Goal: Task Accomplishment & Management: Manage account settings

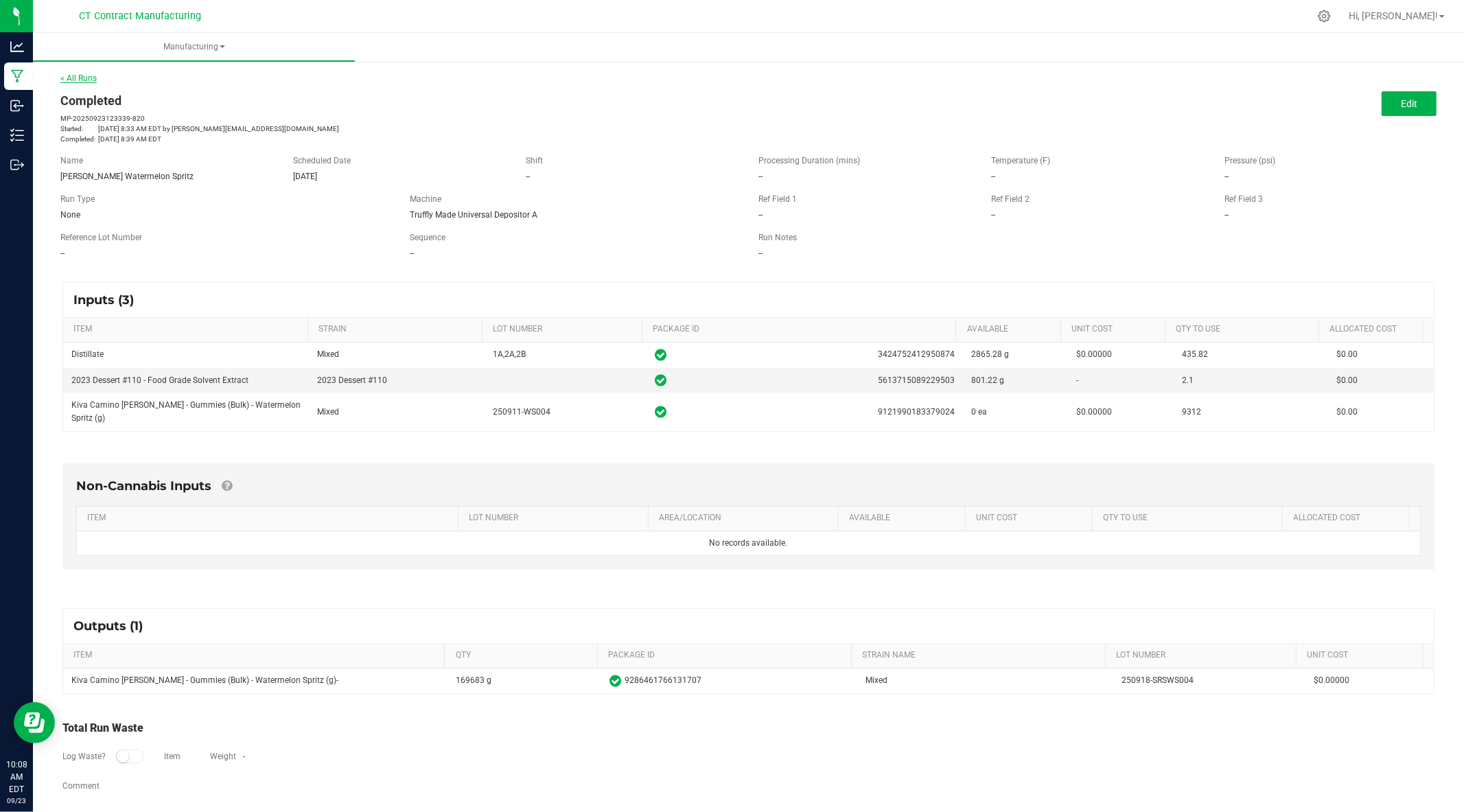
click at [76, 79] on link "< All Runs" at bounding box center [78, 78] width 36 height 10
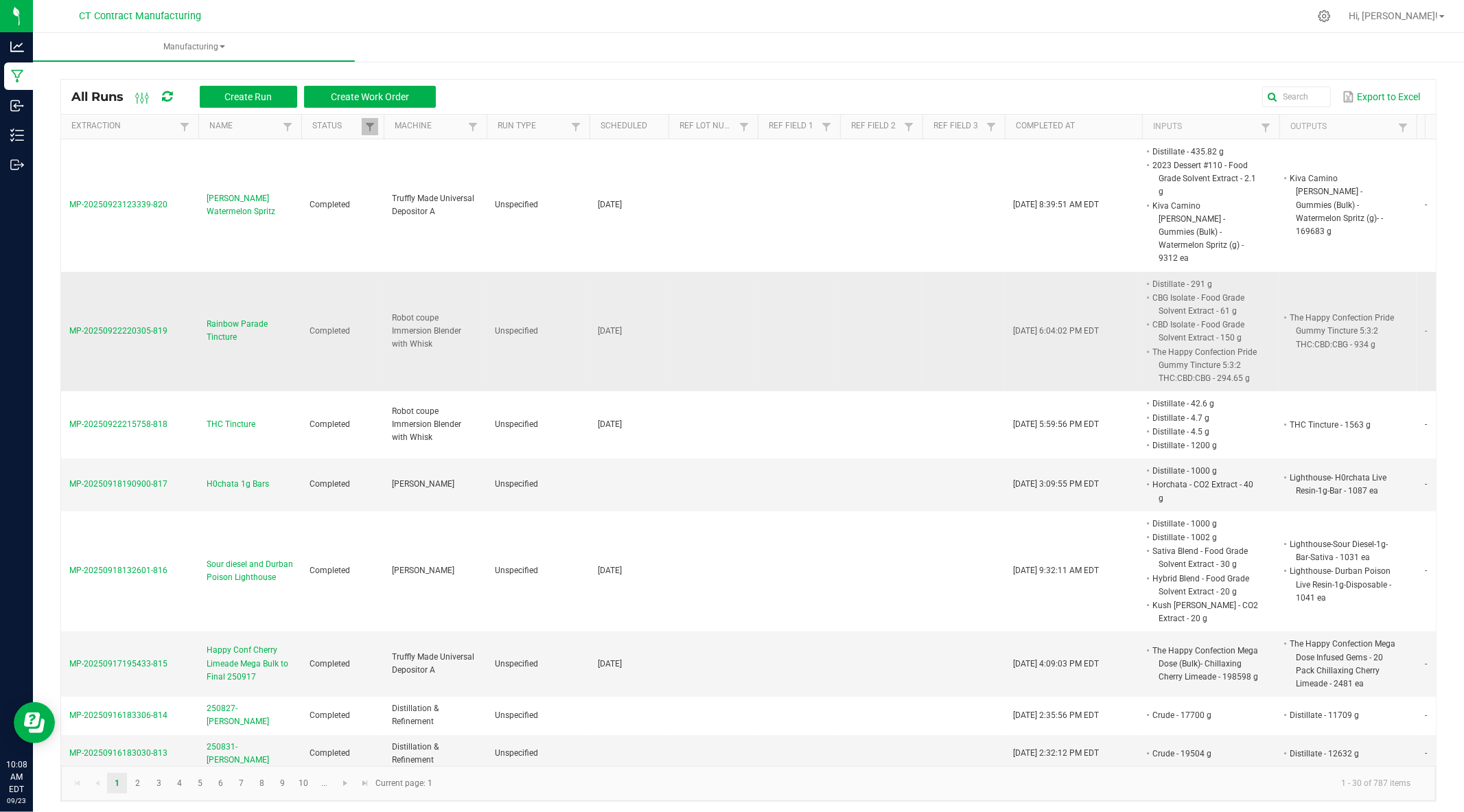
click at [250, 318] on span "Rainbow Parade Tincture" at bounding box center [249, 331] width 87 height 26
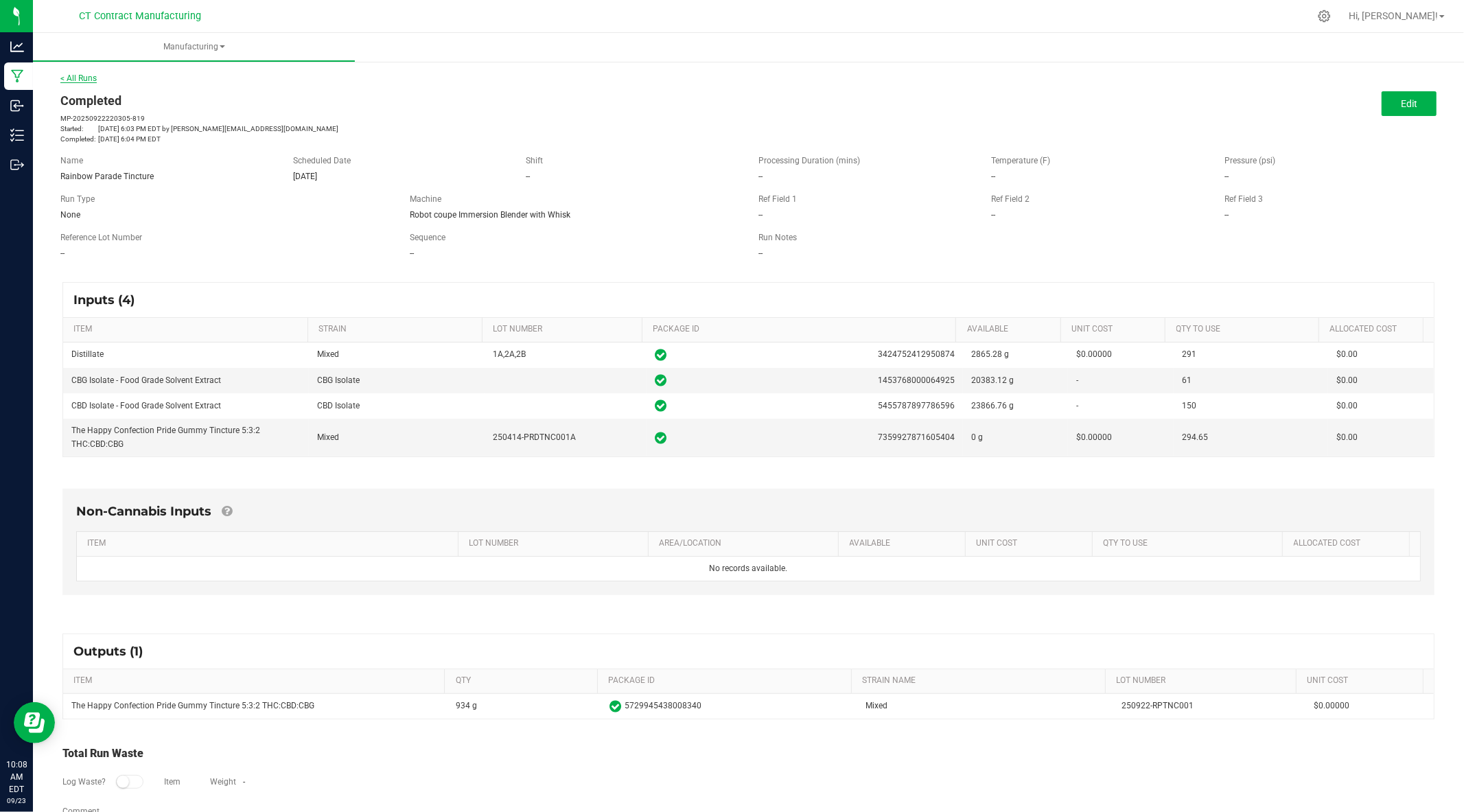
click at [75, 75] on link "< All Runs" at bounding box center [78, 78] width 36 height 10
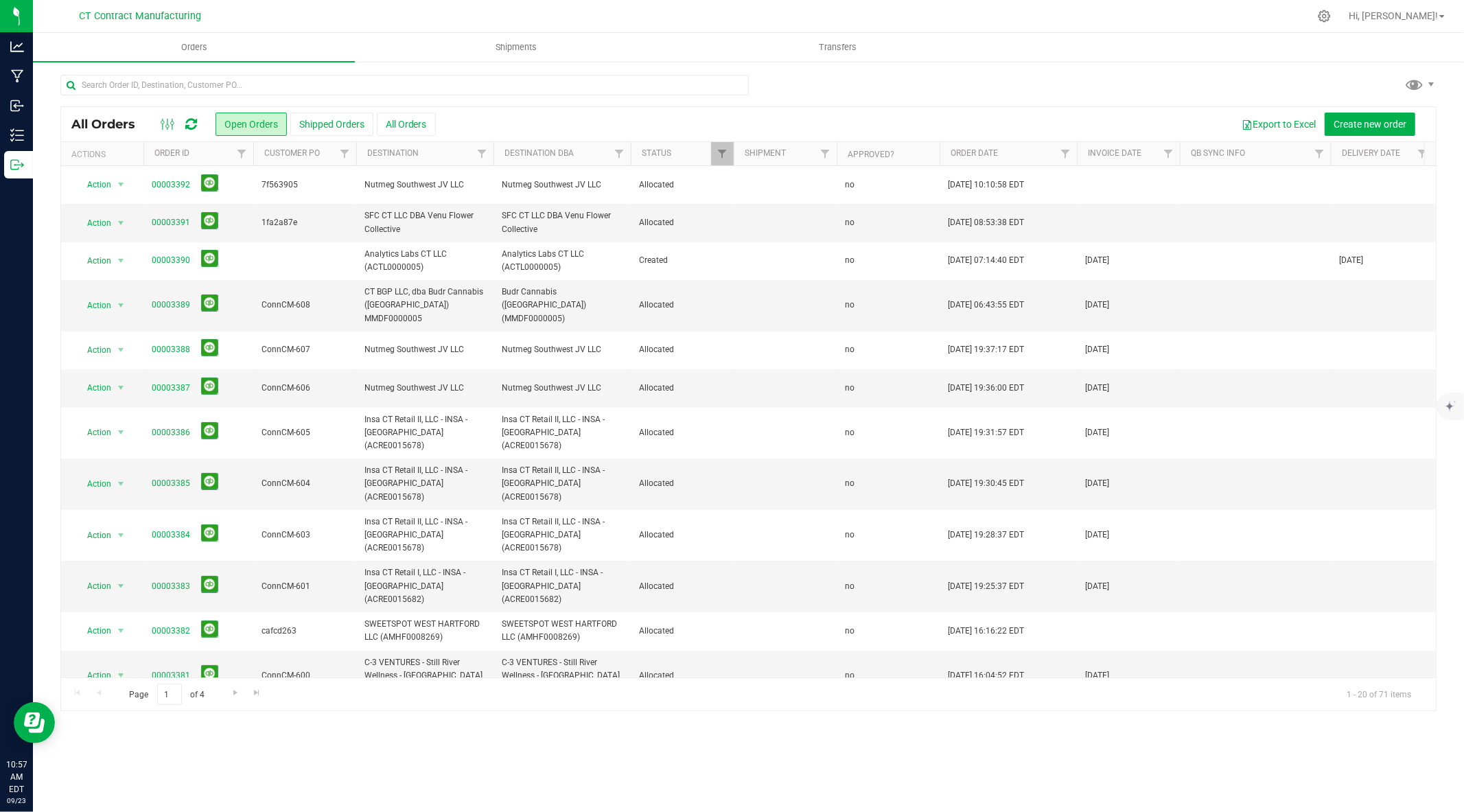
click at [190, 125] on icon at bounding box center [191, 124] width 12 height 14
click at [509, 47] on span "Shipments" at bounding box center [516, 47] width 78 height 12
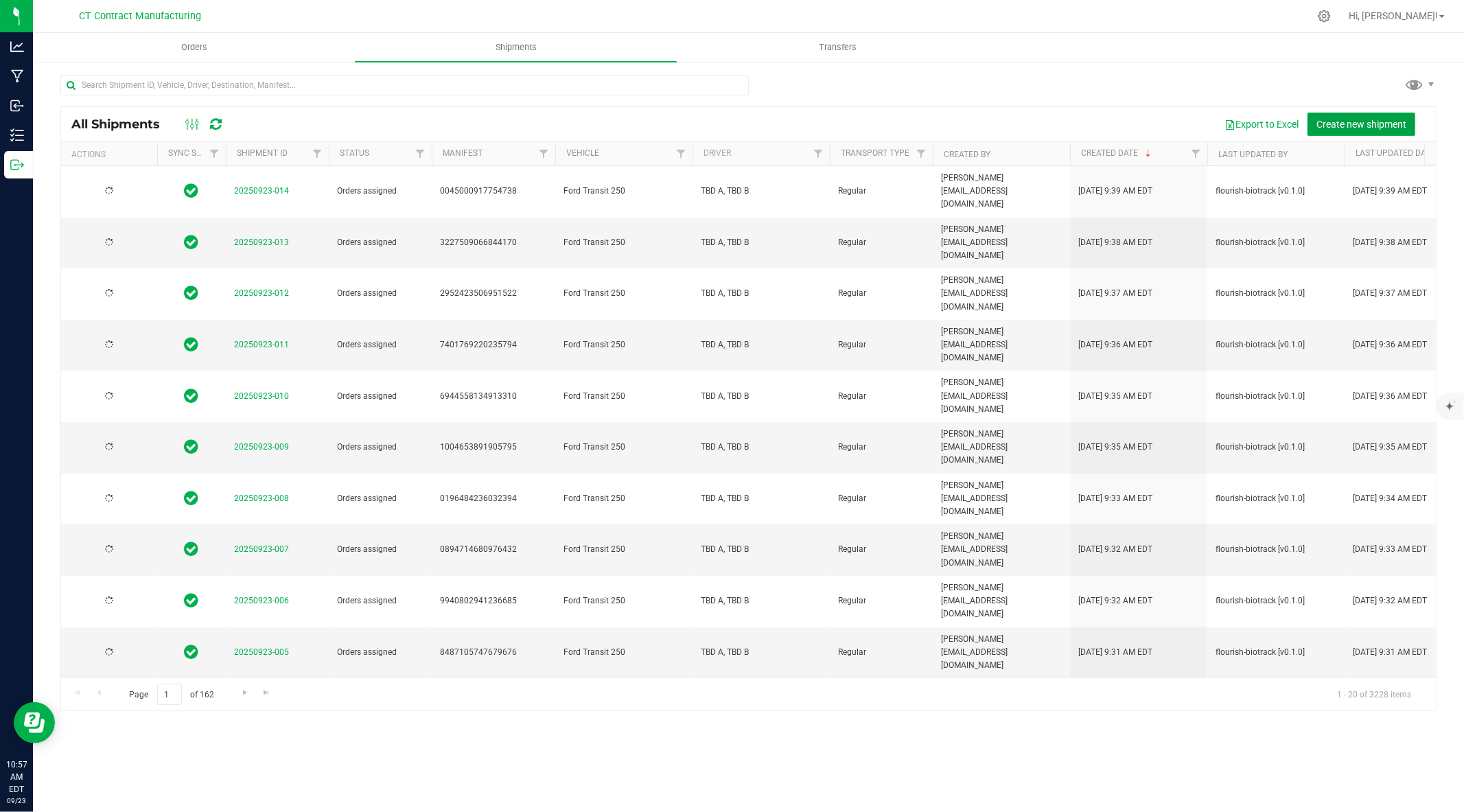
click at [1337, 120] on span "Create new shipment" at bounding box center [1361, 124] width 90 height 11
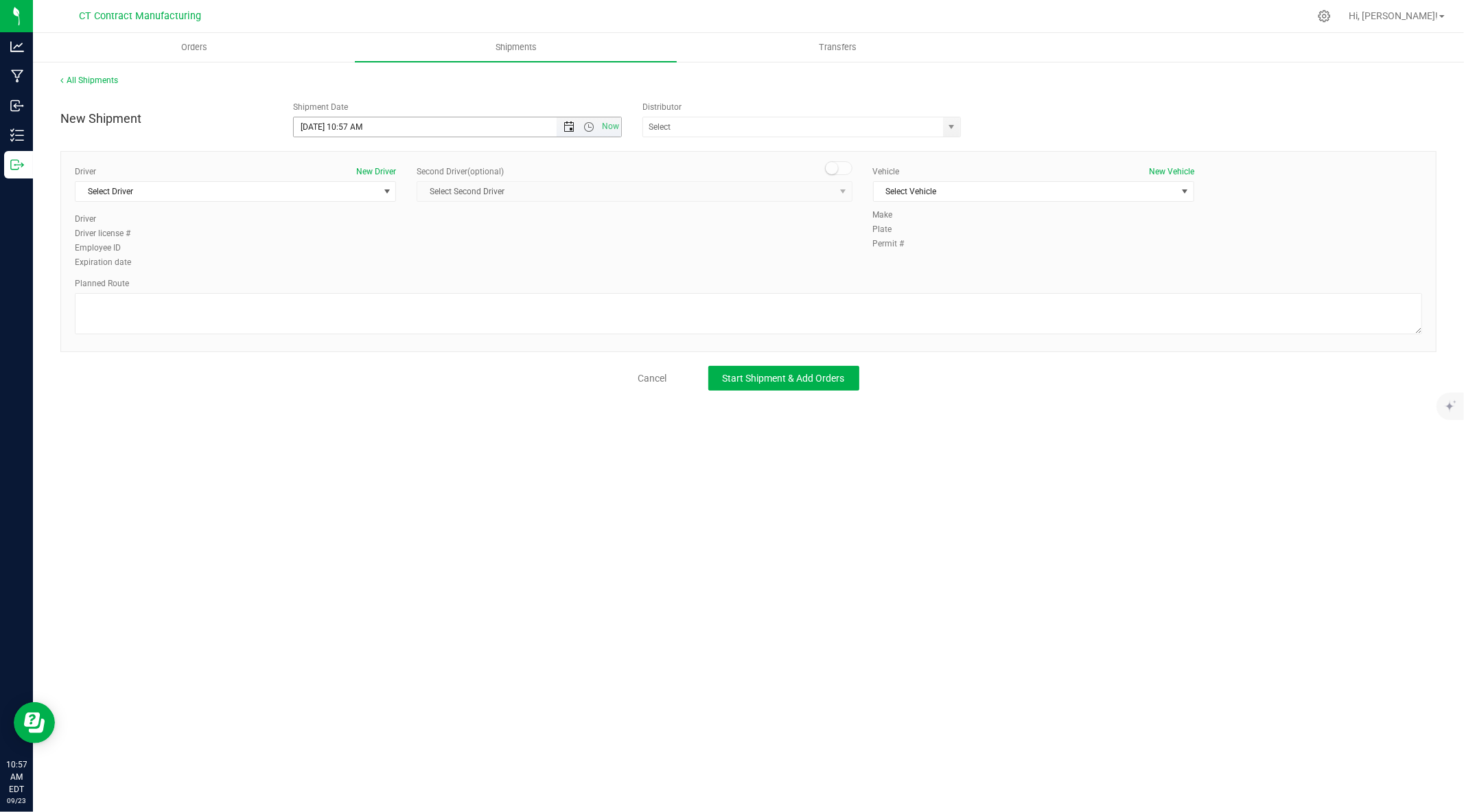
click at [572, 125] on span "Open the date view" at bounding box center [569, 126] width 11 height 11
click at [369, 263] on link "24" at bounding box center [366, 267] width 20 height 21
click at [585, 129] on span "Open the time view" at bounding box center [588, 126] width 11 height 11
click at [445, 211] on li "8:00 AM" at bounding box center [456, 214] width 326 height 18
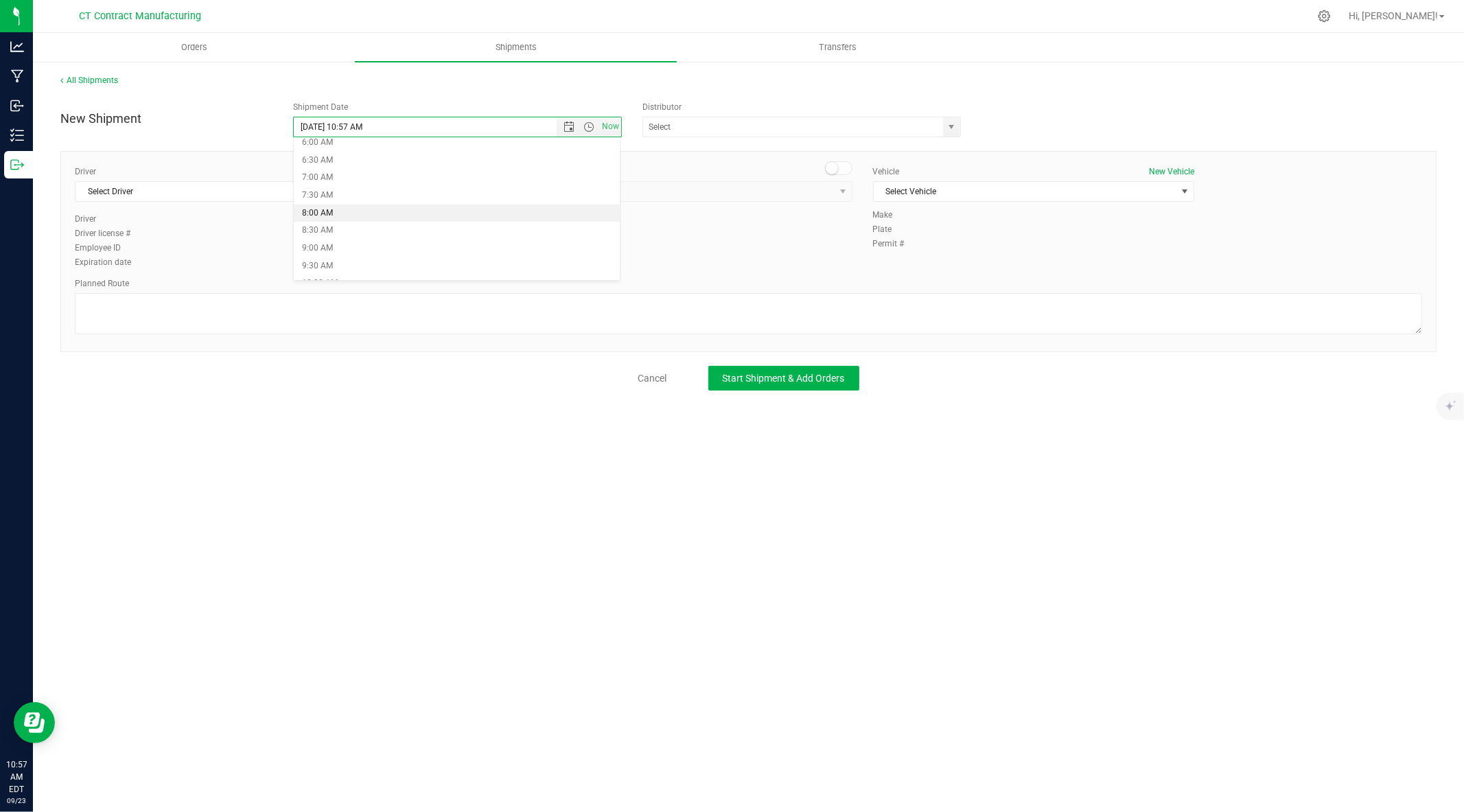
type input "9/24/2025 8:00 AM"
click at [951, 125] on span "select" at bounding box center [952, 126] width 11 height 11
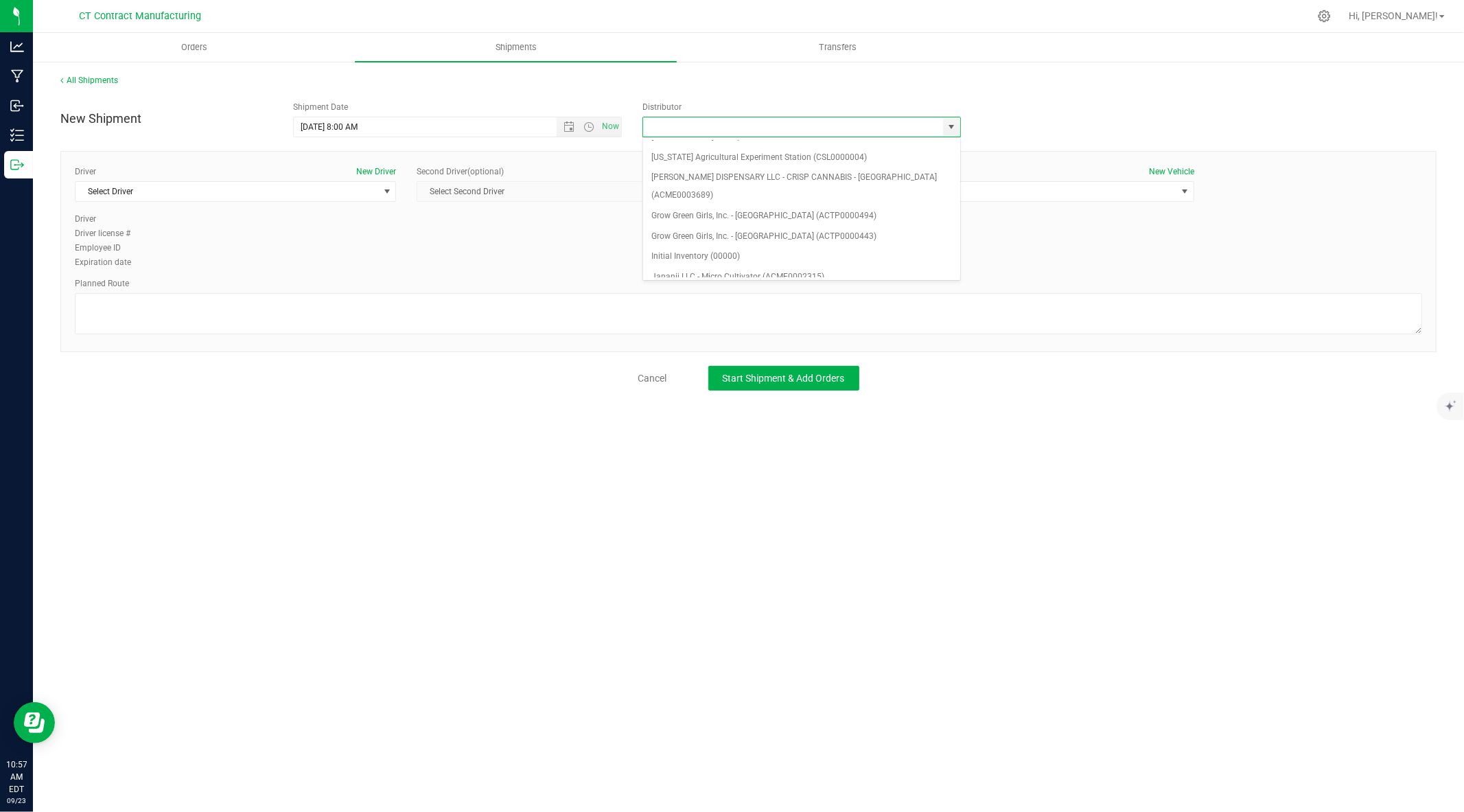
scroll to position [116, 0]
click at [795, 225] on li "Grow Green Girls, Inc. - Westbrook (ACTP0000443)" at bounding box center [801, 235] width 317 height 21
type input "Grow Green Girls, Inc. - Westbrook (ACTP0000443)"
click at [373, 194] on span "Select Driver" at bounding box center [226, 191] width 303 height 19
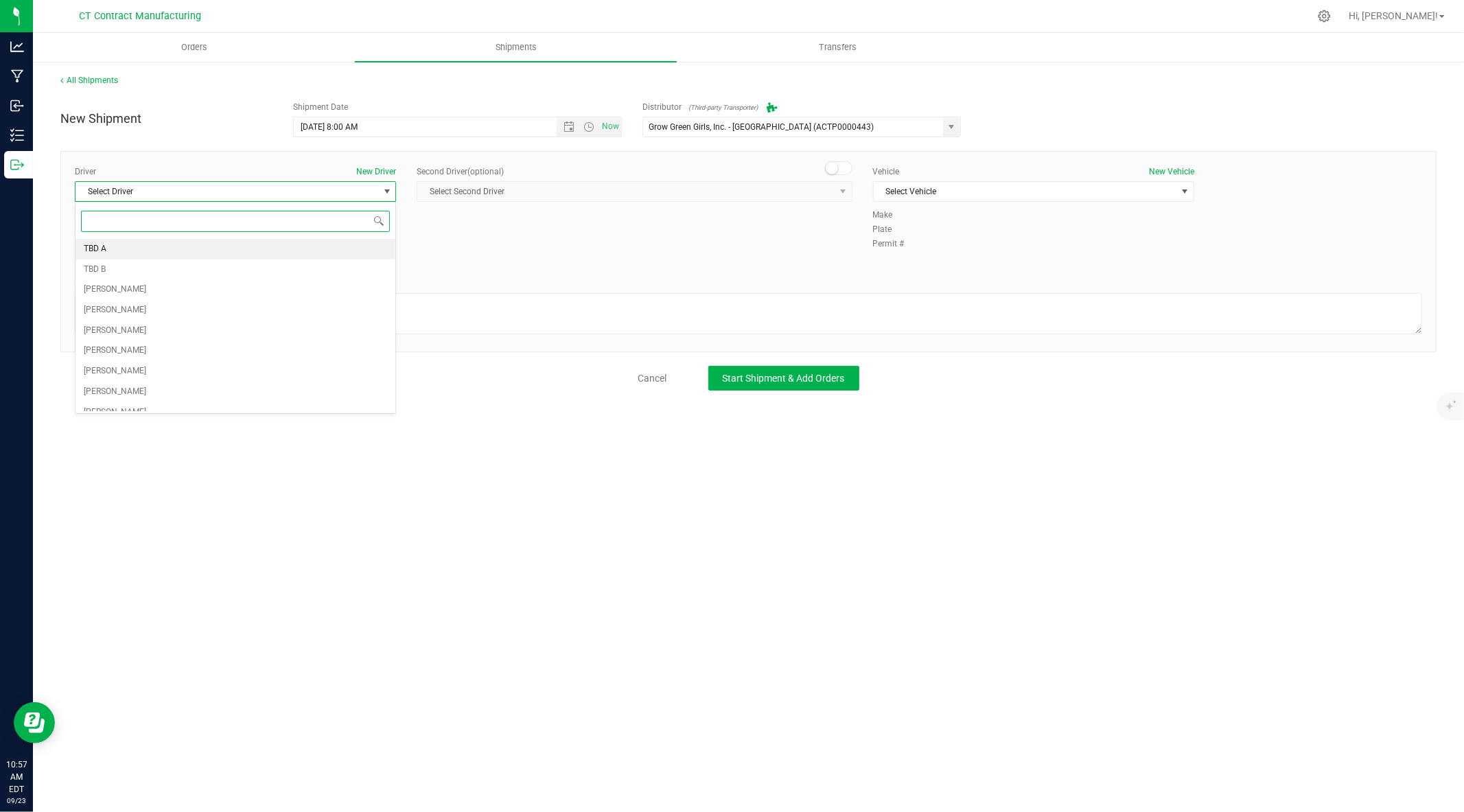
click at [250, 243] on li "TBD A" at bounding box center [235, 248] width 320 height 21
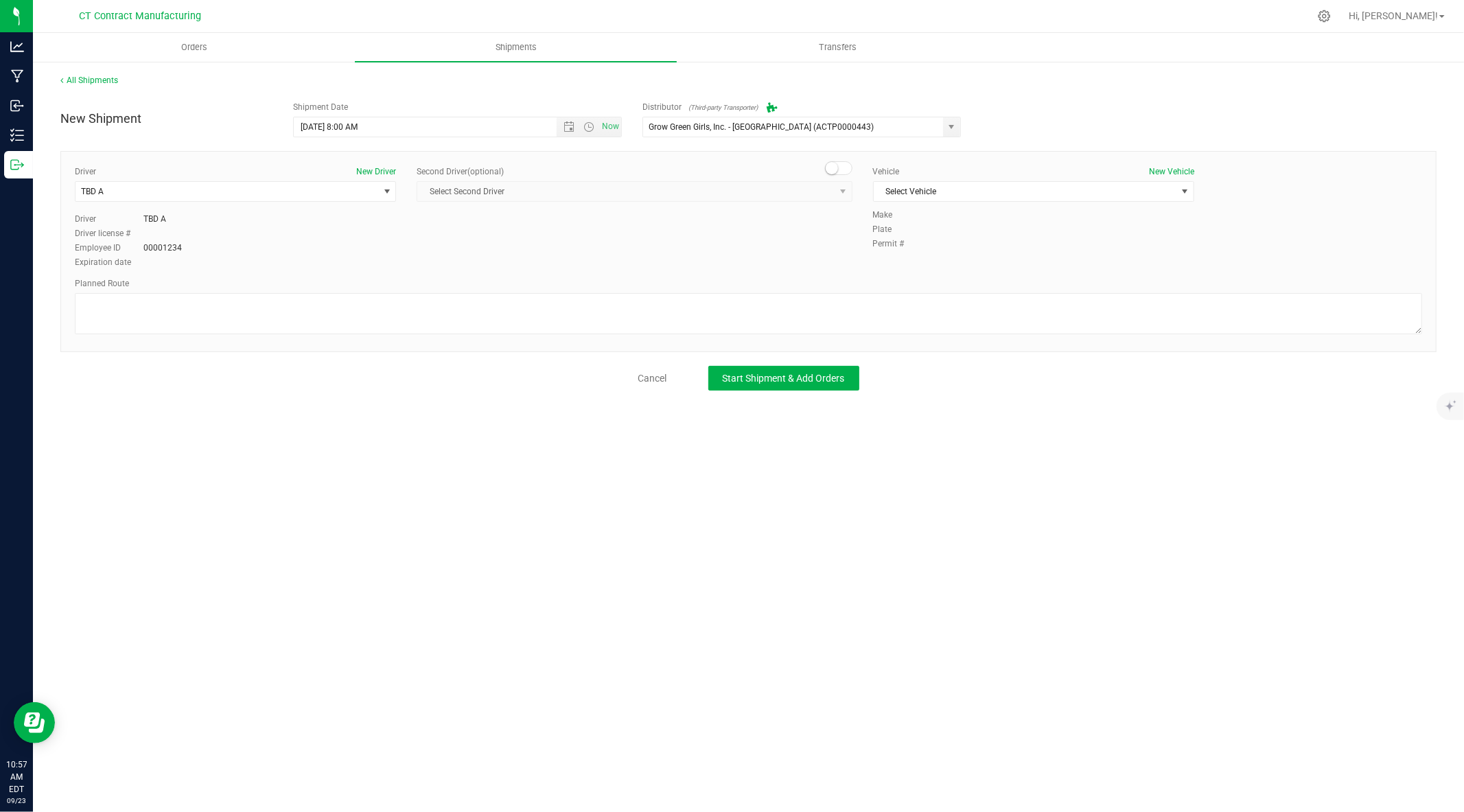
click at [842, 168] on span at bounding box center [838, 168] width 27 height 14
click at [755, 199] on span "Select Second Driver" at bounding box center [626, 191] width 417 height 19
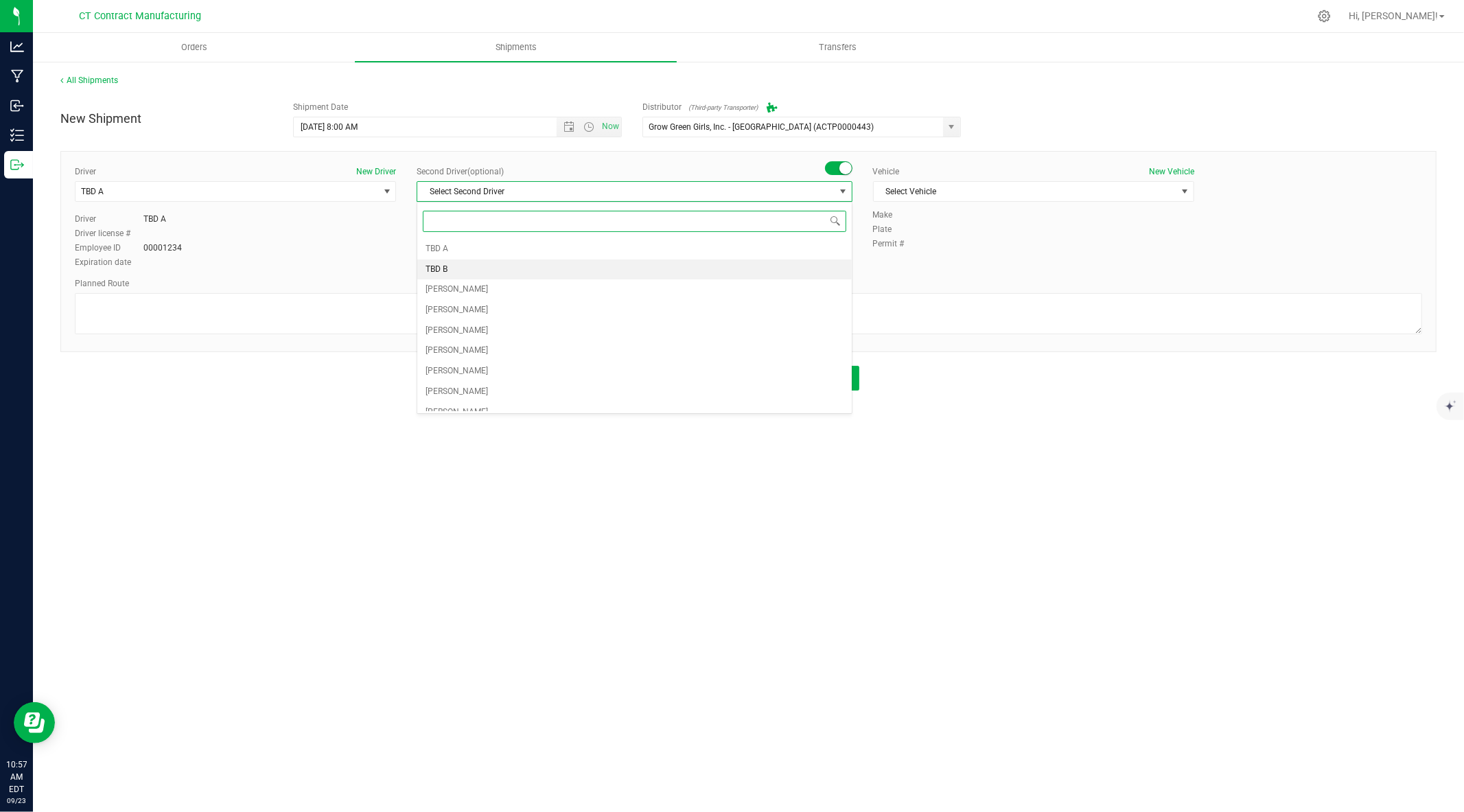
click at [611, 275] on li "TBD B" at bounding box center [635, 269] width 434 height 21
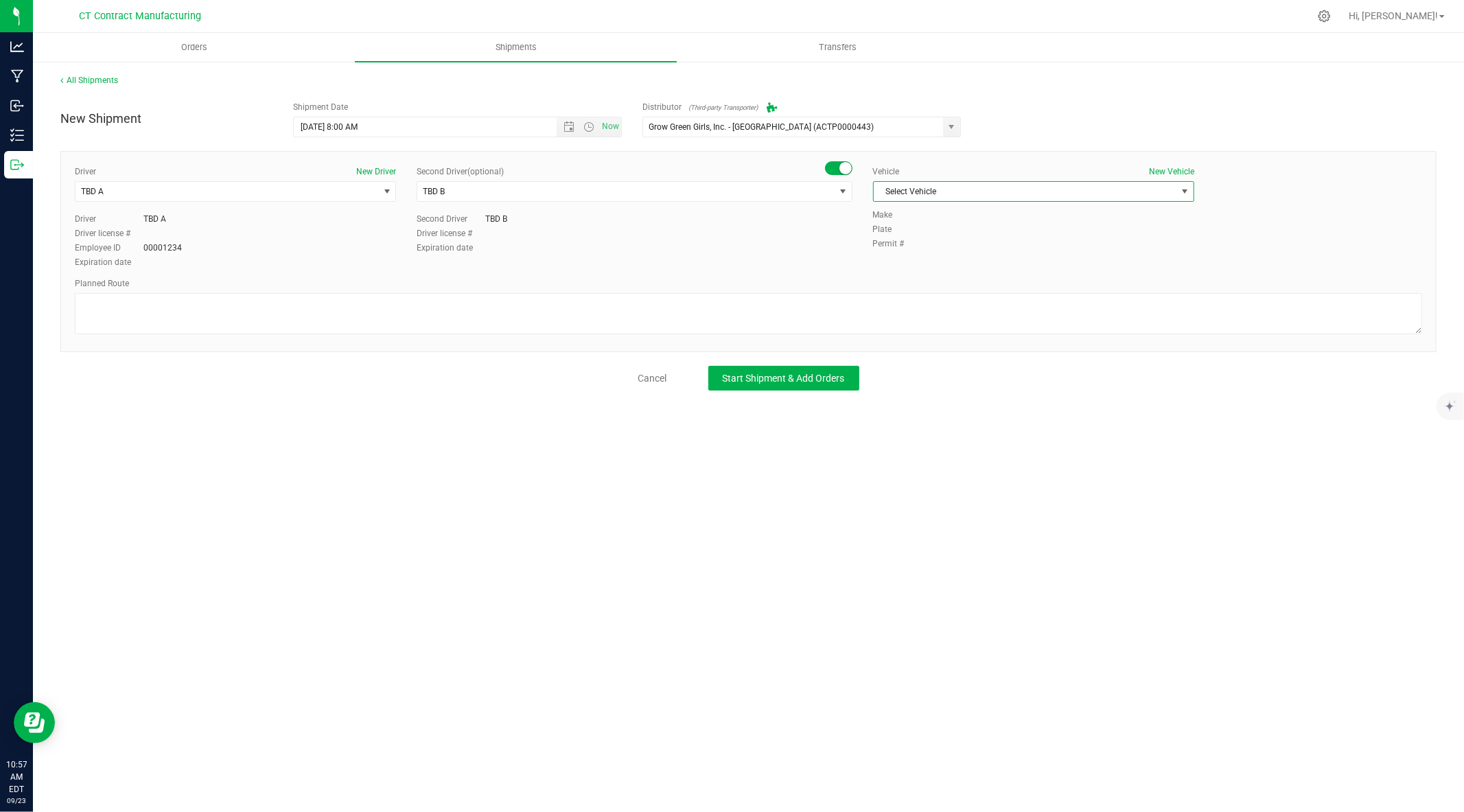
click at [971, 182] on span "Select Vehicle" at bounding box center [1025, 191] width 303 height 19
click at [945, 232] on li "Ford Transit 250" at bounding box center [1034, 235] width 320 height 21
click at [882, 304] on textarea at bounding box center [749, 314] width 1348 height 41
click at [218, 308] on textarea at bounding box center [749, 314] width 1348 height 41
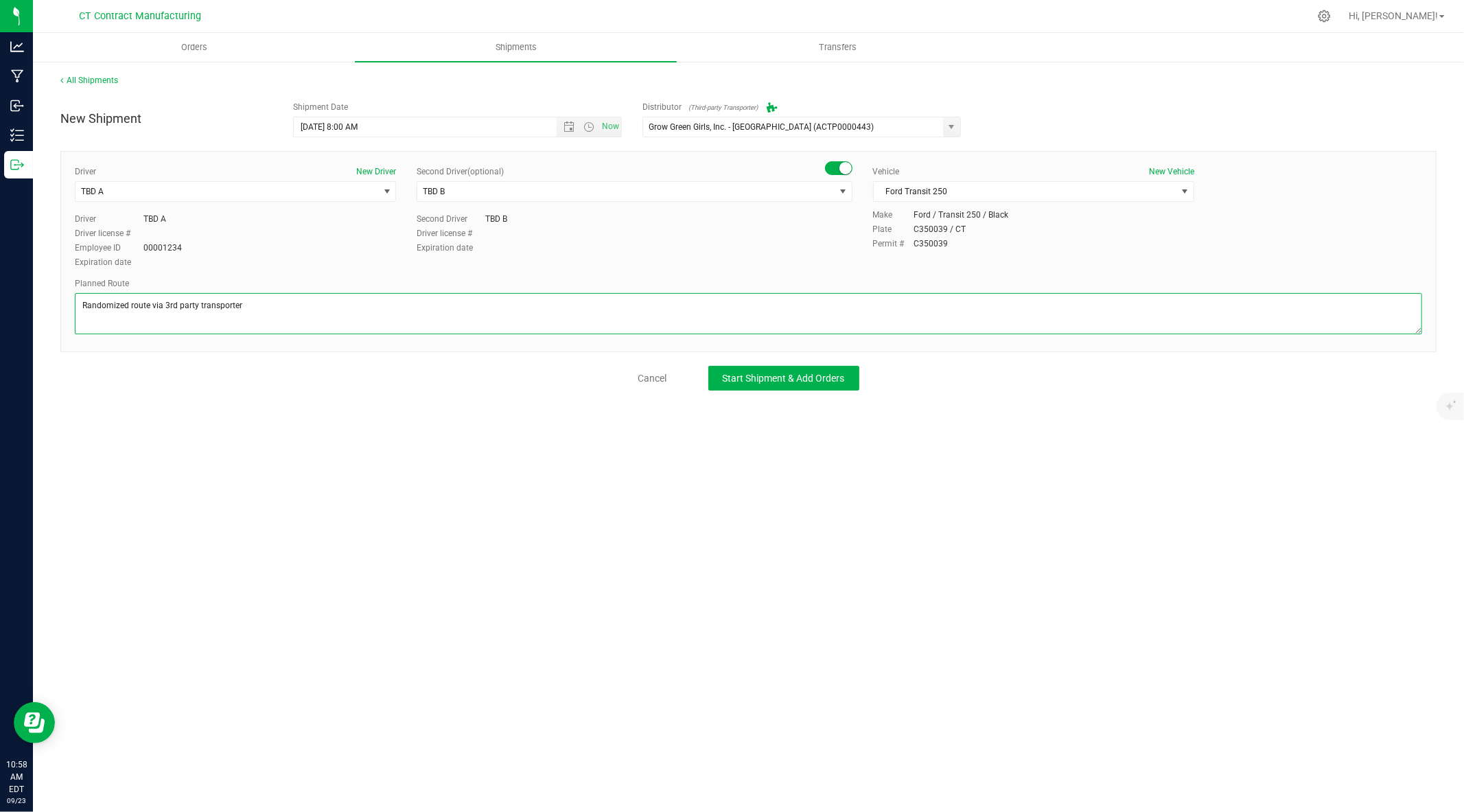
click at [218, 308] on textarea at bounding box center [749, 314] width 1348 height 41
type textarea "Randomized route via 3rd party transporter"
click at [757, 371] on button "Start Shipment & Add Orders" at bounding box center [783, 378] width 151 height 25
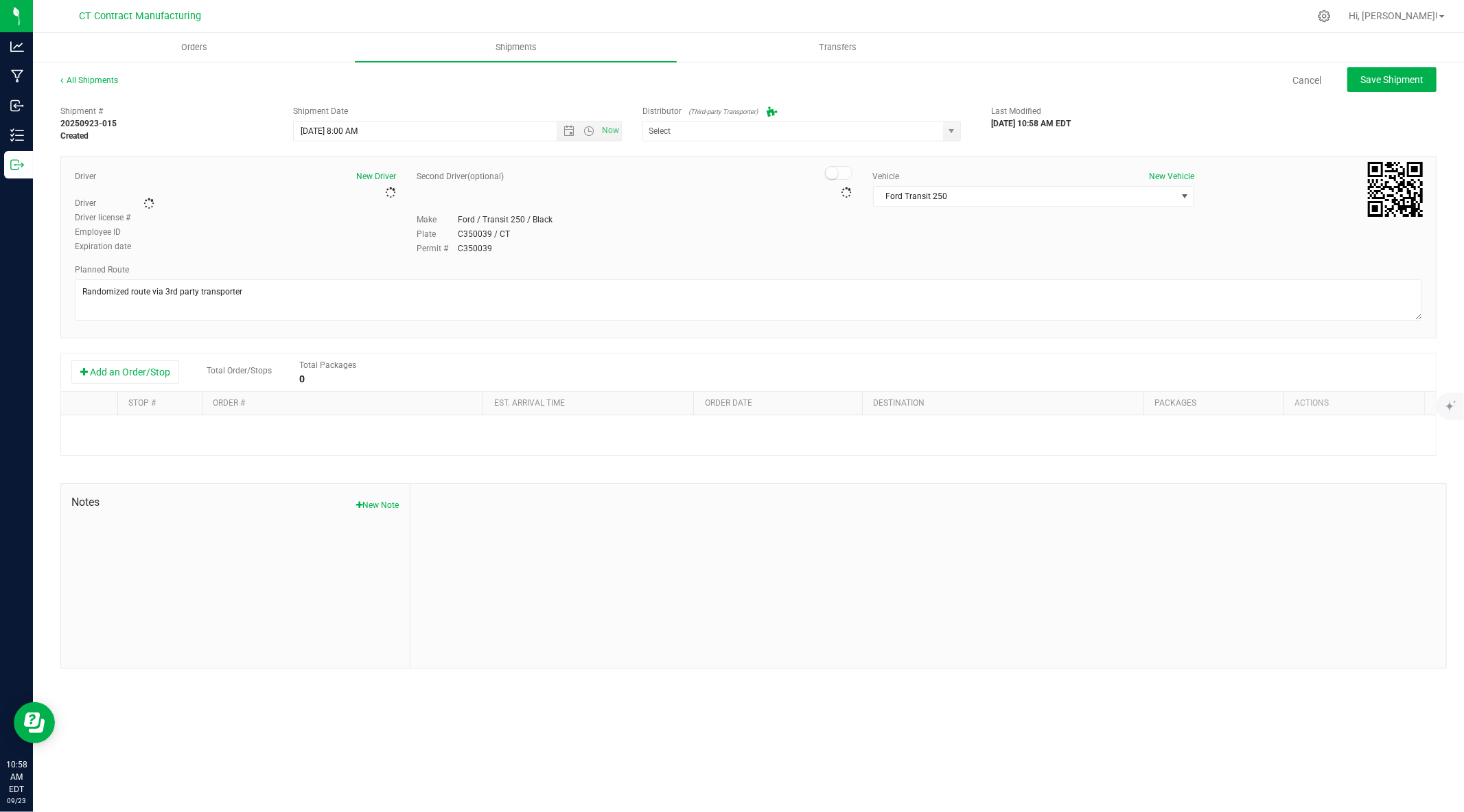
type input "Grow Green Girls, Inc. - Westbrook (ACTP0000443)"
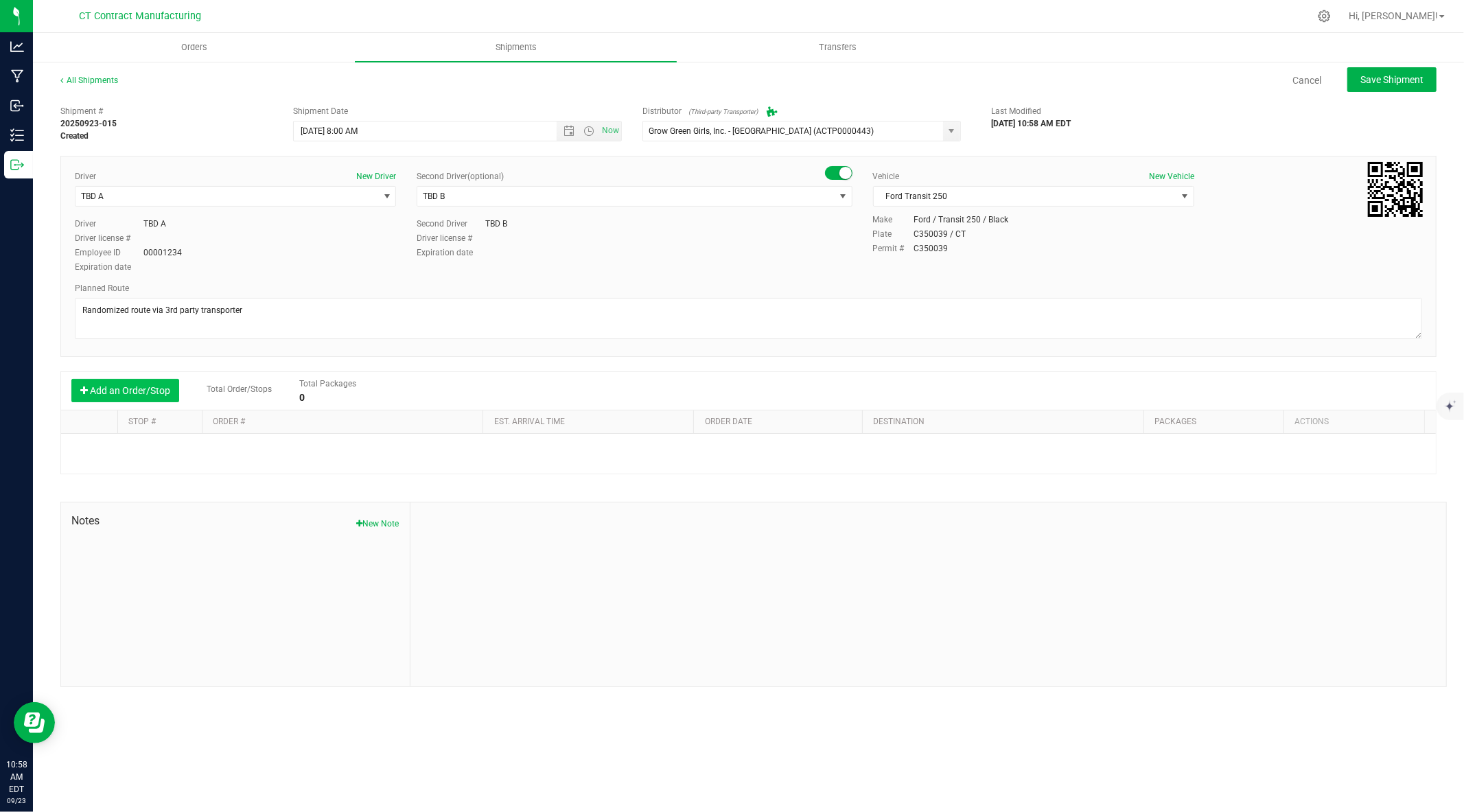
click at [165, 385] on button "Add an Order/Stop" at bounding box center [125, 390] width 108 height 23
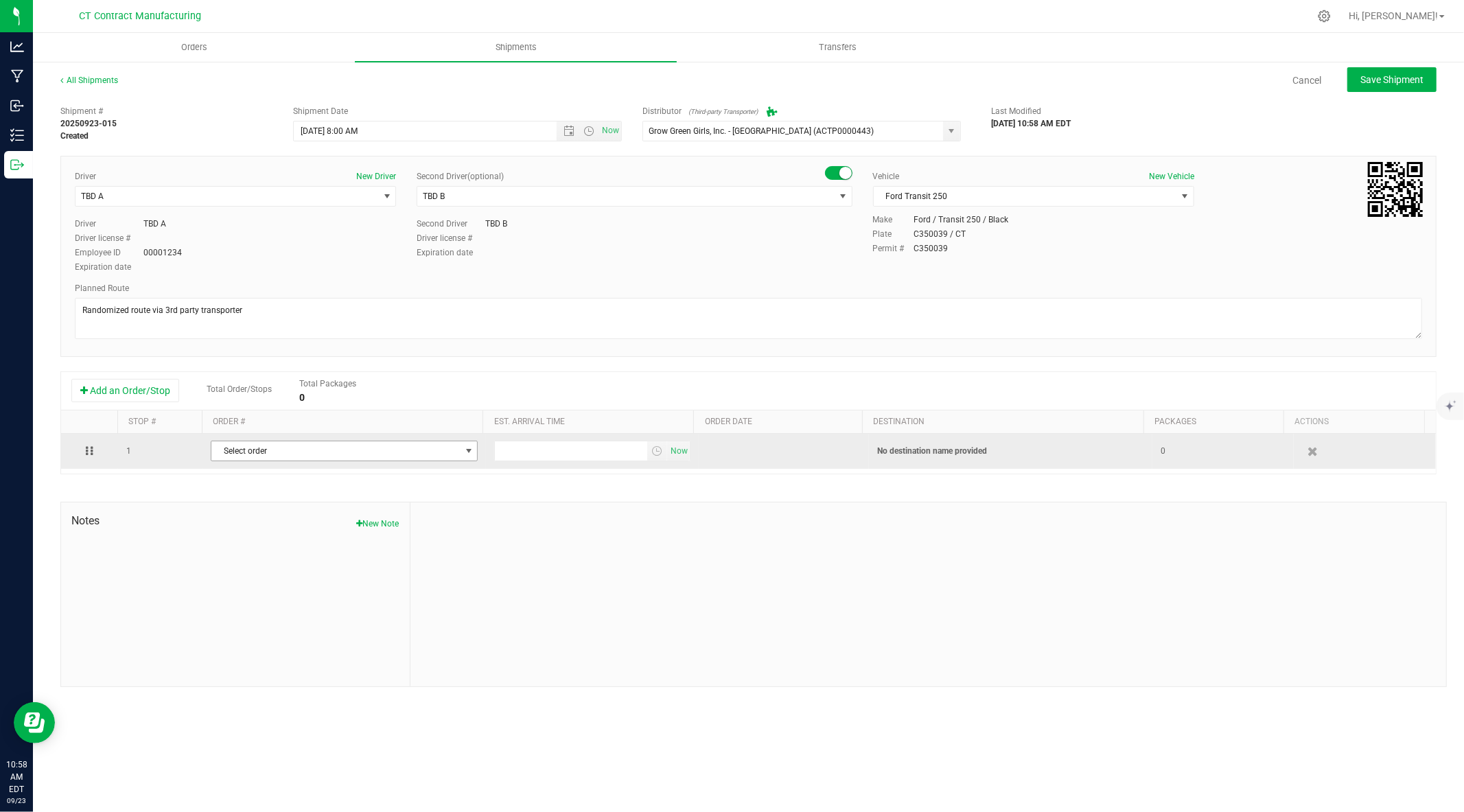
click at [300, 453] on span "Select order" at bounding box center [335, 451] width 248 height 19
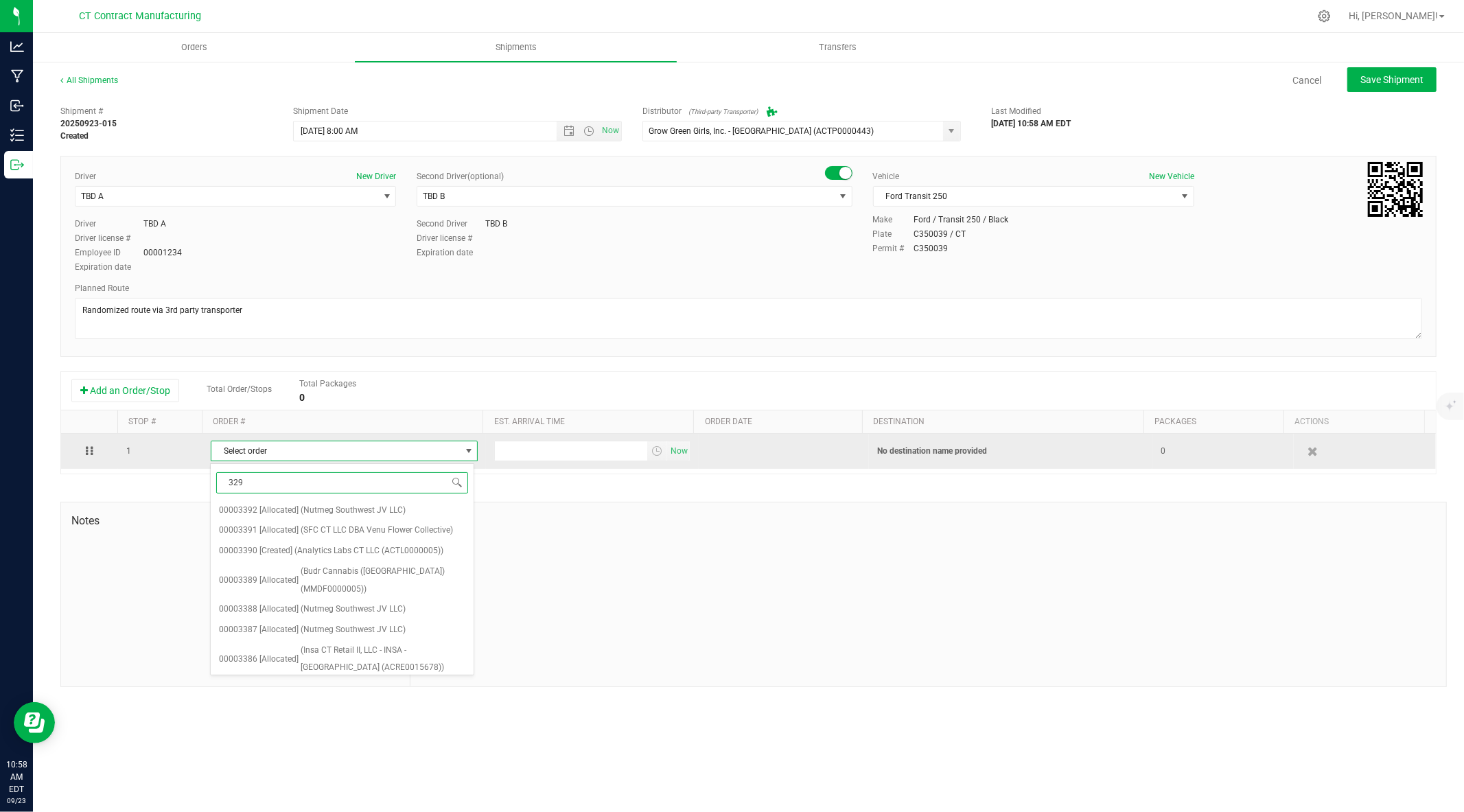
type input "3295"
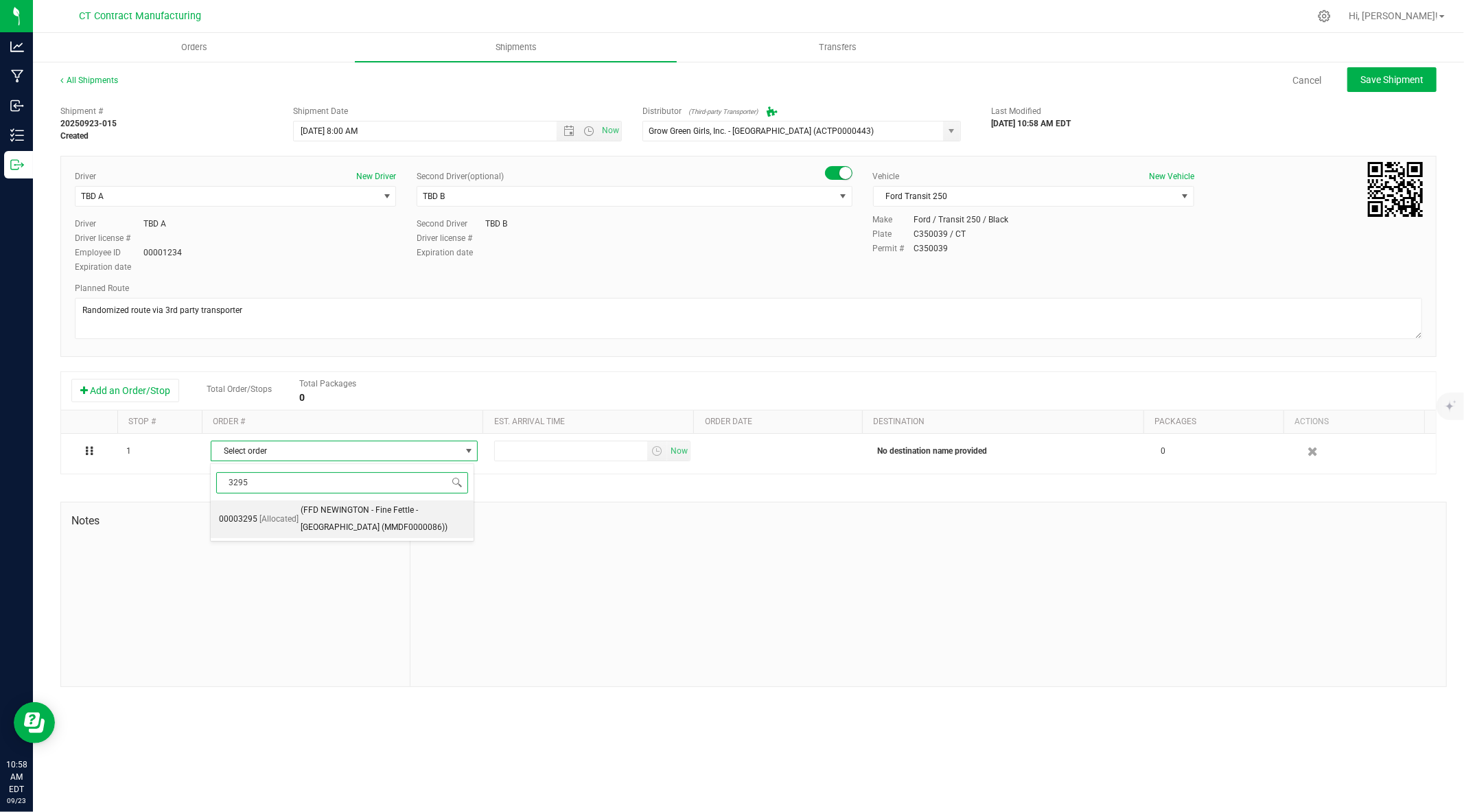
click at [347, 515] on span "(FFD NEWINGTON - Fine Fettle - Newington (MMDF0000086))" at bounding box center [383, 519] width 165 height 35
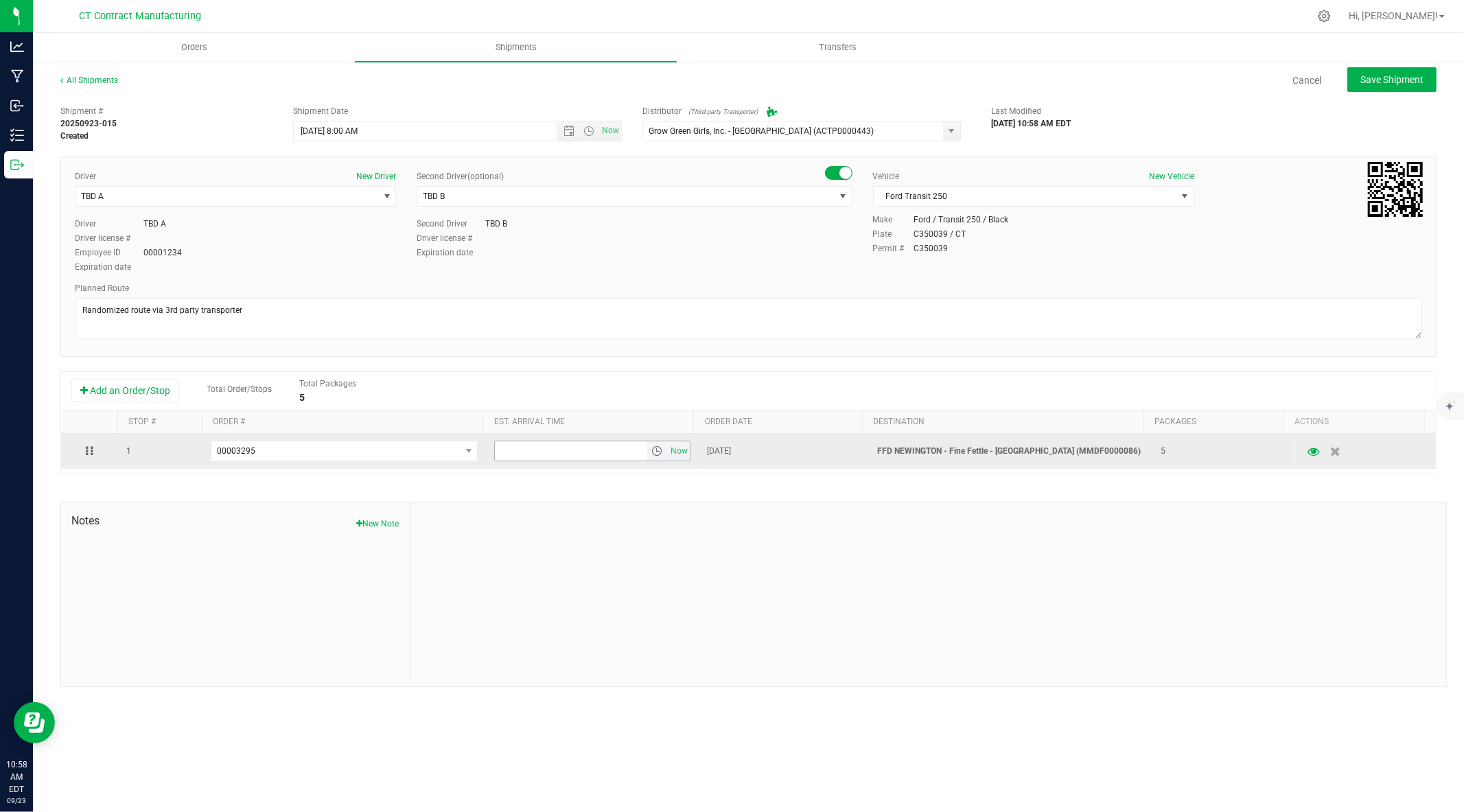
click at [651, 451] on span "select" at bounding box center [656, 451] width 11 height 11
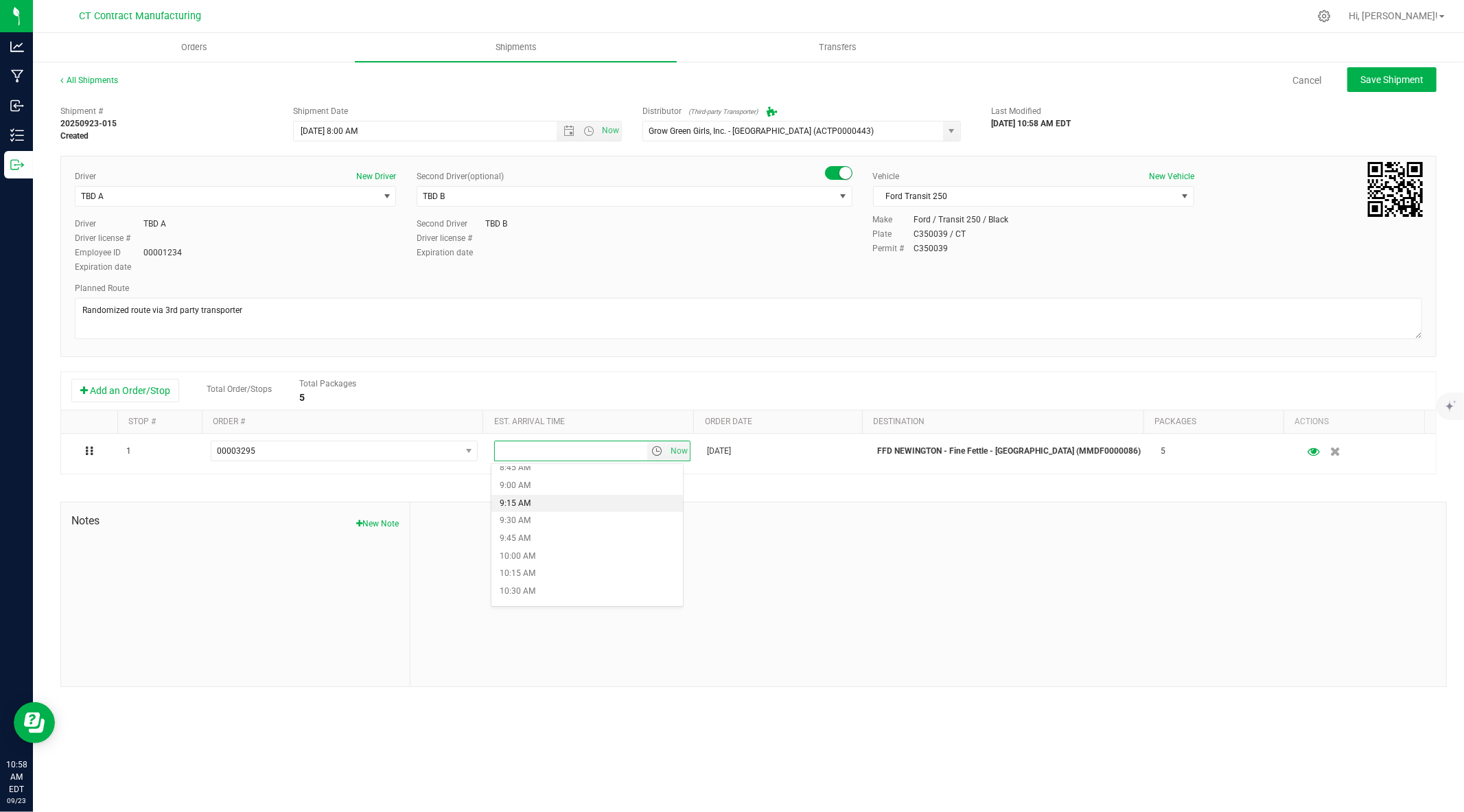
scroll to position [626, 0]
click at [541, 536] on li "9:45 AM" at bounding box center [587, 538] width 191 height 18
click at [1374, 74] on span "Save Shipment" at bounding box center [1391, 79] width 64 height 11
type input "9/24/2025 12:00 PM"
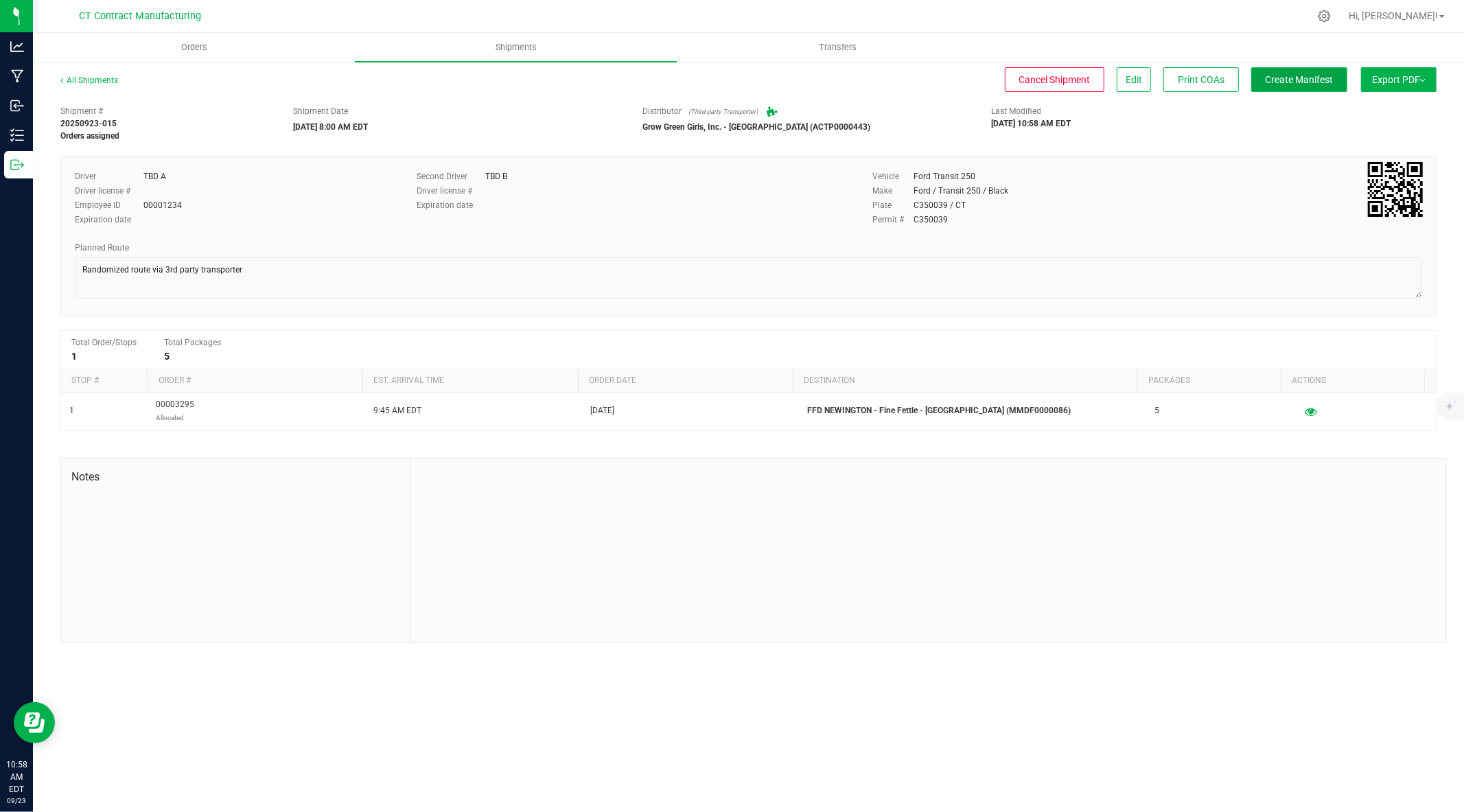
click at [1291, 78] on span "Create Manifest" at bounding box center [1300, 79] width 68 height 11
click at [98, 79] on link "All Shipments" at bounding box center [89, 80] width 58 height 10
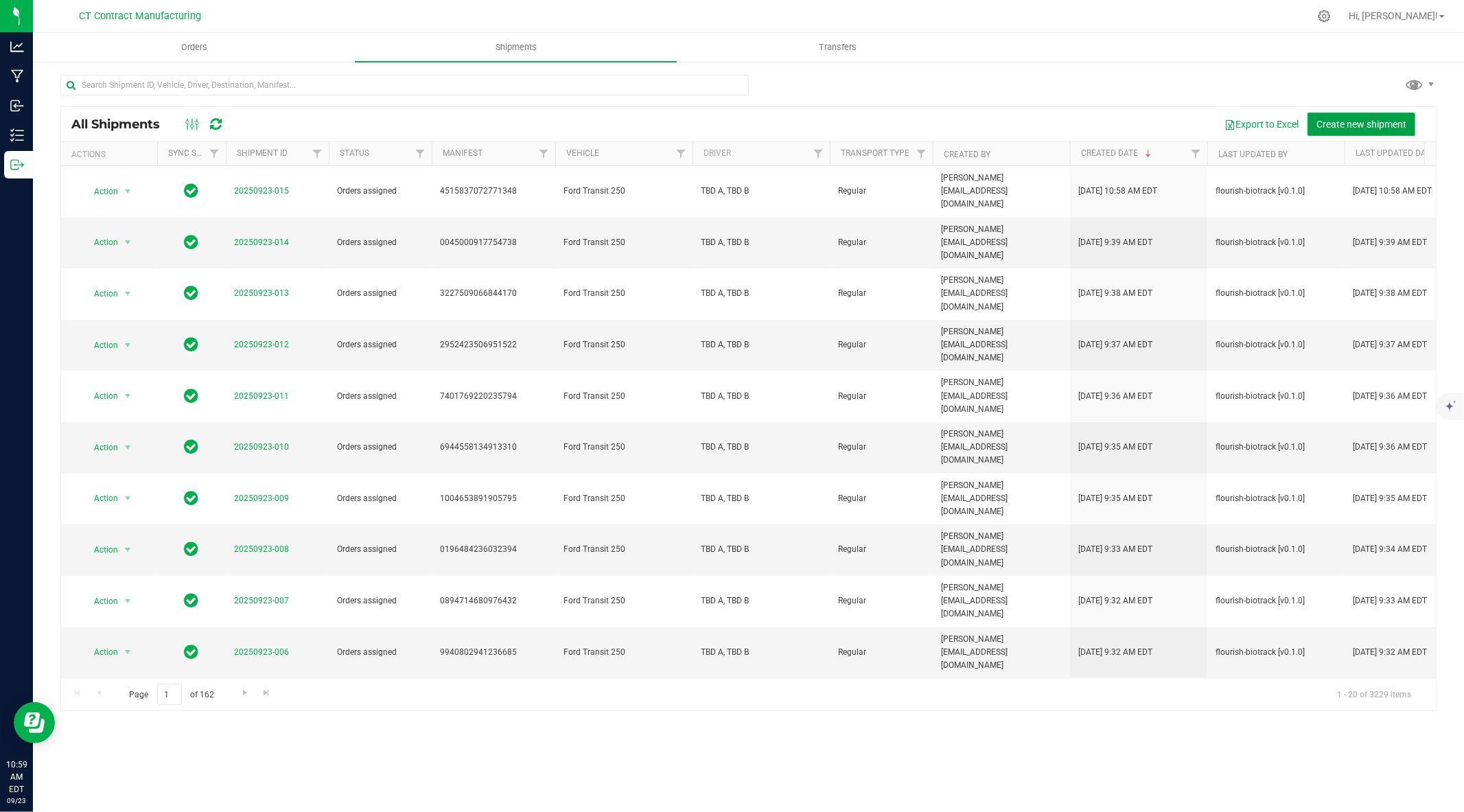
click at [1329, 130] on button "Create new shipment" at bounding box center [1361, 124] width 108 height 23
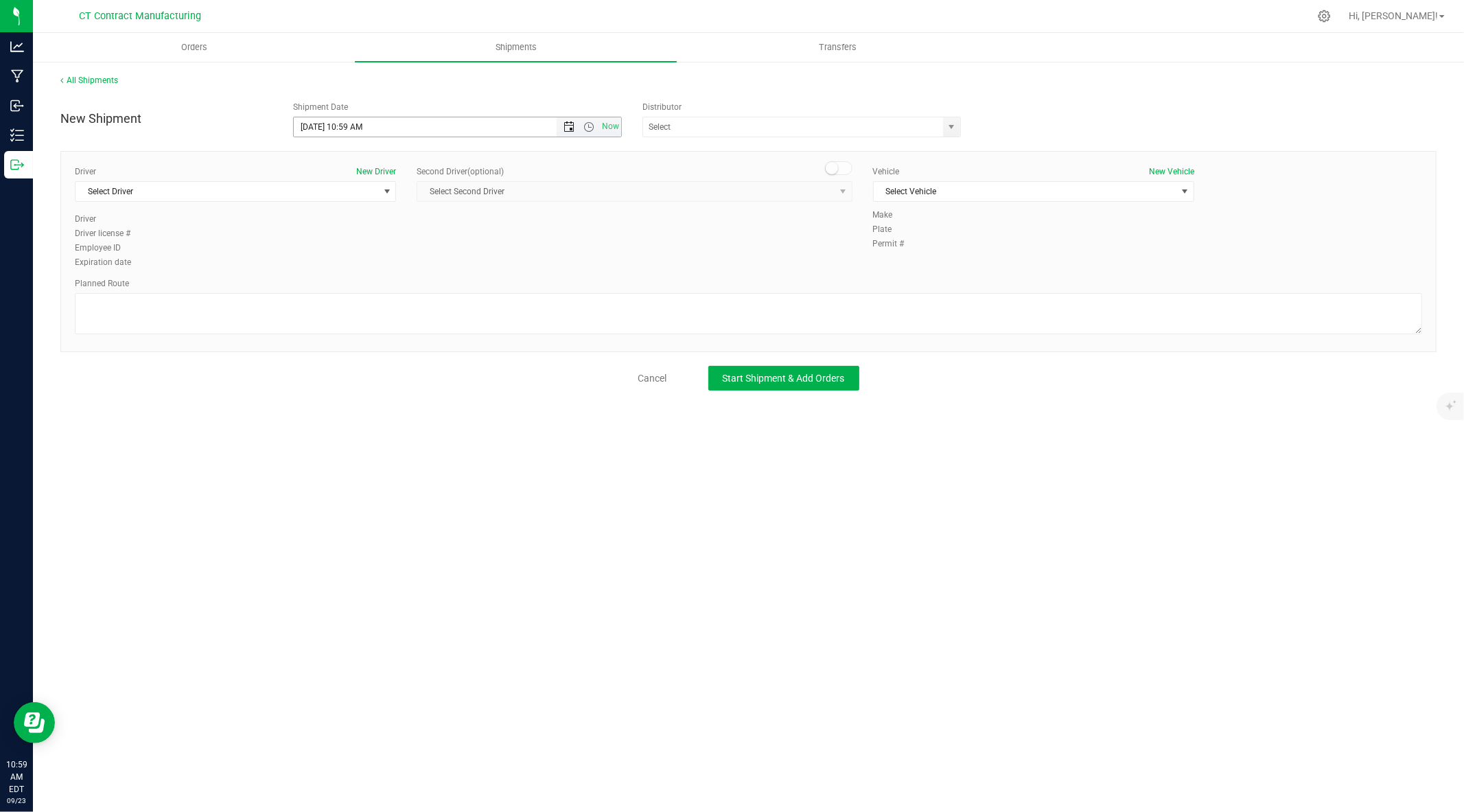
click at [569, 124] on span "Open the date view" at bounding box center [569, 126] width 11 height 11
click at [365, 267] on link "24" at bounding box center [366, 267] width 20 height 21
click at [590, 125] on span "Open the time view" at bounding box center [588, 126] width 11 height 11
click at [430, 244] on li "8:00 AM" at bounding box center [456, 247] width 326 height 18
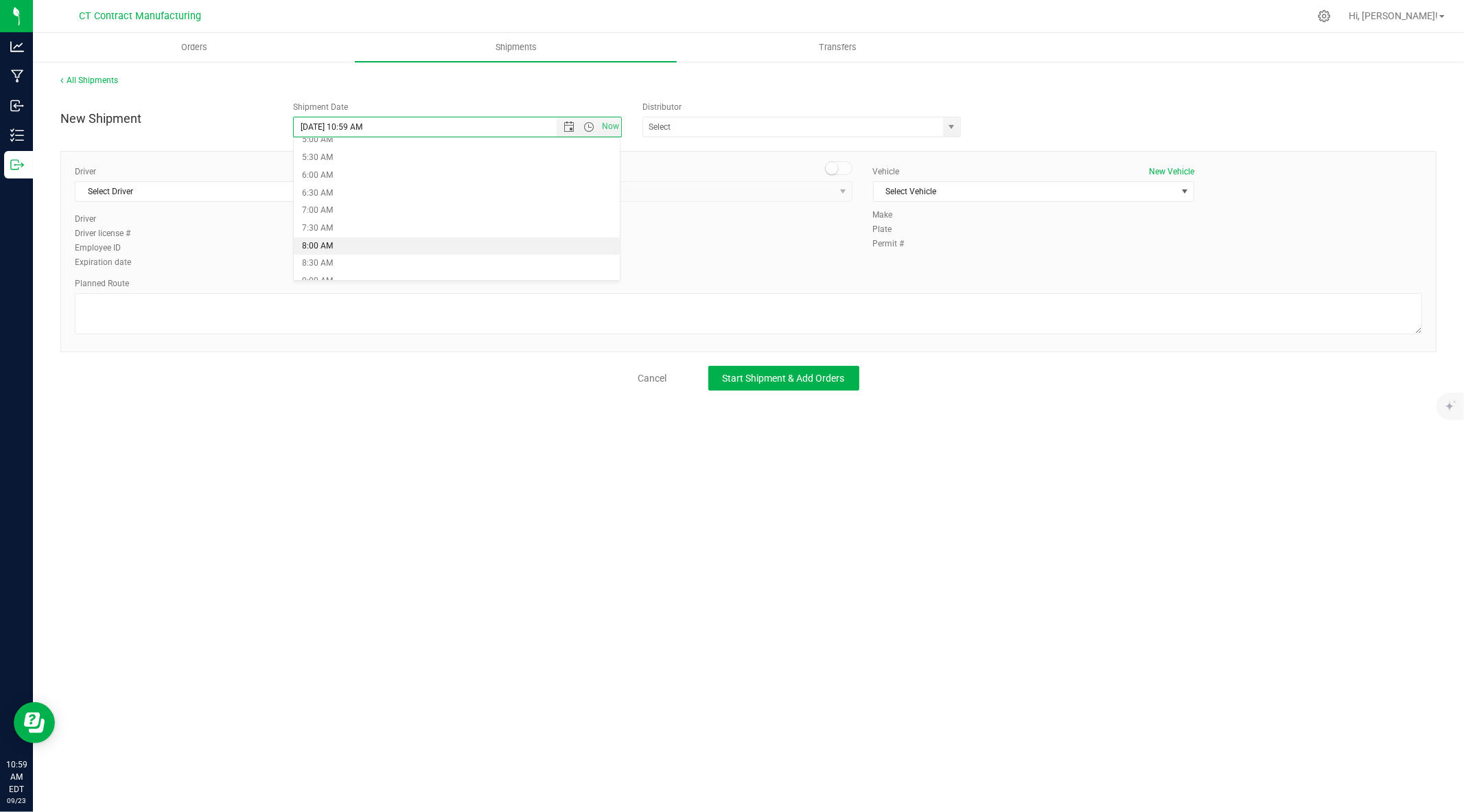
type input "9/24/2025 8:00 AM"
click at [956, 125] on span "select" at bounding box center [952, 126] width 11 height 11
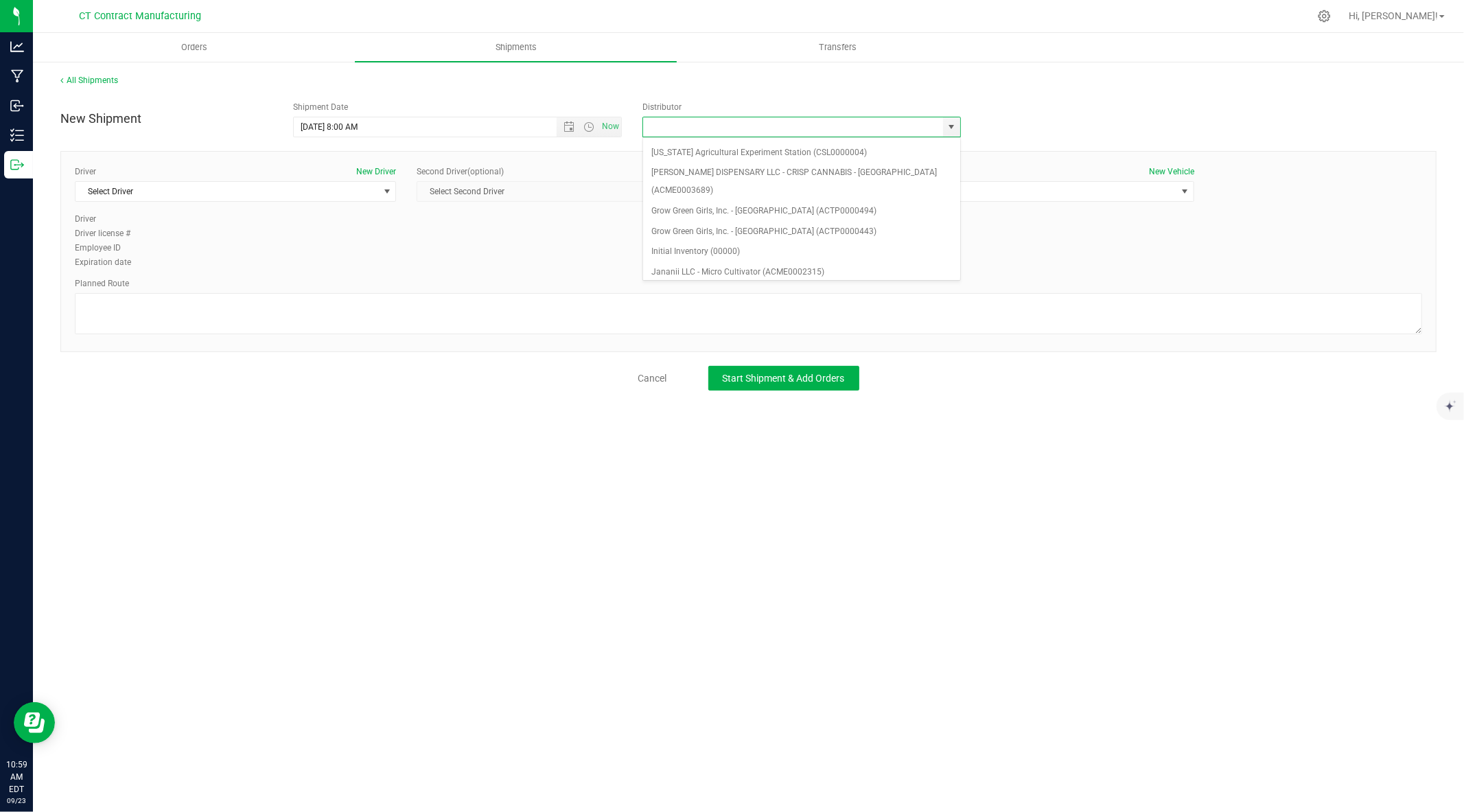
scroll to position [121, 0]
click at [842, 220] on li "Grow Green Girls, Inc. - Westbrook (ACTP0000443)" at bounding box center [801, 230] width 317 height 21
type input "Grow Green Girls, Inc. - Westbrook (ACTP0000443)"
click at [373, 192] on span "Select Driver" at bounding box center [226, 191] width 303 height 19
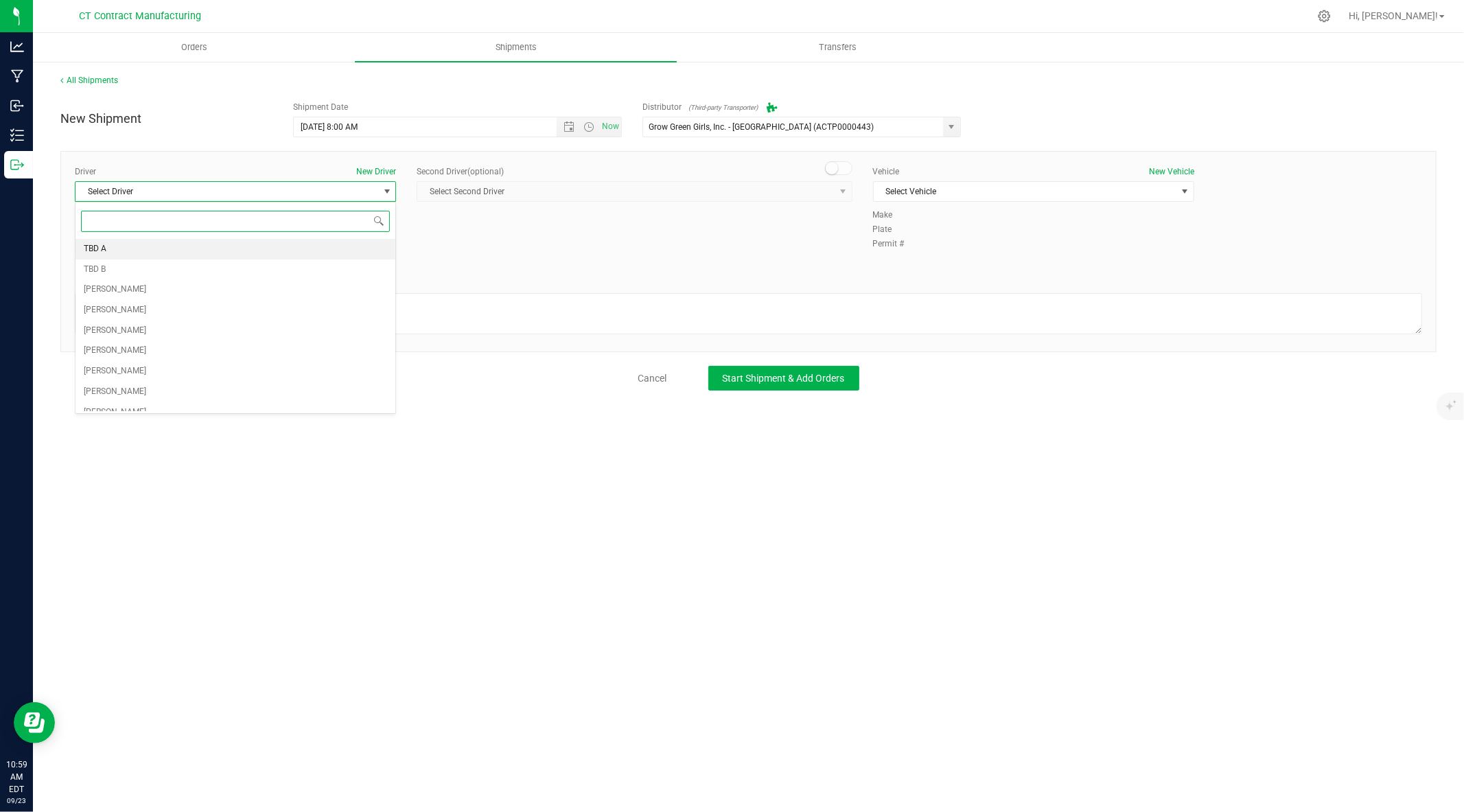
click at [231, 252] on li "TBD A" at bounding box center [235, 248] width 320 height 21
click at [842, 168] on span at bounding box center [838, 168] width 27 height 14
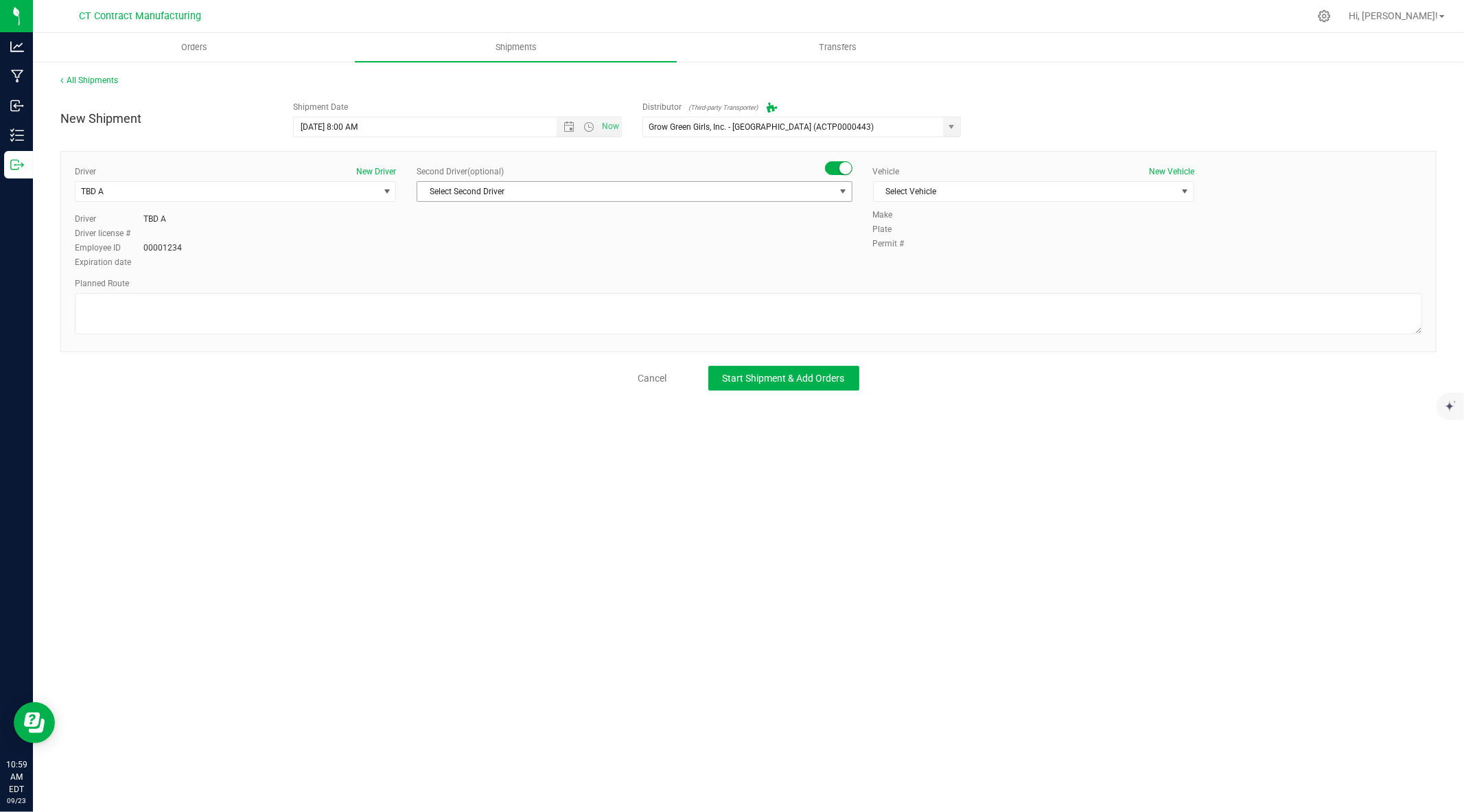
click at [822, 189] on span "Select Second Driver" at bounding box center [626, 191] width 417 height 19
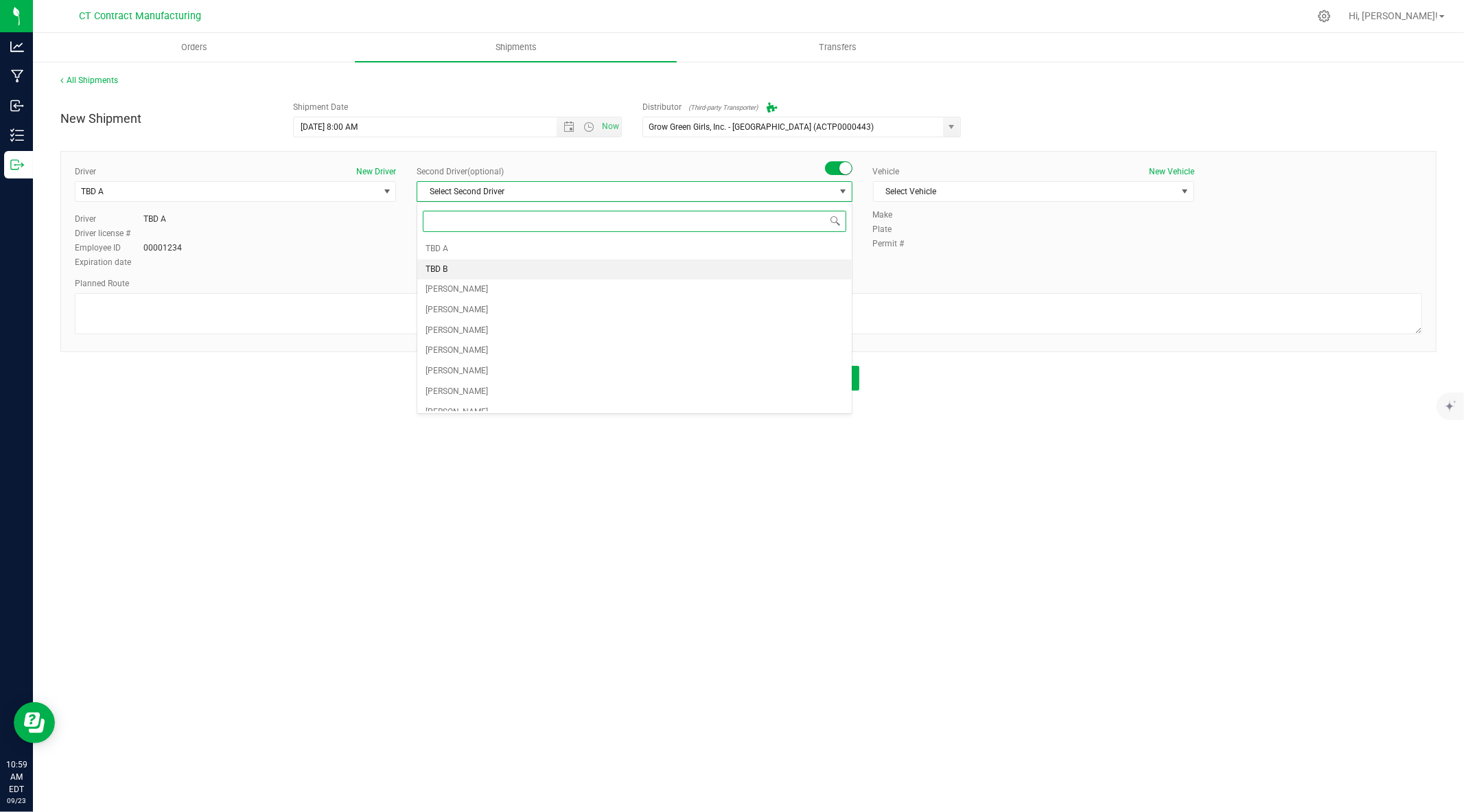
click at [725, 273] on li "TBD B" at bounding box center [635, 269] width 434 height 21
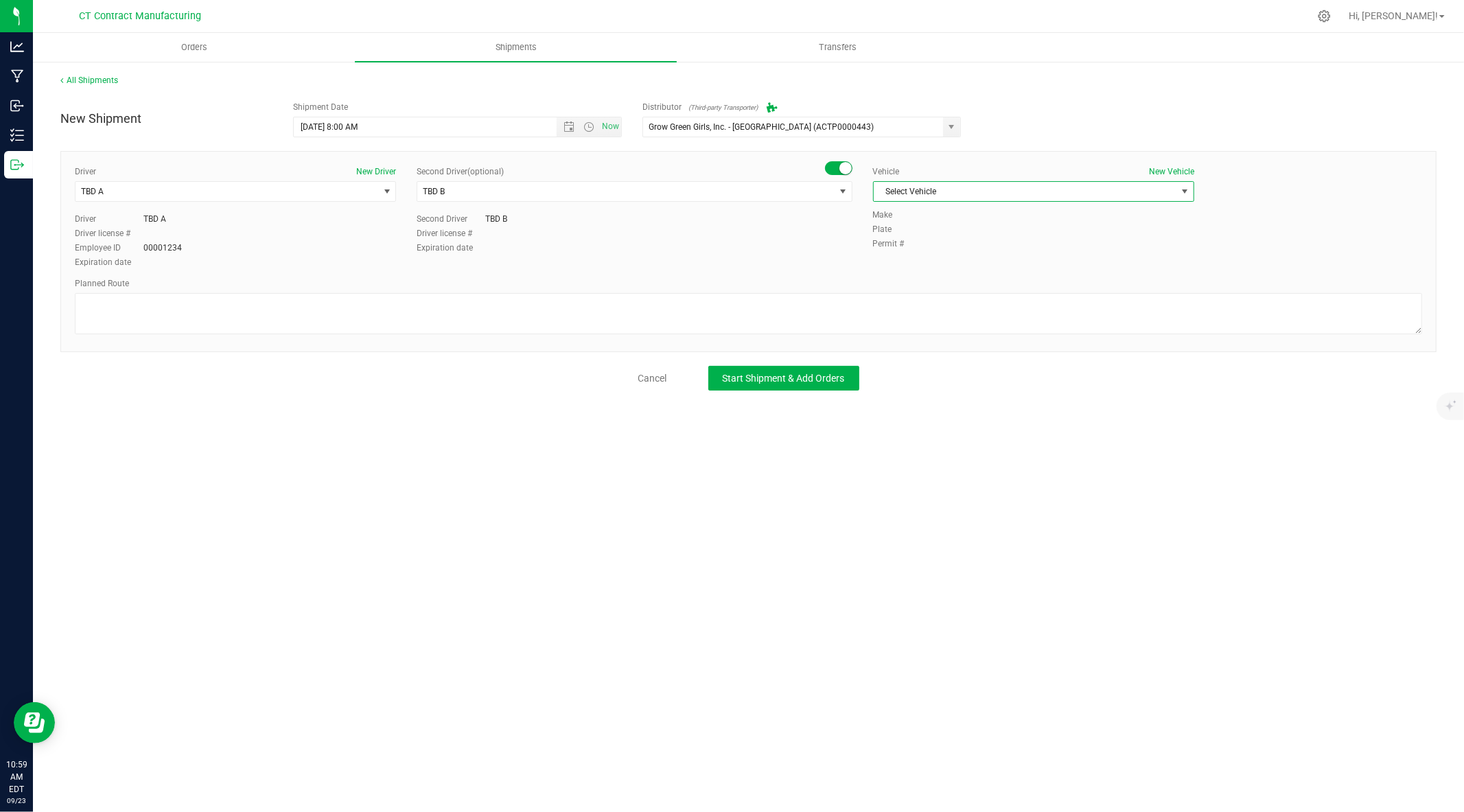
click at [980, 194] on span "Select Vehicle" at bounding box center [1025, 191] width 303 height 19
click at [933, 230] on li "Ford Transit 250" at bounding box center [1034, 235] width 320 height 21
click at [833, 300] on textarea at bounding box center [749, 314] width 1348 height 41
paste textarea "Randomized route via 3rd party transporter"
type textarea "Randomized route via 3rd party transporter"
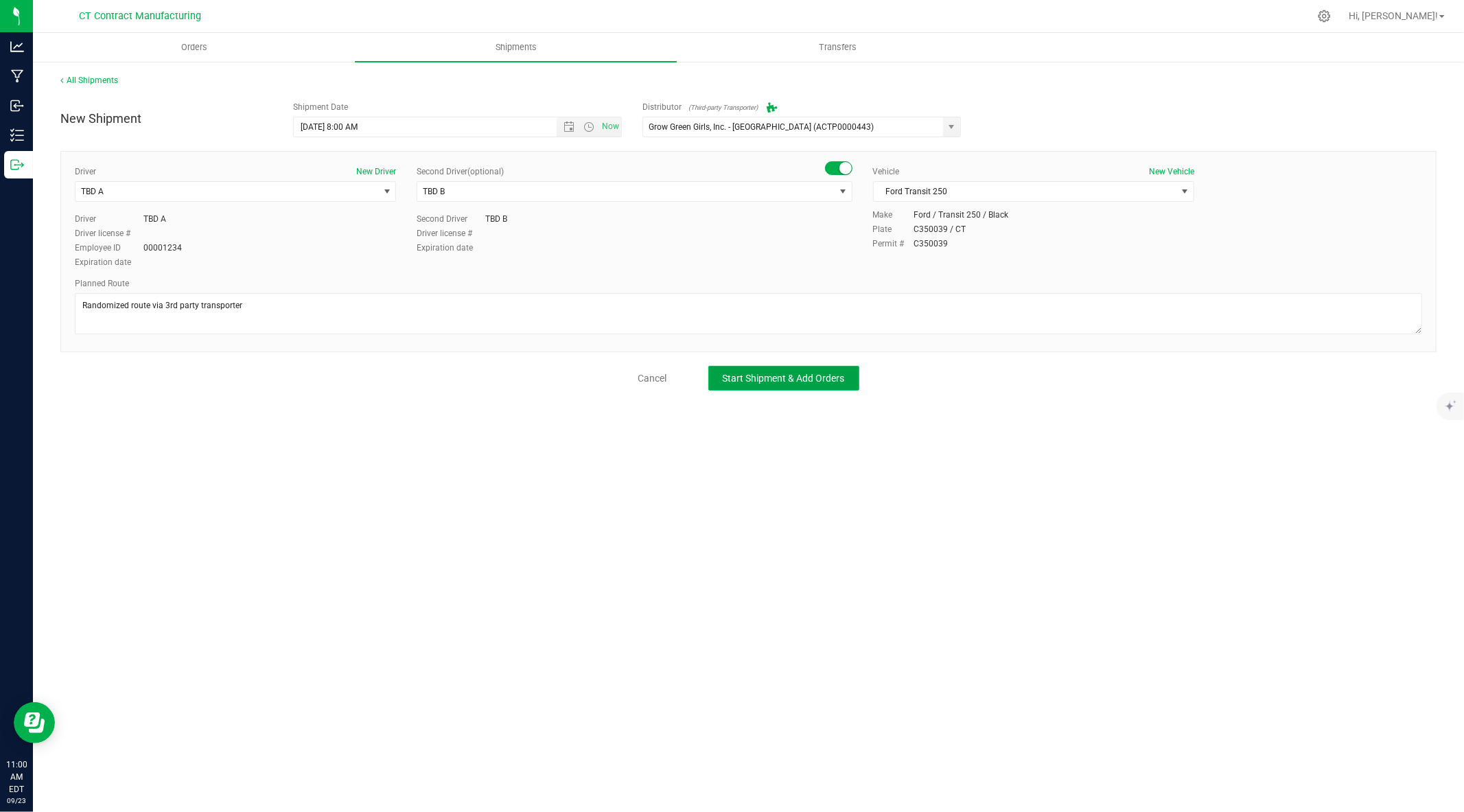
click at [755, 375] on span "Start Shipment & Add Orders" at bounding box center [784, 378] width 122 height 11
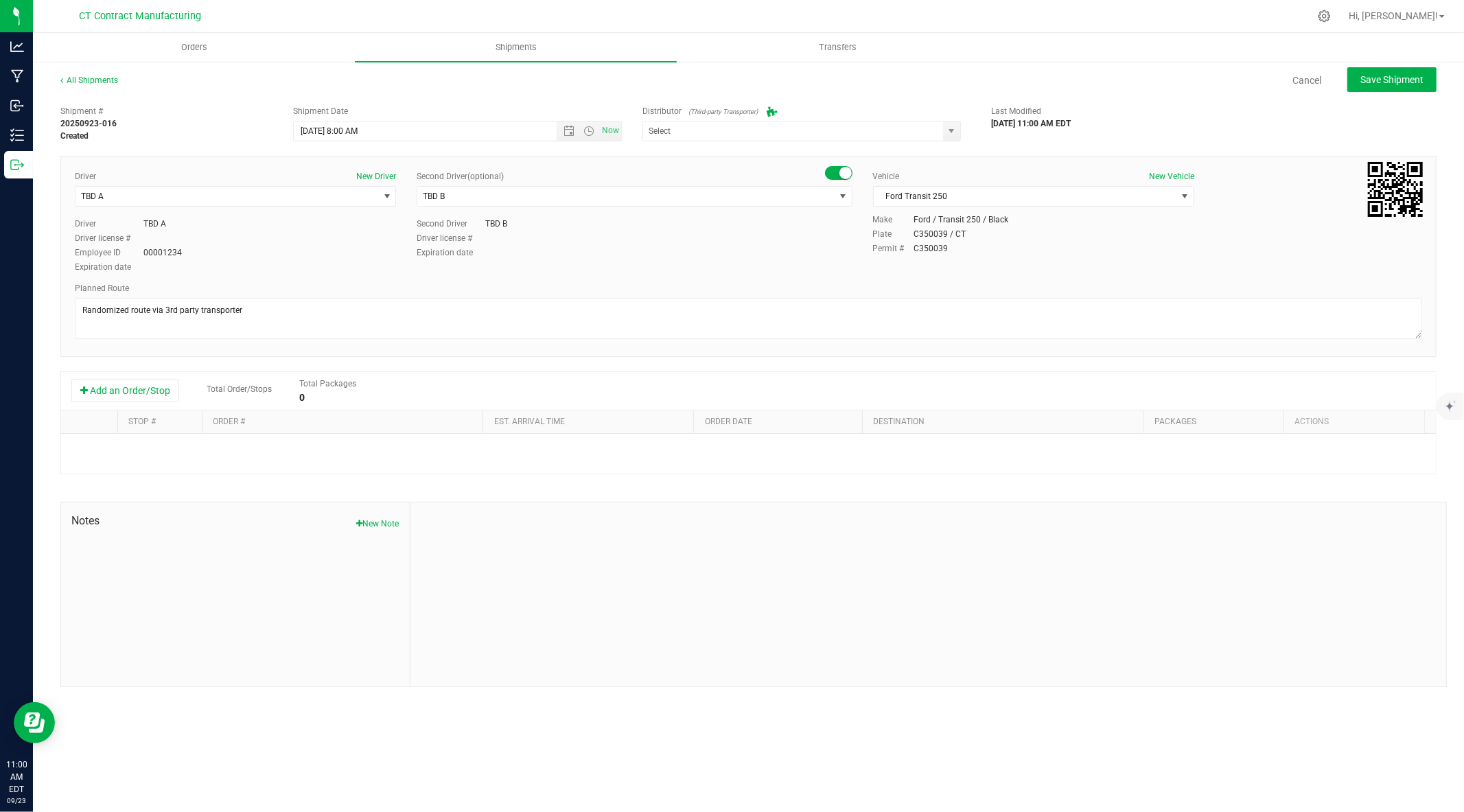
type input "Grow Green Girls, Inc. - Westbrook (ACTP0000443)"
click at [161, 387] on button "Add an Order/Stop" at bounding box center [125, 390] width 108 height 23
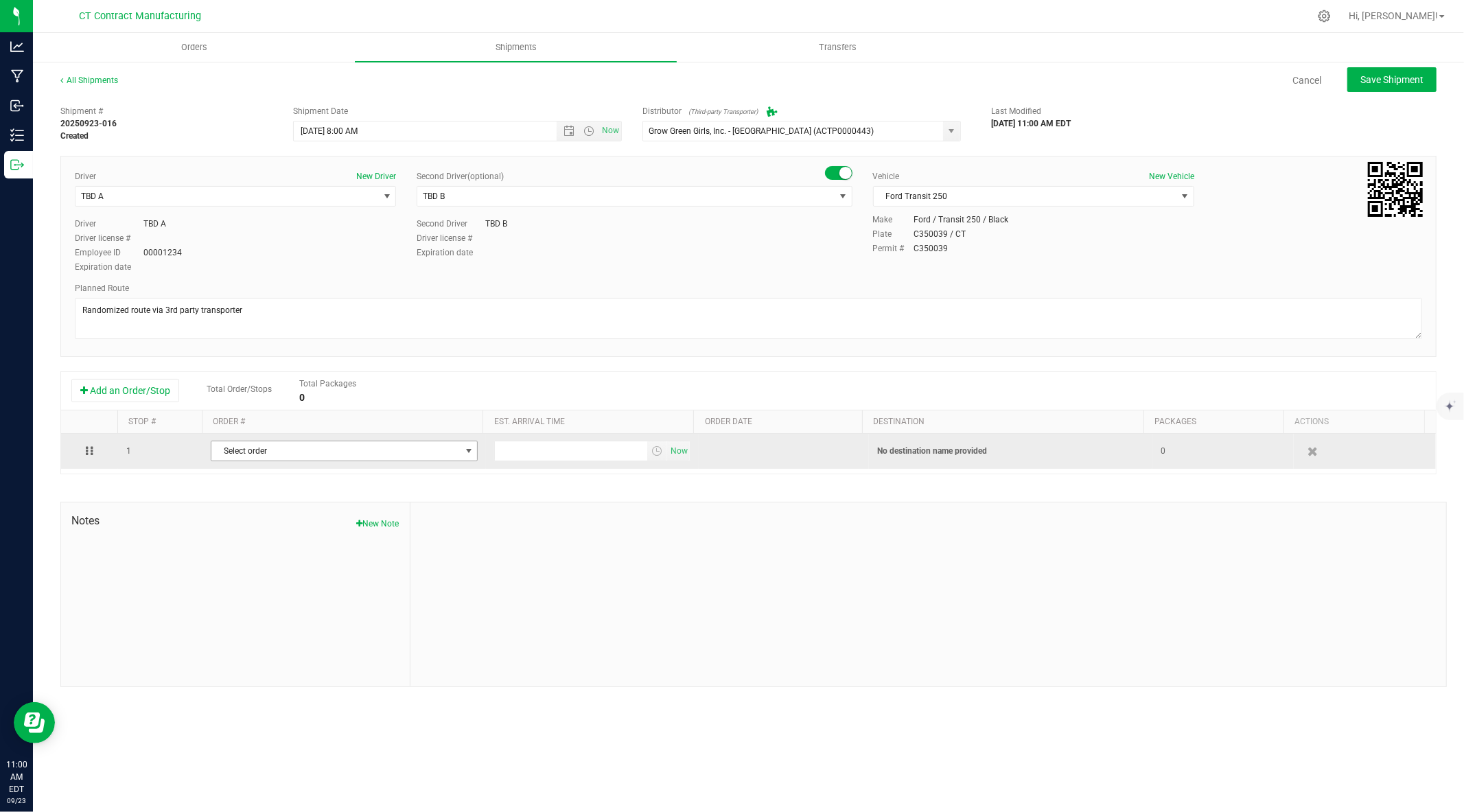
click at [332, 450] on span "Select order" at bounding box center [335, 451] width 248 height 19
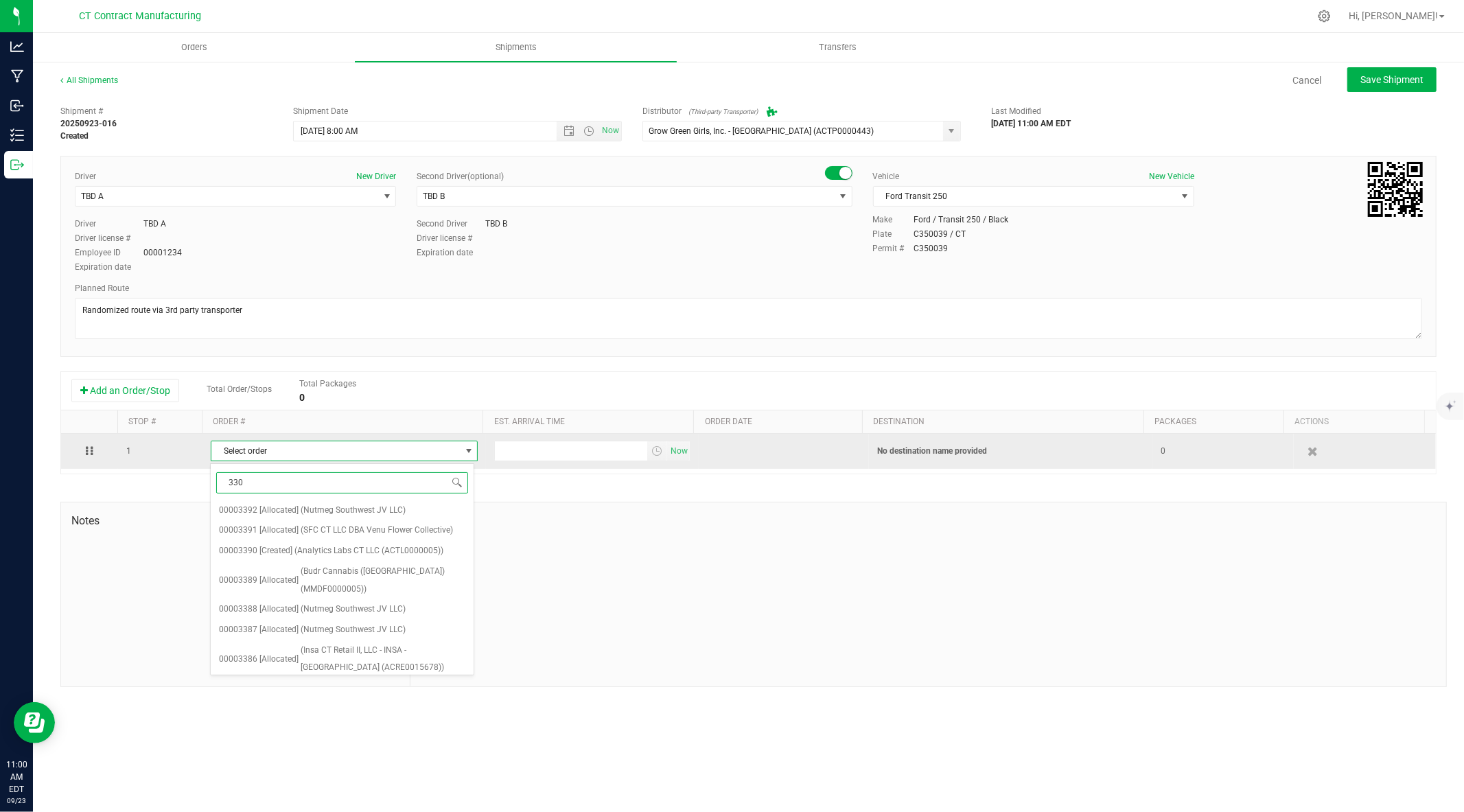
type input "3303"
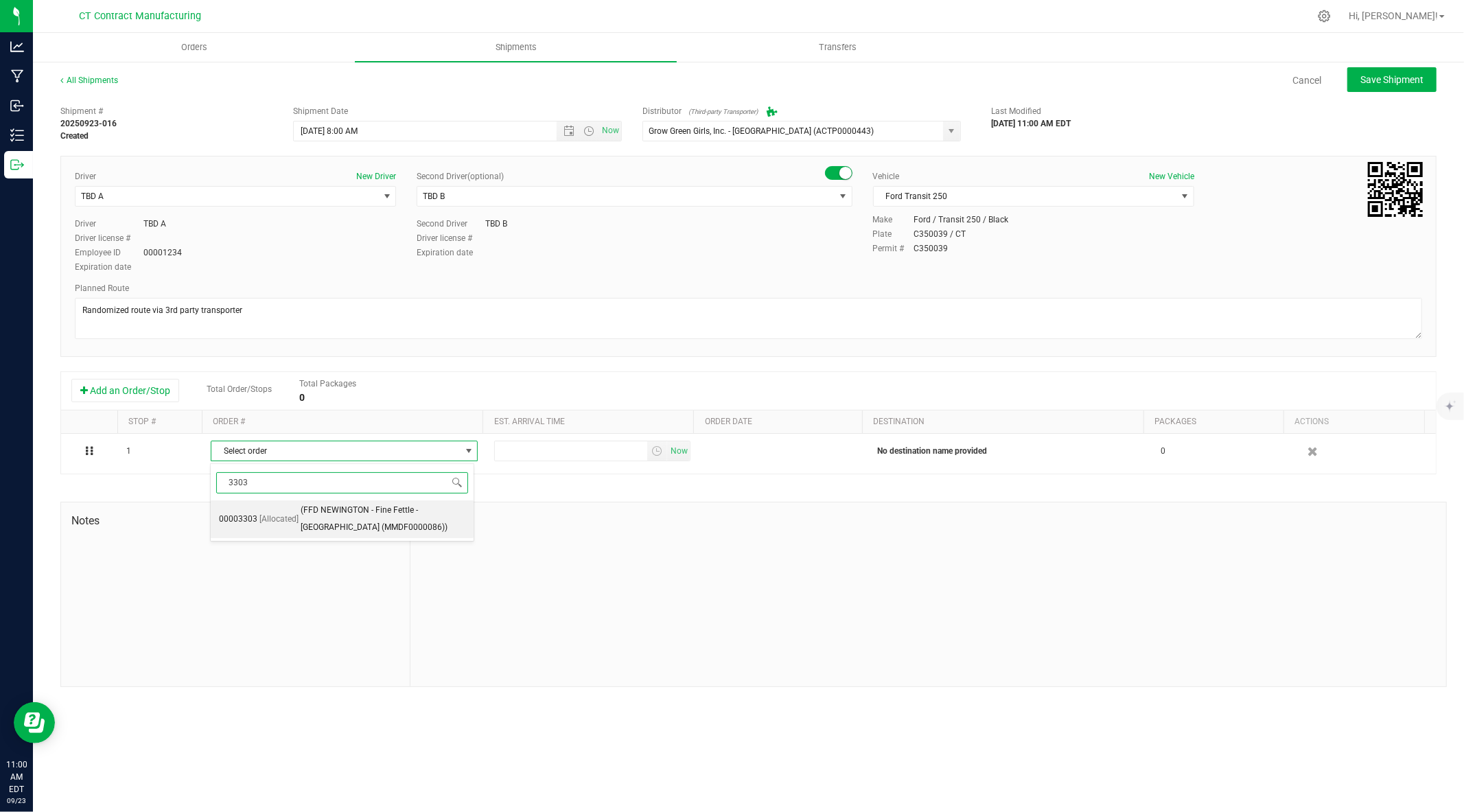
click at [352, 522] on span "(FFD NEWINGTON - Fine Fettle - Newington (MMDF0000086))" at bounding box center [383, 519] width 165 height 35
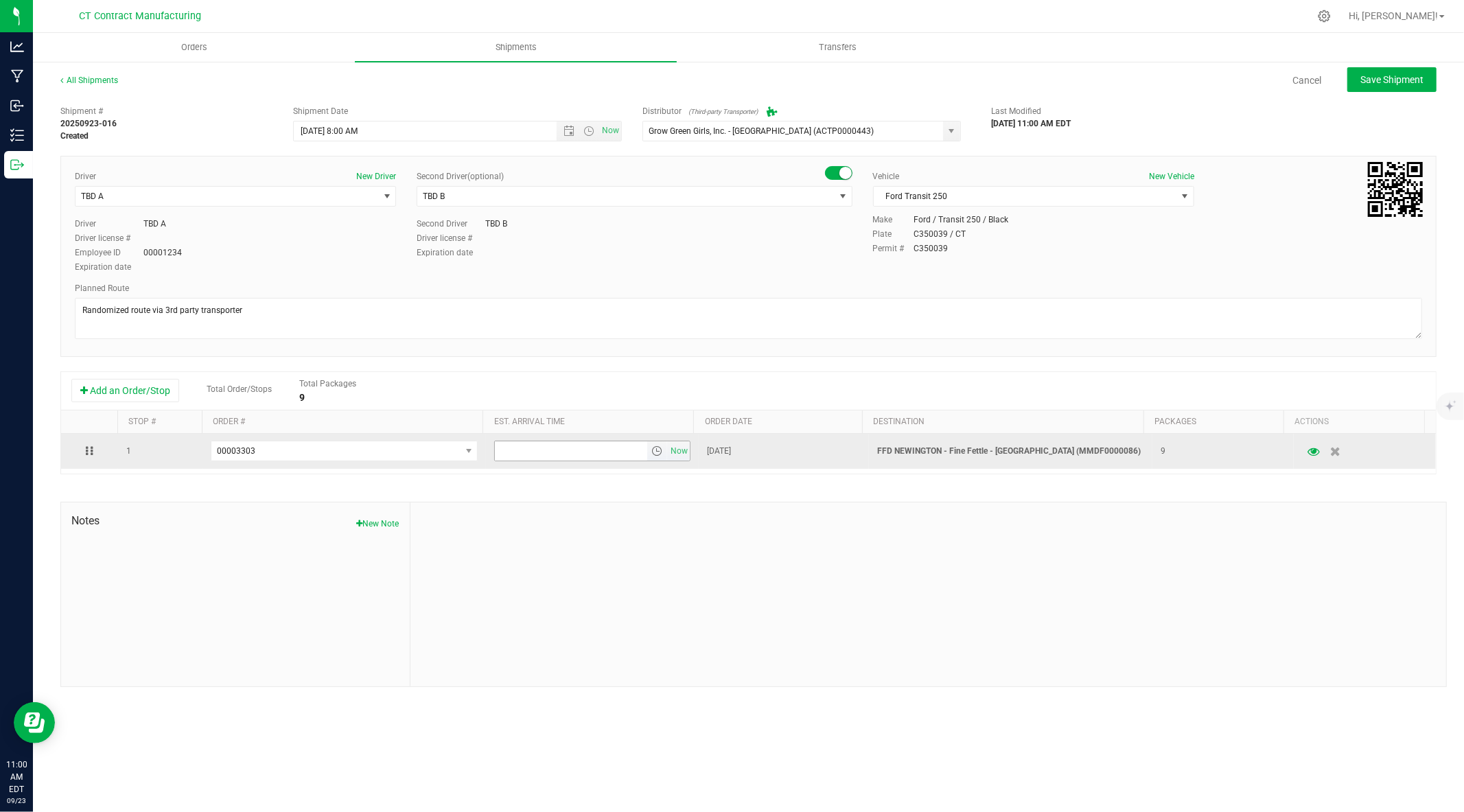
click at [651, 451] on span "select" at bounding box center [656, 451] width 11 height 11
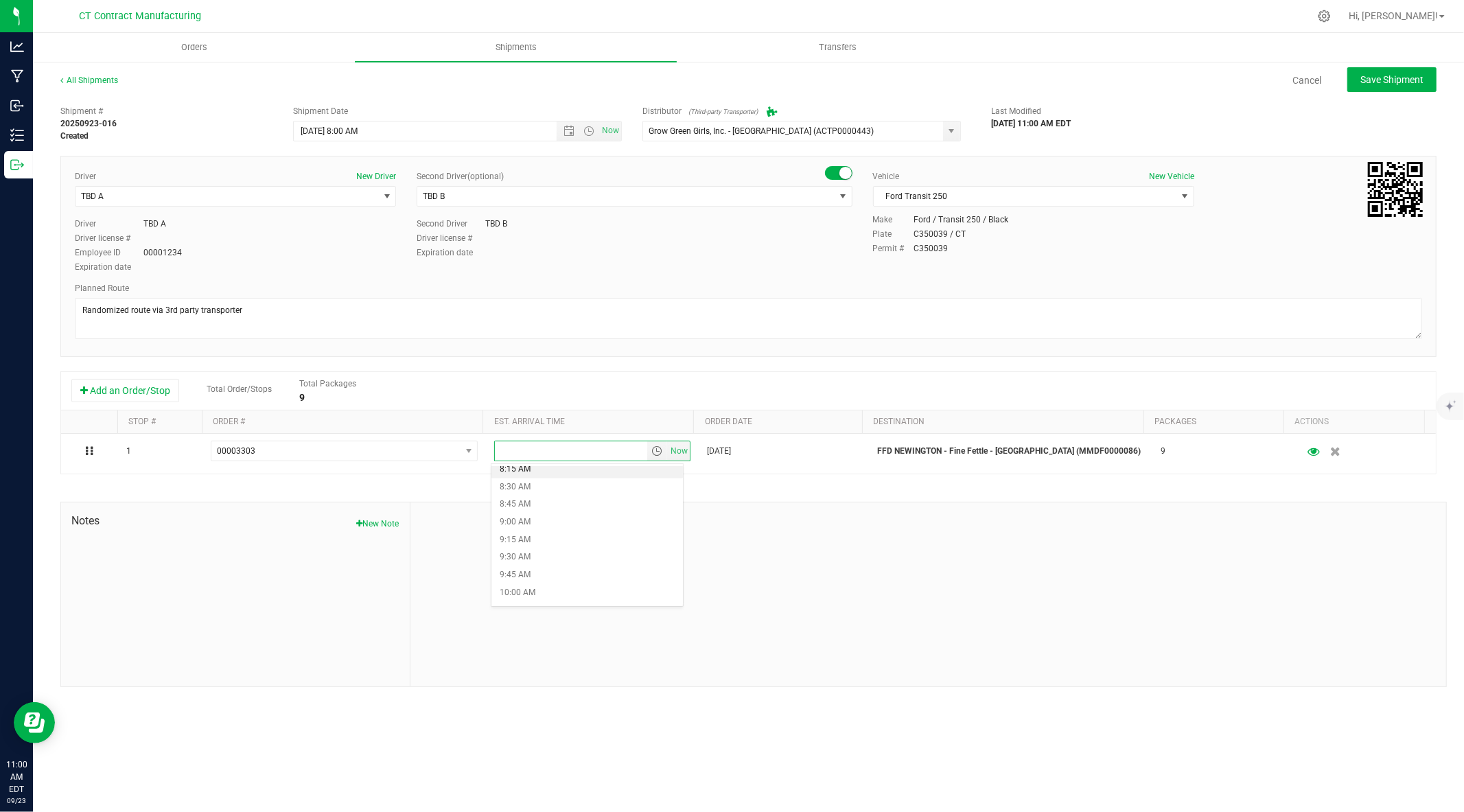
scroll to position [590, 0]
click at [570, 569] on li "9:45 AM" at bounding box center [587, 574] width 191 height 18
click at [1387, 75] on span "Save Shipment" at bounding box center [1391, 79] width 64 height 11
type input "9/24/2025 12:00 PM"
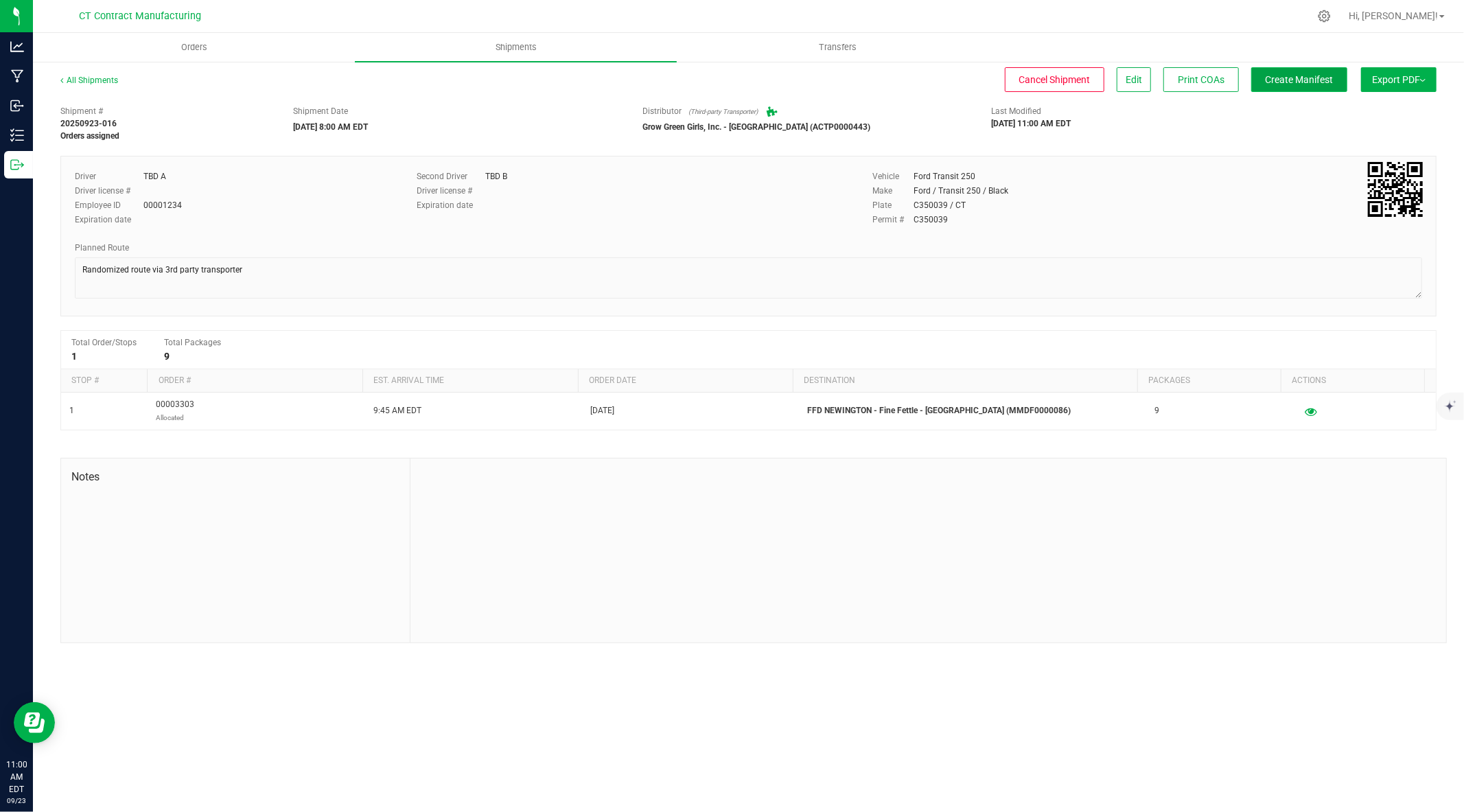
click at [1298, 77] on span "Create Manifest" at bounding box center [1300, 79] width 68 height 11
click at [100, 78] on link "All Shipments" at bounding box center [89, 80] width 58 height 10
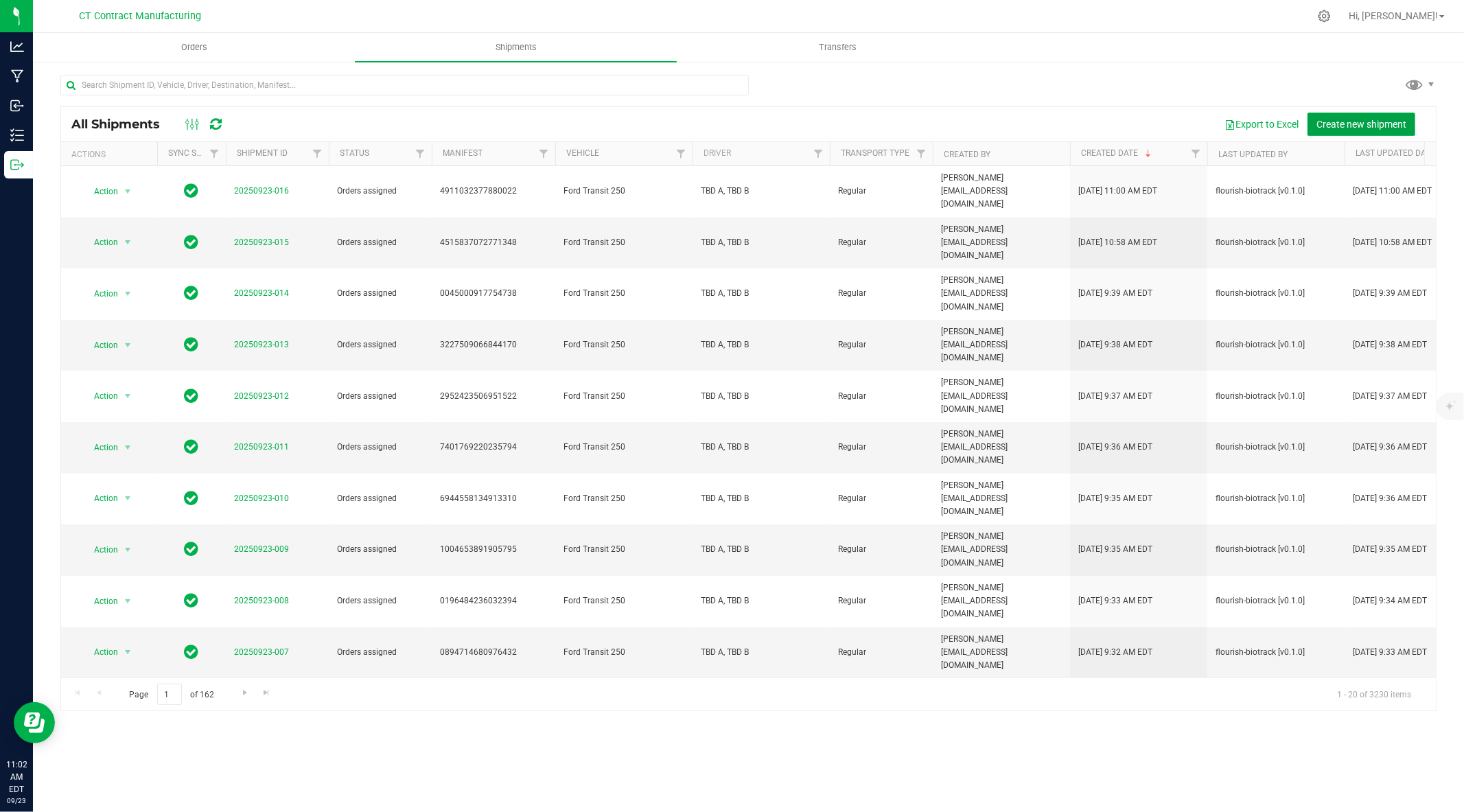
click at [1329, 127] on span "Create new shipment" at bounding box center [1361, 124] width 90 height 11
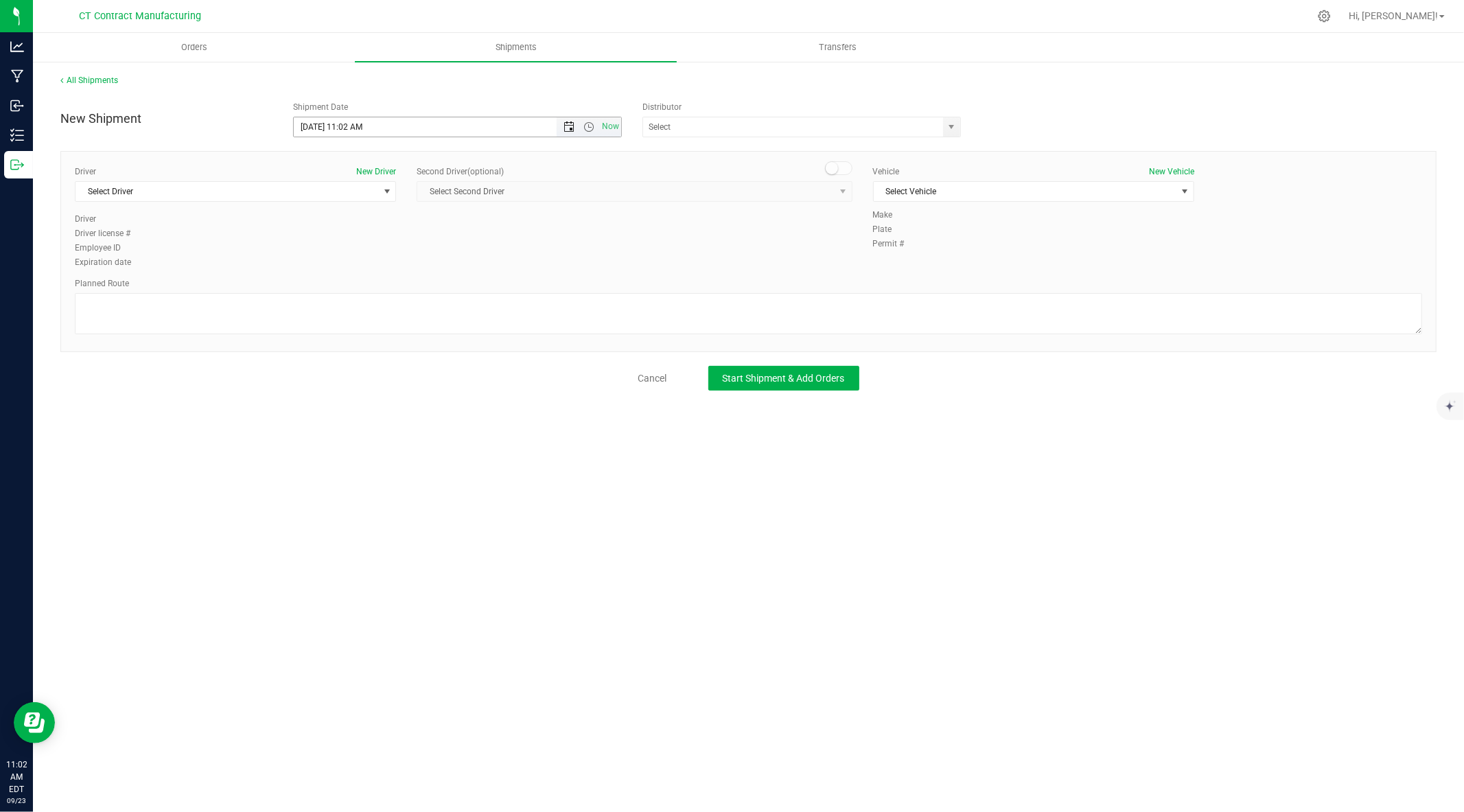
click at [564, 125] on span "Open the date view" at bounding box center [569, 126] width 11 height 11
click at [366, 267] on link "24" at bounding box center [366, 267] width 20 height 21
click at [585, 124] on span "Open the time view" at bounding box center [588, 126] width 11 height 11
click at [398, 192] on li "8:00 AM" at bounding box center [456, 197] width 326 height 18
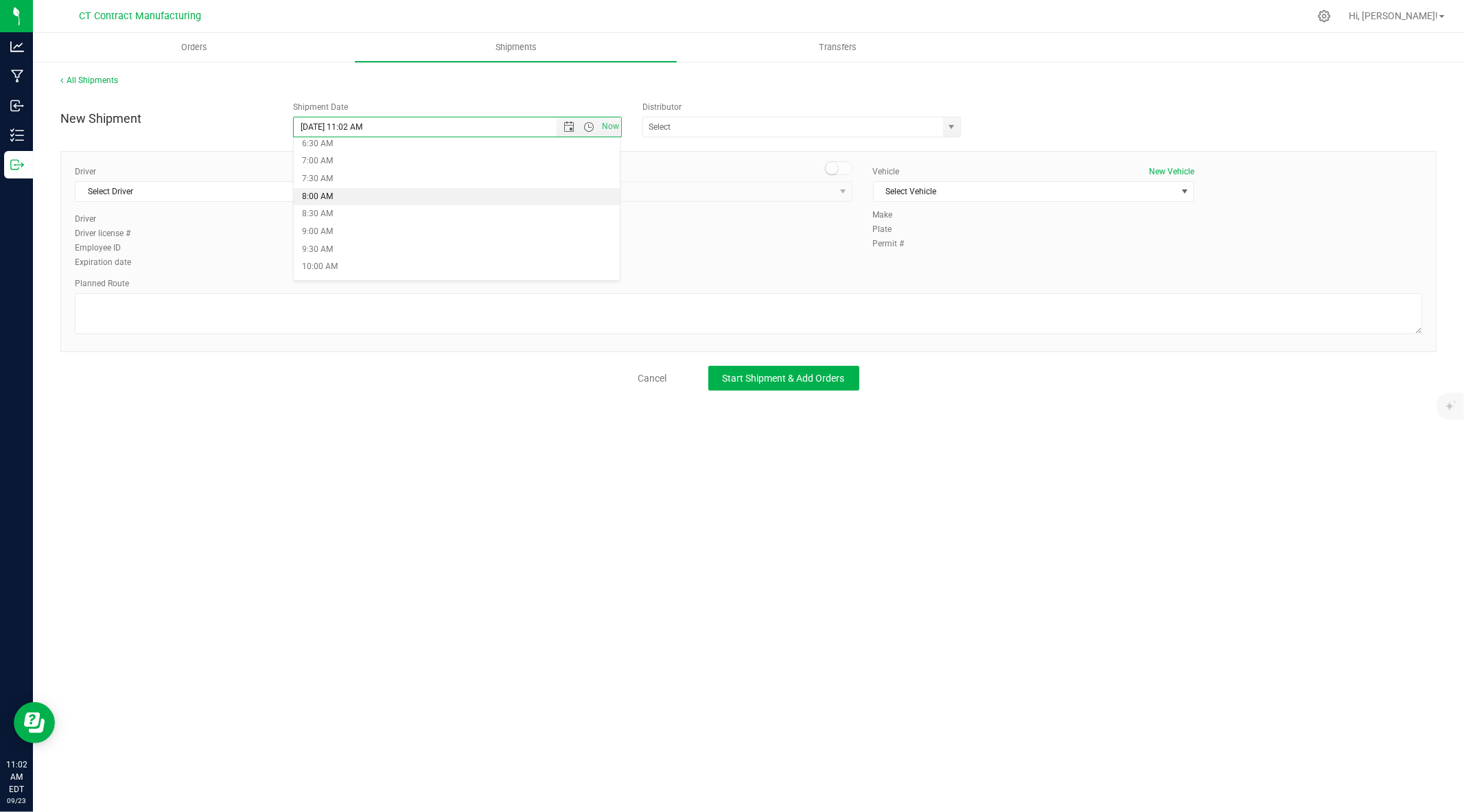
type input "9/24/2025 8:00 AM"
click at [955, 129] on span "select" at bounding box center [952, 126] width 11 height 11
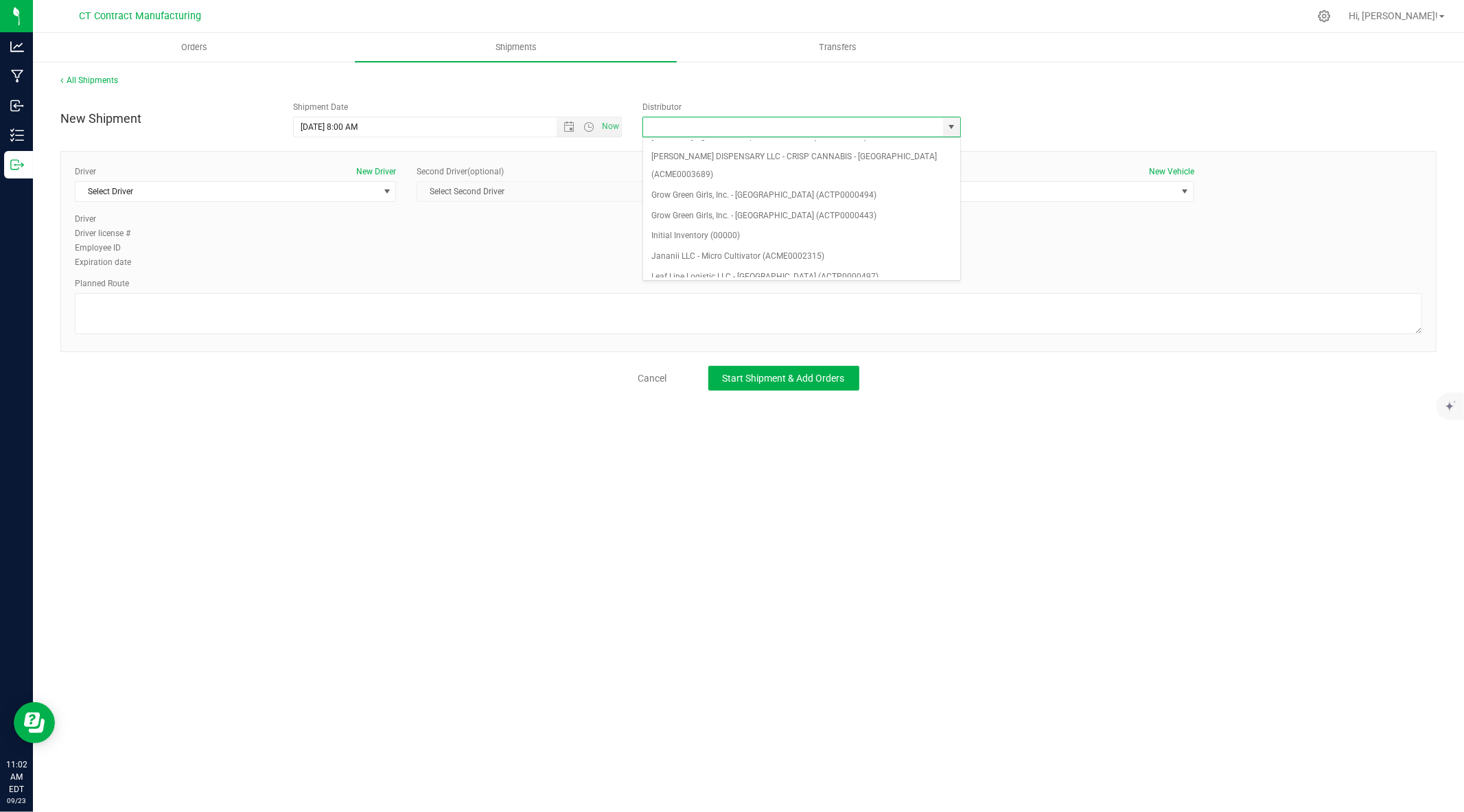
scroll to position [137, 0]
click at [820, 205] on li "Grow Green Girls, Inc. - Westbrook (ACTP0000443)" at bounding box center [801, 215] width 317 height 21
type input "Grow Green Girls, Inc. - Westbrook (ACTP0000443)"
click at [375, 194] on span "Select Driver" at bounding box center [226, 191] width 303 height 19
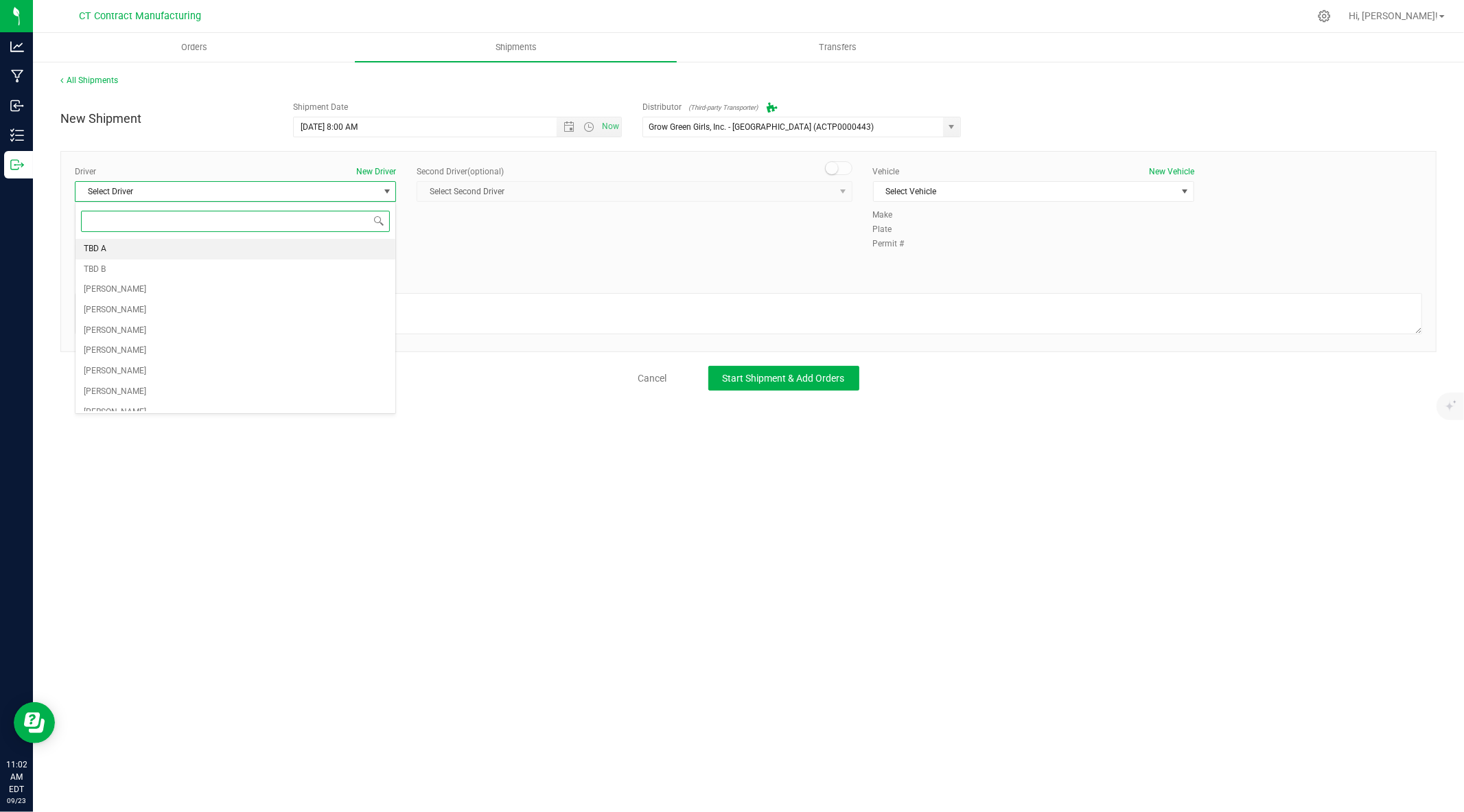
click at [256, 249] on li "TBD A" at bounding box center [235, 248] width 320 height 21
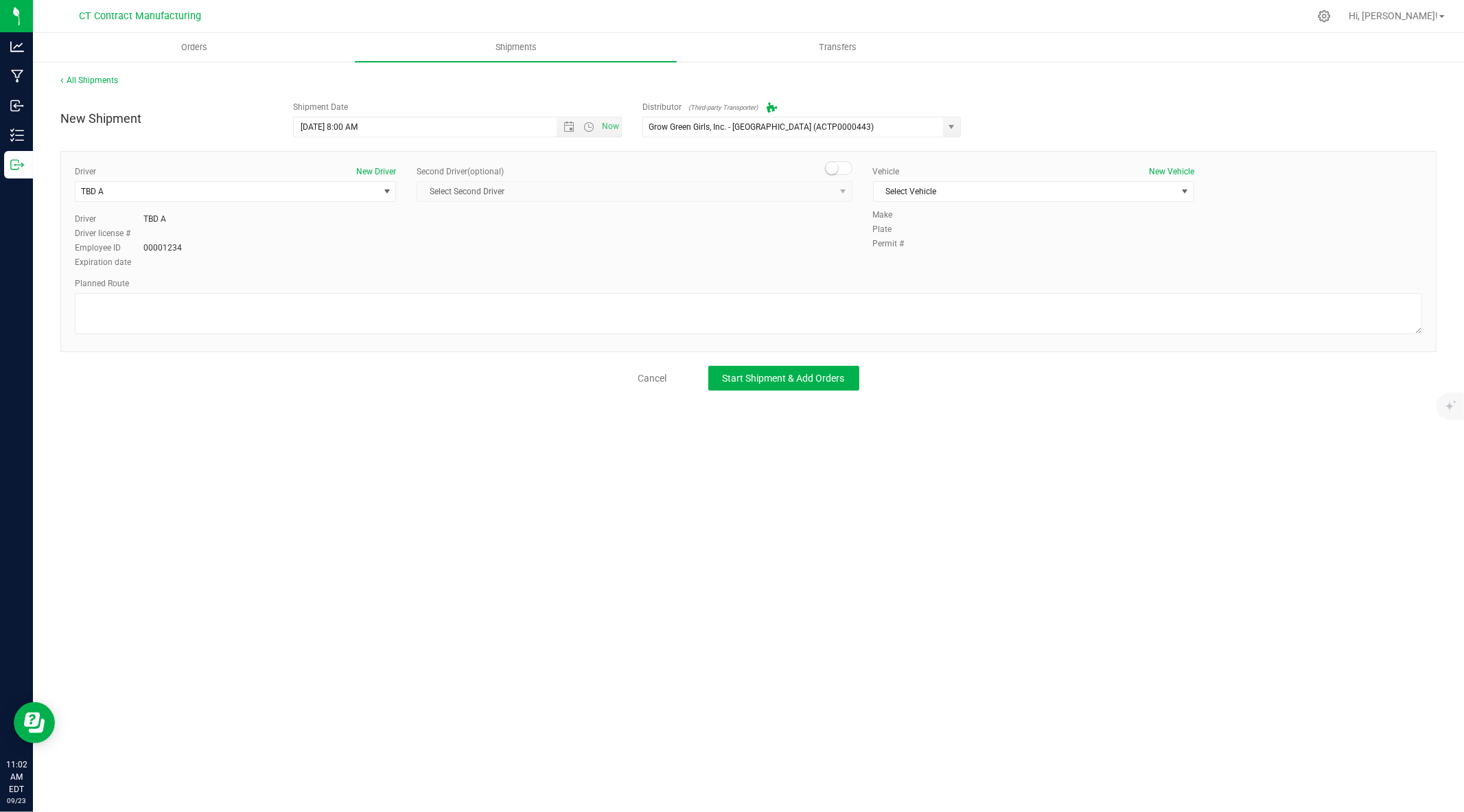
click at [839, 169] on span at bounding box center [838, 168] width 27 height 14
click at [830, 190] on span "Select Second Driver" at bounding box center [626, 191] width 417 height 19
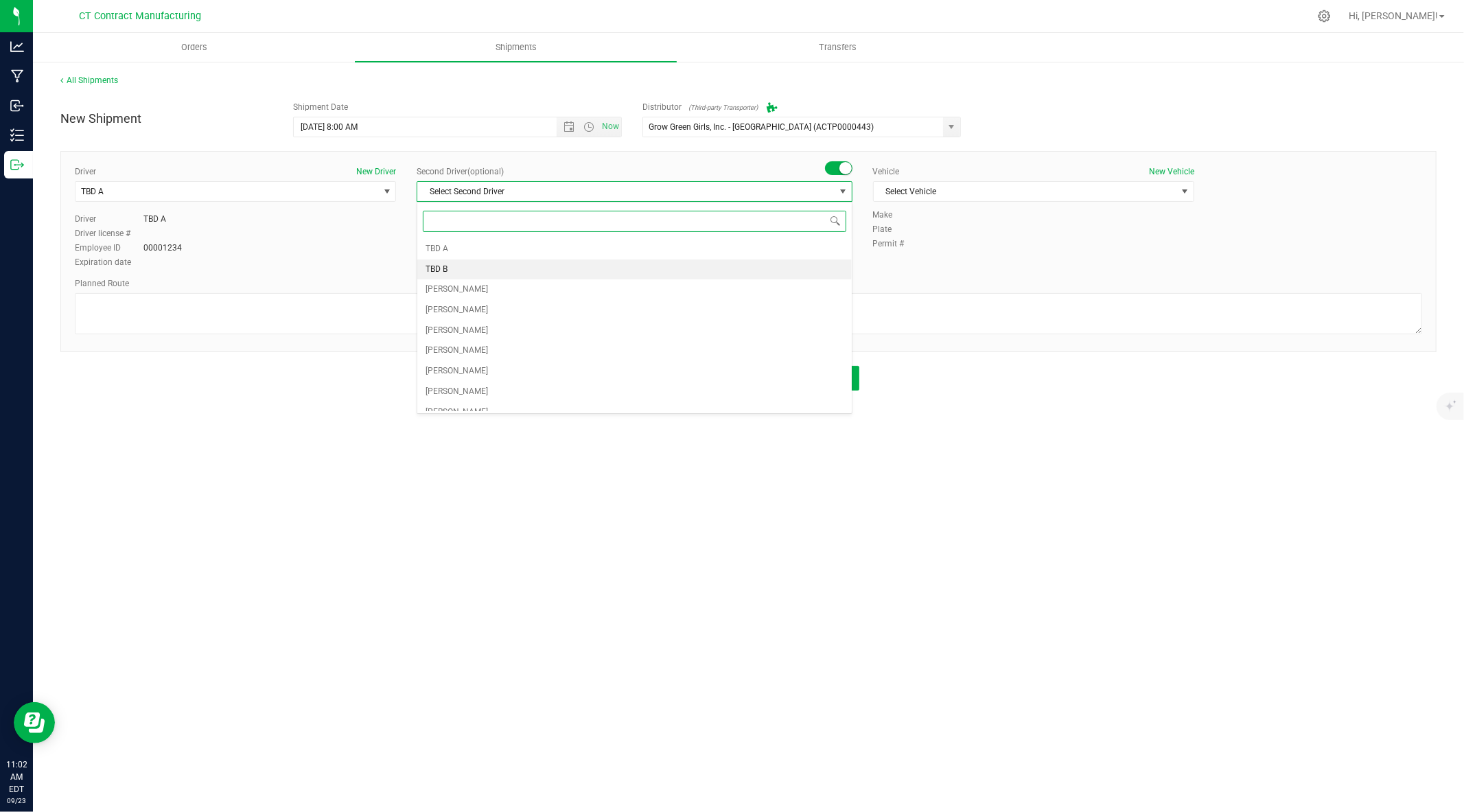
click at [681, 275] on li "TBD B" at bounding box center [635, 269] width 434 height 21
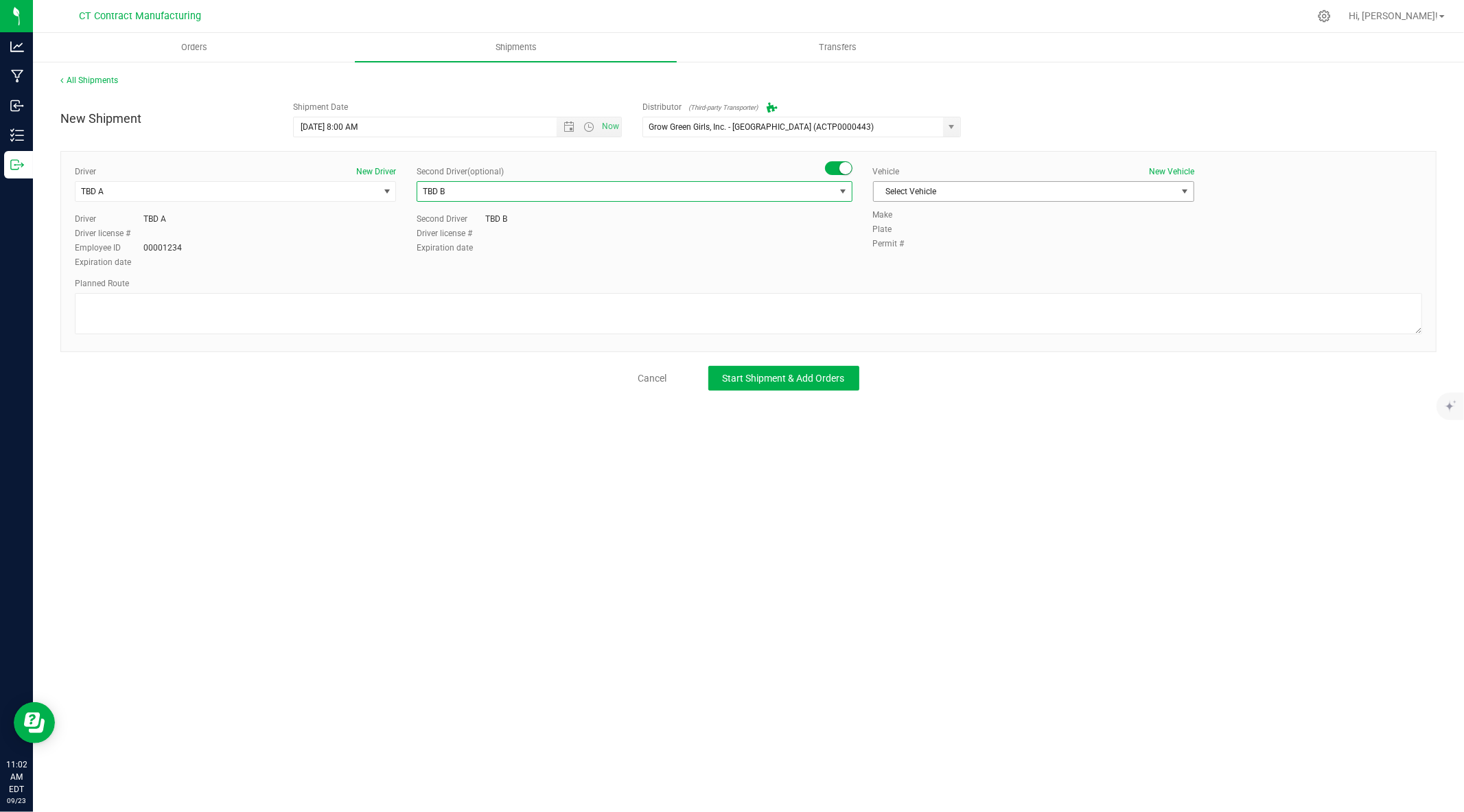
click at [944, 194] on span "Select Vehicle" at bounding box center [1025, 191] width 303 height 19
click at [929, 237] on li "Ford Transit 250" at bounding box center [1034, 235] width 320 height 21
click at [879, 305] on textarea at bounding box center [749, 314] width 1348 height 41
paste textarea "Randomized route via 3rd party transporter"
type textarea "Randomized route via 3rd party transporter"
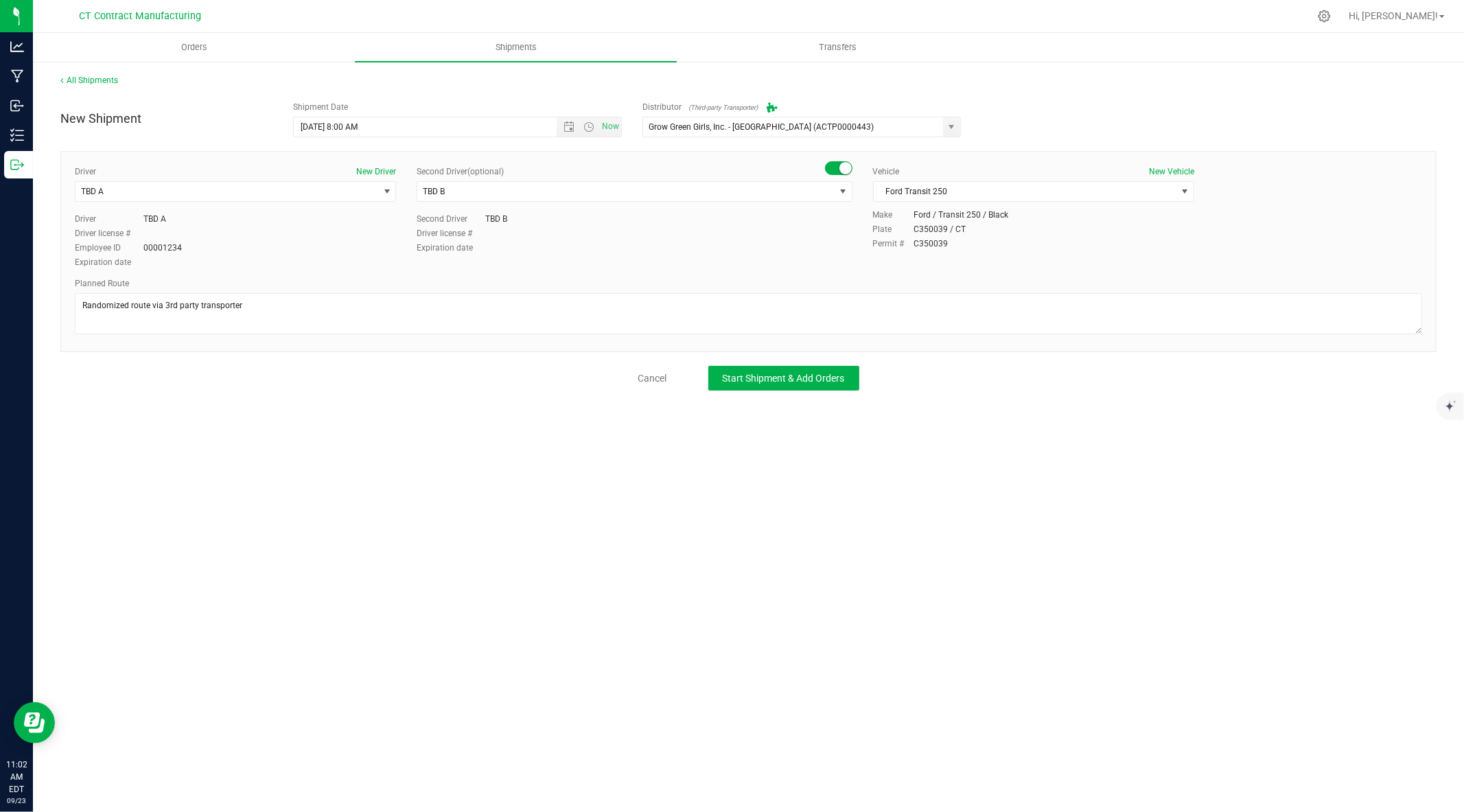
click at [789, 364] on div "New Shipment Shipment Date 9/24/2025 8:00 AM Now Distributor (Third-party Trans…" at bounding box center [748, 243] width 1376 height 295
click at [783, 373] on span "Start Shipment & Add Orders" at bounding box center [784, 378] width 122 height 11
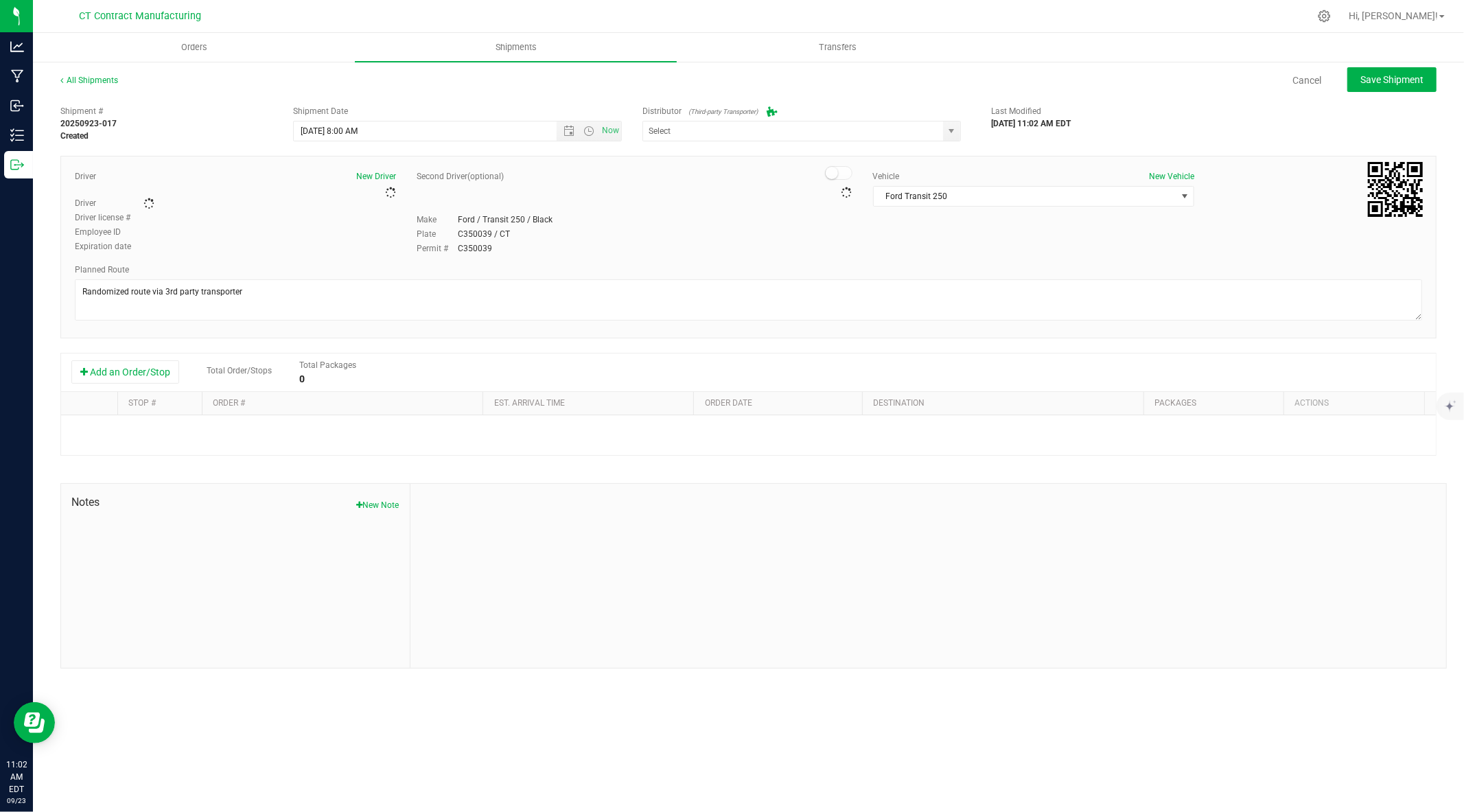
type input "Grow Green Girls, Inc. - Westbrook (ACTP0000443)"
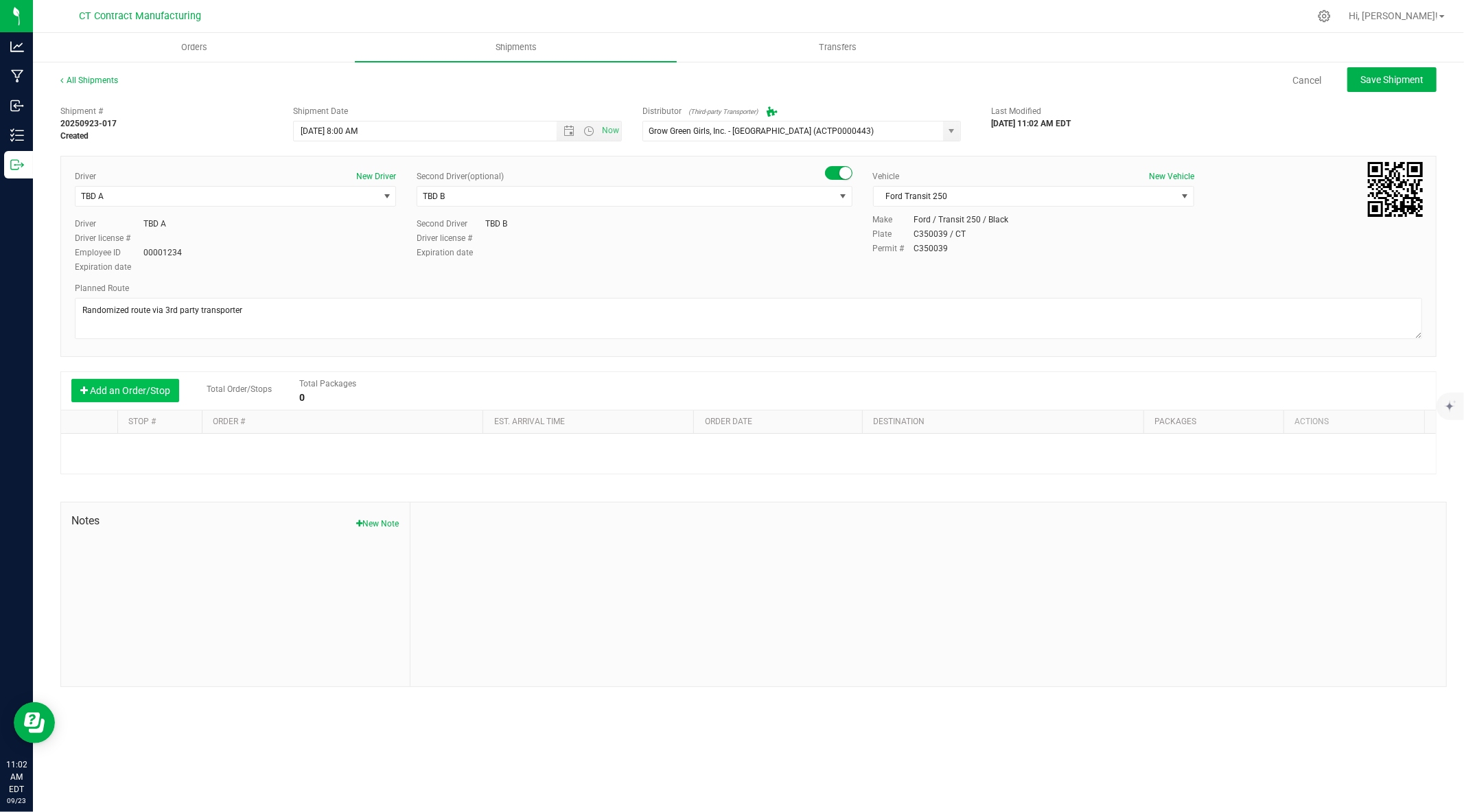
click at [161, 388] on button "Add an Order/Stop" at bounding box center [125, 390] width 108 height 23
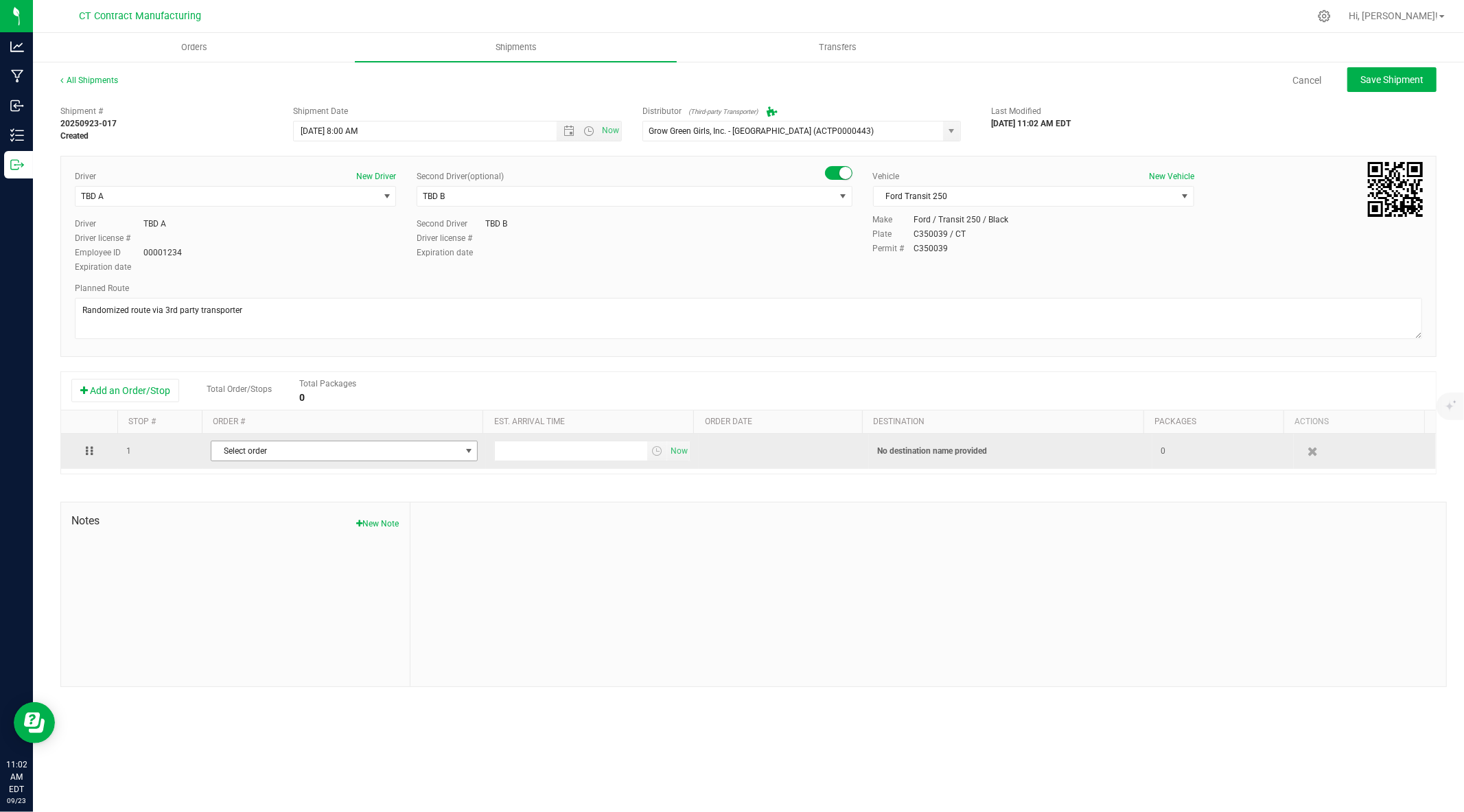
click at [286, 453] on span "Select order" at bounding box center [335, 451] width 248 height 19
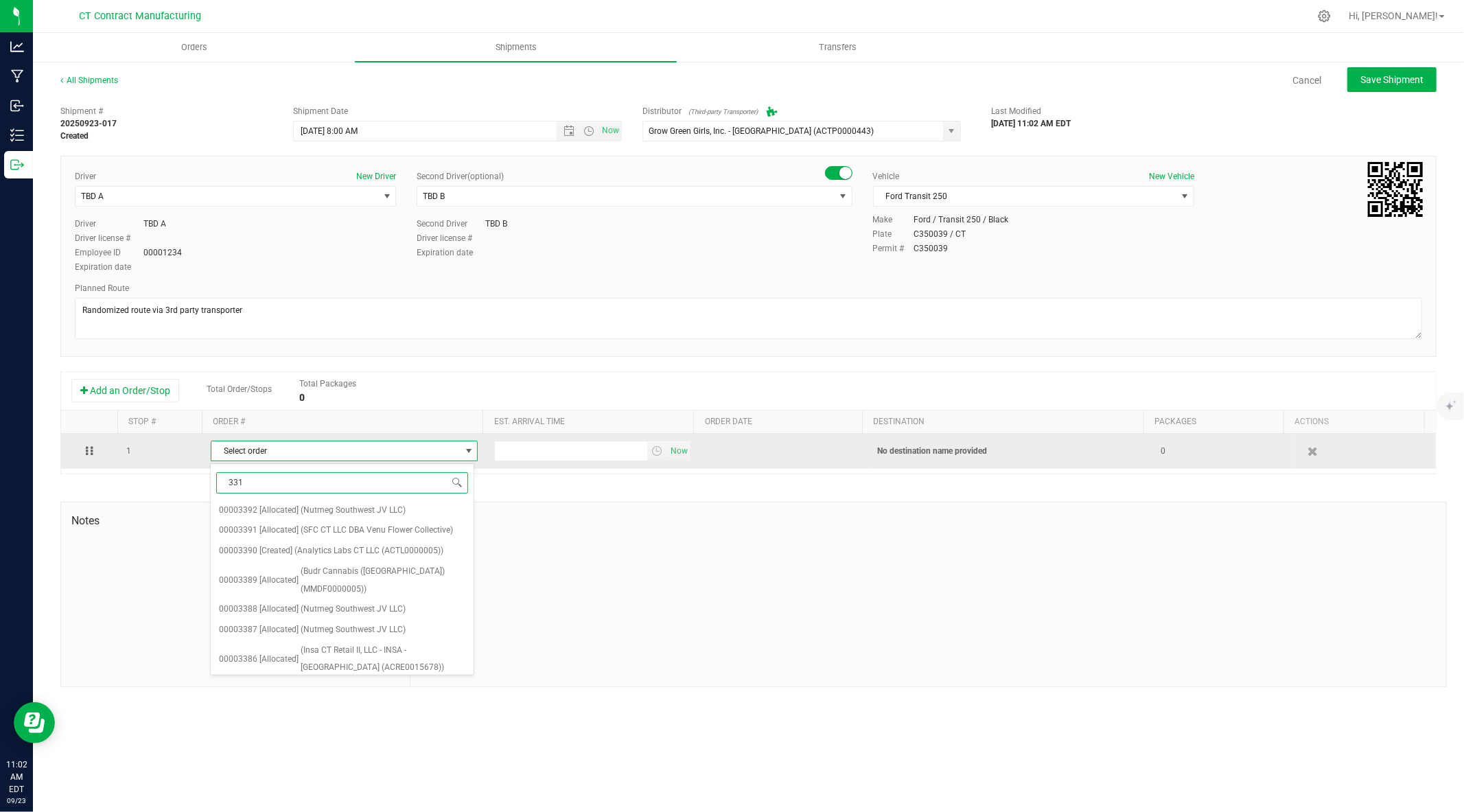
type input "3315"
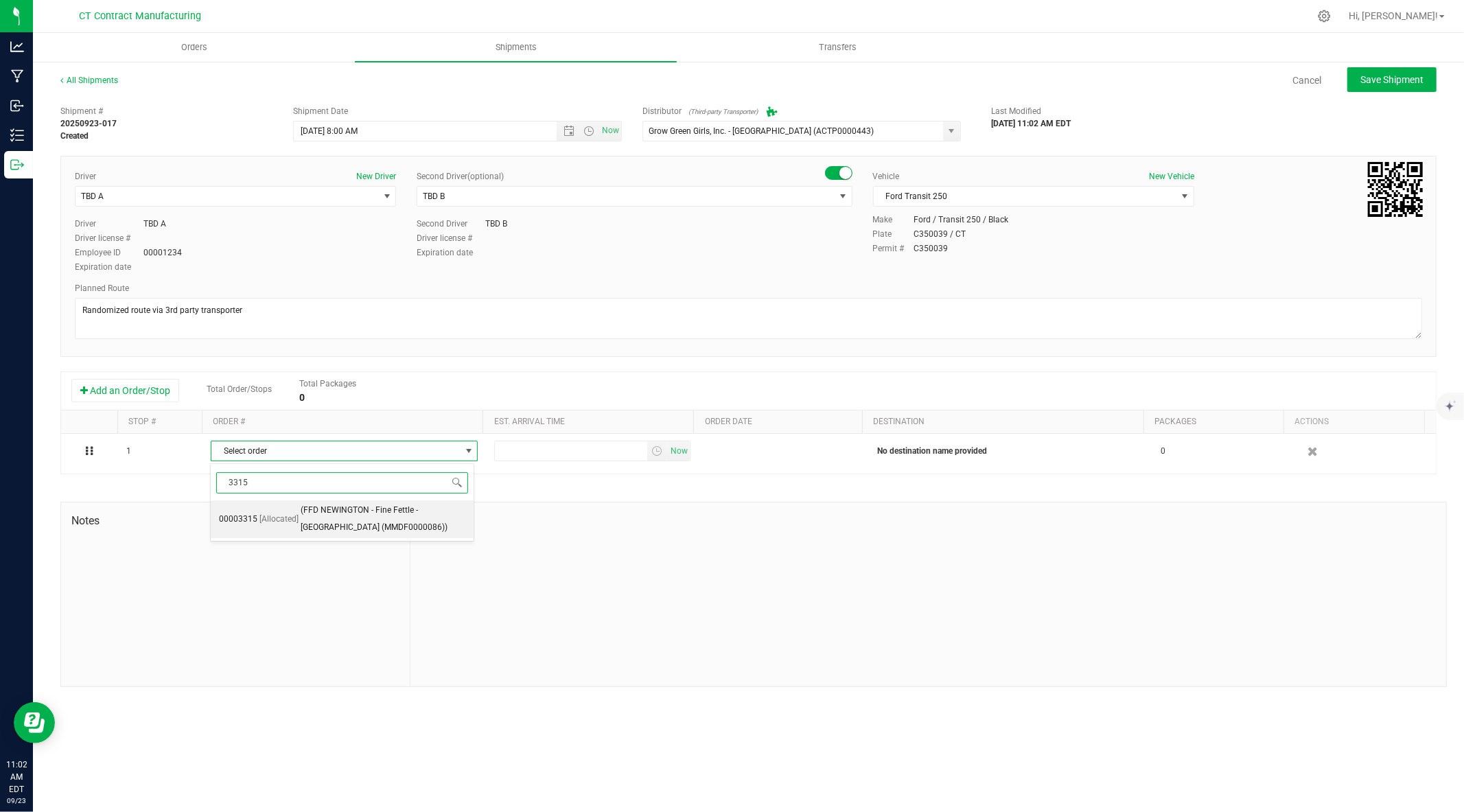
click at [367, 517] on span "(FFD NEWINGTON - Fine Fettle - Newington (MMDF0000086))" at bounding box center [383, 519] width 165 height 35
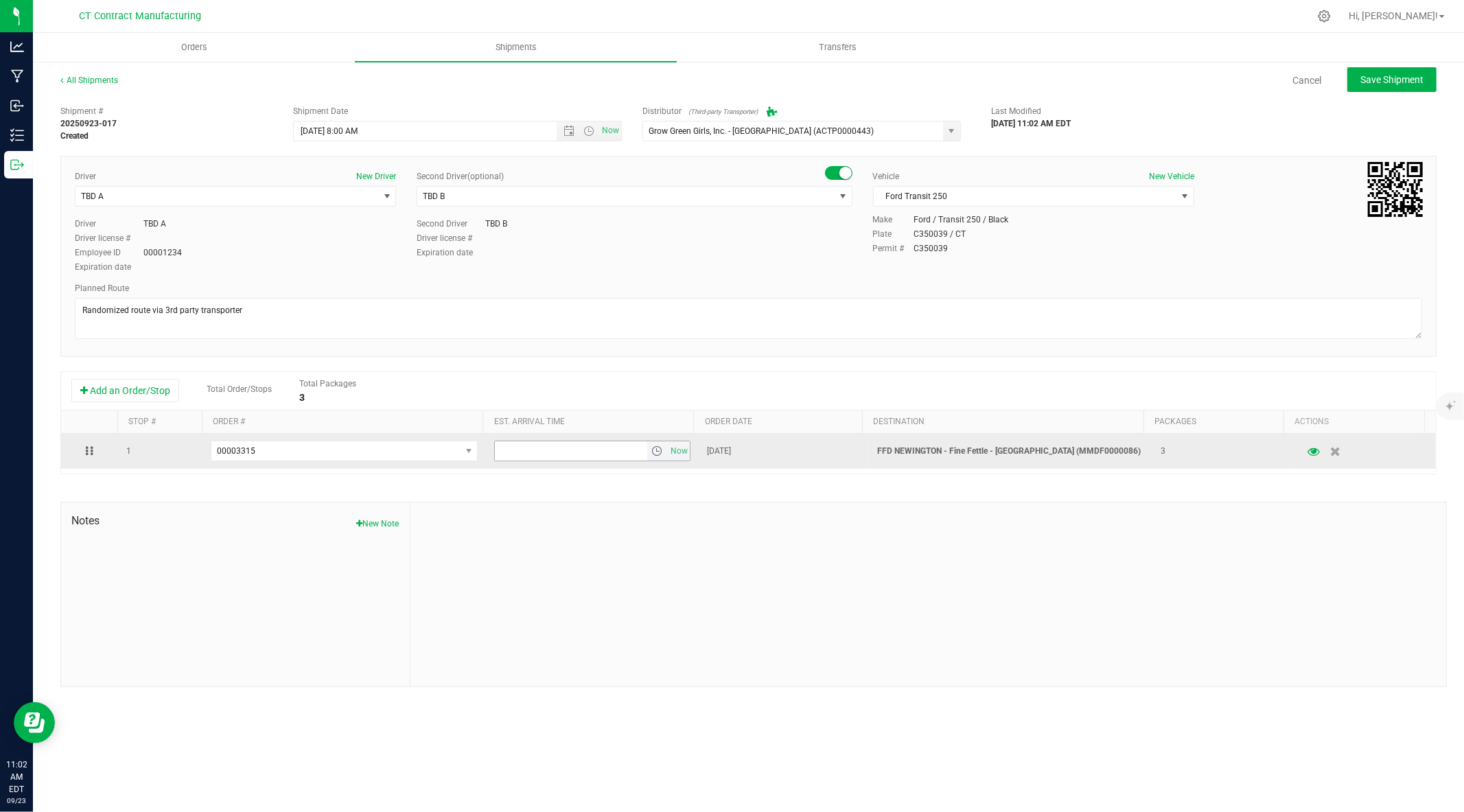
click at [651, 451] on span "select" at bounding box center [656, 451] width 11 height 11
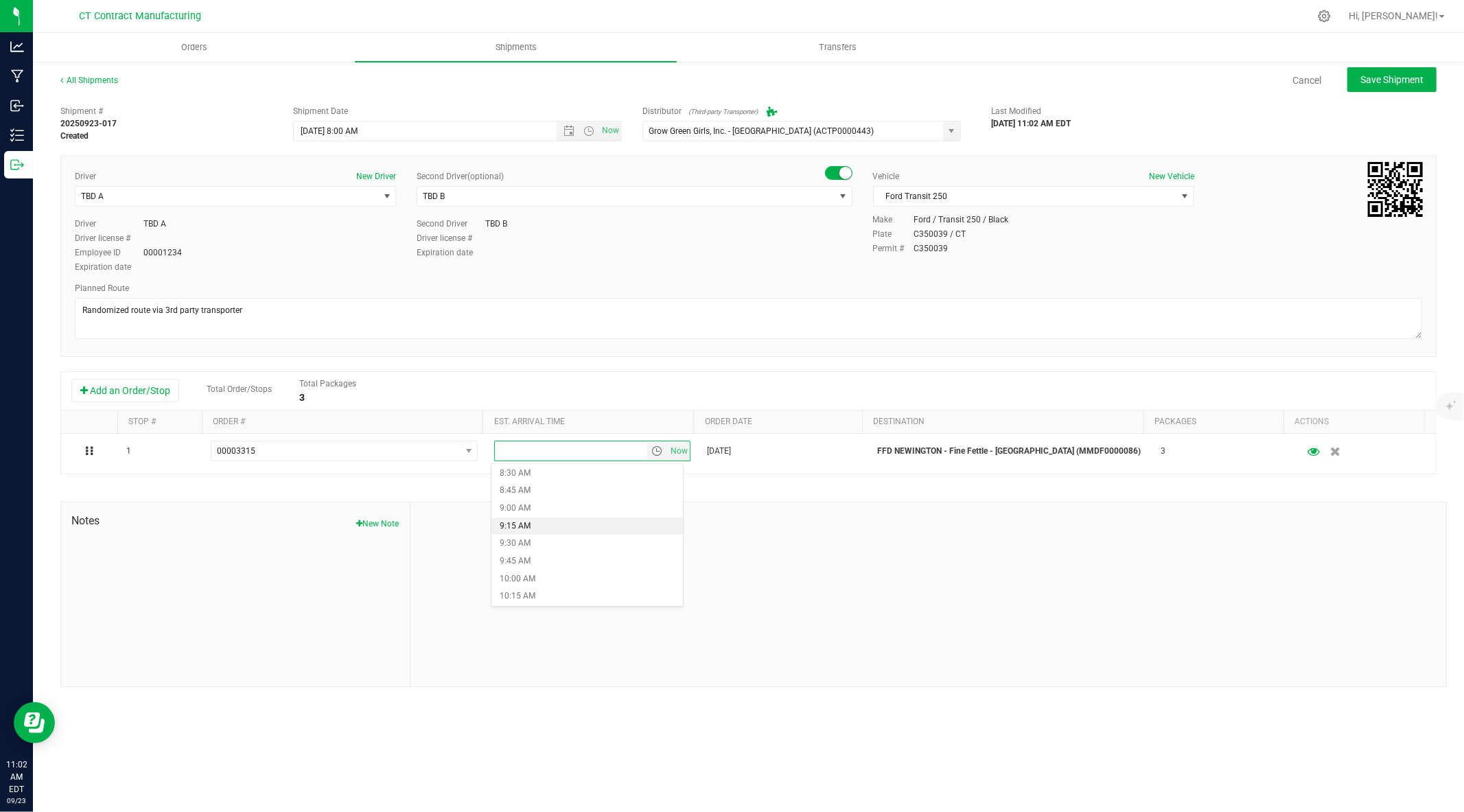
scroll to position [602, 0]
click at [583, 527] on li "9:15 AM" at bounding box center [587, 526] width 191 height 18
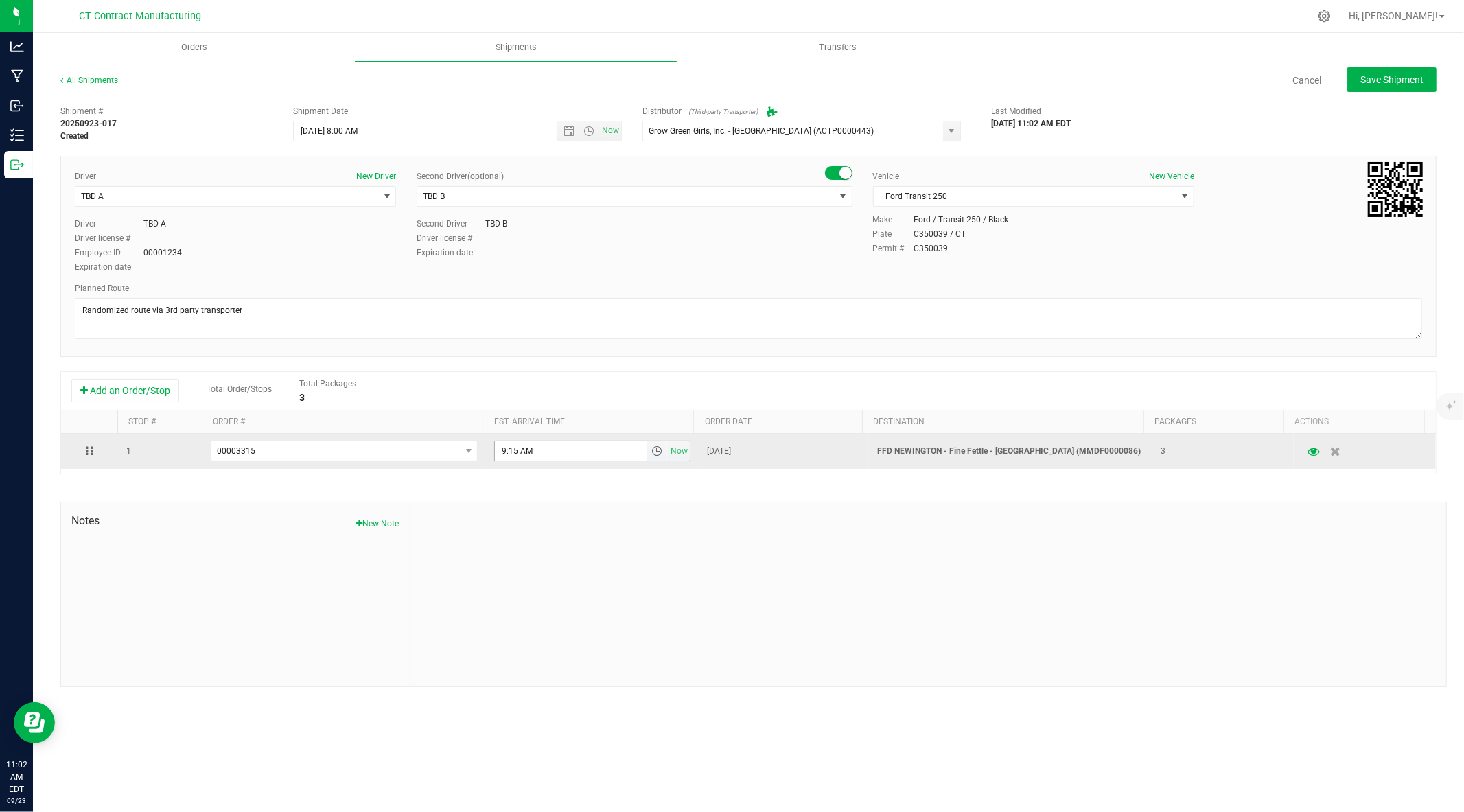
click at [654, 450] on span "select" at bounding box center [656, 451] width 11 height 11
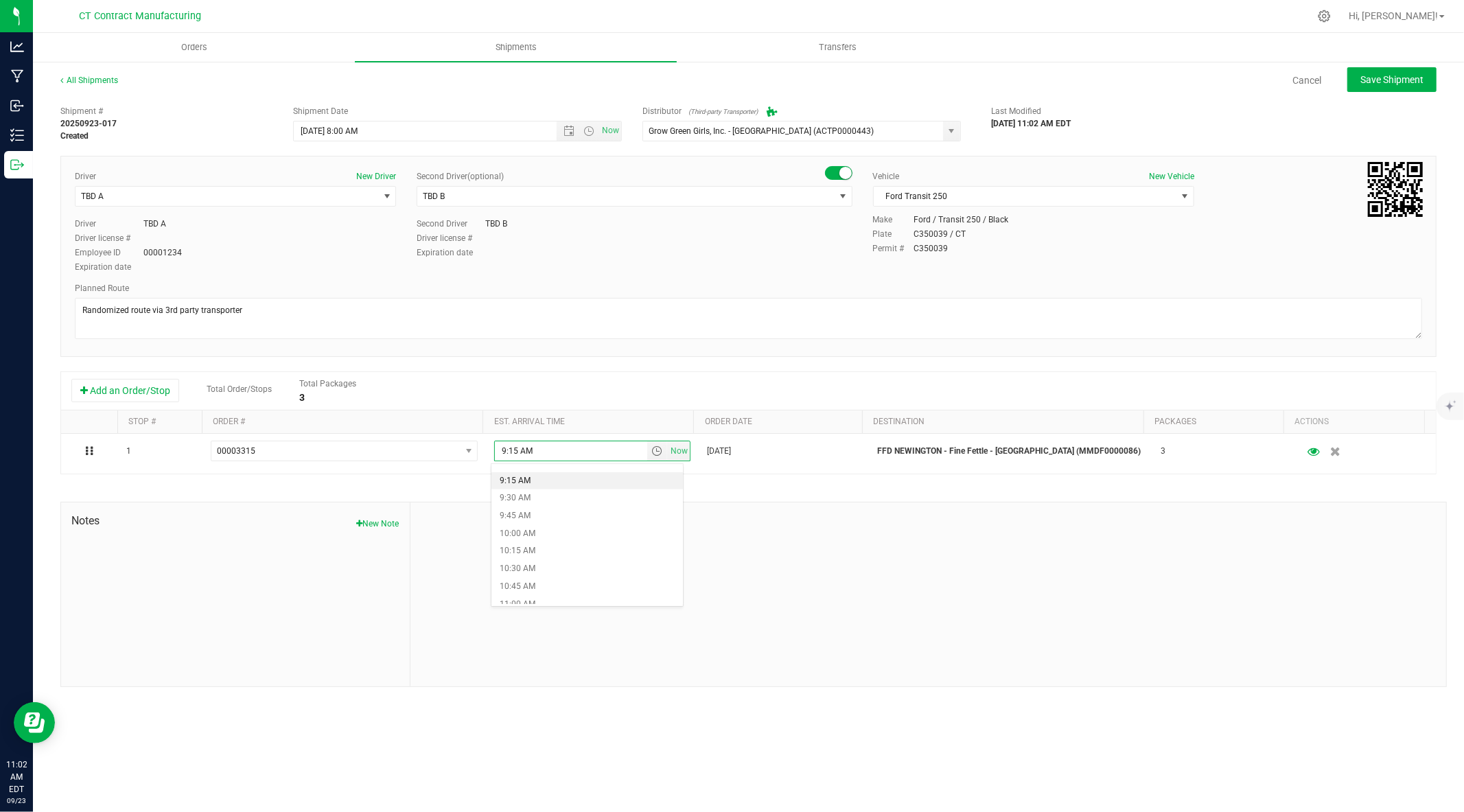
scroll to position [643, 0]
click at [531, 516] on li "9:45 AM" at bounding box center [587, 521] width 191 height 18
click at [1390, 79] on span "Save Shipment" at bounding box center [1391, 79] width 64 height 11
type input "9/24/2025 12:00 PM"
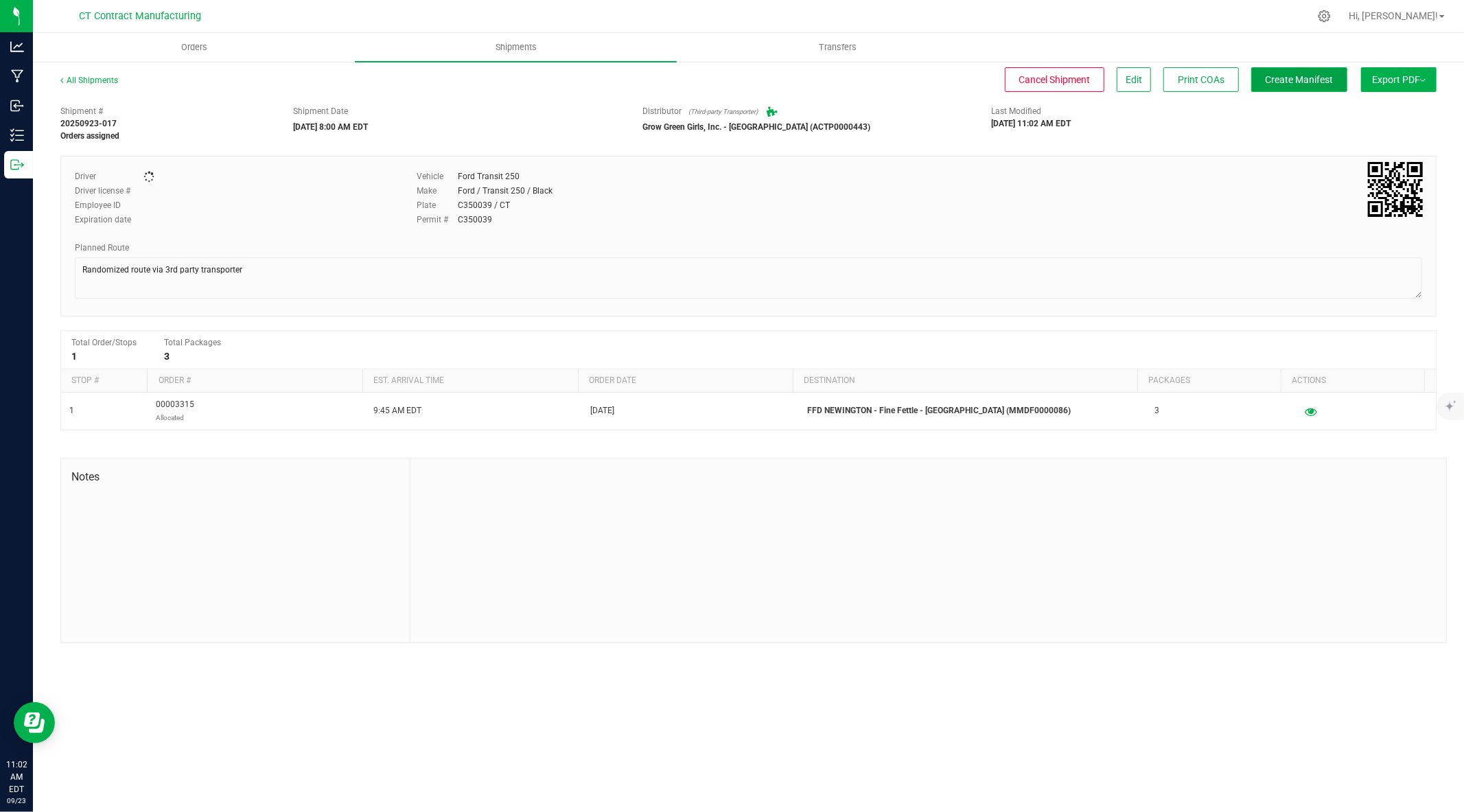
click at [1310, 79] on span "Create Manifest" at bounding box center [1300, 79] width 68 height 11
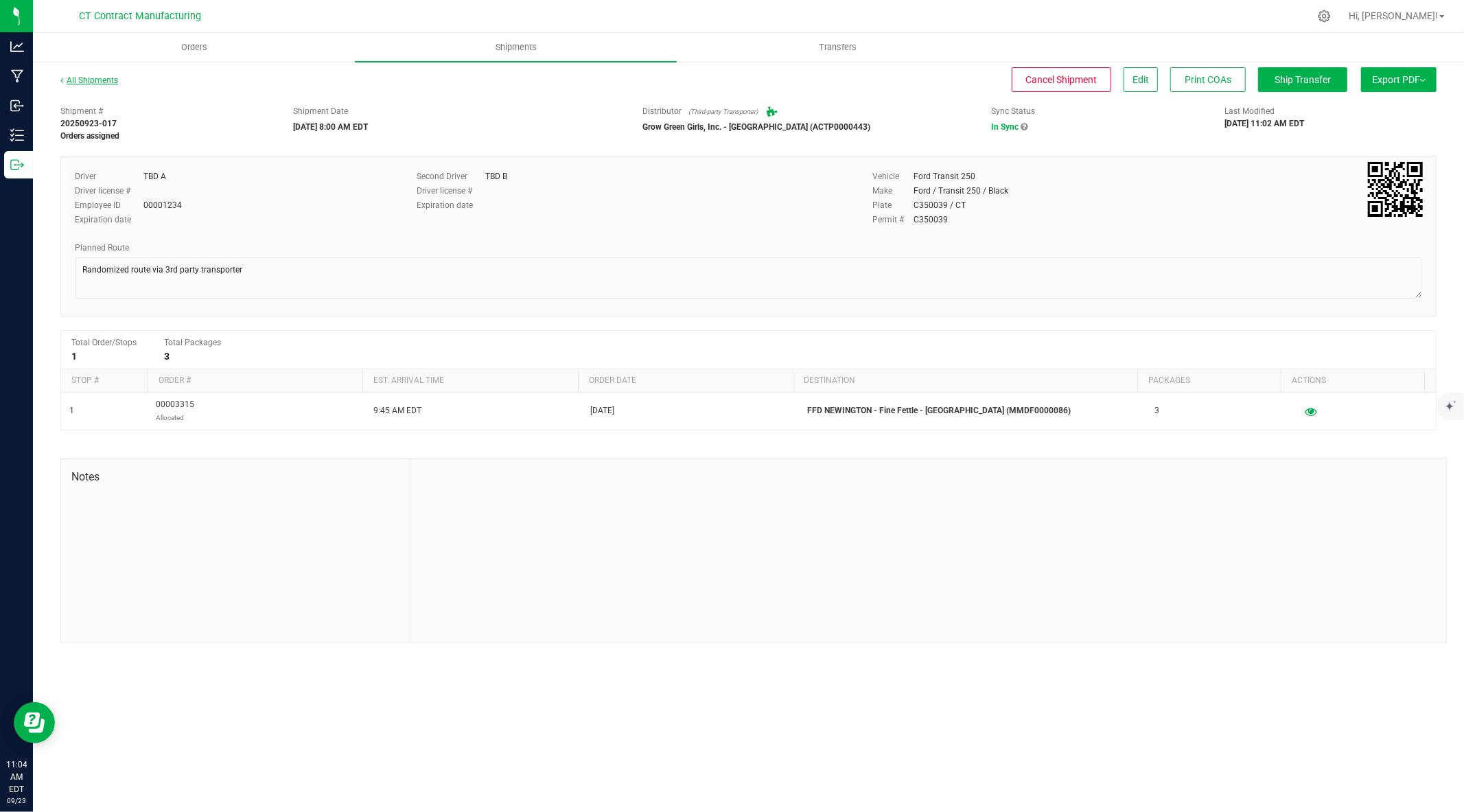
click at [100, 81] on link "All Shipments" at bounding box center [89, 80] width 58 height 10
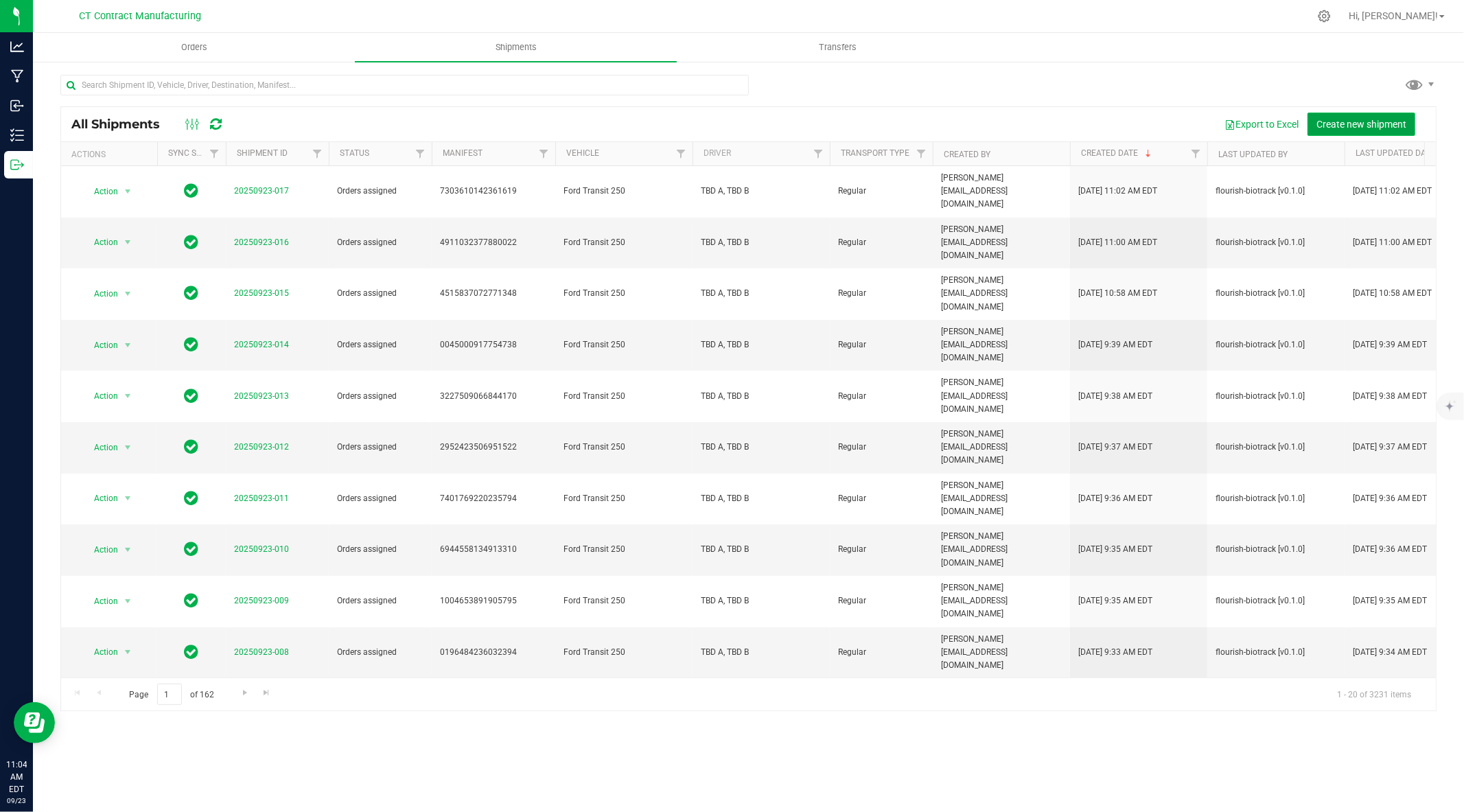
click at [1344, 125] on span "Create new shipment" at bounding box center [1361, 124] width 90 height 11
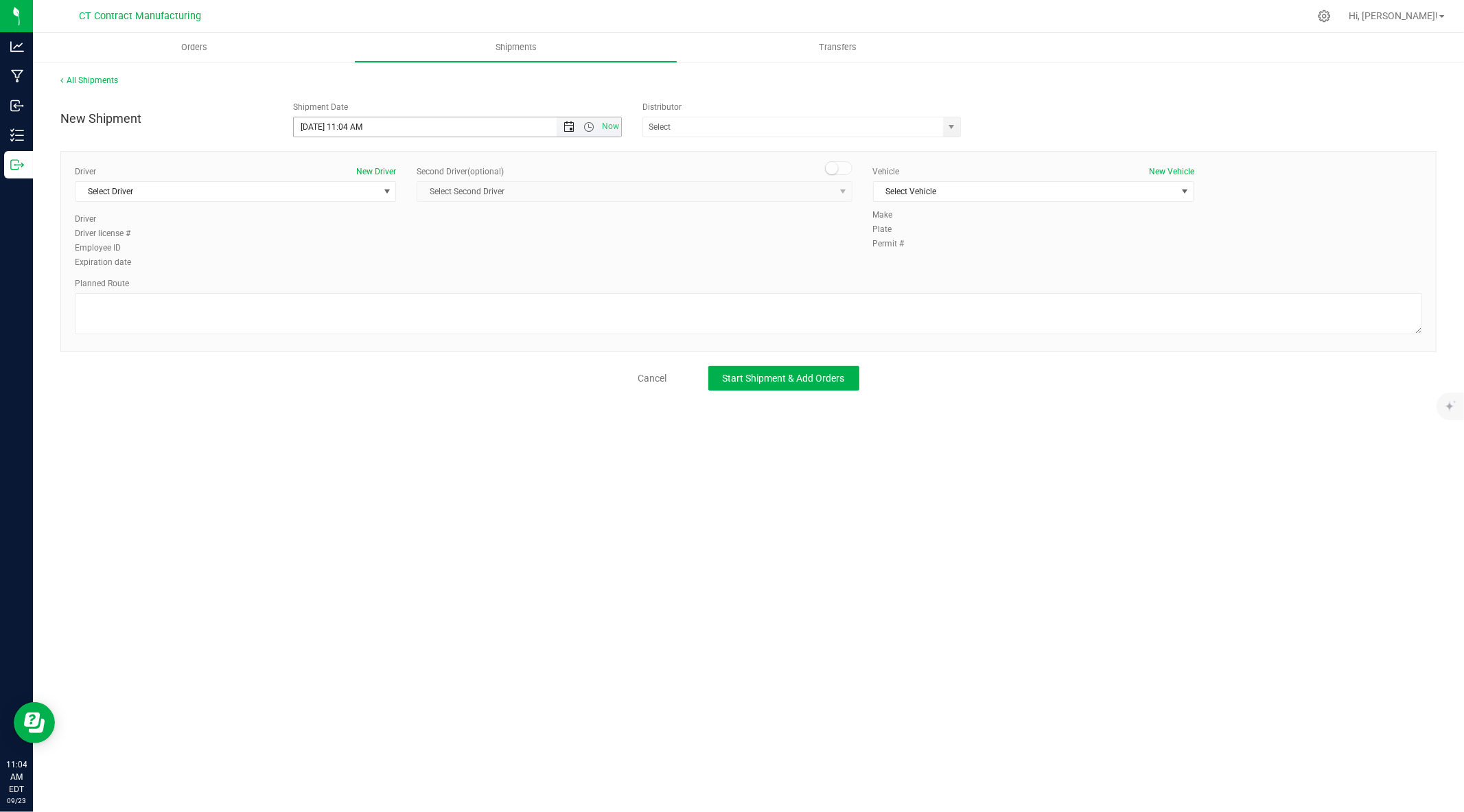
click at [567, 128] on span "Open the date view" at bounding box center [569, 126] width 11 height 11
click at [365, 261] on link "24" at bounding box center [366, 267] width 20 height 21
click at [589, 130] on span "Open the time view" at bounding box center [588, 126] width 11 height 11
click at [505, 250] on li "8:00 AM" at bounding box center [456, 258] width 326 height 18
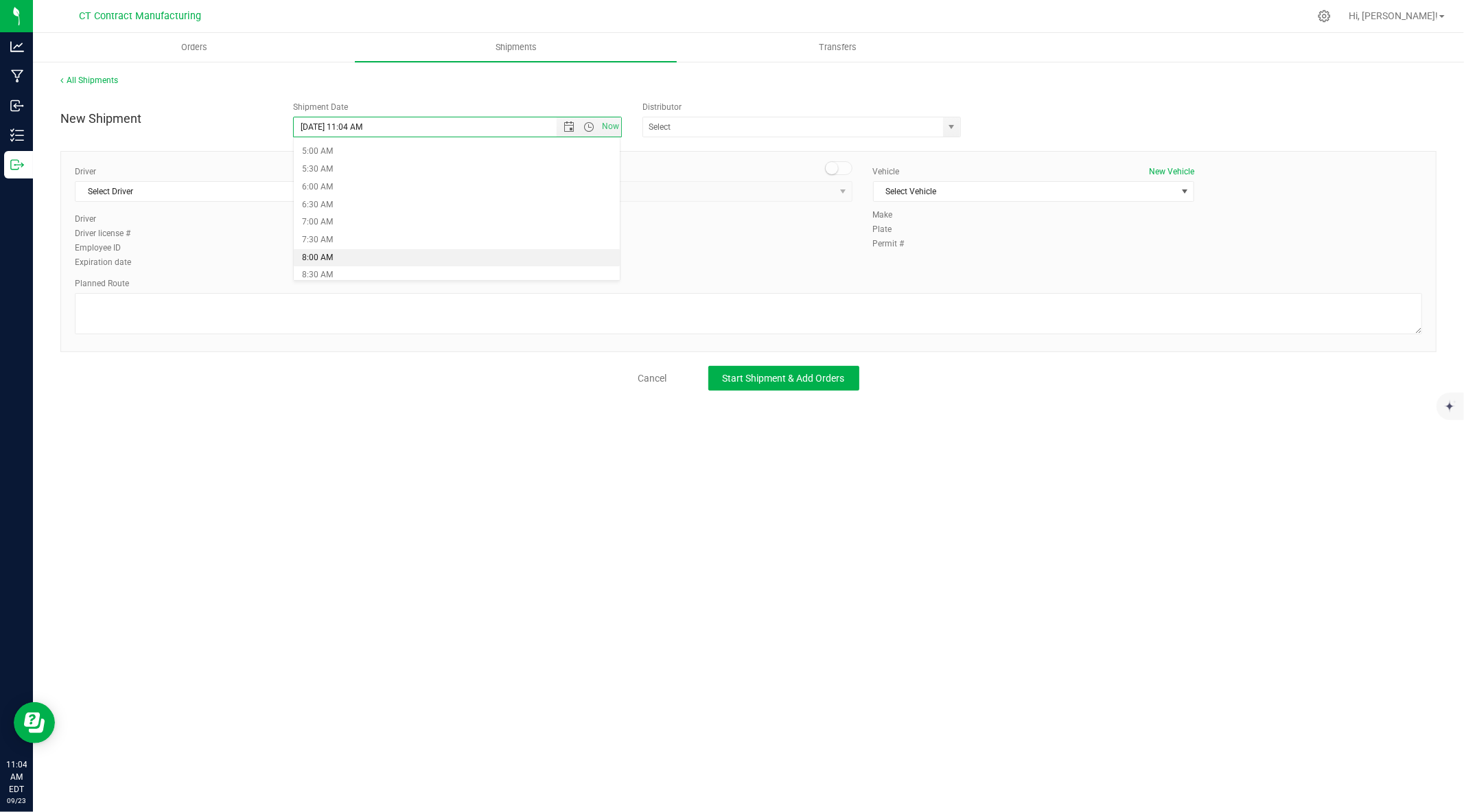
type input "9/24/2025 8:00 AM"
click at [950, 125] on span "select" at bounding box center [952, 126] width 11 height 11
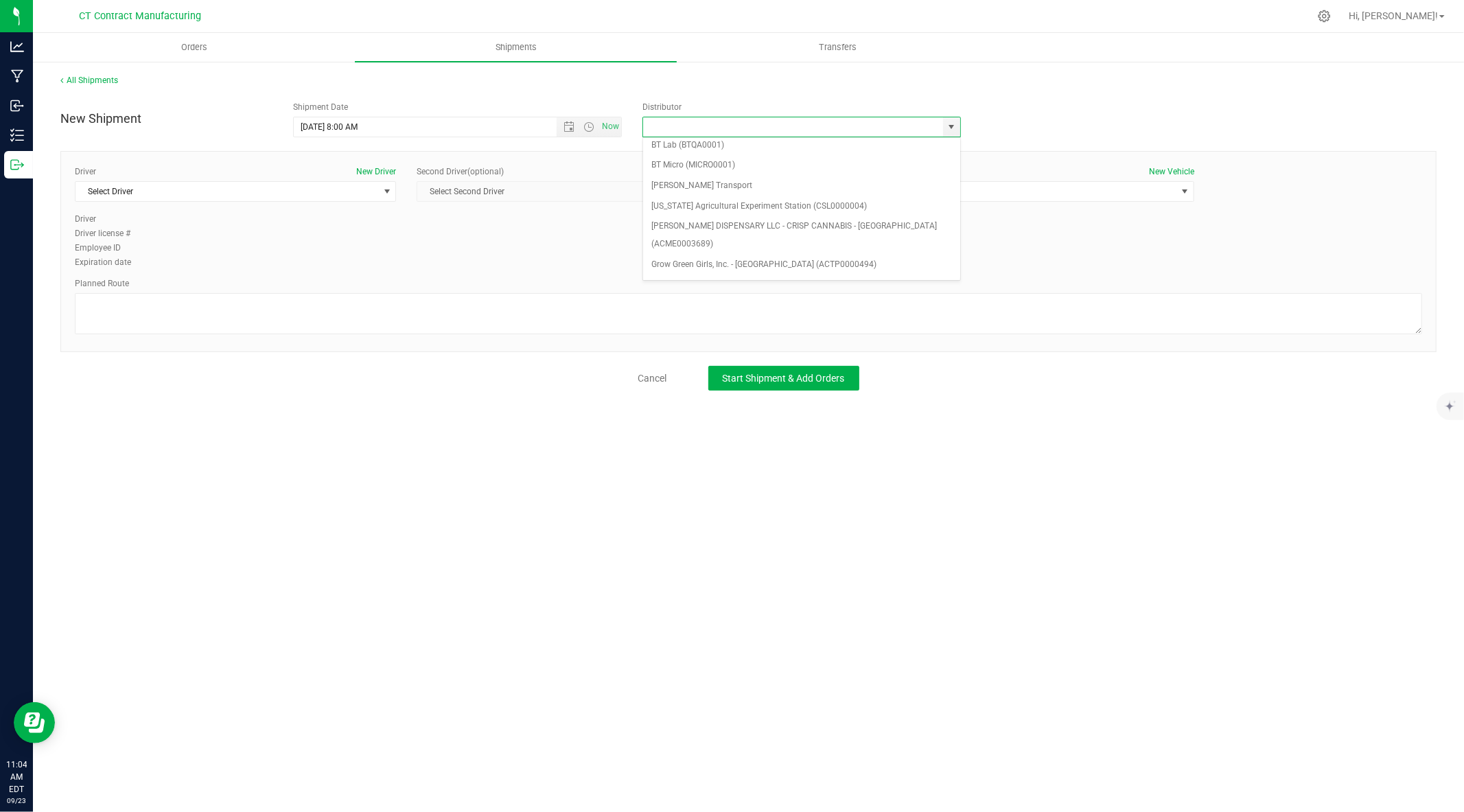
scroll to position [68, 0]
click at [821, 275] on li "Grow Green Girls, Inc. - Westbrook (ACTP0000443)" at bounding box center [801, 285] width 317 height 21
type input "Grow Green Girls, Inc. - Westbrook (ACTP0000443)"
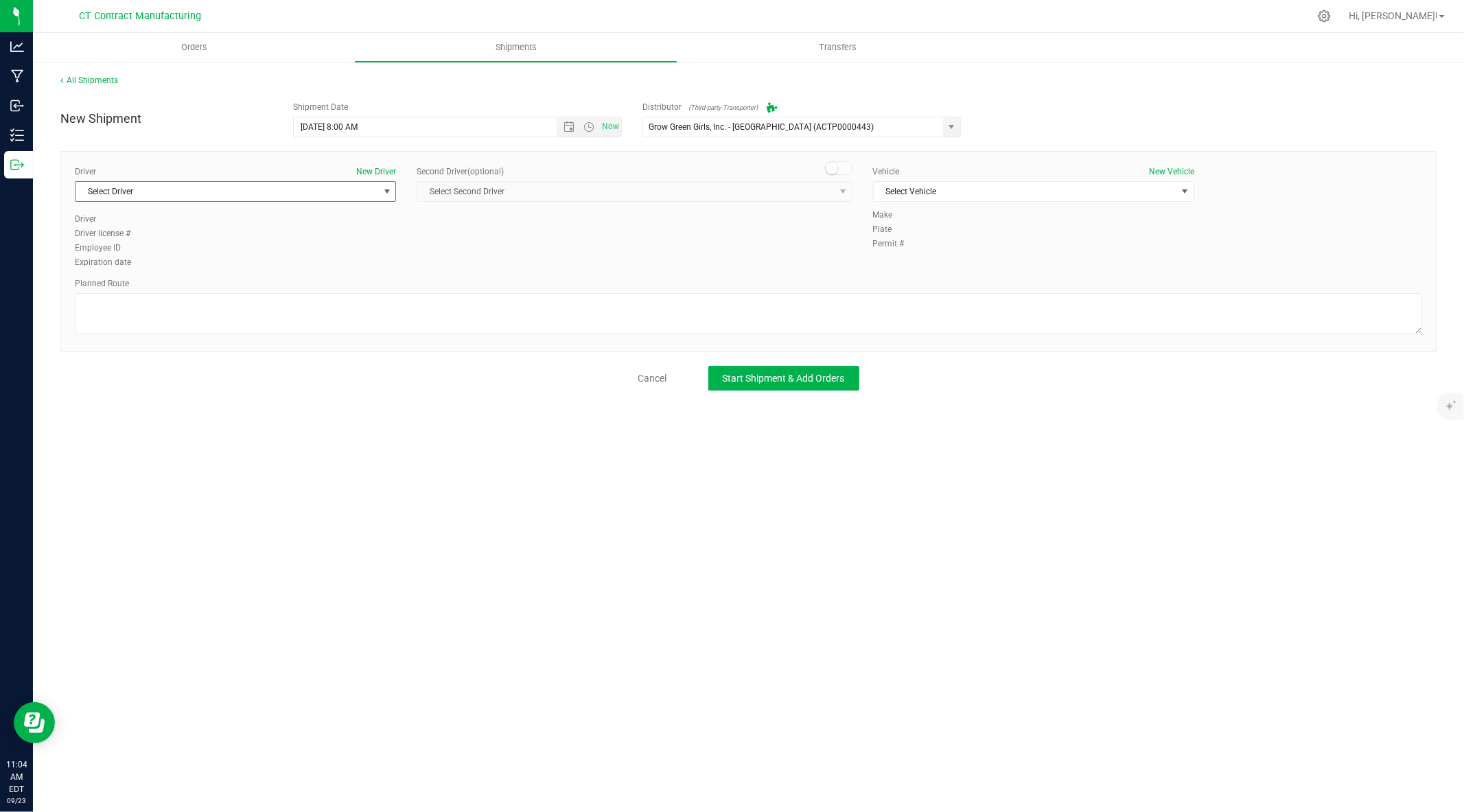
click at [367, 190] on span "Select Driver" at bounding box center [226, 191] width 303 height 19
click at [280, 248] on li "TBD A" at bounding box center [235, 248] width 320 height 21
click at [844, 169] on span at bounding box center [838, 168] width 27 height 14
click at [841, 190] on span "select" at bounding box center [843, 191] width 11 height 11
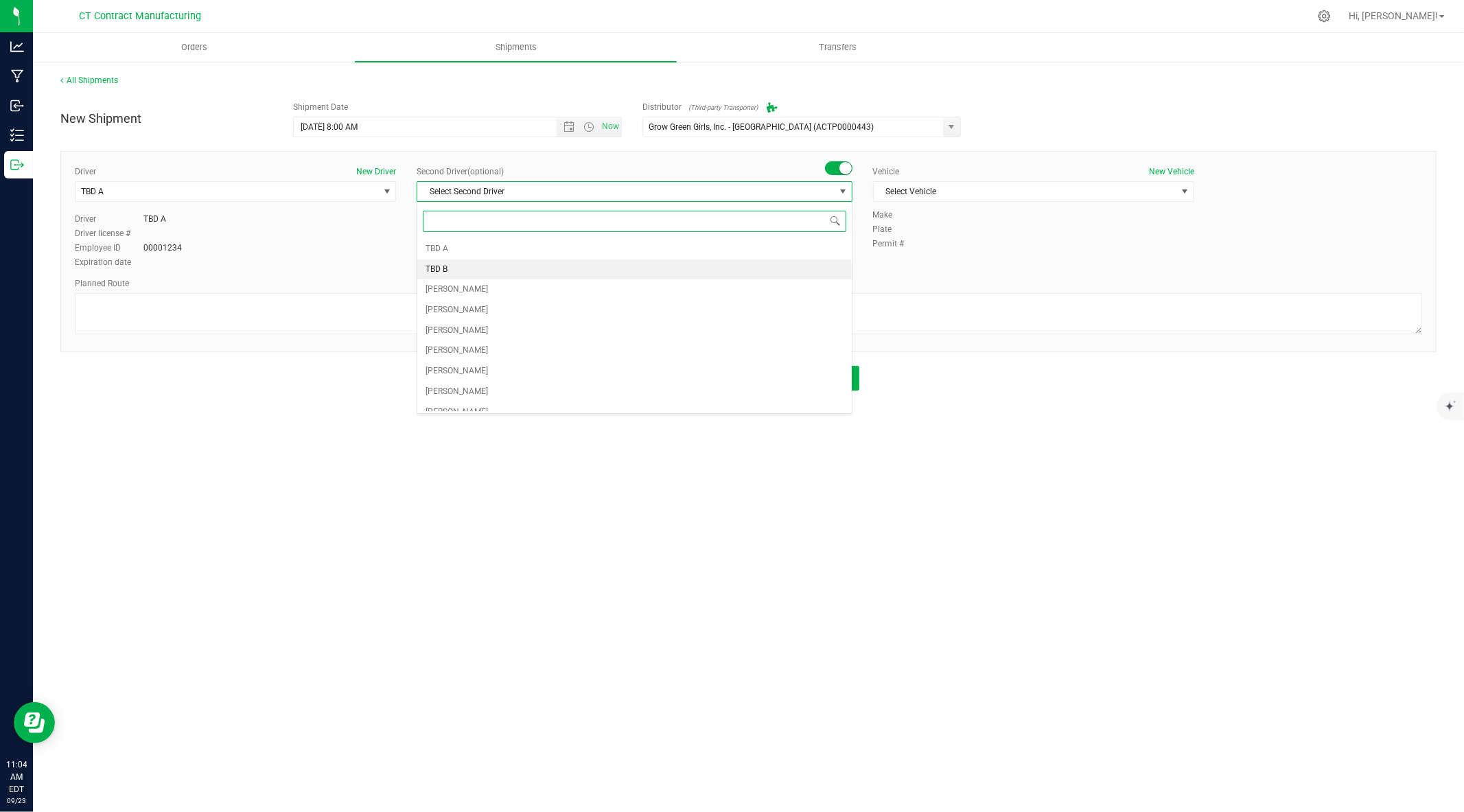
click at [756, 276] on li "TBD B" at bounding box center [635, 269] width 434 height 21
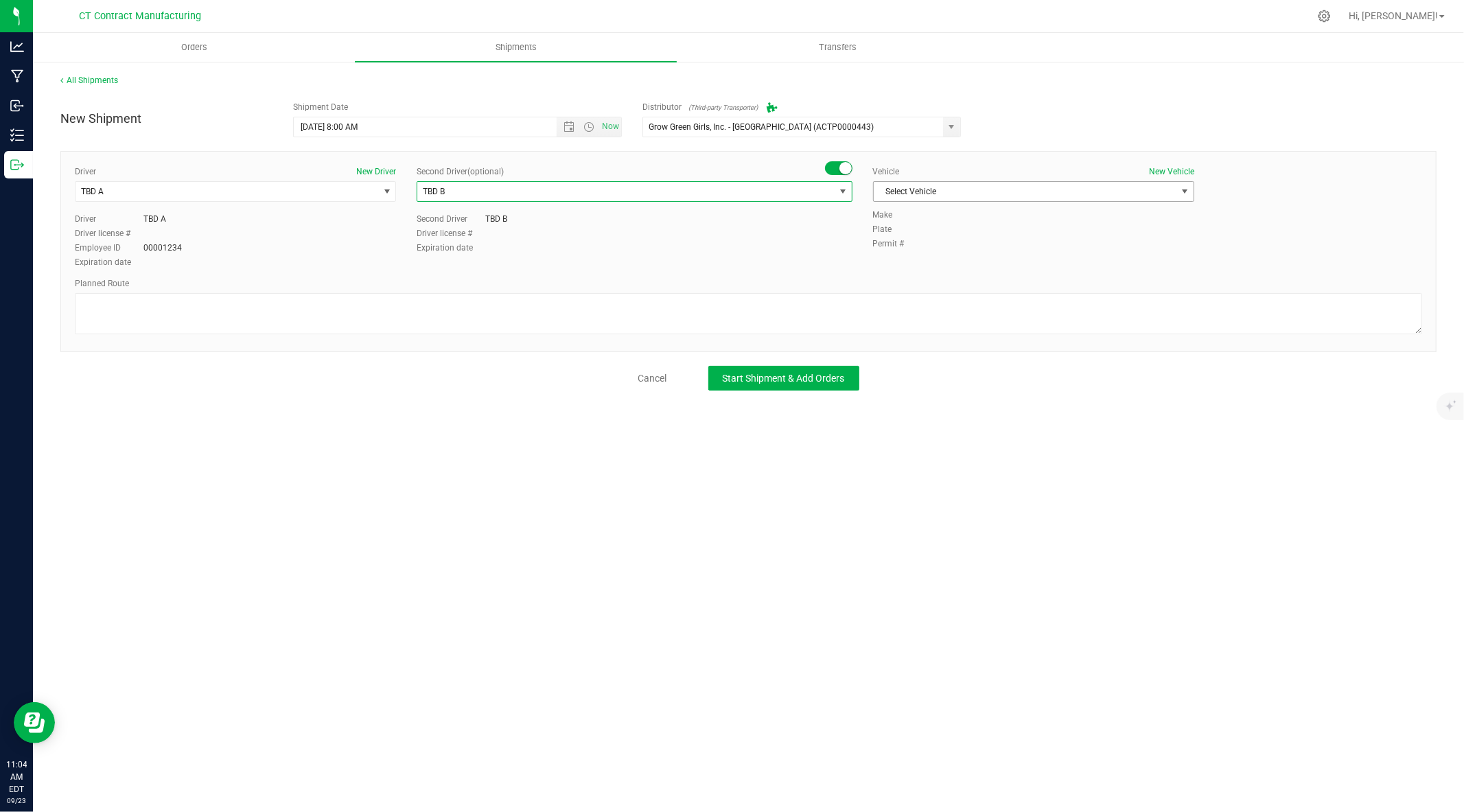
click at [956, 196] on span "Select Vehicle" at bounding box center [1025, 191] width 303 height 19
click at [932, 236] on li "Ford Transit 250" at bounding box center [1034, 235] width 320 height 21
click at [858, 307] on textarea at bounding box center [749, 314] width 1348 height 41
paste textarea "Randomized route via 3rd party transporter"
type textarea "Randomized route via 3rd party transporter"
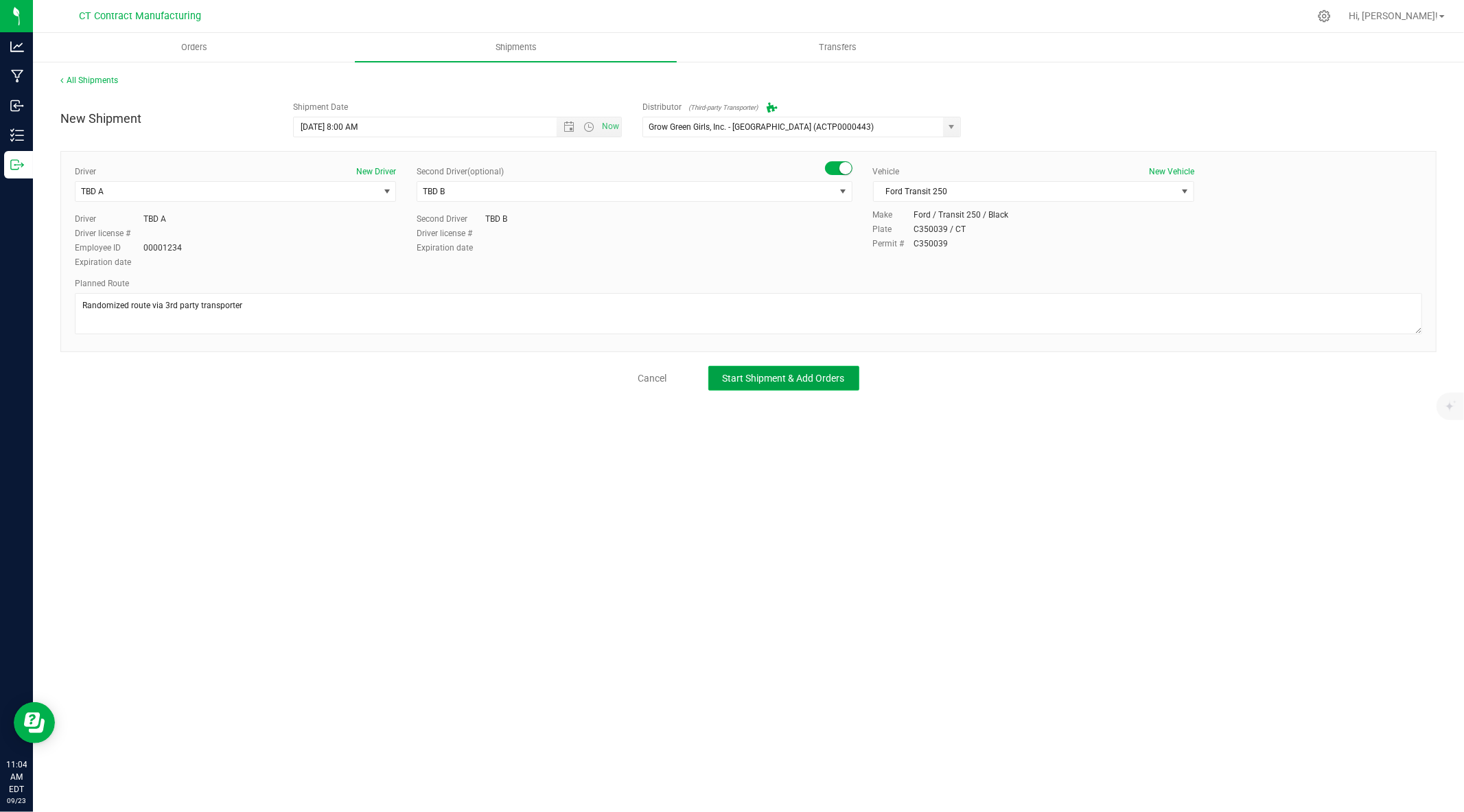
click at [827, 377] on span "Start Shipment & Add Orders" at bounding box center [784, 378] width 122 height 11
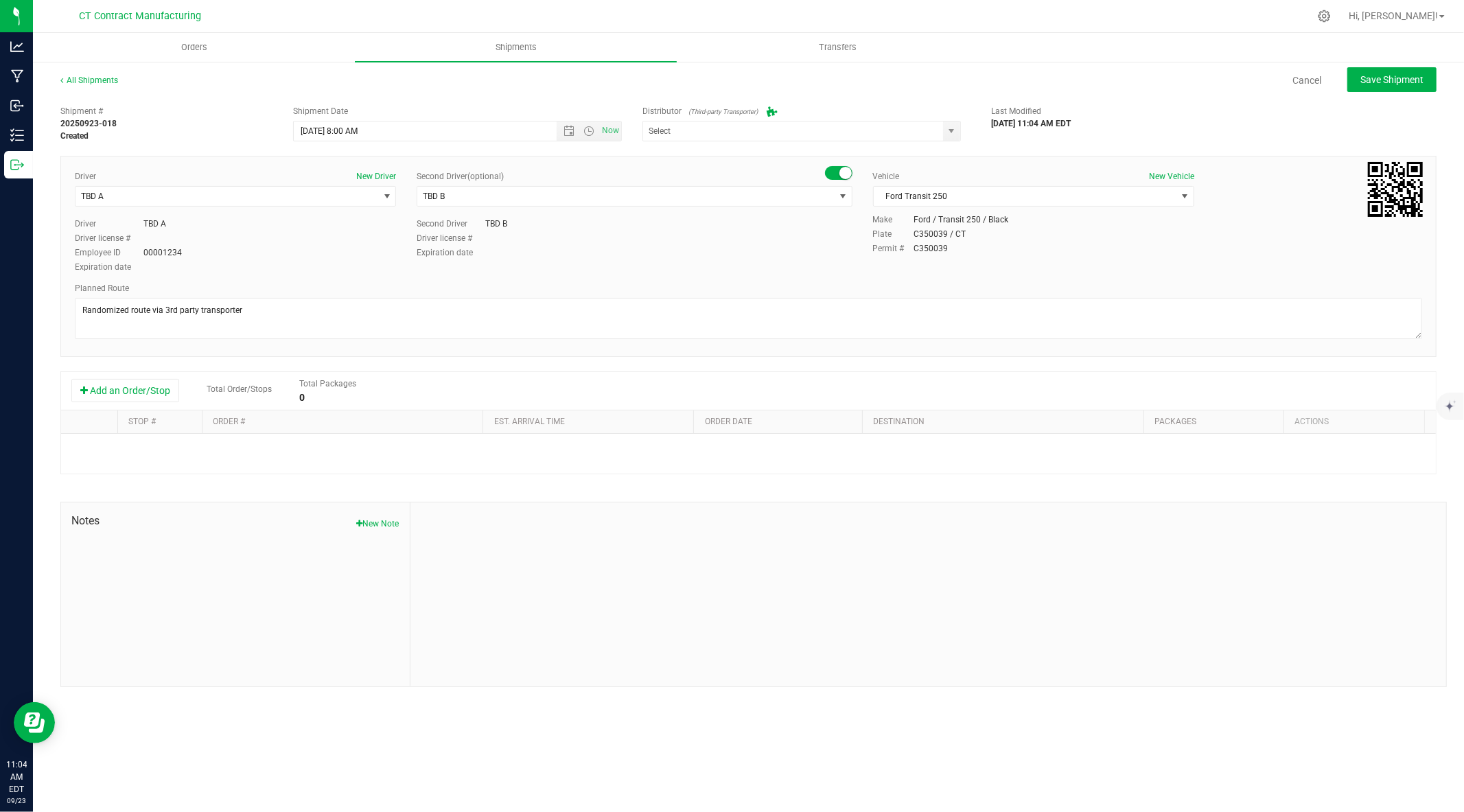
type input "Grow Green Girls, Inc. - Westbrook (ACTP0000443)"
click at [152, 394] on button "Add an Order/Stop" at bounding box center [125, 390] width 108 height 23
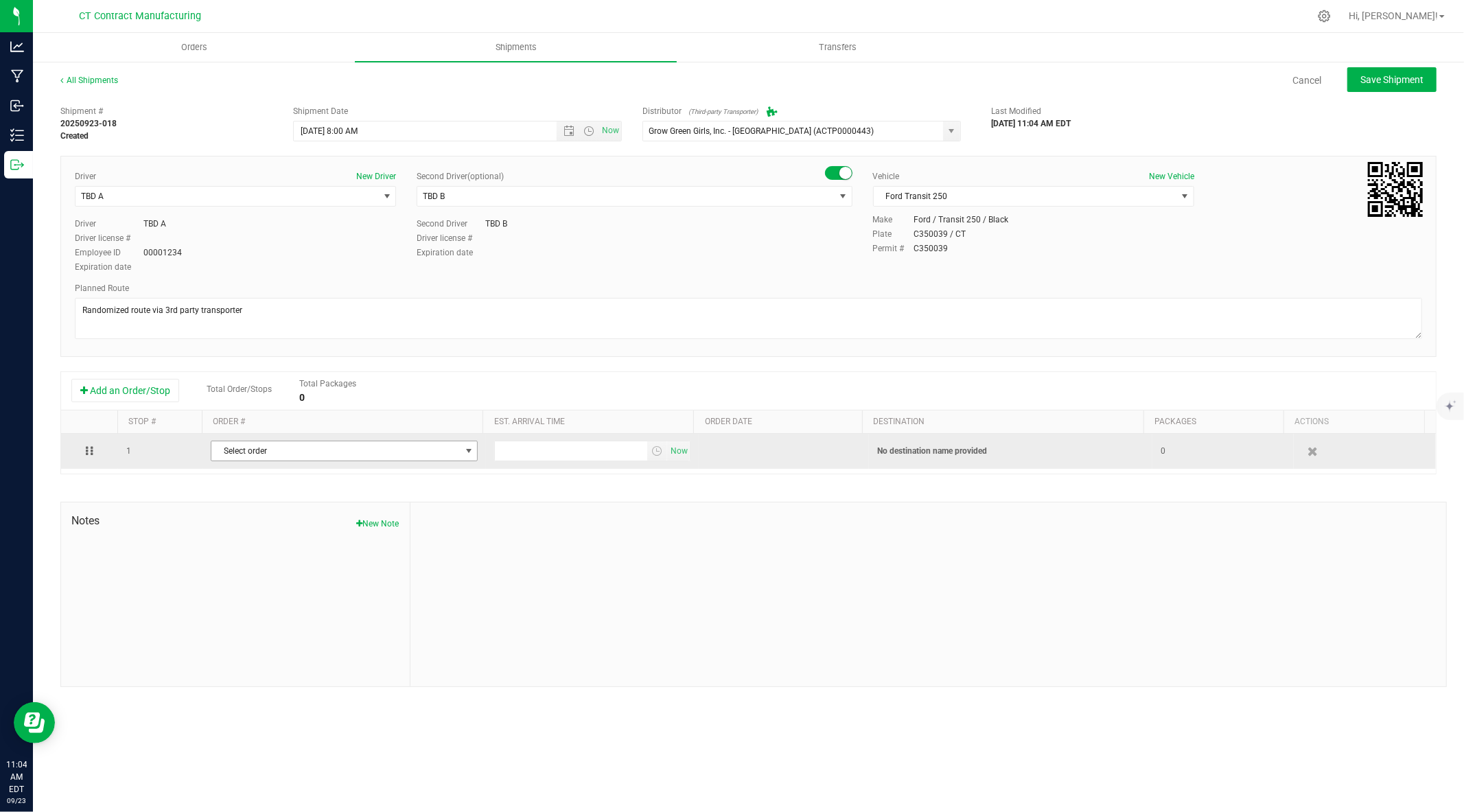
click at [286, 455] on span "Select order" at bounding box center [335, 451] width 248 height 19
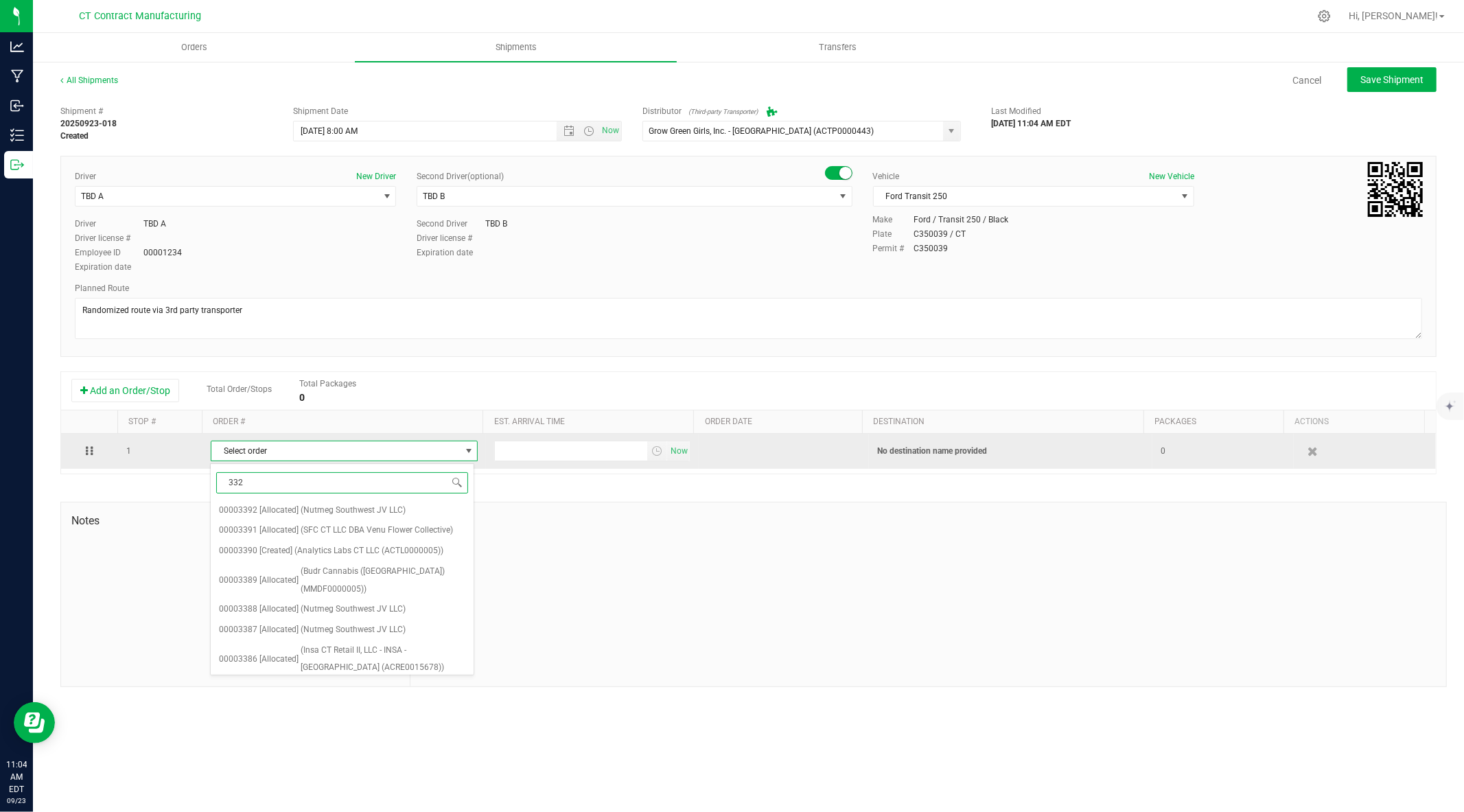
type input "3326"
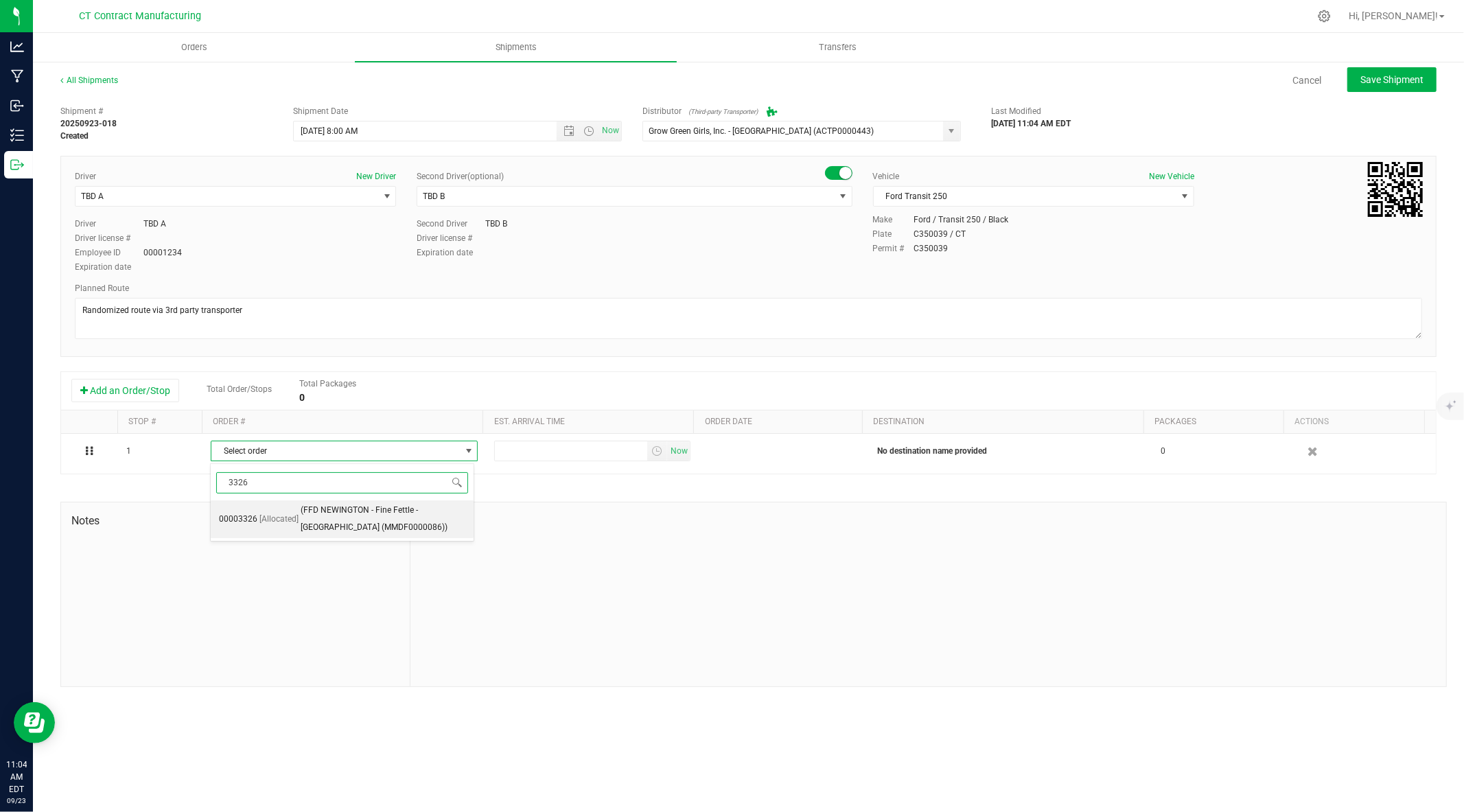
click at [347, 520] on span "(FFD NEWINGTON - Fine Fettle - Newington (MMDF0000086))" at bounding box center [383, 519] width 165 height 35
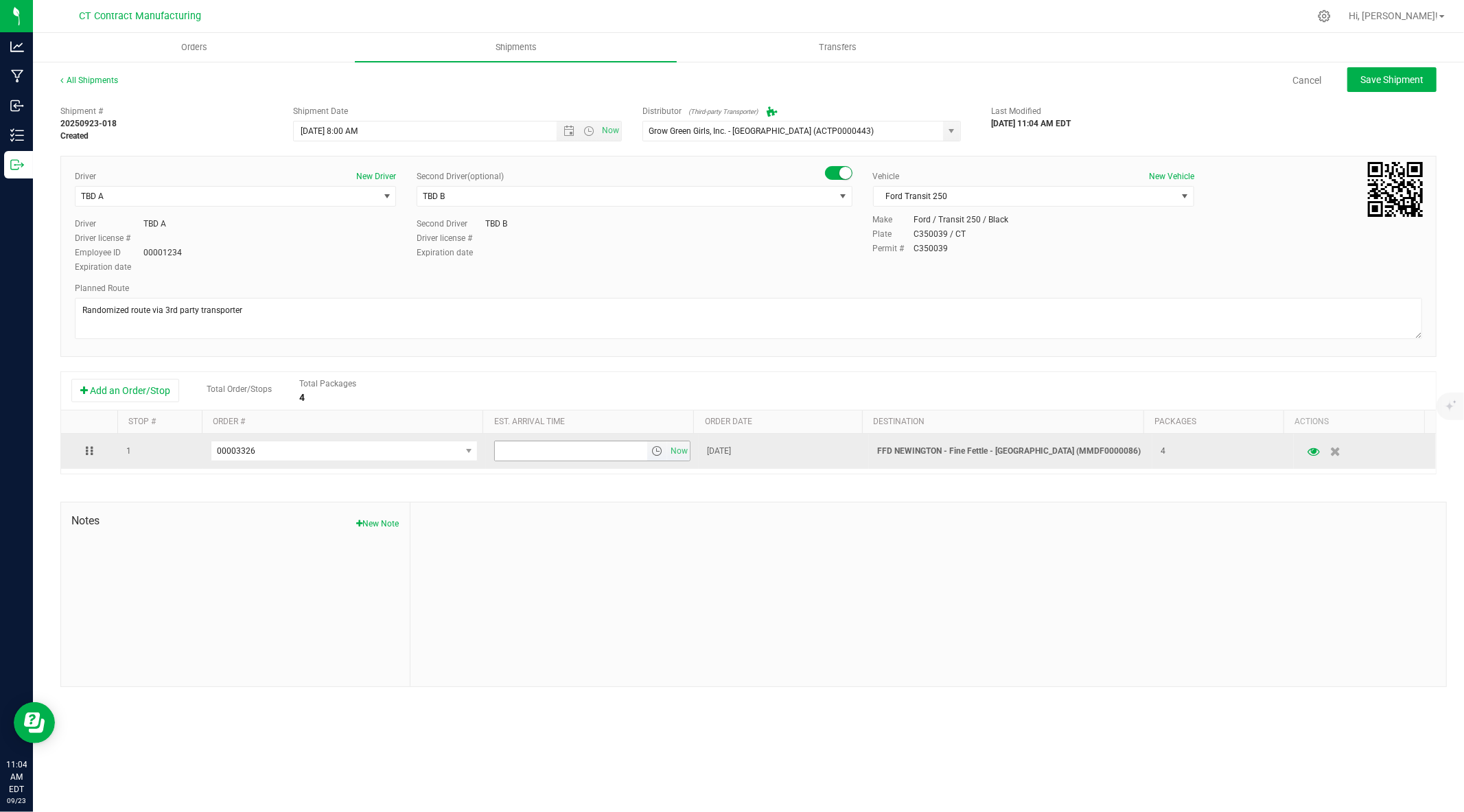
click at [647, 455] on span "select" at bounding box center [657, 451] width 20 height 19
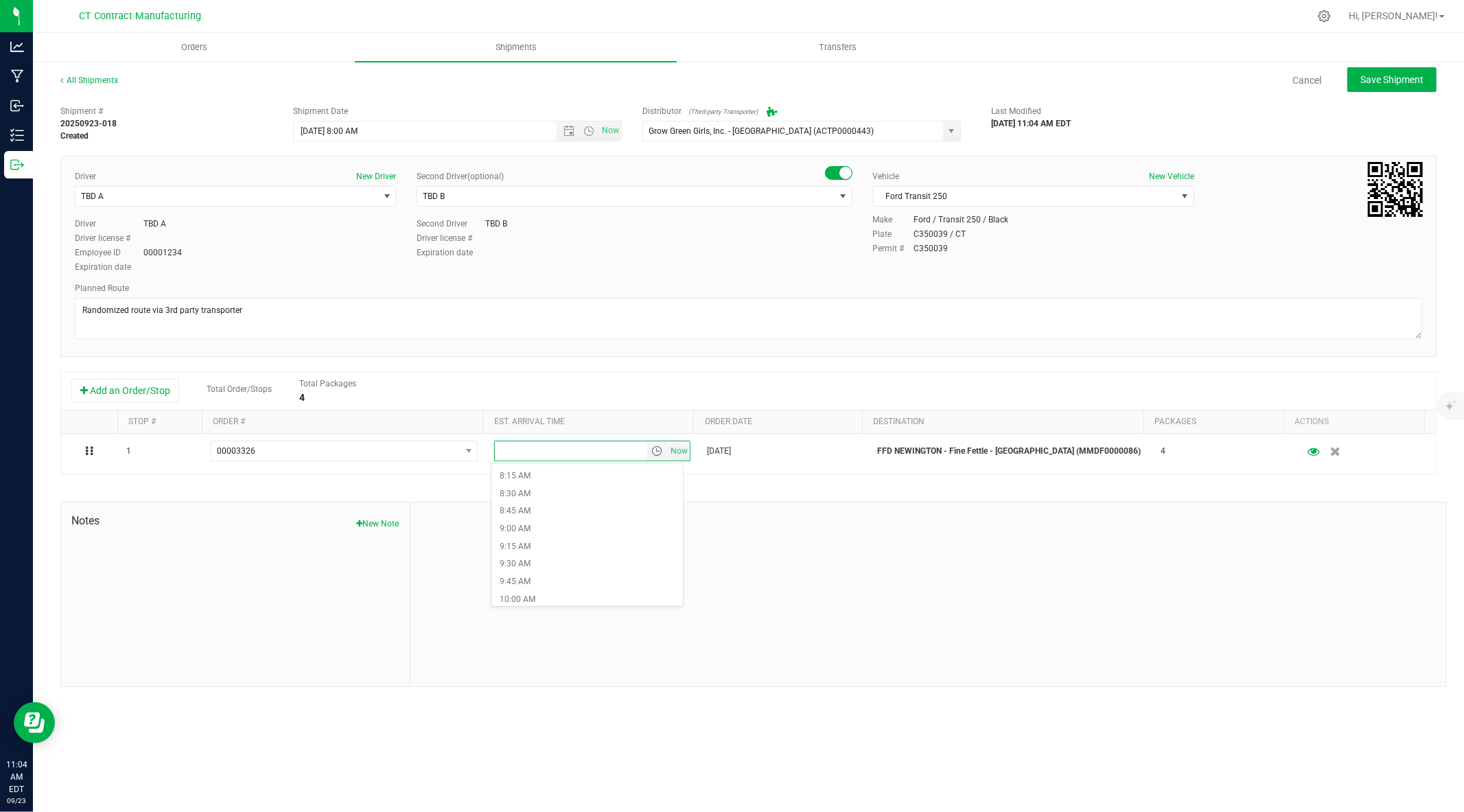
scroll to position [588, 0]
click at [545, 574] on li "9:45 AM" at bounding box center [587, 575] width 191 height 18
click at [1395, 78] on span "Save Shipment" at bounding box center [1391, 79] width 64 height 11
type input "9/24/2025 12:00 PM"
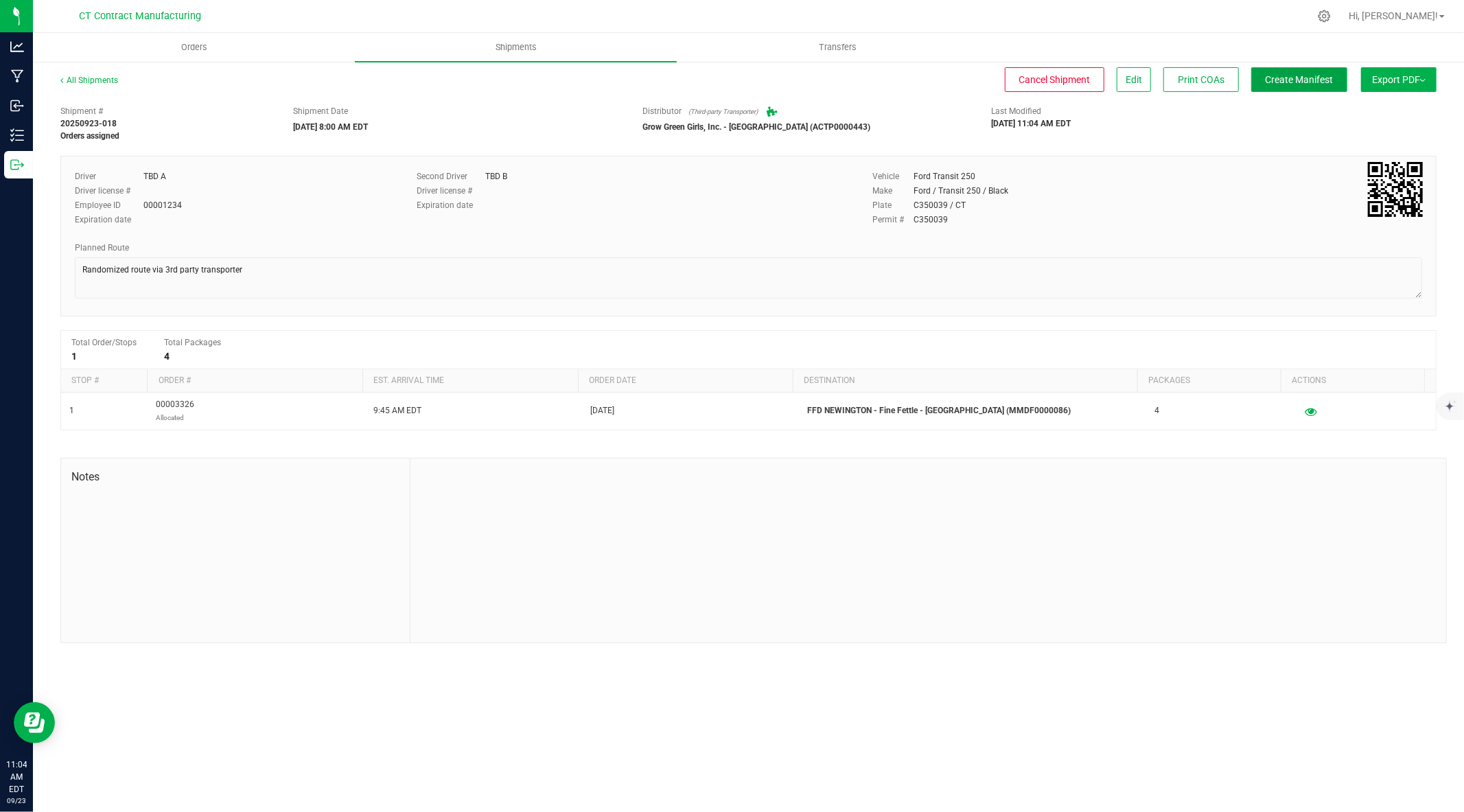
click at [1319, 76] on span "Create Manifest" at bounding box center [1300, 79] width 68 height 11
click at [103, 76] on link "All Shipments" at bounding box center [89, 80] width 58 height 10
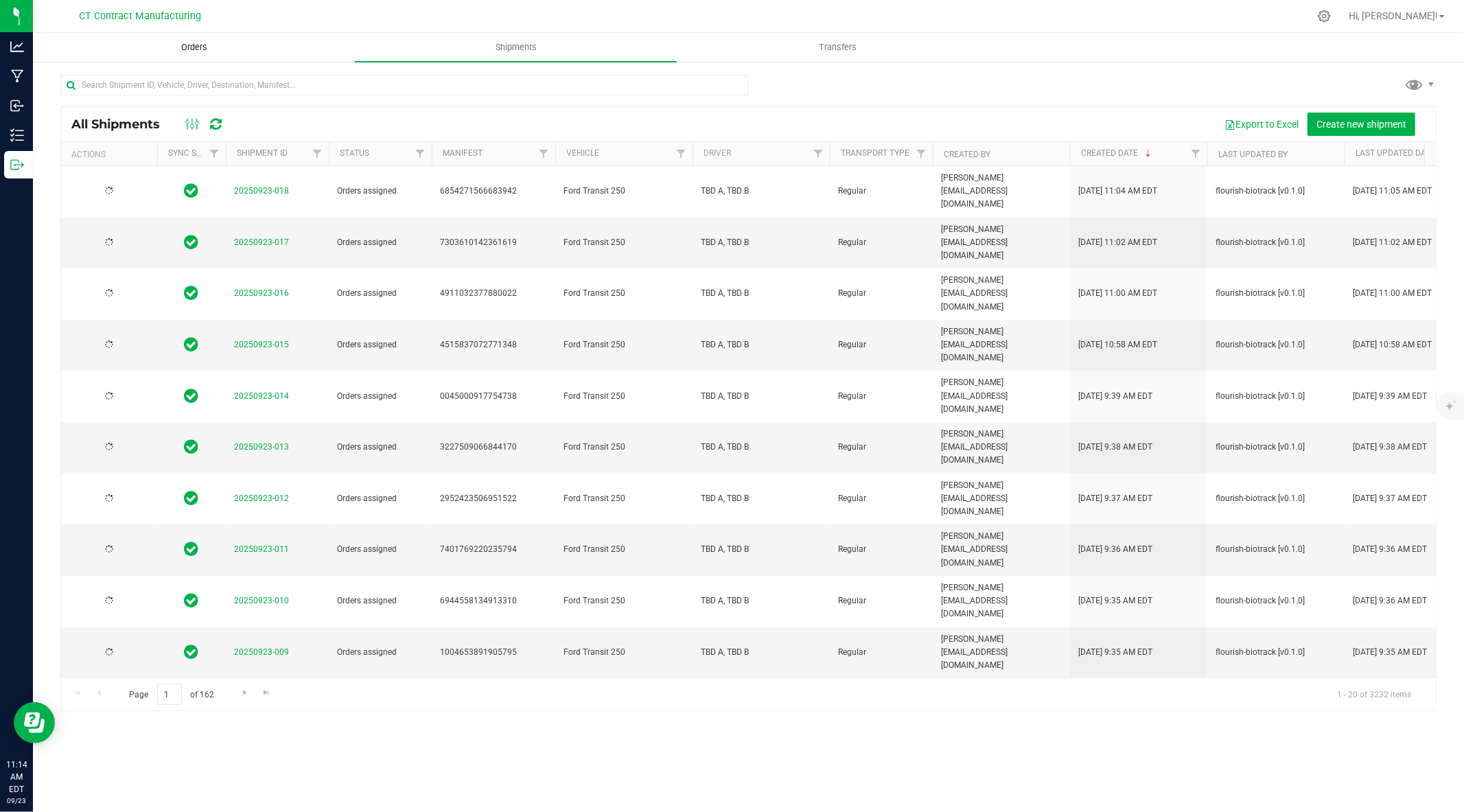
click at [201, 50] on span "Orders" at bounding box center [194, 47] width 64 height 12
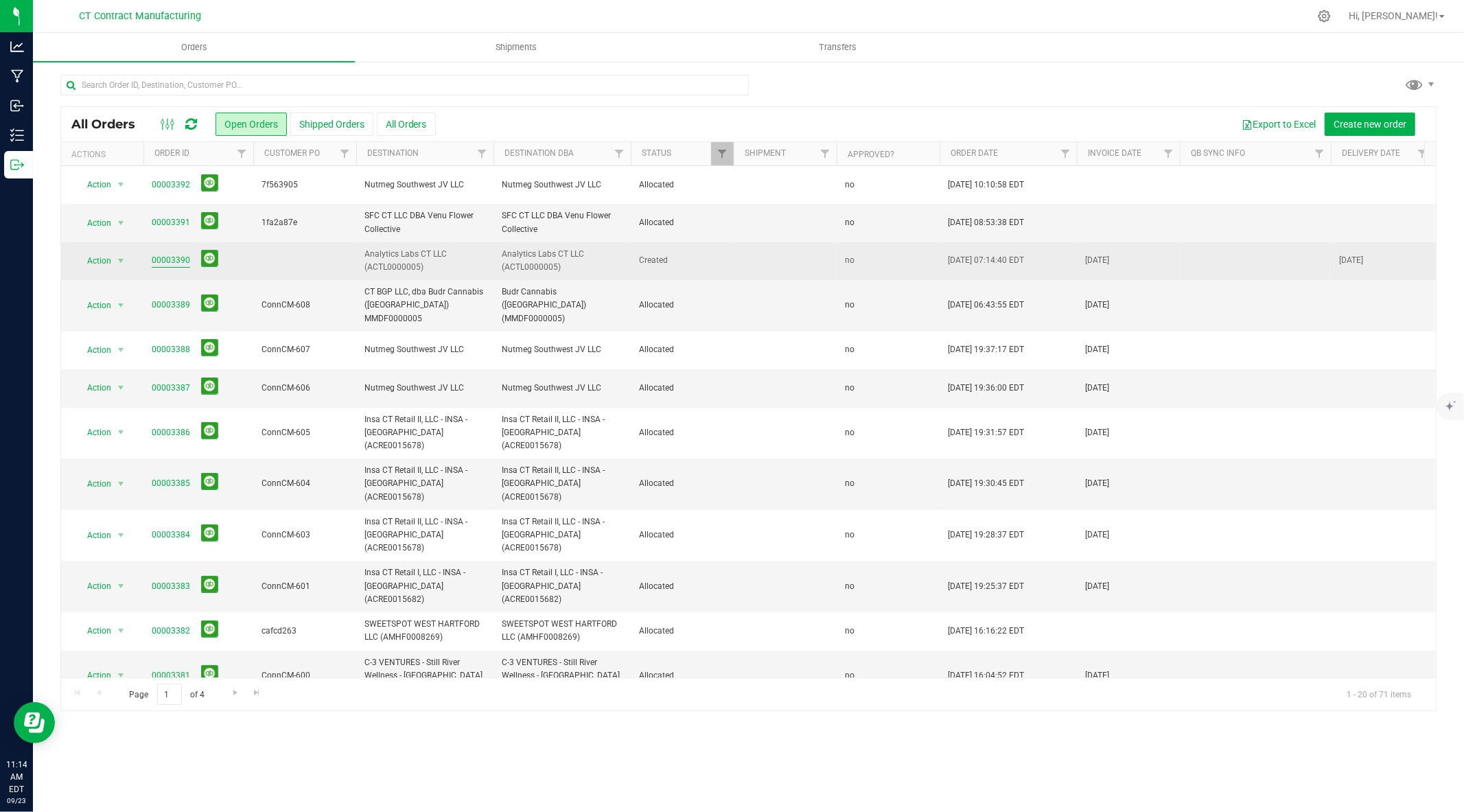
click at [167, 258] on link "00003390" at bounding box center [171, 261] width 39 height 13
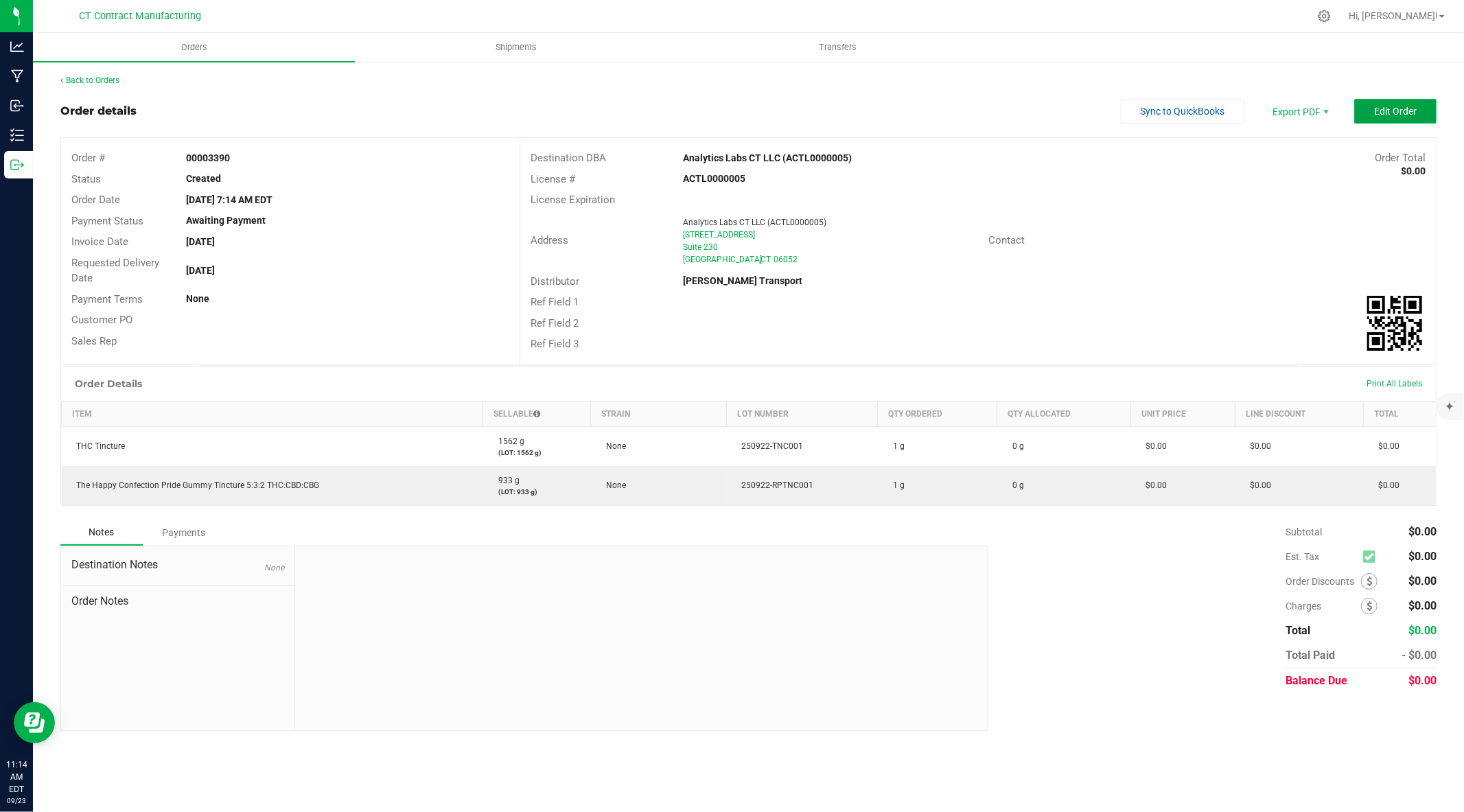
click at [1409, 108] on span "Edit Order" at bounding box center [1396, 111] width 43 height 11
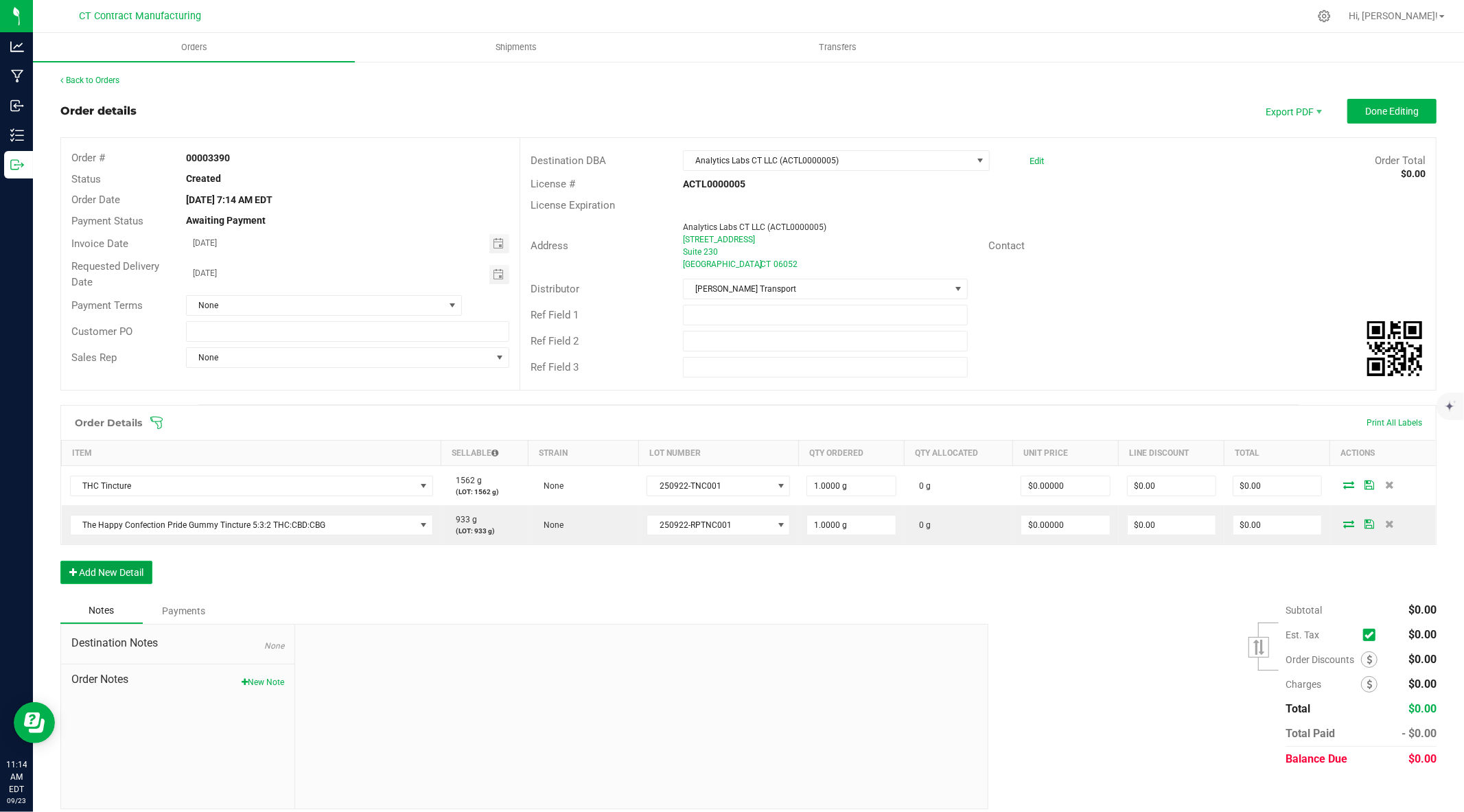
click at [138, 570] on button "Add New Detail" at bounding box center [106, 572] width 92 height 23
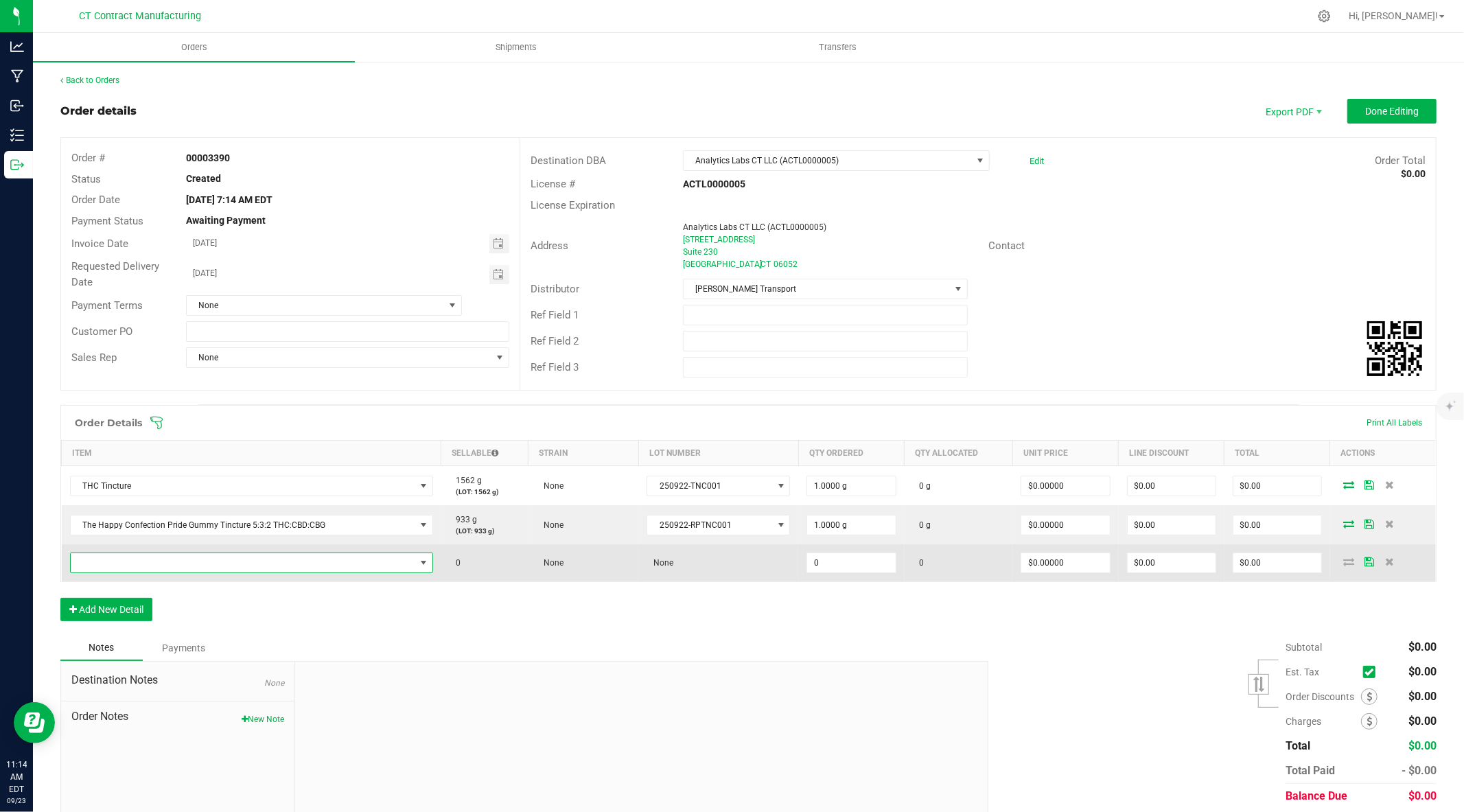
click at [182, 567] on span "NO DATA FOUND" at bounding box center [243, 562] width 344 height 19
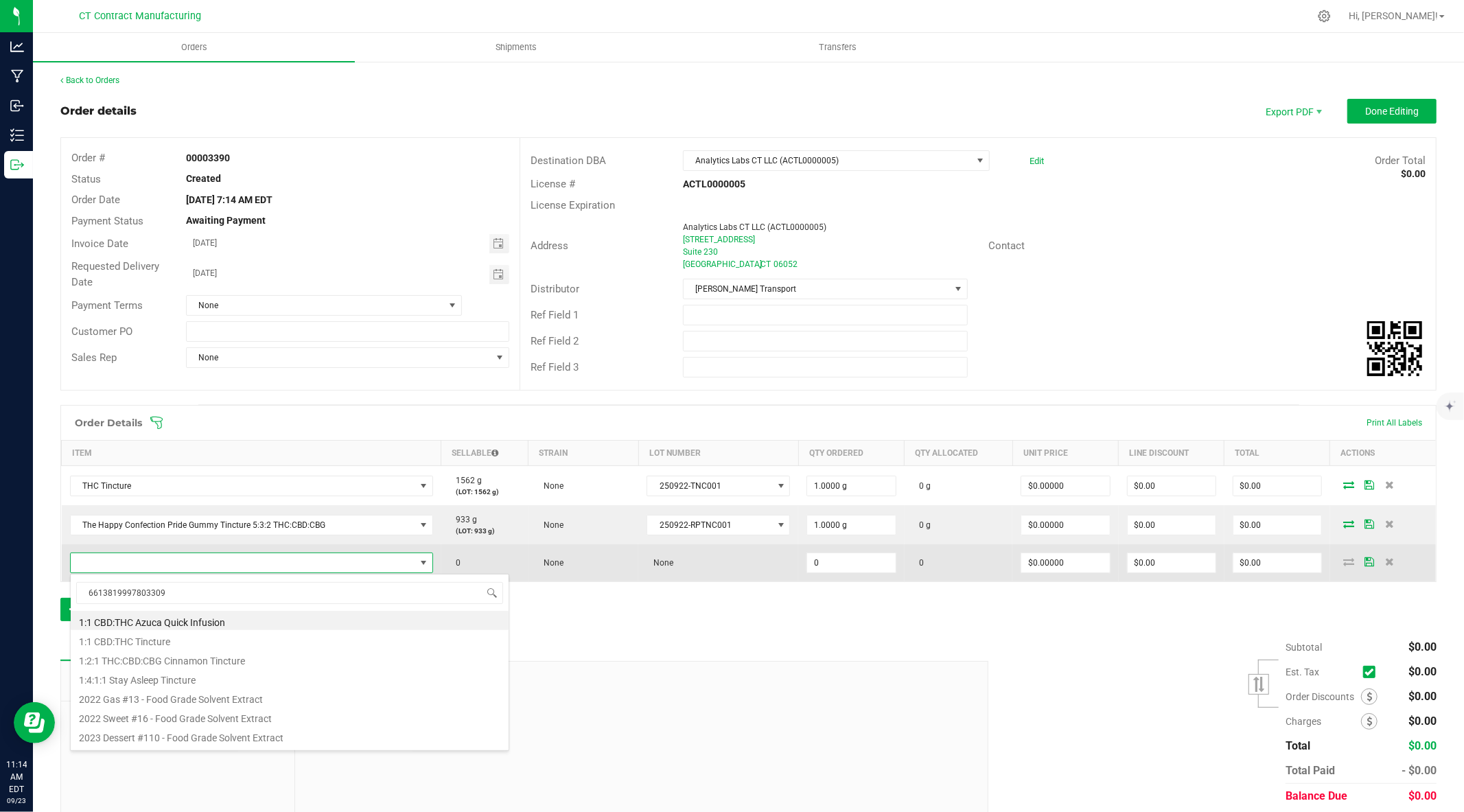
scroll to position [21, 352]
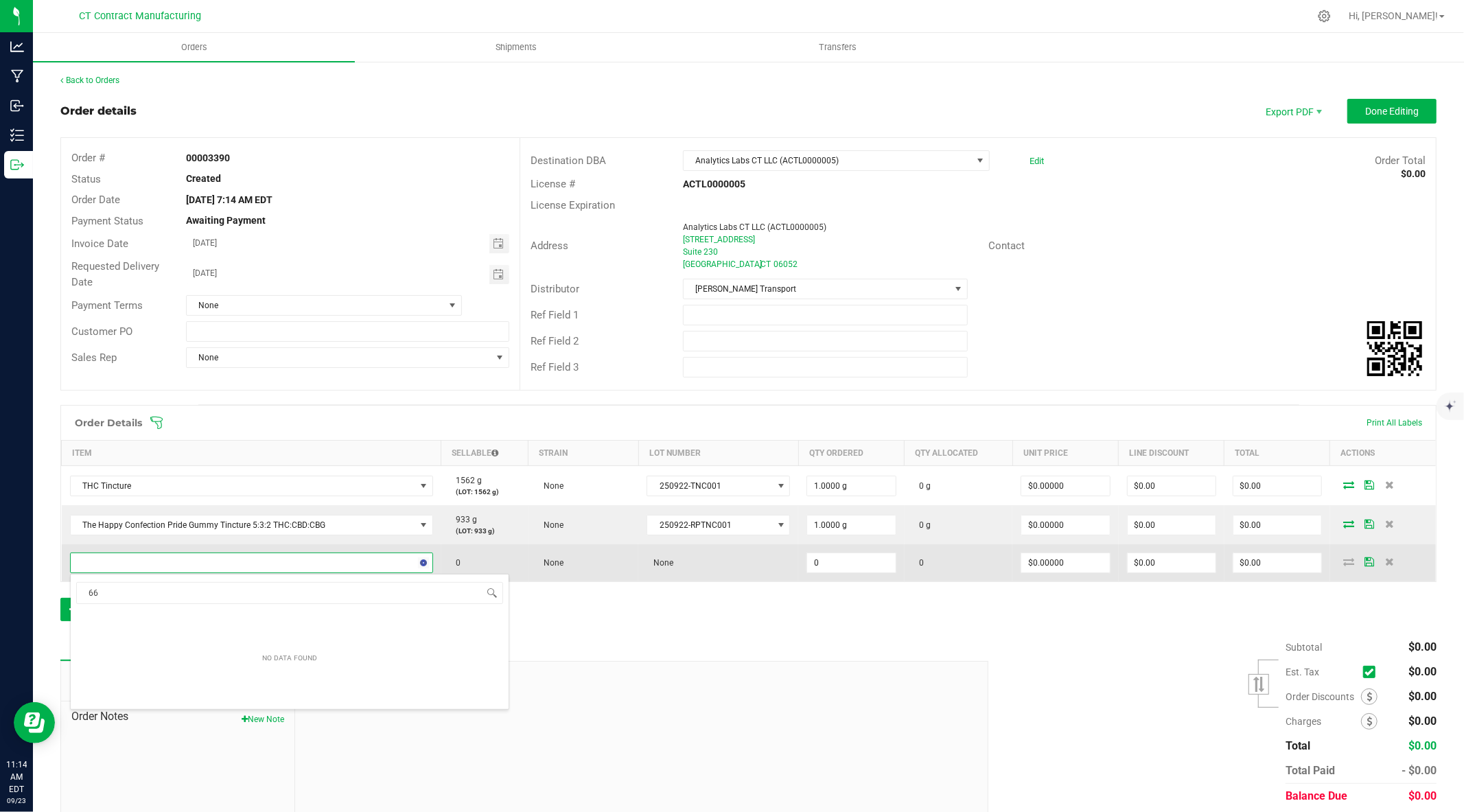
type input "6"
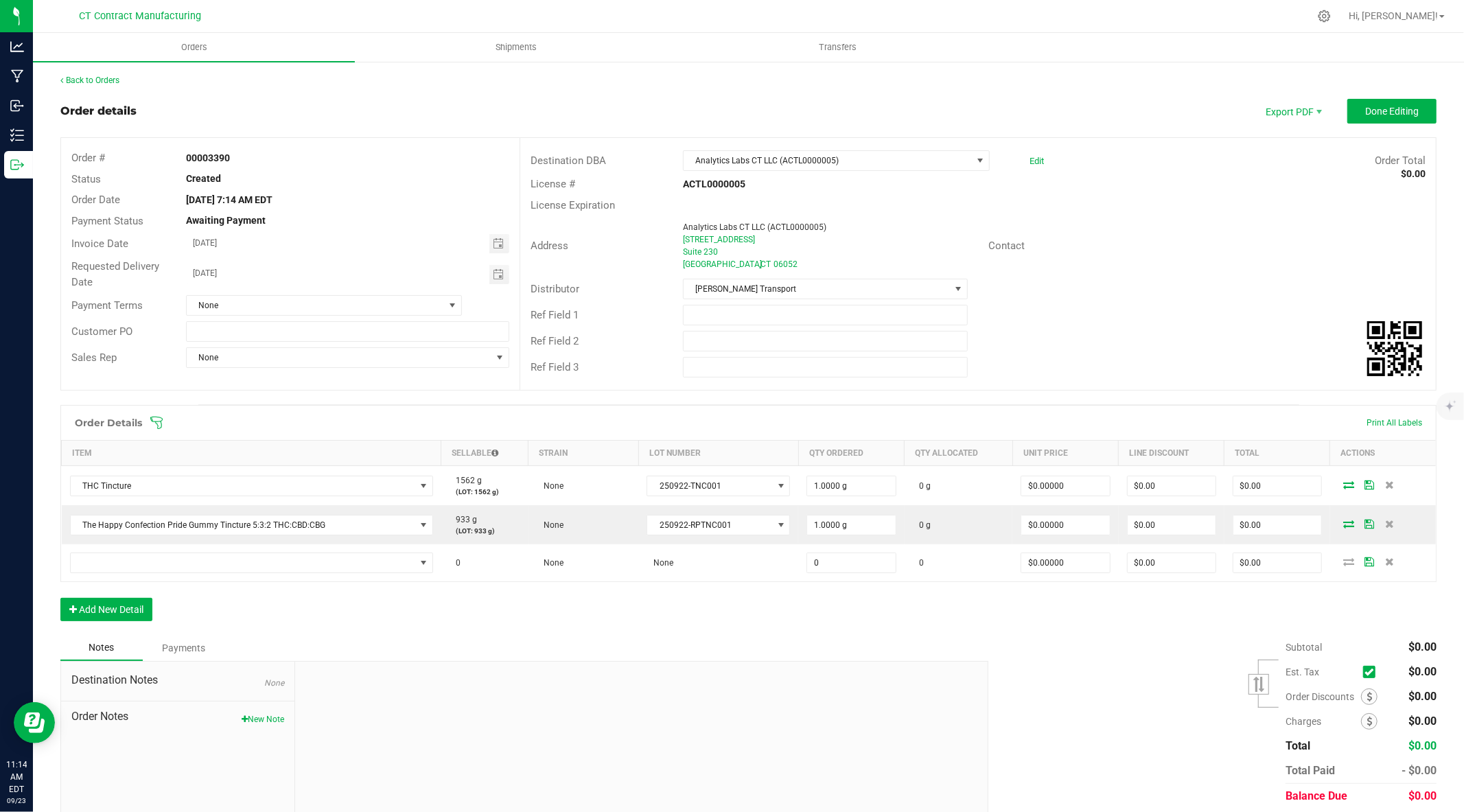
click at [750, 596] on div "Order Details Print All Labels Item Sellable Strain Lot Number Qty Ordered Qty …" at bounding box center [748, 520] width 1376 height 230
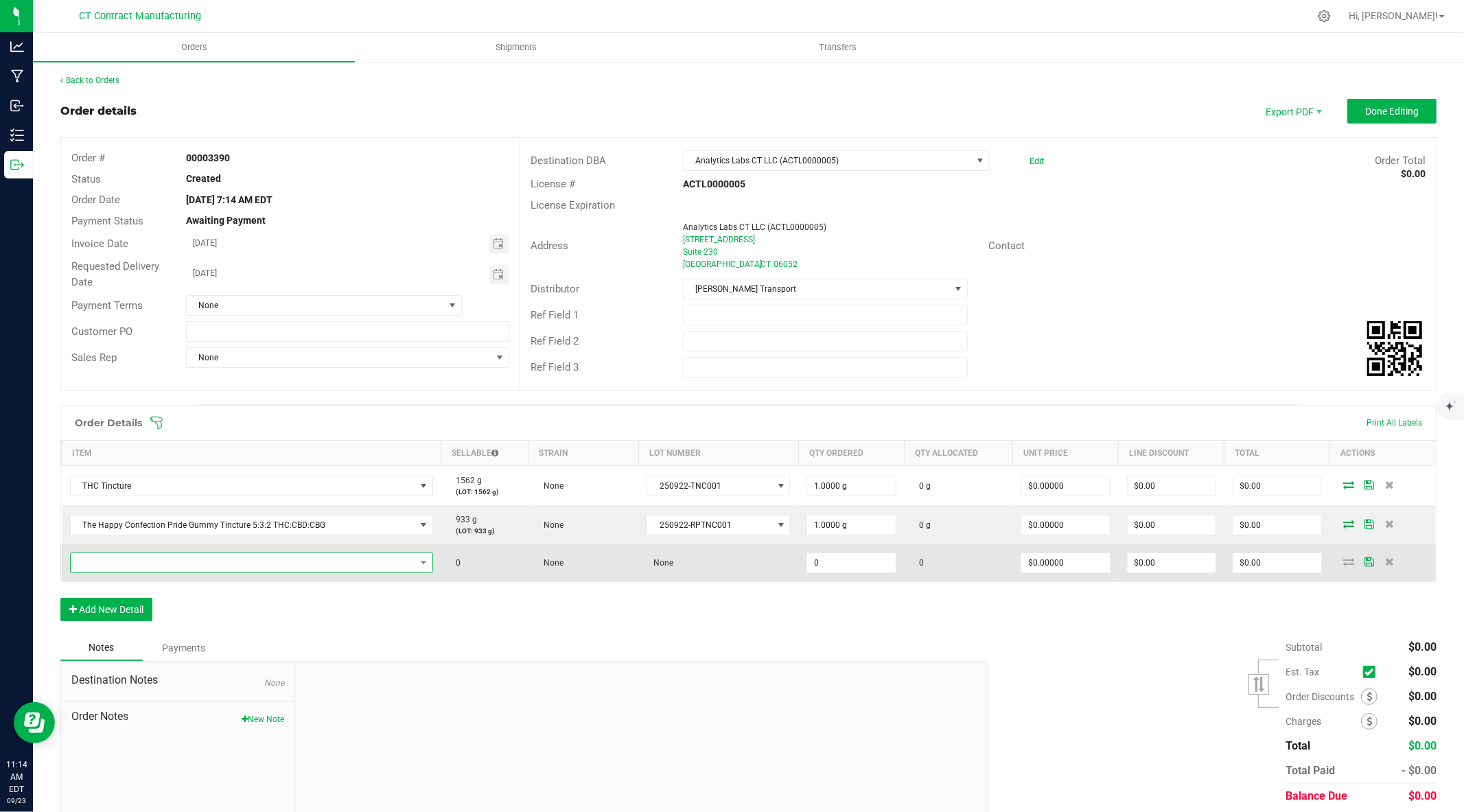
click at [225, 564] on span "NO DATA FOUND" at bounding box center [243, 562] width 344 height 19
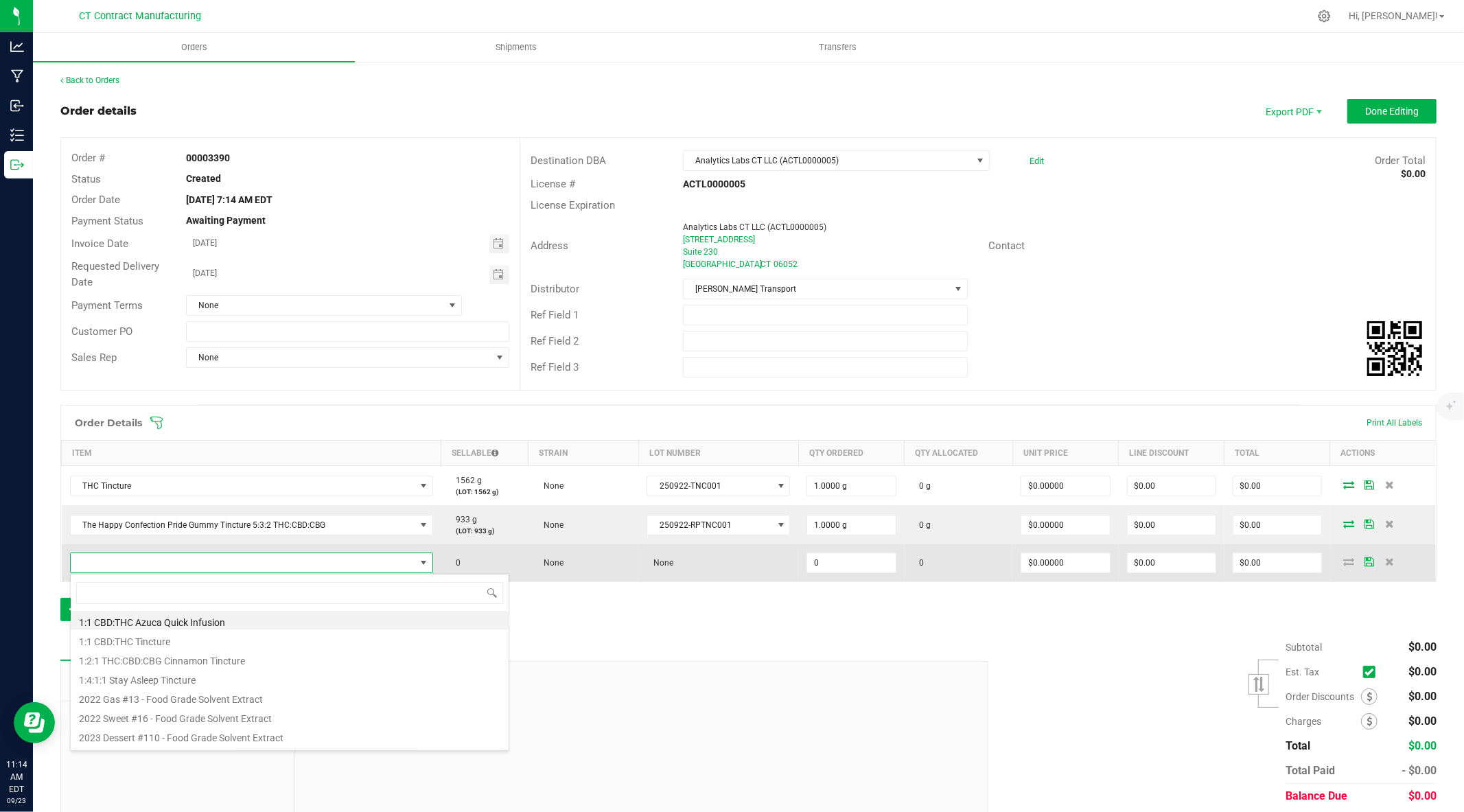
type input "Lighthouse-Sour Diesel-1g-Bar-Sativa"
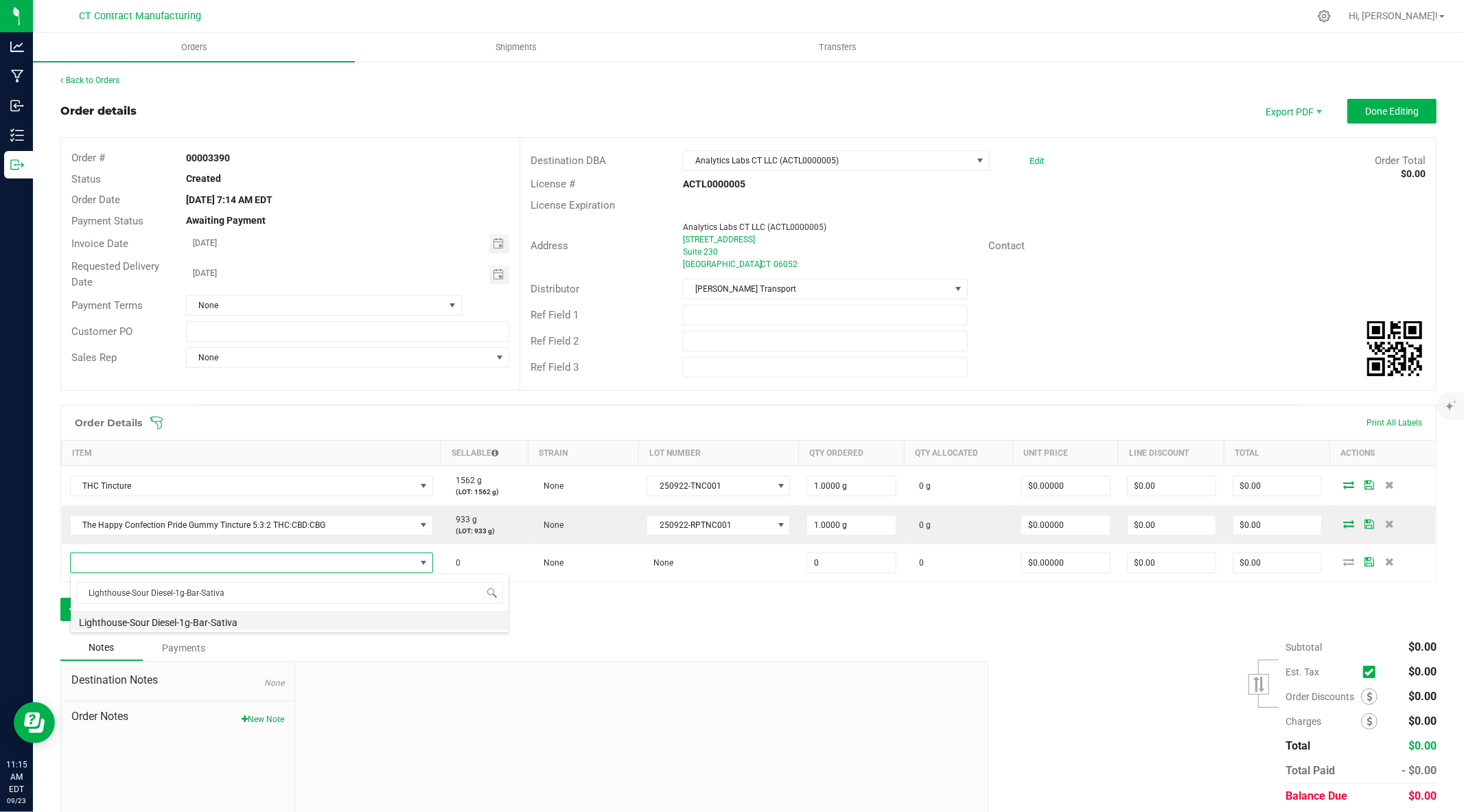
click at [242, 621] on li "Lighthouse-Sour Diesel-1g-Bar-Sativa" at bounding box center [290, 620] width 438 height 19
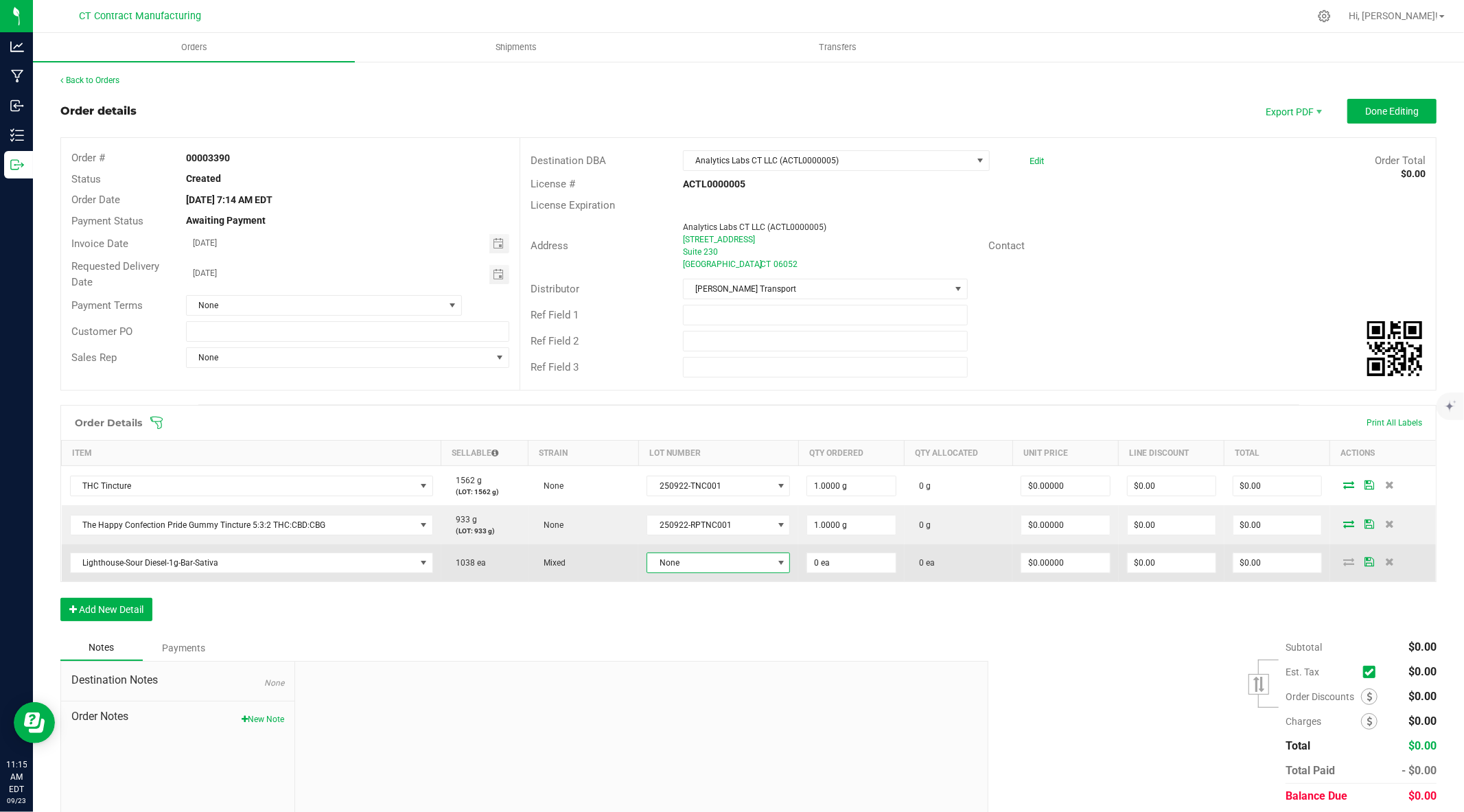
click at [699, 560] on span "None" at bounding box center [709, 562] width 125 height 19
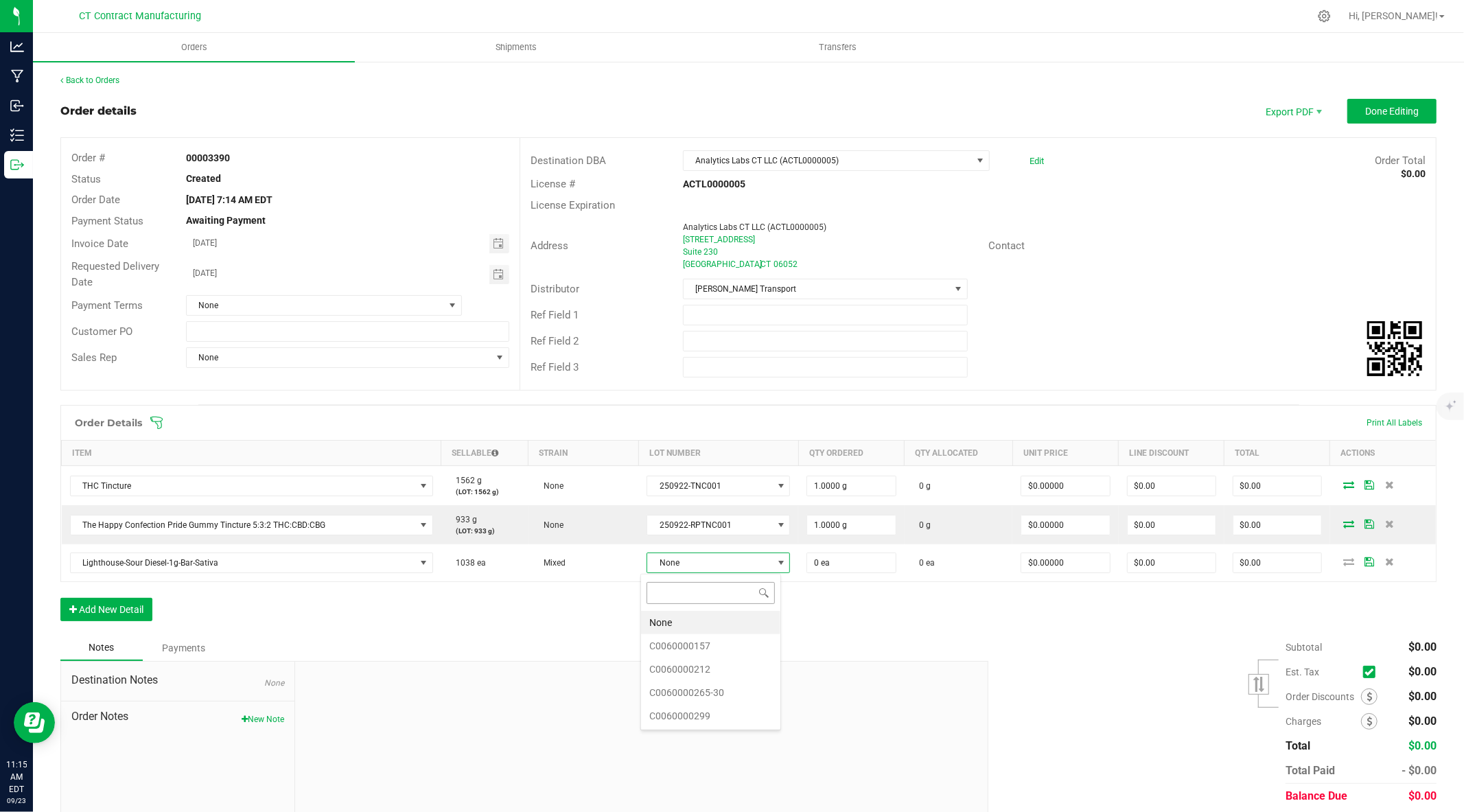
scroll to position [21, 140]
click at [739, 695] on li "C0060000265-30" at bounding box center [711, 692] width 139 height 23
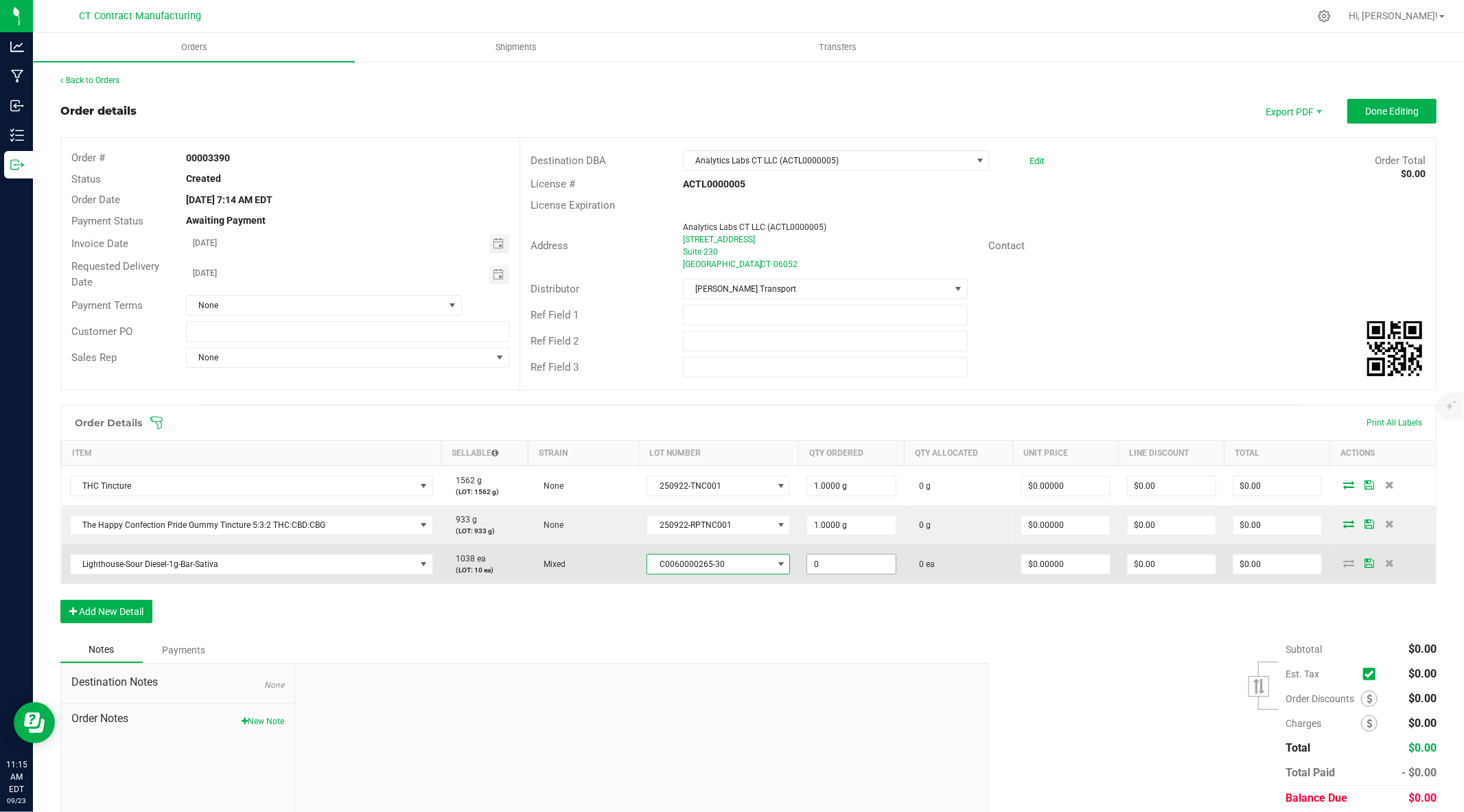
click at [832, 564] on input "0" at bounding box center [851, 564] width 87 height 19
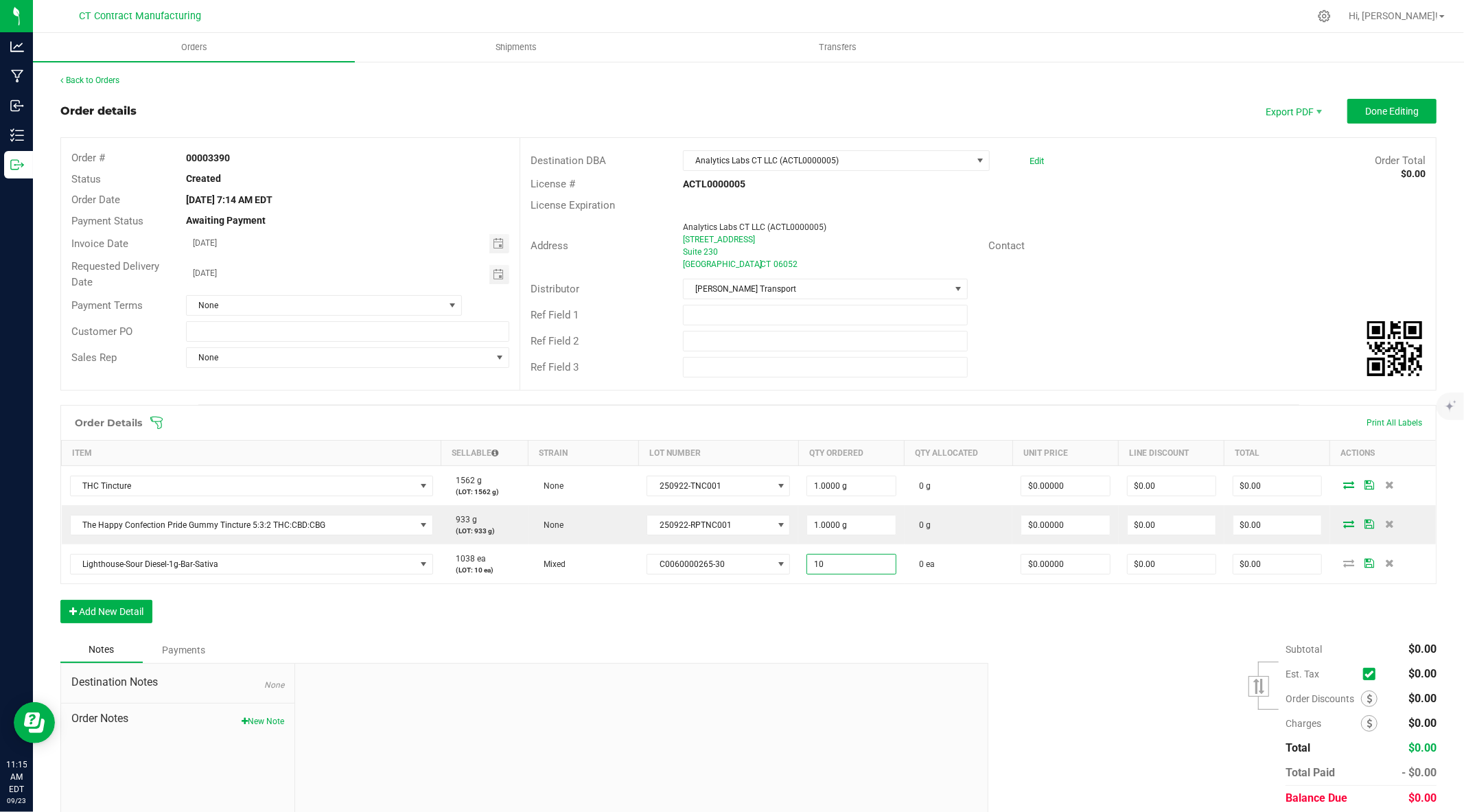
type input "10 ea"
click at [929, 614] on div "Order Details Print All Labels Item Sellable Strain Lot Number Qty Ordered Qty …" at bounding box center [748, 521] width 1376 height 232
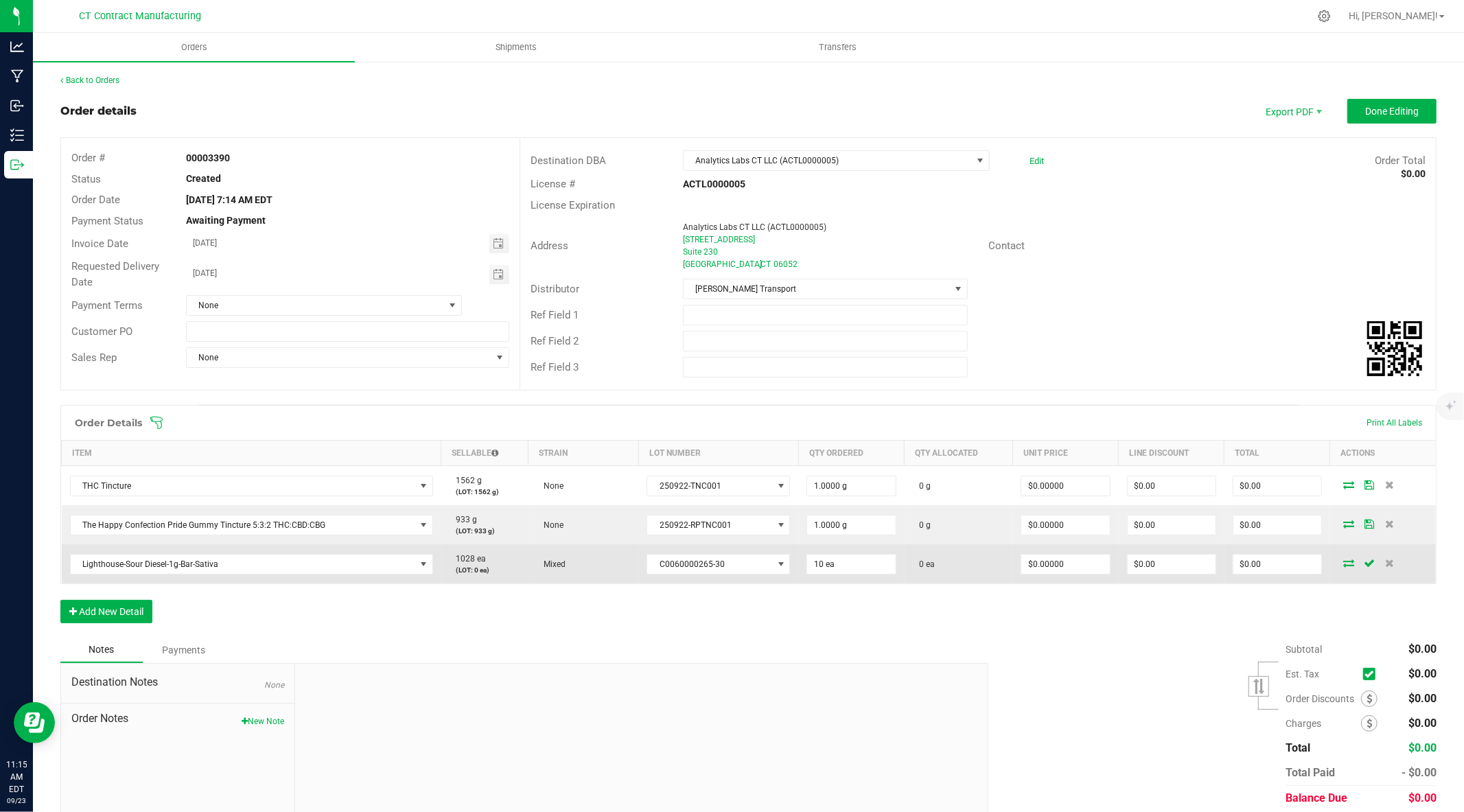
click at [1344, 564] on icon at bounding box center [1348, 563] width 11 height 8
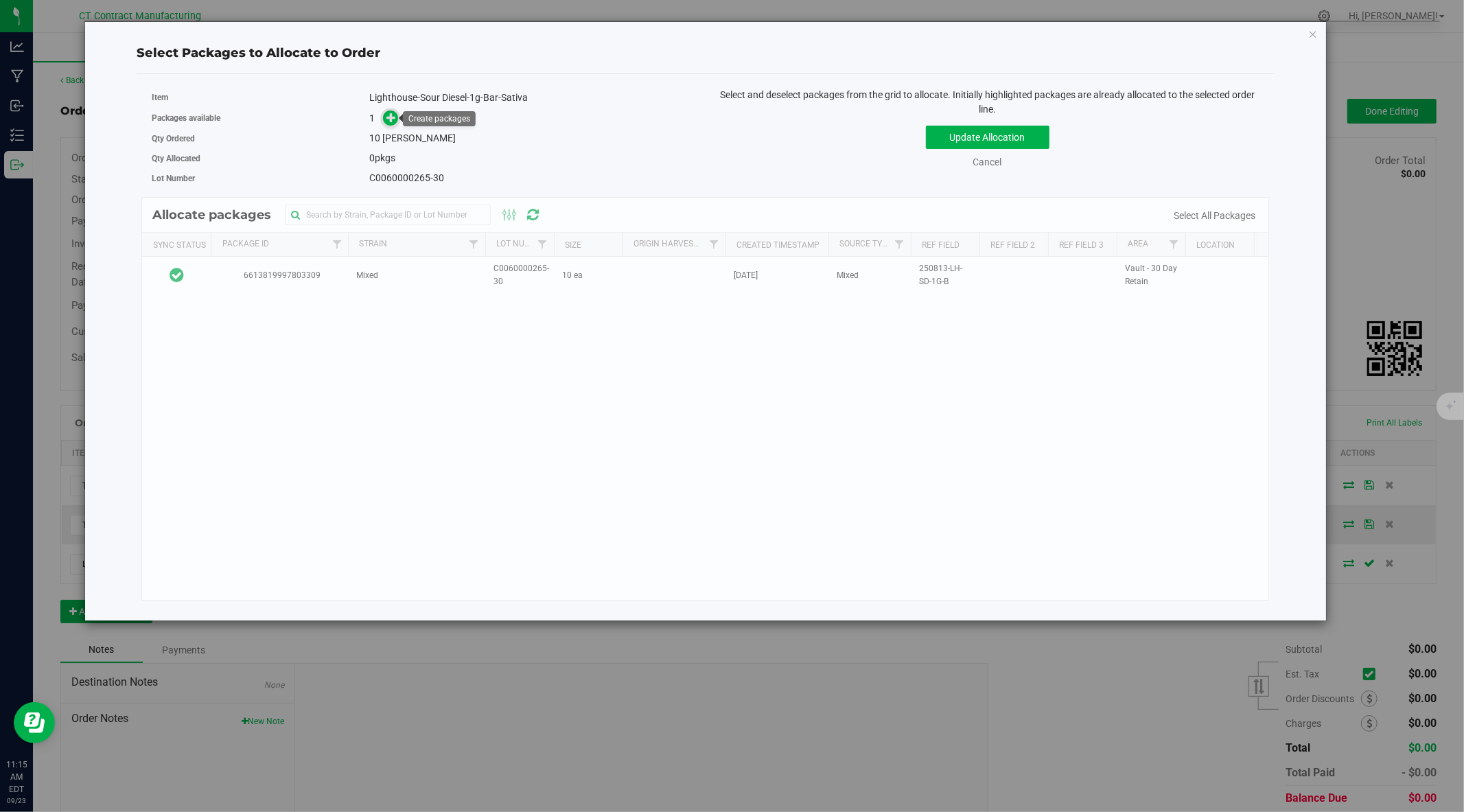
click at [396, 119] on span at bounding box center [390, 118] width 16 height 16
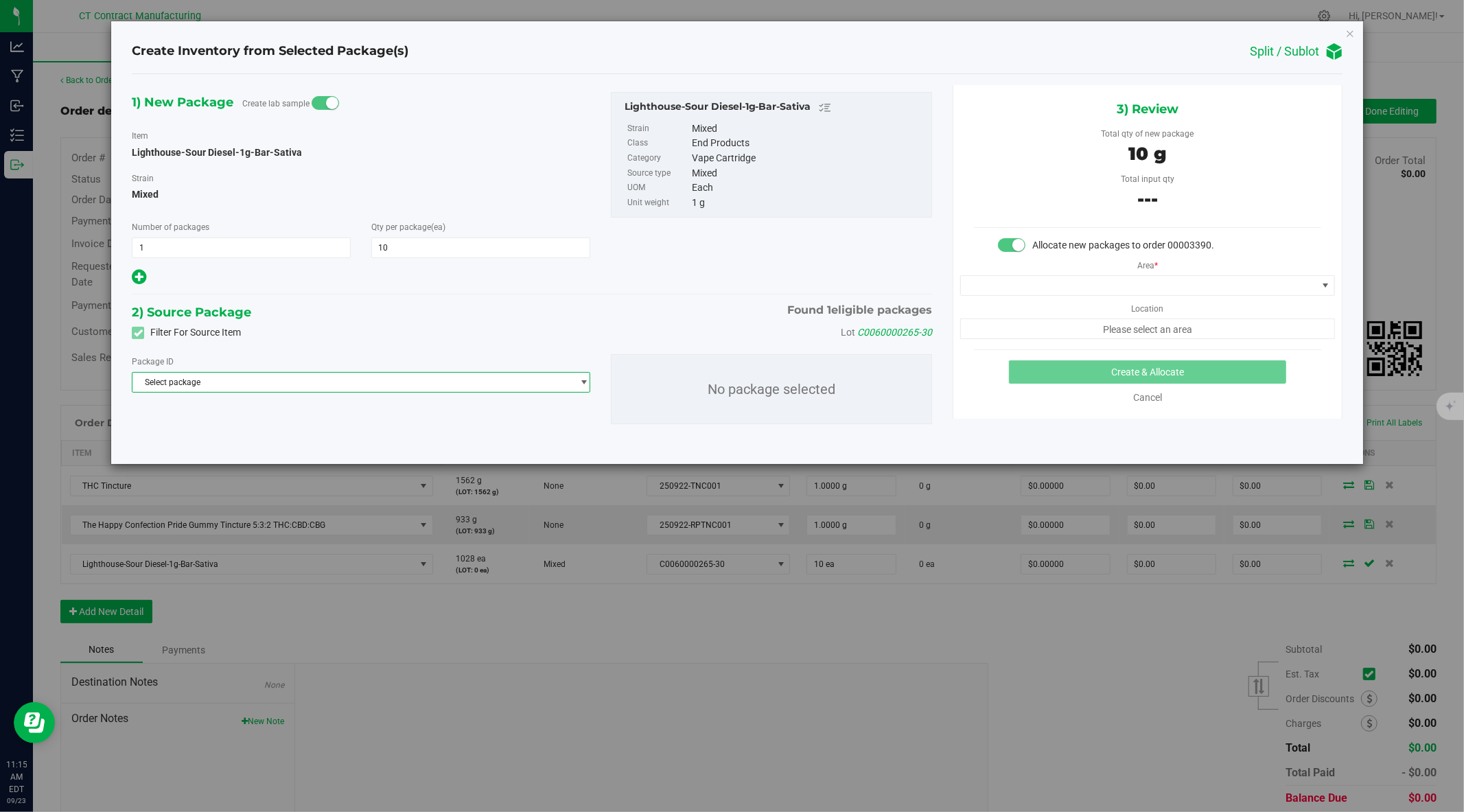
click at [357, 379] on span "Select package" at bounding box center [352, 382] width 440 height 19
click at [300, 442] on span "( Lighthouse-Sour Diesel-1g-Bar-Sativa )" at bounding box center [292, 440] width 145 height 10
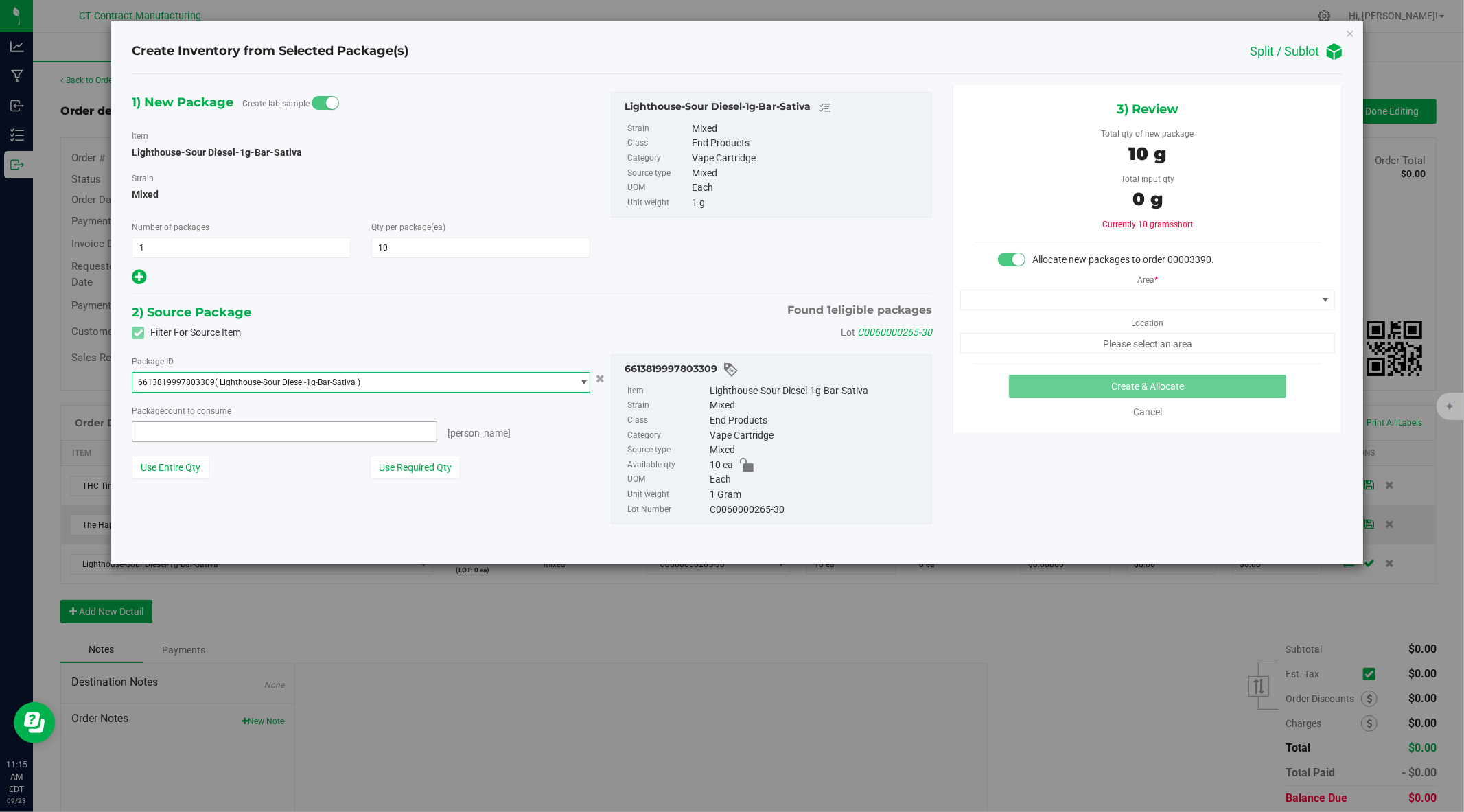
click at [407, 438] on span at bounding box center [285, 432] width 305 height 21
type input "10"
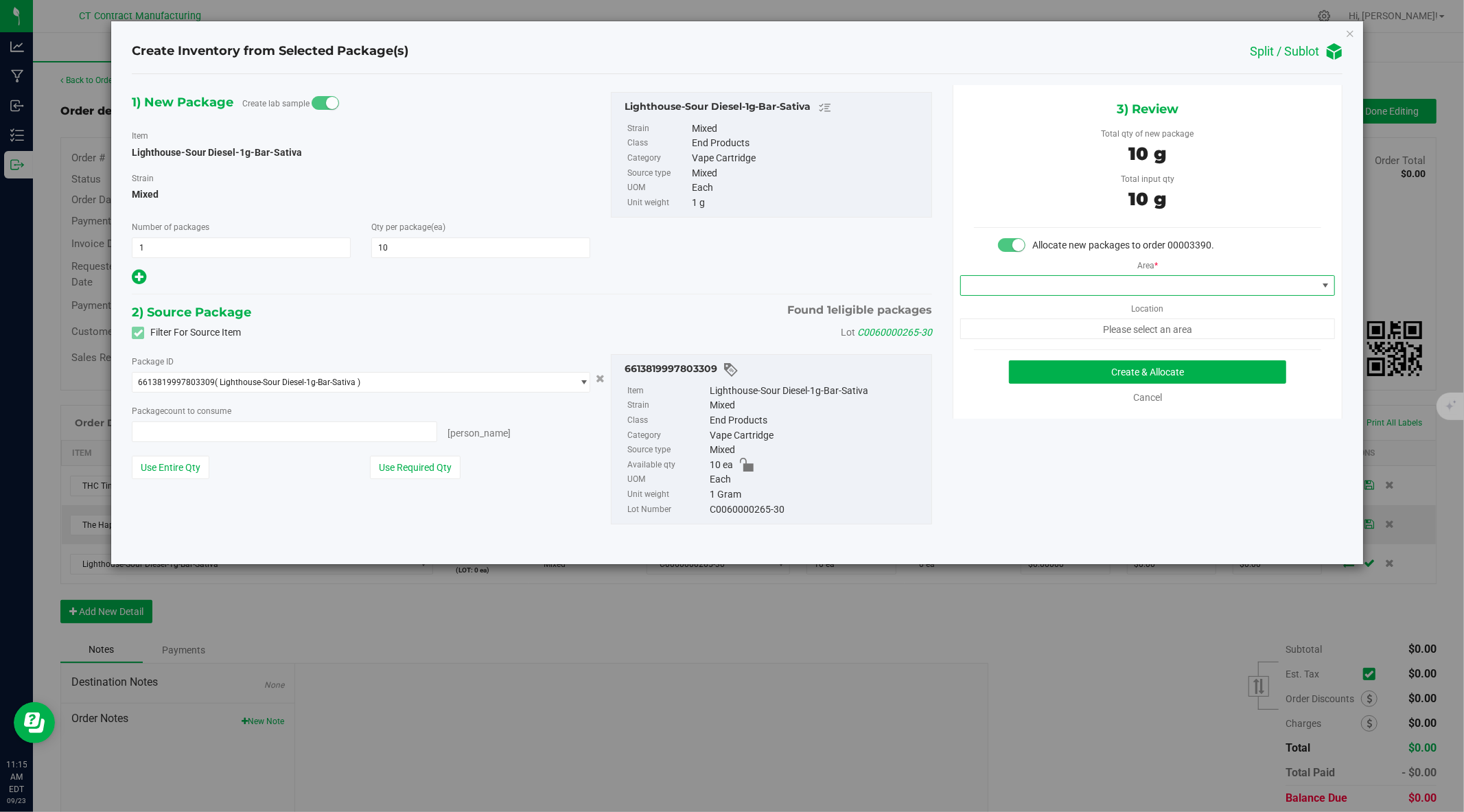
type input "10 ea"
click at [1079, 289] on span at bounding box center [1139, 285] width 357 height 19
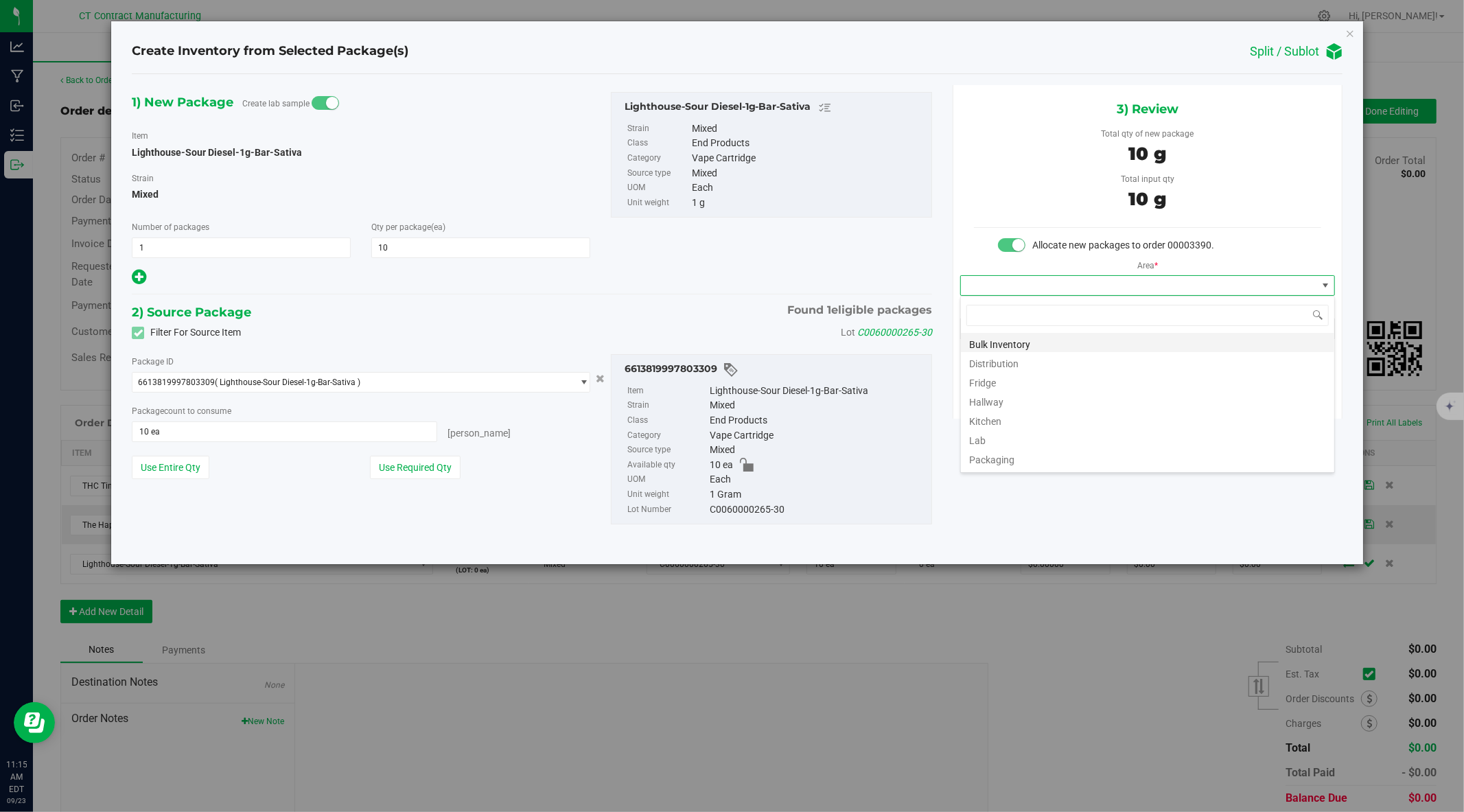
scroll to position [21, 374]
click at [1017, 362] on li "Distribution" at bounding box center [1147, 361] width 373 height 19
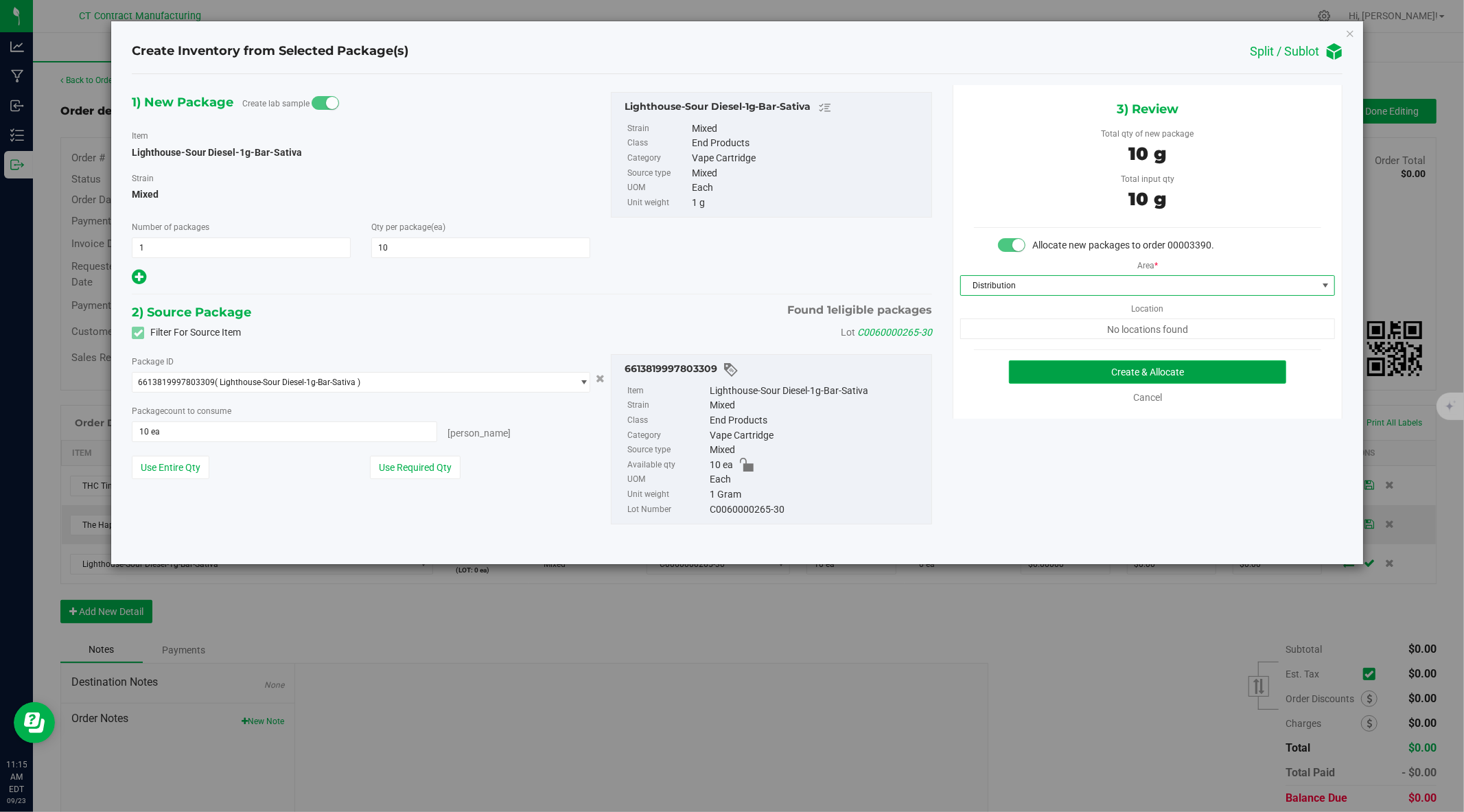
click at [1032, 372] on button "Create & Allocate" at bounding box center [1148, 372] width 278 height 23
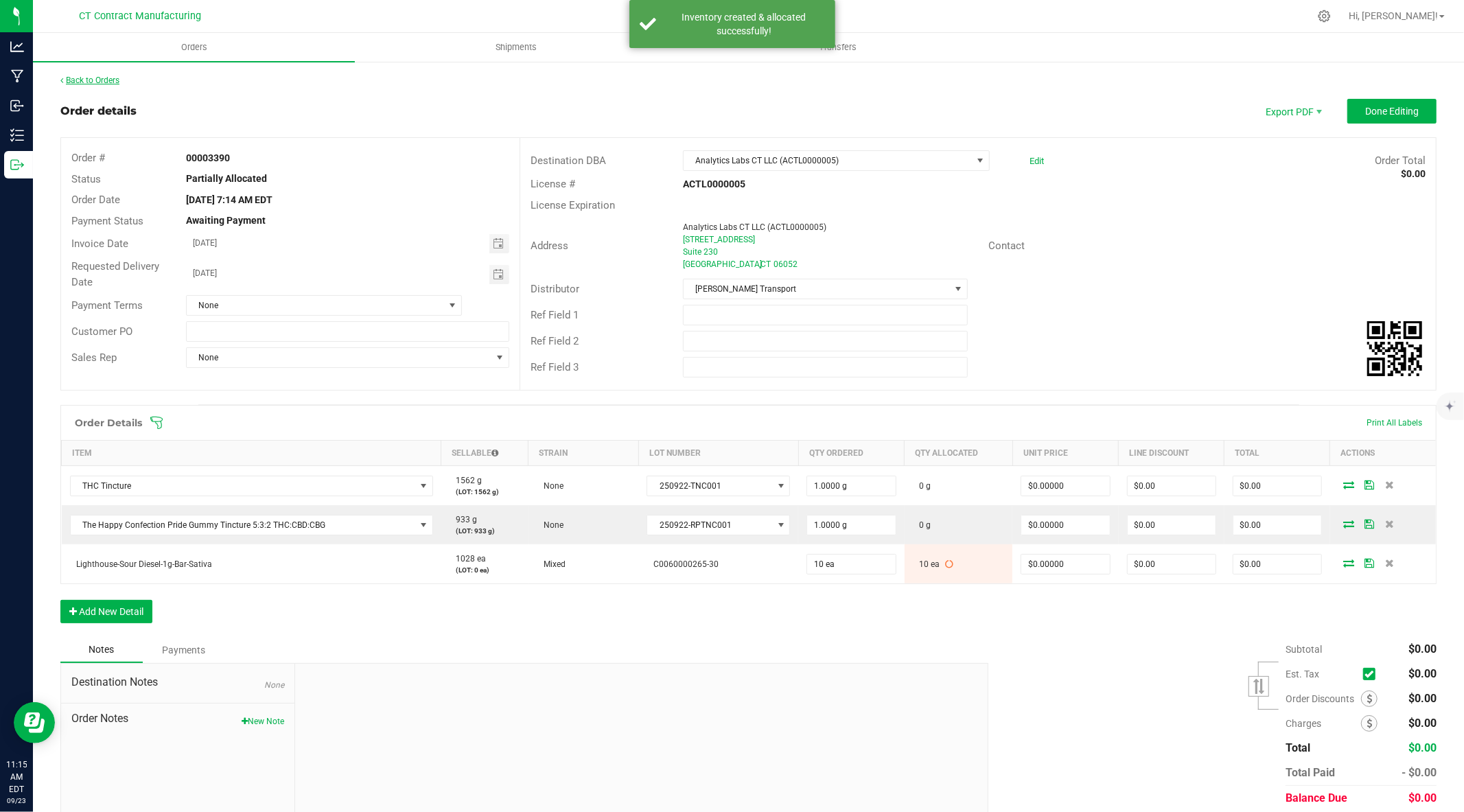
click at [103, 79] on link "Back to Orders" at bounding box center [90, 80] width 59 height 10
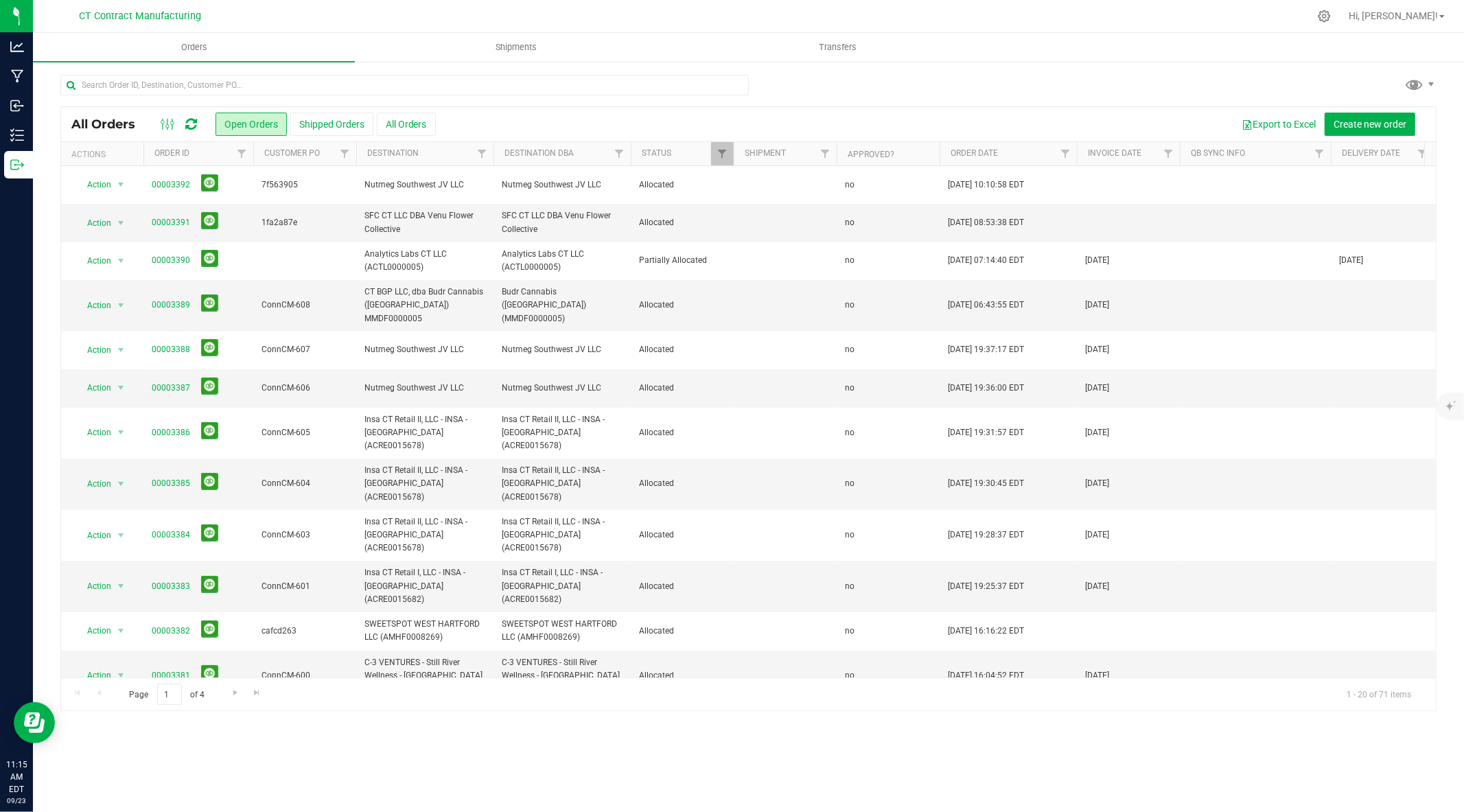
click at [927, 16] on div at bounding box center [777, 16] width 1063 height 26
click at [516, 48] on span "Shipments" at bounding box center [516, 47] width 78 height 12
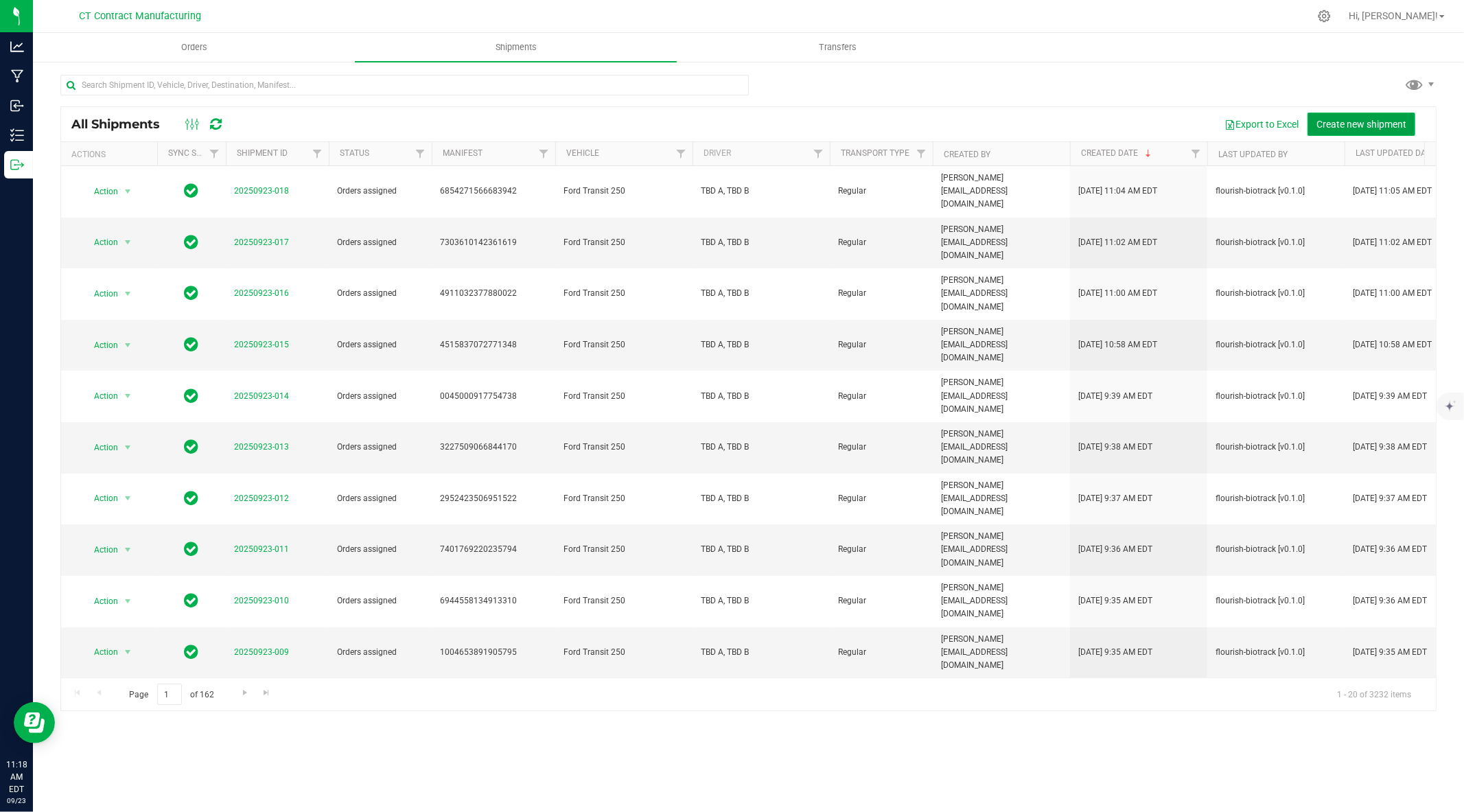
click at [1337, 120] on span "Create new shipment" at bounding box center [1361, 124] width 90 height 11
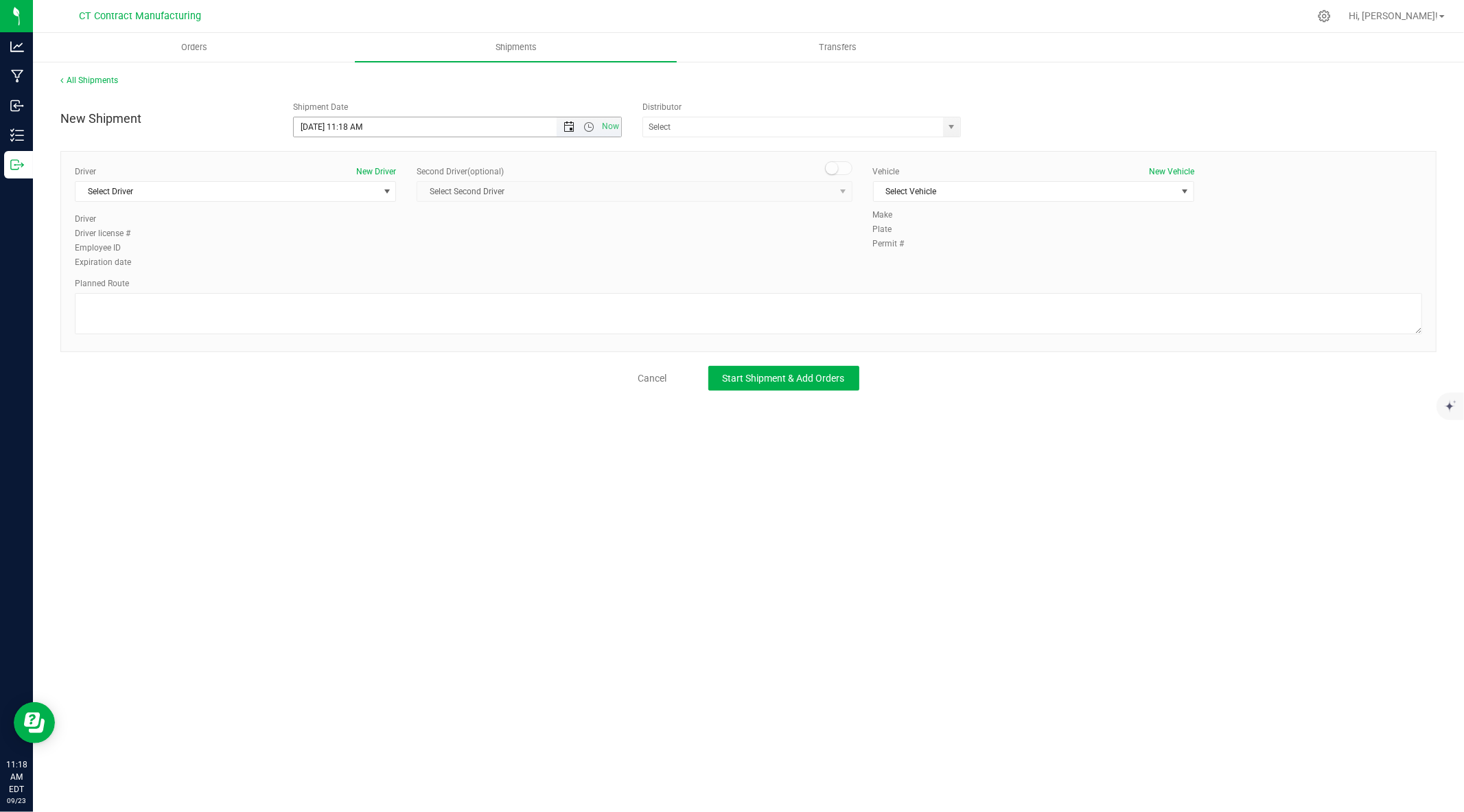
click at [569, 125] on span "Open the date view" at bounding box center [569, 126] width 11 height 11
click at [361, 264] on link "24" at bounding box center [366, 267] width 20 height 21
click at [588, 126] on span "Open the time view" at bounding box center [588, 126] width 11 height 11
click at [391, 186] on li "8:00 AM" at bounding box center [456, 191] width 326 height 18
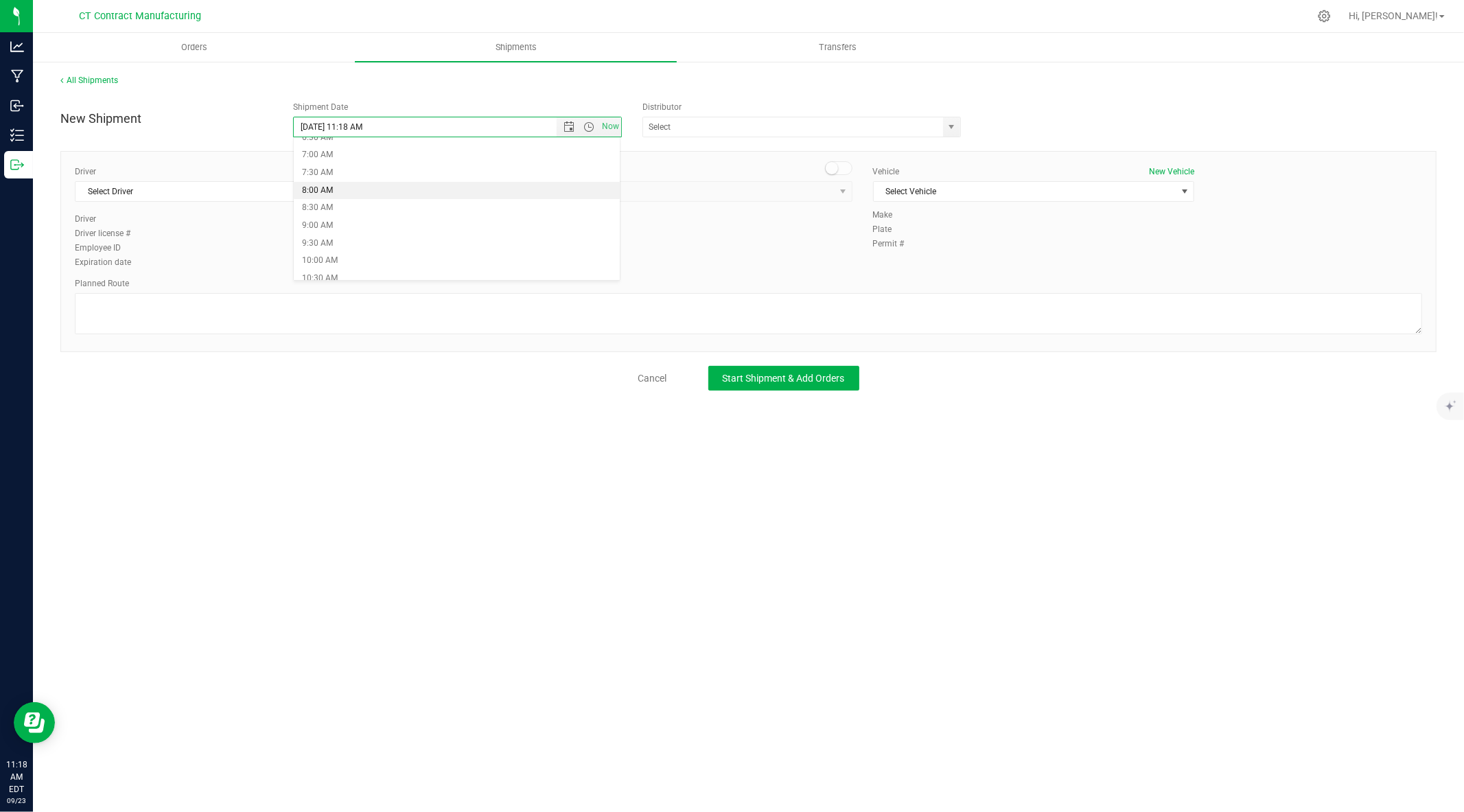
type input "9/24/2025 8:00 AM"
click at [957, 125] on span "select" at bounding box center [952, 126] width 17 height 19
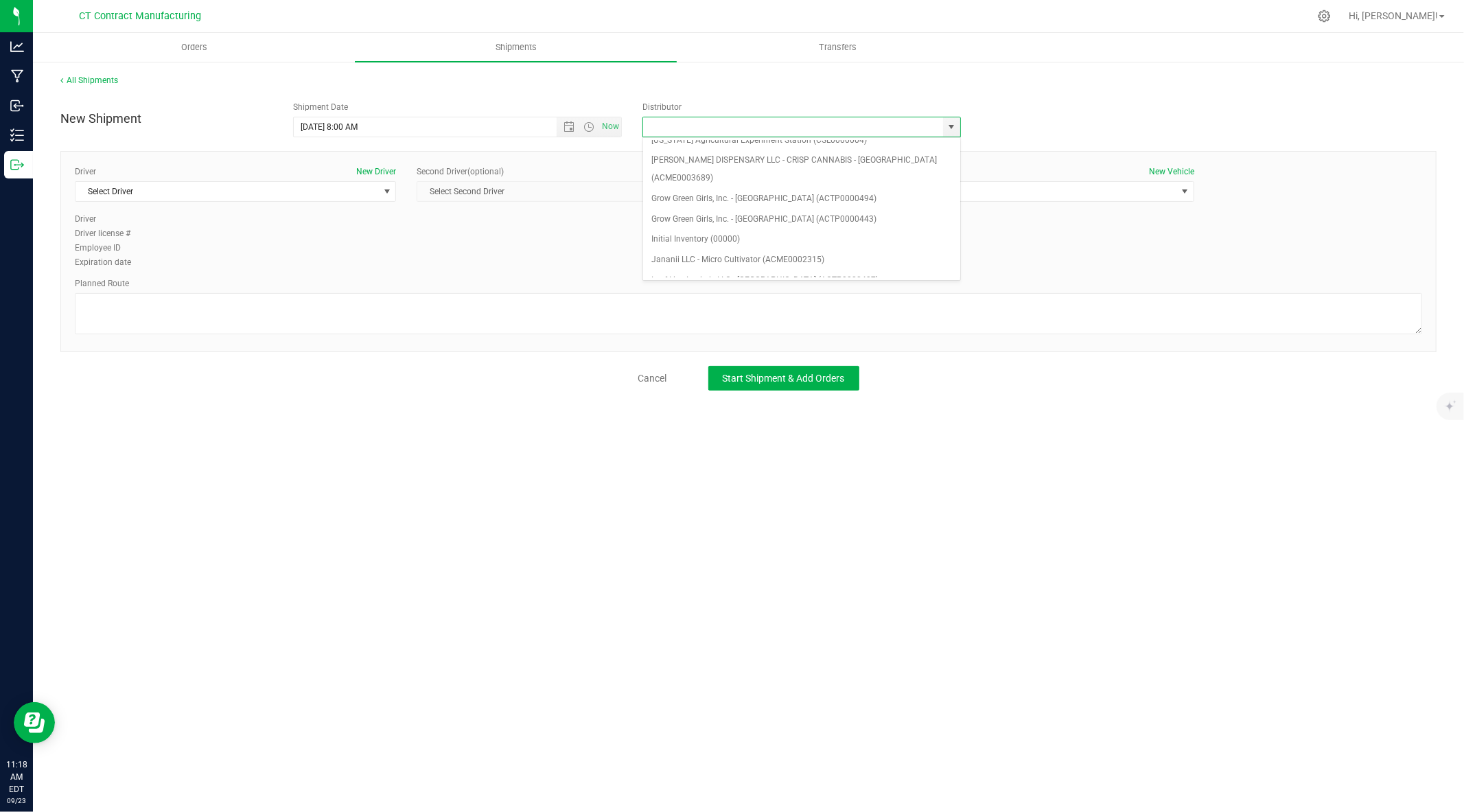
scroll to position [132, 0]
click at [879, 210] on li "Grow Green Girls, Inc. - Westbrook (ACTP0000443)" at bounding box center [801, 220] width 317 height 21
type input "Grow Green Girls, Inc. - Westbrook (ACTP0000443)"
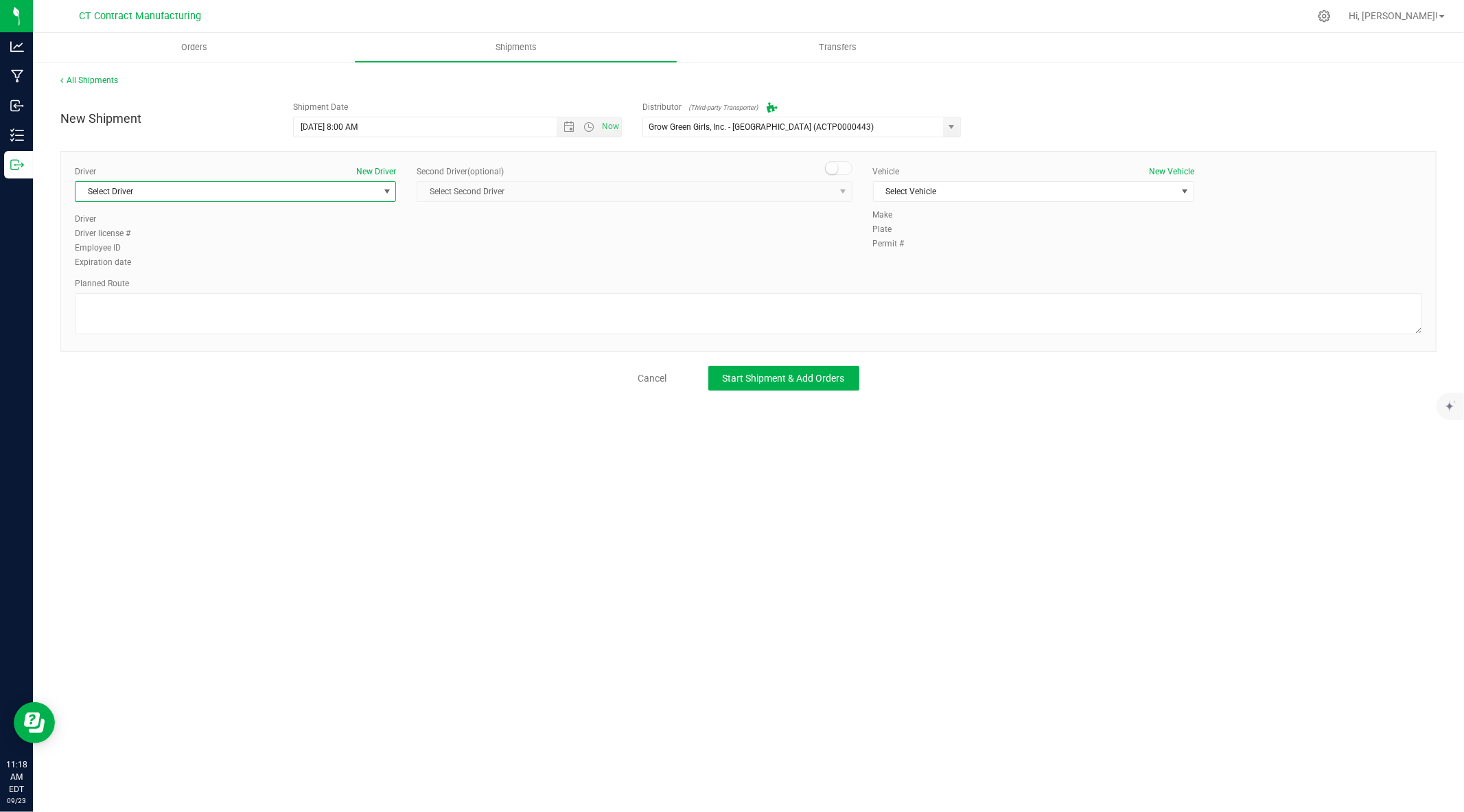
click at [390, 190] on span "select" at bounding box center [386, 191] width 11 height 11
click at [320, 255] on li "TBD A" at bounding box center [235, 248] width 320 height 21
click at [845, 170] on span at bounding box center [838, 168] width 27 height 14
click at [833, 190] on span "Select Second Driver" at bounding box center [626, 191] width 417 height 19
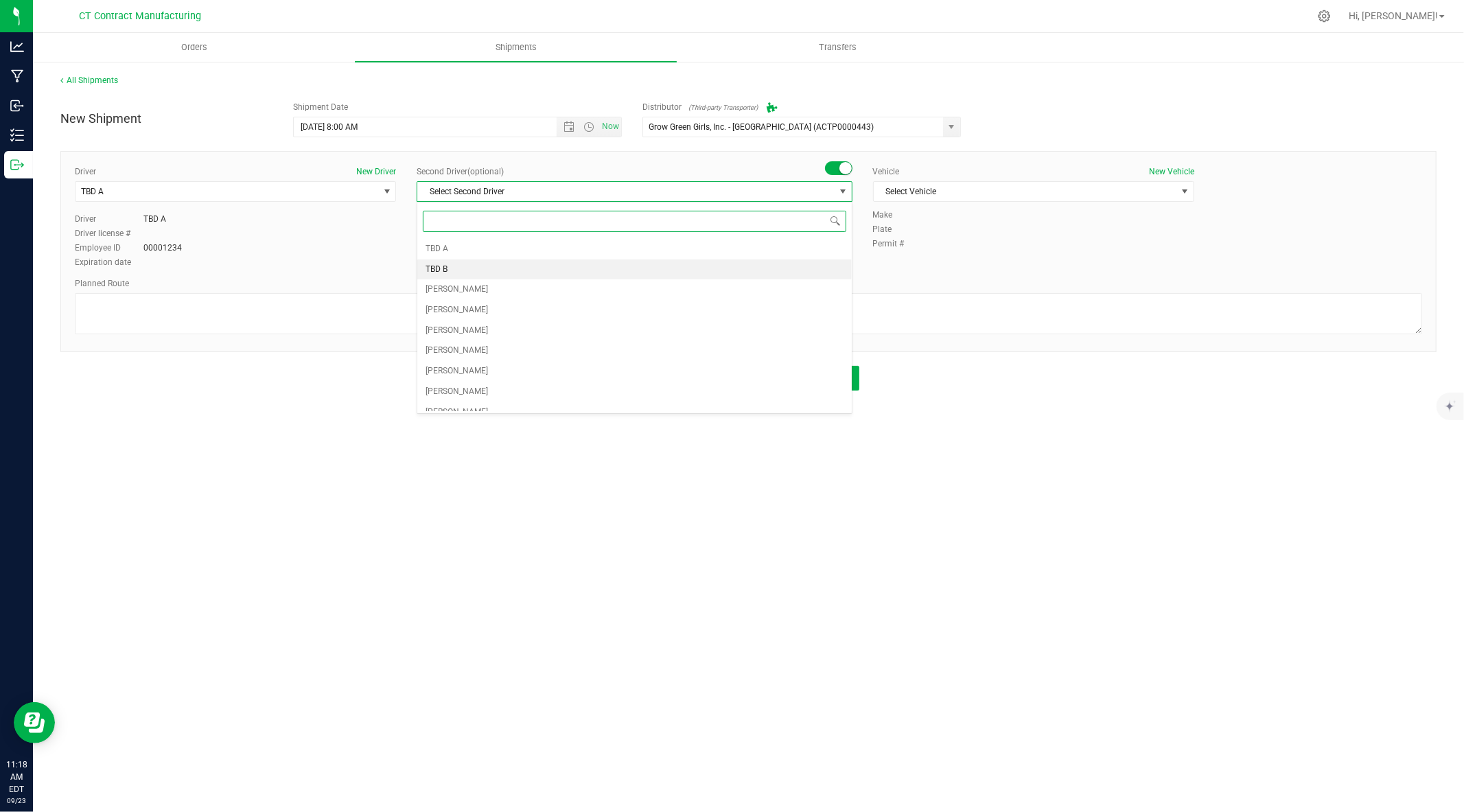
click at [560, 269] on li "TBD B" at bounding box center [635, 269] width 434 height 21
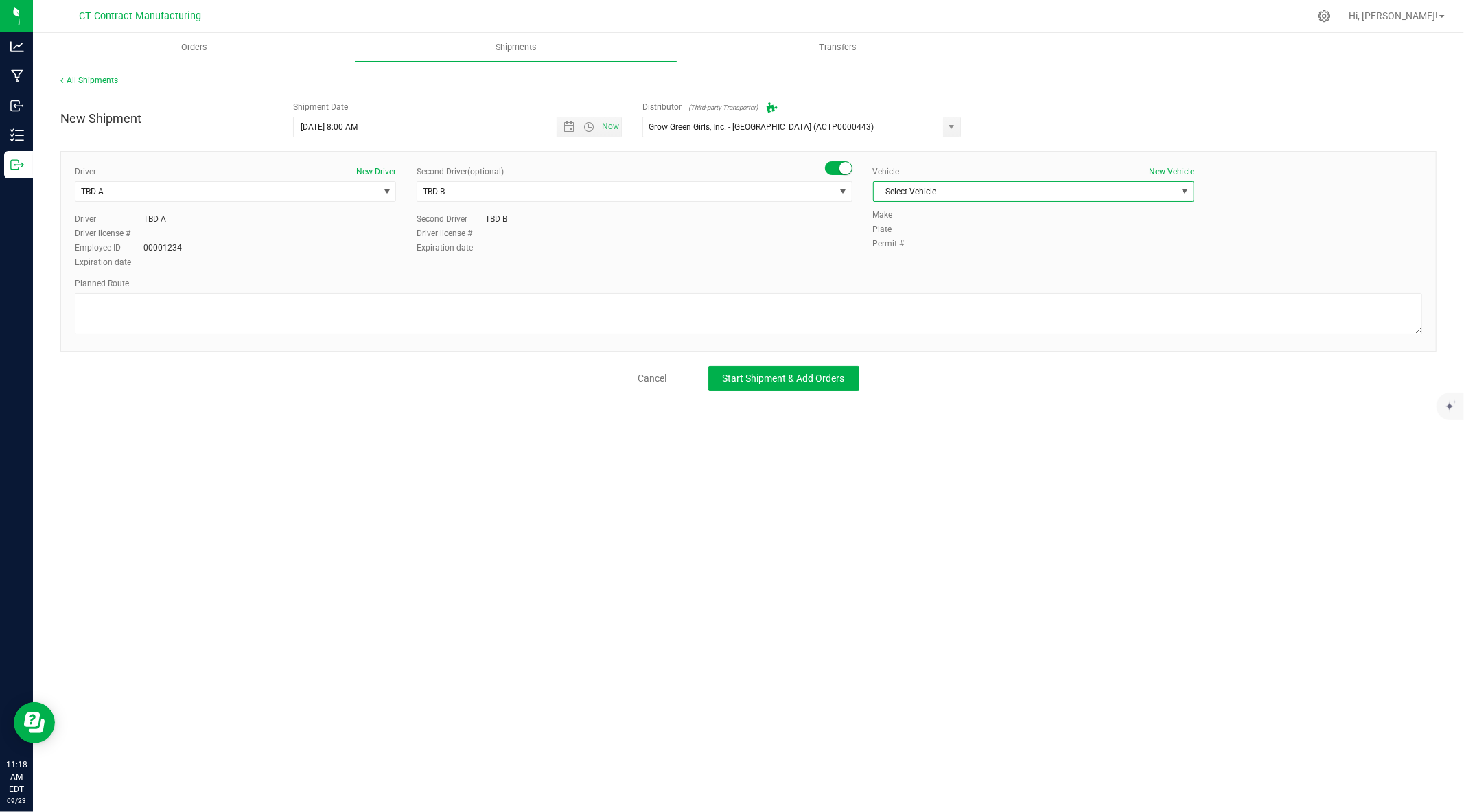
click at [957, 197] on span "Select Vehicle" at bounding box center [1025, 191] width 303 height 19
click at [937, 237] on li "Ford Transit 250" at bounding box center [1034, 235] width 320 height 21
click at [583, 317] on textarea at bounding box center [749, 314] width 1348 height 41
paste textarea "Lighthouse-Sour Diesel-1g-Bar-Sativa"
click at [583, 317] on textarea at bounding box center [749, 314] width 1348 height 41
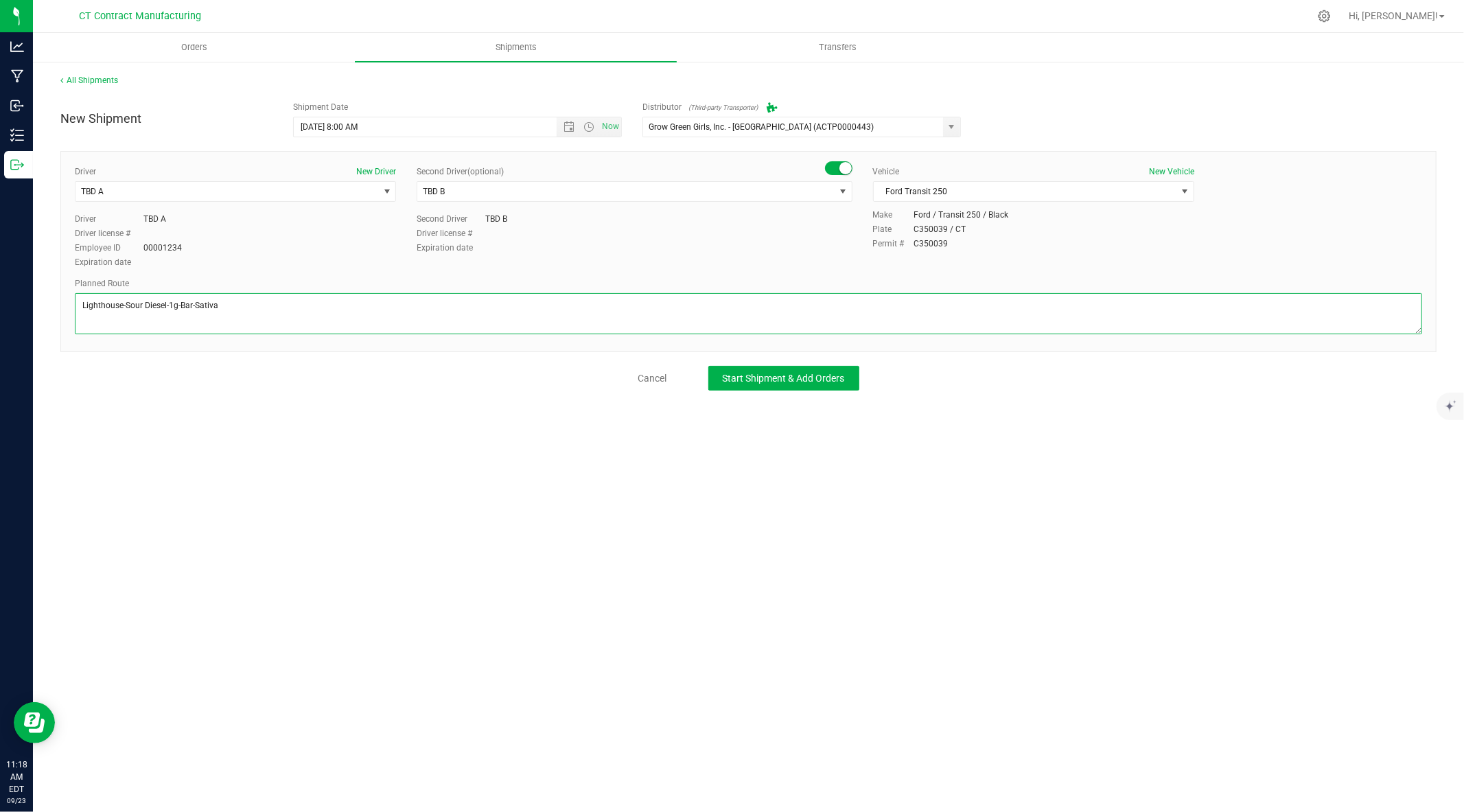
click at [583, 317] on textarea at bounding box center [749, 314] width 1348 height 41
type textarea "Randomized route via 3rd party transporter"
click at [770, 373] on span "Start Shipment & Add Orders" at bounding box center [784, 378] width 122 height 11
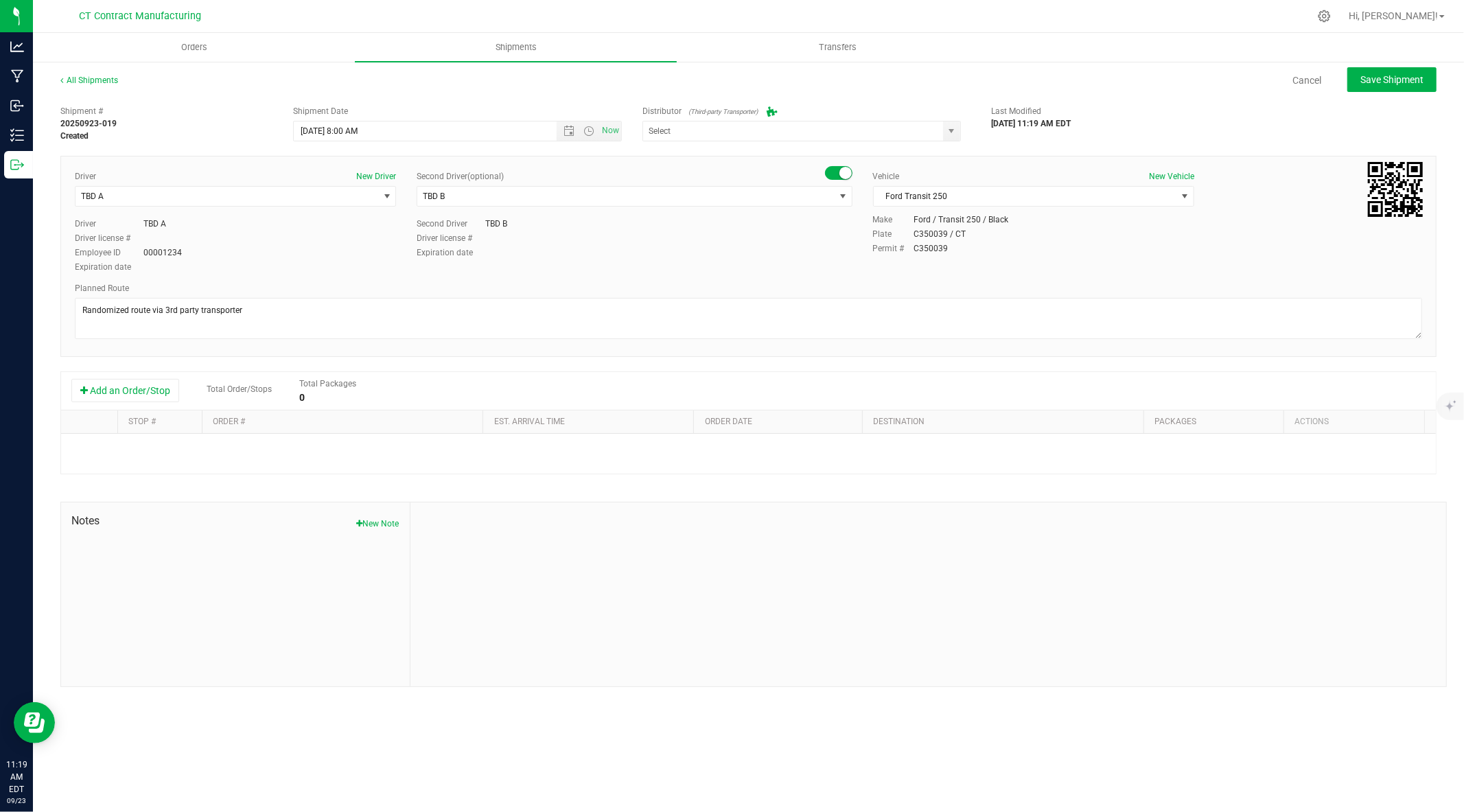
type input "Grow Green Girls, Inc. - Westbrook (ACTP0000443)"
click at [153, 389] on button "Add an Order/Stop" at bounding box center [125, 390] width 108 height 23
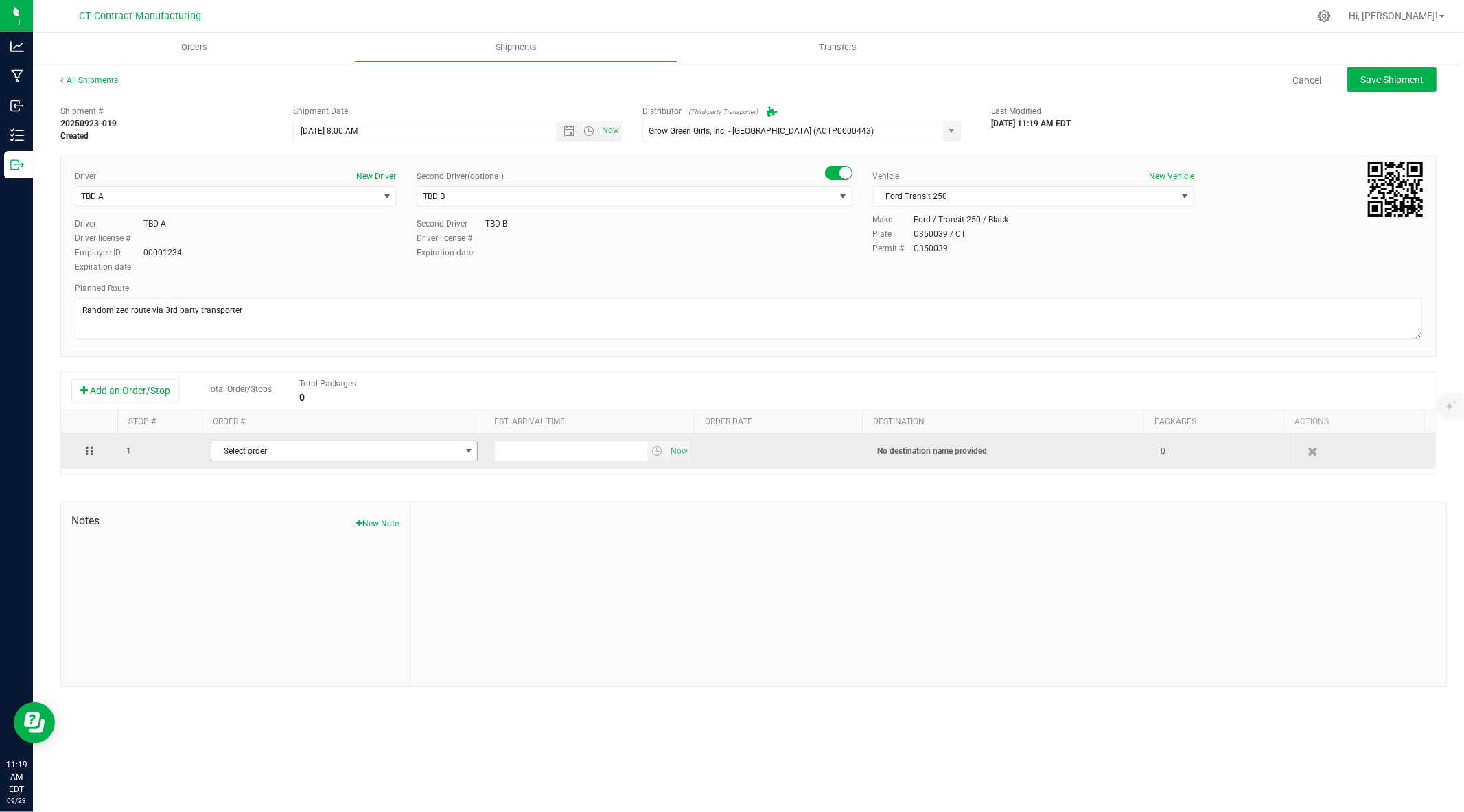
click at [235, 449] on span "Select order" at bounding box center [335, 451] width 248 height 19
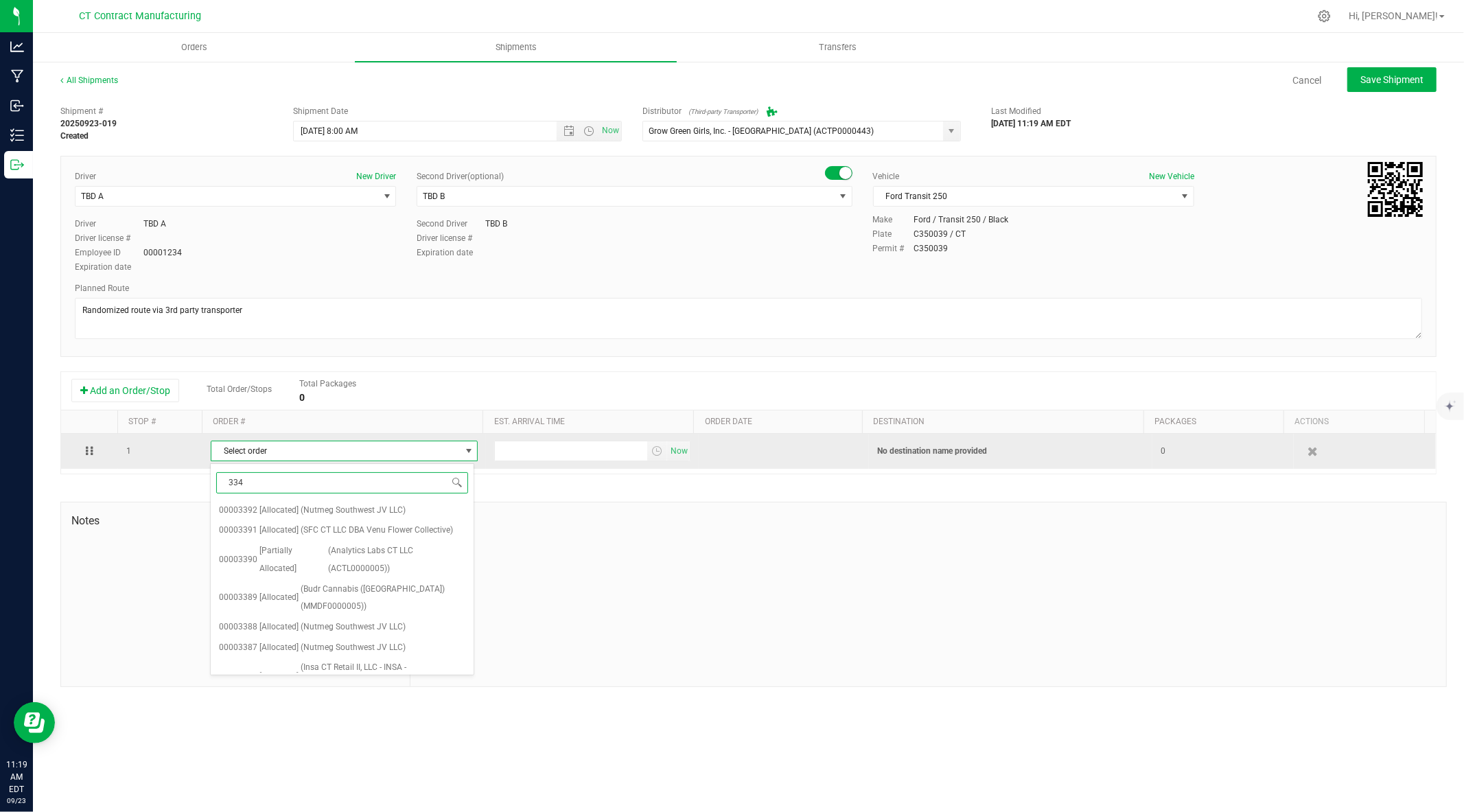
type input "3343"
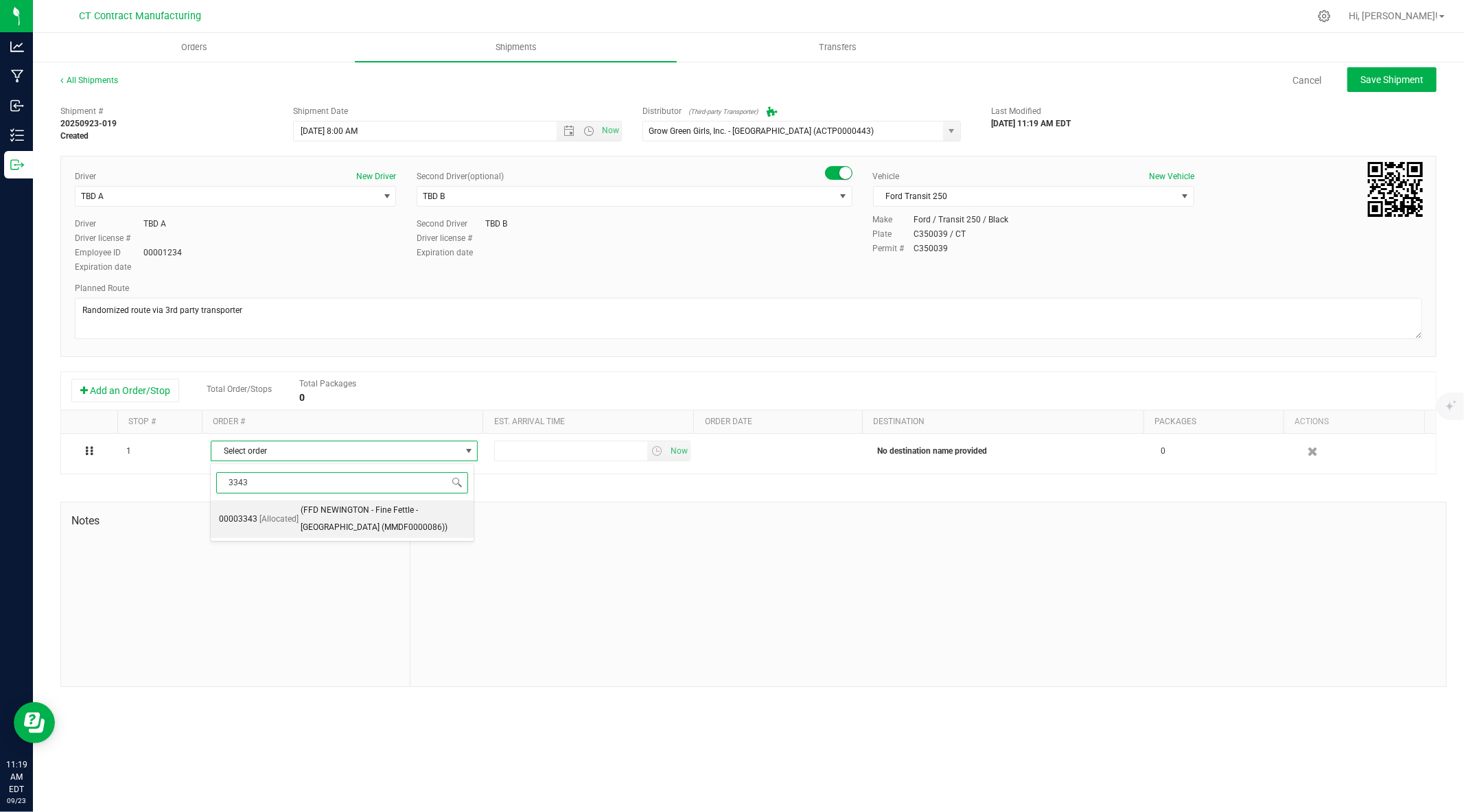
click at [333, 519] on span "(FFD NEWINGTON - Fine Fettle - Newington (MMDF0000086))" at bounding box center [383, 519] width 165 height 35
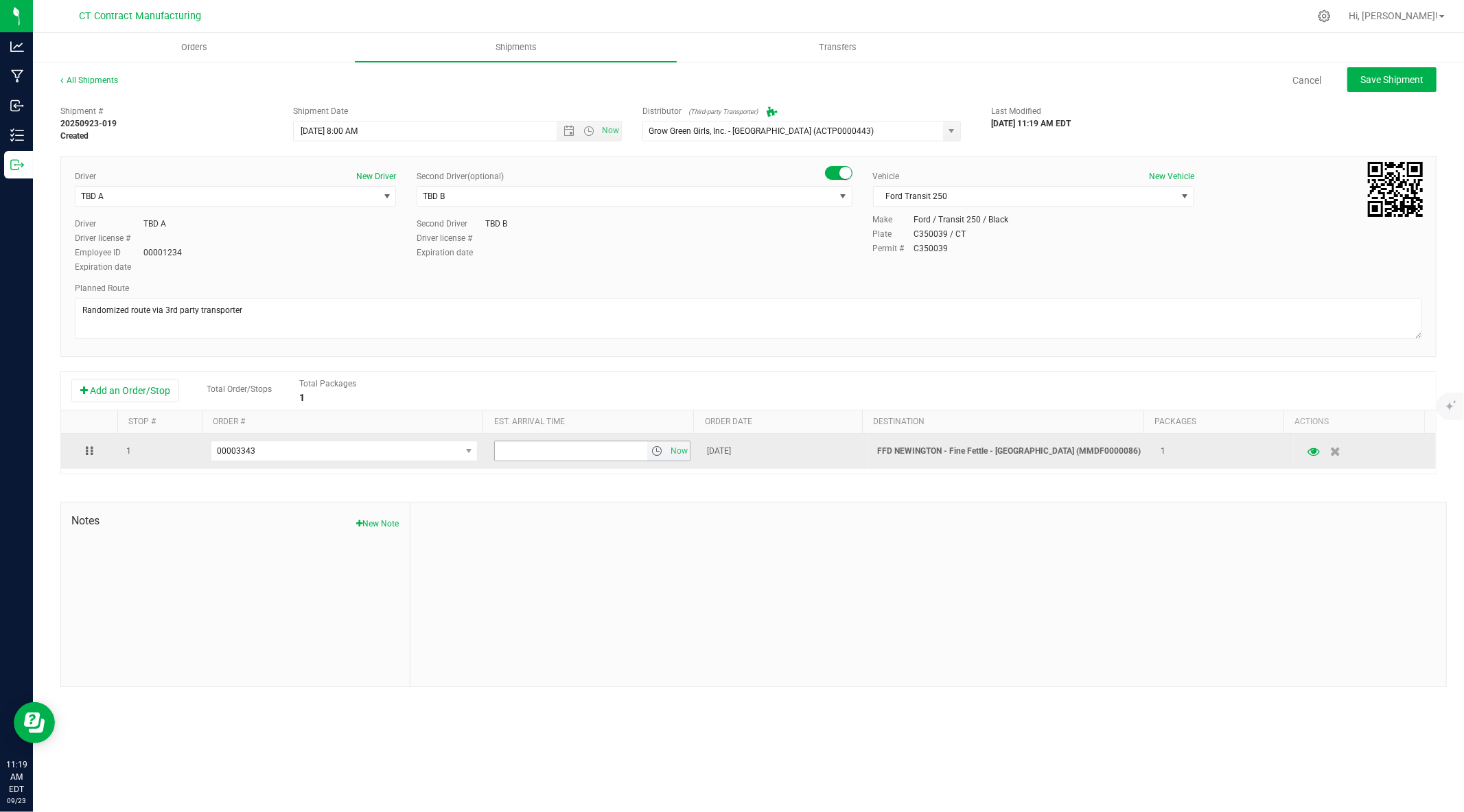
click at [652, 451] on span "select" at bounding box center [656, 451] width 11 height 11
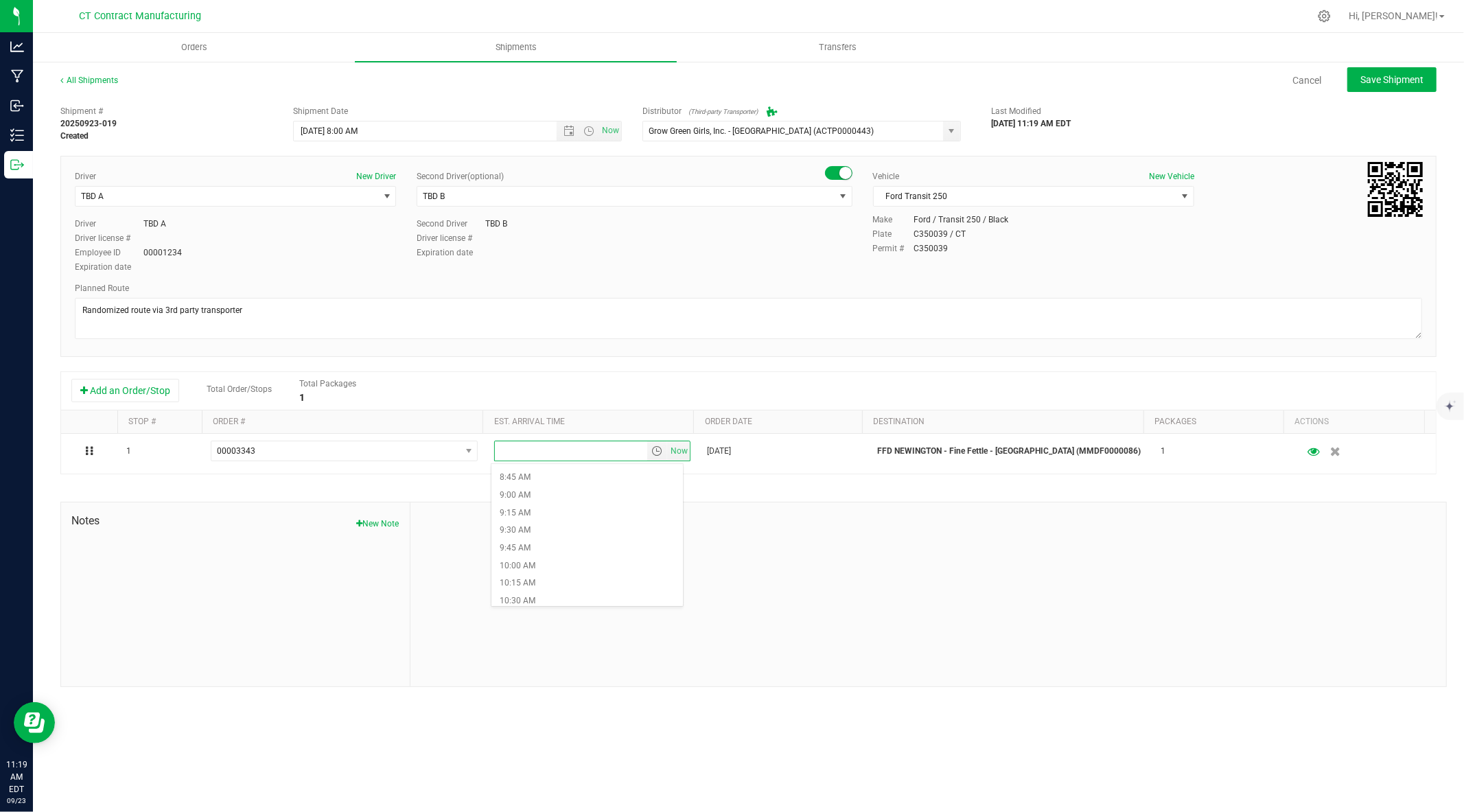
scroll to position [616, 0]
click at [566, 544] on li "9:45 AM" at bounding box center [587, 547] width 191 height 18
click at [1366, 68] on button "Save Shipment" at bounding box center [1392, 80] width 89 height 25
type input "9/24/2025 12:00 PM"
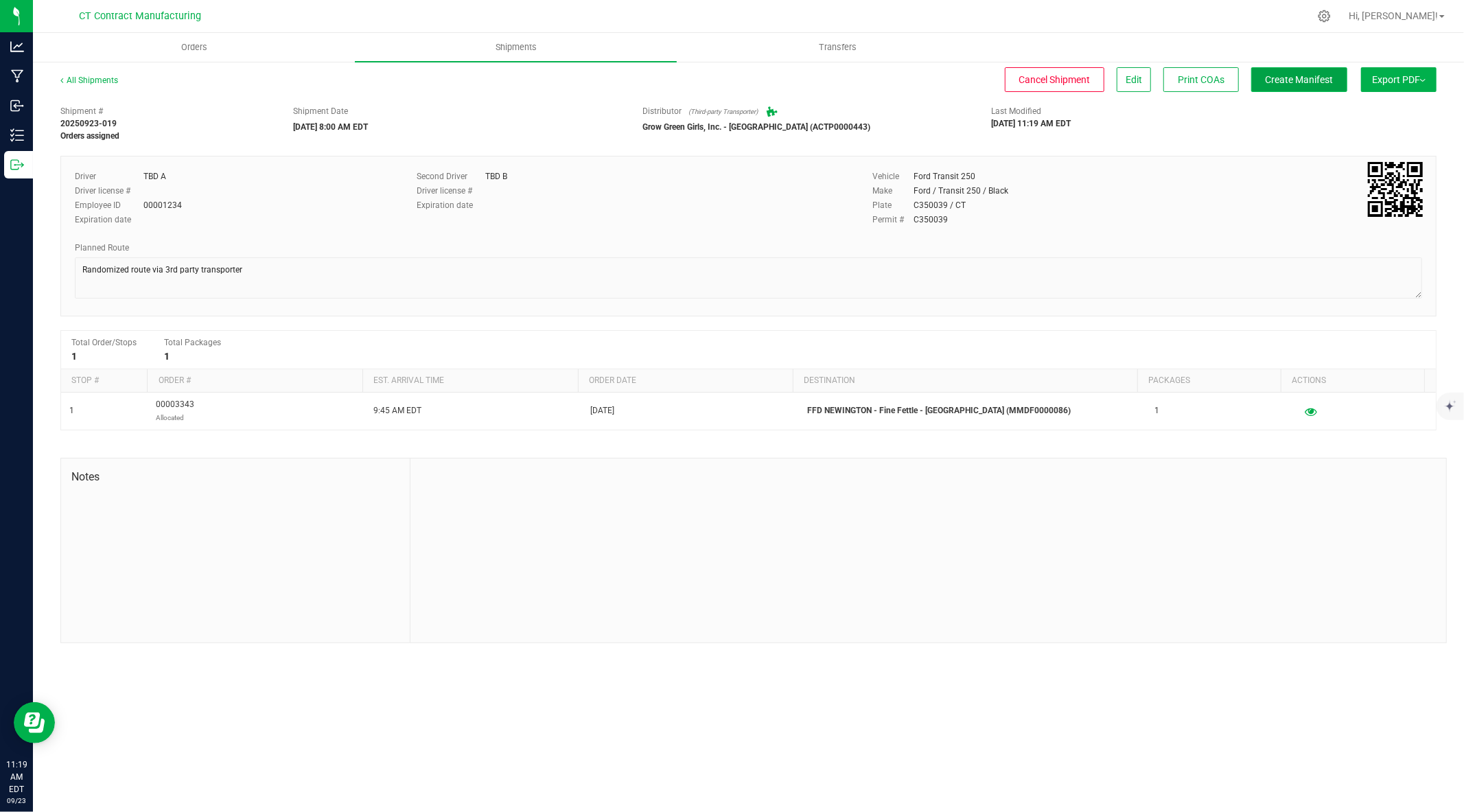
click at [1315, 78] on span "Create Manifest" at bounding box center [1300, 79] width 68 height 11
click at [111, 80] on link "All Shipments" at bounding box center [89, 80] width 58 height 10
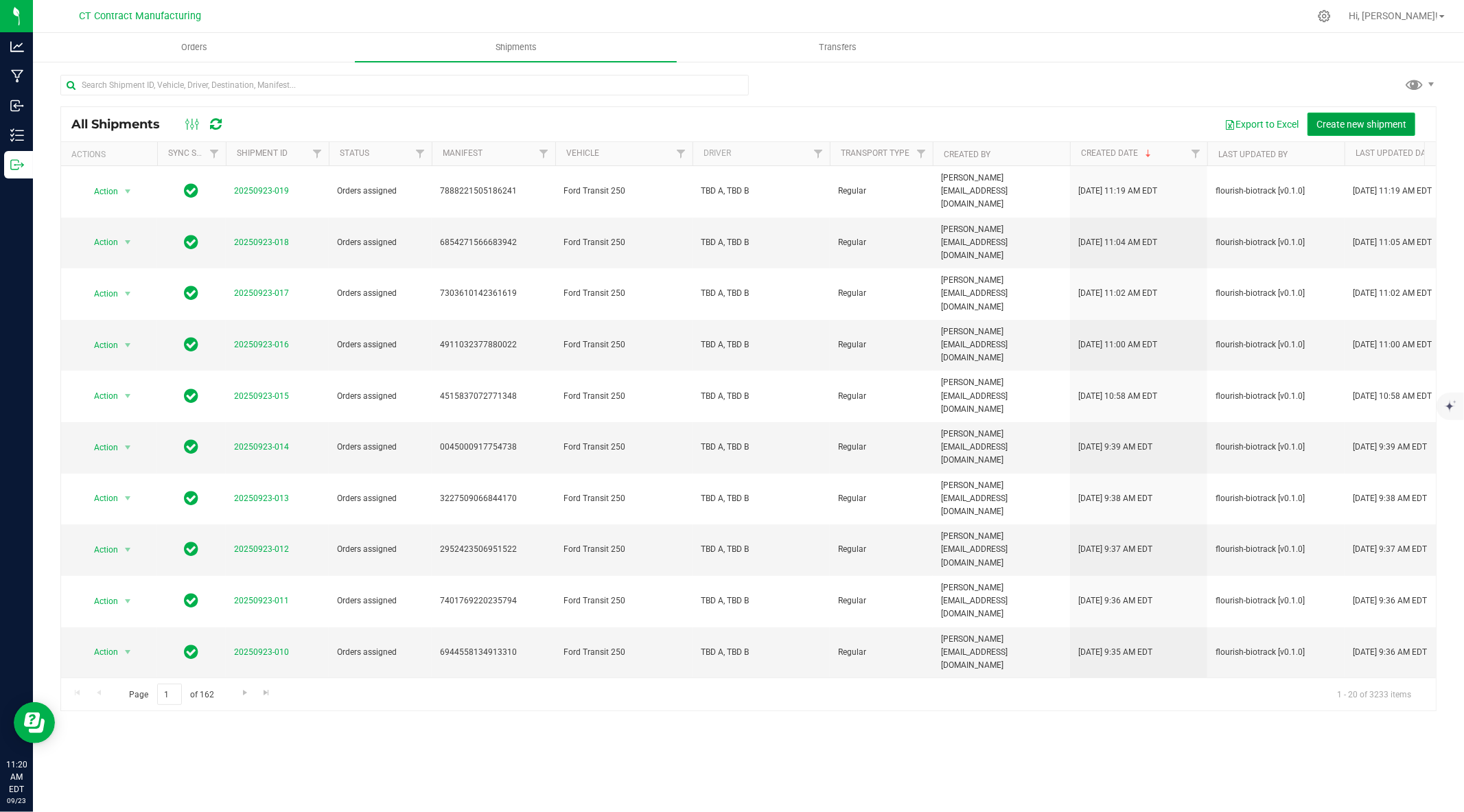
click at [1339, 124] on span "Create new shipment" at bounding box center [1361, 124] width 90 height 11
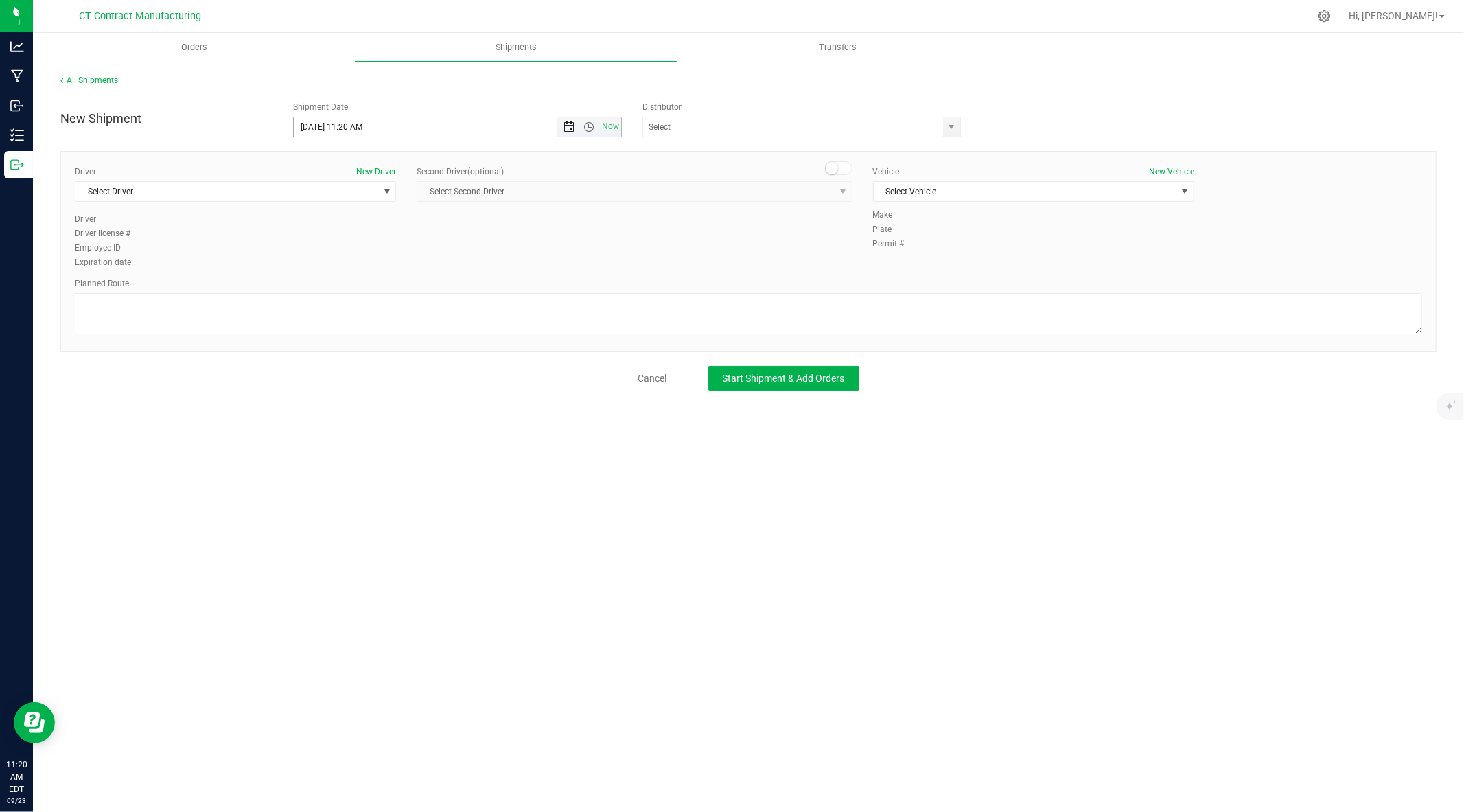
click at [570, 131] on span "Open the date view" at bounding box center [569, 126] width 11 height 11
click at [365, 264] on link "24" at bounding box center [366, 267] width 20 height 21
click at [593, 127] on span "Open the time view" at bounding box center [588, 126] width 11 height 11
click at [504, 232] on li "8:00 AM" at bounding box center [456, 229] width 326 height 18
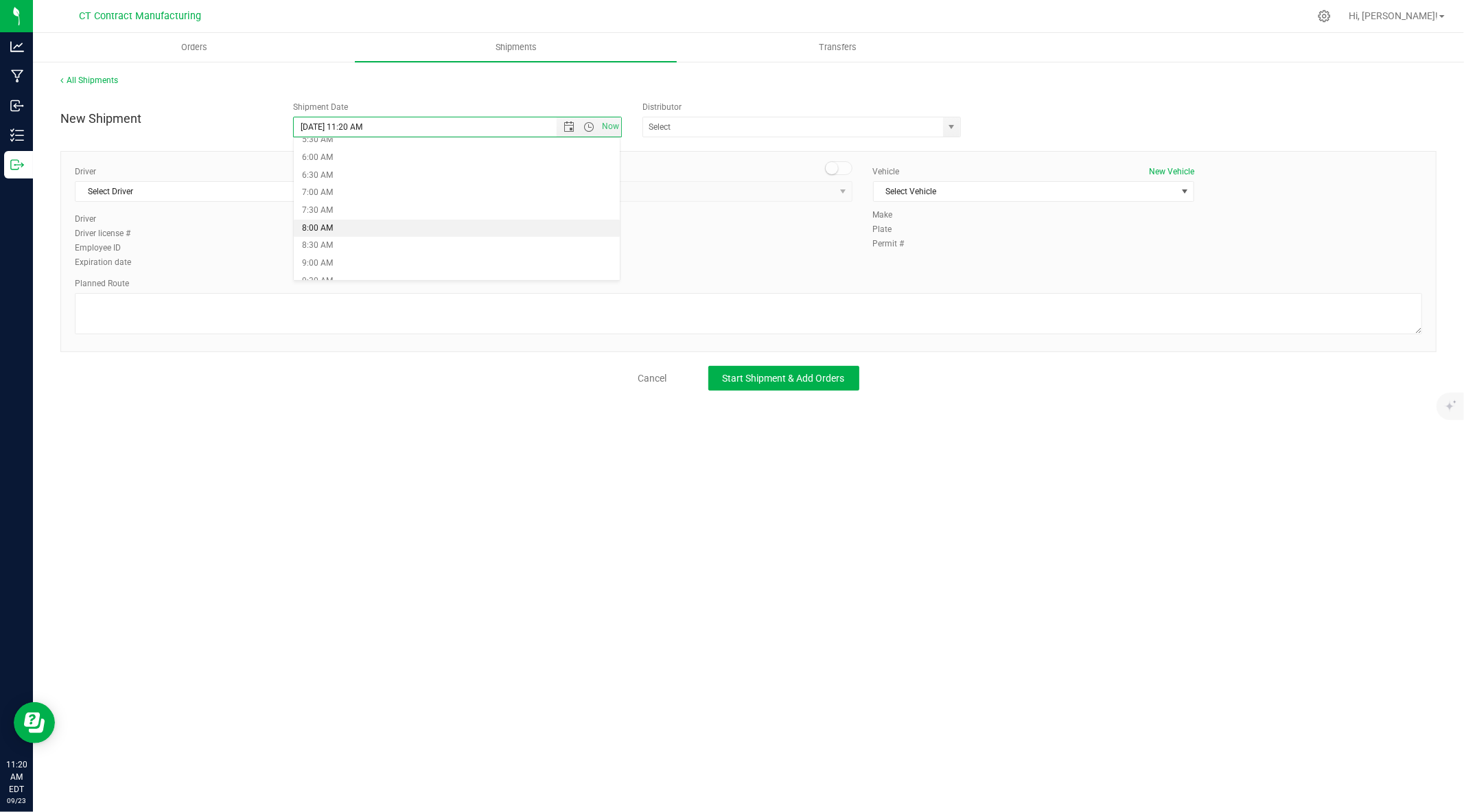
type input "9/24/2025 8:00 AM"
click at [947, 128] on span "select" at bounding box center [952, 126] width 11 height 11
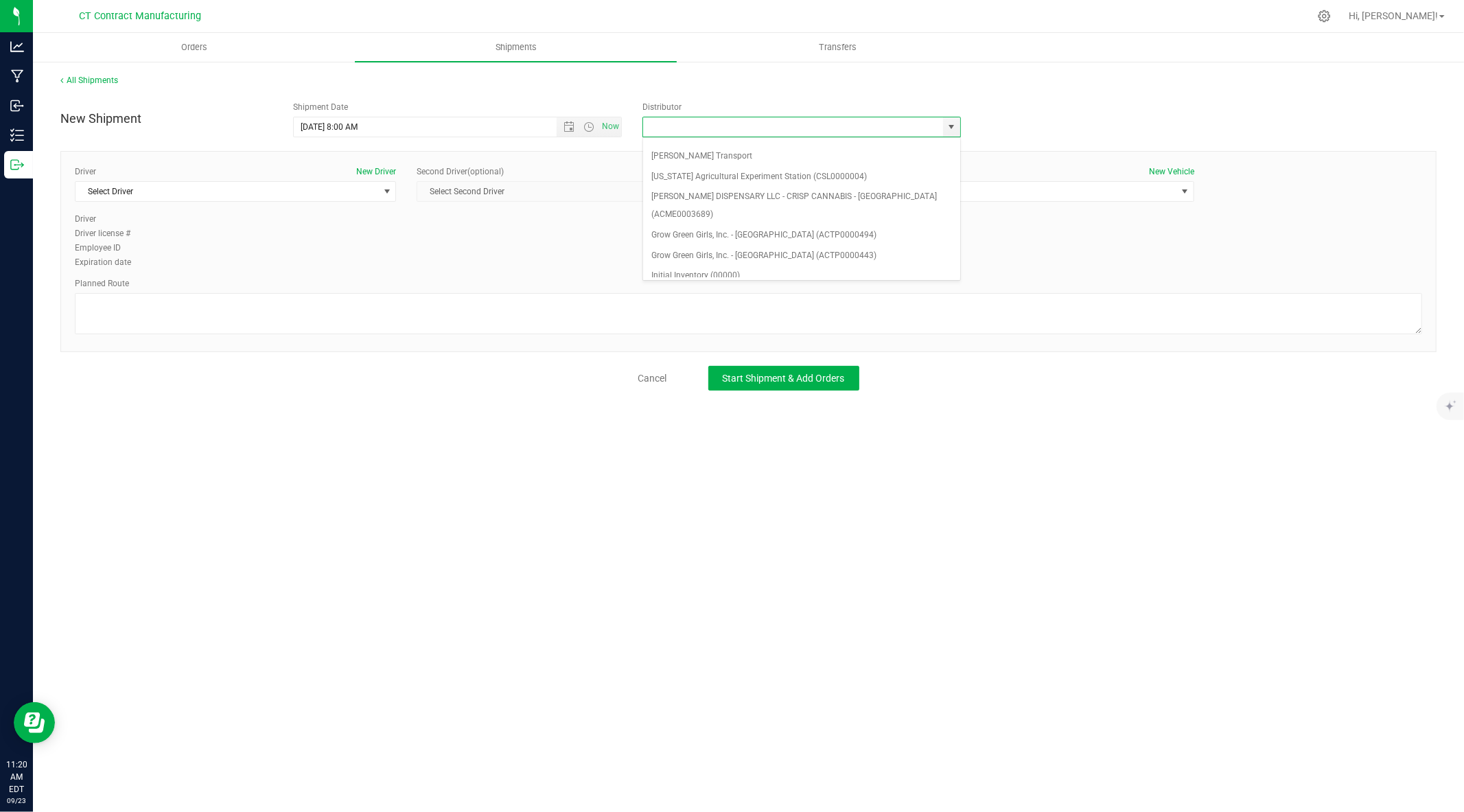
scroll to position [95, 0]
click at [795, 247] on li "Grow Green Girls, Inc. - Westbrook (ACTP0000443)" at bounding box center [801, 257] width 317 height 21
type input "Grow Green Girls, Inc. - Westbrook (ACTP0000443)"
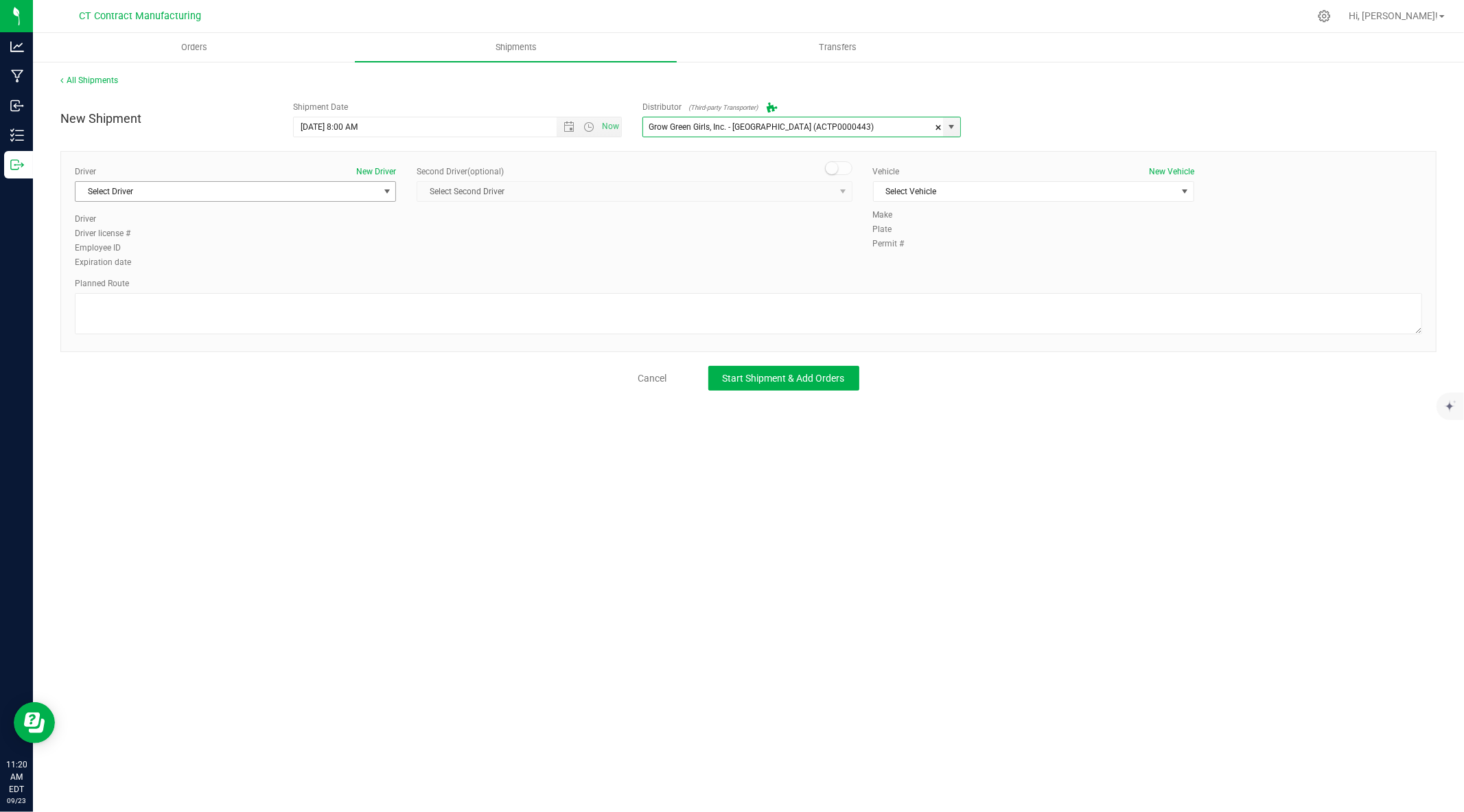
click at [366, 194] on span "Select Driver" at bounding box center [226, 191] width 303 height 19
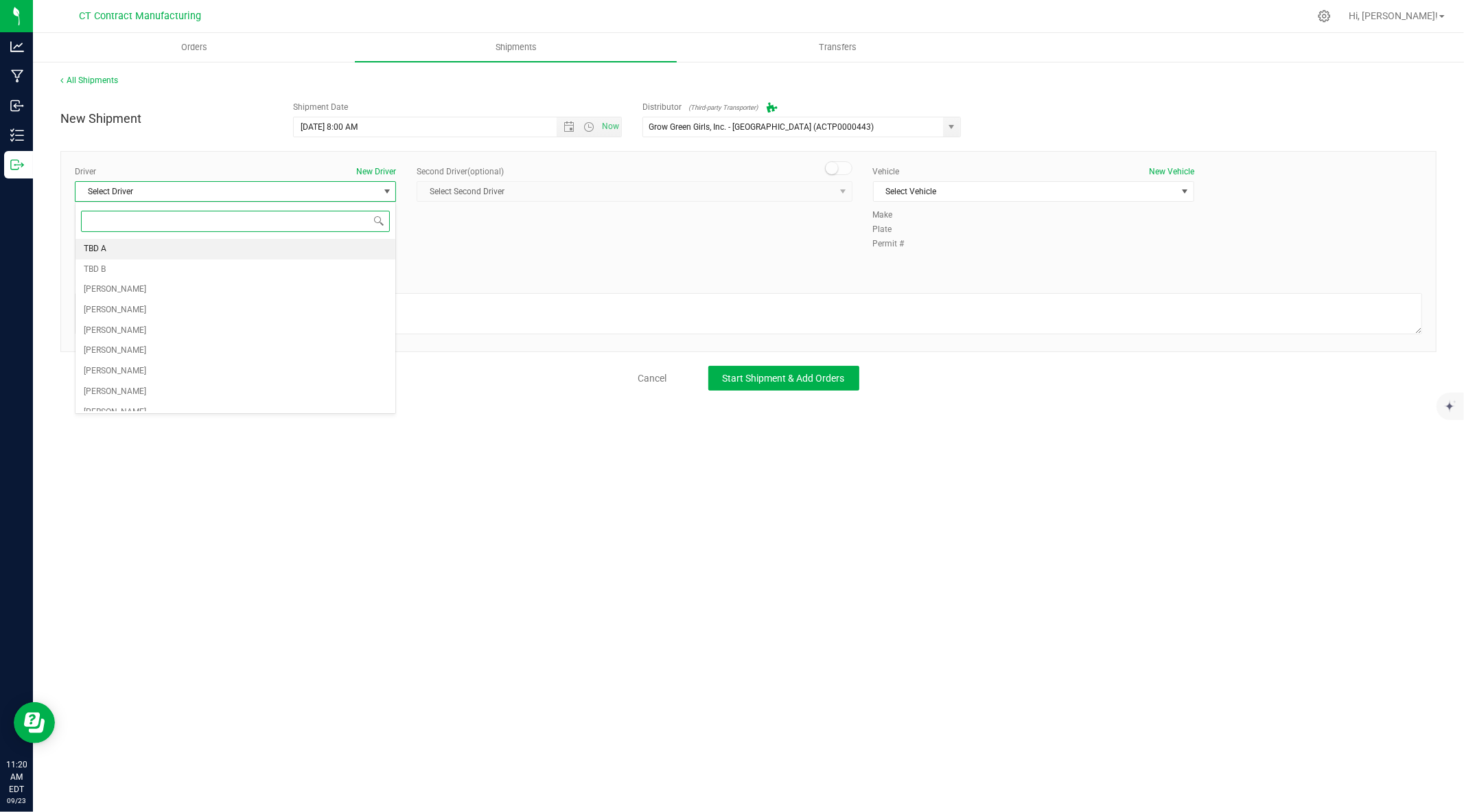
click at [183, 251] on li "TBD A" at bounding box center [235, 248] width 320 height 21
click at [838, 172] on span at bounding box center [838, 168] width 27 height 14
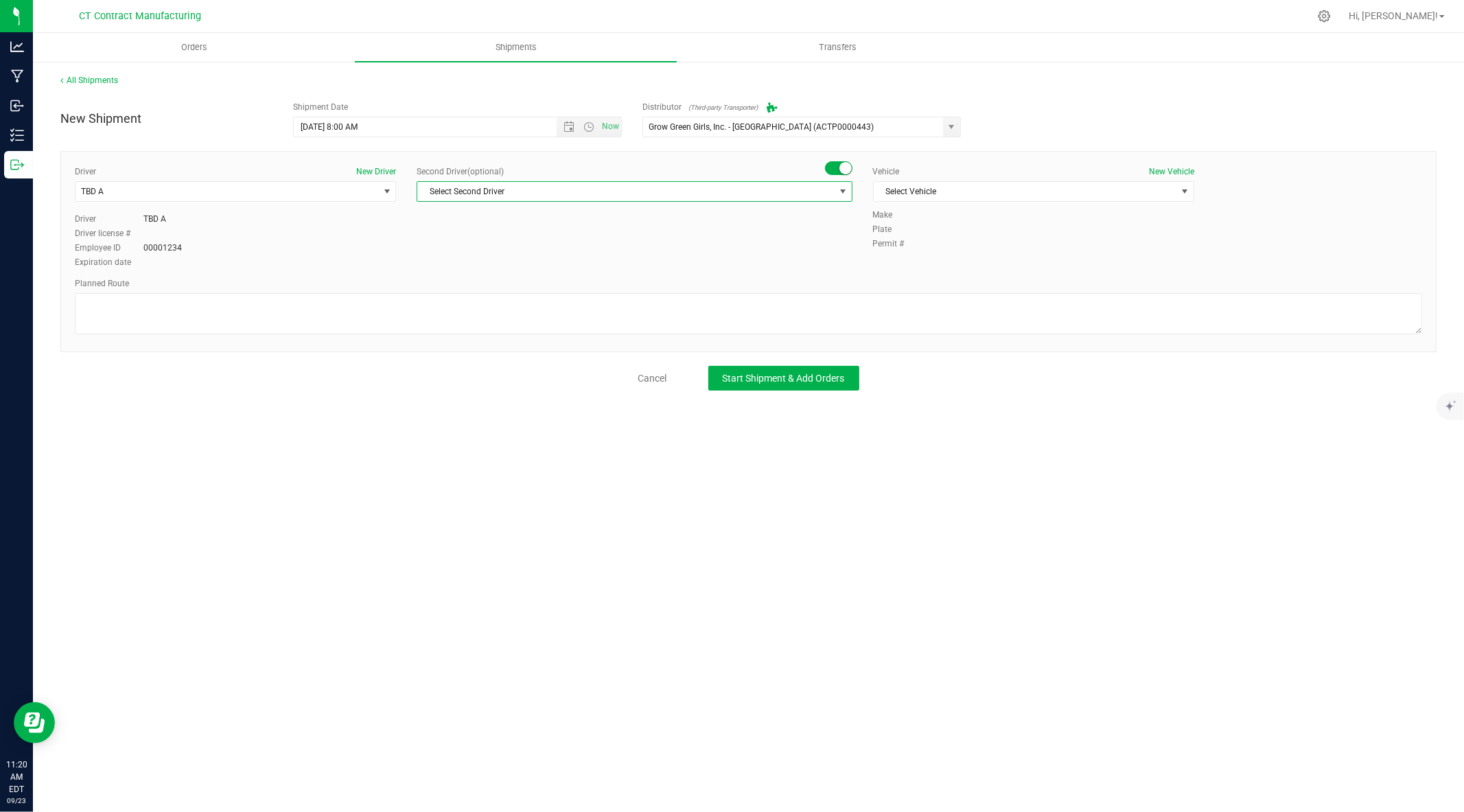
click at [689, 196] on span "Select Second Driver" at bounding box center [626, 191] width 417 height 19
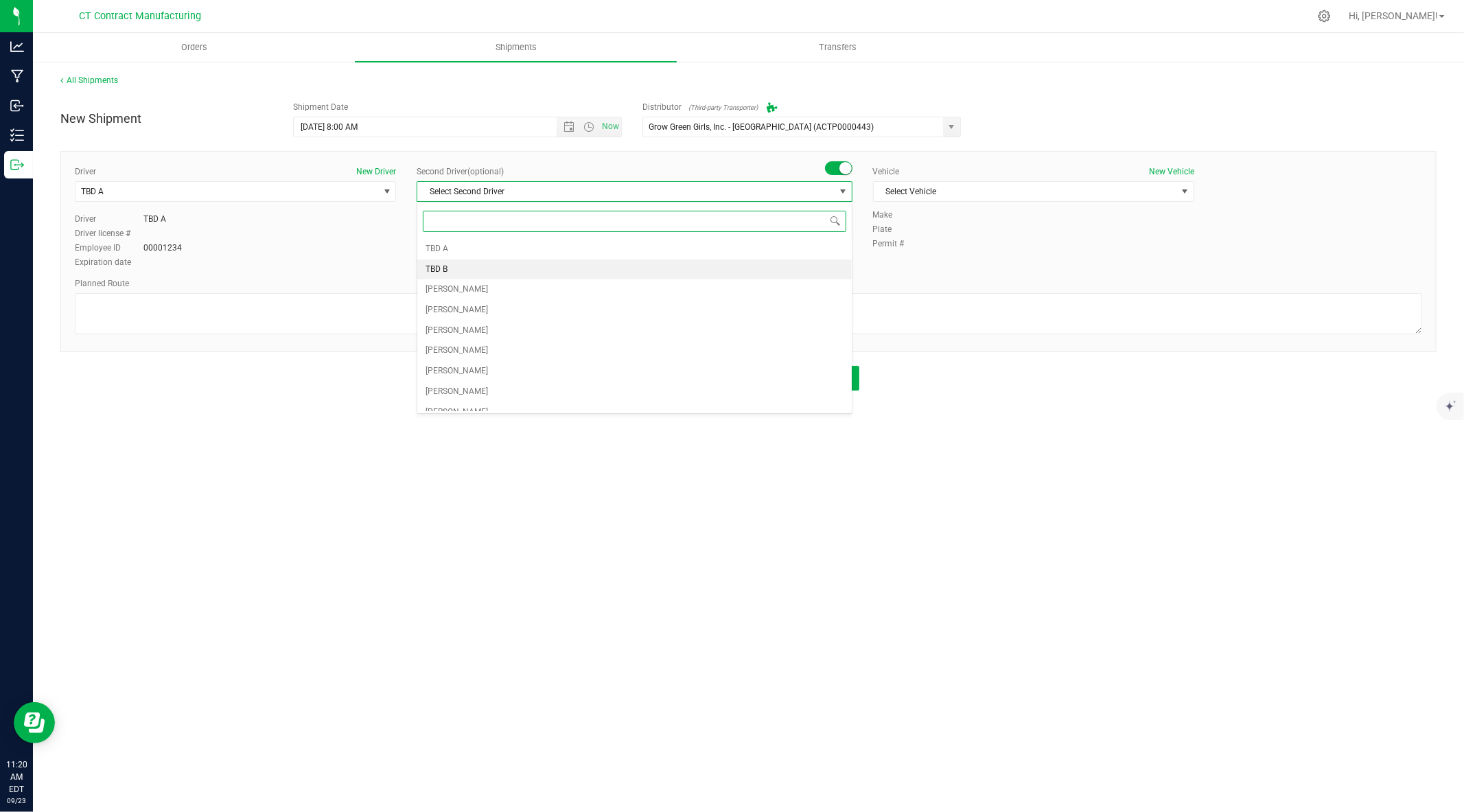
click at [578, 270] on li "TBD B" at bounding box center [635, 269] width 434 height 21
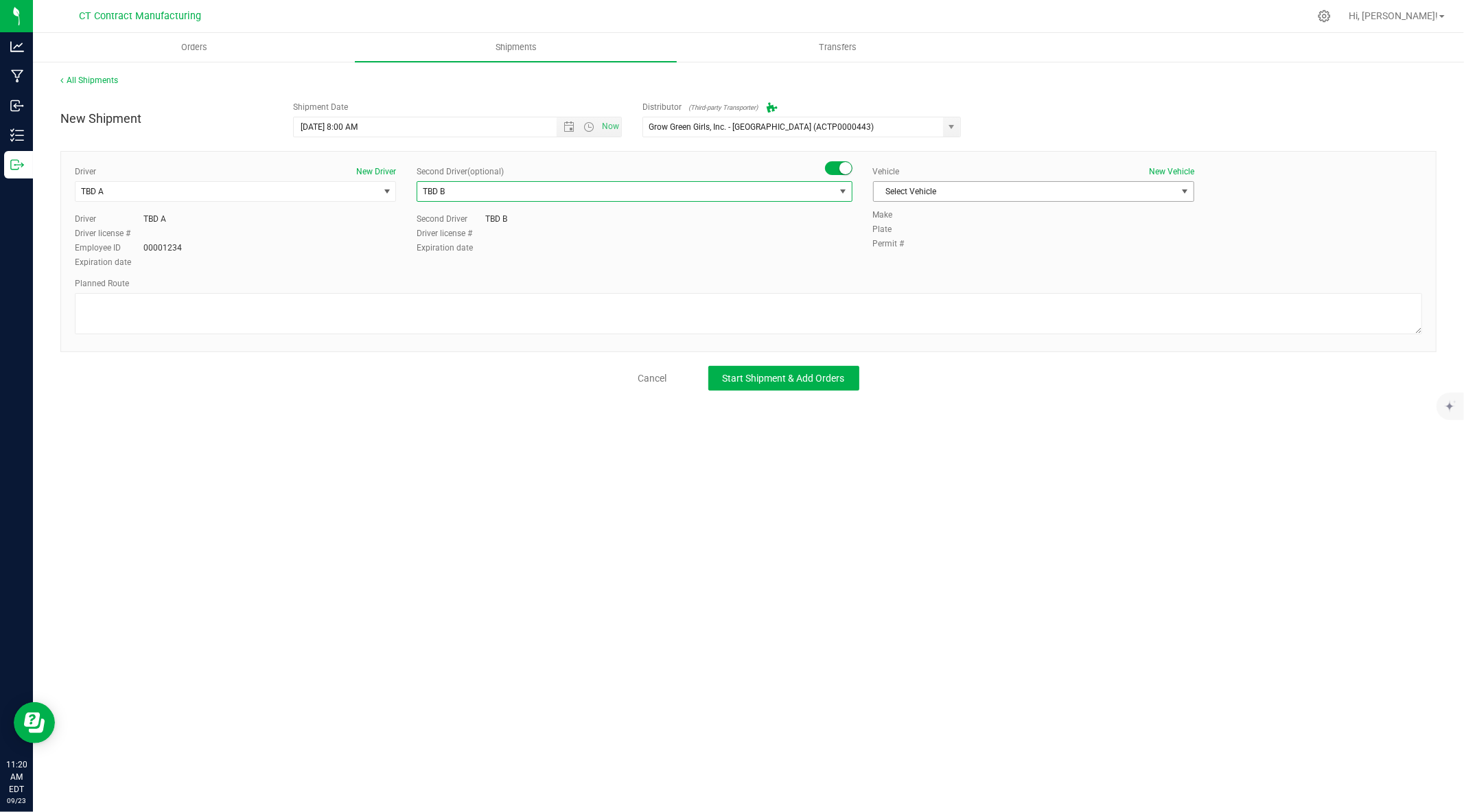
click at [956, 190] on span "Select Vehicle" at bounding box center [1025, 191] width 303 height 19
click at [923, 236] on li "Ford Transit 250" at bounding box center [1034, 235] width 320 height 21
click at [765, 319] on textarea at bounding box center [749, 314] width 1348 height 41
paste textarea "Lighthouse-Sour Diesel-1g-Bar-Sativa"
click at [295, 311] on textarea at bounding box center [749, 314] width 1348 height 41
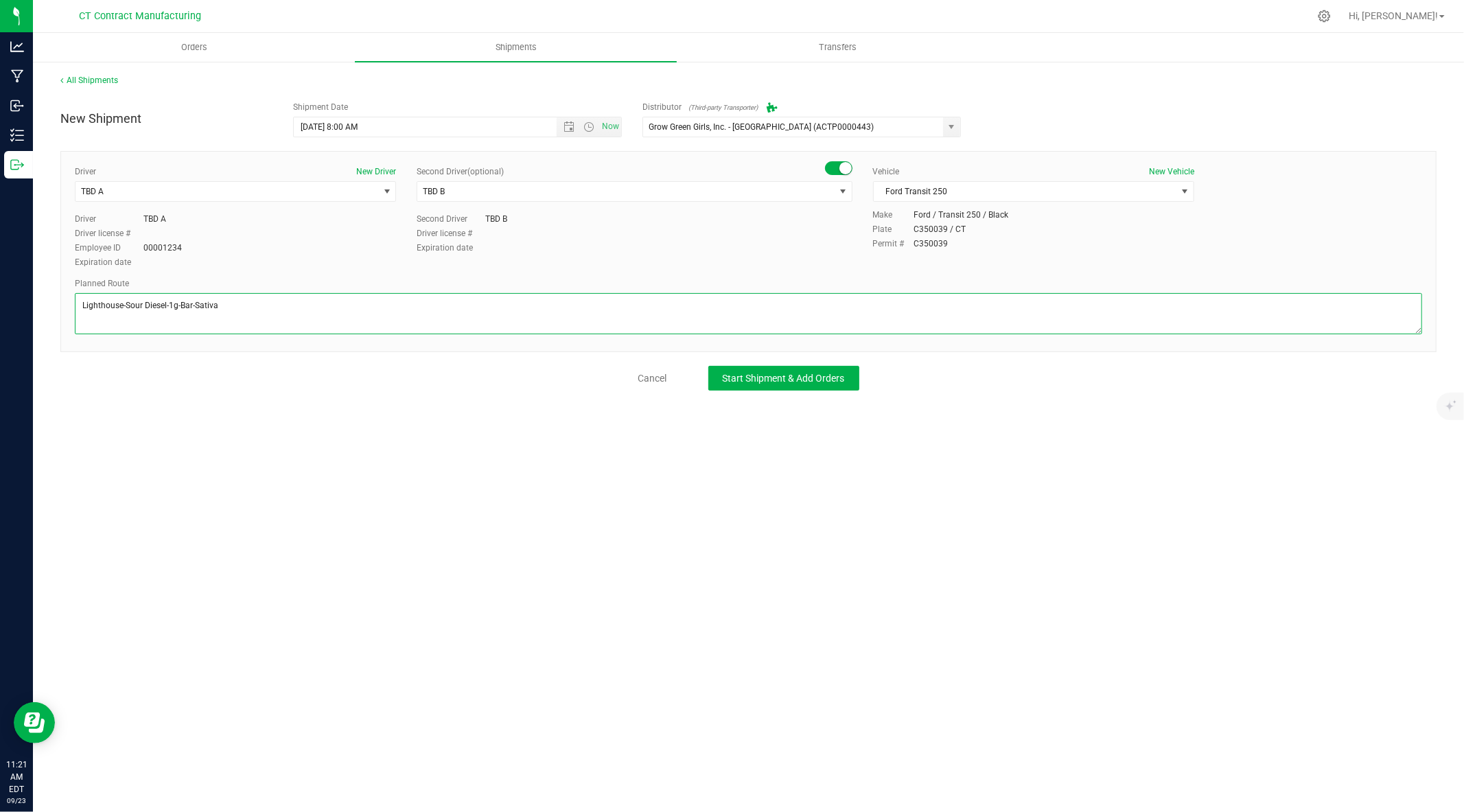
click at [295, 311] on textarea at bounding box center [749, 314] width 1348 height 41
click at [161, 304] on textarea at bounding box center [749, 314] width 1348 height 41
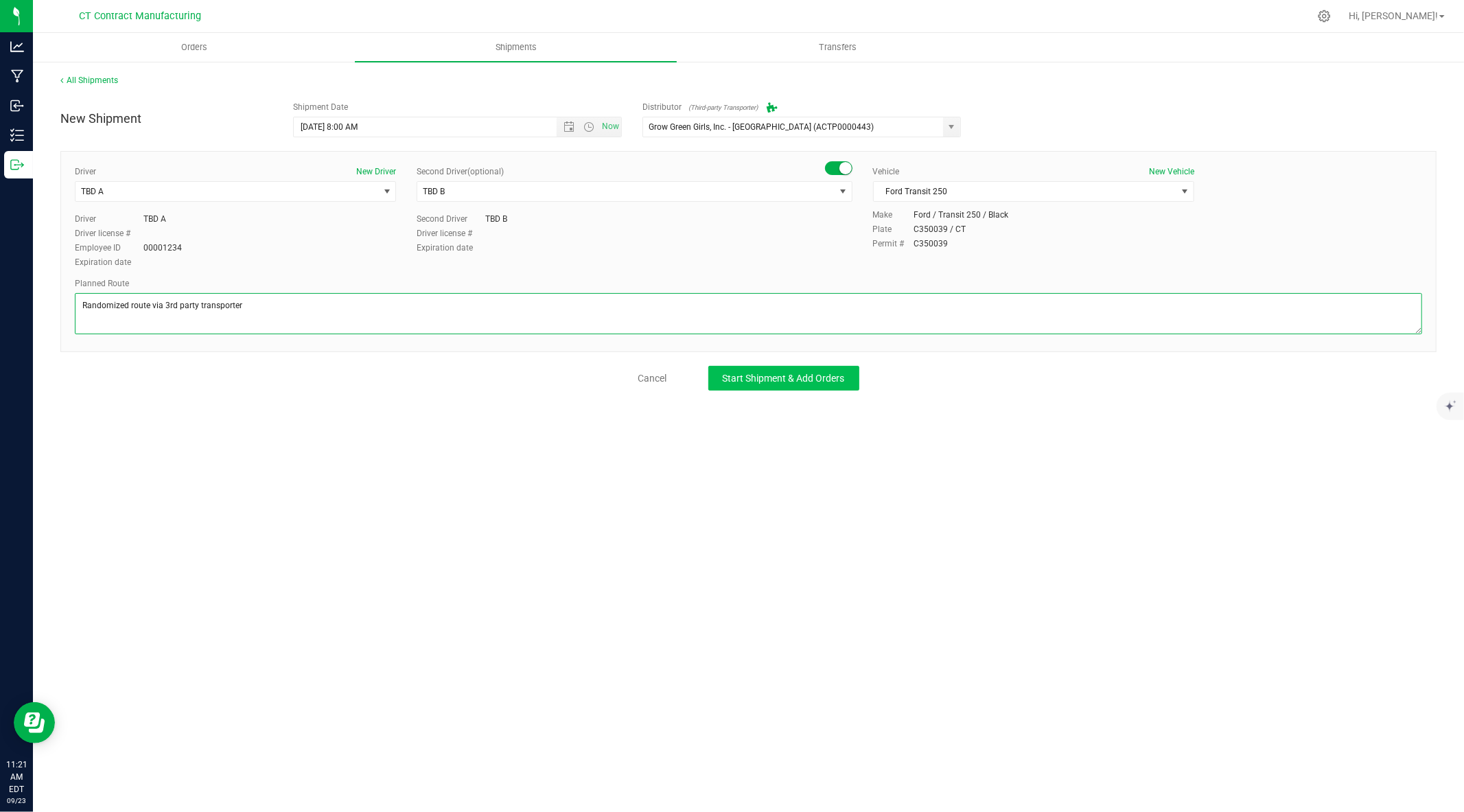
type textarea "Randomized route via 3rd party transporter"
click at [825, 385] on button "Start Shipment & Add Orders" at bounding box center [783, 378] width 151 height 25
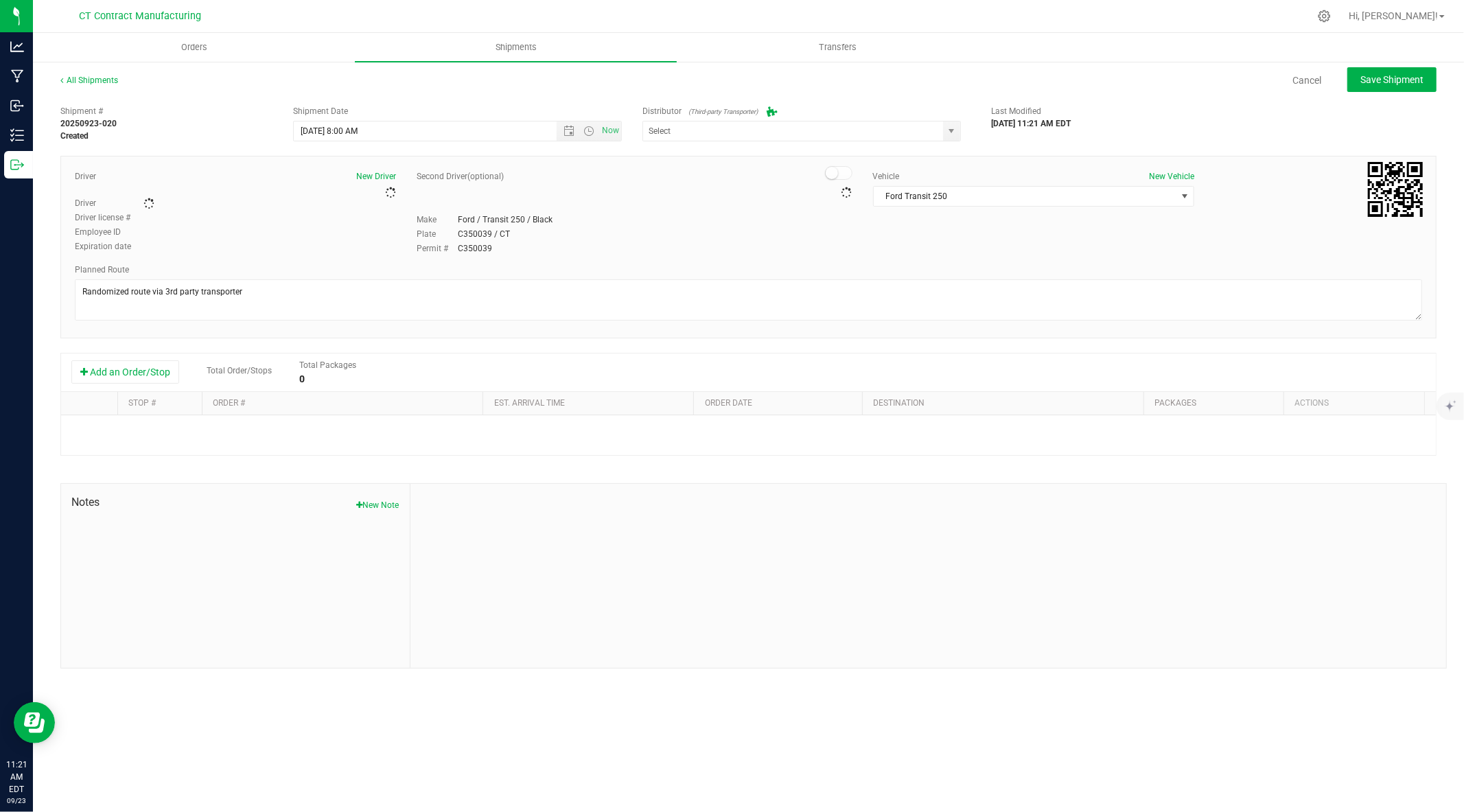
type input "Grow Green Girls, Inc. - Westbrook (ACTP0000443)"
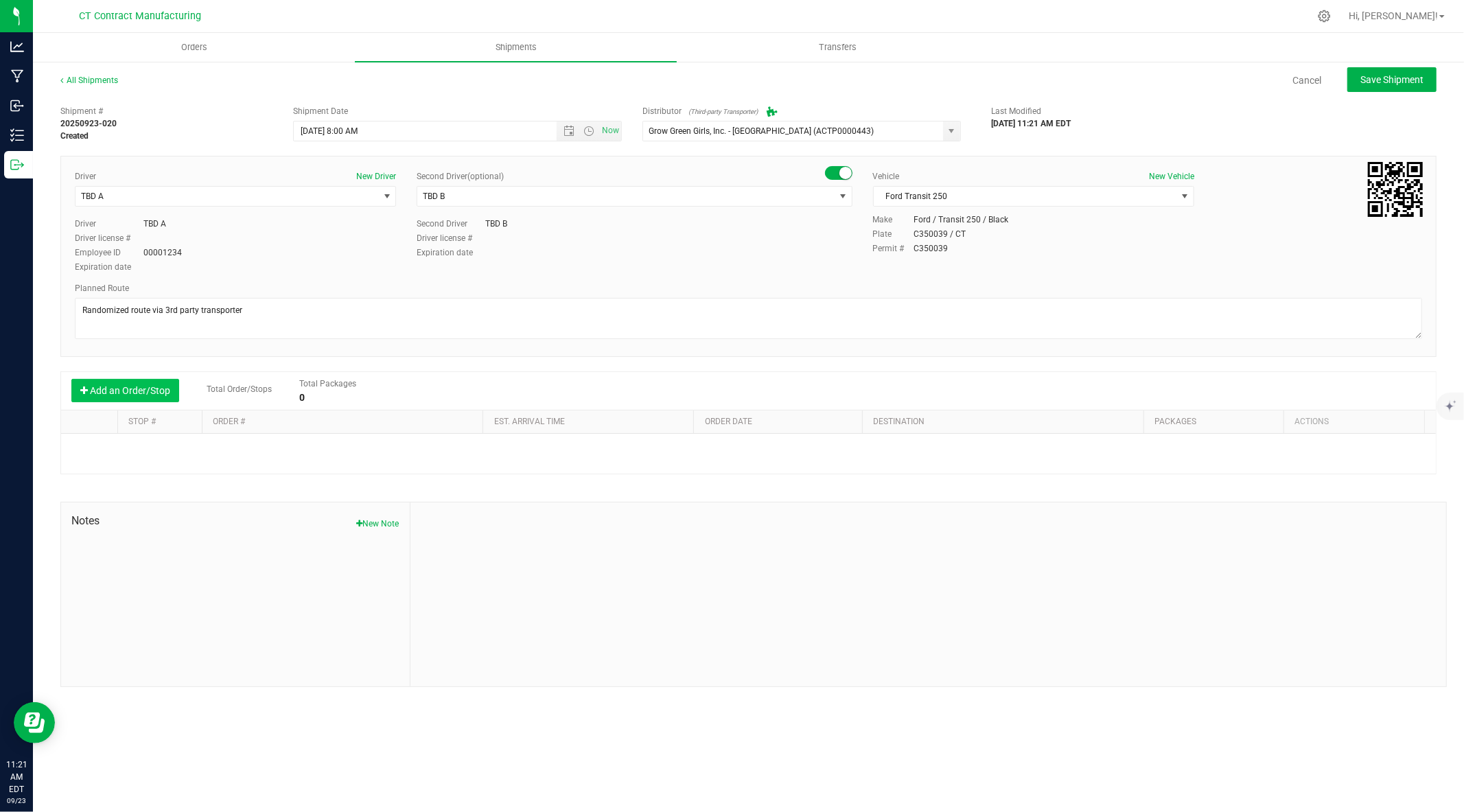
click at [144, 393] on button "Add an Order/Stop" at bounding box center [125, 390] width 108 height 23
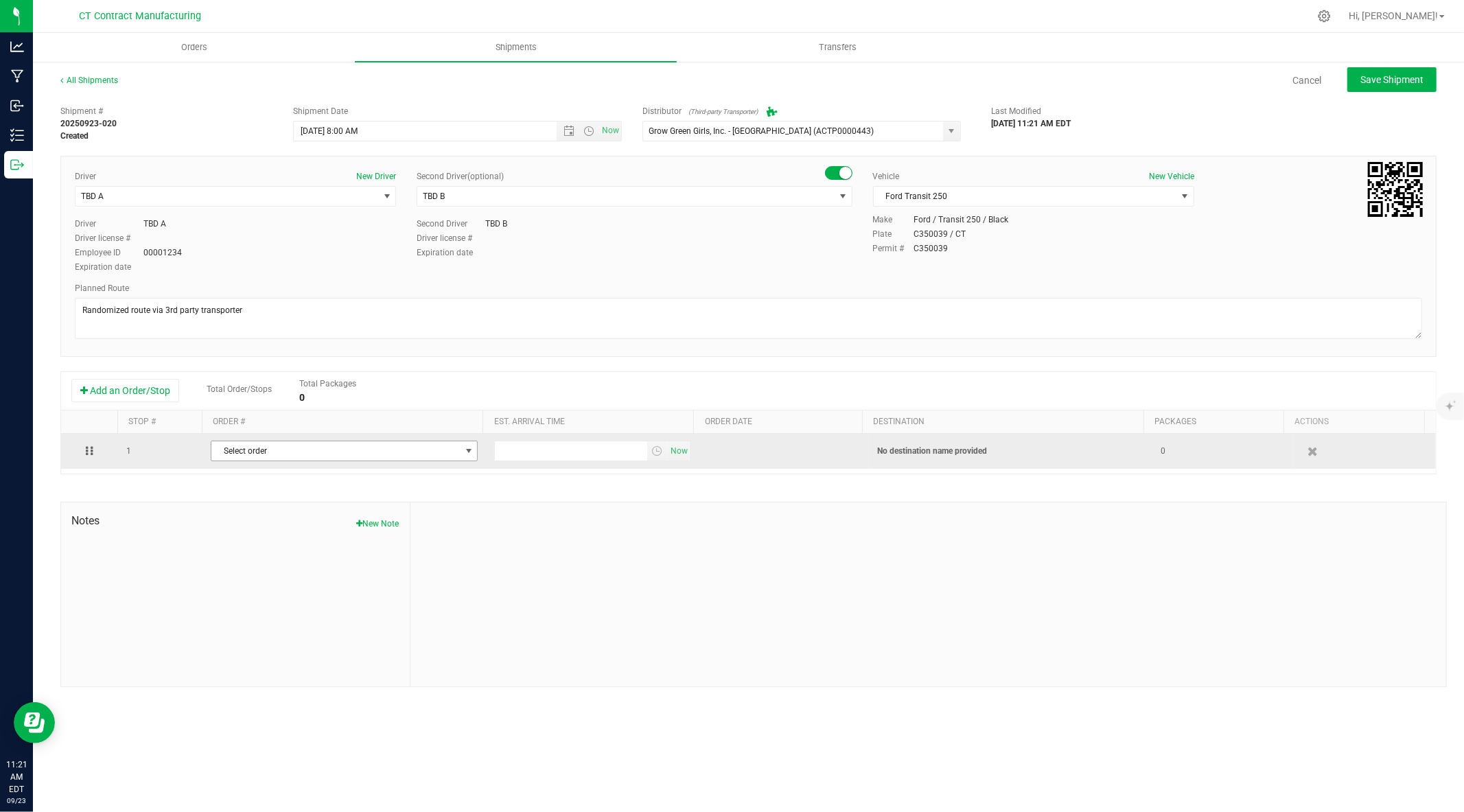
click at [247, 454] on span "Select order" at bounding box center [335, 451] width 248 height 19
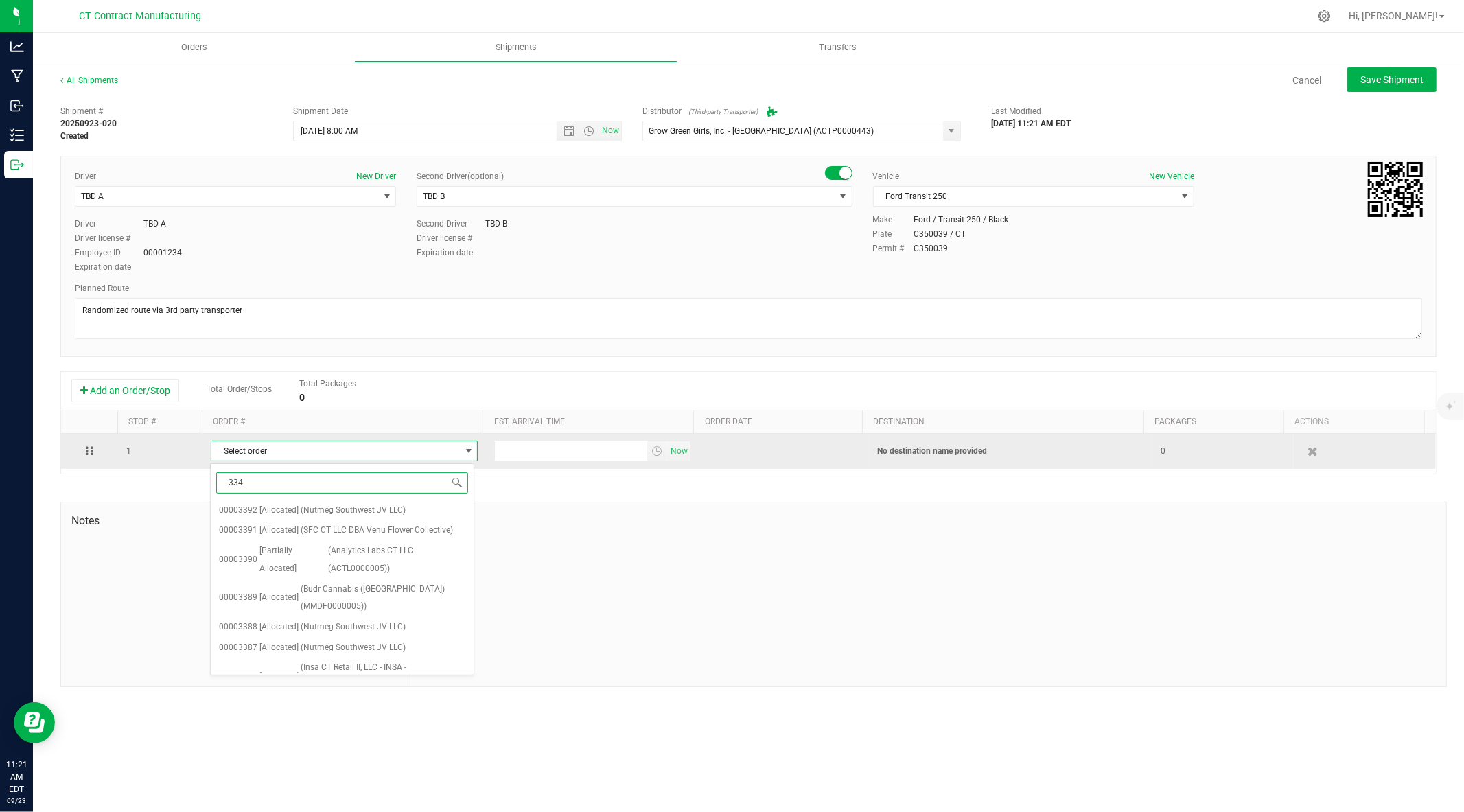
type input "3345"
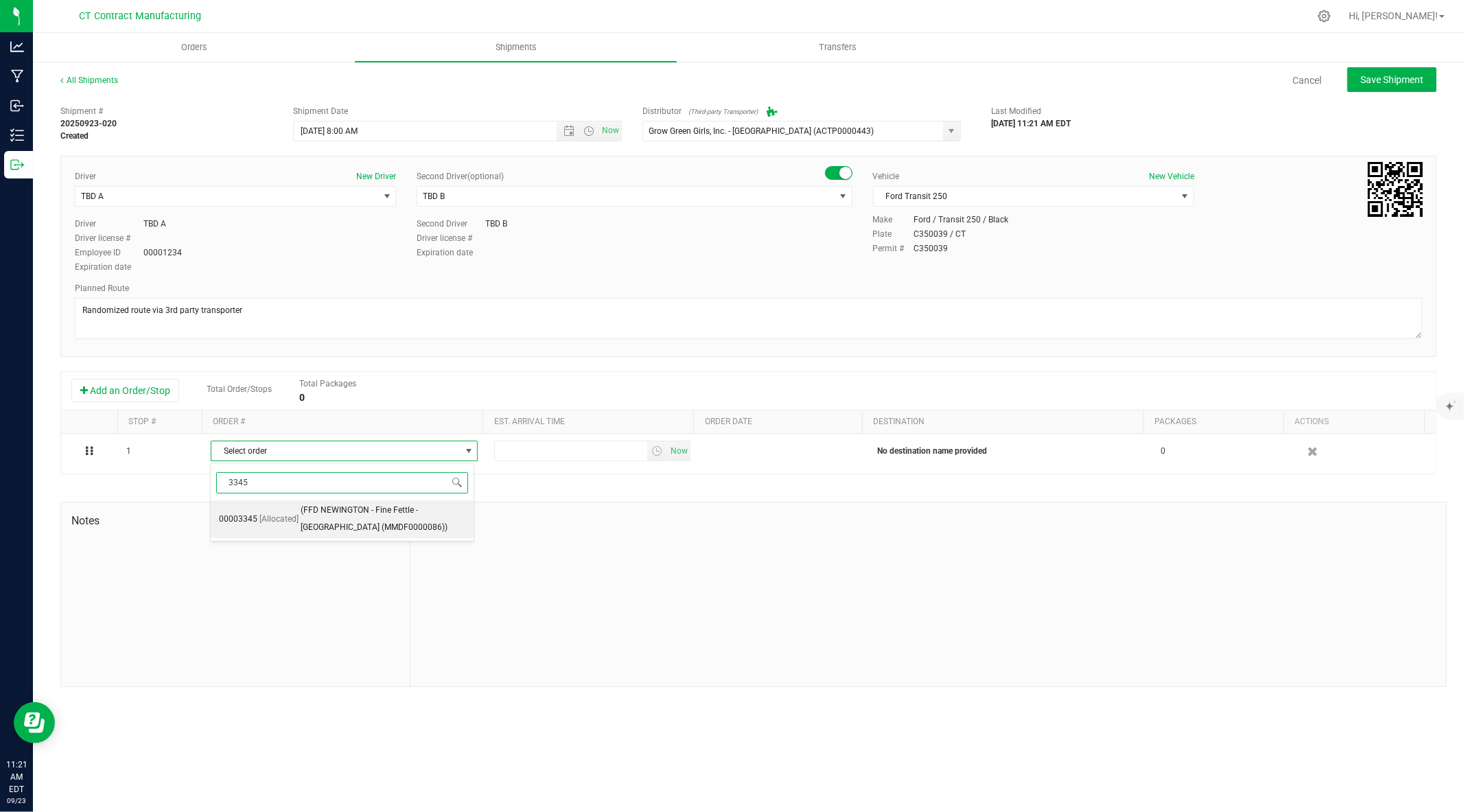
click at [350, 520] on span "(FFD NEWINGTON - Fine Fettle - Newington (MMDF0000086))" at bounding box center [383, 519] width 165 height 35
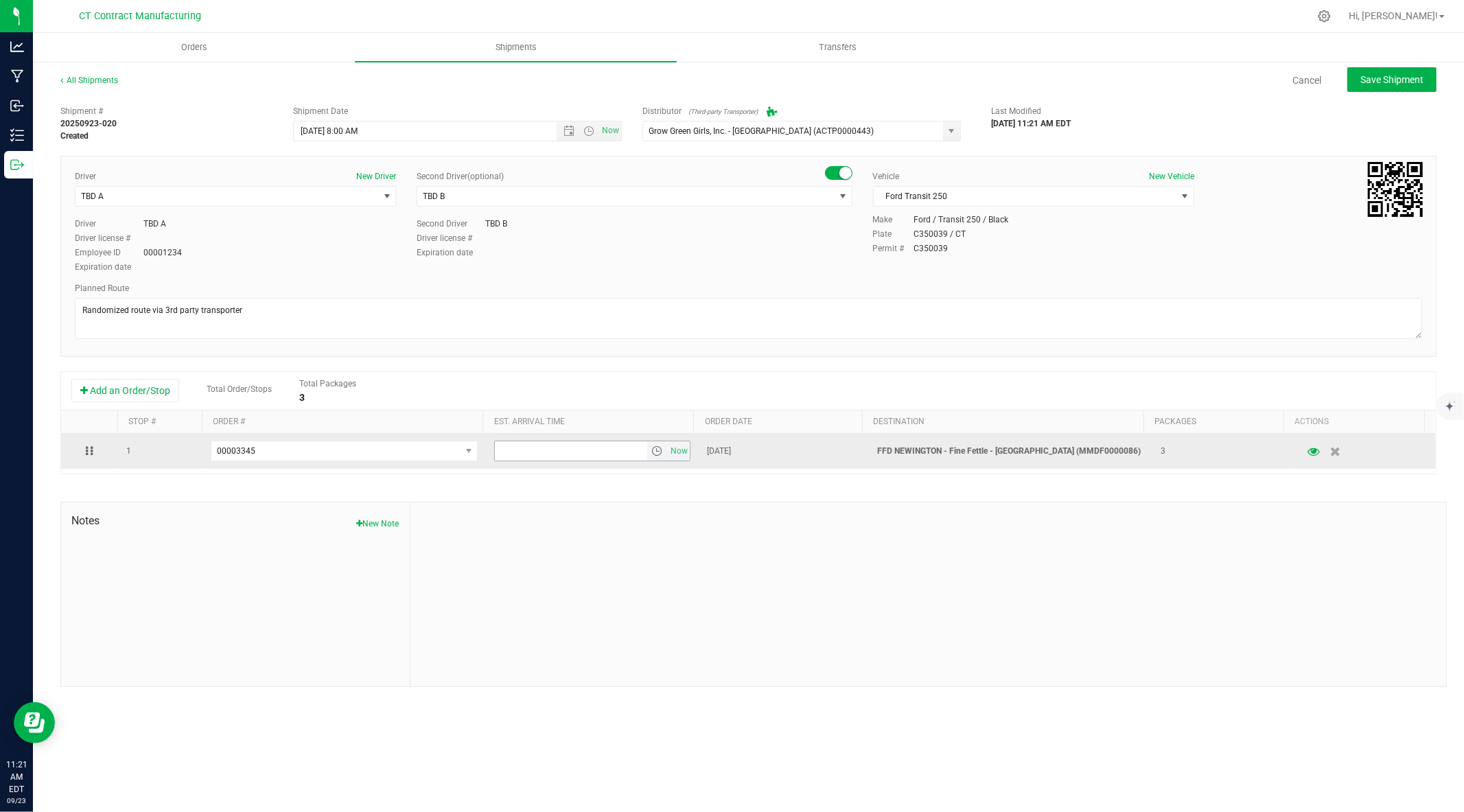
click at [655, 455] on span "select" at bounding box center [656, 451] width 11 height 11
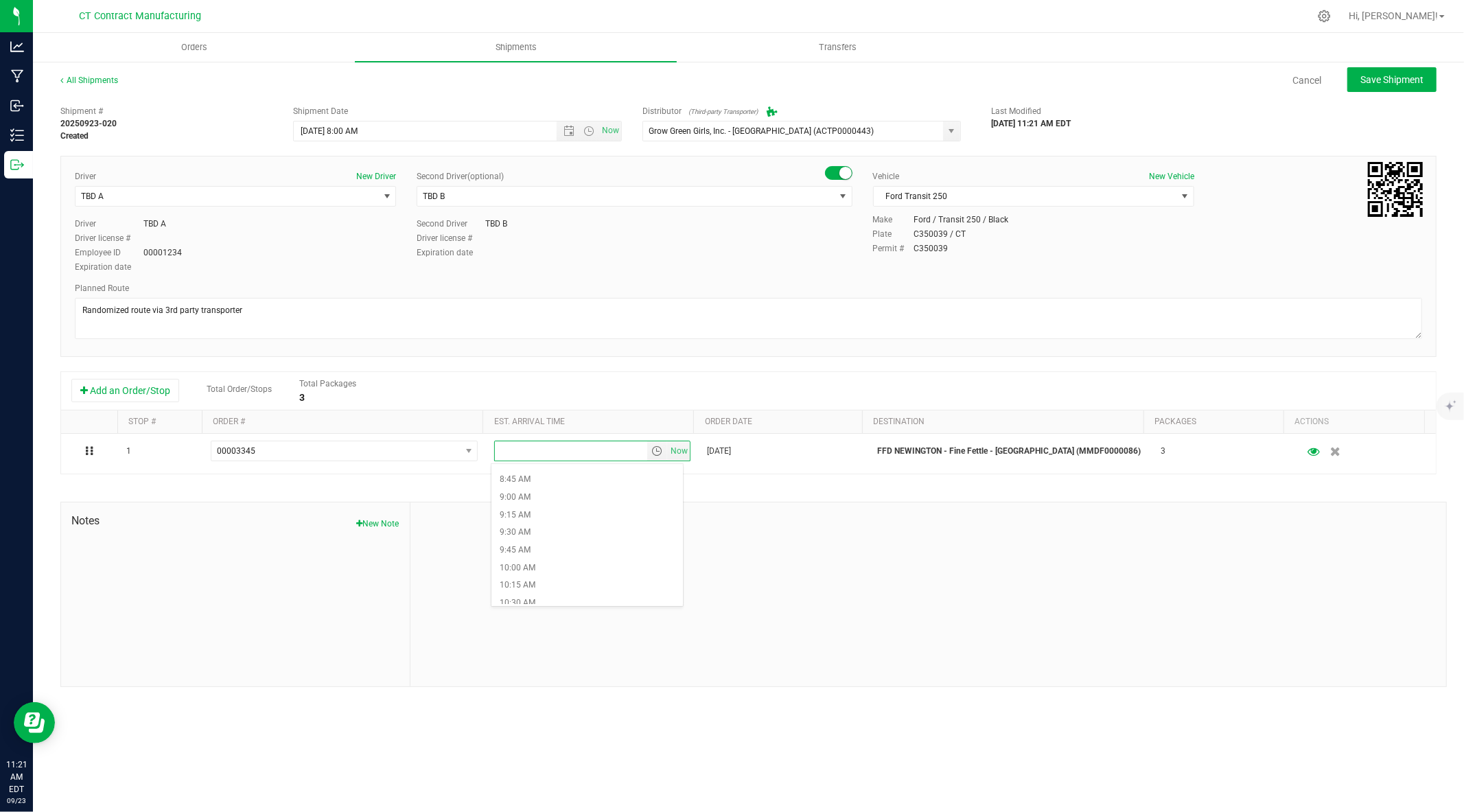
scroll to position [614, 0]
click at [563, 545] on li "9:45 AM" at bounding box center [587, 550] width 191 height 18
click at [720, 496] on div "Shipment # 20250923-020 Created Shipment Date 9/24/2025 8:00 AM Now Distributor…" at bounding box center [748, 393] width 1376 height 588
click at [1384, 79] on span "Save Shipment" at bounding box center [1391, 79] width 64 height 11
type input "9/24/2025 12:00 PM"
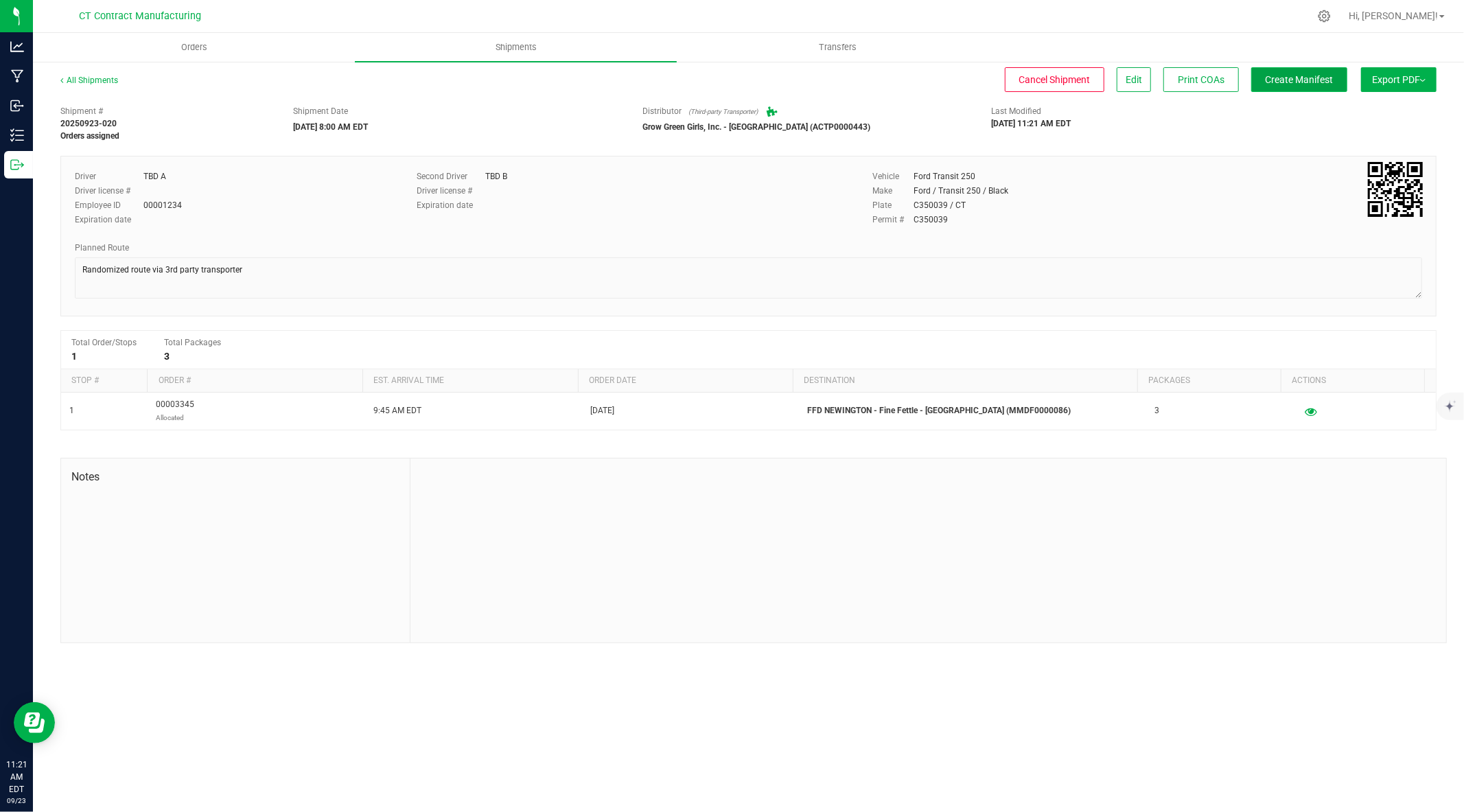
click at [1278, 83] on span "Create Manifest" at bounding box center [1300, 79] width 68 height 11
click at [97, 78] on link "All Shipments" at bounding box center [89, 80] width 58 height 10
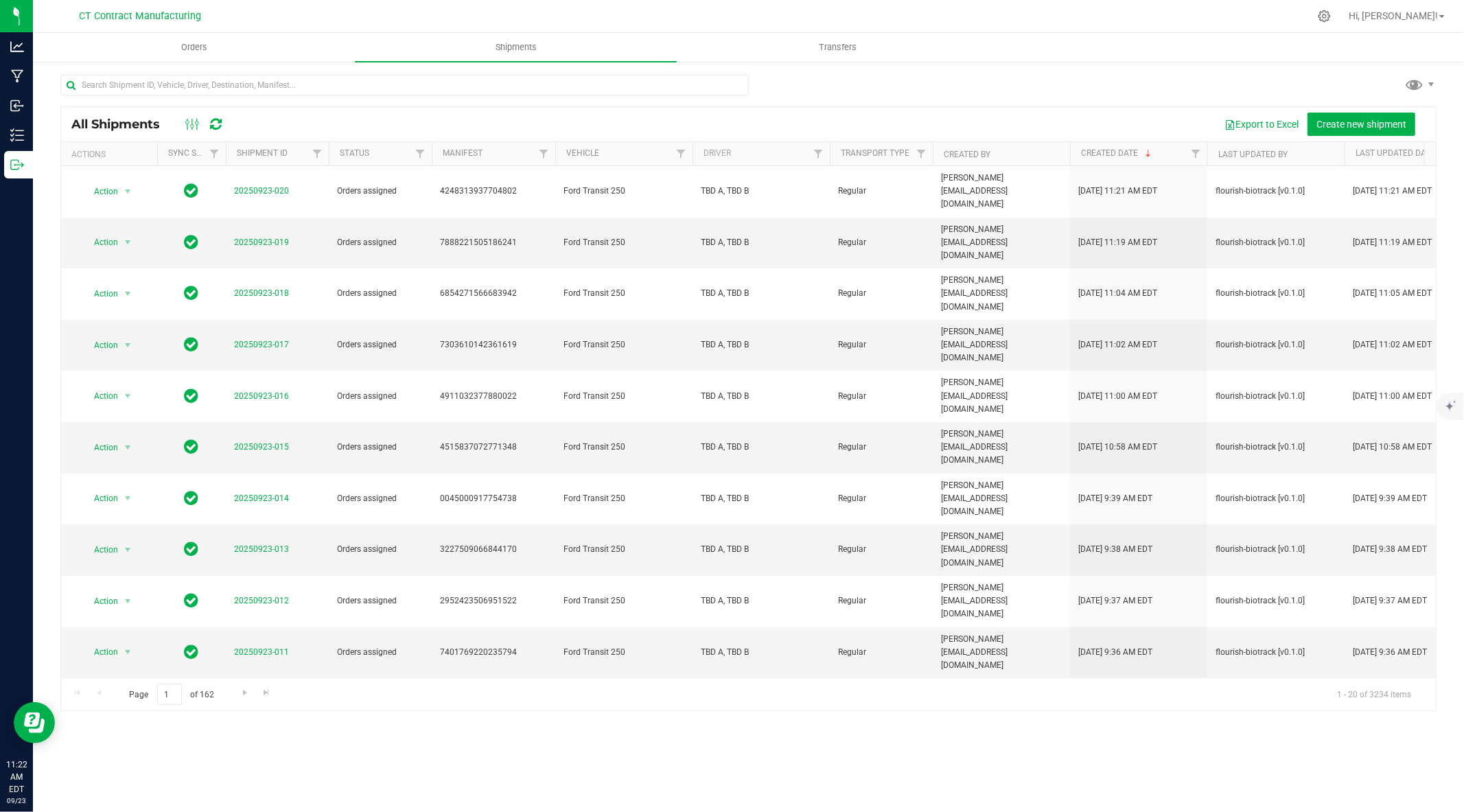
click at [1107, 1] on nav "CT Contract Manufacturing Hi, Andy!" at bounding box center [749, 17] width 1431 height 33
click at [1337, 121] on span "Create new shipment" at bounding box center [1361, 124] width 90 height 11
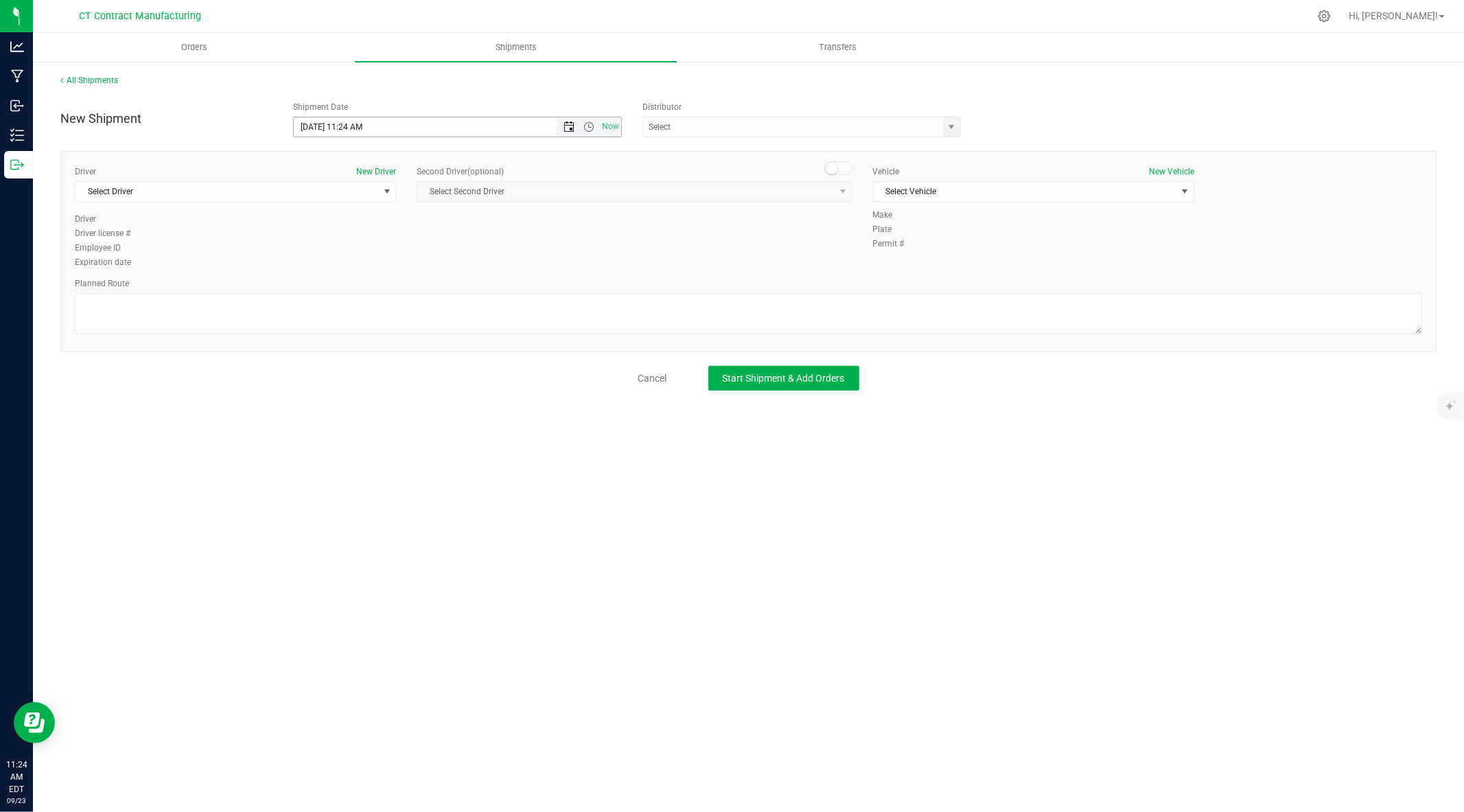
click at [569, 125] on span "Open the date view" at bounding box center [569, 126] width 11 height 11
click at [364, 262] on link "24" at bounding box center [366, 267] width 20 height 21
click at [585, 125] on span "Open the time view" at bounding box center [588, 126] width 11 height 11
click at [476, 220] on li "8:00 AM" at bounding box center [456, 220] width 326 height 18
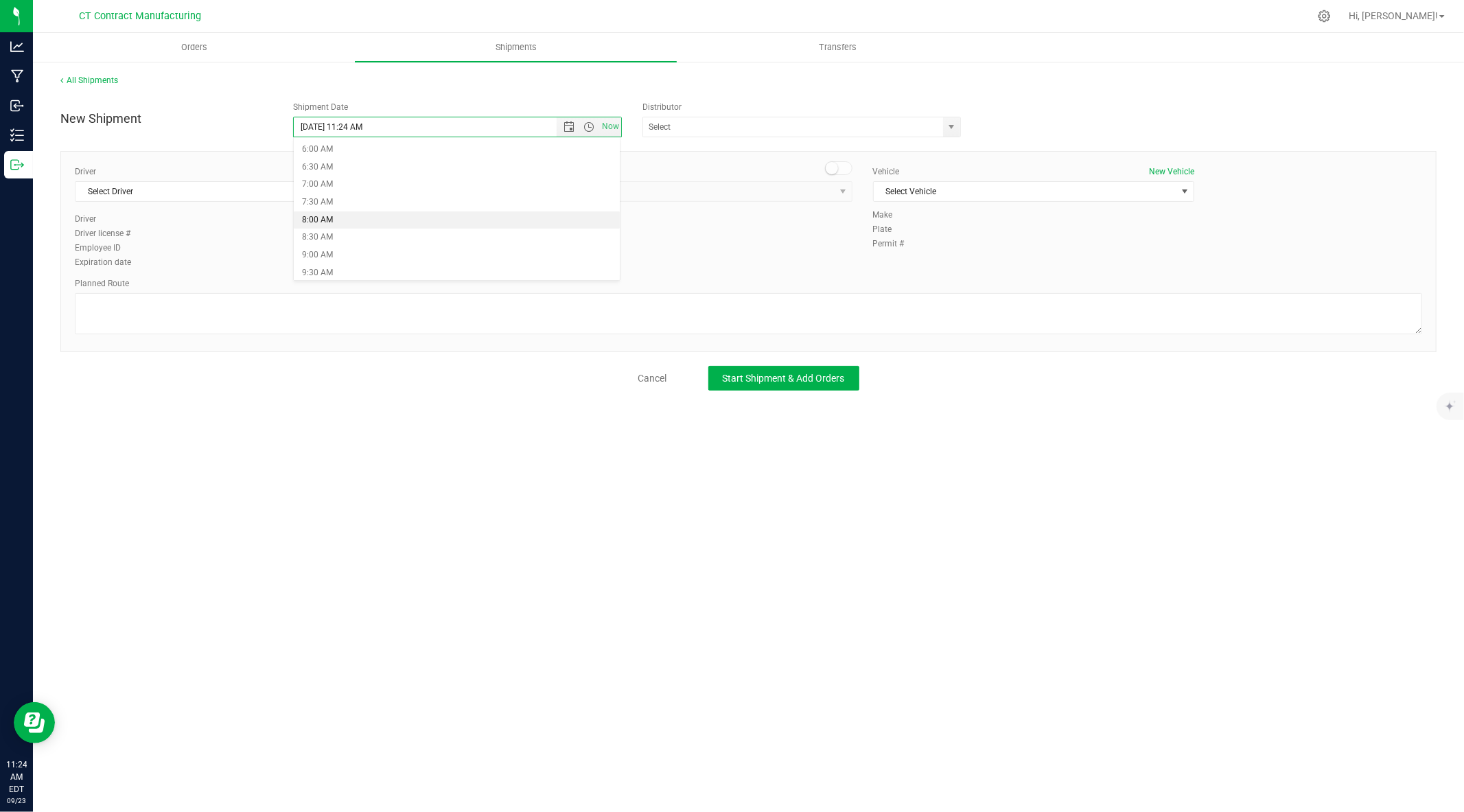
type input "9/24/2025 8:00 AM"
click at [958, 125] on span "select" at bounding box center [952, 126] width 17 height 19
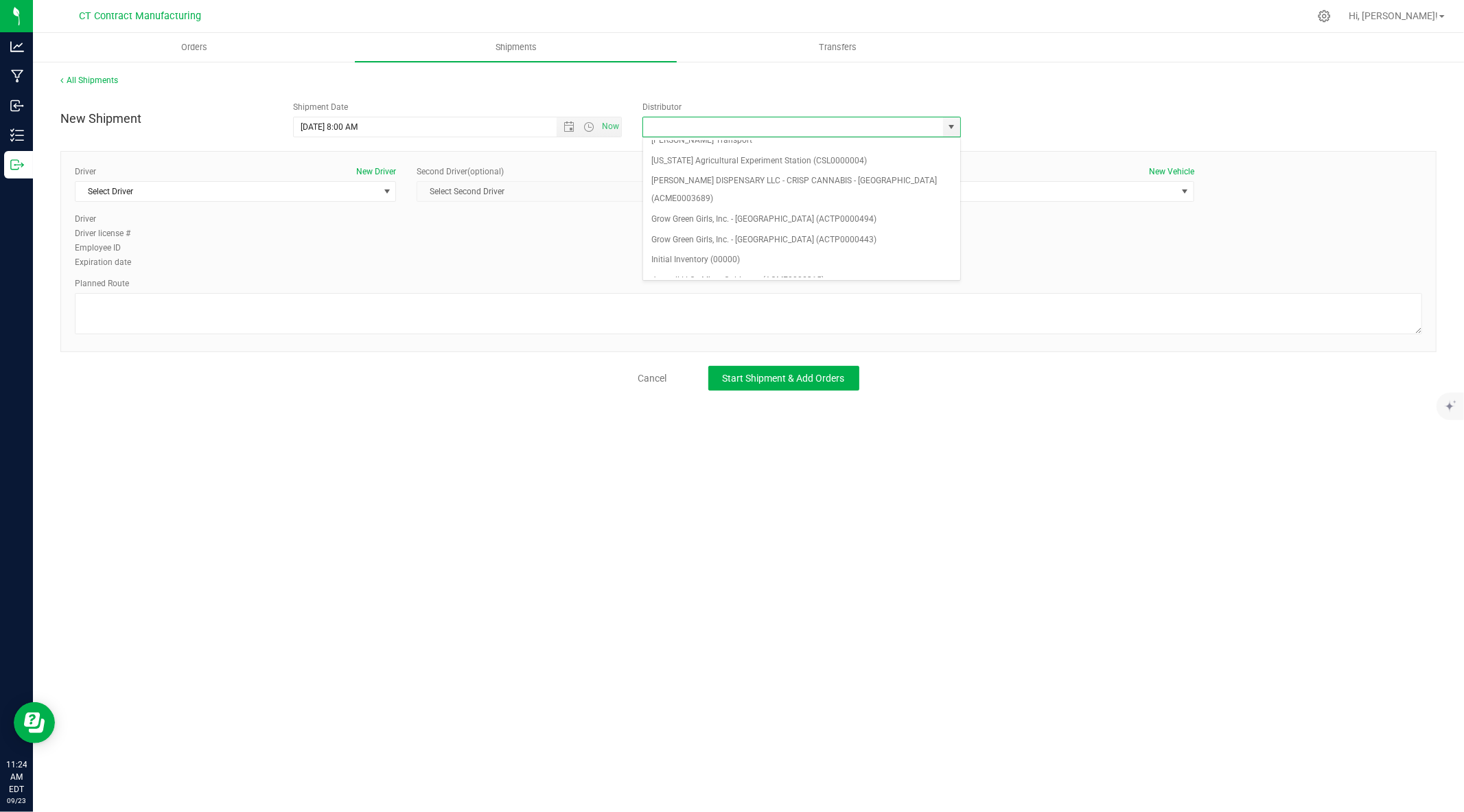
scroll to position [124, 0]
click at [843, 218] on li "Grow Green Girls, Inc. - Westbrook (ACTP0000443)" at bounding box center [801, 228] width 317 height 21
type input "Grow Green Girls, Inc. - Westbrook (ACTP0000443)"
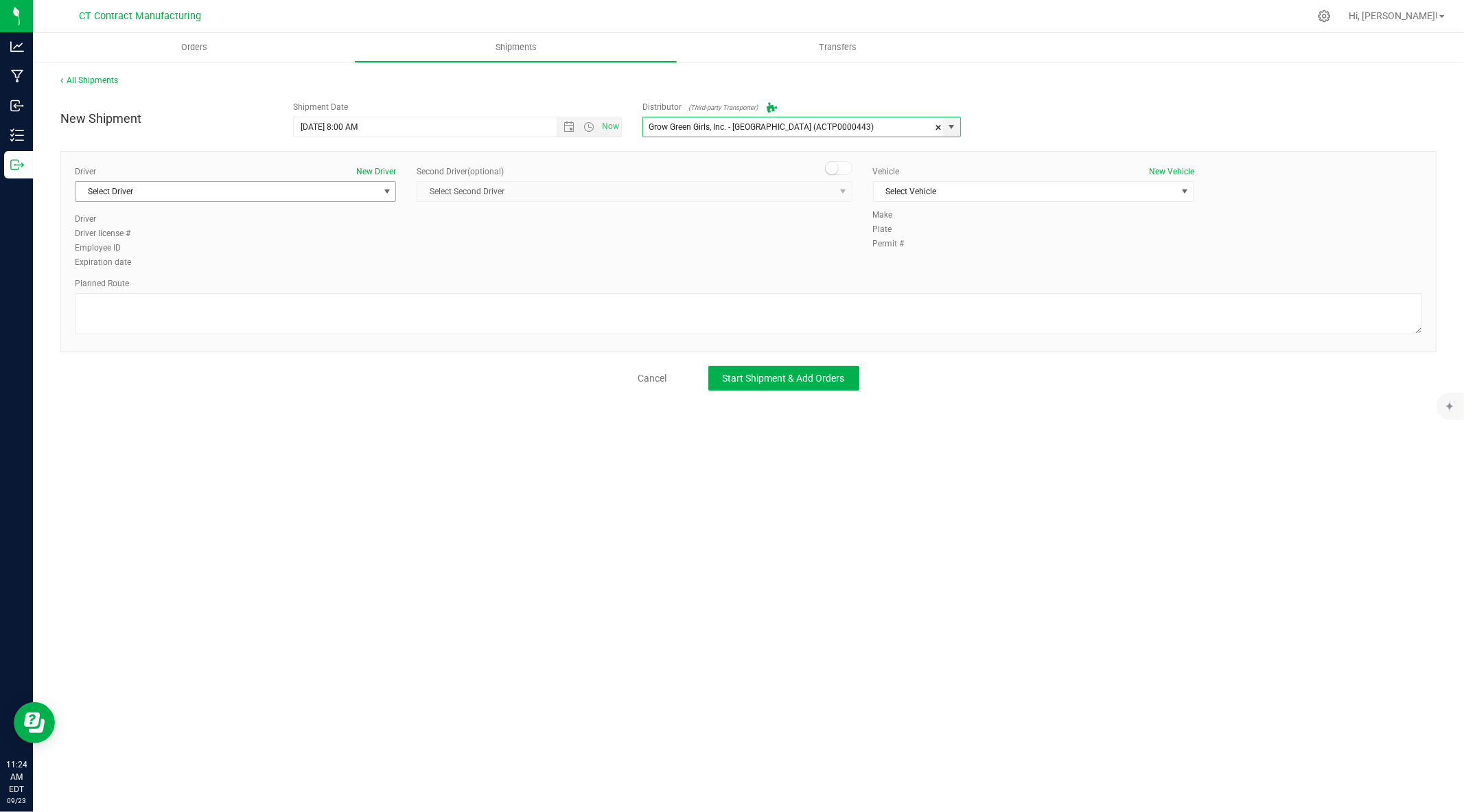
click at [380, 194] on span "select" at bounding box center [386, 191] width 17 height 19
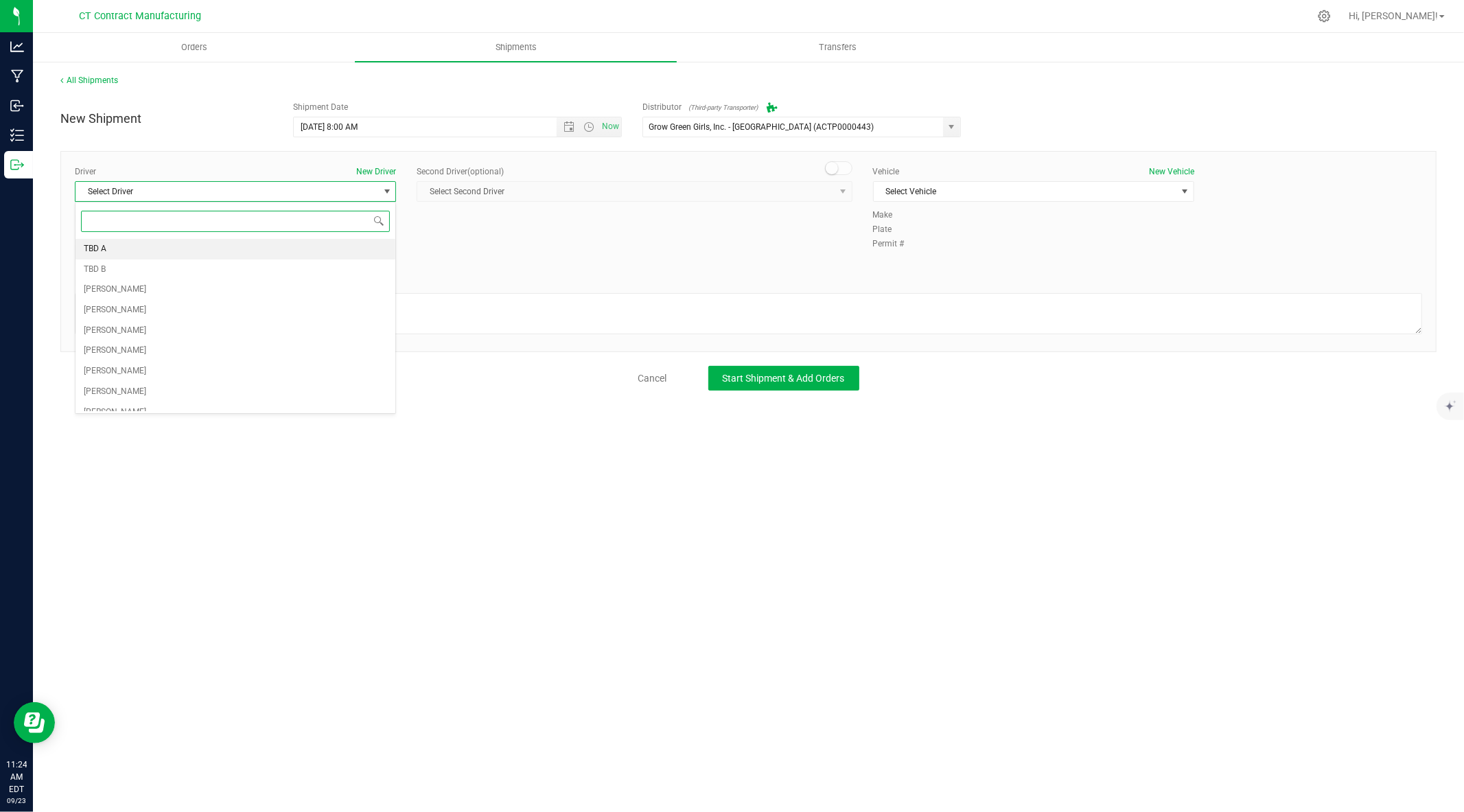
click at [265, 255] on li "TBD A" at bounding box center [235, 248] width 320 height 21
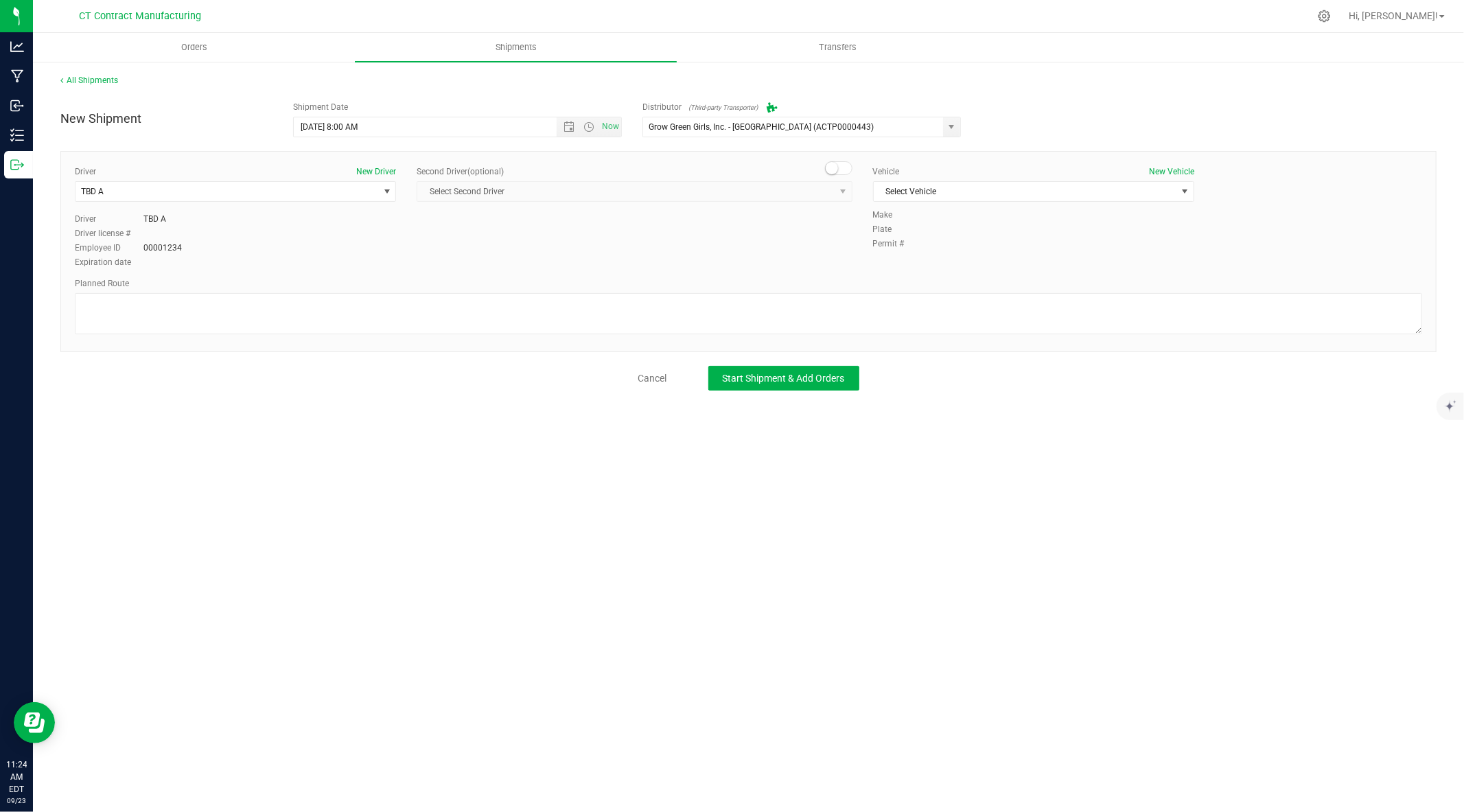
click at [835, 162] on span at bounding box center [838, 168] width 27 height 14
click at [819, 193] on span "Select Second Driver" at bounding box center [626, 191] width 417 height 19
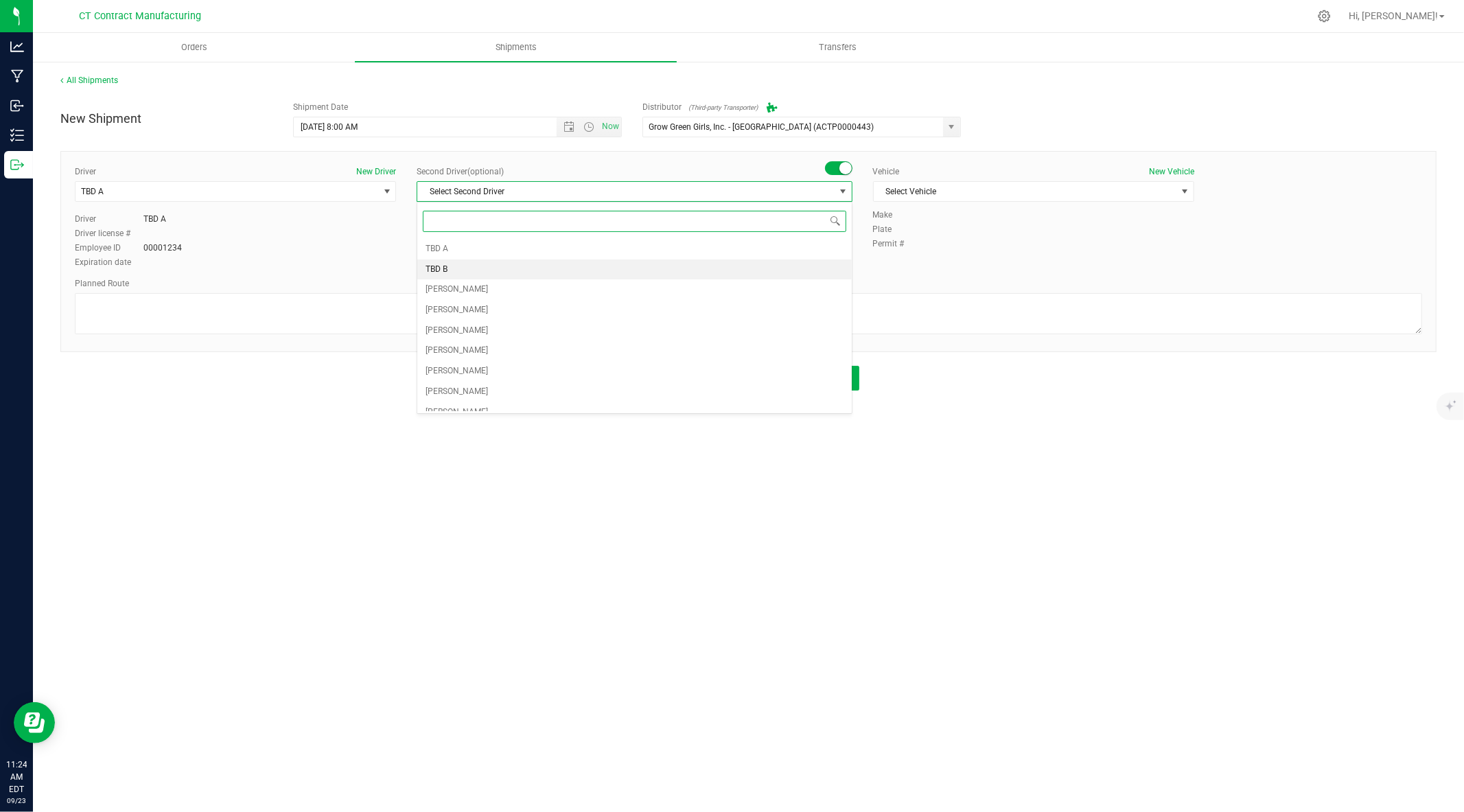
click at [652, 271] on li "TBD B" at bounding box center [635, 269] width 434 height 21
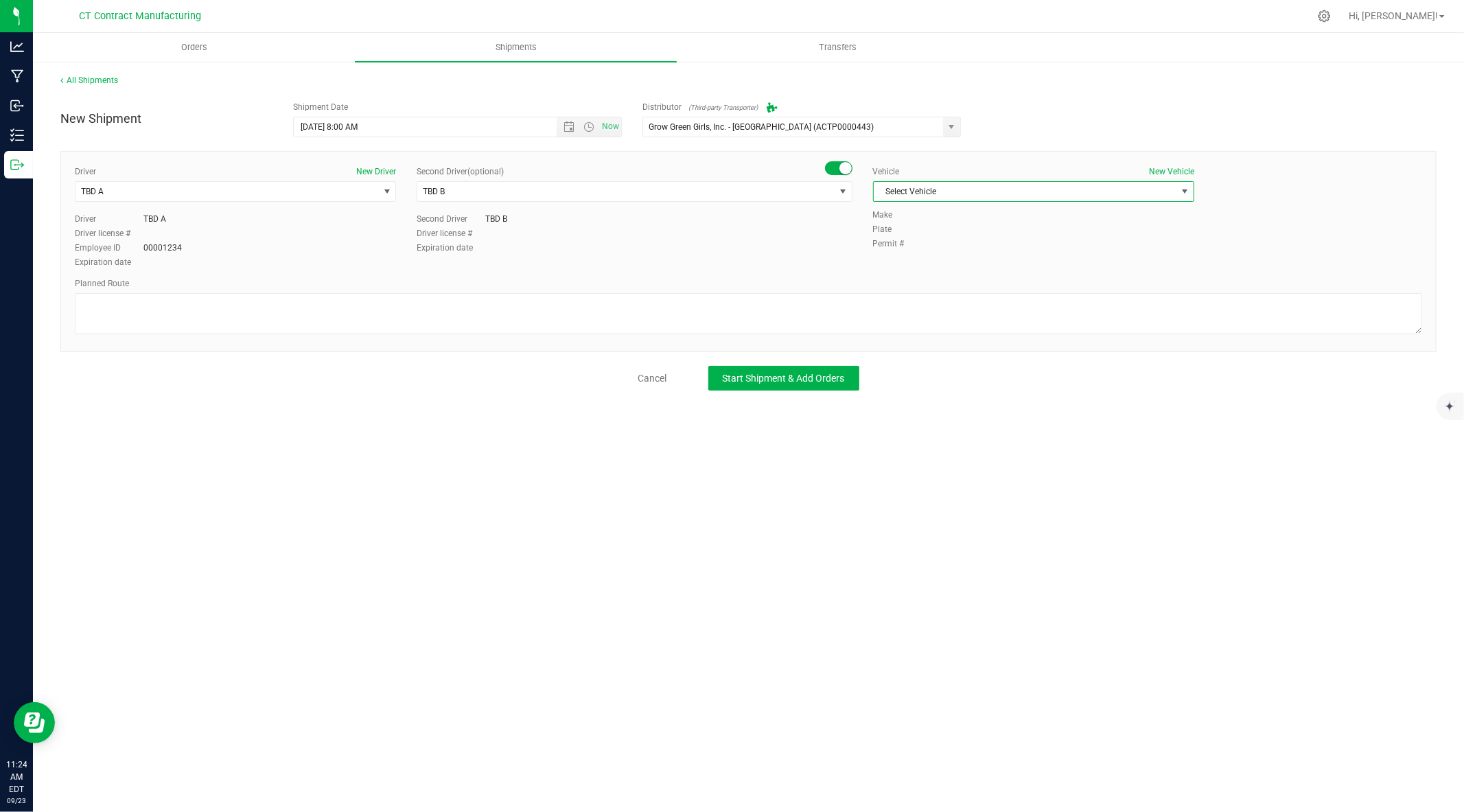
click at [1005, 194] on span "Select Vehicle" at bounding box center [1025, 191] width 303 height 19
click at [956, 237] on li "Ford Transit 250" at bounding box center [1034, 235] width 320 height 21
click at [879, 319] on textarea at bounding box center [749, 314] width 1348 height 41
paste textarea "Randomized route via 3rd party transporter"
type textarea "Randomized route via 3rd party transporter"
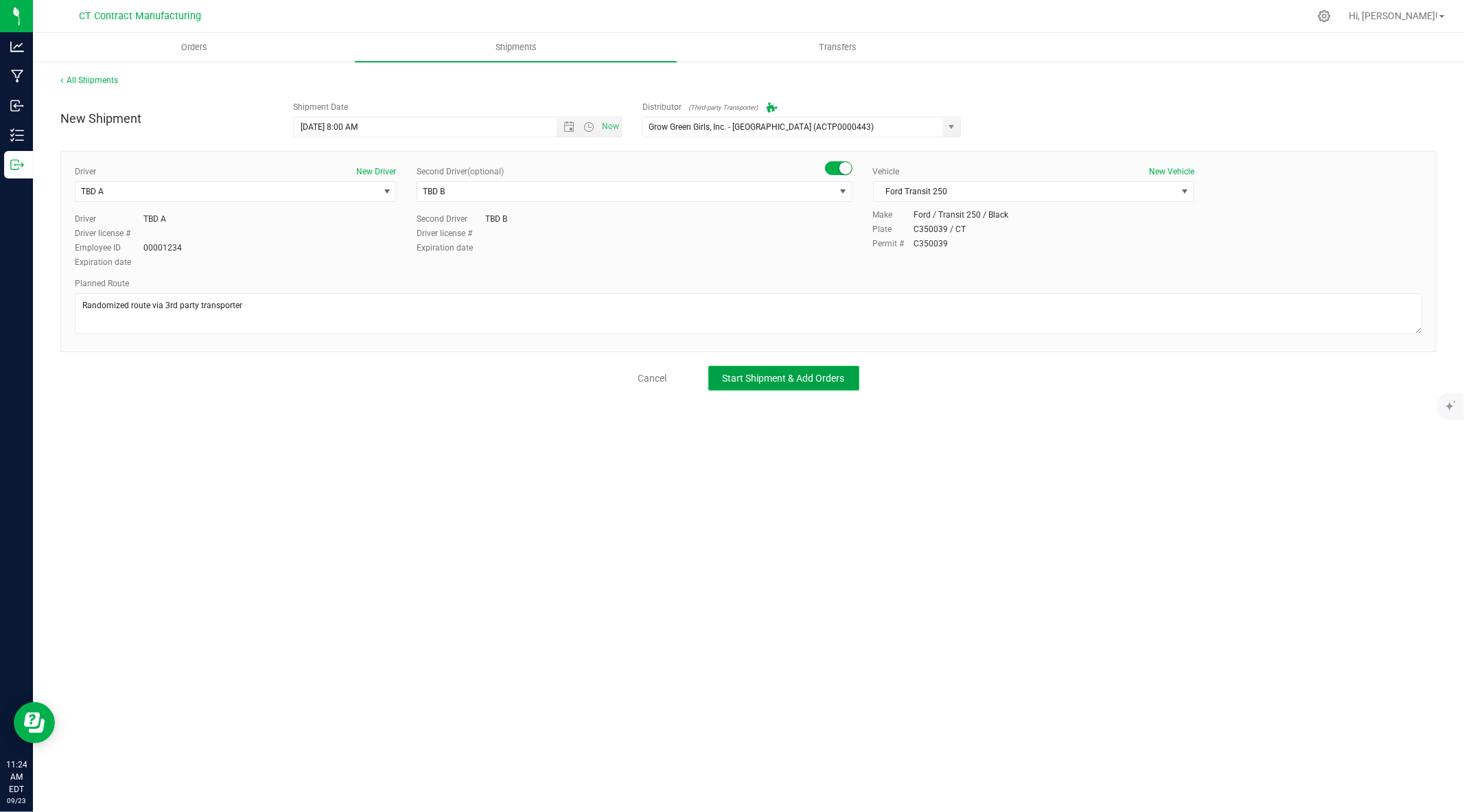
click at [777, 375] on span "Start Shipment & Add Orders" at bounding box center [784, 378] width 122 height 11
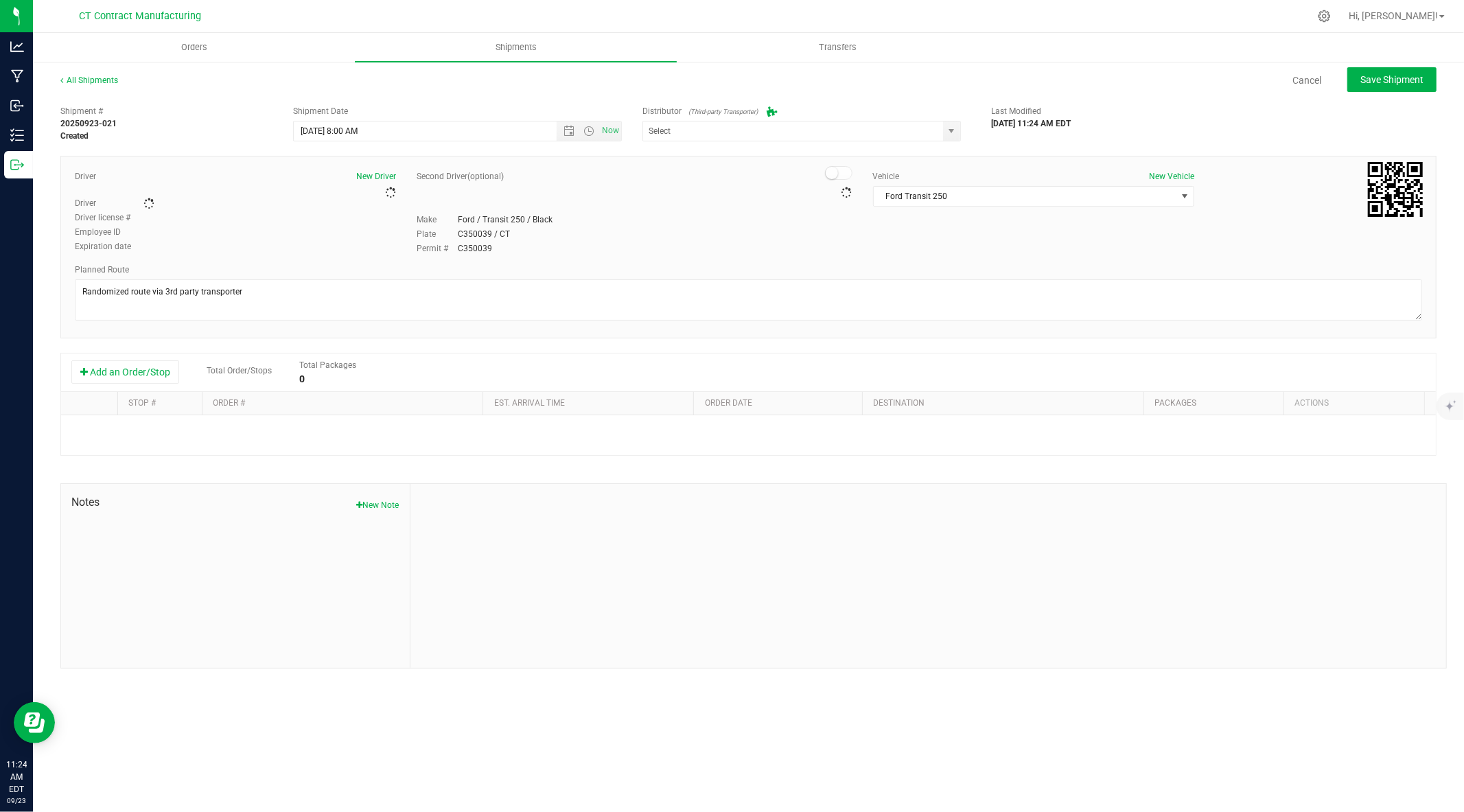
type input "Grow Green Girls, Inc. - Westbrook (ACTP0000443)"
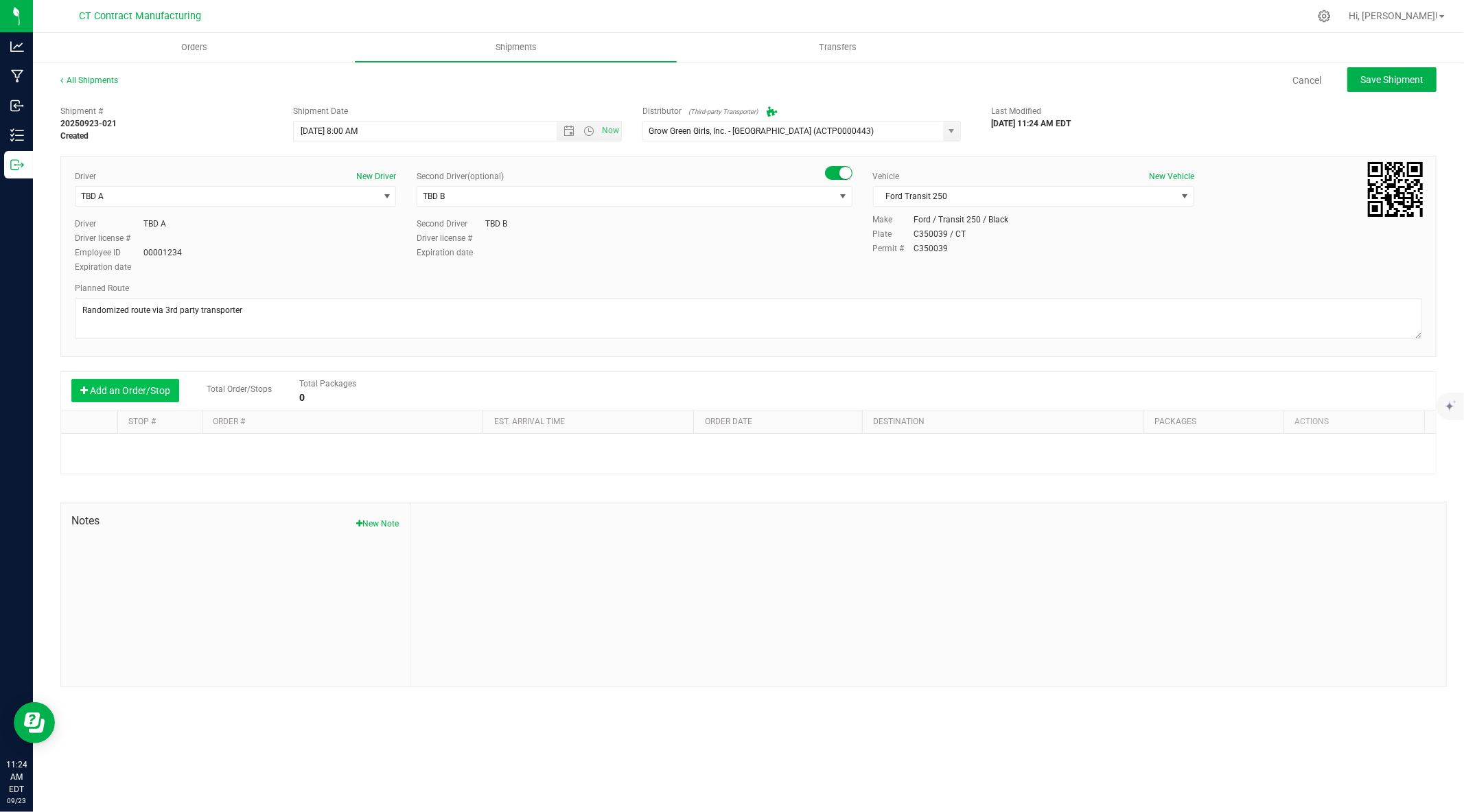
click at [153, 394] on button "Add an Order/Stop" at bounding box center [125, 390] width 108 height 23
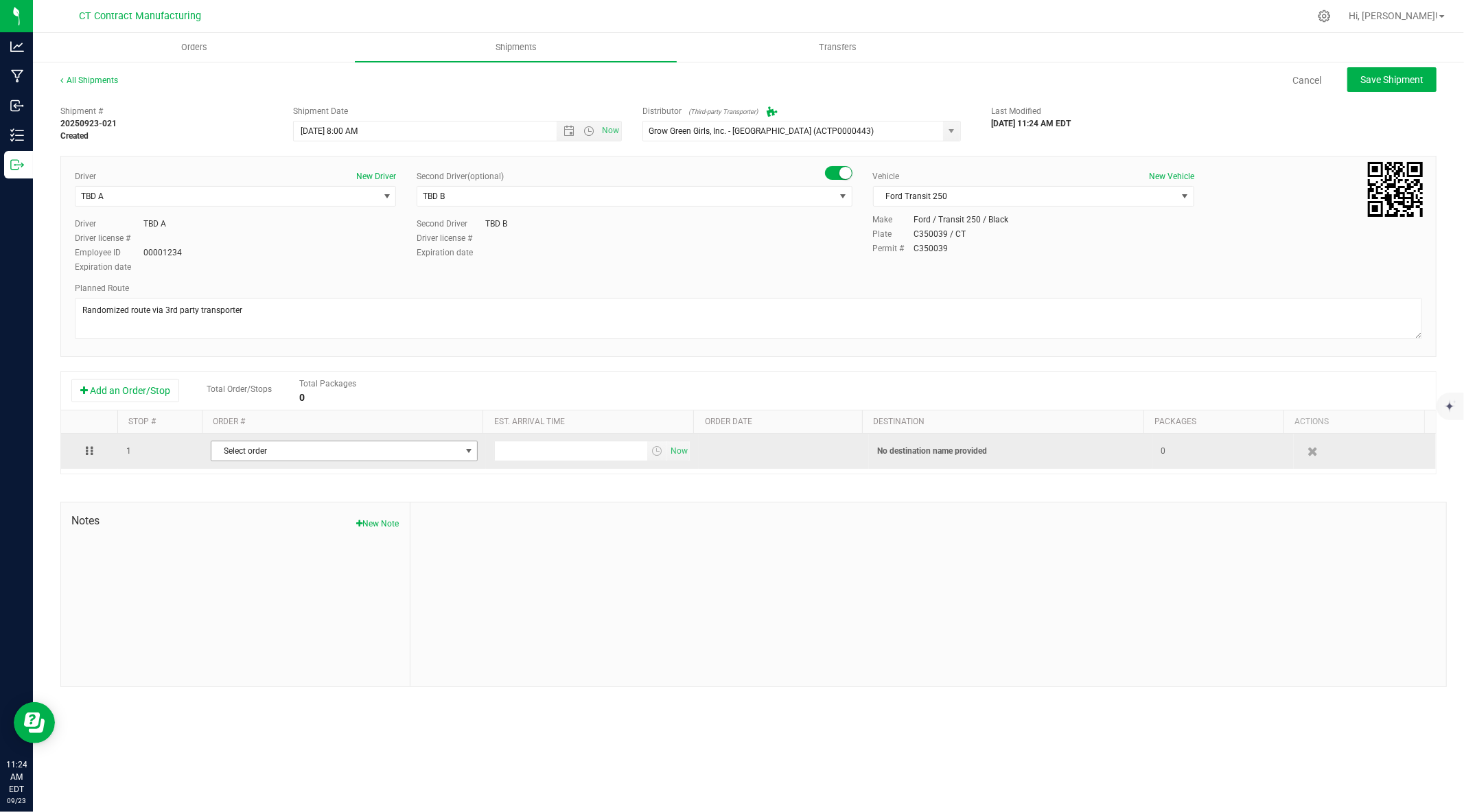
click at [255, 451] on span "Select order" at bounding box center [335, 451] width 248 height 19
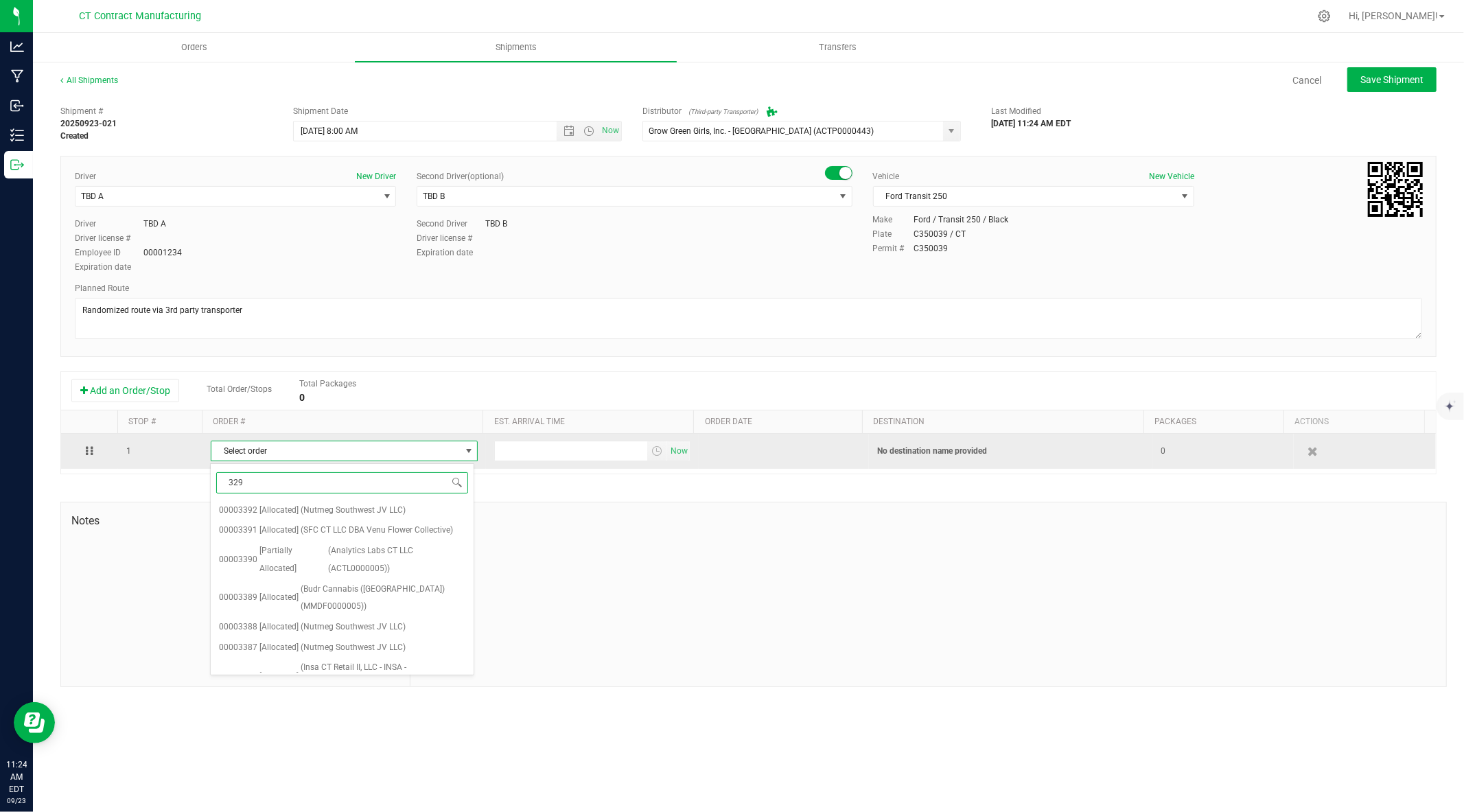
type input "3294"
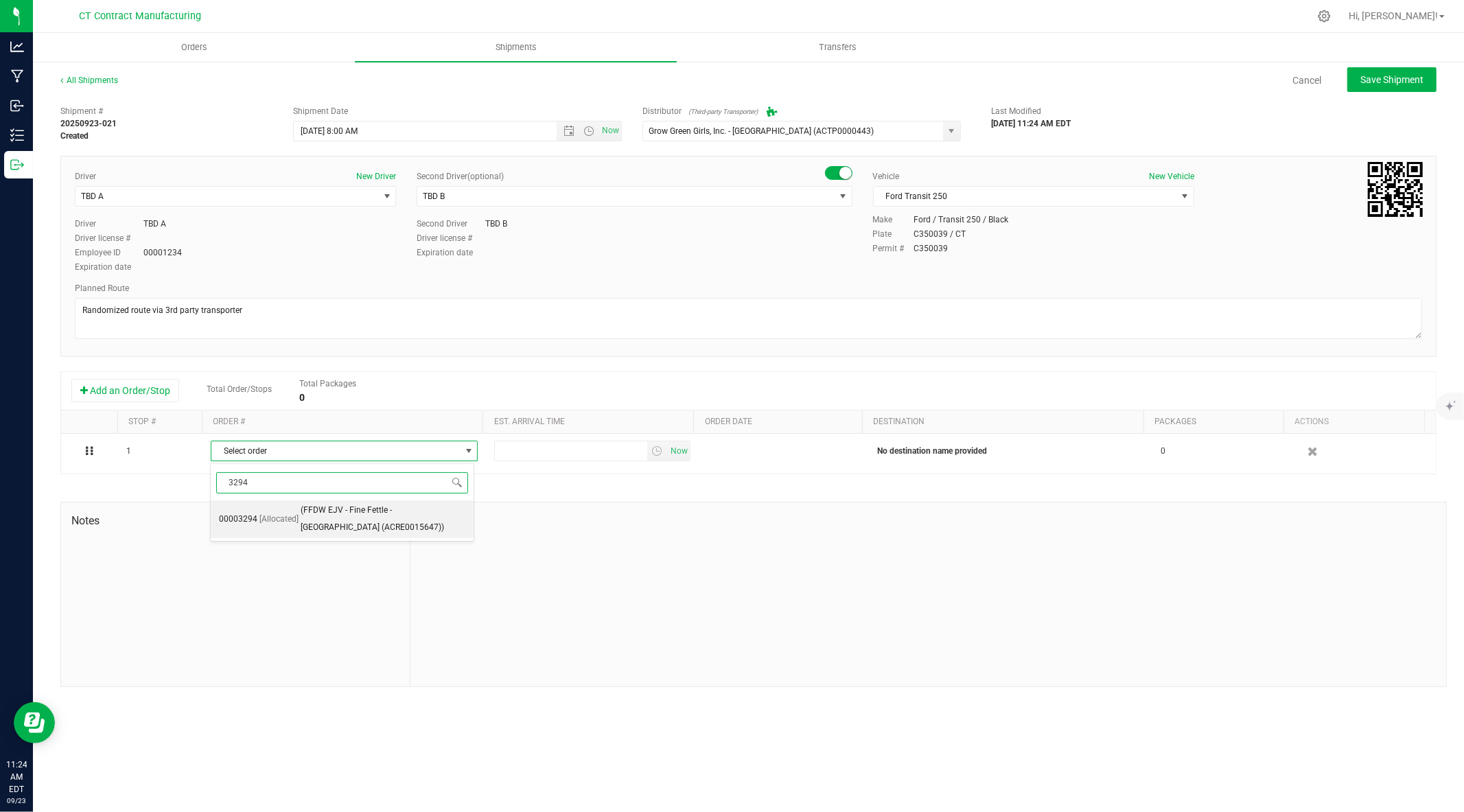
click at [350, 513] on span "(FFDW EJV - Fine Fettle - Manchester (ACRE0015647))" at bounding box center [383, 519] width 165 height 35
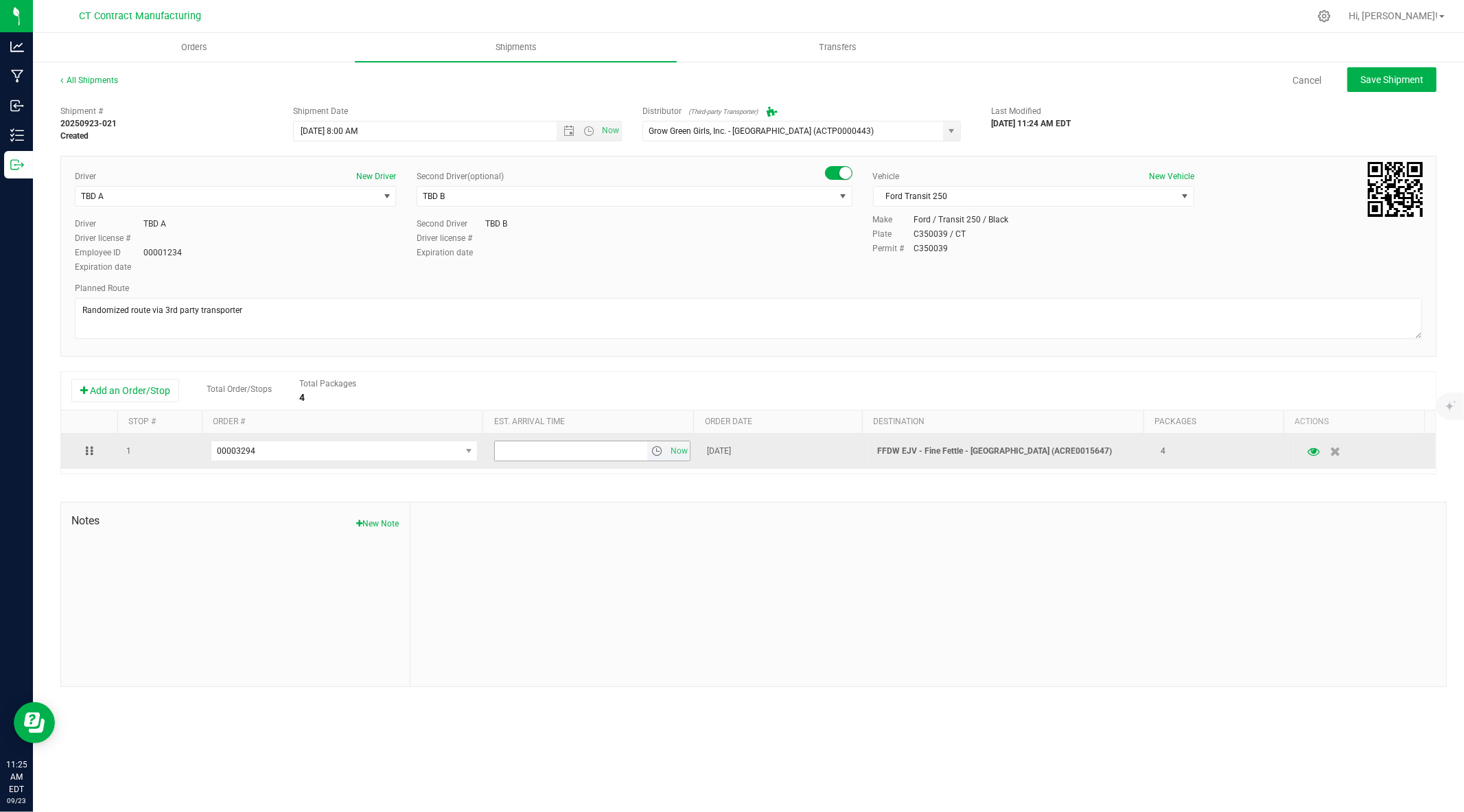
click at [654, 453] on span "select" at bounding box center [656, 451] width 11 height 11
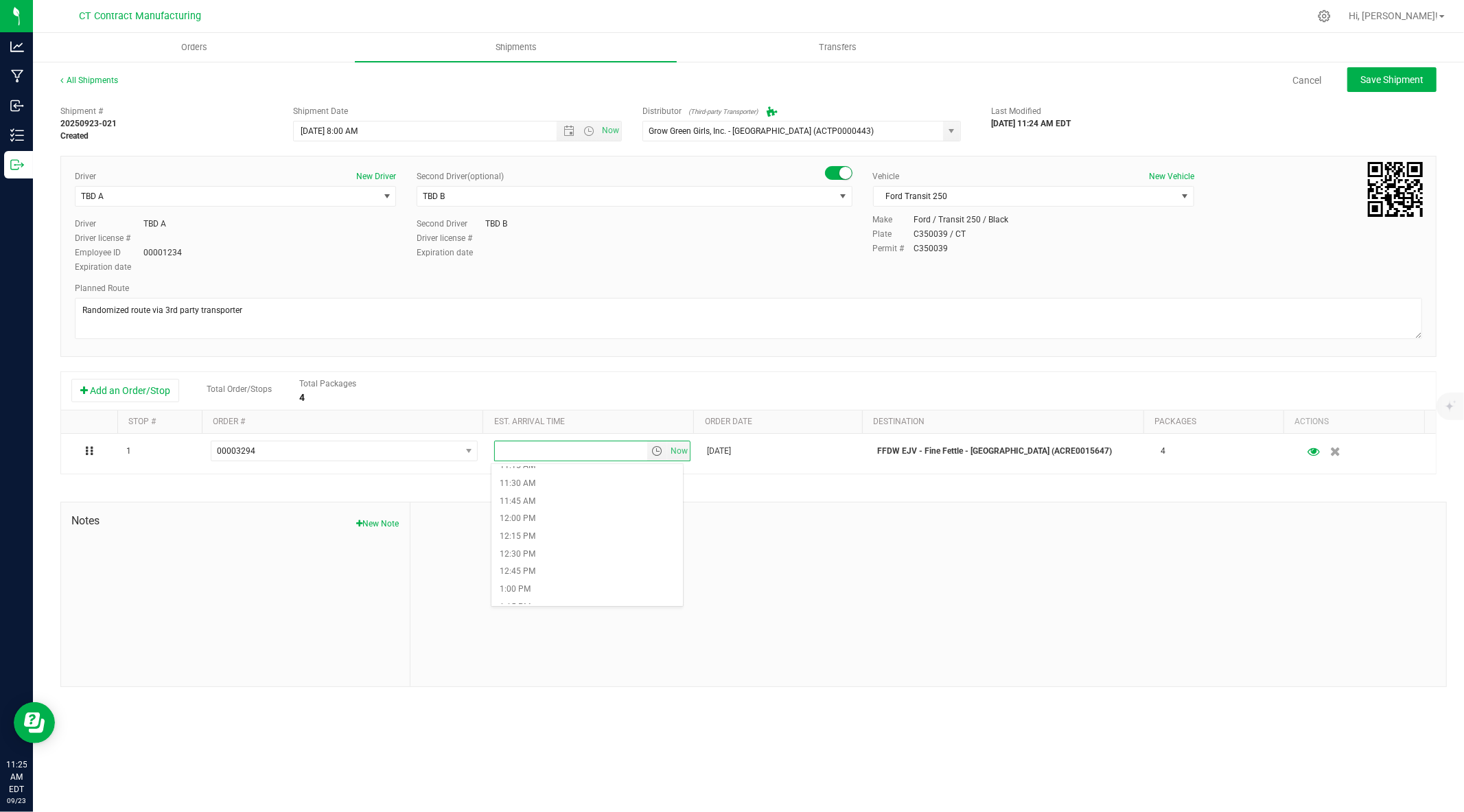
scroll to position [806, 0]
click at [566, 517] on li "12:00 PM" at bounding box center [587, 516] width 191 height 18
click at [1387, 78] on span "Save Shipment" at bounding box center [1391, 79] width 64 height 11
type input "9/24/2025 12:00 PM"
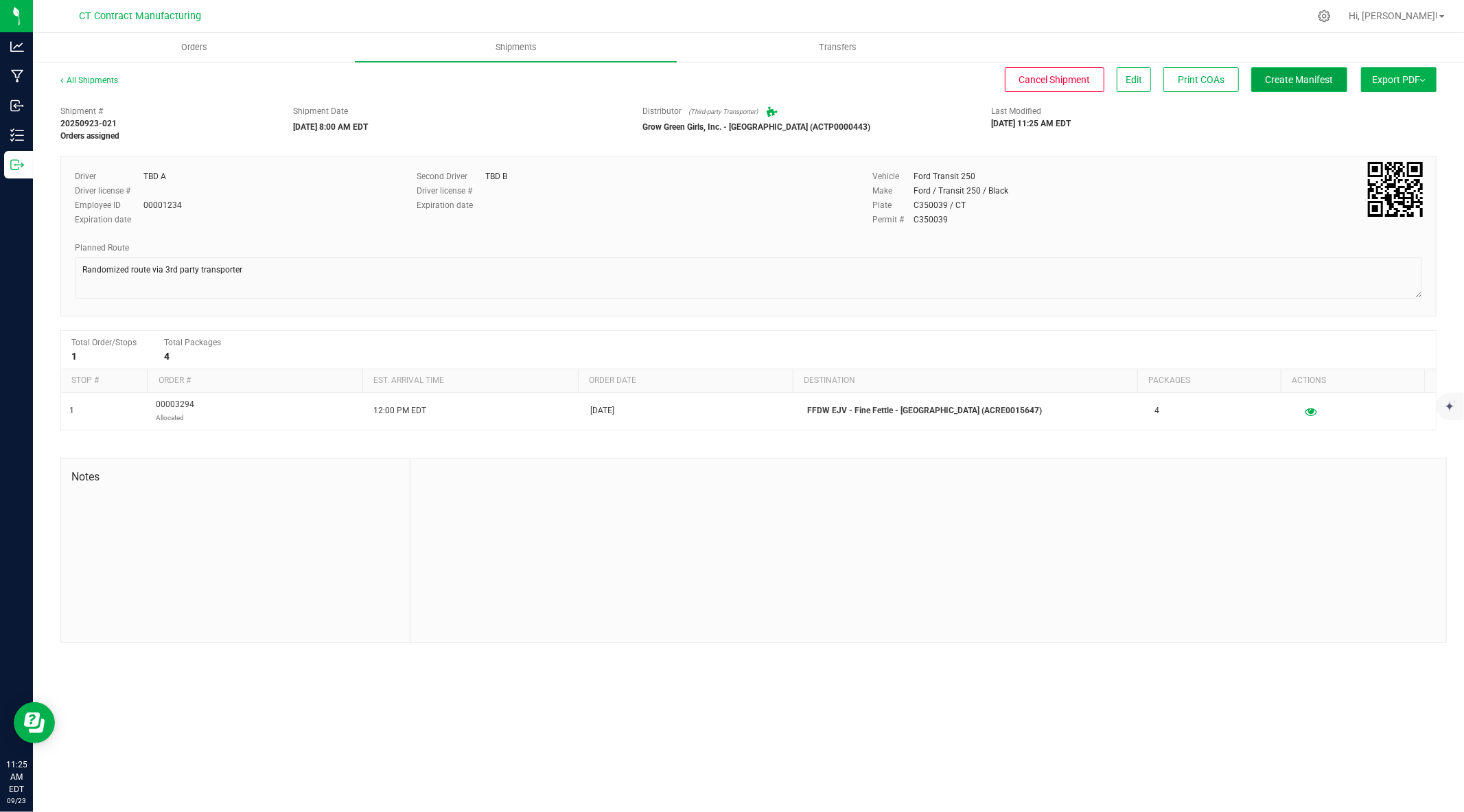
click at [1282, 74] on span "Create Manifest" at bounding box center [1300, 79] width 68 height 11
click at [96, 78] on link "All Shipments" at bounding box center [89, 80] width 58 height 10
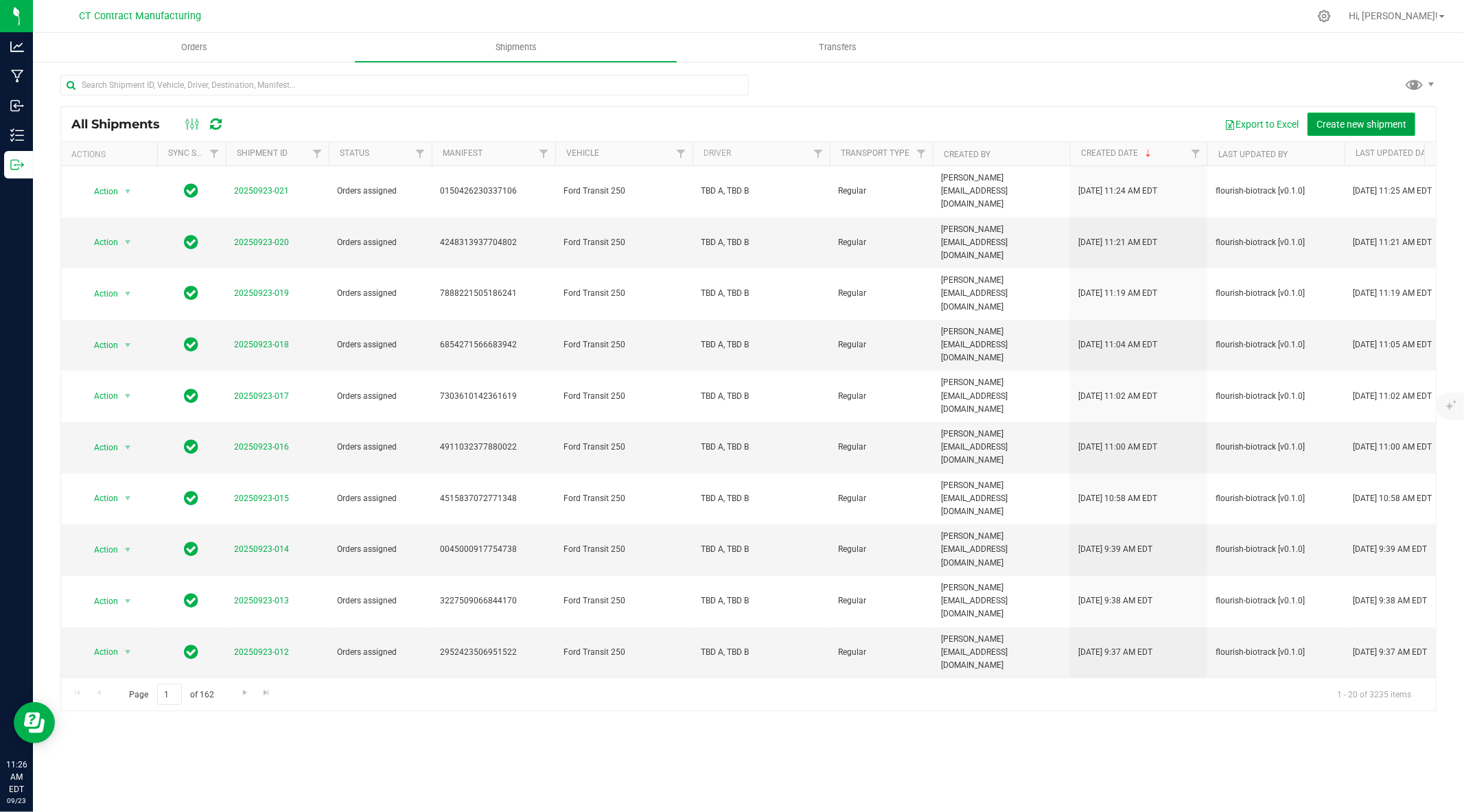
click at [1318, 119] on span "Create new shipment" at bounding box center [1361, 124] width 90 height 11
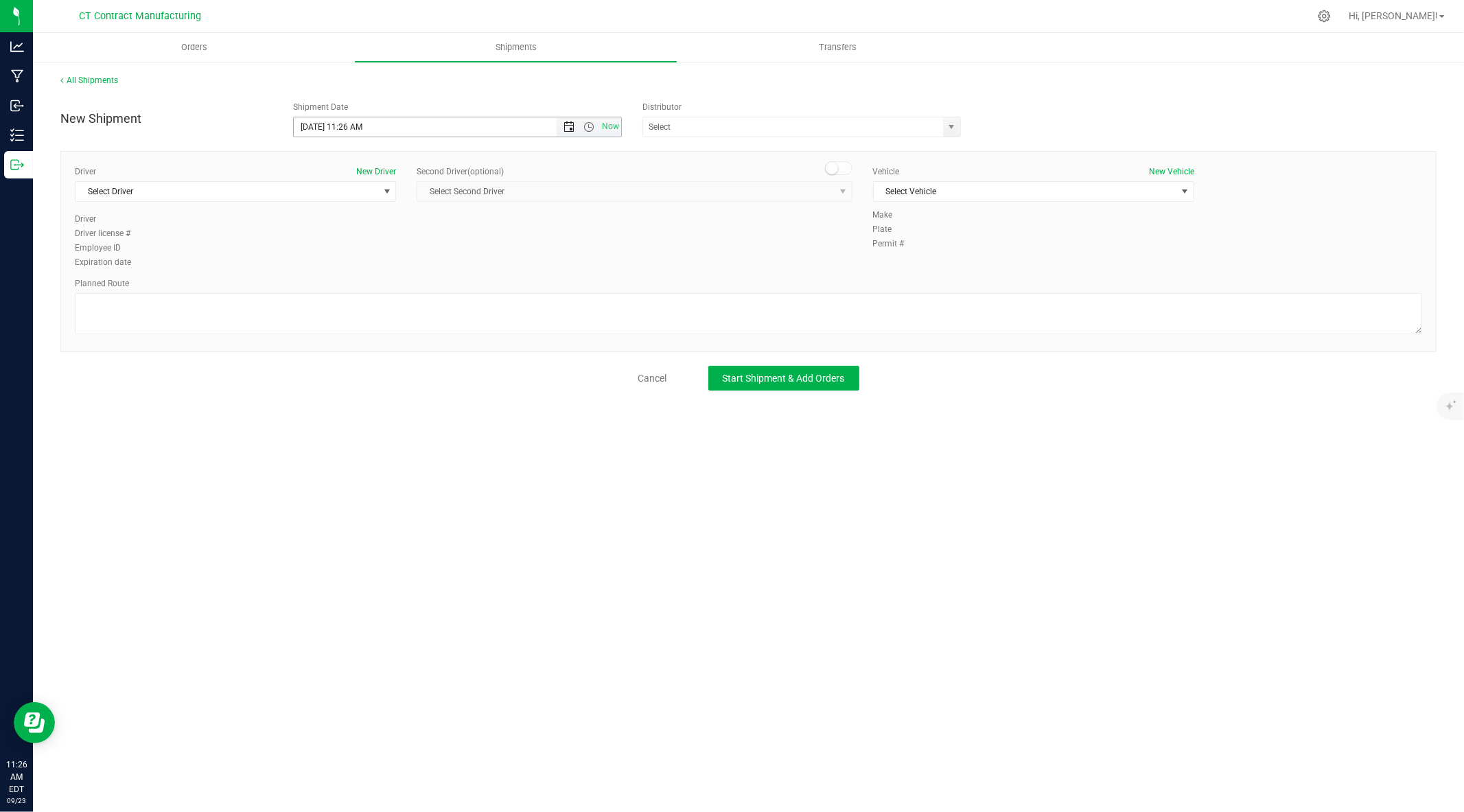
click at [572, 125] on span "Open the date view" at bounding box center [569, 126] width 11 height 11
click at [369, 262] on link "24" at bounding box center [366, 267] width 20 height 21
click at [590, 121] on span "Open the time view" at bounding box center [588, 126] width 11 height 11
click at [439, 243] on li "8:00 AM" at bounding box center [456, 241] width 326 height 18
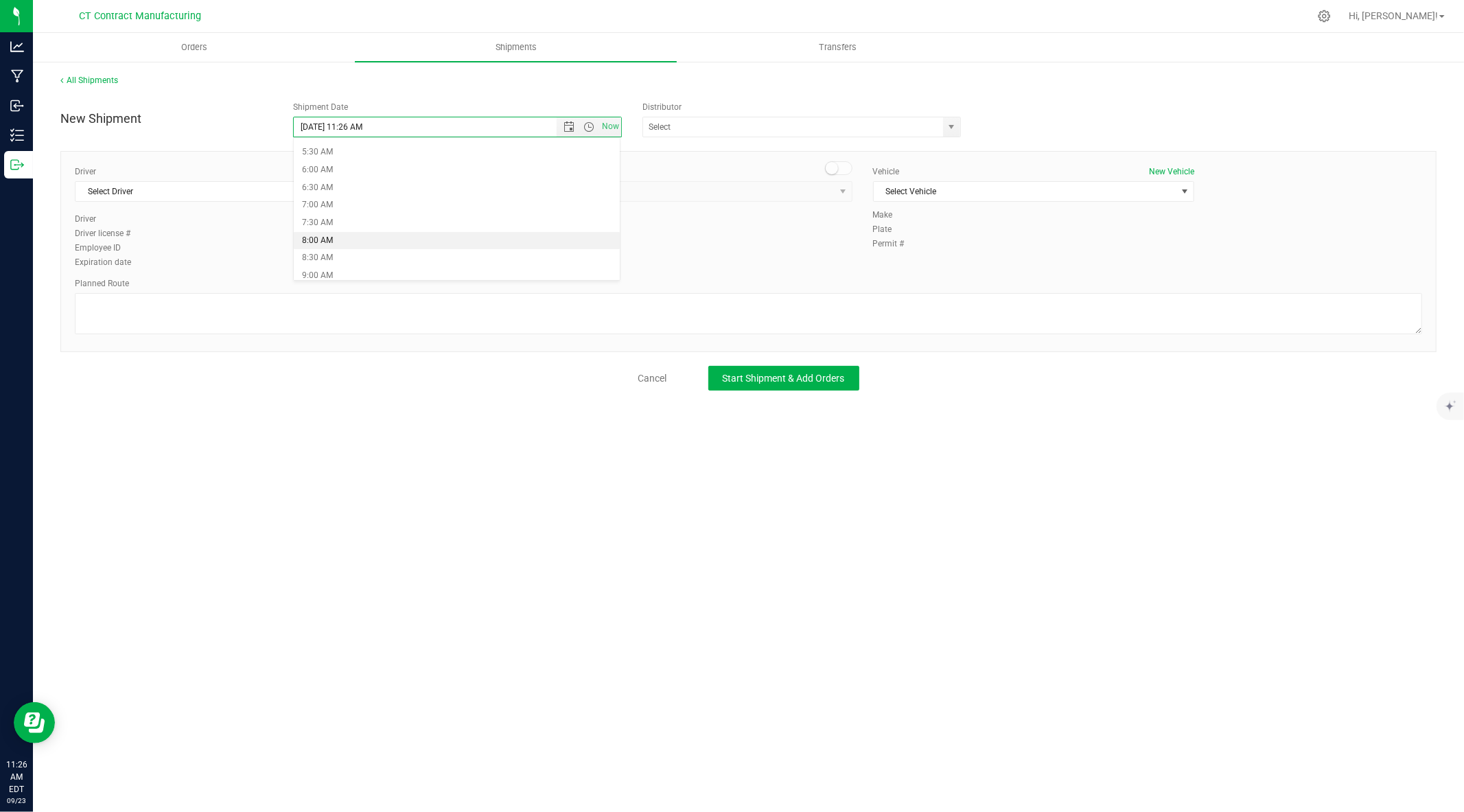
type input "9/24/2025 8:00 AM"
click at [951, 129] on span "select" at bounding box center [952, 126] width 11 height 11
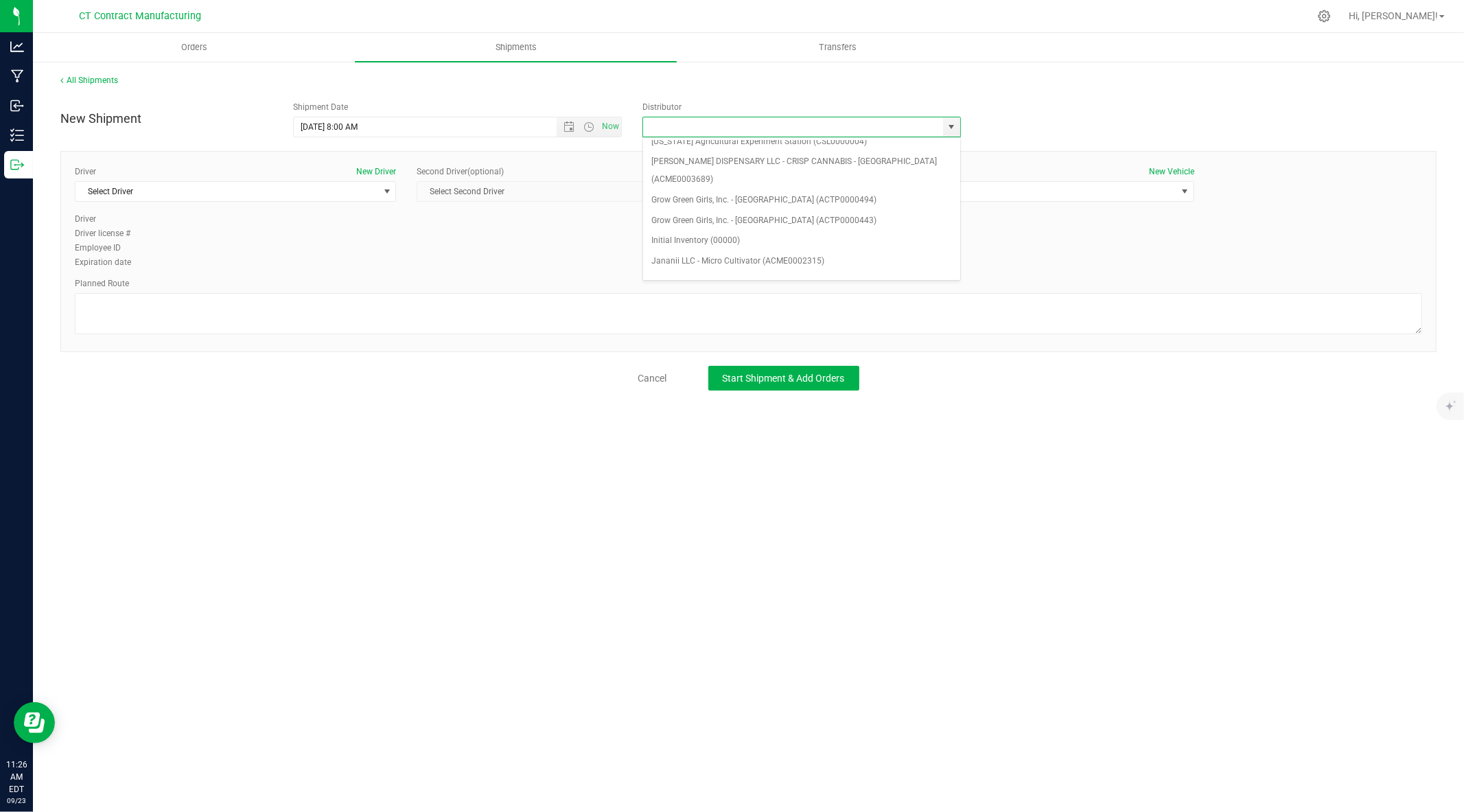
scroll to position [132, 0]
click at [825, 210] on li "Grow Green Girls, Inc. - Westbrook (ACTP0000443)" at bounding box center [801, 220] width 317 height 21
type input "Grow Green Girls, Inc. - Westbrook (ACTP0000443)"
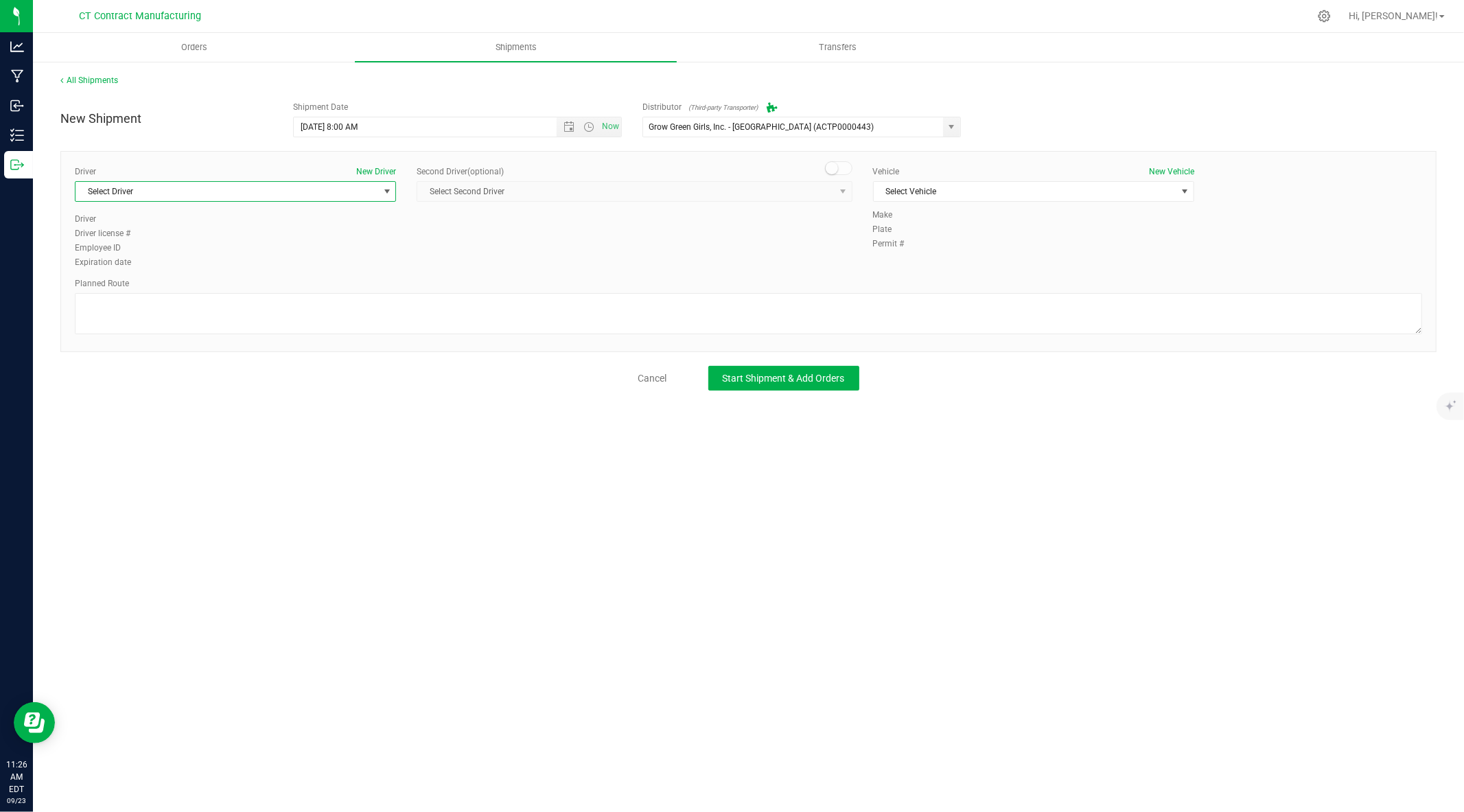
click at [377, 192] on span "Select Driver" at bounding box center [226, 191] width 303 height 19
click at [263, 251] on li "TBD A" at bounding box center [235, 248] width 320 height 21
click at [846, 169] on span at bounding box center [838, 168] width 27 height 14
click at [838, 196] on span "select" at bounding box center [843, 191] width 11 height 11
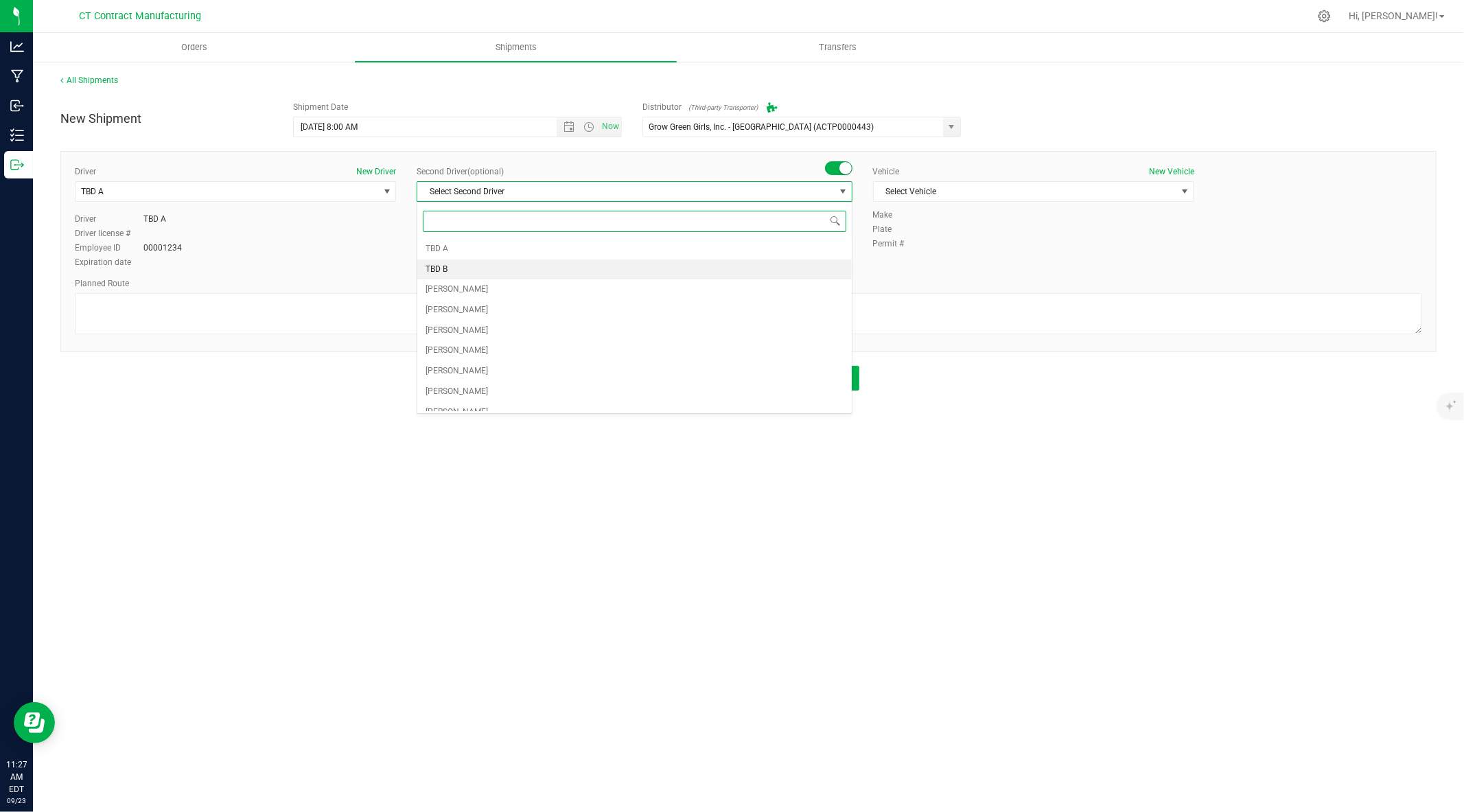
click at [684, 273] on li "TBD B" at bounding box center [635, 269] width 434 height 21
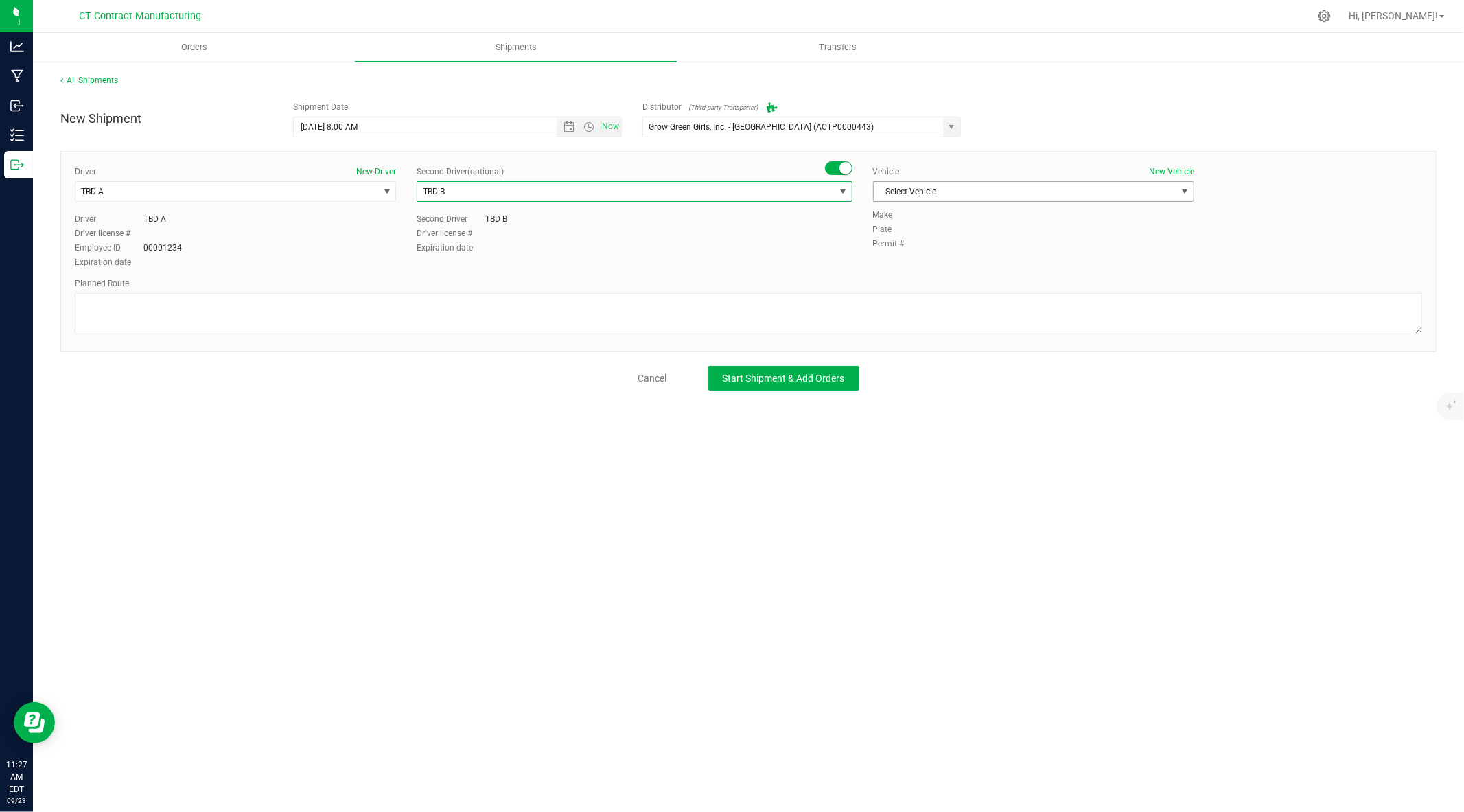
click at [956, 196] on span "Select Vehicle" at bounding box center [1025, 191] width 303 height 19
click at [916, 237] on li "Ford Transit 250" at bounding box center [1034, 235] width 320 height 21
click at [819, 309] on textarea at bounding box center [749, 314] width 1348 height 41
paste textarea "Randomized route via 3rd party transporter"
type textarea "Randomized route via 3rd party transporter"
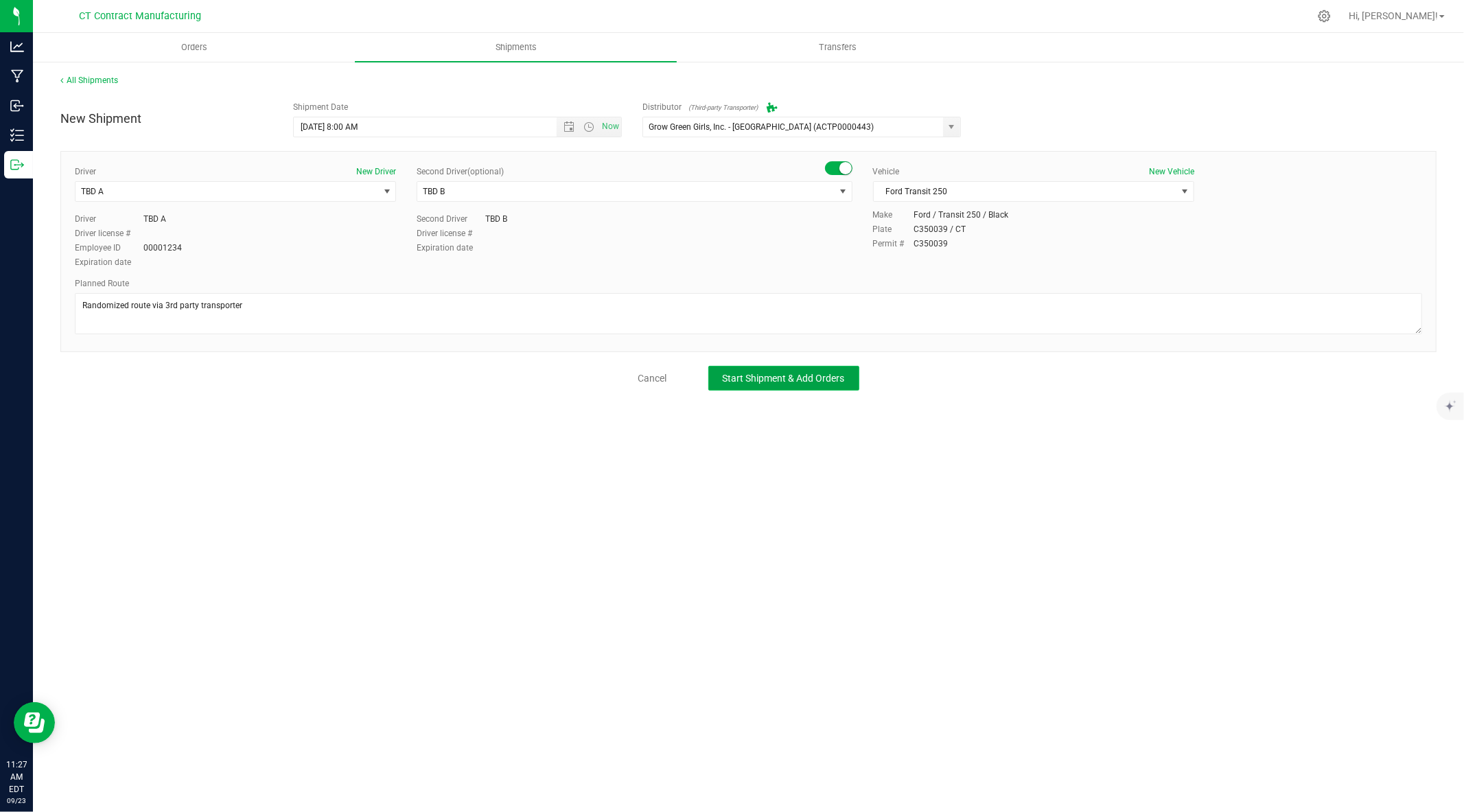
click at [725, 373] on span "Start Shipment & Add Orders" at bounding box center [784, 378] width 122 height 11
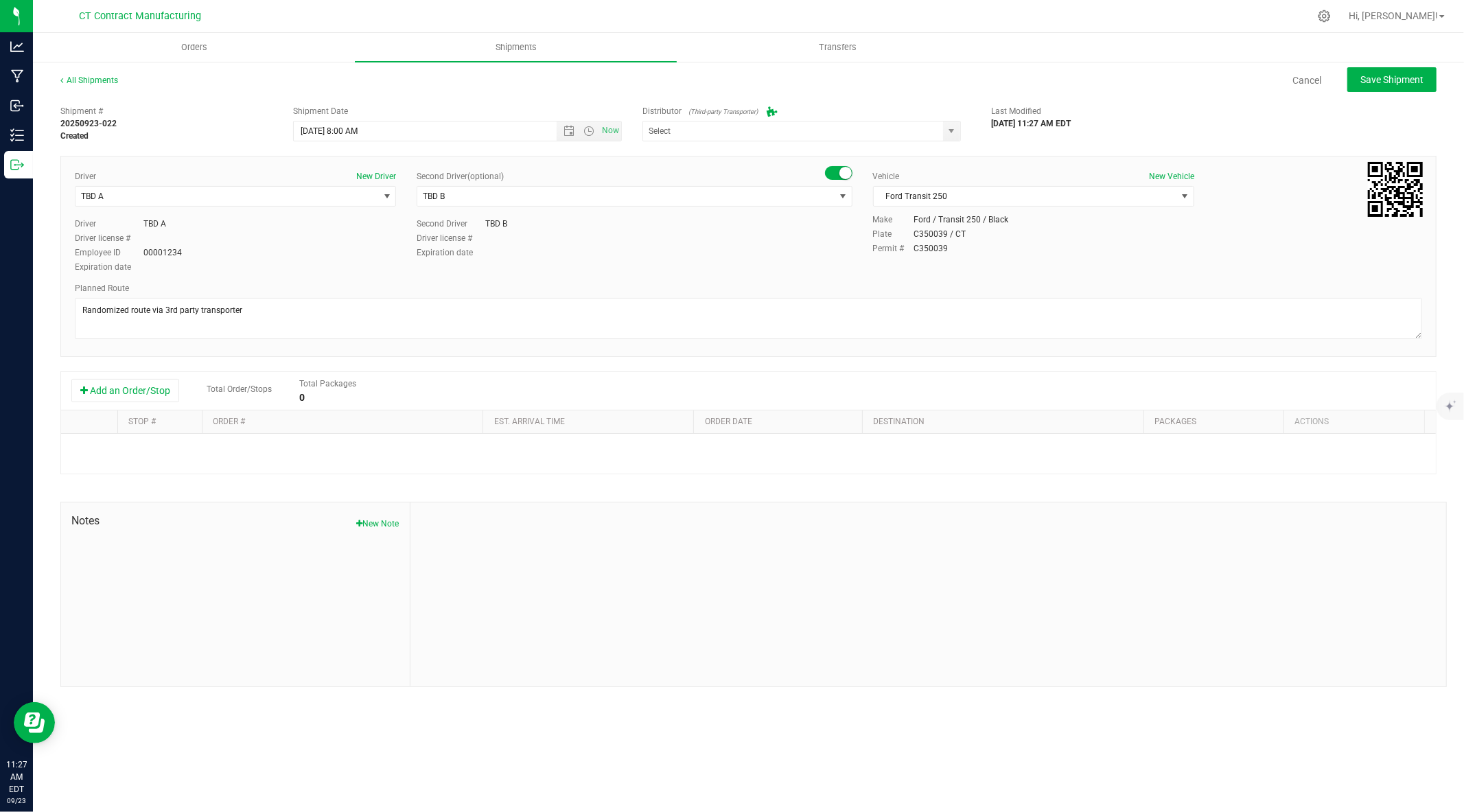
type input "Grow Green Girls, Inc. - Westbrook (ACTP0000443)"
click at [117, 402] on button "Add an Order/Stop" at bounding box center [125, 390] width 108 height 23
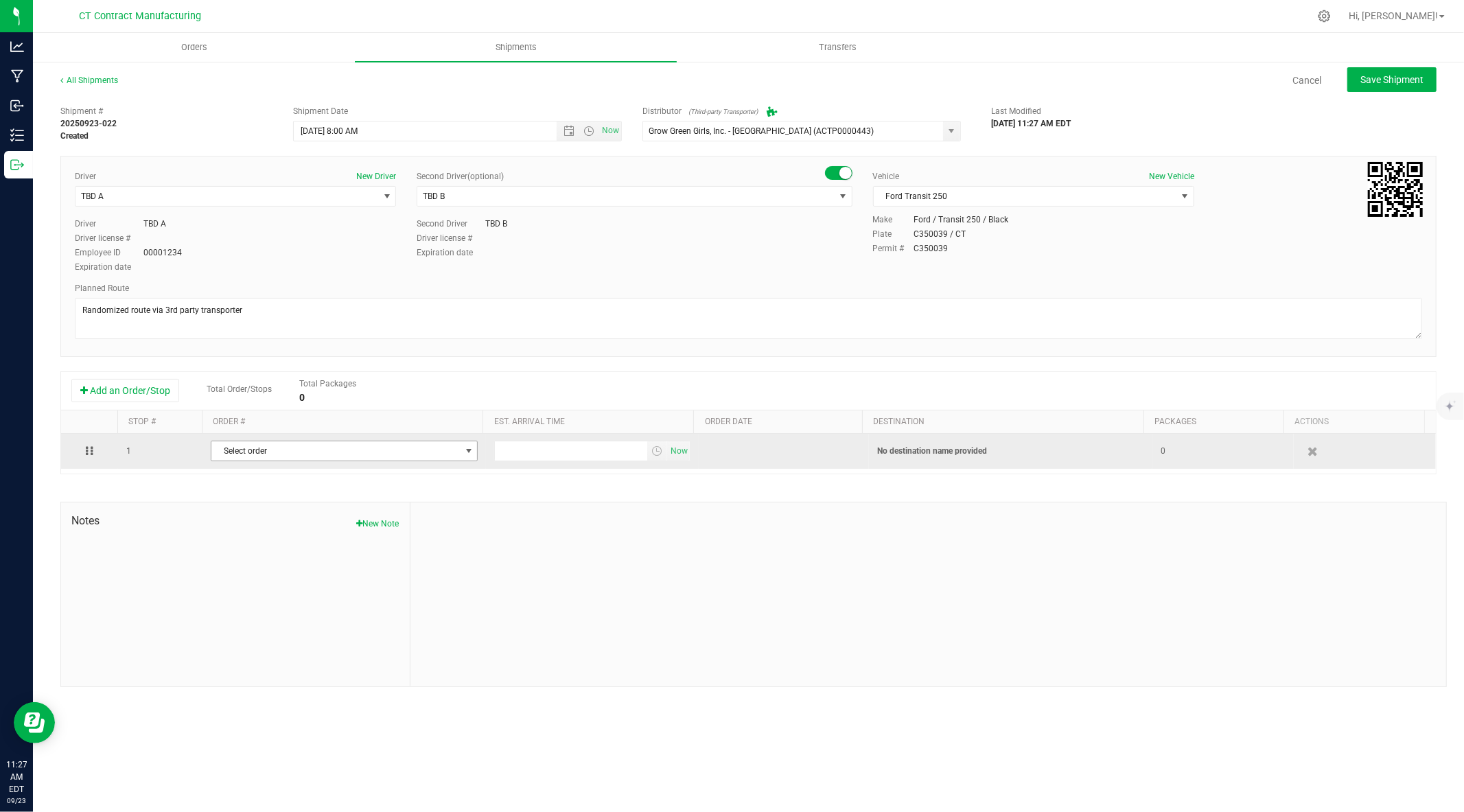
click at [254, 451] on span "Select order" at bounding box center [335, 451] width 248 height 19
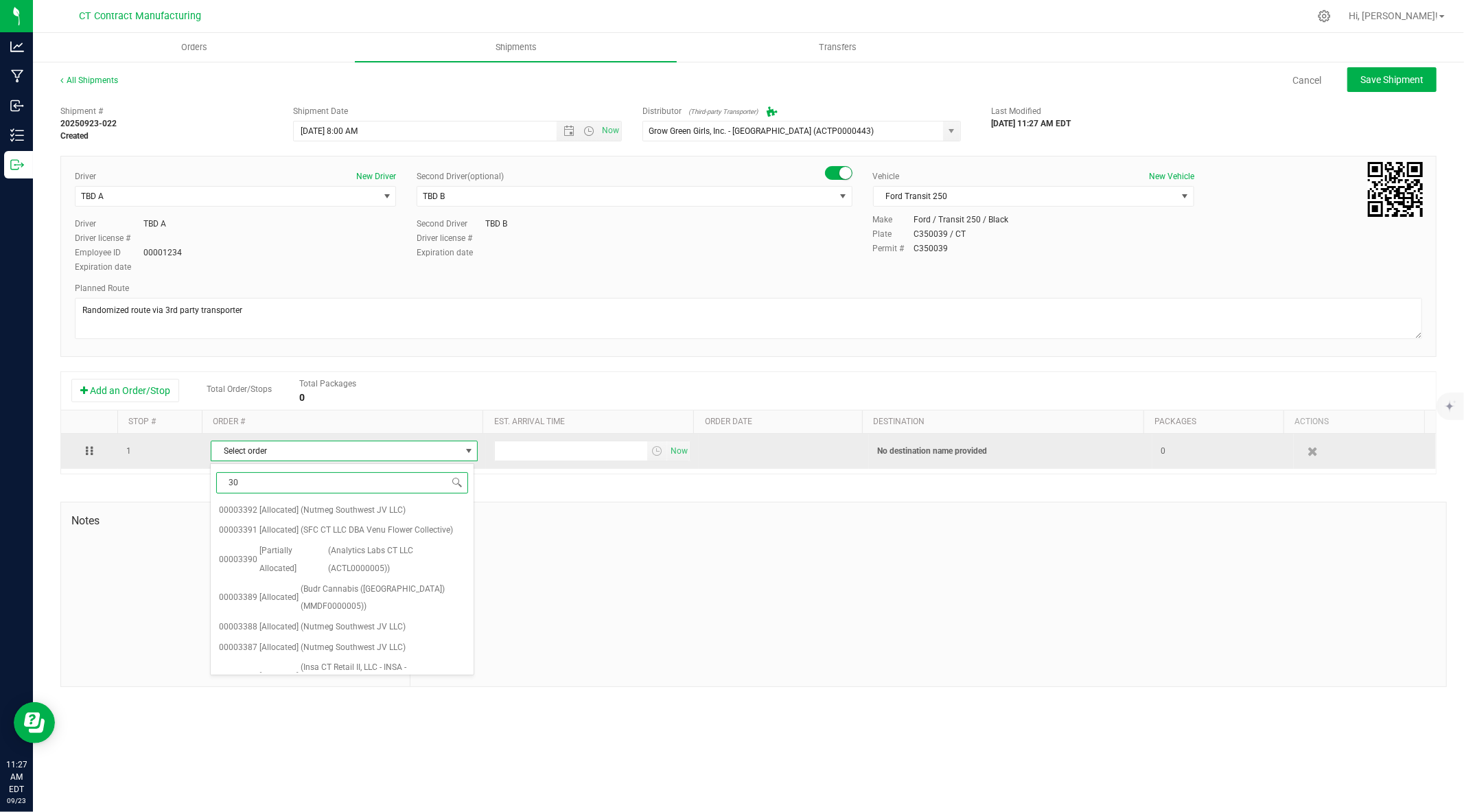
type input "302"
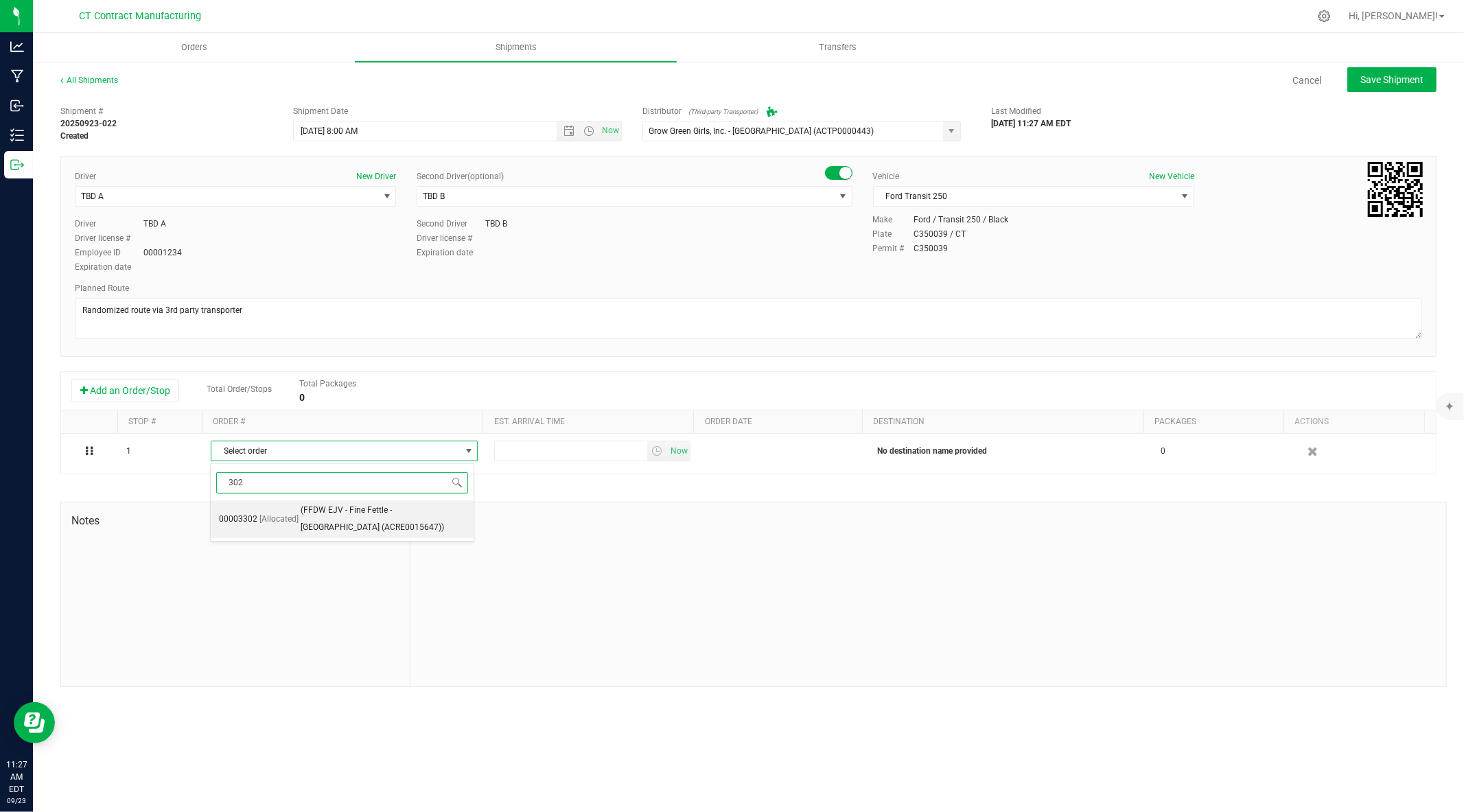
click at [381, 517] on span "(FFDW EJV - Fine Fettle - Manchester (ACRE0015647))" at bounding box center [383, 519] width 165 height 35
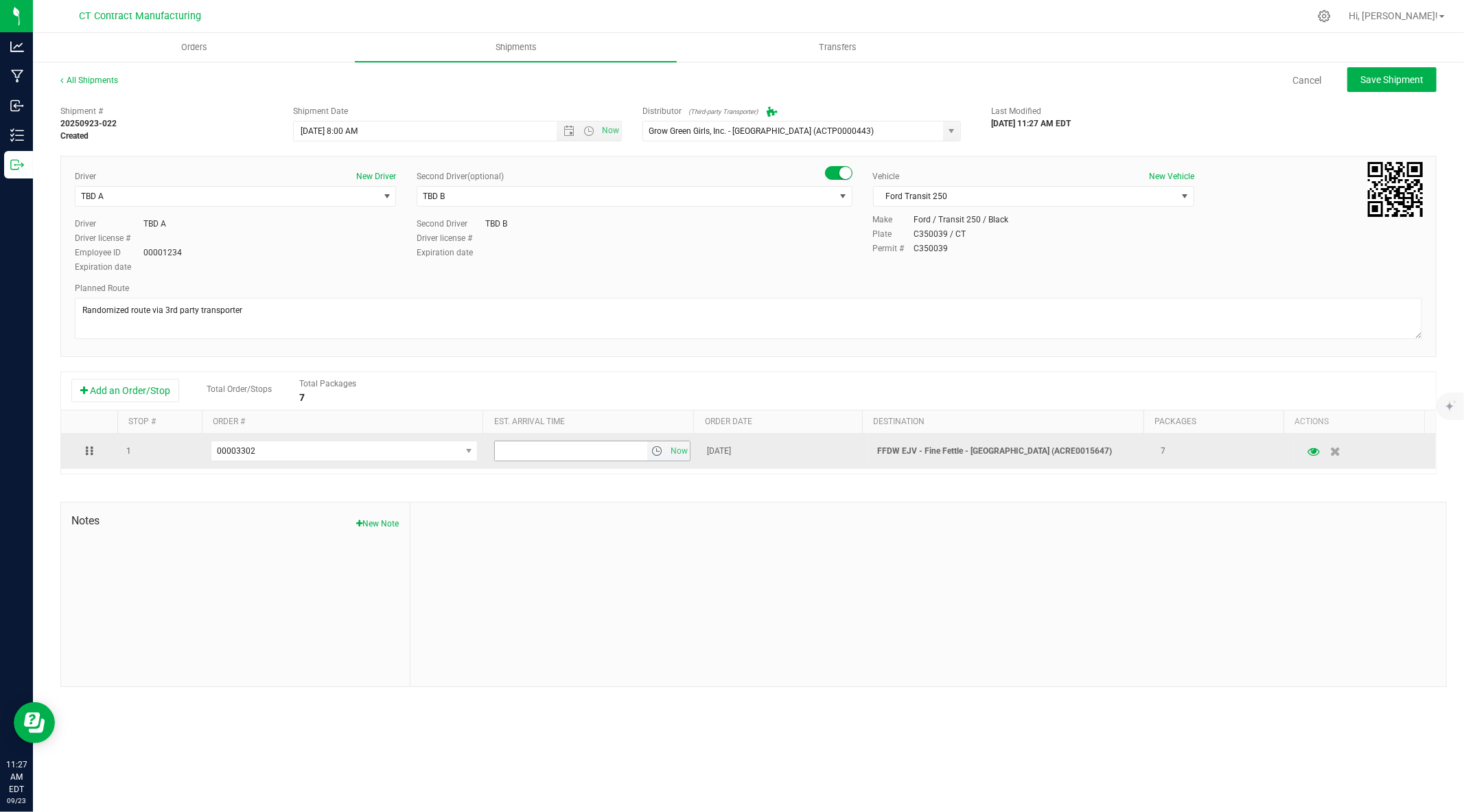
click at [652, 450] on span "select" at bounding box center [656, 451] width 11 height 11
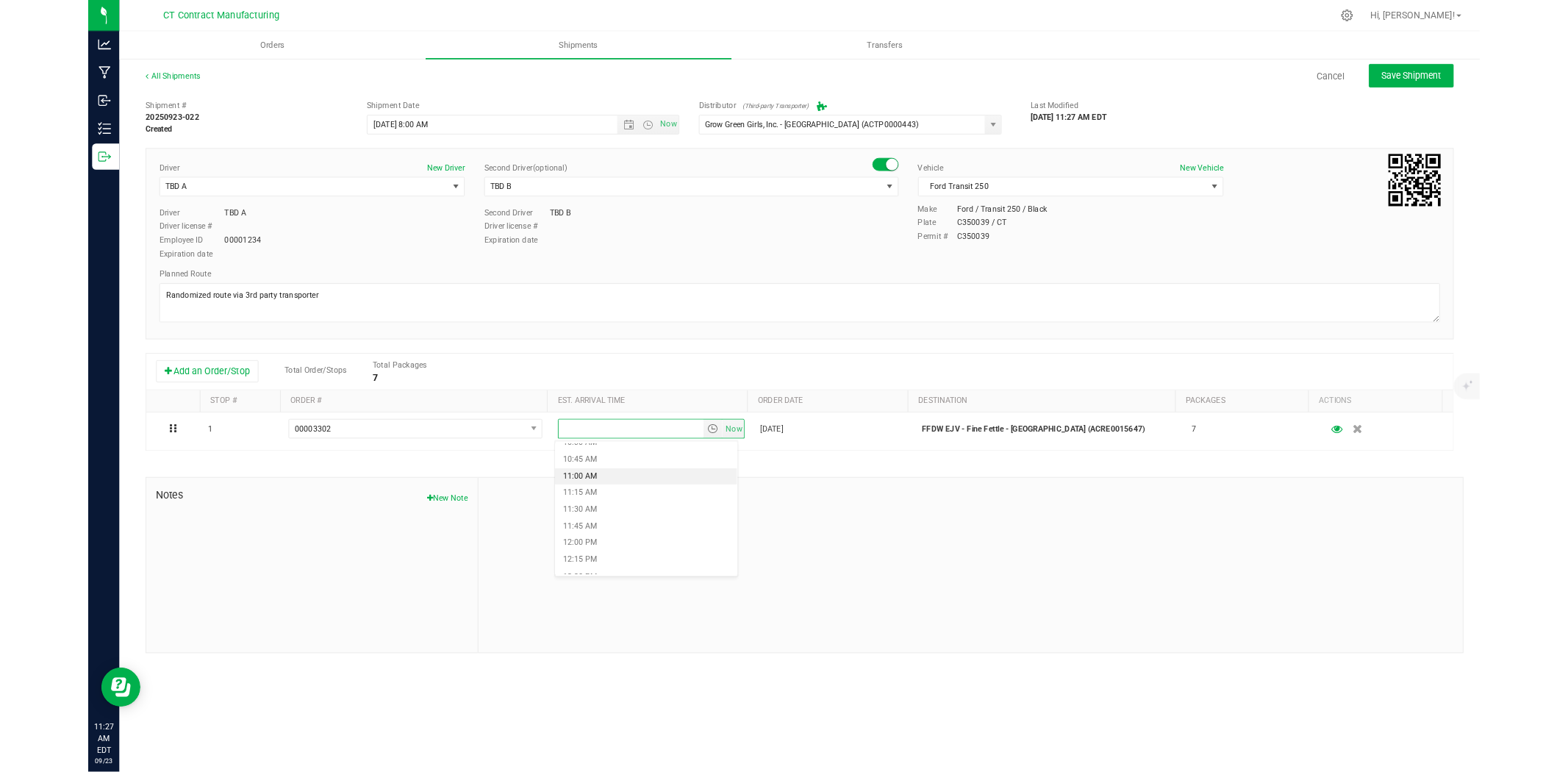
scroll to position [799, 0]
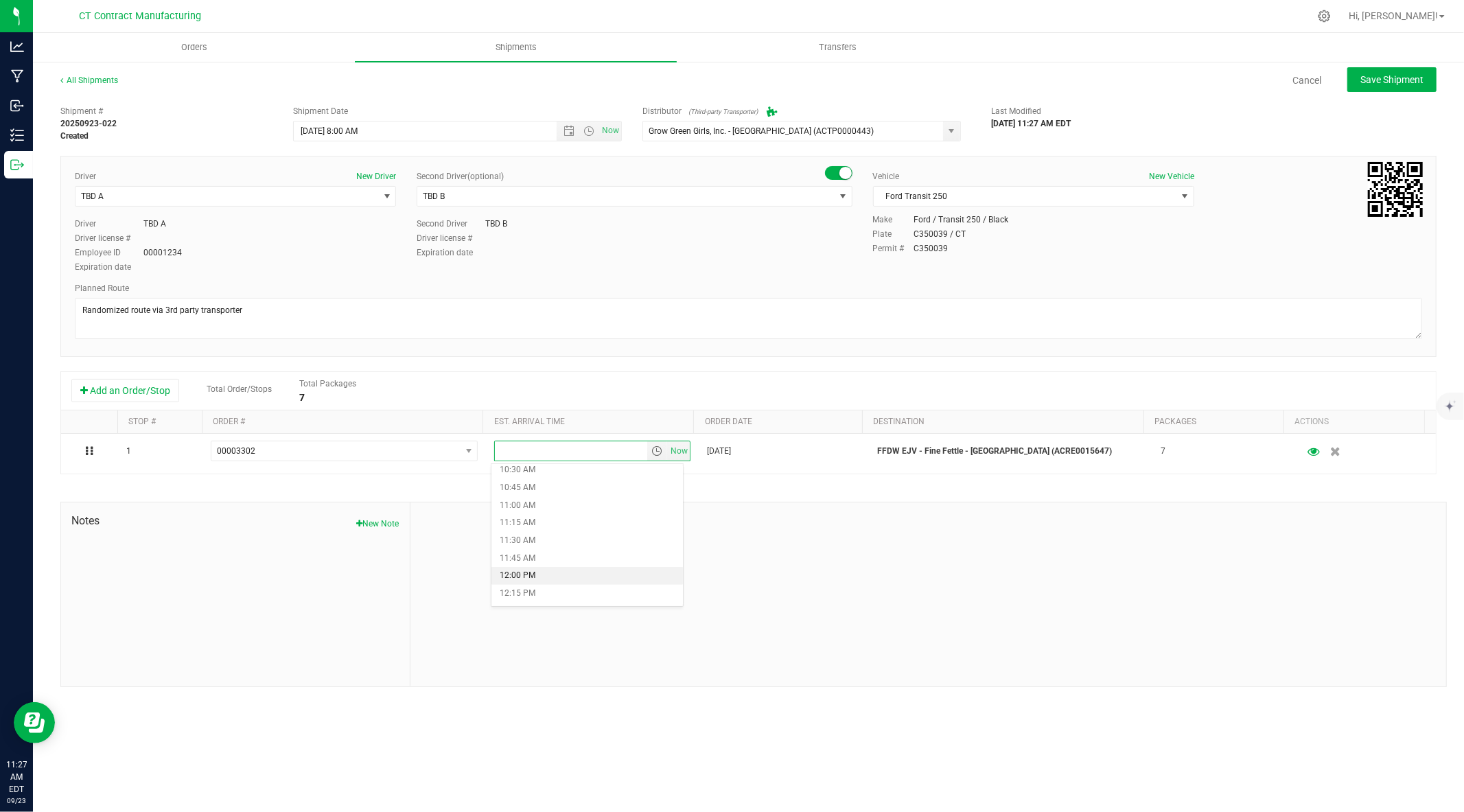
click at [586, 571] on li "12:00 PM" at bounding box center [587, 576] width 191 height 18
click at [1386, 74] on span "Save Shipment" at bounding box center [1391, 79] width 64 height 11
type input "9/24/2025 12:00 PM"
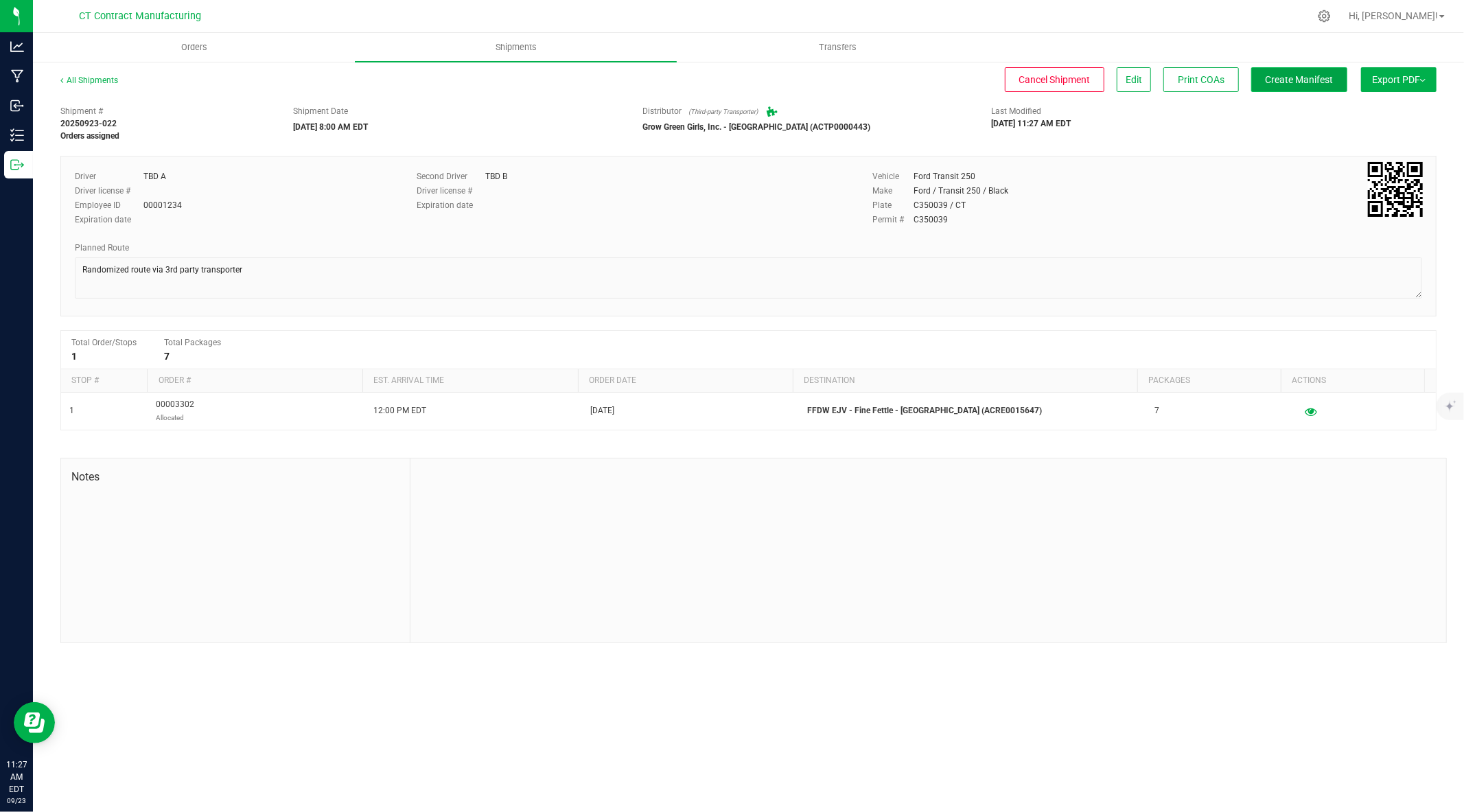
click at [1284, 83] on span "Create Manifest" at bounding box center [1300, 79] width 68 height 11
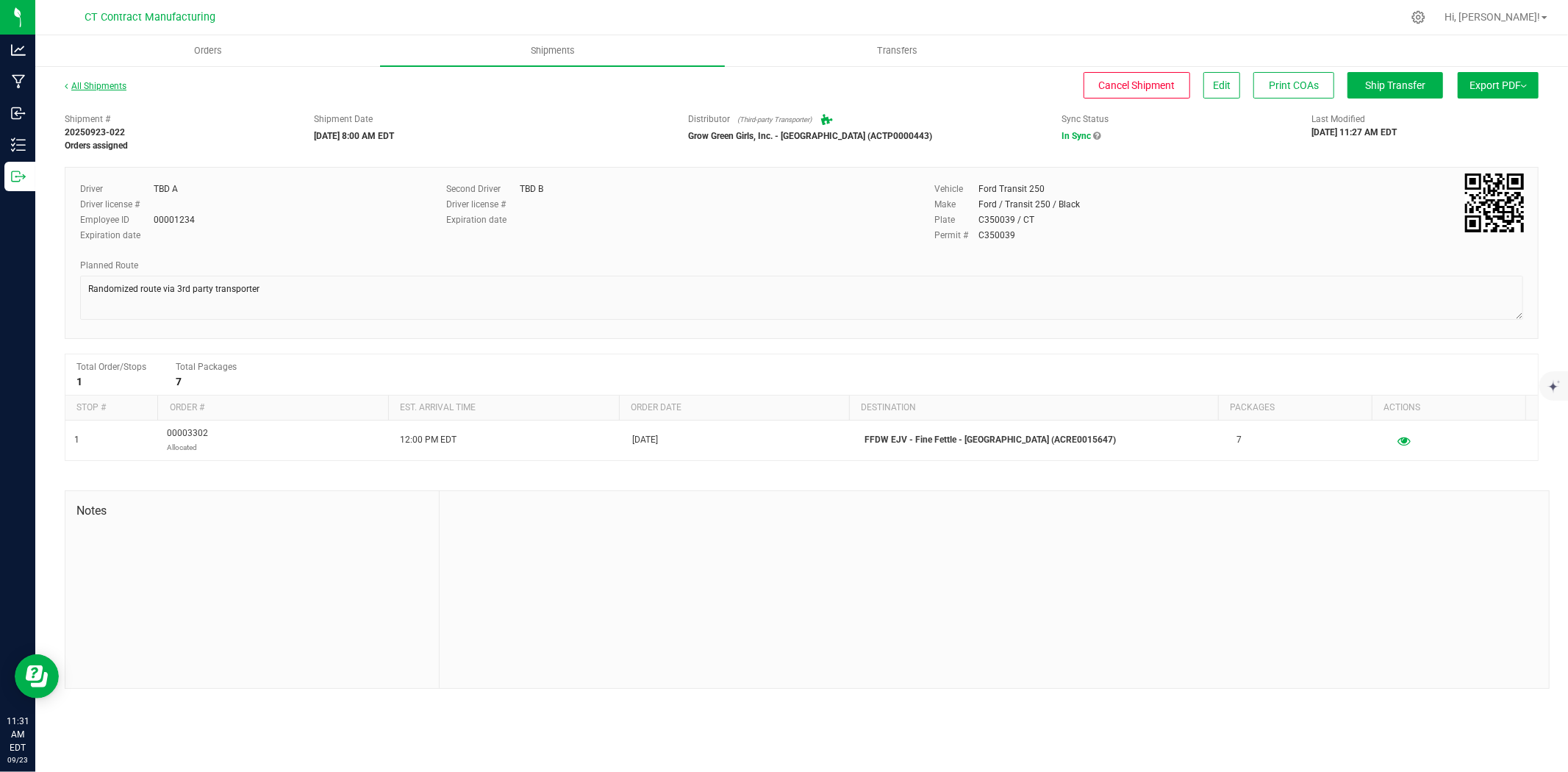
click at [116, 81] on link "All Shipments" at bounding box center [95, 86] width 62 height 11
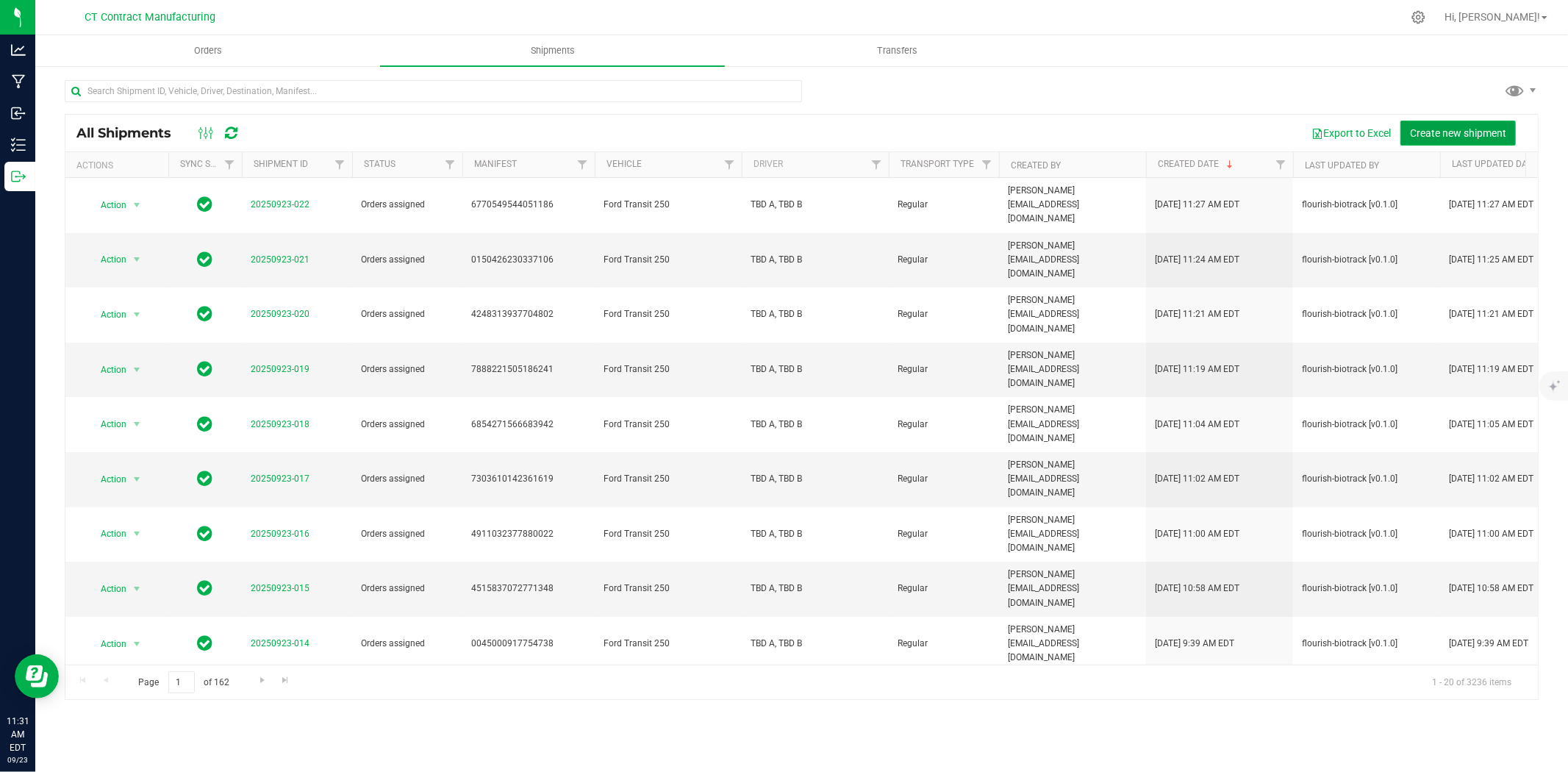
click at [1492, 137] on span "Create new shipment" at bounding box center [1458, 133] width 96 height 11
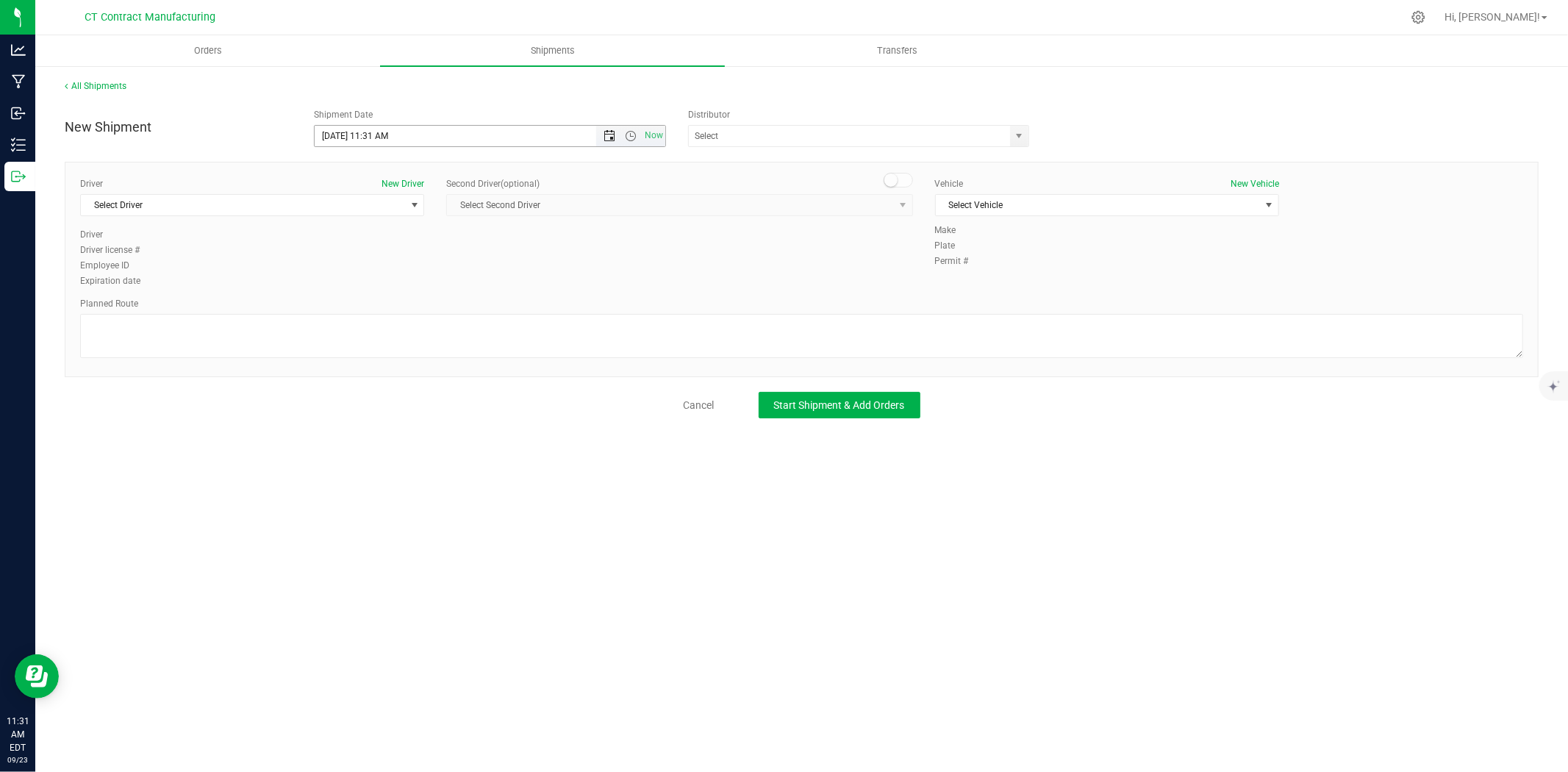
click at [614, 136] on span "Open the date view" at bounding box center [609, 135] width 11 height 11
click at [397, 282] on link "24" at bounding box center [392, 286] width 21 height 23
click at [627, 134] on span "Open the time view" at bounding box center [630, 135] width 11 height 11
click at [377, 293] on li "8:00 AM" at bounding box center [489, 300] width 349 height 19
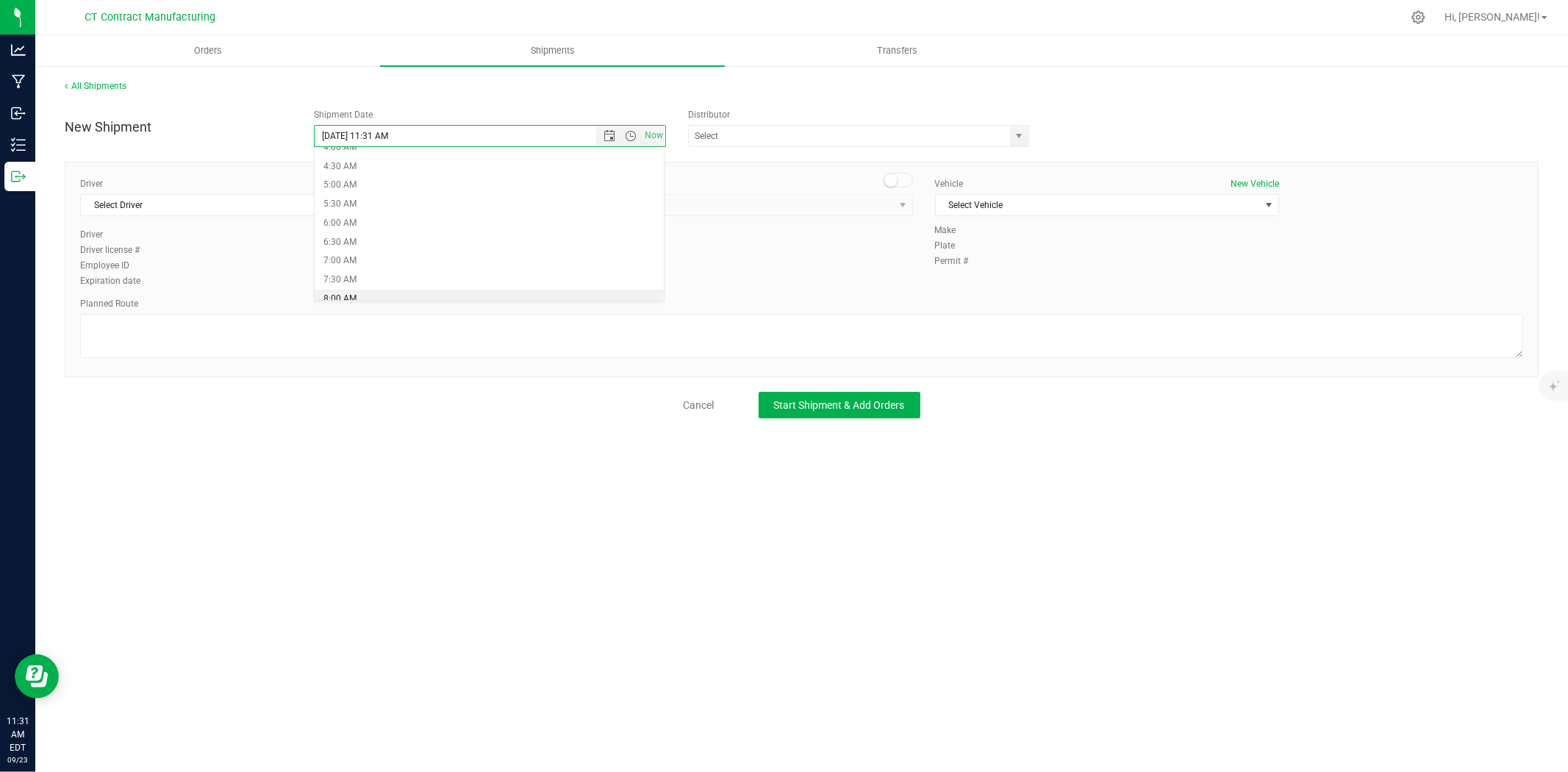
type input "9/24/2025 8:00 AM"
click at [1016, 138] on span "select" at bounding box center [1019, 135] width 11 height 11
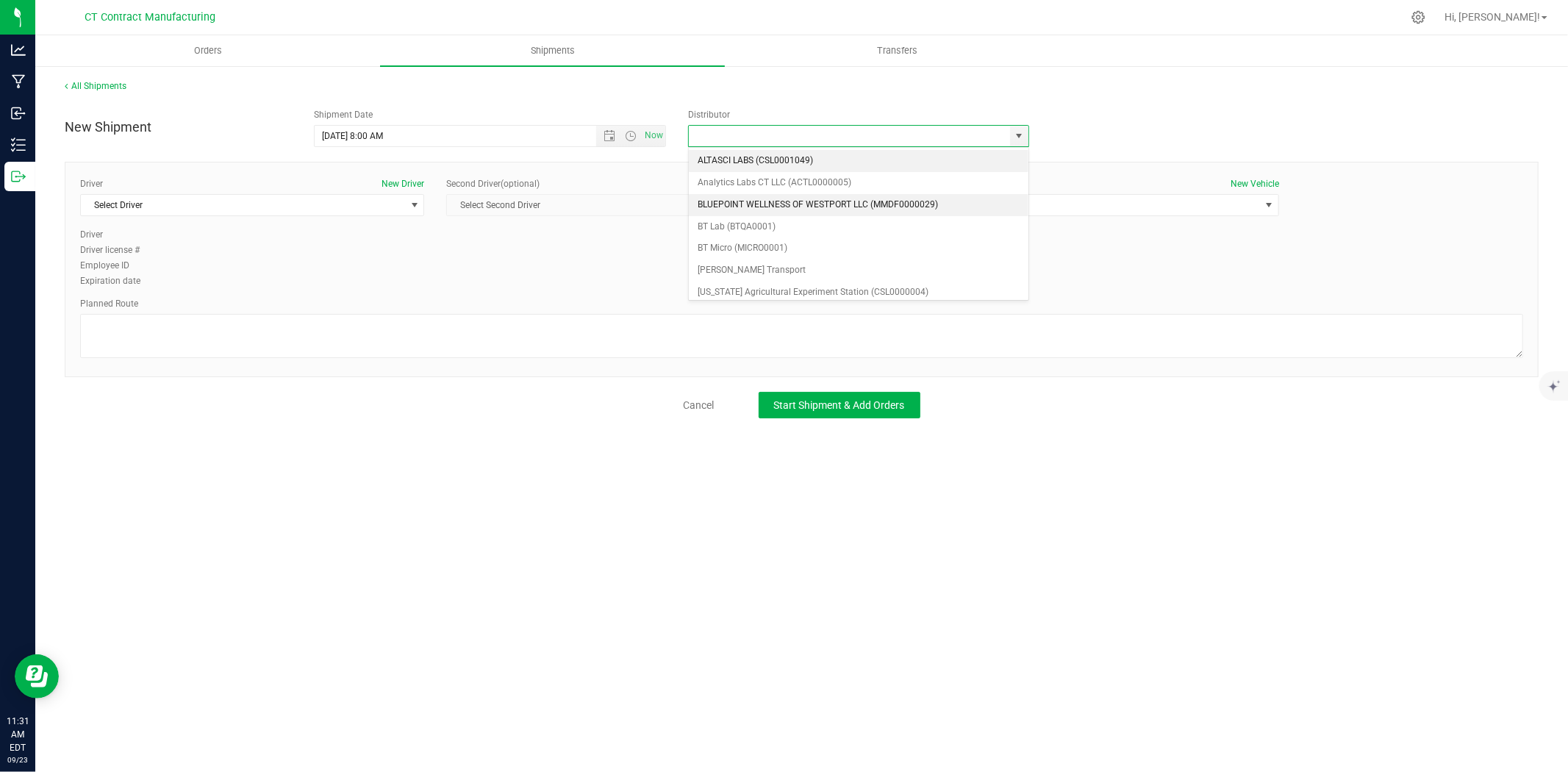
scroll to position [81, 0]
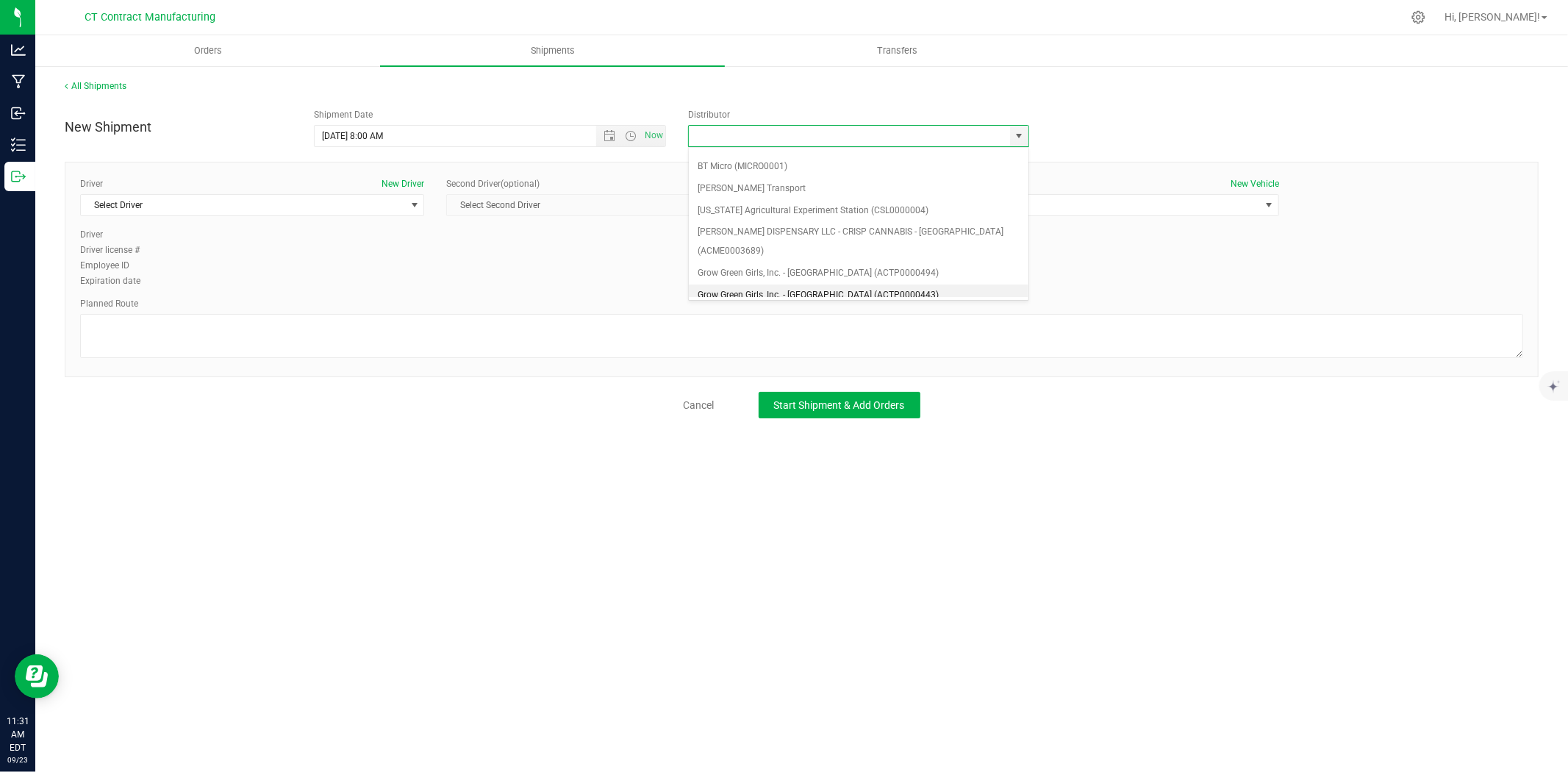
click at [826, 285] on li "Grow Green Girls, Inc. - Westbrook (ACTP0000443)" at bounding box center [858, 295] width 339 height 22
type input "Grow Green Girls, Inc. - Westbrook (ACTP0000443)"
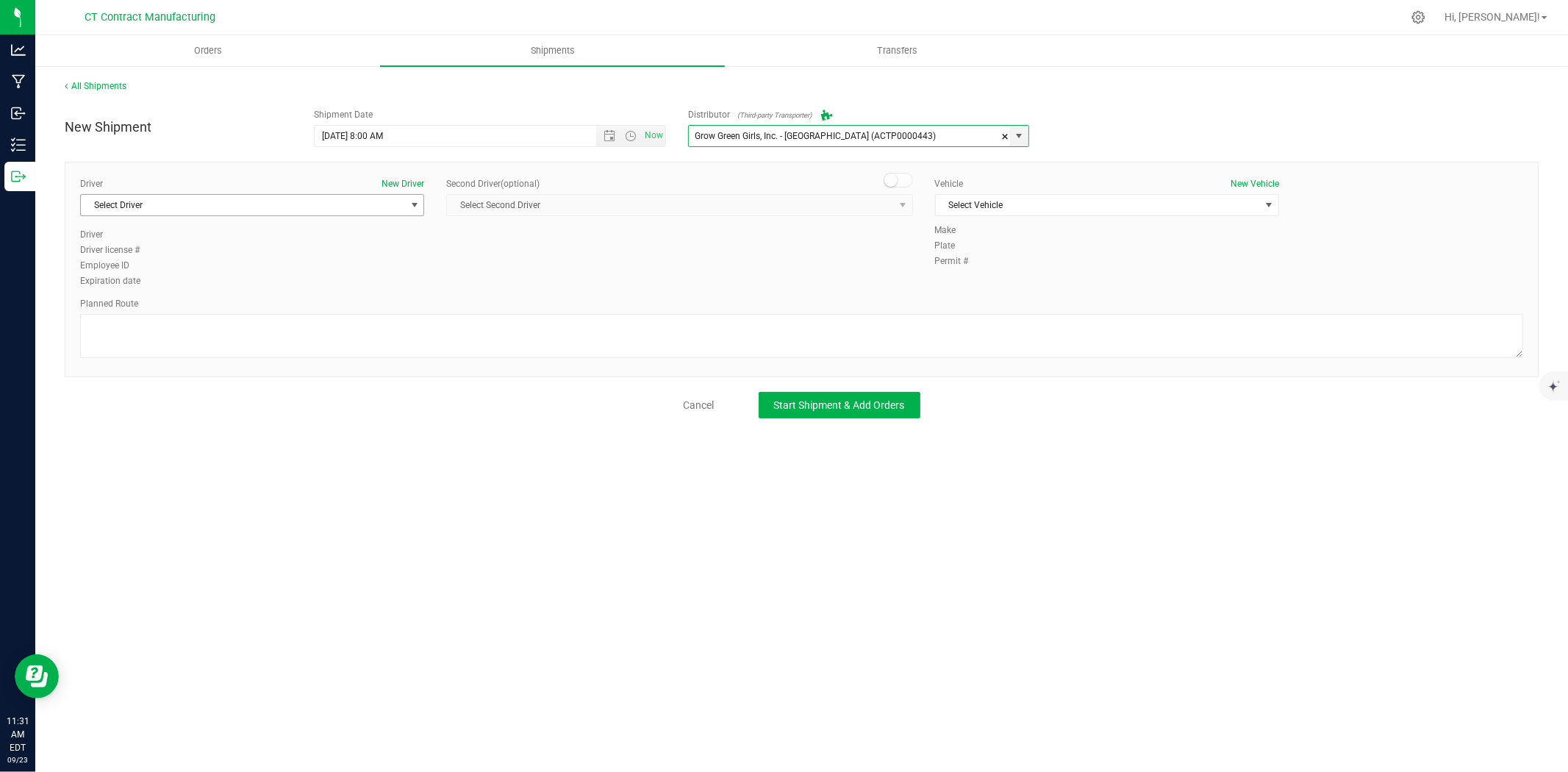
click at [398, 207] on span "Select Driver" at bounding box center [242, 204] width 324 height 20
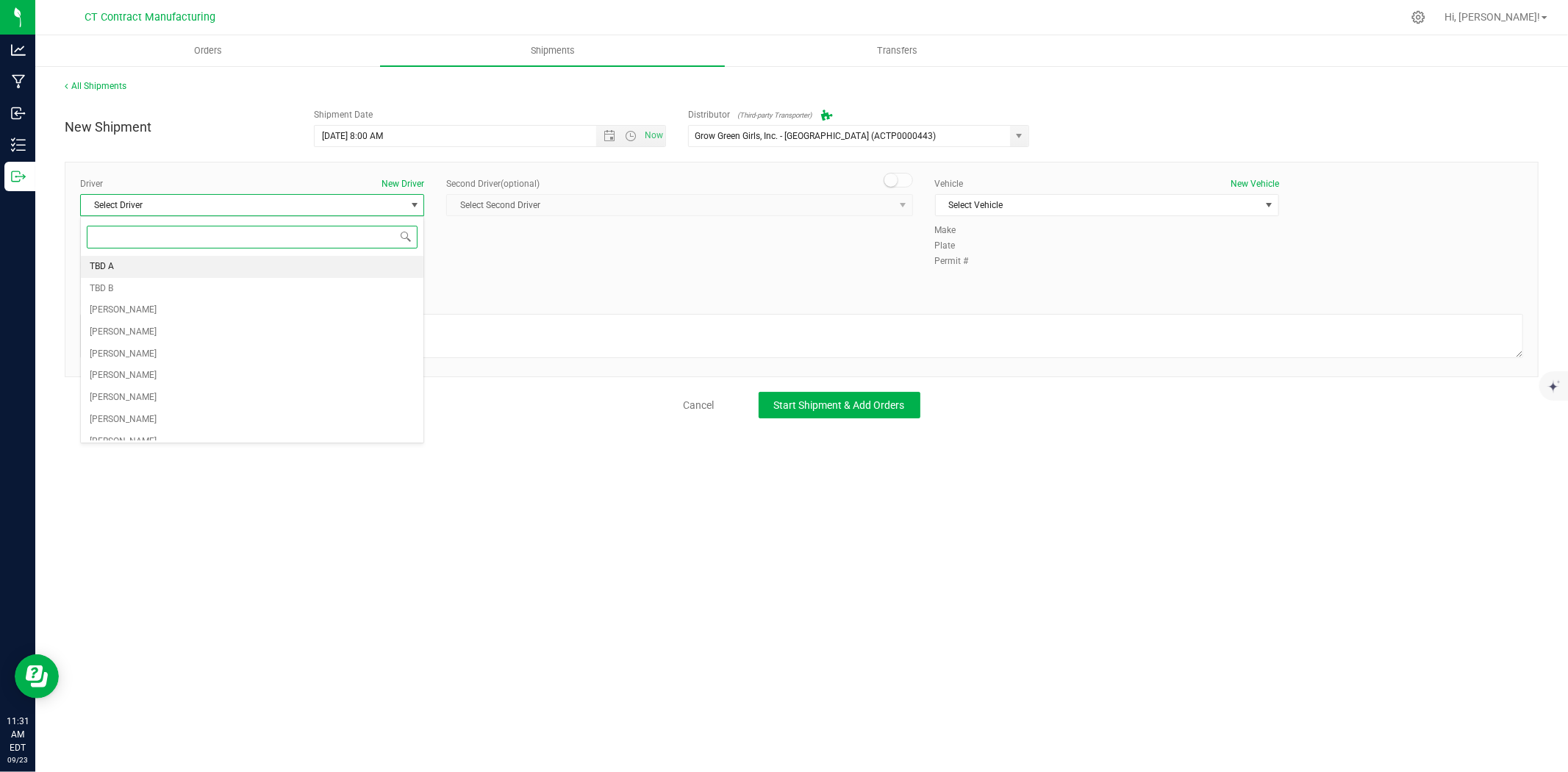
click at [361, 263] on li "TBD A" at bounding box center [252, 266] width 343 height 22
click at [902, 188] on div "Second Driver (optional)" at bounding box center [679, 183] width 466 height 13
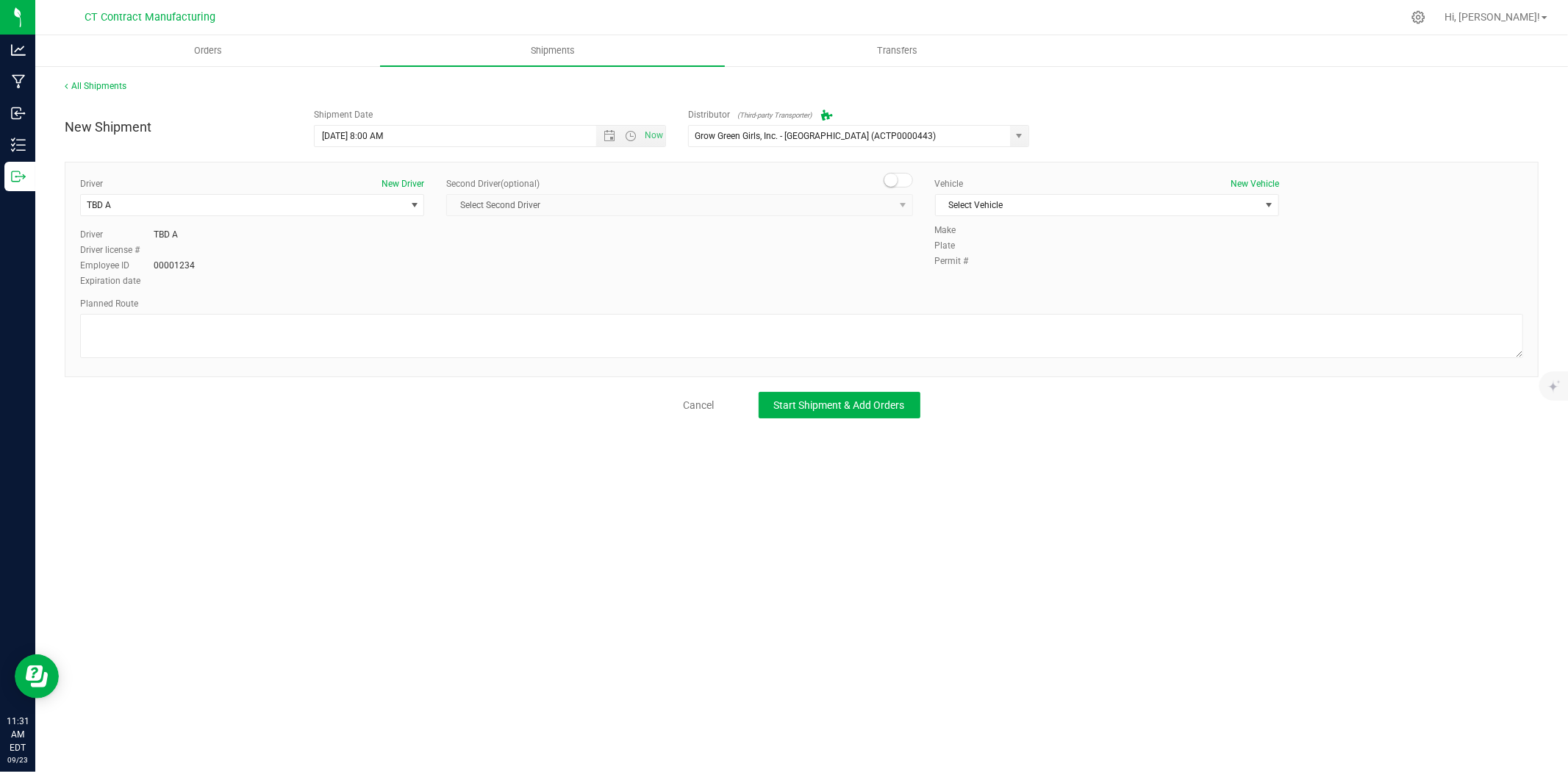
click at [901, 174] on span at bounding box center [898, 180] width 29 height 15
click at [901, 203] on span "select" at bounding box center [902, 204] width 11 height 11
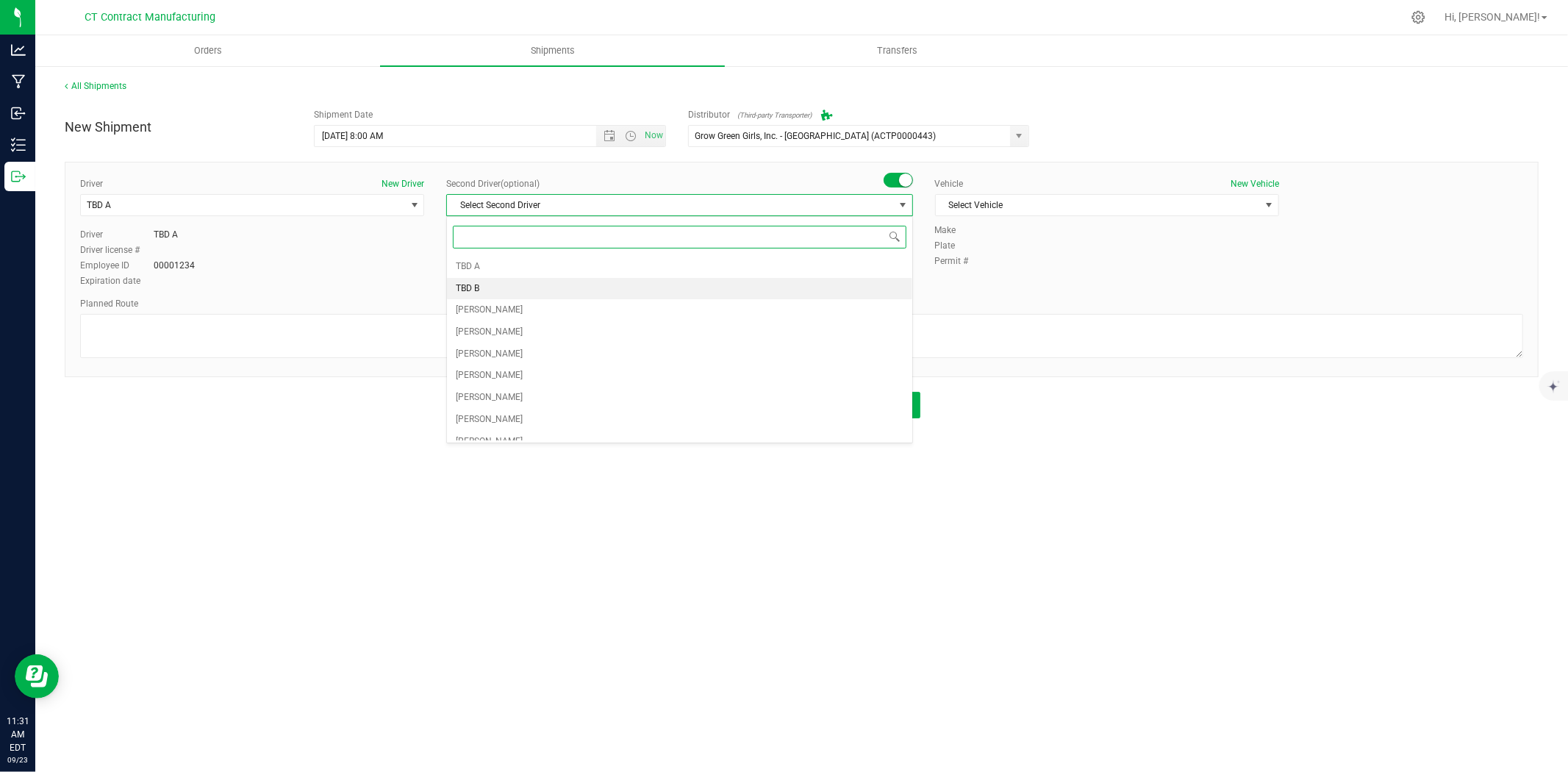
click at [559, 285] on li "TBD B" at bounding box center [680, 288] width 465 height 22
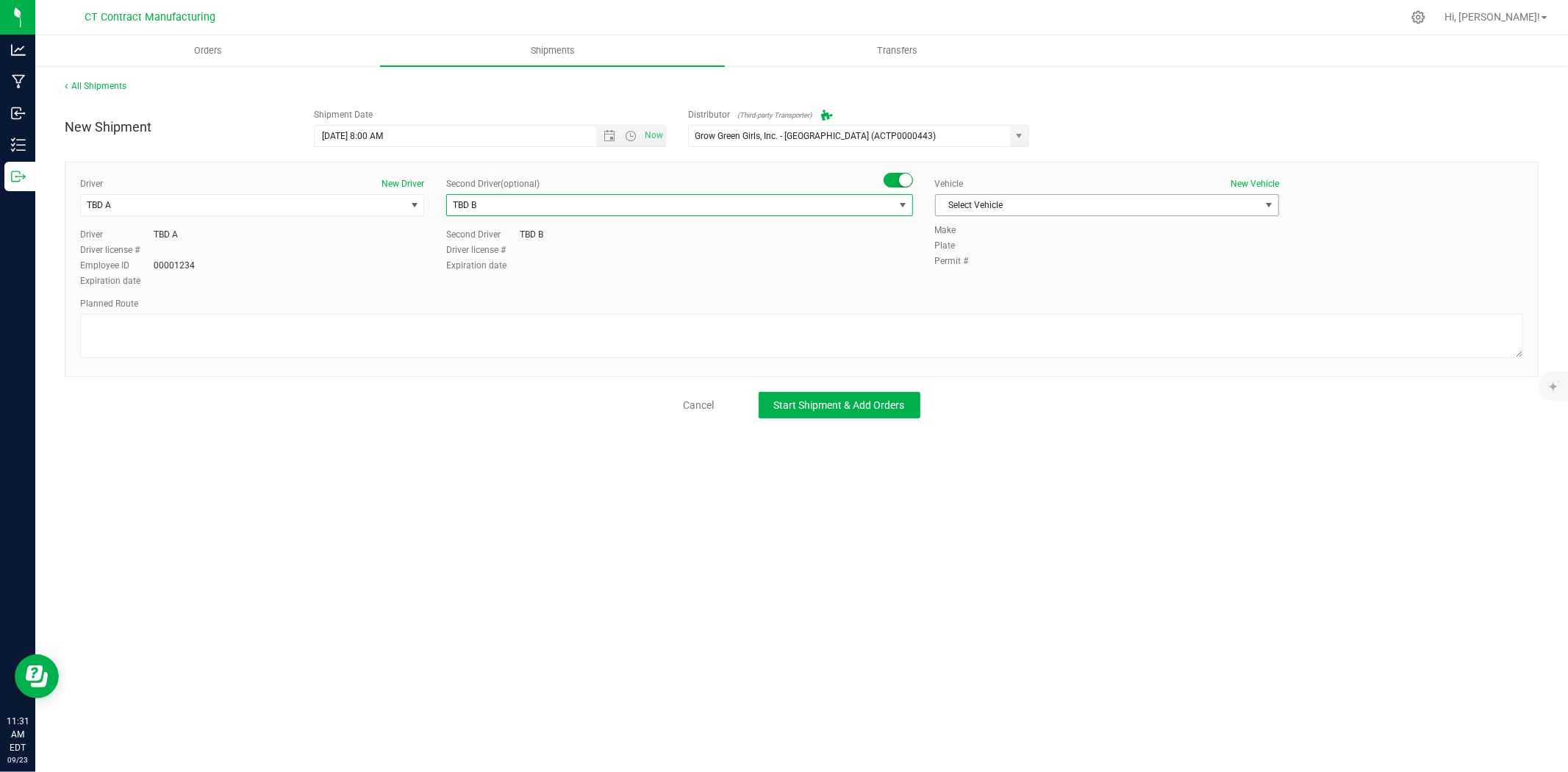
click at [1081, 203] on span "Select Vehicle" at bounding box center [1098, 204] width 324 height 20
click at [1081, 243] on li "Ford Transit 250" at bounding box center [1107, 252] width 343 height 22
click at [924, 334] on textarea at bounding box center [802, 336] width 1443 height 44
paste textarea "Randomized route via 3rd party transporter"
type textarea "Randomized route via 3rd party transporter"
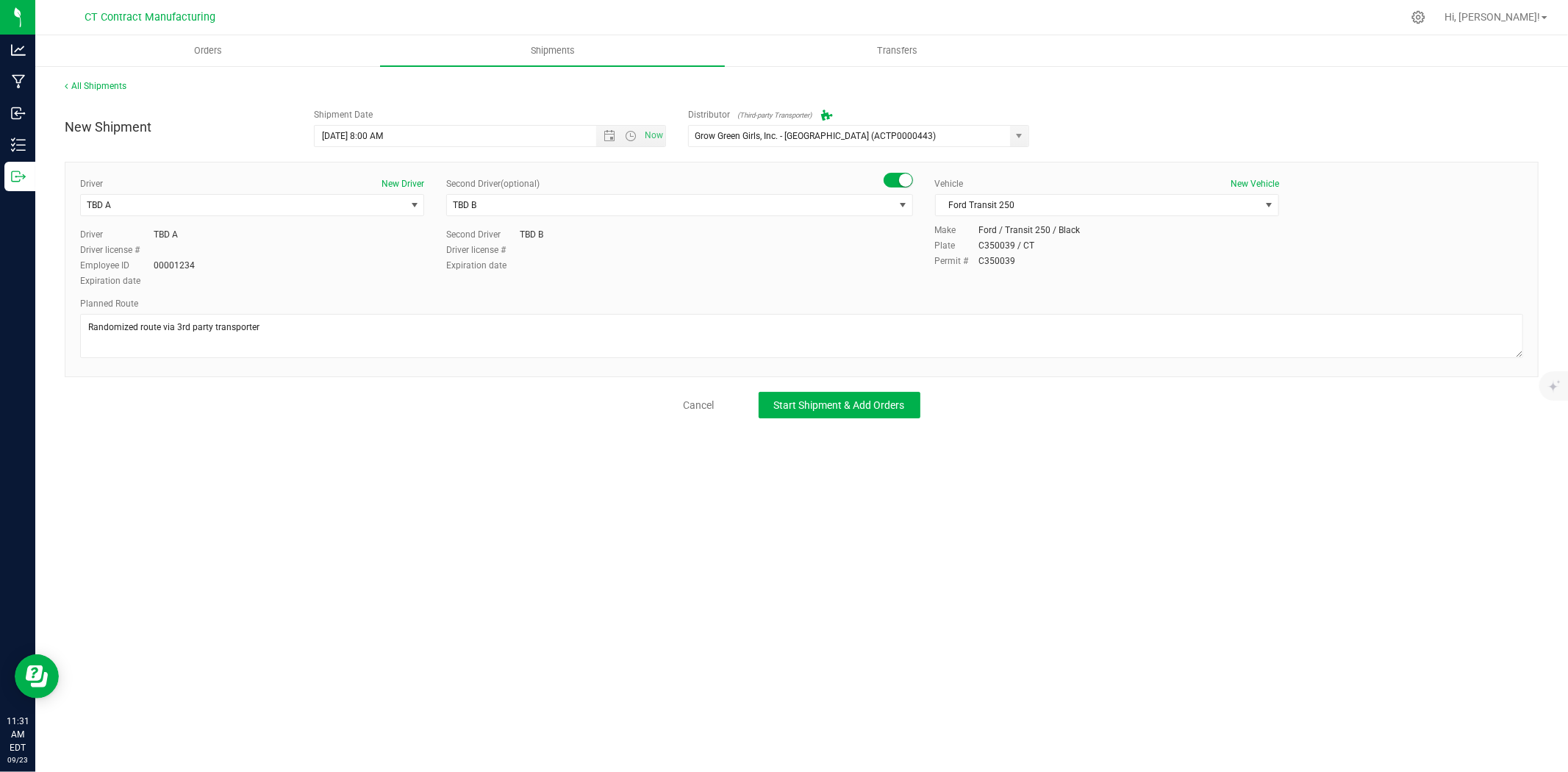
click at [1160, 7] on div at bounding box center [833, 17] width 1138 height 28
click at [872, 405] on span "Start Shipment & Add Orders" at bounding box center [840, 405] width 131 height 11
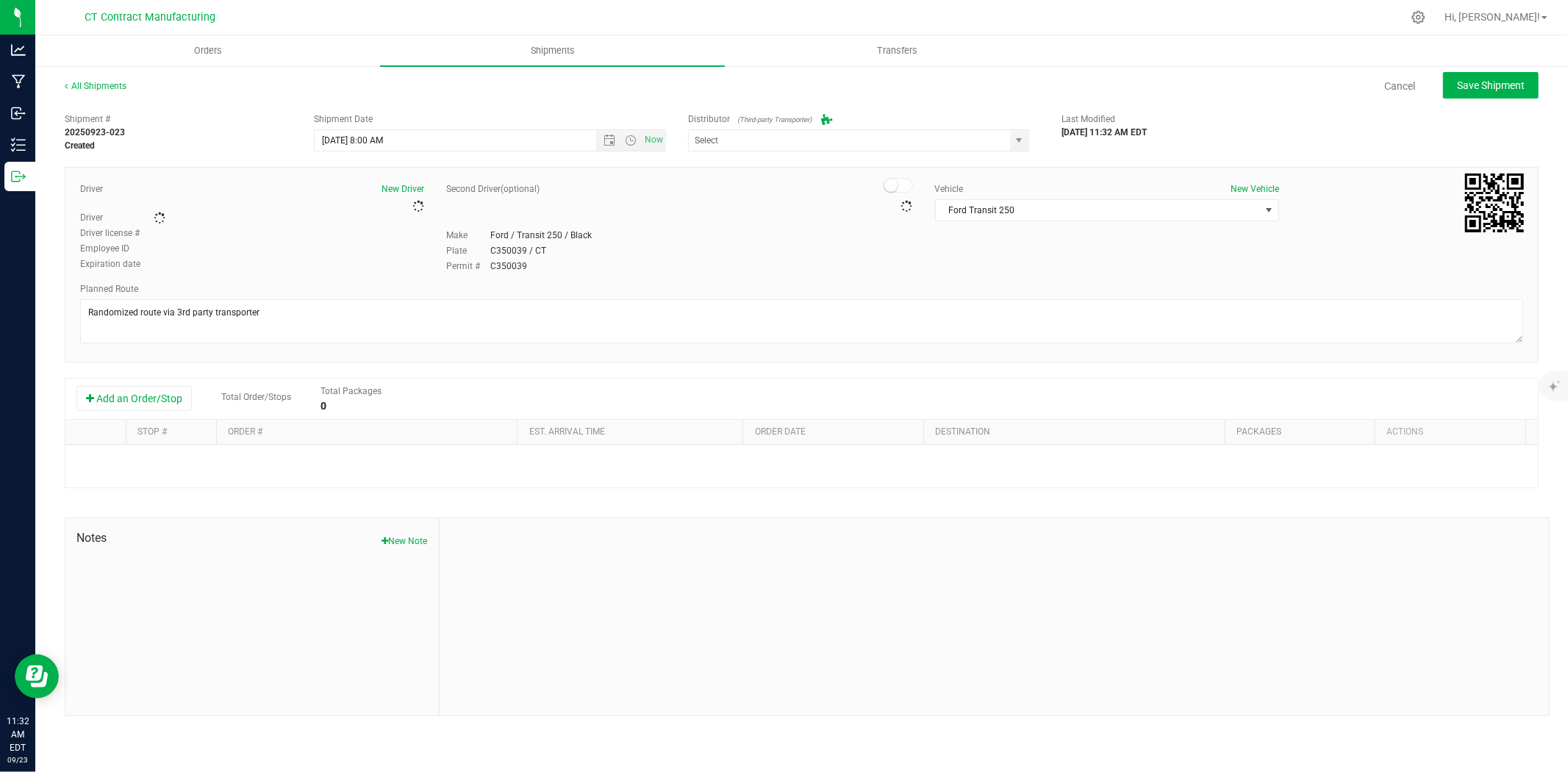
type input "Grow Green Girls, Inc. - Westbrook (ACTP0000443)"
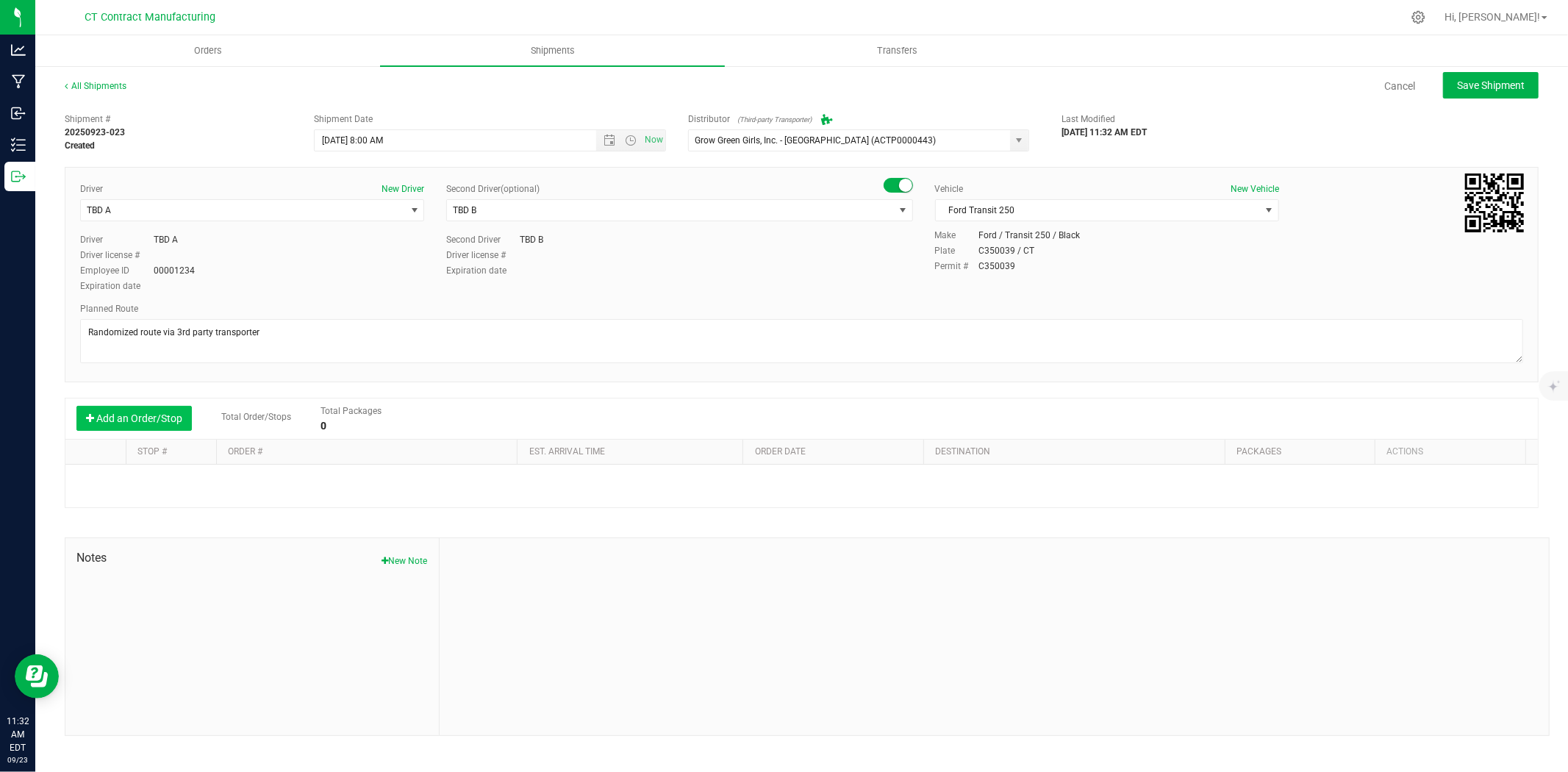
click at [177, 422] on button "Add an Order/Stop" at bounding box center [133, 418] width 116 height 25
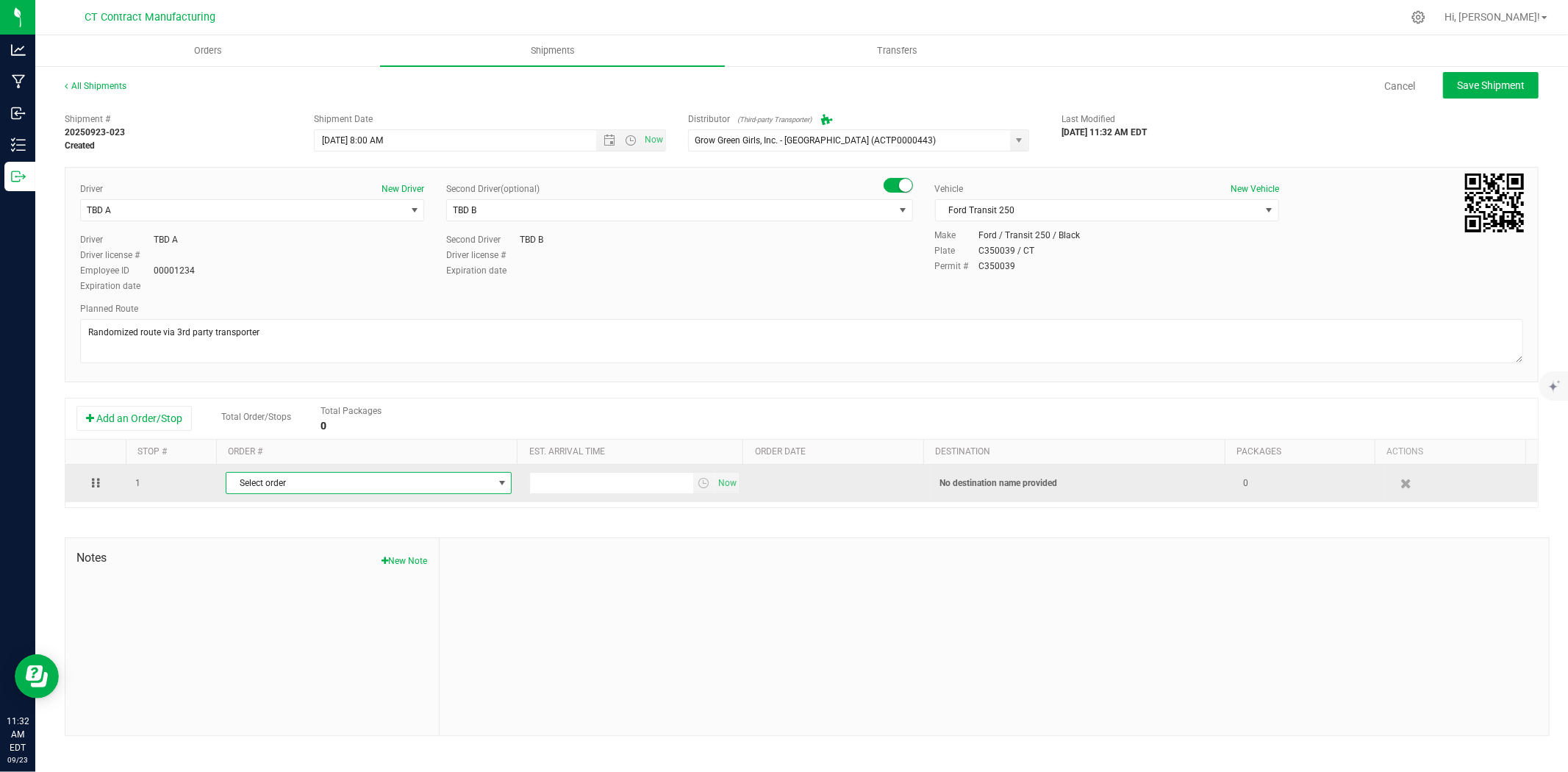
click at [362, 484] on span "Select order" at bounding box center [359, 483] width 266 height 20
type input "3314"
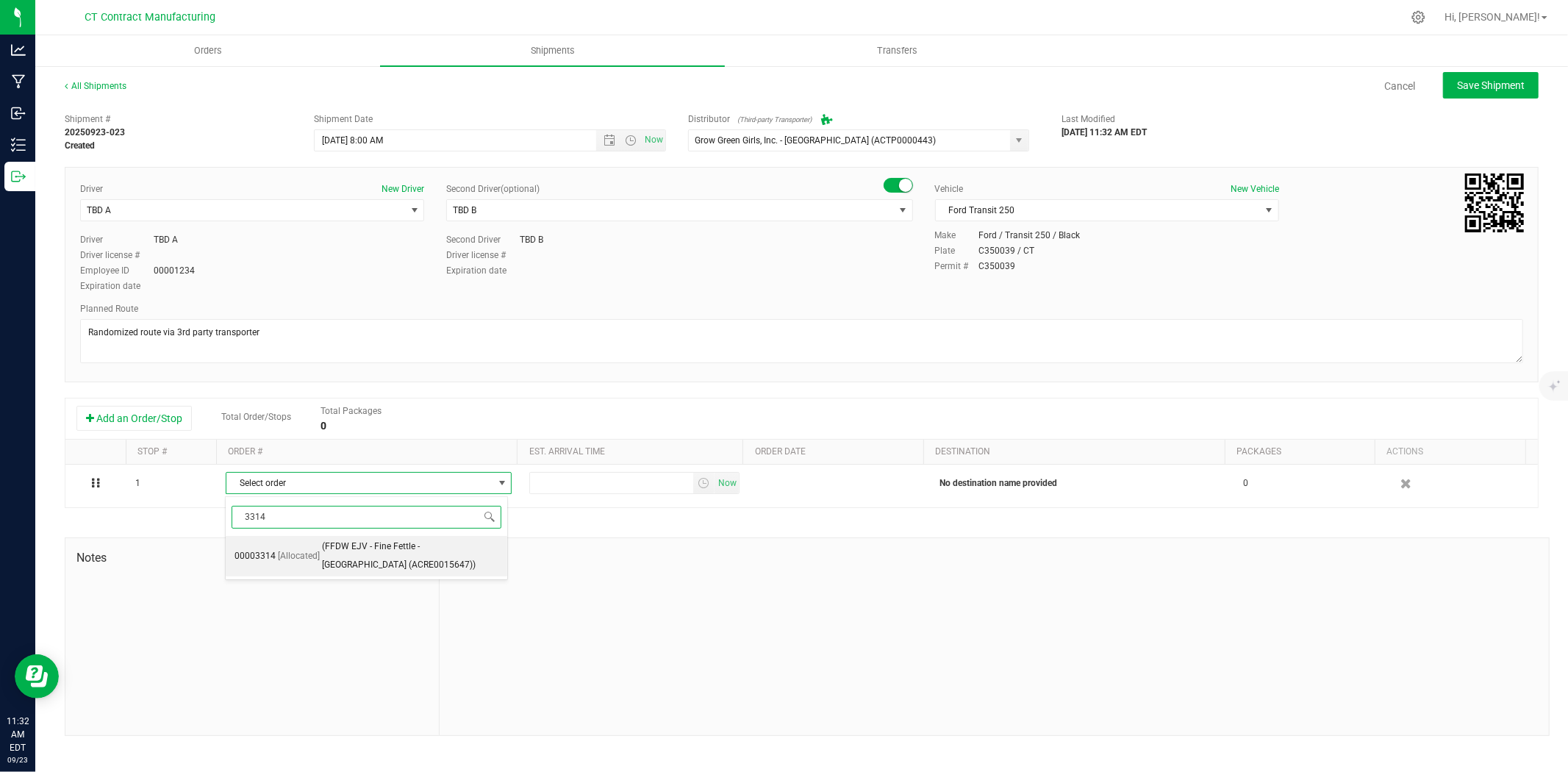
click at [397, 543] on span "(FFDW EJV - Fine Fettle - Manchester (ACRE0015647))" at bounding box center [410, 556] width 177 height 37
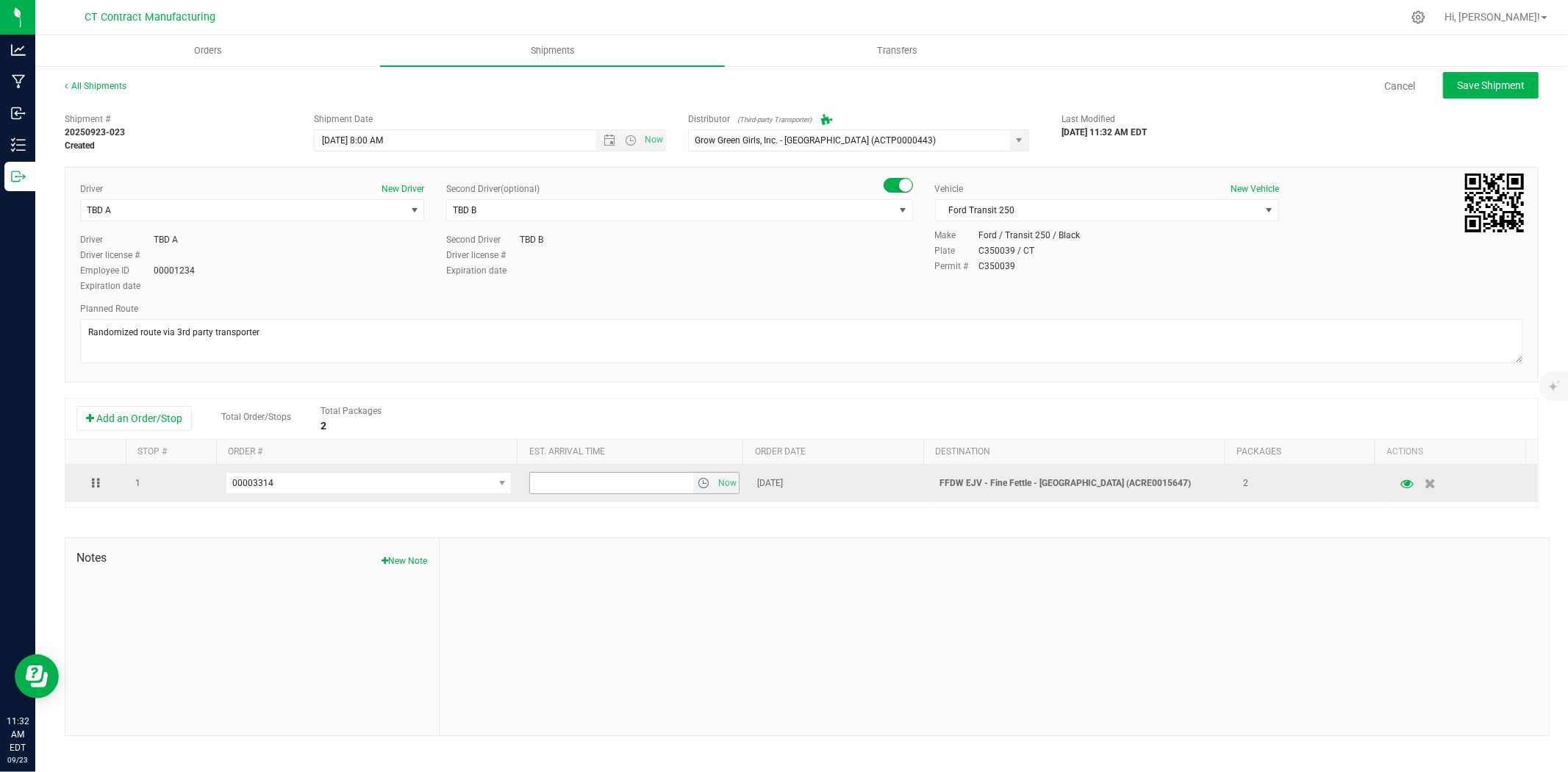
click at [701, 489] on span "select" at bounding box center [703, 483] width 11 height 11
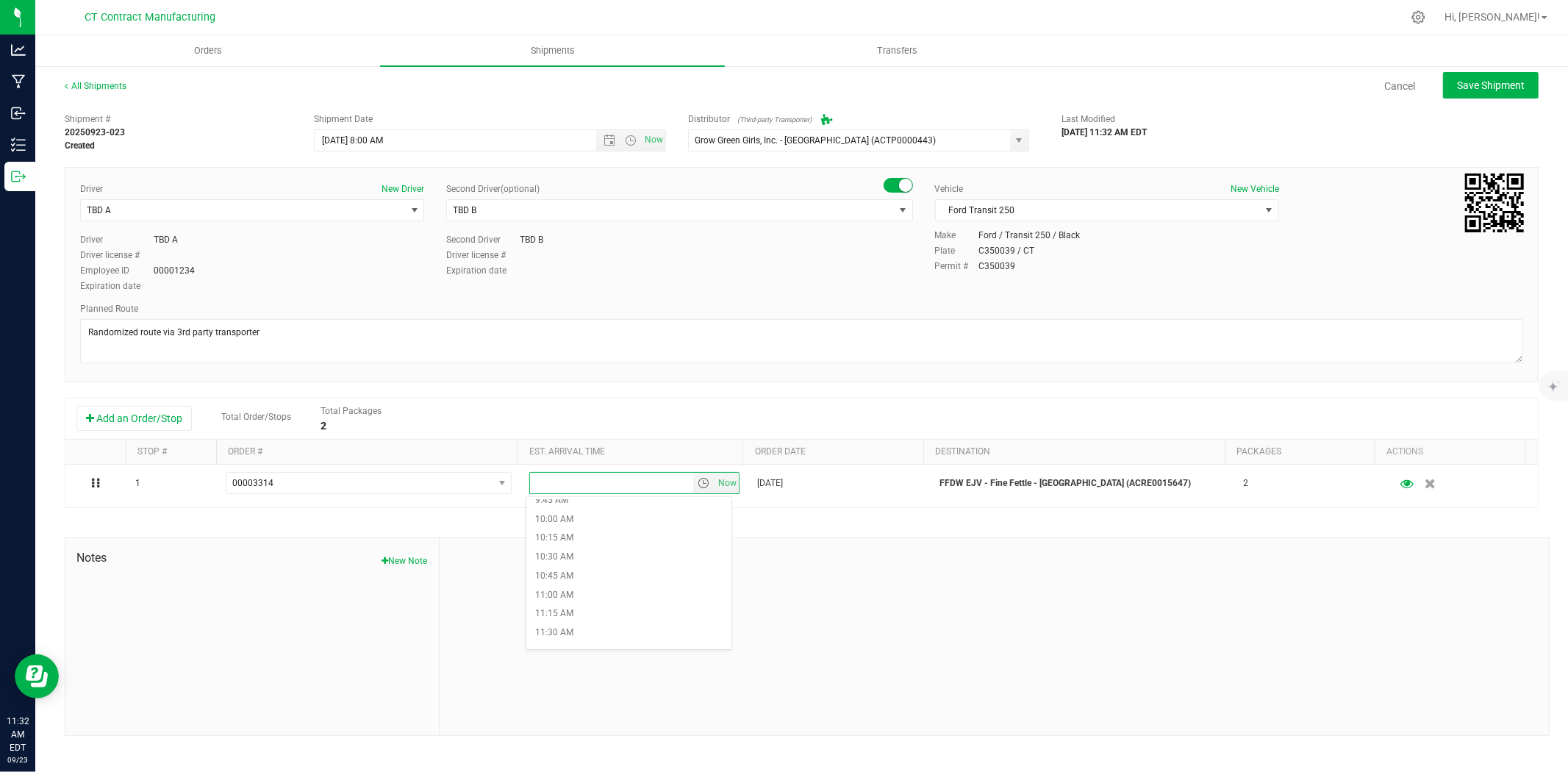
scroll to position [817, 0]
click at [614, 598] on li "12:00 PM" at bounding box center [628, 600] width 205 height 19
click at [1496, 88] on span "Save Shipment" at bounding box center [1490, 85] width 68 height 11
type input "9/24/2025 12:00 PM"
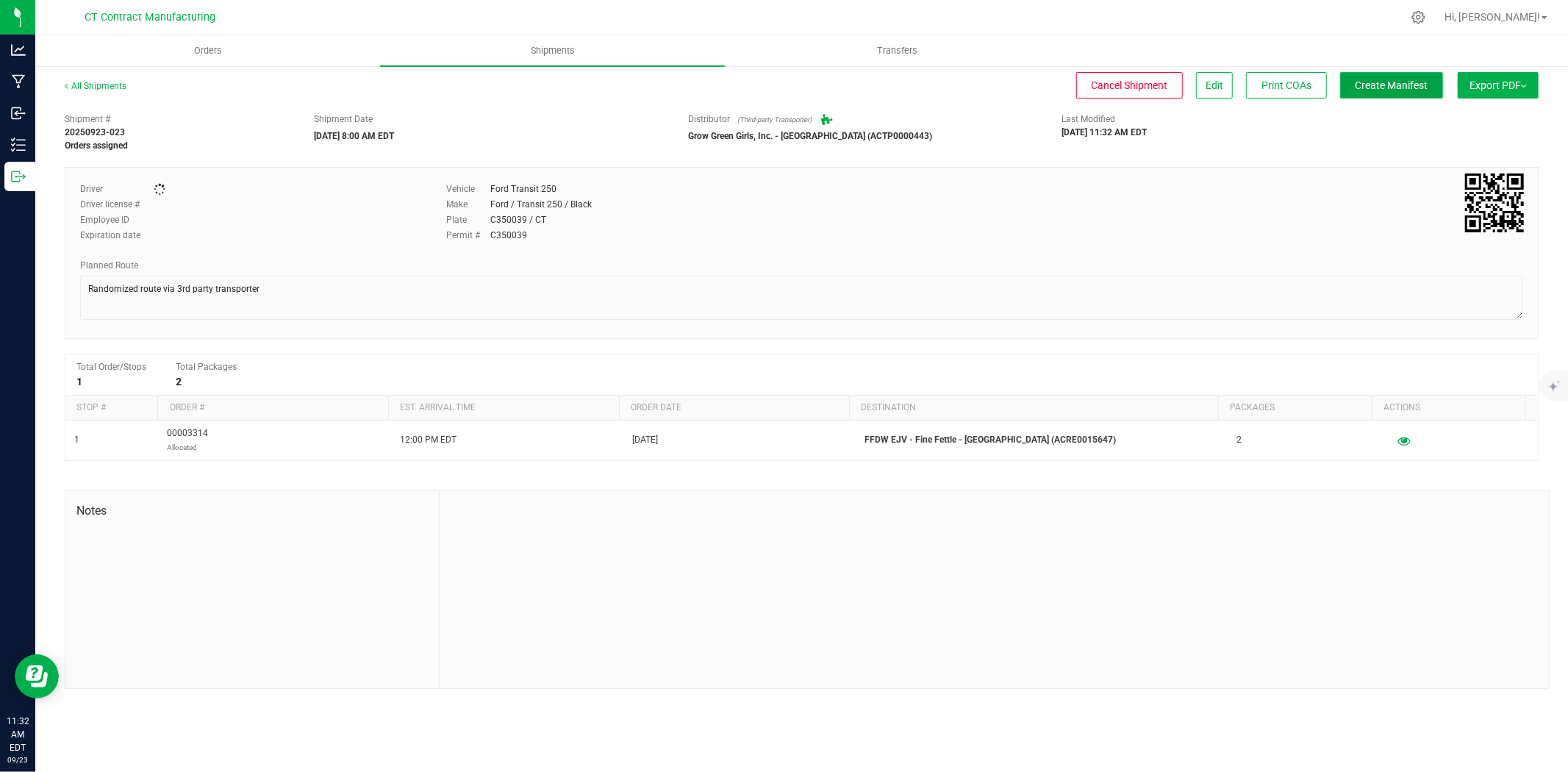
click at [1372, 80] on span "Create Manifest" at bounding box center [1392, 85] width 72 height 11
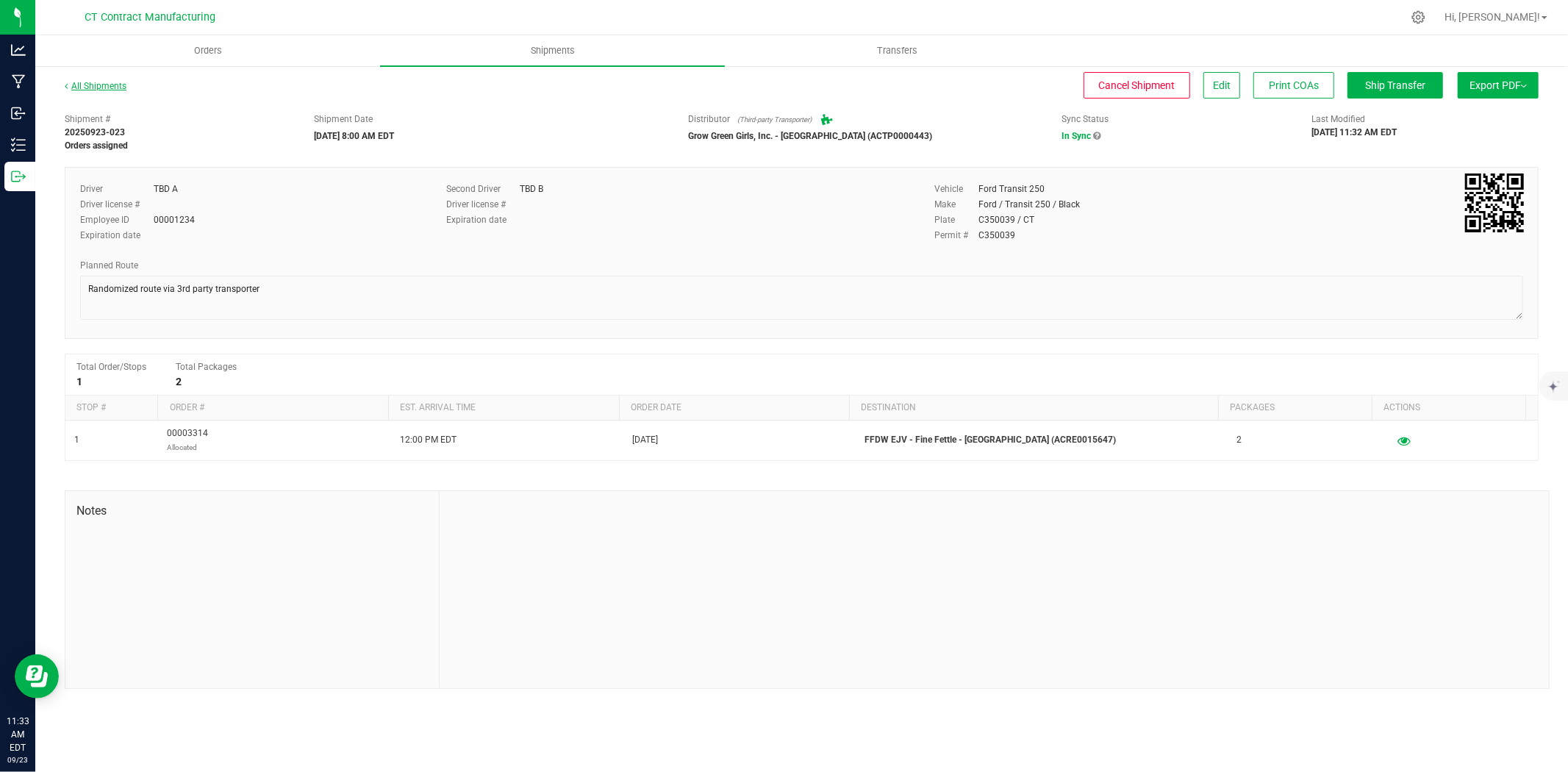
click at [108, 83] on link "All Shipments" at bounding box center [95, 86] width 62 height 11
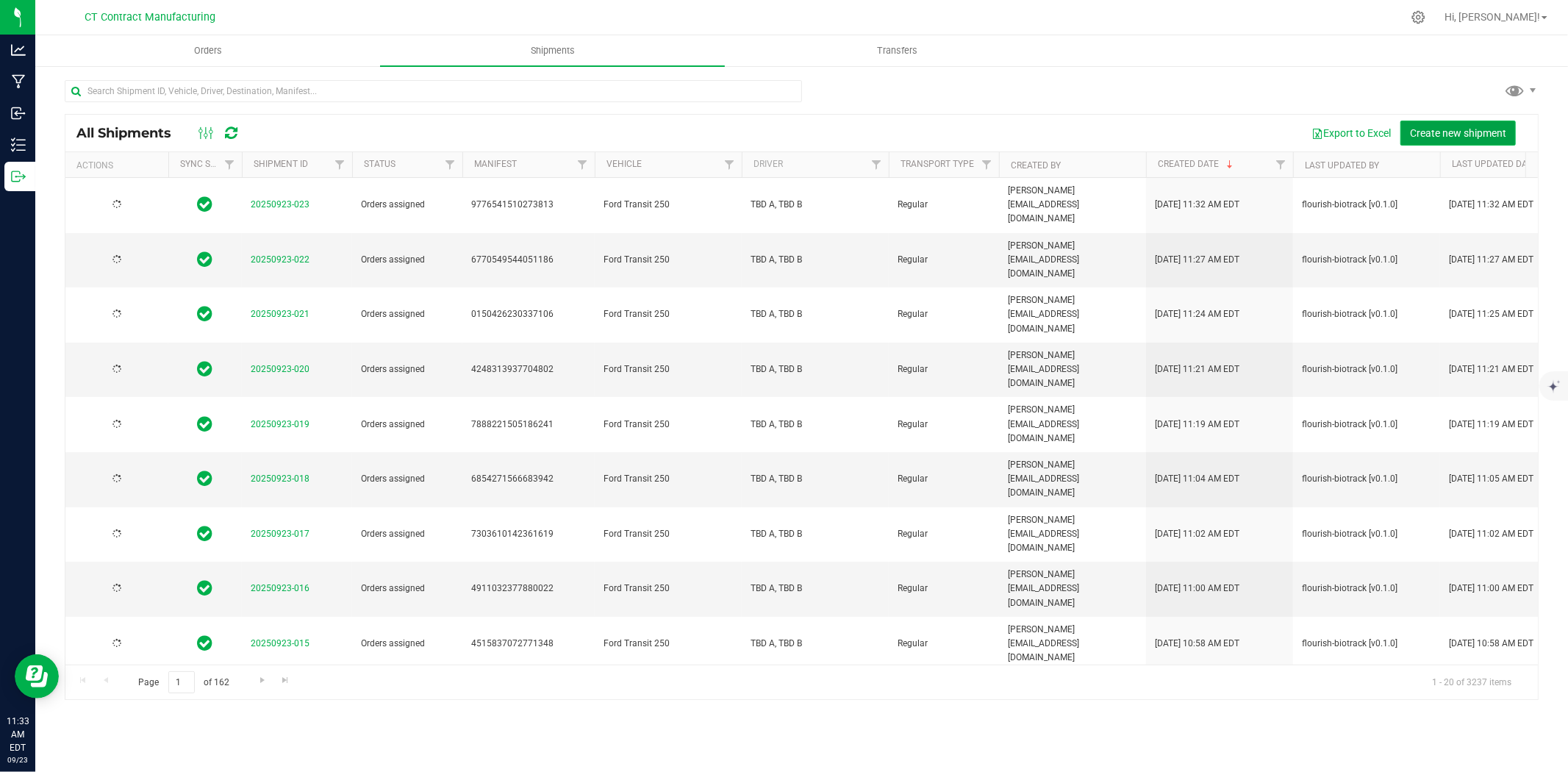
click at [1439, 127] on span "Create new shipment" at bounding box center [1458, 133] width 96 height 11
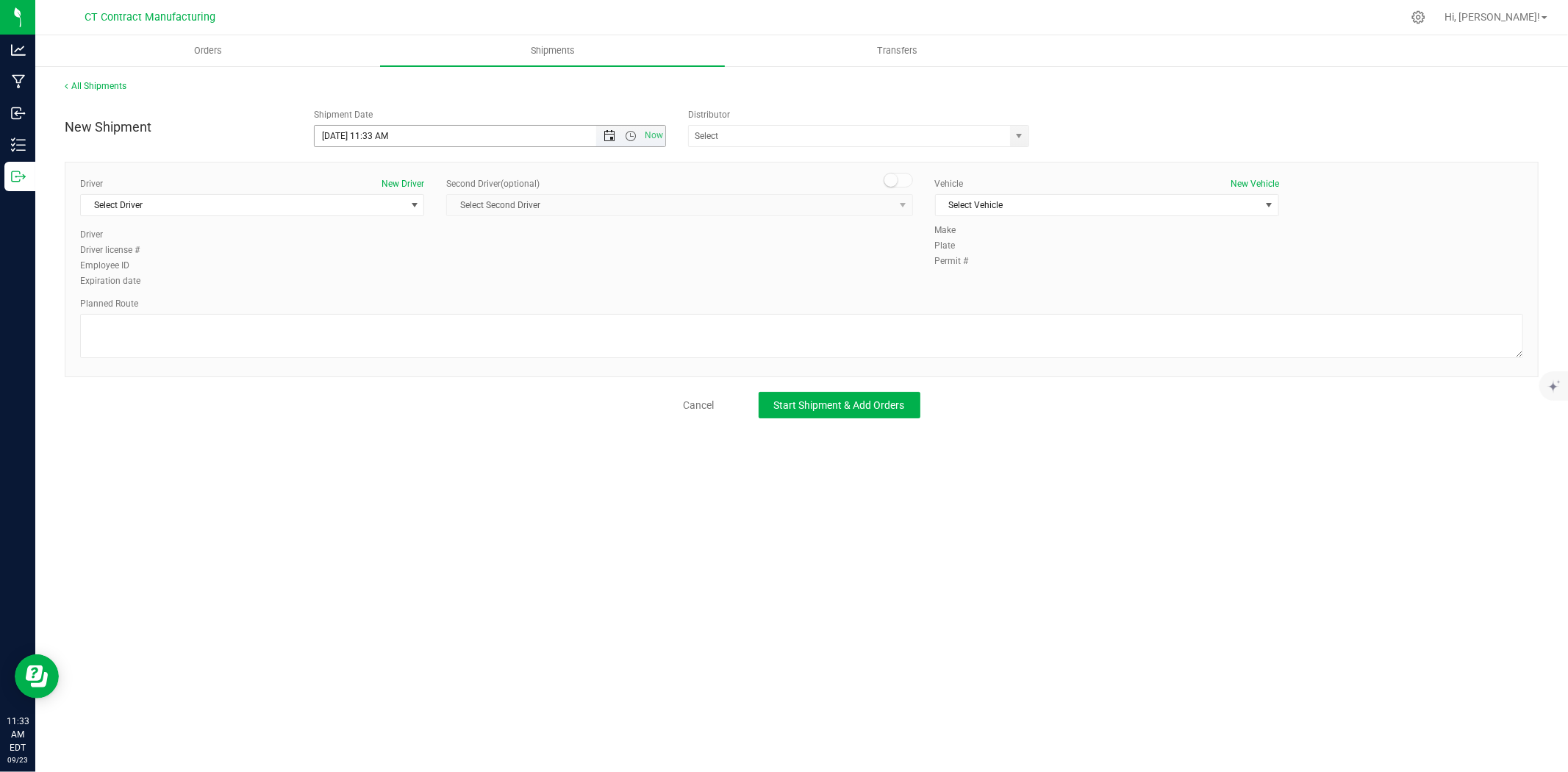
click at [613, 134] on span "Open the date view" at bounding box center [609, 135] width 11 height 11
click at [392, 283] on link "24" at bounding box center [392, 286] width 21 height 23
click at [628, 134] on span "Open the time view" at bounding box center [630, 135] width 11 height 11
click at [384, 297] on li "8:00 AM" at bounding box center [489, 300] width 349 height 19
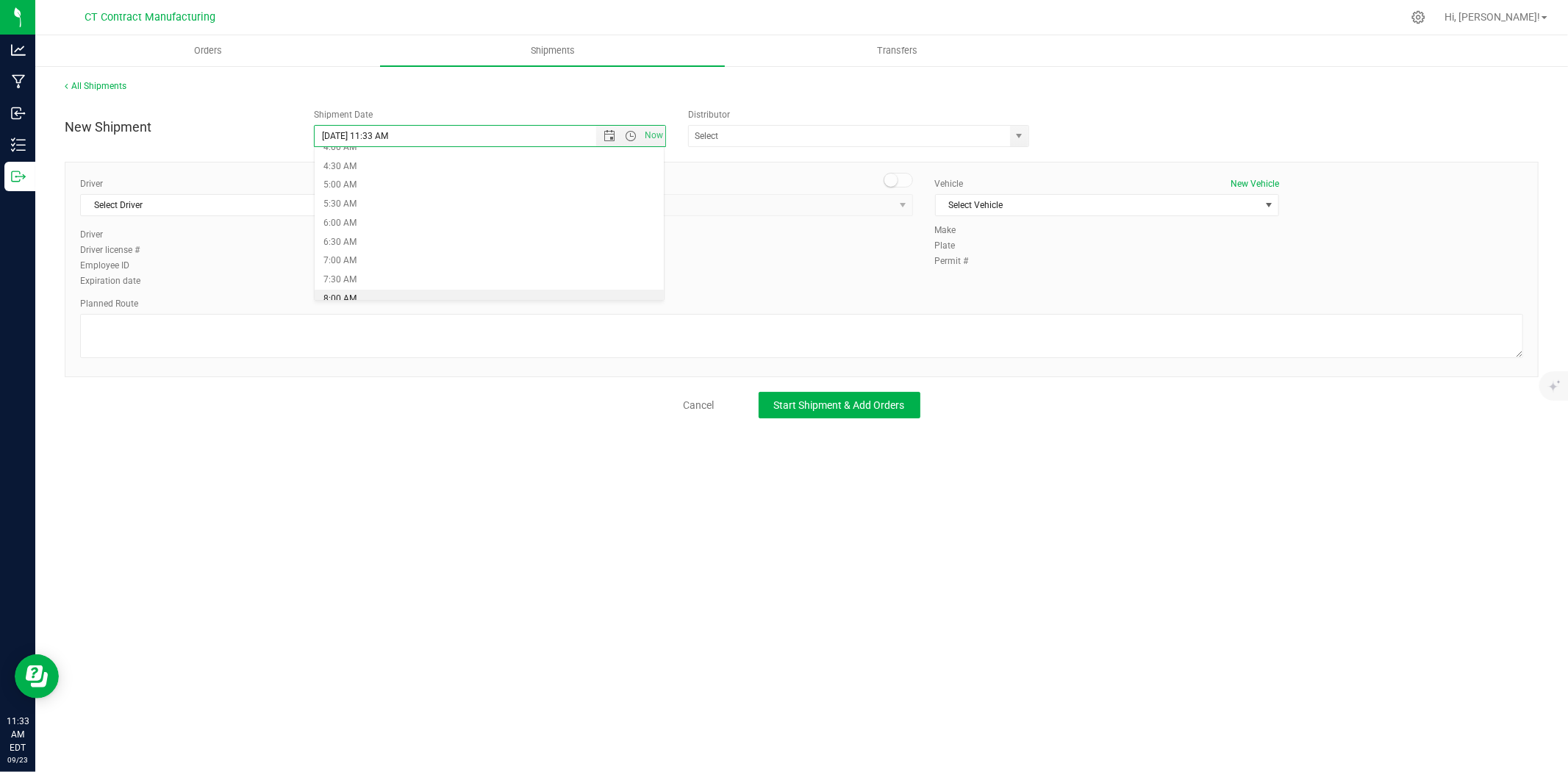
type input "9/24/2025 8:00 AM"
click at [1018, 138] on span "select" at bounding box center [1019, 135] width 11 height 11
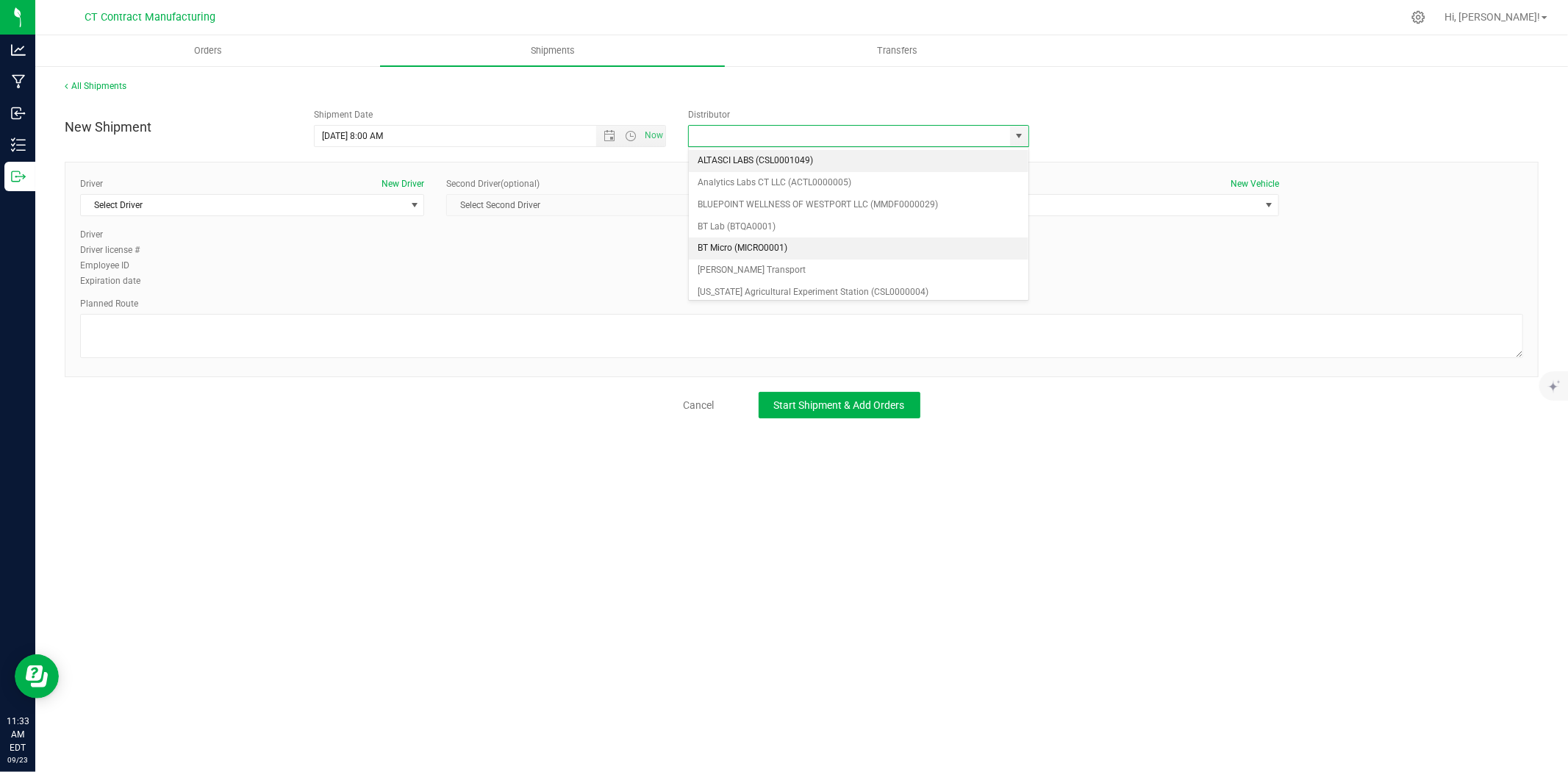
scroll to position [81, 0]
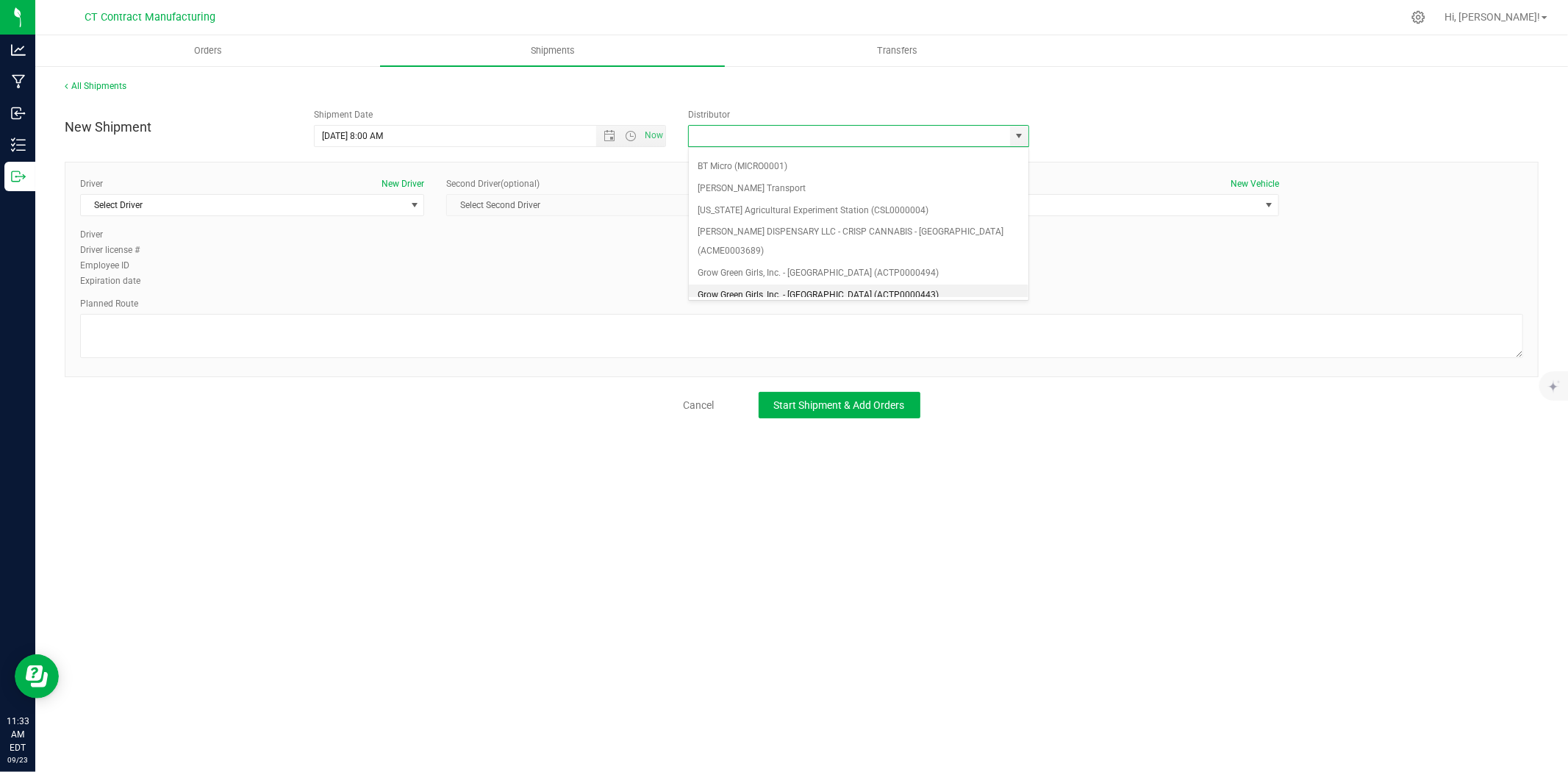
click at [849, 285] on li "Grow Green Girls, Inc. - Westbrook (ACTP0000443)" at bounding box center [858, 295] width 339 height 22
type input "Grow Green Girls, Inc. - Westbrook (ACTP0000443)"
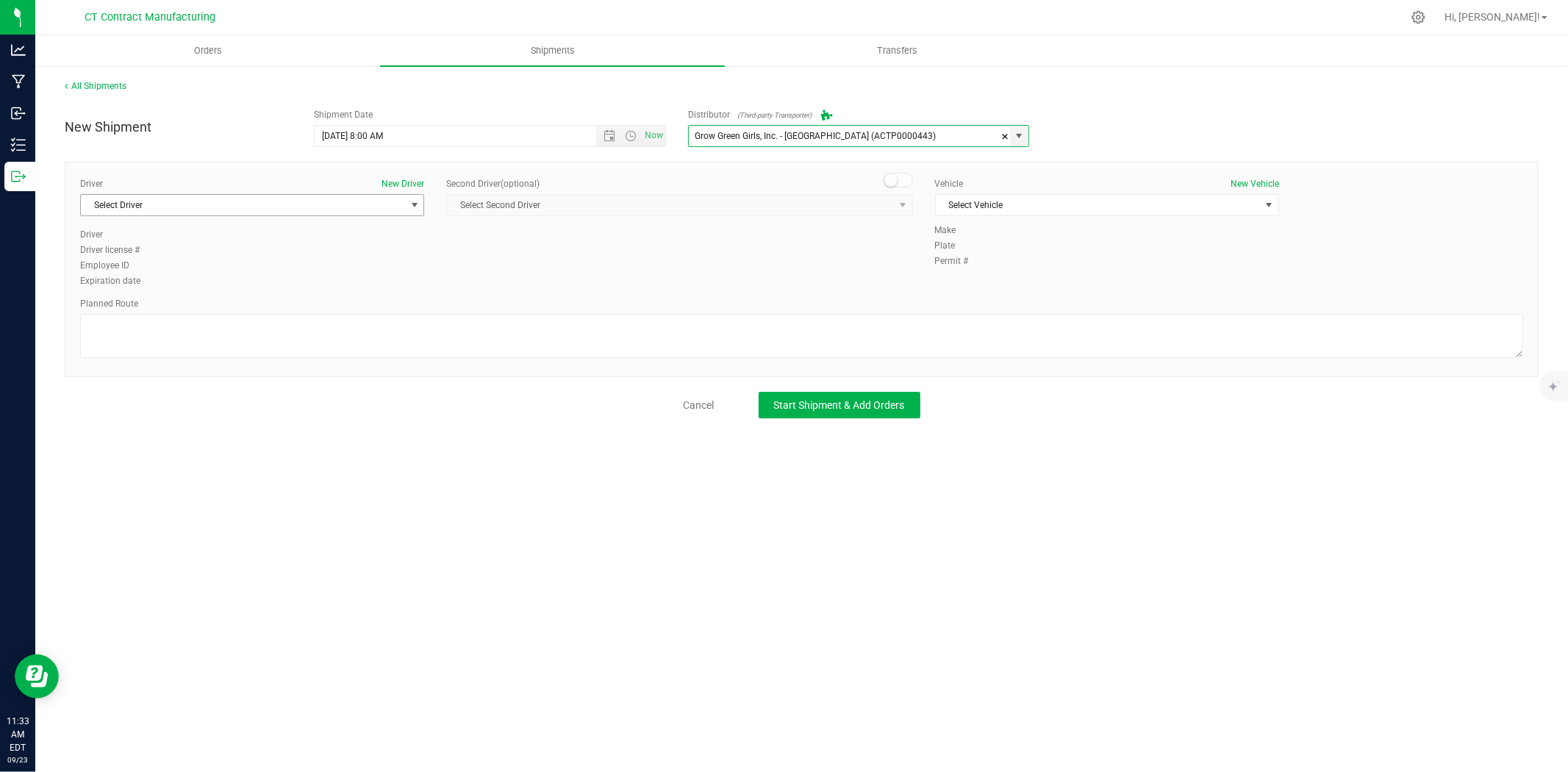
click at [414, 204] on span "select" at bounding box center [414, 204] width 11 height 11
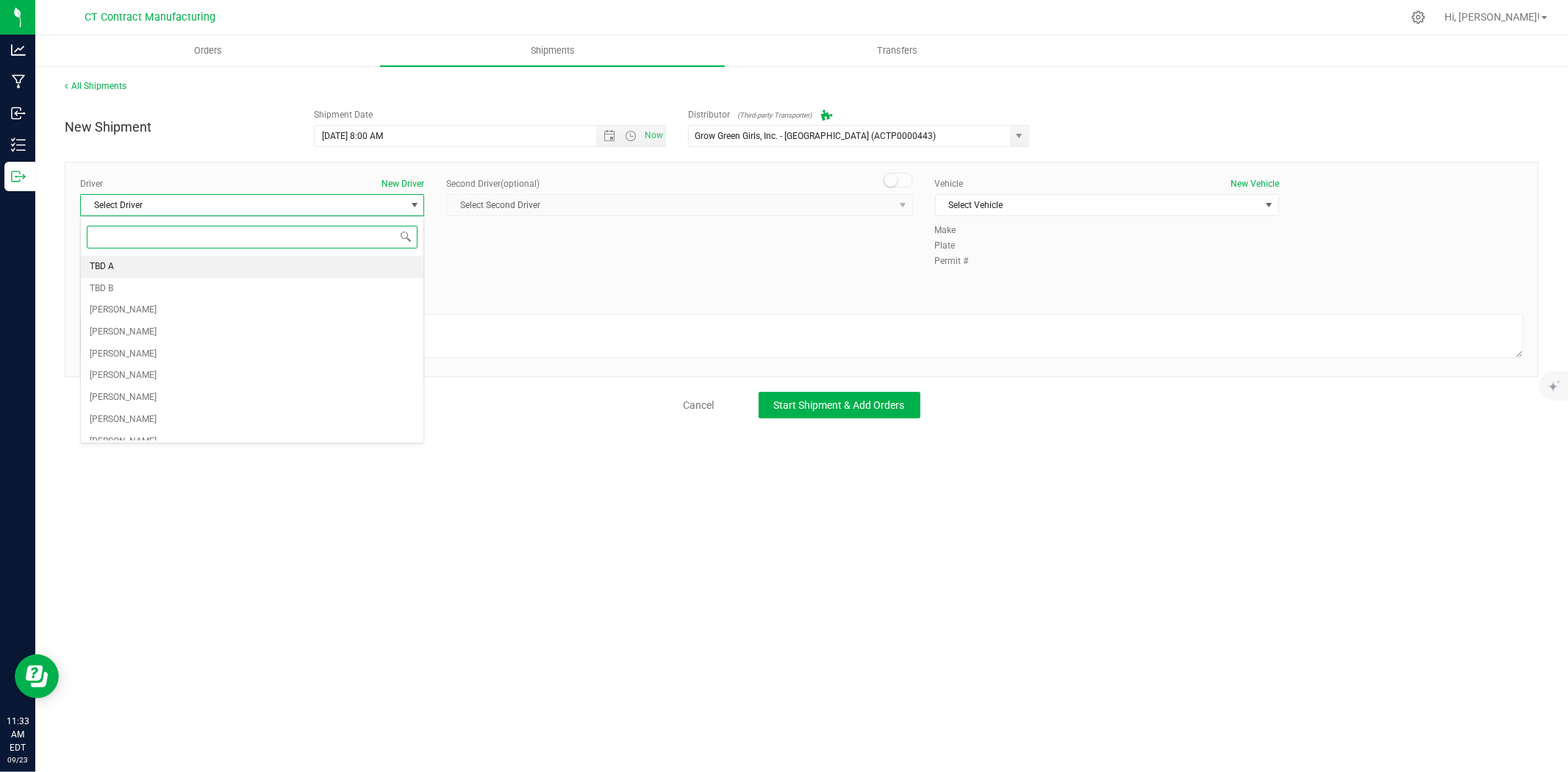
click at [204, 269] on li "TBD A" at bounding box center [252, 266] width 343 height 22
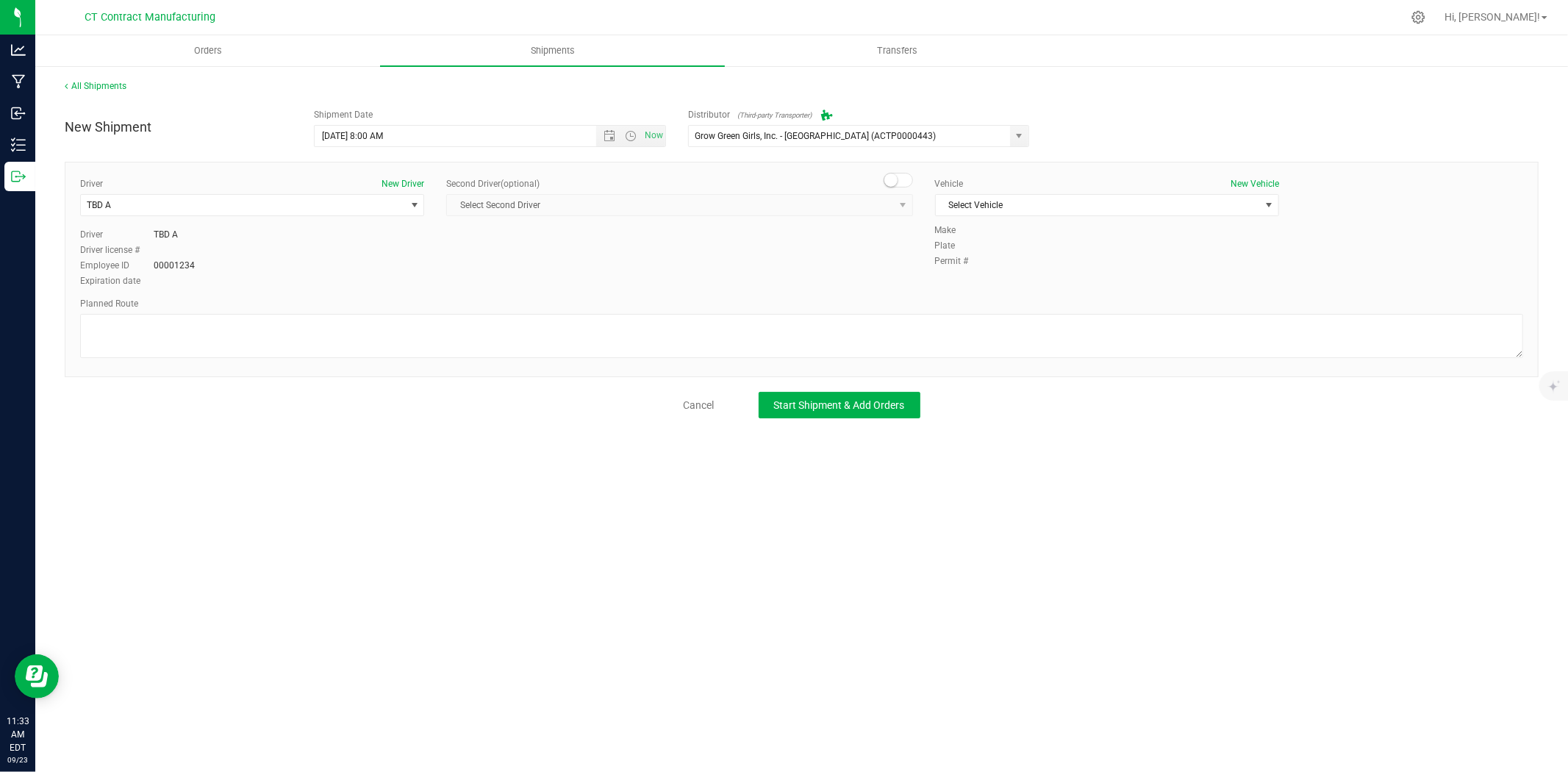
click at [894, 180] on small at bounding box center [890, 180] width 13 height 13
drag, startPoint x: 894, startPoint y: 206, endPoint x: 856, endPoint y: 226, distance: 42.9
click at [894, 208] on span "select" at bounding box center [902, 204] width 19 height 20
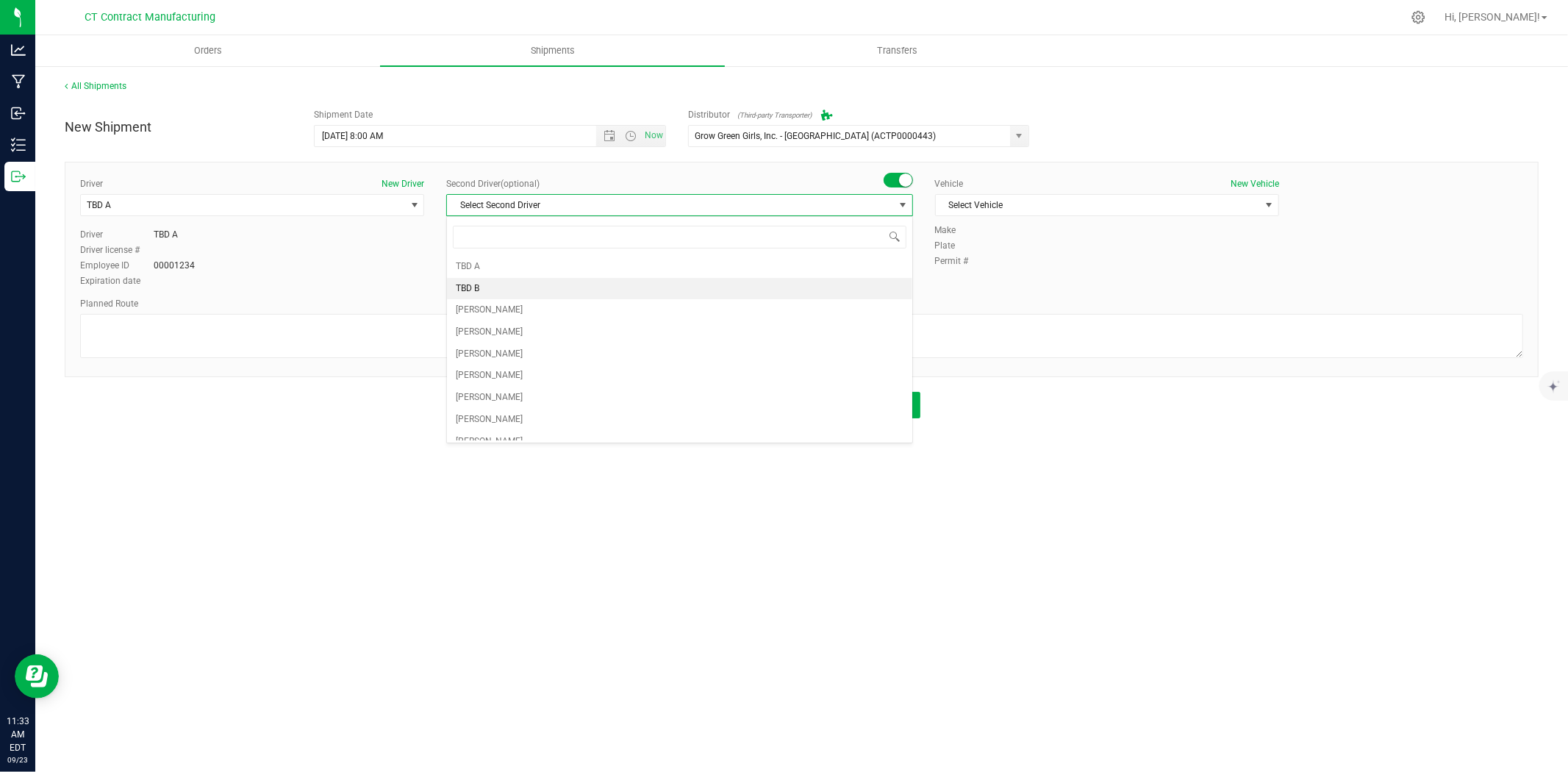
click at [594, 293] on li "TBD B" at bounding box center [680, 288] width 465 height 22
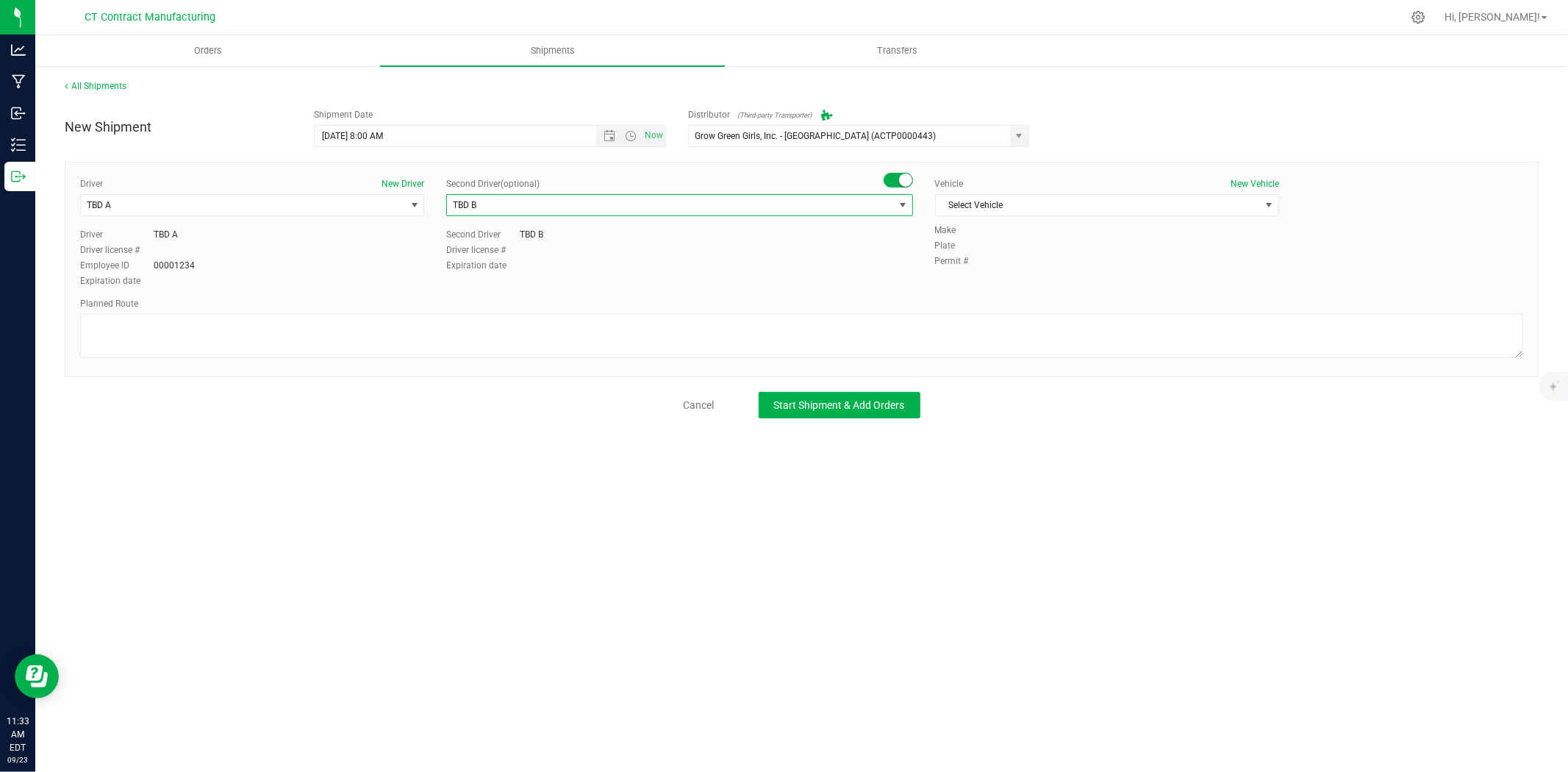
click at [980, 219] on div "Vehicle New Vehicle Select Vehicle Select Vehicle Analytics Labs Ford Transit 2…" at bounding box center [1107, 200] width 366 height 46
click at [985, 216] on span "Select Vehicle" at bounding box center [1098, 204] width 324 height 20
click at [985, 250] on li "Ford Transit 250" at bounding box center [1107, 252] width 343 height 22
drag, startPoint x: 955, startPoint y: 332, endPoint x: 947, endPoint y: 339, distance: 10.6
click at [954, 332] on textarea at bounding box center [802, 336] width 1443 height 44
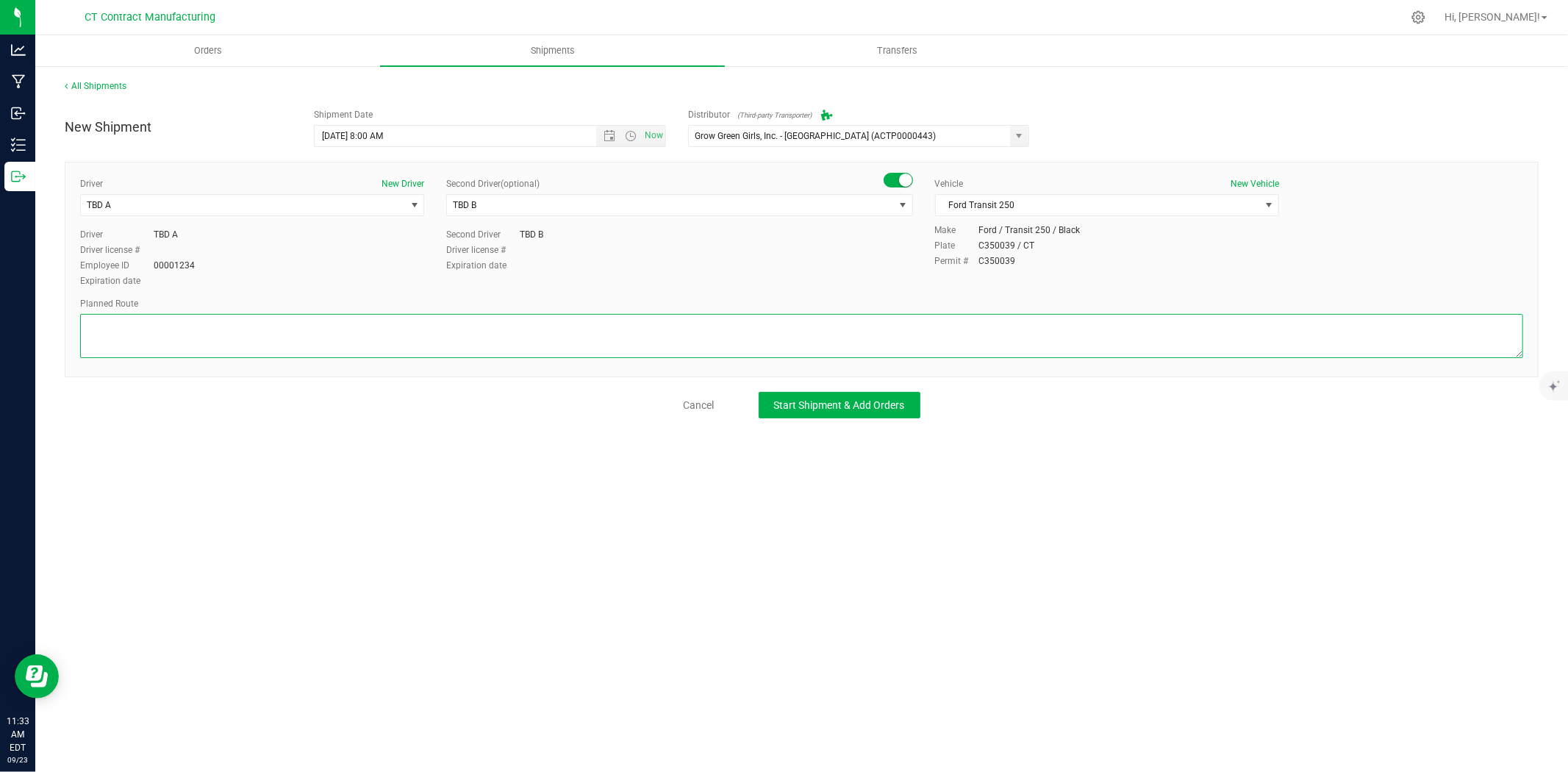
paste textarea "Randomized route via 3rd party transporter"
type textarea "Randomized route via 3rd party transporter"
click at [825, 416] on button "Start Shipment & Add Orders" at bounding box center [839, 405] width 162 height 27
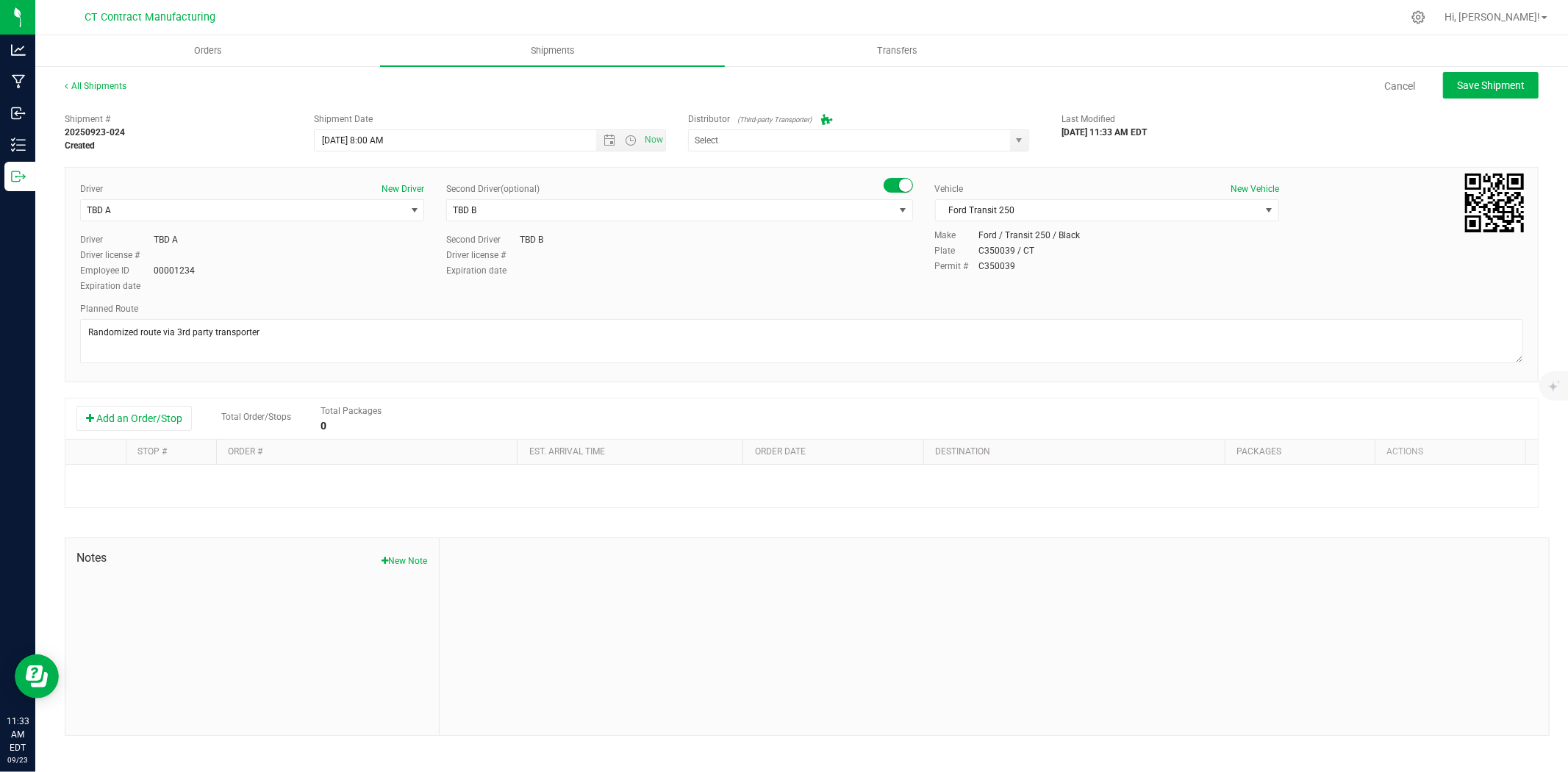
type input "Grow Green Girls, Inc. - Westbrook (ACTP0000443)"
click at [171, 417] on button "Add an Order/Stop" at bounding box center [133, 418] width 116 height 25
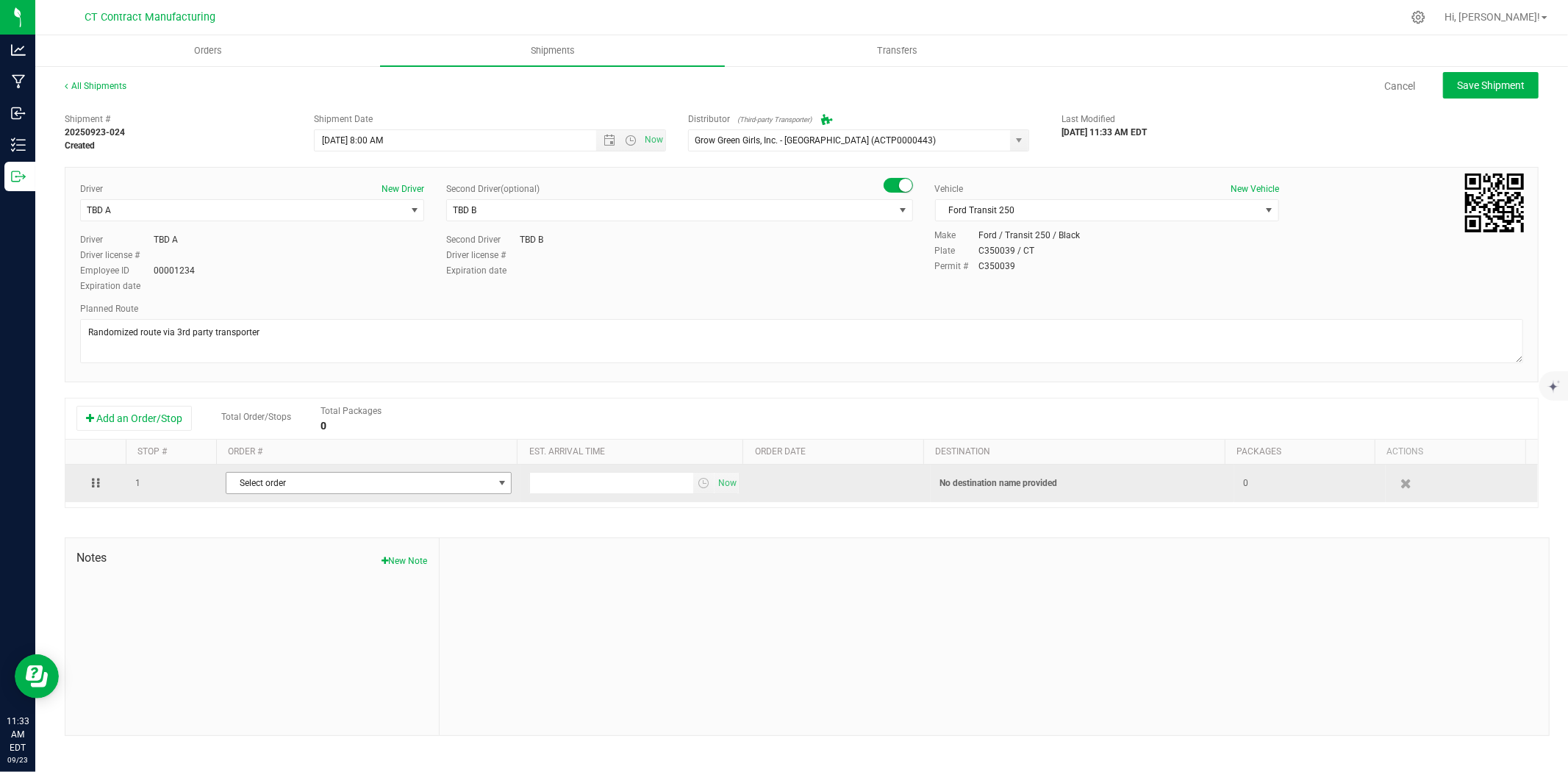
click at [339, 483] on span "Select order" at bounding box center [359, 483] width 266 height 20
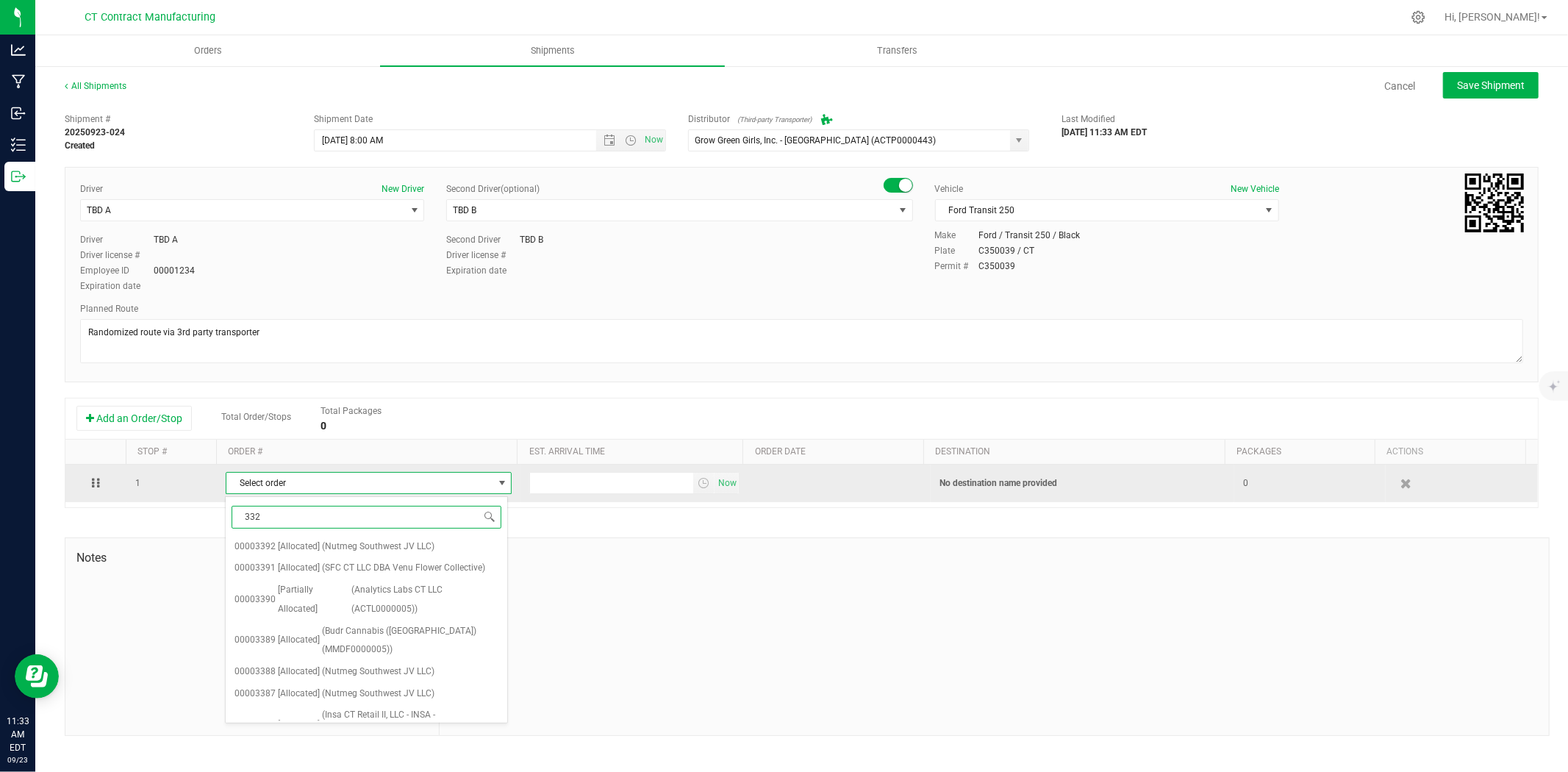
type input "3325"
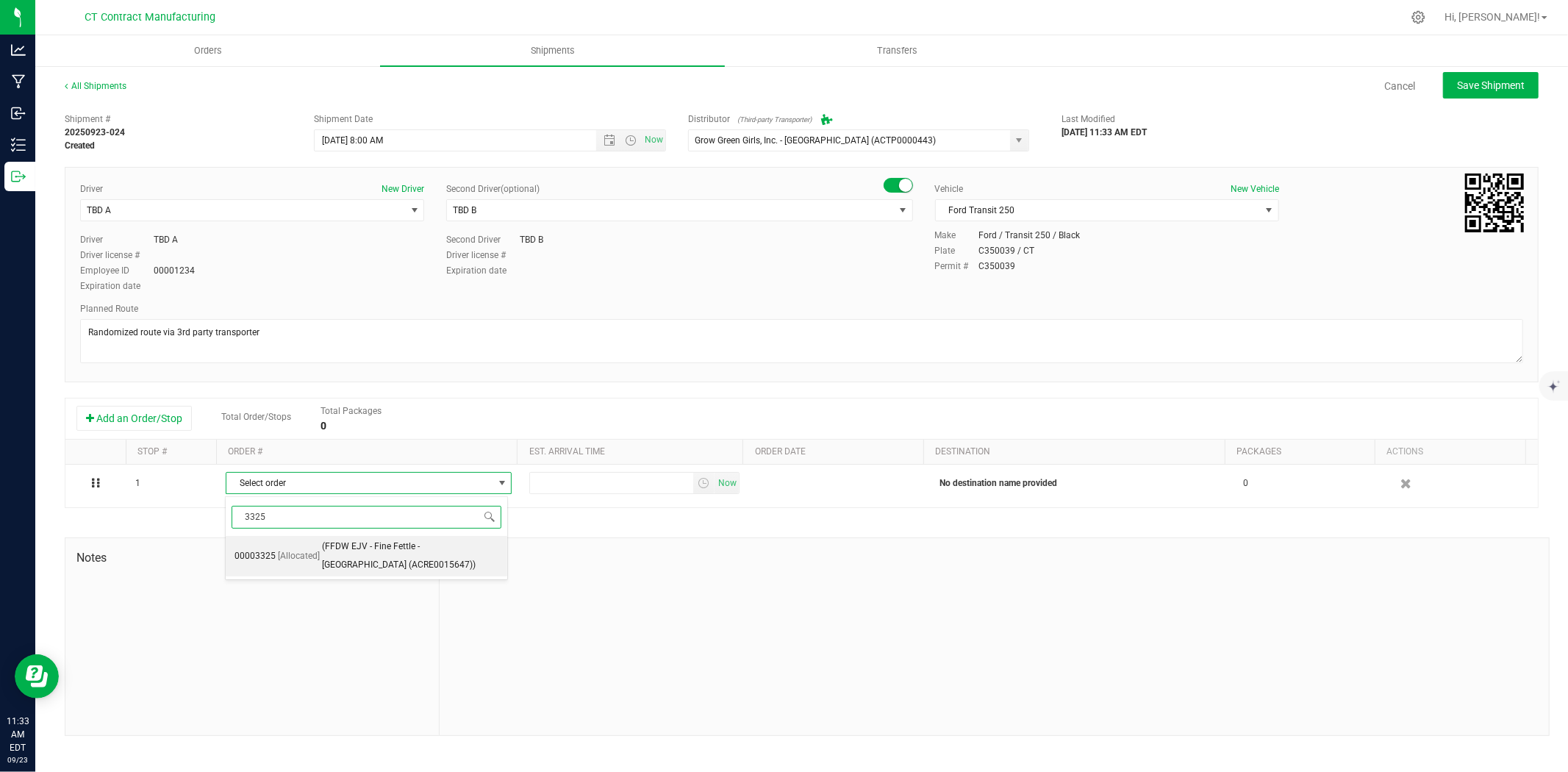
click at [347, 557] on span "(FFDW EJV - Fine Fettle - Manchester (ACRE0015647))" at bounding box center [410, 556] width 177 height 37
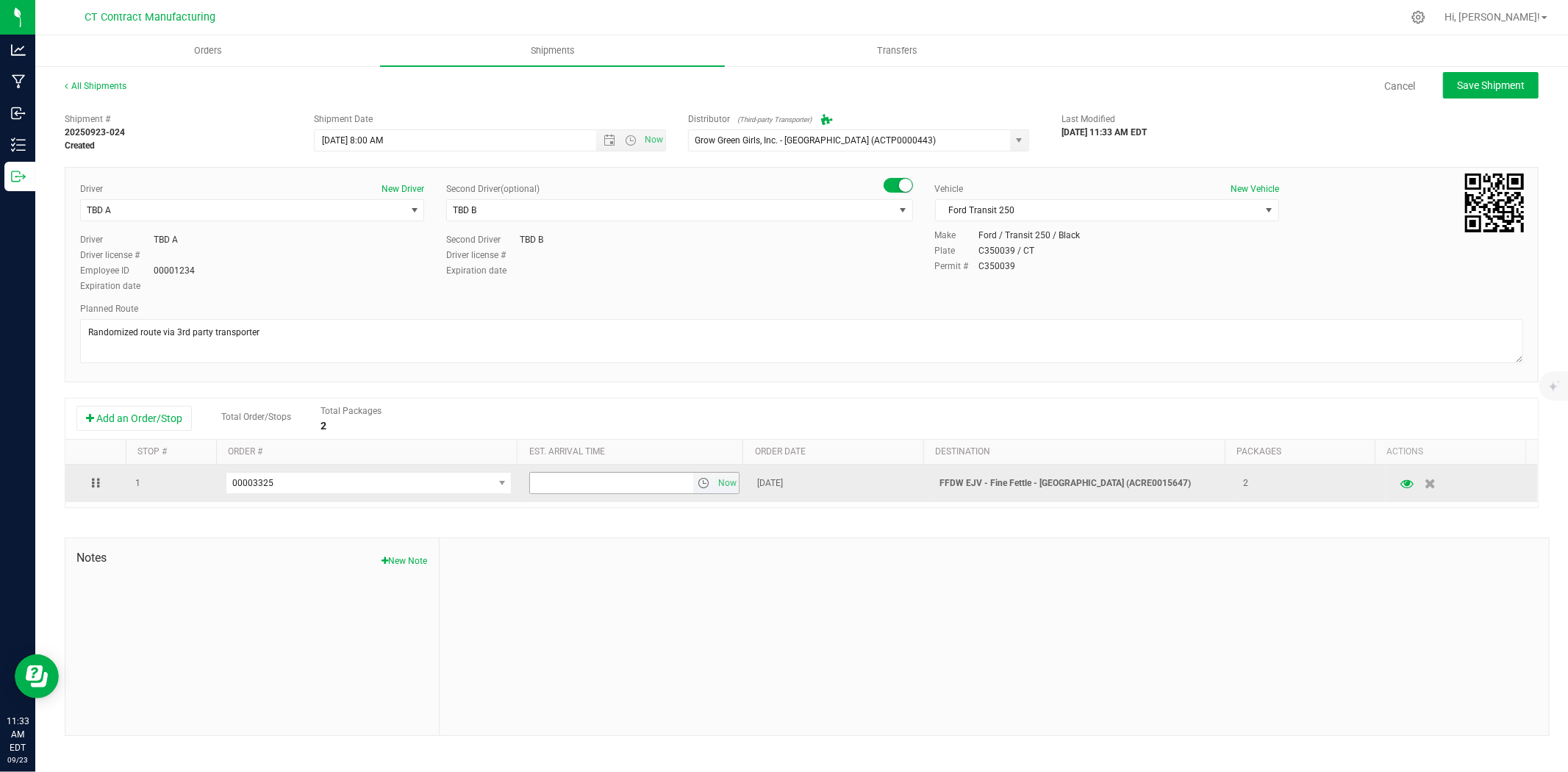
click at [698, 485] on span "select" at bounding box center [703, 483] width 11 height 11
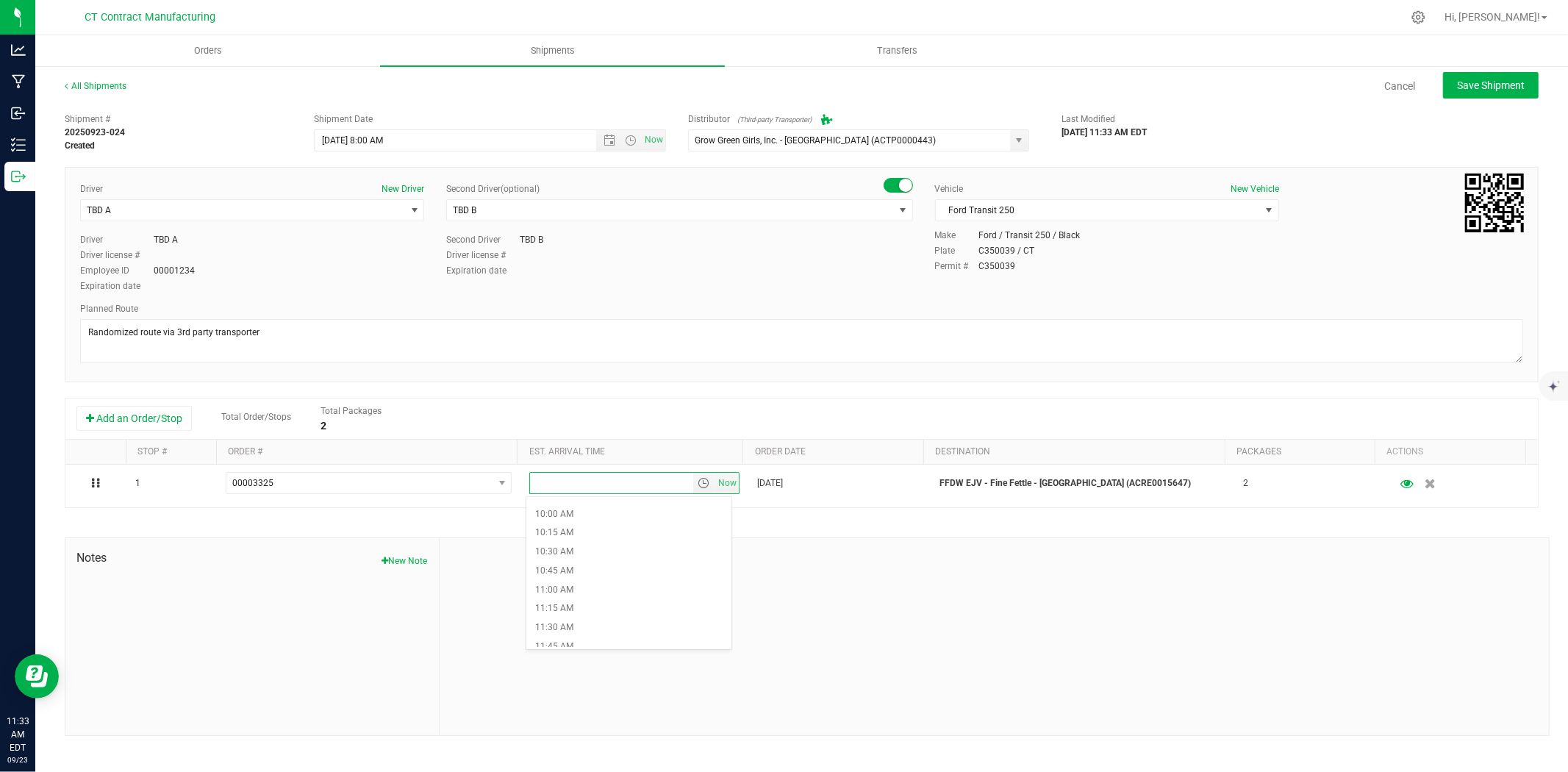
scroll to position [817, 0]
click at [571, 597] on li "12:00 PM" at bounding box center [628, 600] width 205 height 19
click at [1457, 83] on span "Save Shipment" at bounding box center [1490, 85] width 68 height 11
type input "9/24/2025 12:00 PM"
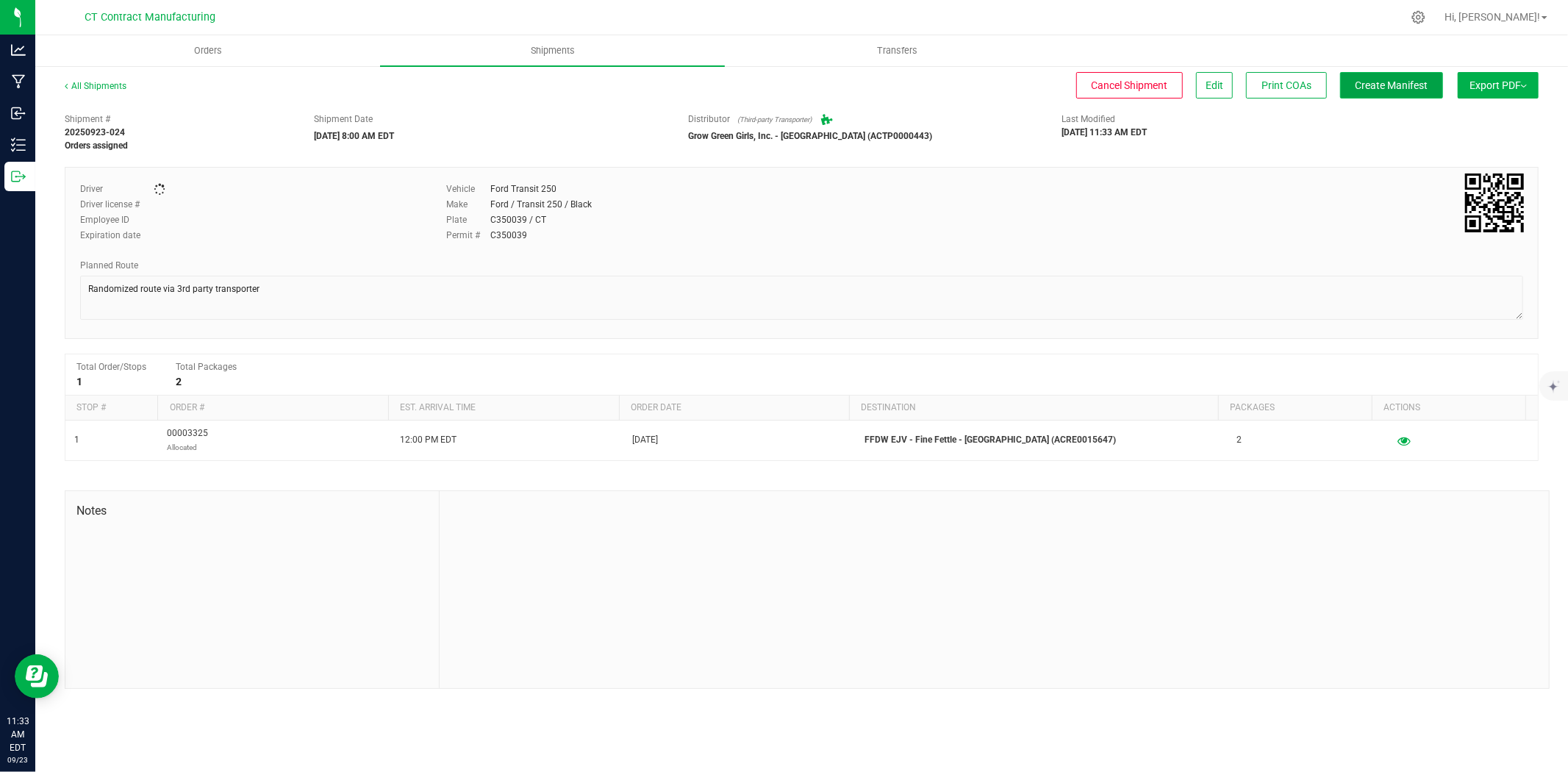
click at [1412, 88] on span "Create Manifest" at bounding box center [1392, 85] width 72 height 11
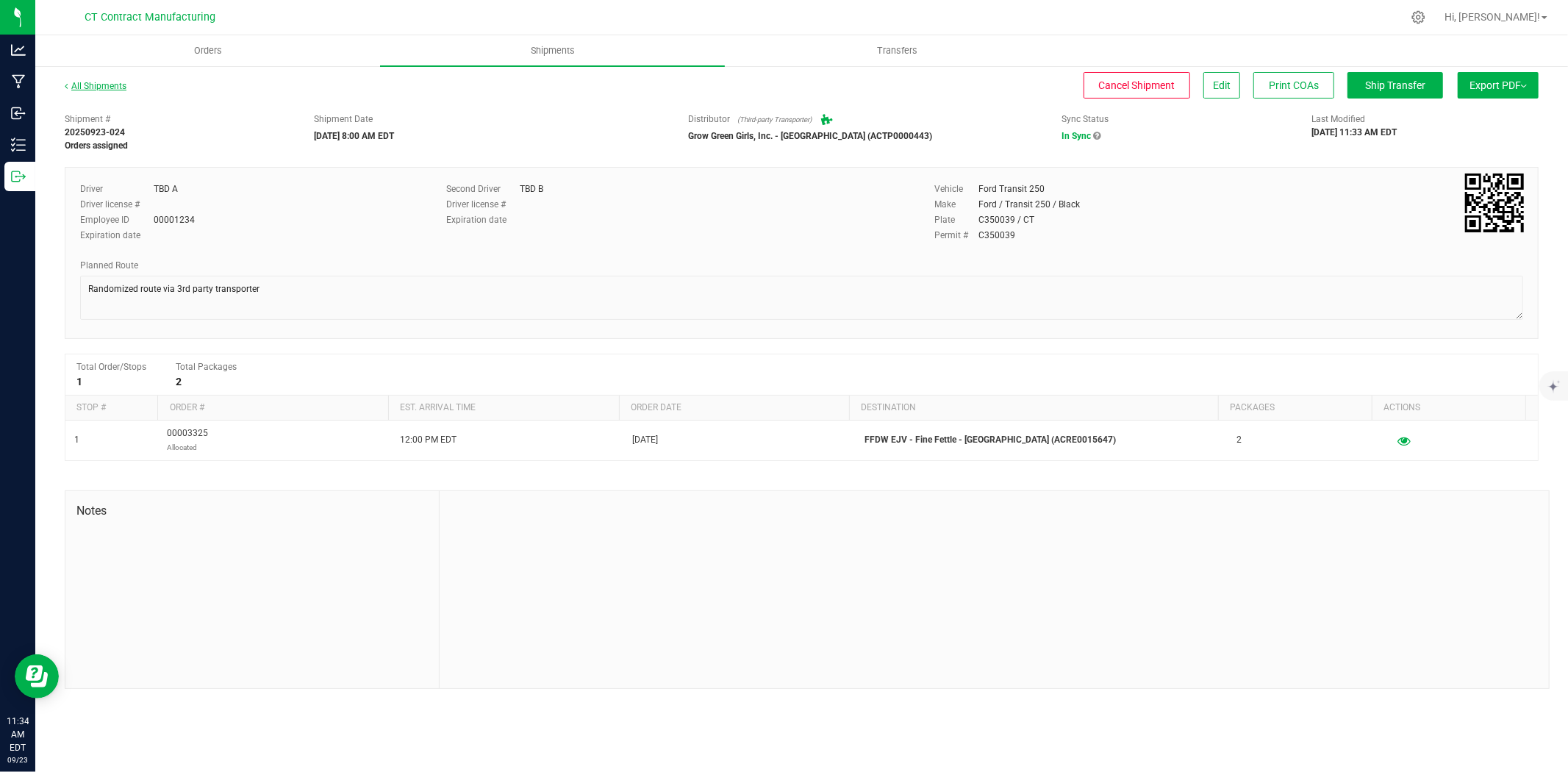
click at [106, 80] on link "All Shipments" at bounding box center [95, 86] width 62 height 11
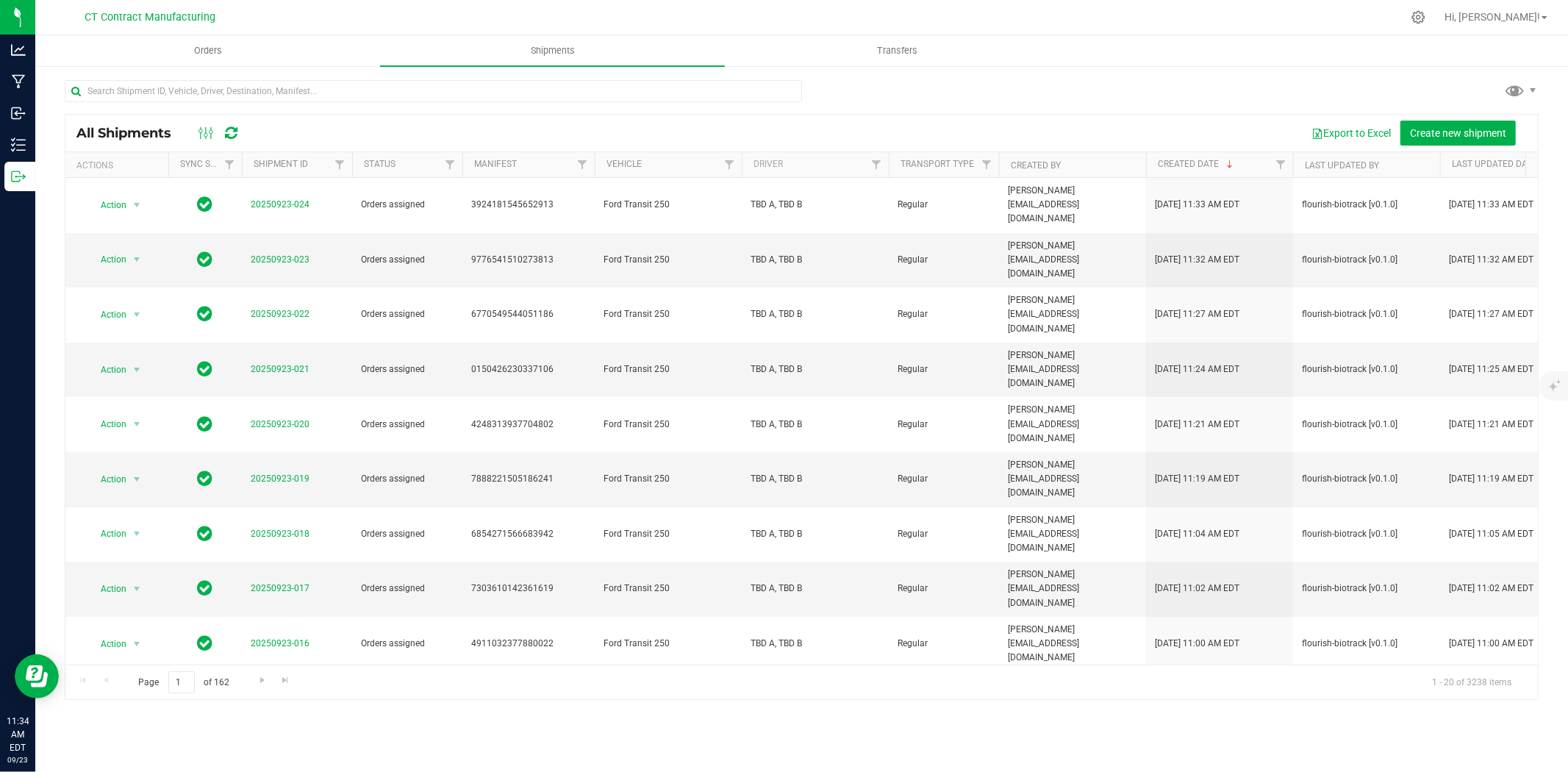
click at [1435, 115] on div "All Shipments Export to Excel Create new shipment" at bounding box center [802, 134] width 1473 height 37
click at [1435, 121] on button "Create new shipment" at bounding box center [1458, 133] width 116 height 25
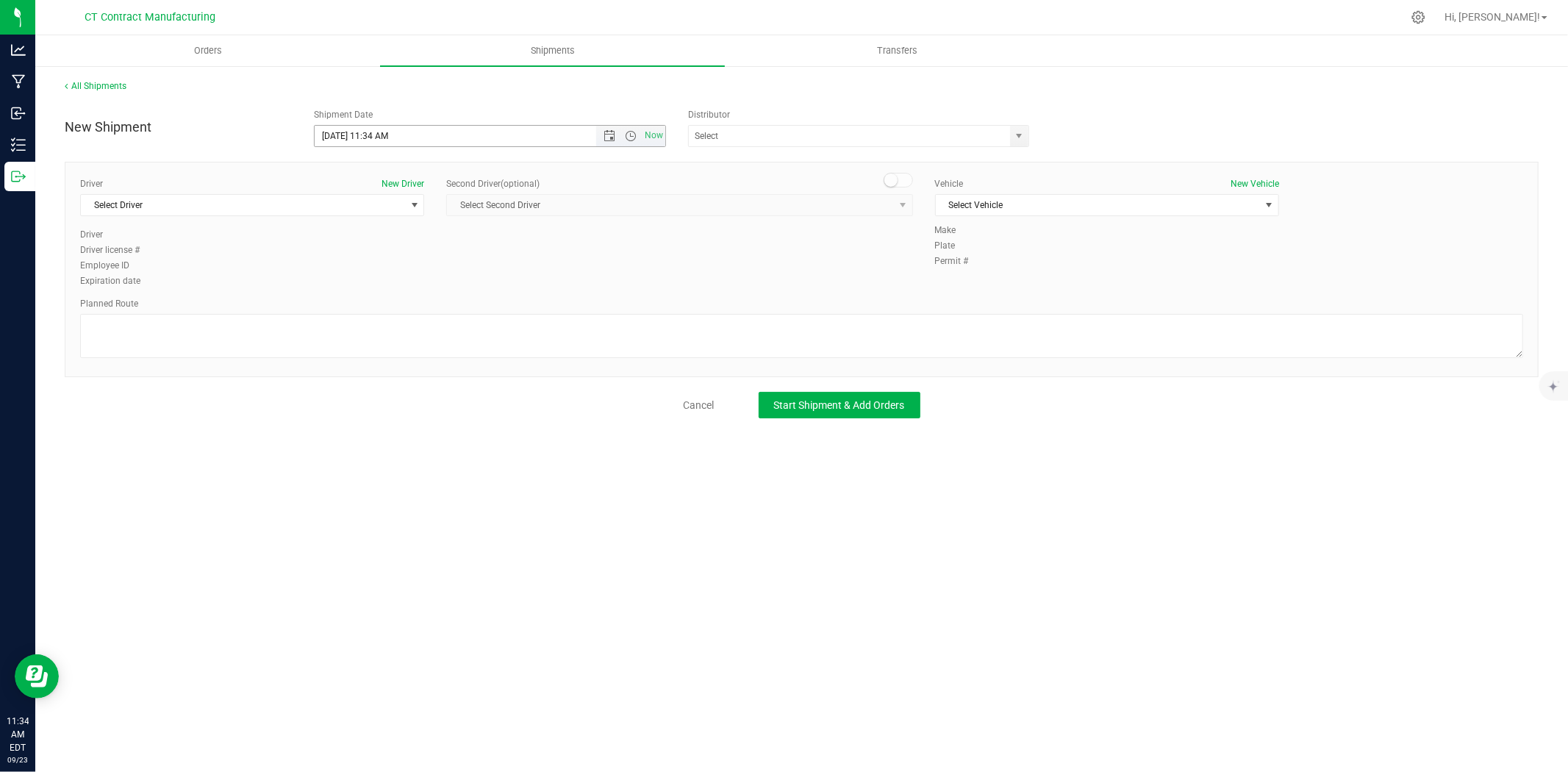
drag, startPoint x: 606, startPoint y: 131, endPoint x: 604, endPoint y: 146, distance: 15.1
click at [606, 133] on span "Open the date view" at bounding box center [609, 135] width 11 height 11
click at [394, 286] on link "24" at bounding box center [392, 286] width 21 height 23
click at [631, 134] on span "Open the time view" at bounding box center [630, 135] width 11 height 11
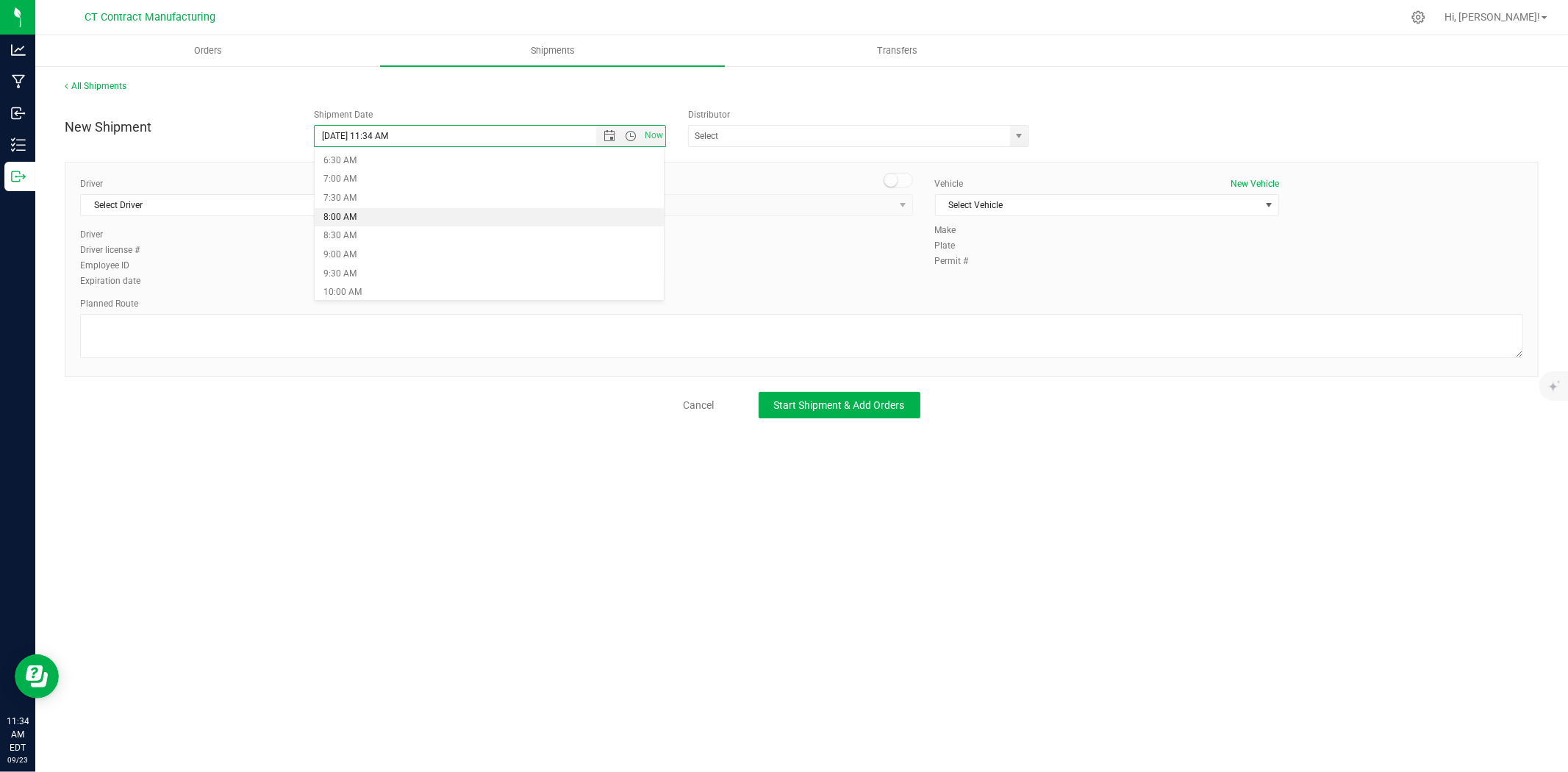
click at [395, 217] on li "8:00 AM" at bounding box center [489, 218] width 349 height 19
type input "9/24/2025 8:00 AM"
click at [1020, 133] on span "select" at bounding box center [1019, 135] width 11 height 11
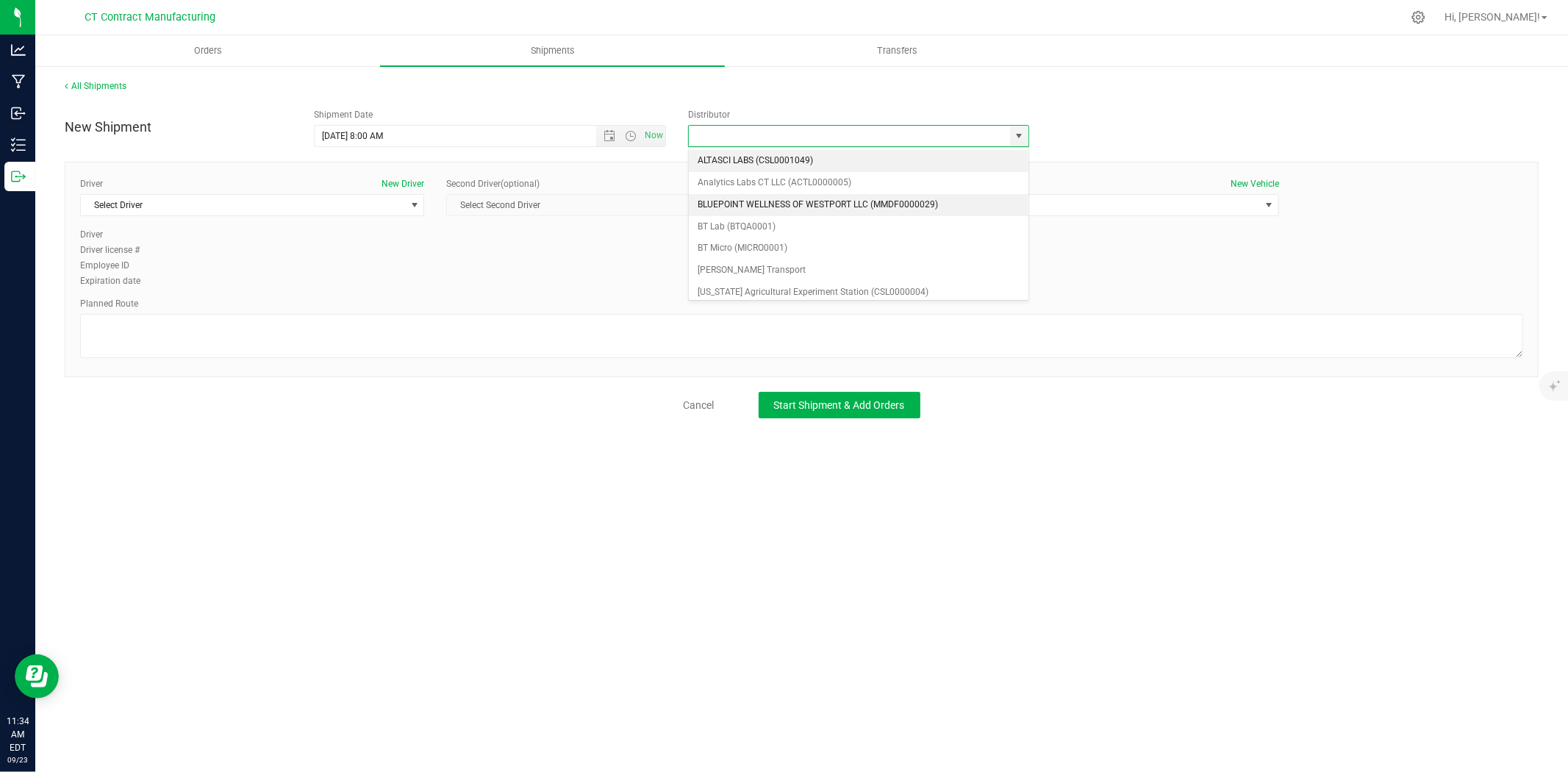
scroll to position [81, 0]
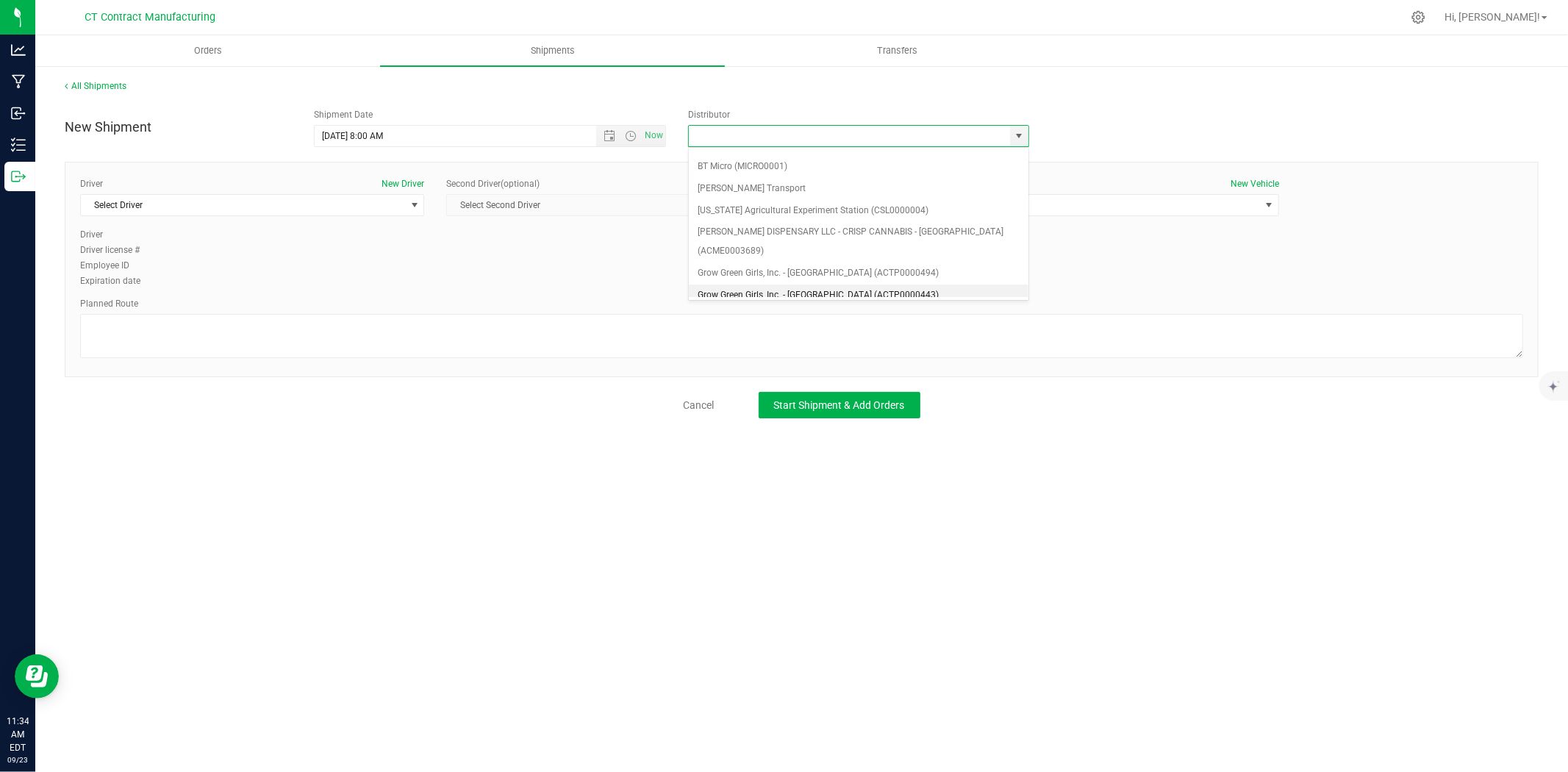
click at [867, 285] on li "Grow Green Girls, Inc. - Westbrook (ACTP0000443)" at bounding box center [858, 295] width 339 height 22
type input "Grow Green Girls, Inc. - Westbrook (ACTP0000443)"
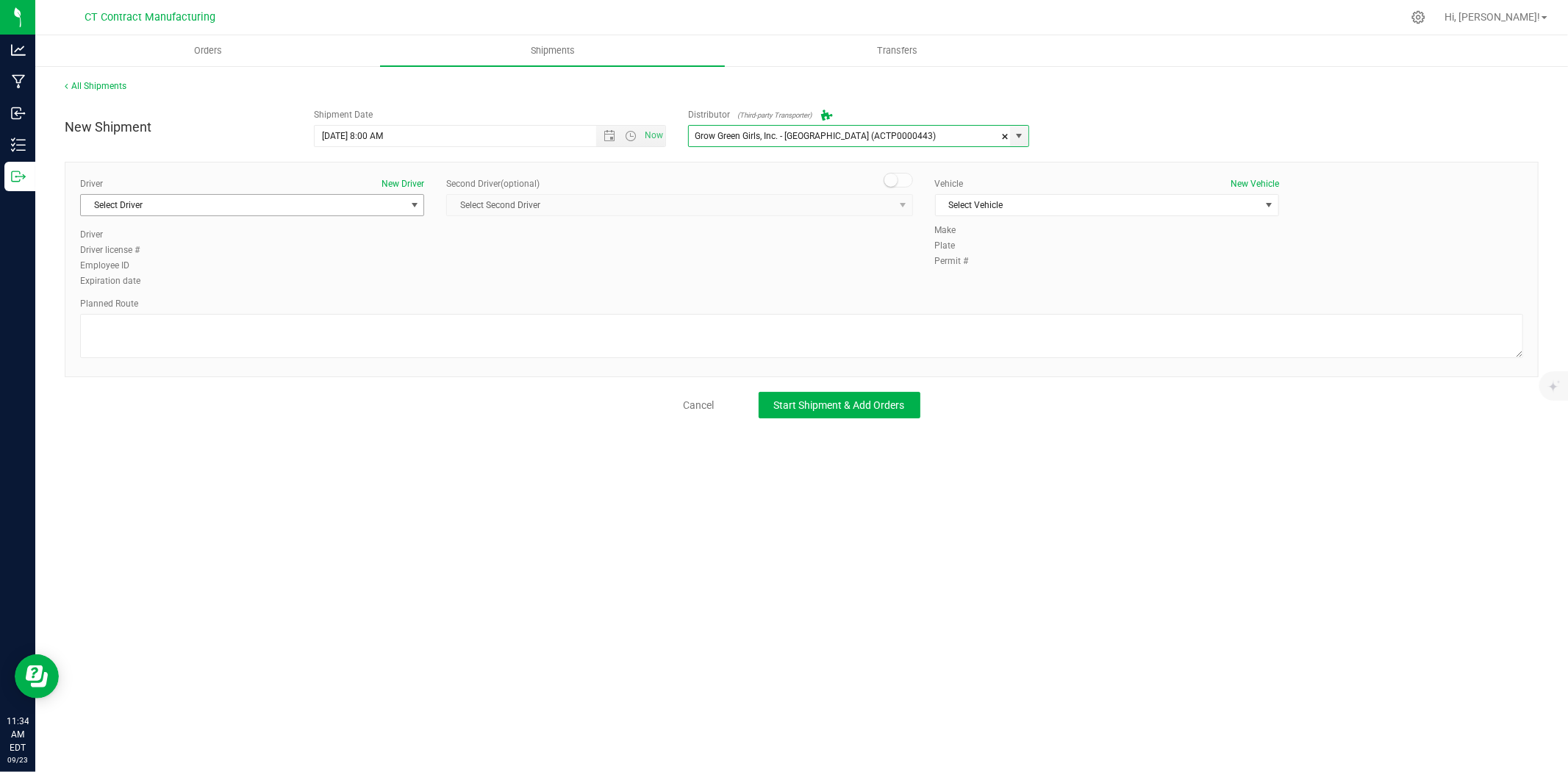
click at [320, 204] on span "Select Driver" at bounding box center [242, 204] width 324 height 20
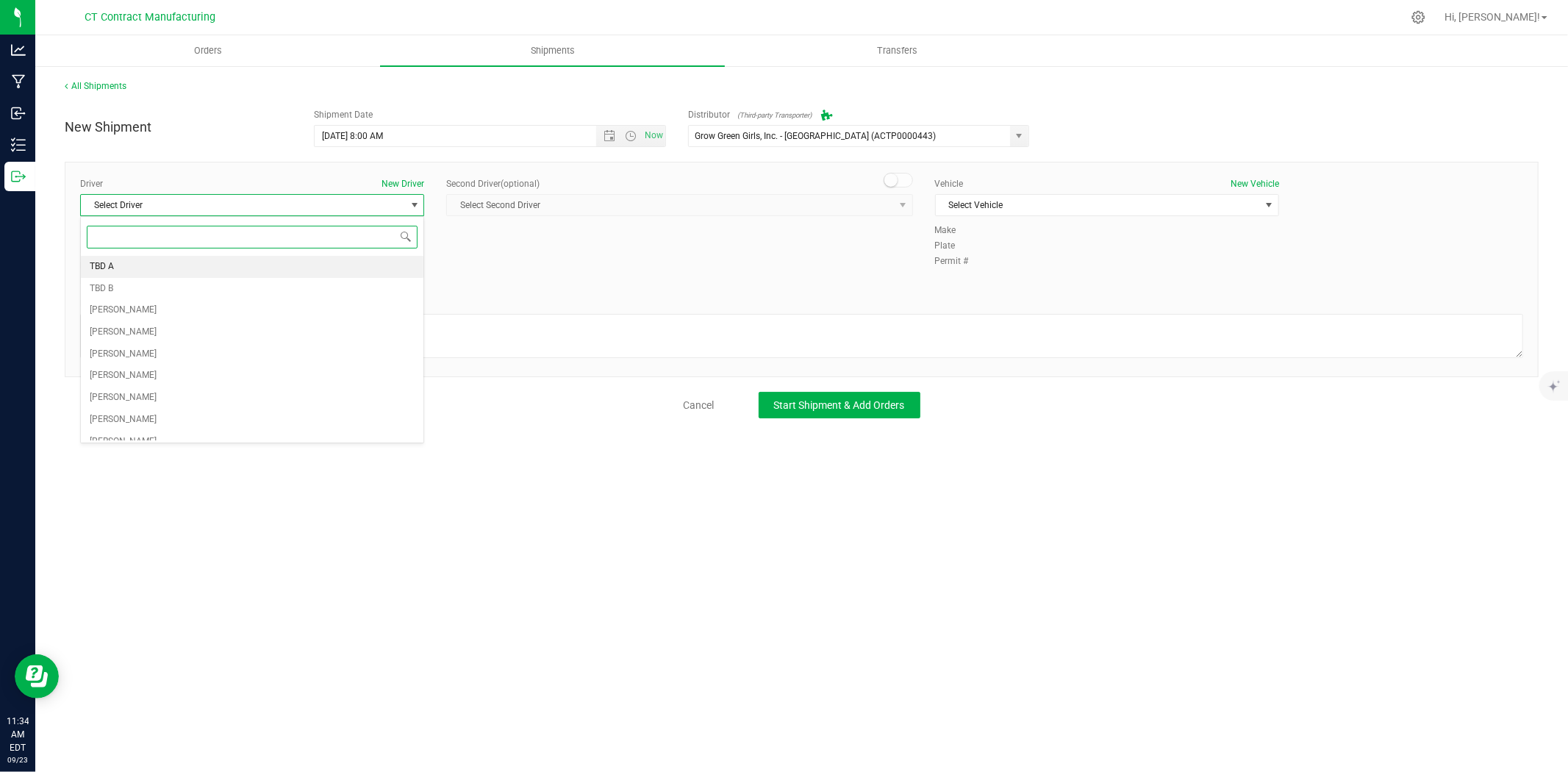
click at [164, 265] on li "TBD A" at bounding box center [252, 266] width 343 height 22
click at [901, 184] on span at bounding box center [898, 180] width 29 height 15
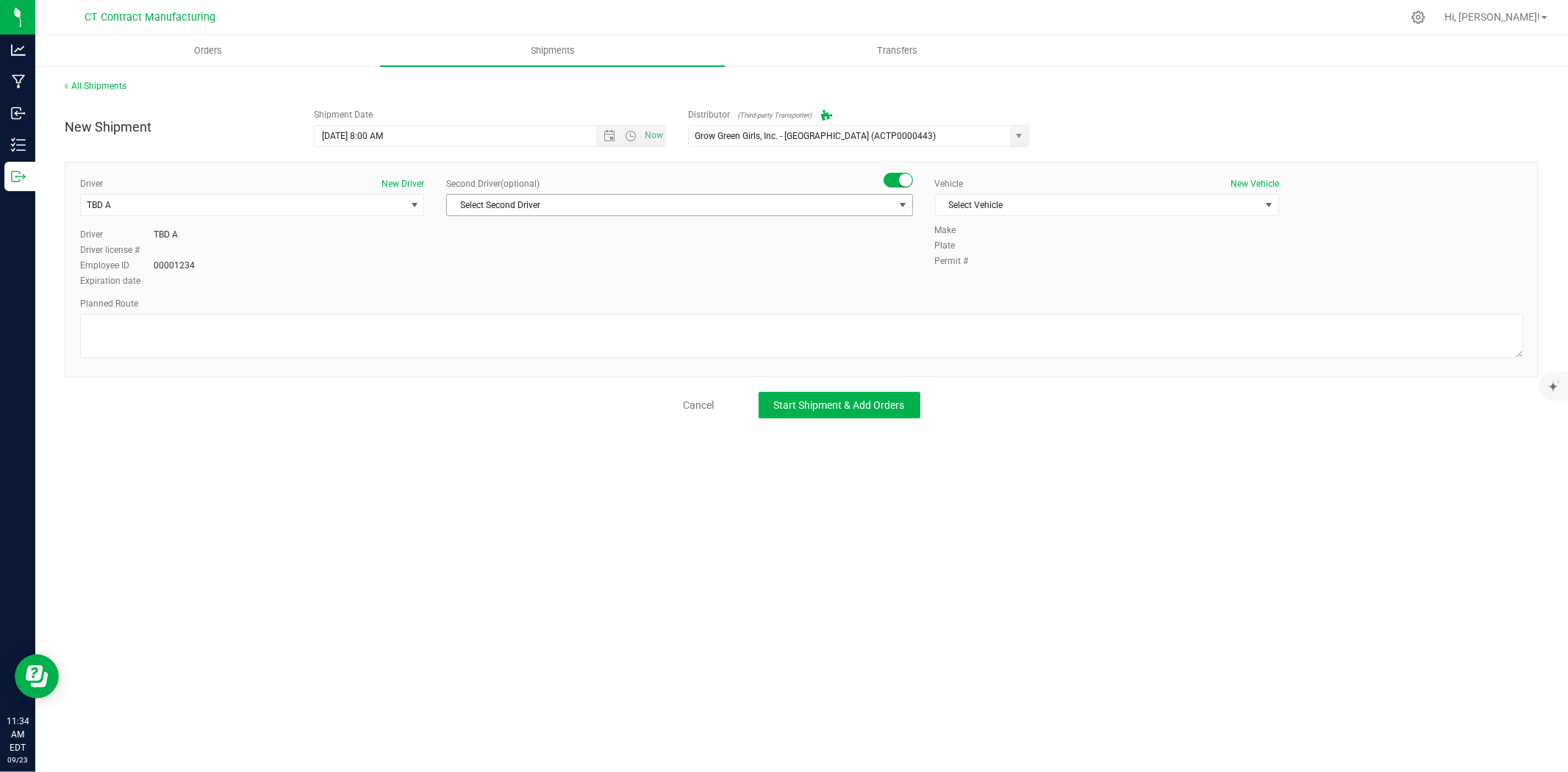
click at [894, 200] on span "select" at bounding box center [902, 204] width 19 height 20
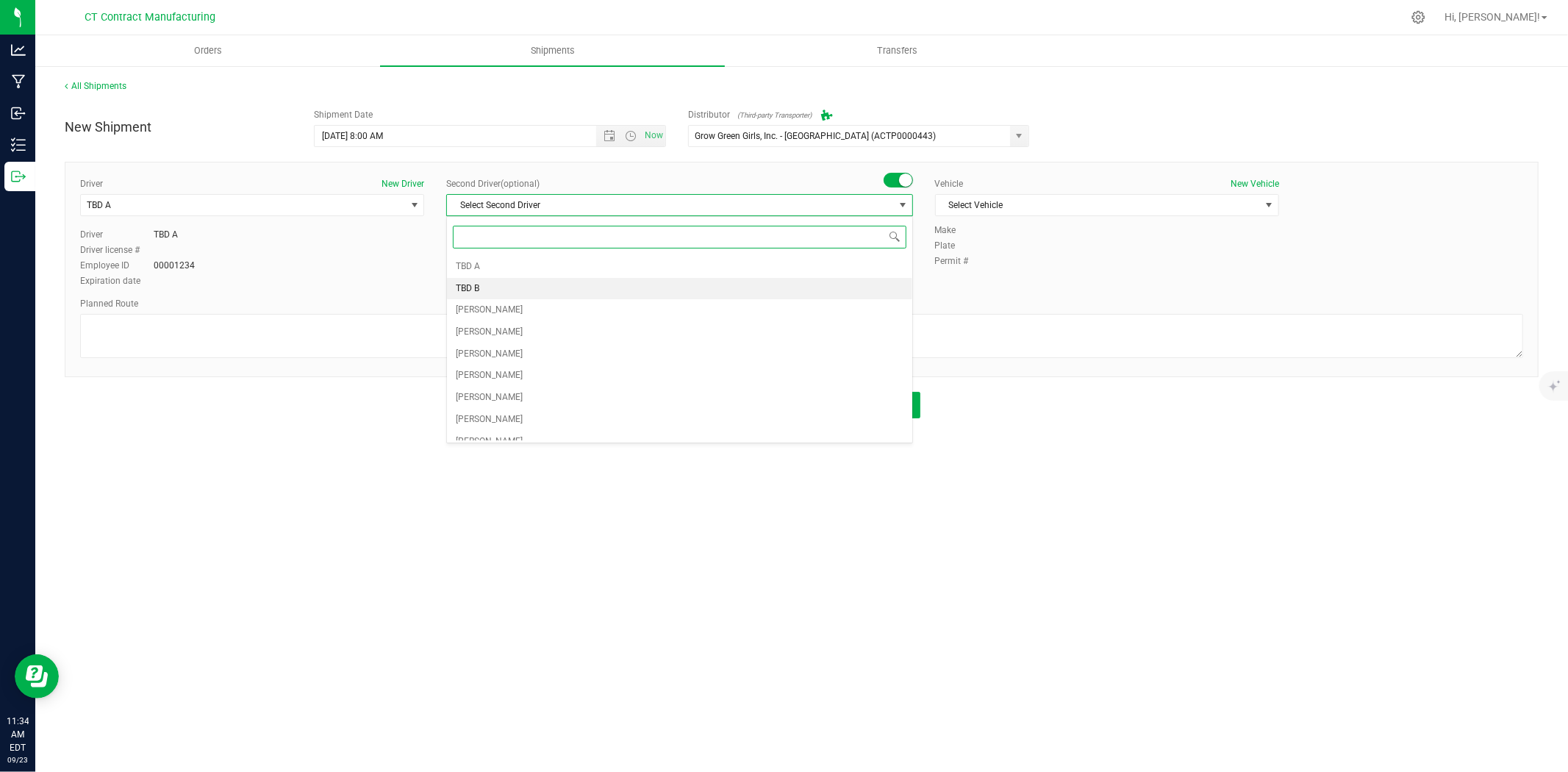
click at [483, 294] on li "TBD B" at bounding box center [680, 288] width 465 height 22
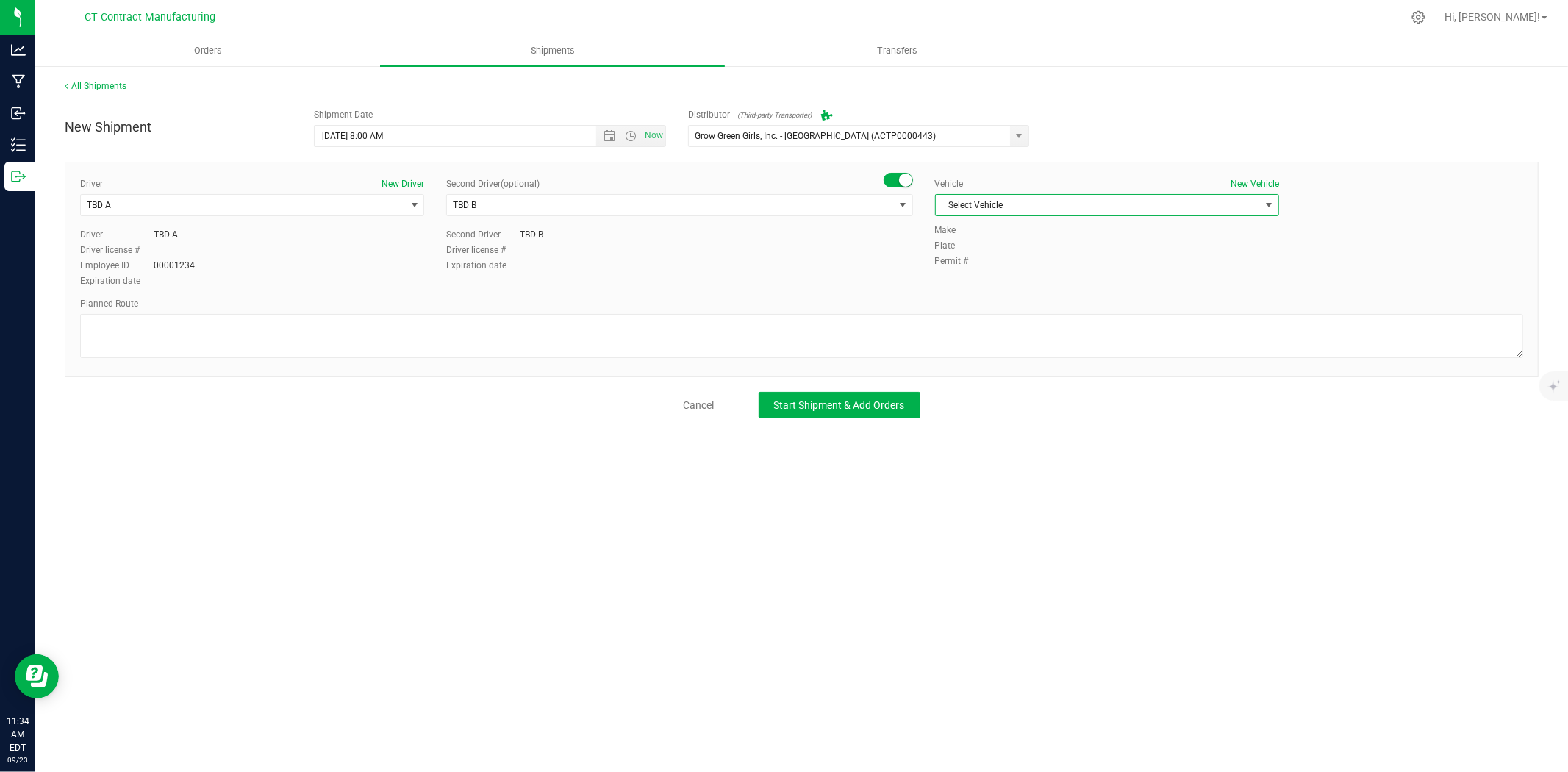
click at [1037, 204] on span "Select Vehicle" at bounding box center [1098, 204] width 324 height 20
click at [1000, 250] on li "Ford Transit 250" at bounding box center [1107, 252] width 343 height 22
click at [1000, 314] on textarea at bounding box center [802, 336] width 1443 height 44
paste textarea "Randomized route via 3rd party transporter"
type textarea "Randomized route via 3rd party transporter"
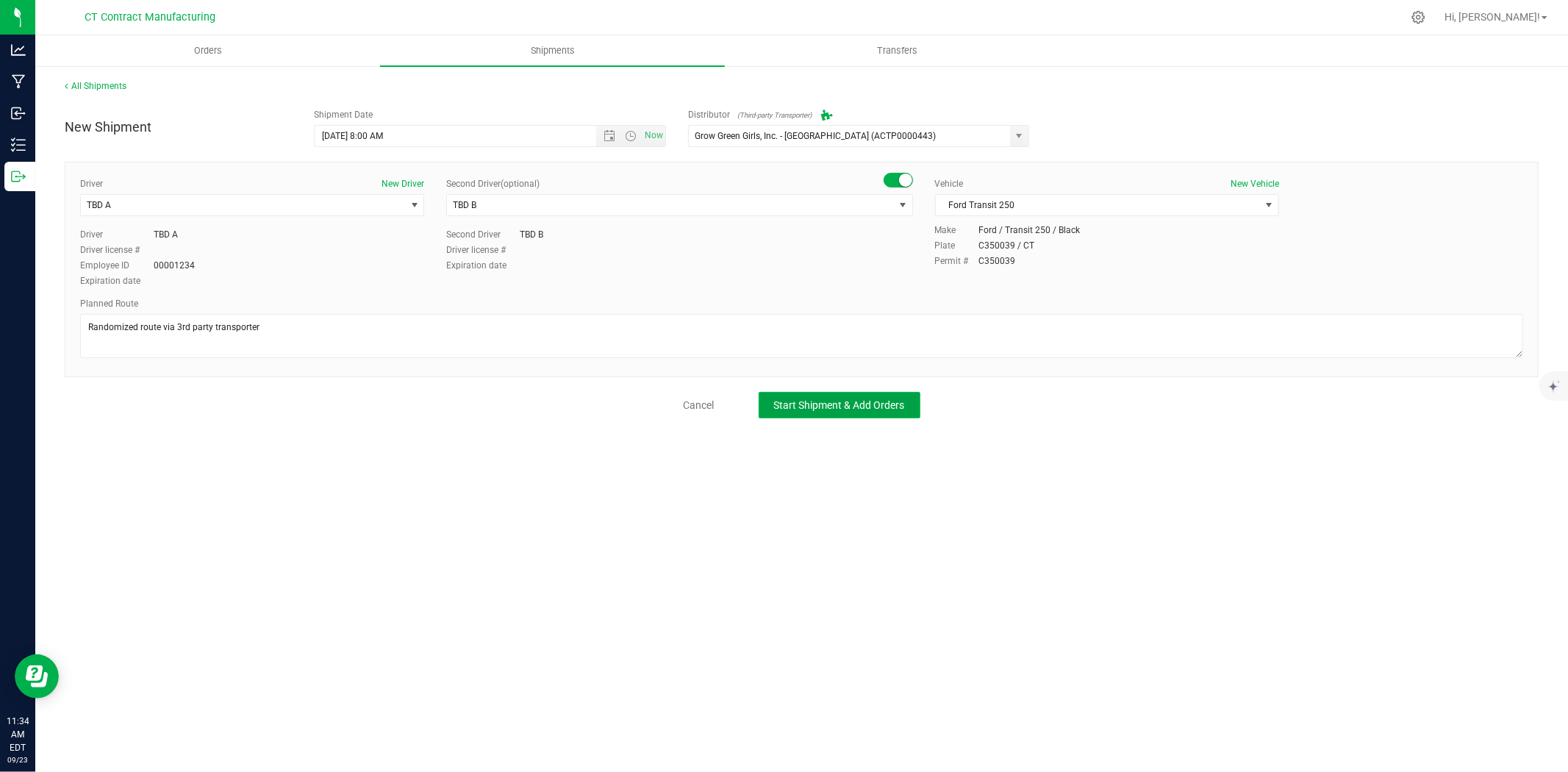
click at [858, 410] on span "Start Shipment & Add Orders" at bounding box center [840, 405] width 131 height 11
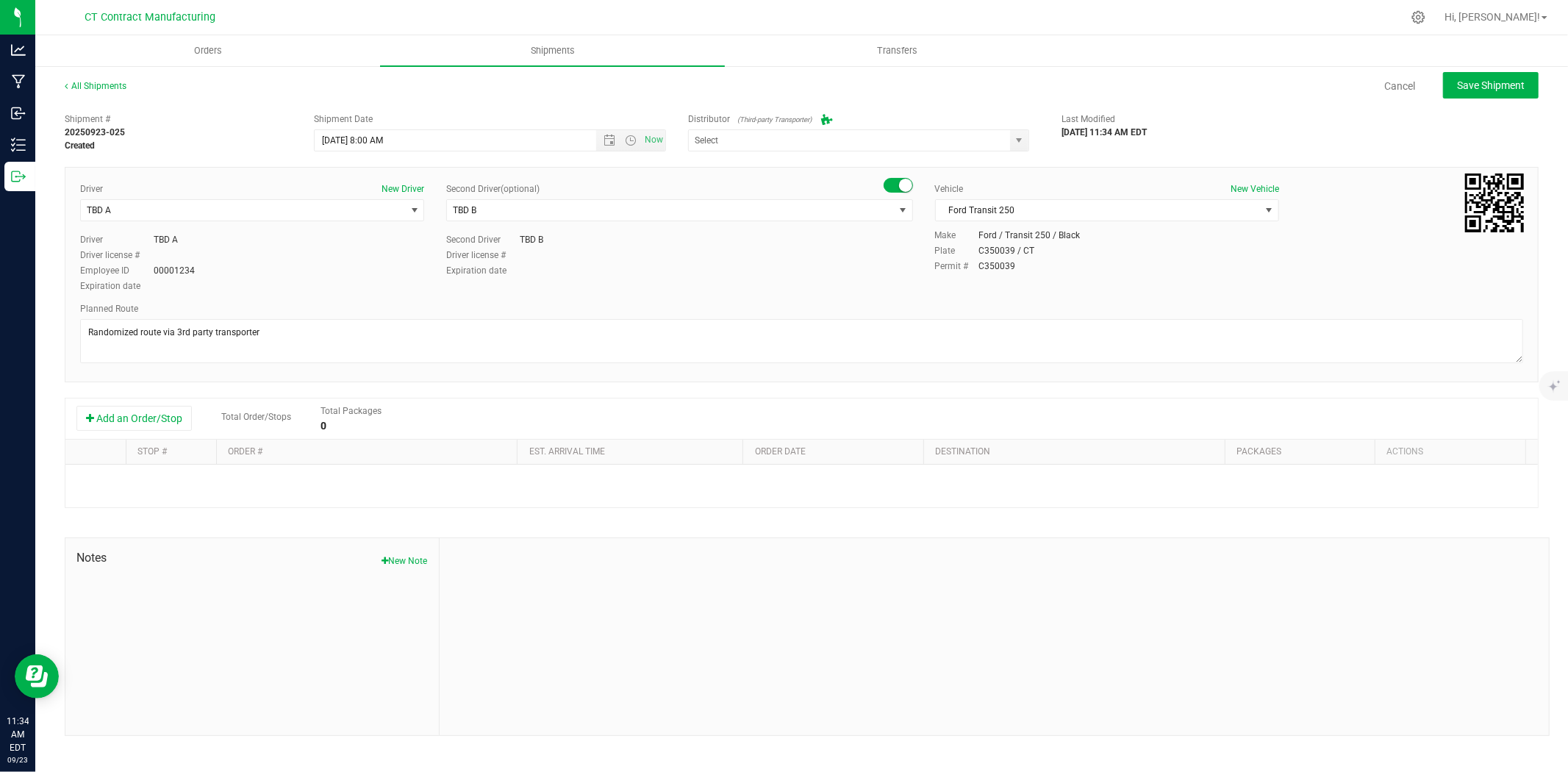
type input "Grow Green Girls, Inc. - Westbrook (ACTP0000443)"
click at [123, 424] on button "Add an Order/Stop" at bounding box center [133, 418] width 116 height 25
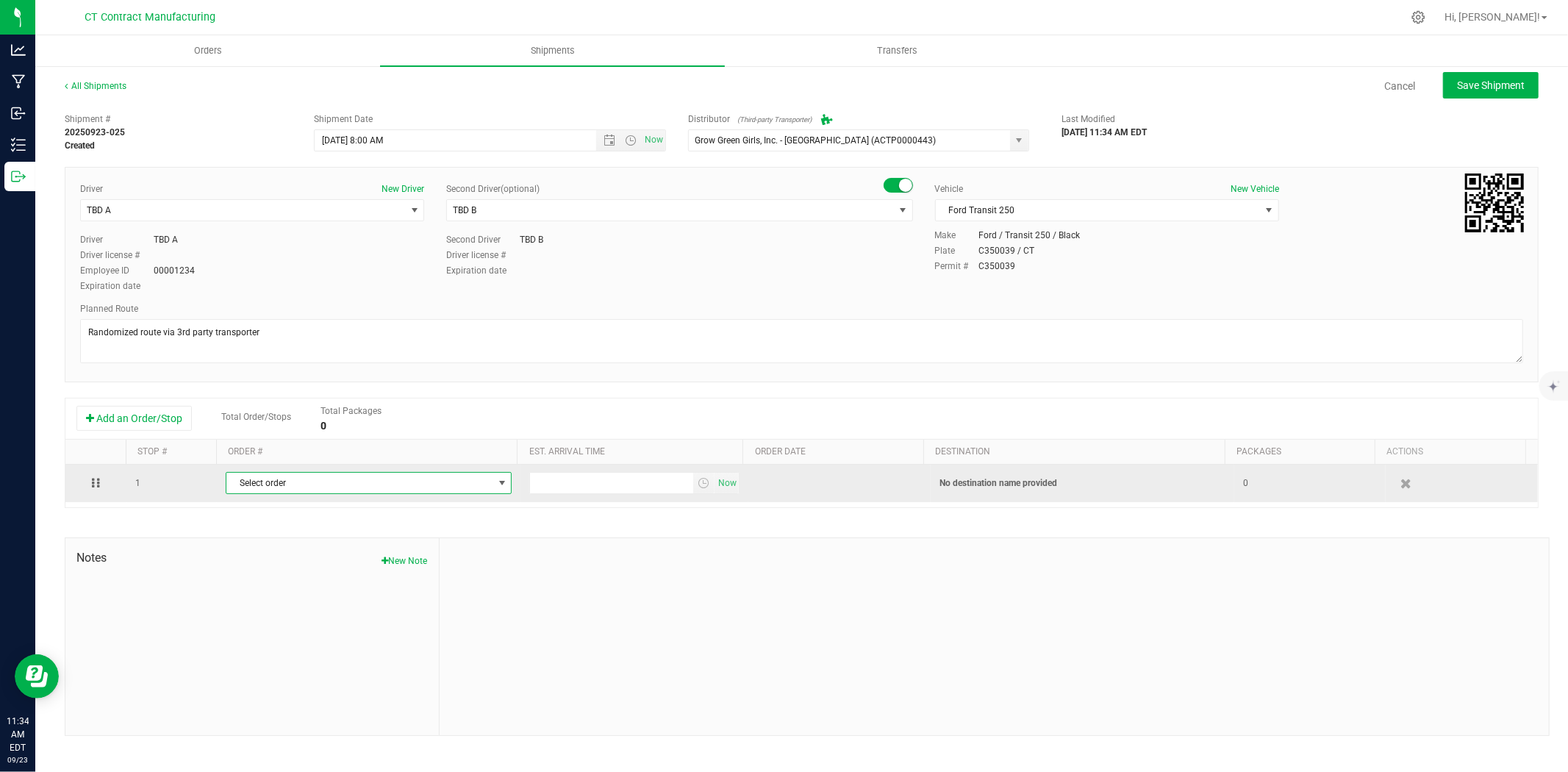
click at [308, 483] on span "Select order" at bounding box center [359, 483] width 266 height 20
type input "3342"
click at [701, 487] on span "select" at bounding box center [703, 483] width 11 height 11
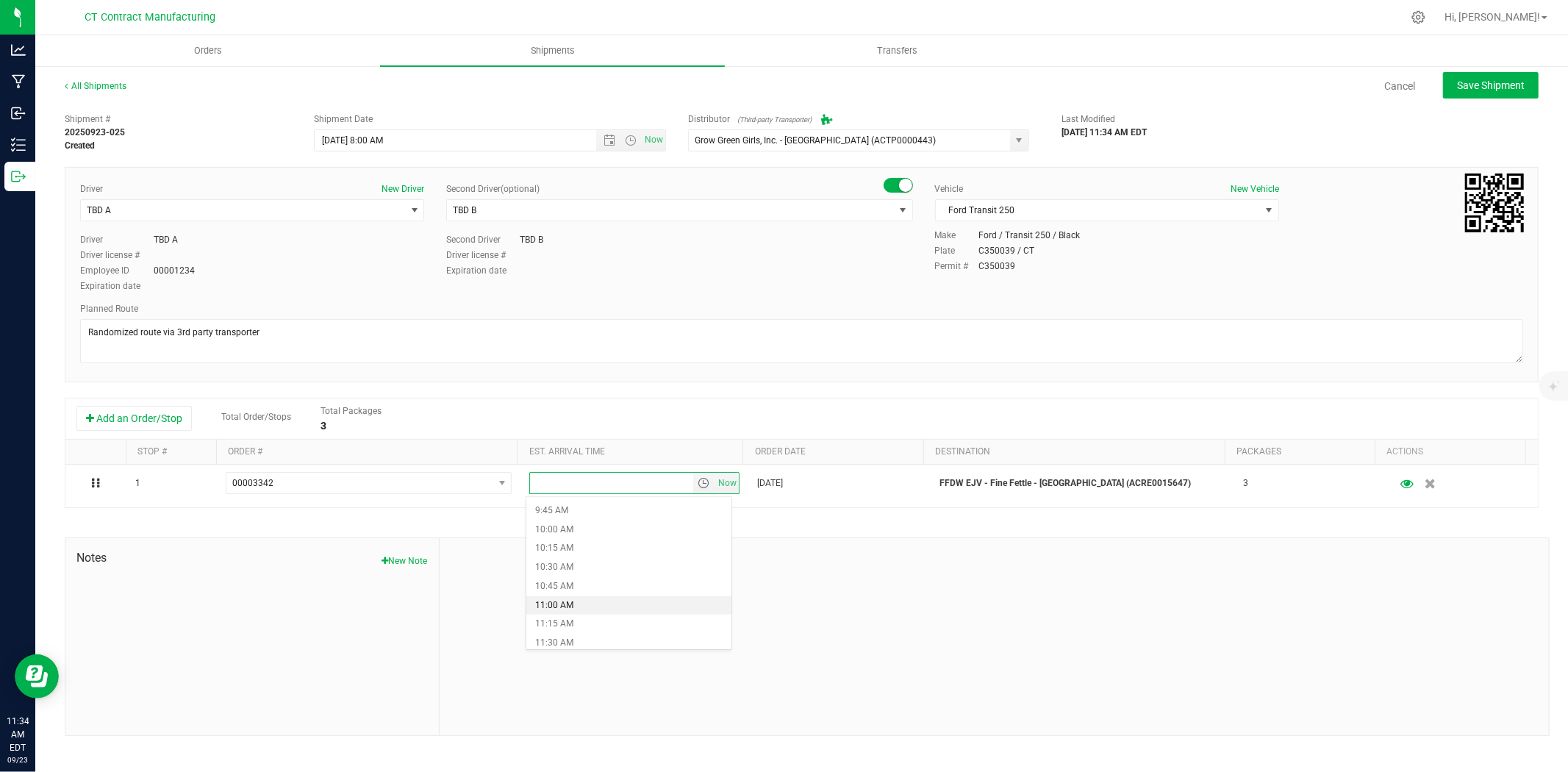
scroll to position [817, 0]
click at [571, 606] on li "12:00 PM" at bounding box center [628, 600] width 205 height 19
click at [1476, 84] on span "Save Shipment" at bounding box center [1490, 85] width 68 height 11
type input "9/24/2025 12:00 PM"
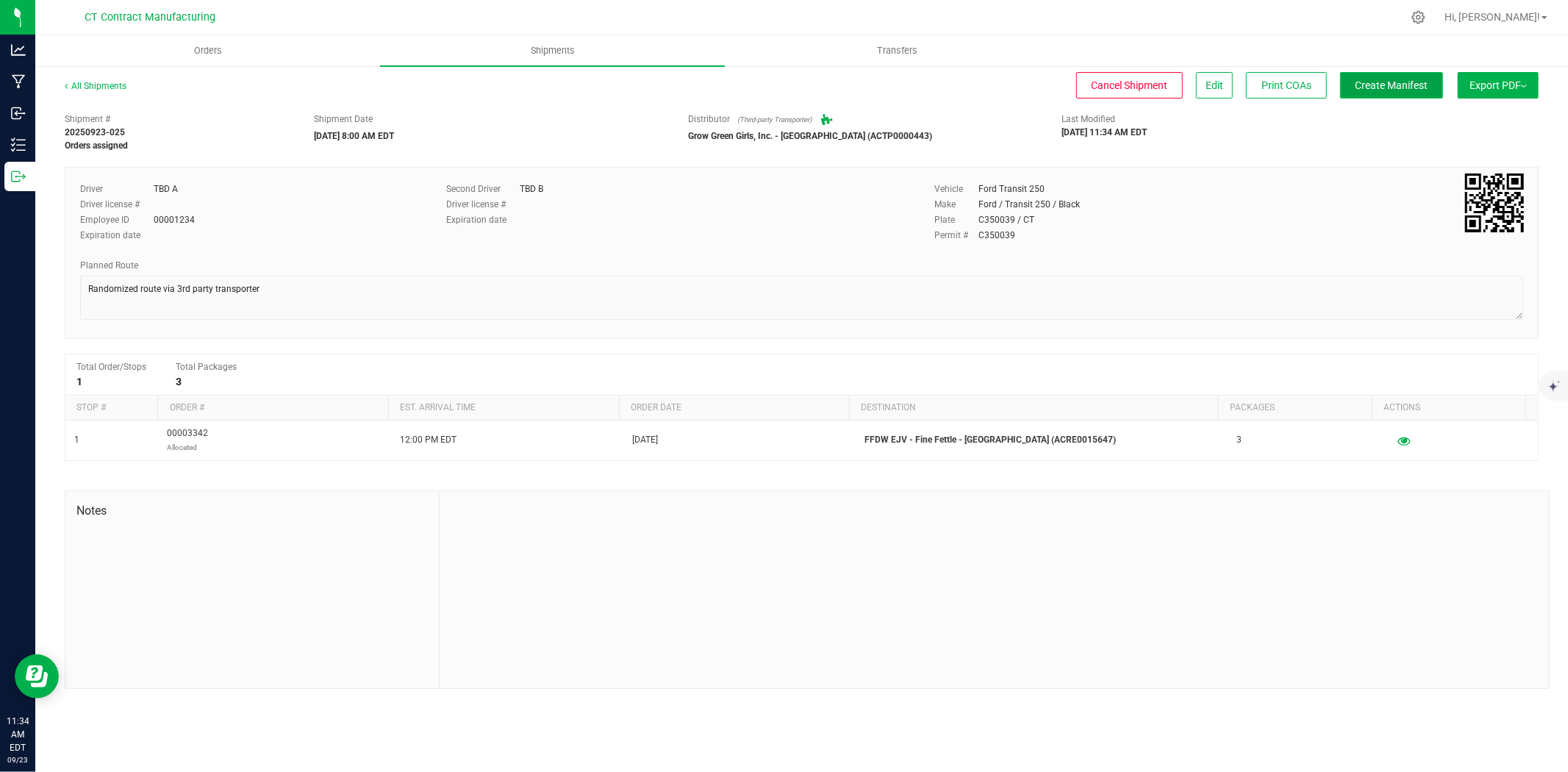
drag, startPoint x: 1406, startPoint y: 88, endPoint x: 1373, endPoint y: 91, distance: 33.1
click at [1406, 89] on span "Create Manifest" at bounding box center [1392, 85] width 72 height 11
click at [116, 88] on link "All Shipments" at bounding box center [95, 86] width 62 height 11
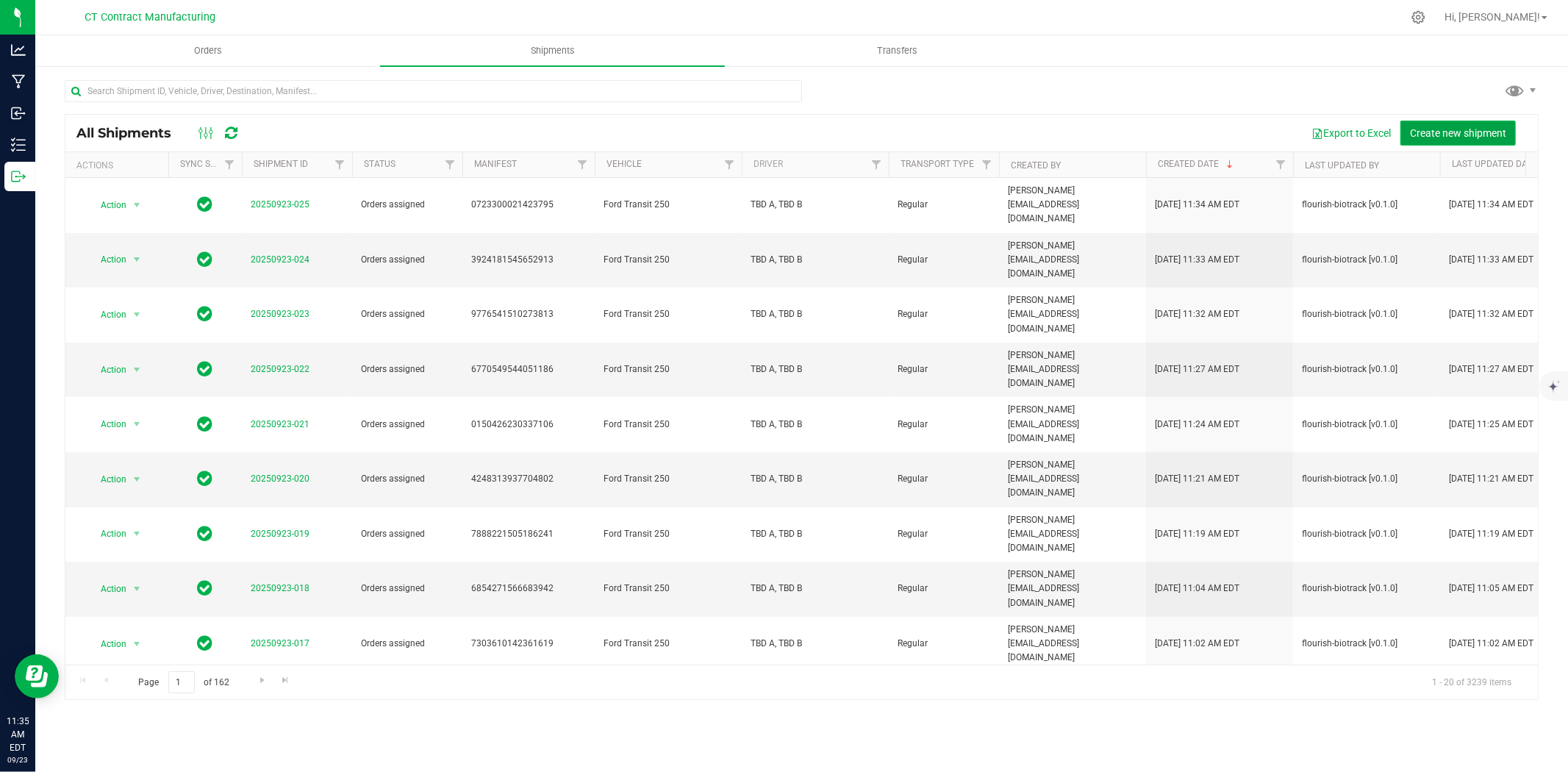
click at [1427, 127] on span "Create new shipment" at bounding box center [1458, 133] width 96 height 11
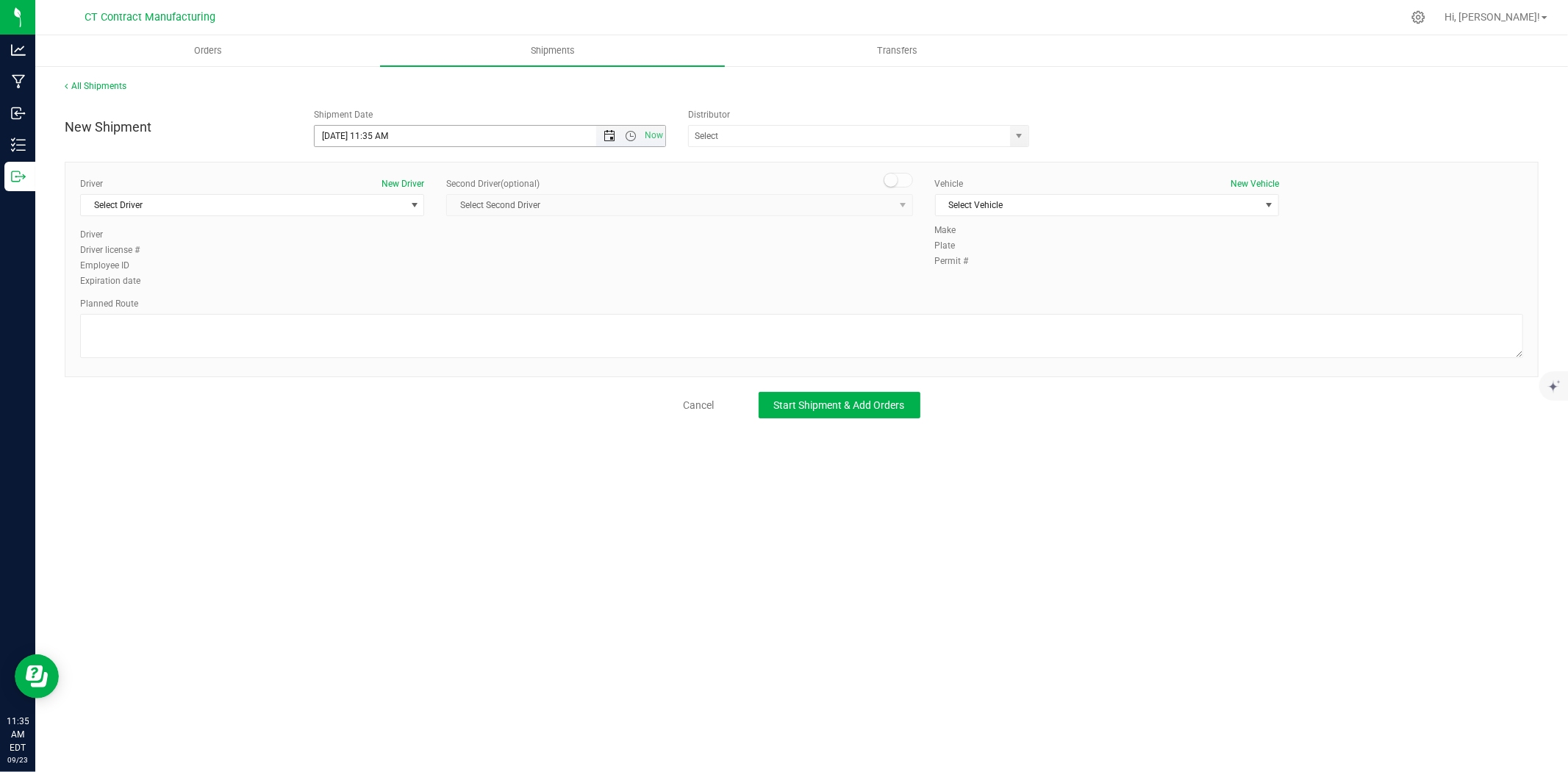
click at [613, 134] on span "Open the date view" at bounding box center [609, 135] width 11 height 11
click at [386, 282] on link "24" at bounding box center [392, 286] width 21 height 23
click at [625, 137] on span "Open the time view" at bounding box center [630, 135] width 11 height 11
click at [356, 219] on li "8:00 AM" at bounding box center [489, 218] width 349 height 19
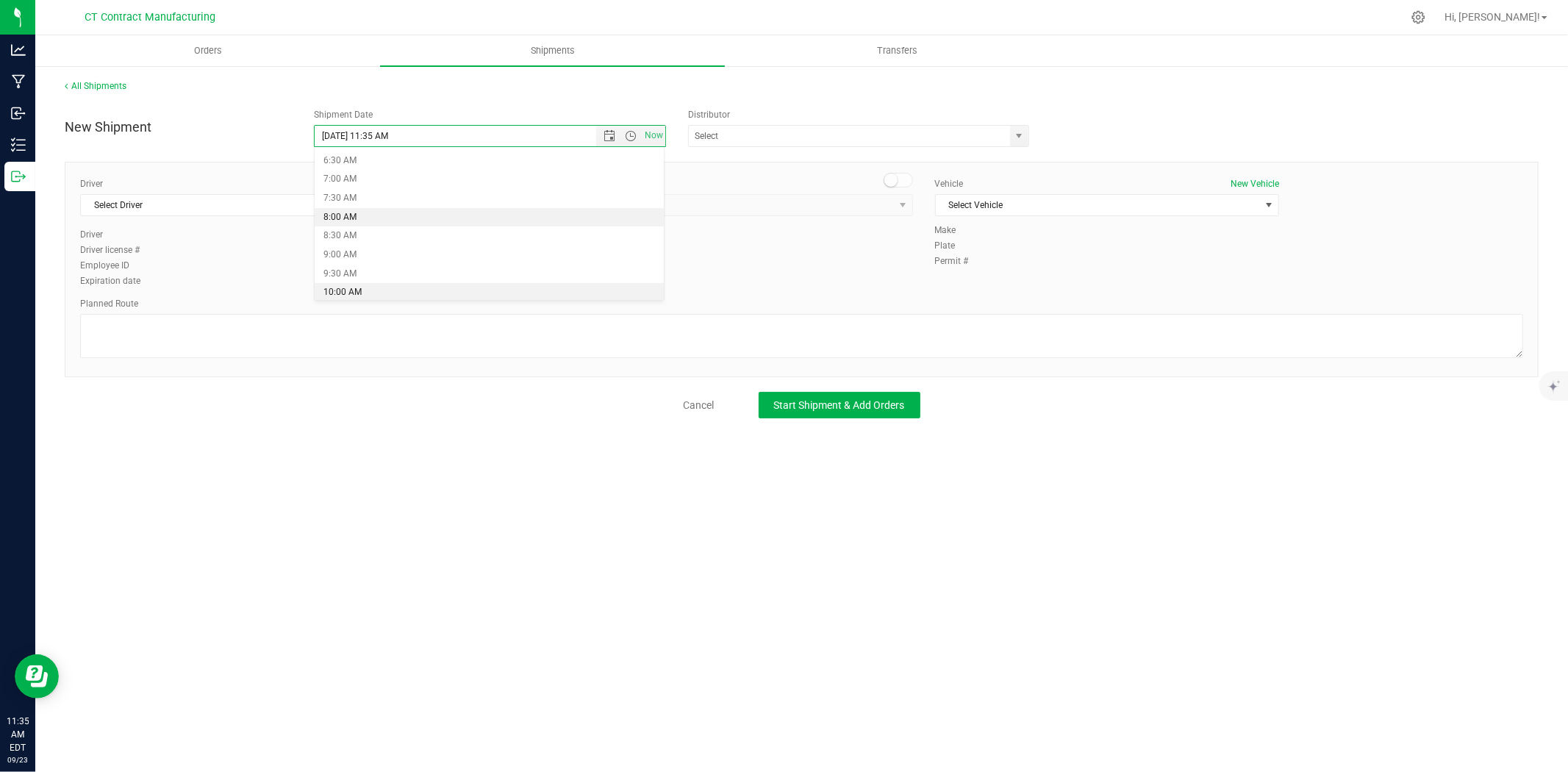
type input "9/24/2025 8:00 AM"
click at [1016, 141] on span "select" at bounding box center [1019, 135] width 11 height 11
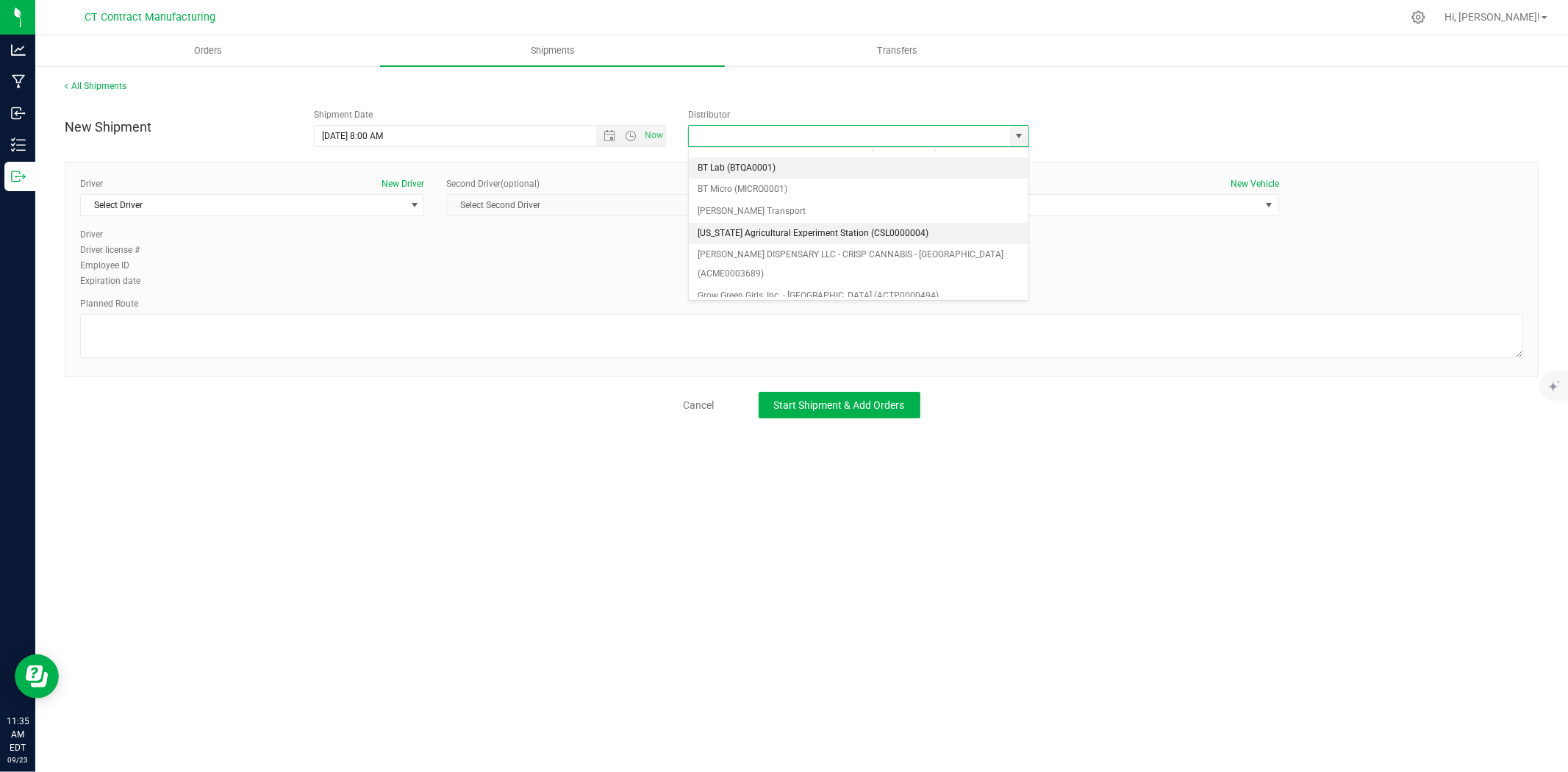
scroll to position [81, 0]
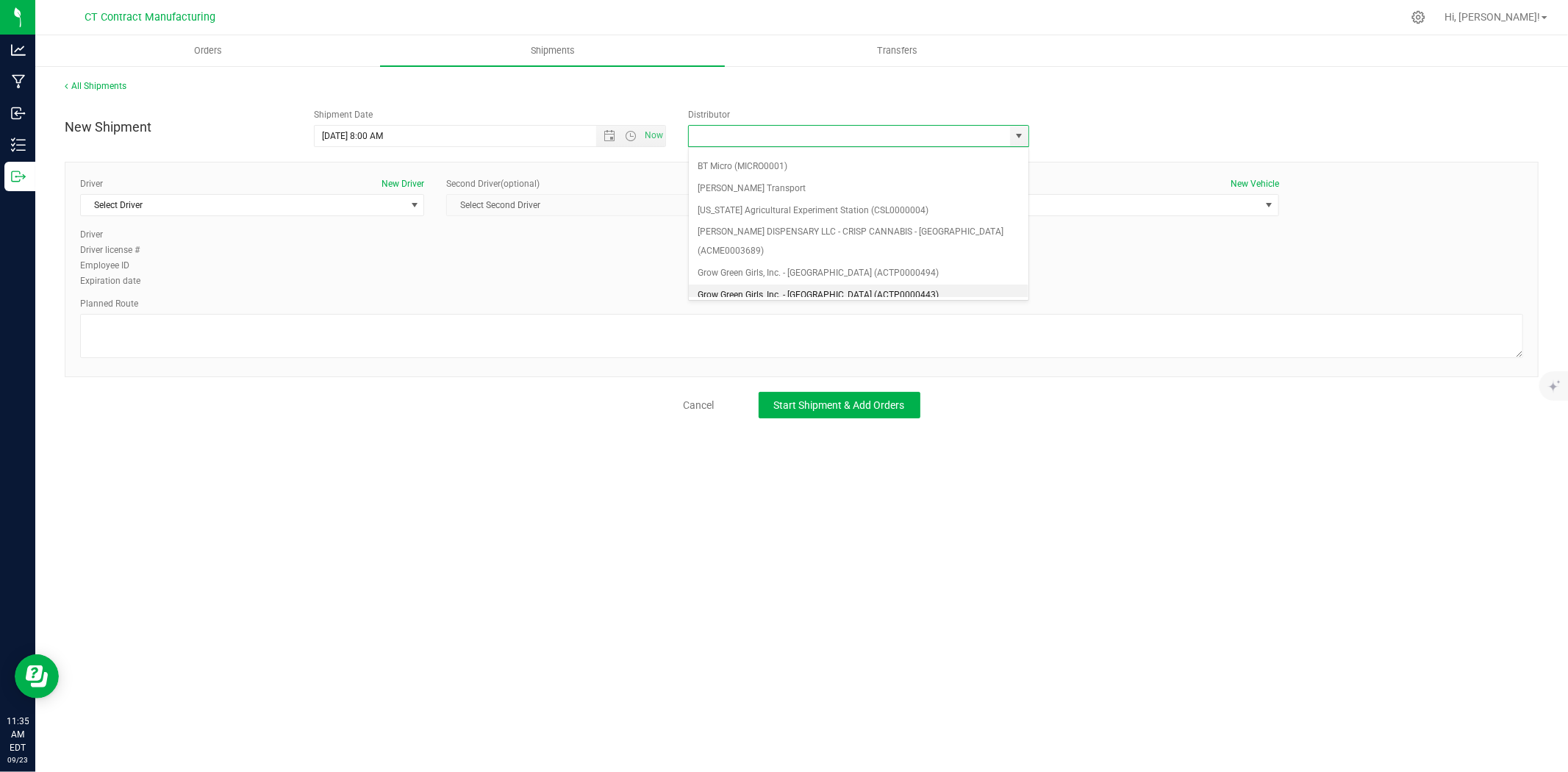
click at [834, 285] on li "Grow Green Girls, Inc. - Westbrook (ACTP0000443)" at bounding box center [858, 295] width 339 height 22
type input "Grow Green Girls, Inc. - Westbrook (ACTP0000443)"
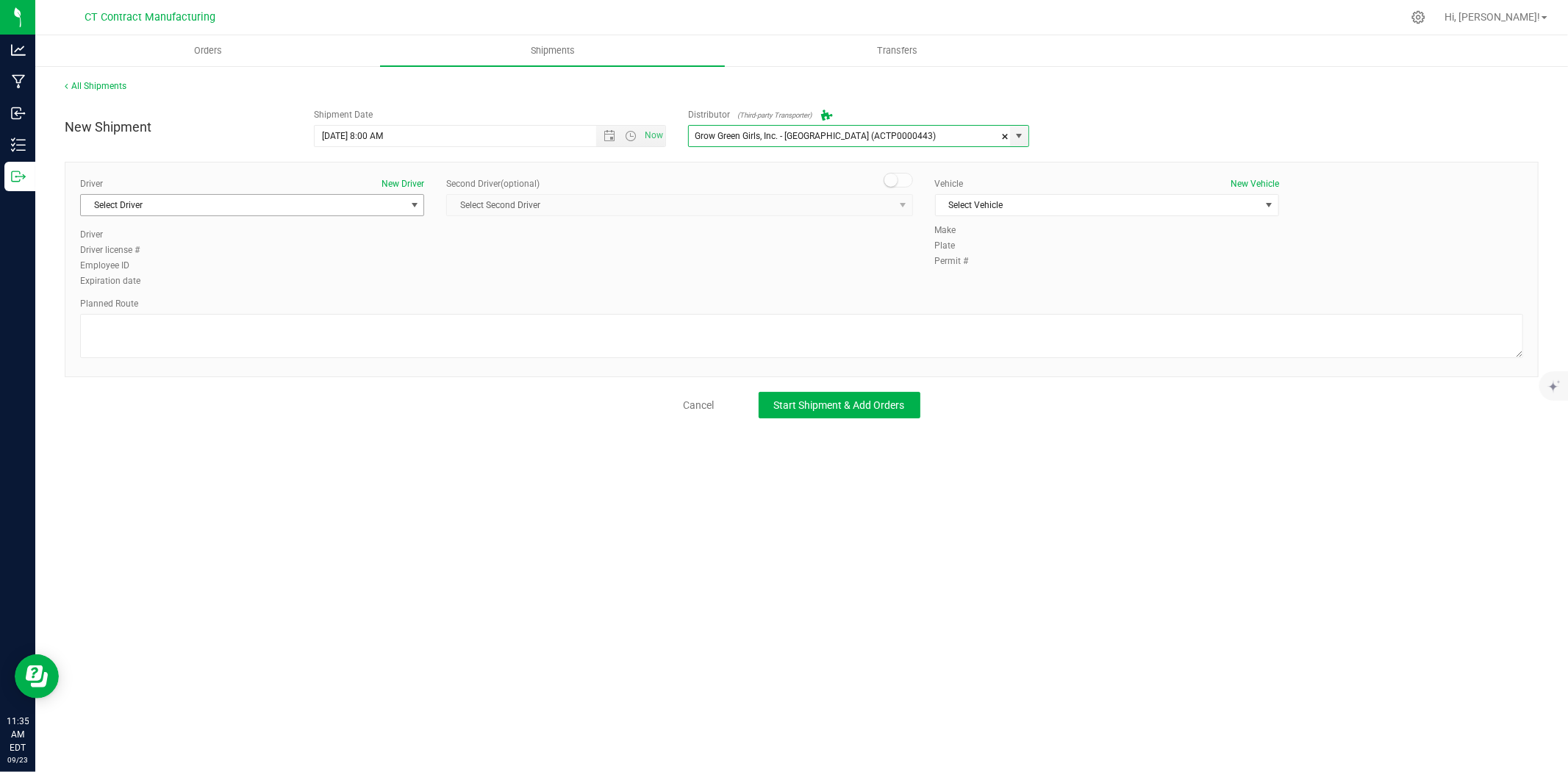
click at [386, 209] on span "Select Driver" at bounding box center [242, 204] width 324 height 20
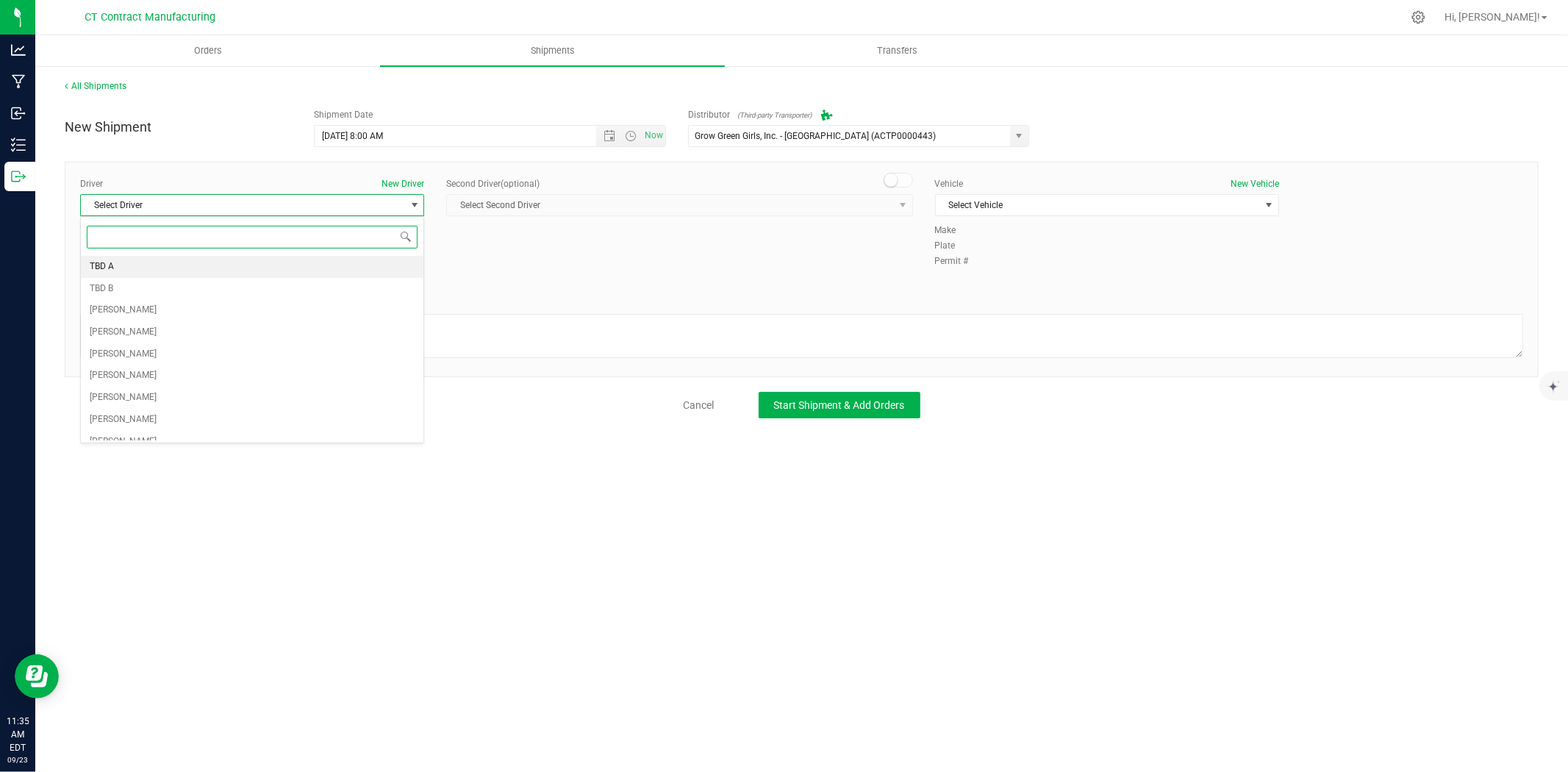
click at [203, 264] on li "TBD A" at bounding box center [252, 266] width 343 height 22
click at [904, 186] on span at bounding box center [898, 180] width 29 height 15
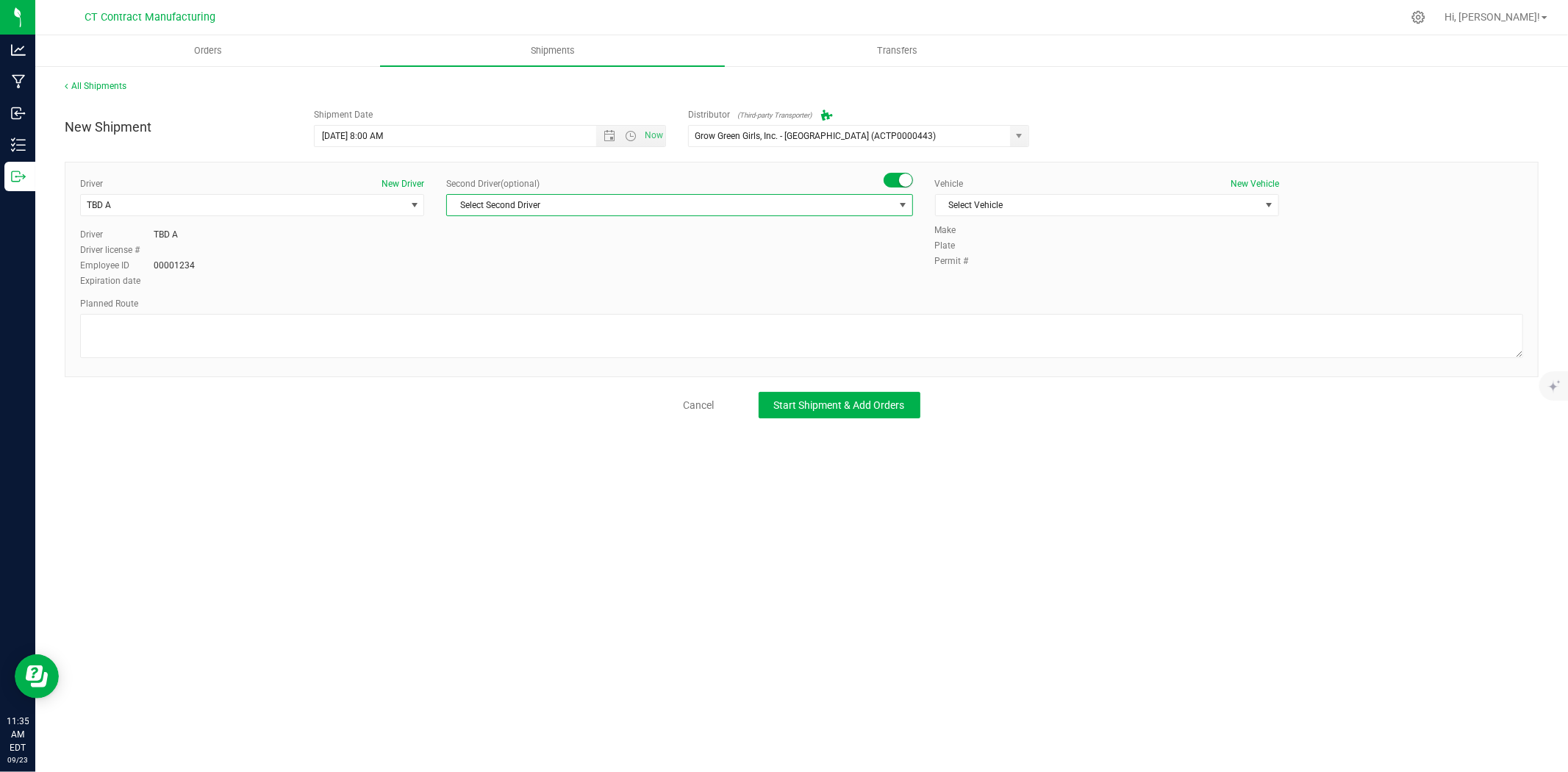
click at [897, 203] on span "select" at bounding box center [902, 204] width 11 height 11
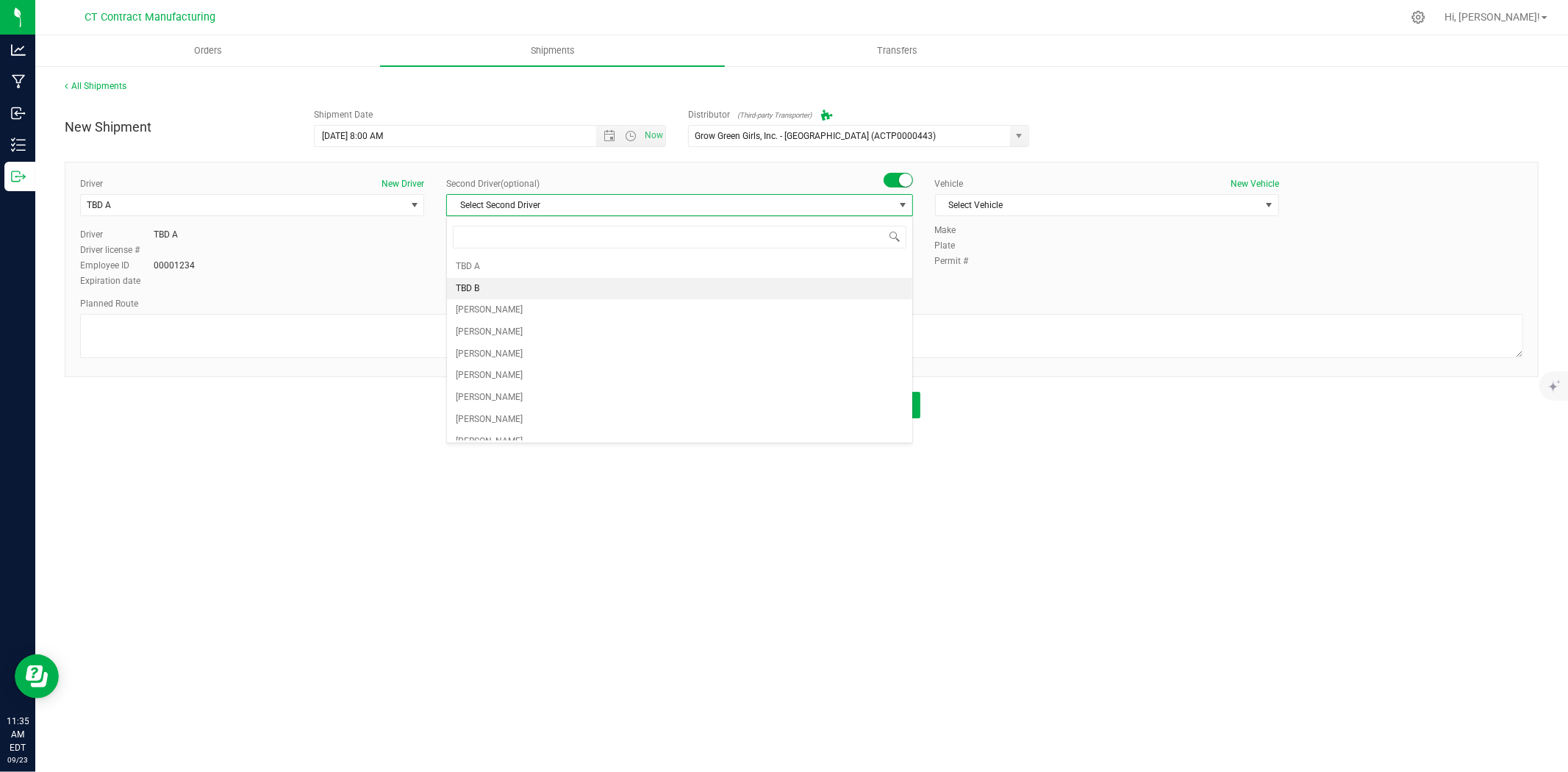
click at [552, 285] on li "TBD B" at bounding box center [680, 288] width 465 height 22
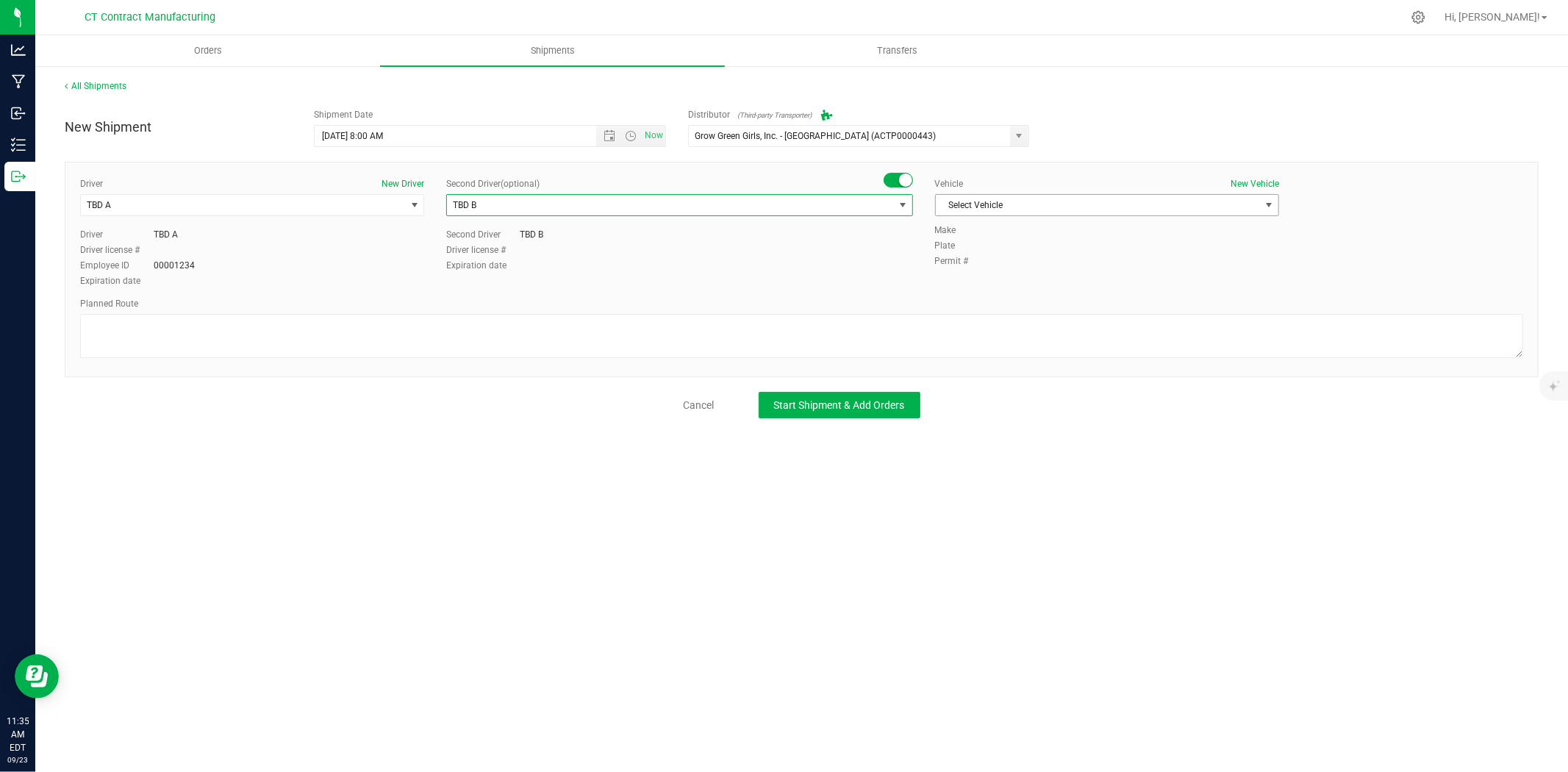
click at [976, 207] on span "Select Vehicle" at bounding box center [1098, 204] width 324 height 20
click at [974, 245] on li "Ford Transit 250" at bounding box center [1107, 252] width 343 height 22
click at [901, 340] on textarea at bounding box center [802, 336] width 1443 height 44
paste textarea "Randomized route via 3rd party transporter"
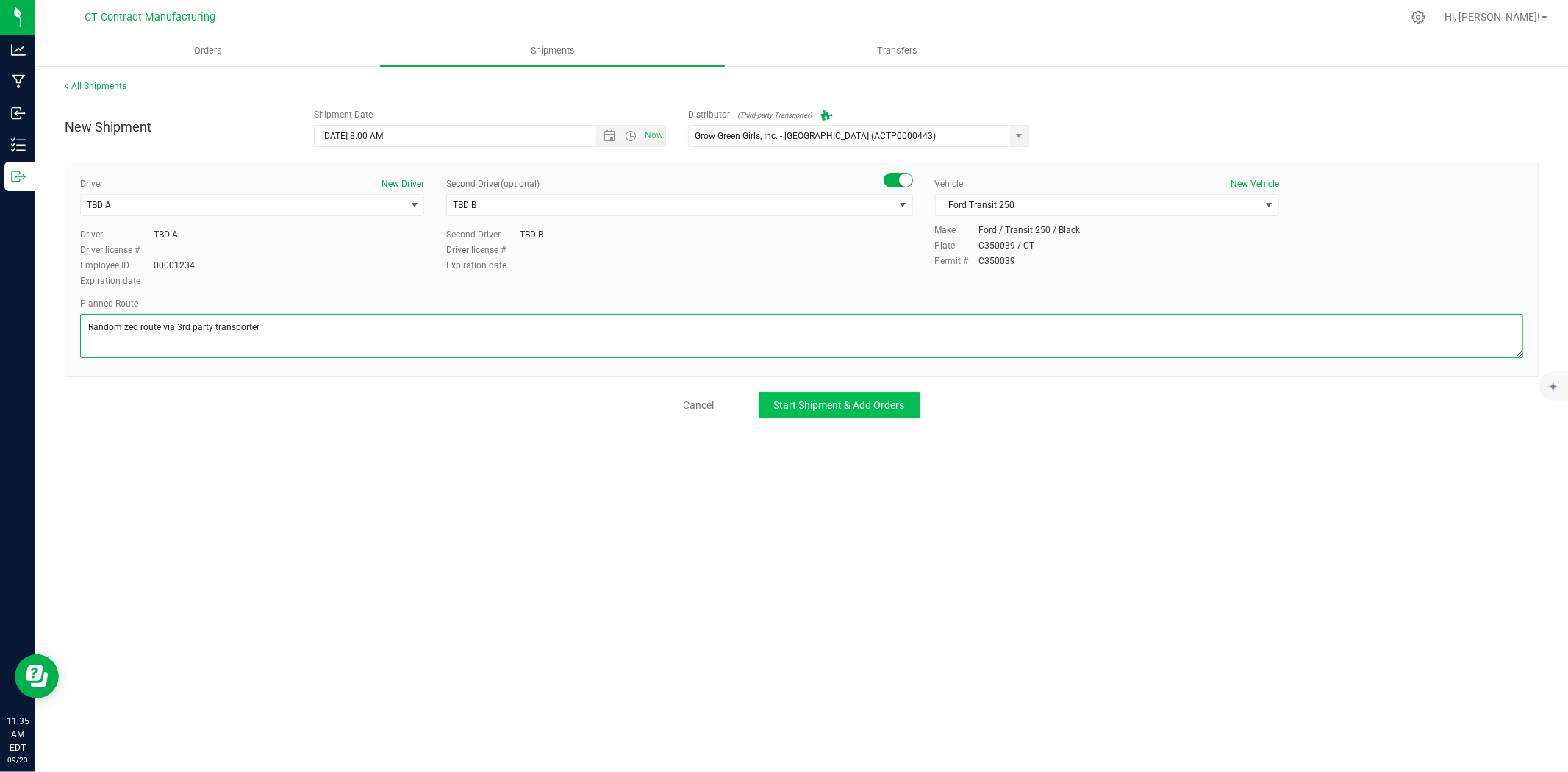
type textarea "Randomized route via 3rd party transporter"
click at [869, 408] on span "Start Shipment & Add Orders" at bounding box center [840, 405] width 131 height 11
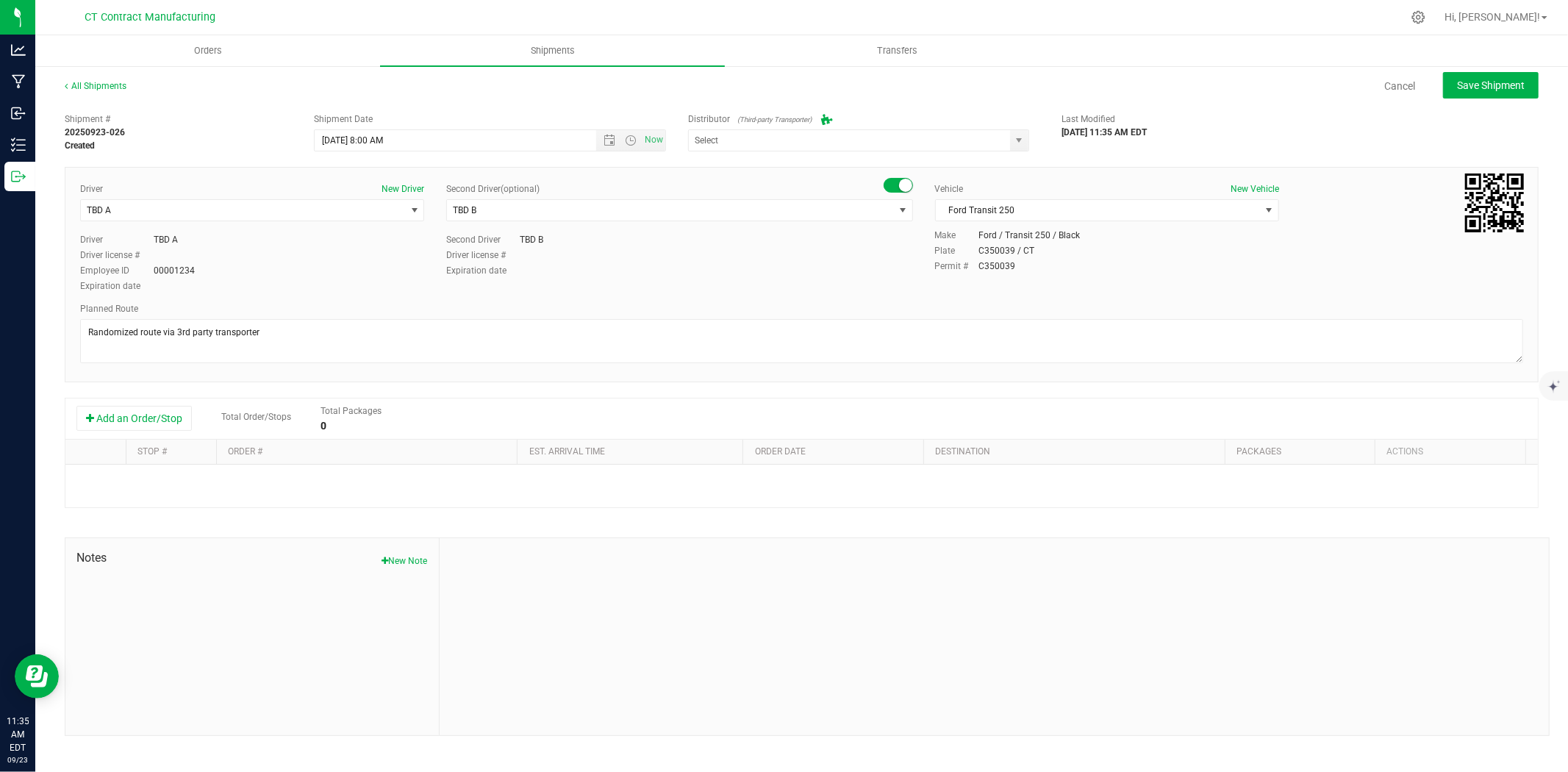
type input "Grow Green Girls, Inc. - Westbrook (ACTP0000443)"
click at [120, 417] on button "Add an Order/Stop" at bounding box center [133, 418] width 116 height 25
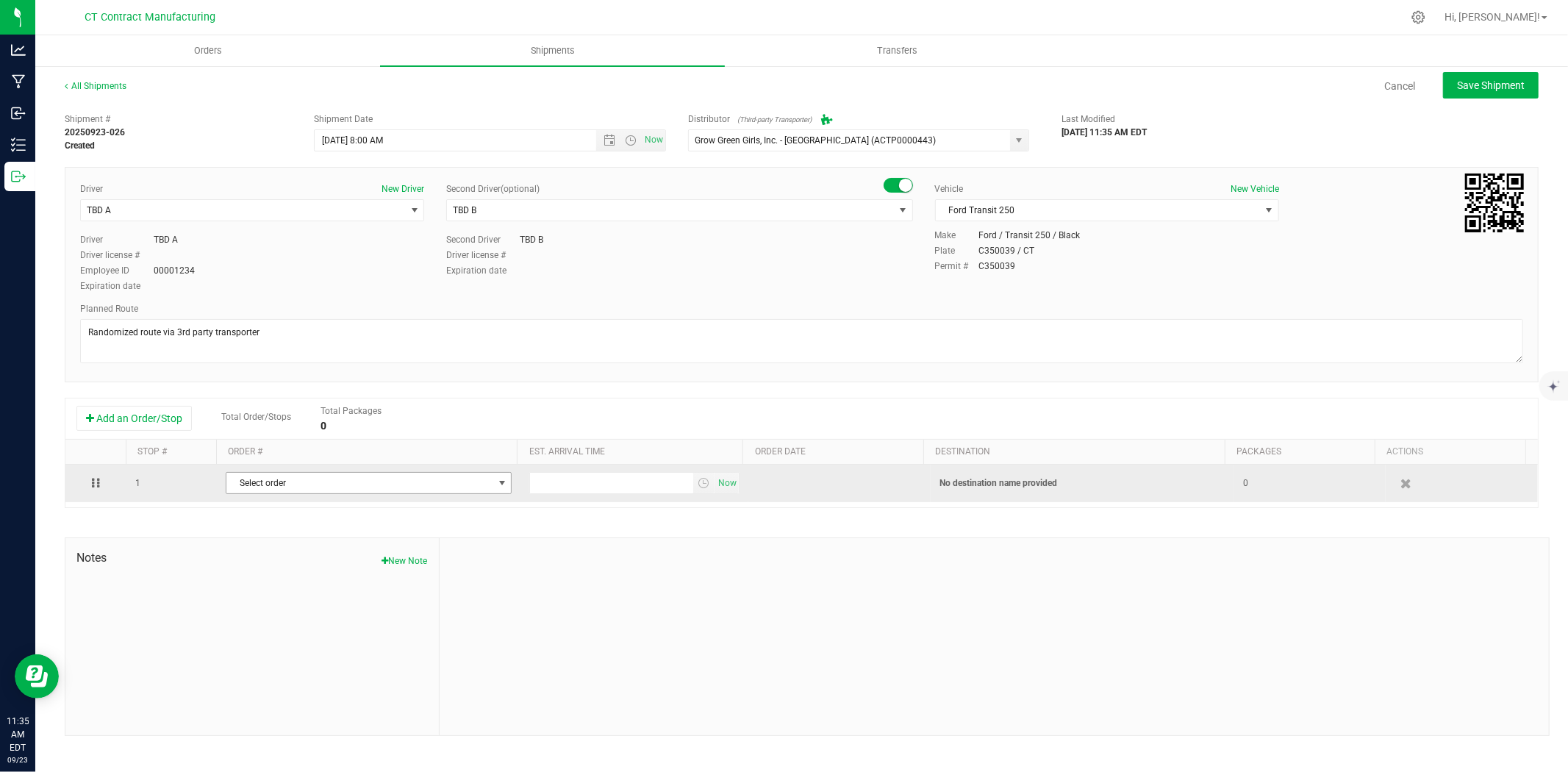
click at [373, 486] on span "Select order" at bounding box center [359, 483] width 266 height 20
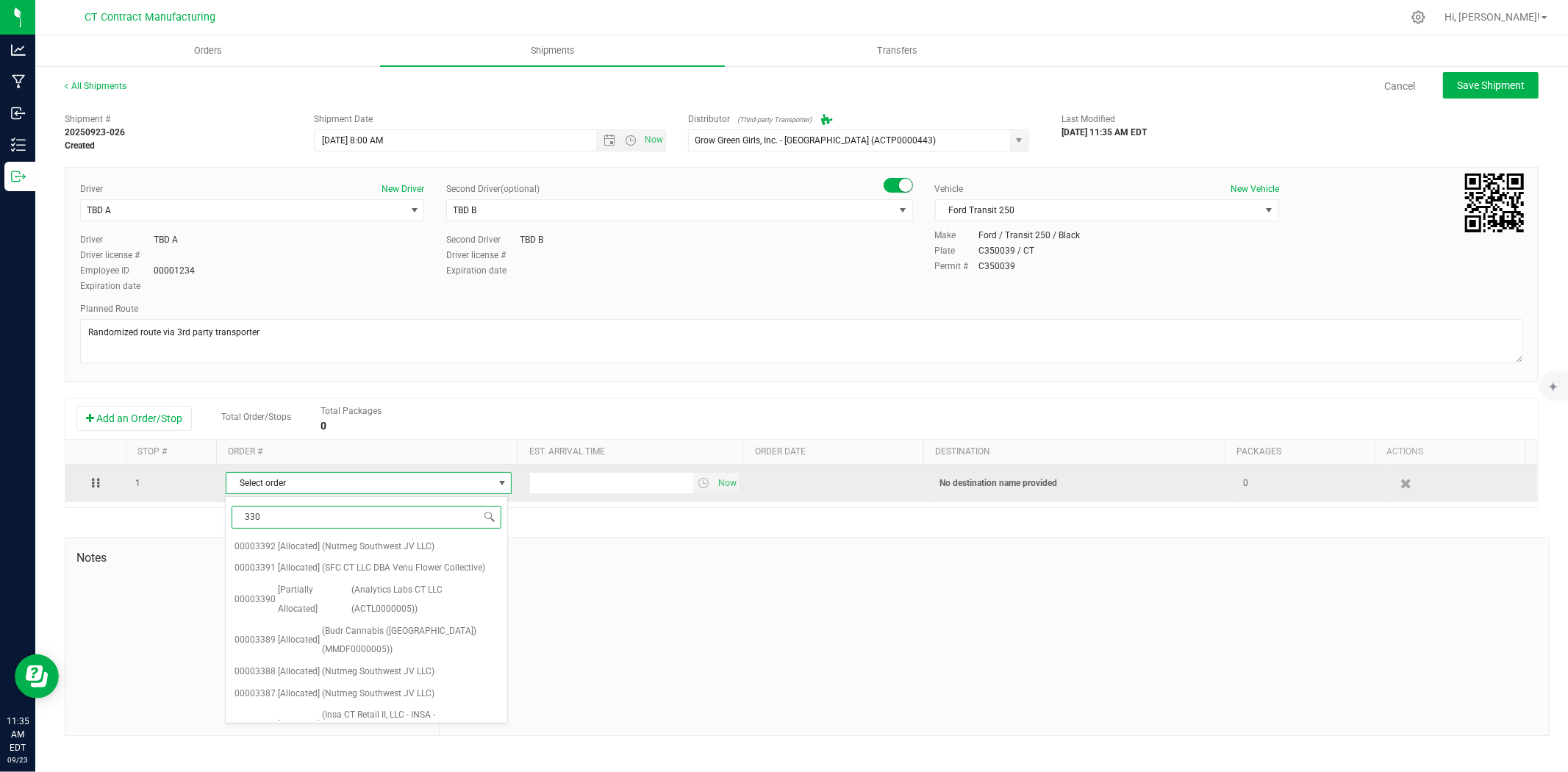
type input "3309"
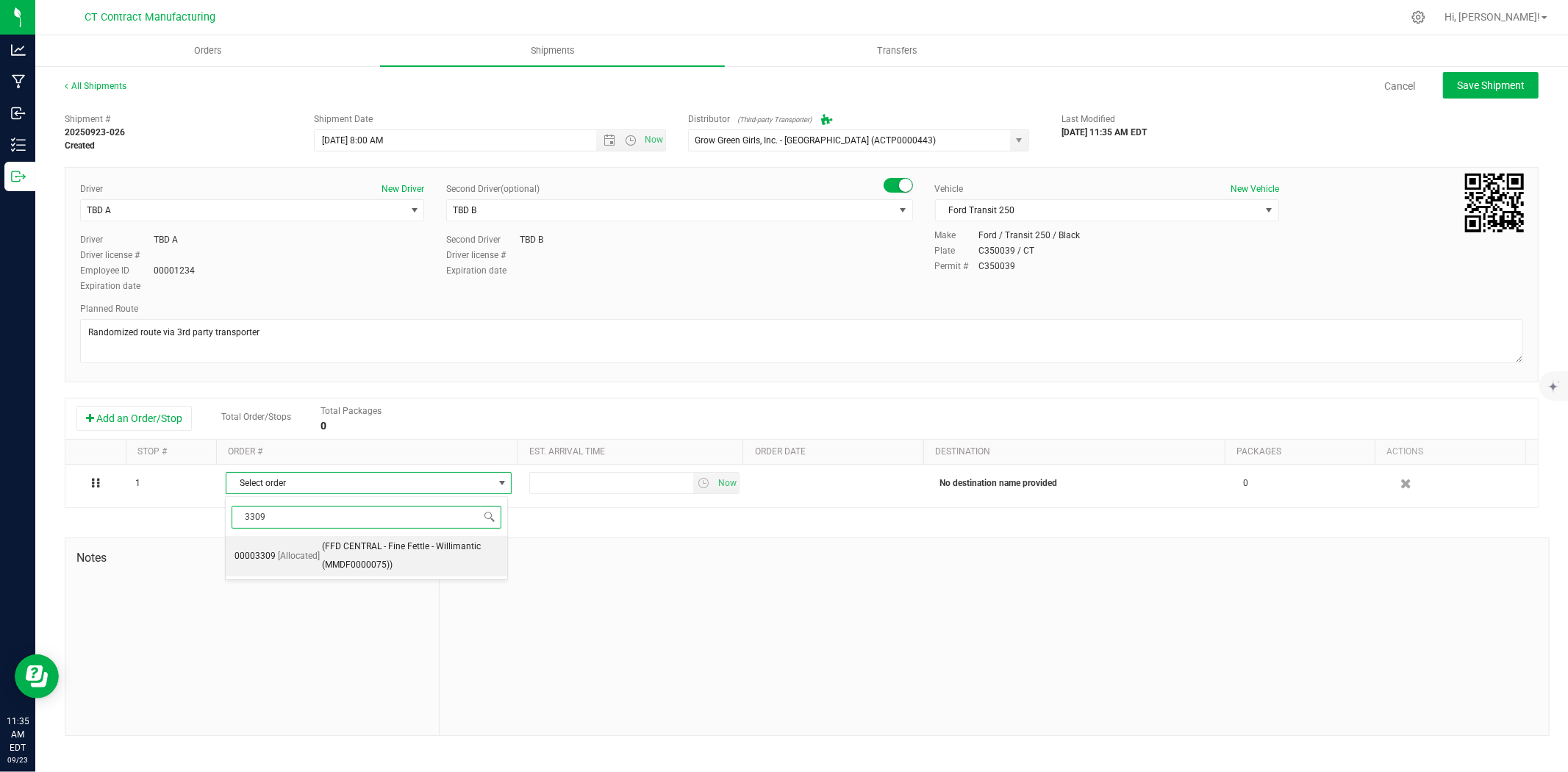
click at [391, 560] on span "(FFD CENTRAL - Fine Fettle - Willimantic (MMDF0000075))" at bounding box center [410, 556] width 177 height 37
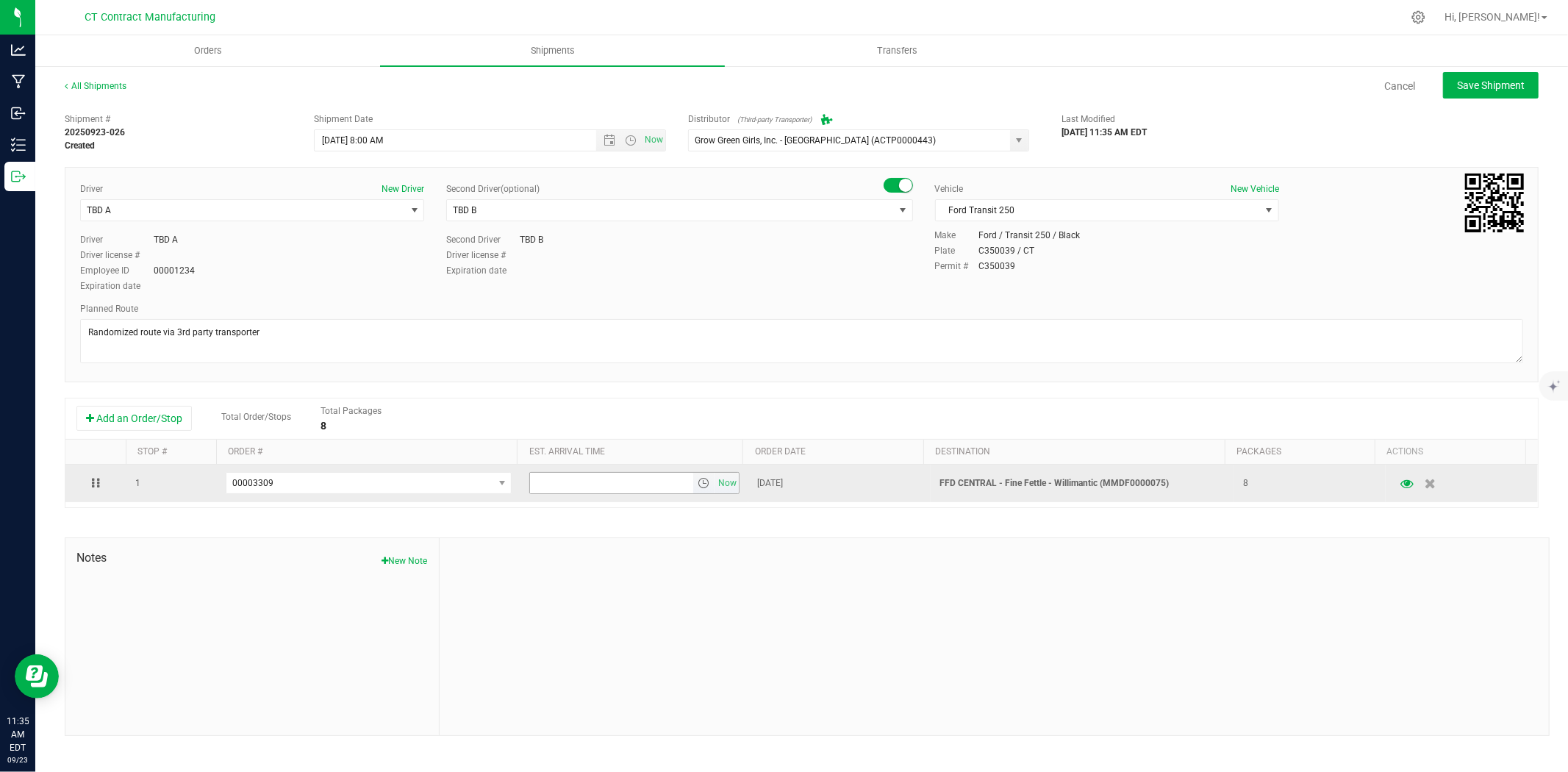
click at [697, 485] on span "select" at bounding box center [703, 483] width 11 height 11
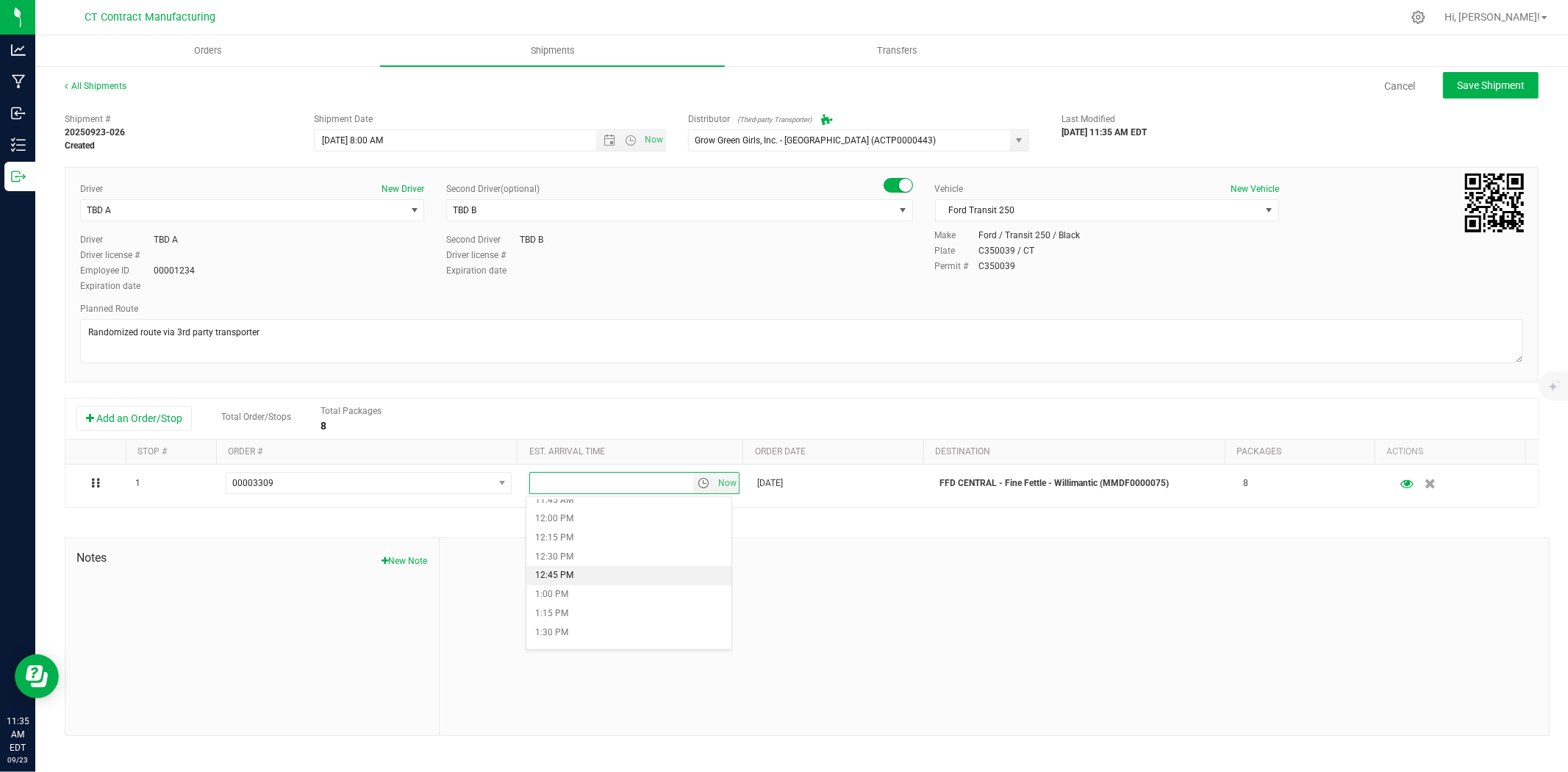
scroll to position [898, 0]
click at [615, 565] on li "12:45 PM" at bounding box center [628, 575] width 205 height 19
click at [1498, 81] on span "Save Shipment" at bounding box center [1490, 85] width 68 height 11
type input "9/24/2025 12:00 PM"
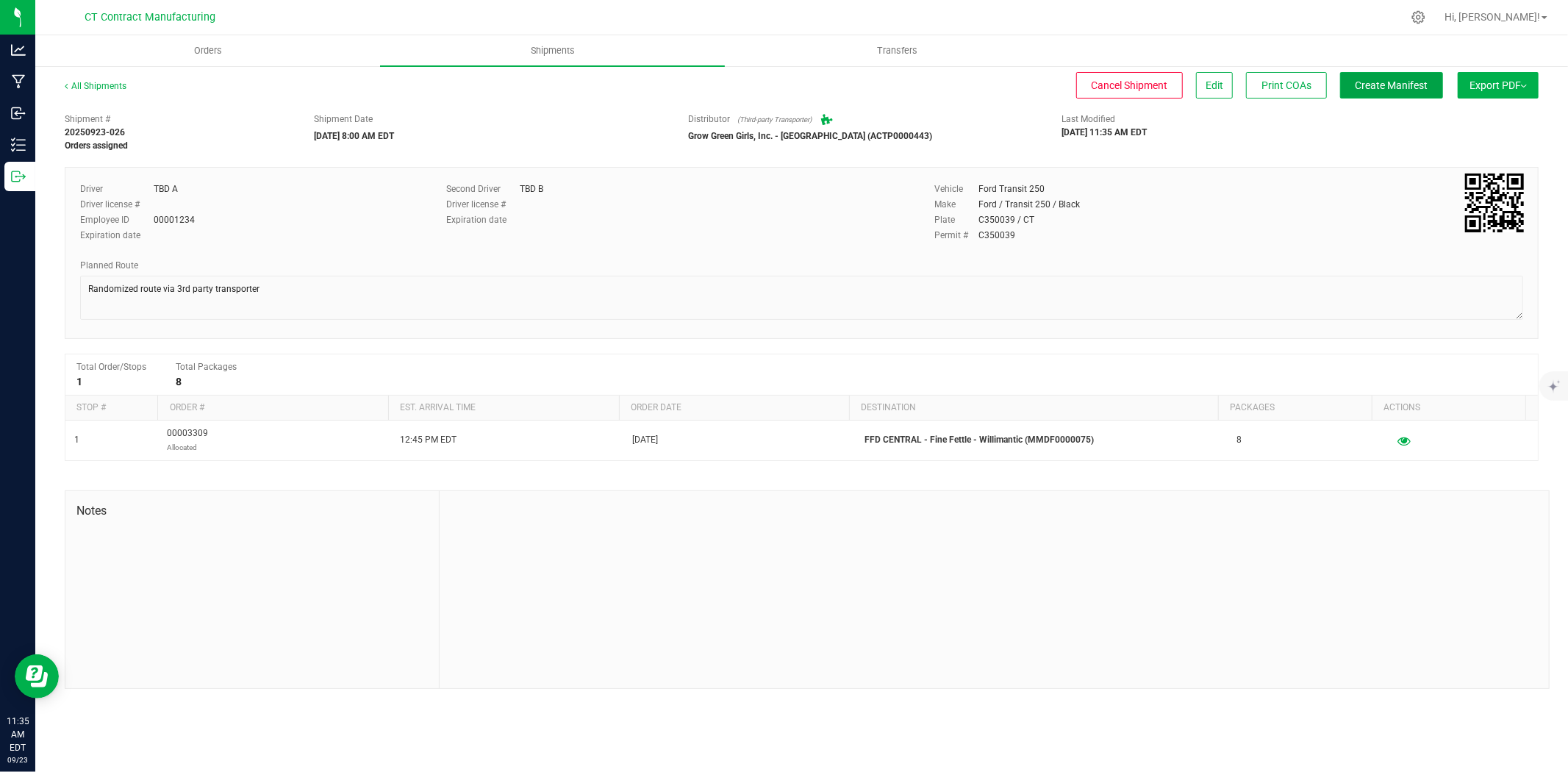
click at [1412, 83] on span "Create Manifest" at bounding box center [1392, 85] width 72 height 11
click at [106, 77] on div "All Shipments Cancel Shipment Edit Print COAs Ship Transfer Export PDF Manifest…" at bounding box center [802, 384] width 1533 height 639
click at [109, 85] on link "All Shipments" at bounding box center [95, 86] width 62 height 11
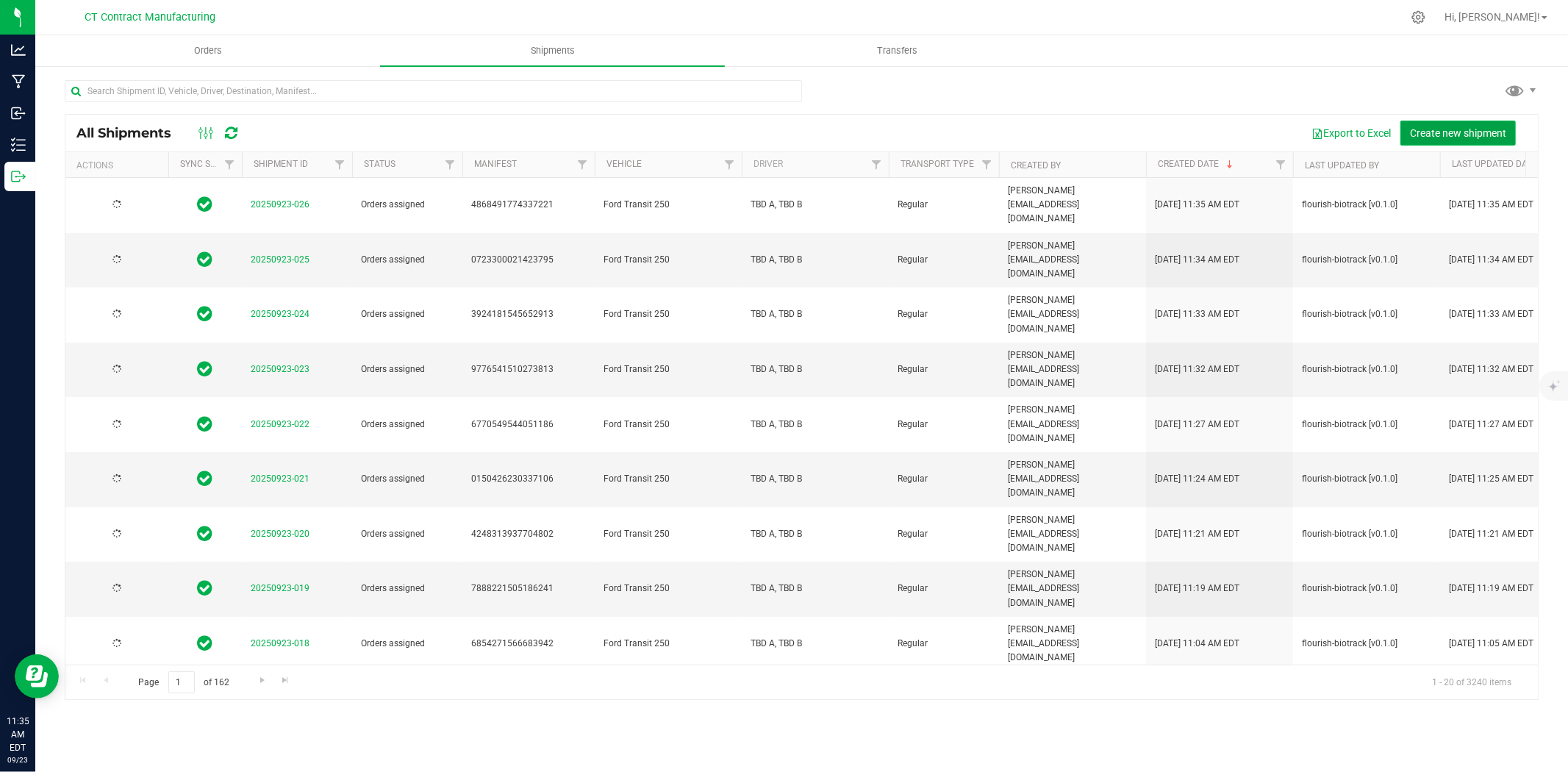
click at [1464, 135] on span "Create new shipment" at bounding box center [1458, 133] width 96 height 11
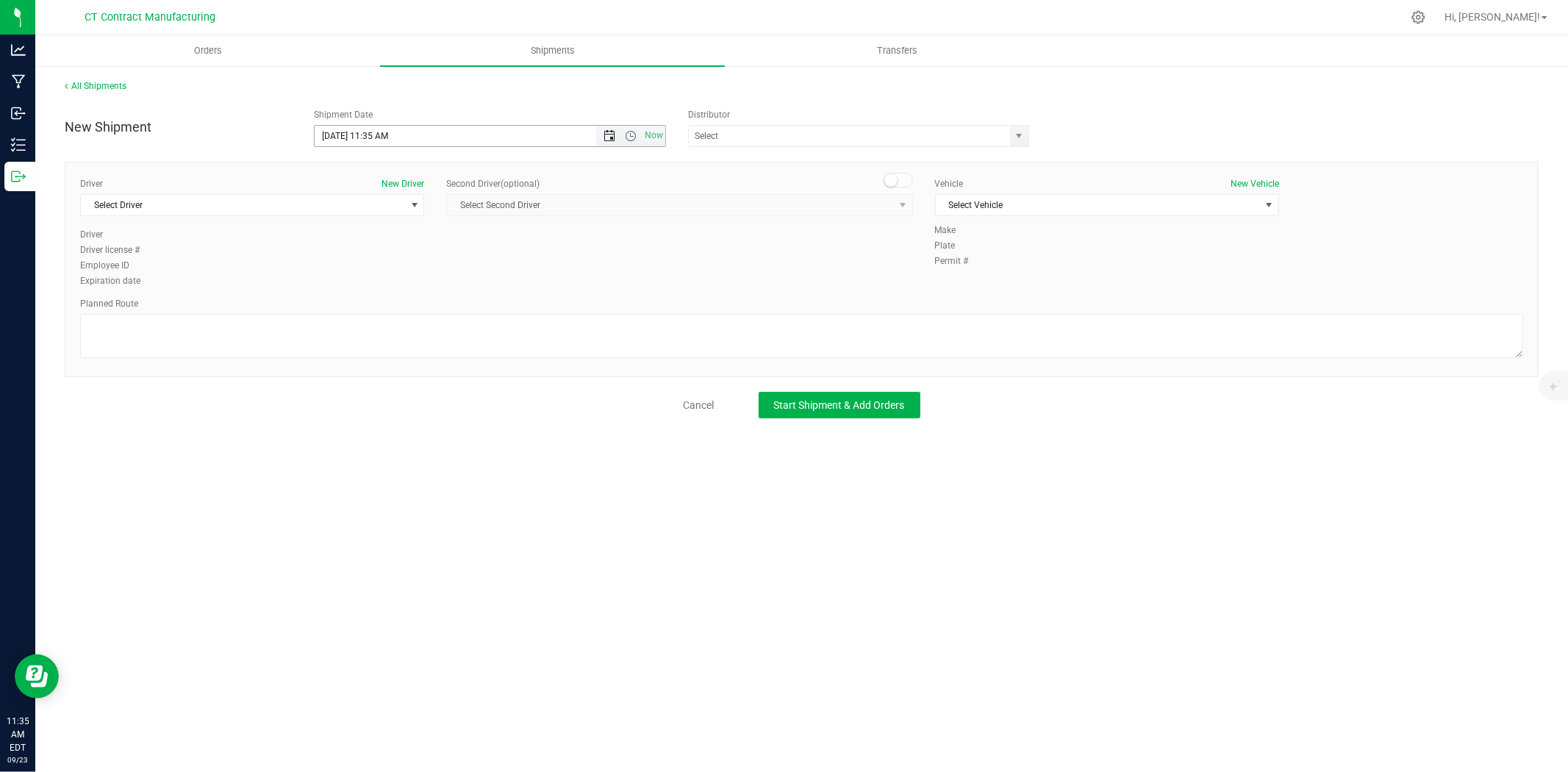
click at [609, 138] on span "Open the date view" at bounding box center [609, 135] width 11 height 11
click at [392, 274] on link "24" at bounding box center [392, 286] width 21 height 23
click at [635, 135] on span "Open the time view" at bounding box center [630, 135] width 11 height 11
click at [366, 221] on li "8:00 AM" at bounding box center [489, 218] width 349 height 19
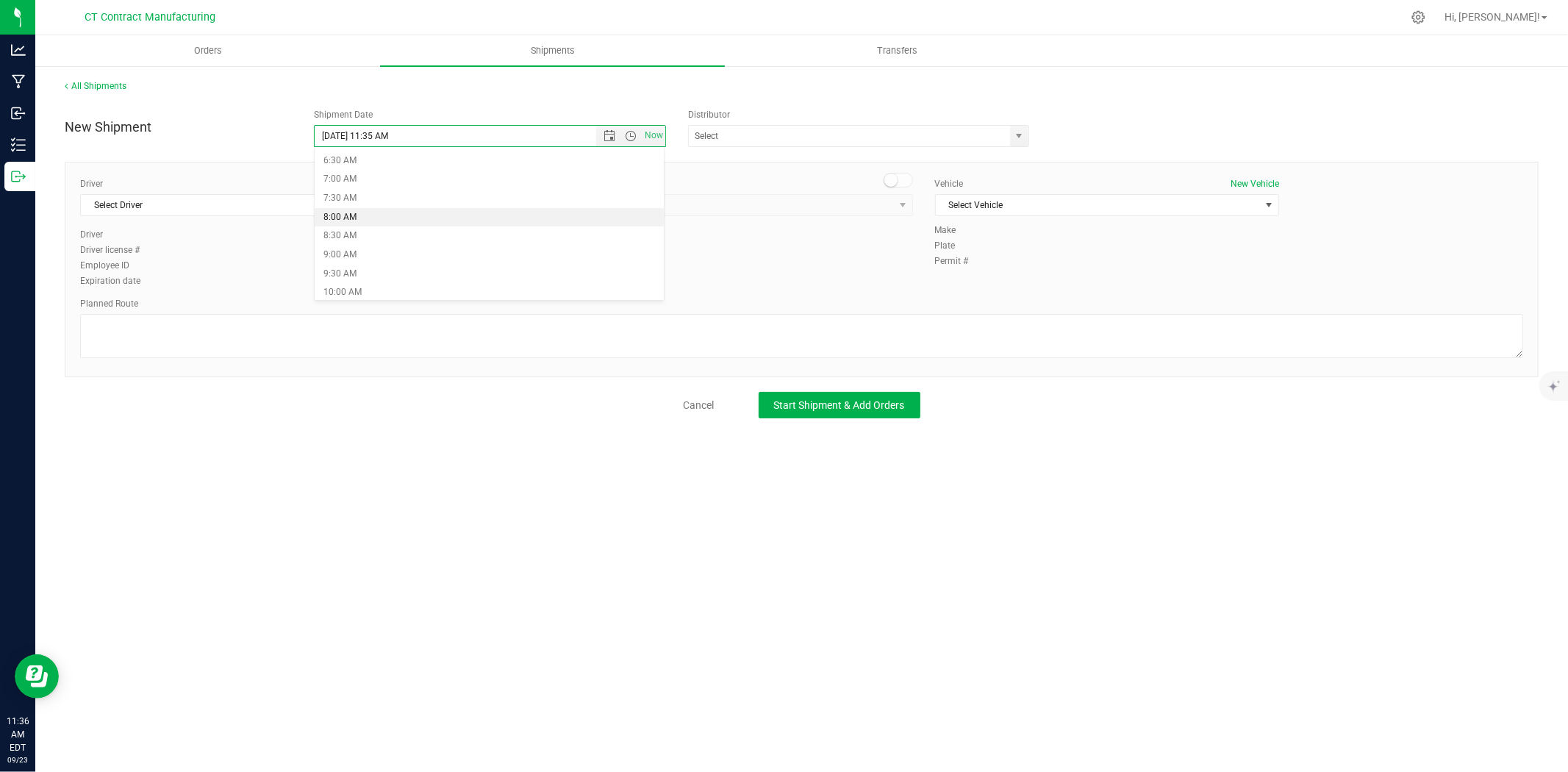
type input "9/24/2025 8:00 AM"
click at [1022, 134] on span "select" at bounding box center [1019, 135] width 11 height 11
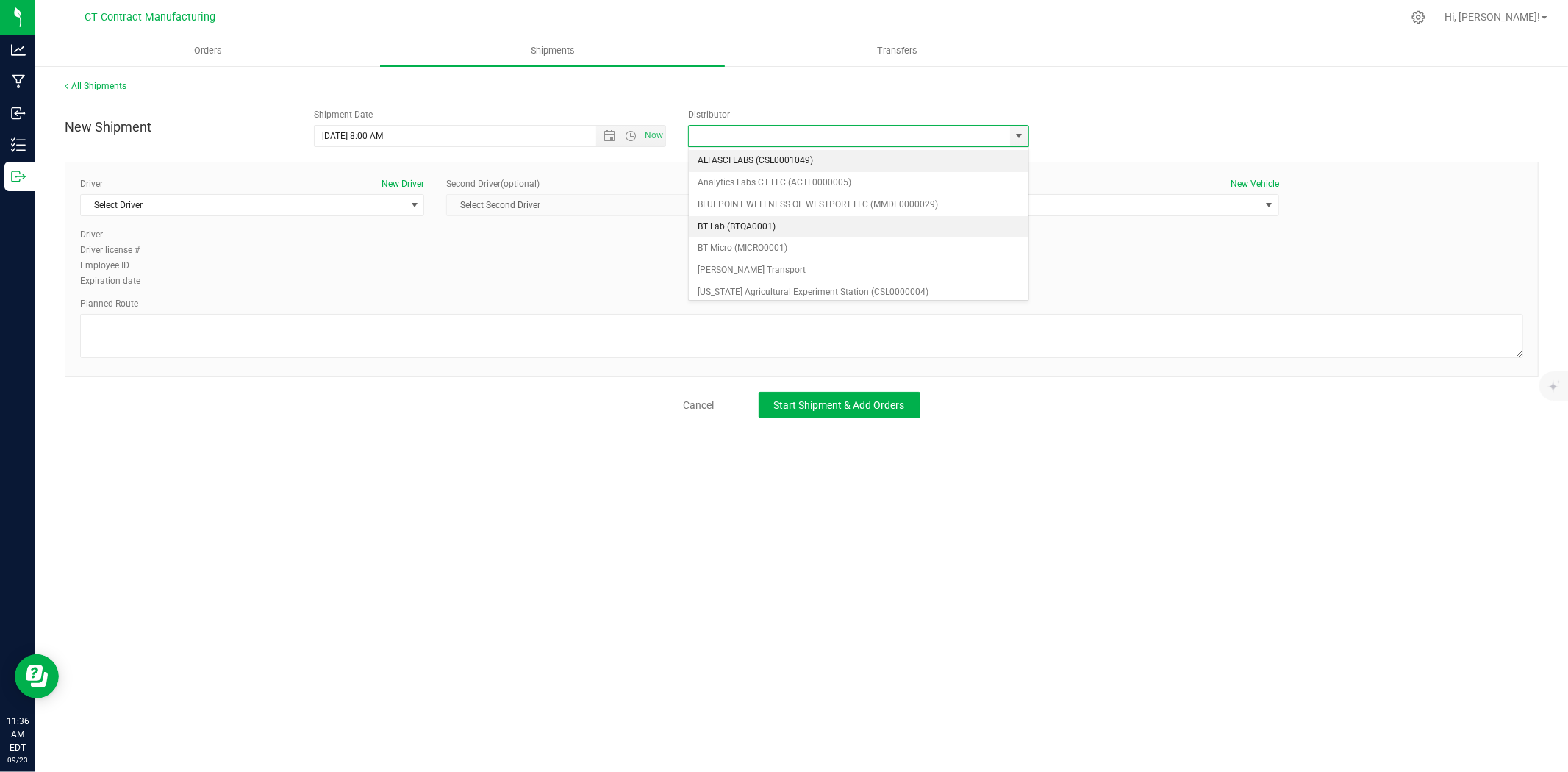
scroll to position [81, 0]
click at [871, 285] on li "Grow Green Girls, Inc. - Westbrook (ACTP0000443)" at bounding box center [858, 295] width 339 height 22
type input "Grow Green Girls, Inc. - Westbrook (ACTP0000443)"
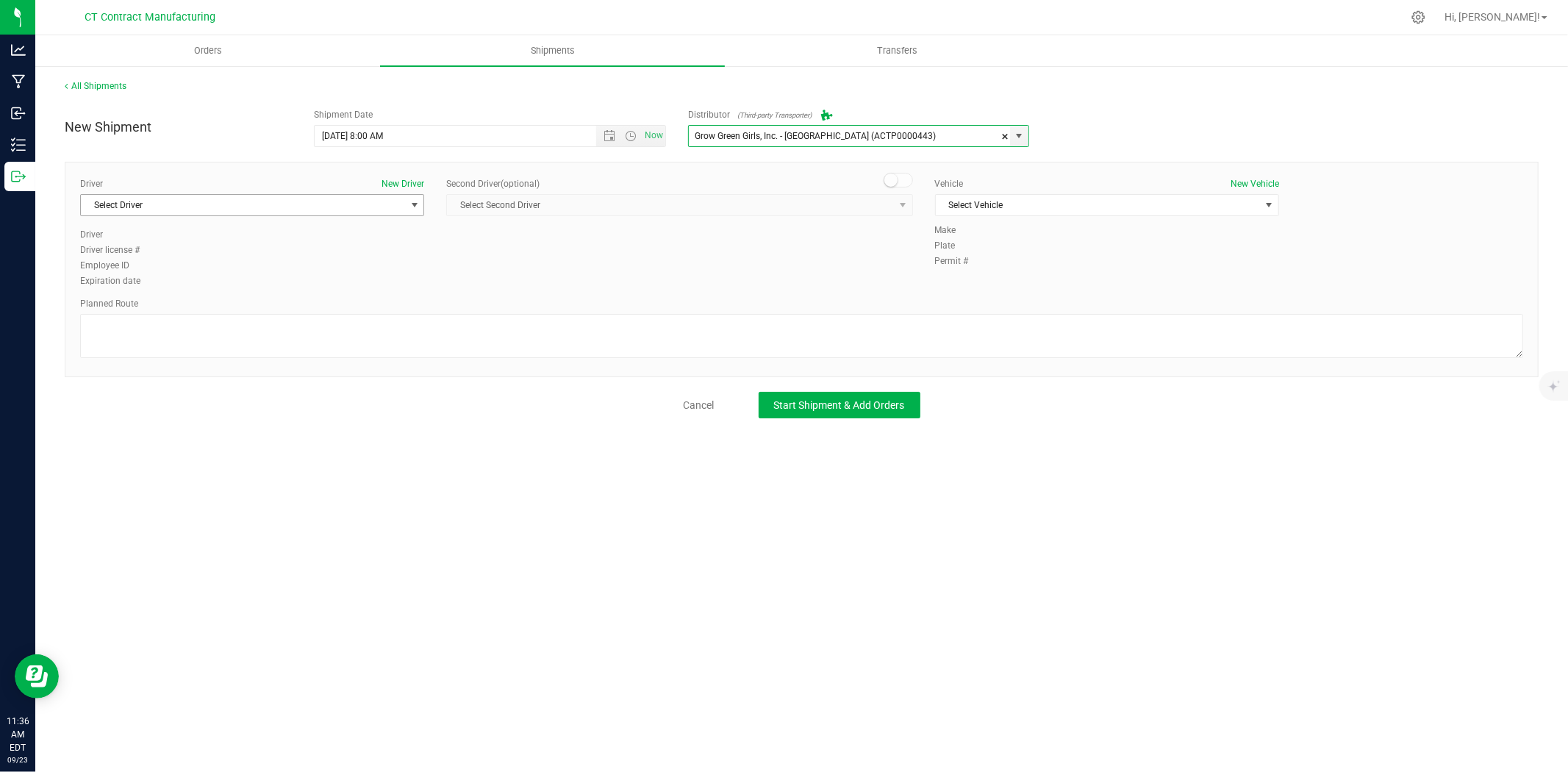
click at [403, 208] on span "Select Driver" at bounding box center [242, 204] width 324 height 20
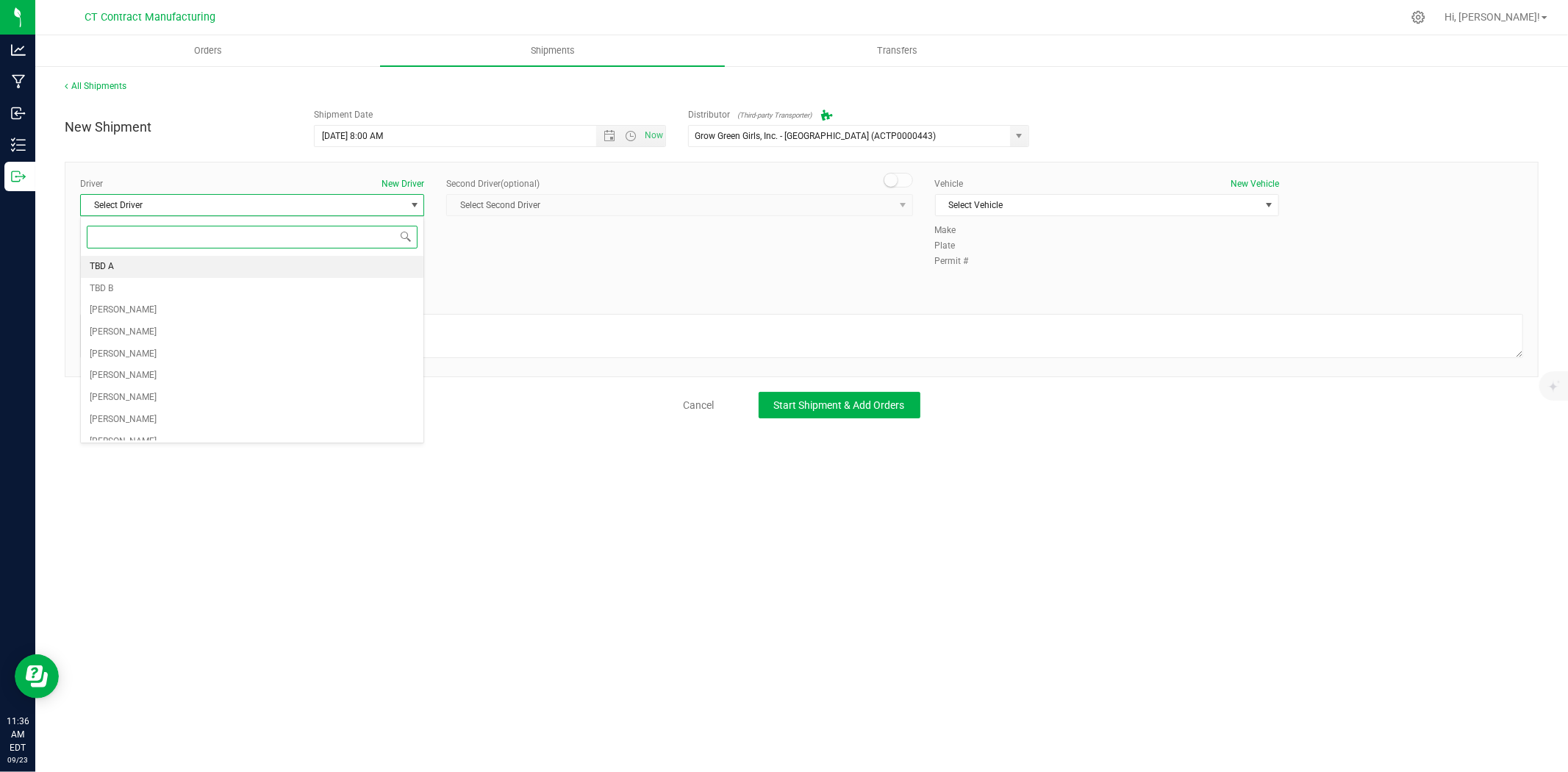
click at [186, 264] on li "TBD A" at bounding box center [252, 266] width 343 height 22
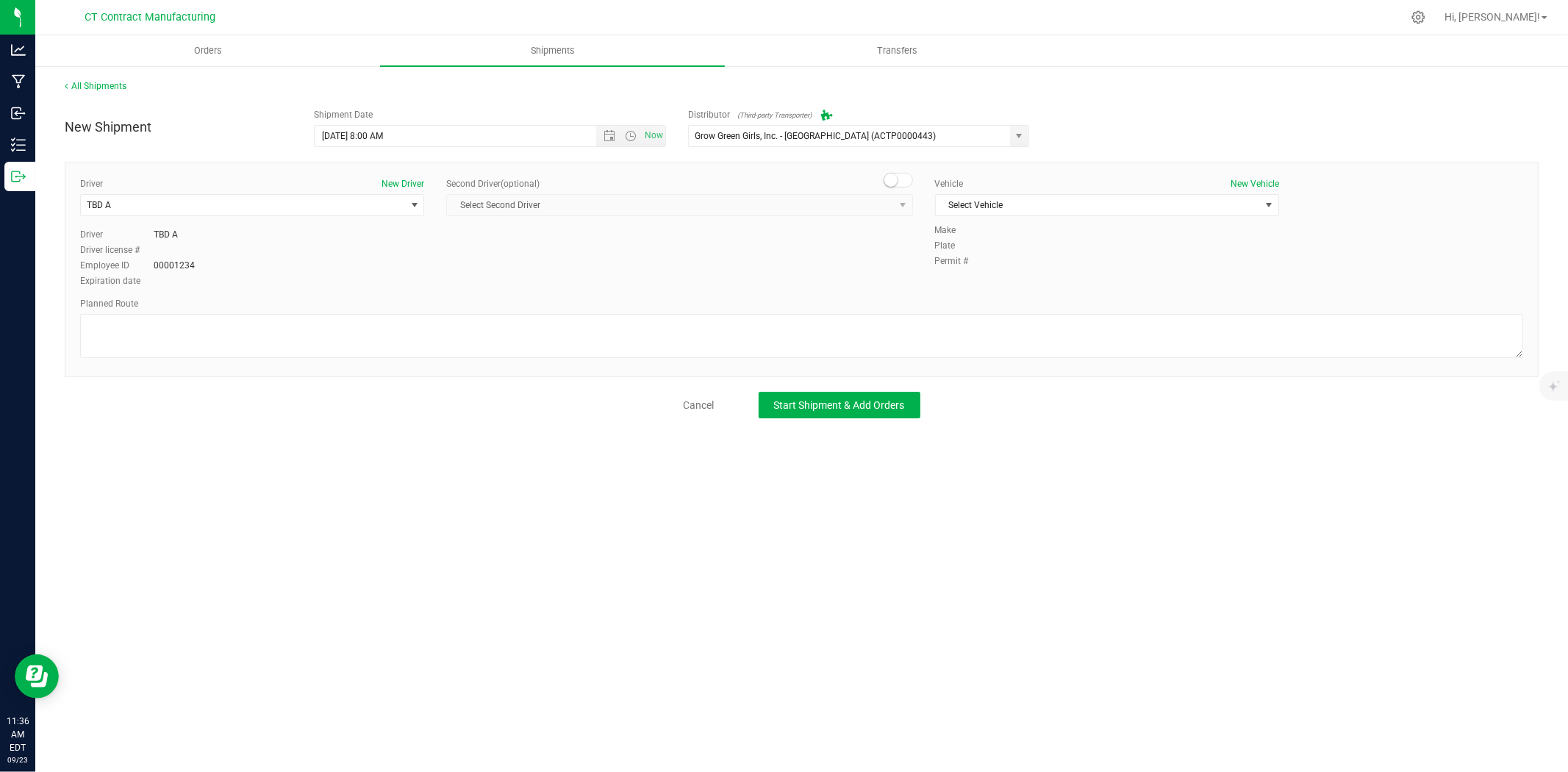
click at [899, 184] on span at bounding box center [898, 180] width 29 height 15
click at [902, 203] on span "select" at bounding box center [902, 204] width 11 height 11
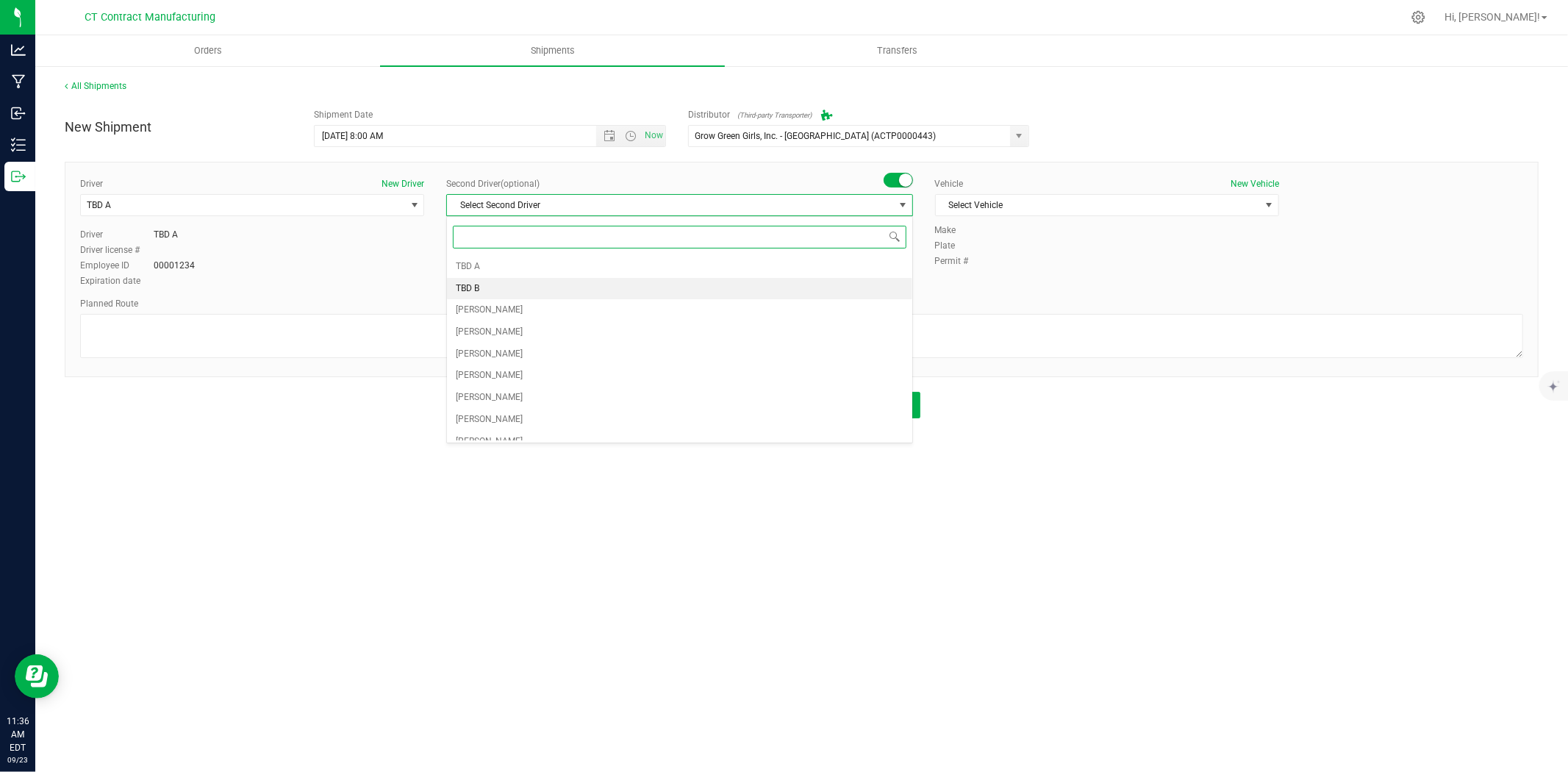
click at [594, 288] on li "TBD B" at bounding box center [680, 288] width 465 height 22
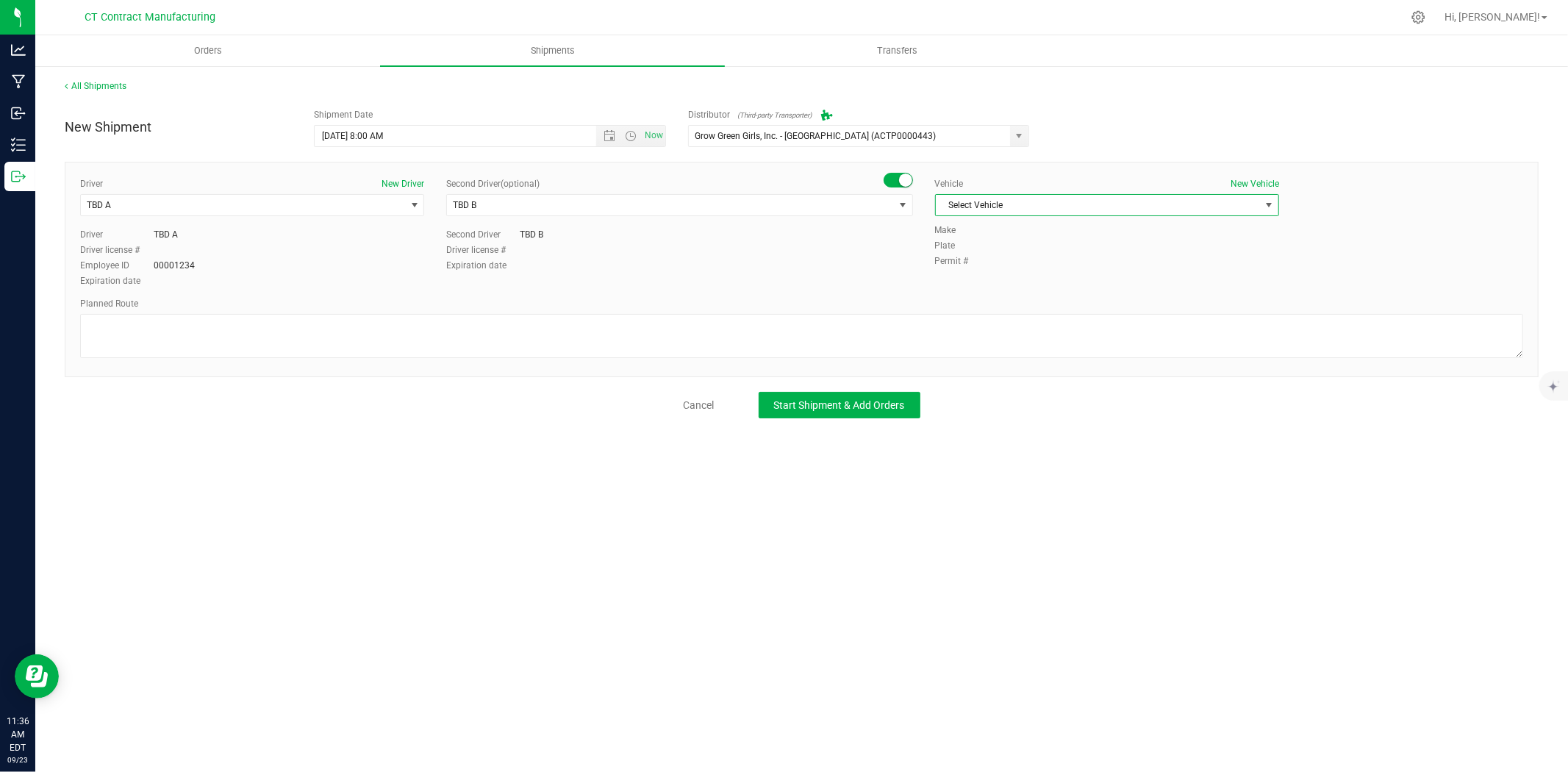
click at [989, 206] on span "Select Vehicle" at bounding box center [1098, 204] width 324 height 20
click at [986, 250] on li "Ford Transit 250" at bounding box center [1107, 252] width 343 height 22
click at [922, 330] on textarea at bounding box center [802, 336] width 1443 height 44
paste textarea "Randomized route via 3rd party transporter"
type textarea "Randomized route via 3rd party transporter"
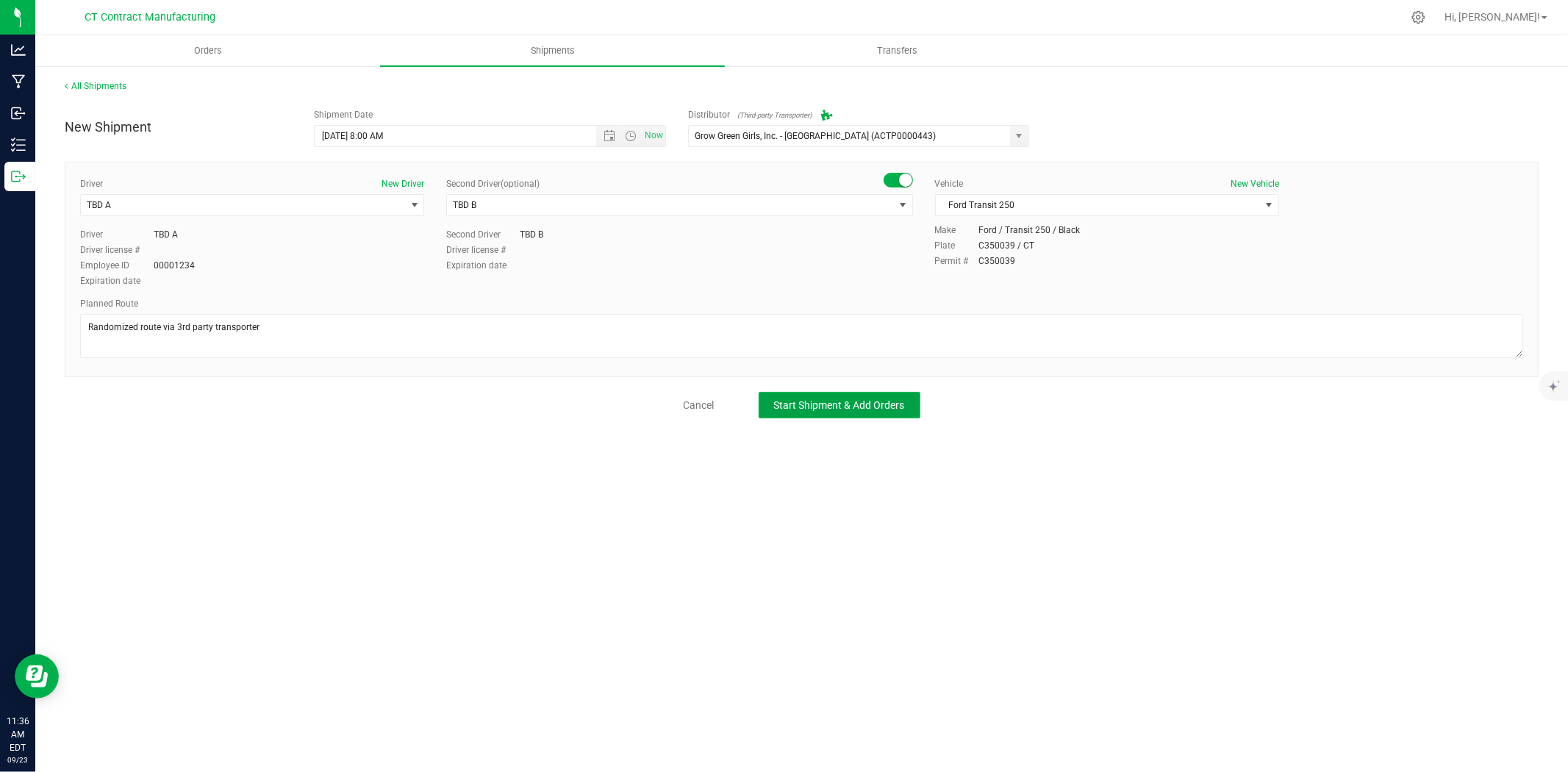
click at [816, 409] on span "Start Shipment & Add Orders" at bounding box center [840, 405] width 131 height 11
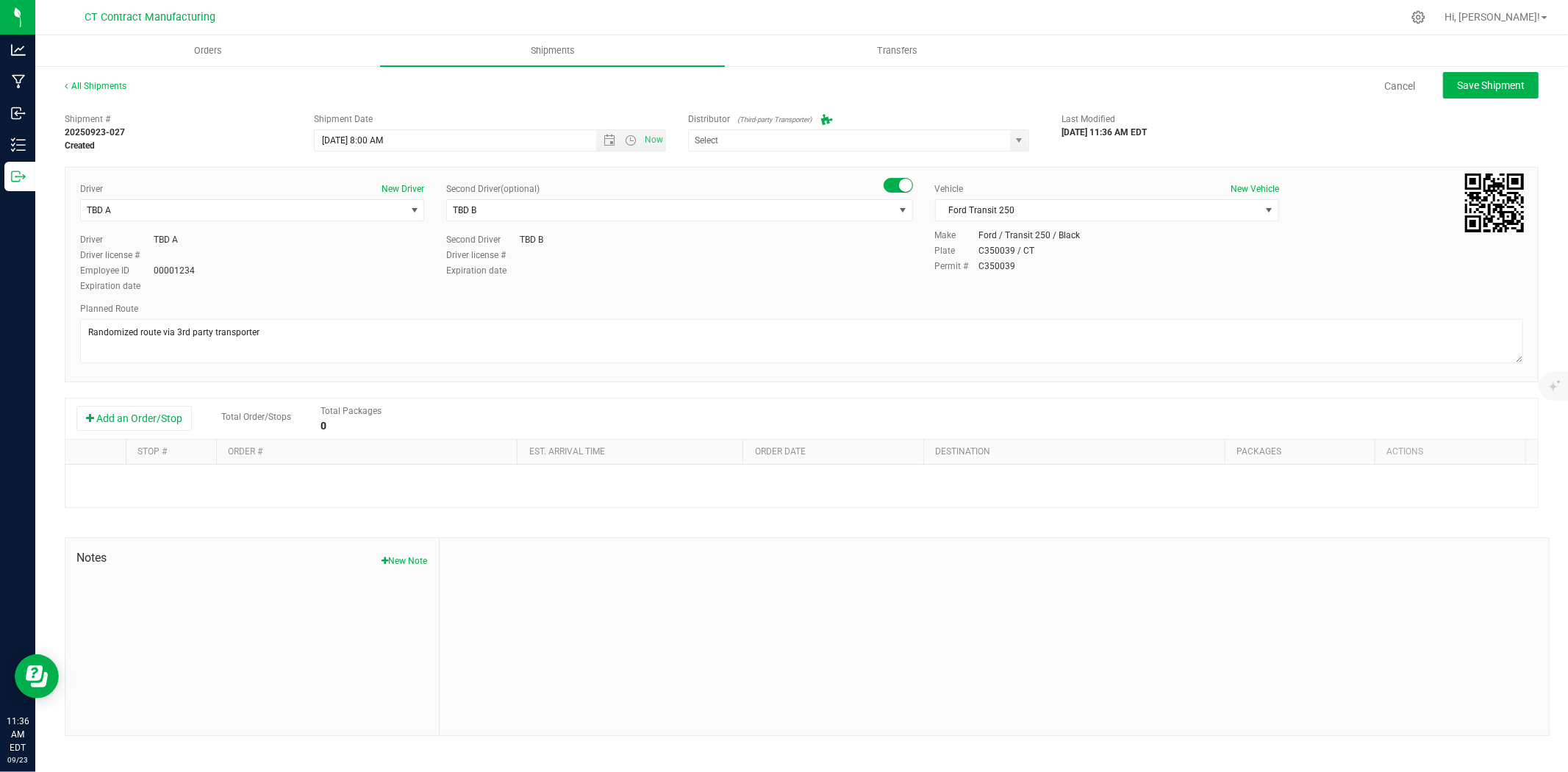
type input "Grow Green Girls, Inc. - Westbrook (ACTP0000443)"
click at [184, 427] on button "Add an Order/Stop" at bounding box center [133, 418] width 116 height 25
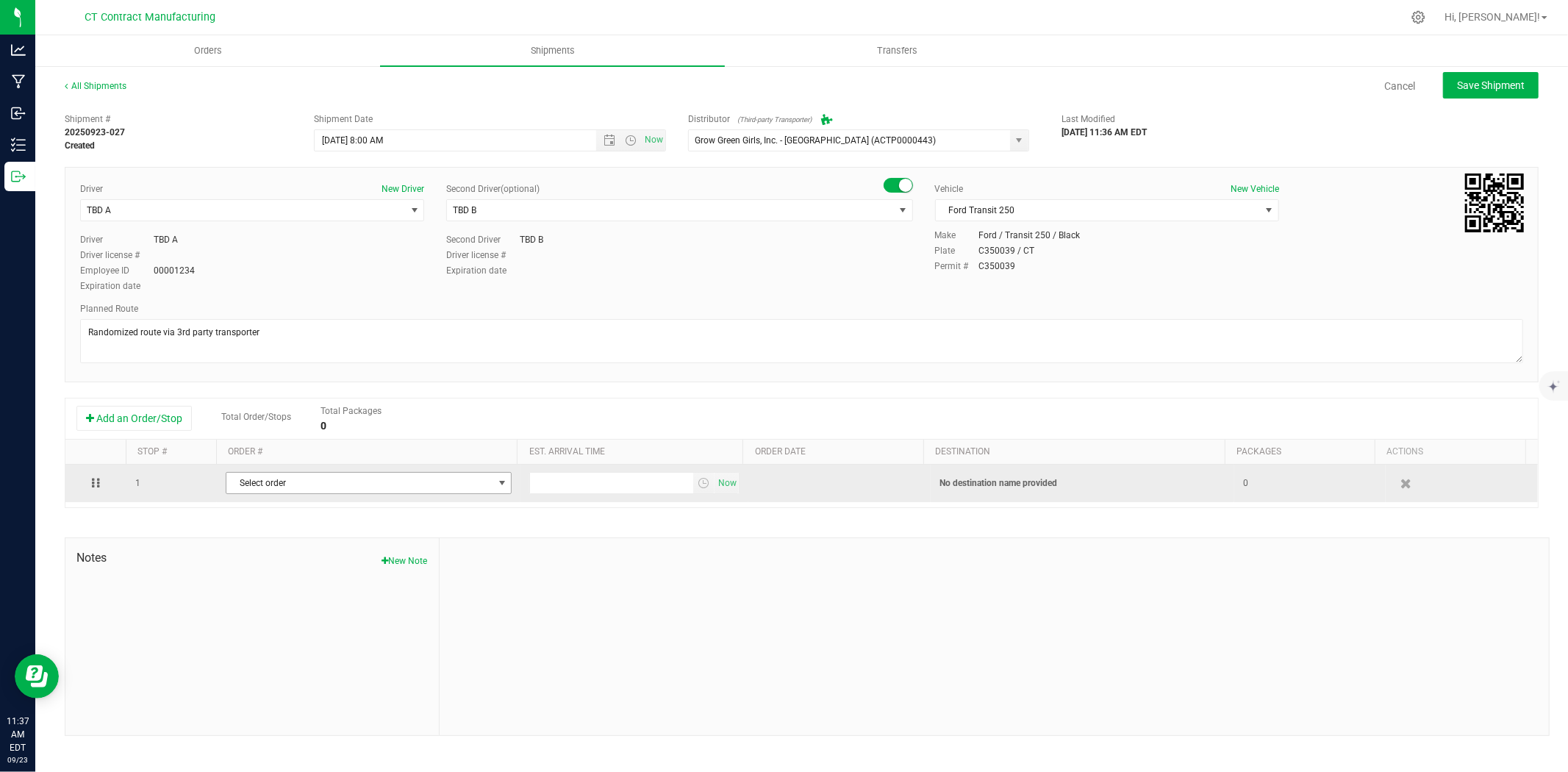
click at [300, 481] on span "Select order" at bounding box center [359, 483] width 266 height 20
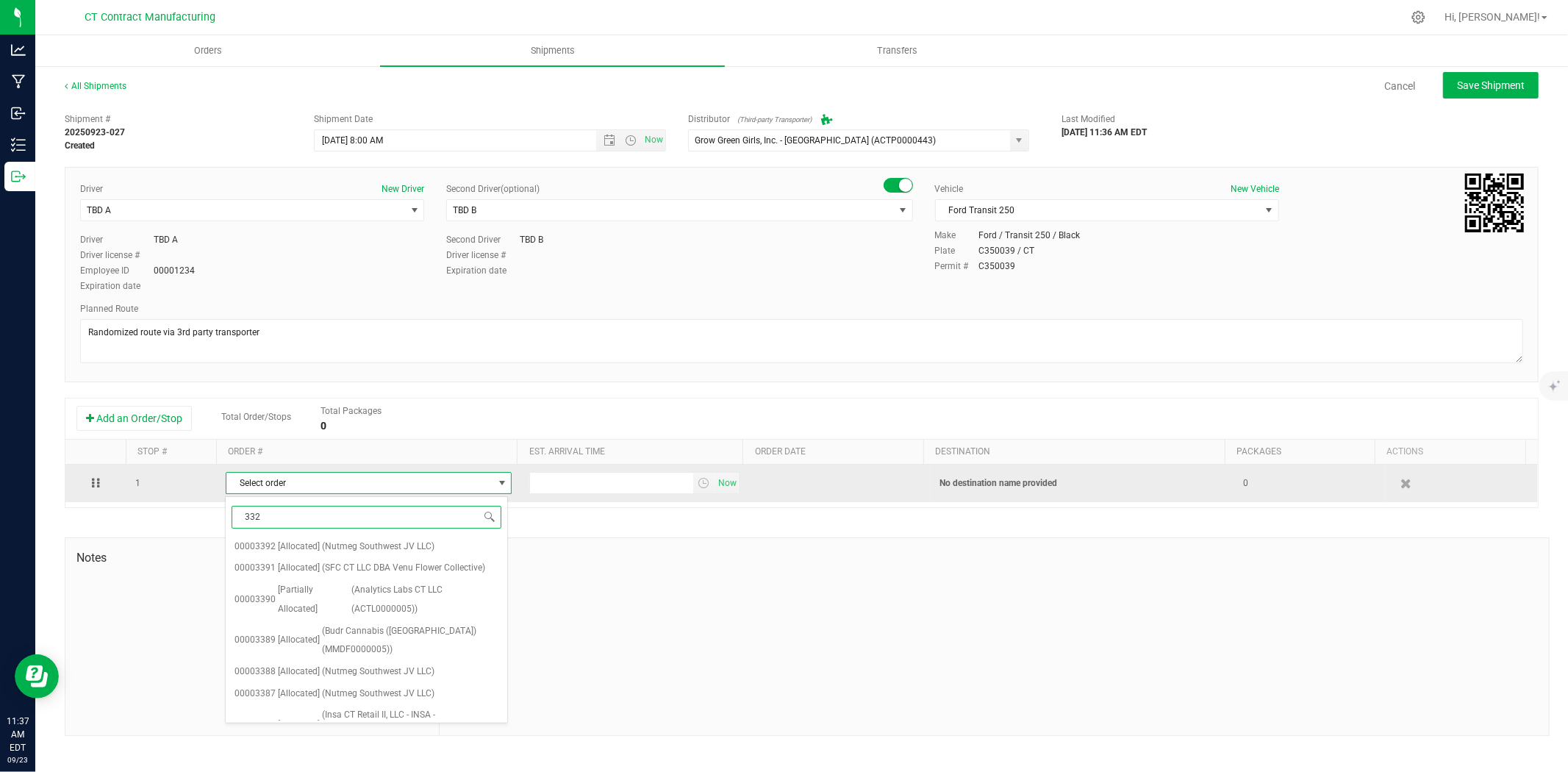
type input "3321"
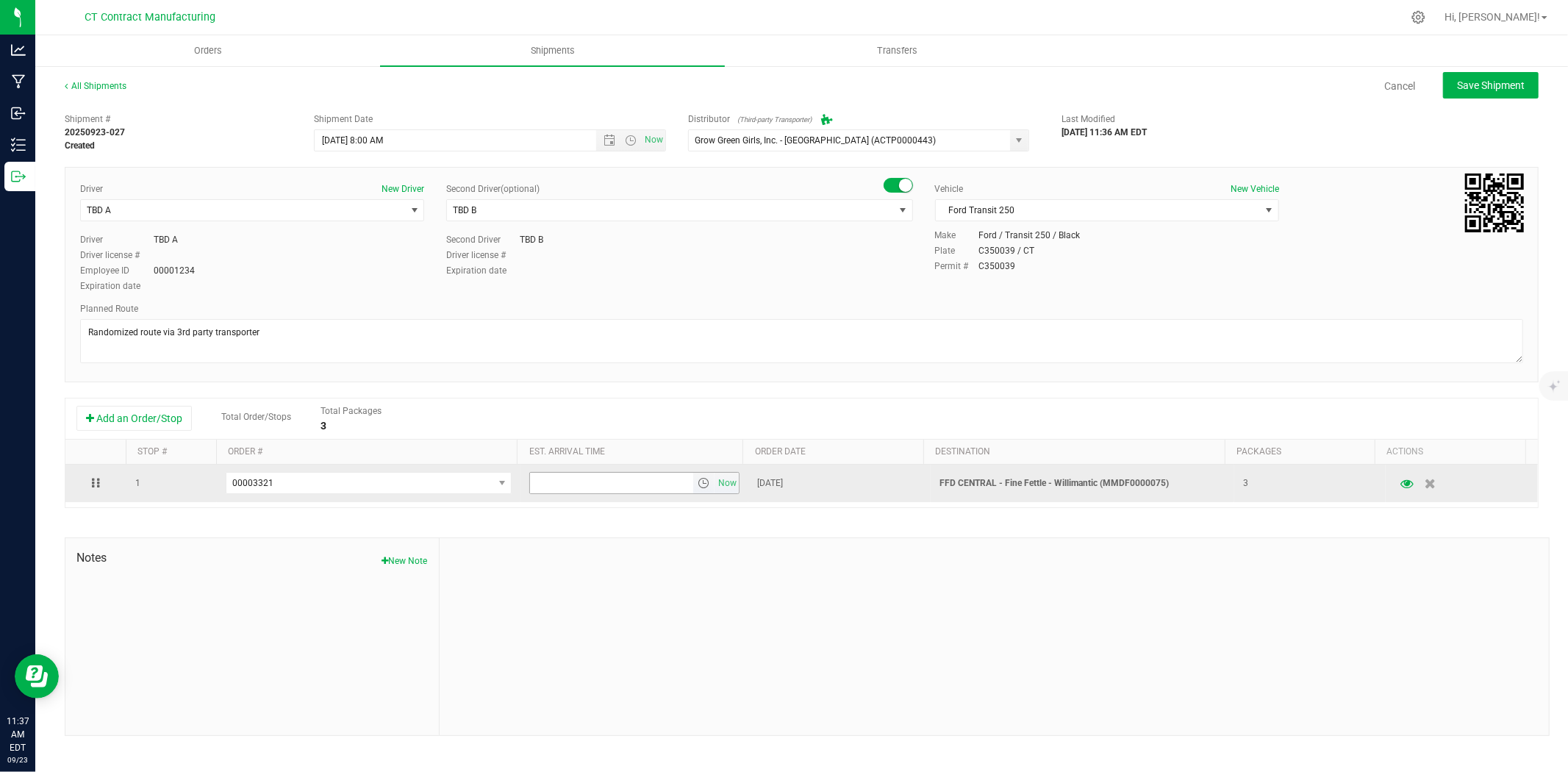
click at [705, 481] on span "select" at bounding box center [704, 483] width 21 height 20
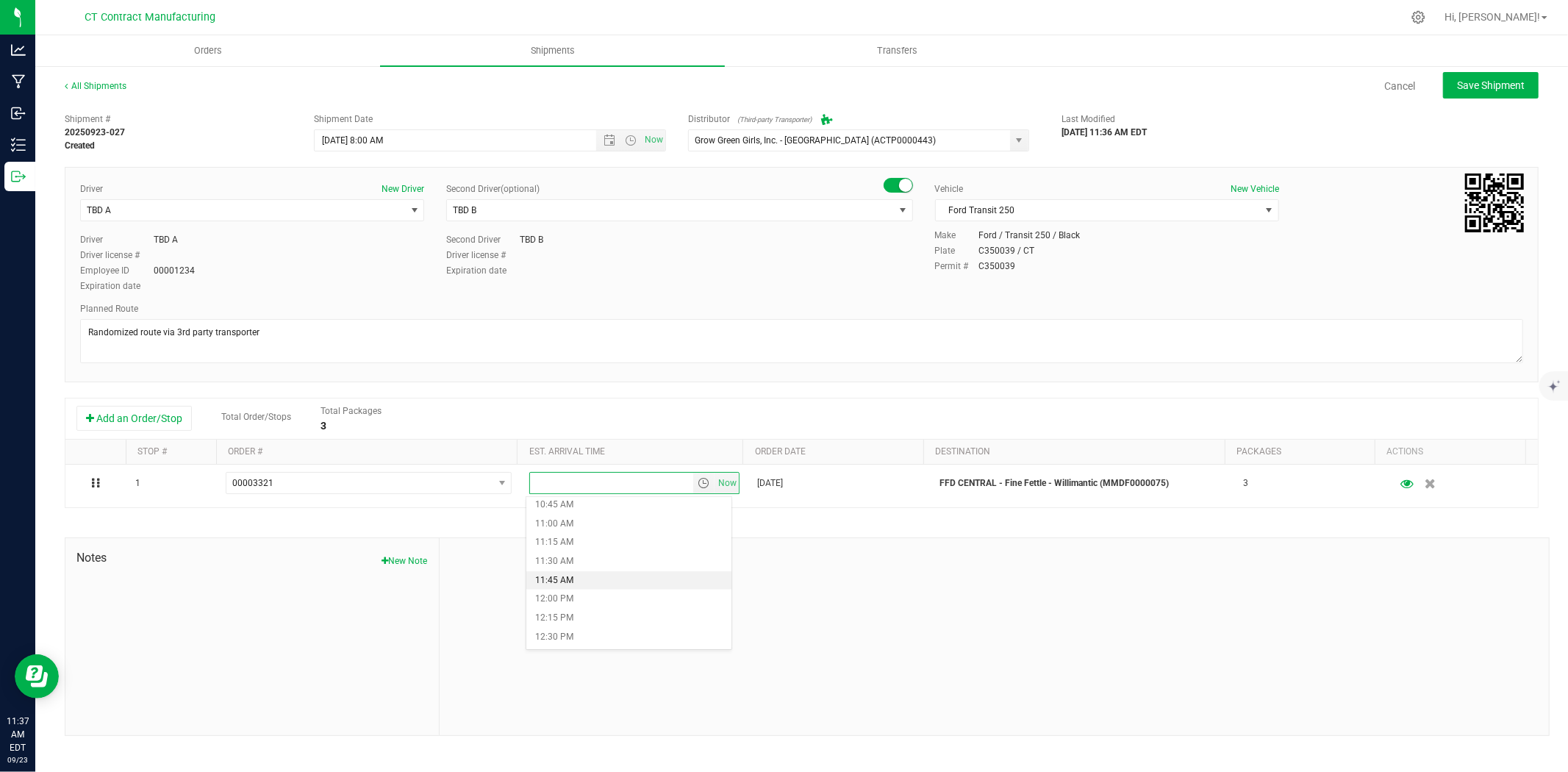
scroll to position [898, 0]
click at [586, 571] on li "12:45 PM" at bounding box center [628, 575] width 205 height 19
click at [1490, 86] on span "Save Shipment" at bounding box center [1490, 85] width 68 height 11
type input "9/24/2025 12:00 PM"
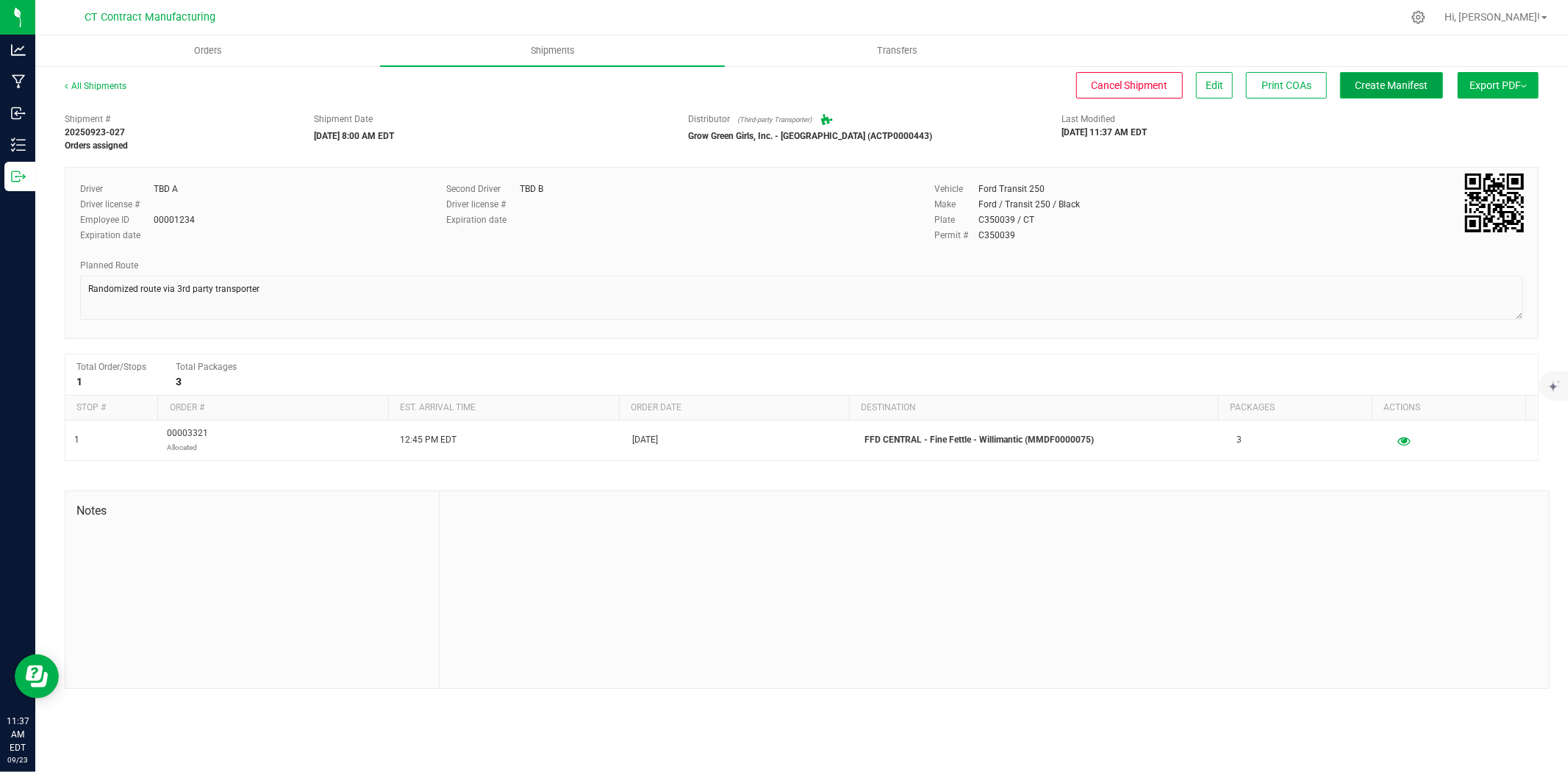
click at [1367, 80] on span "Create Manifest" at bounding box center [1392, 85] width 72 height 11
click at [118, 85] on link "All Shipments" at bounding box center [95, 86] width 62 height 11
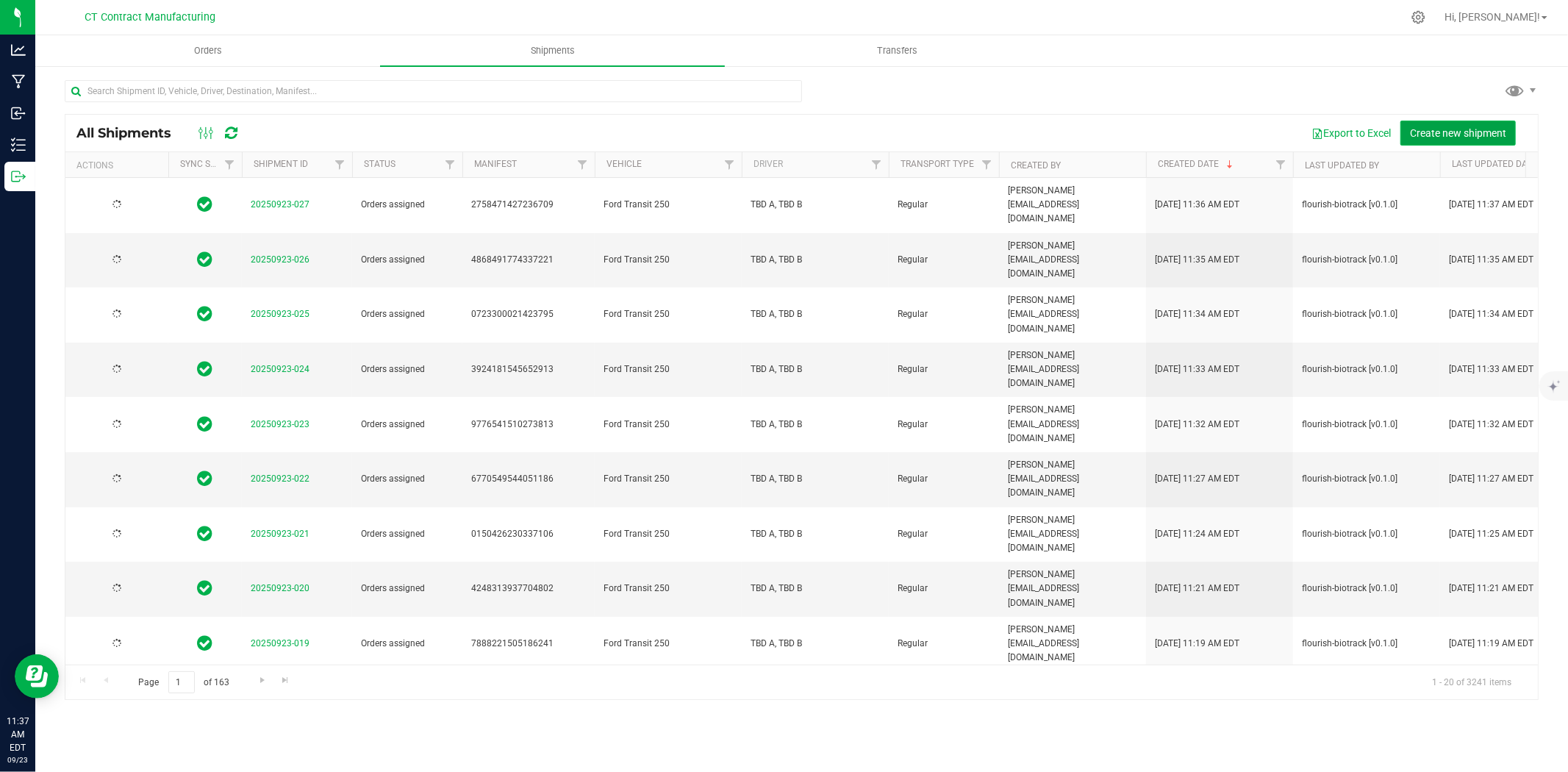
click at [1465, 137] on span "Create new shipment" at bounding box center [1458, 133] width 96 height 11
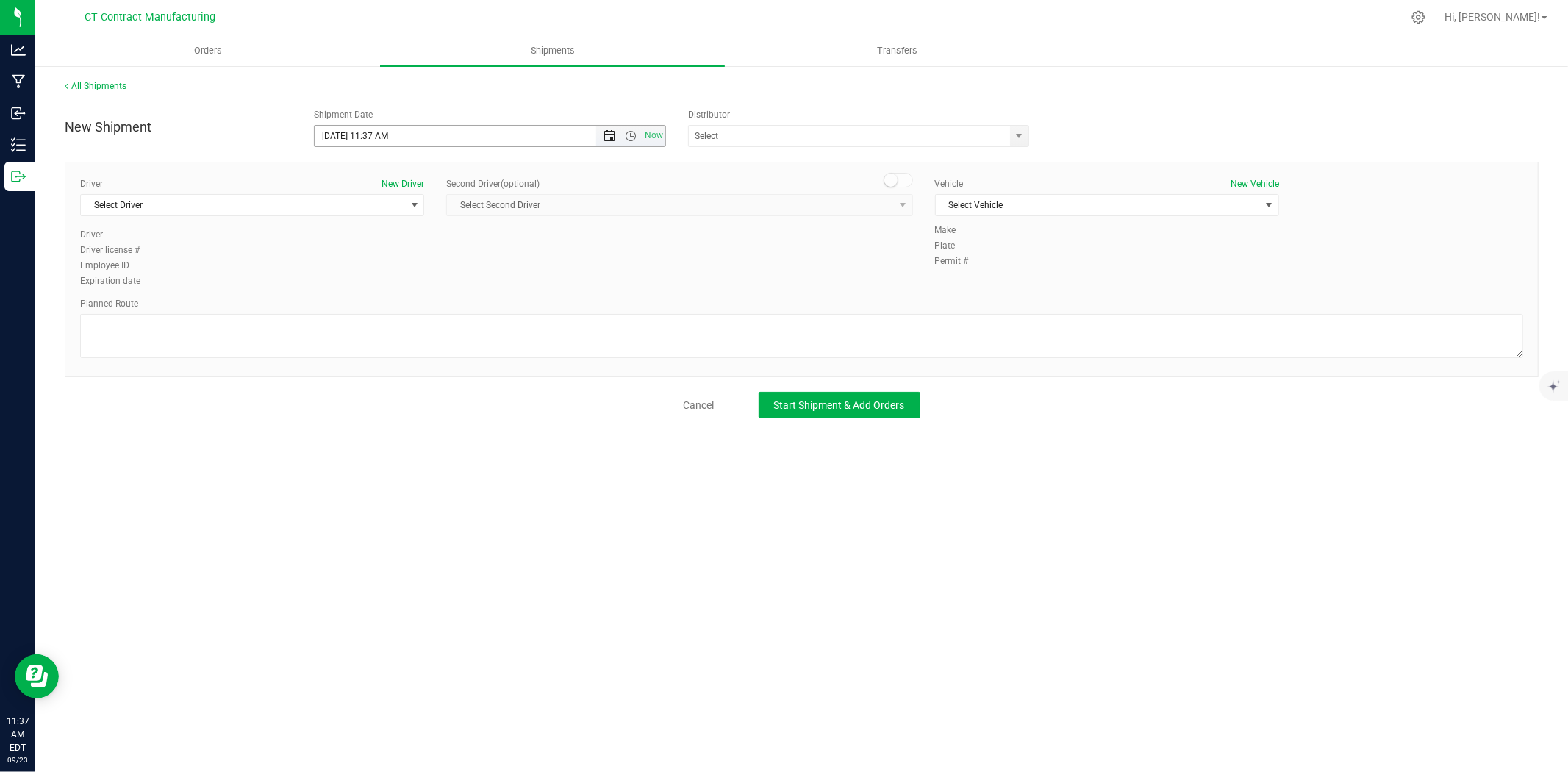
click at [608, 135] on span "Open the date view" at bounding box center [609, 135] width 11 height 11
click at [390, 287] on link "24" at bounding box center [392, 286] width 21 height 23
click at [630, 133] on span "Open the time view" at bounding box center [630, 135] width 11 height 11
click at [384, 292] on li "8:00 AM" at bounding box center [489, 300] width 349 height 19
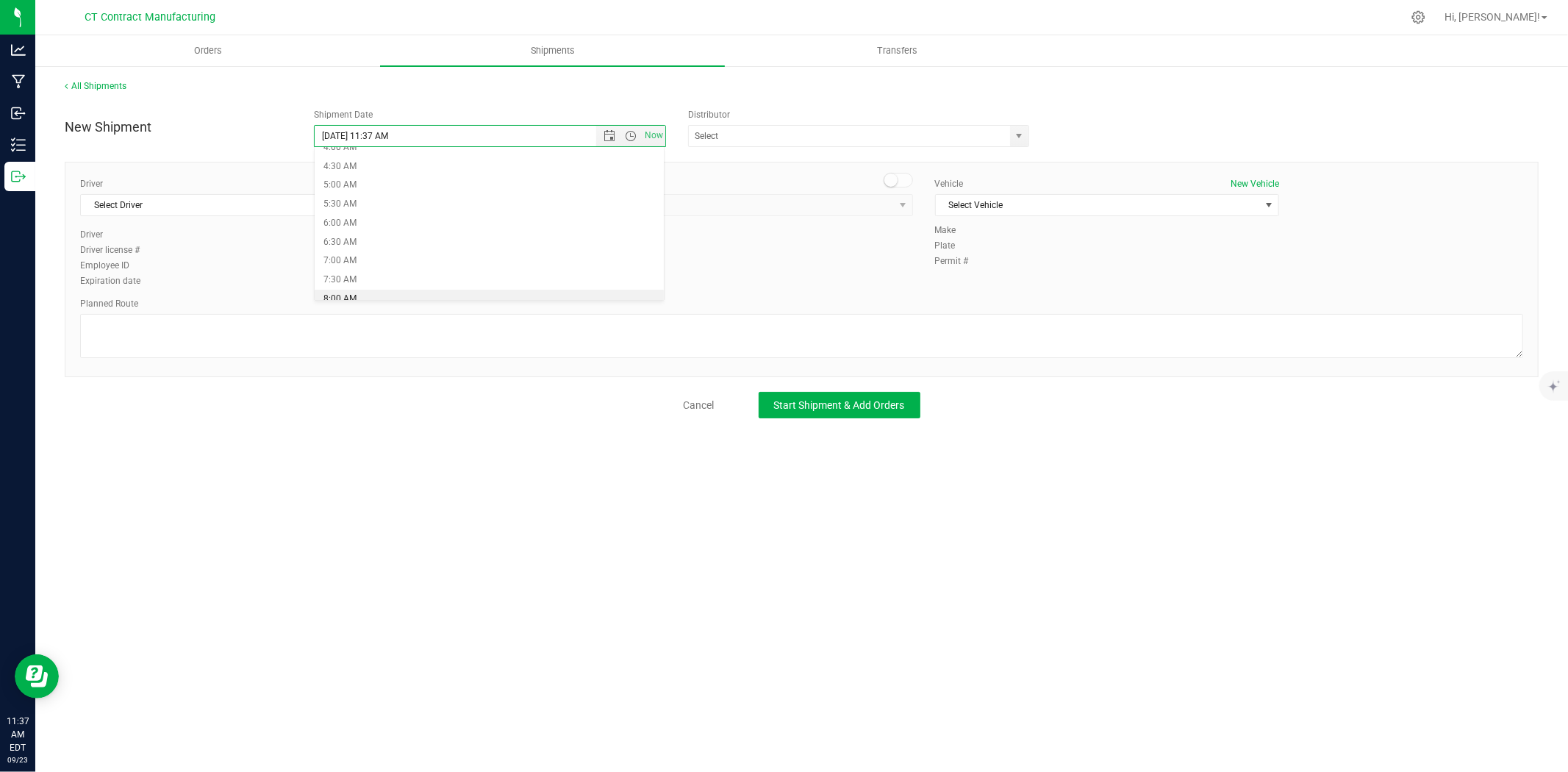
type input "9/24/2025 8:00 AM"
click at [1020, 127] on span "select" at bounding box center [1019, 135] width 19 height 20
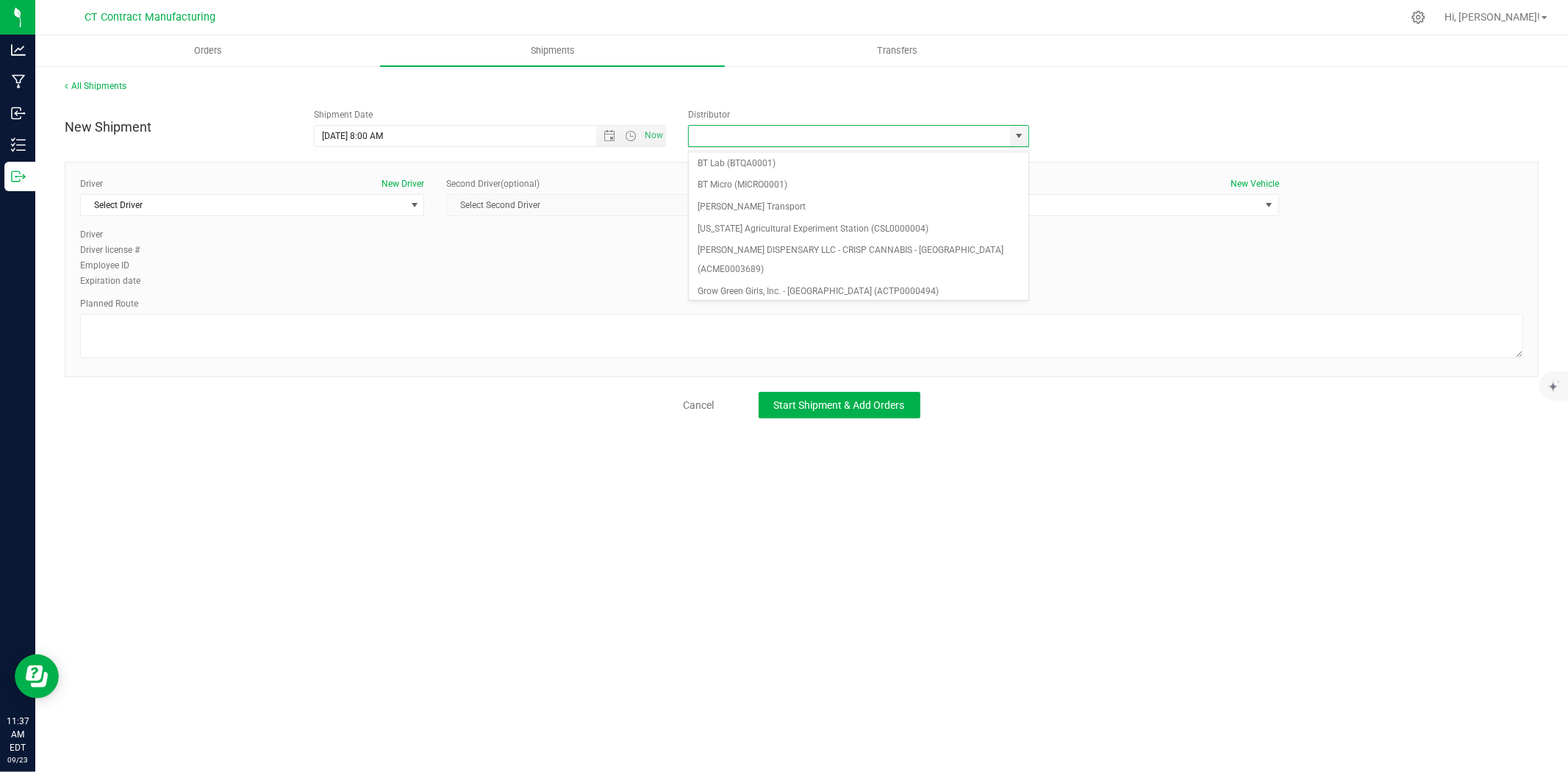
scroll to position [81, 0]
click at [877, 285] on li "Grow Green Girls, Inc. - Westbrook (ACTP0000443)" at bounding box center [858, 295] width 339 height 22
type input "Grow Green Girls, Inc. - Westbrook (ACTP0000443)"
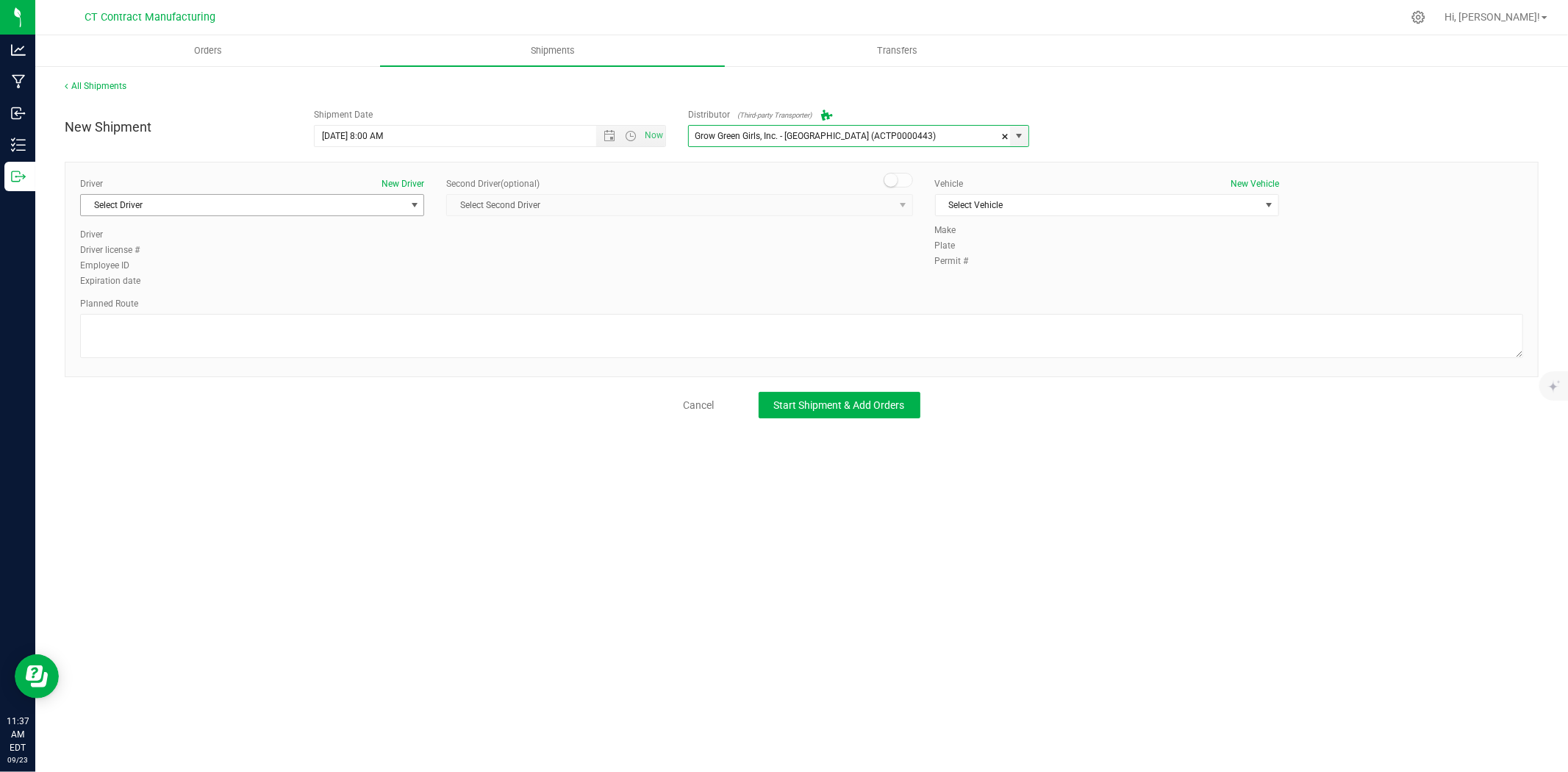
click at [333, 203] on span "Select Driver" at bounding box center [242, 204] width 324 height 20
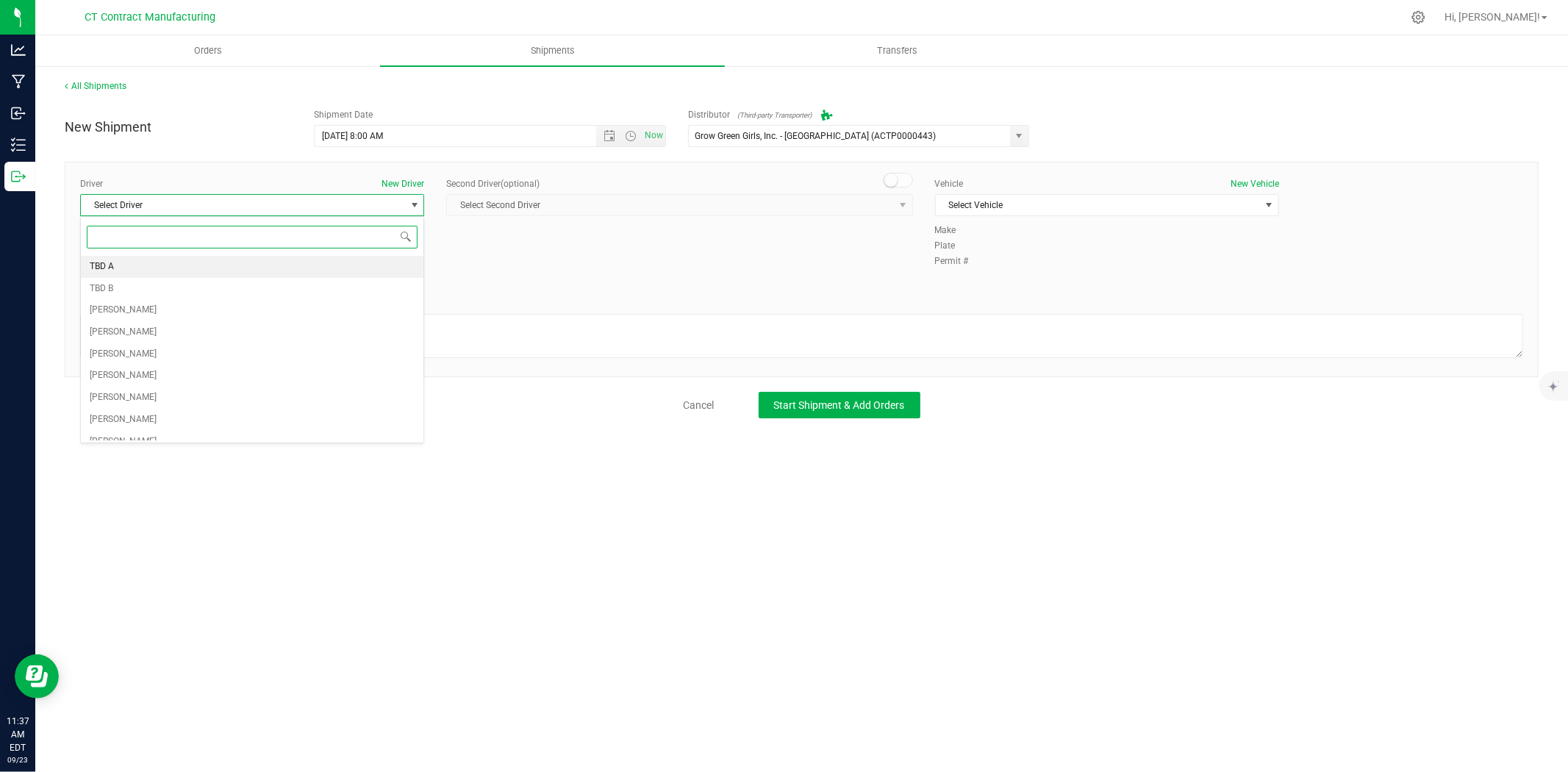
click at [142, 266] on li "TBD A" at bounding box center [252, 266] width 343 height 22
click at [901, 181] on span at bounding box center [898, 180] width 29 height 15
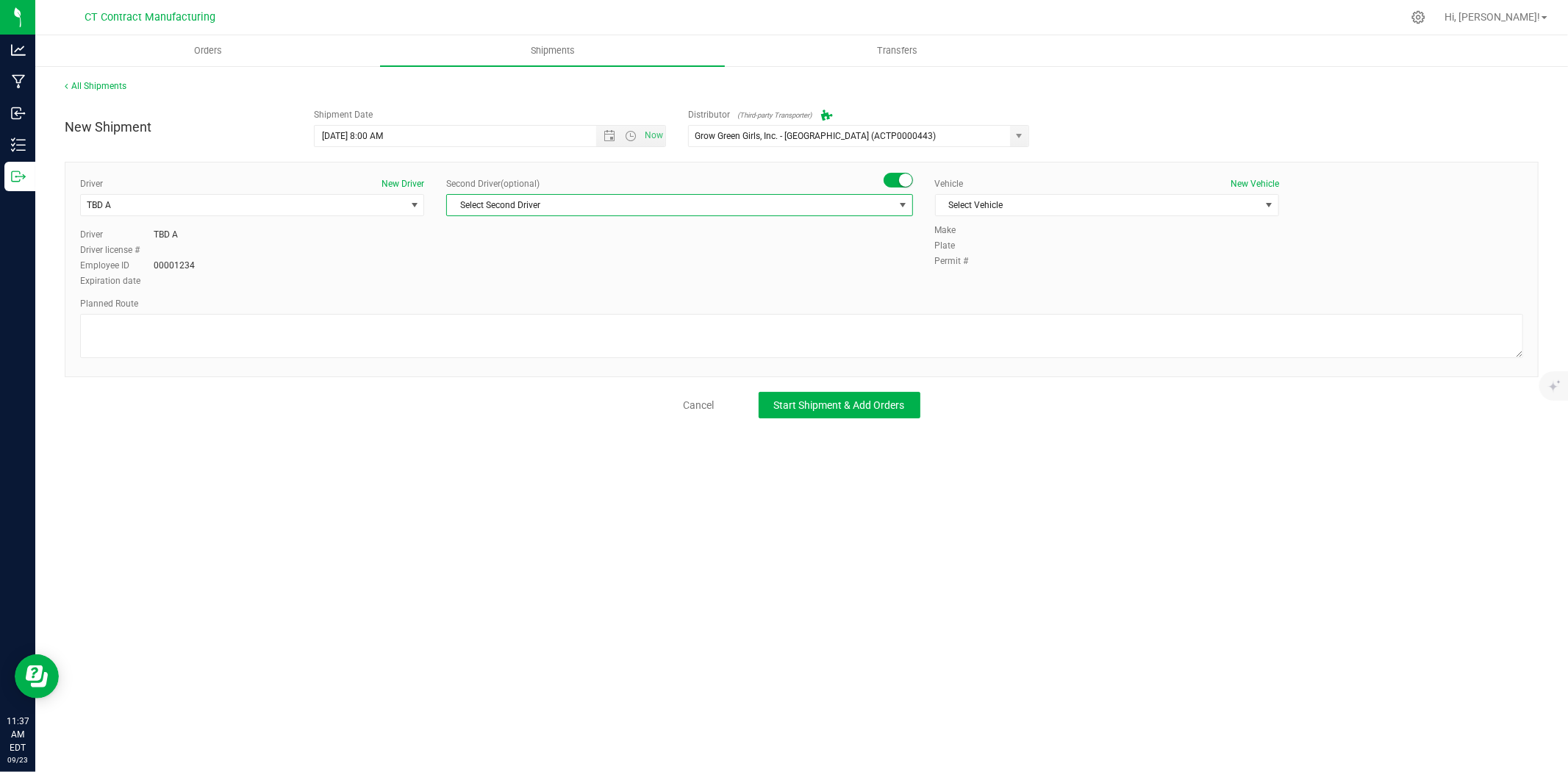
click at [897, 200] on span "select" at bounding box center [902, 204] width 11 height 11
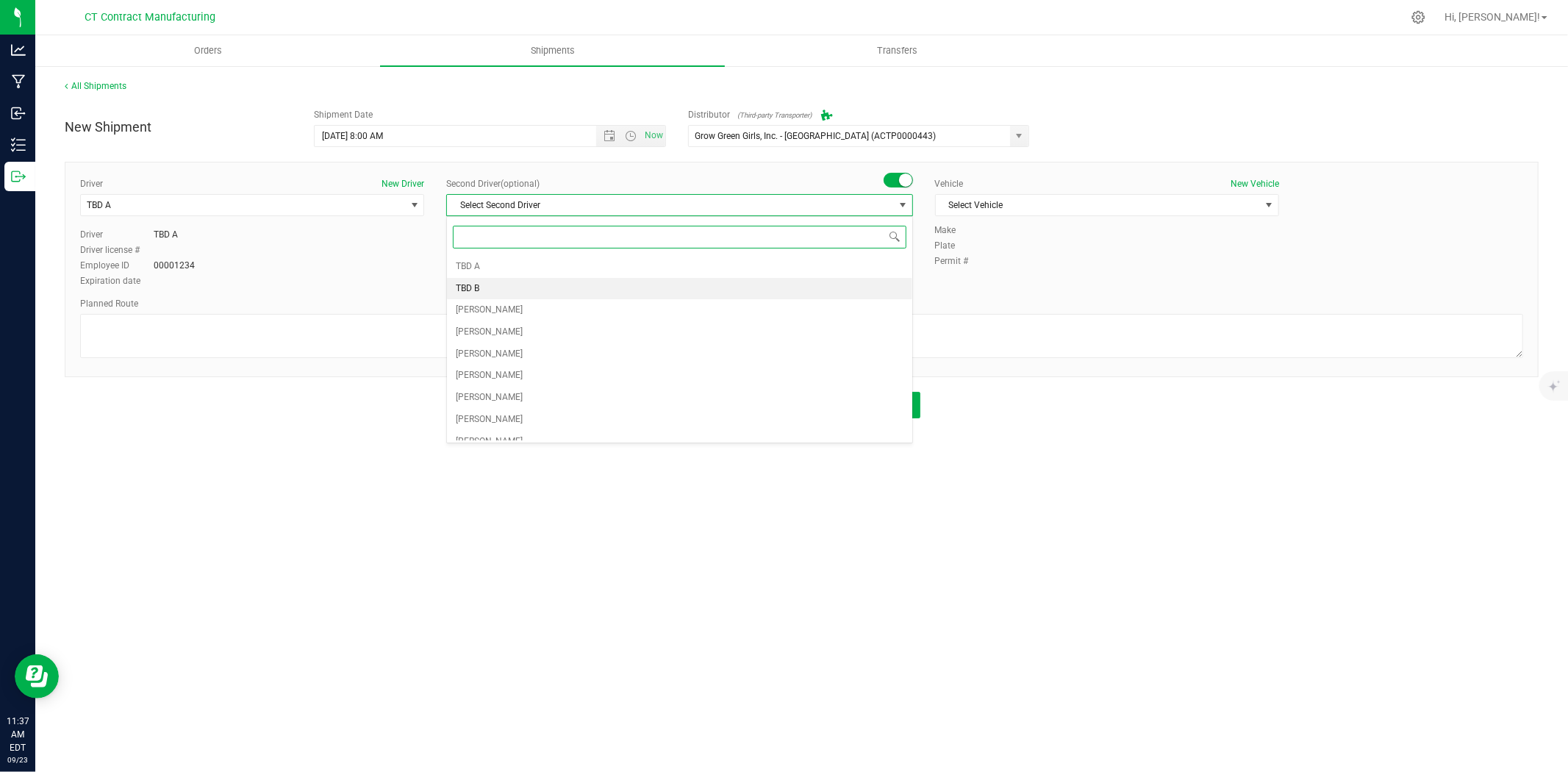
click at [537, 292] on li "TBD B" at bounding box center [680, 288] width 465 height 22
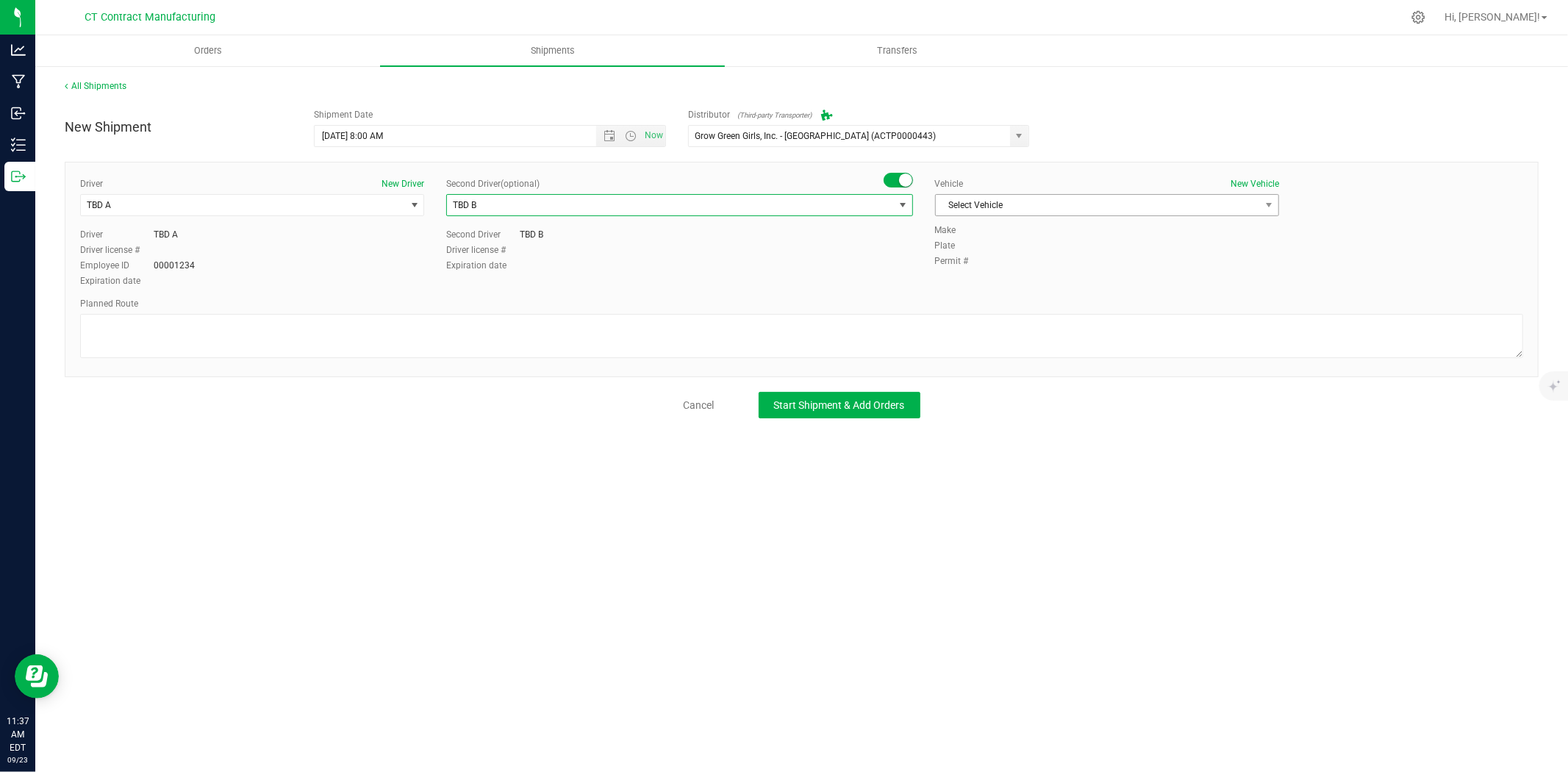
click at [989, 203] on span "Select Vehicle" at bounding box center [1098, 204] width 324 height 20
click at [985, 251] on li "Ford Transit 250" at bounding box center [1107, 252] width 343 height 22
click at [876, 343] on textarea at bounding box center [802, 336] width 1443 height 44
paste textarea "Randomized route via 3rd party transporter"
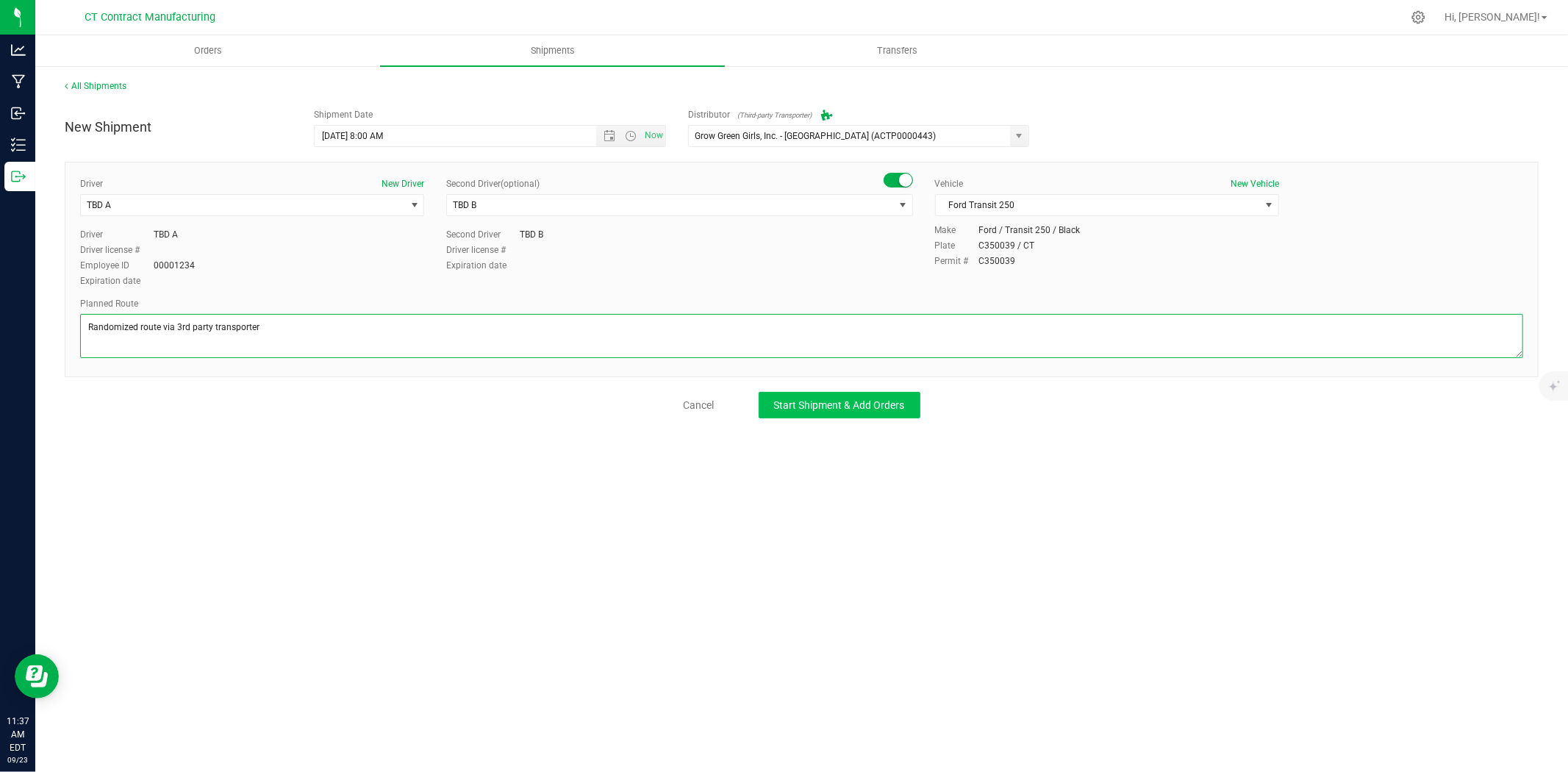
type textarea "Randomized route via 3rd party transporter"
click at [854, 386] on div "New Shipment Shipment Date 9/24/2025 8:00 AM Now Distributor (Third-party Trans…" at bounding box center [801, 260] width 1473 height 317
click at [854, 395] on button "Start Shipment & Add Orders" at bounding box center [839, 405] width 162 height 27
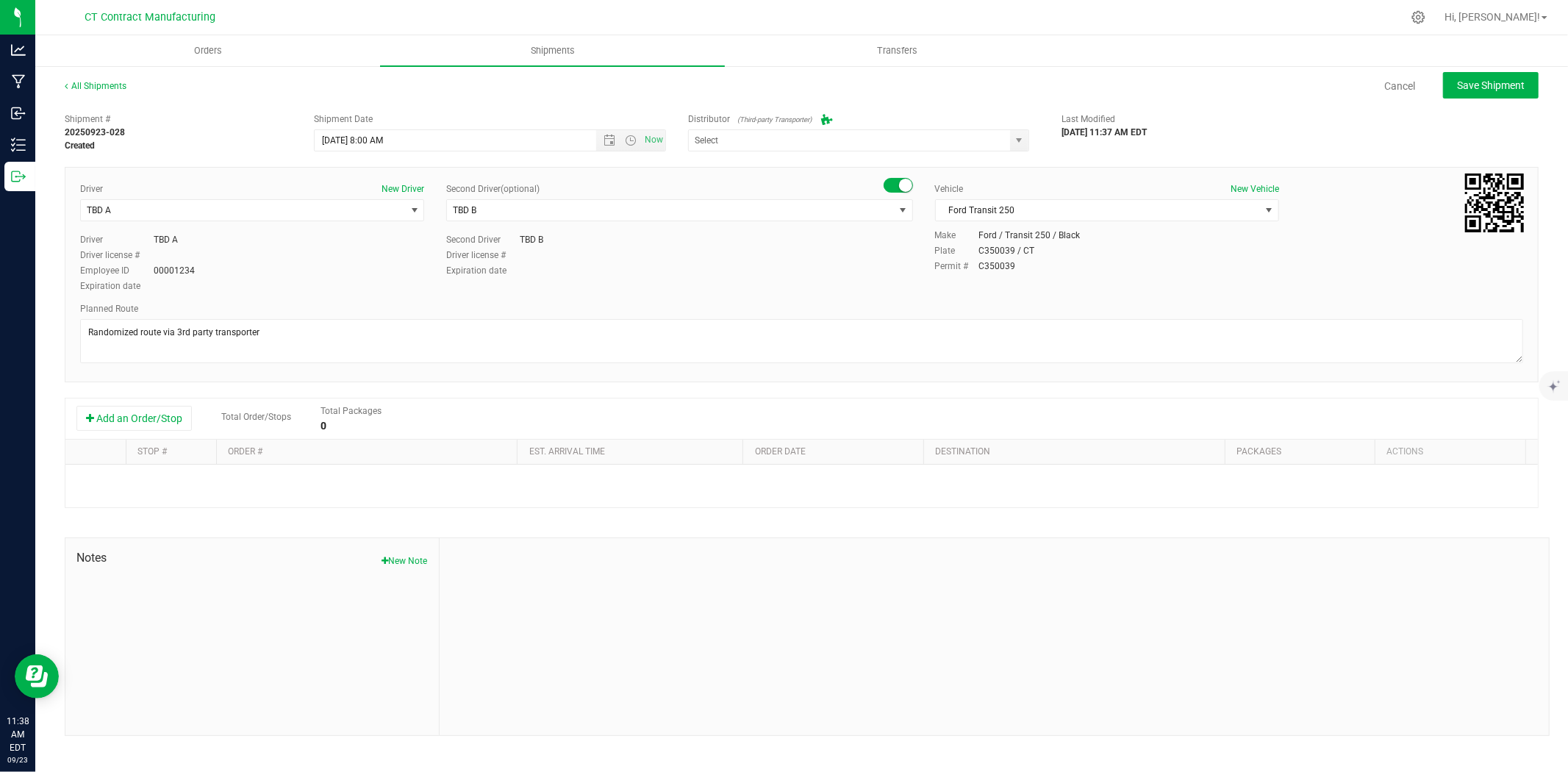
type input "Grow Green Girls, Inc. - Westbrook (ACTP0000443)"
click at [160, 424] on button "Add an Order/Stop" at bounding box center [133, 418] width 116 height 25
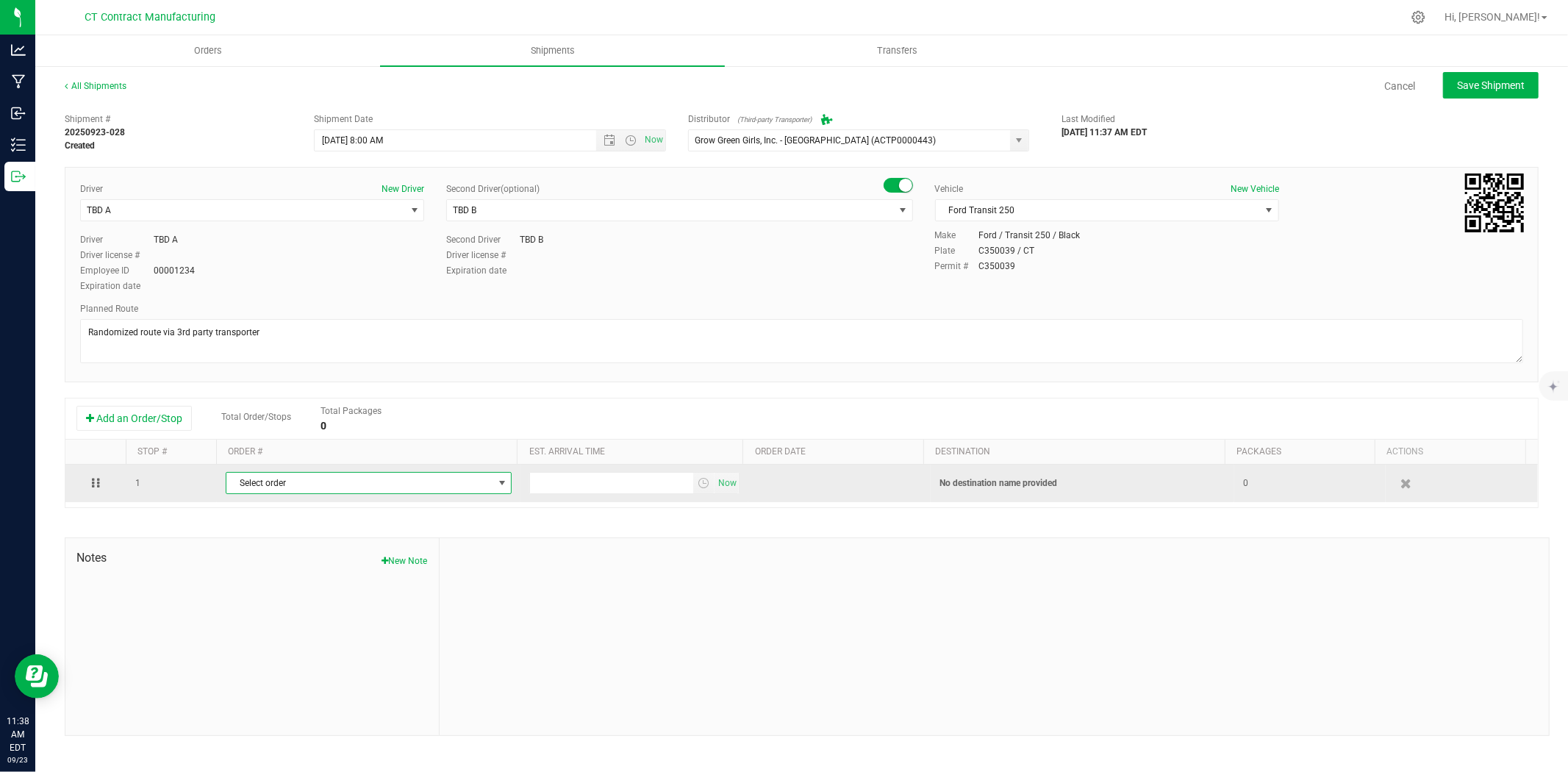
click at [284, 486] on span "Select order" at bounding box center [359, 483] width 266 height 20
type input "3322"
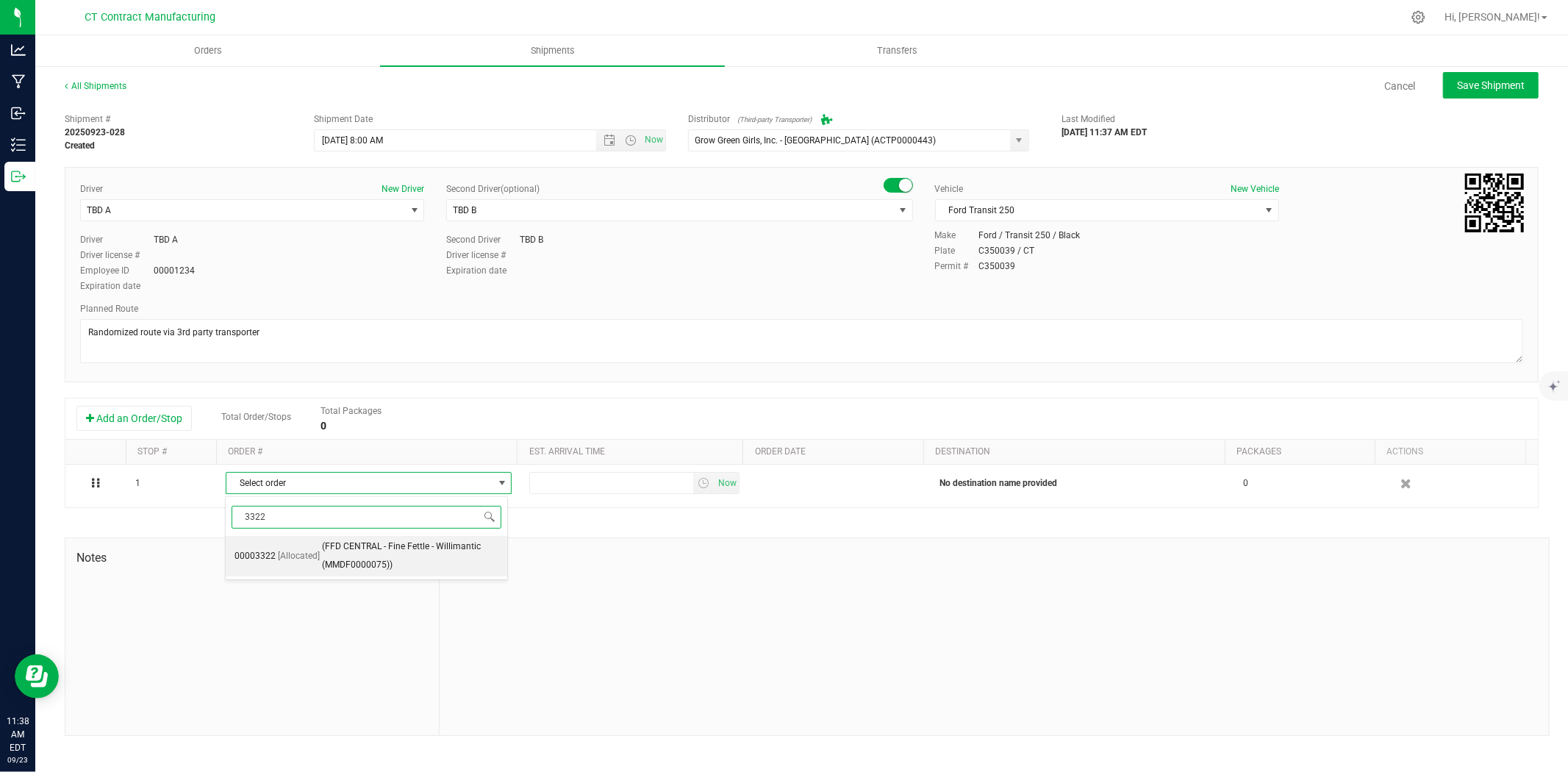
click at [335, 570] on span "(FFD CENTRAL - Fine Fettle - Willimantic (MMDF0000075))" at bounding box center [410, 556] width 177 height 37
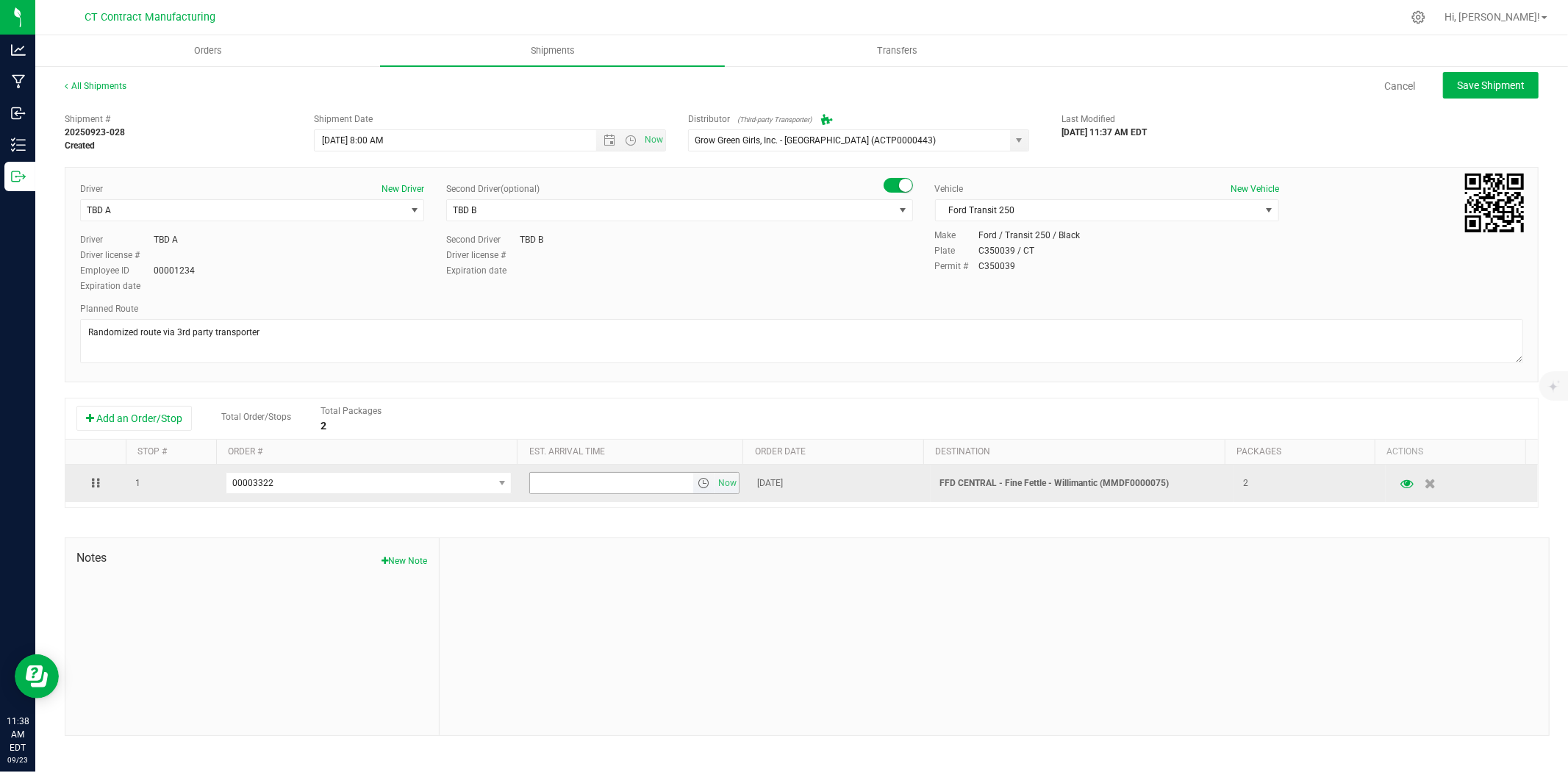
click at [697, 483] on span "select" at bounding box center [703, 483] width 11 height 11
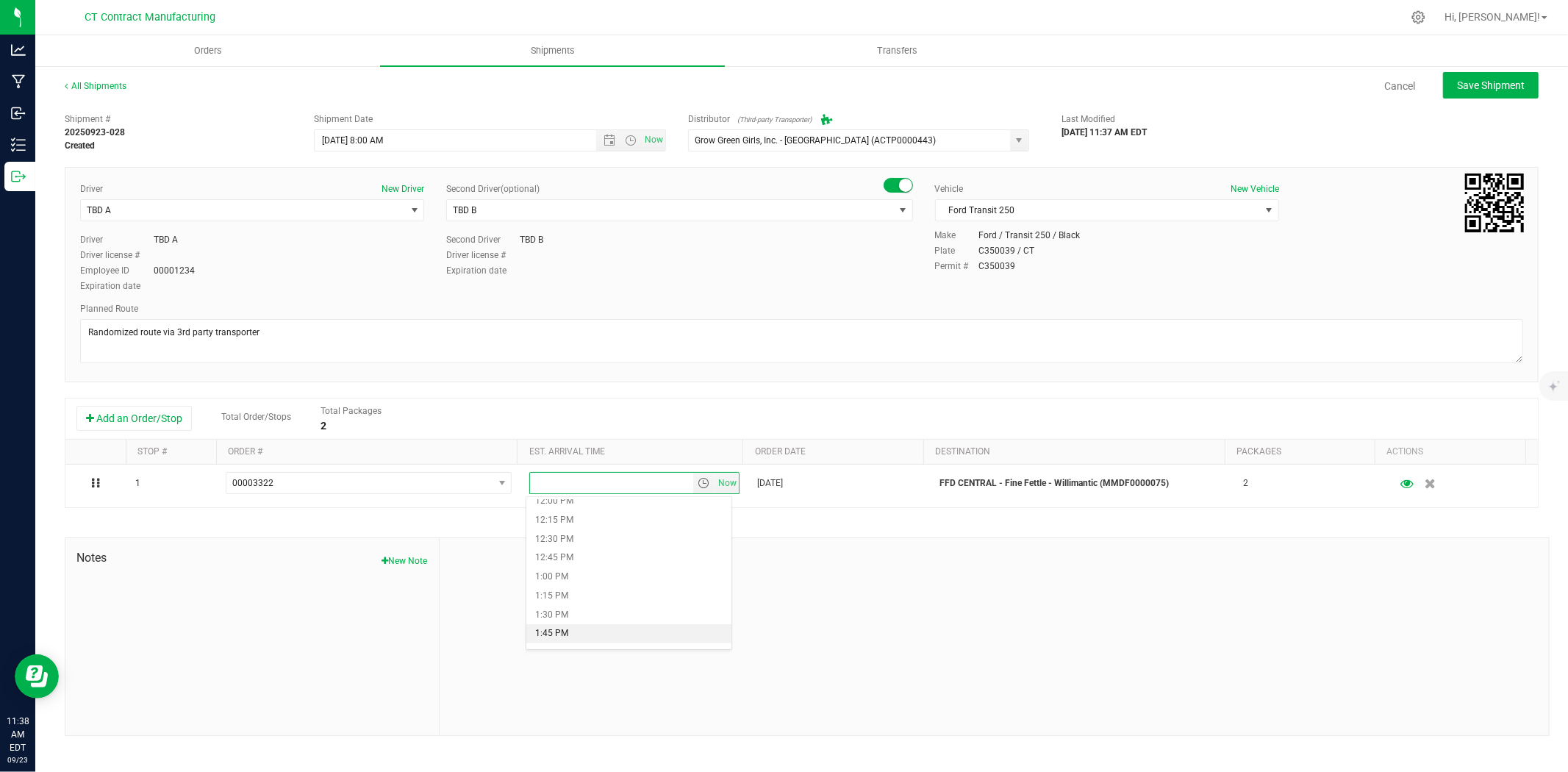
scroll to position [898, 0]
click at [598, 570] on li "12:45 PM" at bounding box center [628, 575] width 205 height 19
click at [1471, 86] on span "Save Shipment" at bounding box center [1490, 85] width 68 height 11
type input "9/24/2025 12:00 PM"
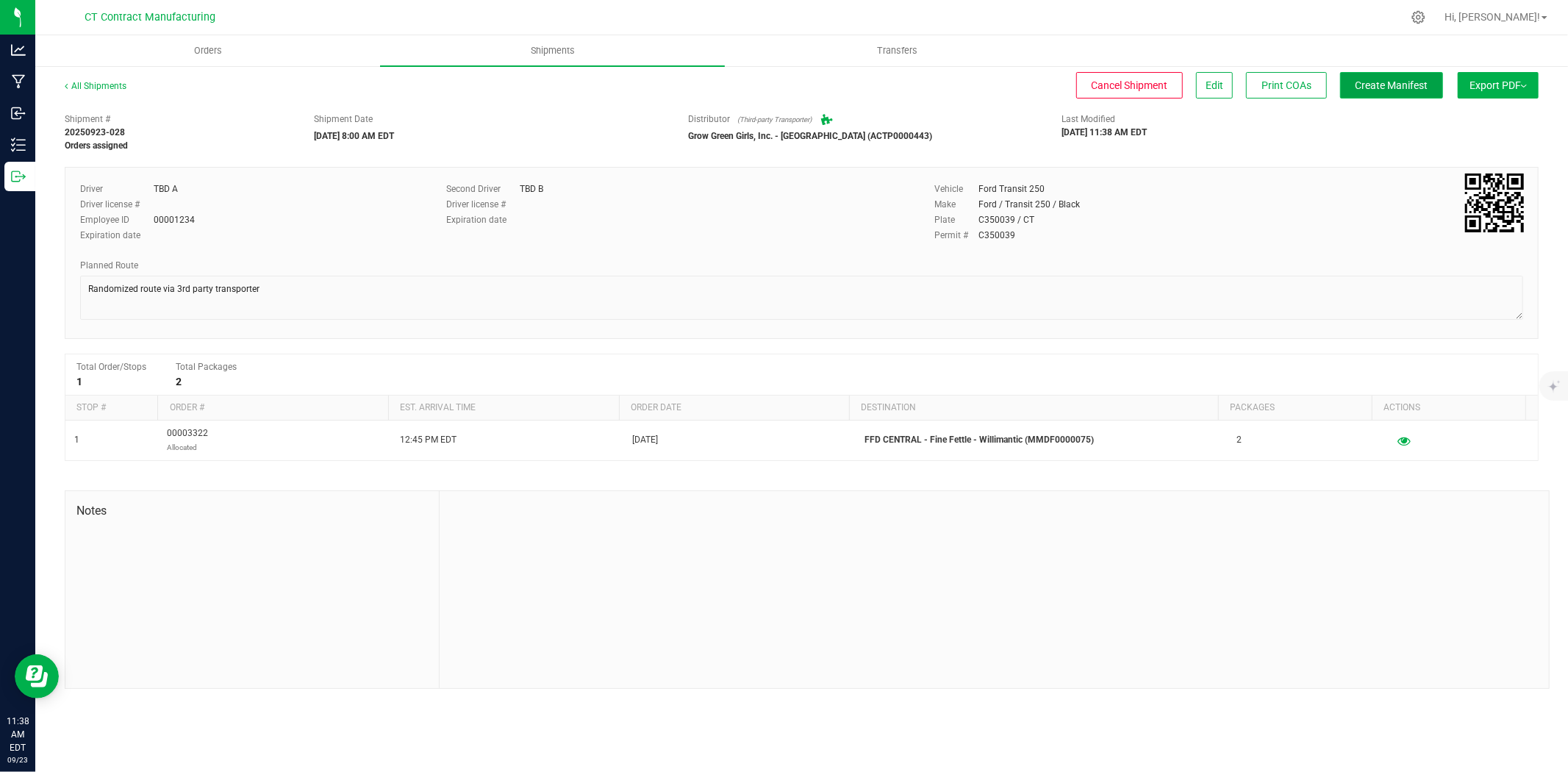
click at [1398, 86] on span "Create Manifest" at bounding box center [1392, 85] width 72 height 11
click at [116, 82] on link "All Shipments" at bounding box center [95, 86] width 62 height 11
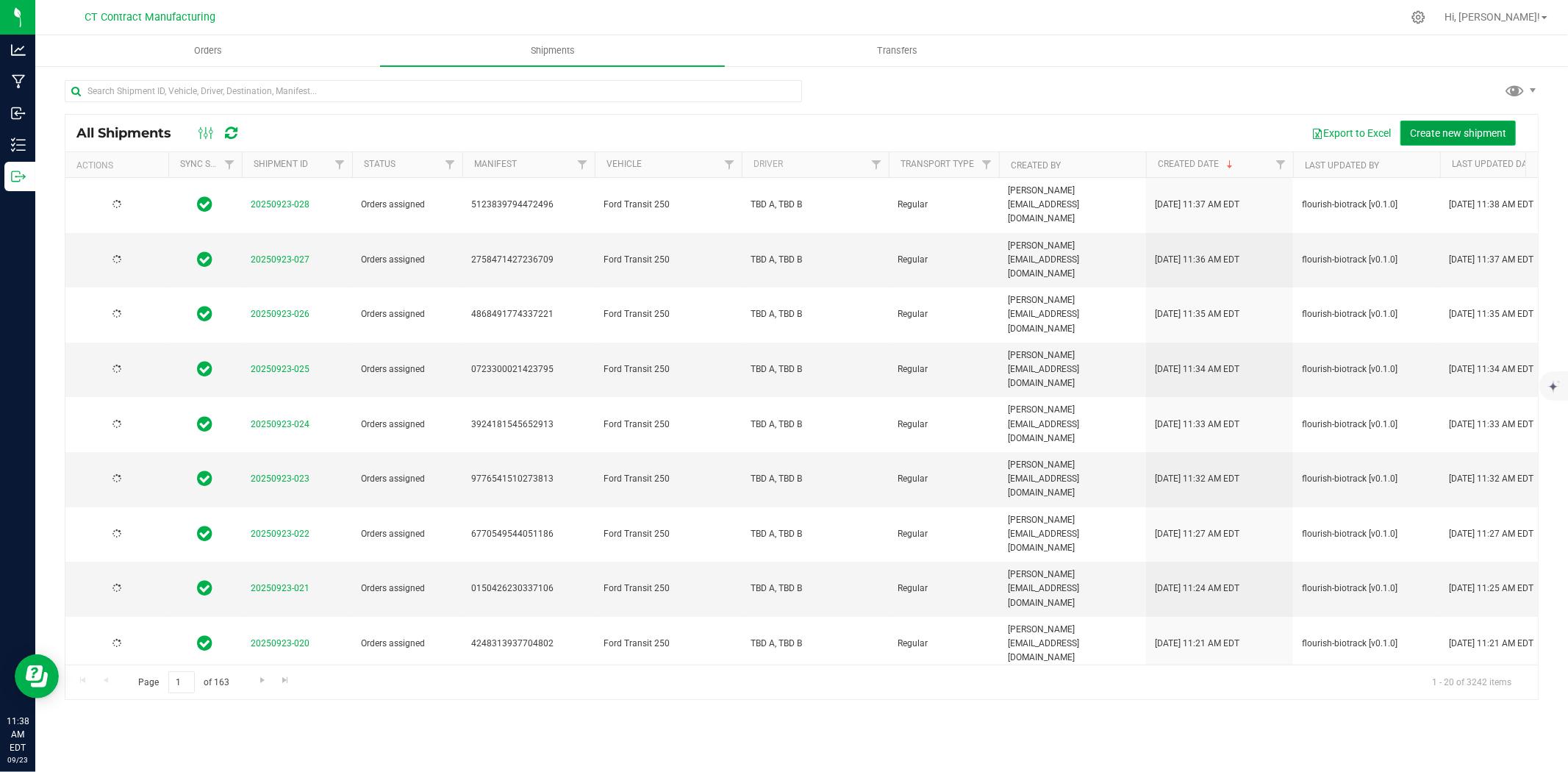
click at [1465, 134] on span "Create new shipment" at bounding box center [1458, 133] width 96 height 11
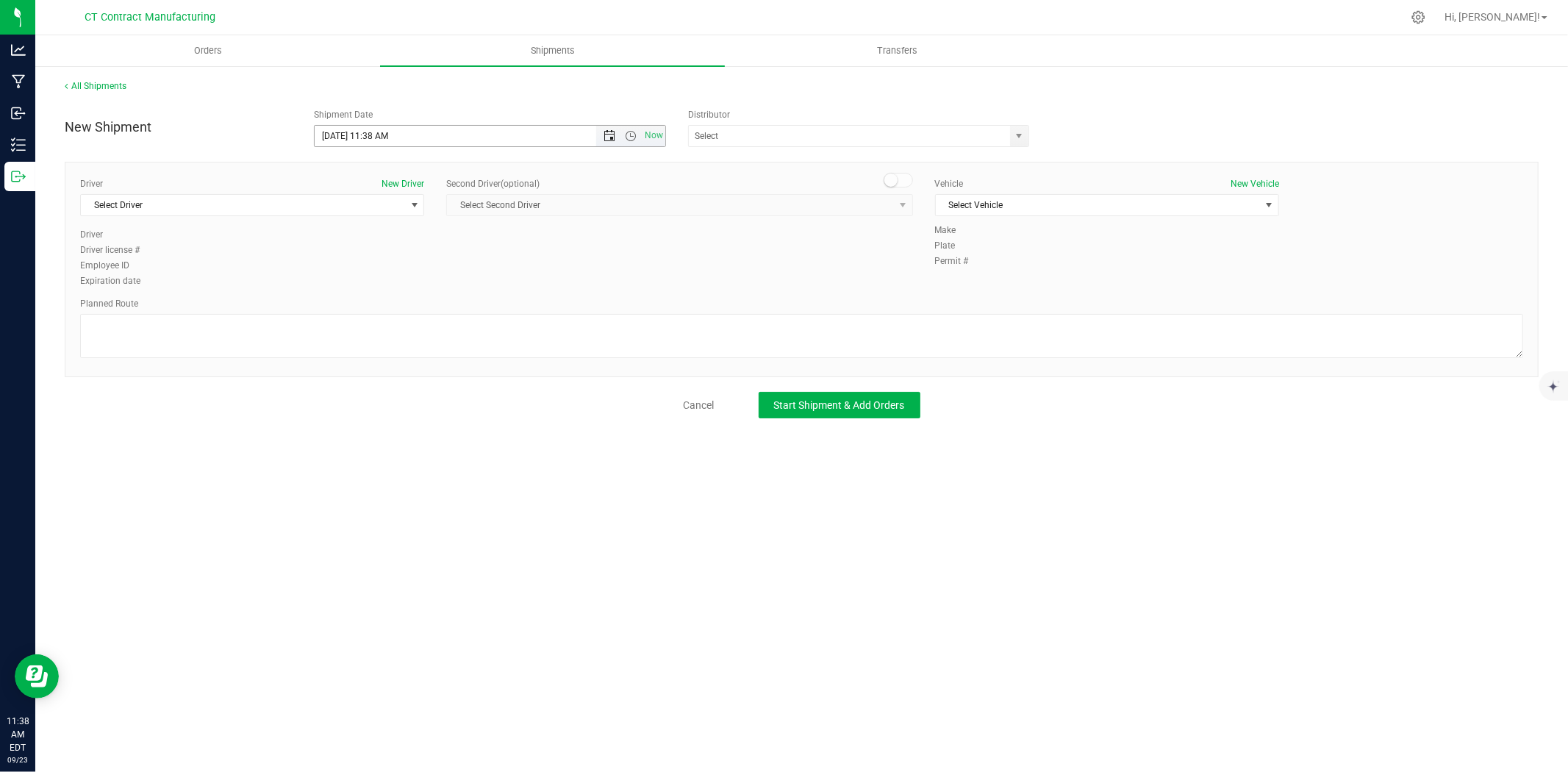
click at [606, 135] on span "Open the date view" at bounding box center [609, 135] width 11 height 11
click at [392, 282] on link "24" at bounding box center [392, 286] width 21 height 23
click at [630, 134] on span "Open the time view" at bounding box center [630, 135] width 11 height 11
click at [355, 239] on li "8:30 AM" at bounding box center [489, 236] width 349 height 19
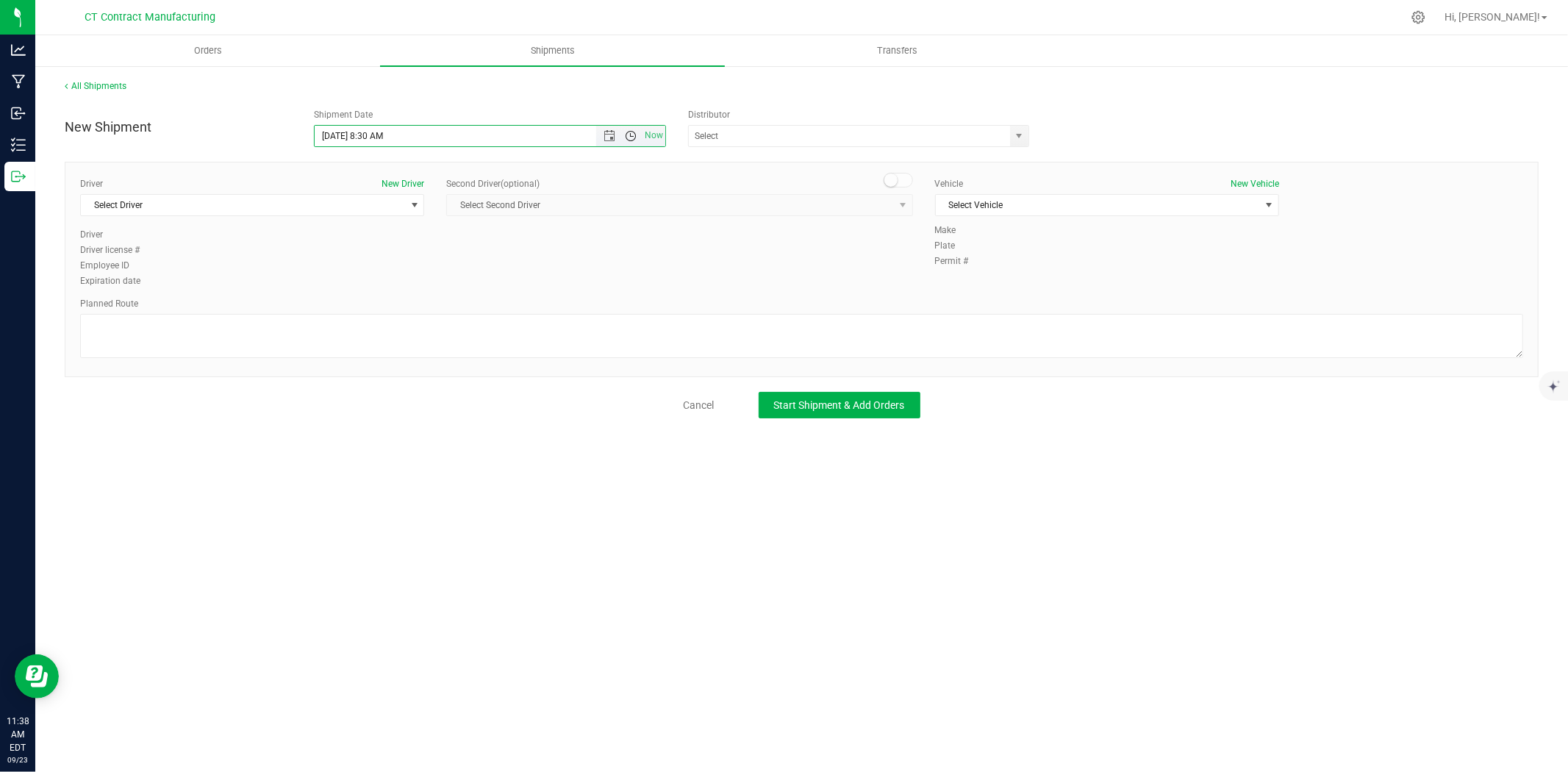
click at [633, 134] on span "Open the time view" at bounding box center [630, 135] width 11 height 11
click at [366, 211] on li "8:00 AM" at bounding box center [489, 218] width 349 height 19
type input "9/24/2025 8:00 AM"
click at [1016, 137] on span "select" at bounding box center [1019, 135] width 11 height 11
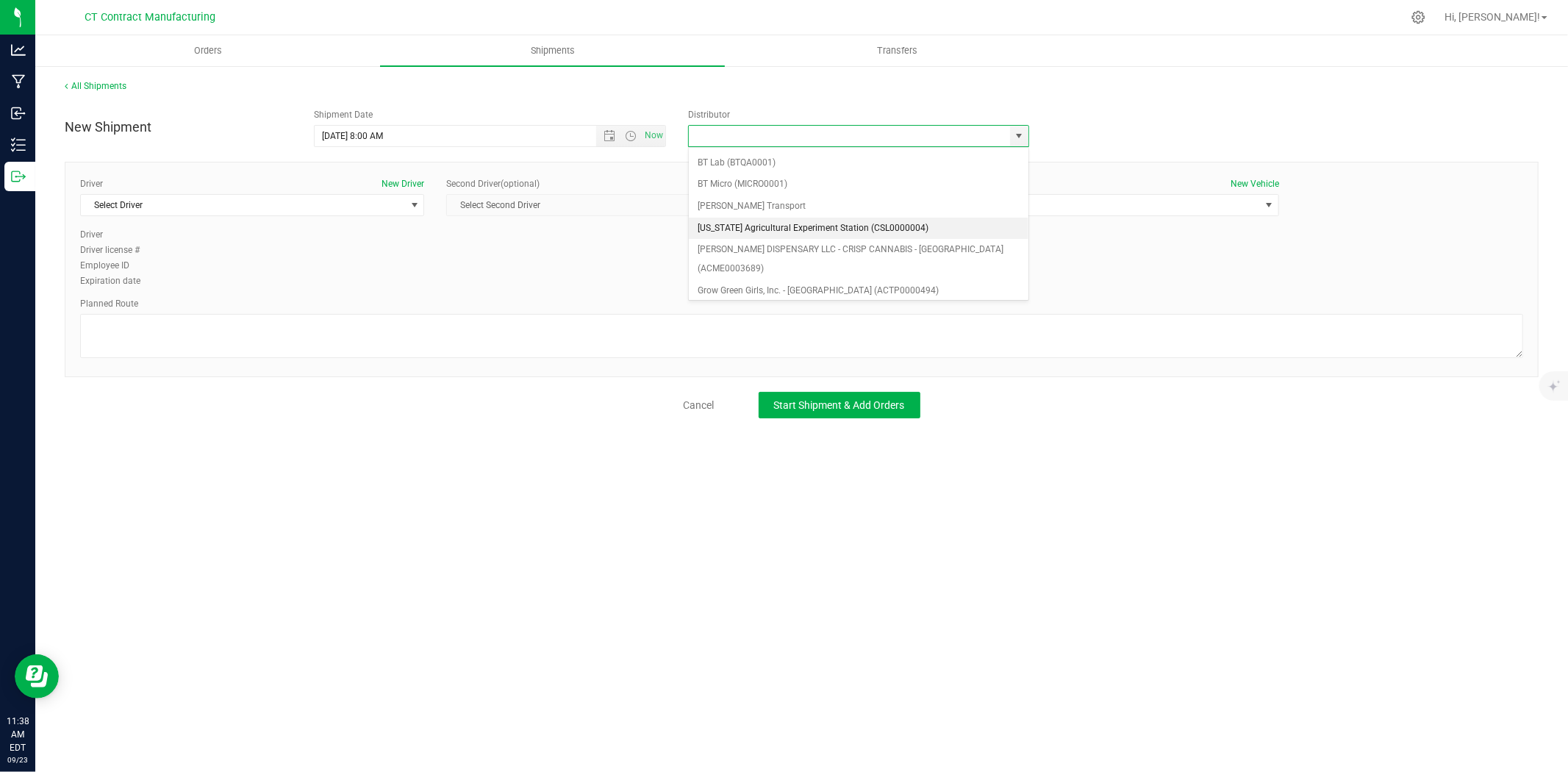
scroll to position [81, 0]
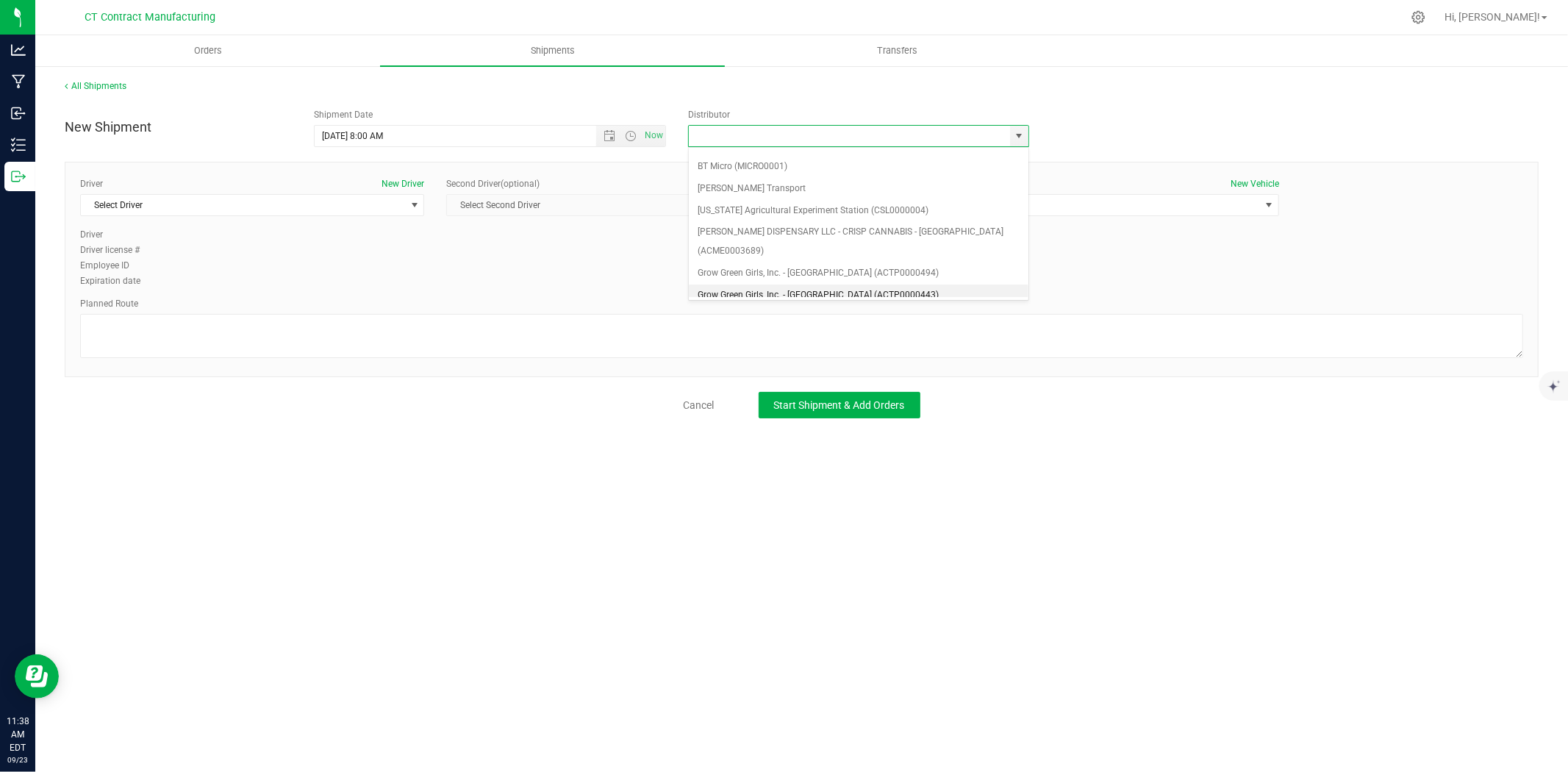
click at [858, 285] on li "Grow Green Girls, Inc. - Westbrook (ACTP0000443)" at bounding box center [858, 295] width 339 height 22
type input "Grow Green Girls, Inc. - Westbrook (ACTP0000443)"
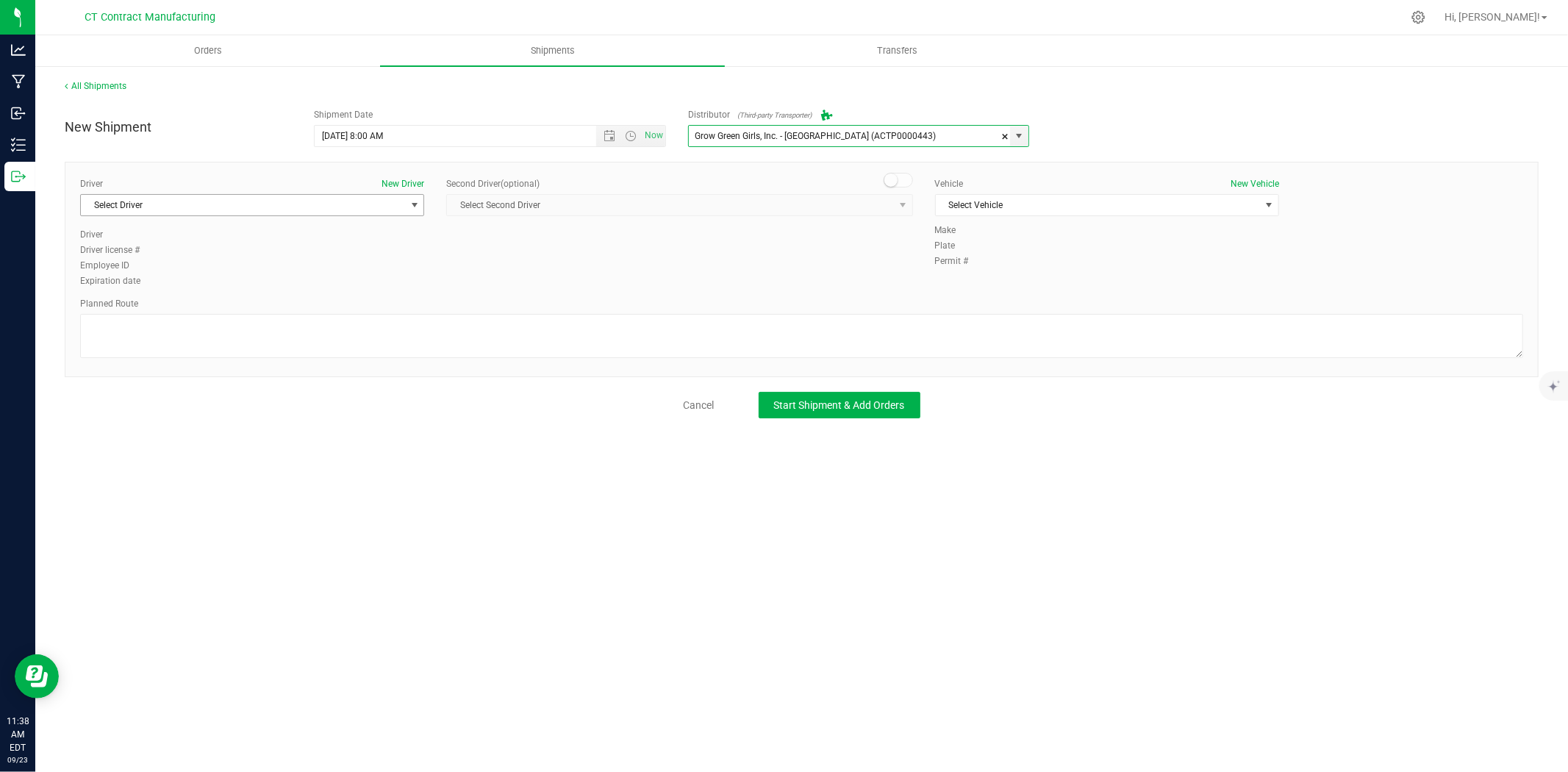
click at [422, 199] on span "select" at bounding box center [414, 204] width 19 height 20
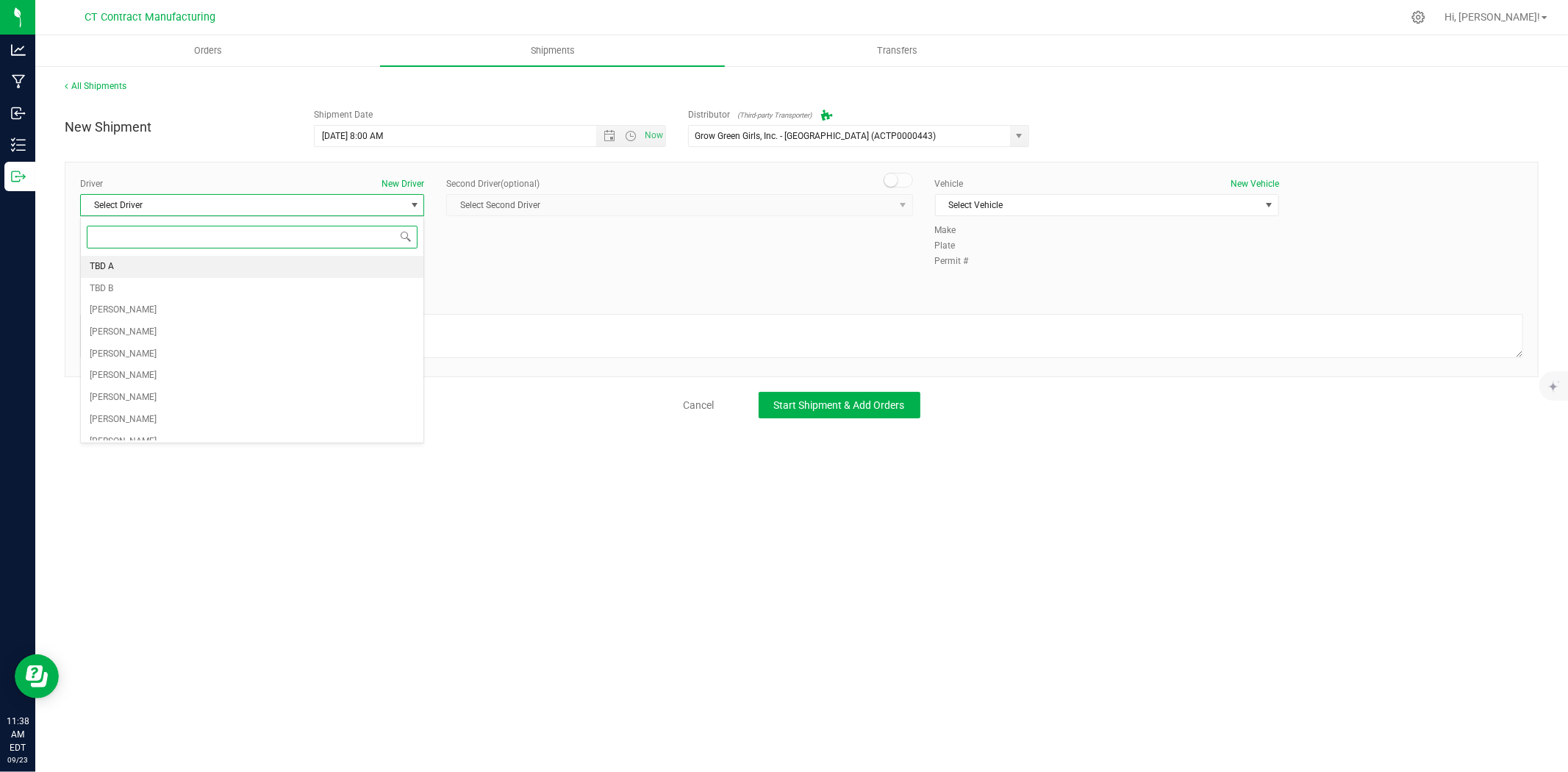
click at [339, 269] on li "TBD A" at bounding box center [252, 266] width 343 height 22
click at [895, 178] on small at bounding box center [890, 180] width 13 height 13
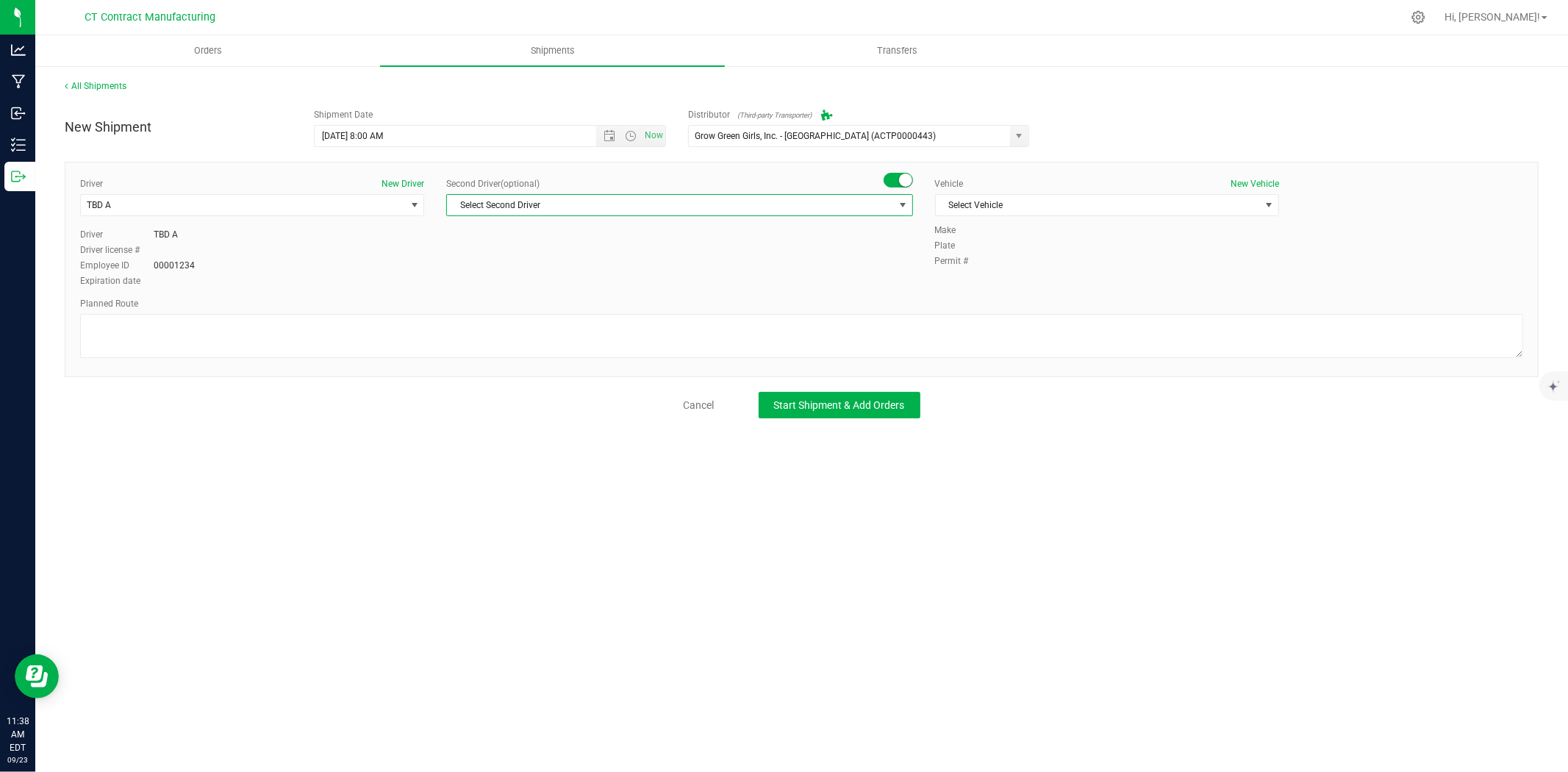
click at [895, 199] on span "select" at bounding box center [902, 204] width 19 height 20
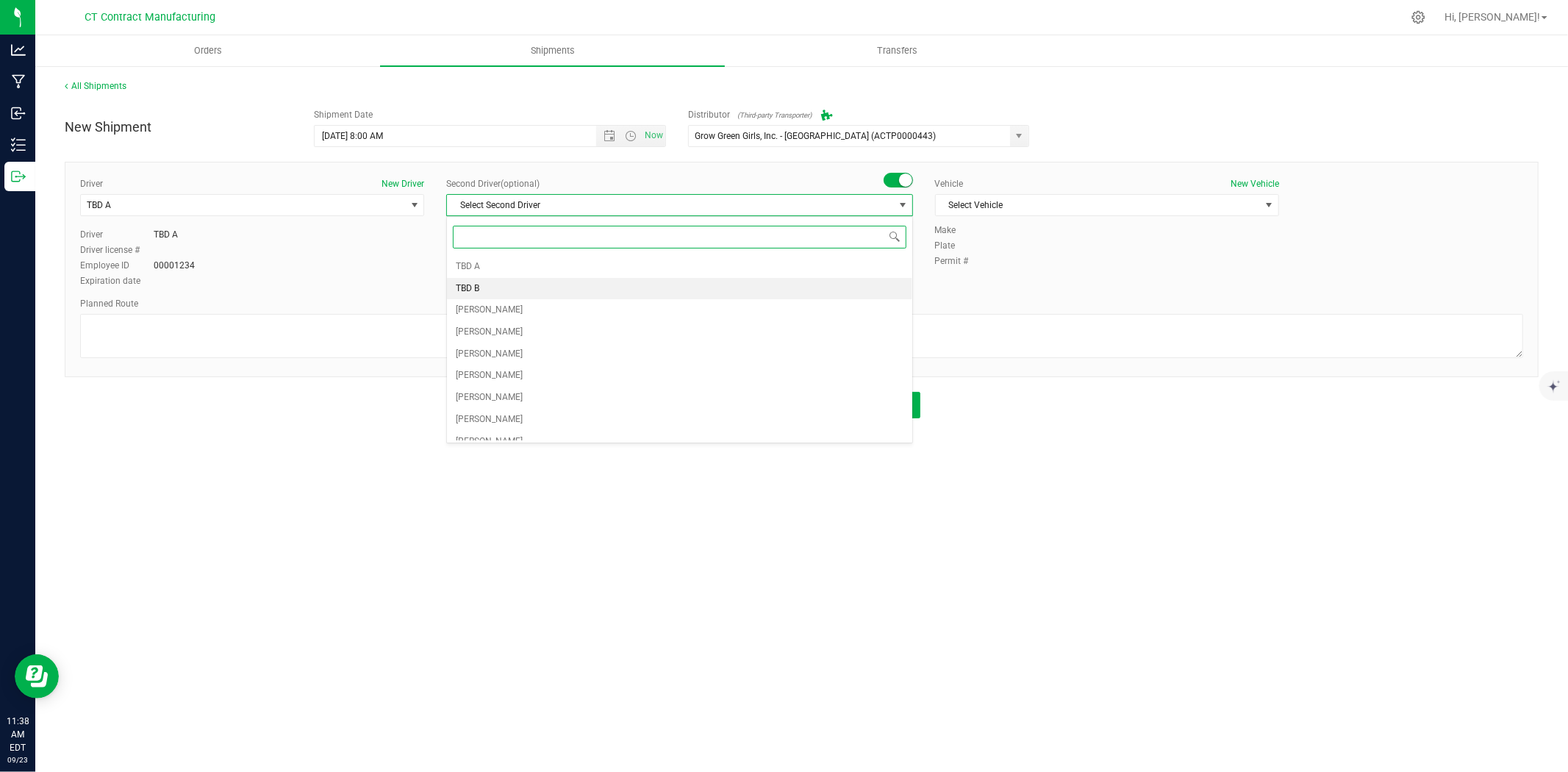
click at [511, 281] on li "TBD B" at bounding box center [680, 288] width 465 height 22
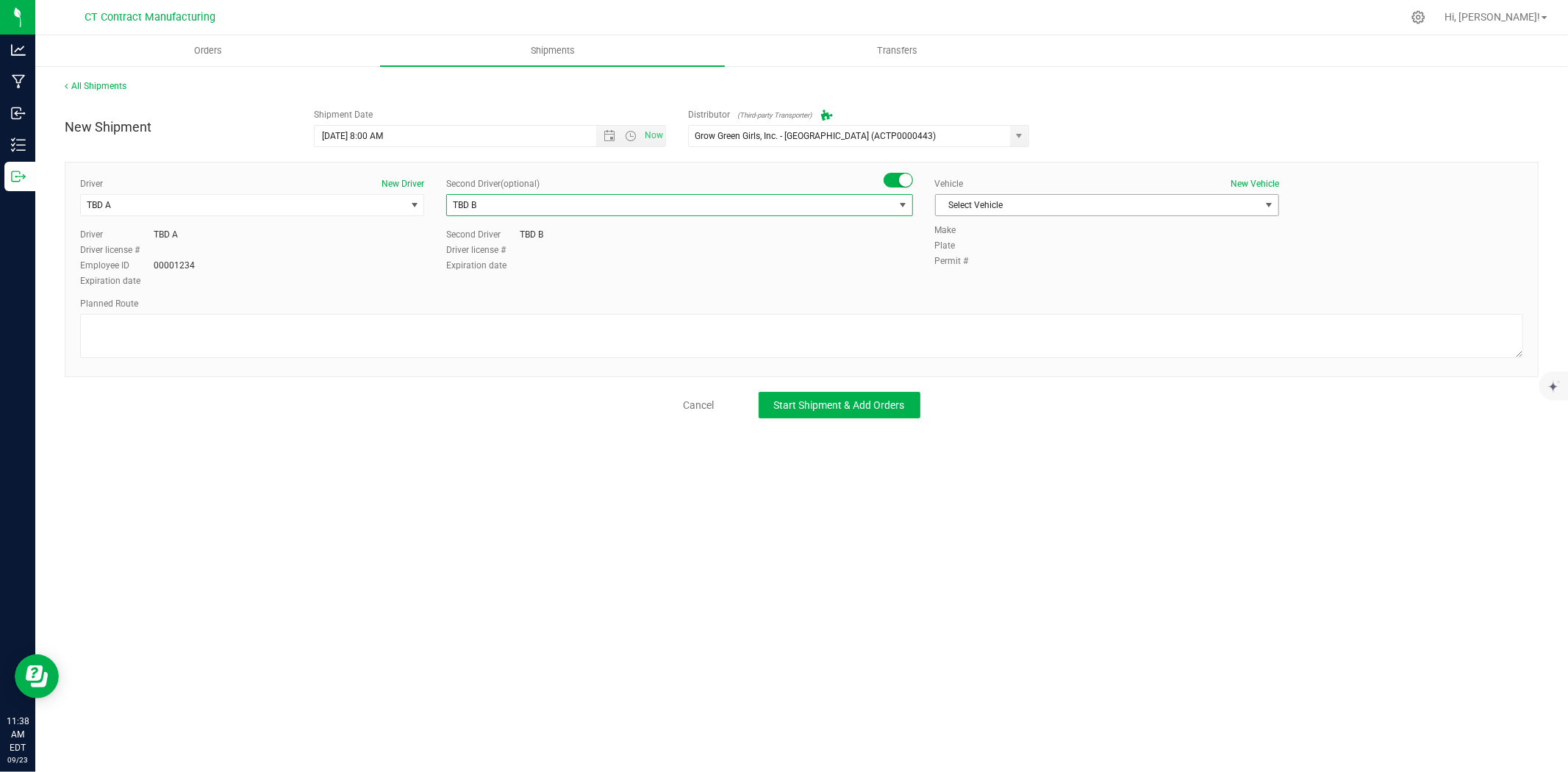
click at [998, 203] on span "Select Vehicle" at bounding box center [1098, 204] width 324 height 20
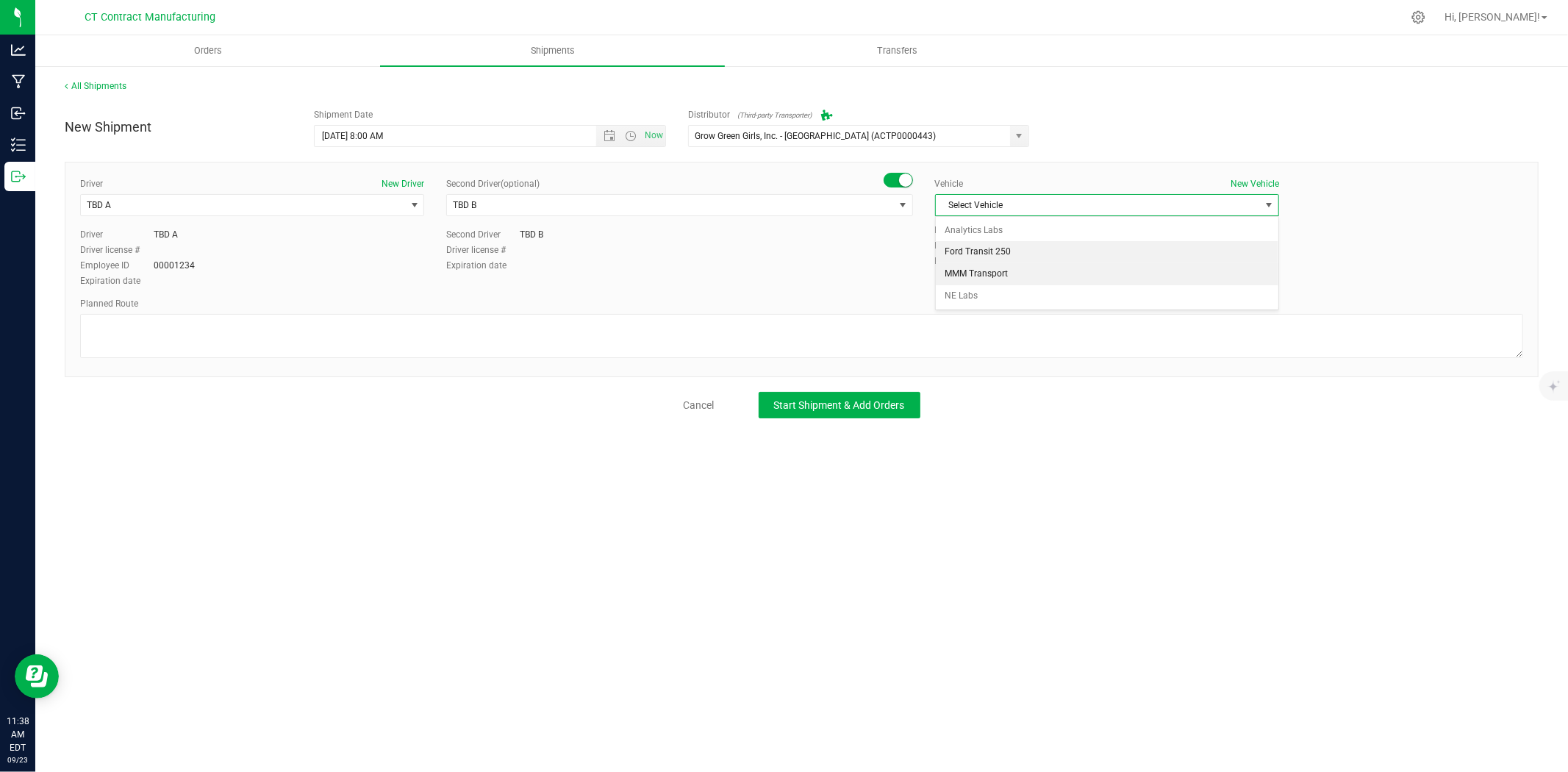
click at [974, 251] on li "Ford Transit 250" at bounding box center [1107, 252] width 343 height 22
click at [950, 340] on textarea at bounding box center [802, 336] width 1443 height 44
paste textarea "Randomized route via 3rd party transporter"
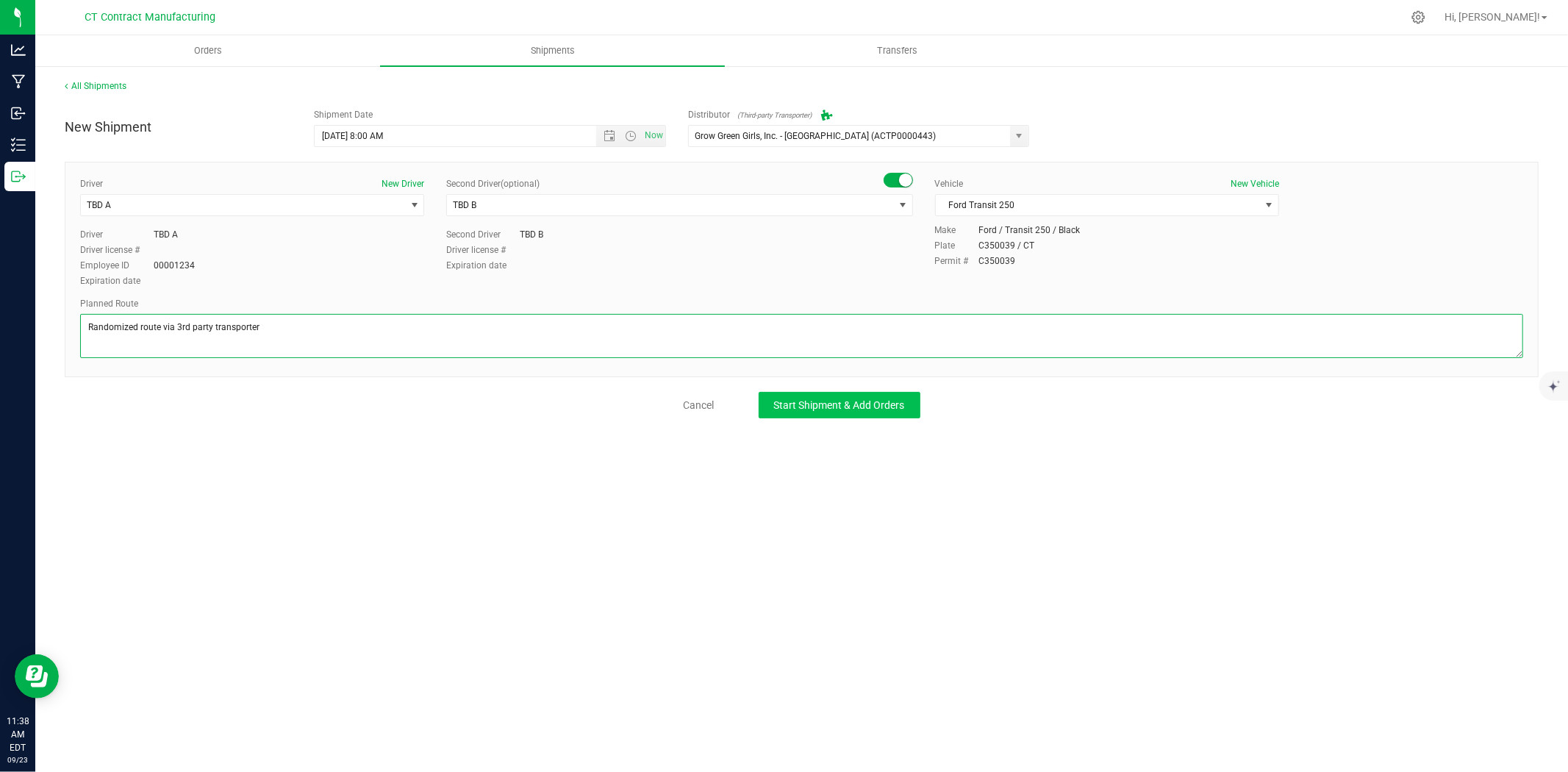
type textarea "Randomized route via 3rd party transporter"
click at [911, 412] on button "Start Shipment & Add Orders" at bounding box center [839, 405] width 162 height 27
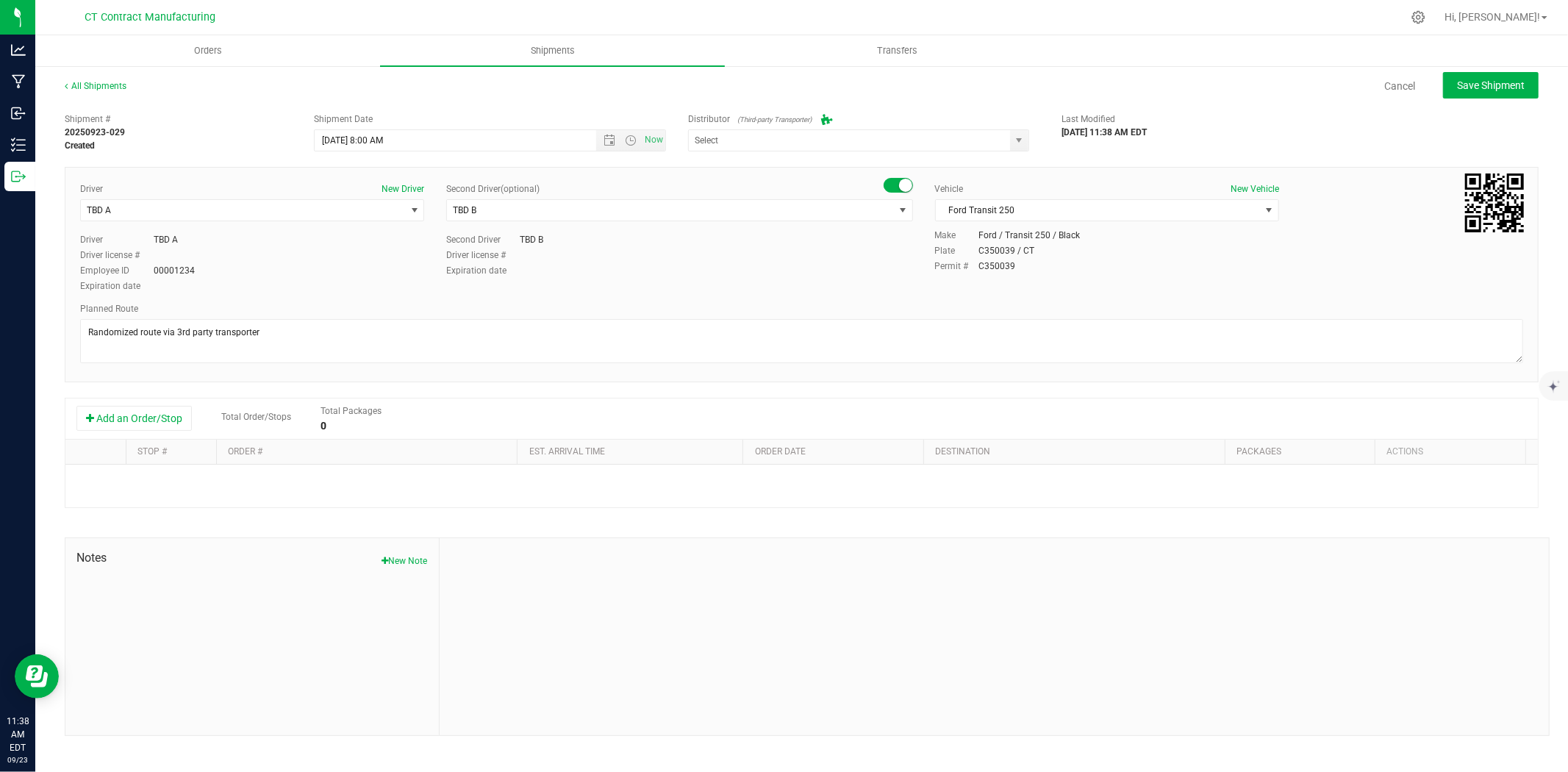
type input "Grow Green Girls, Inc. - Westbrook (ACTP0000443)"
click at [164, 415] on button "Add an Order/Stop" at bounding box center [133, 418] width 116 height 25
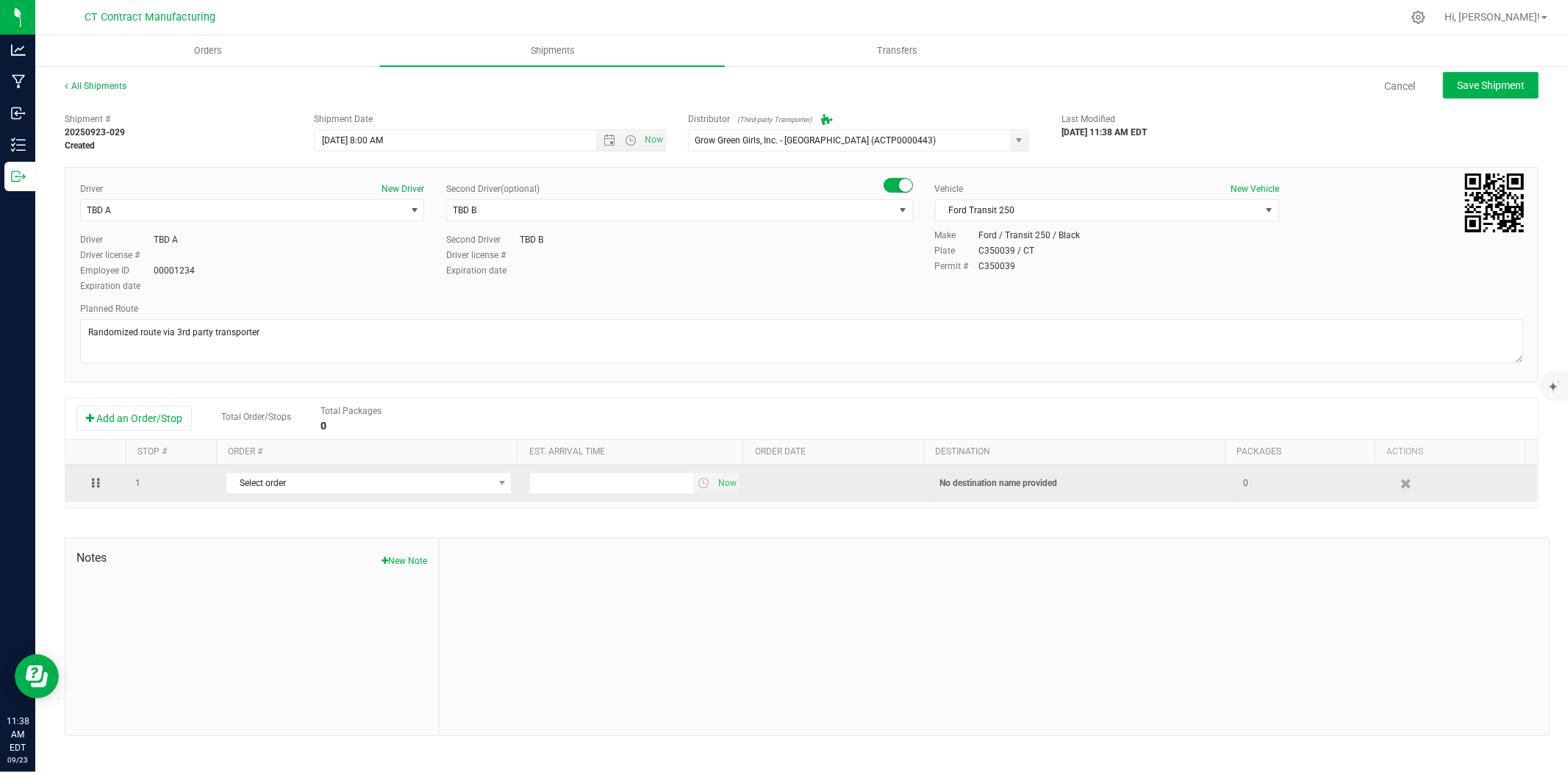
click at [279, 470] on td "Select order 00003392 00003391 00003390 00003389 00003388 00003387 00003386 000…" at bounding box center [368, 484] width 303 height 37
click at [284, 480] on span "Select order" at bounding box center [359, 483] width 266 height 20
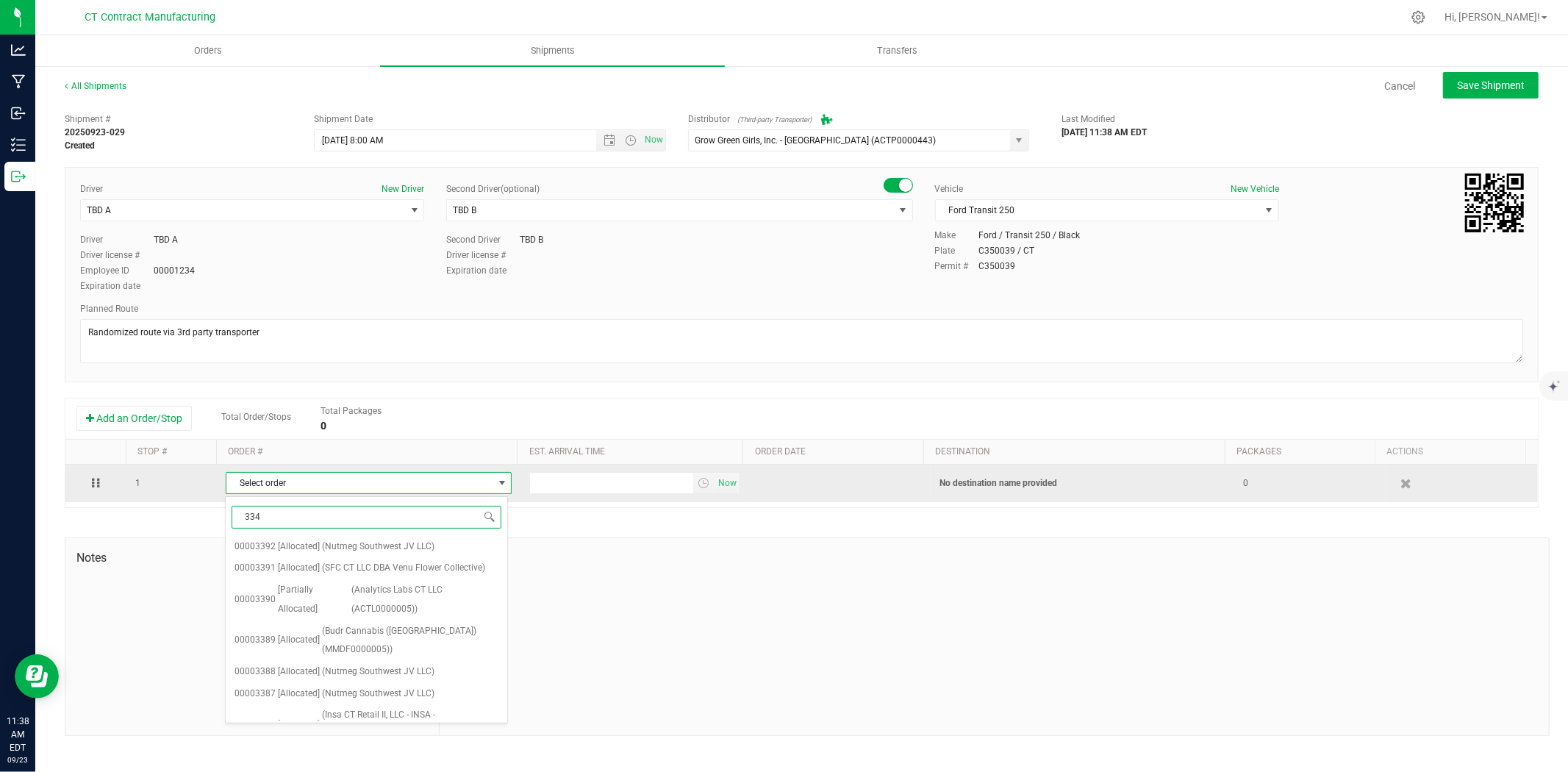
type input "3347"
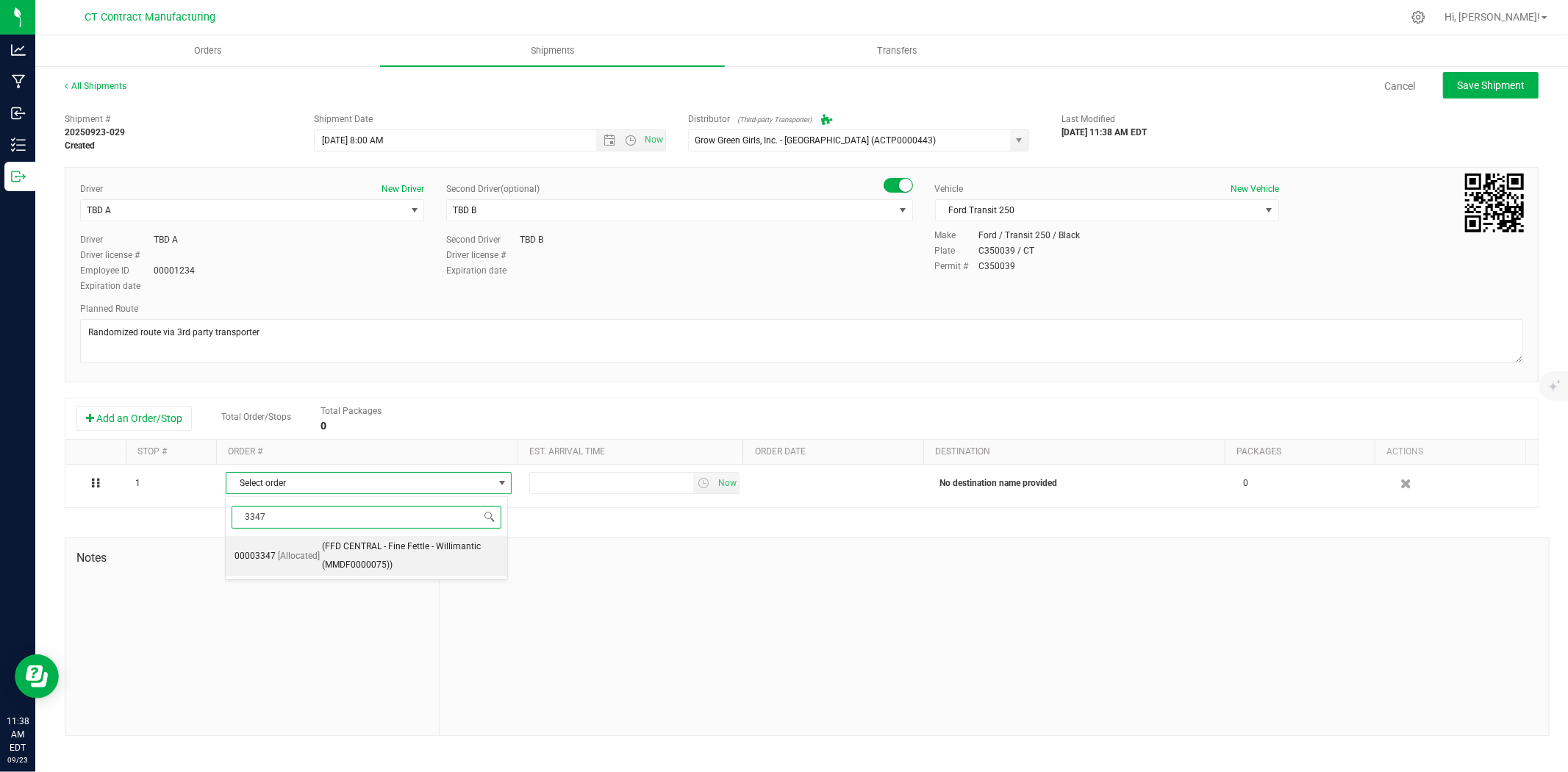
click at [303, 547] on span "[Allocated]" at bounding box center [298, 557] width 42 height 19
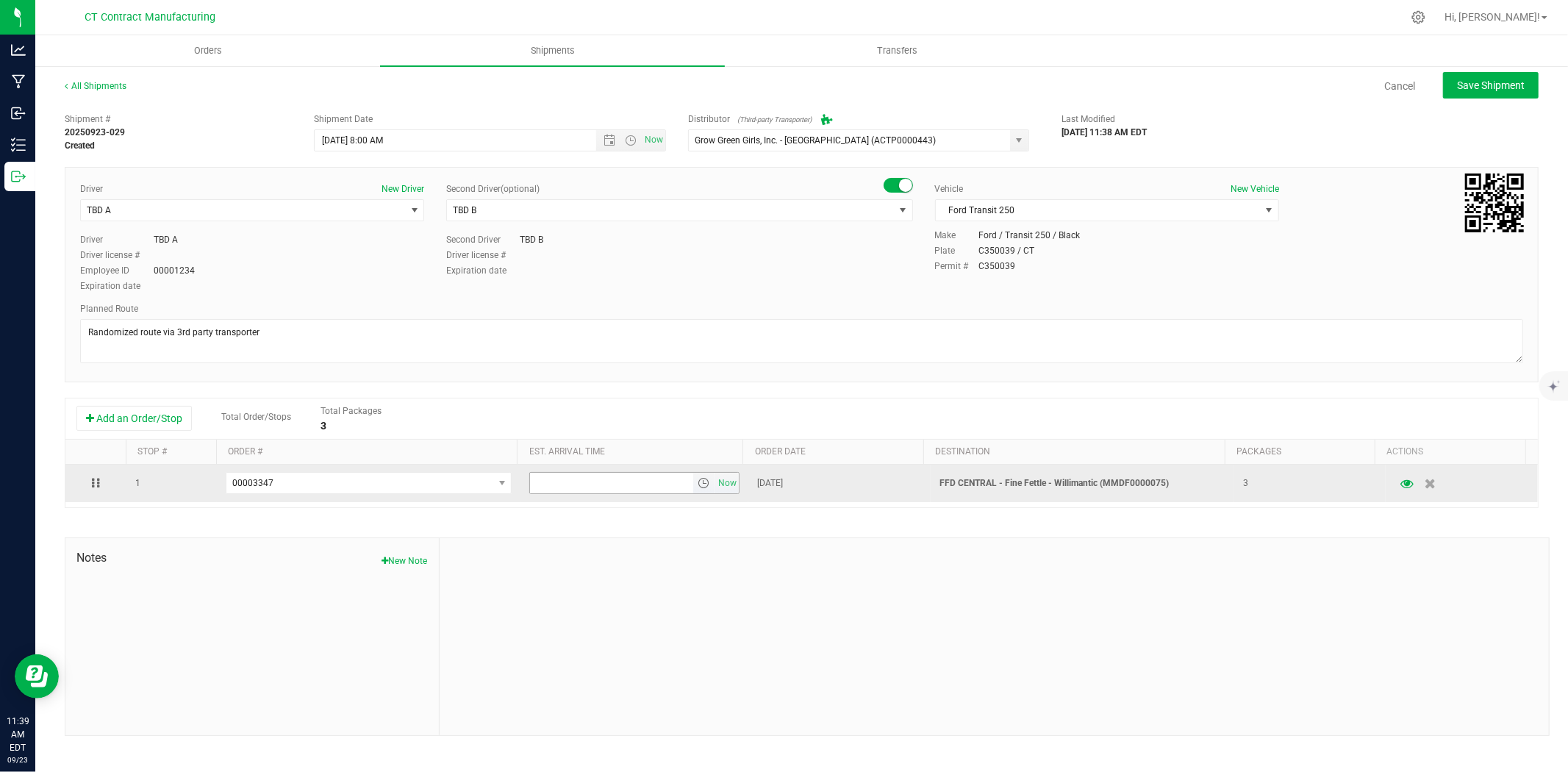
click at [703, 484] on span "select" at bounding box center [703, 483] width 11 height 11
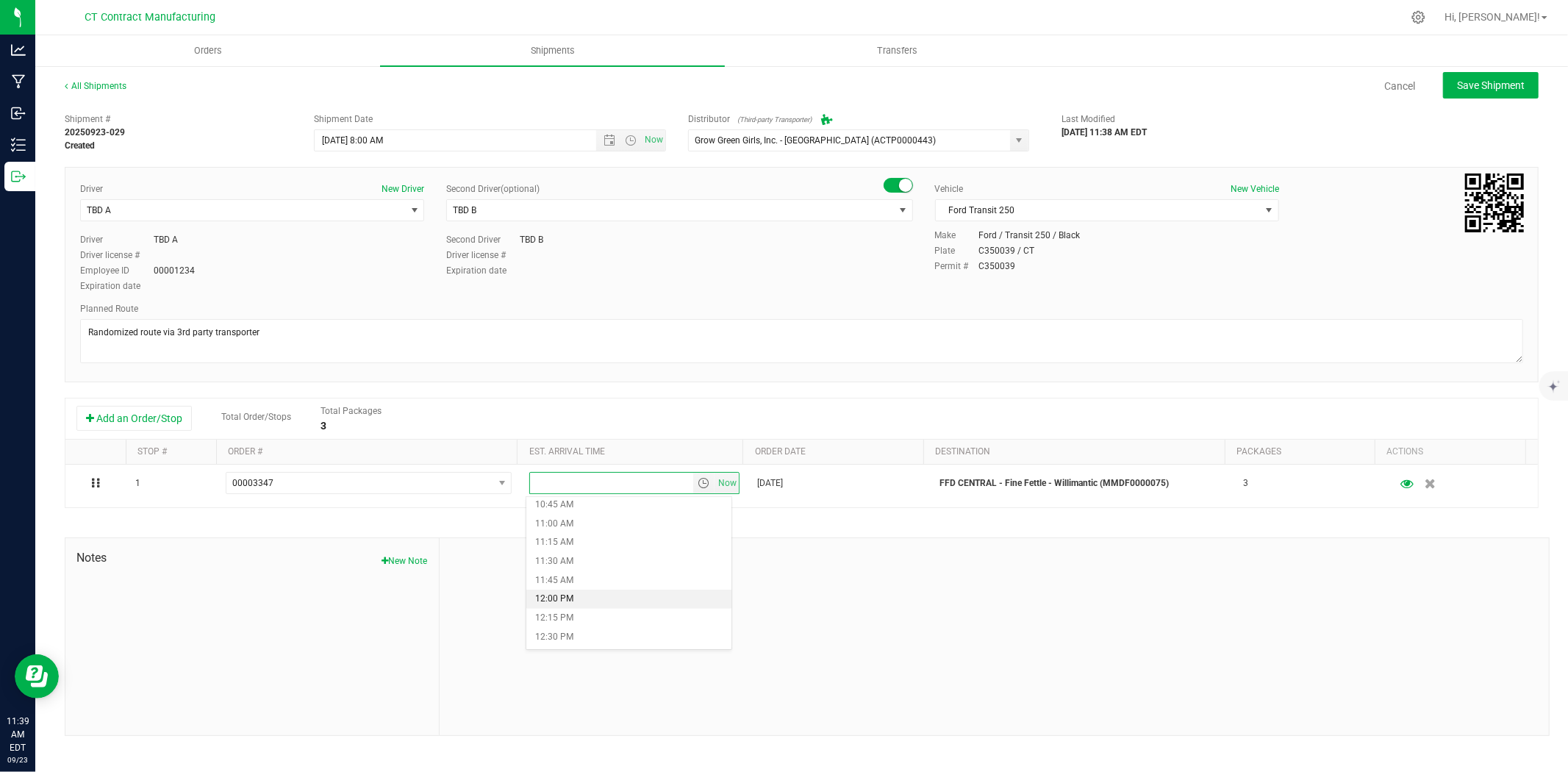
scroll to position [898, 0]
click at [583, 579] on li "12:45 PM" at bounding box center [628, 575] width 205 height 19
click at [1488, 76] on button "Save Shipment" at bounding box center [1491, 86] width 95 height 27
type input "9/24/2025 12:00 PM"
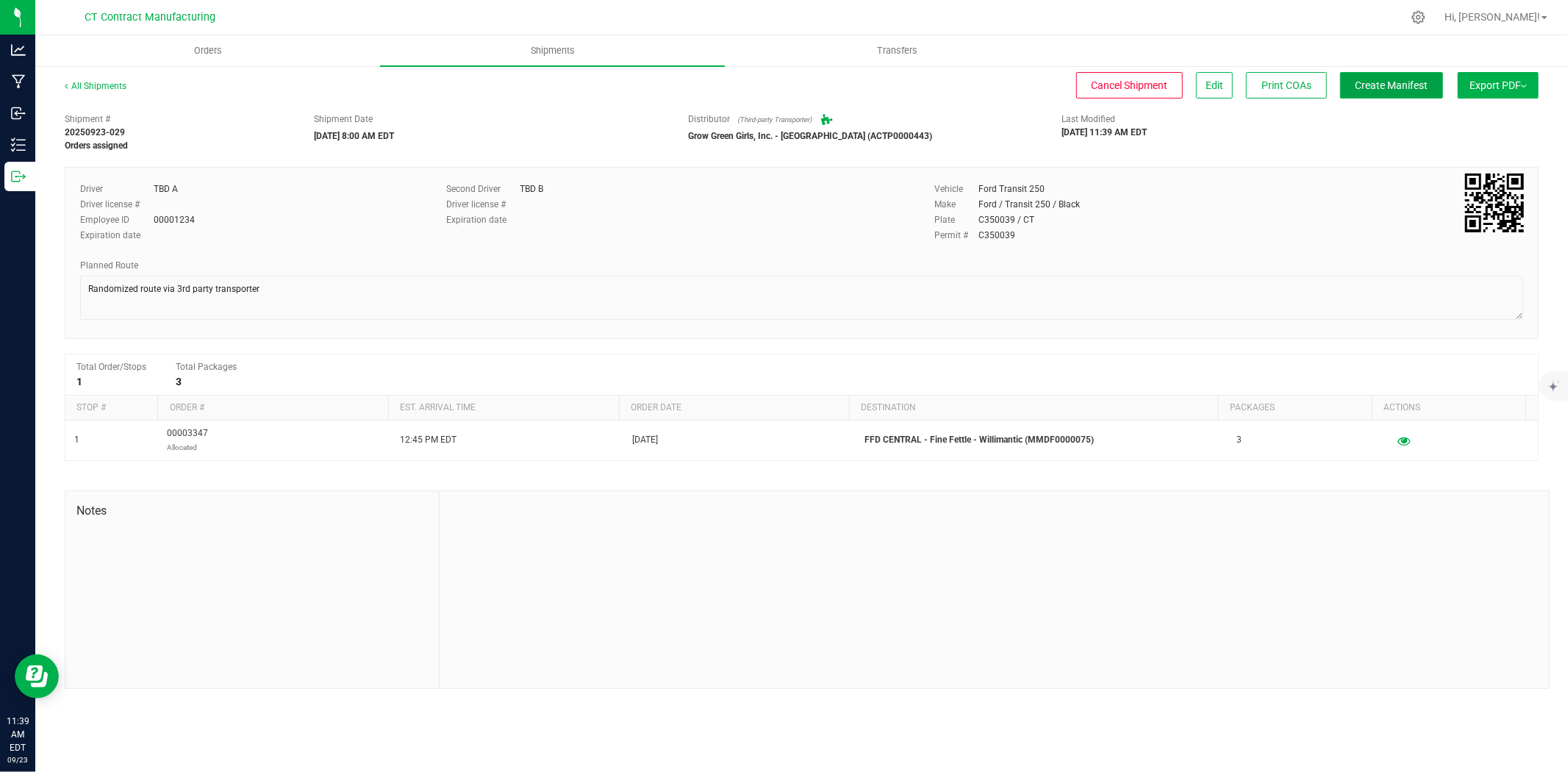
click at [1404, 73] on button "Create Manifest" at bounding box center [1391, 86] width 103 height 27
click at [126, 85] on div "All Shipments" at bounding box center [109, 90] width 88 height 22
click at [114, 82] on link "All Shipments" at bounding box center [95, 86] width 62 height 11
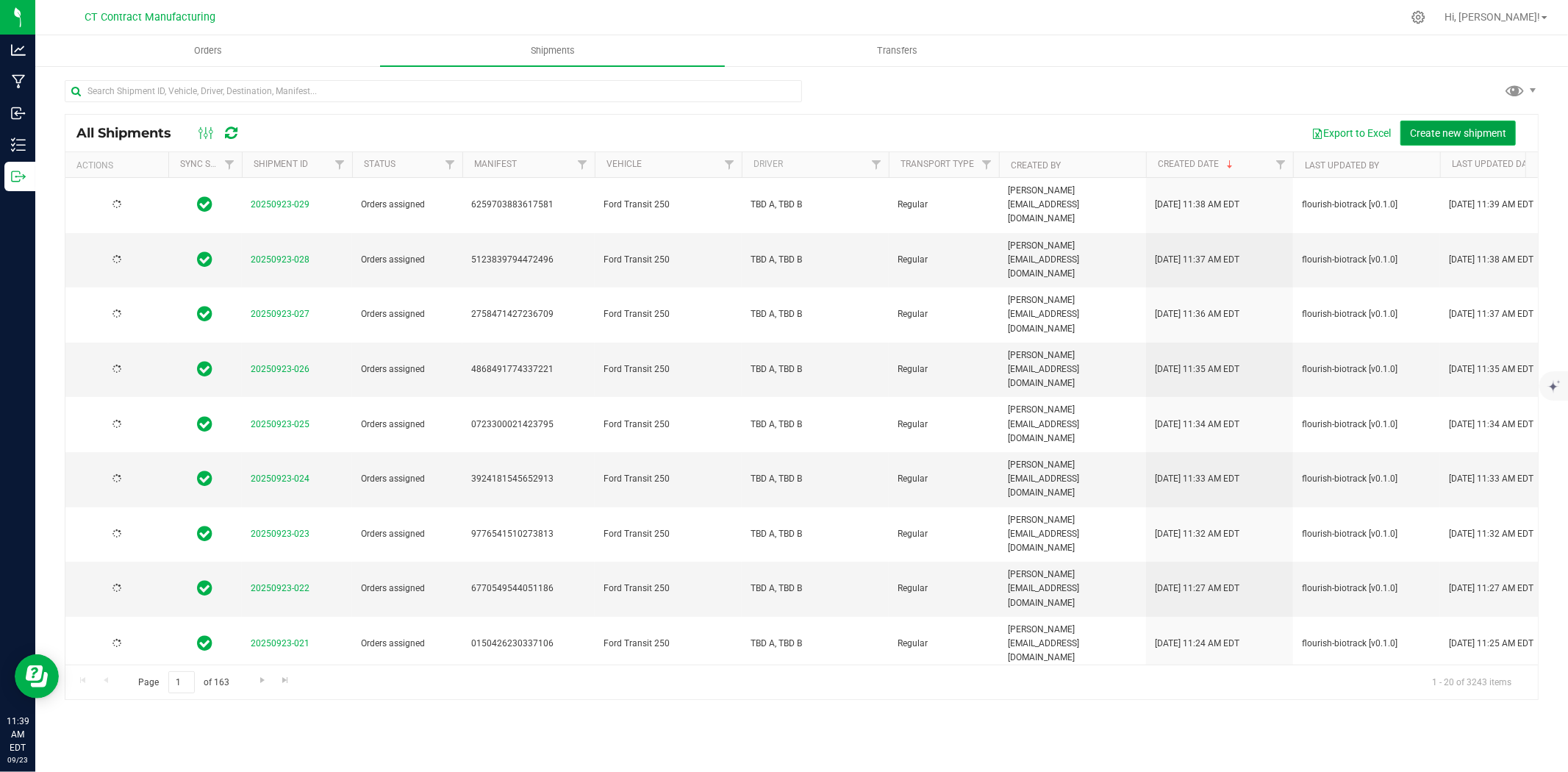
click at [1431, 127] on span "Create new shipment" at bounding box center [1458, 133] width 96 height 11
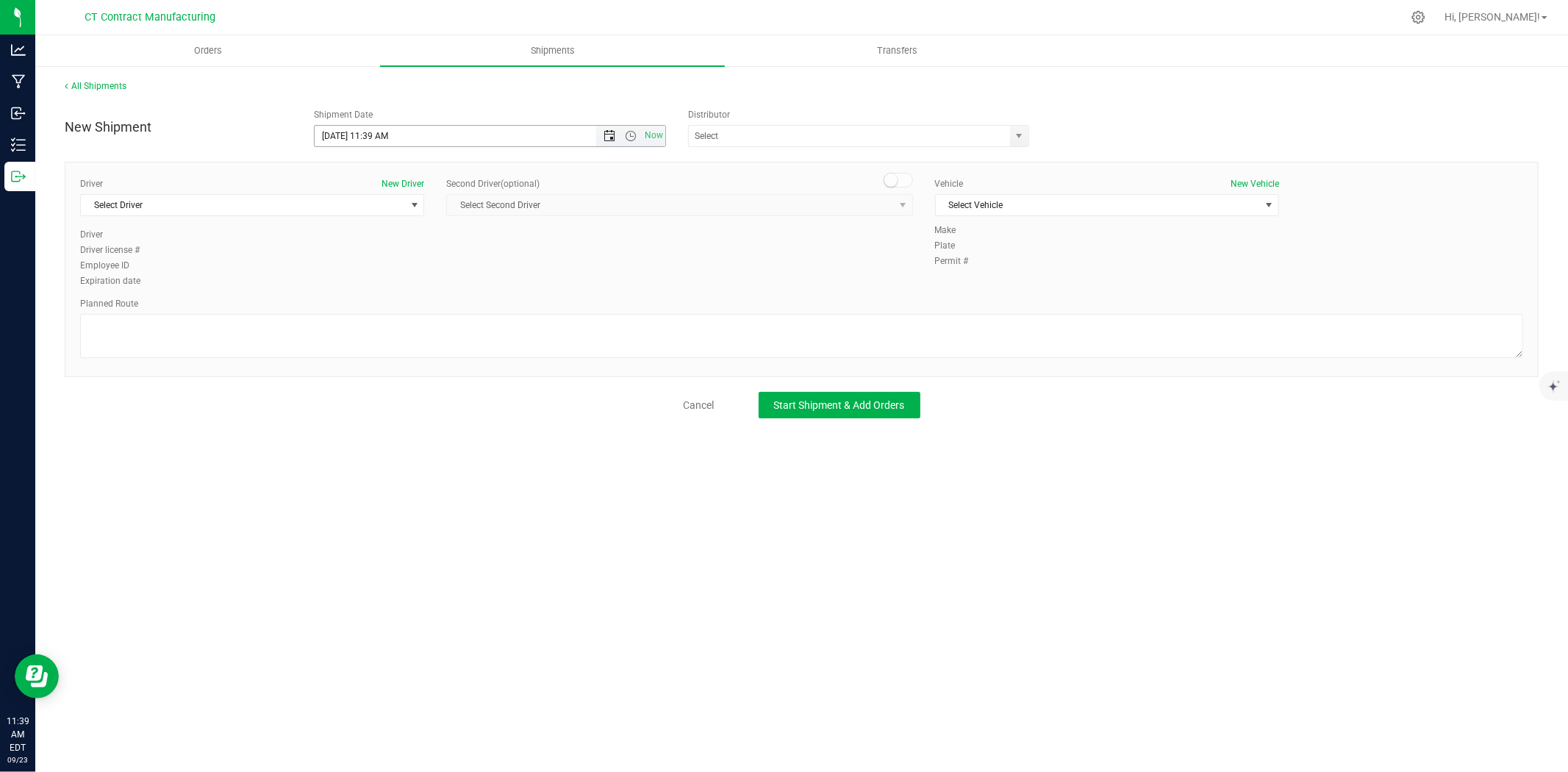
click at [608, 133] on span "Open the date view" at bounding box center [609, 135] width 11 height 11
click at [391, 282] on link "24" at bounding box center [392, 286] width 21 height 23
click at [627, 134] on span "Open the time view" at bounding box center [630, 135] width 11 height 11
click at [356, 294] on li "8:00 AM" at bounding box center [489, 300] width 349 height 19
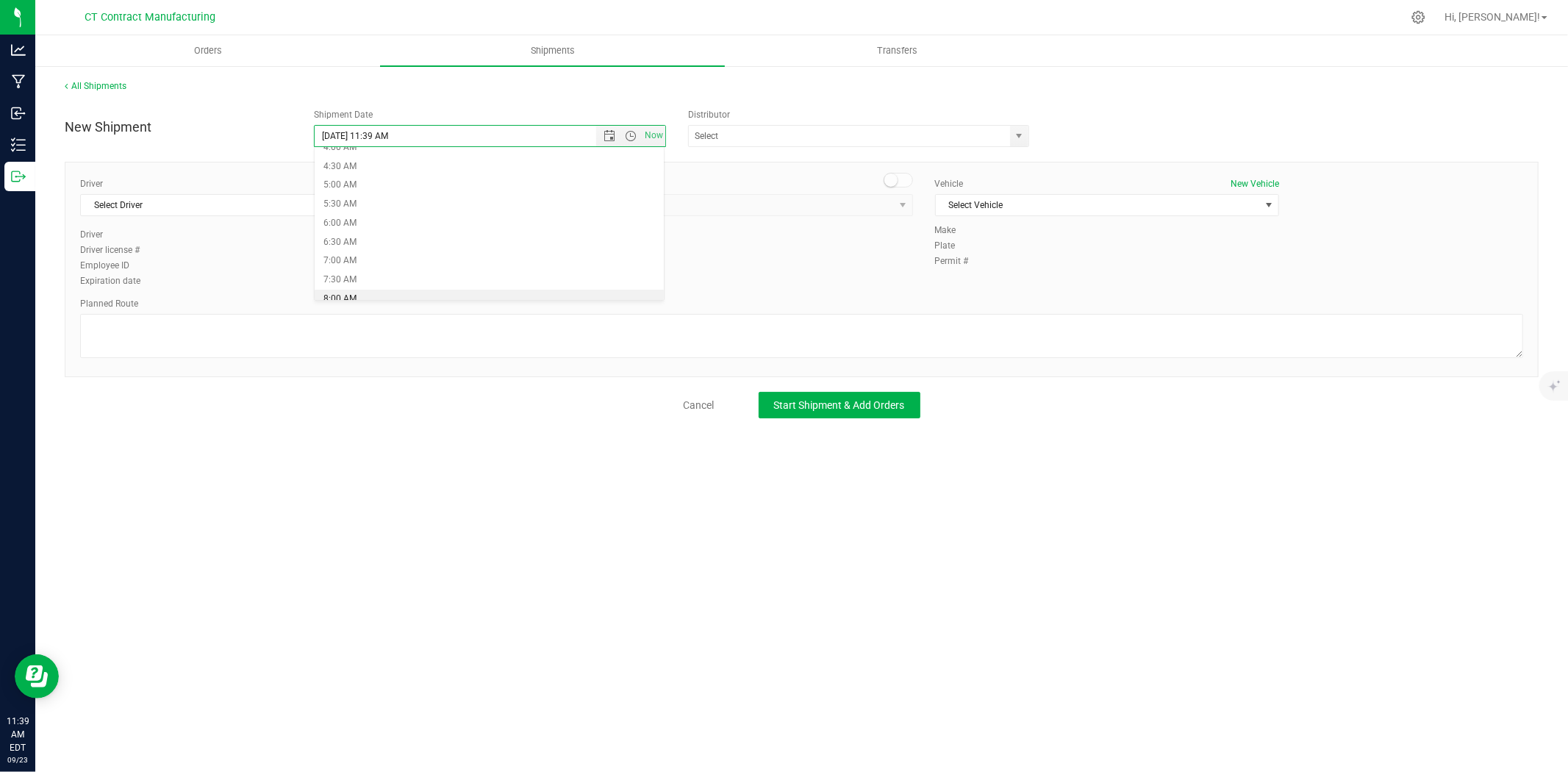
type input "9/24/2025 8:00 AM"
click at [1018, 141] on span "select" at bounding box center [1019, 135] width 11 height 11
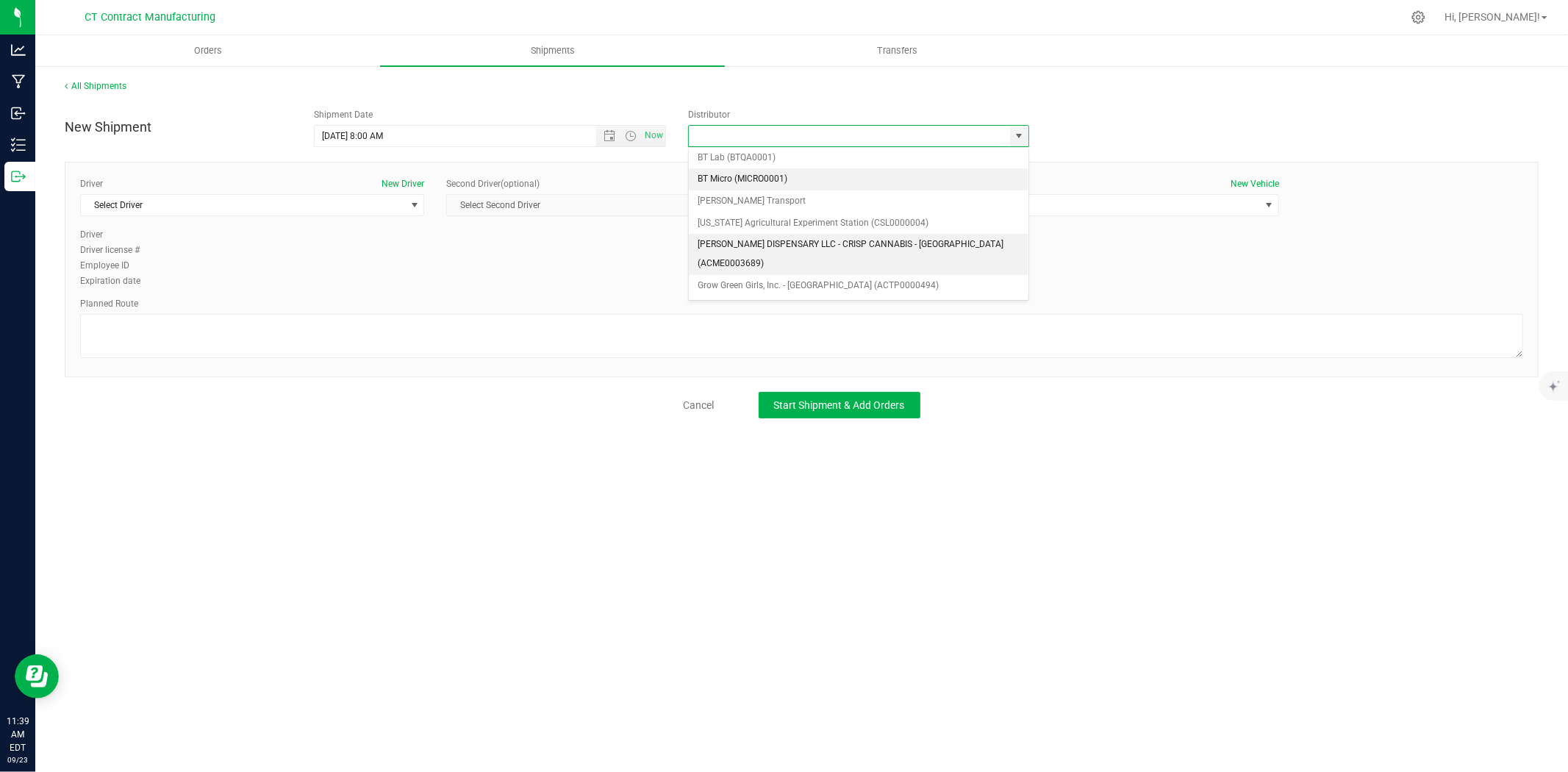
scroll to position [81, 0]
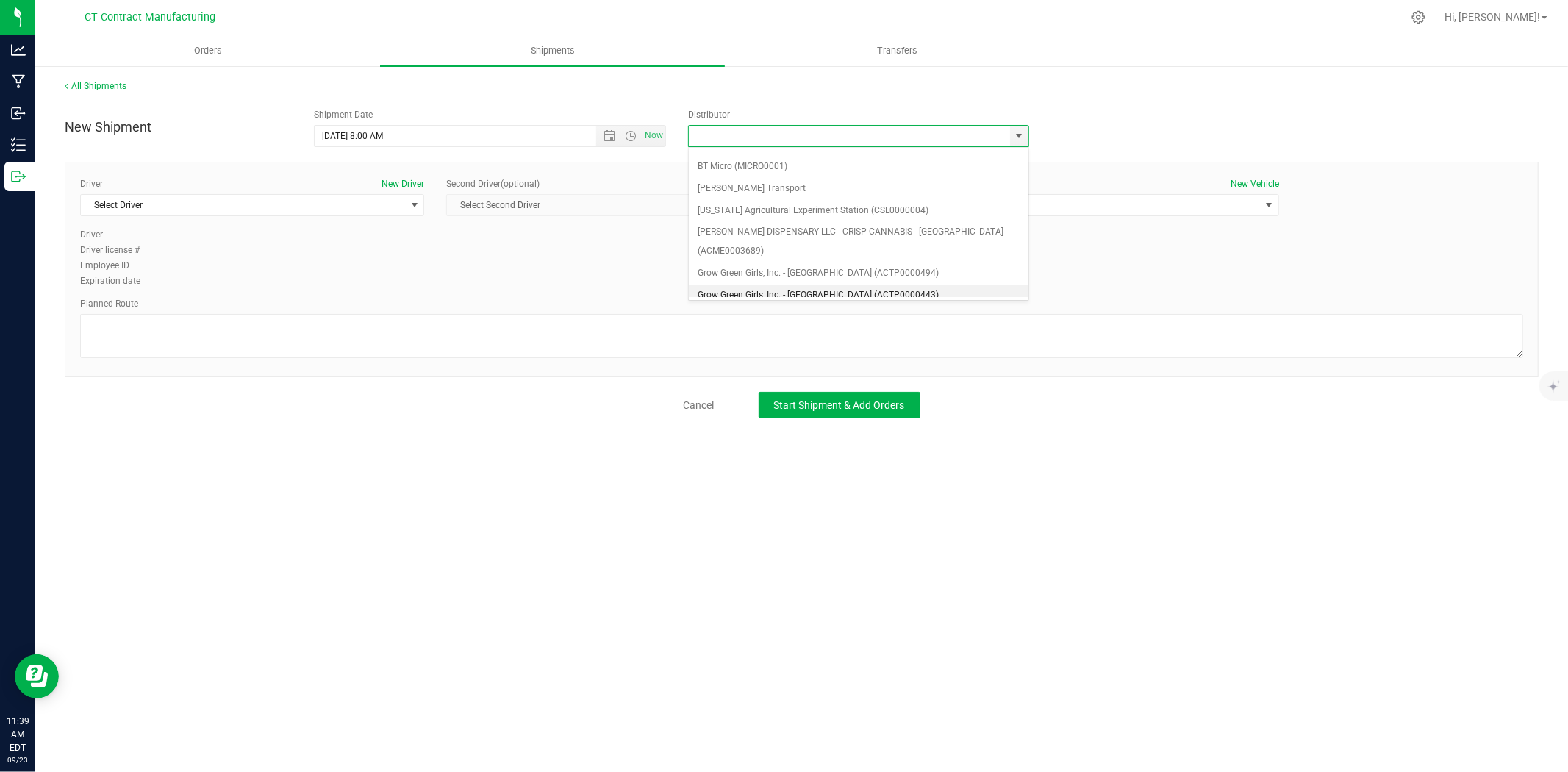
click at [817, 285] on li "Grow Green Girls, Inc. - Westbrook (ACTP0000443)" at bounding box center [858, 295] width 339 height 22
type input "Grow Green Girls, Inc. - Westbrook (ACTP0000443)"
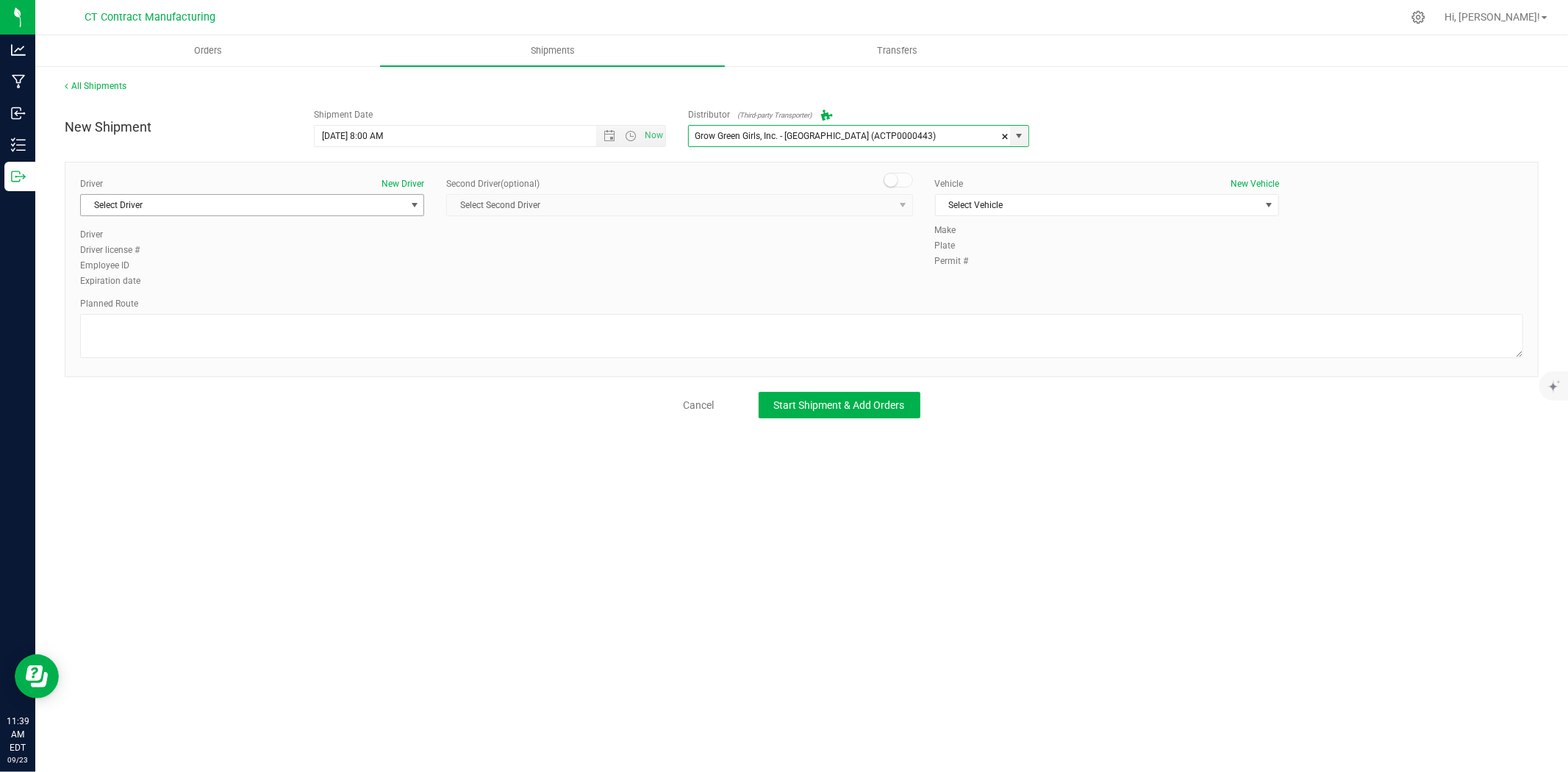
click at [324, 203] on span "Select Driver" at bounding box center [242, 204] width 324 height 20
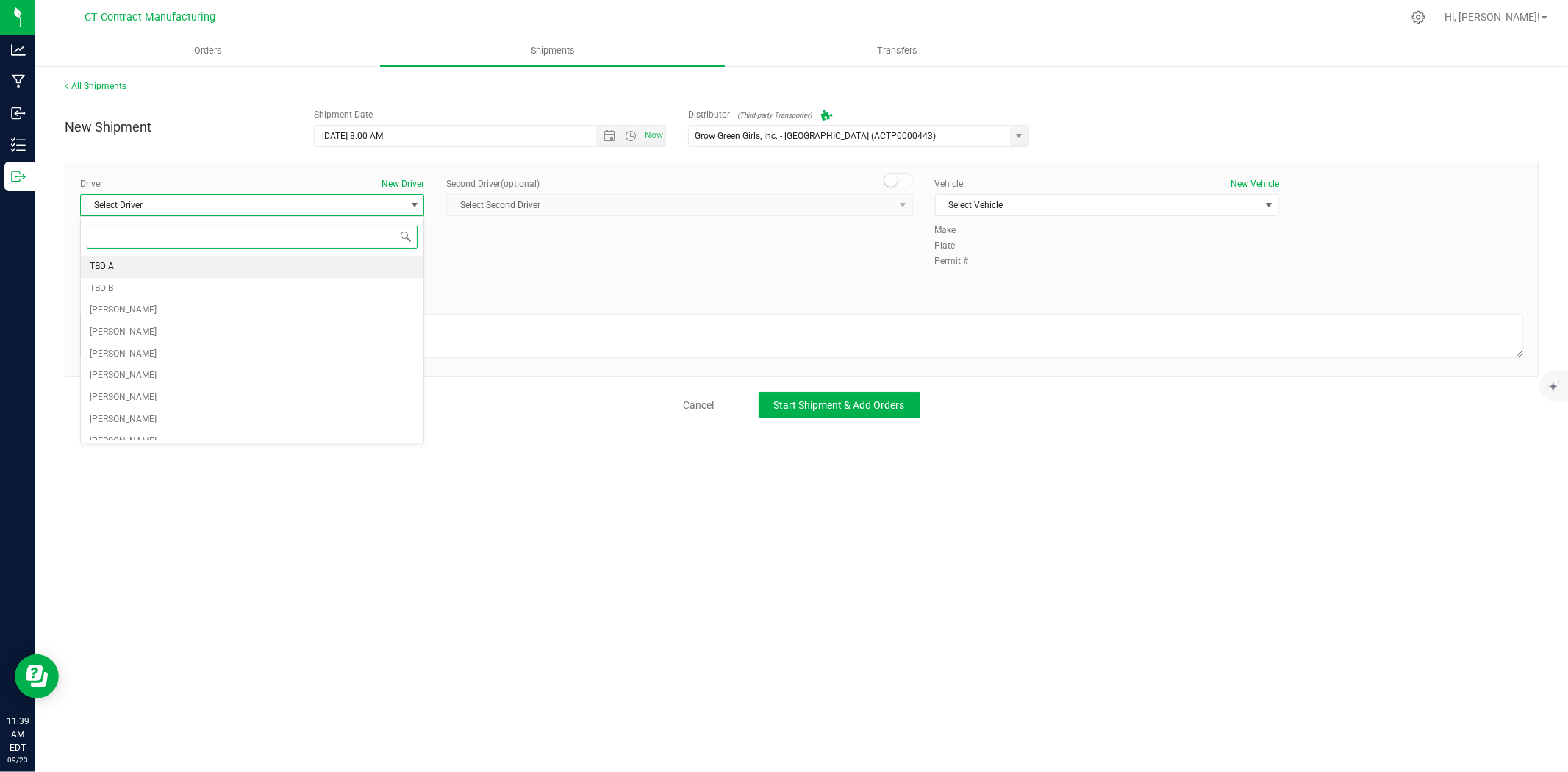
click at [126, 269] on li "TBD A" at bounding box center [252, 266] width 343 height 22
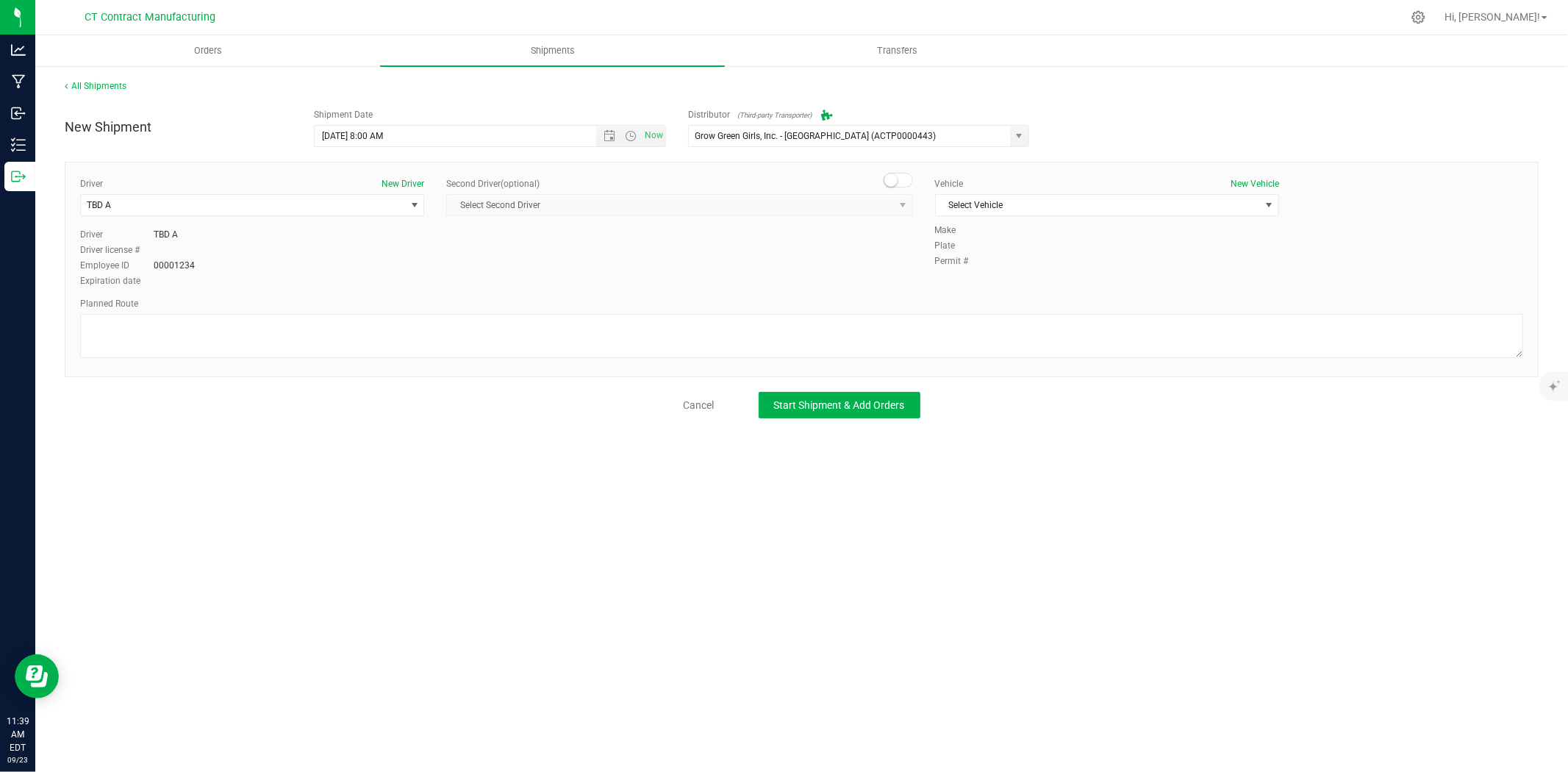
click at [890, 175] on small at bounding box center [890, 180] width 13 height 13
click at [850, 210] on span "Select Second Driver" at bounding box center [670, 204] width 446 height 20
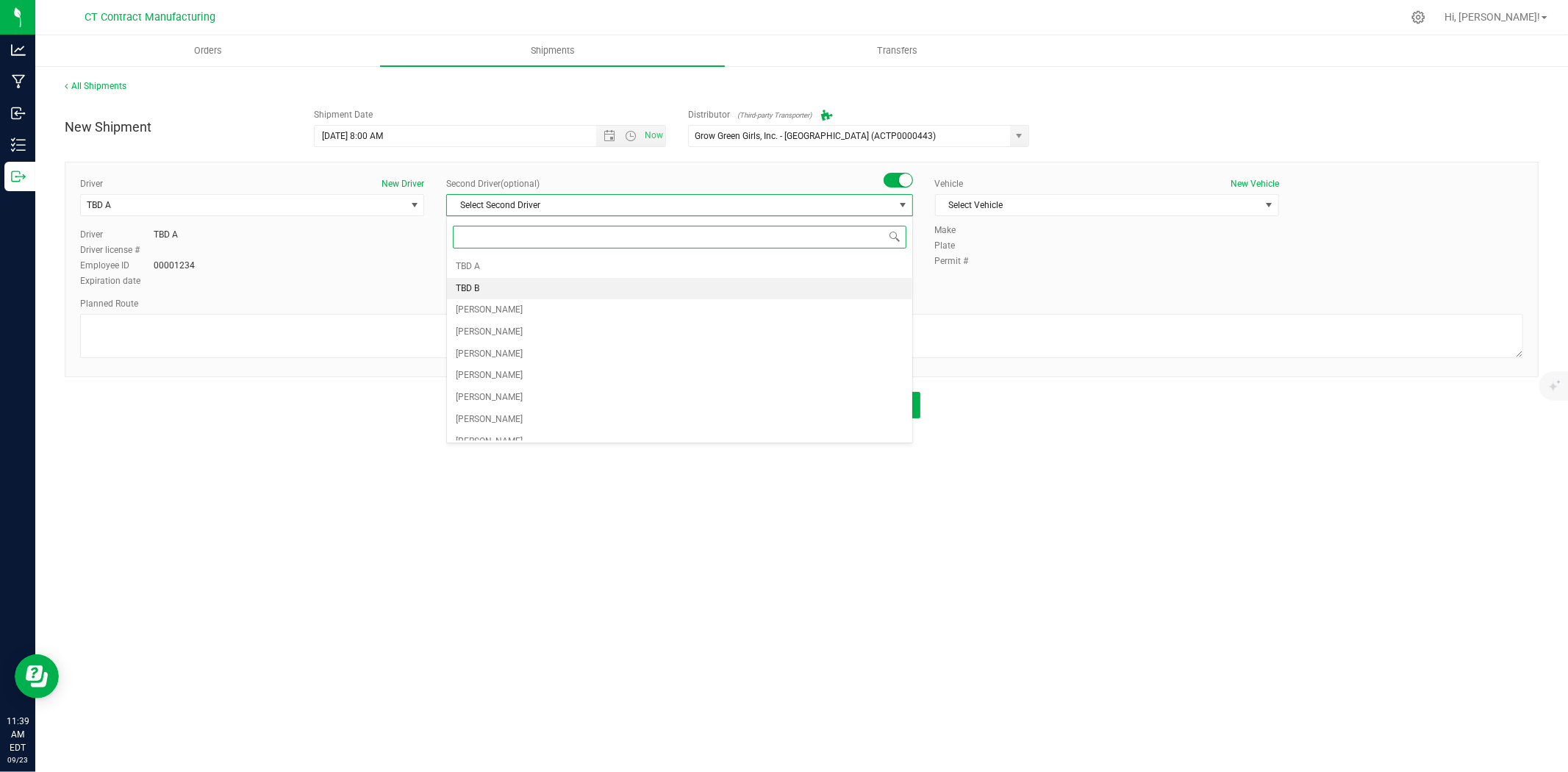
click at [567, 296] on li "TBD B" at bounding box center [680, 288] width 465 height 22
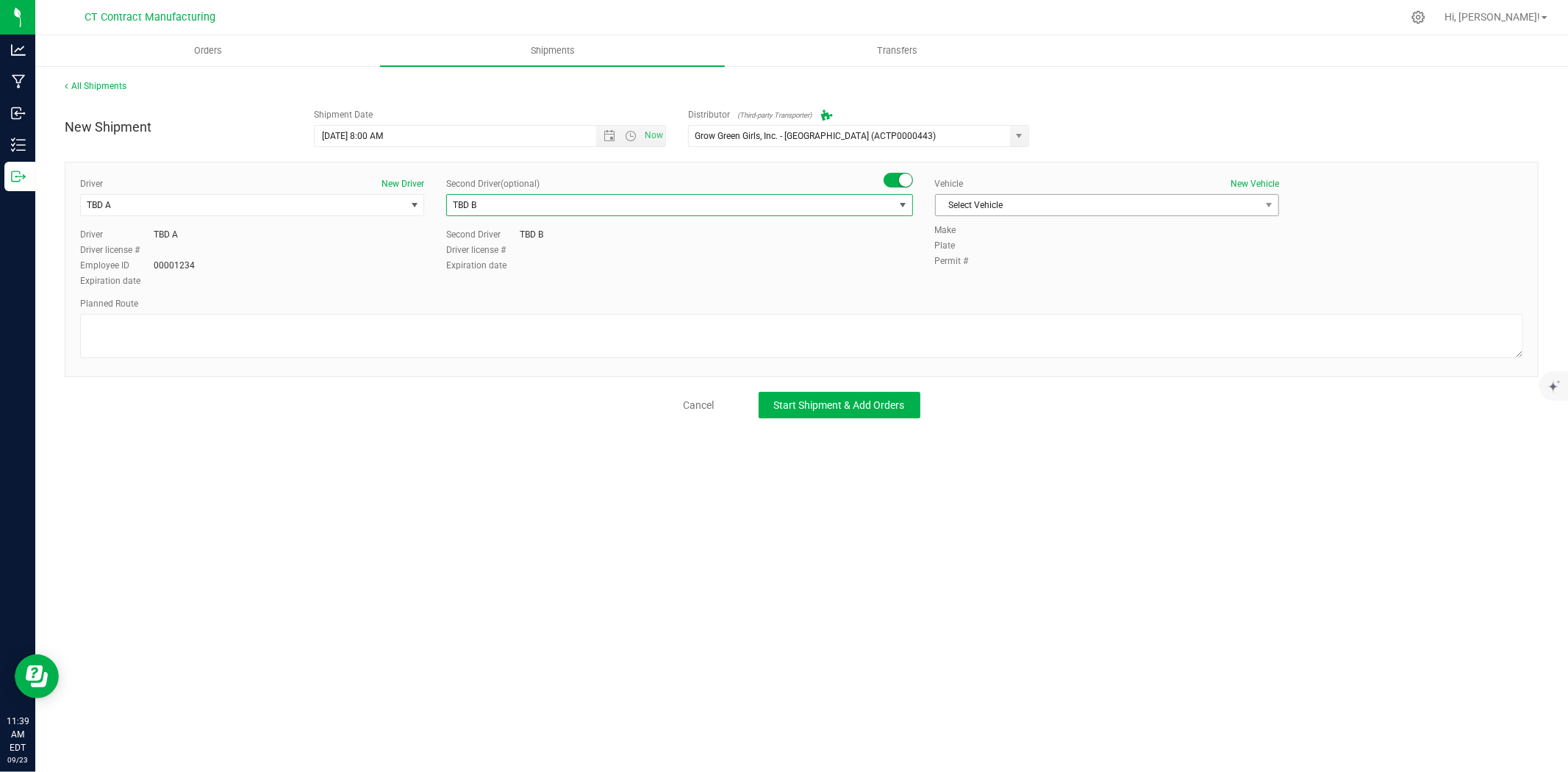
click at [1078, 203] on span "Select Vehicle" at bounding box center [1098, 204] width 324 height 20
click at [1069, 251] on li "Ford Transit 250" at bounding box center [1107, 252] width 343 height 22
click at [1176, 69] on div "All Shipments New Shipment Shipment Date 9/24/2025 8:00 AM Now Distributor (Thi…" at bounding box center [802, 248] width 1533 height 369
click at [346, 334] on textarea at bounding box center [802, 336] width 1443 height 44
paste textarea "Randomized route via 3rd party transporter"
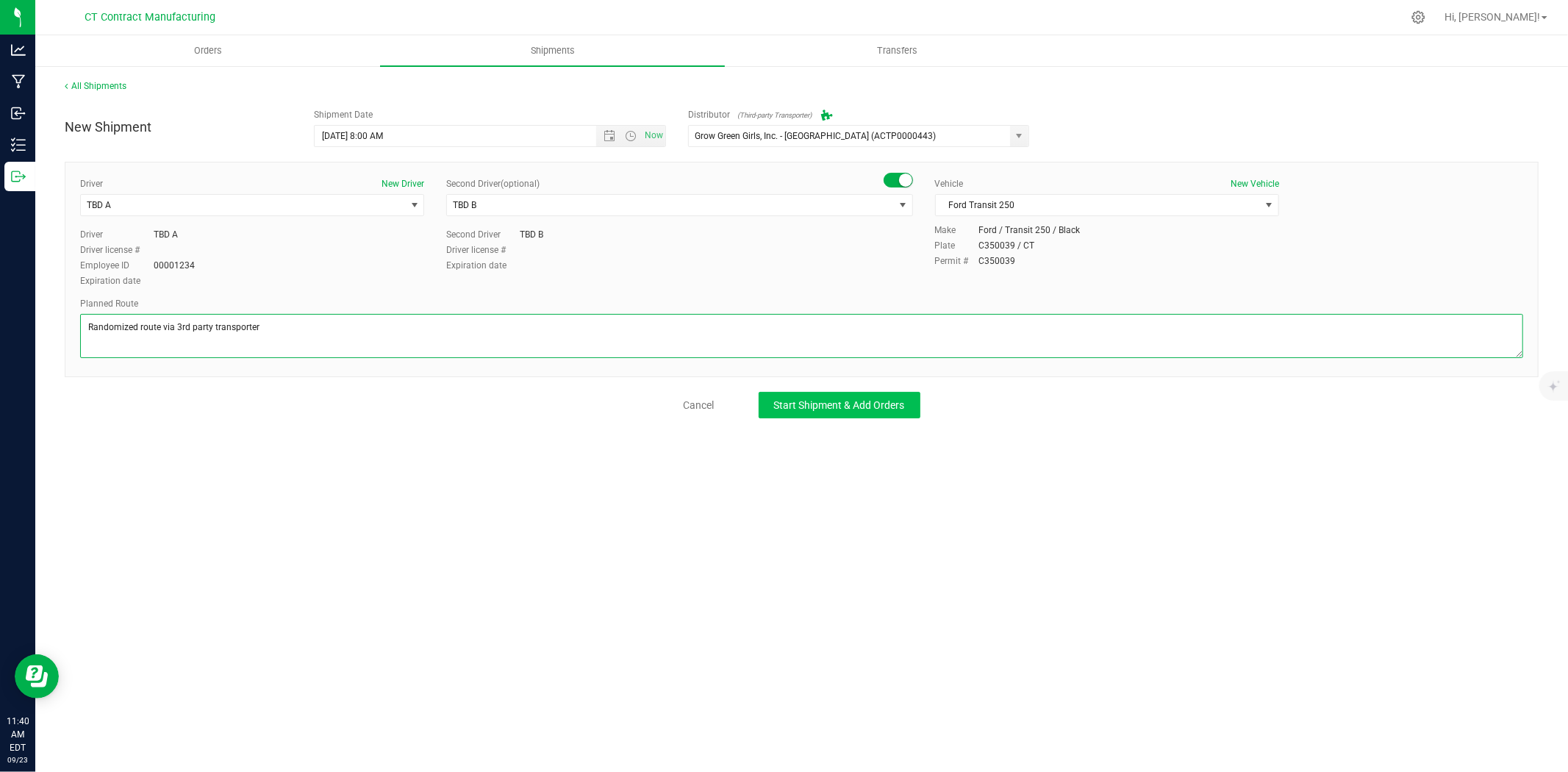
type textarea "Randomized route via 3rd party transporter"
click at [841, 402] on span "Start Shipment & Add Orders" at bounding box center [840, 405] width 131 height 11
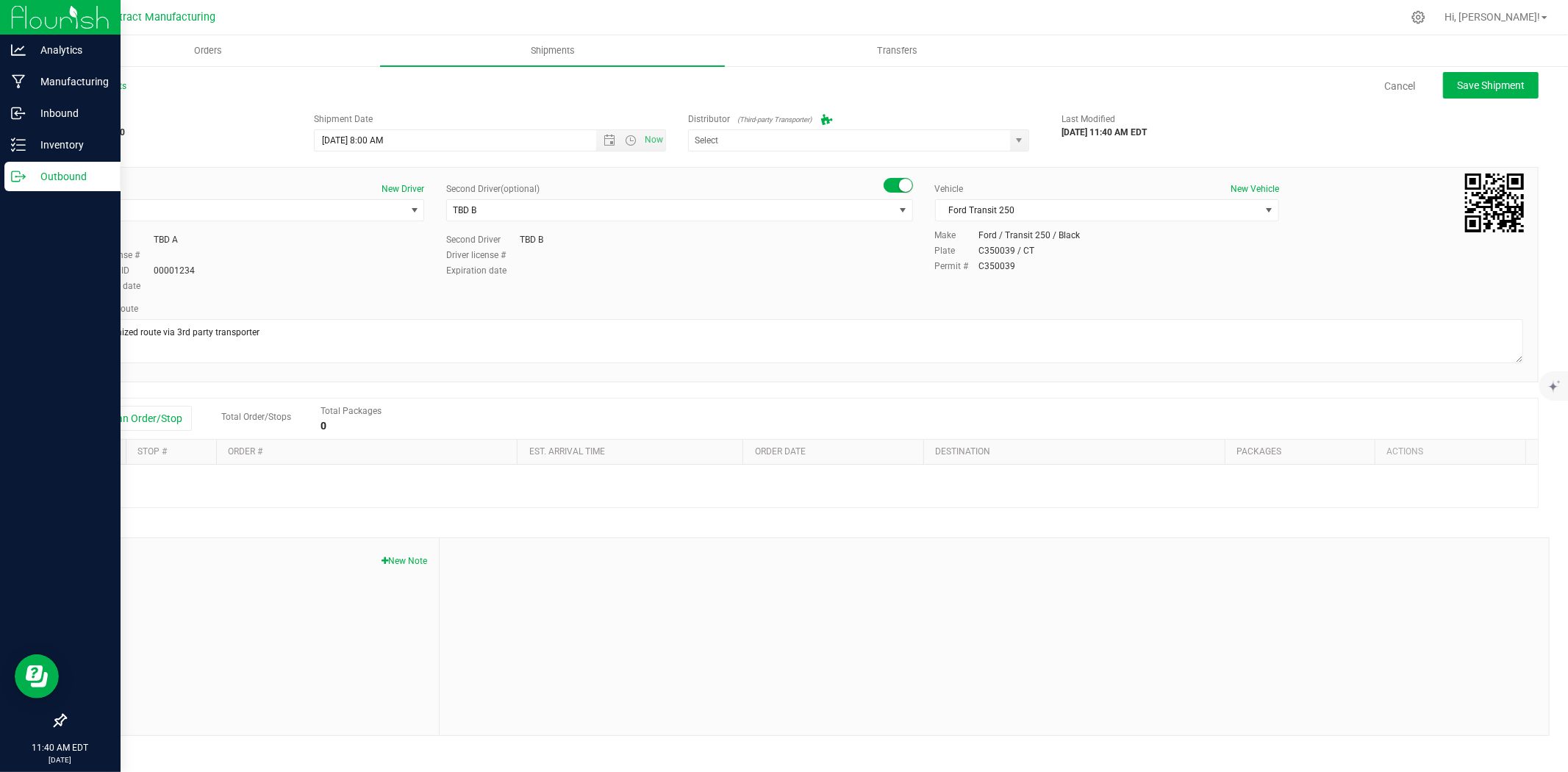
type input "Grow Green Girls, Inc. - Westbrook (ACTP0000443)"
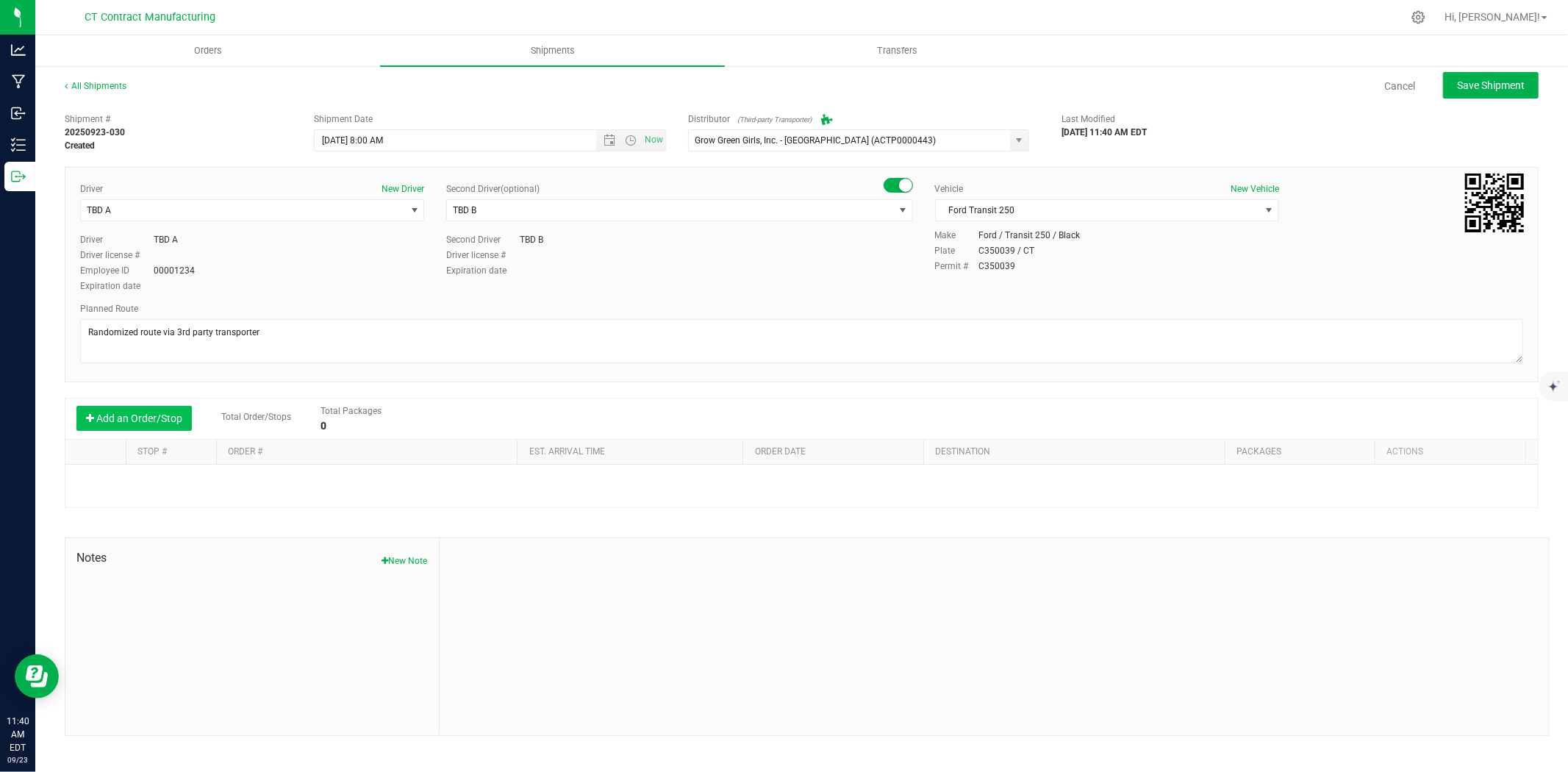
click at [174, 422] on button "Add an Order/Stop" at bounding box center [133, 418] width 116 height 25
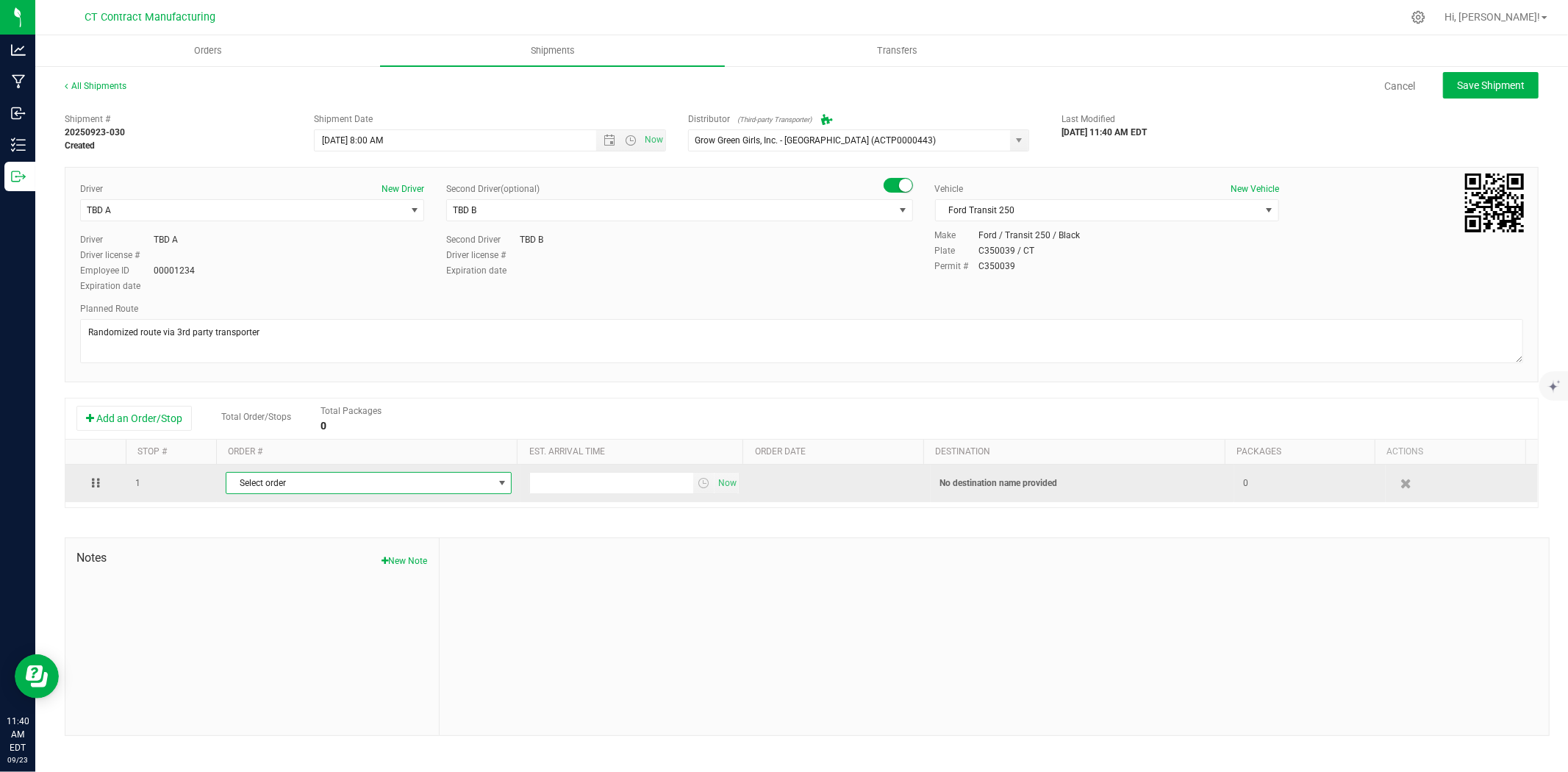
click at [298, 482] on span "Select order" at bounding box center [359, 483] width 266 height 20
type input "3351"
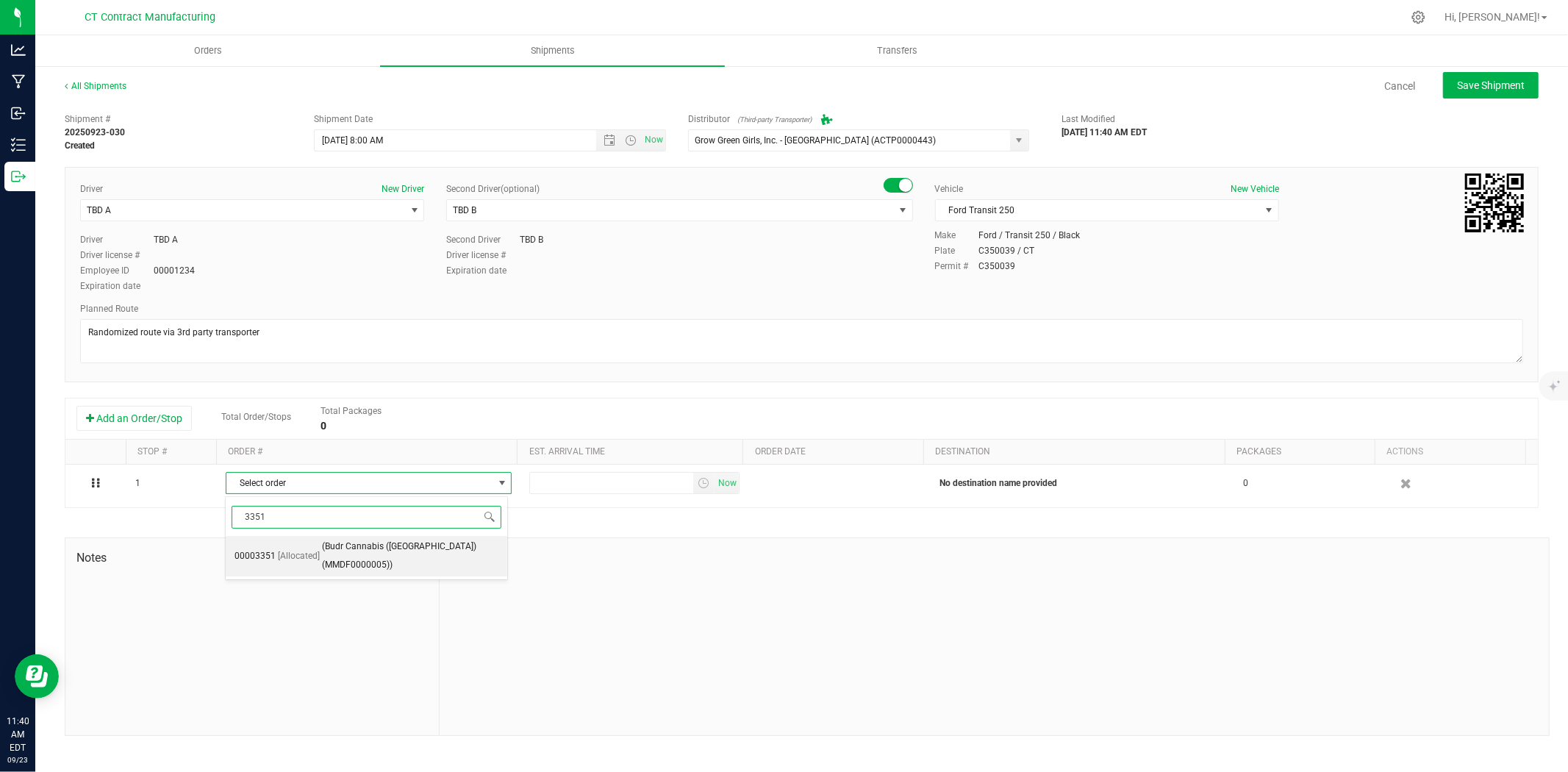
click at [300, 553] on span "[Allocated]" at bounding box center [298, 557] width 42 height 19
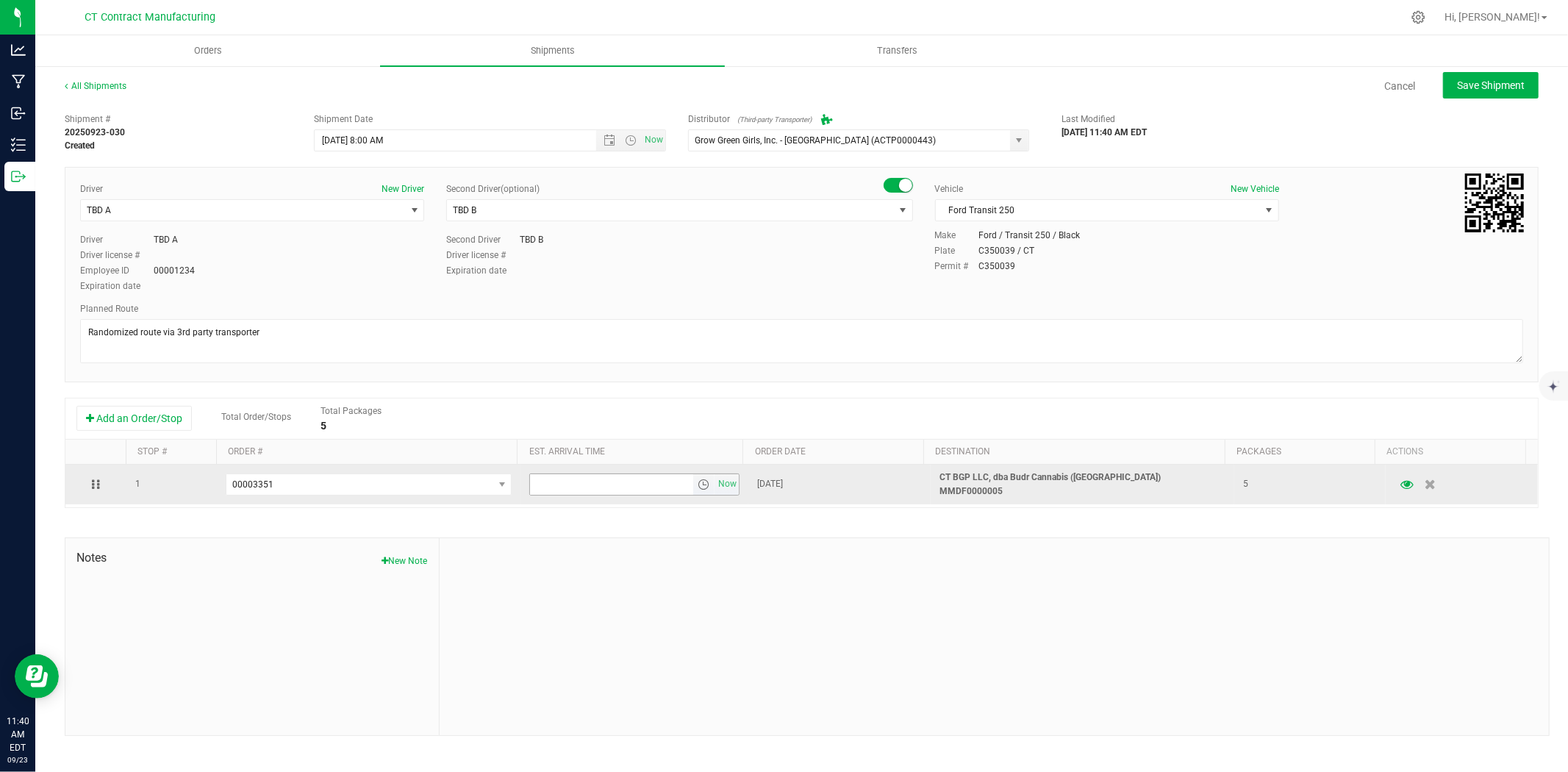
click at [700, 486] on span "select" at bounding box center [703, 484] width 11 height 11
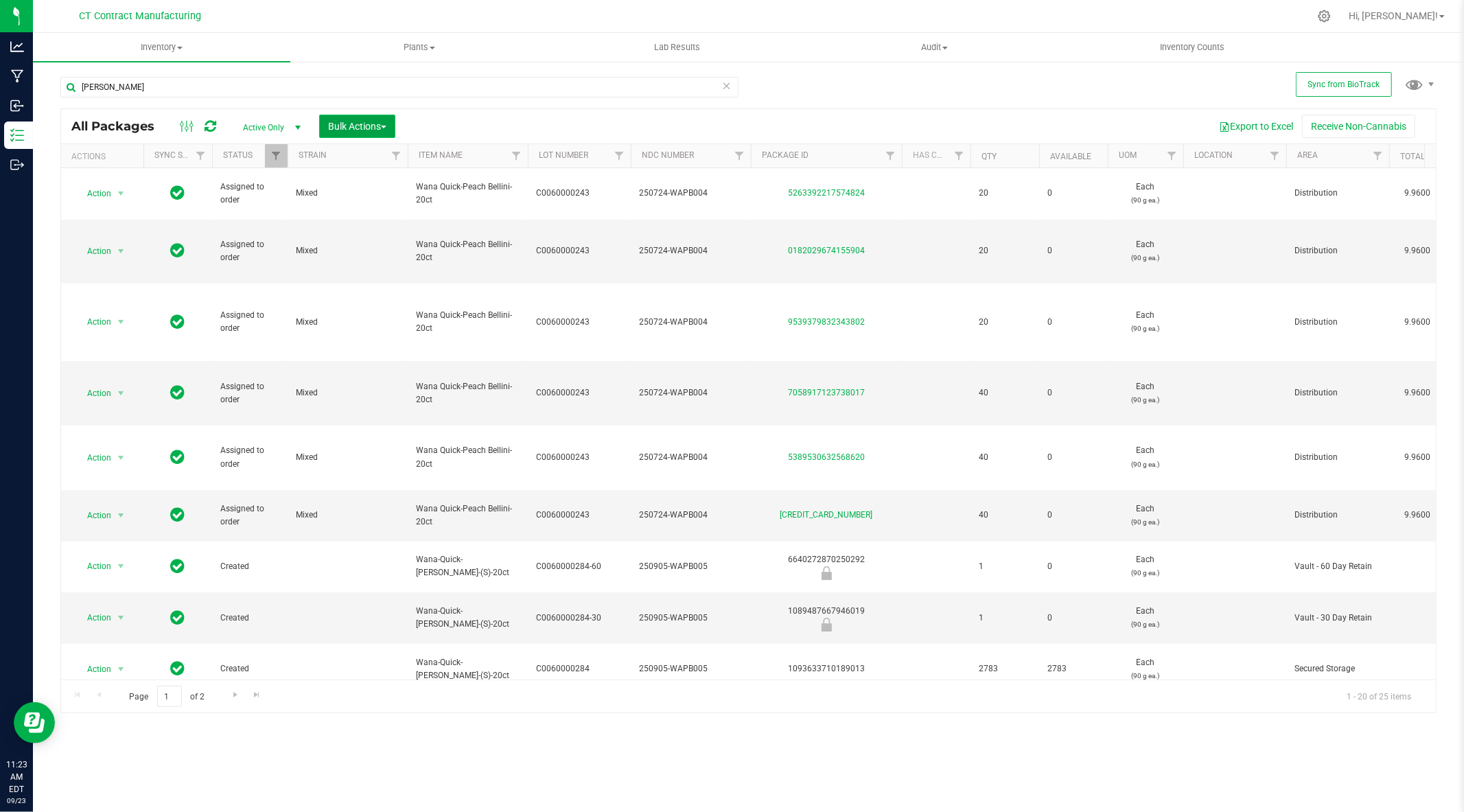
click at [371, 125] on span "Bulk Actions" at bounding box center [357, 125] width 59 height 11
click at [387, 225] on div "Locate packages" at bounding box center [371, 234] width 87 height 22
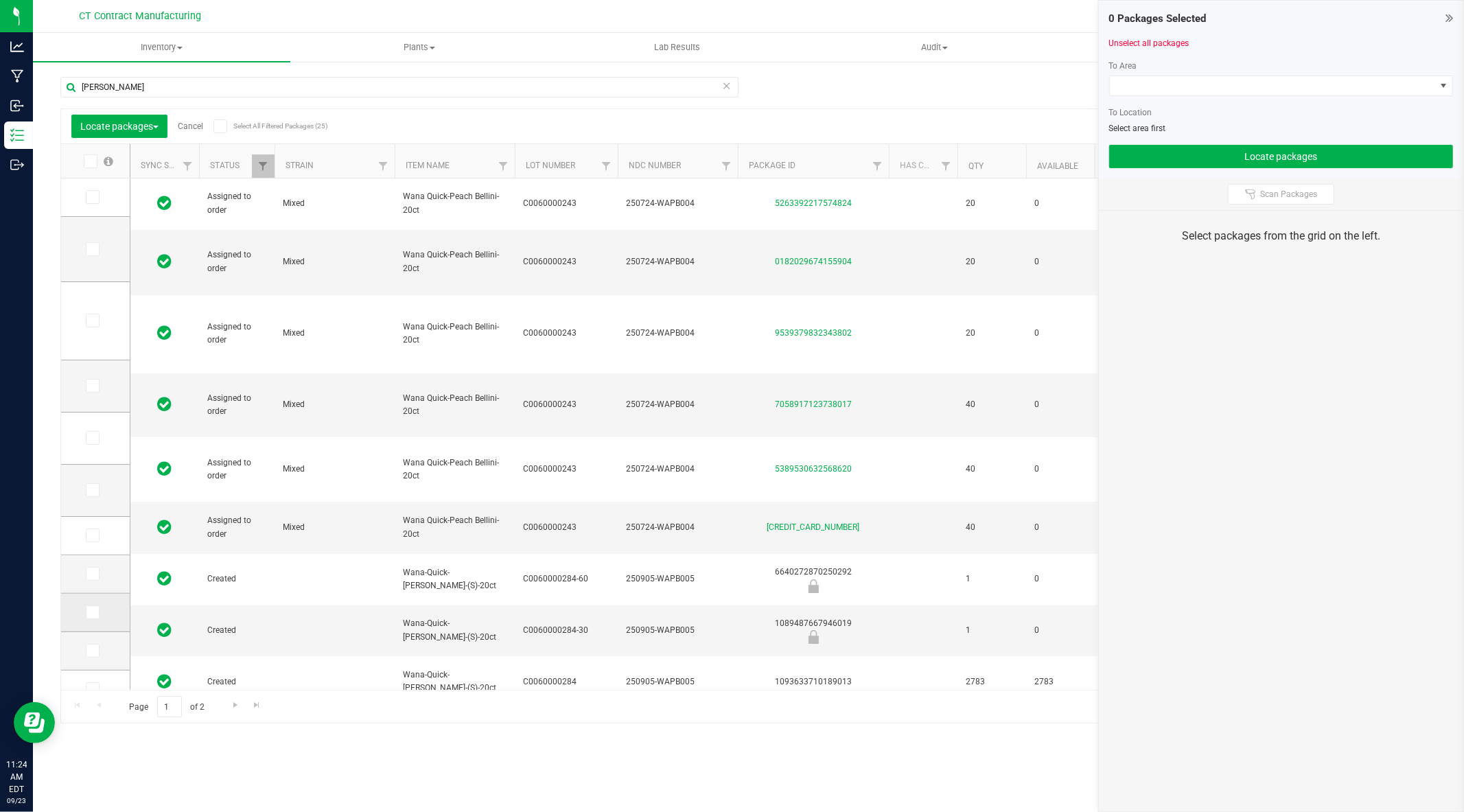
click at [92, 612] on icon at bounding box center [92, 612] width 9 height 0
click at [0, 0] on input "checkbox" at bounding box center [0, 0] width 0 height 0
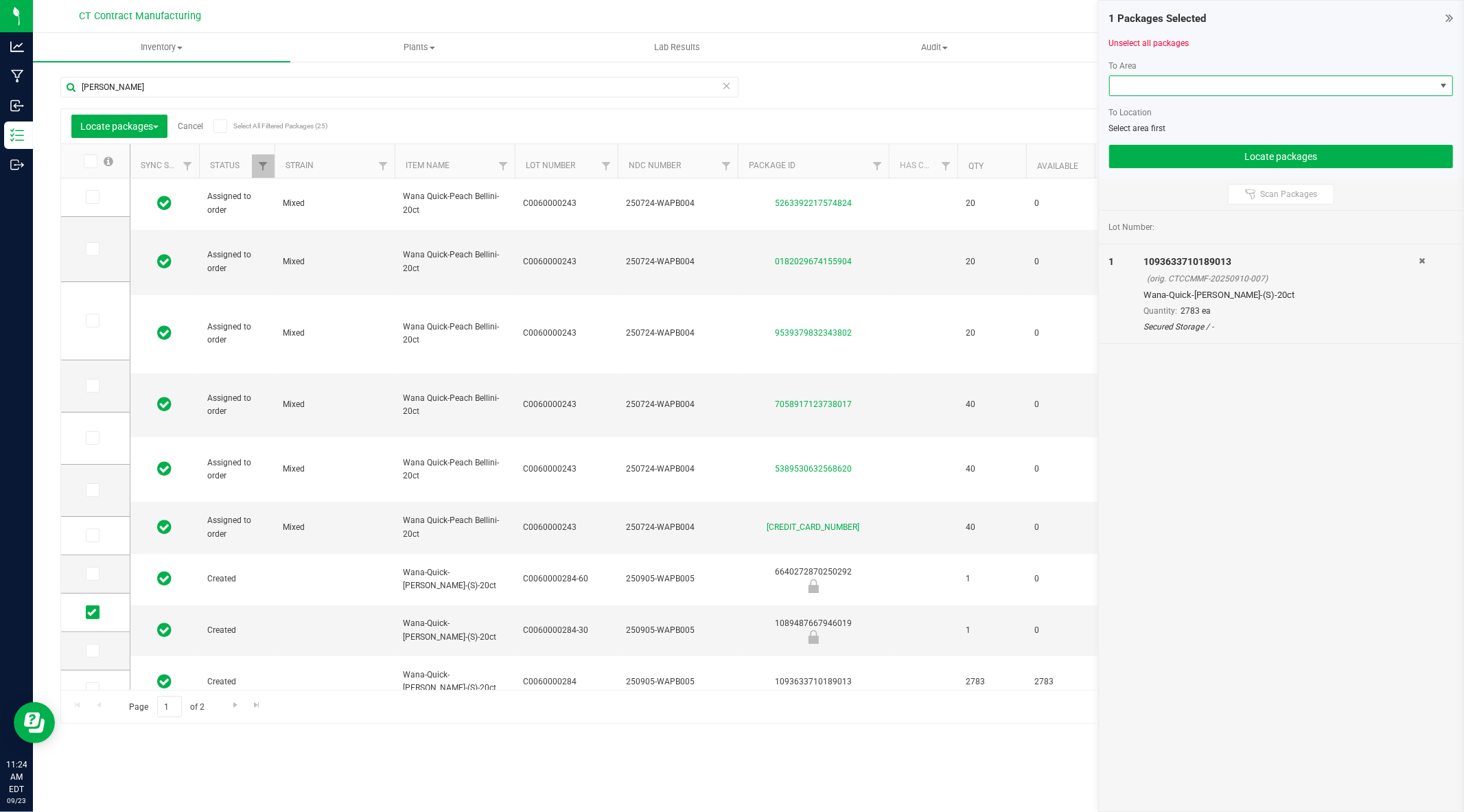
click at [1244, 78] on span at bounding box center [1273, 85] width 325 height 19
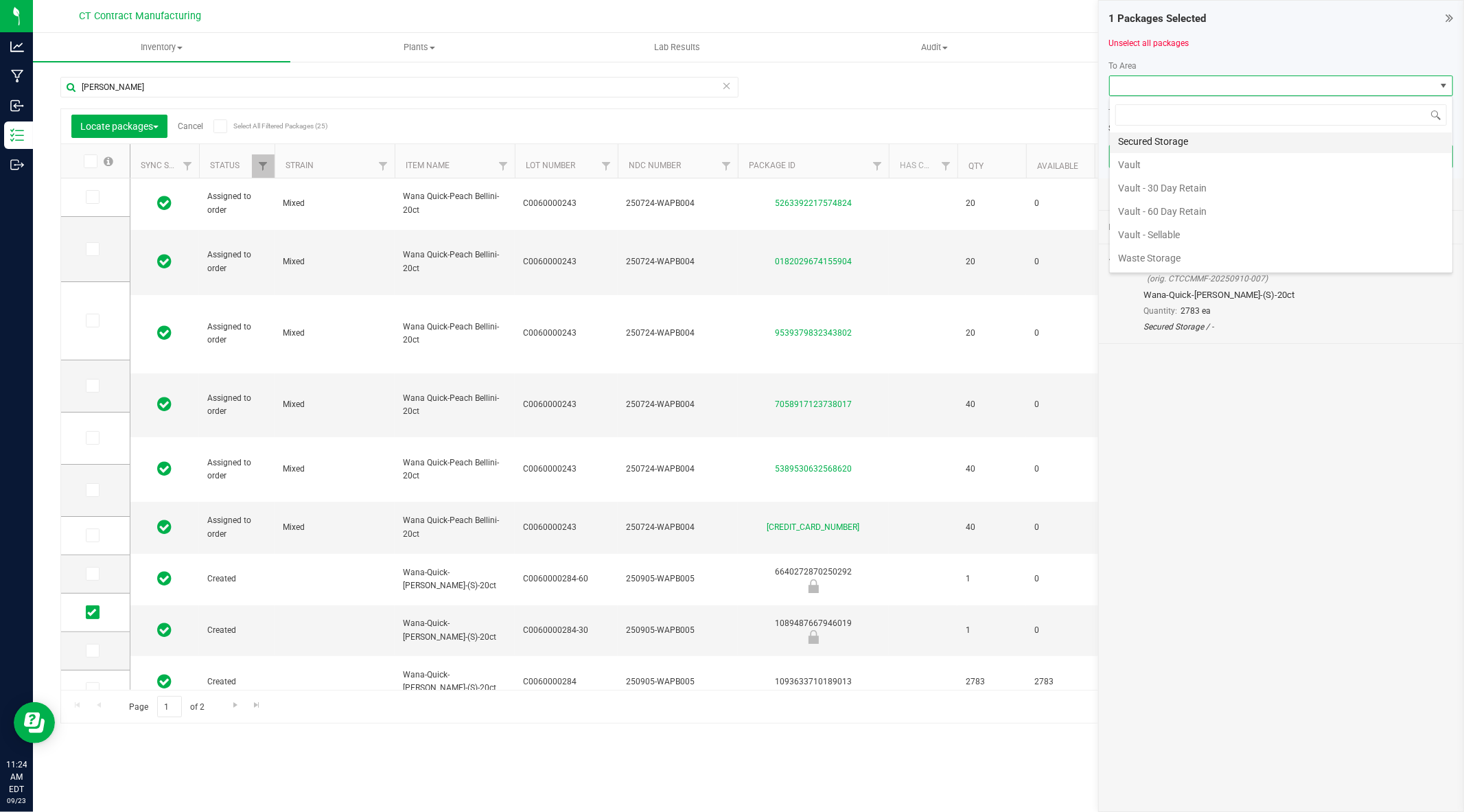
scroll to position [238, 0]
click at [1174, 234] on li "Vault - Sellable" at bounding box center [1281, 234] width 342 height 23
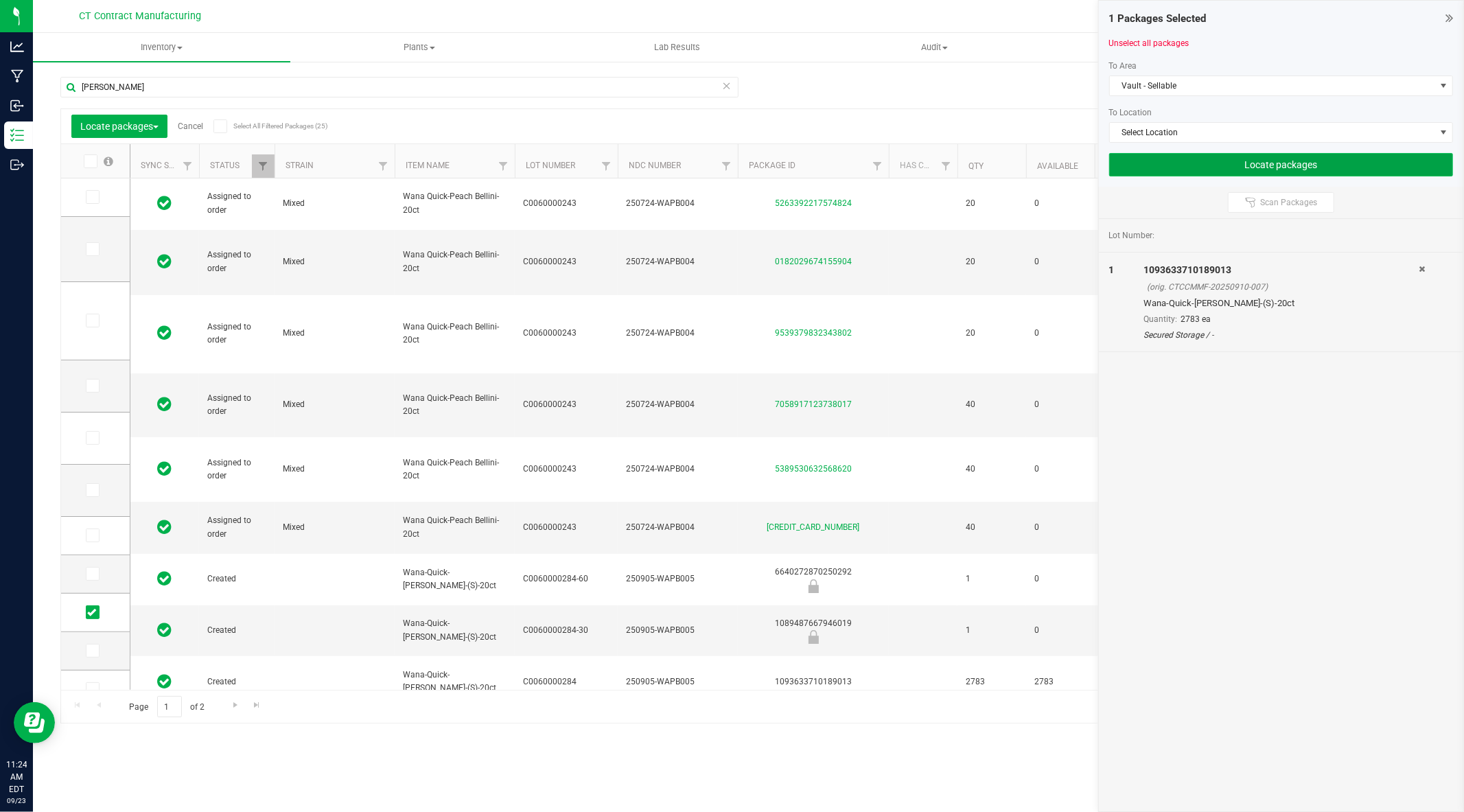
click at [1253, 167] on button "Locate packages" at bounding box center [1281, 164] width 344 height 23
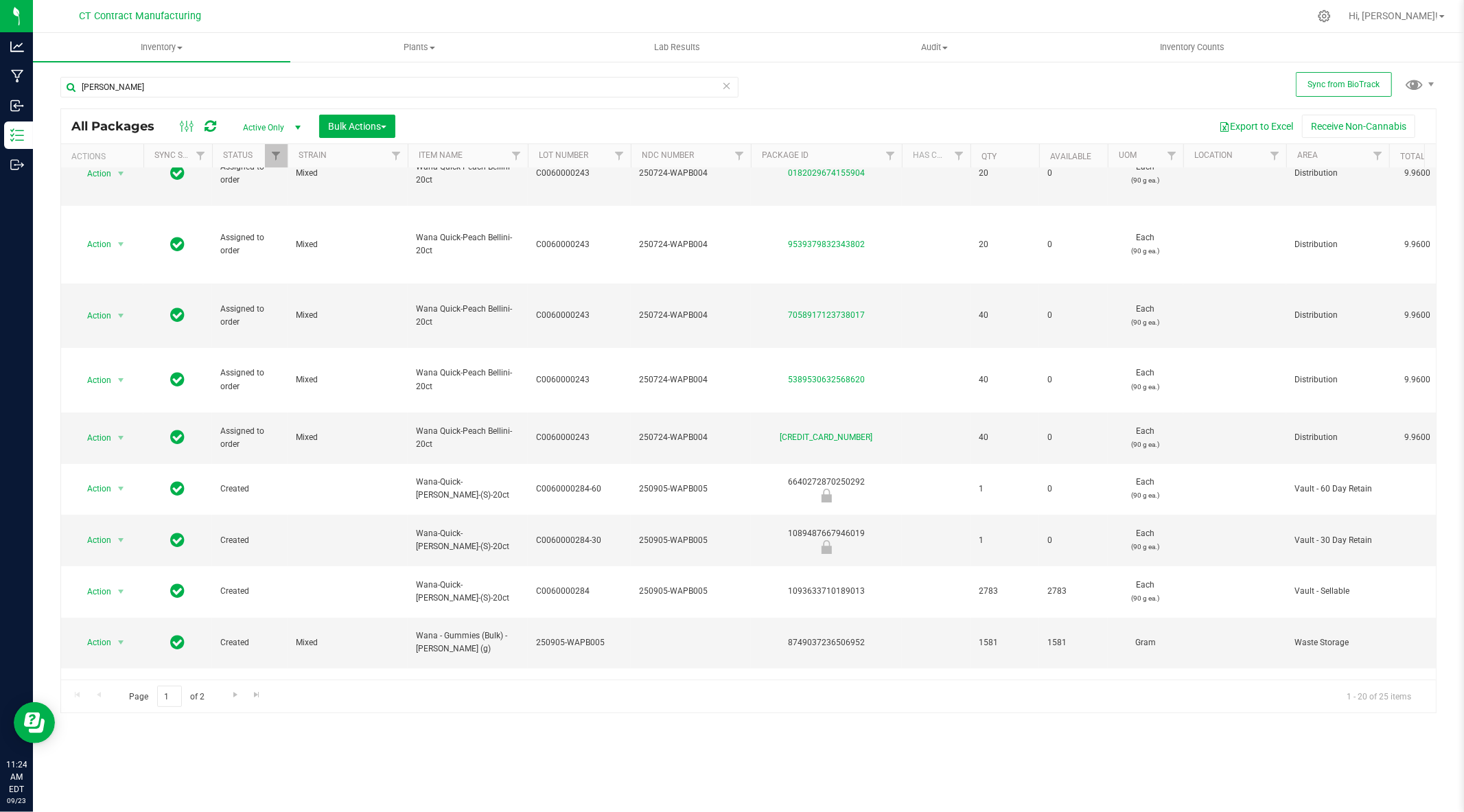
scroll to position [72, 0]
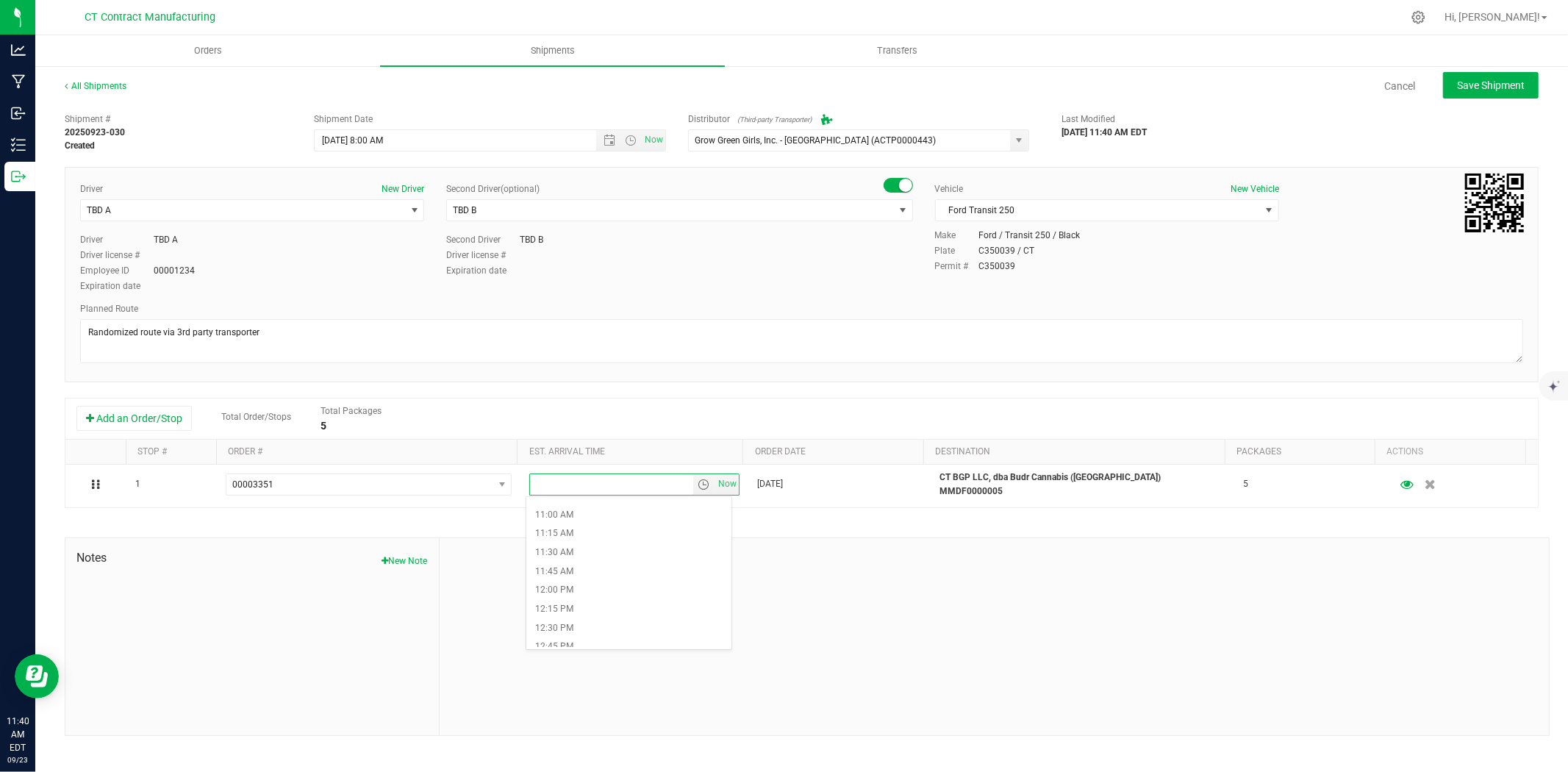
scroll to position [898, 0]
click at [615, 630] on li "1:30 PM" at bounding box center [628, 632] width 205 height 19
click at [1496, 92] on button "Save Shipment" at bounding box center [1491, 86] width 95 height 27
type input "9/24/2025 12:00 PM"
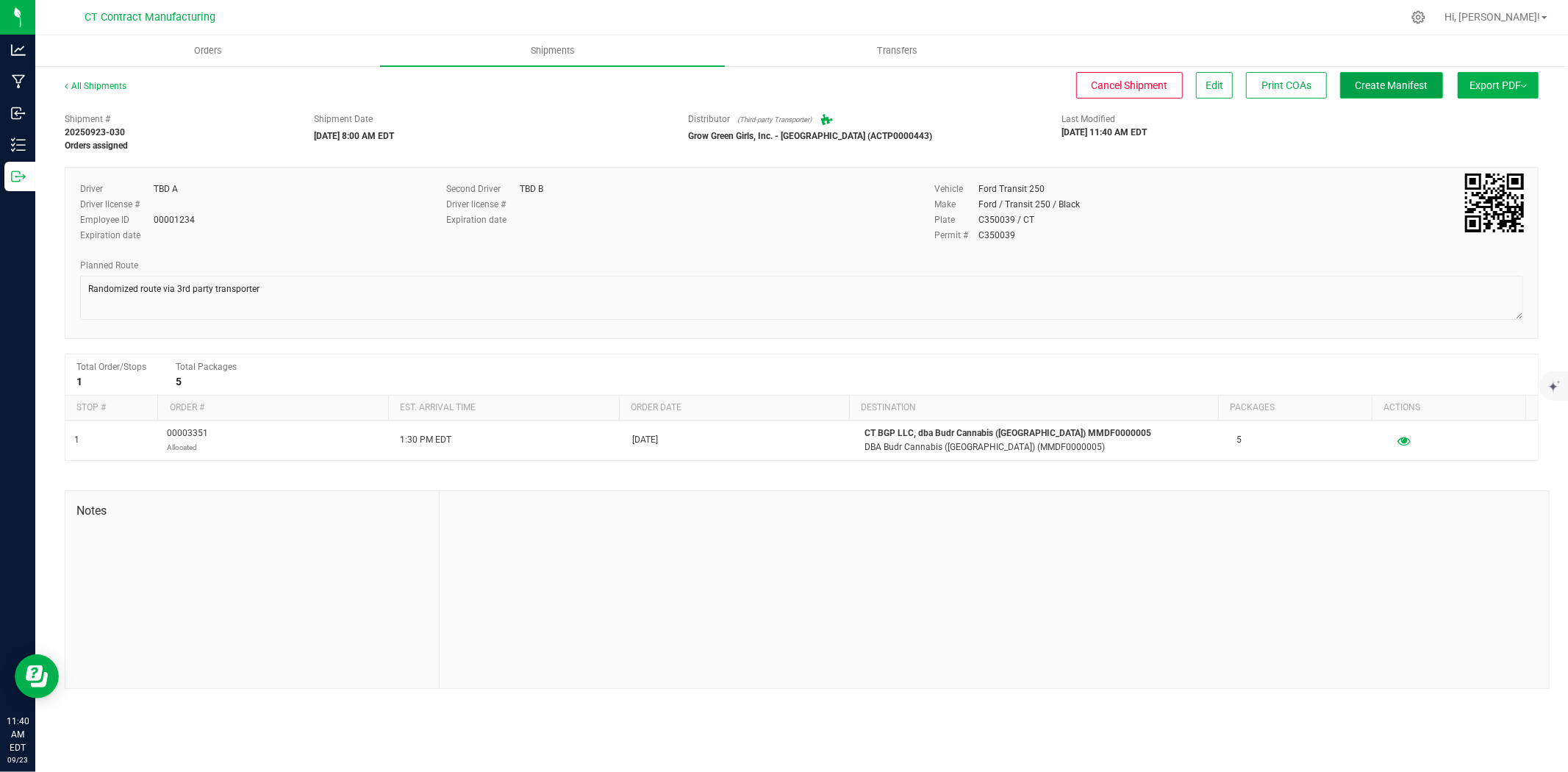
click at [1395, 84] on span "Create Manifest" at bounding box center [1392, 85] width 72 height 11
click at [104, 83] on link "All Shipments" at bounding box center [95, 86] width 62 height 11
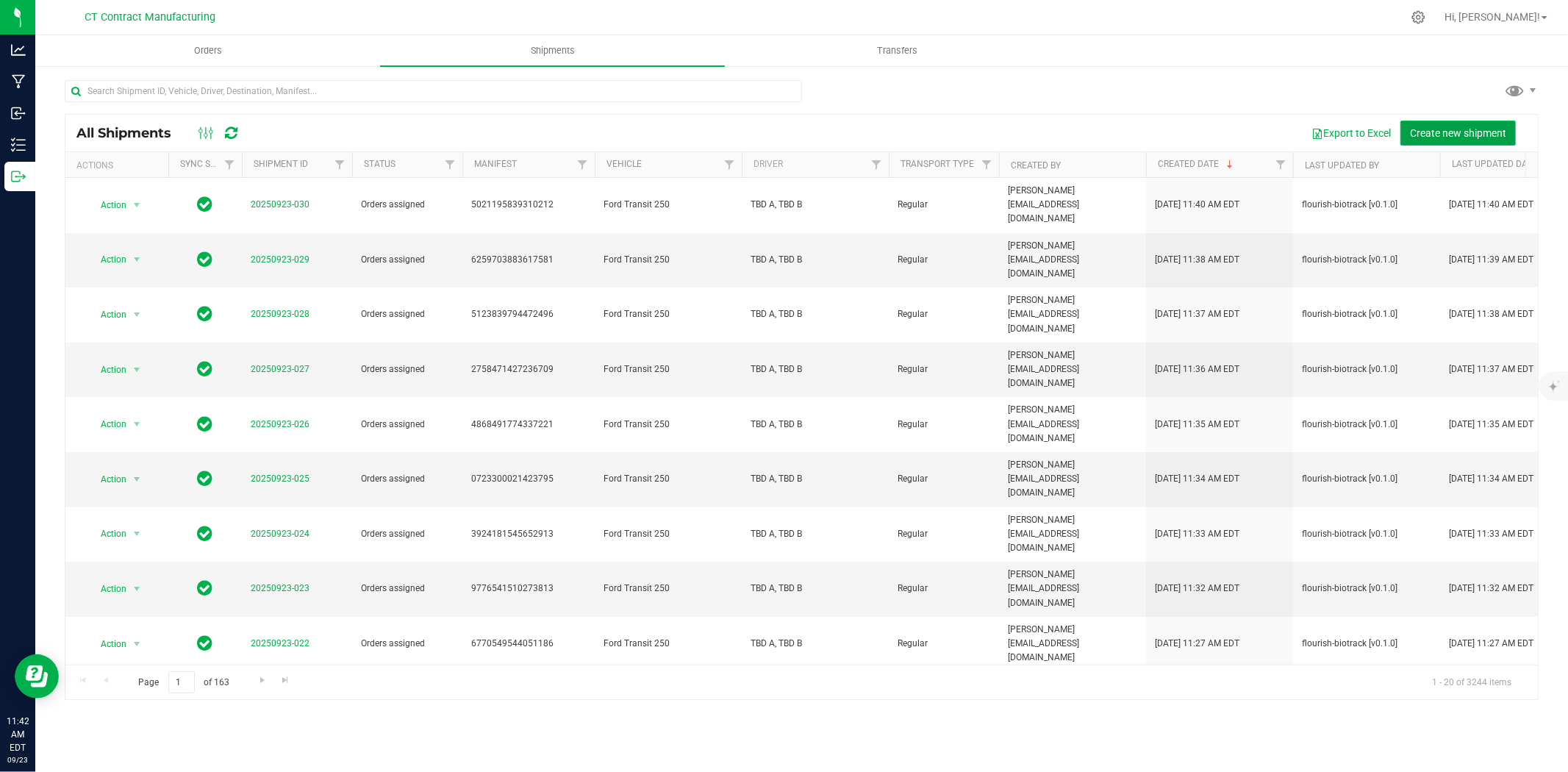
click at [1428, 129] on span "Create new shipment" at bounding box center [1458, 133] width 96 height 11
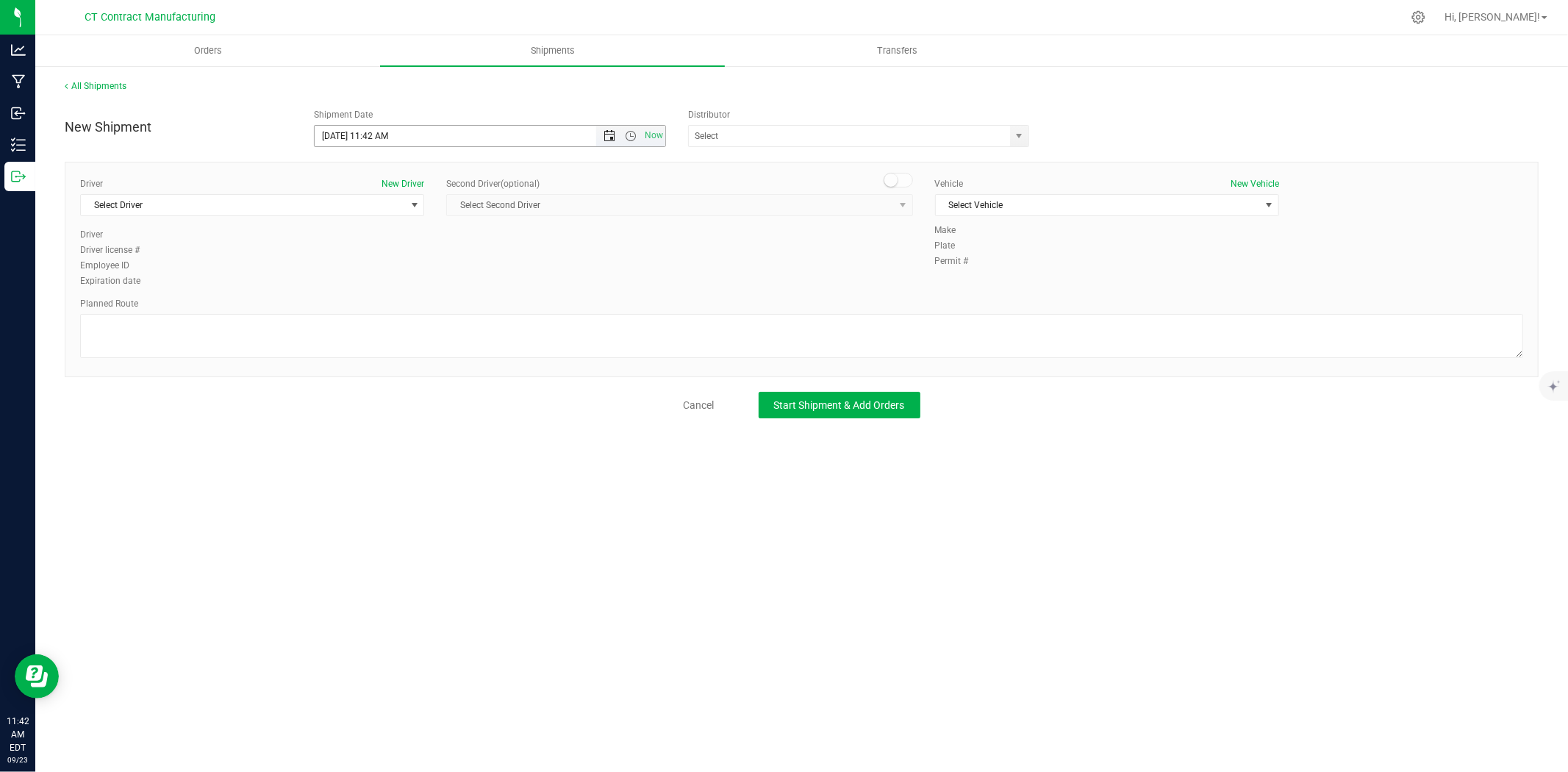
click at [610, 130] on span "Open the date view" at bounding box center [609, 135] width 11 height 11
click at [392, 283] on link "24" at bounding box center [392, 286] width 21 height 23
click at [630, 134] on span "Open the time view" at bounding box center [630, 135] width 11 height 11
click at [395, 221] on li "8:00 AM" at bounding box center [489, 218] width 349 height 19
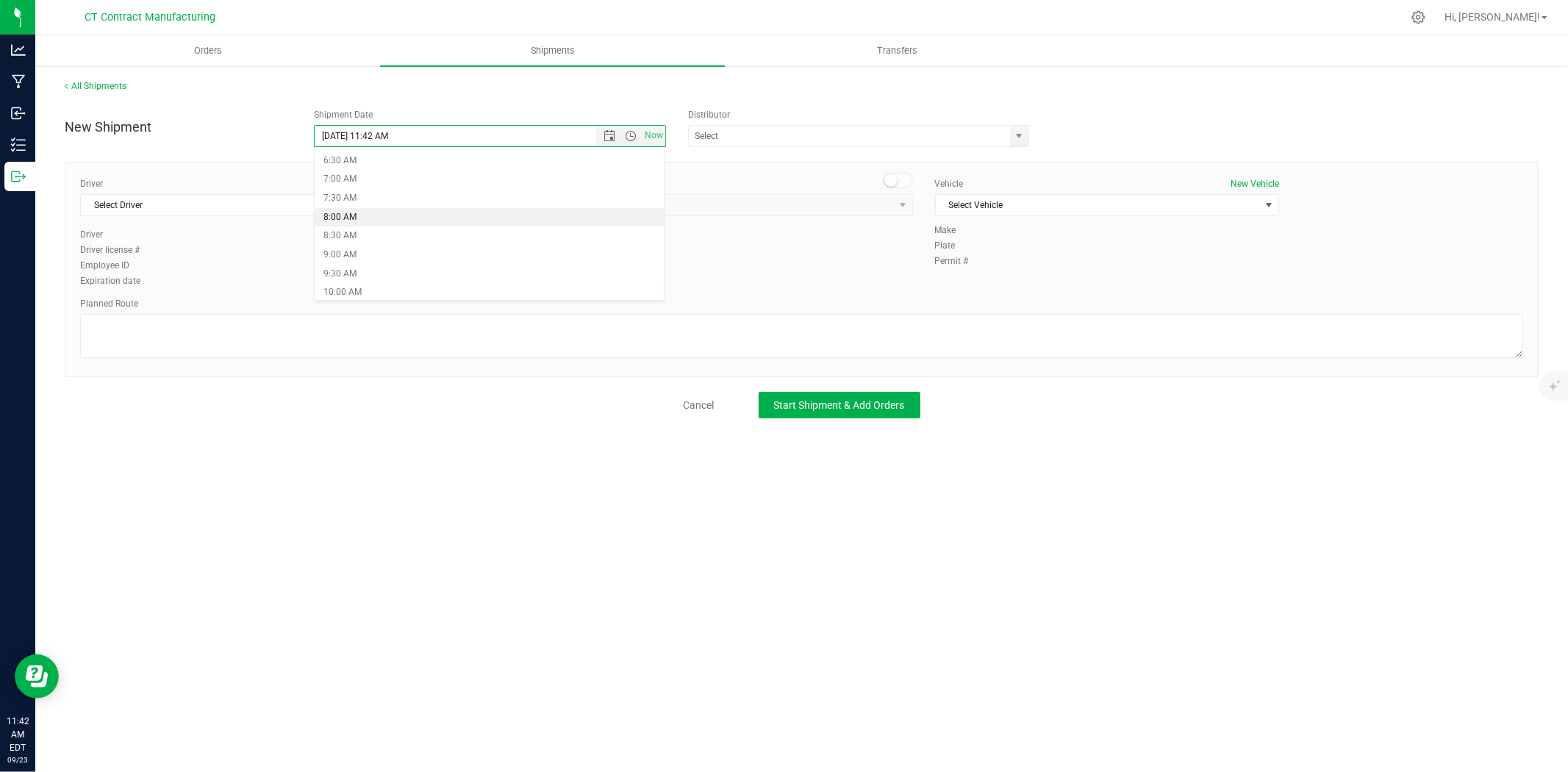
type input "9/24/2025 8:00 AM"
click at [844, 8] on div at bounding box center [833, 17] width 1138 height 28
click at [1017, 134] on span "select" at bounding box center [1019, 135] width 11 height 11
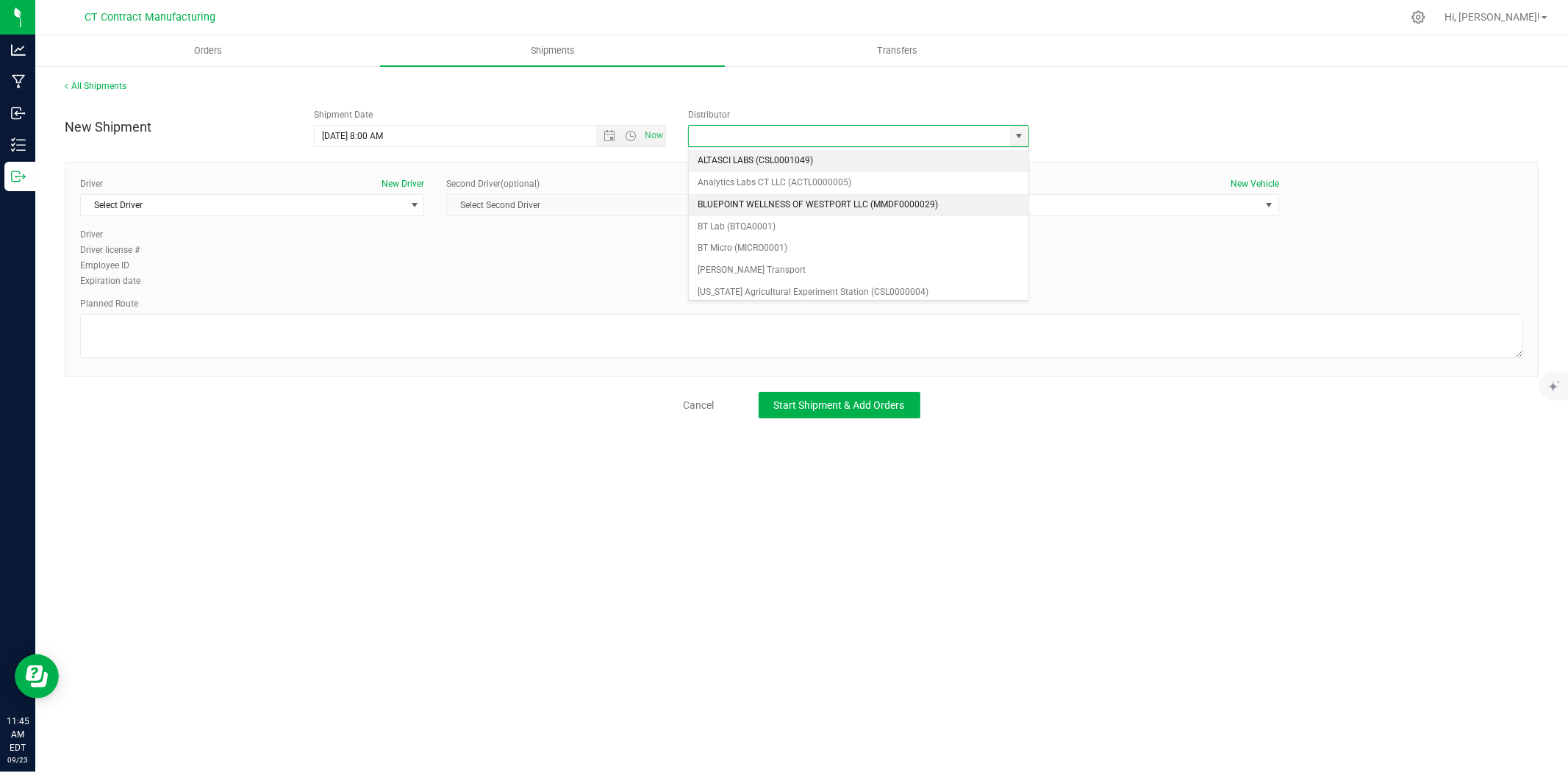
scroll to position [81, 0]
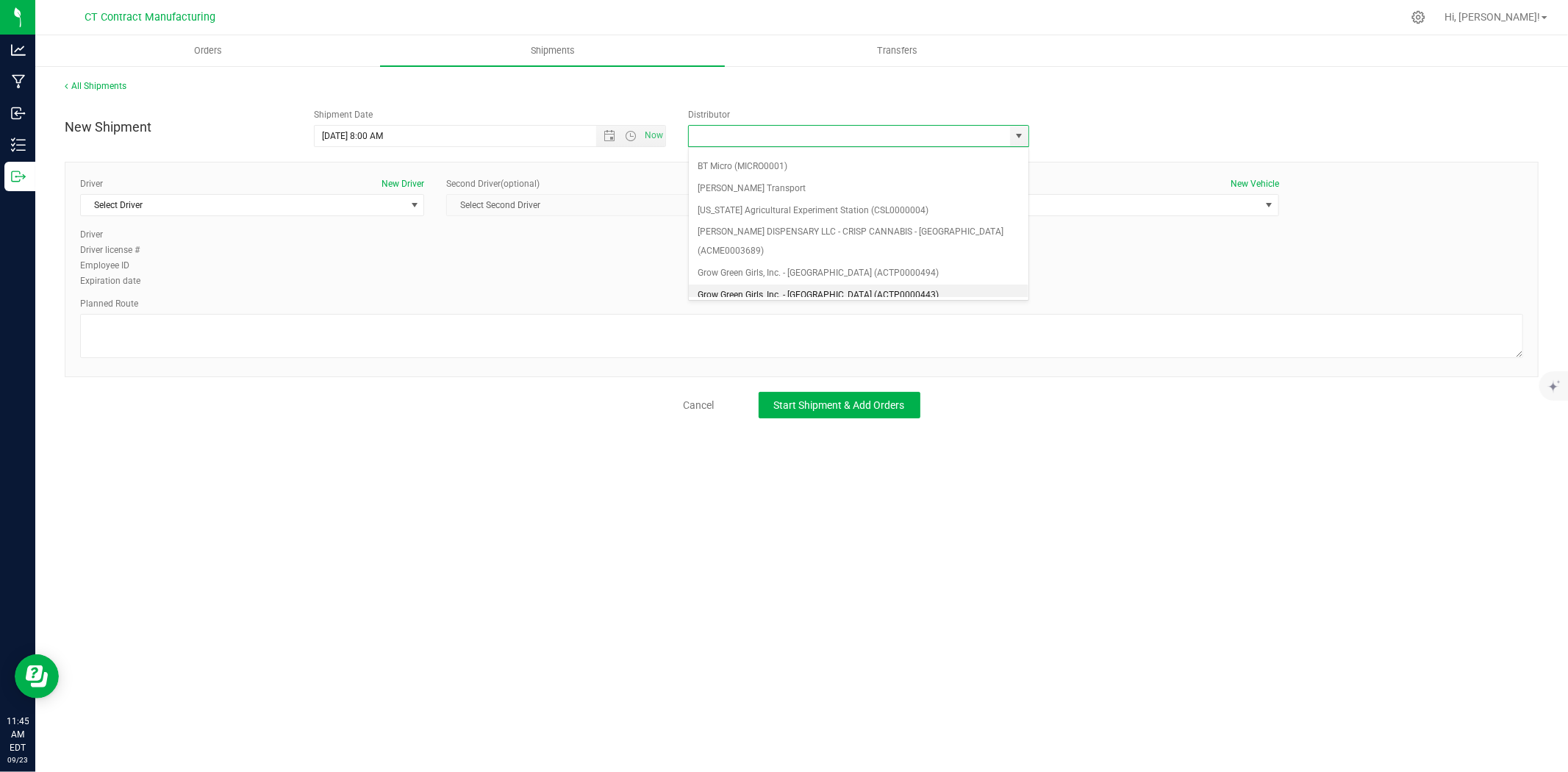
click at [900, 285] on li "Grow Green Girls, Inc. - Westbrook (ACTP0000443)" at bounding box center [858, 295] width 339 height 22
type input "Grow Green Girls, Inc. - Westbrook (ACTP0000443)"
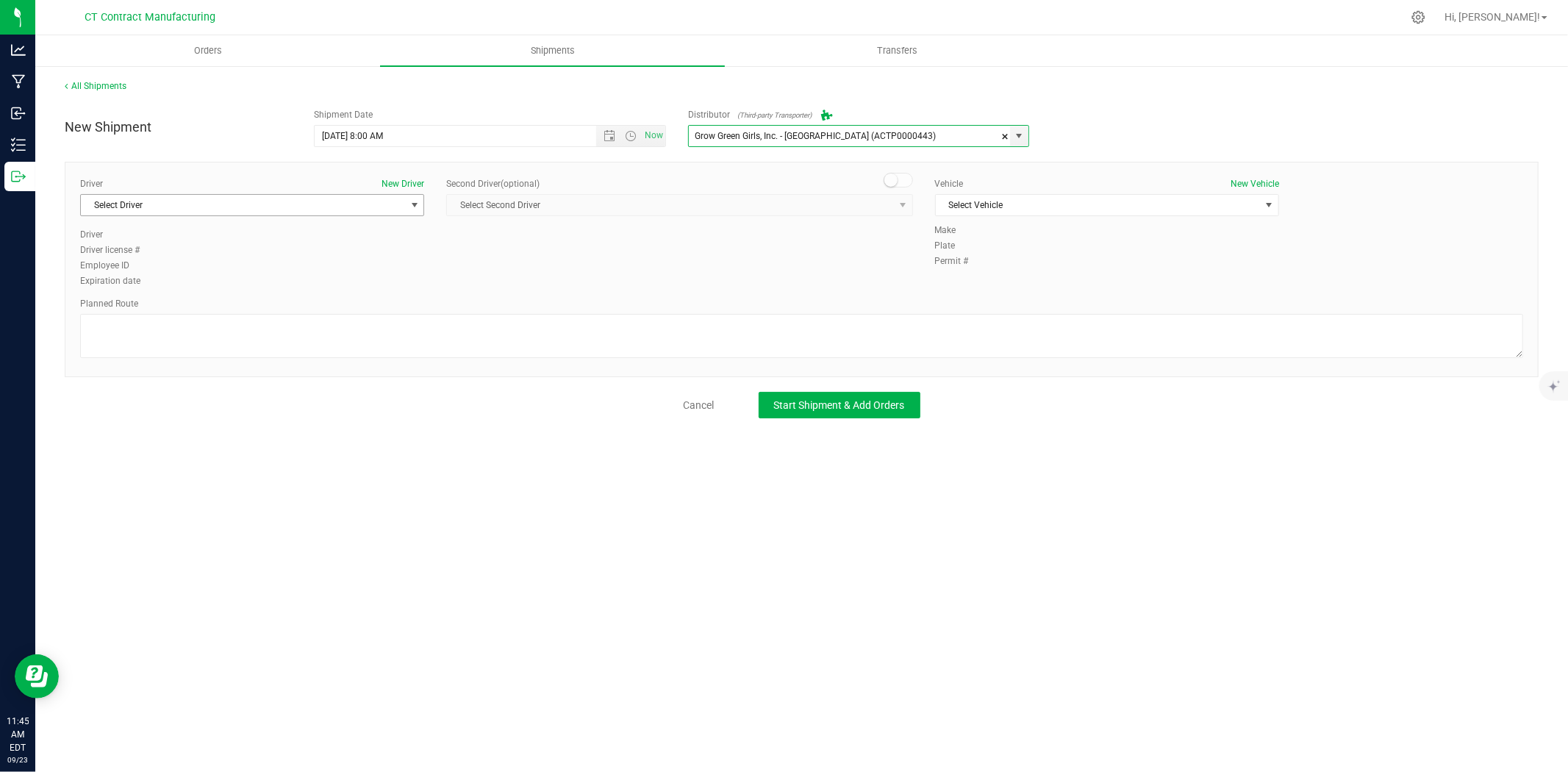
click at [417, 208] on span "select" at bounding box center [414, 204] width 11 height 11
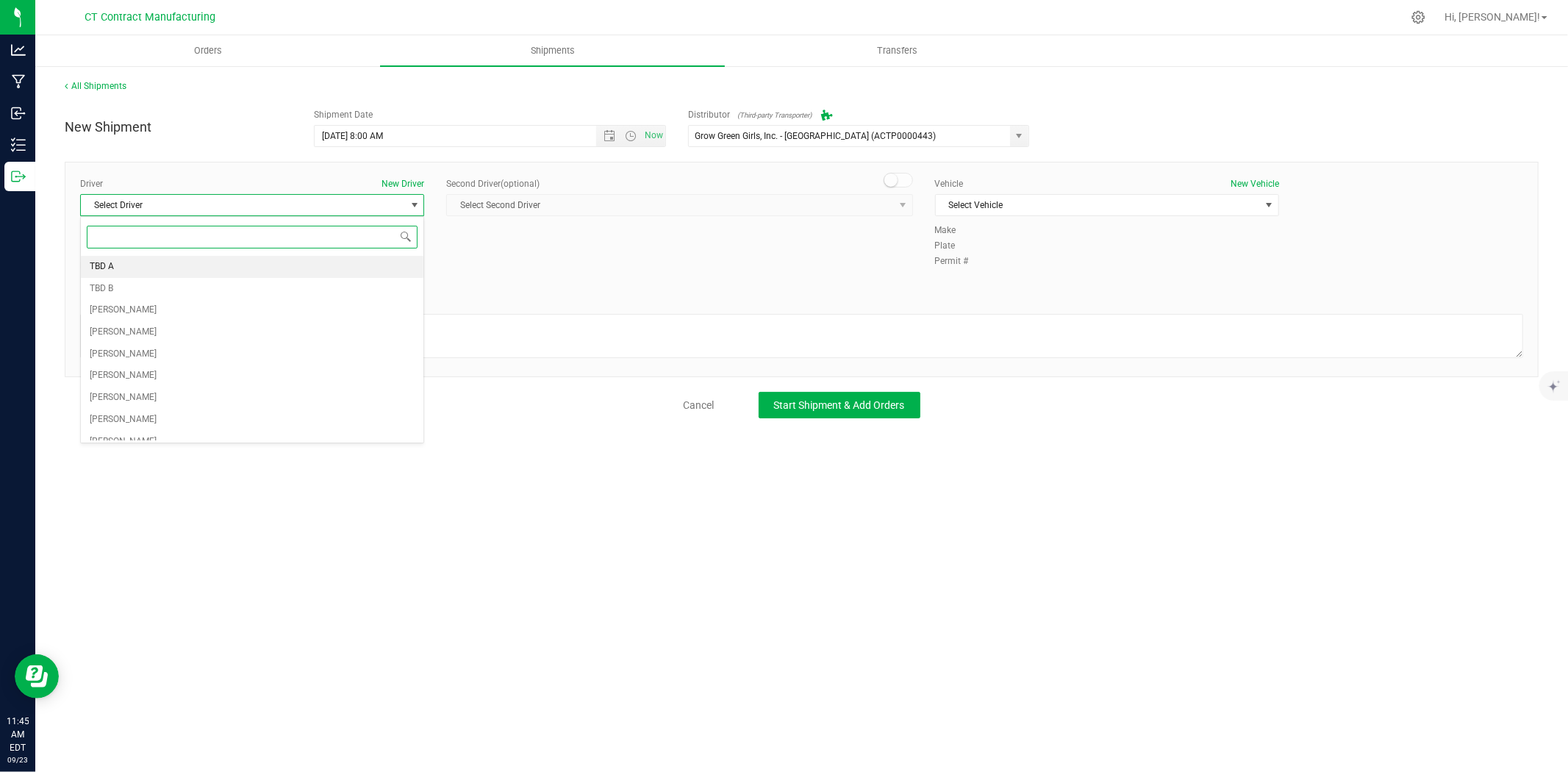
click at [347, 261] on li "TBD A" at bounding box center [252, 266] width 343 height 22
click at [911, 181] on span at bounding box center [898, 180] width 29 height 15
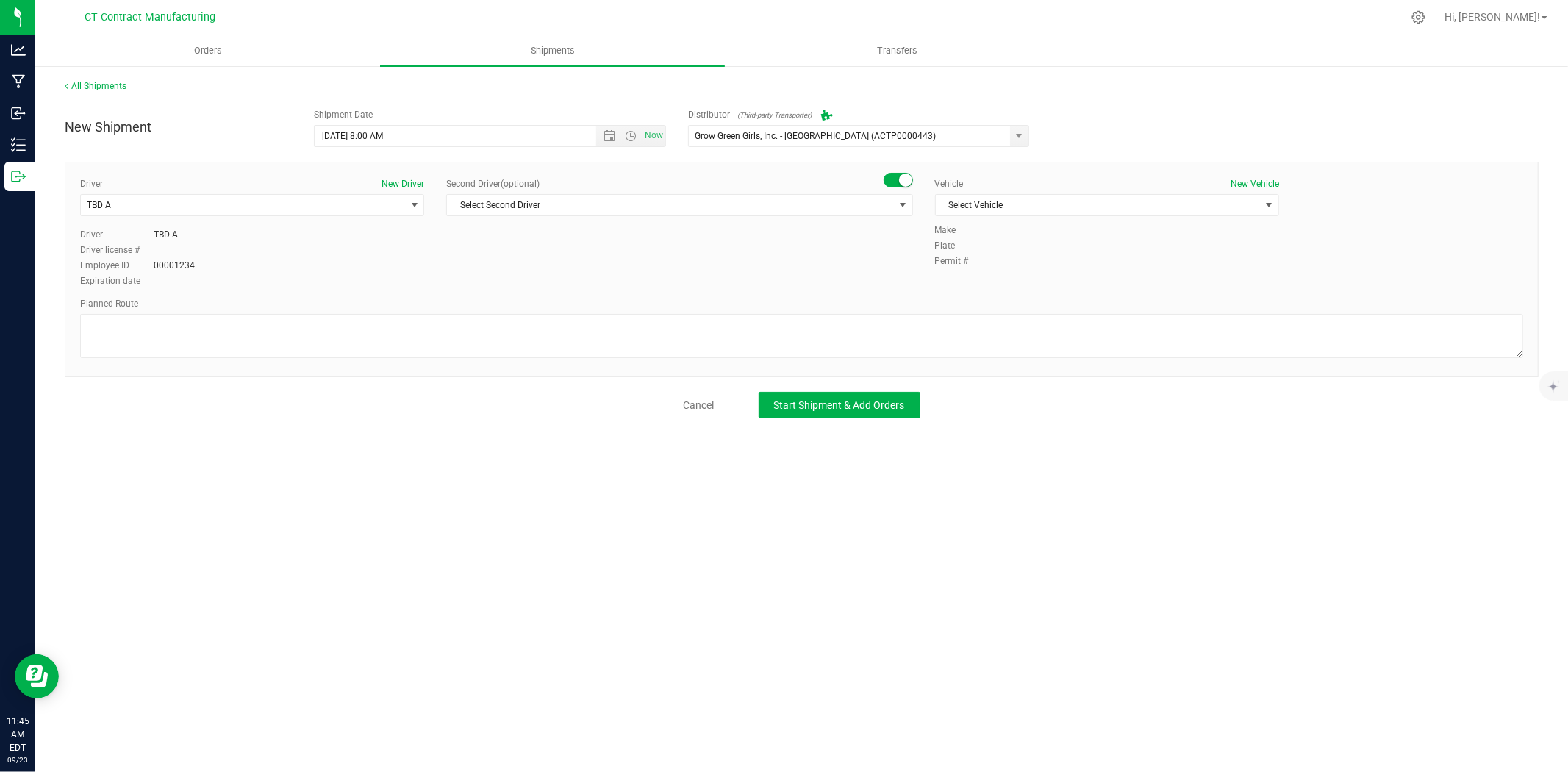
click at [893, 223] on div "Second Driver (optional) Select Second Driver Select Second Driver TBD A TBD B …" at bounding box center [679, 202] width 466 height 50
click at [893, 207] on span "select" at bounding box center [902, 204] width 19 height 20
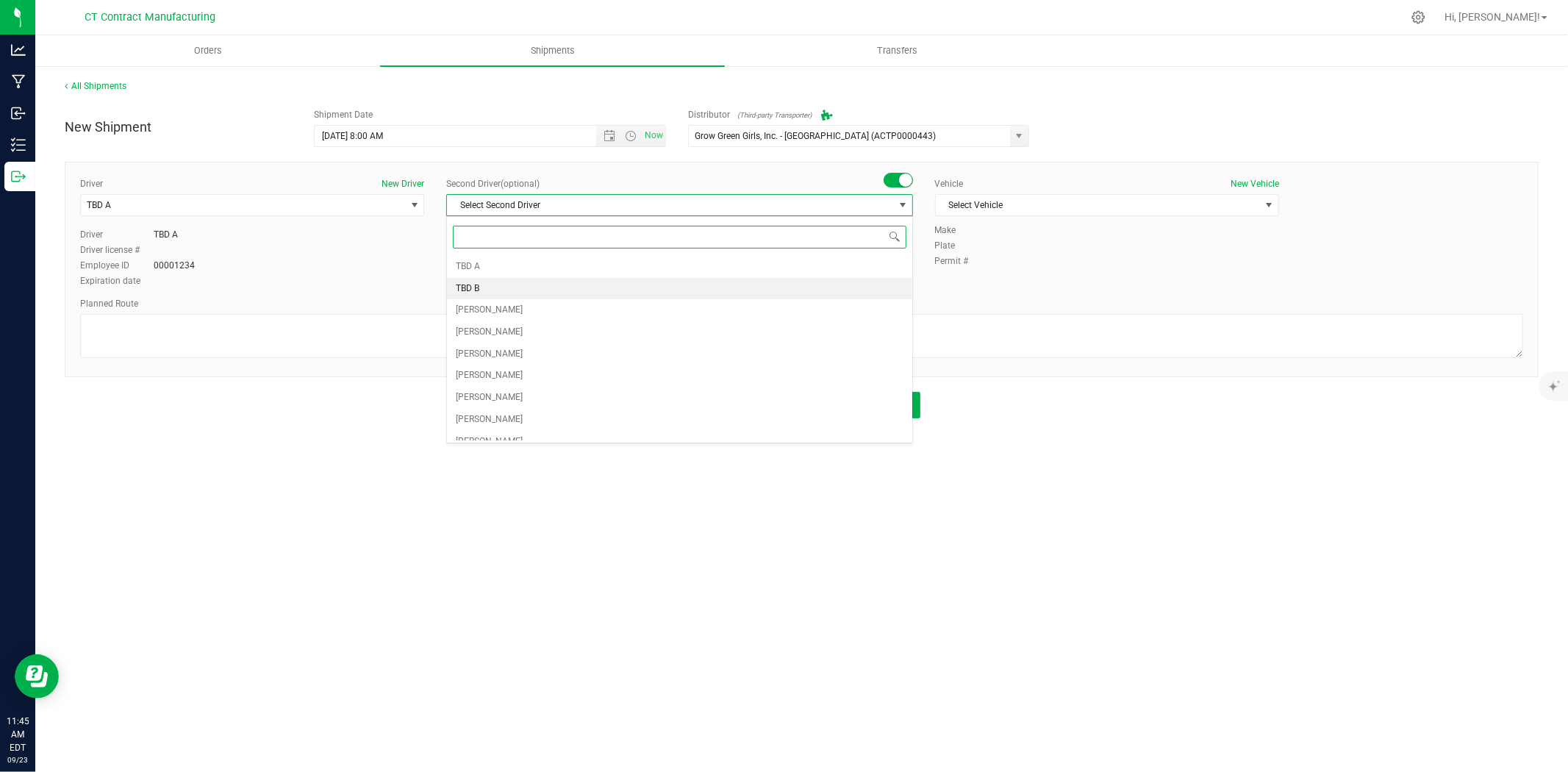
click at [600, 290] on li "TBD B" at bounding box center [680, 288] width 465 height 22
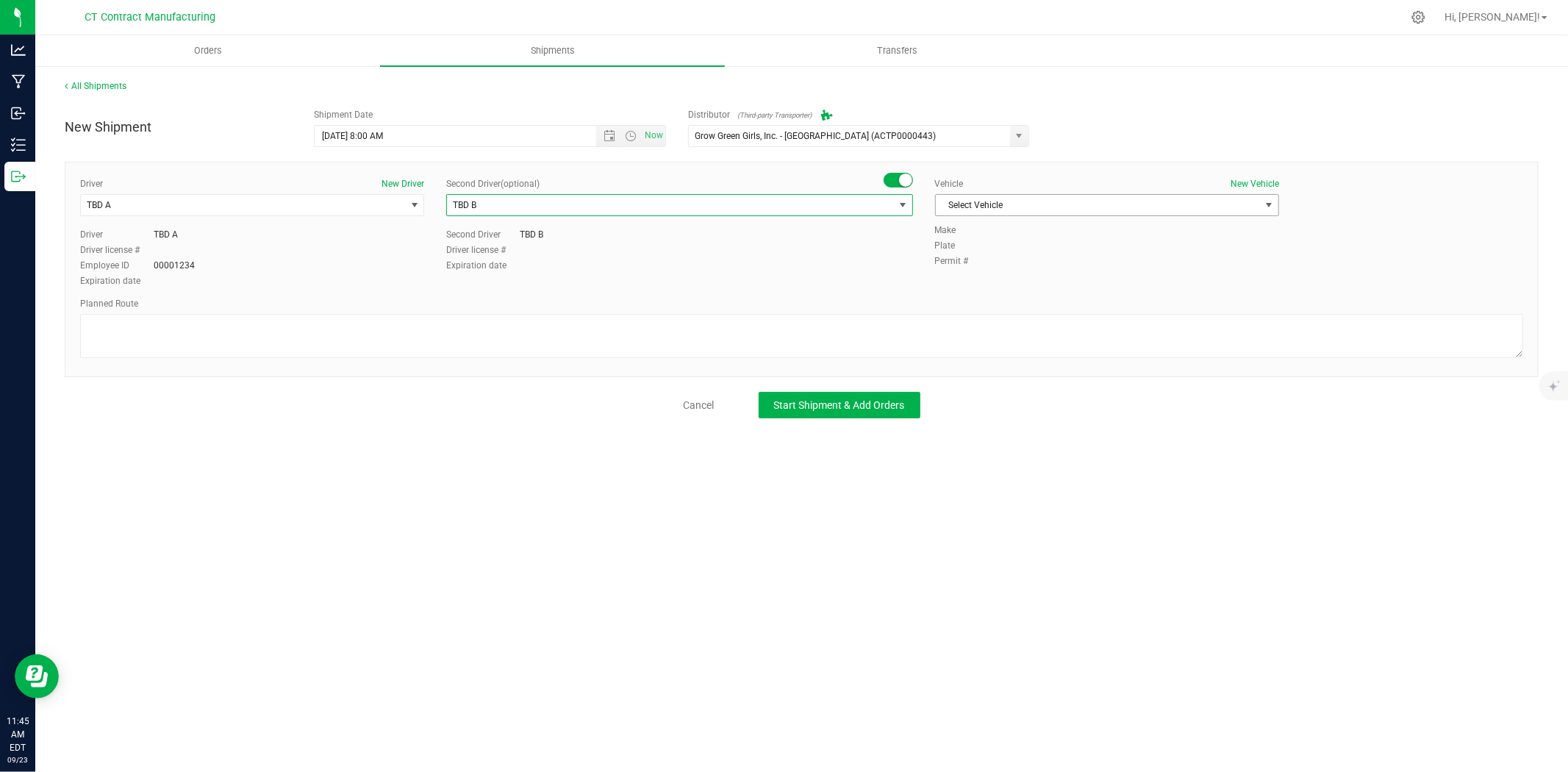
click at [993, 212] on span "Select Vehicle" at bounding box center [1098, 204] width 324 height 20
click at [987, 254] on li "Ford Transit 250" at bounding box center [1107, 252] width 343 height 22
click at [667, 356] on textarea at bounding box center [802, 336] width 1443 height 44
paste textarea "Randomized route via 3rd party transporter"
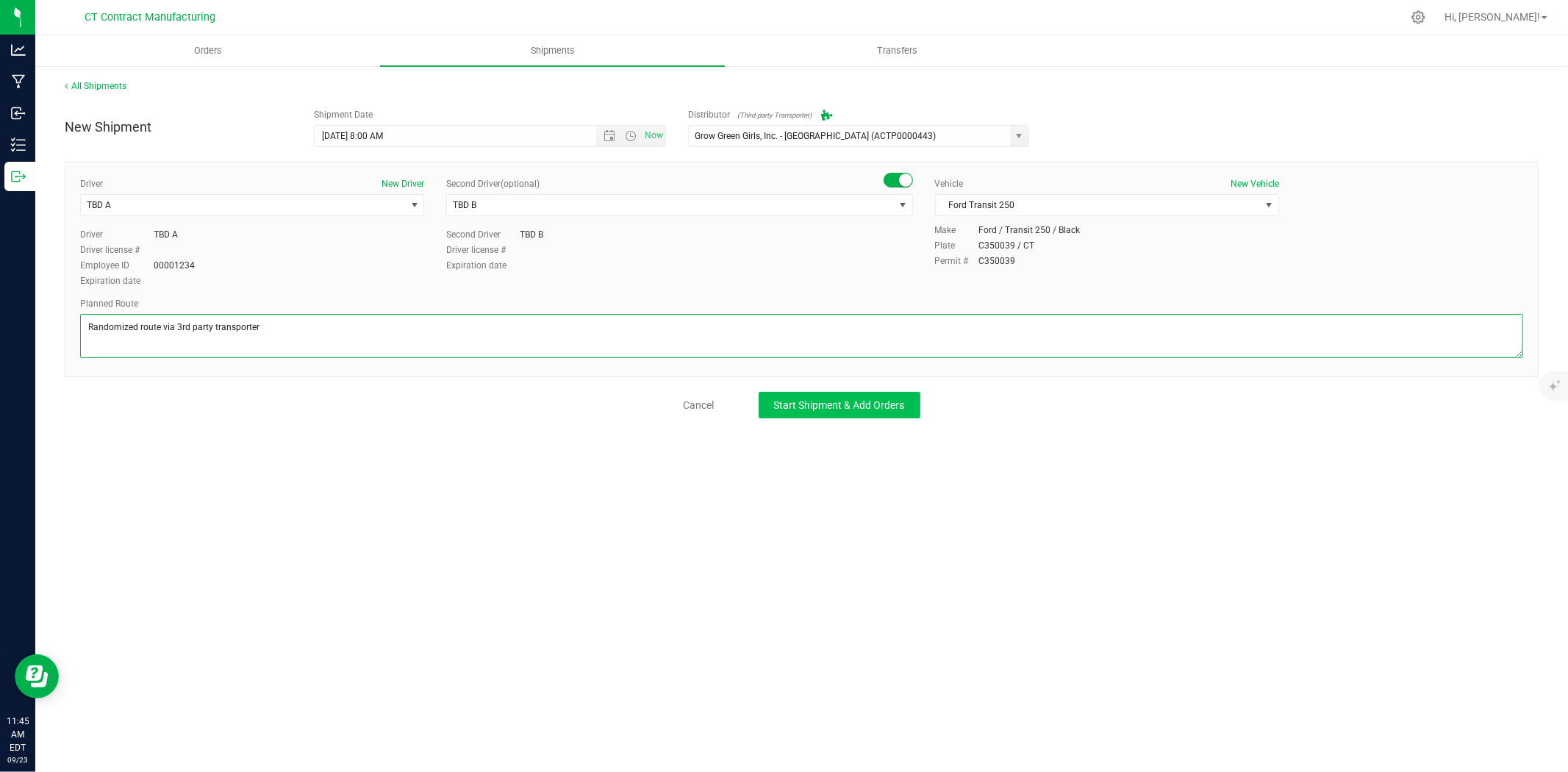
type textarea "Randomized route via 3rd party transporter"
click at [849, 403] on span "Start Shipment & Add Orders" at bounding box center [840, 405] width 131 height 11
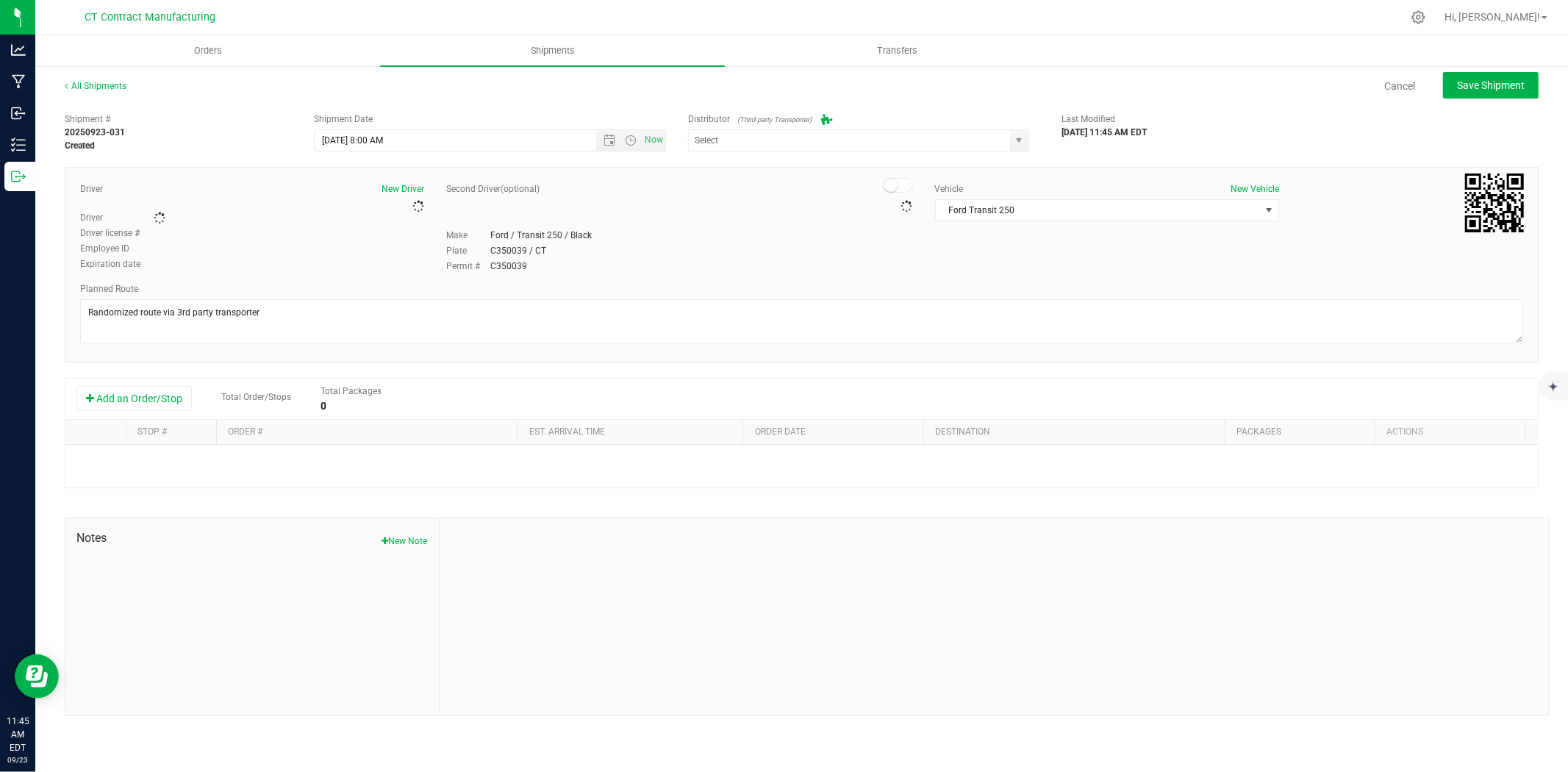
type input "Grow Green Girls, Inc. - Westbrook (ACTP0000443)"
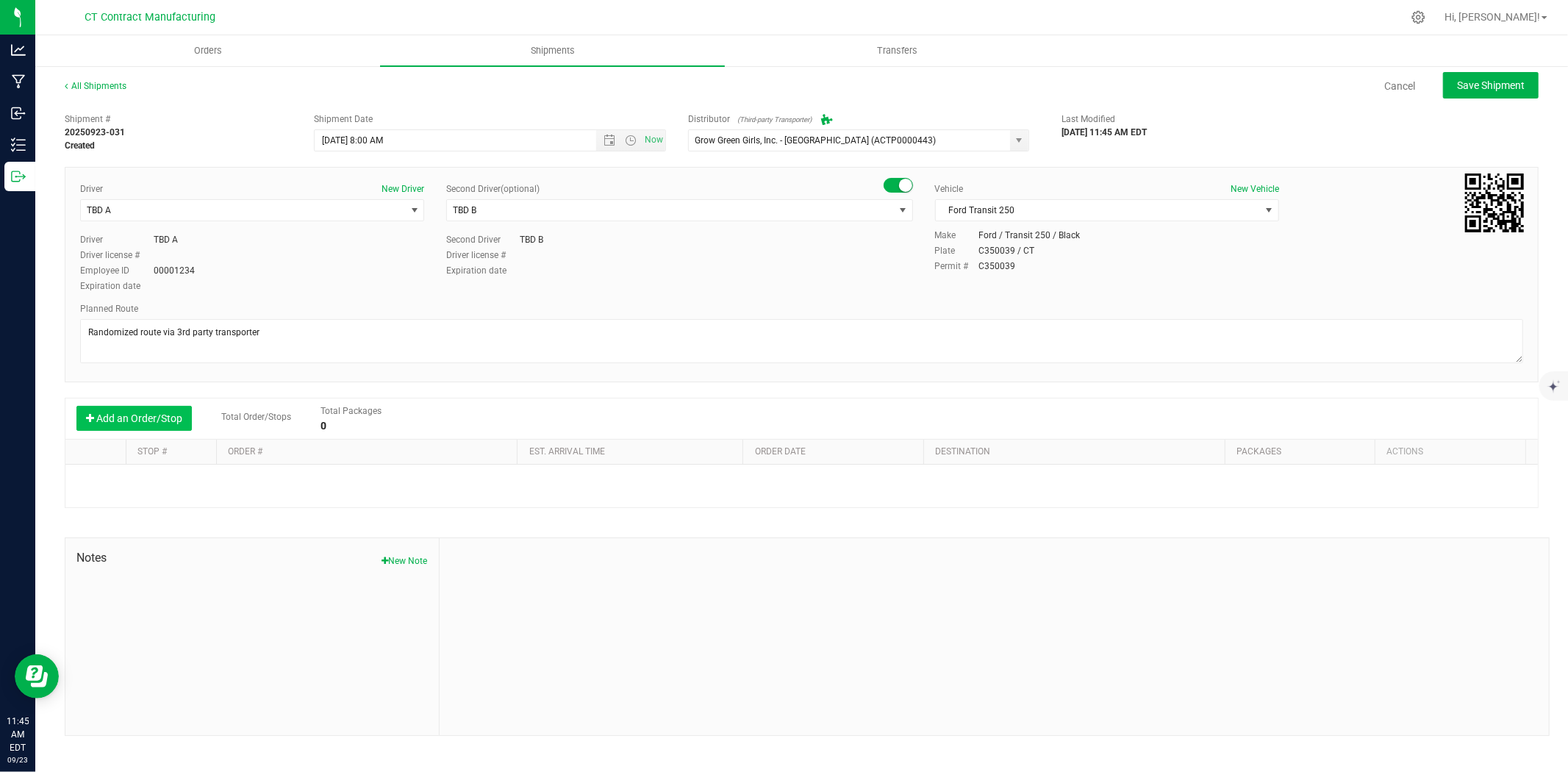
click at [141, 417] on button "Add an Order/Stop" at bounding box center [133, 418] width 116 height 25
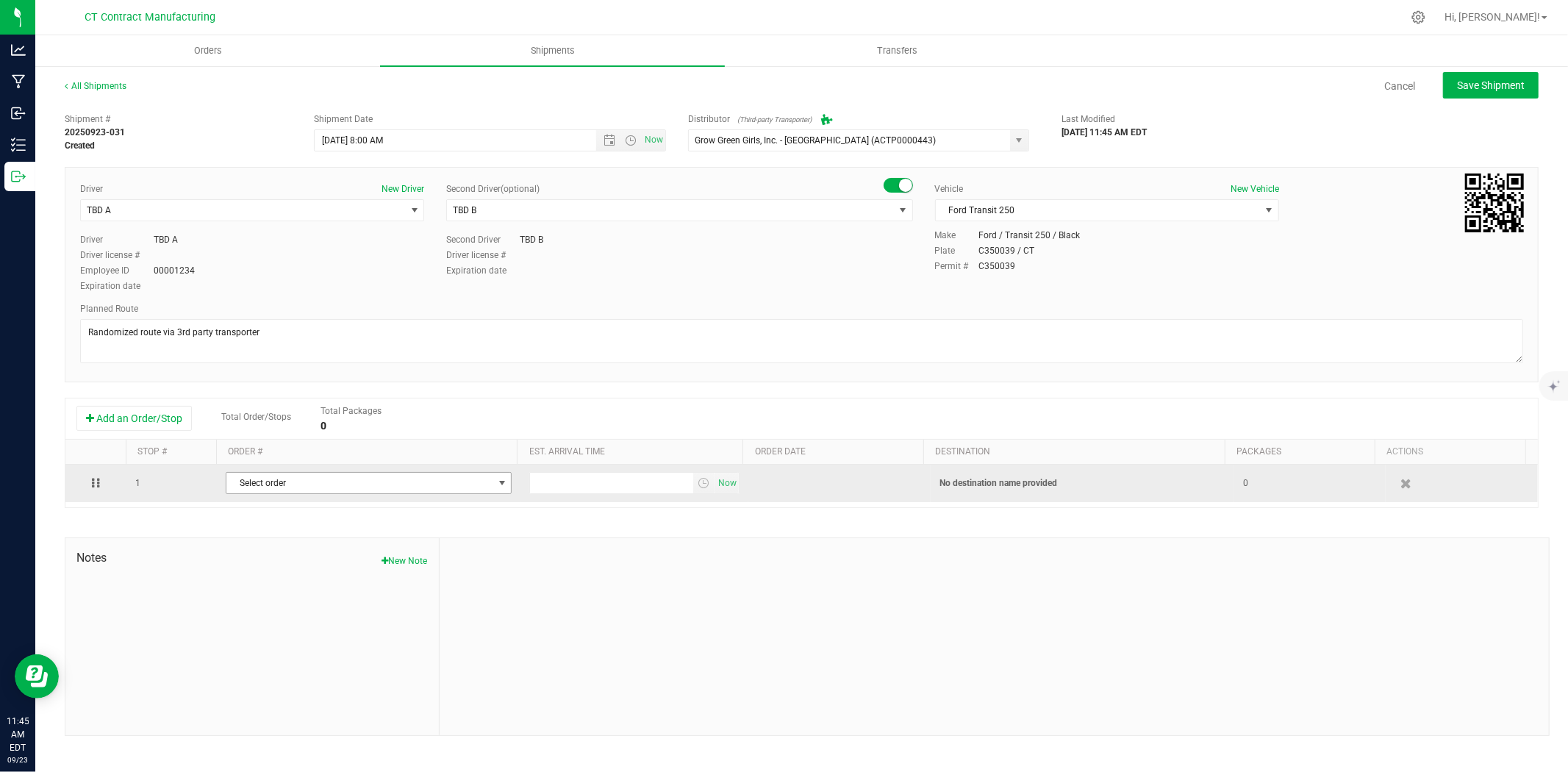
click at [354, 487] on span "Select order" at bounding box center [359, 483] width 266 height 20
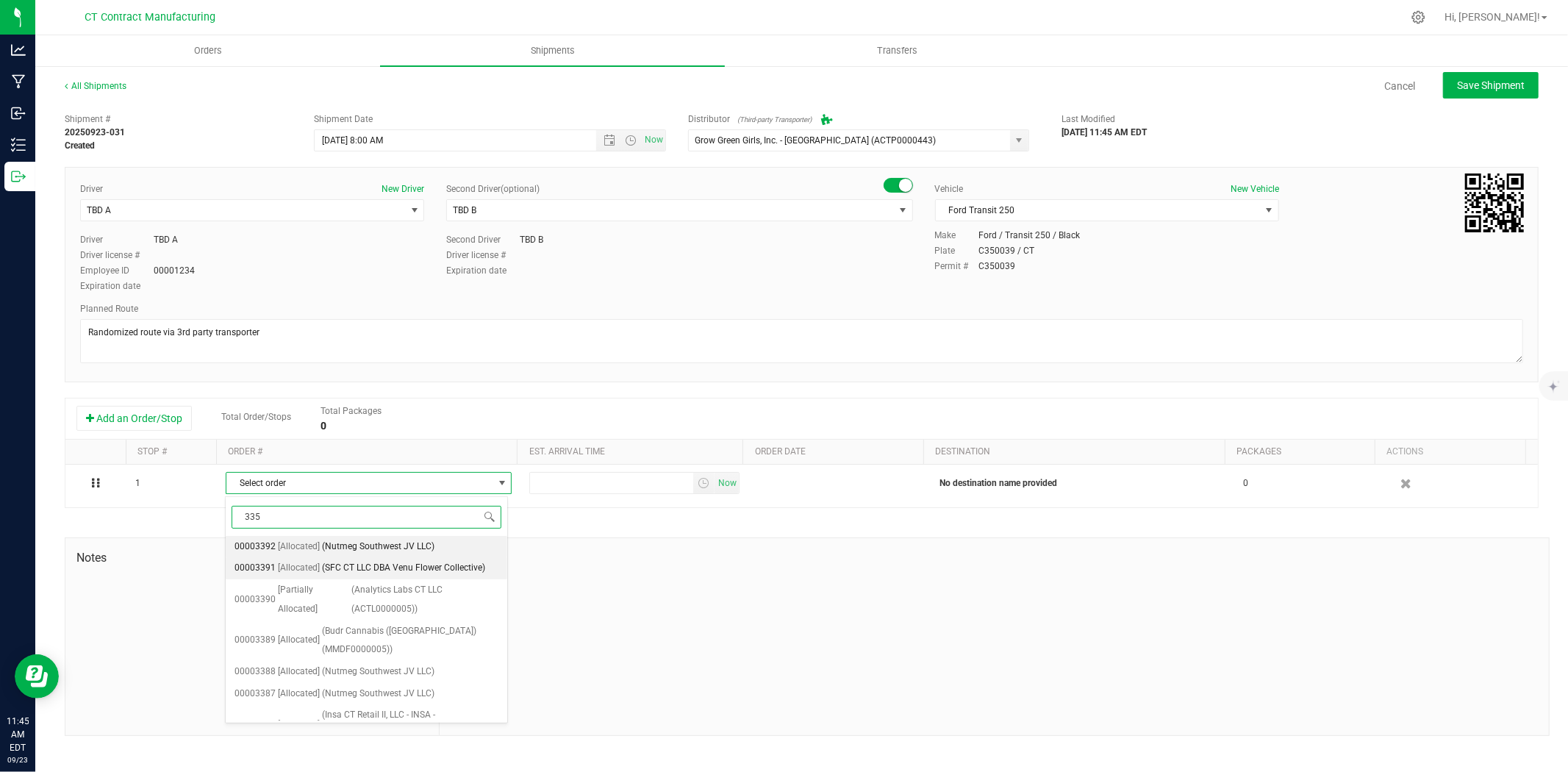
type input "3355"
click at [346, 562] on span "(CT BGP, LLC - The Botanist - Montville (MMDF0000005))" at bounding box center [410, 556] width 177 height 37
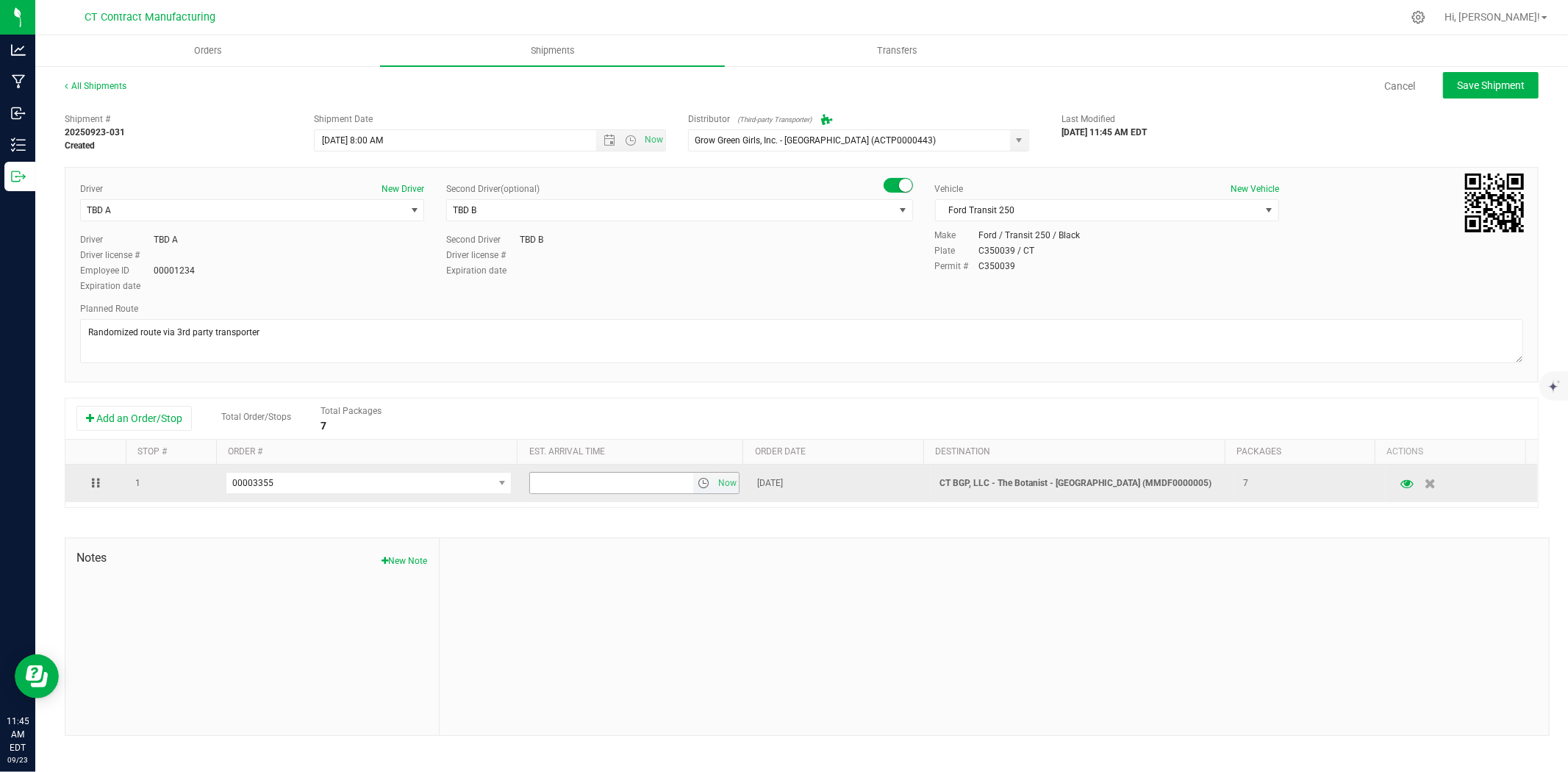
click at [693, 482] on span "select" at bounding box center [704, 483] width 21 height 20
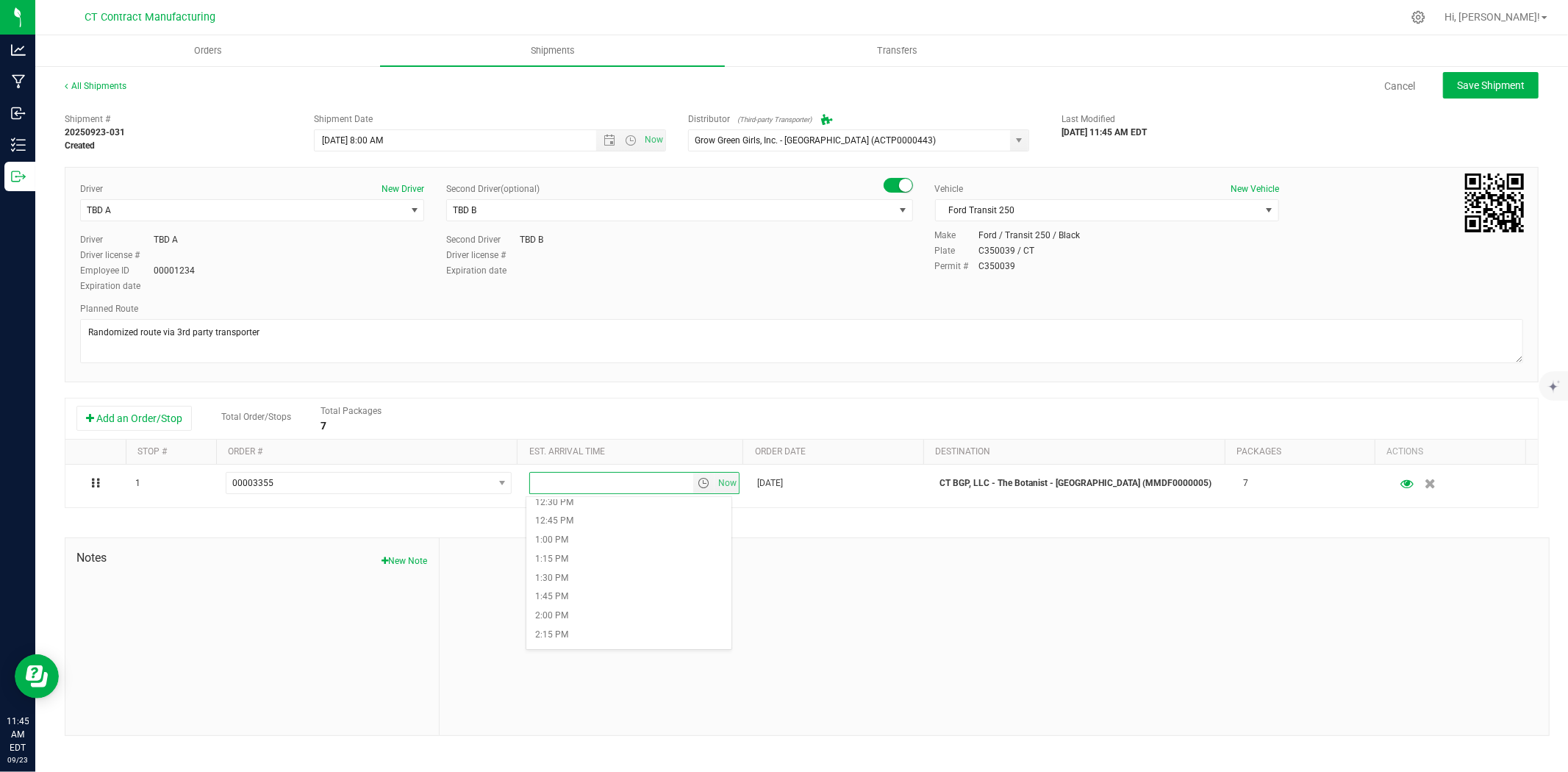
scroll to position [981, 0]
click at [578, 547] on li "1:30 PM" at bounding box center [628, 550] width 205 height 19
click at [1479, 88] on span "Save Shipment" at bounding box center [1490, 85] width 68 height 11
type input "9/24/2025 12:00 PM"
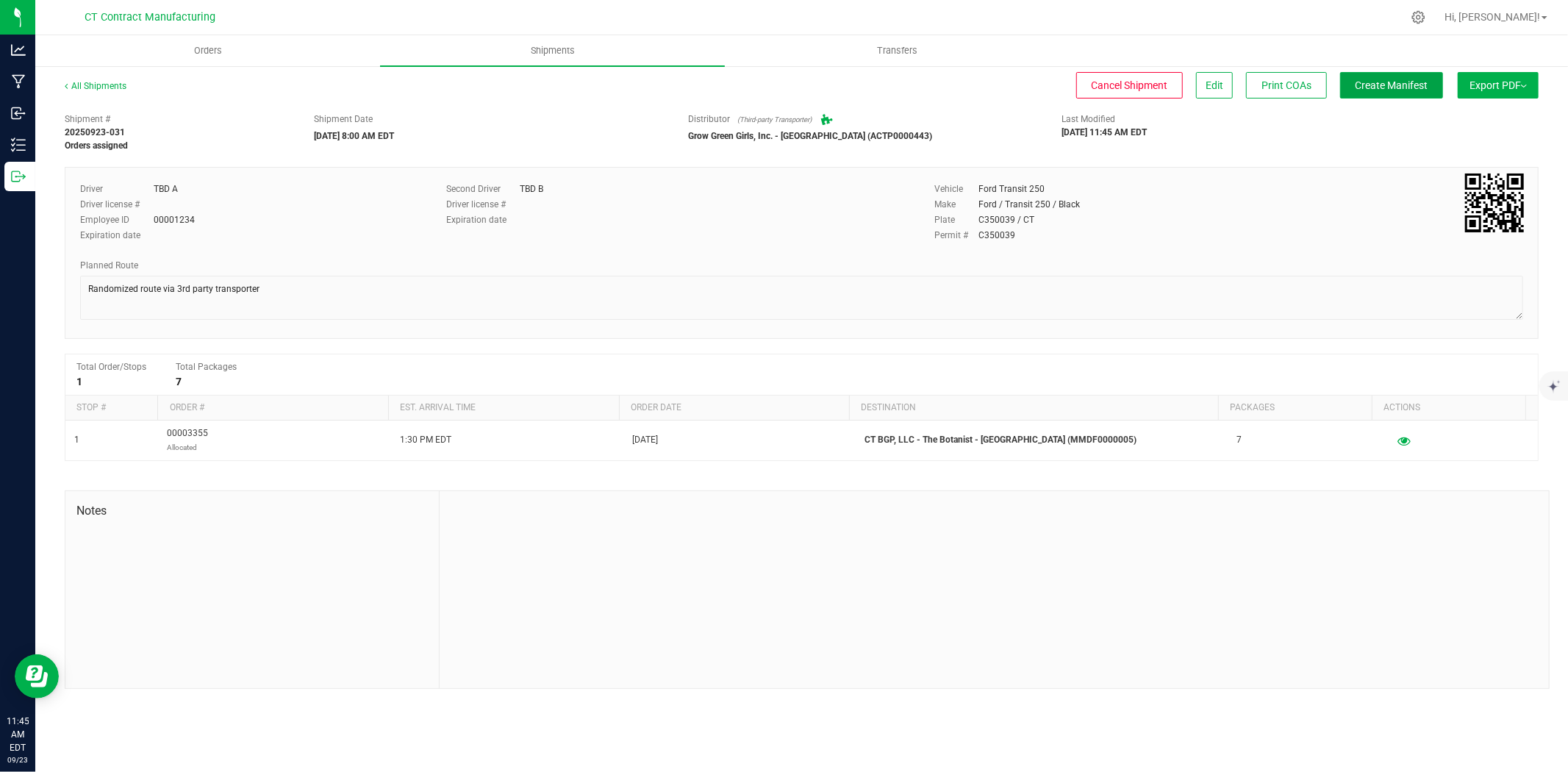
click at [1392, 76] on button "Create Manifest" at bounding box center [1391, 86] width 103 height 27
click at [111, 80] on div "All Shipments" at bounding box center [109, 90] width 88 height 22
click at [111, 85] on link "All Shipments" at bounding box center [95, 86] width 62 height 11
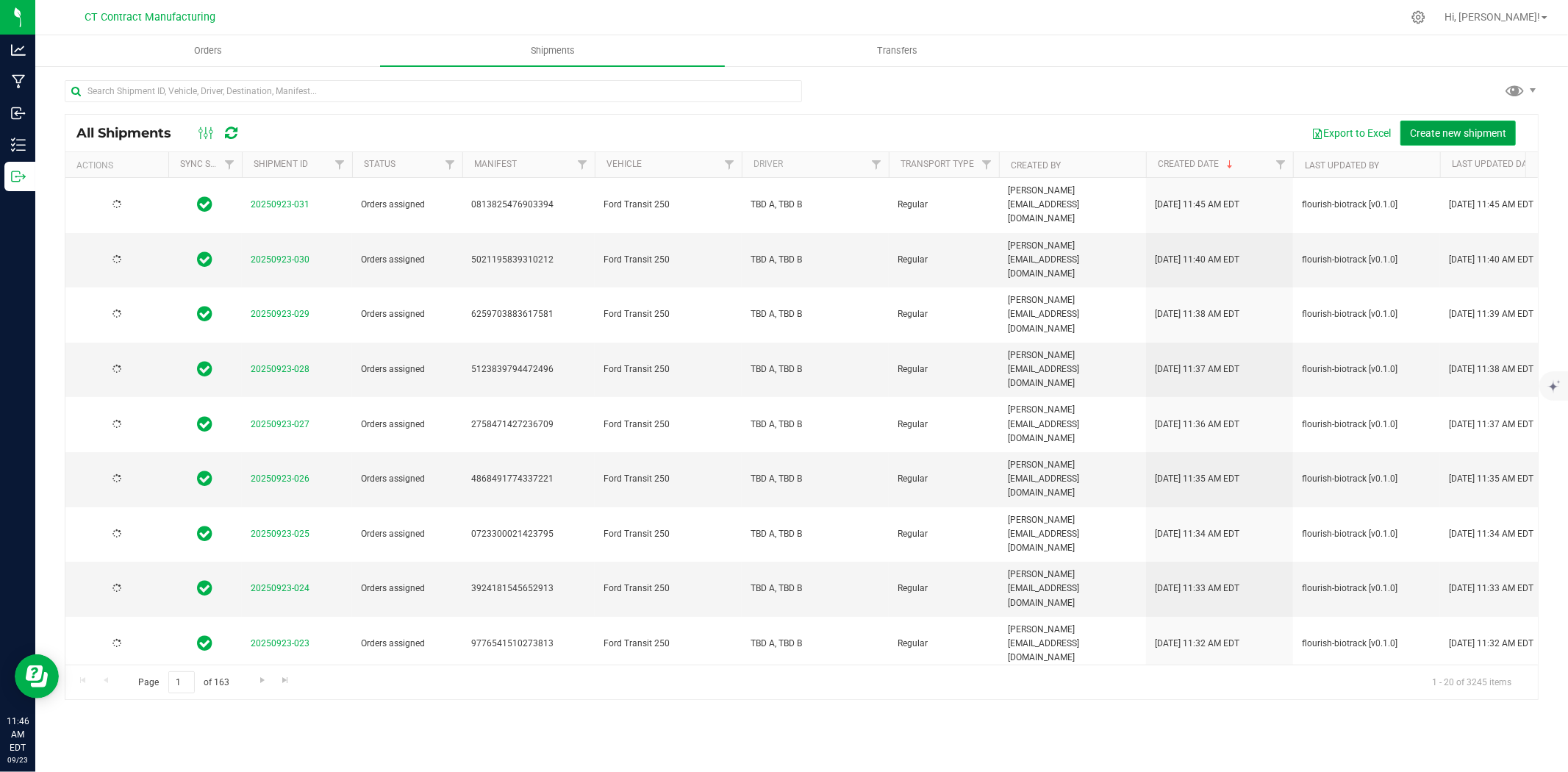
click at [1444, 130] on span "Create new shipment" at bounding box center [1458, 133] width 96 height 11
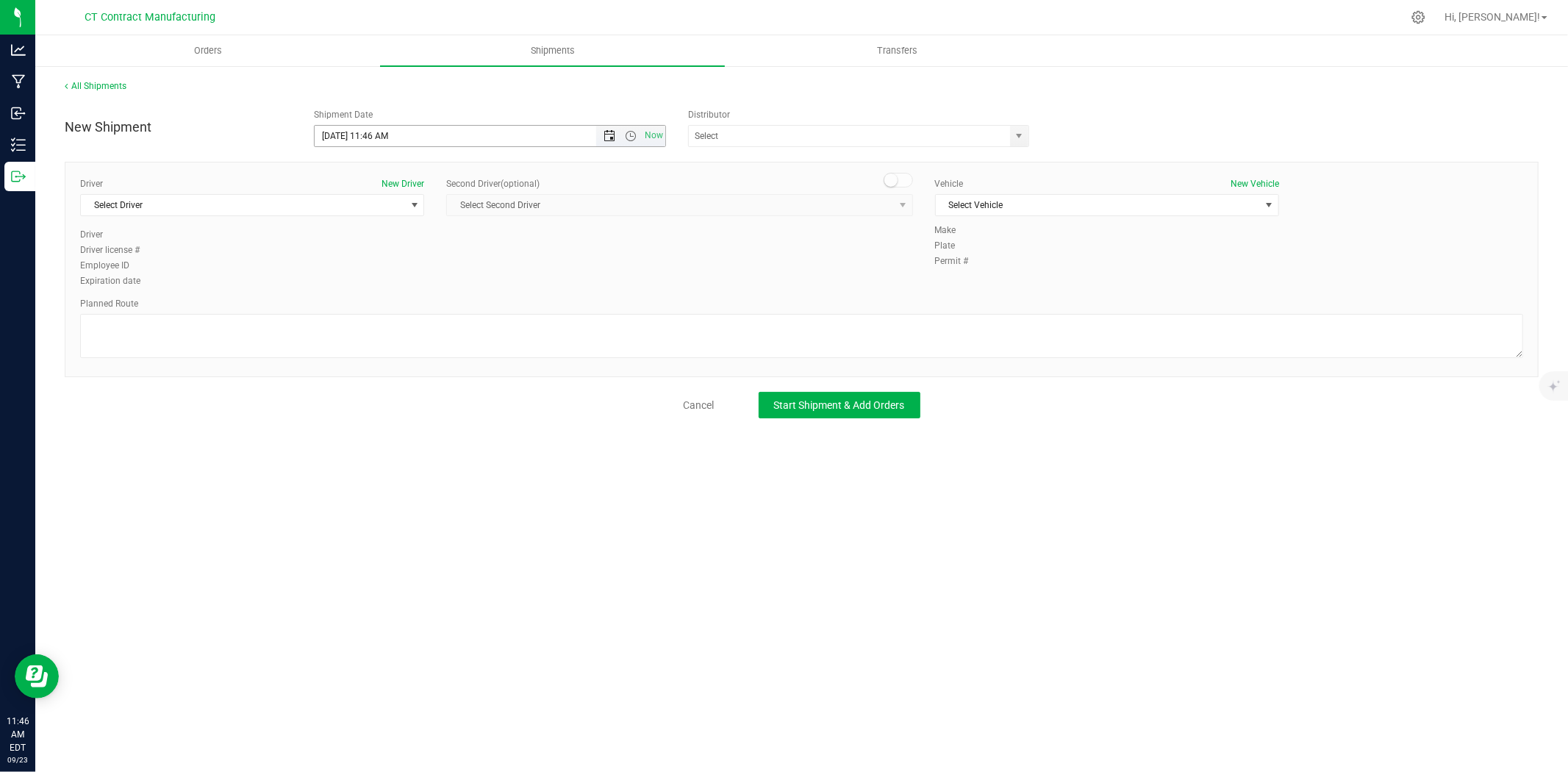
click at [608, 136] on span "Open the date view" at bounding box center [609, 135] width 11 height 11
click at [387, 276] on link "24" at bounding box center [392, 286] width 21 height 23
click at [626, 134] on span "Open the time view" at bounding box center [630, 135] width 11 height 11
click at [362, 296] on li "8:00 AM" at bounding box center [489, 300] width 349 height 19
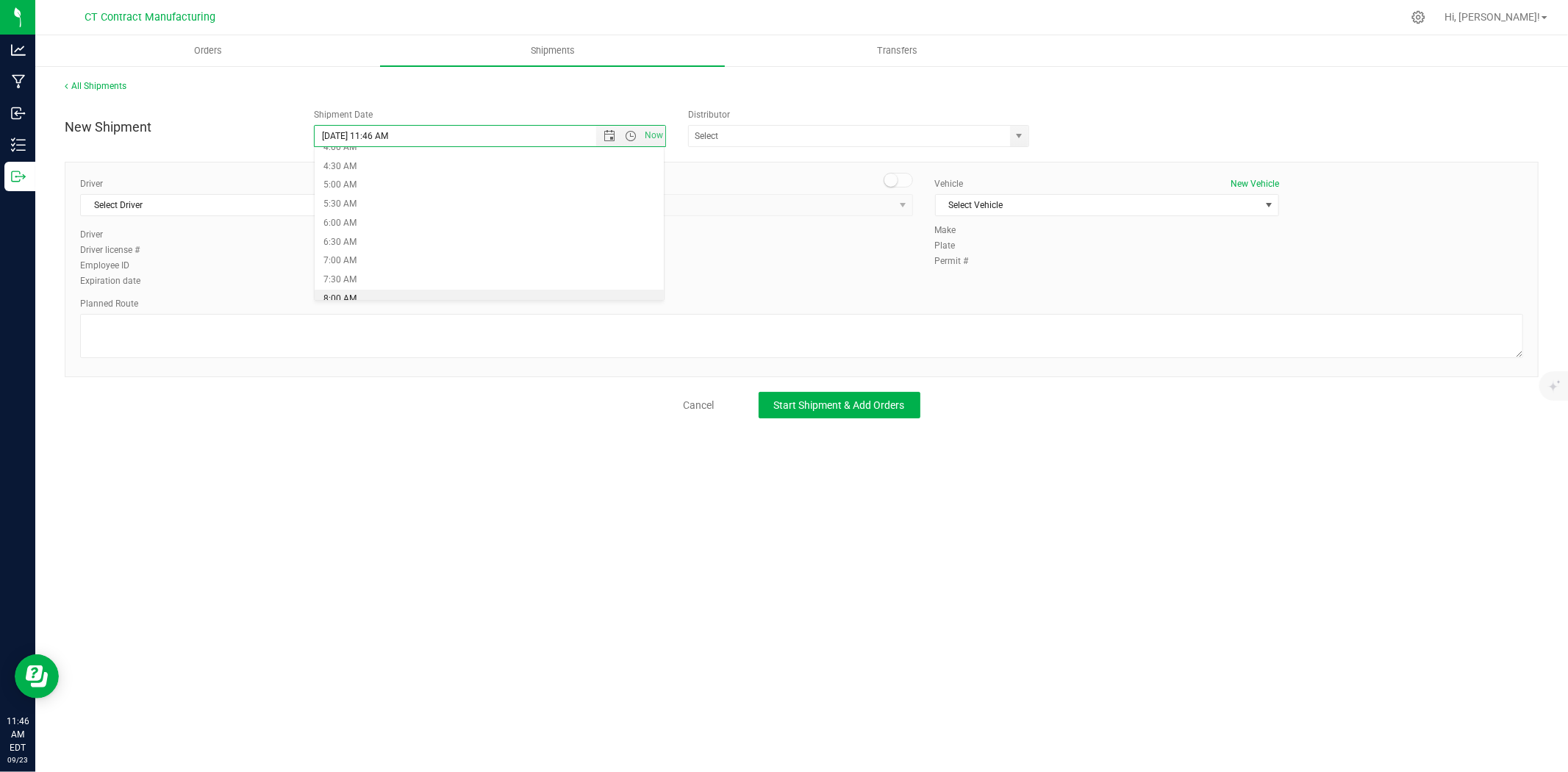
type input "9/24/2025 8:00 AM"
click at [1016, 141] on span "select" at bounding box center [1019, 135] width 11 height 11
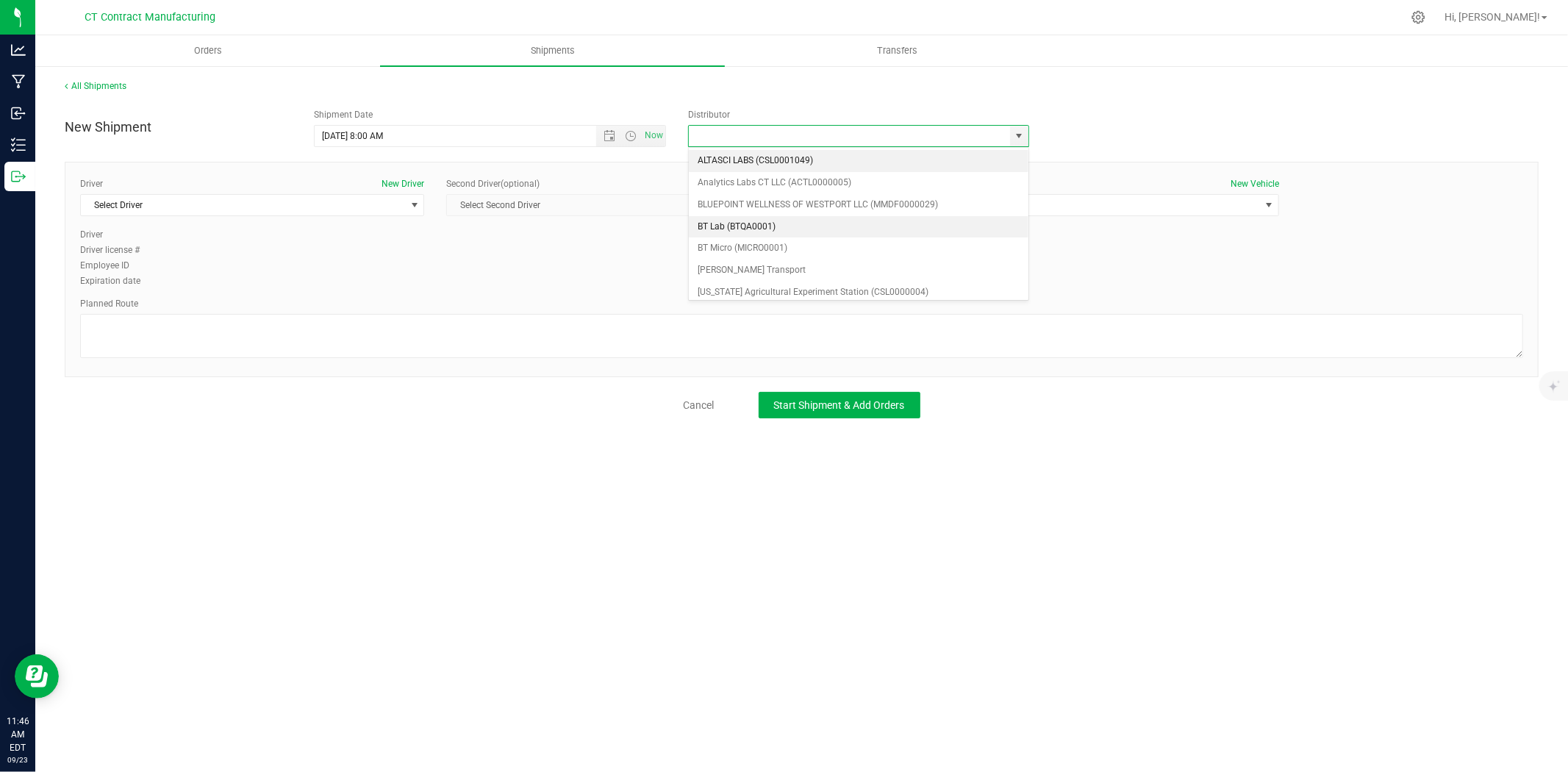
scroll to position [81, 0]
click at [851, 285] on li "Grow Green Girls, Inc. - Westbrook (ACTP0000443)" at bounding box center [858, 295] width 339 height 22
type input "Grow Green Girls, Inc. - Westbrook (ACTP0000443)"
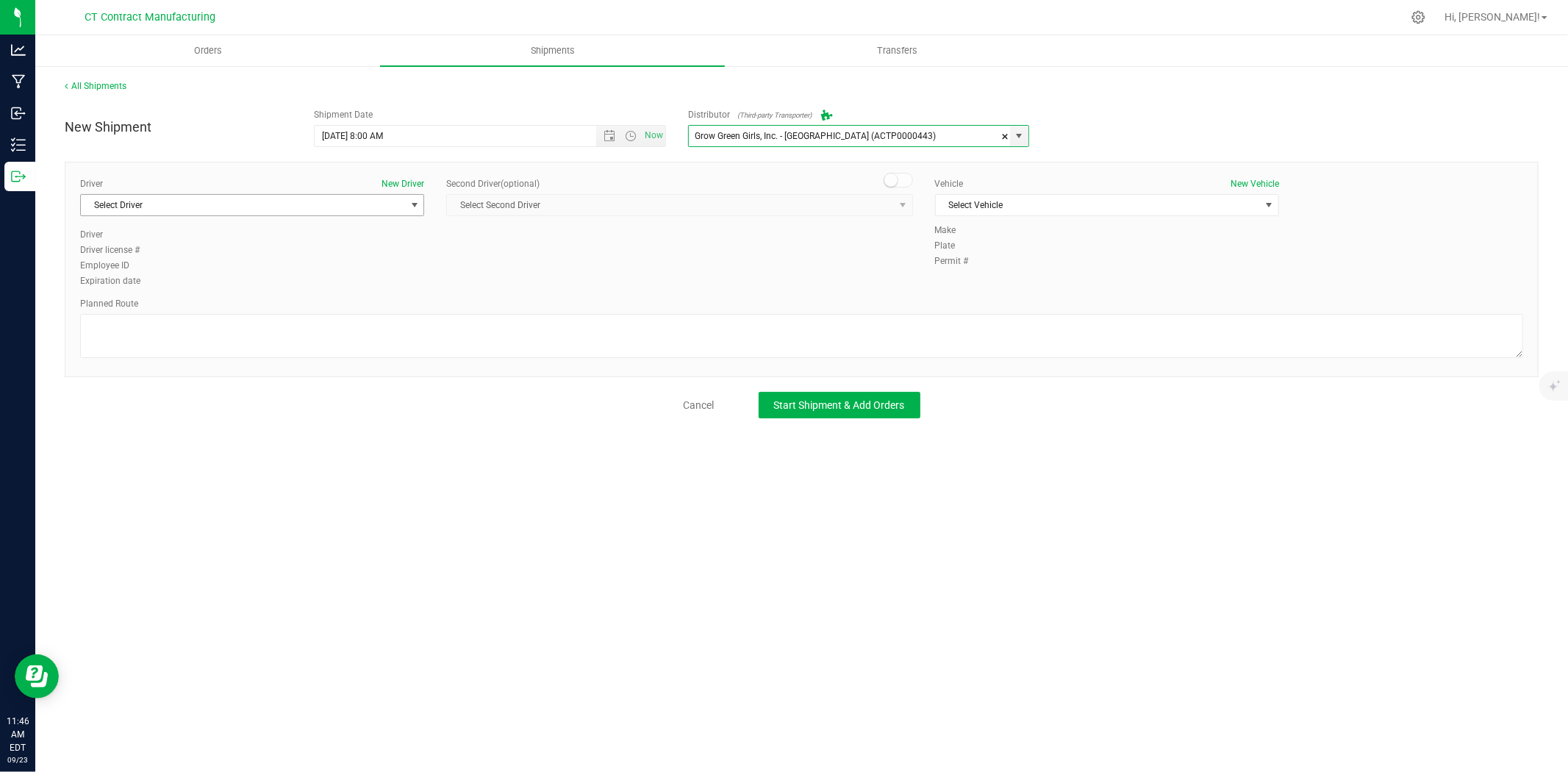
click at [378, 209] on span "Select Driver" at bounding box center [242, 204] width 324 height 20
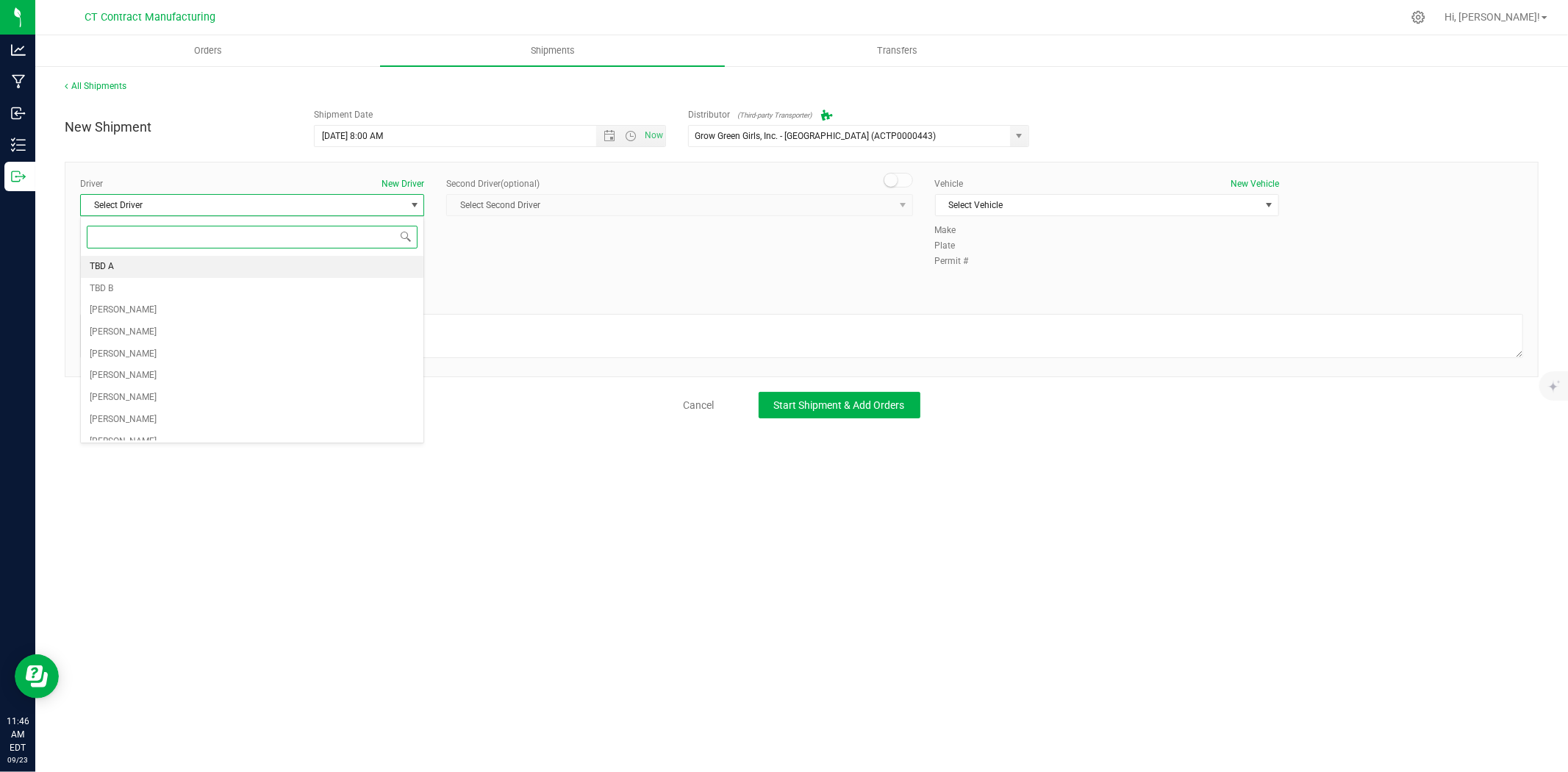
click at [134, 264] on li "TBD A" at bounding box center [252, 266] width 343 height 22
drag, startPoint x: 899, startPoint y: 177, endPoint x: 897, endPoint y: 192, distance: 15.1
click at [900, 181] on span at bounding box center [898, 180] width 29 height 15
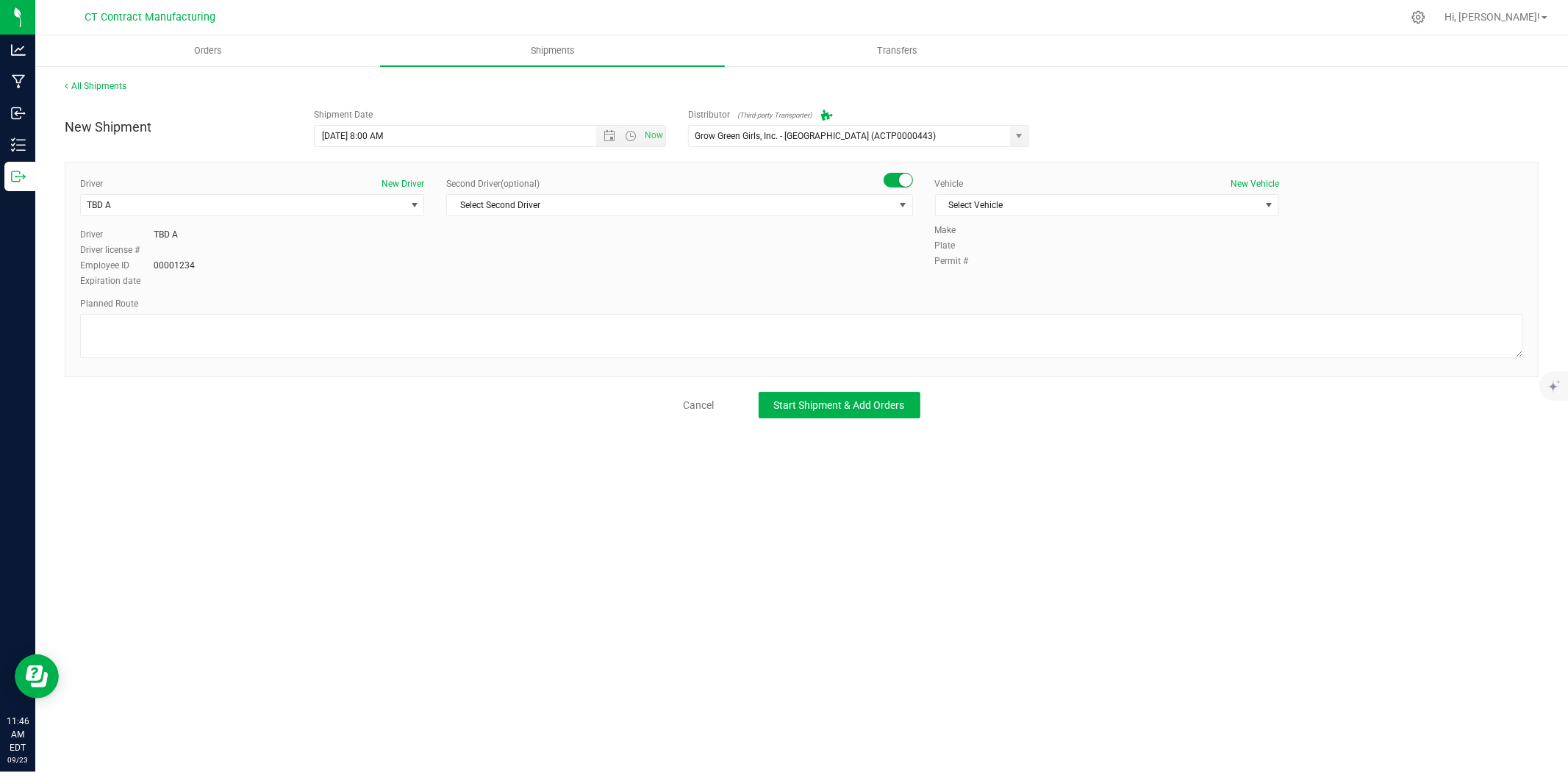
drag, startPoint x: 894, startPoint y: 196, endPoint x: 876, endPoint y: 216, distance: 26.9
click at [894, 197] on span "select" at bounding box center [902, 204] width 19 height 20
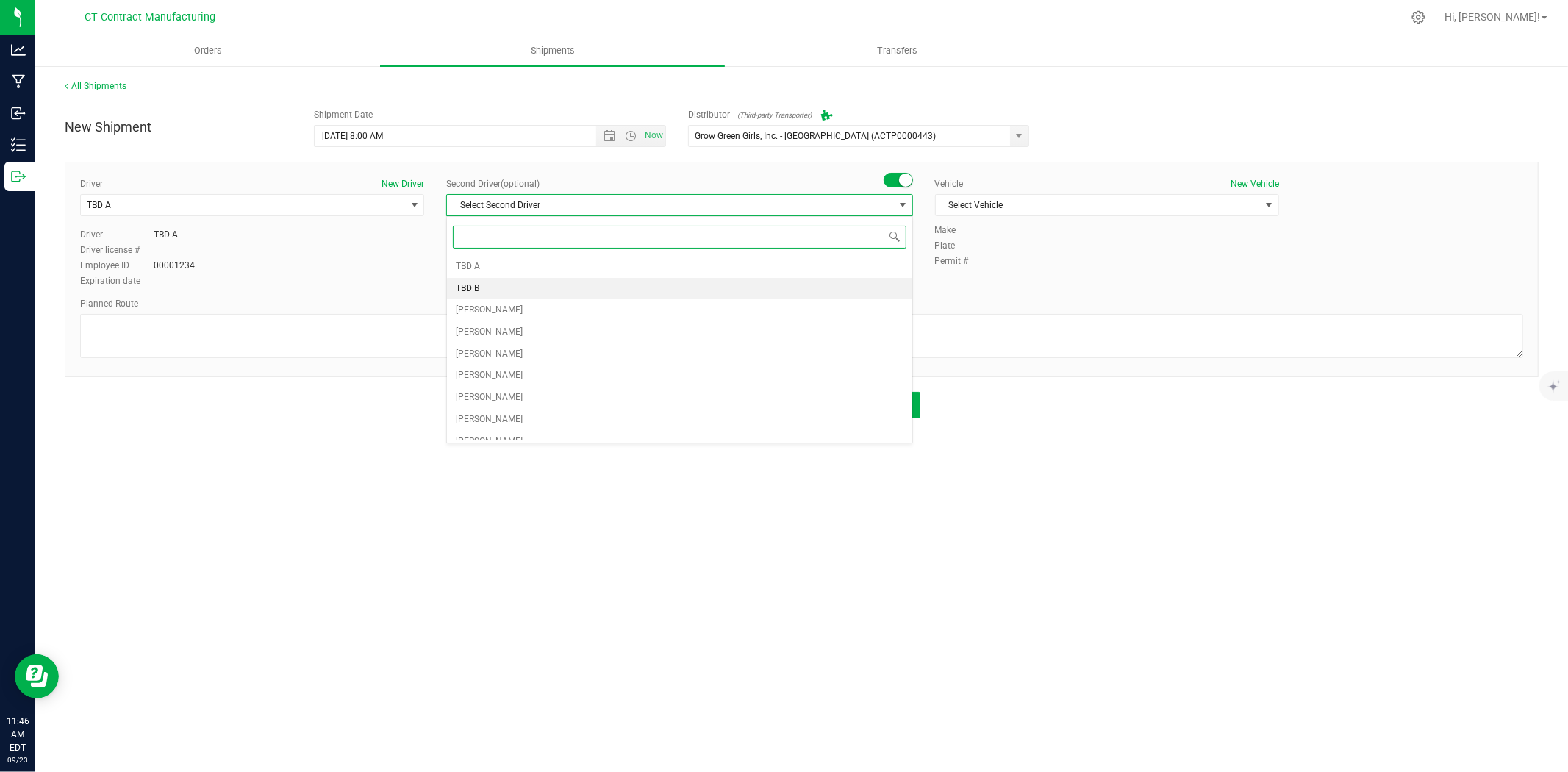
click at [530, 282] on li "TBD B" at bounding box center [680, 288] width 465 height 22
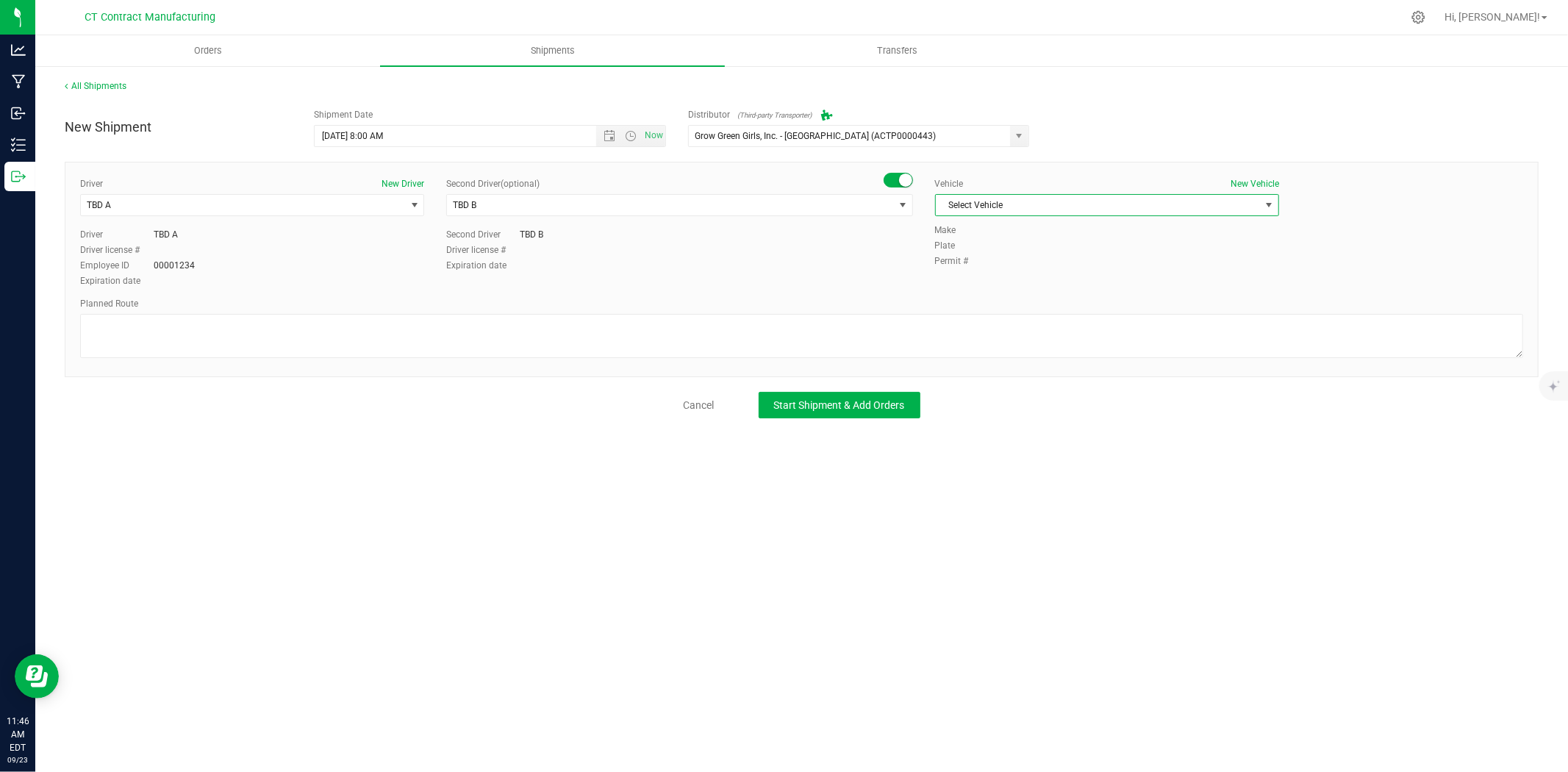
click at [1024, 195] on span "Select Vehicle" at bounding box center [1098, 204] width 324 height 20
click at [982, 245] on li "Ford Transit 250" at bounding box center [1107, 252] width 343 height 22
click at [877, 340] on textarea at bounding box center [802, 336] width 1443 height 44
paste textarea "Randomized route via 3rd party transporter"
type textarea "Randomized route via 3rd party transporter"
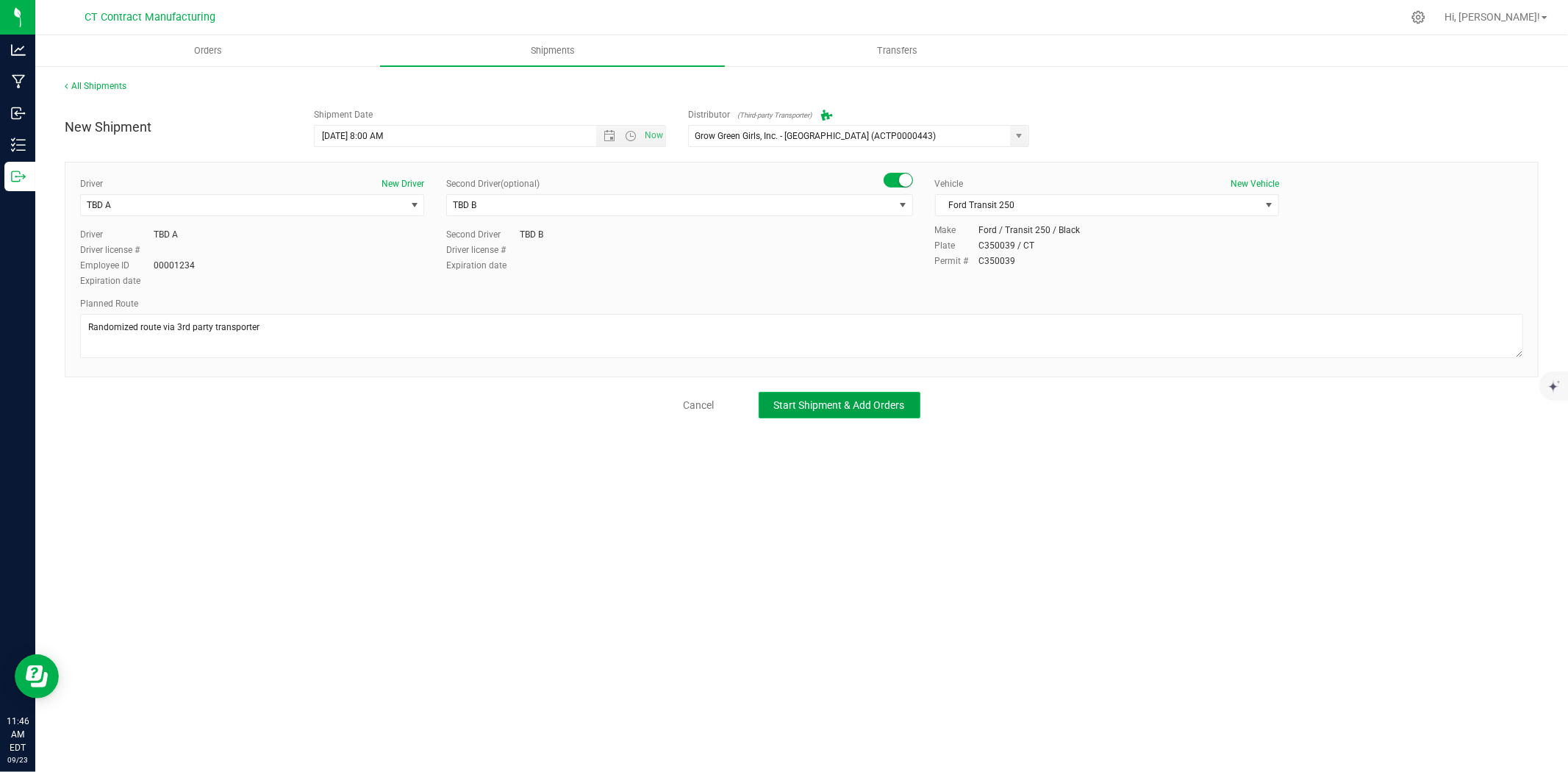
click at [872, 409] on span "Start Shipment & Add Orders" at bounding box center [840, 405] width 131 height 11
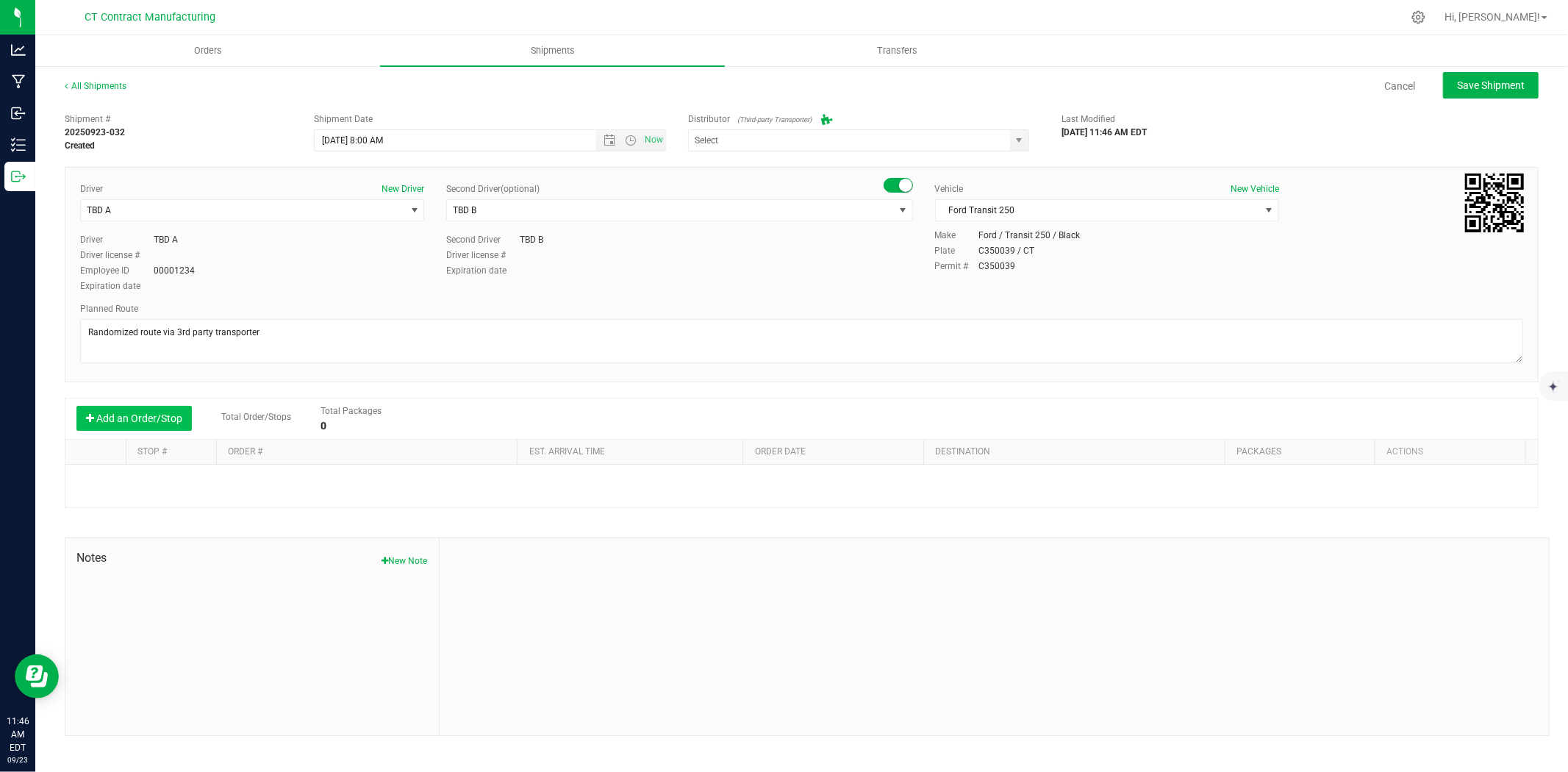
type input "Grow Green Girls, Inc. - Westbrook (ACTP0000443)"
click at [136, 420] on button "Add an Order/Stop" at bounding box center [133, 418] width 116 height 25
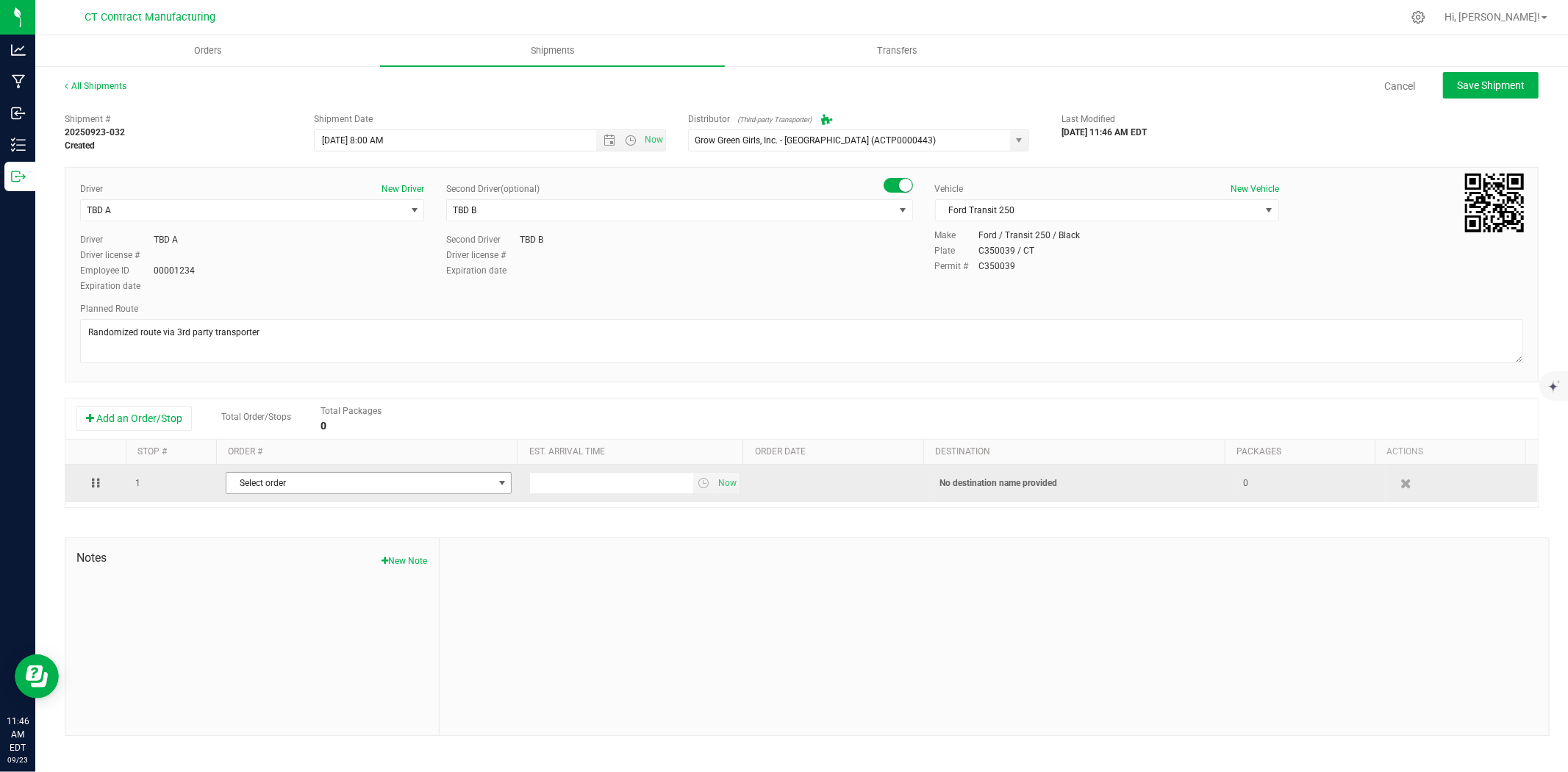
click at [316, 481] on span "Select order" at bounding box center [359, 483] width 266 height 20
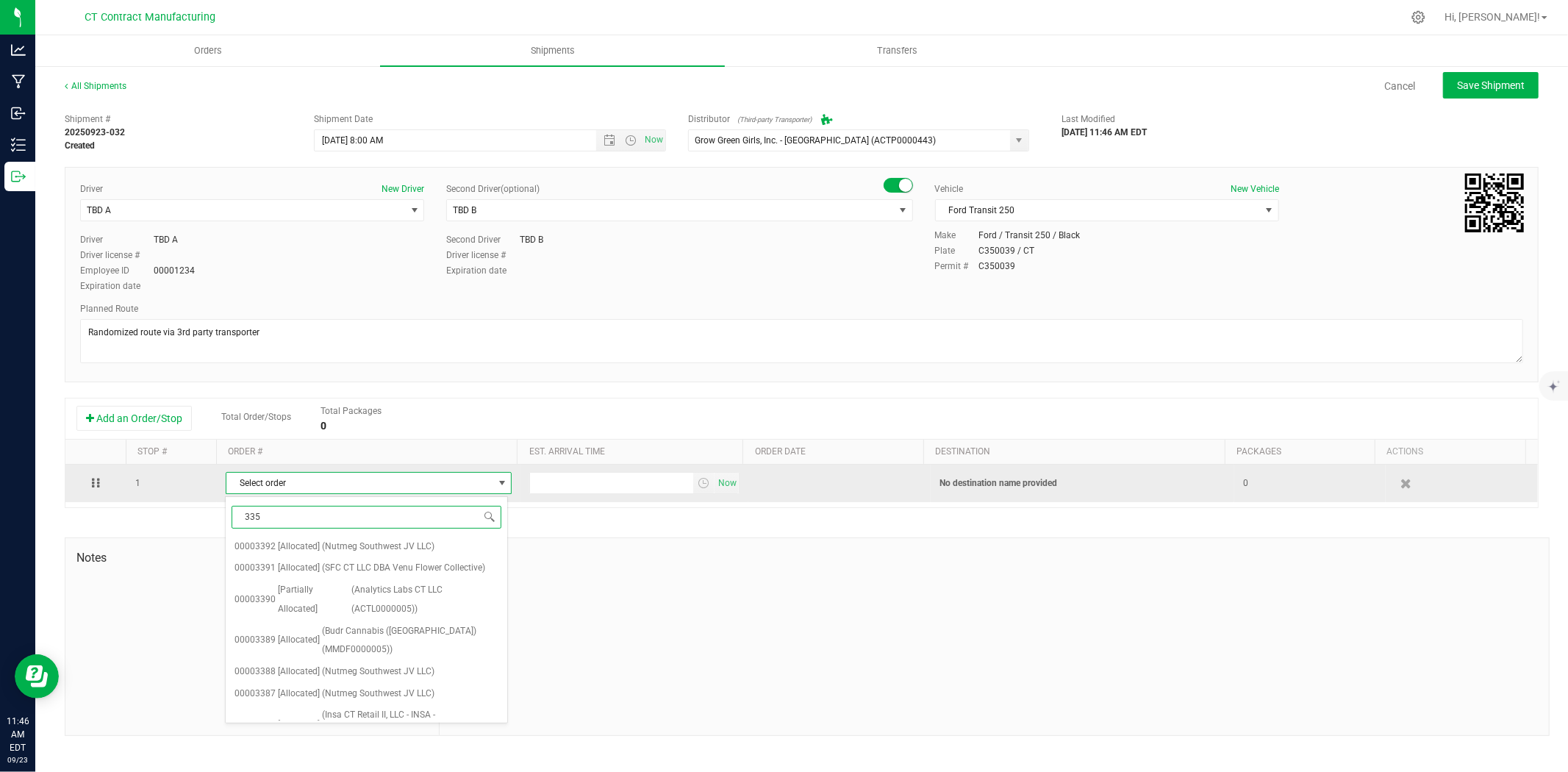
type input "3350"
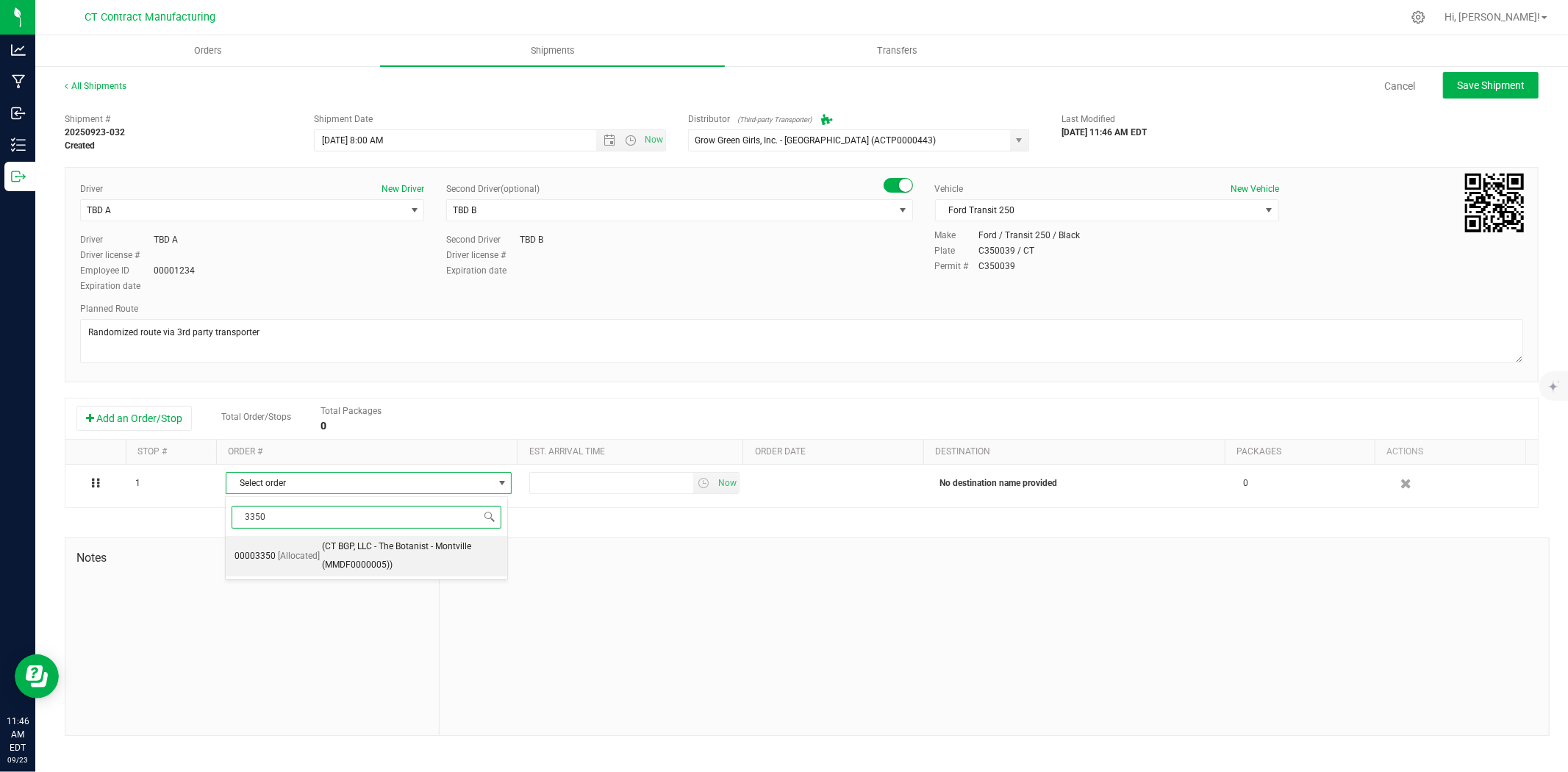
click at [316, 567] on li "00003350 [Allocated] (CT BGP, LLC - The Botanist - Montville (MMDF0000005))" at bounding box center [366, 556] width 282 height 41
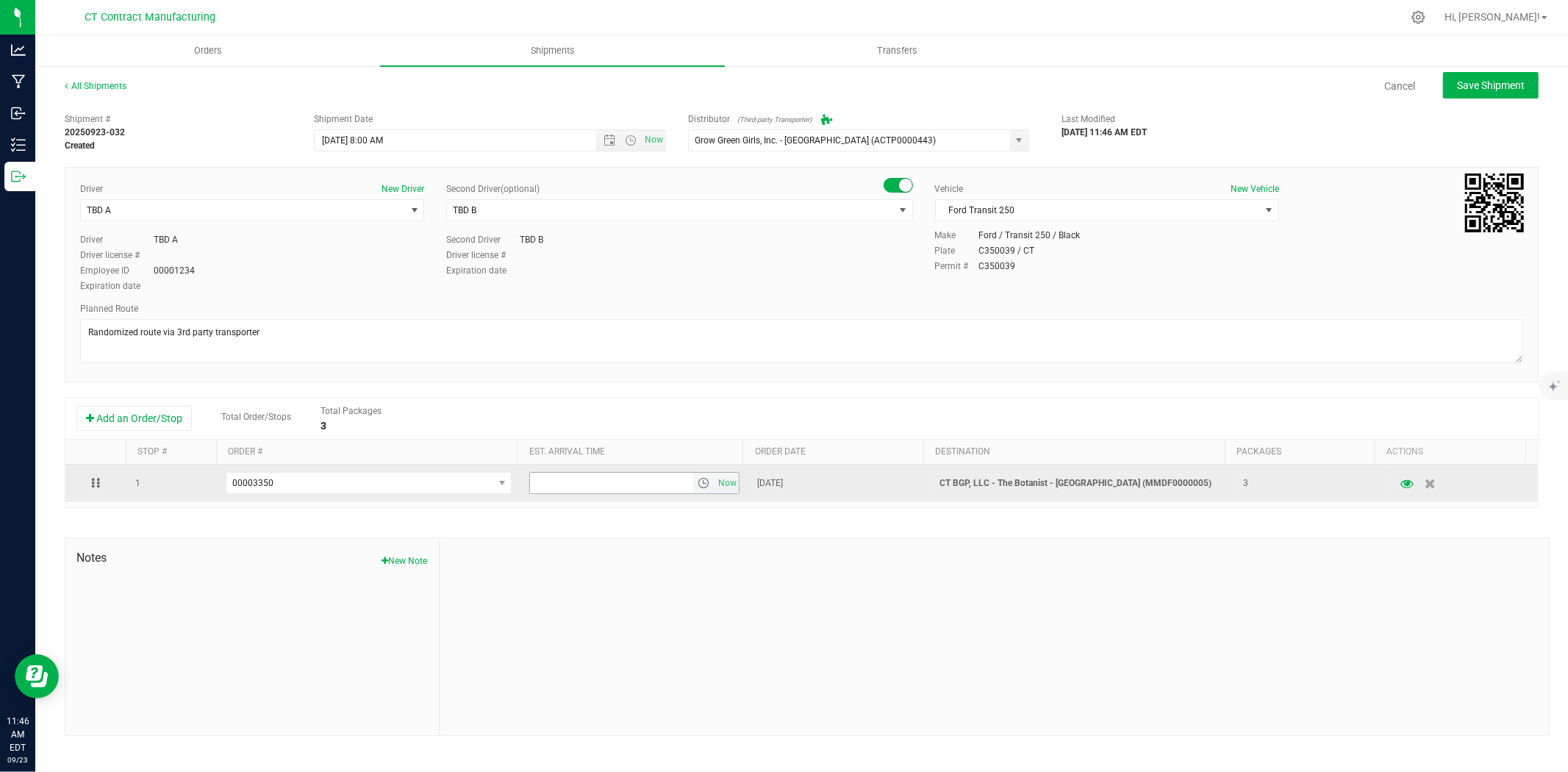
click at [698, 487] on span "select" at bounding box center [703, 483] width 11 height 11
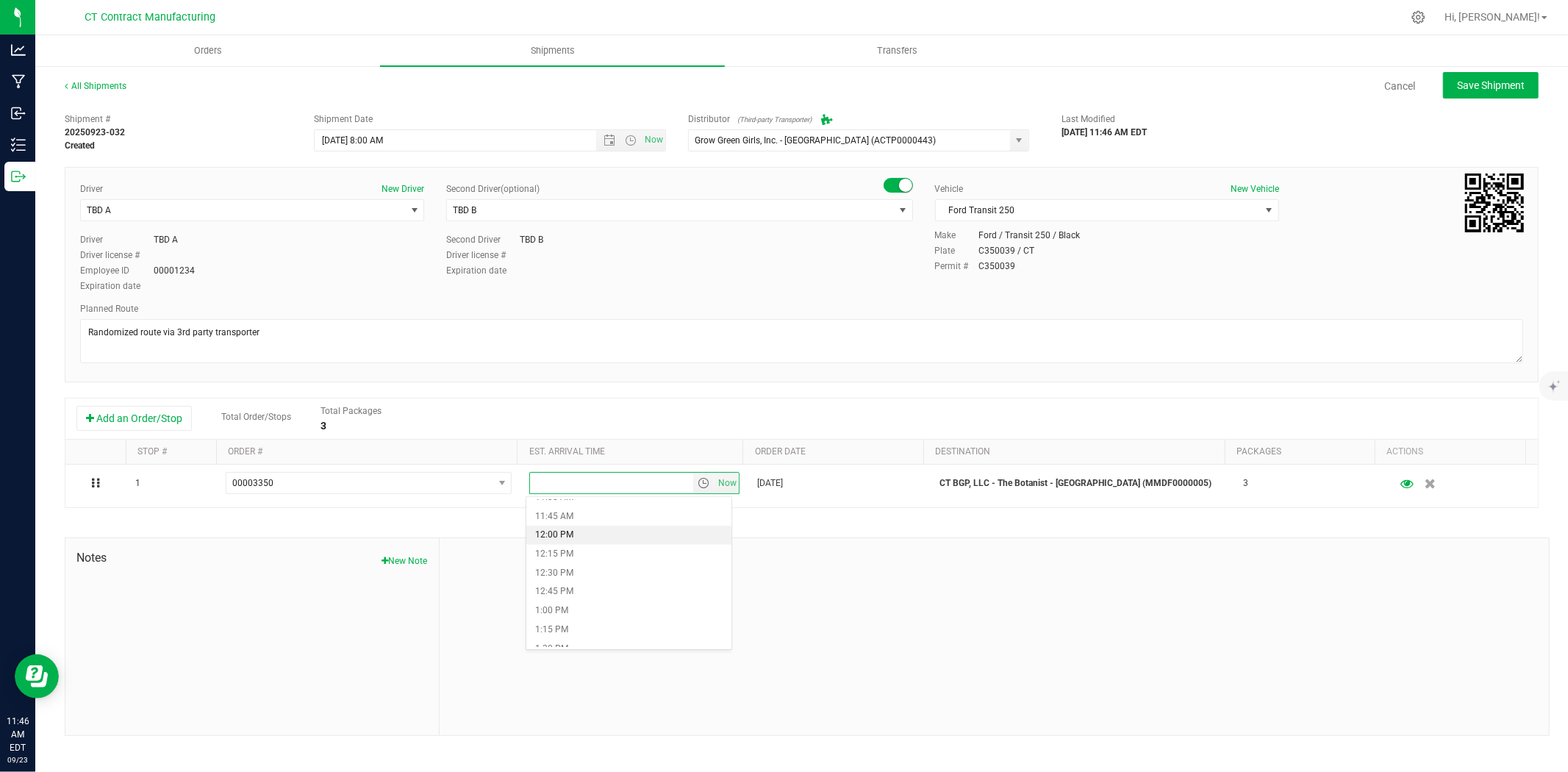
scroll to position [898, 0]
click at [575, 627] on li "1:30 PM" at bounding box center [628, 632] width 205 height 19
click at [1478, 88] on span "Save Shipment" at bounding box center [1490, 85] width 68 height 11
type input "9/24/2025 12:00 PM"
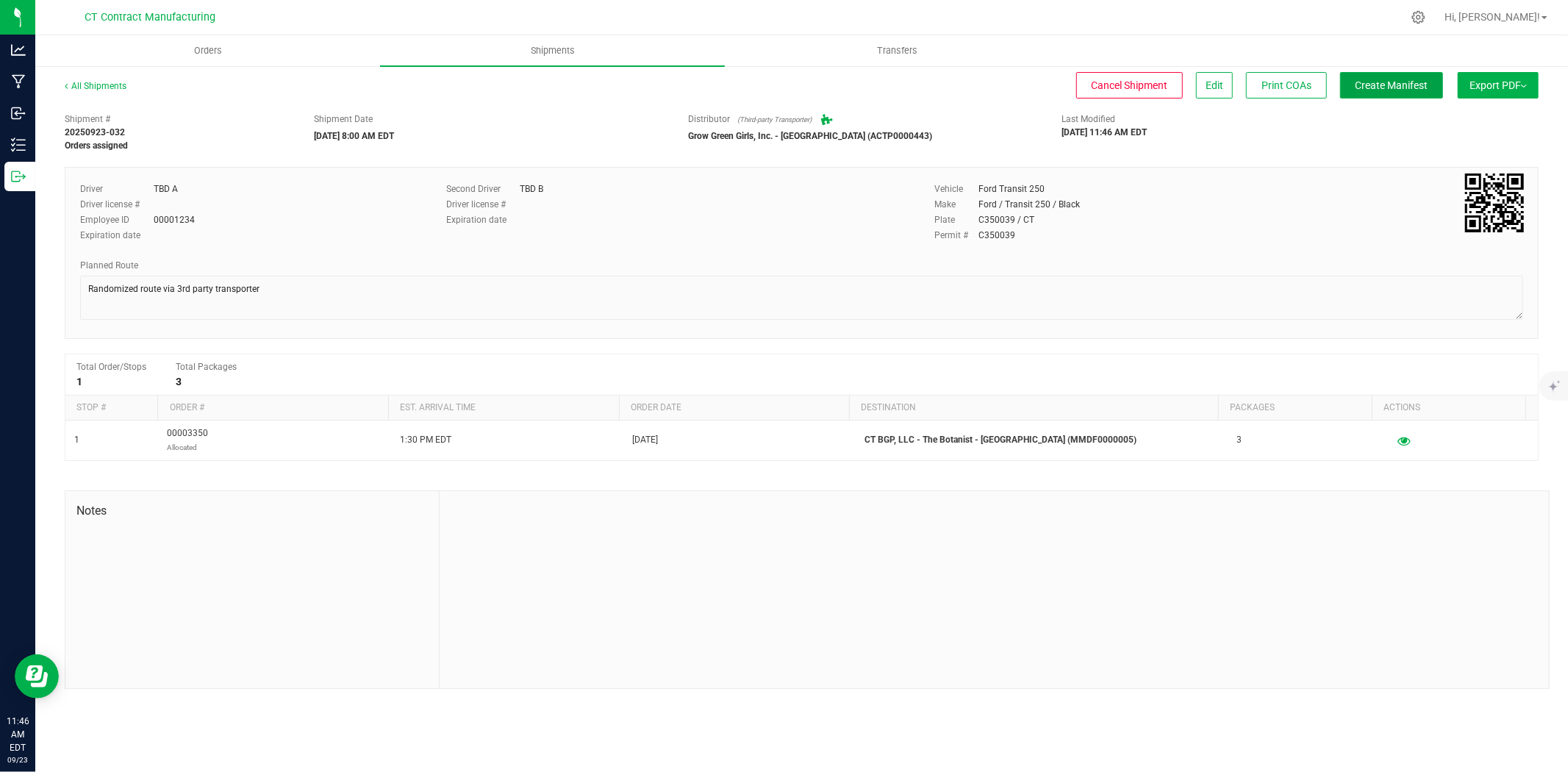
click at [1388, 83] on span "Create Manifest" at bounding box center [1392, 85] width 72 height 11
click at [115, 88] on link "All Shipments" at bounding box center [95, 86] width 62 height 11
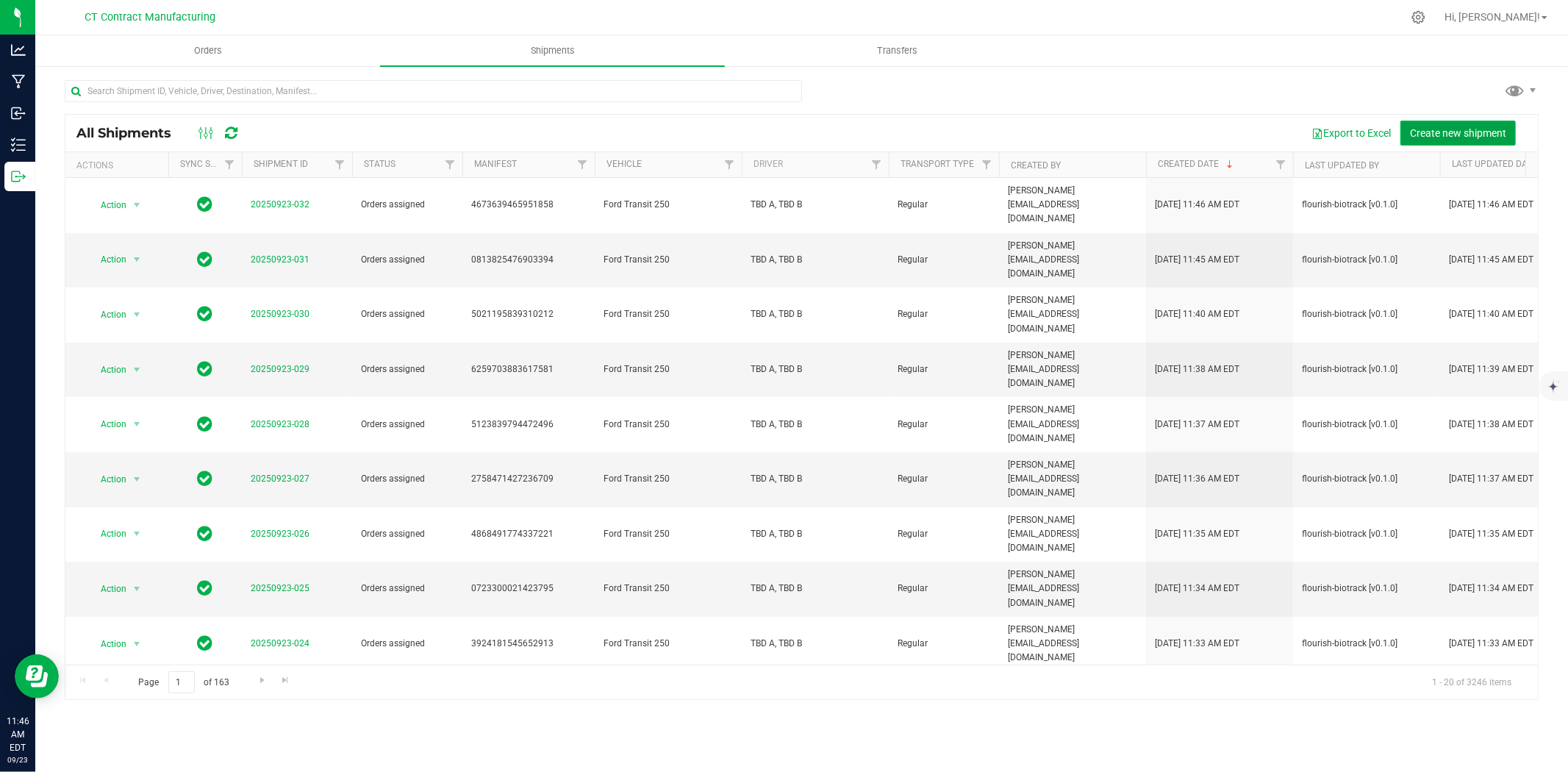
click at [1445, 129] on span "Create new shipment" at bounding box center [1458, 133] width 96 height 11
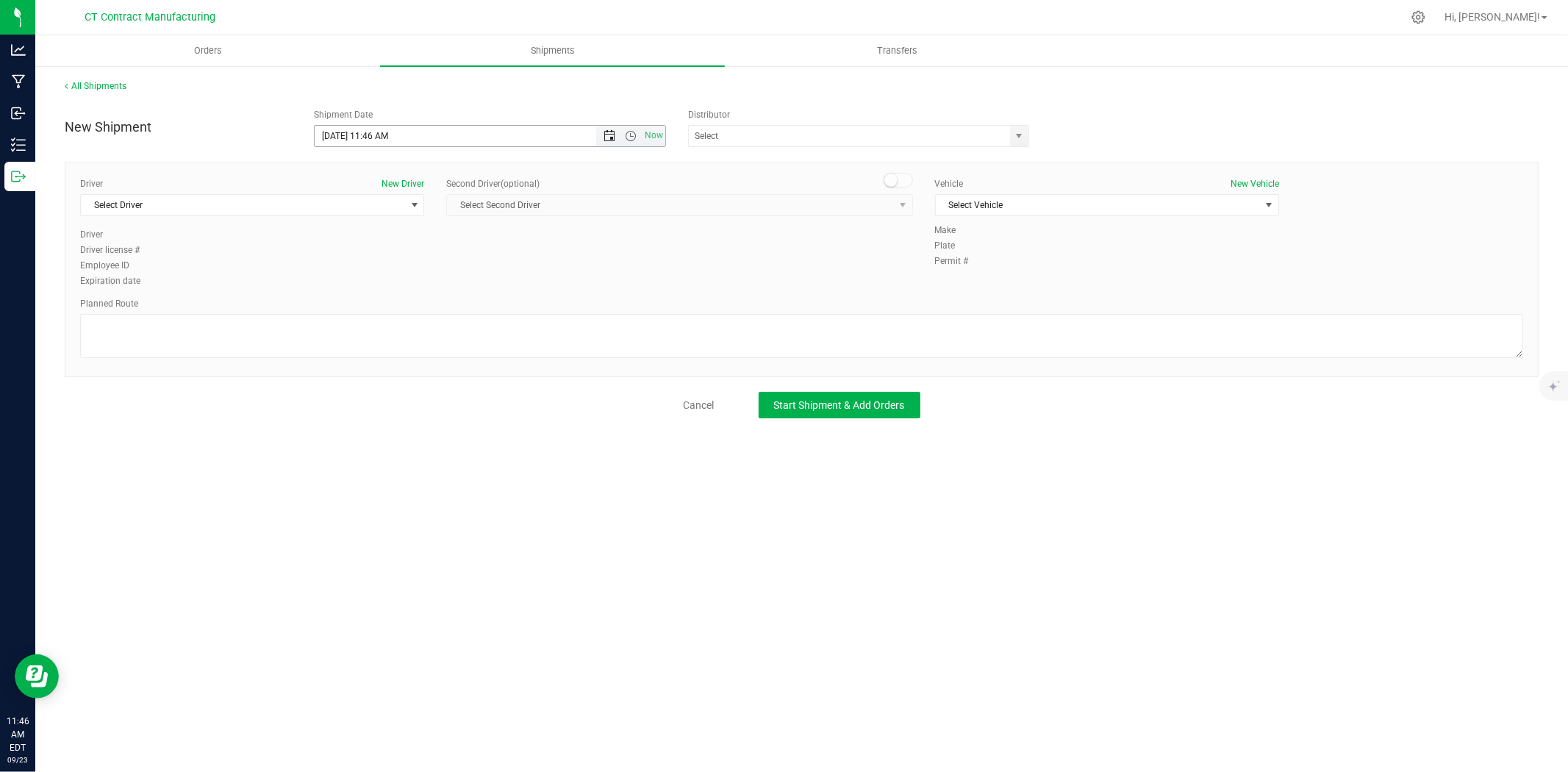
click at [601, 135] on span "Open the date view" at bounding box center [609, 135] width 25 height 11
click at [392, 287] on link "24" at bounding box center [392, 286] width 21 height 23
click at [629, 134] on span "Open the time view" at bounding box center [630, 135] width 11 height 11
click at [369, 291] on li "8:00 AM" at bounding box center [489, 300] width 349 height 19
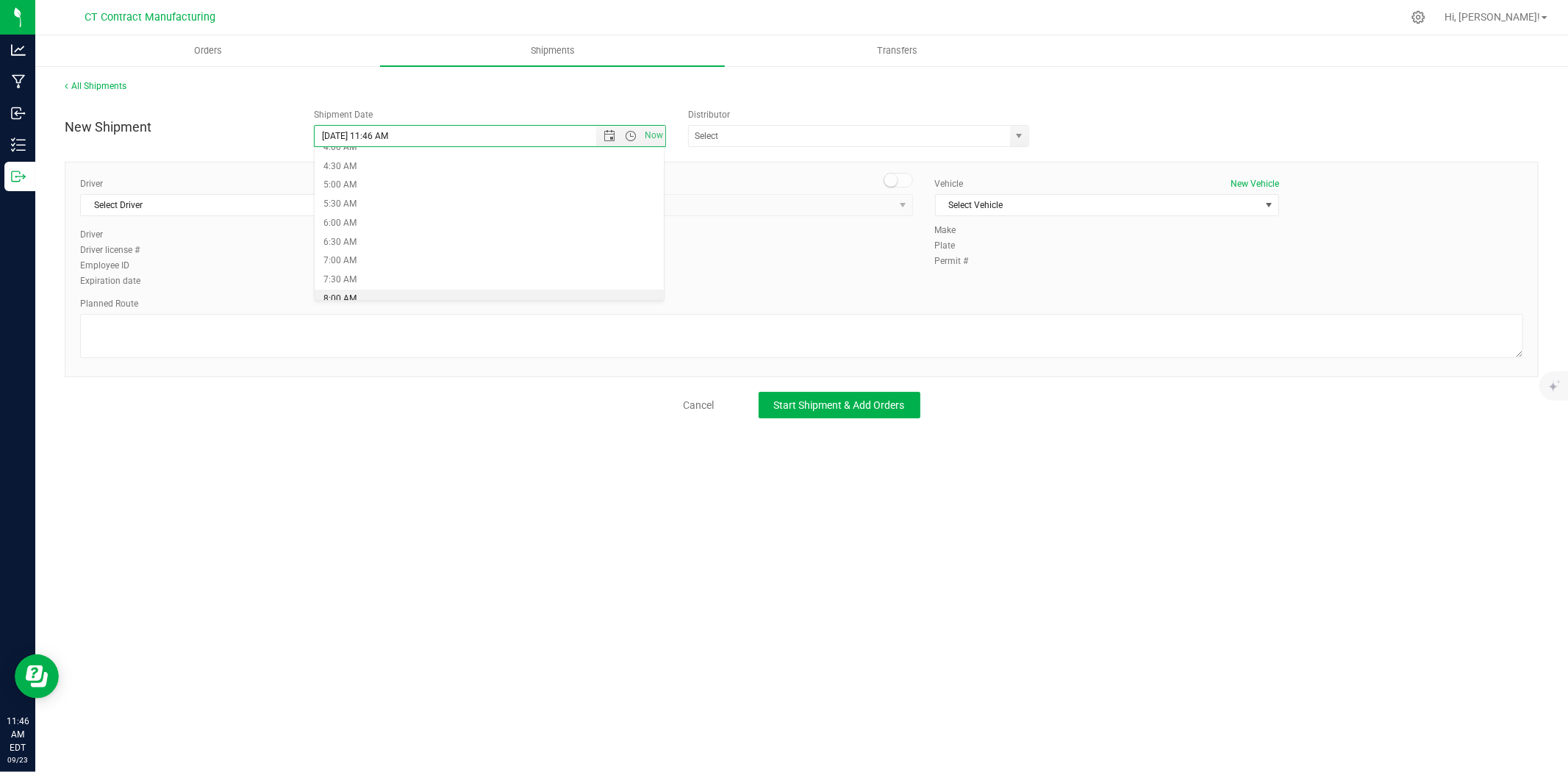
type input "9/24/2025 8:00 AM"
click at [1020, 138] on span "select" at bounding box center [1019, 135] width 11 height 11
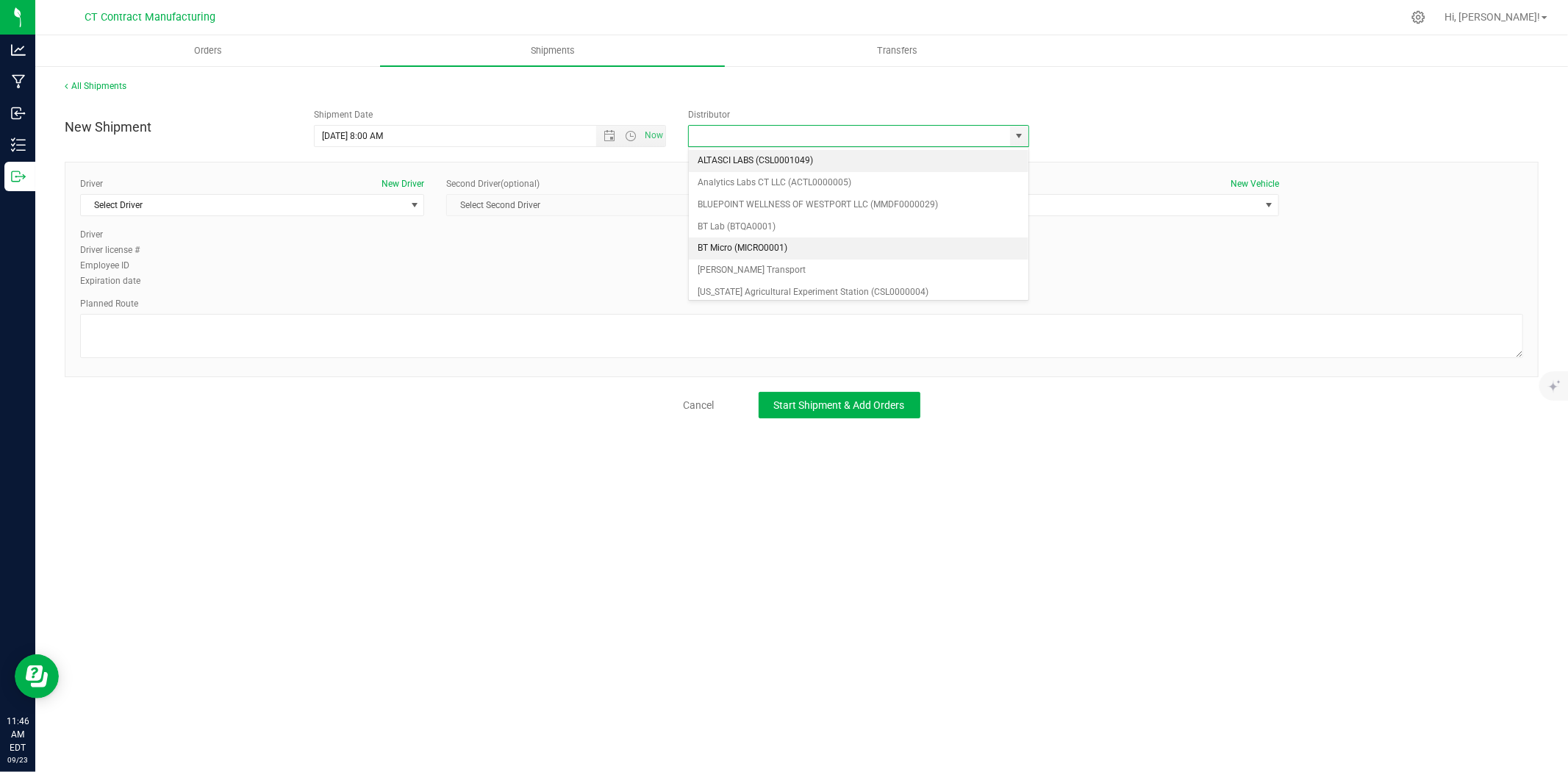
scroll to position [81, 0]
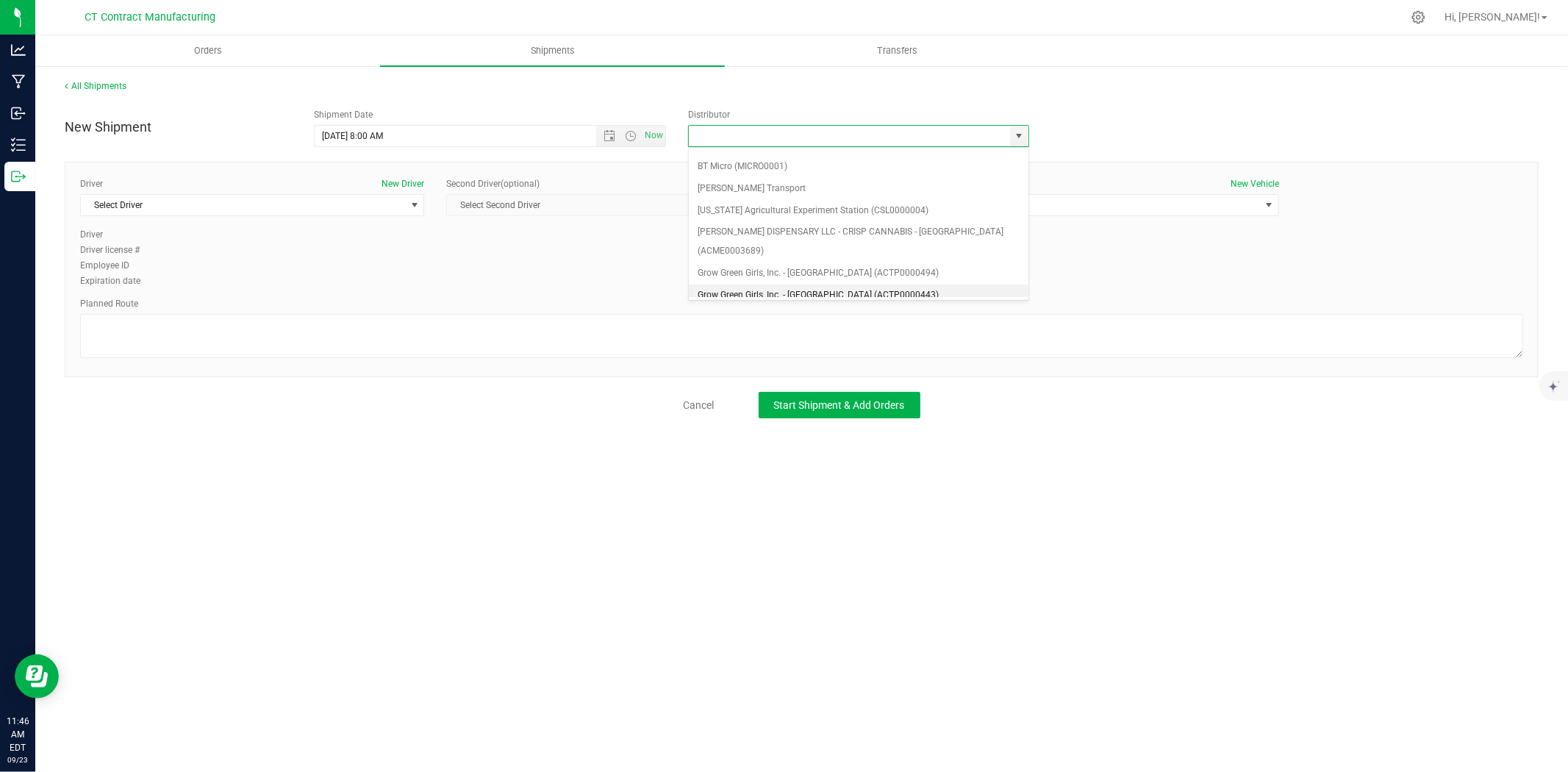
click at [879, 285] on li "Grow Green Girls, Inc. - Westbrook (ACTP0000443)" at bounding box center [858, 295] width 339 height 22
type input "Grow Green Girls, Inc. - Westbrook (ACTP0000443)"
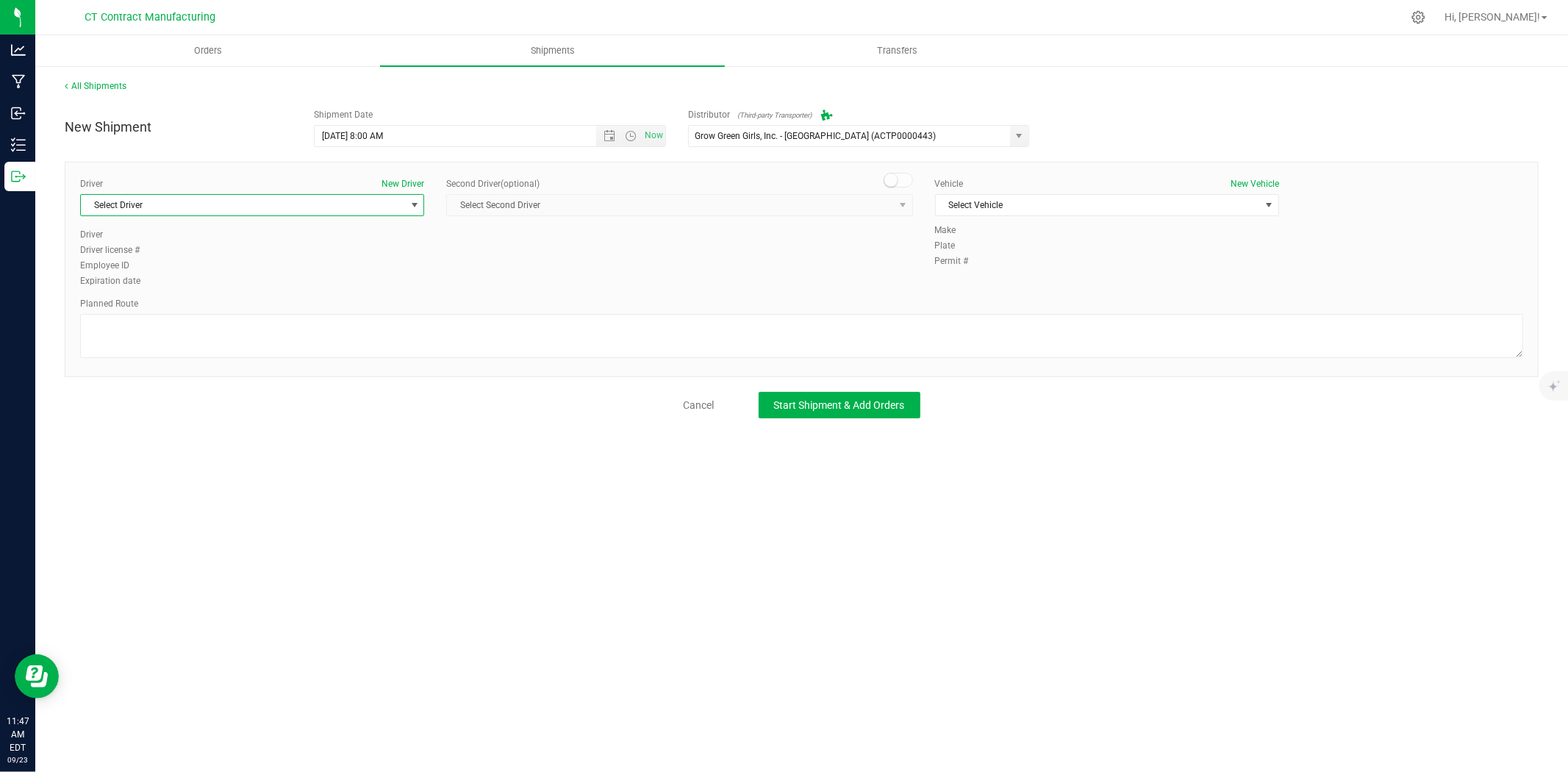
click at [413, 202] on span "select" at bounding box center [414, 204] width 11 height 11
click at [230, 264] on li "TBD A" at bounding box center [252, 266] width 343 height 22
click at [902, 175] on span at bounding box center [898, 180] width 29 height 15
click at [898, 201] on span "select" at bounding box center [902, 204] width 11 height 11
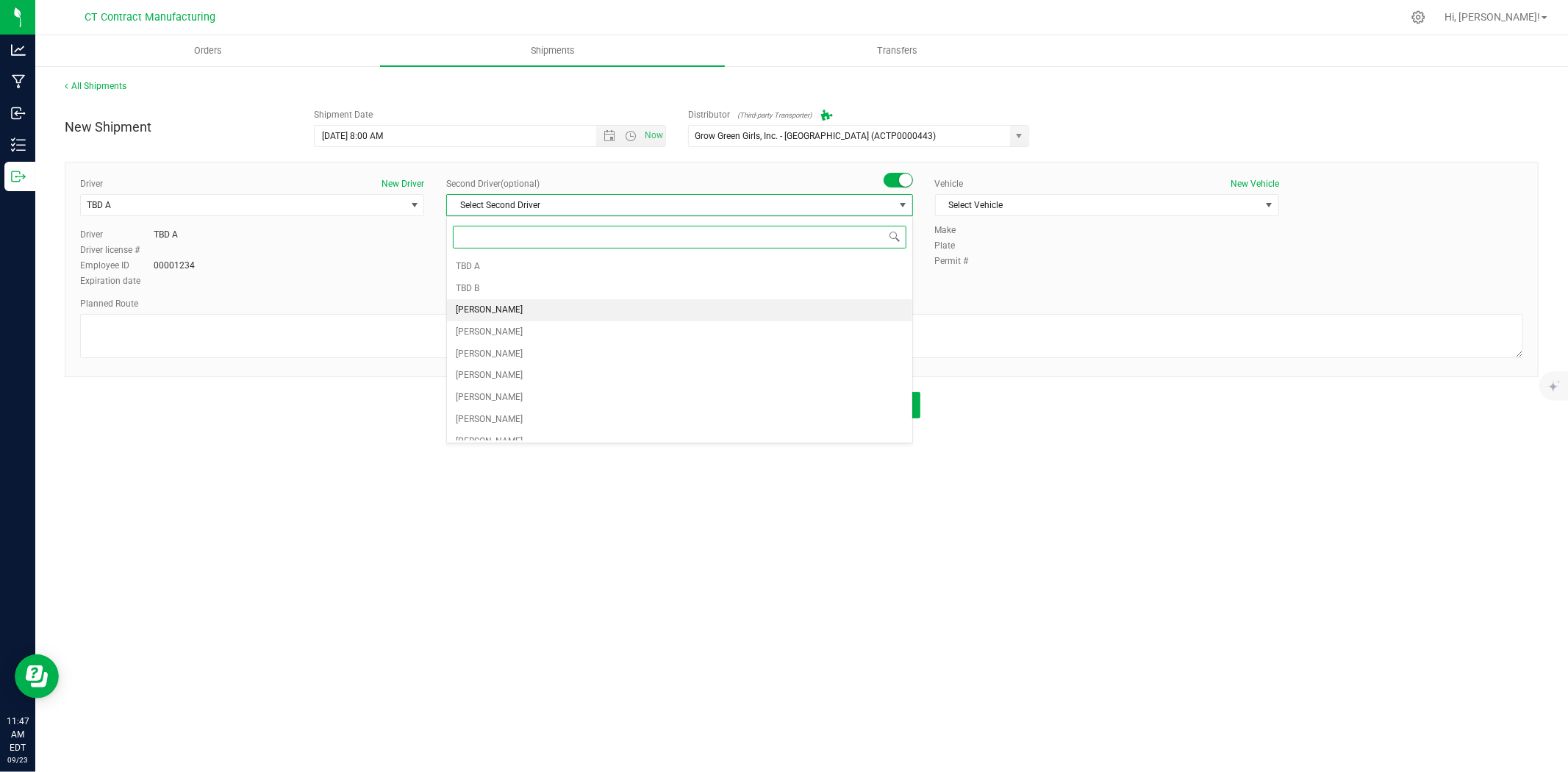
click at [600, 302] on li "Andrew Breuninger" at bounding box center [680, 310] width 465 height 22
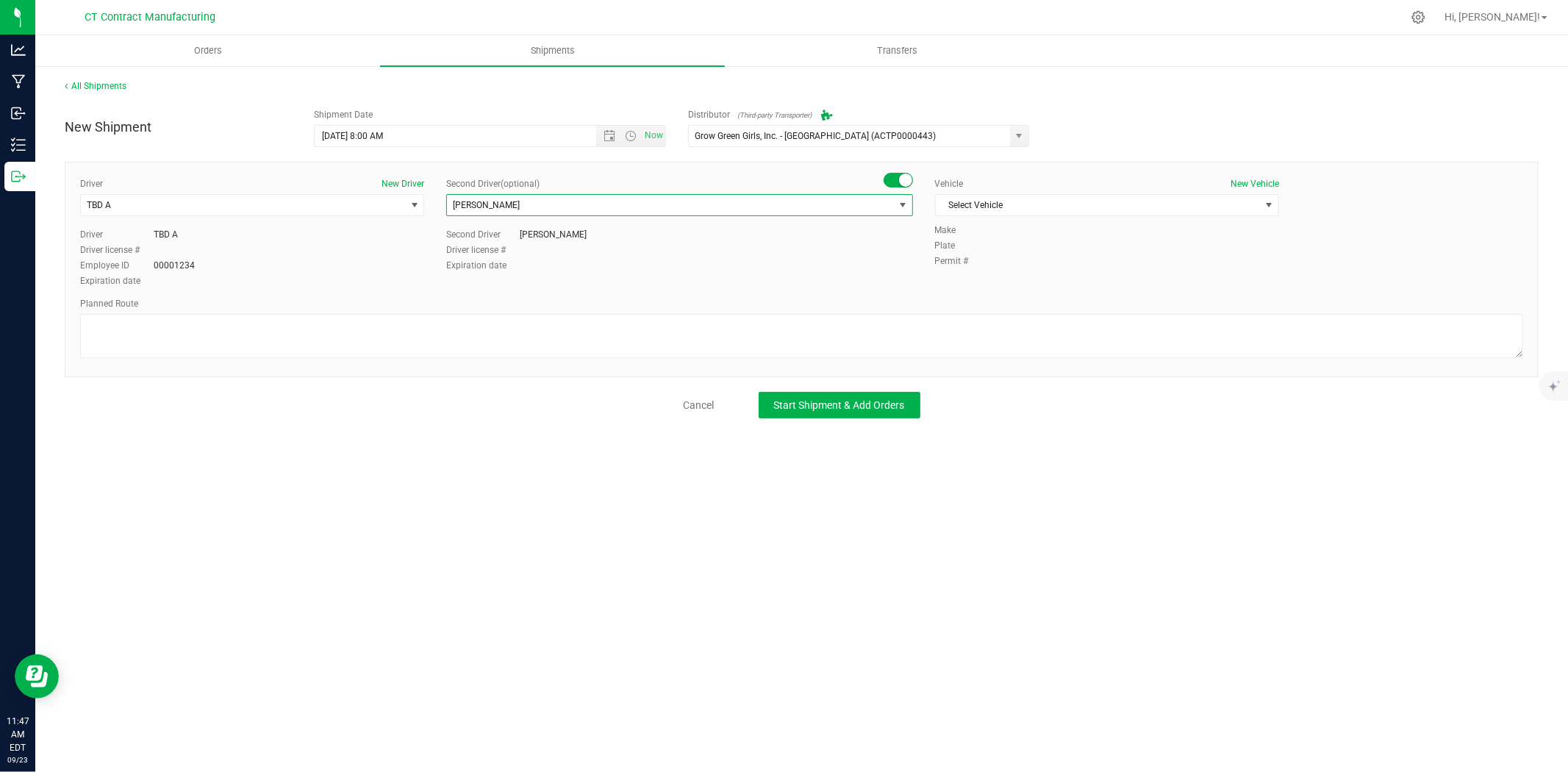
click at [891, 202] on span "Andrew Breuninger" at bounding box center [670, 204] width 446 height 20
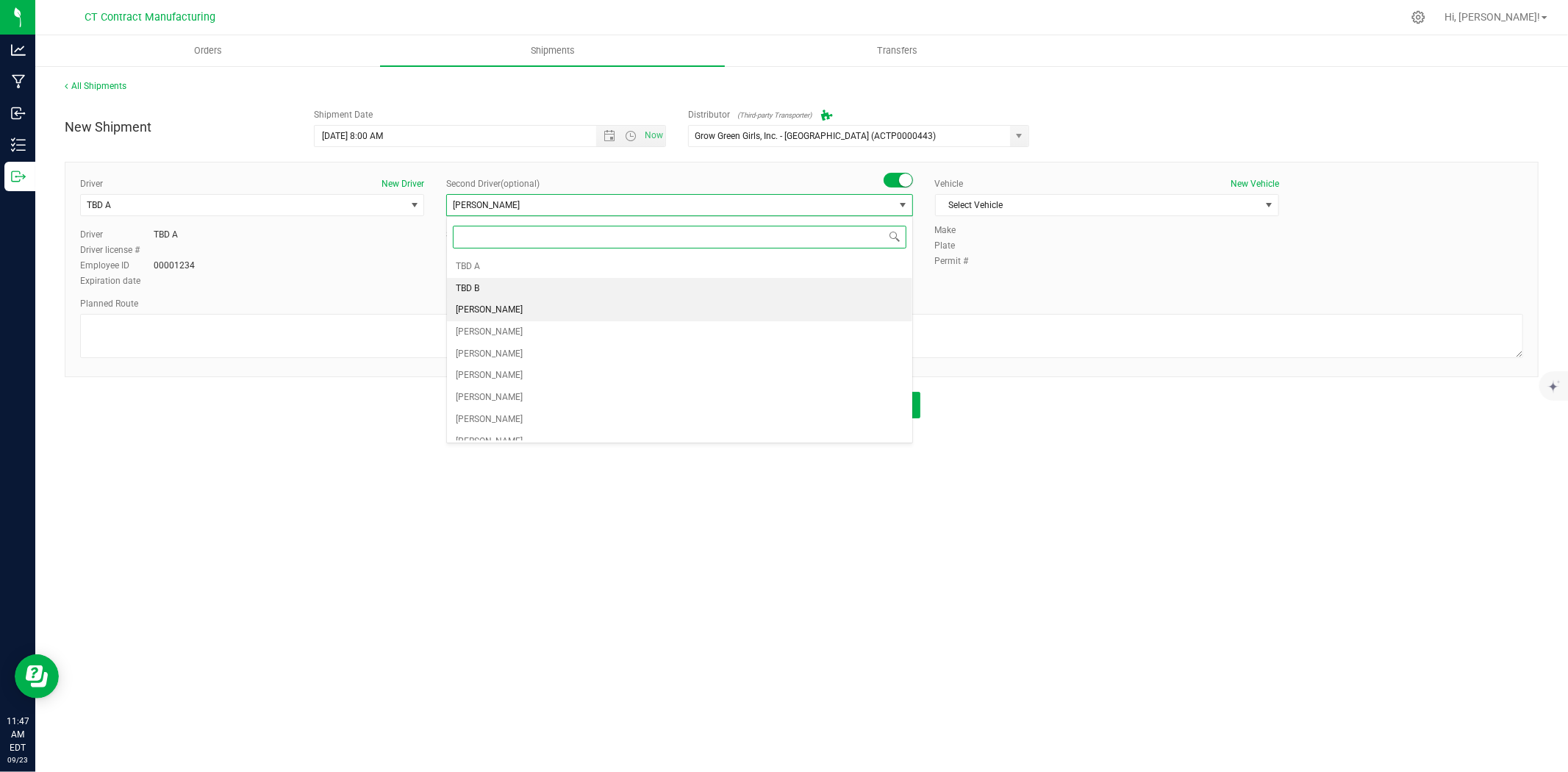
click at [612, 283] on li "TBD B" at bounding box center [680, 288] width 465 height 22
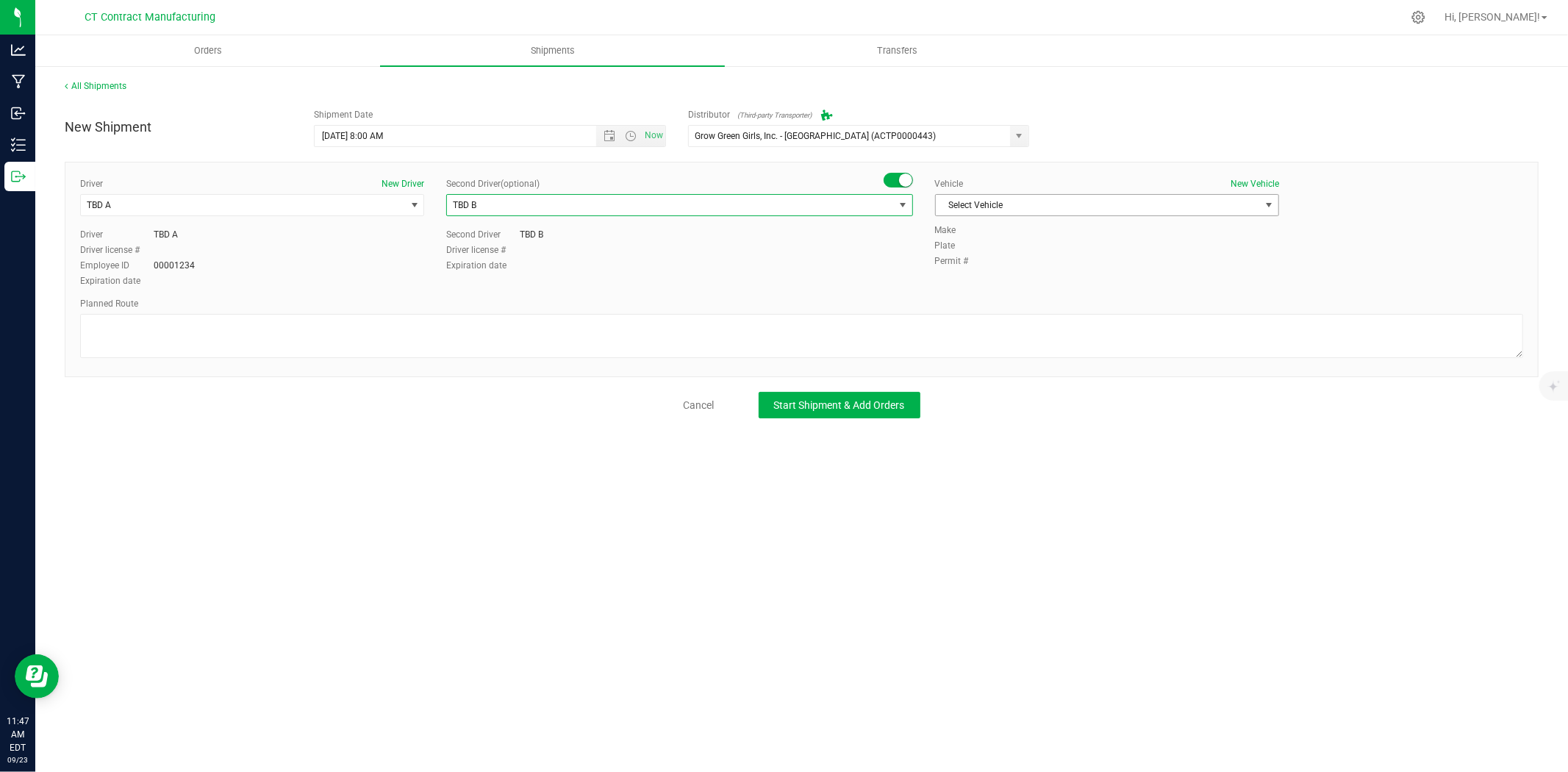
click at [1004, 211] on span "Select Vehicle" at bounding box center [1098, 204] width 324 height 20
click at [989, 245] on li "Ford Transit 250" at bounding box center [1107, 252] width 343 height 22
click at [960, 332] on textarea at bounding box center [802, 336] width 1443 height 44
paste textarea "Randomized route via 3rd party transporter"
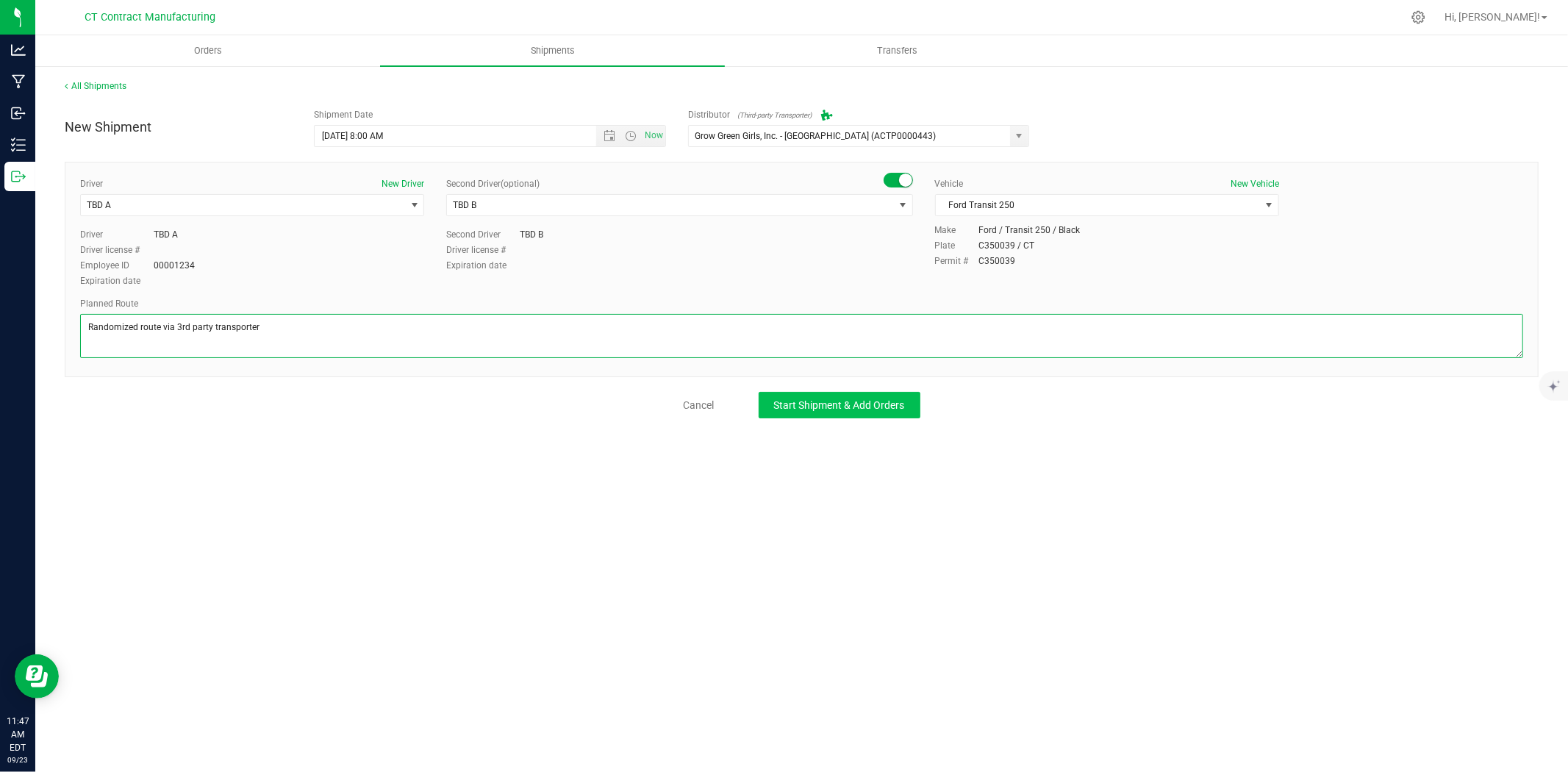
type textarea "Randomized route via 3rd party transporter"
click at [871, 400] on span "Start Shipment & Add Orders" at bounding box center [840, 405] width 131 height 11
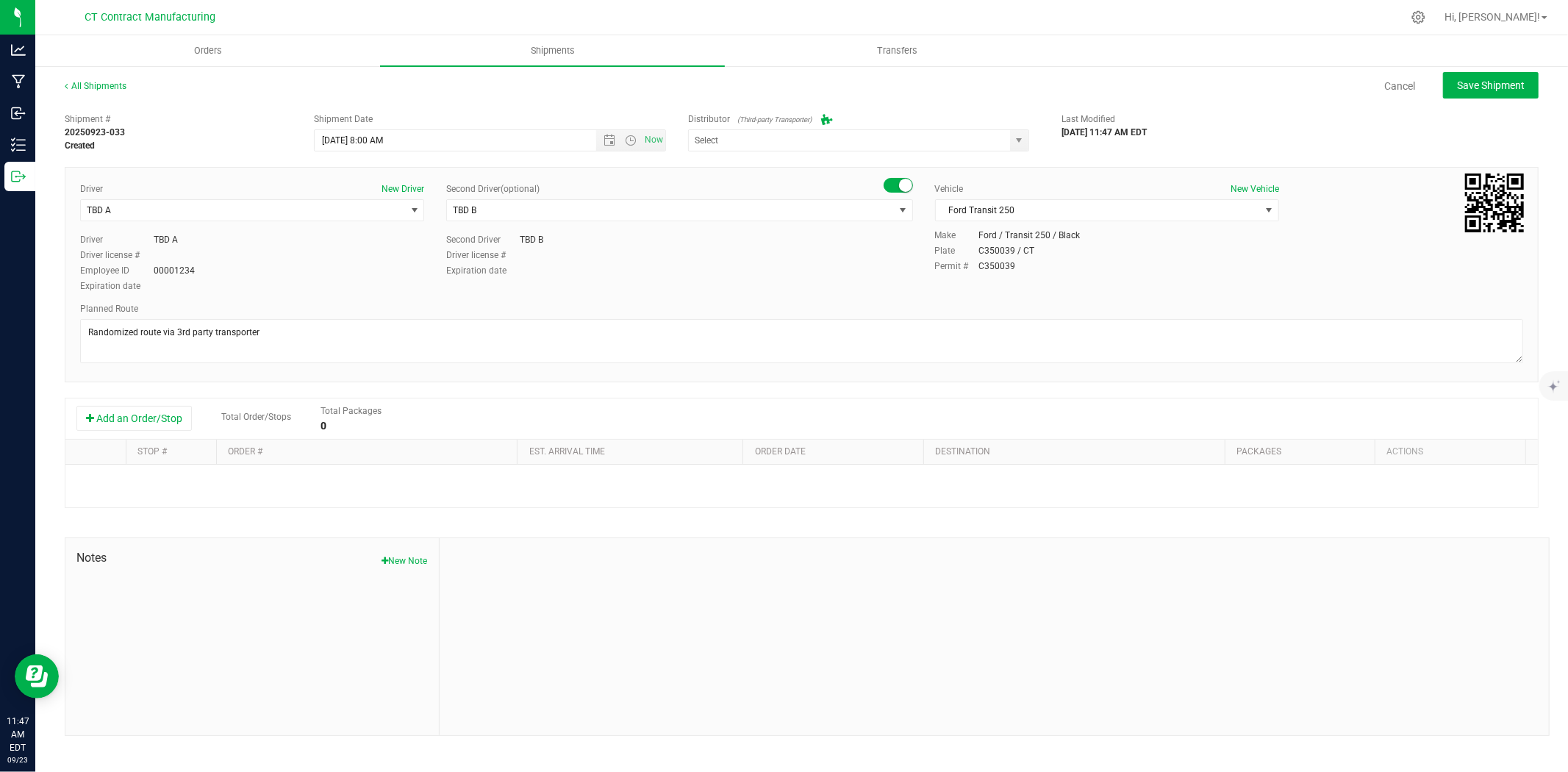
type input "Grow Green Girls, Inc. - Westbrook (ACTP0000443)"
click at [141, 417] on button "Add an Order/Stop" at bounding box center [133, 418] width 116 height 25
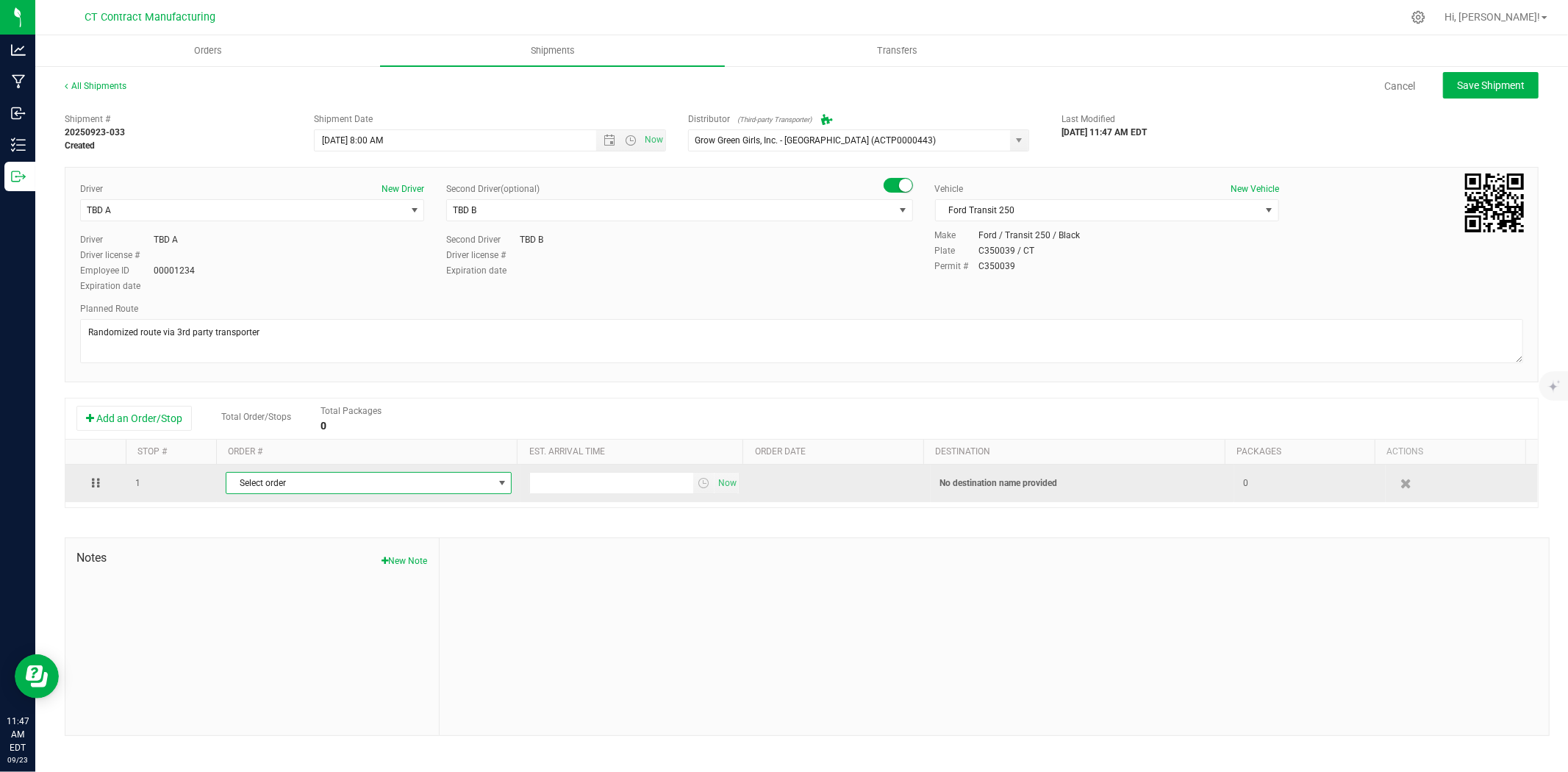
click at [251, 493] on span "Select order" at bounding box center [359, 483] width 266 height 20
type input "3370"
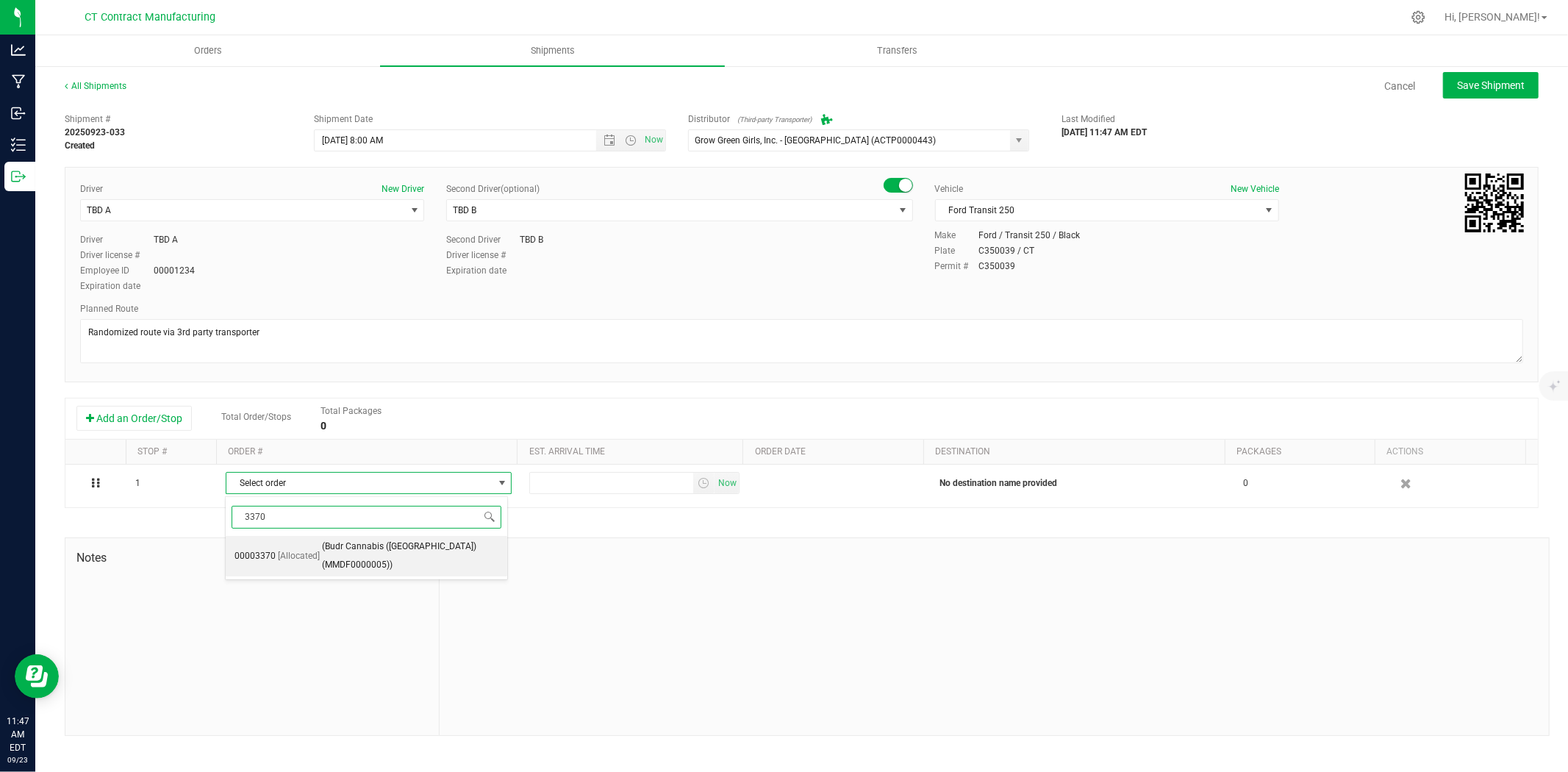
click at [322, 540] on span "(Budr Cannabis (Montville) (MMDF0000005))" at bounding box center [410, 556] width 177 height 37
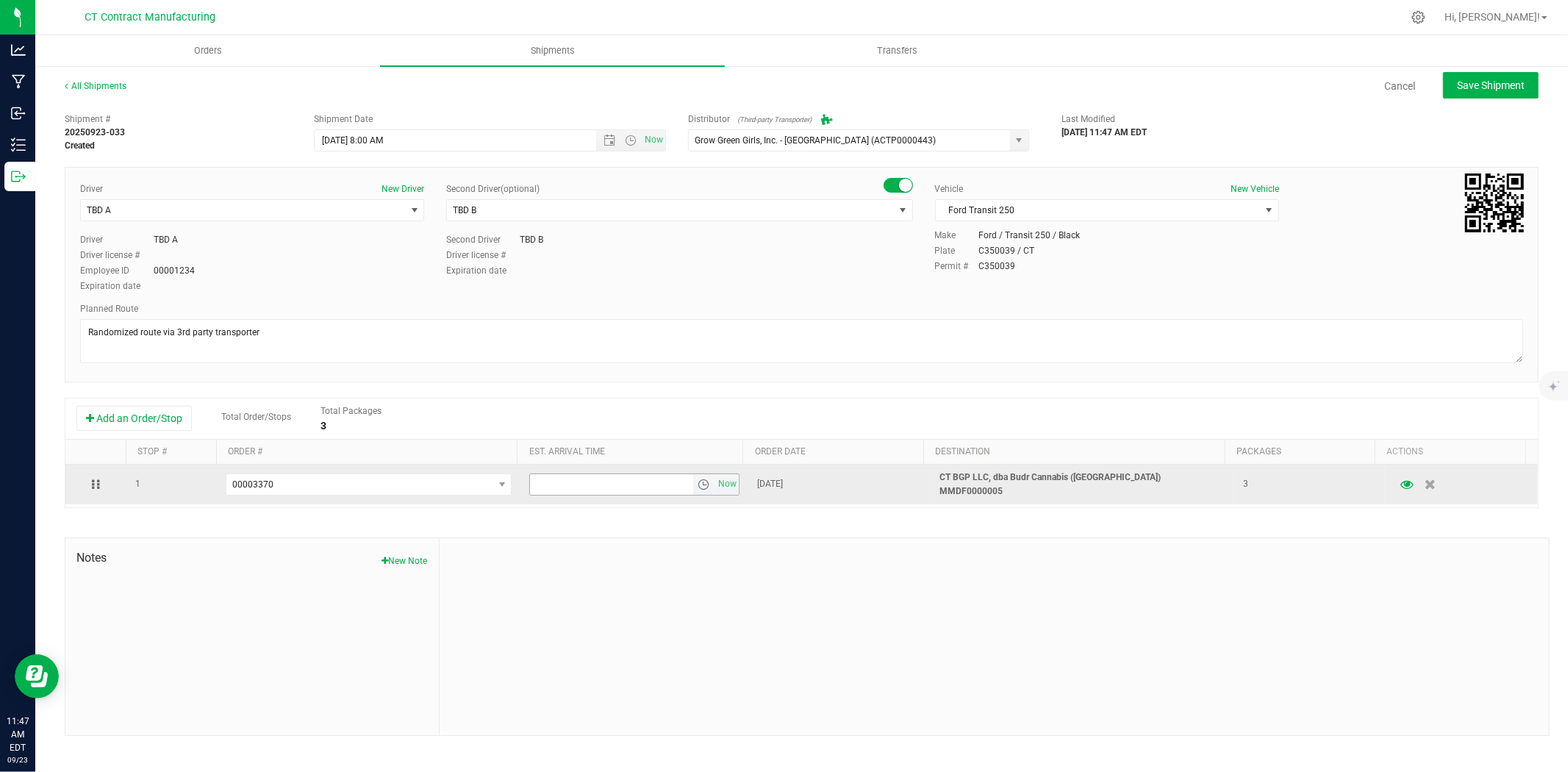
click at [701, 487] on span "select" at bounding box center [703, 484] width 11 height 11
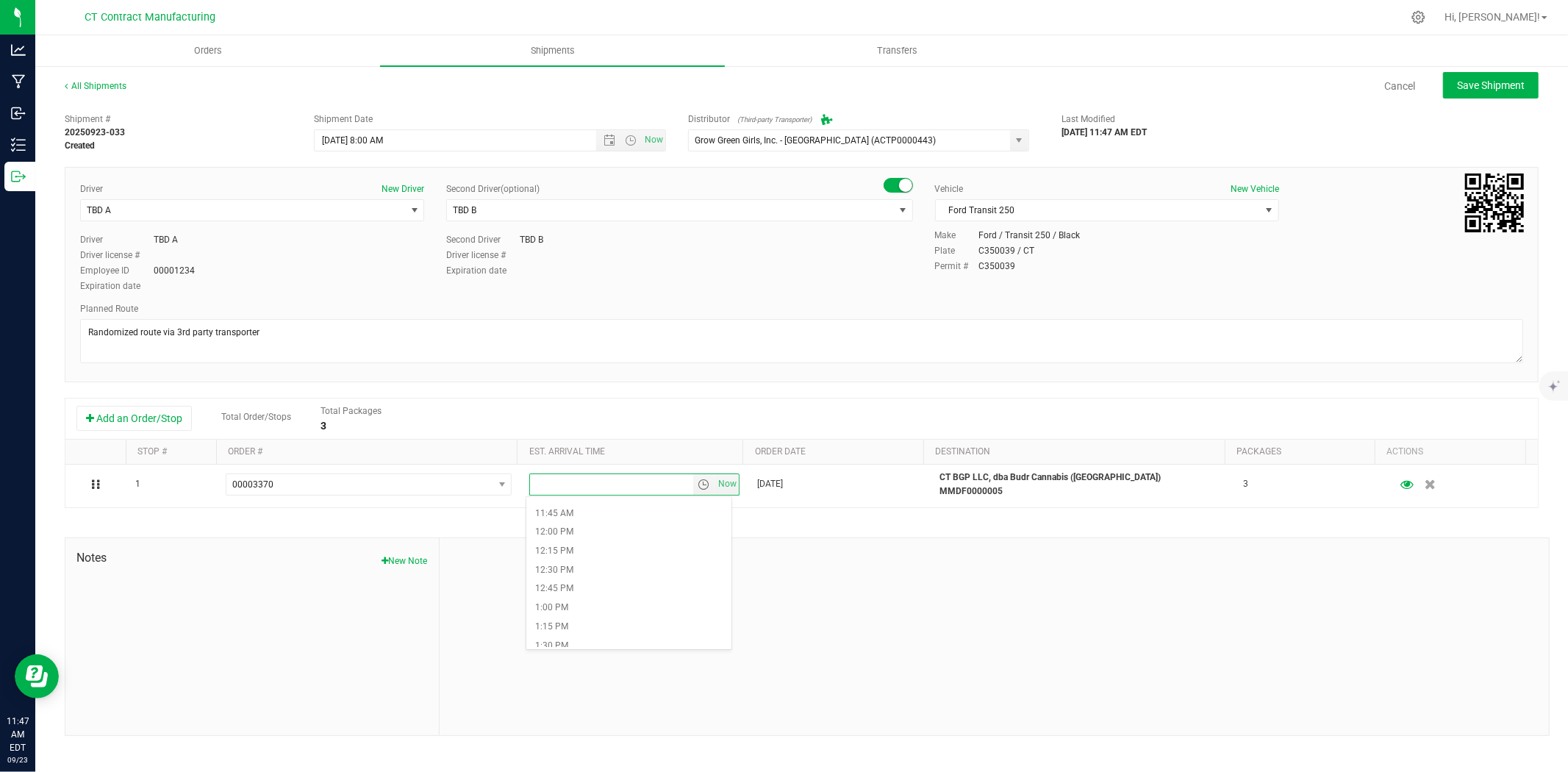
scroll to position [898, 0]
click at [575, 630] on li "1:30 PM" at bounding box center [628, 632] width 205 height 19
click at [1483, 96] on button "Save Shipment" at bounding box center [1491, 86] width 95 height 27
type input "9/24/2025 12:00 PM"
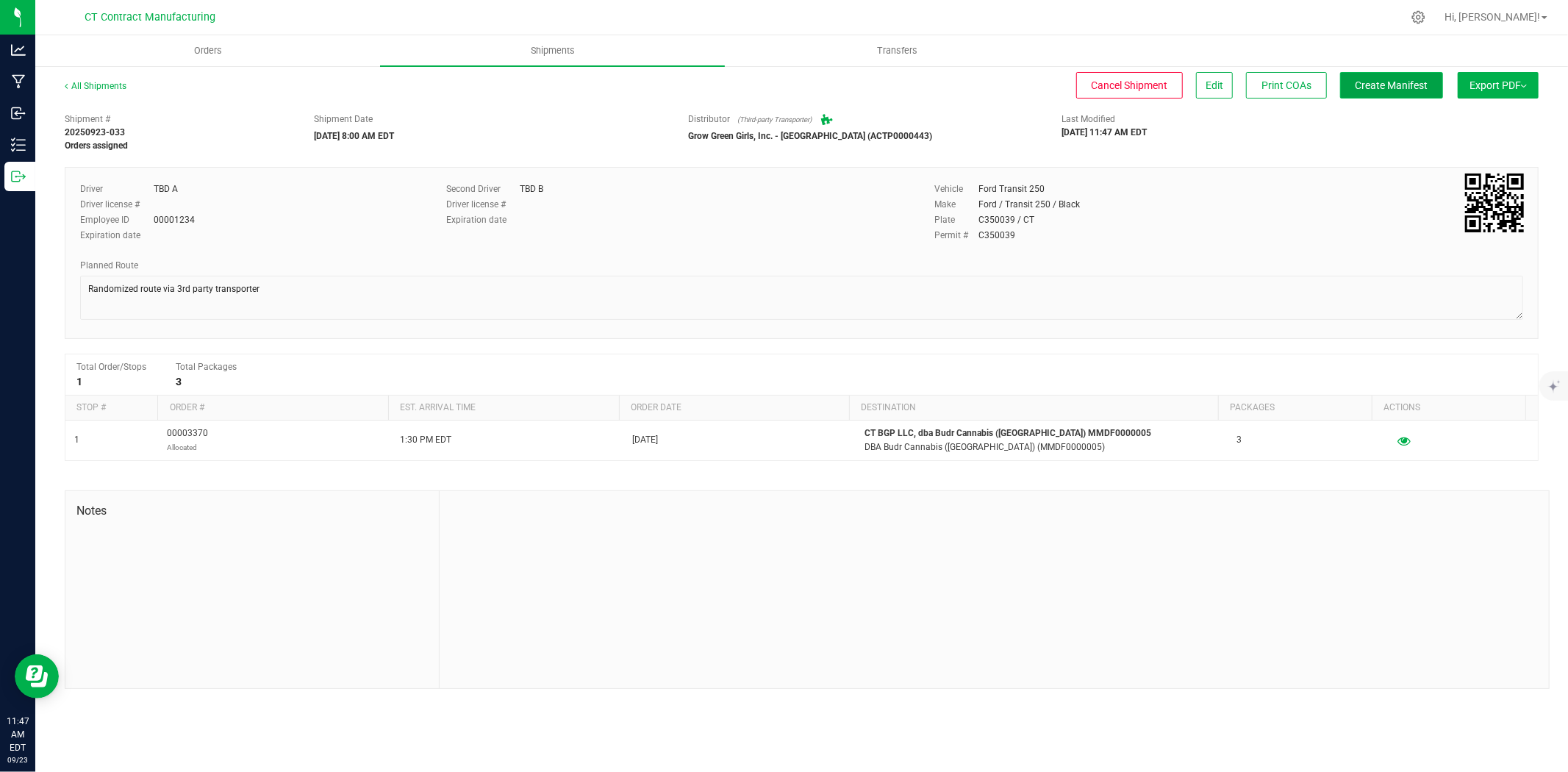
click at [1397, 85] on span "Create Manifest" at bounding box center [1392, 85] width 72 height 11
click at [109, 84] on link "All Shipments" at bounding box center [95, 86] width 62 height 11
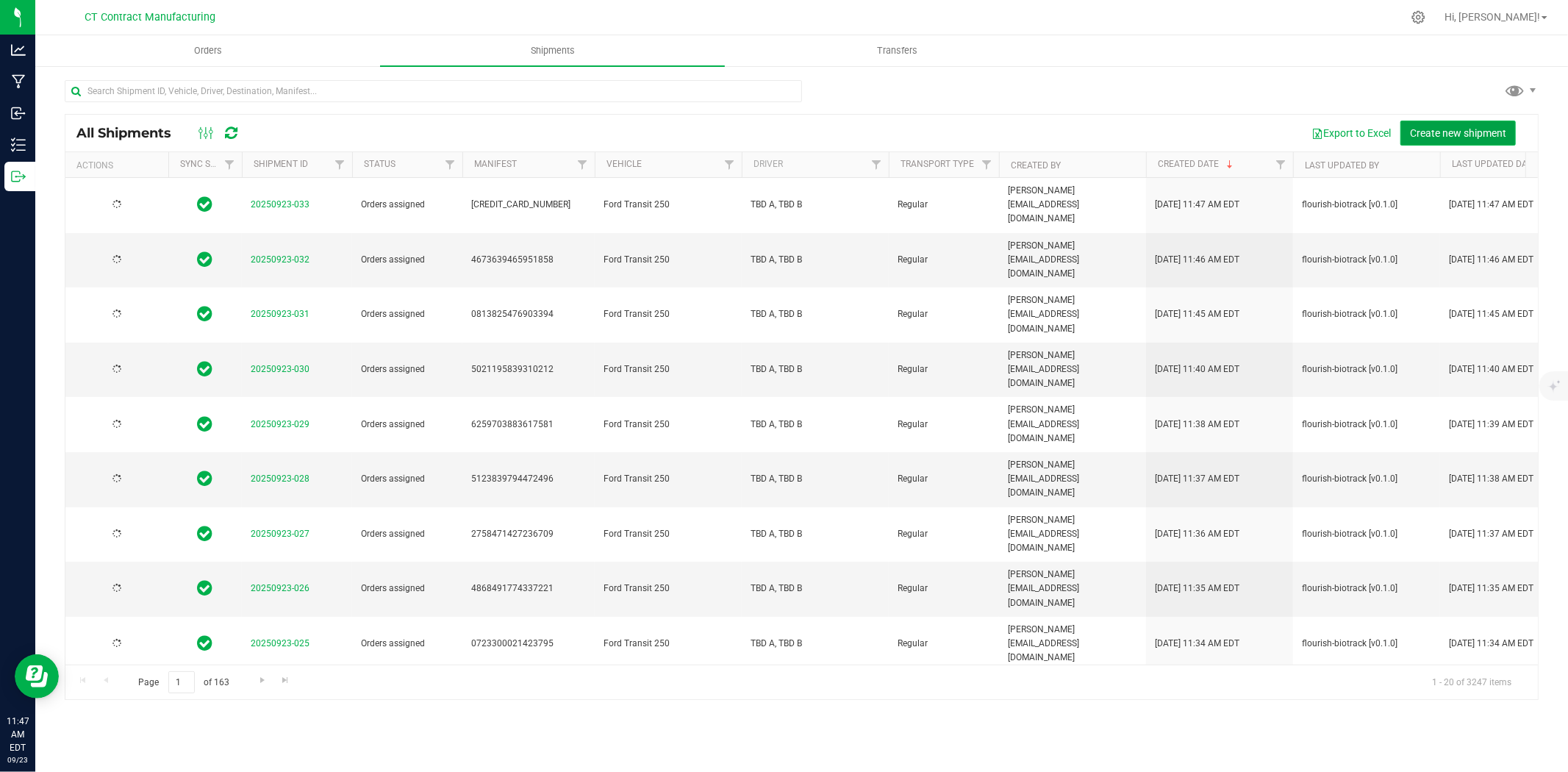
click at [1425, 129] on span "Create new shipment" at bounding box center [1458, 133] width 96 height 11
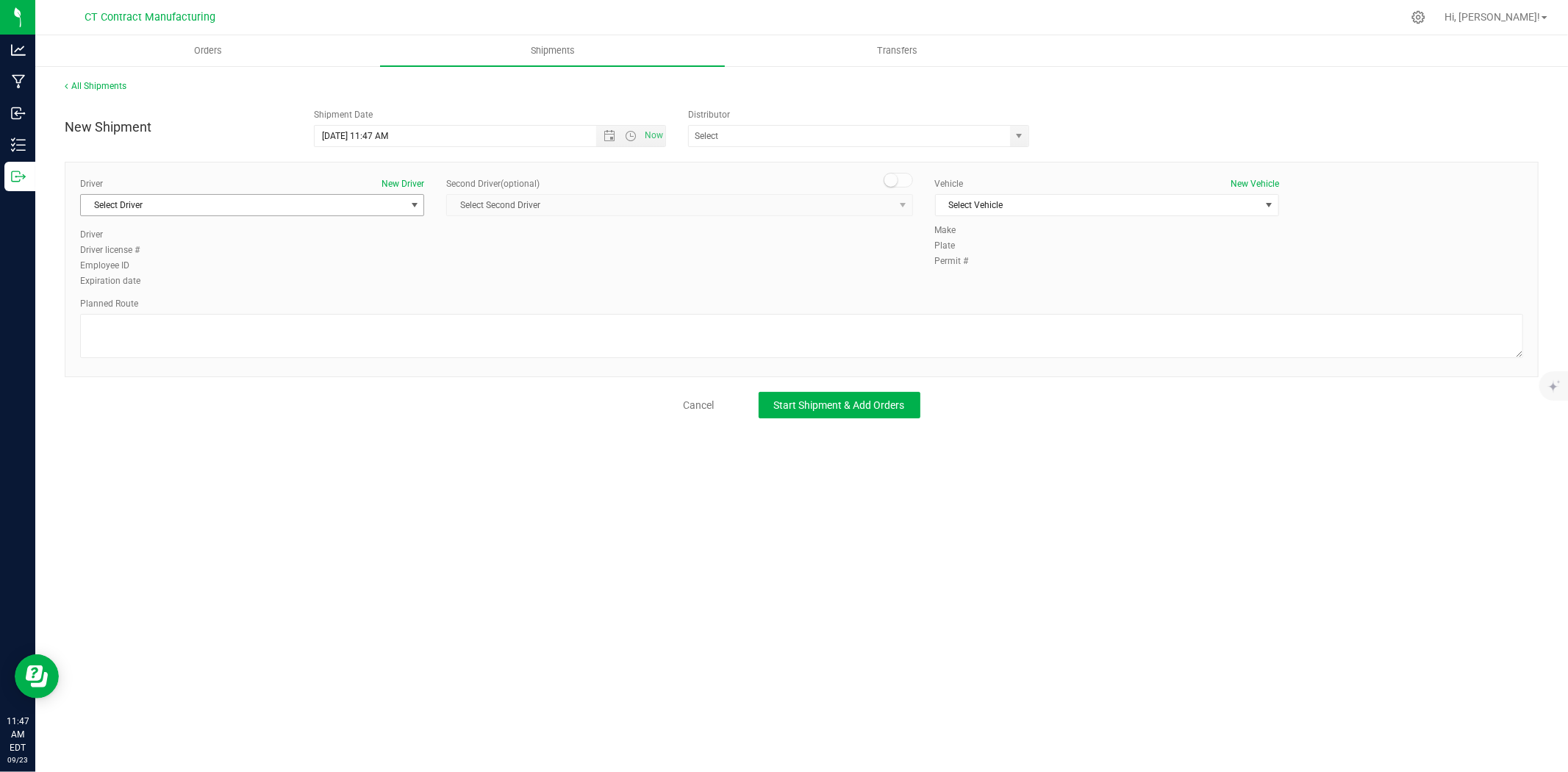
click at [412, 204] on span "select" at bounding box center [414, 204] width 11 height 11
click at [606, 134] on span "Open the date view" at bounding box center [609, 135] width 11 height 11
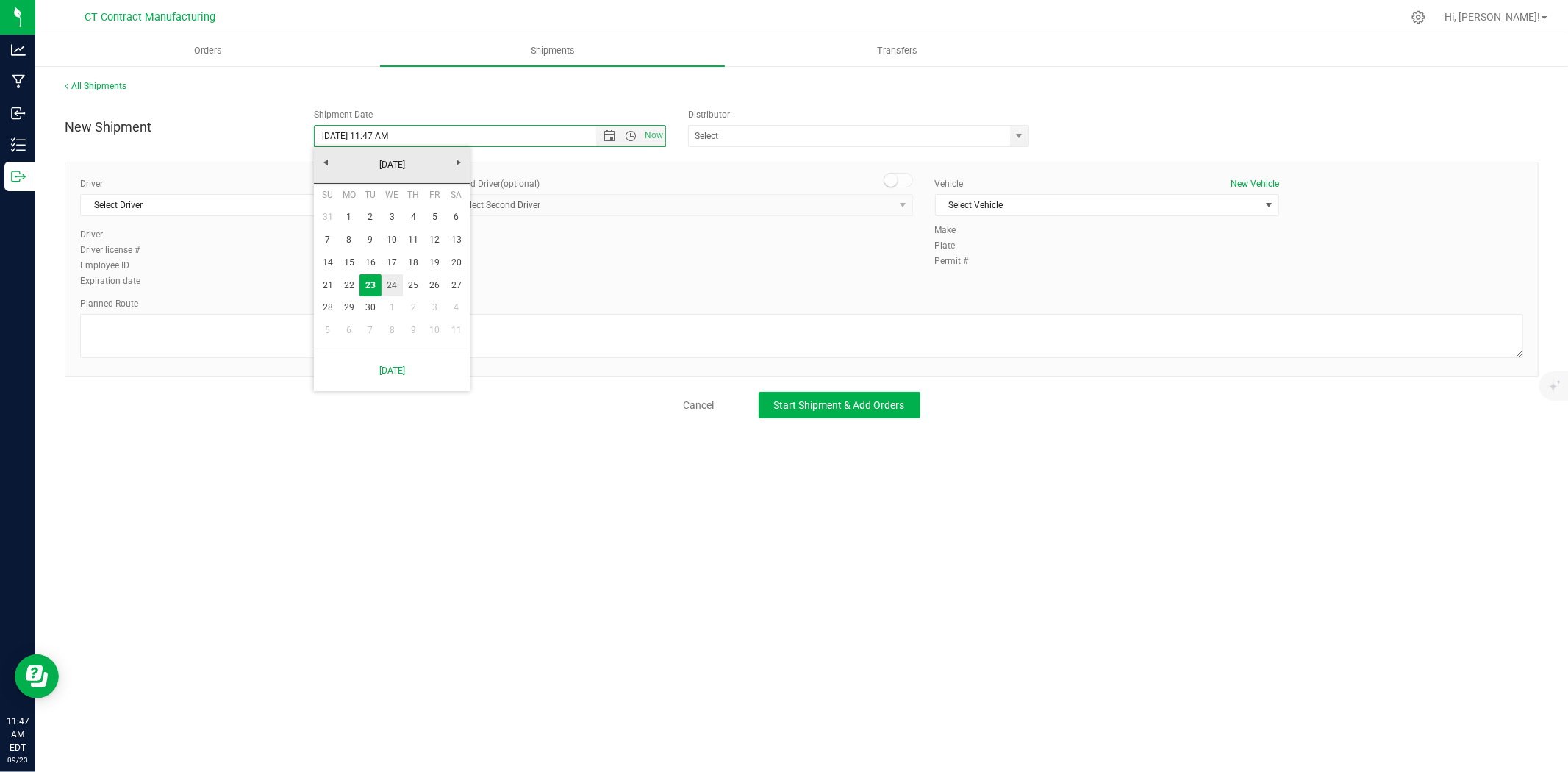
click at [399, 279] on link "24" at bounding box center [392, 286] width 21 height 23
click at [636, 135] on span "Open the time view" at bounding box center [630, 135] width 25 height 11
click at [380, 291] on li "8:00 AM" at bounding box center [489, 300] width 349 height 19
type input "9/24/2025 8:00 AM"
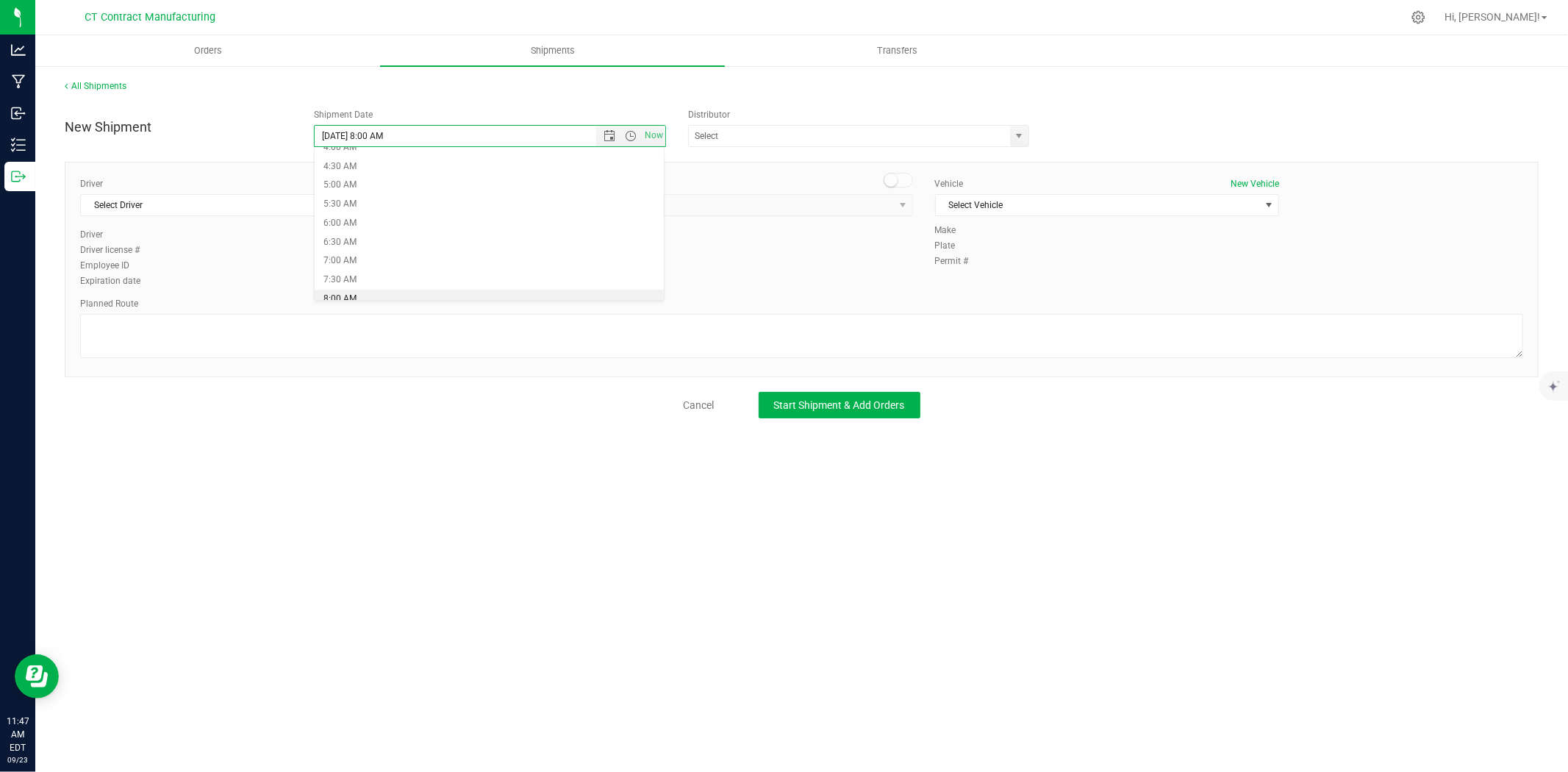
scroll to position [169, 0]
click at [1025, 134] on span "select" at bounding box center [1019, 135] width 19 height 20
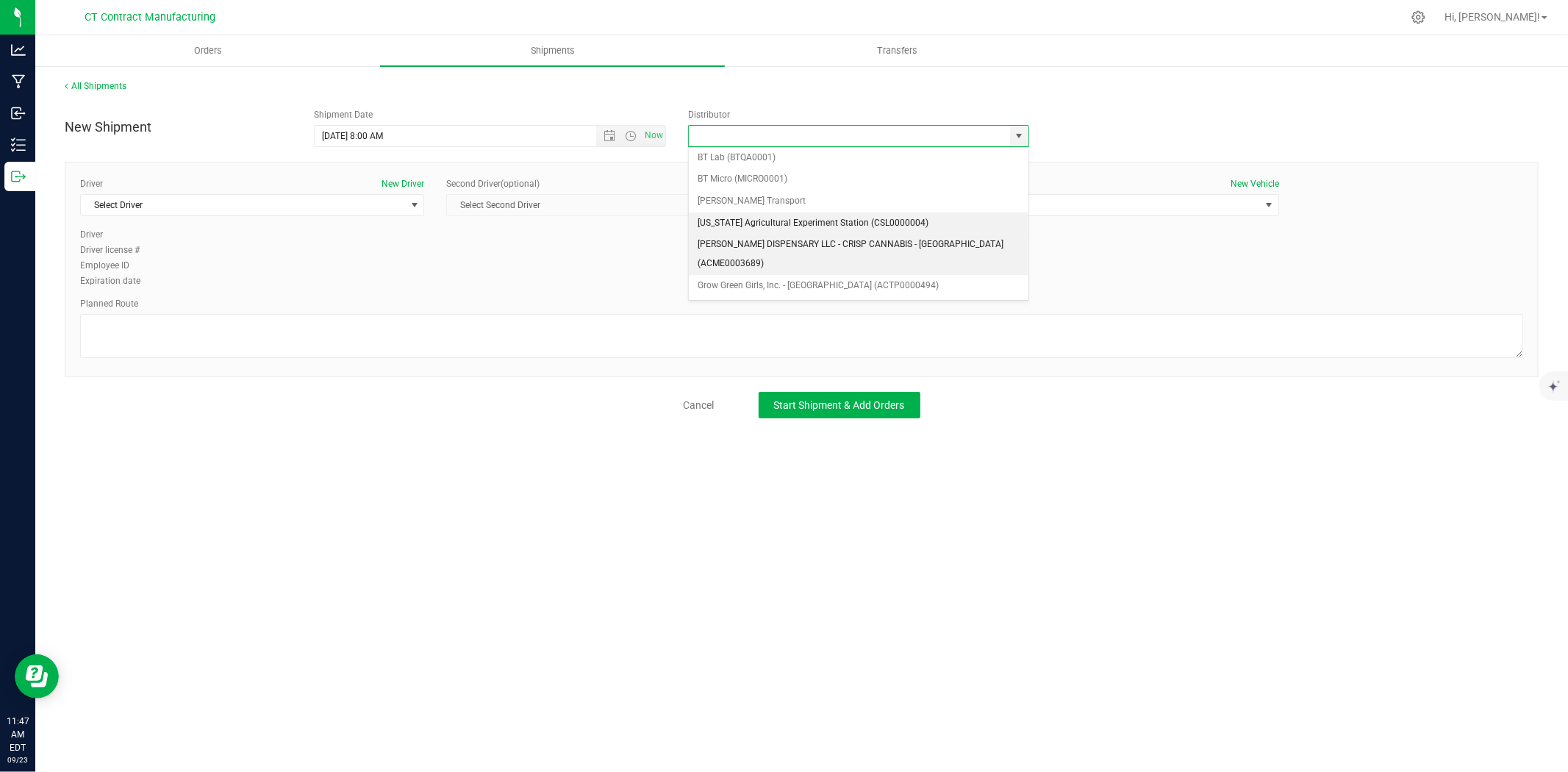
scroll to position [81, 0]
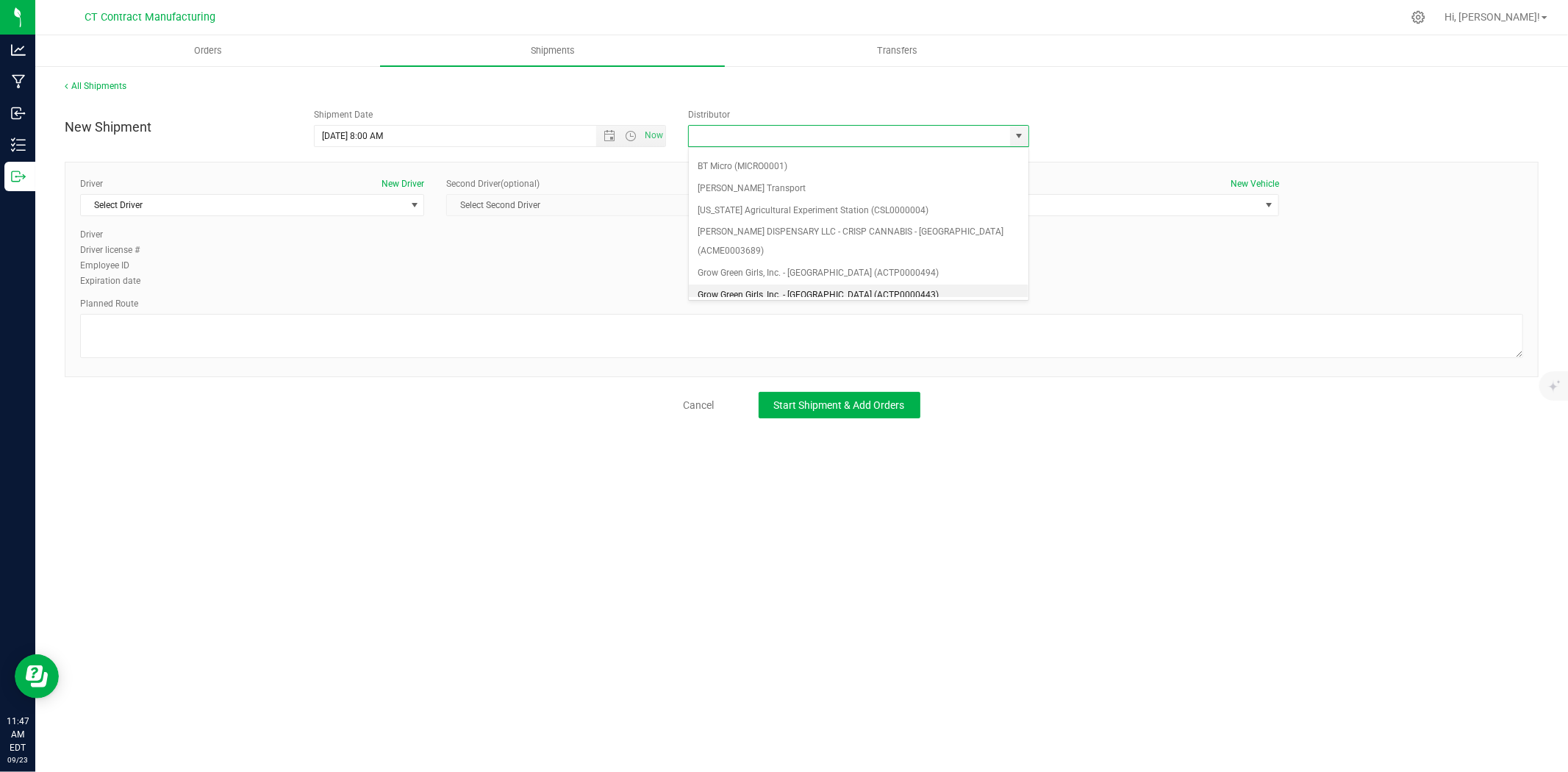
click at [849, 285] on li "Grow Green Girls, Inc. - Westbrook (ACTP0000443)" at bounding box center [858, 295] width 339 height 22
type input "Grow Green Girls, Inc. - Westbrook (ACTP0000443)"
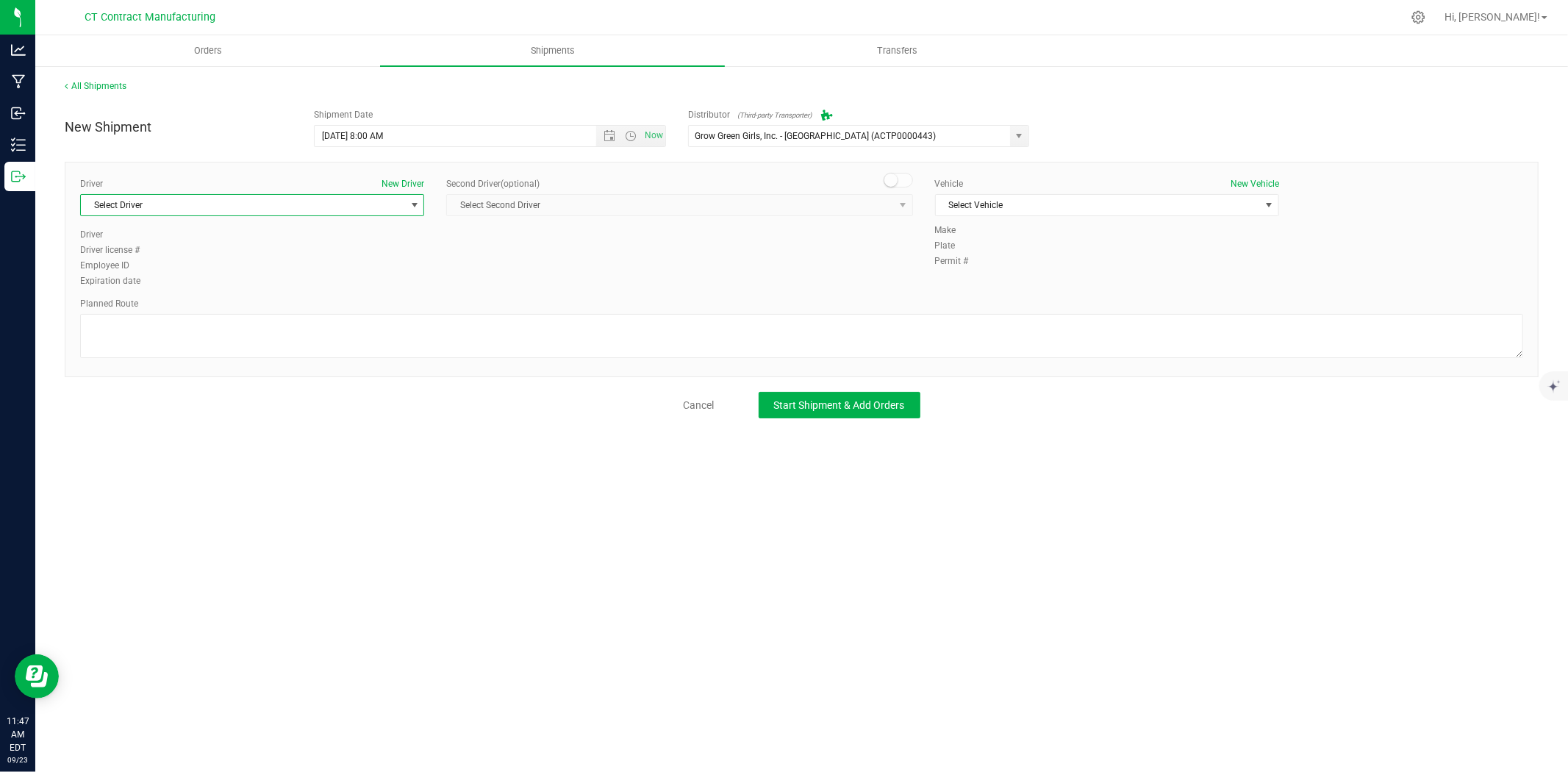
click at [371, 209] on span "Select Driver" at bounding box center [242, 204] width 324 height 20
click at [123, 276] on li "TBD A" at bounding box center [252, 266] width 343 height 22
click at [904, 182] on span at bounding box center [898, 180] width 29 height 15
click at [897, 195] on span "Select Second Driver" at bounding box center [679, 205] width 466 height 22
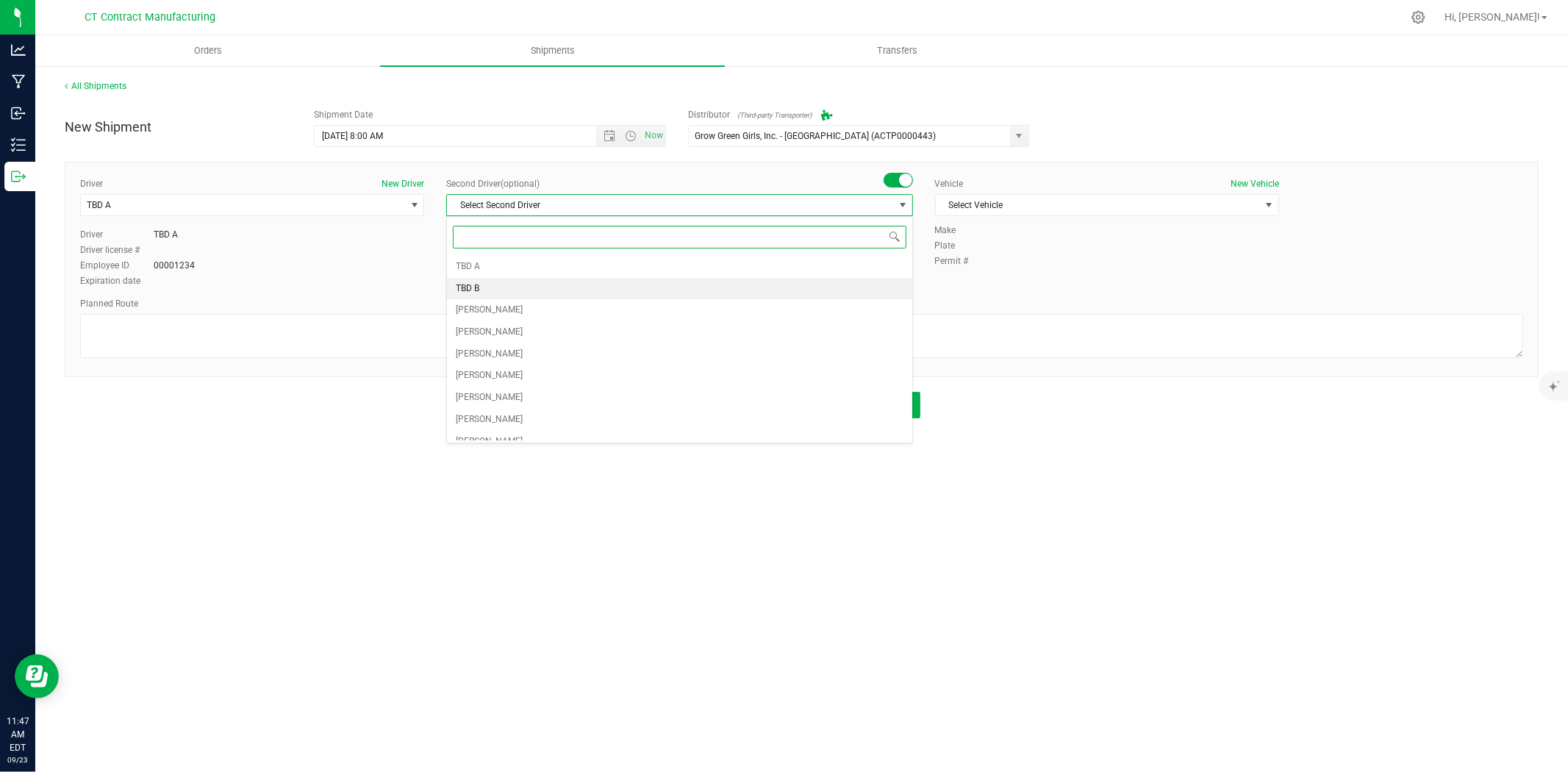
click at [543, 282] on li "TBD B" at bounding box center [680, 288] width 465 height 22
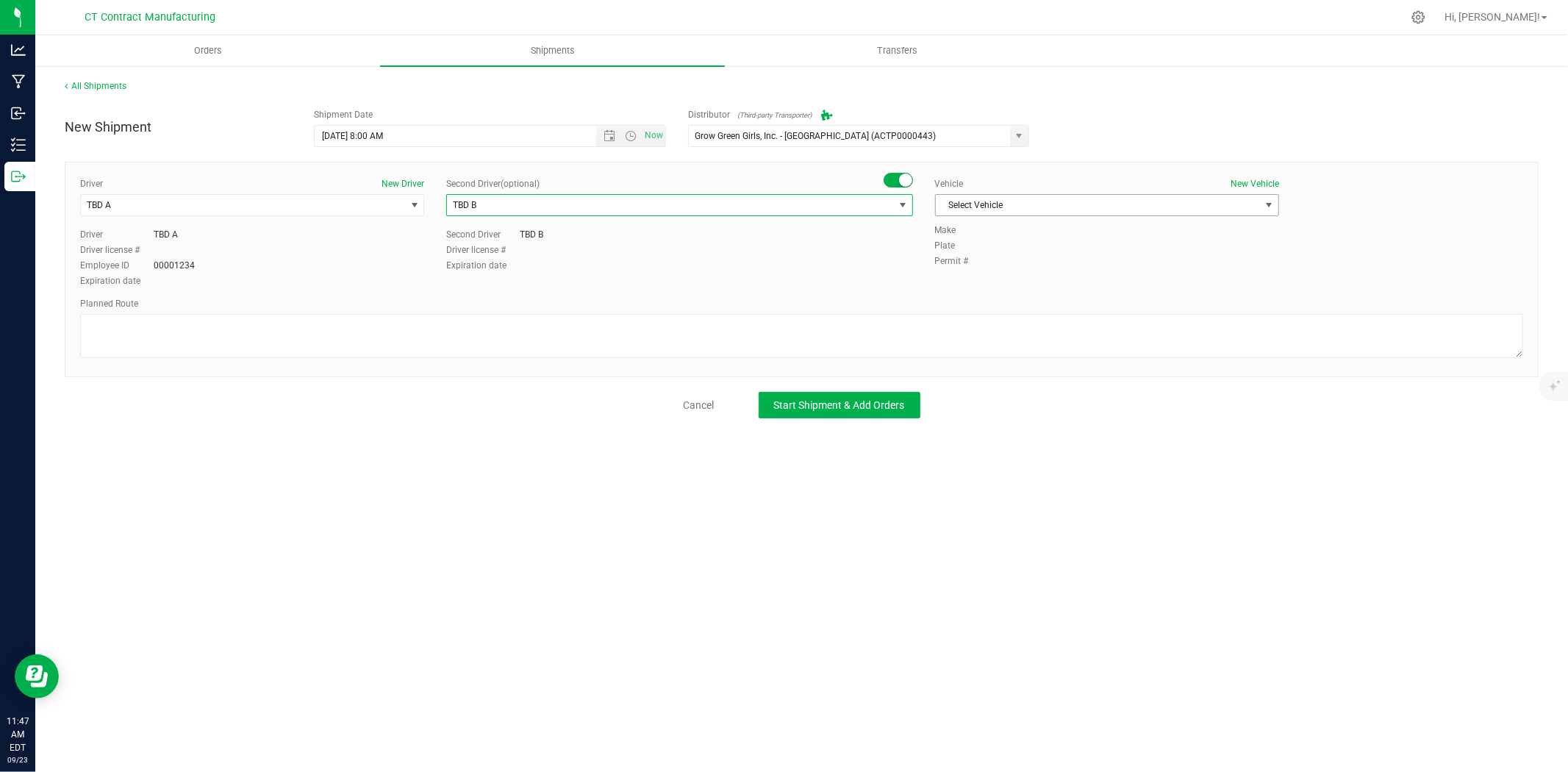
click at [1008, 209] on span "Select Vehicle" at bounding box center [1098, 204] width 324 height 20
click at [979, 251] on li "Ford Transit 250" at bounding box center [1107, 252] width 343 height 22
click at [818, 317] on textarea at bounding box center [802, 336] width 1443 height 44
paste textarea "Randomized route via 3rd party transporter"
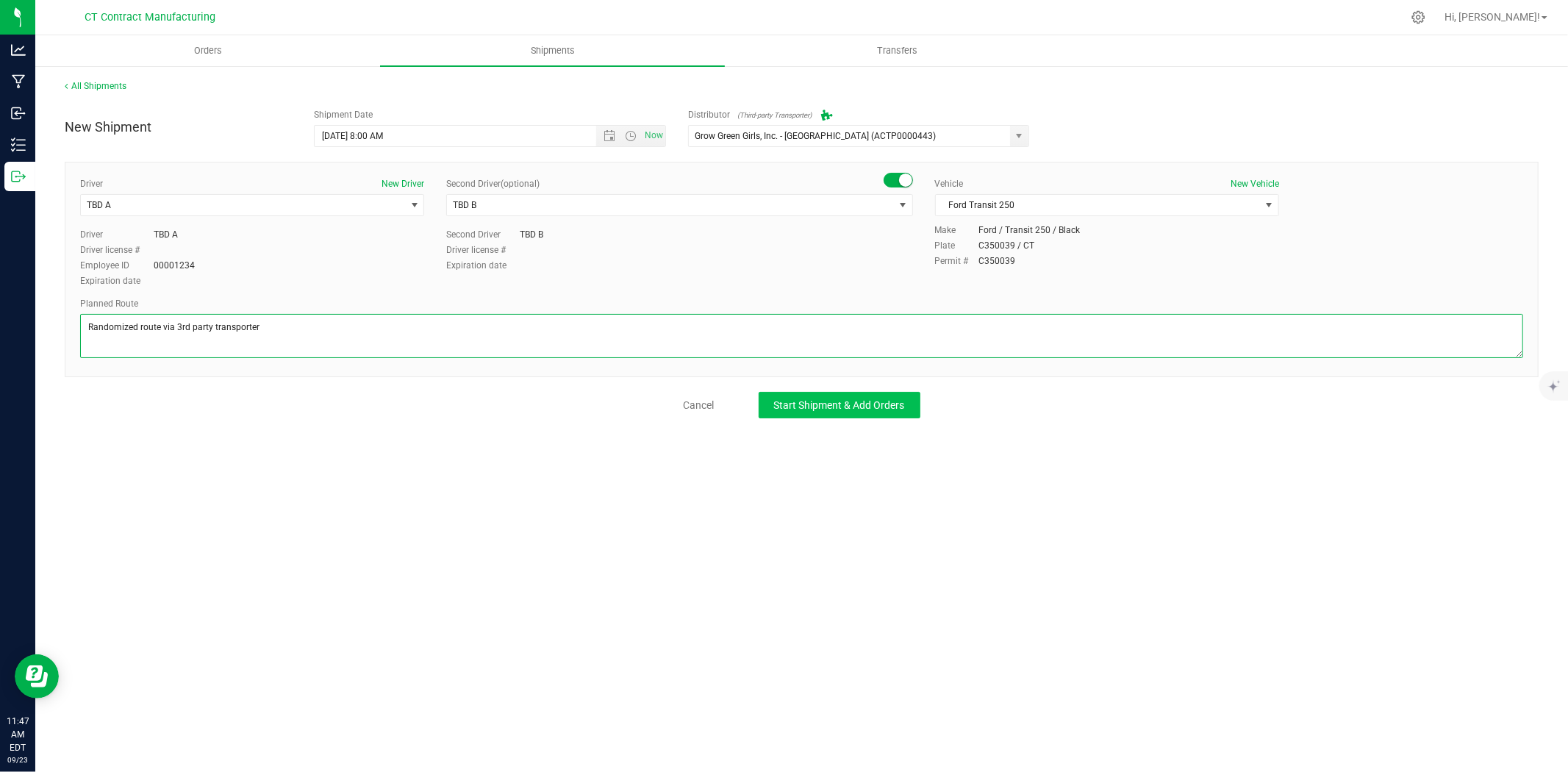
type textarea "Randomized route via 3rd party transporter"
click at [783, 413] on button "Start Shipment & Add Orders" at bounding box center [839, 405] width 162 height 27
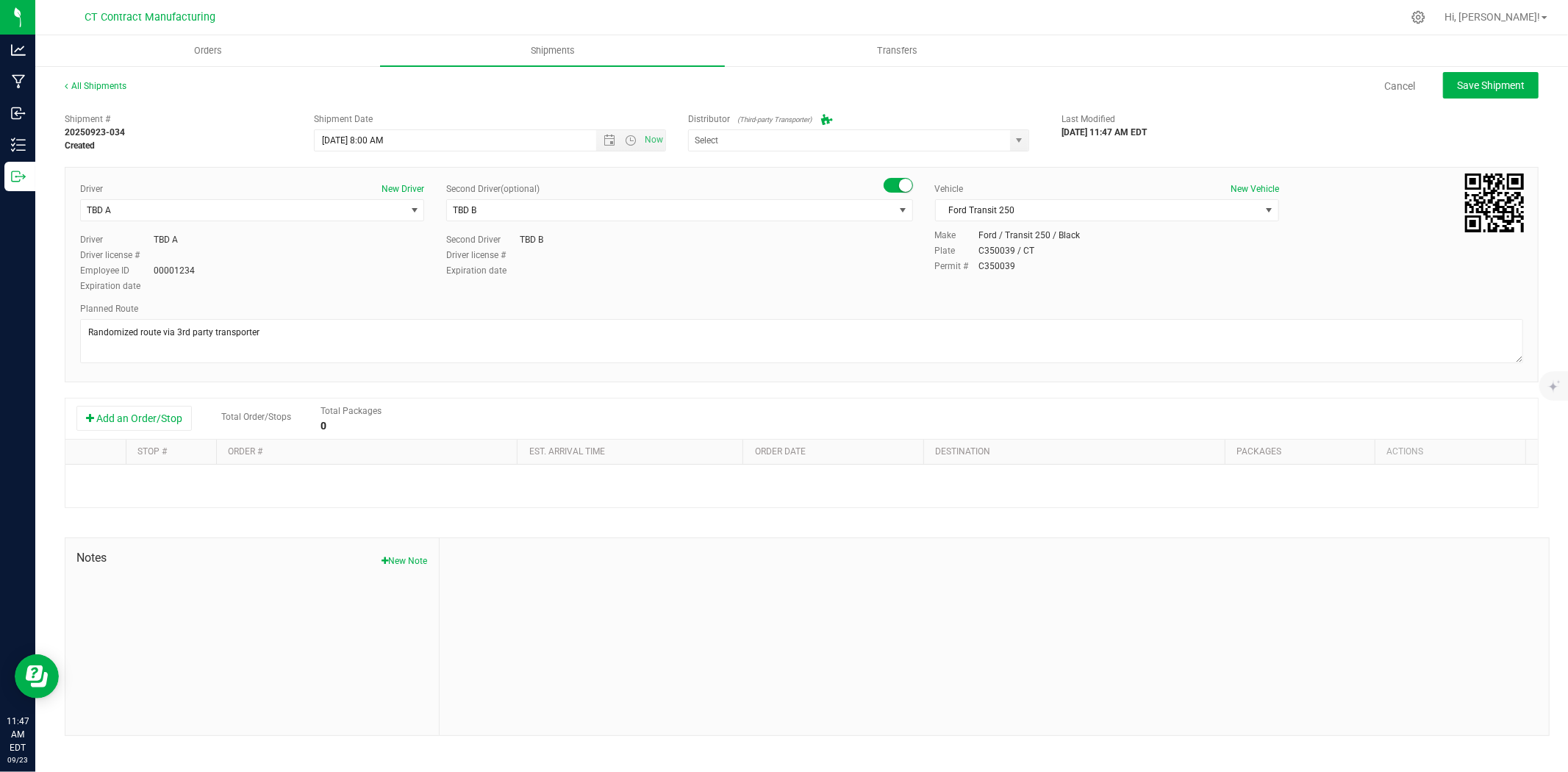
type input "Grow Green Girls, Inc. - Westbrook (ACTP0000443)"
click at [167, 422] on button "Add an Order/Stop" at bounding box center [133, 418] width 116 height 25
click at [353, 483] on span "Select order" at bounding box center [359, 483] width 266 height 20
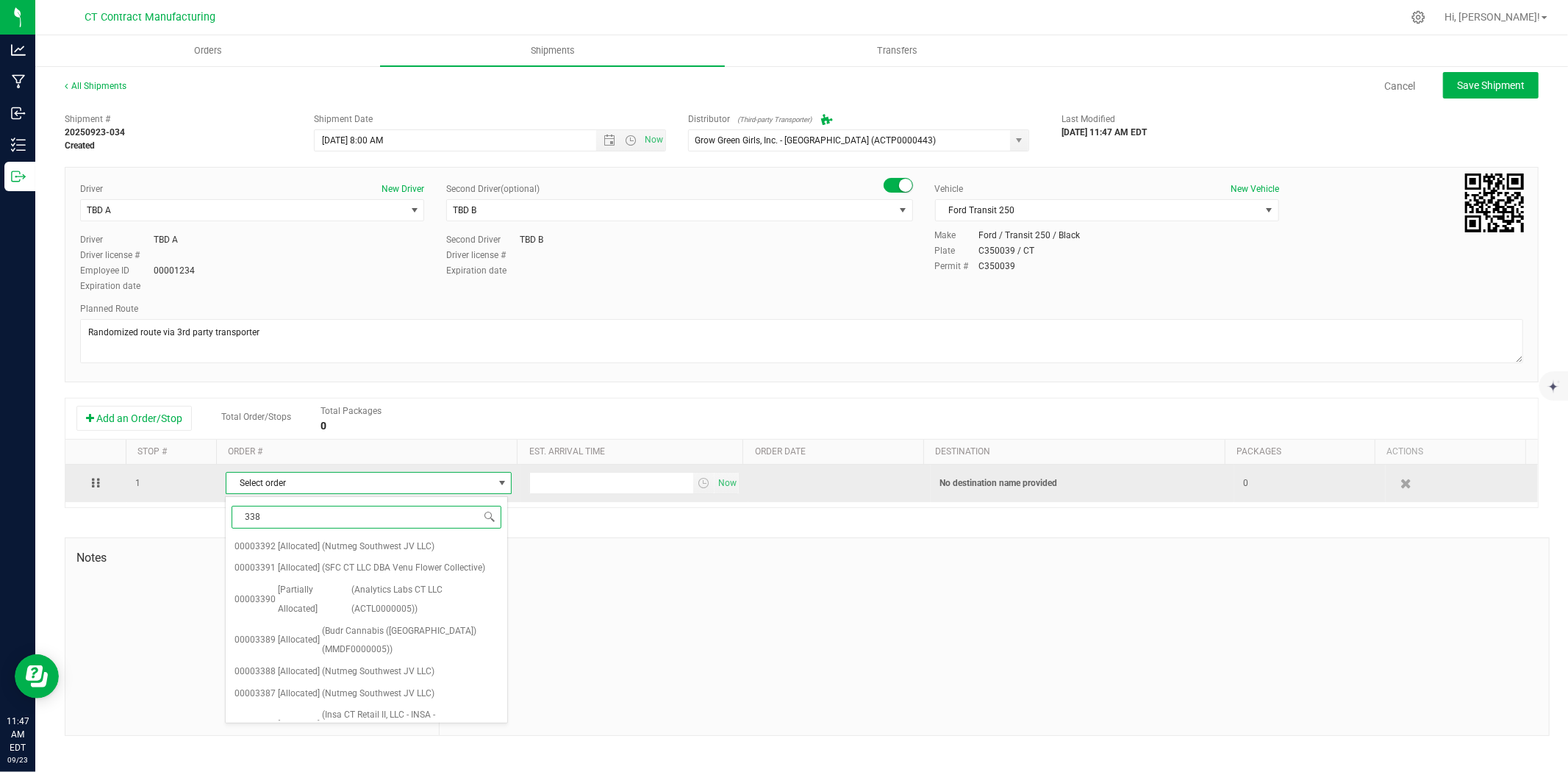
type input "3389"
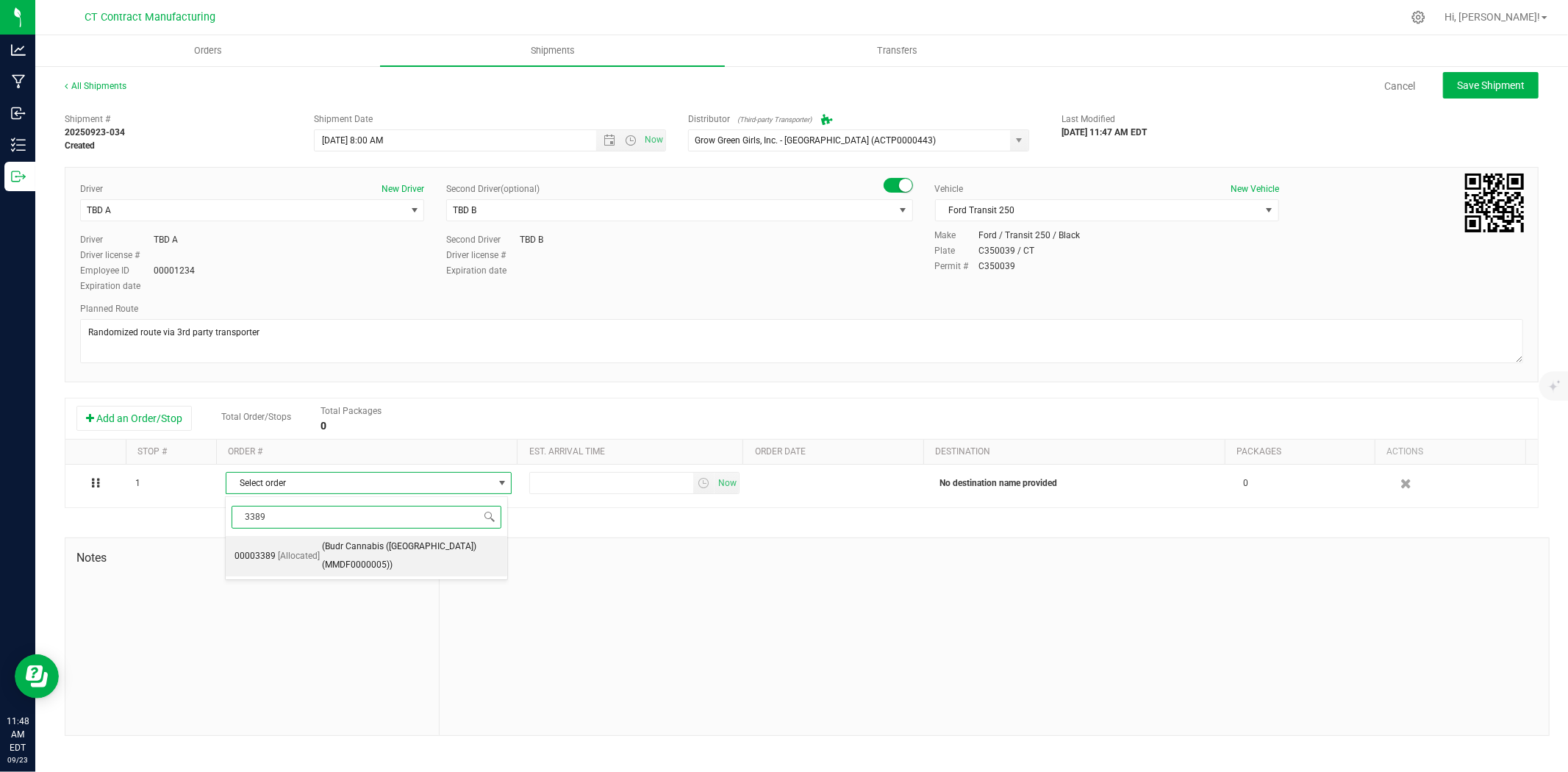
click at [364, 547] on span "(Budr Cannabis (Montville) (MMDF0000005))" at bounding box center [410, 556] width 177 height 37
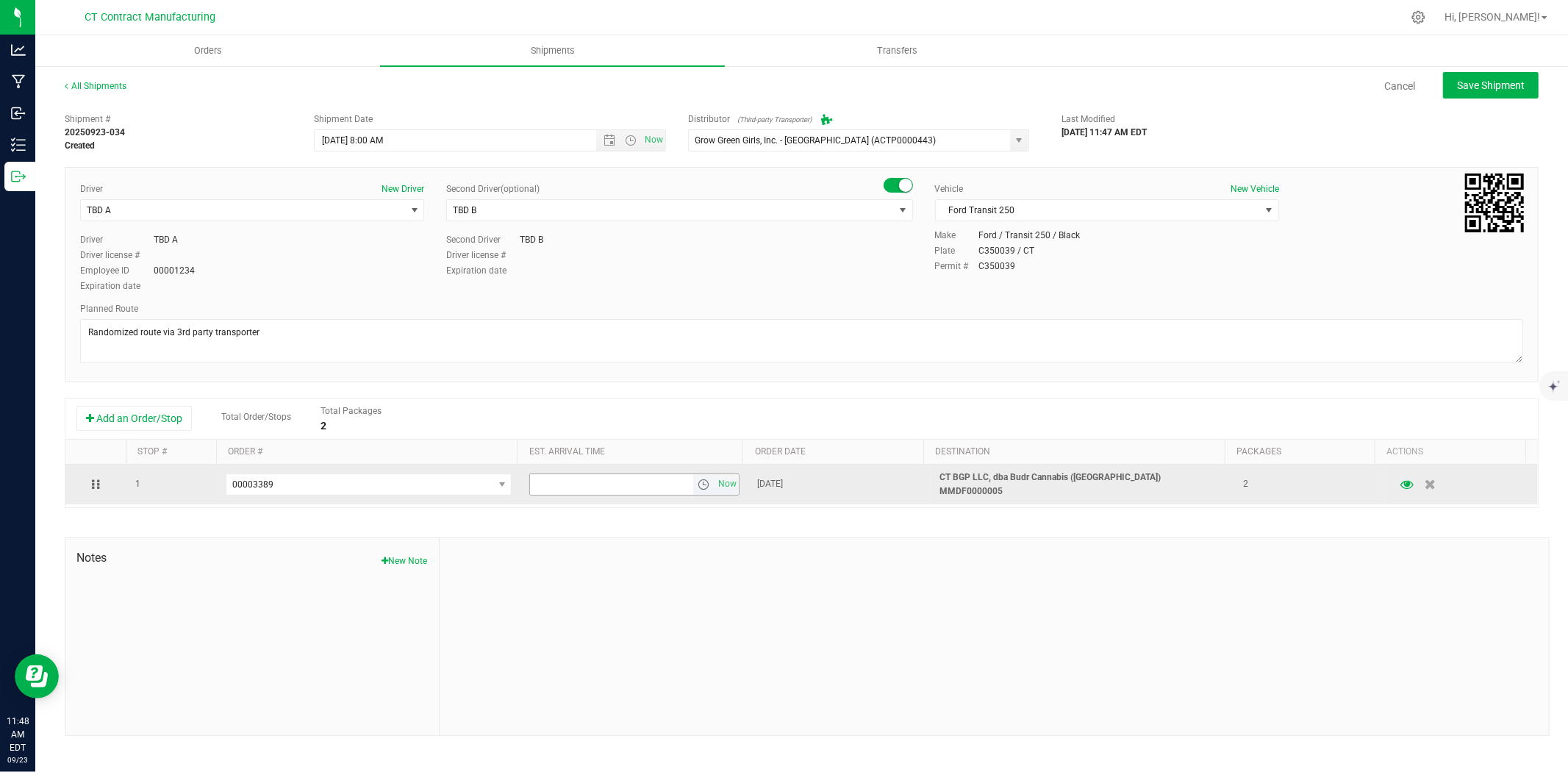
click at [699, 480] on span "select" at bounding box center [703, 484] width 11 height 11
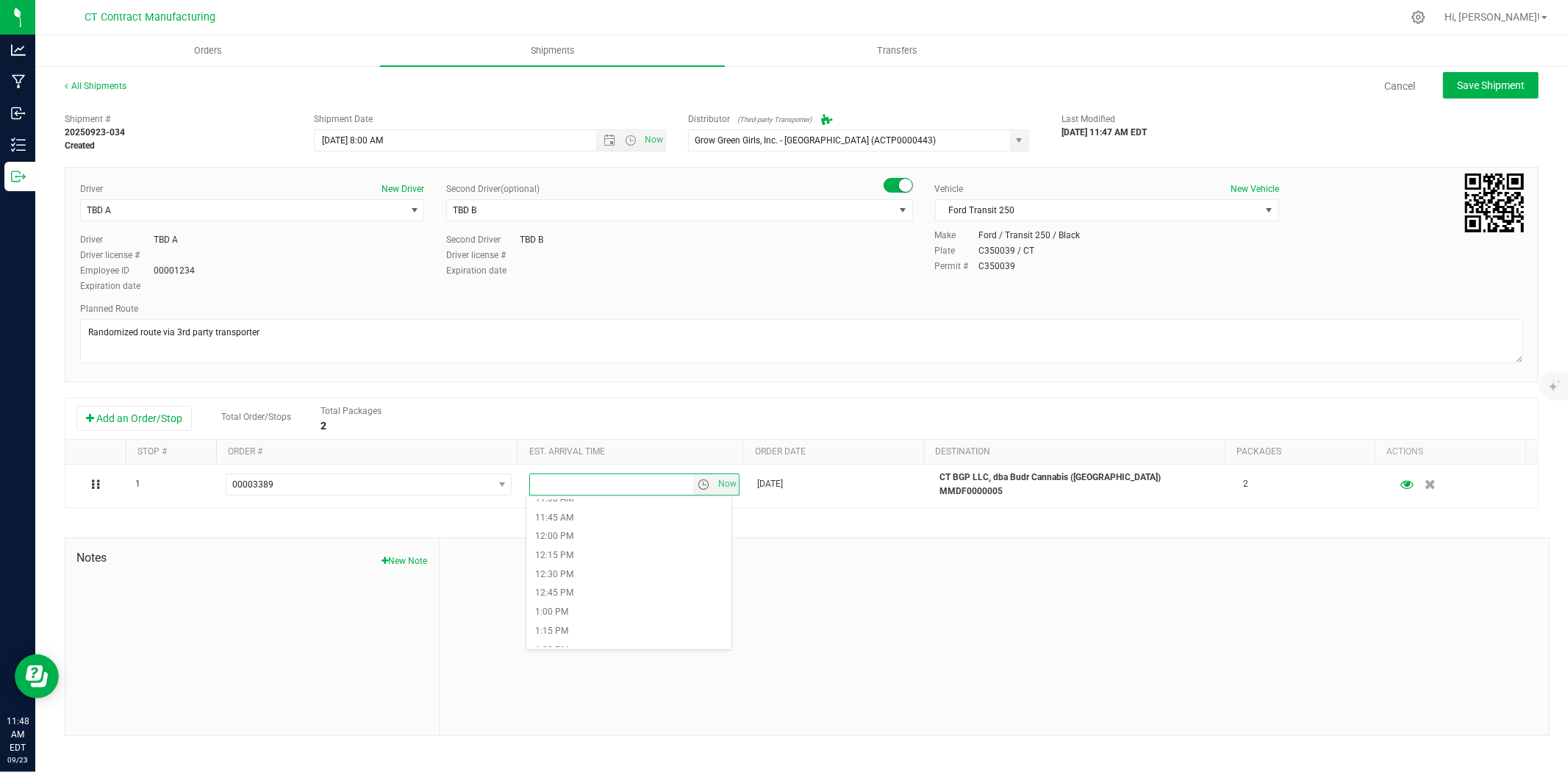
scroll to position [898, 0]
click at [560, 628] on li "1:30 PM" at bounding box center [628, 632] width 205 height 19
click at [1485, 73] on button "Save Shipment" at bounding box center [1491, 86] width 95 height 27
type input "9/24/2025 12:00 PM"
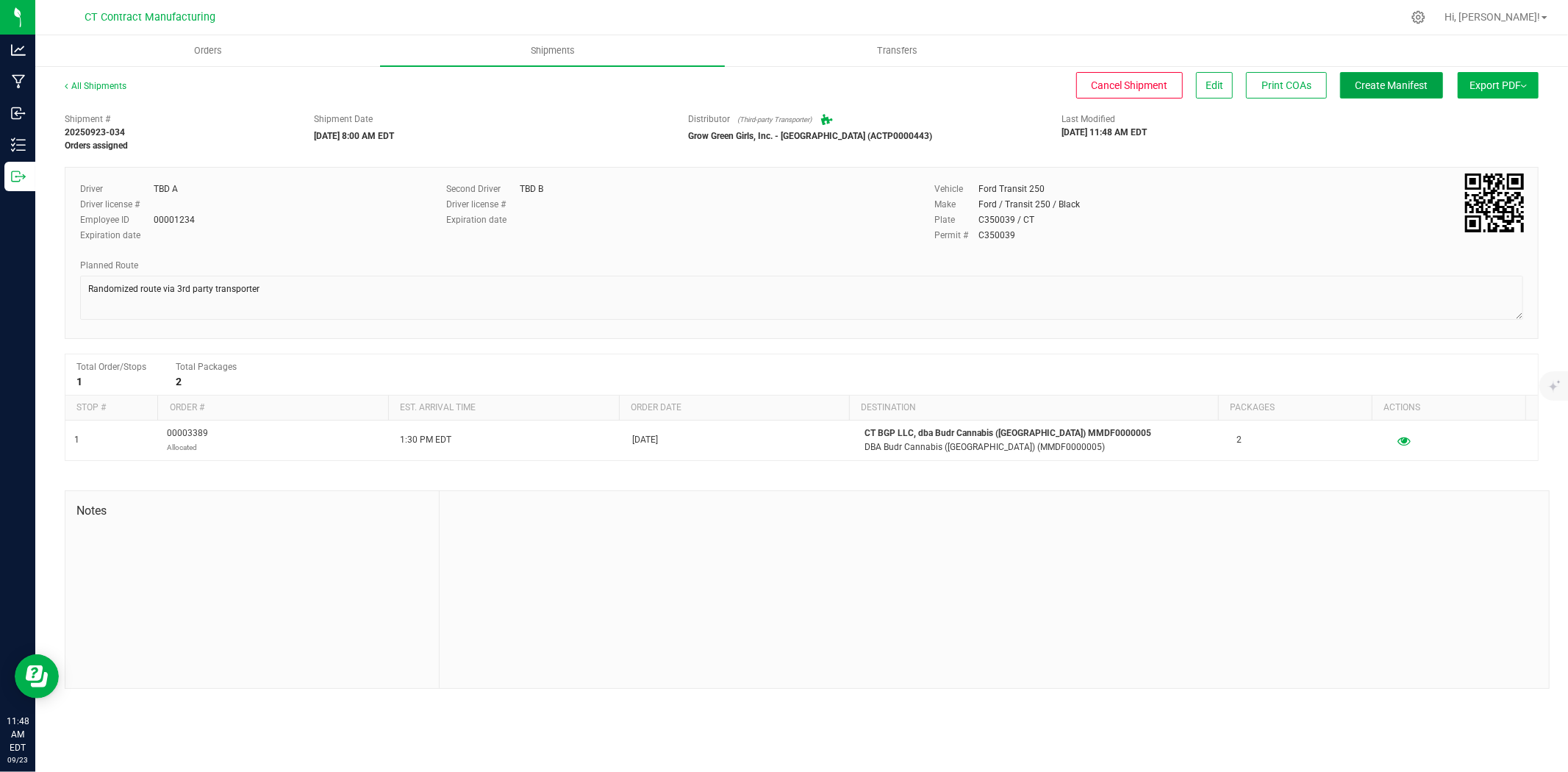
click at [1420, 85] on span "Create Manifest" at bounding box center [1392, 85] width 72 height 11
click at [111, 88] on link "All Shipments" at bounding box center [95, 86] width 62 height 11
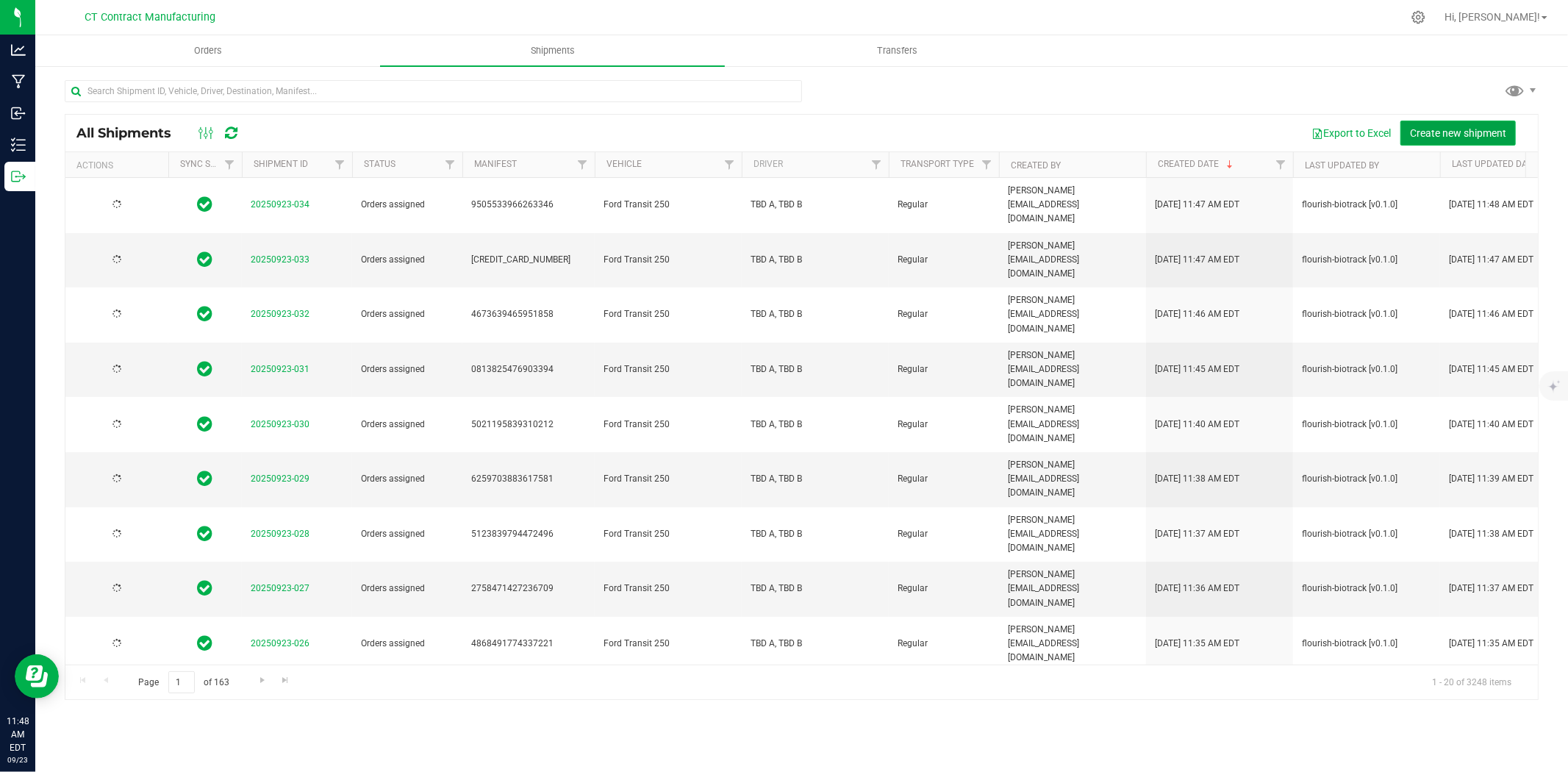
click at [1435, 133] on span "Create new shipment" at bounding box center [1458, 133] width 96 height 11
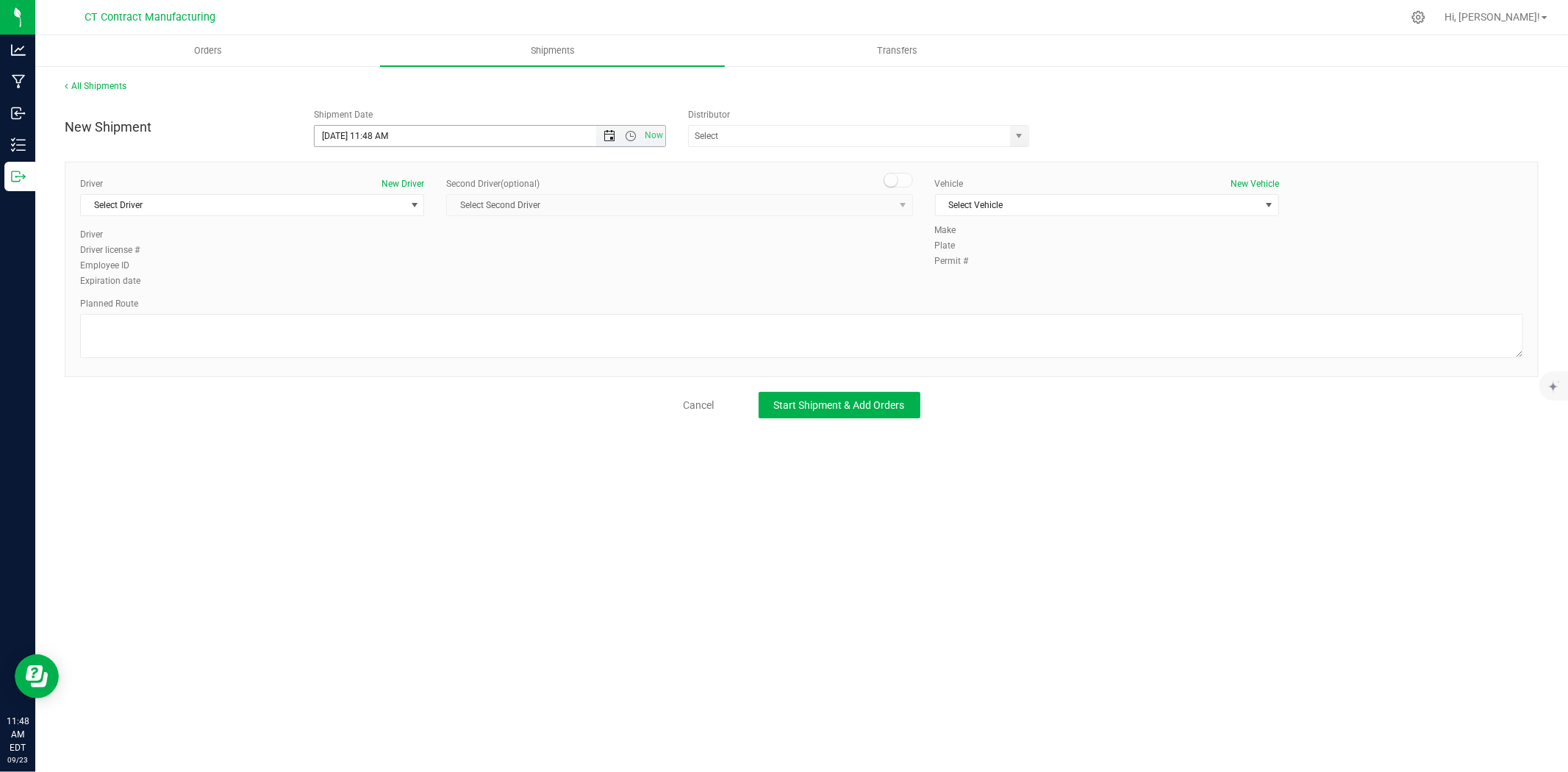
click at [608, 137] on span "Open the date view" at bounding box center [609, 135] width 11 height 11
click at [394, 277] on link "24" at bounding box center [392, 286] width 21 height 23
click at [631, 134] on span "Open the time view" at bounding box center [630, 135] width 11 height 11
click at [372, 297] on li "8:00 AM" at bounding box center [489, 300] width 349 height 19
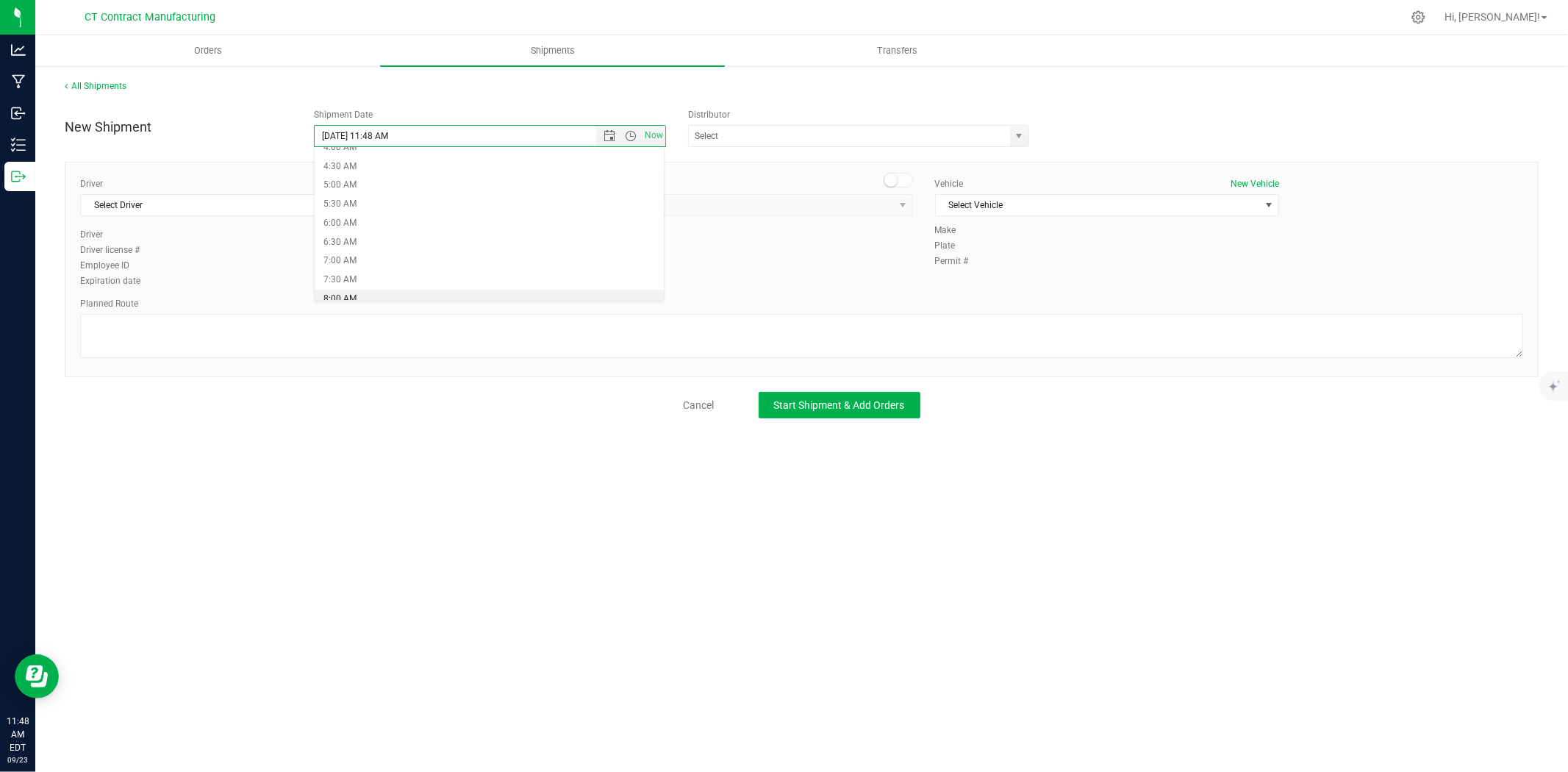
type input "9/24/2025 8:00 AM"
click at [1016, 135] on span "select" at bounding box center [1019, 135] width 11 height 11
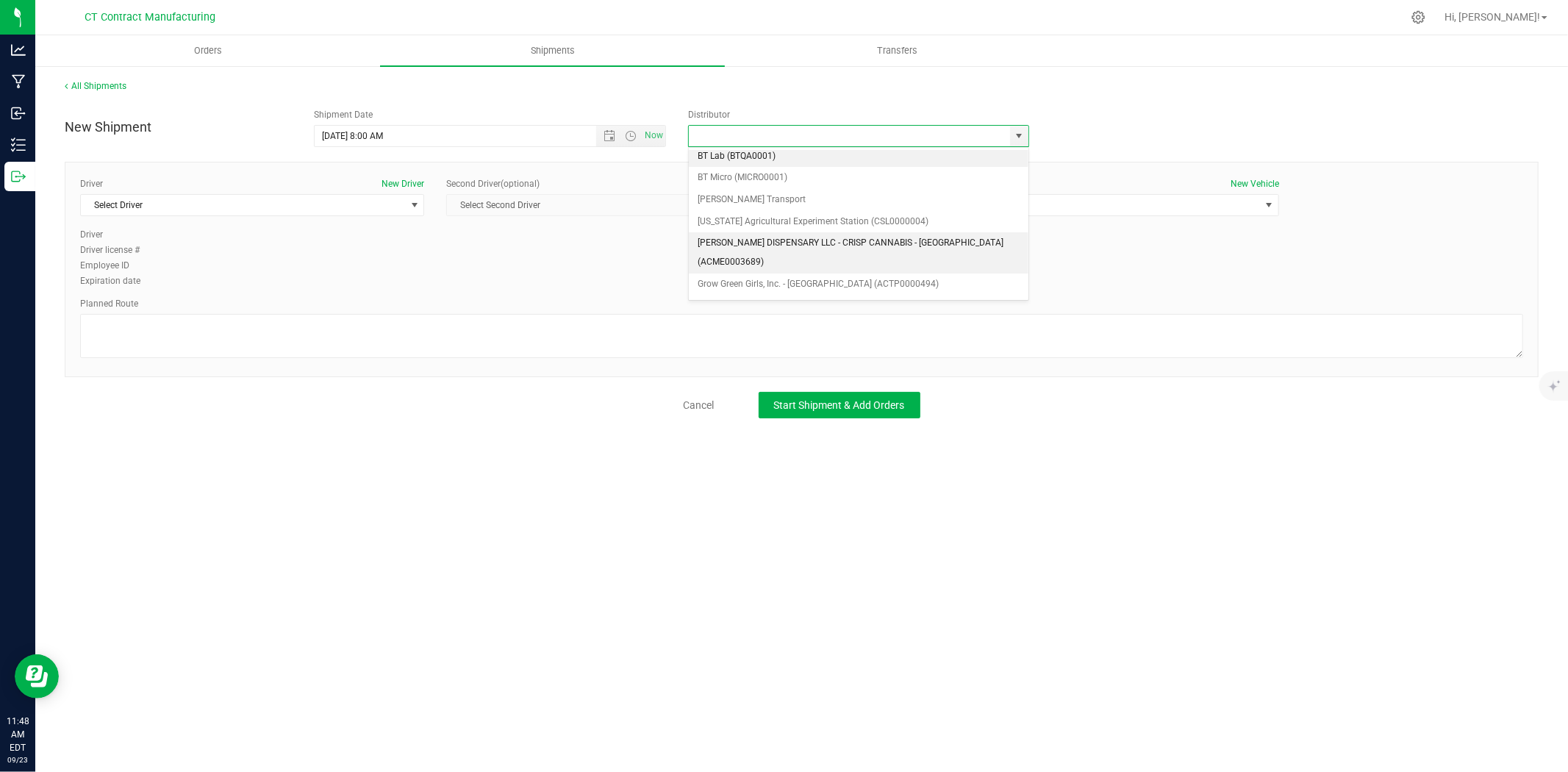
scroll to position [81, 0]
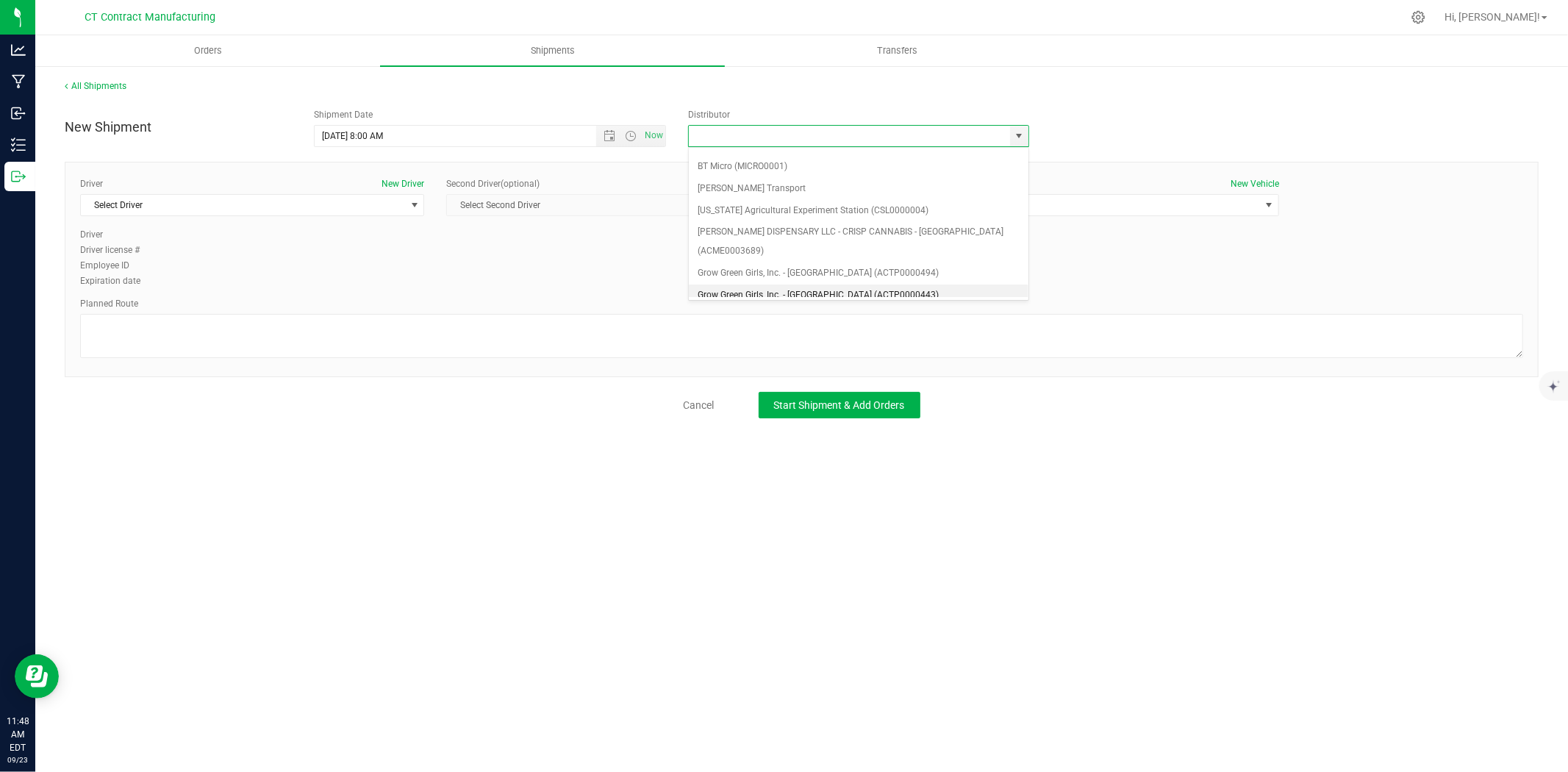
click at [844, 285] on li "Grow Green Girls, Inc. - Westbrook (ACTP0000443)" at bounding box center [858, 295] width 339 height 22
type input "Grow Green Girls, Inc. - Westbrook (ACTP0000443)"
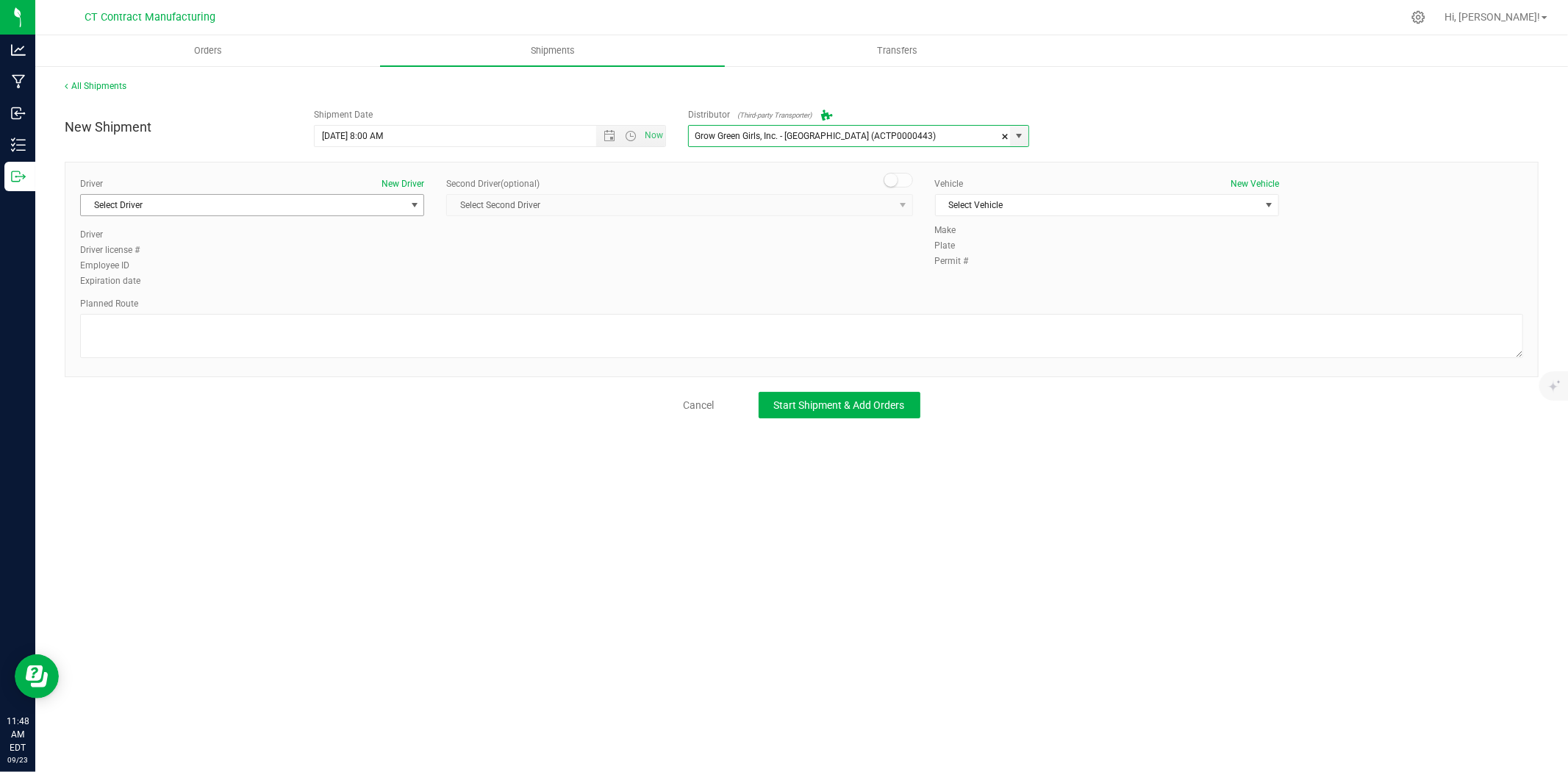
click at [309, 202] on span "Select Driver" at bounding box center [242, 204] width 324 height 20
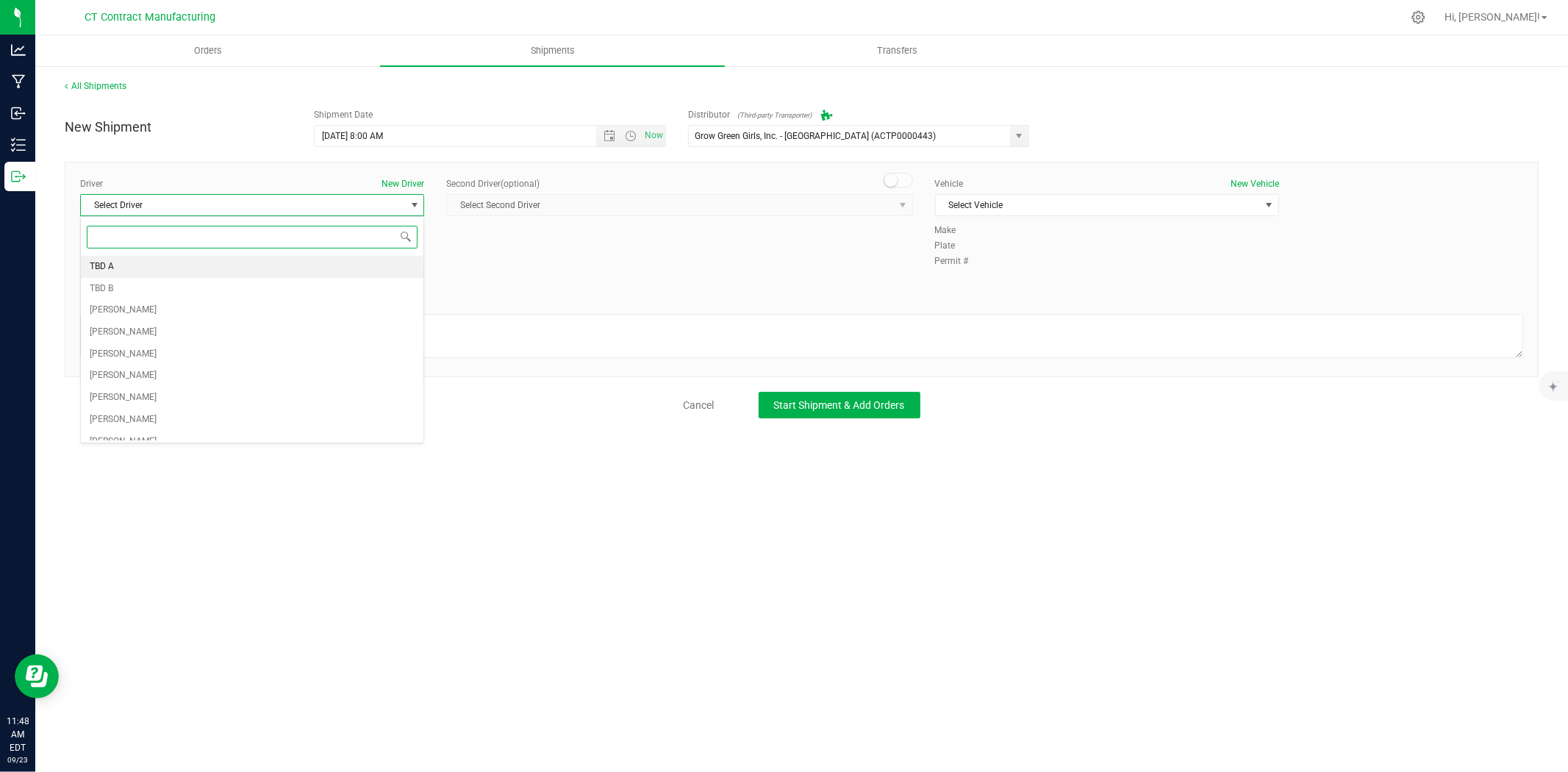
click at [104, 256] on li "TBD A" at bounding box center [252, 266] width 343 height 22
click at [900, 178] on span at bounding box center [898, 180] width 29 height 15
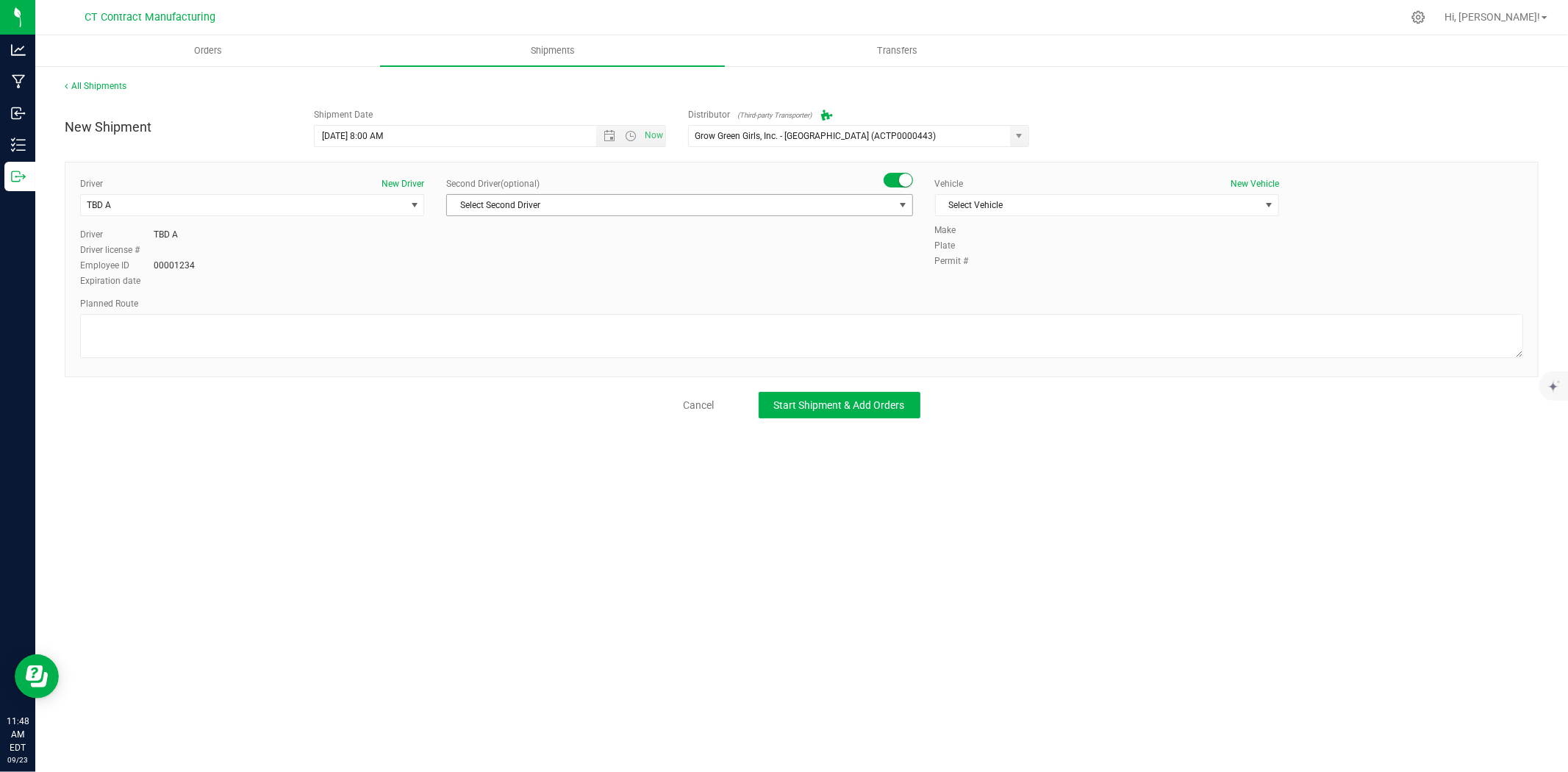
click at [890, 203] on span "Select Second Driver" at bounding box center [670, 204] width 446 height 20
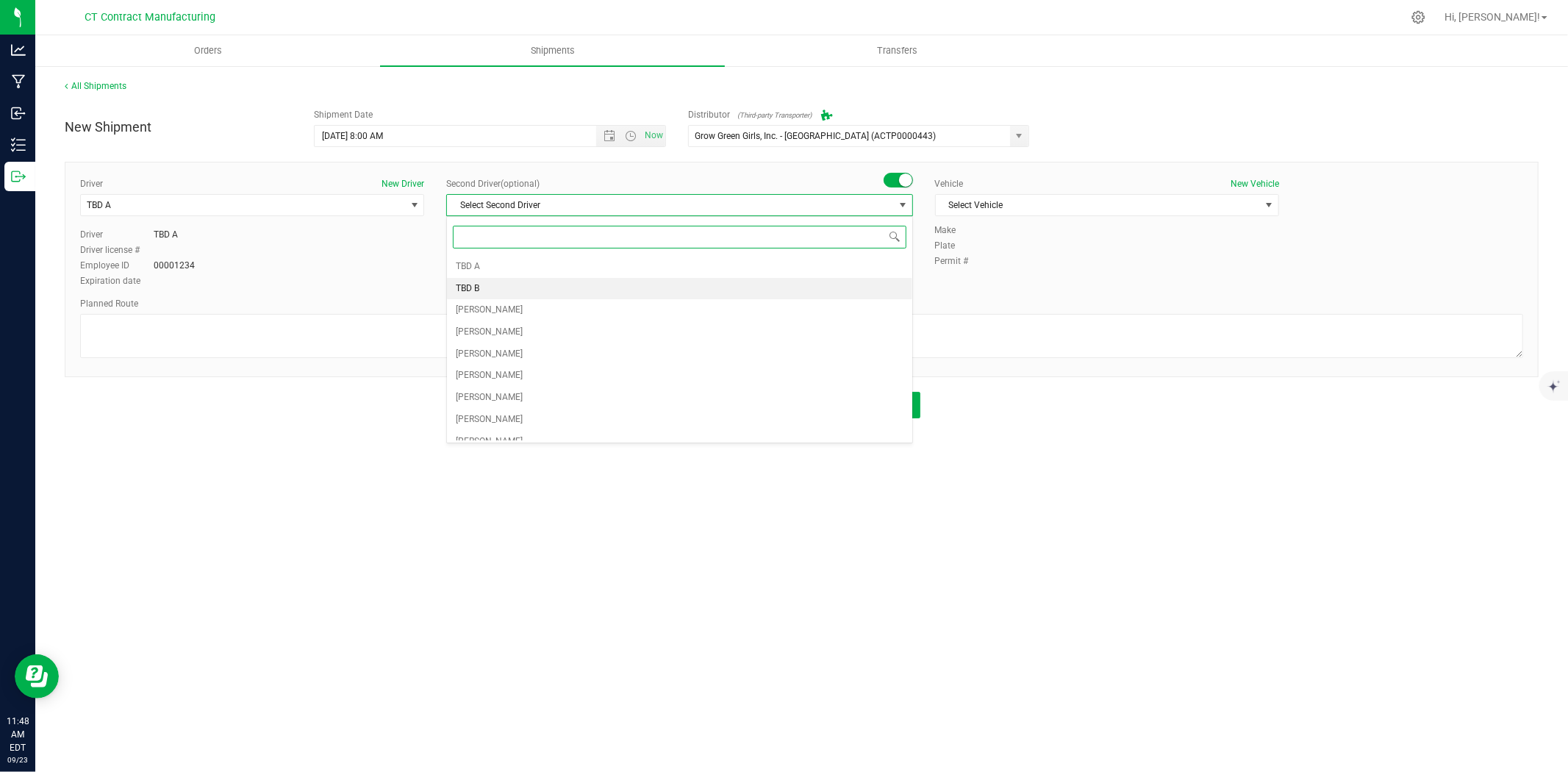
click at [485, 286] on li "TBD B" at bounding box center [680, 288] width 465 height 22
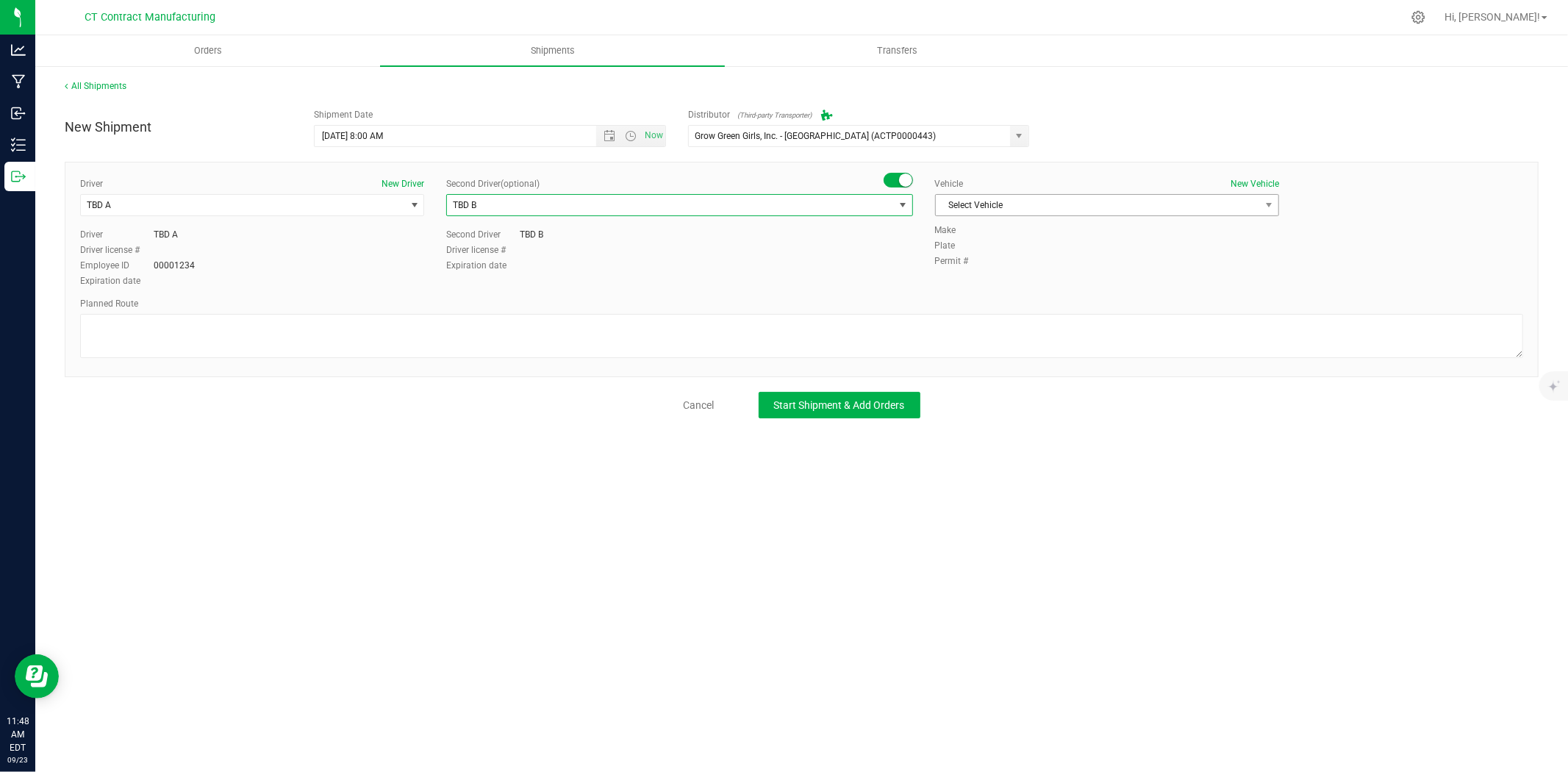
click at [1054, 193] on div "Vehicle New Vehicle Select Vehicle Select Vehicle Analytics Labs Ford Transit 2…" at bounding box center [1107, 200] width 366 height 46
click at [1006, 202] on span "Select Vehicle" at bounding box center [1098, 204] width 324 height 20
click at [980, 244] on li "Ford Transit 250" at bounding box center [1107, 252] width 343 height 22
click at [739, 334] on textarea at bounding box center [802, 336] width 1443 height 44
paste textarea "Randomized route via 3rd party transporter"
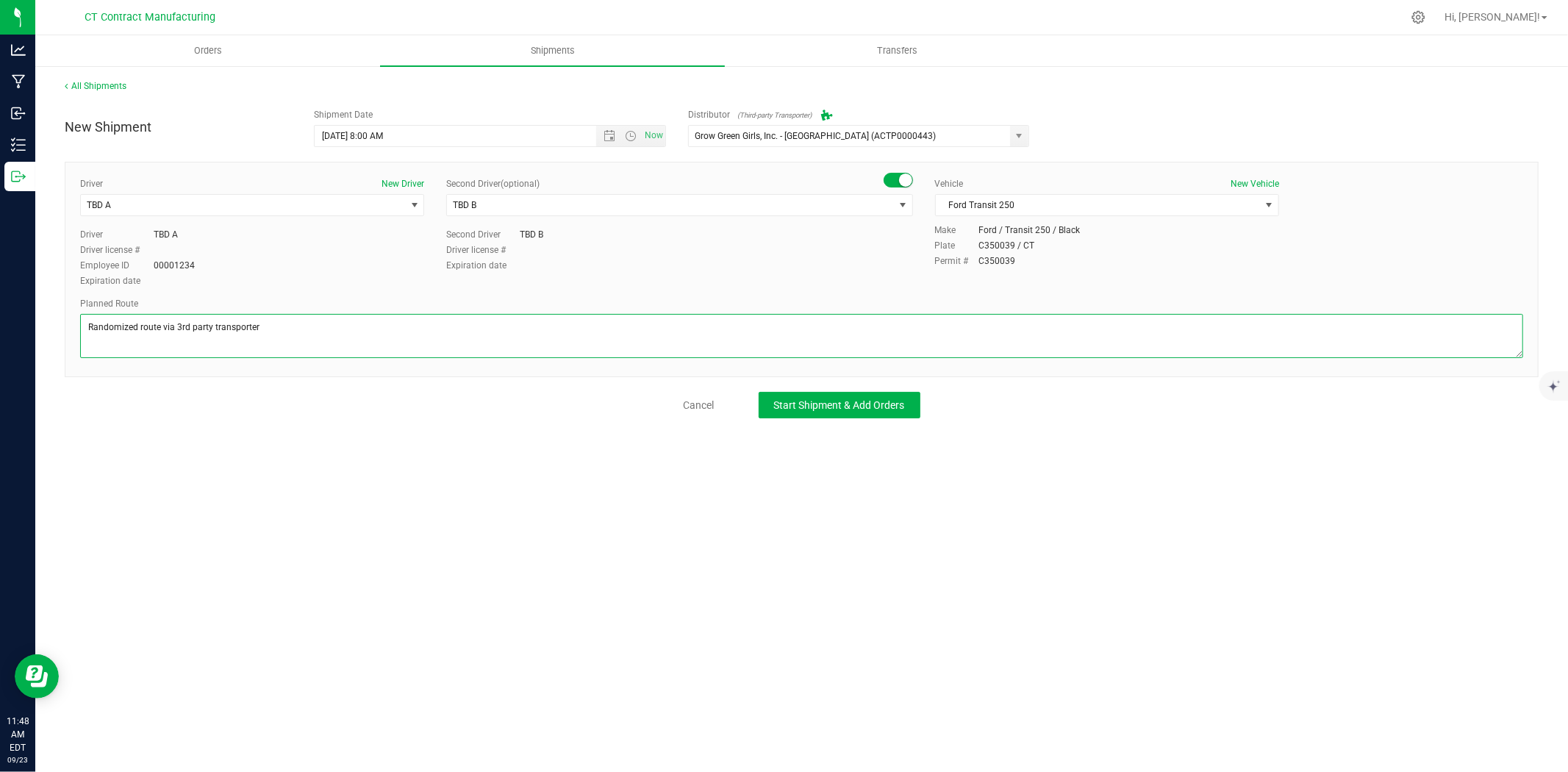
type textarea "Randomized route via 3rd party transporter"
click at [795, 386] on div "New Shipment Shipment Date 9/24/2025 8:00 AM Now Distributor (Third-party Trans…" at bounding box center [801, 260] width 1473 height 317
click at [803, 406] on span "Start Shipment & Add Orders" at bounding box center [840, 405] width 131 height 11
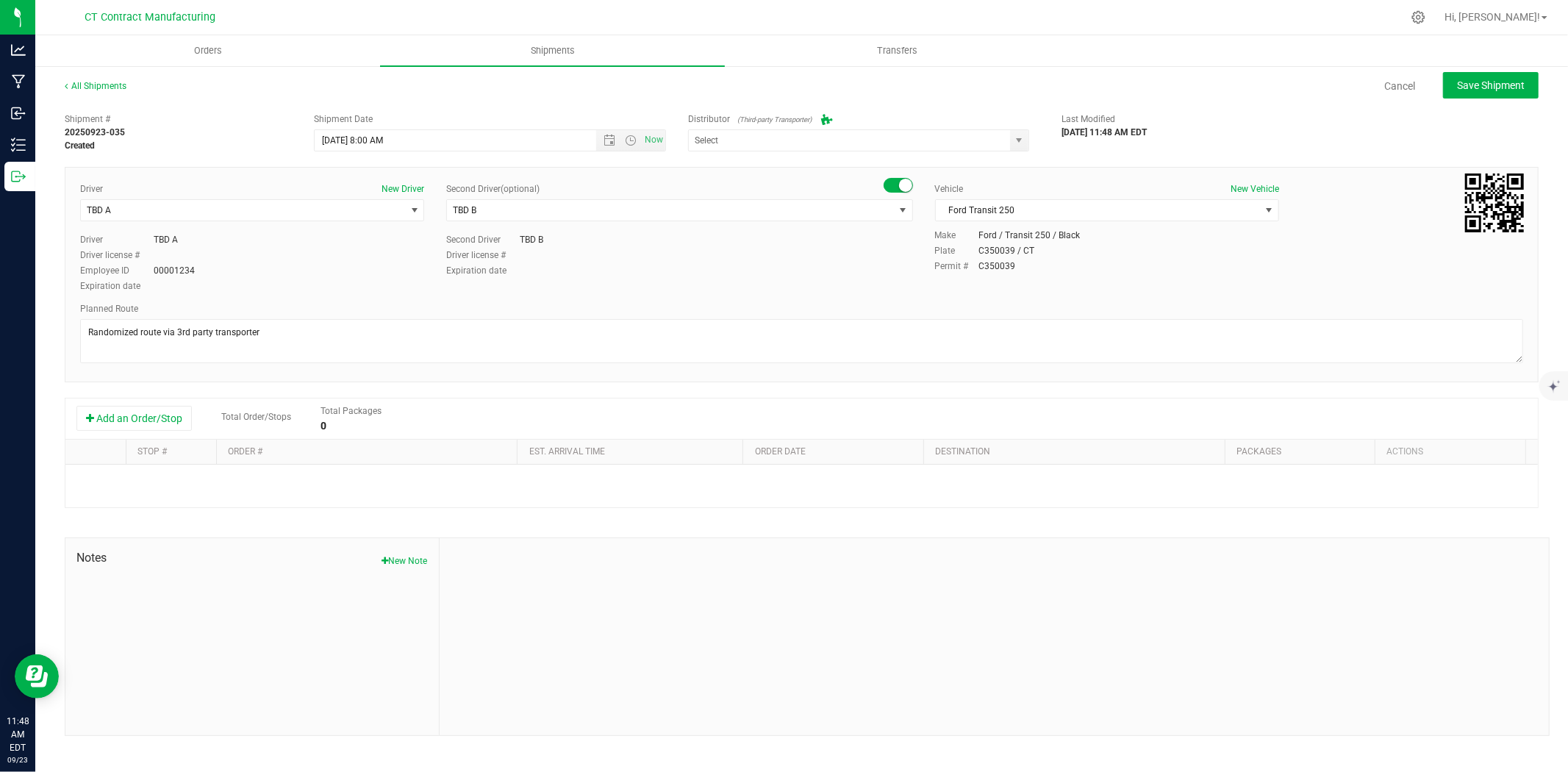
type input "Grow Green Girls, Inc. - Westbrook (ACTP0000443)"
click at [168, 413] on button "Add an Order/Stop" at bounding box center [133, 418] width 116 height 25
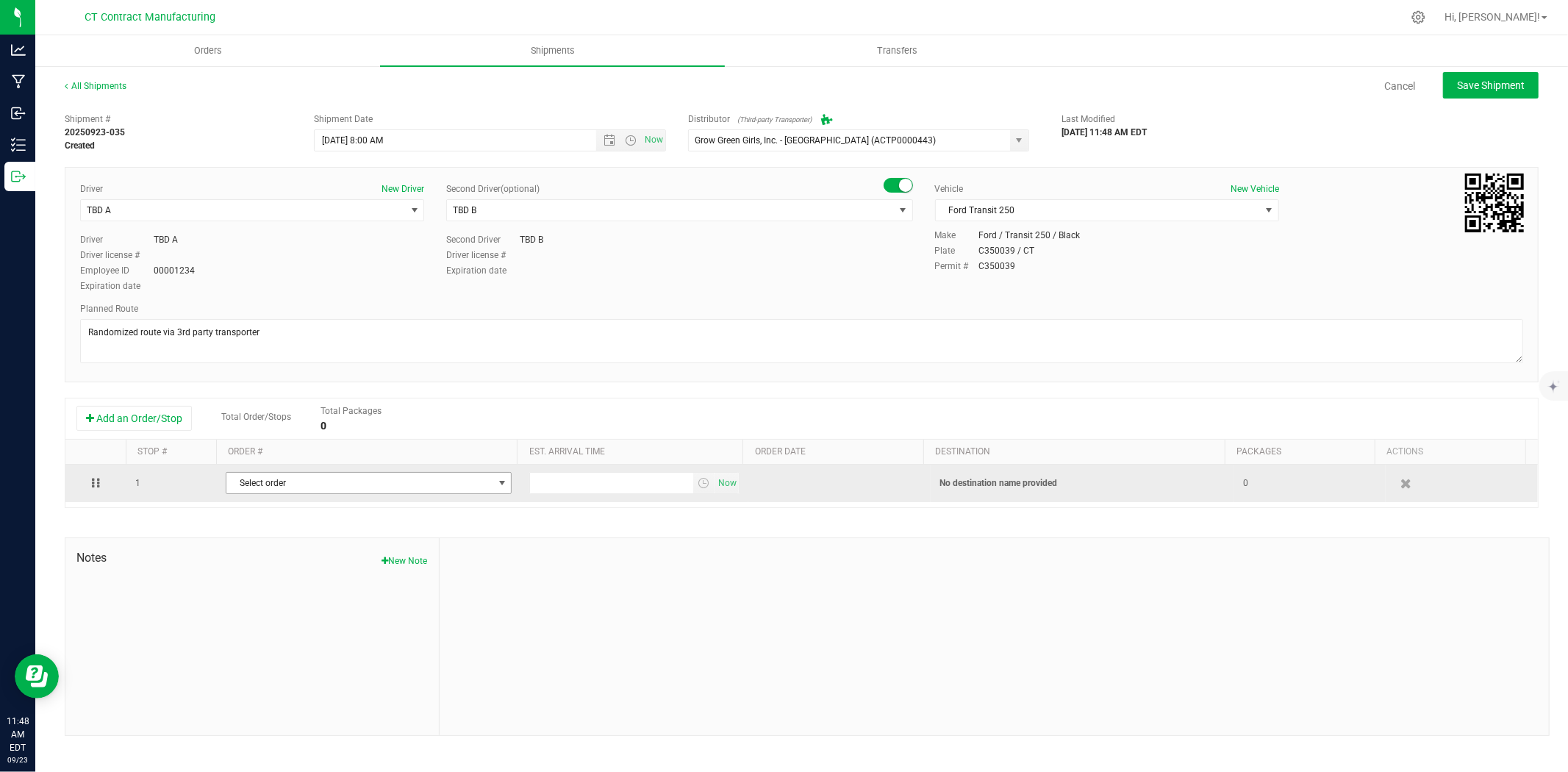
click at [365, 489] on span "Select order" at bounding box center [359, 483] width 266 height 20
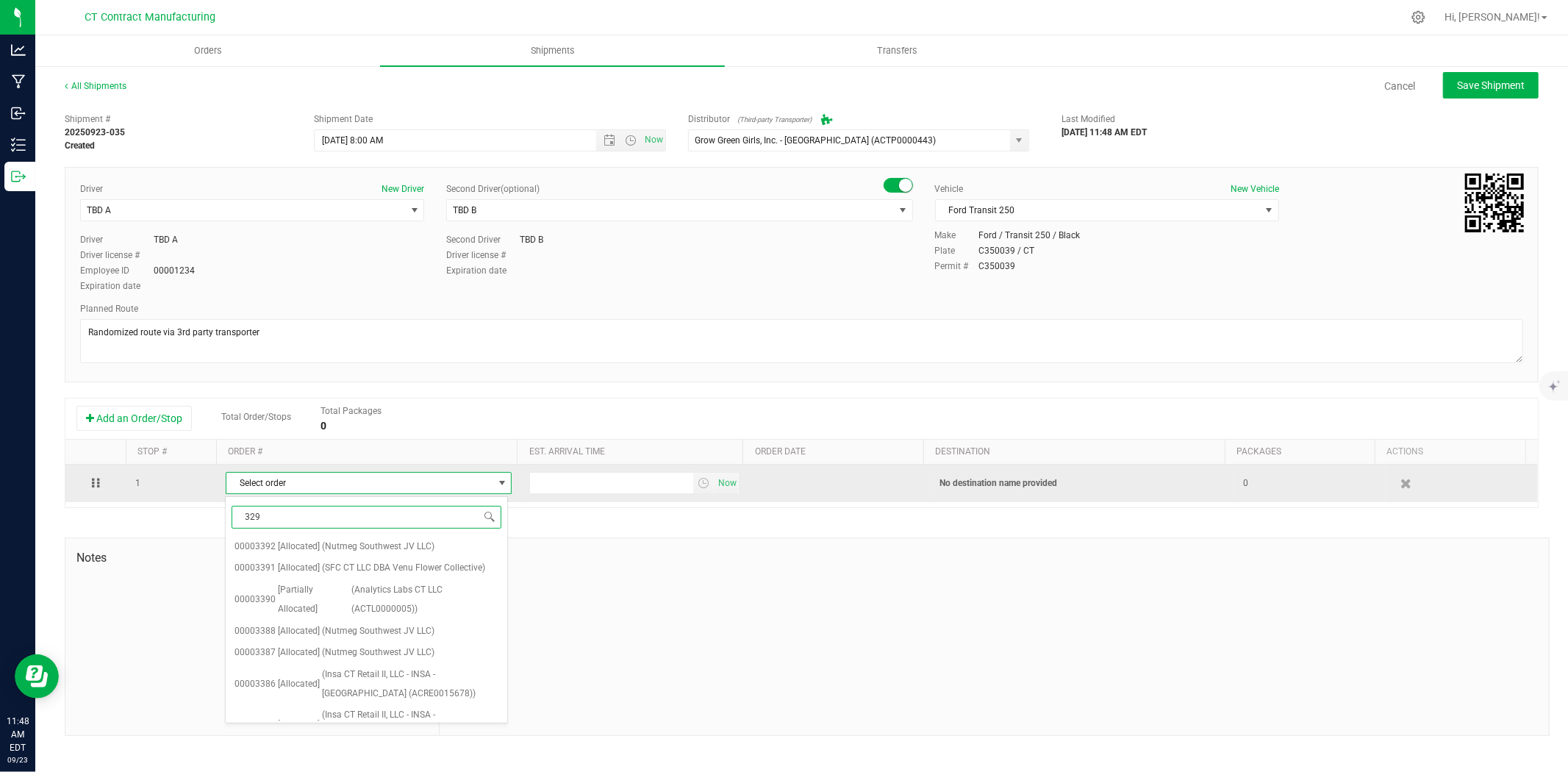
type input "3297"
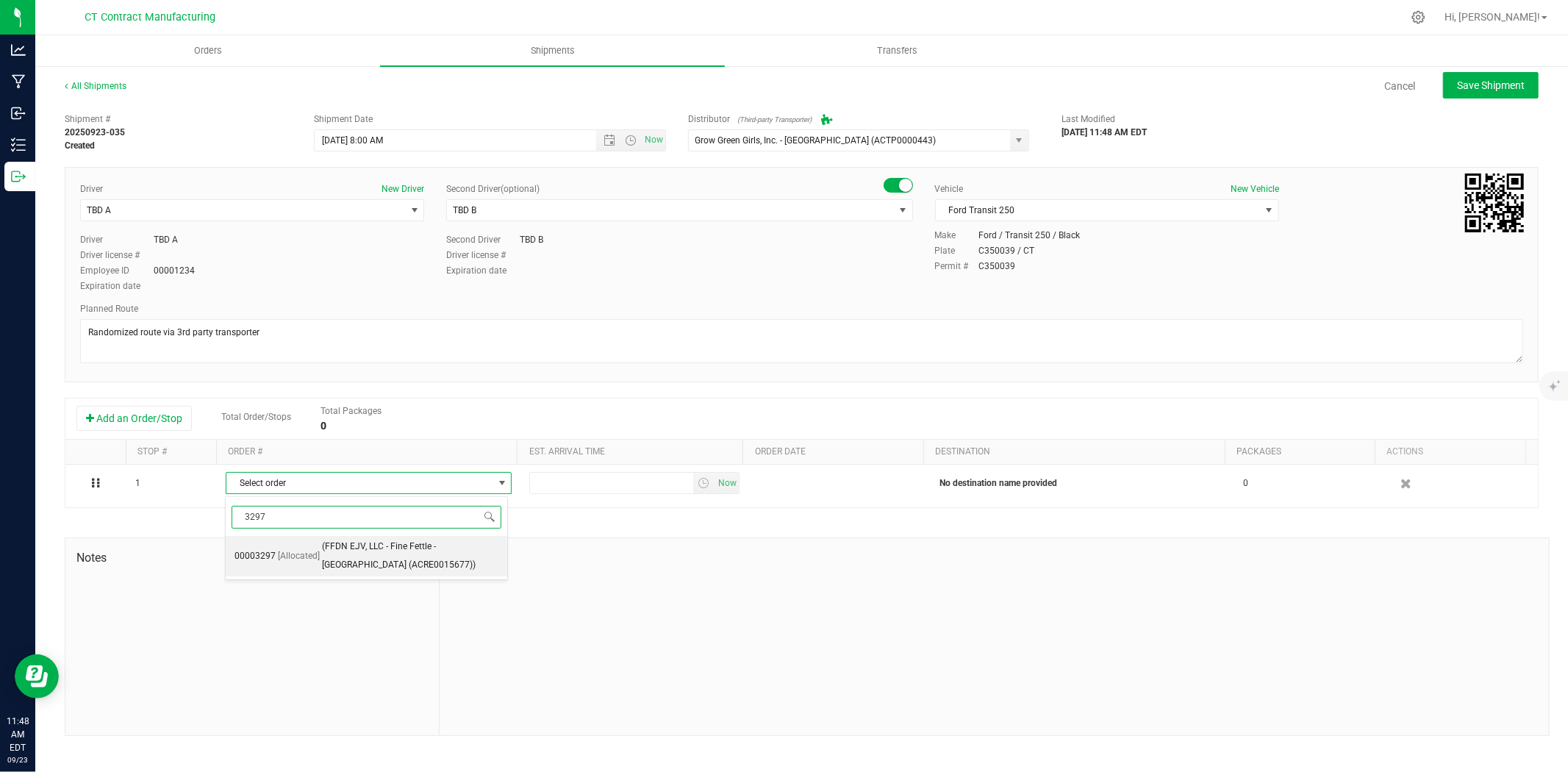
click at [373, 549] on span "(FFDN EJV, LLC - Fine Fettle - Old Saybrook (ACRE0015677))" at bounding box center [410, 556] width 177 height 37
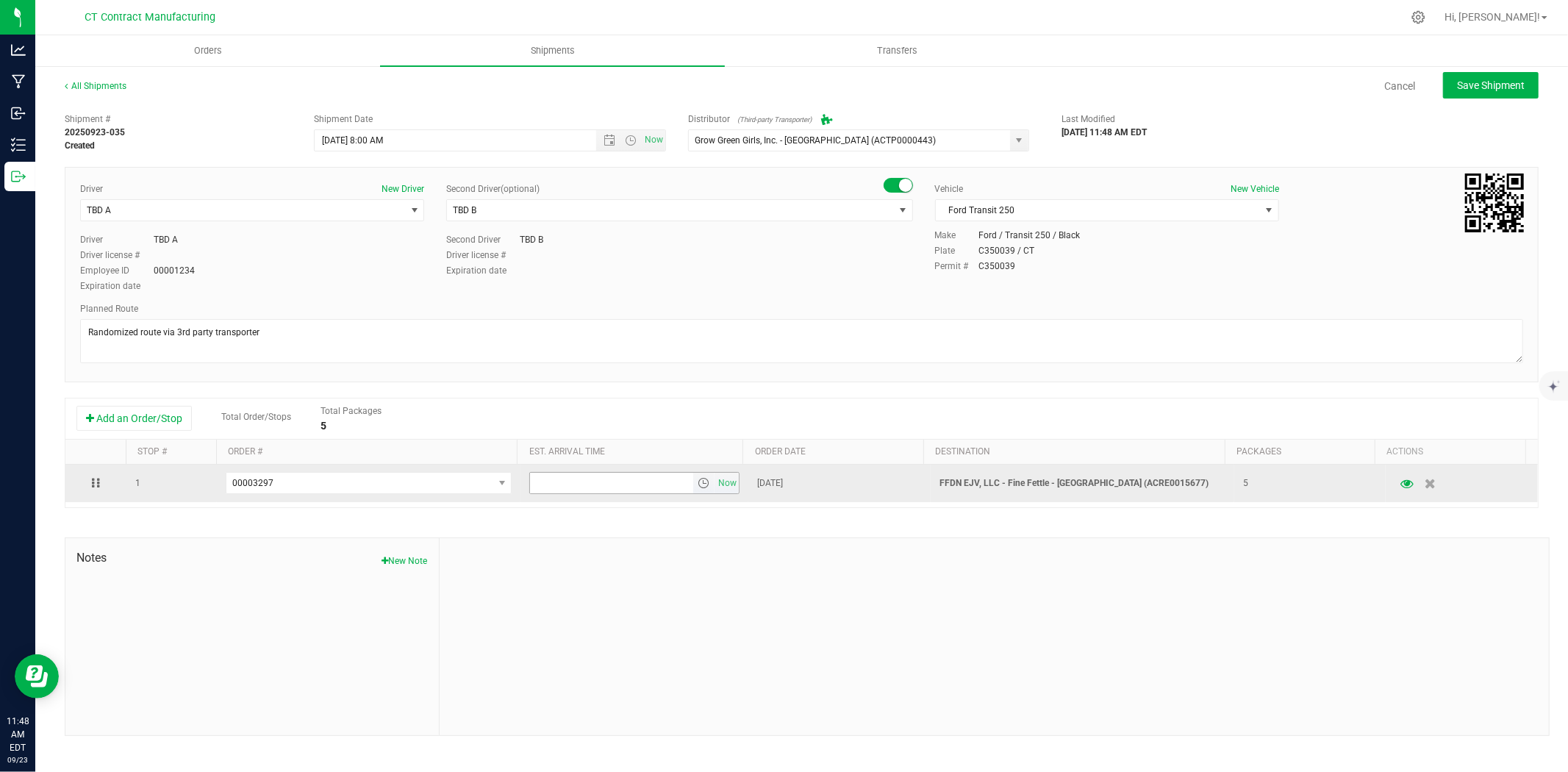
click at [699, 480] on span "select" at bounding box center [703, 483] width 11 height 11
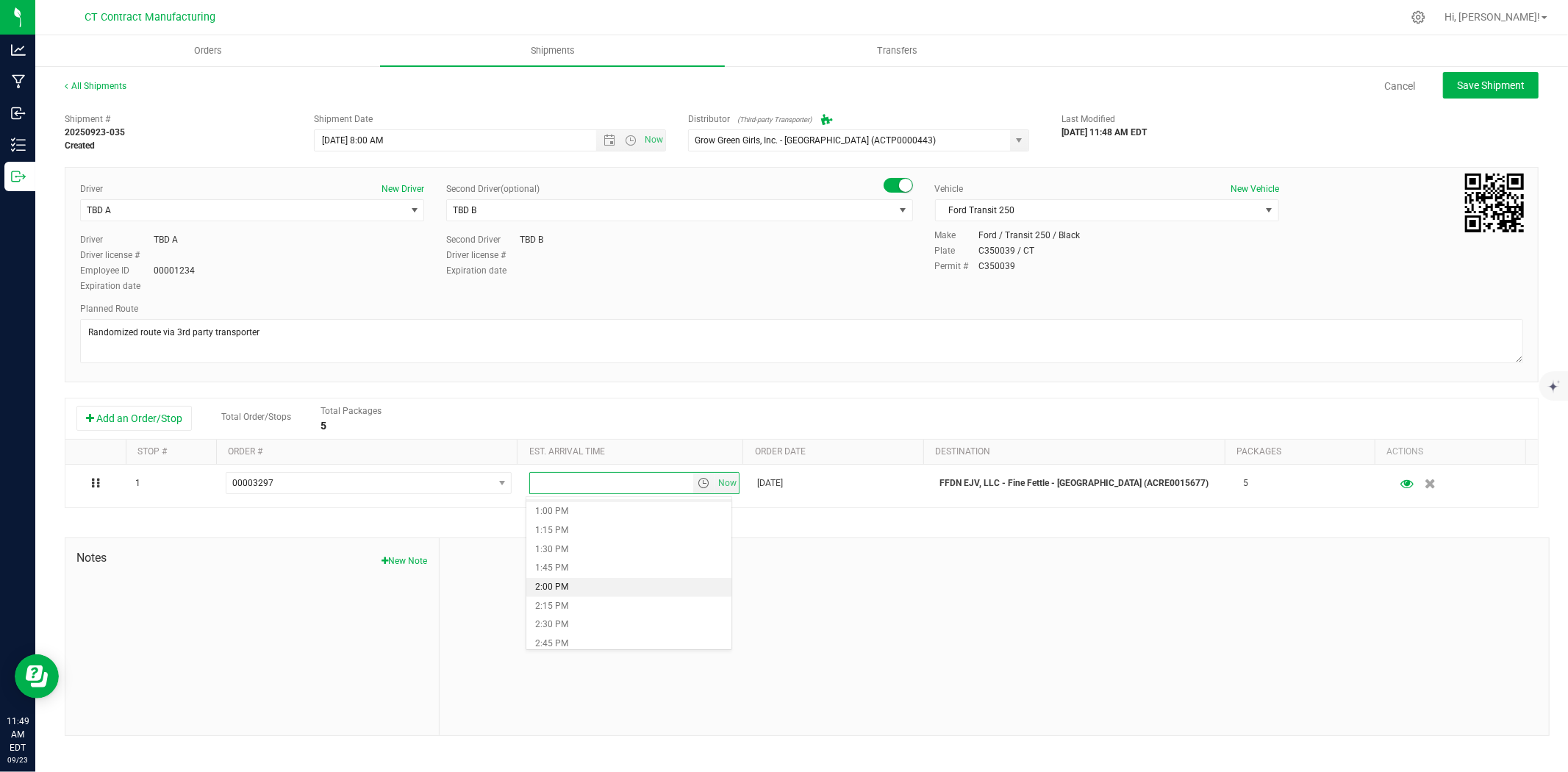
scroll to position [1062, 0]
click at [648, 579] on li "3:00 PM" at bounding box center [628, 582] width 205 height 19
click at [1483, 80] on span "Save Shipment" at bounding box center [1490, 85] width 68 height 11
type input "9/24/2025 12:00 PM"
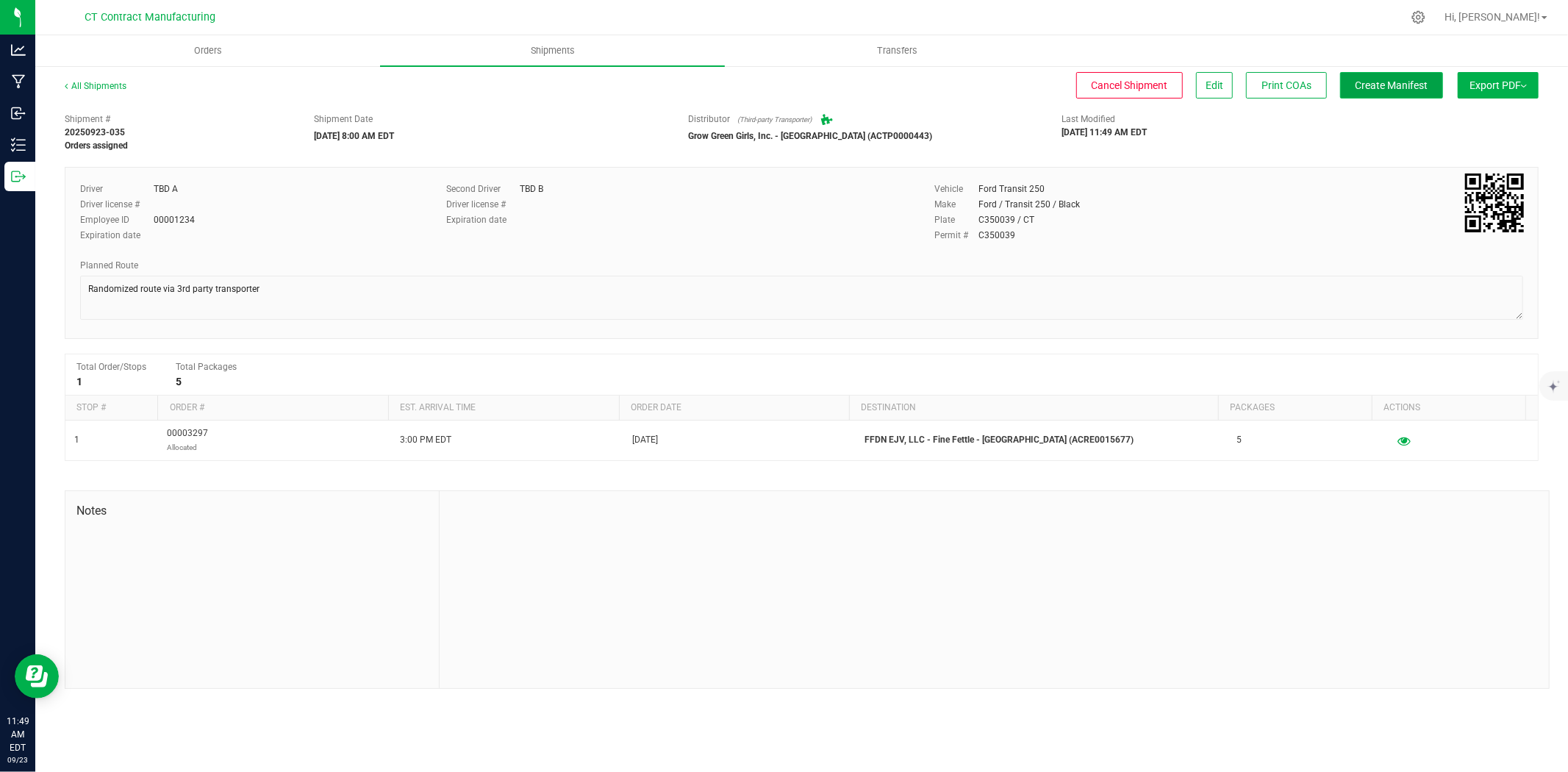
click at [1397, 80] on span "Create Manifest" at bounding box center [1392, 85] width 72 height 11
click at [107, 85] on link "All Shipments" at bounding box center [95, 86] width 62 height 11
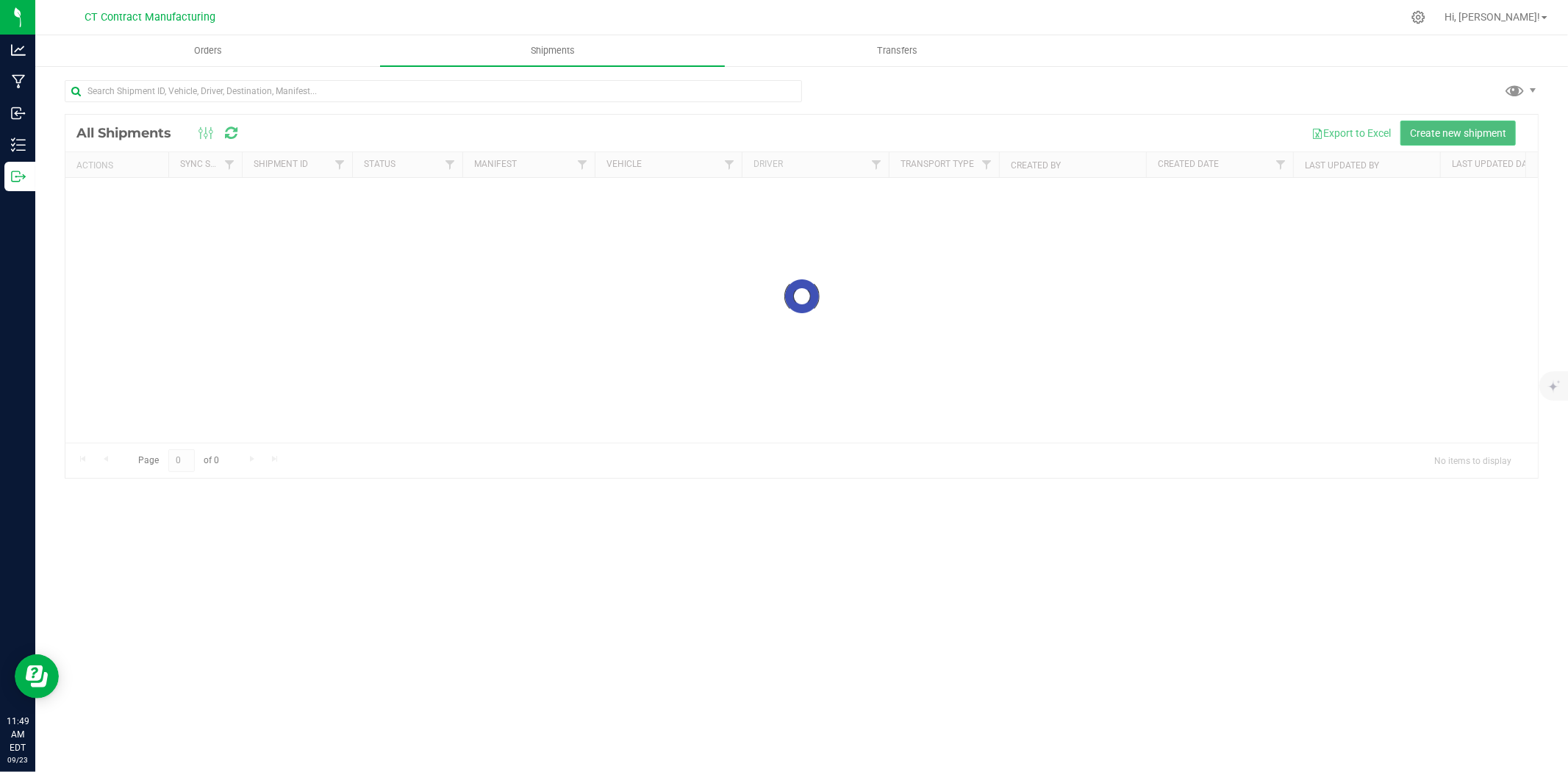
click at [1444, 134] on span "Create new shipment" at bounding box center [1458, 133] width 96 height 11
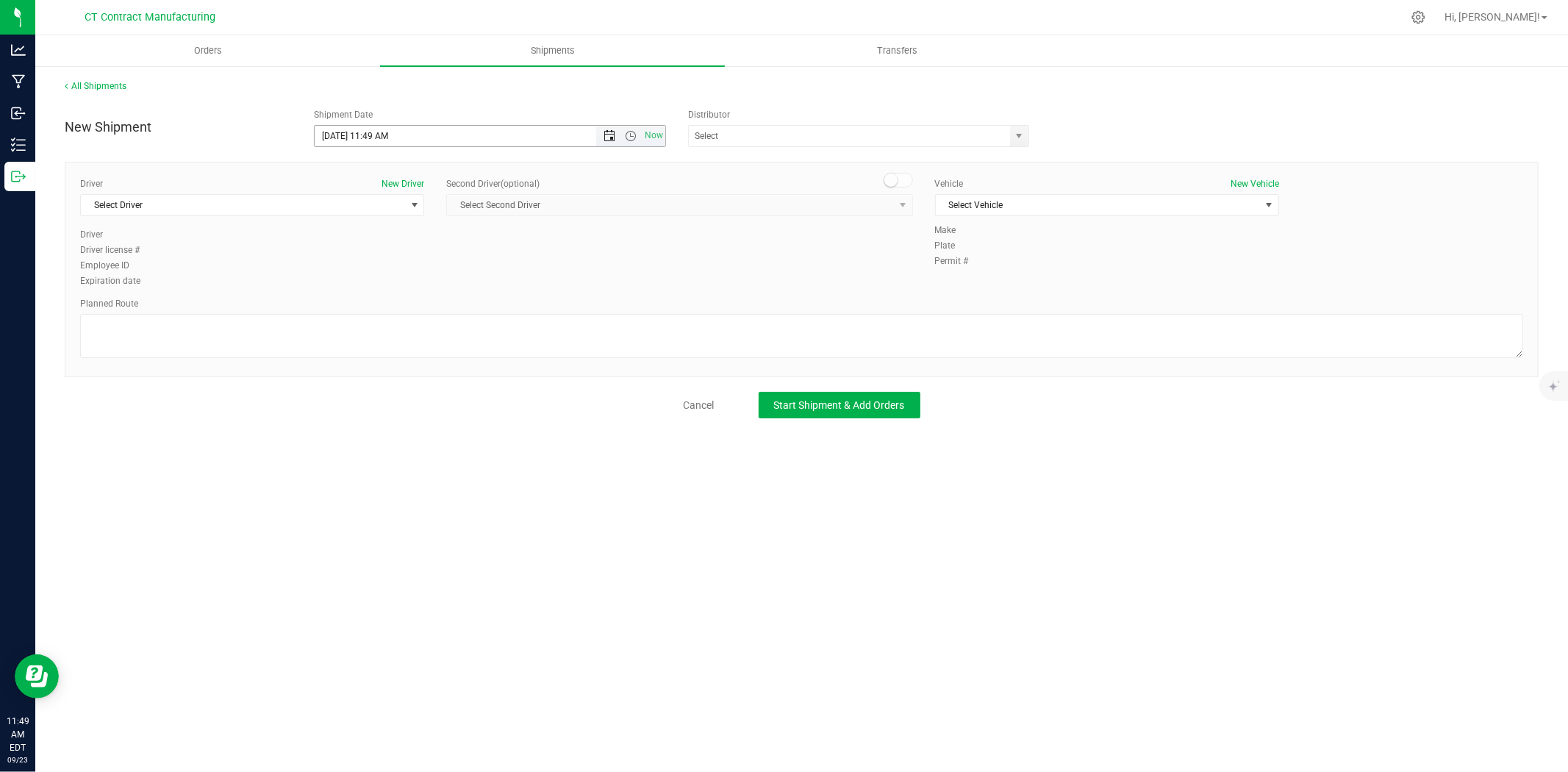
click at [609, 134] on span "Open the date view" at bounding box center [609, 135] width 11 height 11
click at [395, 287] on link "24" at bounding box center [392, 286] width 21 height 23
click at [634, 135] on span "Open the time view" at bounding box center [630, 135] width 11 height 11
click at [359, 293] on li "8:00 AM" at bounding box center [489, 300] width 349 height 19
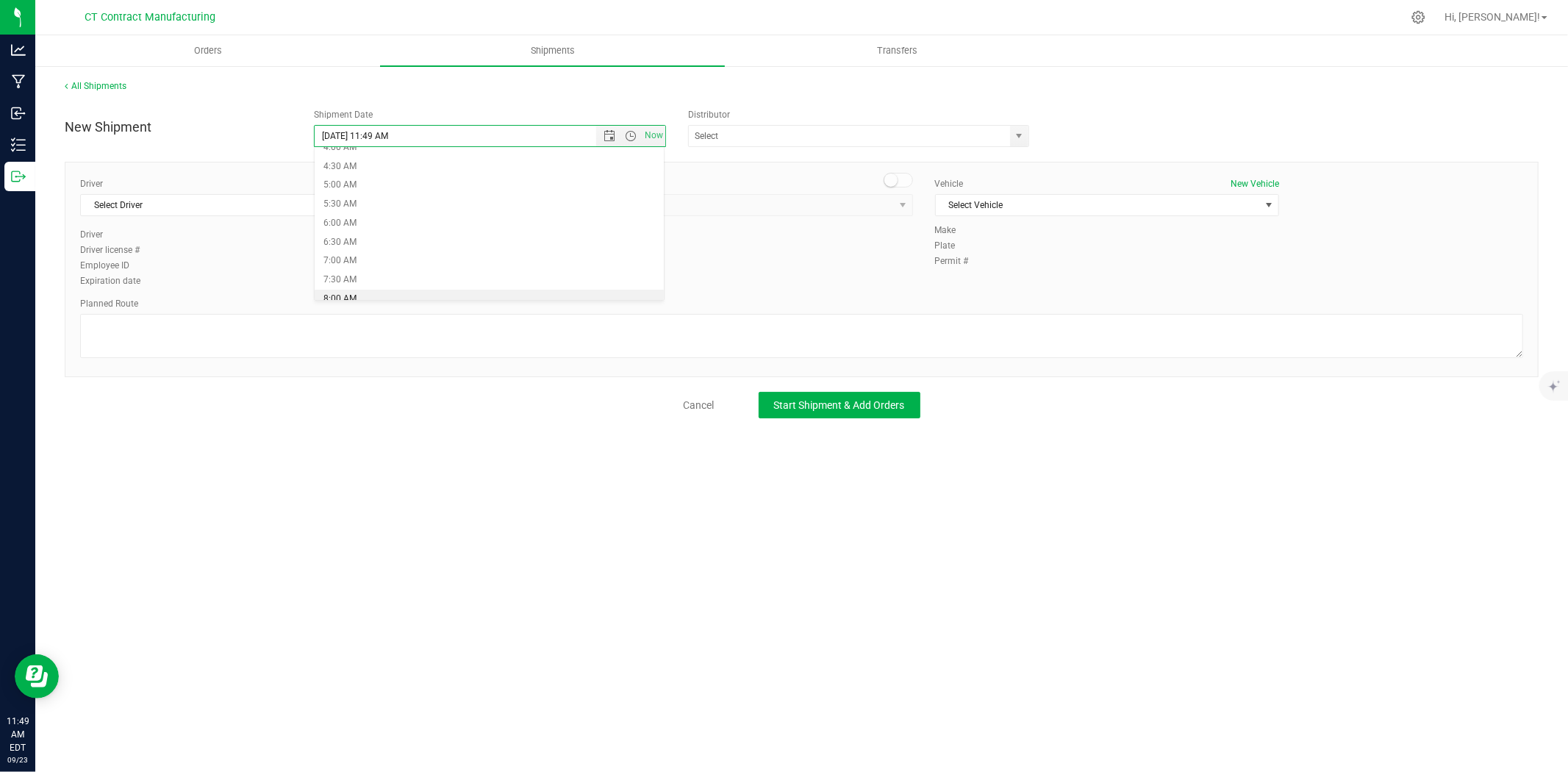
type input "9/24/2025 8:00 AM"
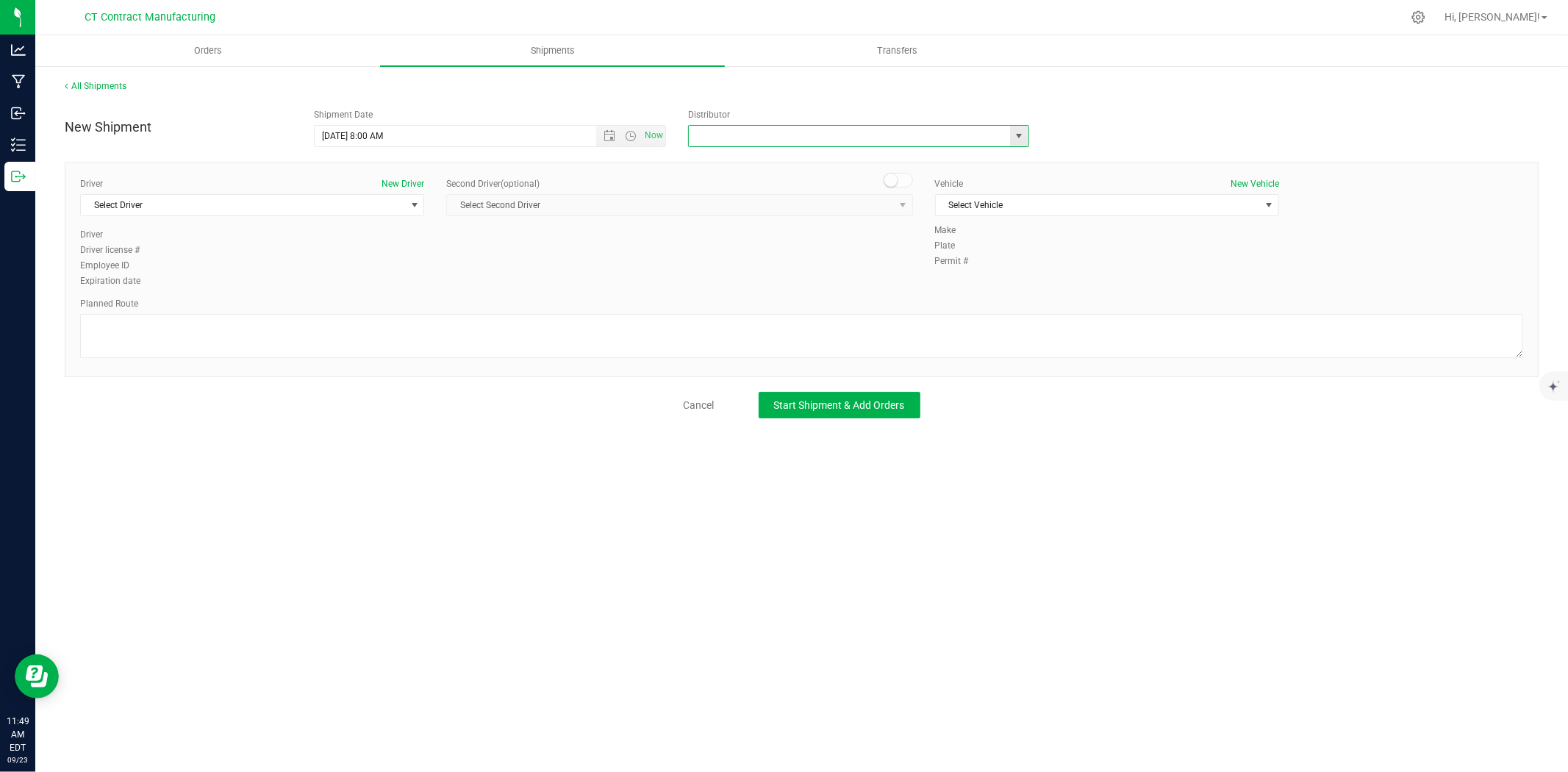
drag, startPoint x: 363, startPoint y: 292, endPoint x: 935, endPoint y: 134, distance: 593.4
click at [935, 134] on input "text" at bounding box center [844, 135] width 312 height 20
click at [1016, 135] on span "select" at bounding box center [1019, 135] width 11 height 11
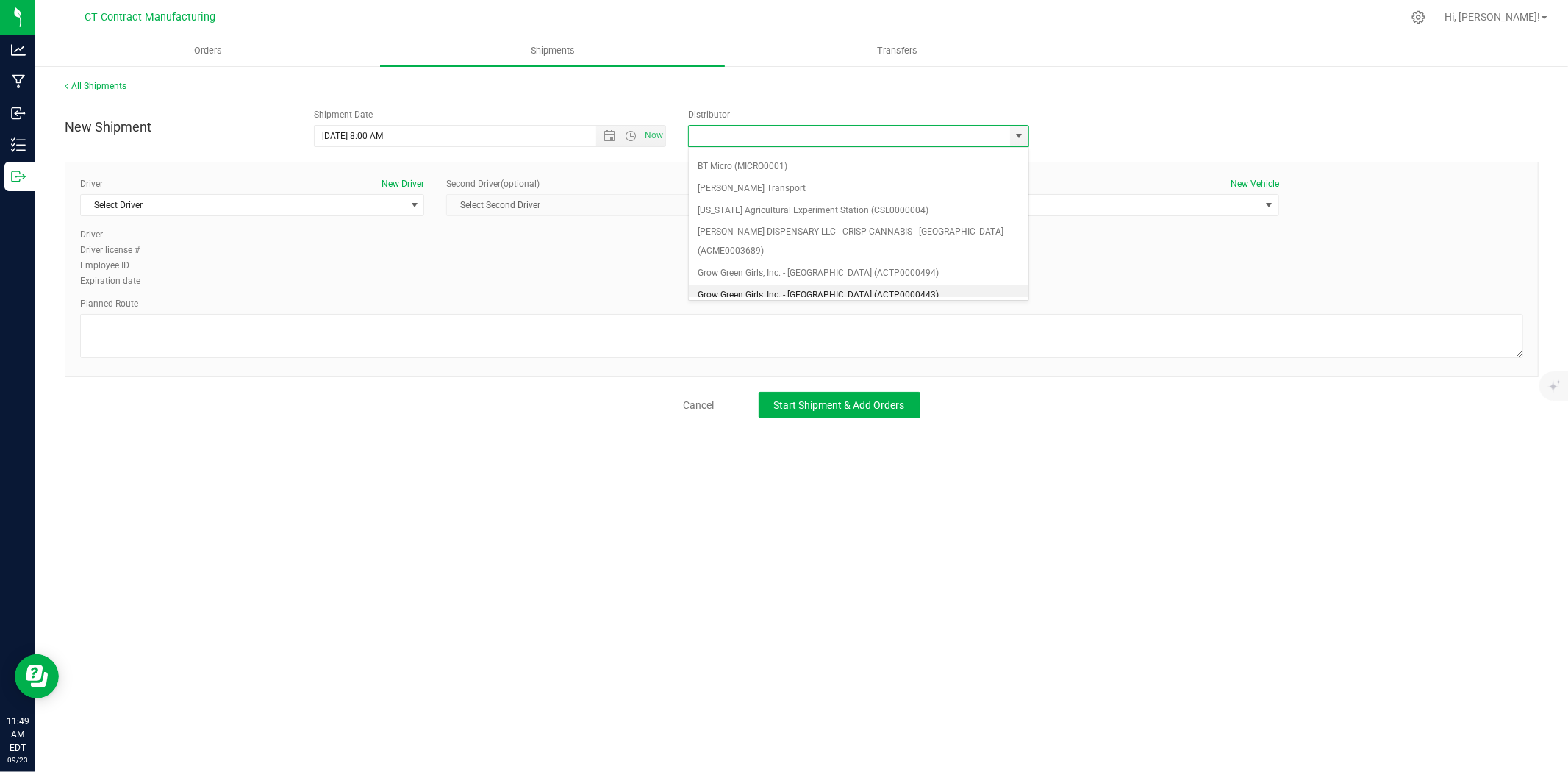
click at [820, 285] on li "Grow Green Girls, Inc. - Westbrook (ACTP0000443)" at bounding box center [858, 295] width 339 height 22
type input "Grow Green Girls, Inc. - Westbrook (ACTP0000443)"
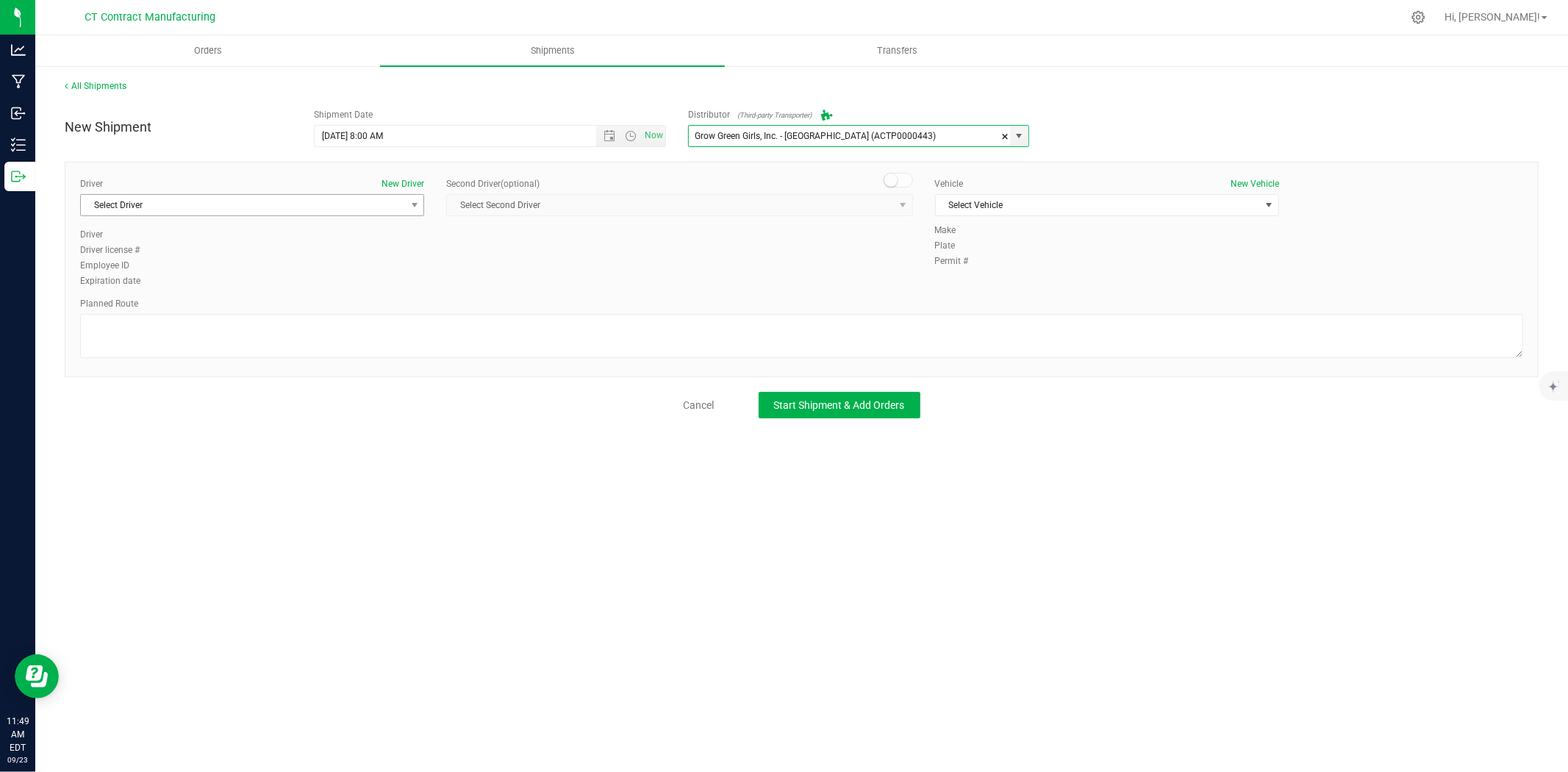
click at [330, 210] on span "Select Driver" at bounding box center [242, 204] width 324 height 20
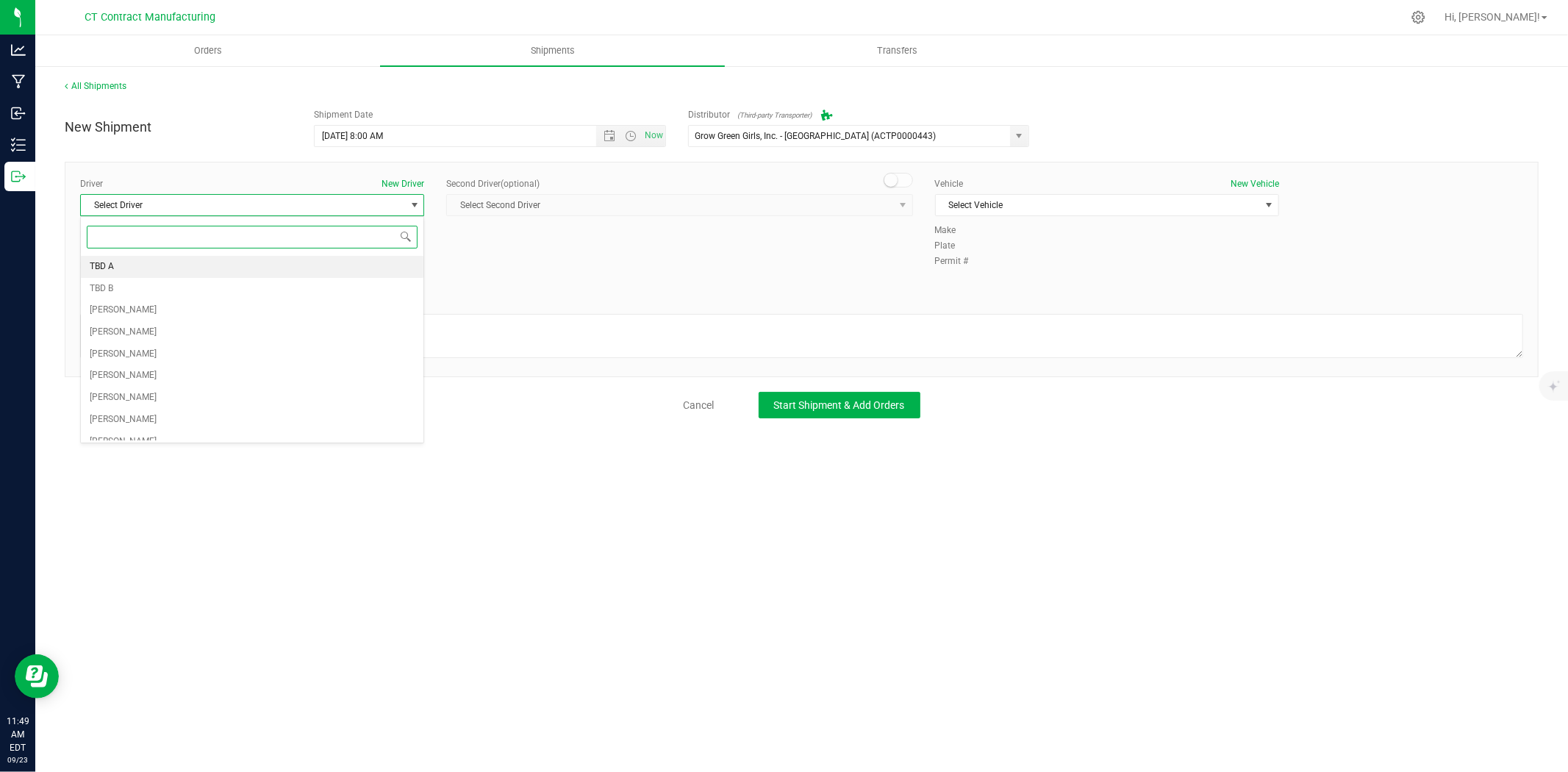
click at [180, 268] on li "TBD A" at bounding box center [252, 266] width 343 height 22
click at [906, 180] on span at bounding box center [898, 180] width 29 height 15
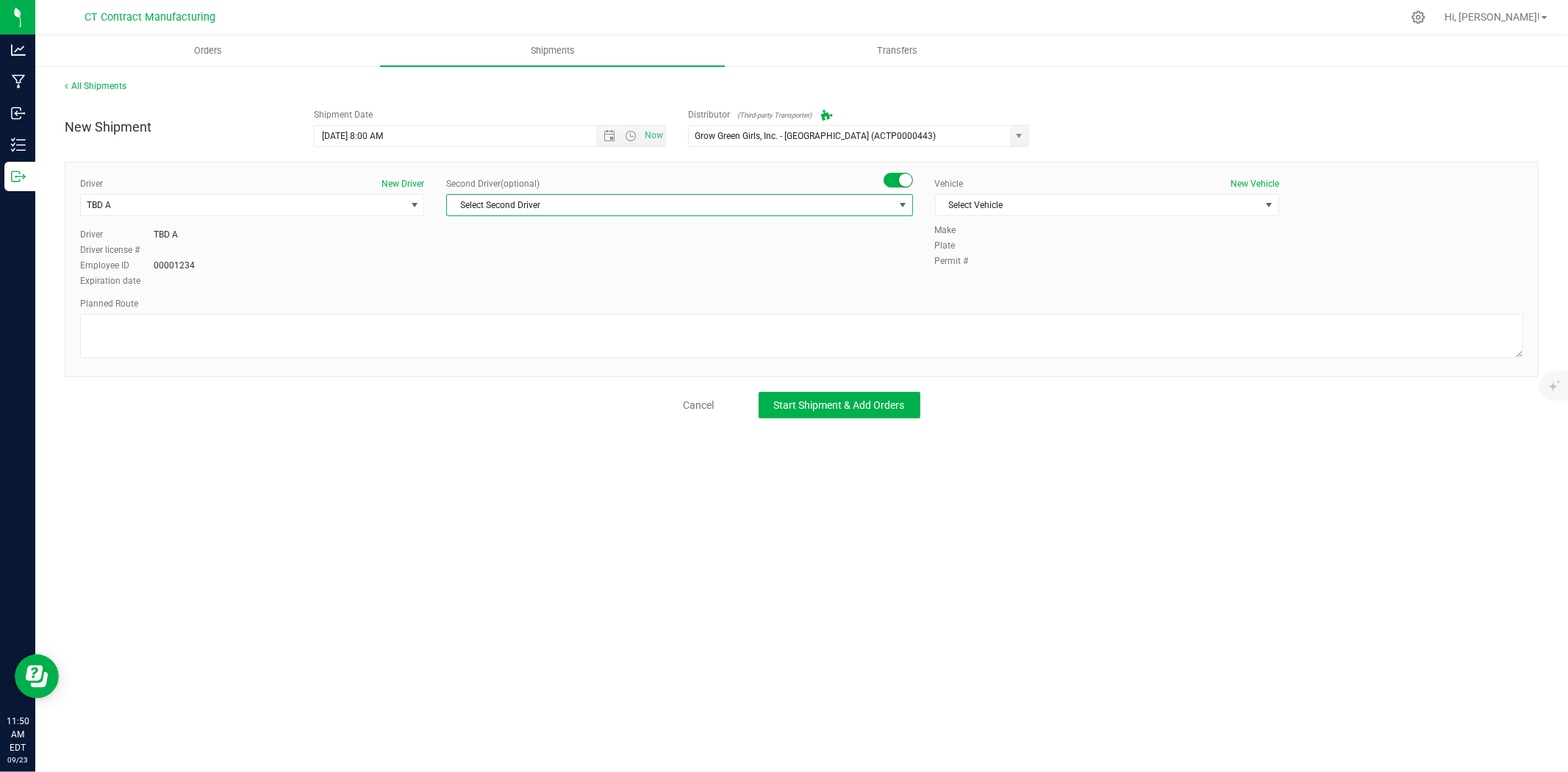
drag, startPoint x: 904, startPoint y: 187, endPoint x: 890, endPoint y: 206, distance: 23.6
click at [890, 206] on span "Select Second Driver" at bounding box center [670, 204] width 446 height 20
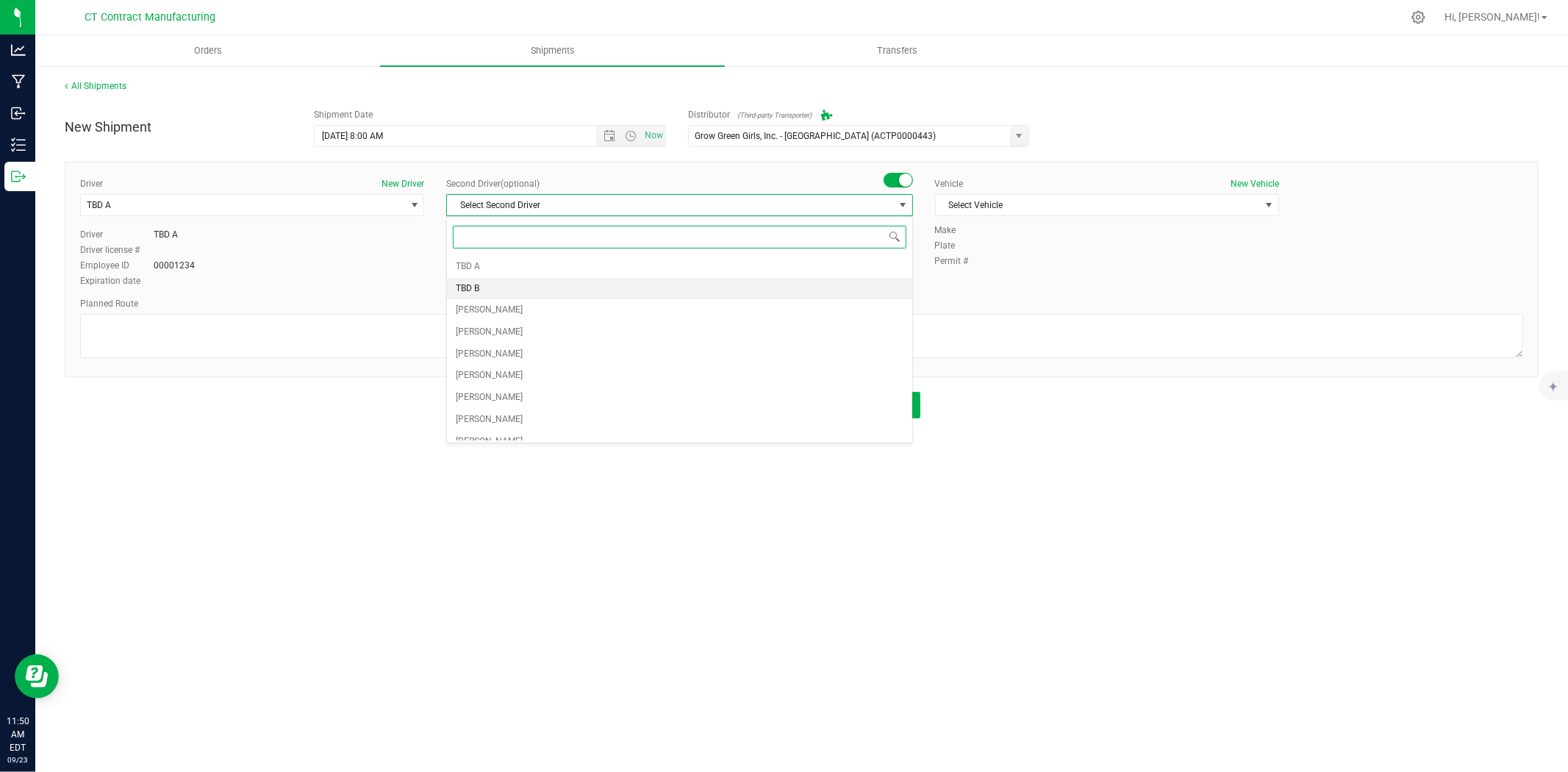
click at [686, 278] on li "TBD B" at bounding box center [680, 288] width 465 height 22
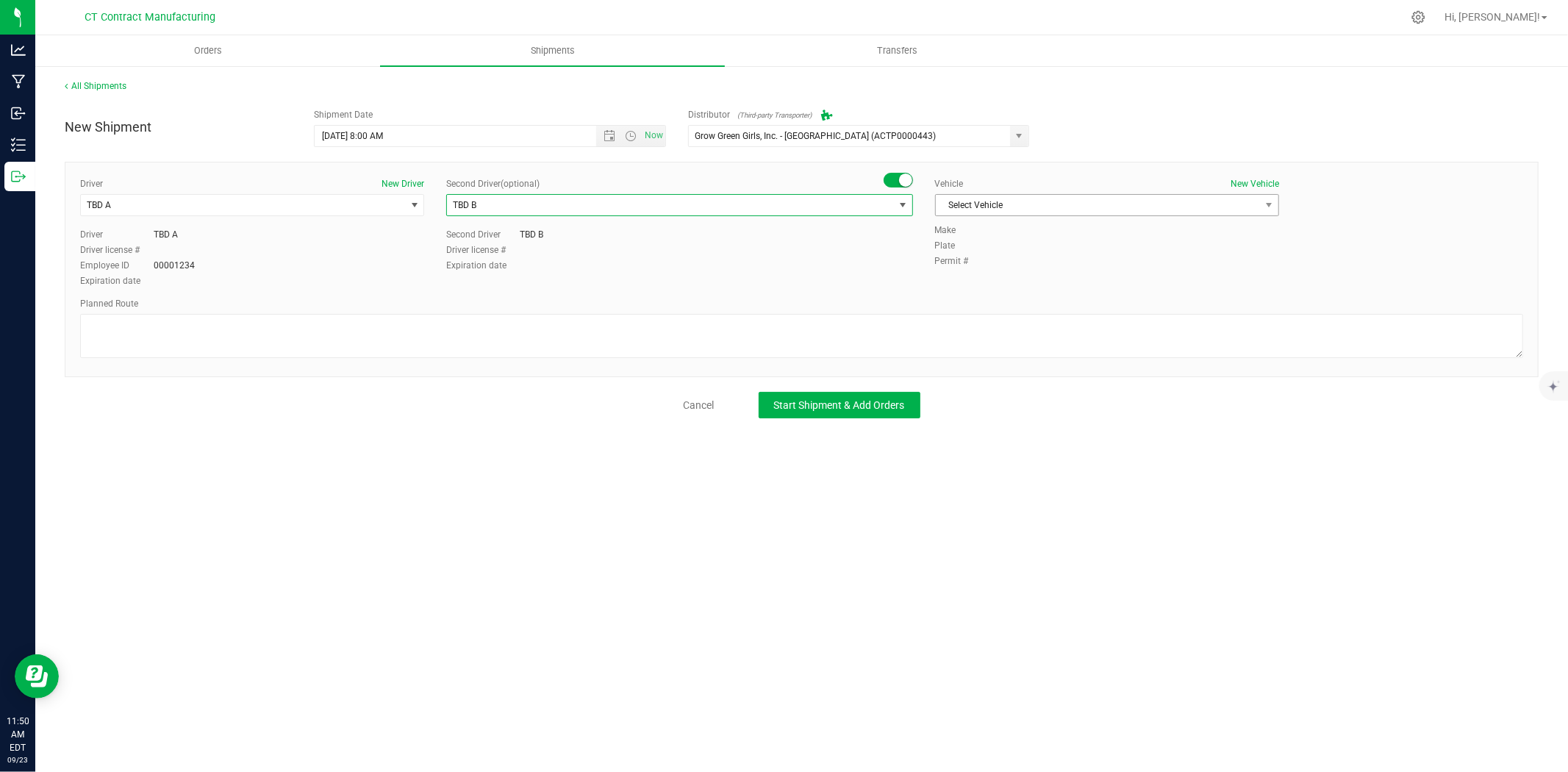
click at [1034, 203] on span "Select Vehicle" at bounding box center [1098, 204] width 324 height 20
click at [1003, 252] on li "Ford Transit 250" at bounding box center [1107, 252] width 343 height 22
click at [959, 332] on textarea at bounding box center [802, 336] width 1443 height 44
paste textarea "Randomized route via 3rd party transporter"
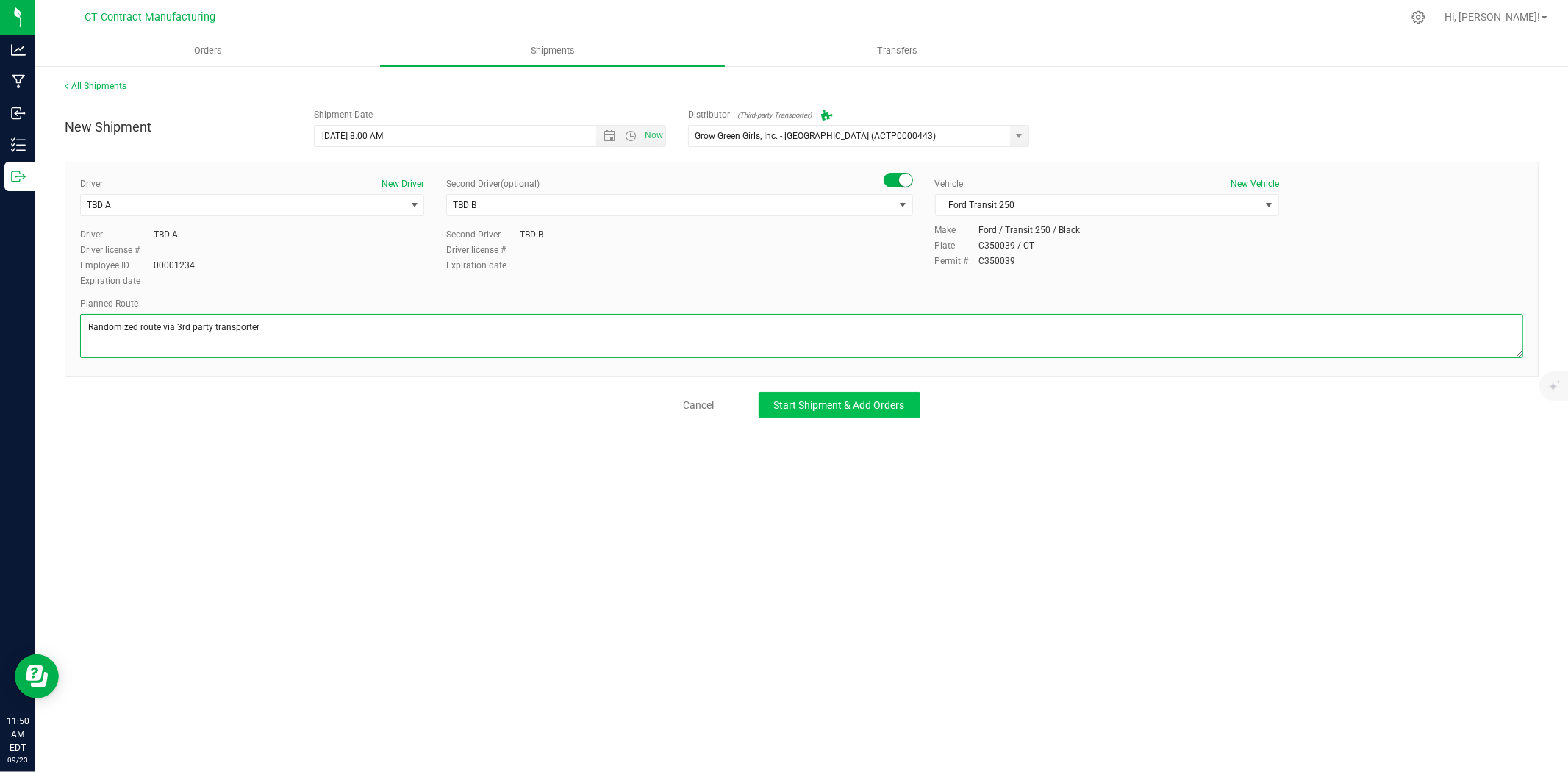
type textarea "Randomized route via 3rd party transporter"
click at [813, 409] on span "Start Shipment & Add Orders" at bounding box center [840, 405] width 131 height 11
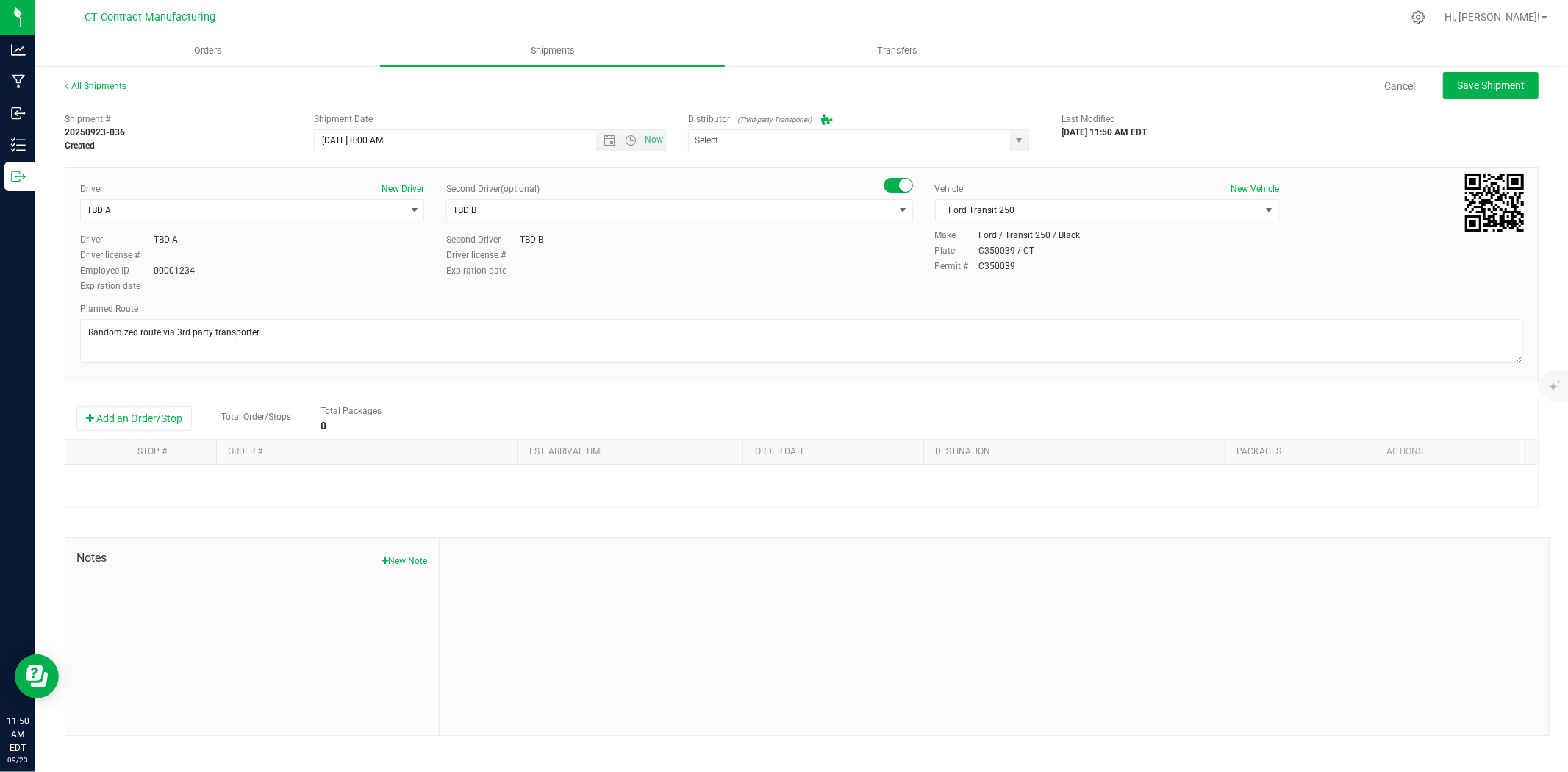
type input "Grow Green Girls, Inc. - Westbrook (ACTP0000443)"
click at [150, 429] on button "Add an Order/Stop" at bounding box center [133, 418] width 116 height 25
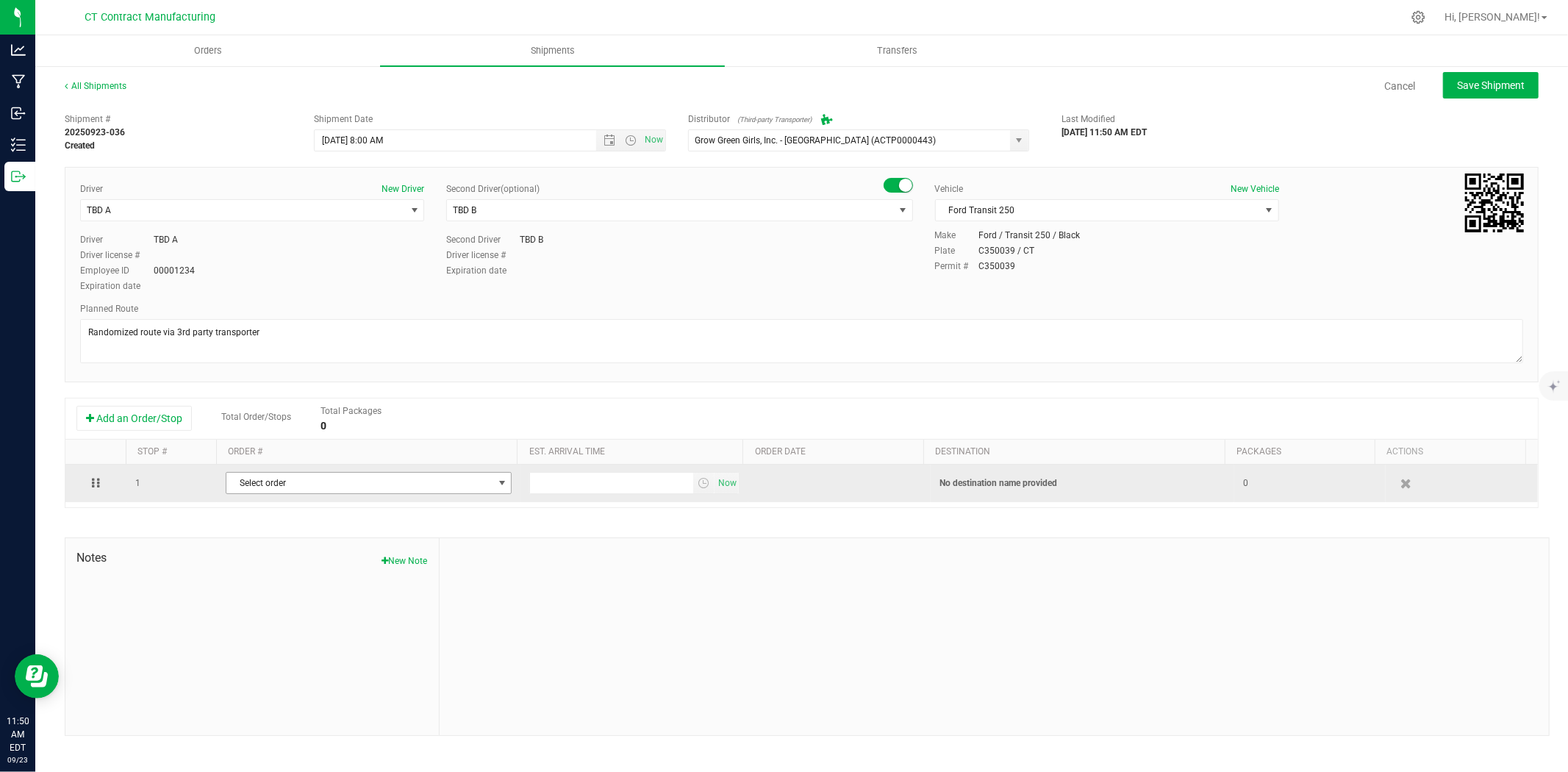
click at [261, 489] on span "Select order" at bounding box center [359, 483] width 266 height 20
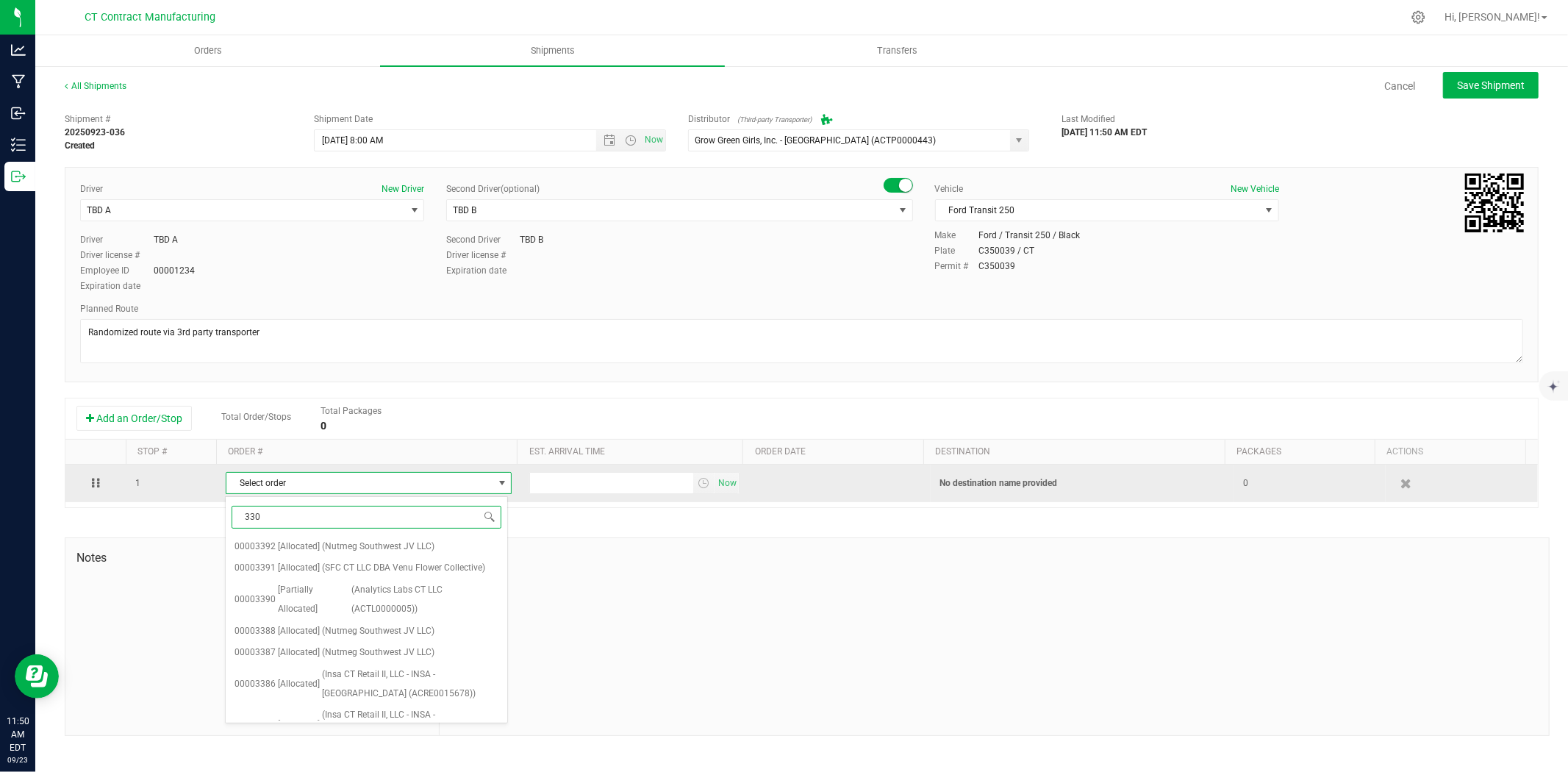
type input "3305"
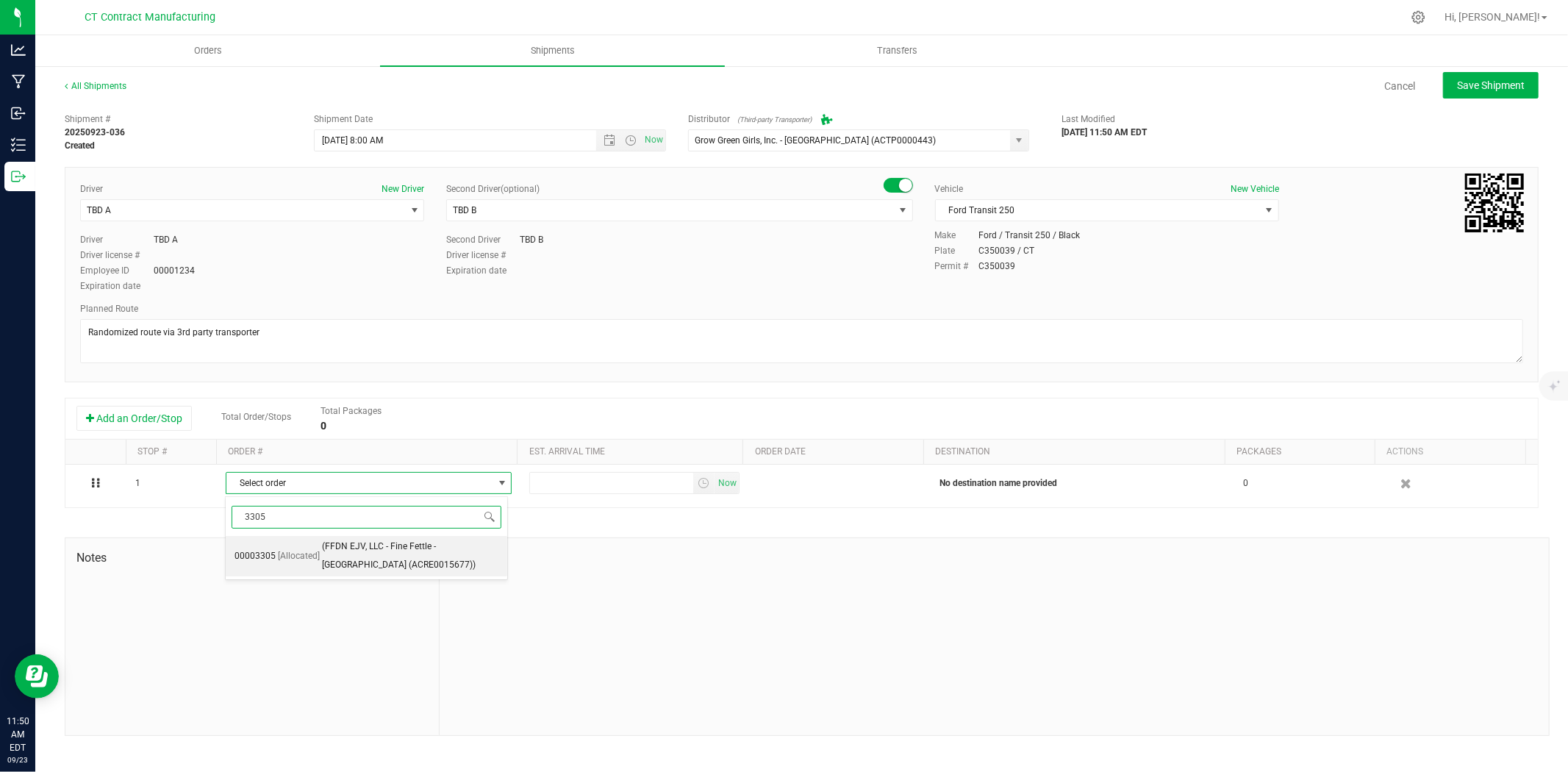
click at [291, 568] on li "00003305 [Allocated] (FFDN EJV, LLC - Fine Fettle - Old Saybrook (ACRE0015677))" at bounding box center [366, 556] width 282 height 41
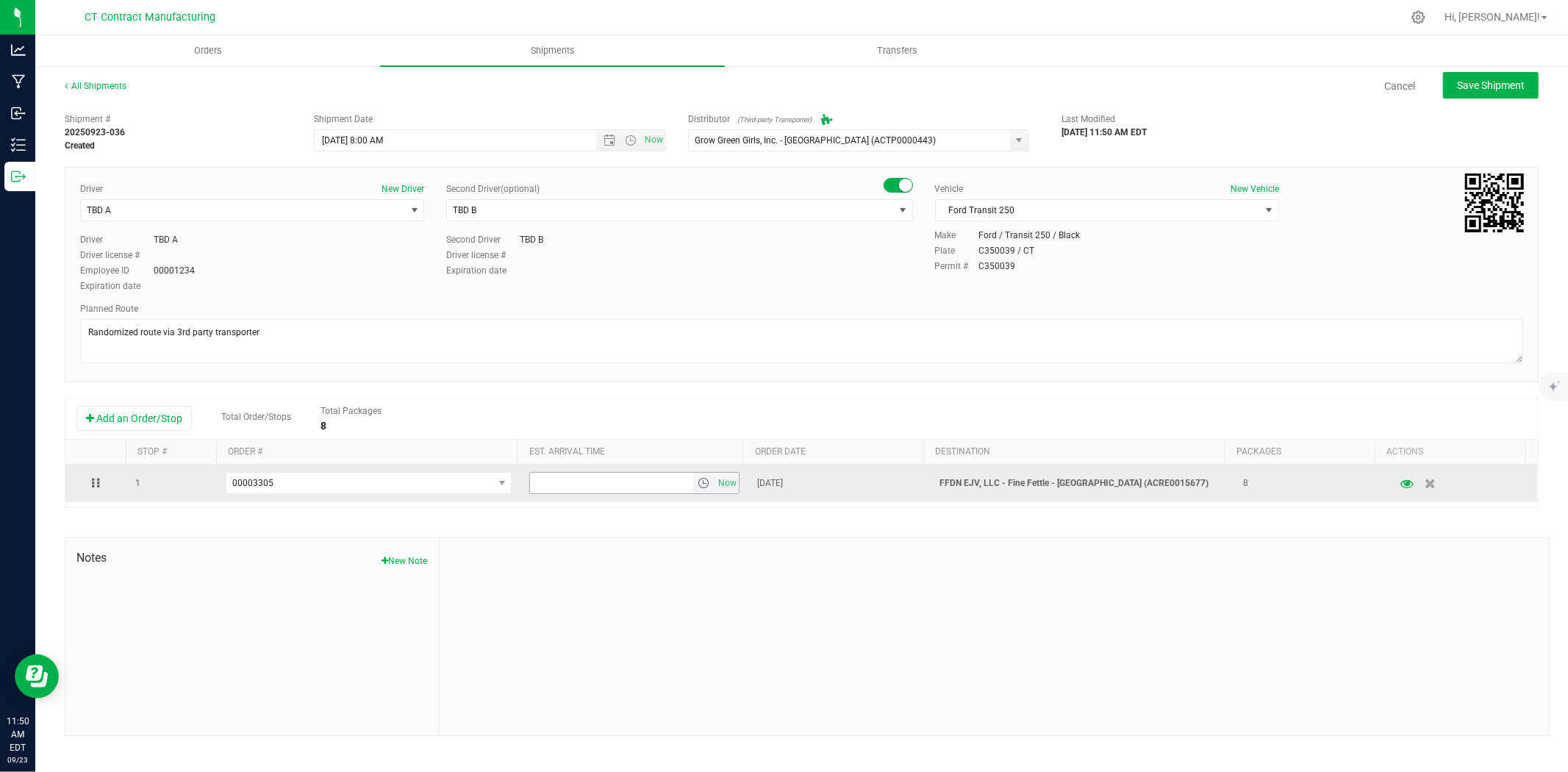
click at [701, 488] on span "select" at bounding box center [703, 483] width 11 height 11
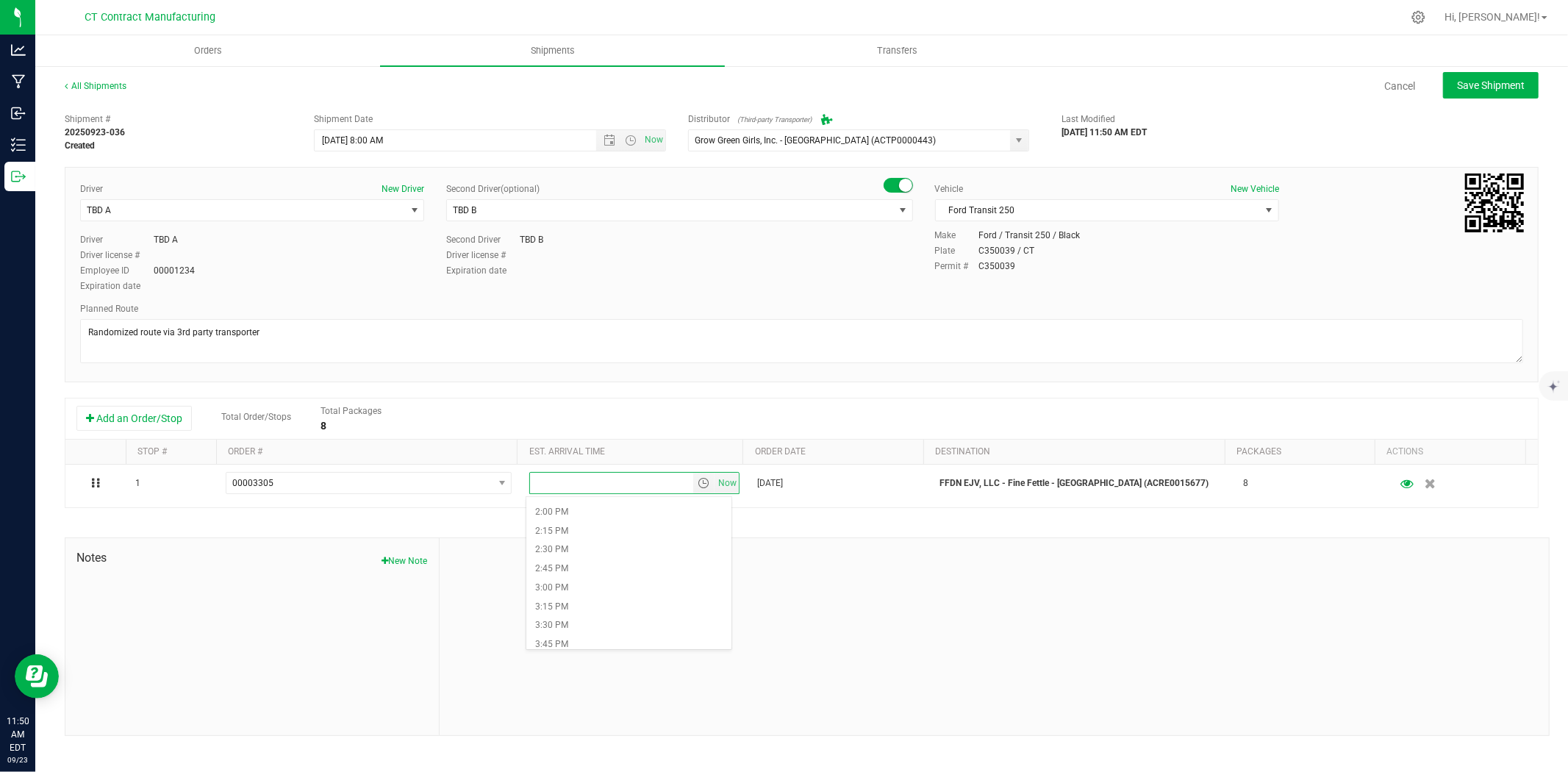
scroll to position [1062, 0]
click at [575, 586] on li "3:00 PM" at bounding box center [628, 582] width 205 height 19
click at [1473, 87] on span "Save Shipment" at bounding box center [1490, 85] width 68 height 11
type input "9/24/2025 12:00 PM"
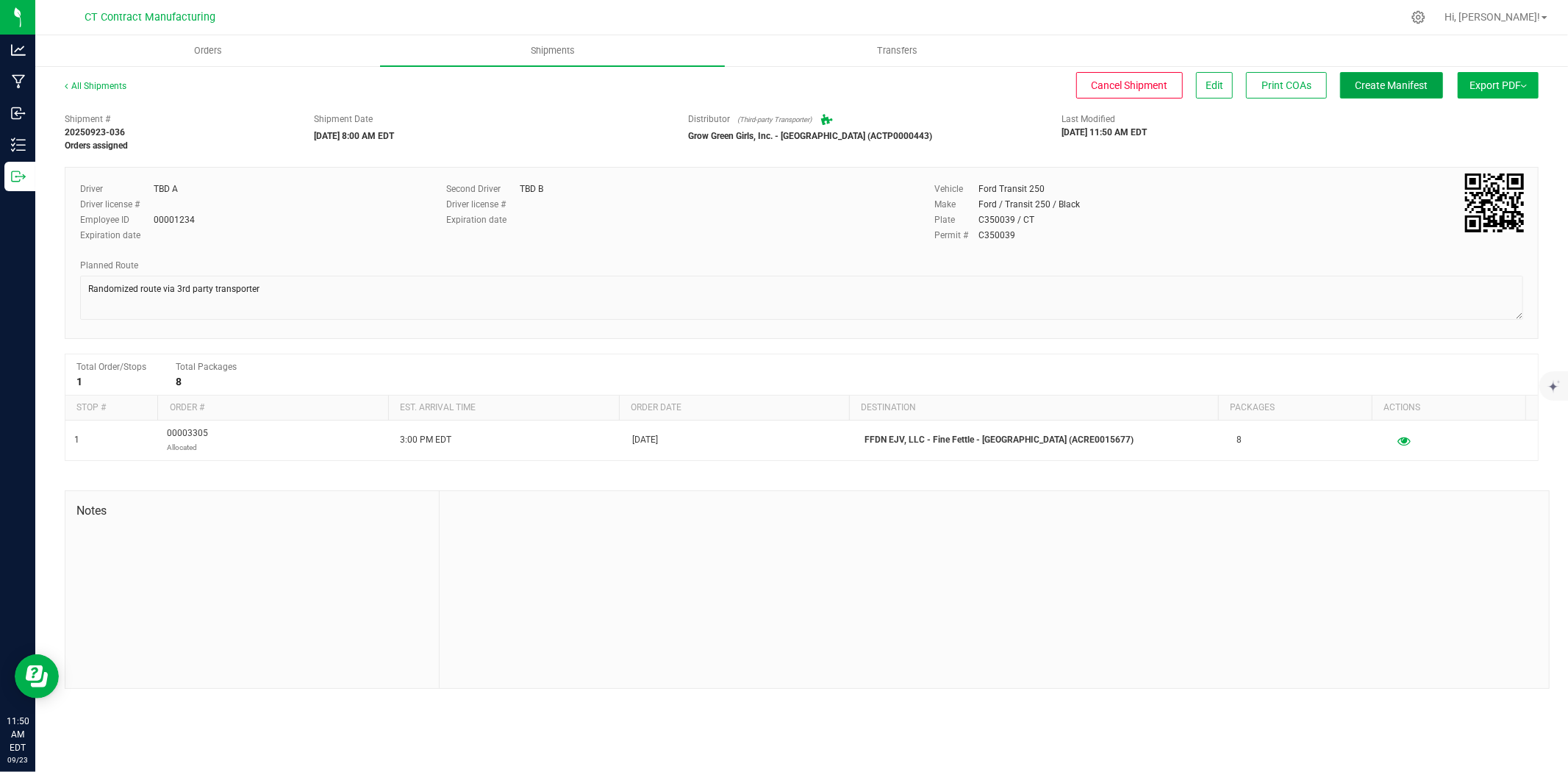
click at [1397, 91] on button "Create Manifest" at bounding box center [1391, 86] width 103 height 27
click at [105, 78] on div "All Shipments Cancel Shipment Edit Print COAs Ship Transfer Export PDF Manifest…" at bounding box center [802, 384] width 1533 height 639
click at [107, 85] on link "All Shipments" at bounding box center [95, 86] width 62 height 11
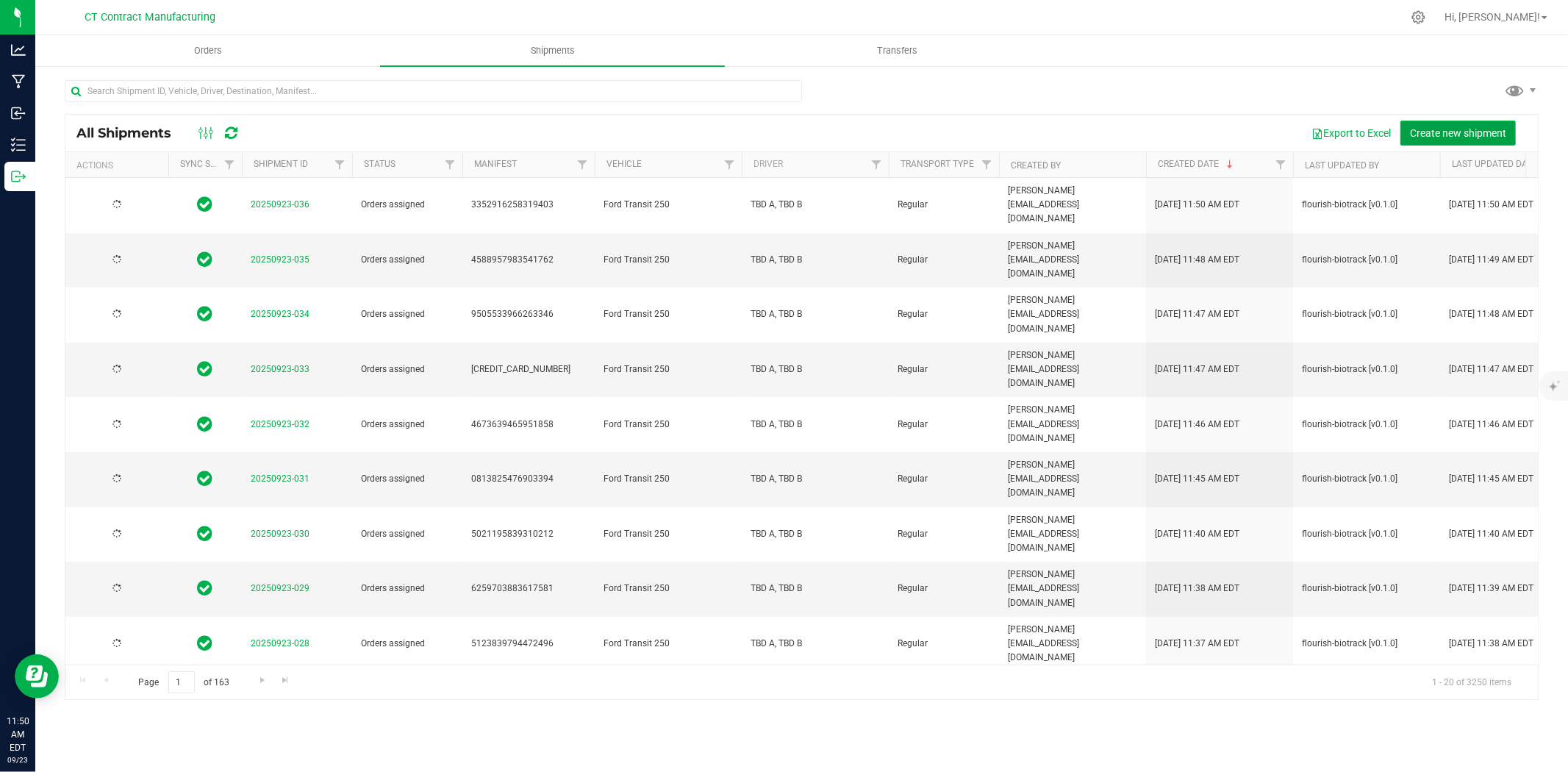
click at [1432, 128] on span "Create new shipment" at bounding box center [1458, 133] width 96 height 11
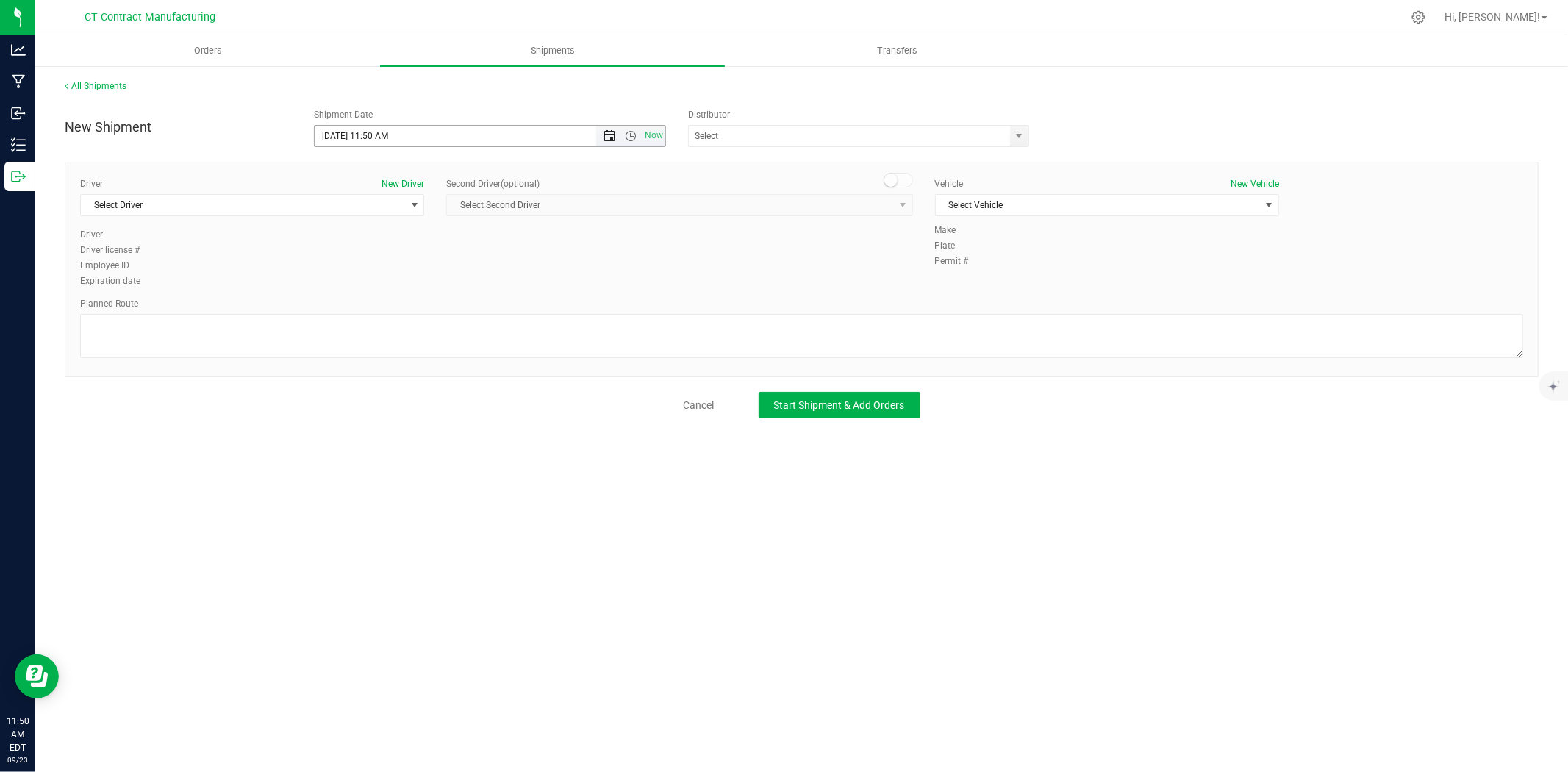
click at [612, 141] on span "Open the date view" at bounding box center [609, 135] width 11 height 11
click at [398, 284] on link "24" at bounding box center [392, 286] width 21 height 23
click at [635, 134] on span "Open the time view" at bounding box center [630, 135] width 11 height 11
click at [366, 296] on li "8:00 AM" at bounding box center [489, 300] width 349 height 19
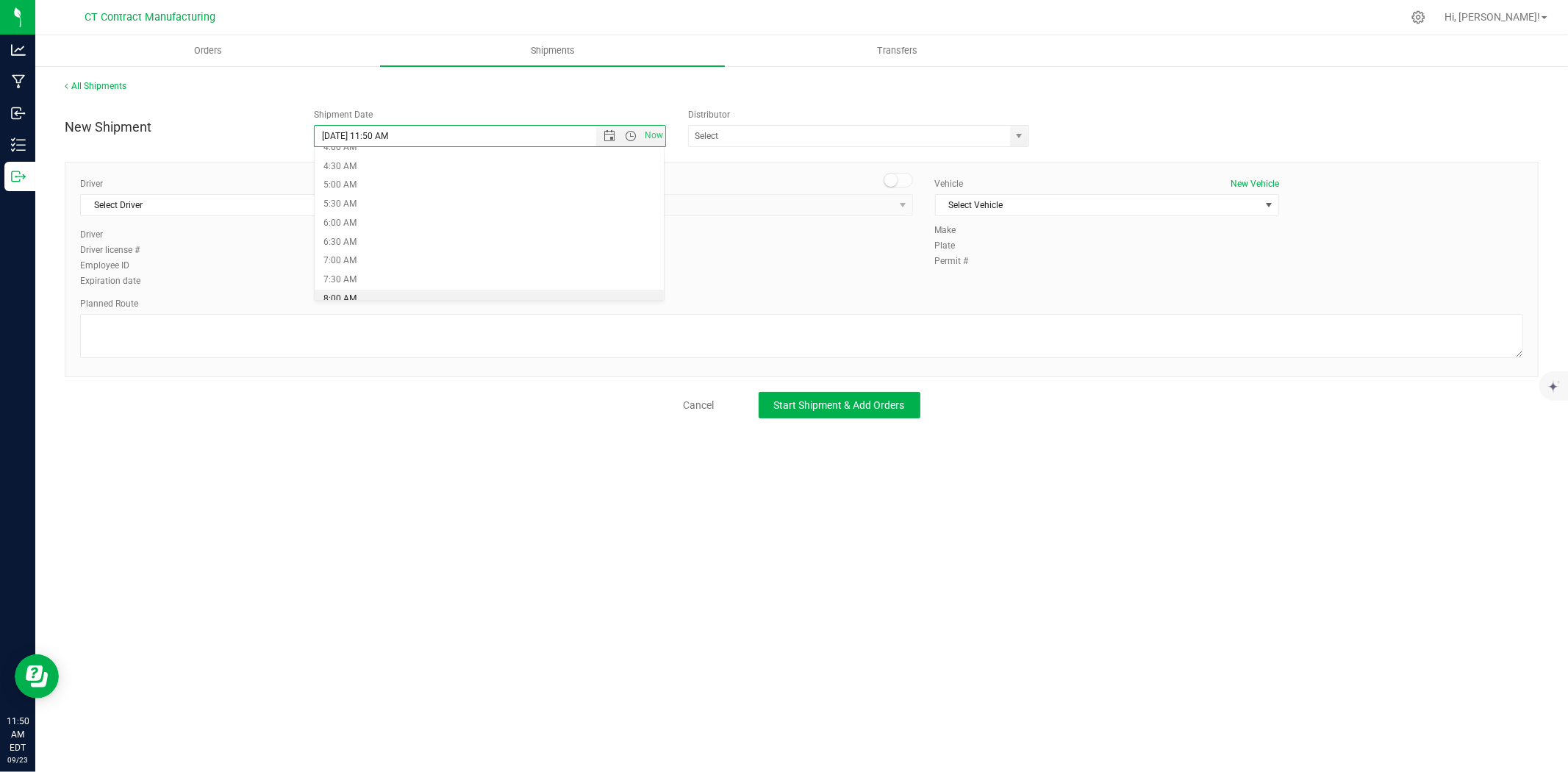
type input "9/24/2025 8:00 AM"
click at [1018, 135] on span "select" at bounding box center [1019, 135] width 11 height 11
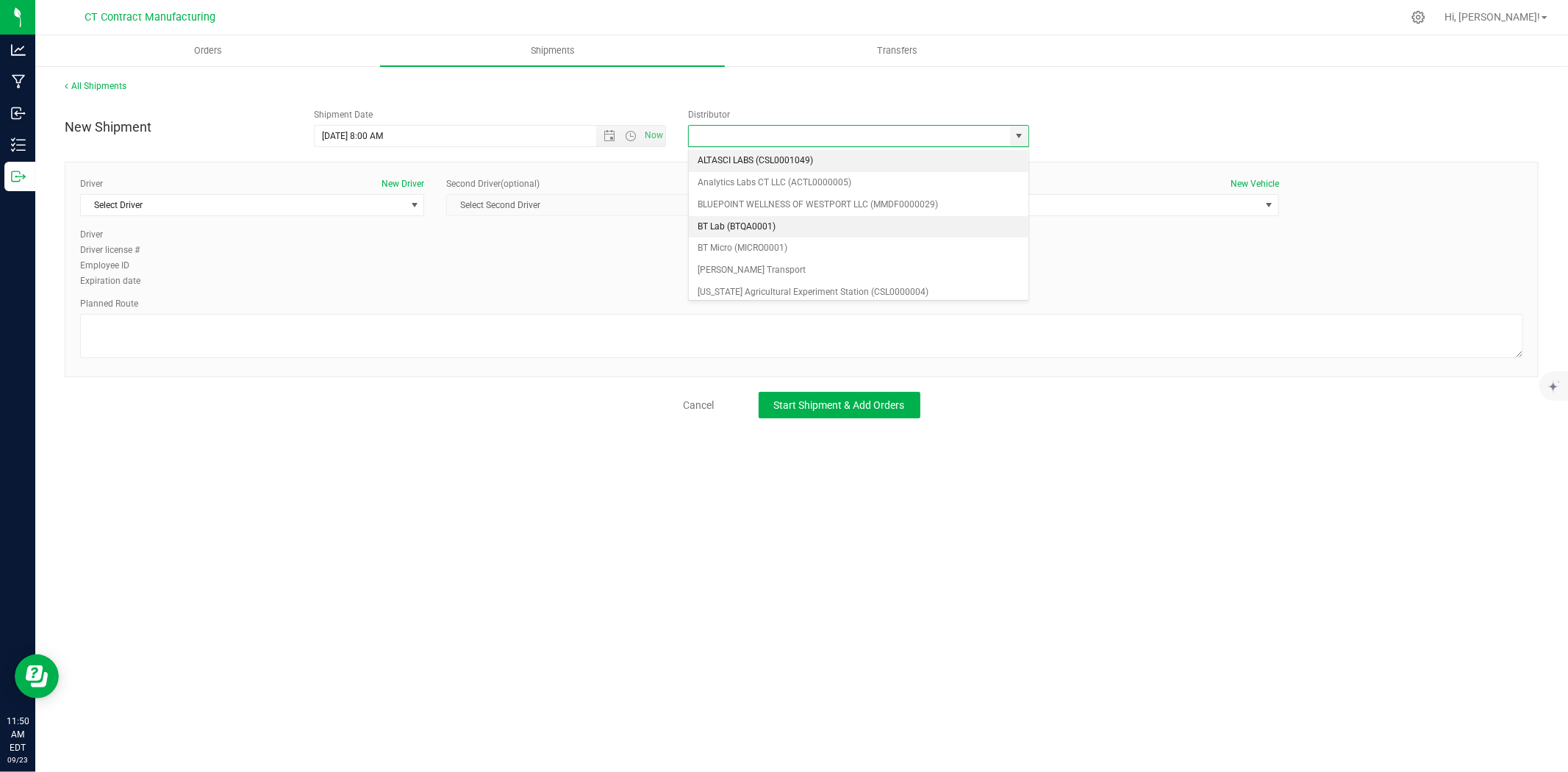
scroll to position [81, 0]
click at [864, 285] on li "Grow Green Girls, Inc. - Westbrook (ACTP0000443)" at bounding box center [858, 295] width 339 height 22
type input "Grow Green Girls, Inc. - Westbrook (ACTP0000443)"
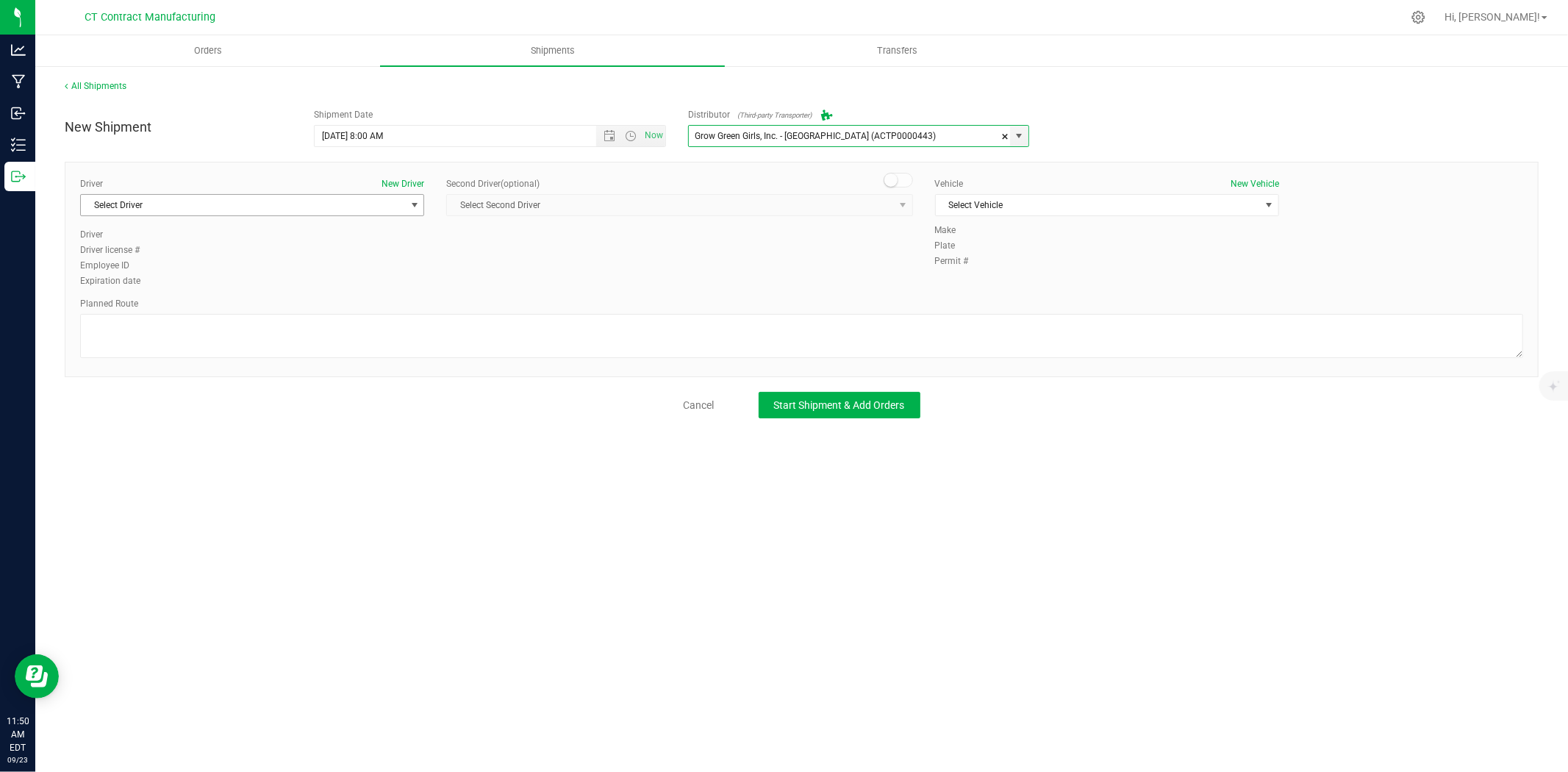
drag, startPoint x: 405, startPoint y: 208, endPoint x: 371, endPoint y: 220, distance: 36.1
click at [404, 208] on span "Select Driver" at bounding box center [252, 205] width 344 height 22
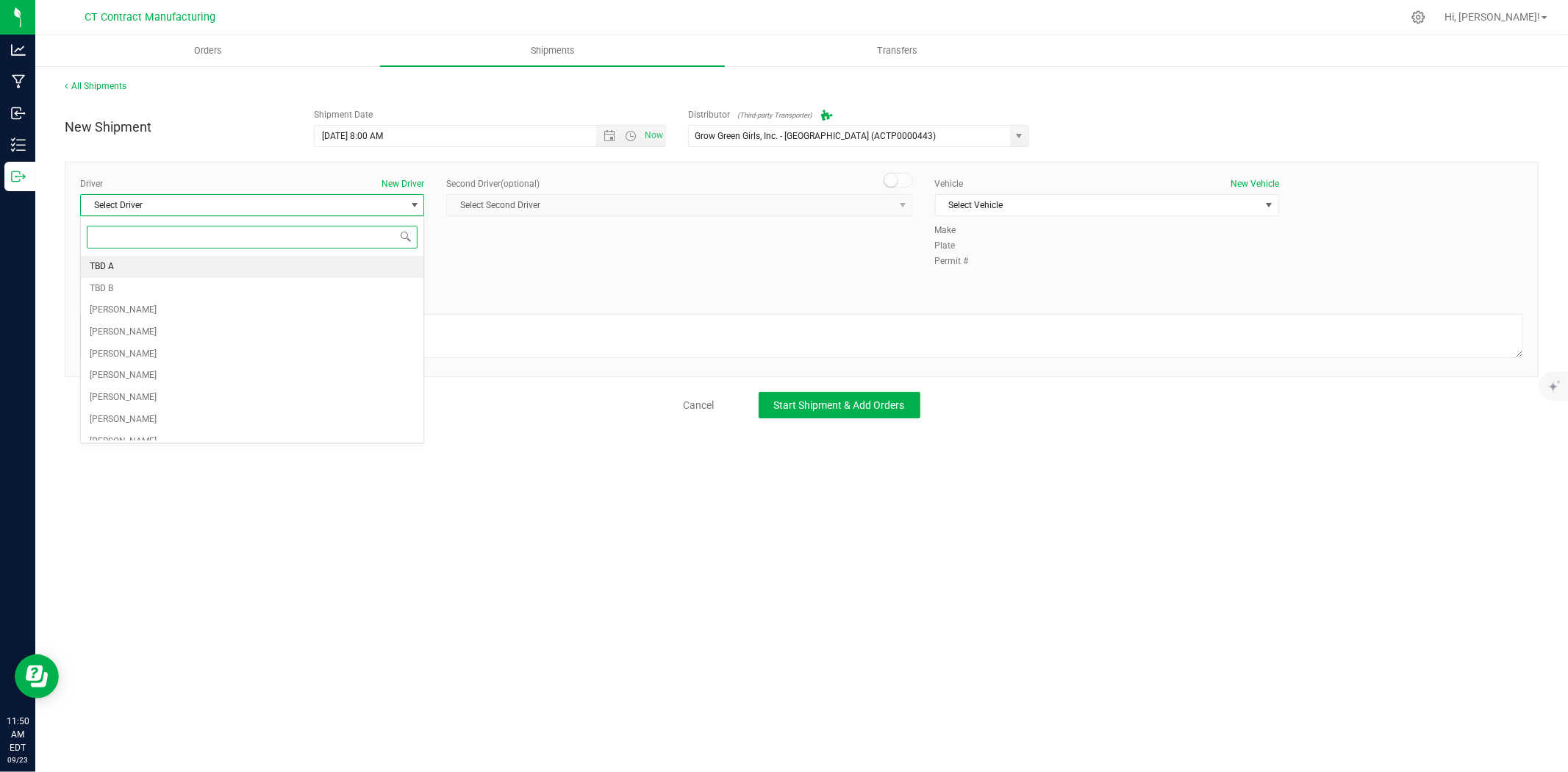
click at [236, 270] on li "TBD A" at bounding box center [252, 266] width 343 height 22
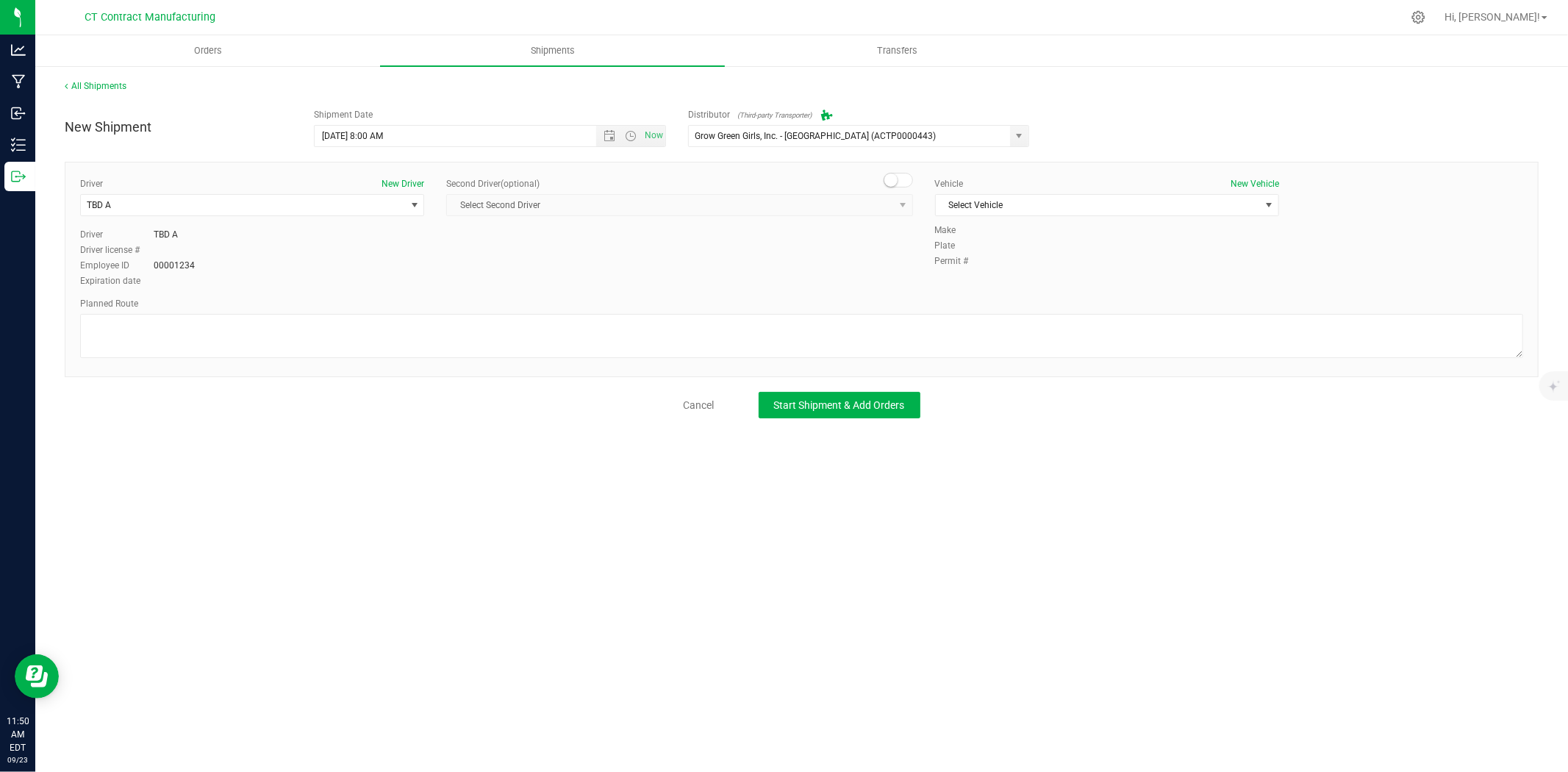
click at [898, 177] on span at bounding box center [898, 180] width 29 height 15
click at [893, 203] on span "select" at bounding box center [902, 204] width 19 height 20
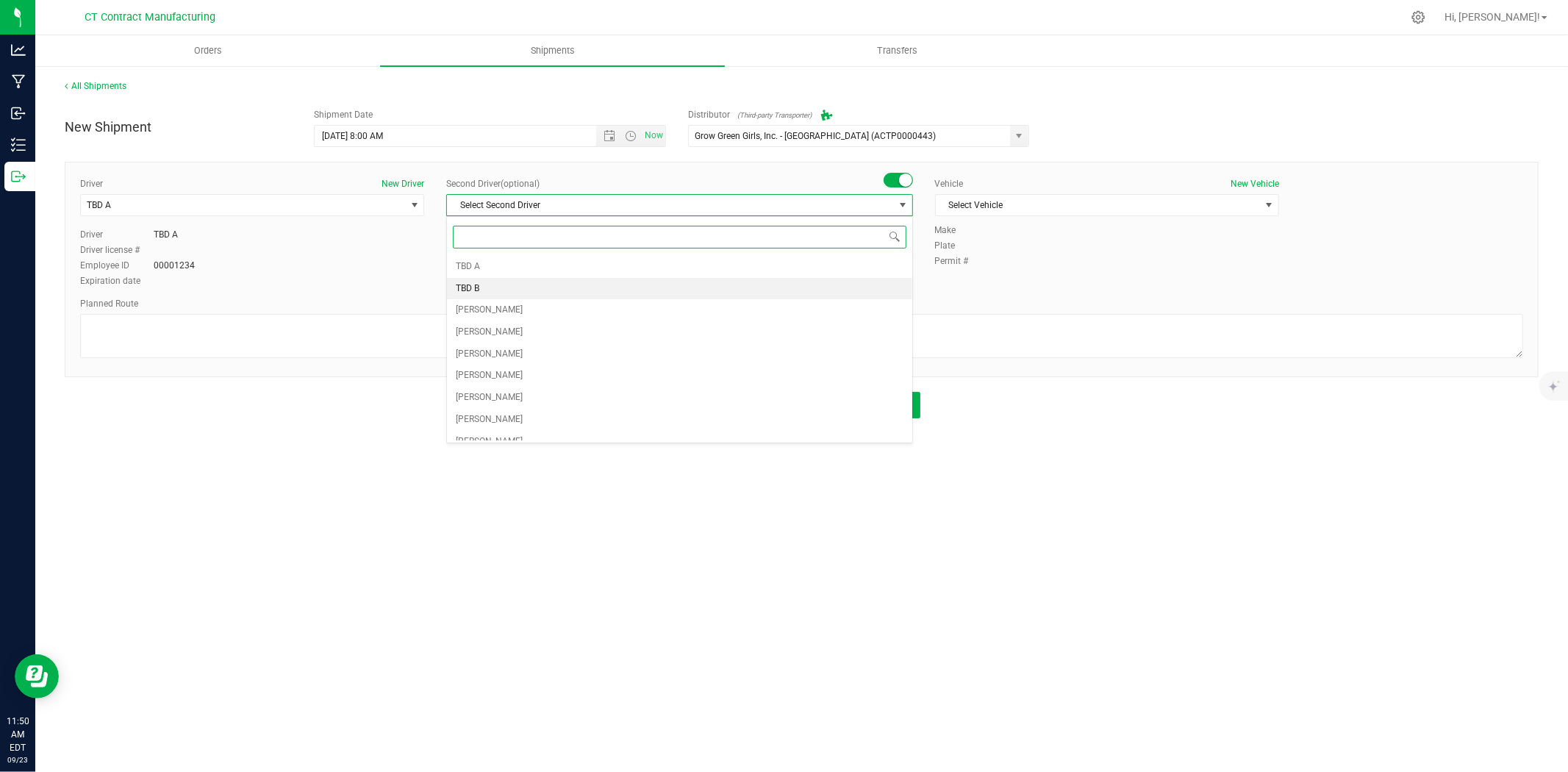
click at [572, 293] on li "TBD B" at bounding box center [680, 288] width 465 height 22
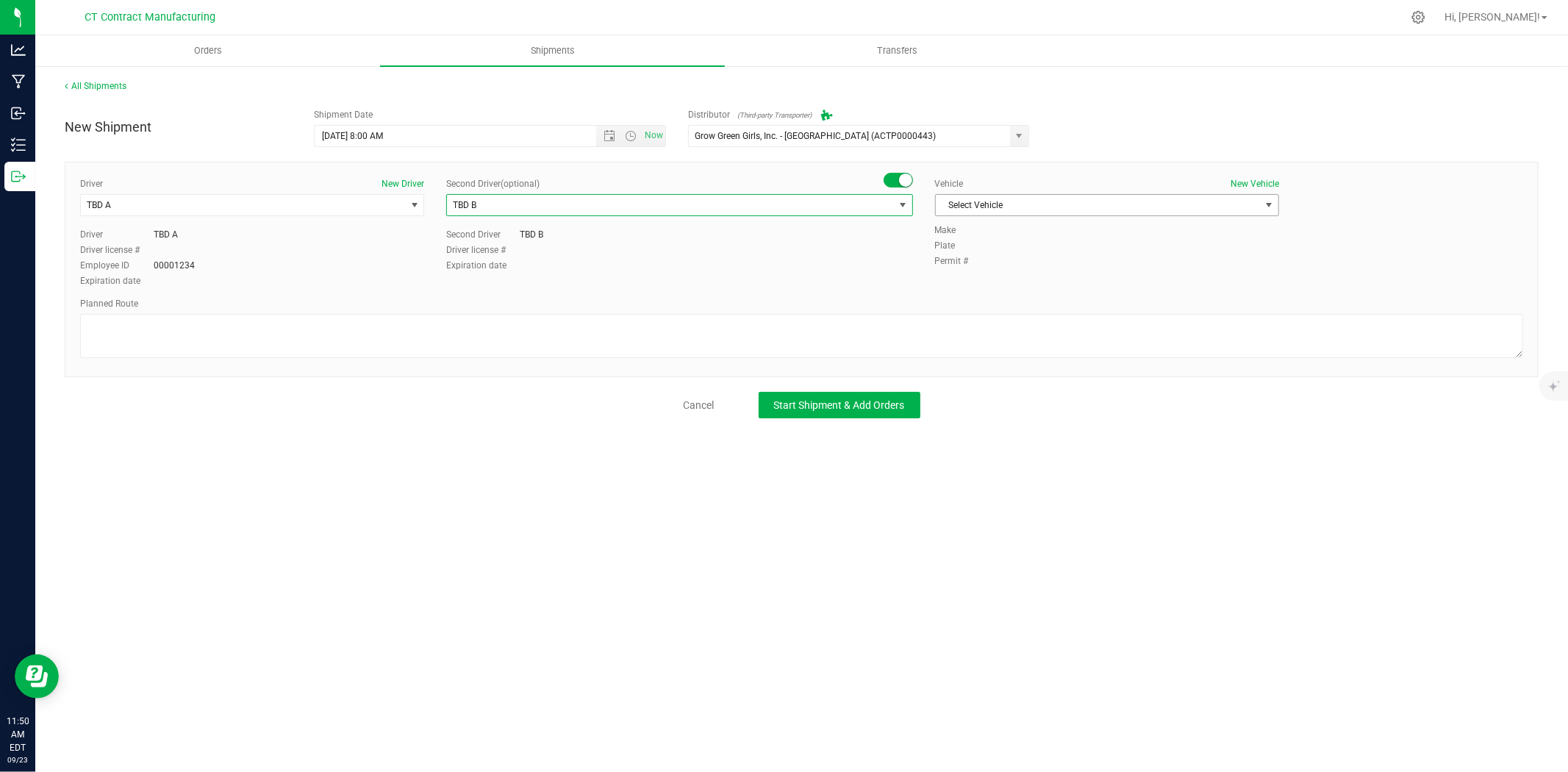
click at [1059, 209] on span "Select Vehicle" at bounding box center [1098, 204] width 324 height 20
click at [1023, 252] on li "Ford Transit 250" at bounding box center [1107, 252] width 343 height 22
click at [1002, 332] on textarea at bounding box center [802, 336] width 1443 height 44
paste textarea "Randomized route via 3rd party transporter"
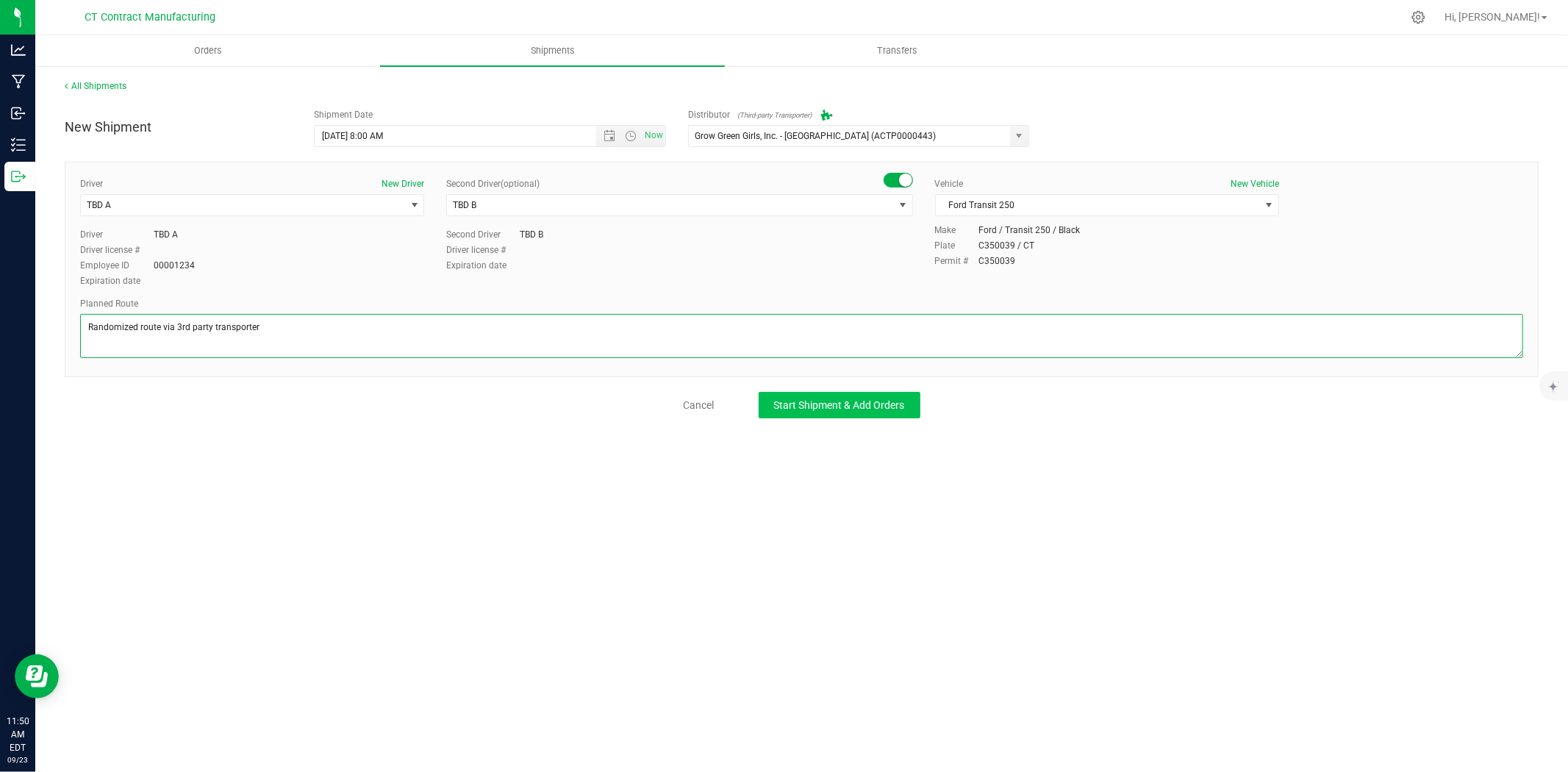
type textarea "Randomized route via 3rd party transporter"
click at [879, 417] on button "Start Shipment & Add Orders" at bounding box center [839, 405] width 162 height 27
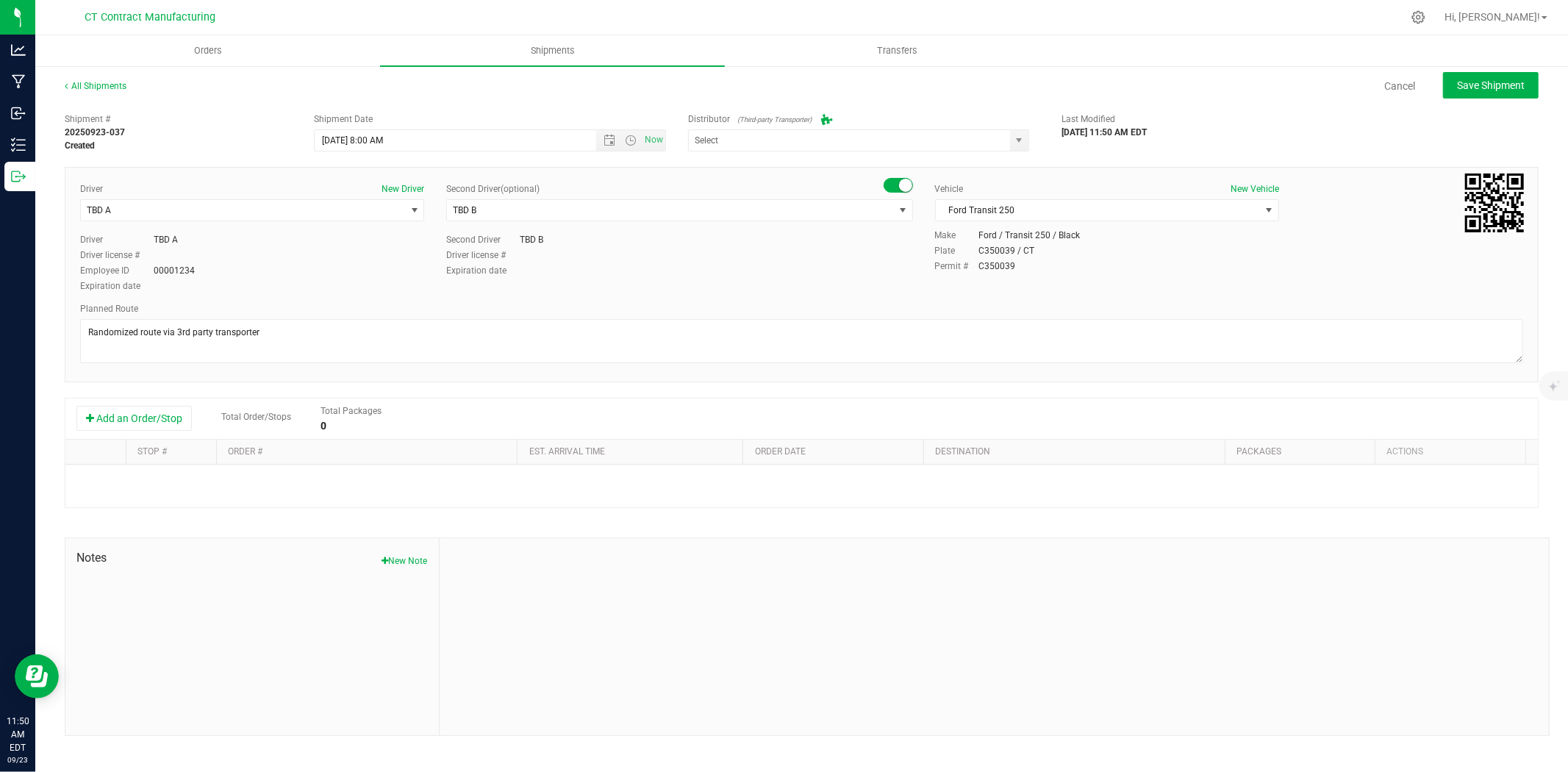
type input "Grow Green Girls, Inc. - Westbrook (ACTP0000443)"
click at [171, 421] on button "Add an Order/Stop" at bounding box center [133, 418] width 116 height 25
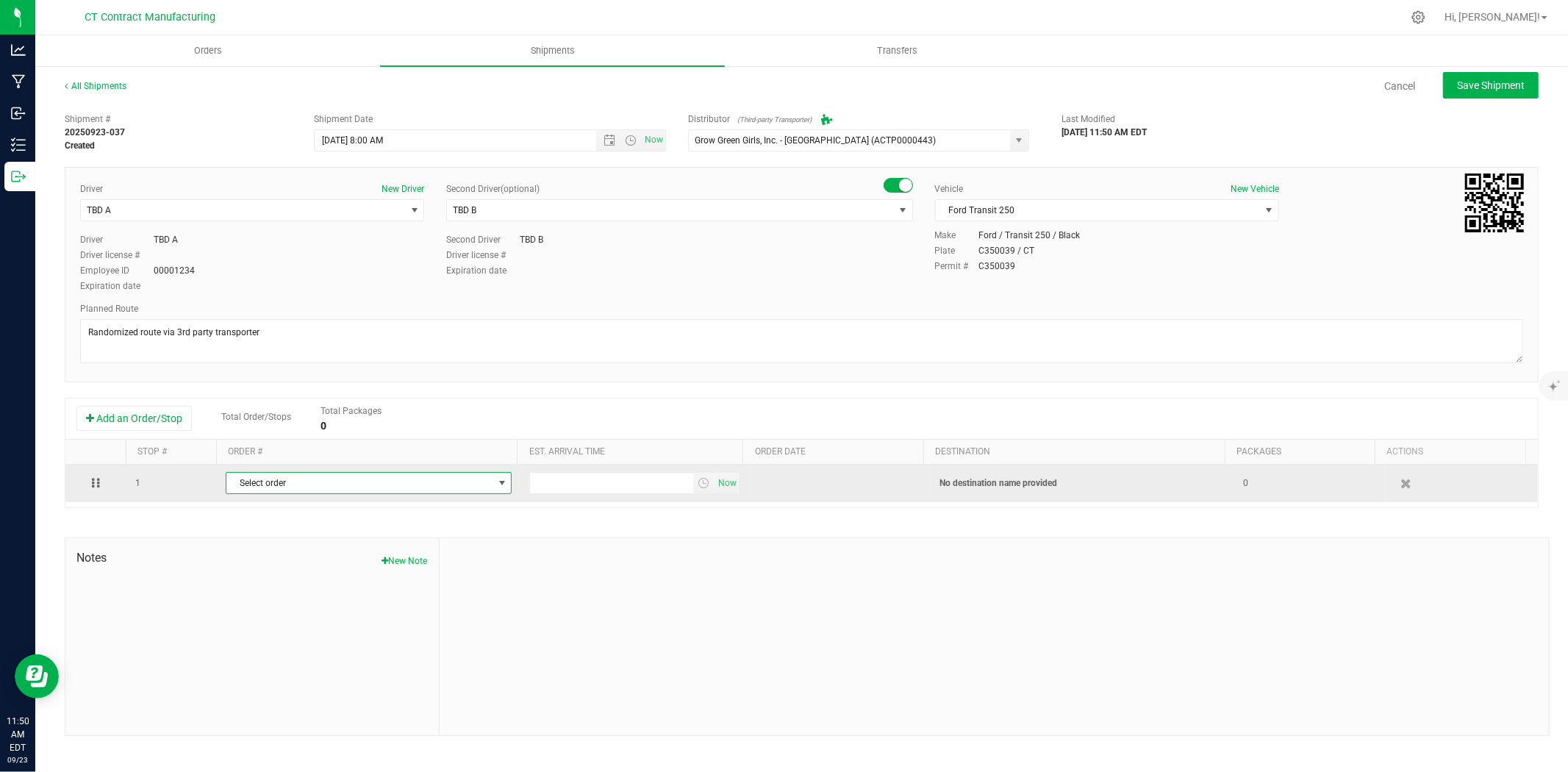
click at [301, 489] on span "Select order" at bounding box center [359, 483] width 266 height 20
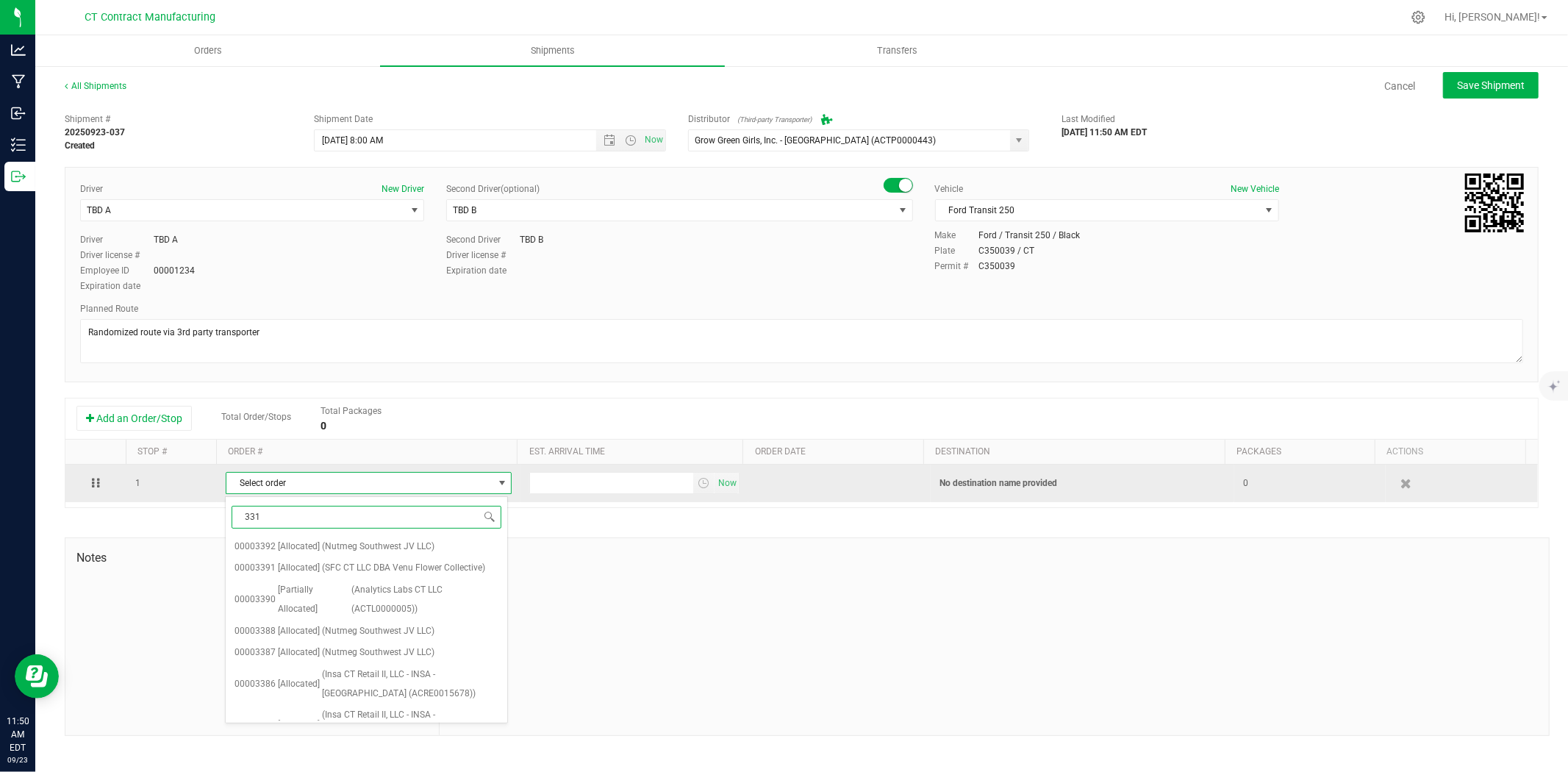
type input "3311"
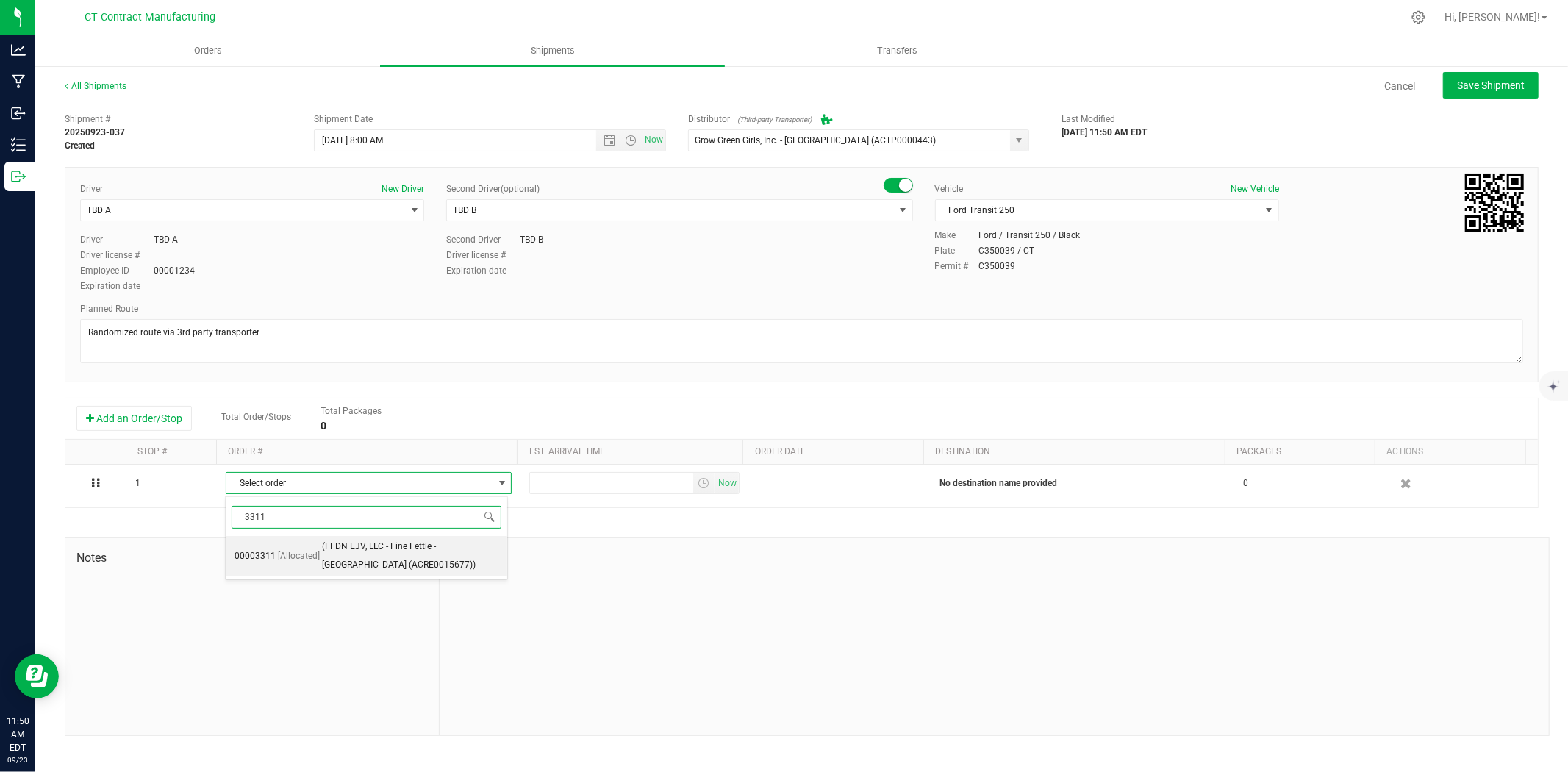
click at [341, 550] on span "(FFDN EJV, LLC - Fine Fettle - Old Saybrook (ACRE0015677))" at bounding box center [410, 556] width 177 height 37
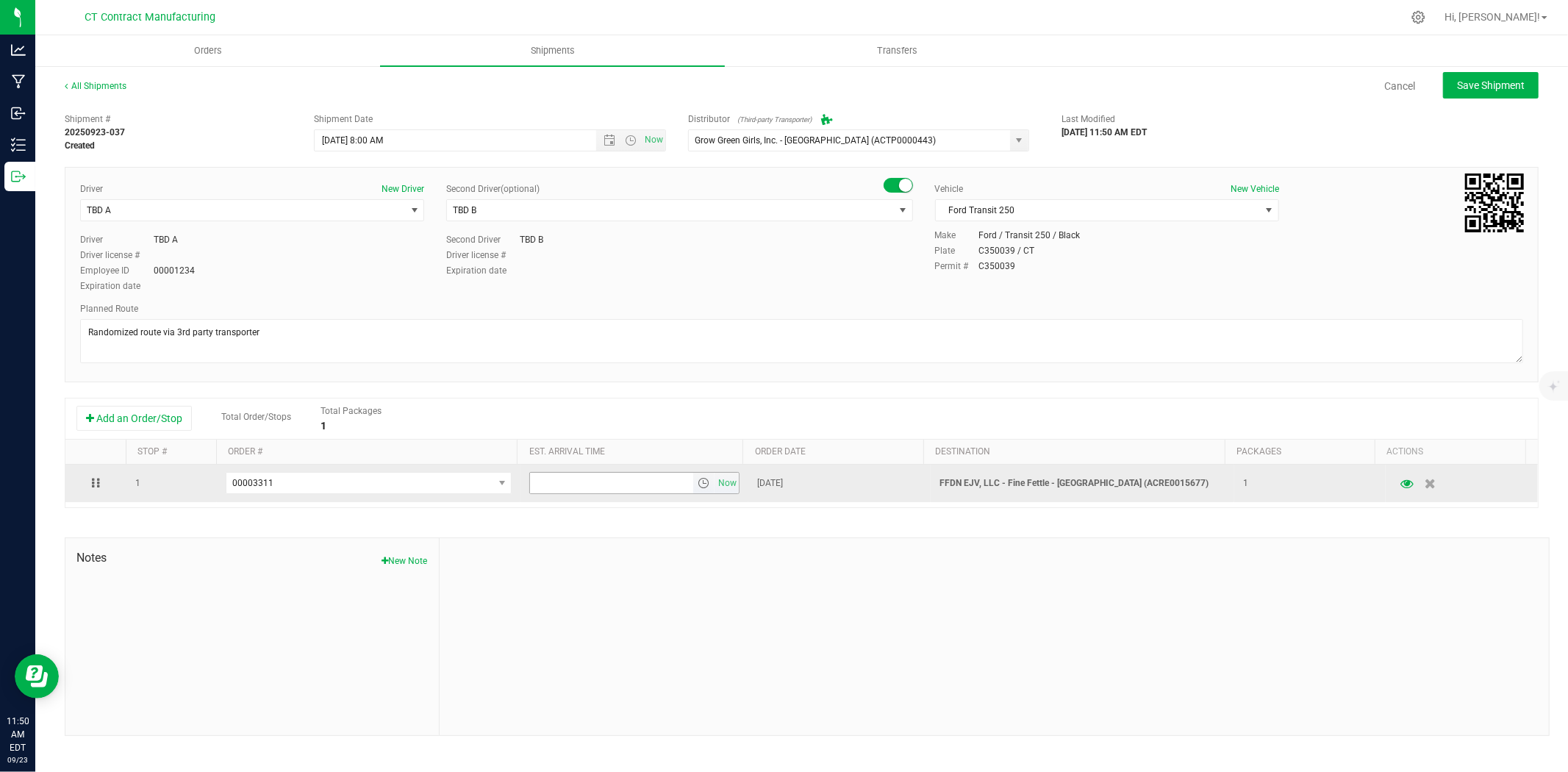
click at [697, 483] on span "select" at bounding box center [703, 483] width 11 height 11
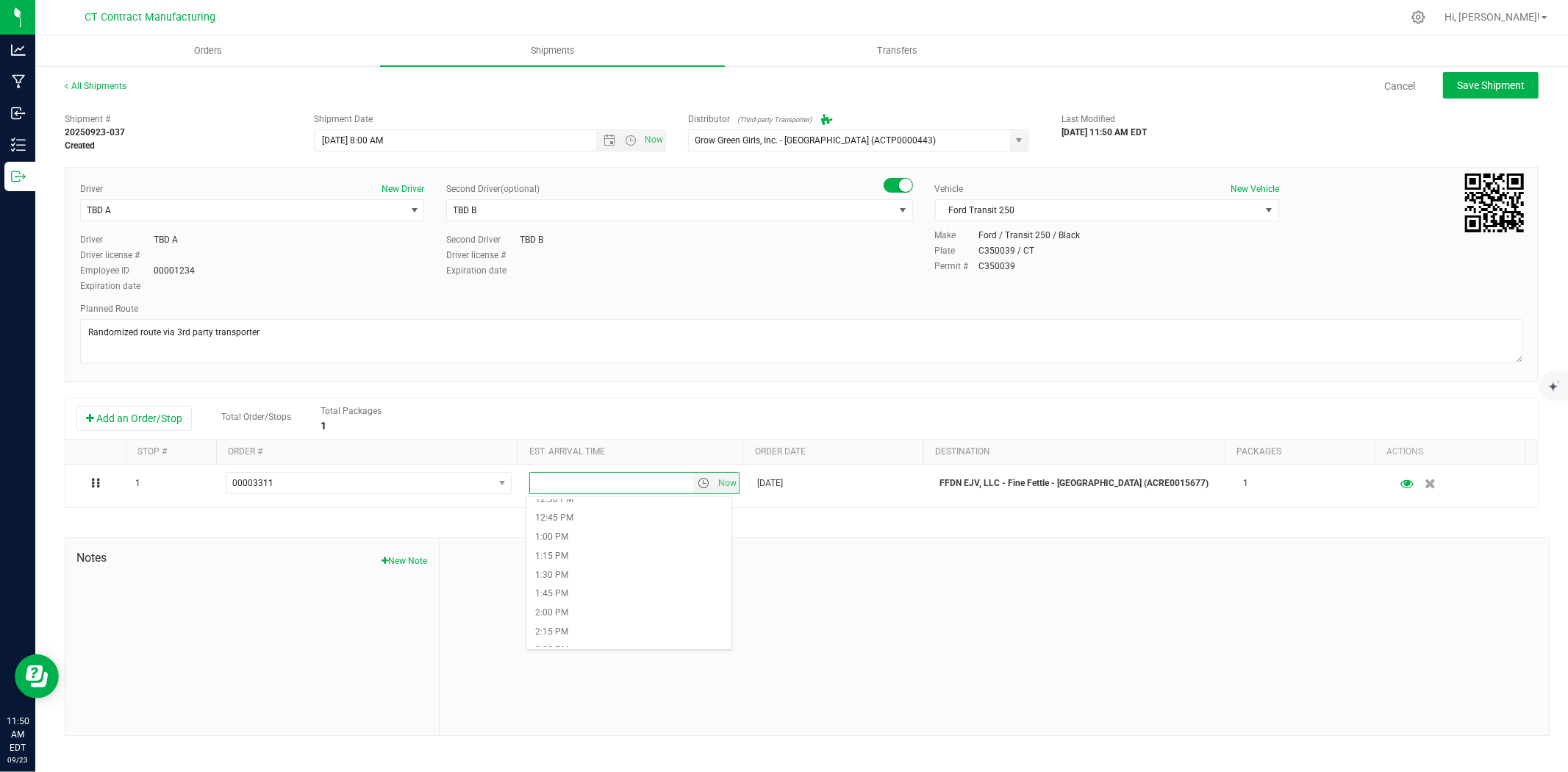
scroll to position [1062, 0]
click at [566, 584] on li "3:00 PM" at bounding box center [628, 582] width 205 height 19
click at [1518, 87] on span "Save Shipment" at bounding box center [1490, 85] width 68 height 11
type input "9/24/2025 12:00 PM"
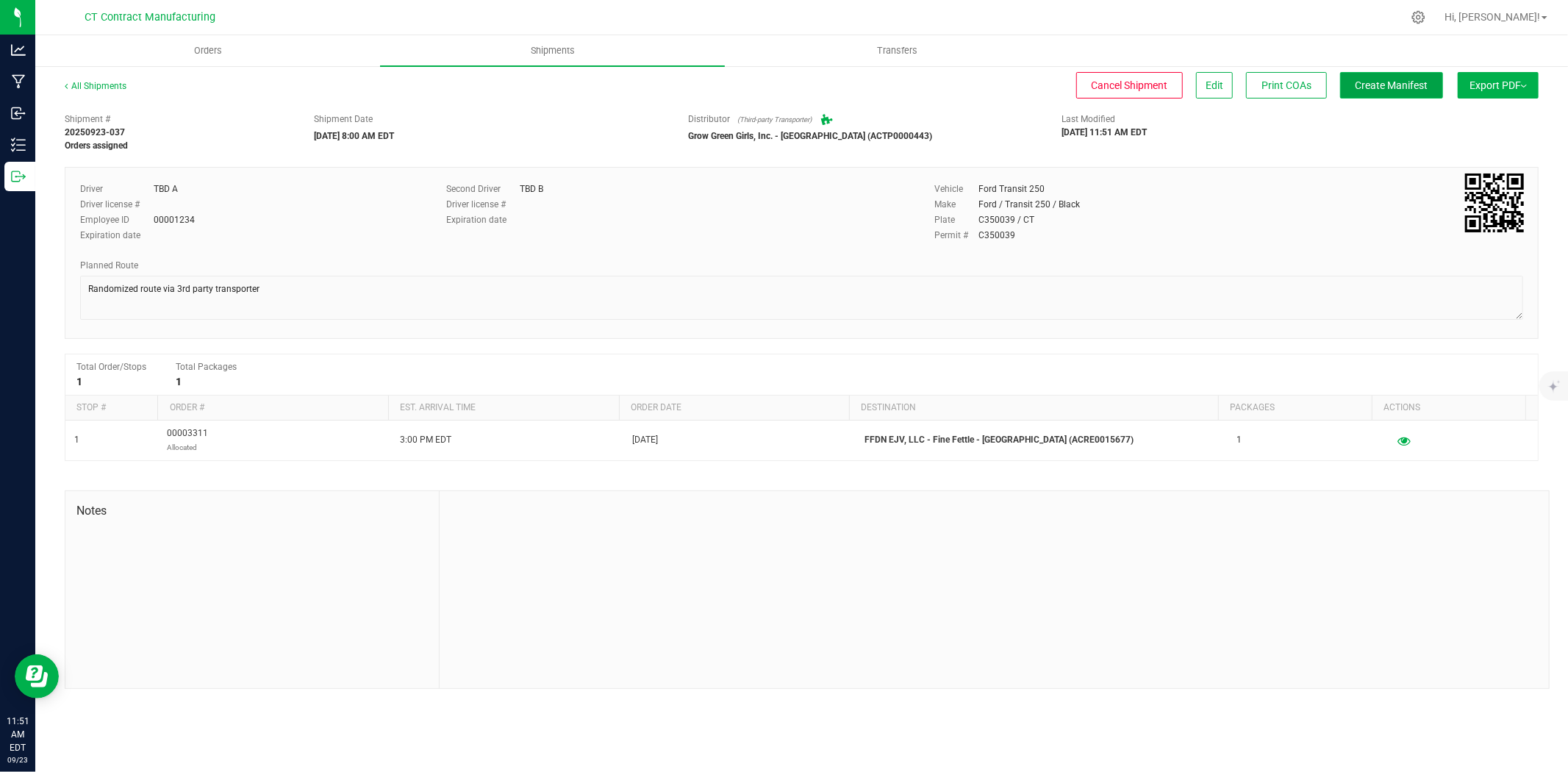
click at [1405, 80] on span "Create Manifest" at bounding box center [1392, 85] width 72 height 11
click at [92, 84] on link "All Shipments" at bounding box center [95, 86] width 62 height 11
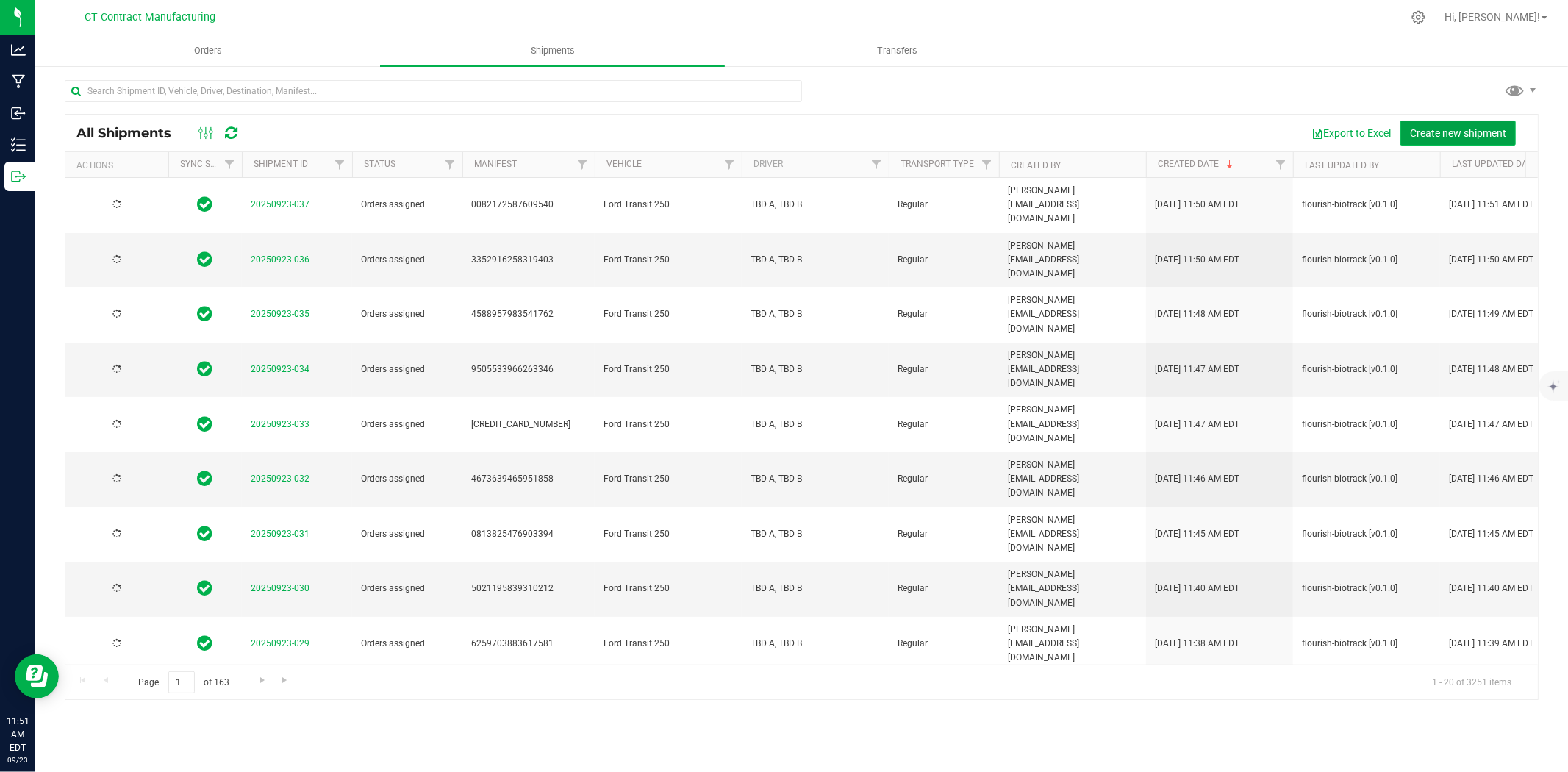
click at [1442, 127] on span "Create new shipment" at bounding box center [1458, 133] width 96 height 11
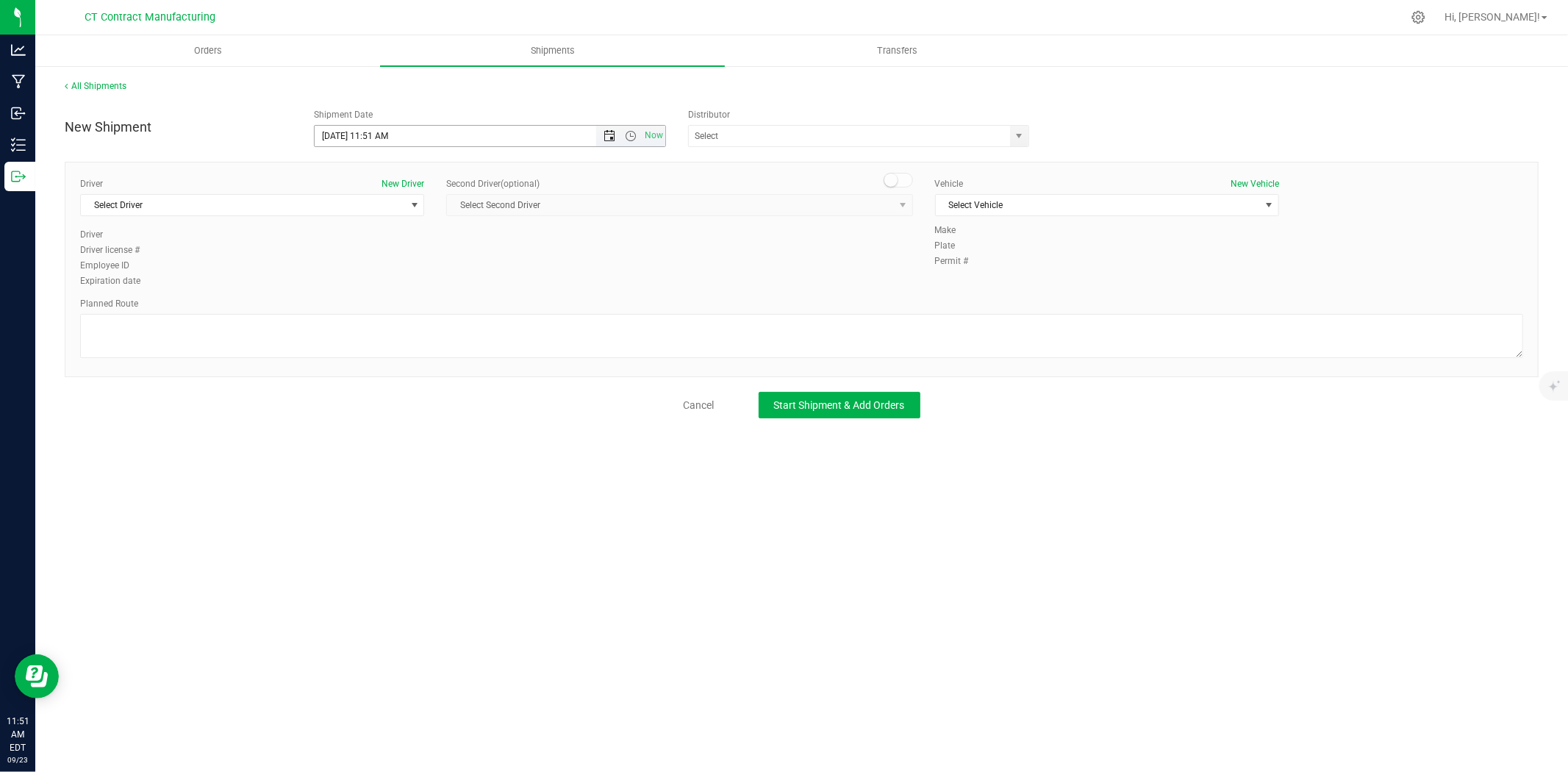
click at [609, 134] on span "Open the date view" at bounding box center [609, 135] width 11 height 11
click at [388, 282] on link "24" at bounding box center [392, 286] width 21 height 23
click at [638, 138] on span "Open the time view" at bounding box center [630, 135] width 25 height 11
click at [371, 218] on li "8:00 AM" at bounding box center [489, 218] width 349 height 19
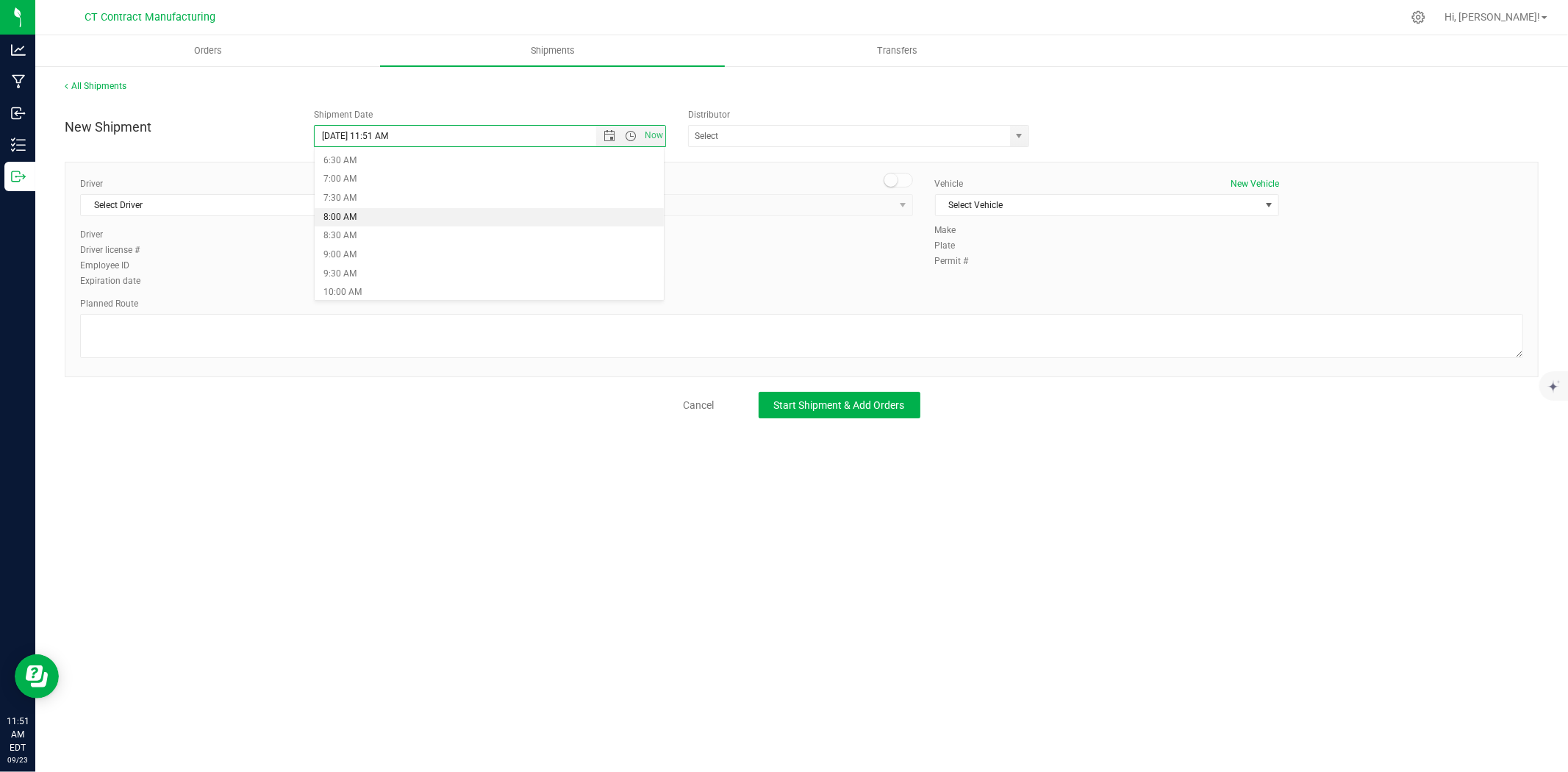
type input "9/24/2025 8:00 AM"
click at [1018, 141] on span "select" at bounding box center [1019, 135] width 11 height 11
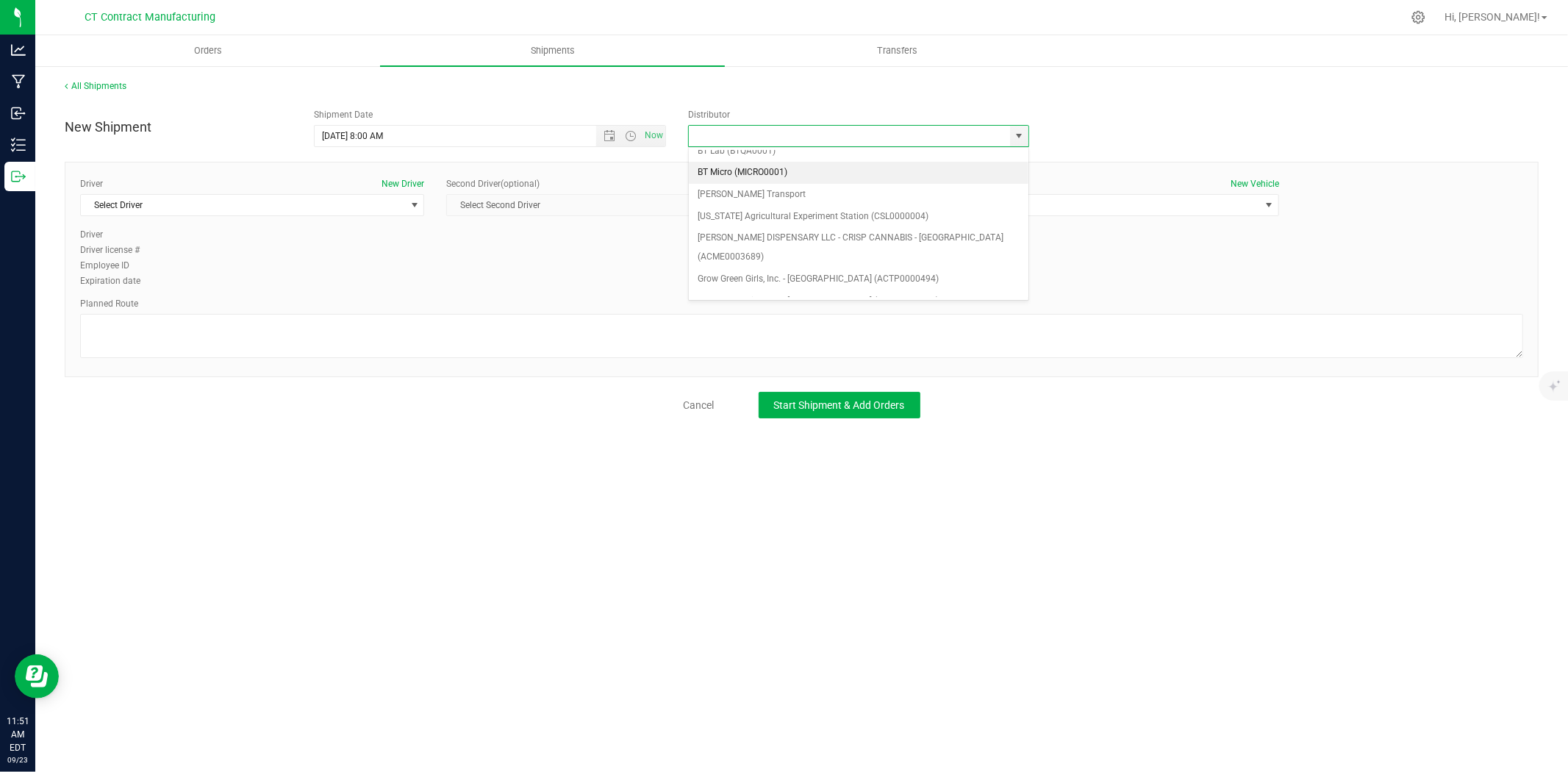
scroll to position [81, 0]
click at [850, 285] on li "Grow Green Girls, Inc. - Westbrook (ACTP0000443)" at bounding box center [858, 295] width 339 height 22
type input "Grow Green Girls, Inc. - Westbrook (ACTP0000443)"
click at [395, 211] on span "Select Driver" at bounding box center [242, 204] width 324 height 20
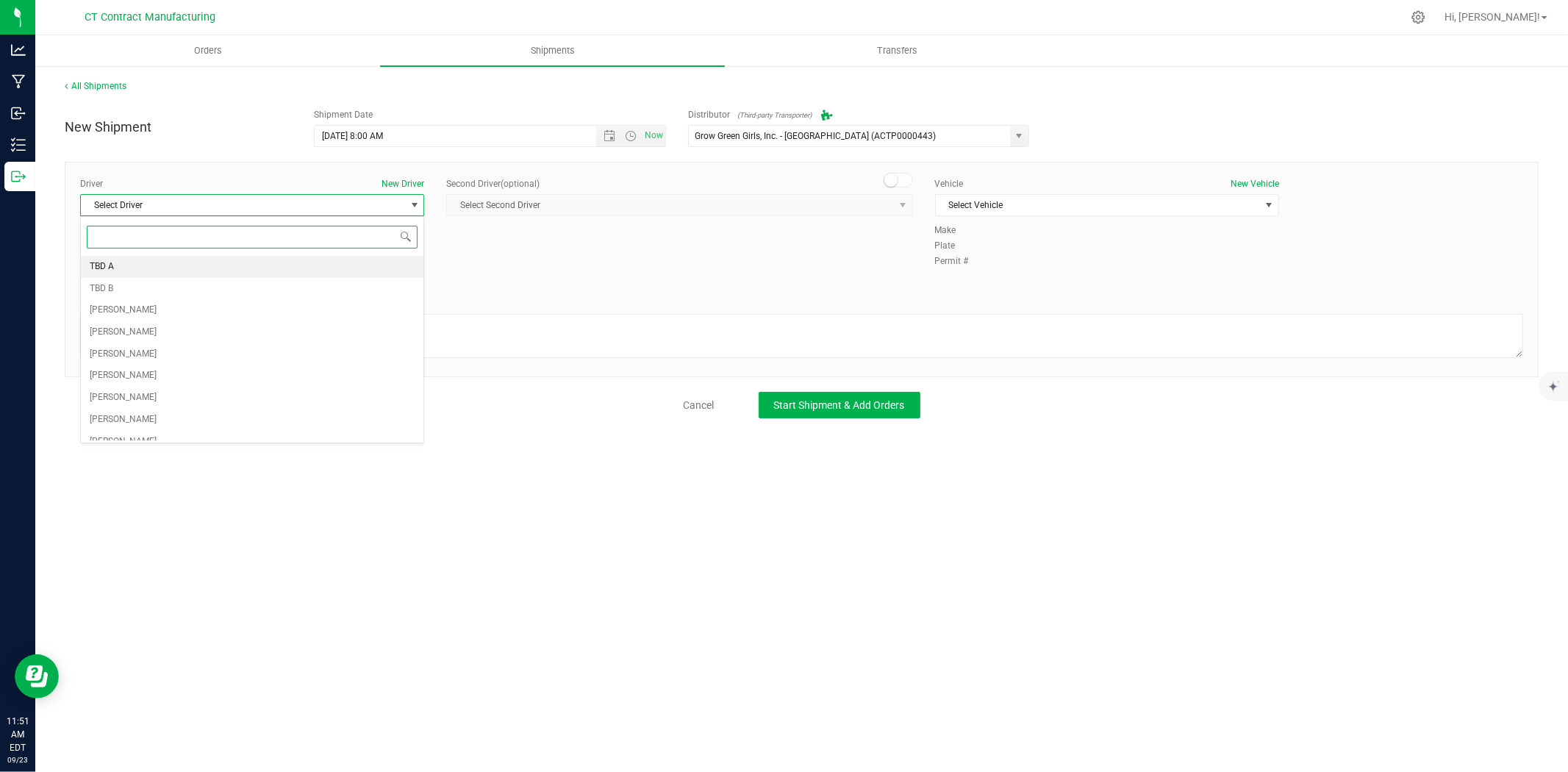
click at [155, 268] on li "TBD A" at bounding box center [252, 266] width 343 height 22
click at [905, 181] on span at bounding box center [898, 180] width 29 height 15
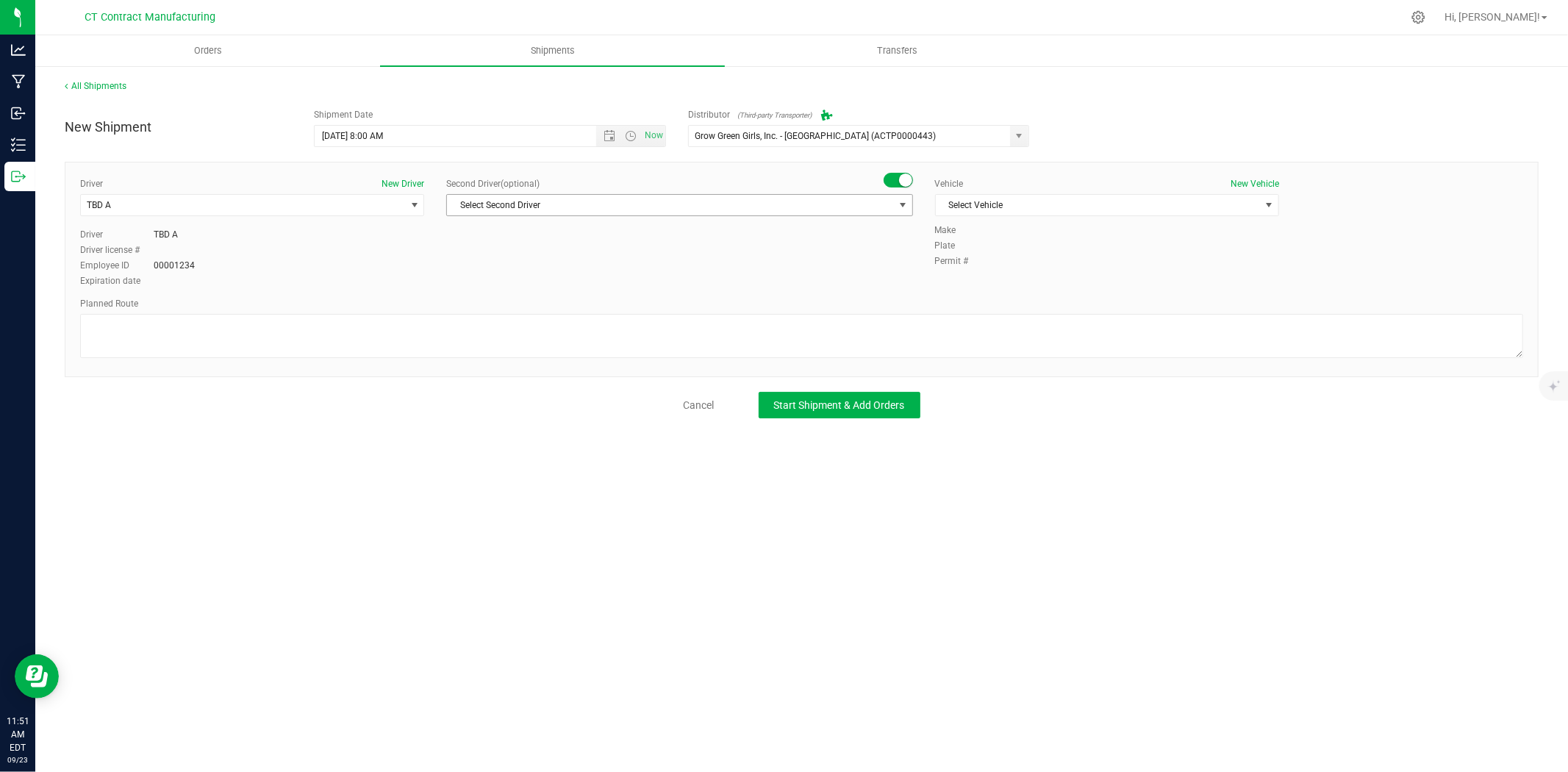
click at [902, 202] on span "select" at bounding box center [902, 204] width 11 height 11
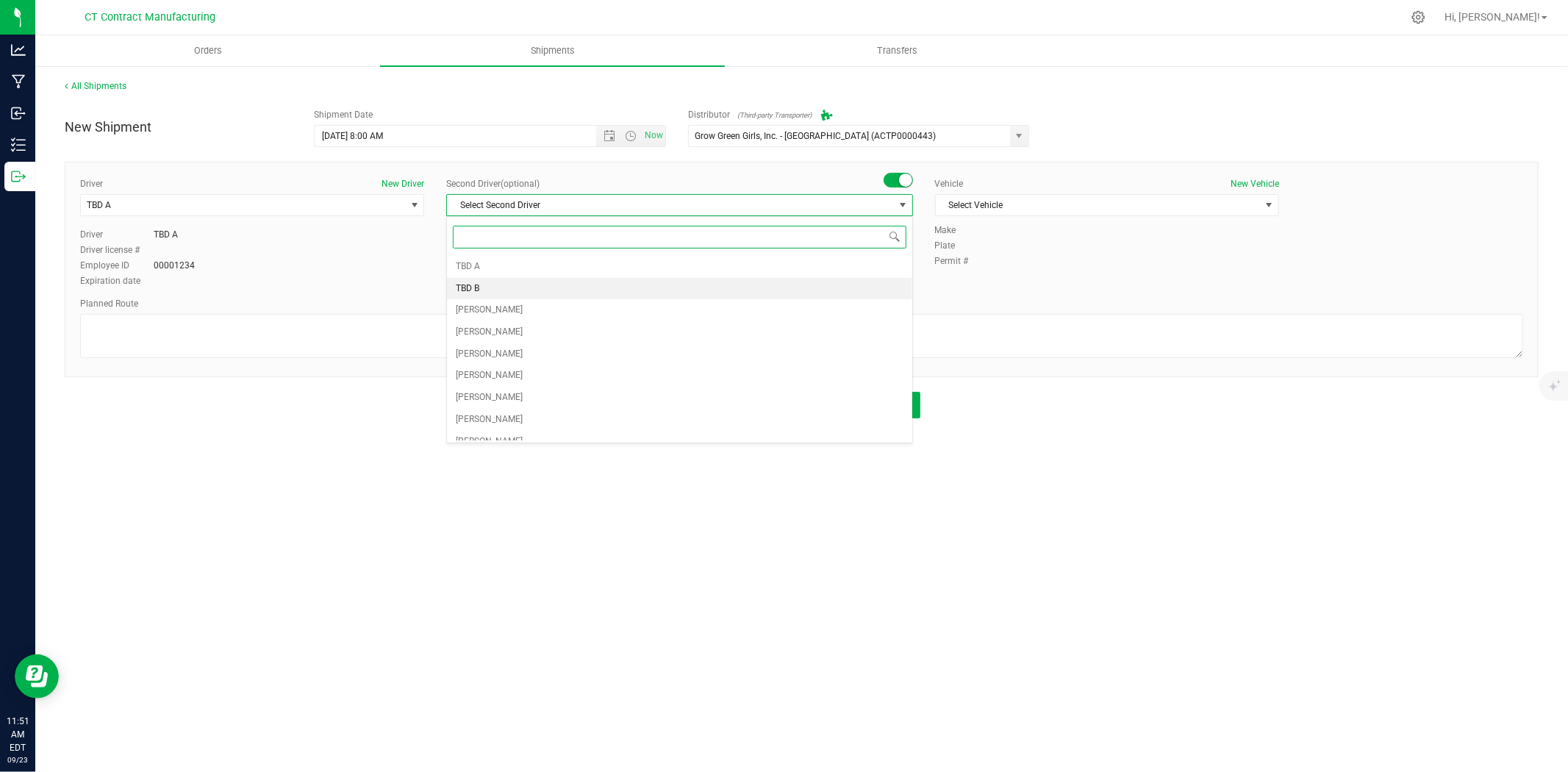
click at [605, 293] on li "TBD B" at bounding box center [680, 288] width 465 height 22
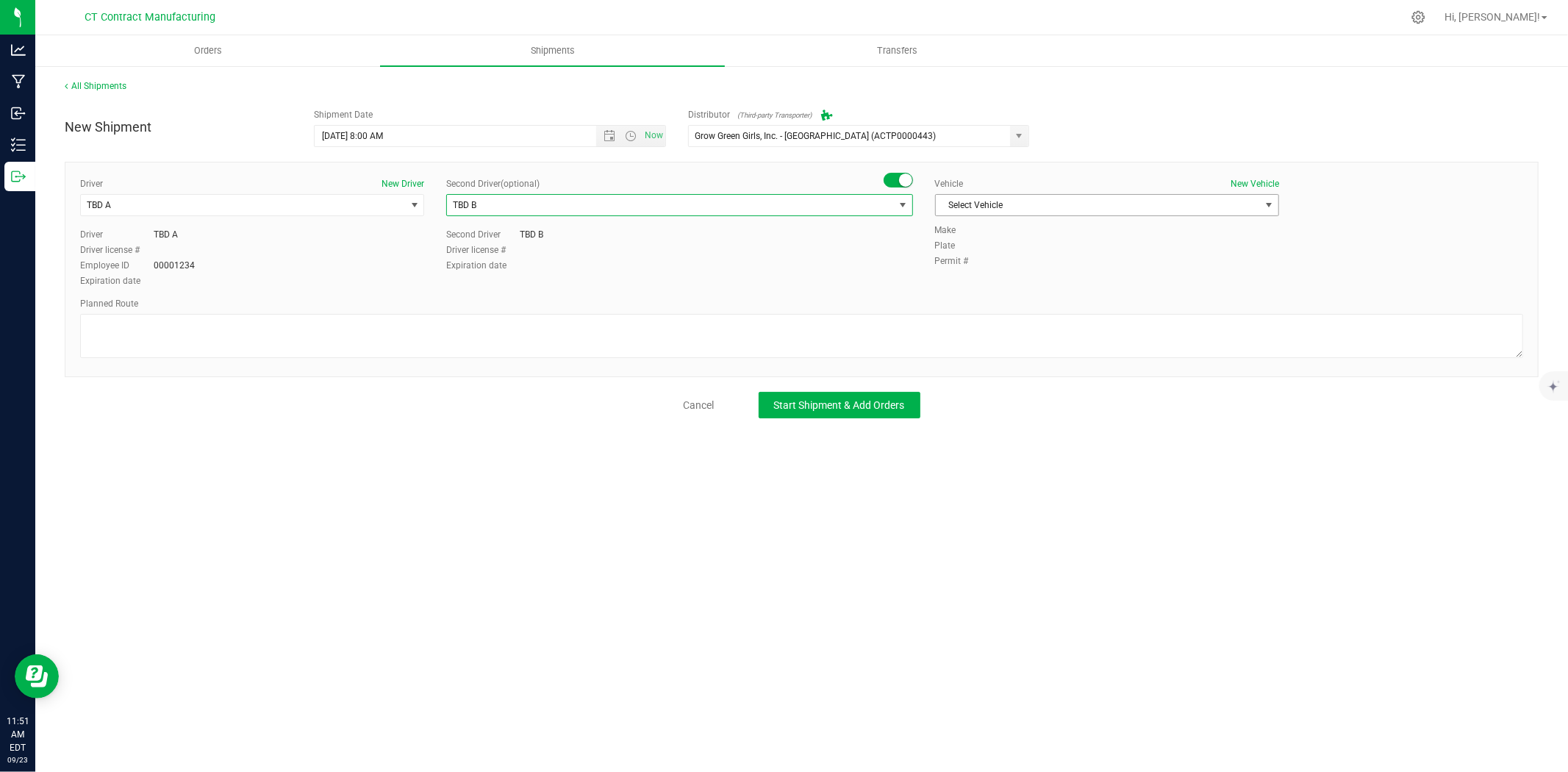
click at [1061, 202] on span "Select Vehicle" at bounding box center [1098, 204] width 324 height 20
click at [998, 251] on li "Ford Transit 250" at bounding box center [1107, 252] width 343 height 22
click at [942, 340] on textarea at bounding box center [802, 336] width 1443 height 44
paste textarea "Randomized route via 3rd party transporter"
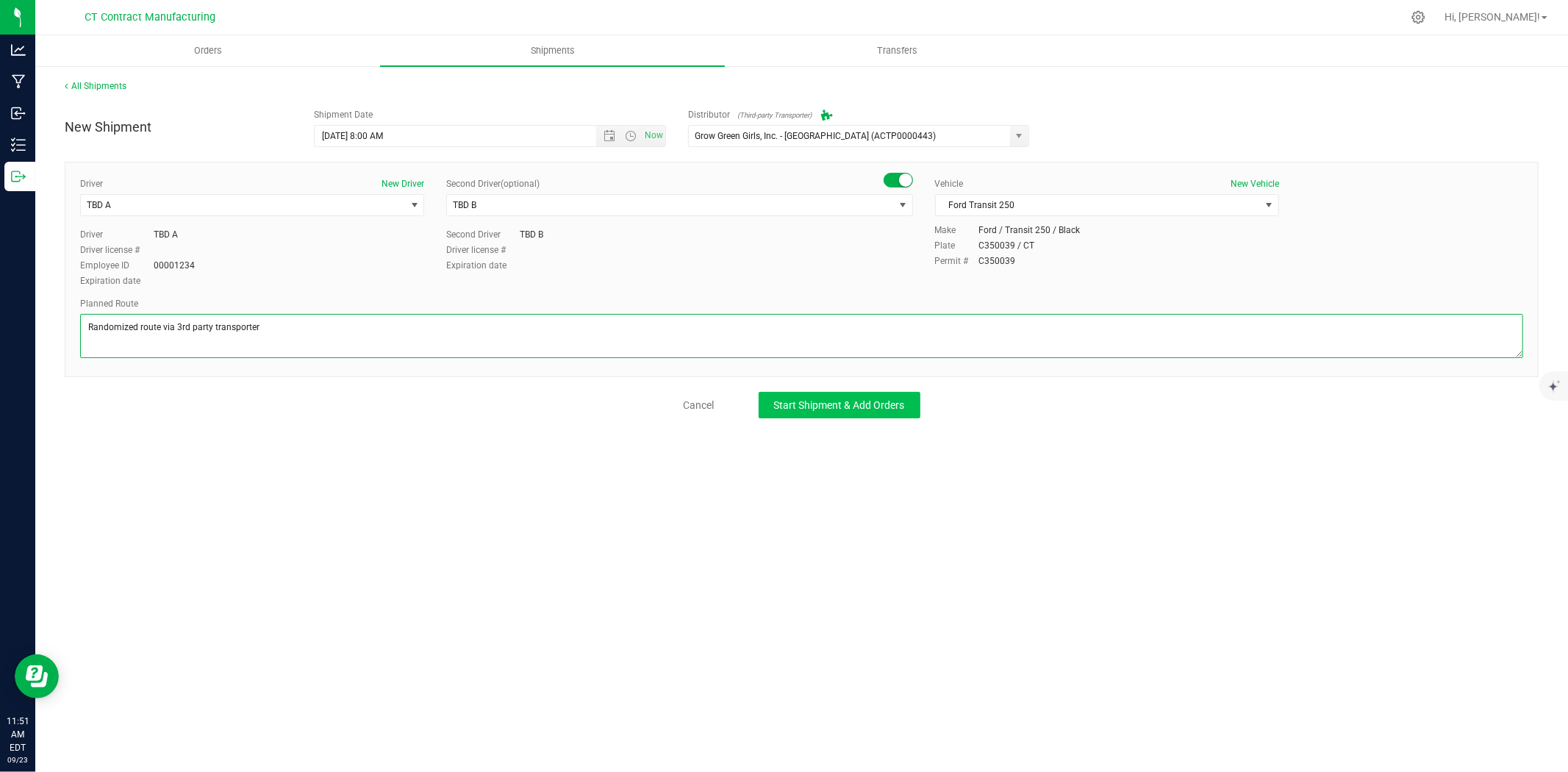
type textarea "Randomized route via 3rd party transporter"
click at [836, 397] on button "Start Shipment & Add Orders" at bounding box center [839, 405] width 162 height 27
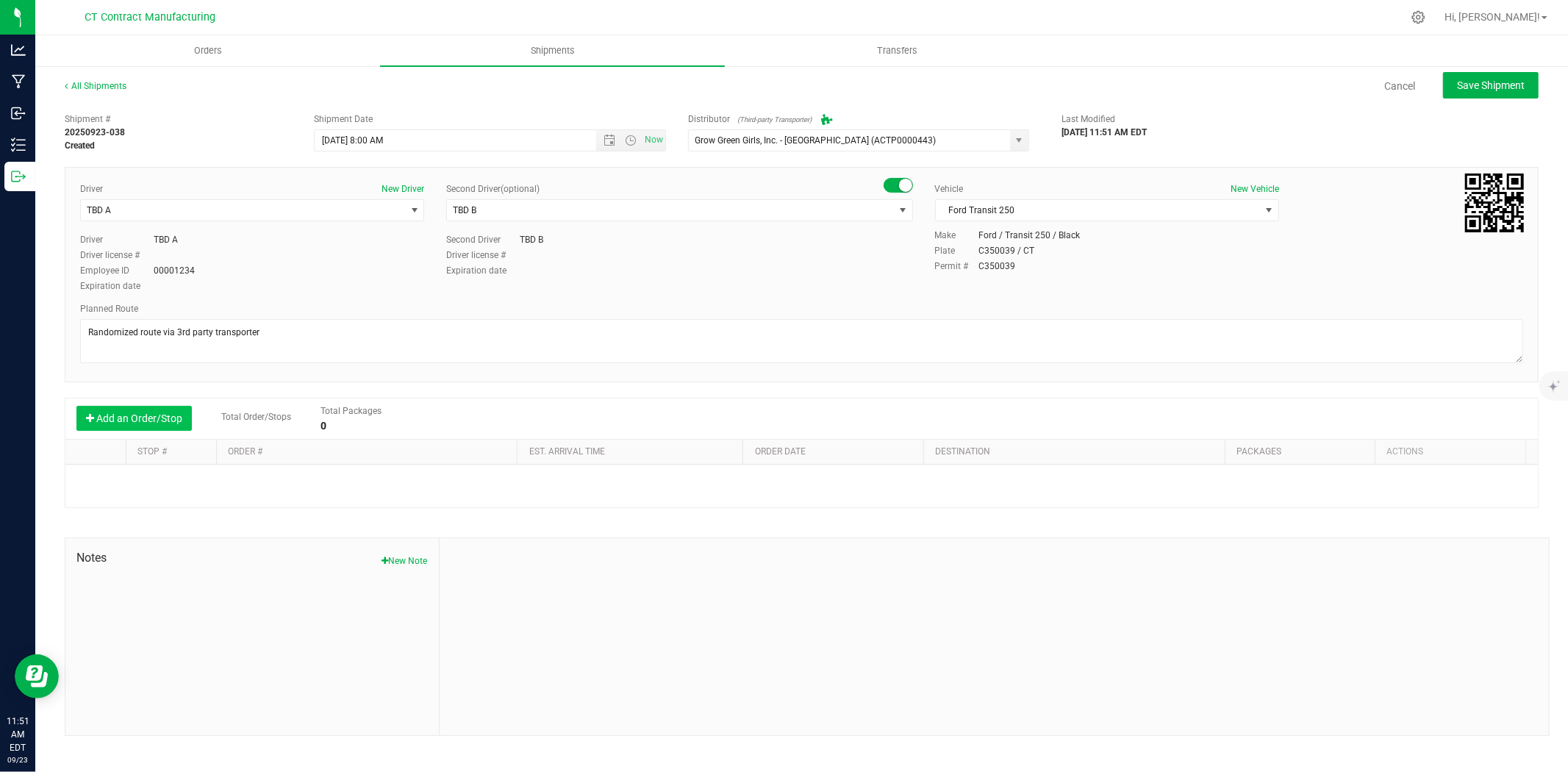
click at [156, 419] on button "Add an Order/Stop" at bounding box center [133, 418] width 116 height 25
click at [251, 496] on td "Select order 00003392 00003391 00003390 00003388 00003387 00003386 00003385 000…" at bounding box center [368, 484] width 303 height 37
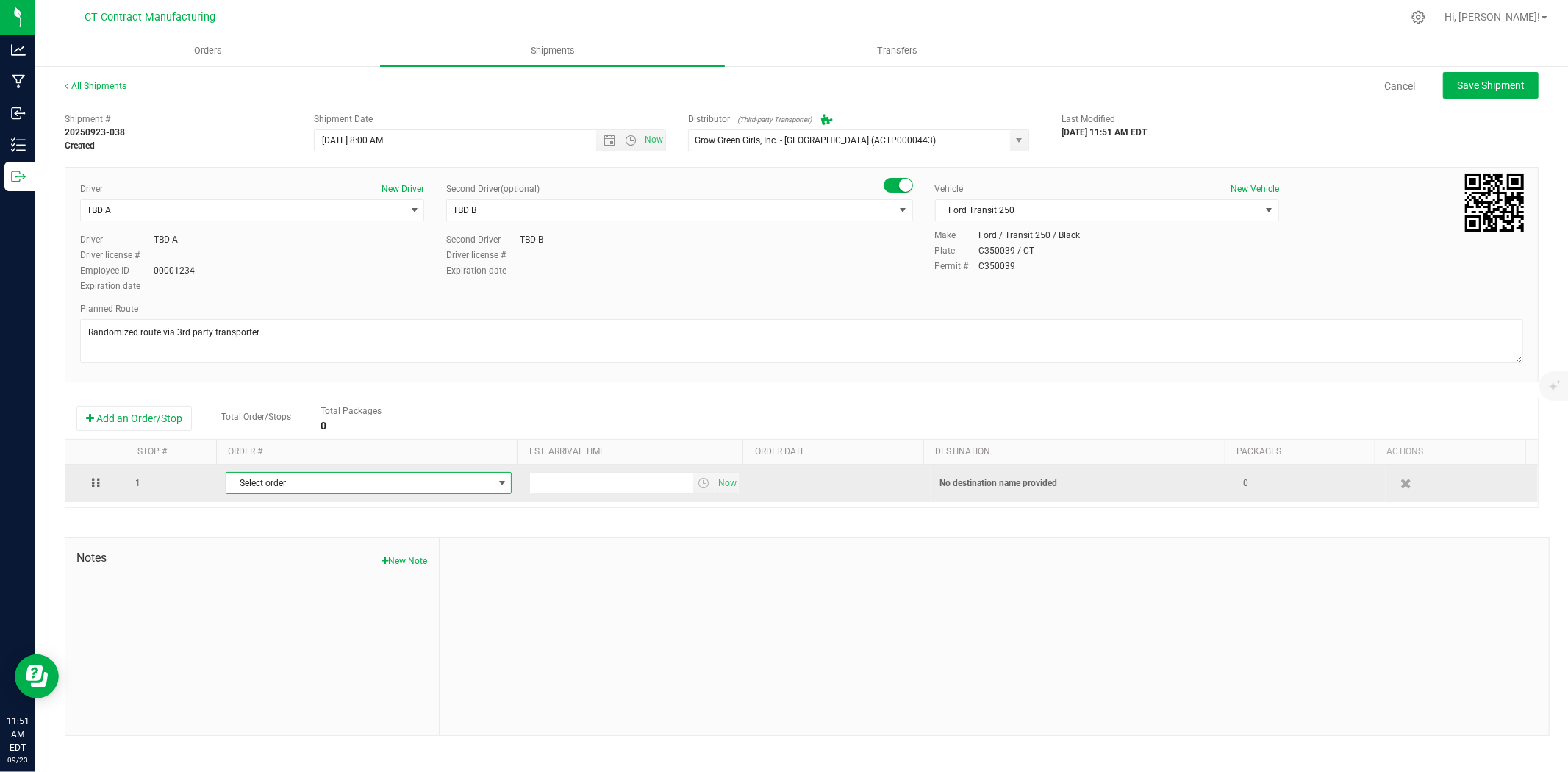
click at [270, 487] on span "Select order" at bounding box center [359, 483] width 266 height 20
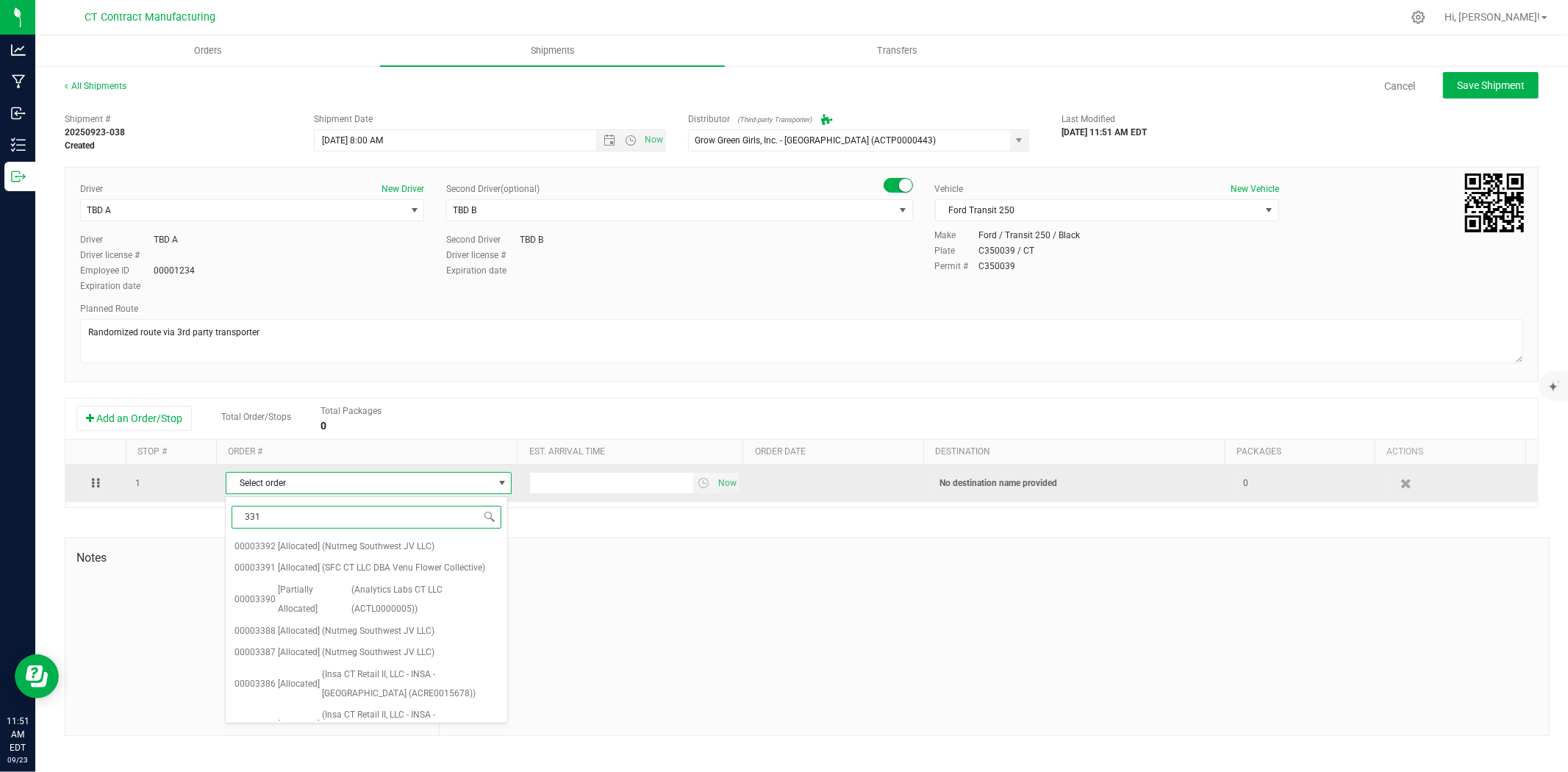
type input "3317"
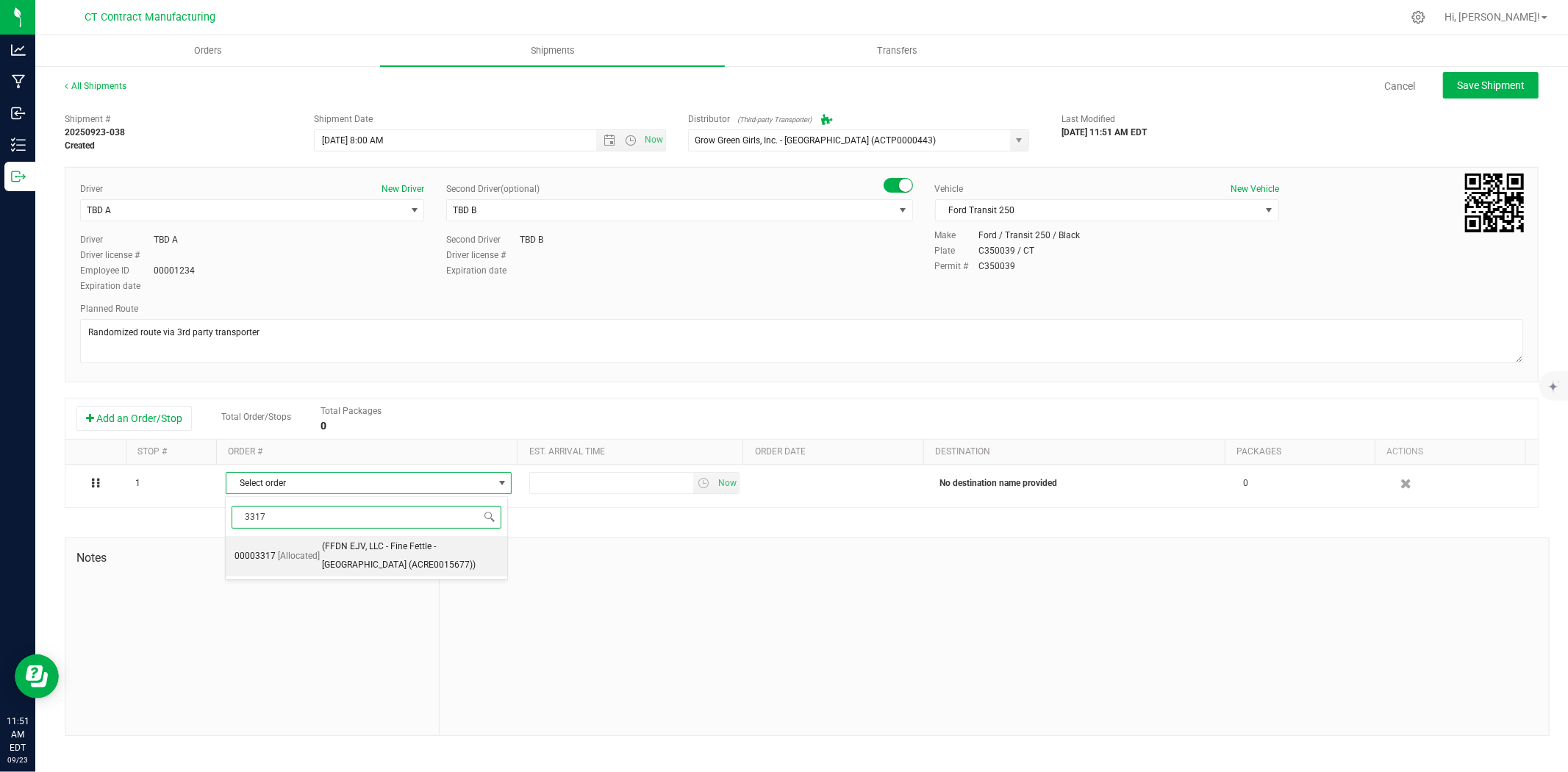
click at [283, 561] on span "[Allocated]" at bounding box center [298, 557] width 42 height 19
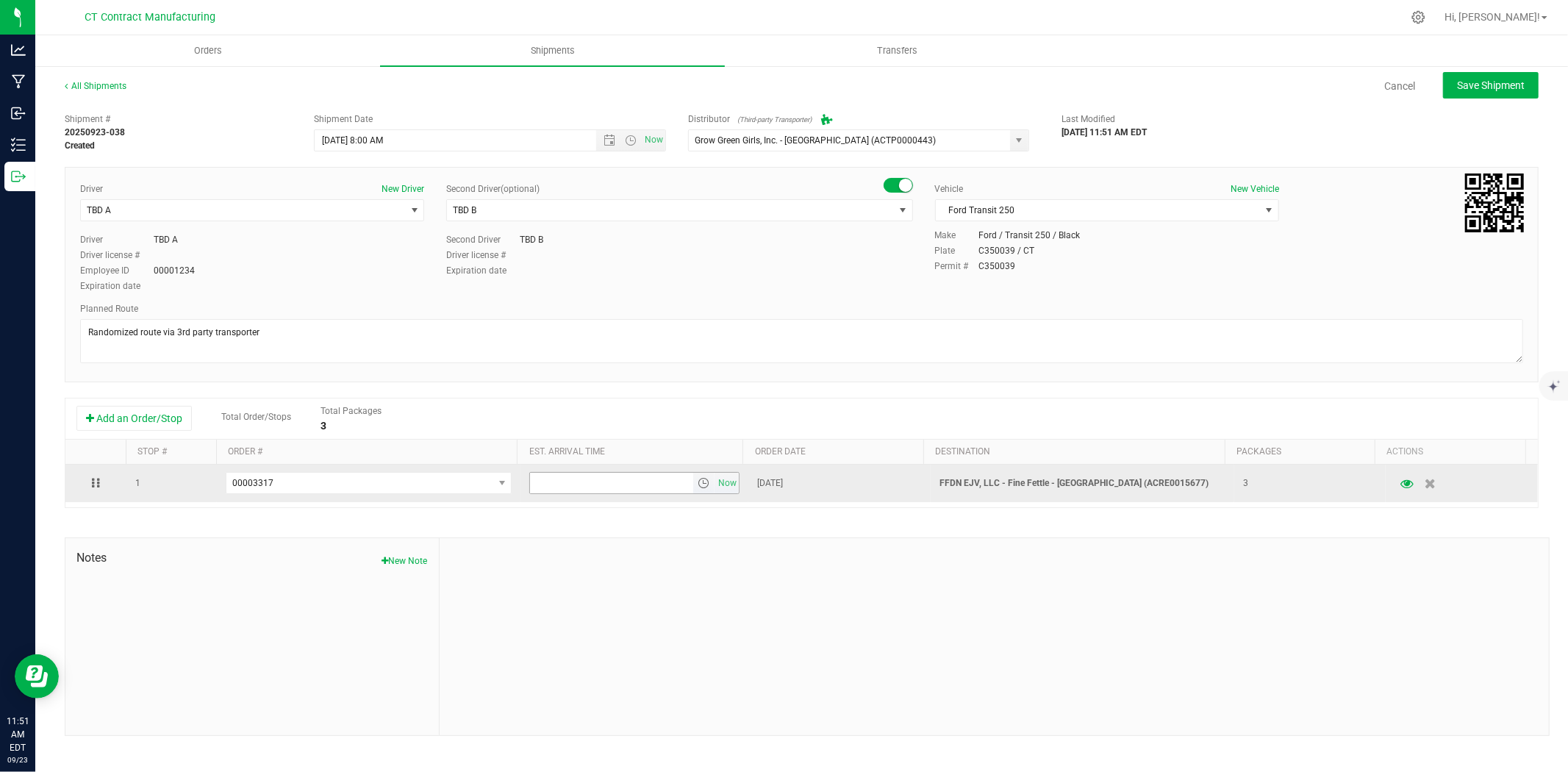
click at [693, 478] on span "select" at bounding box center [704, 483] width 21 height 20
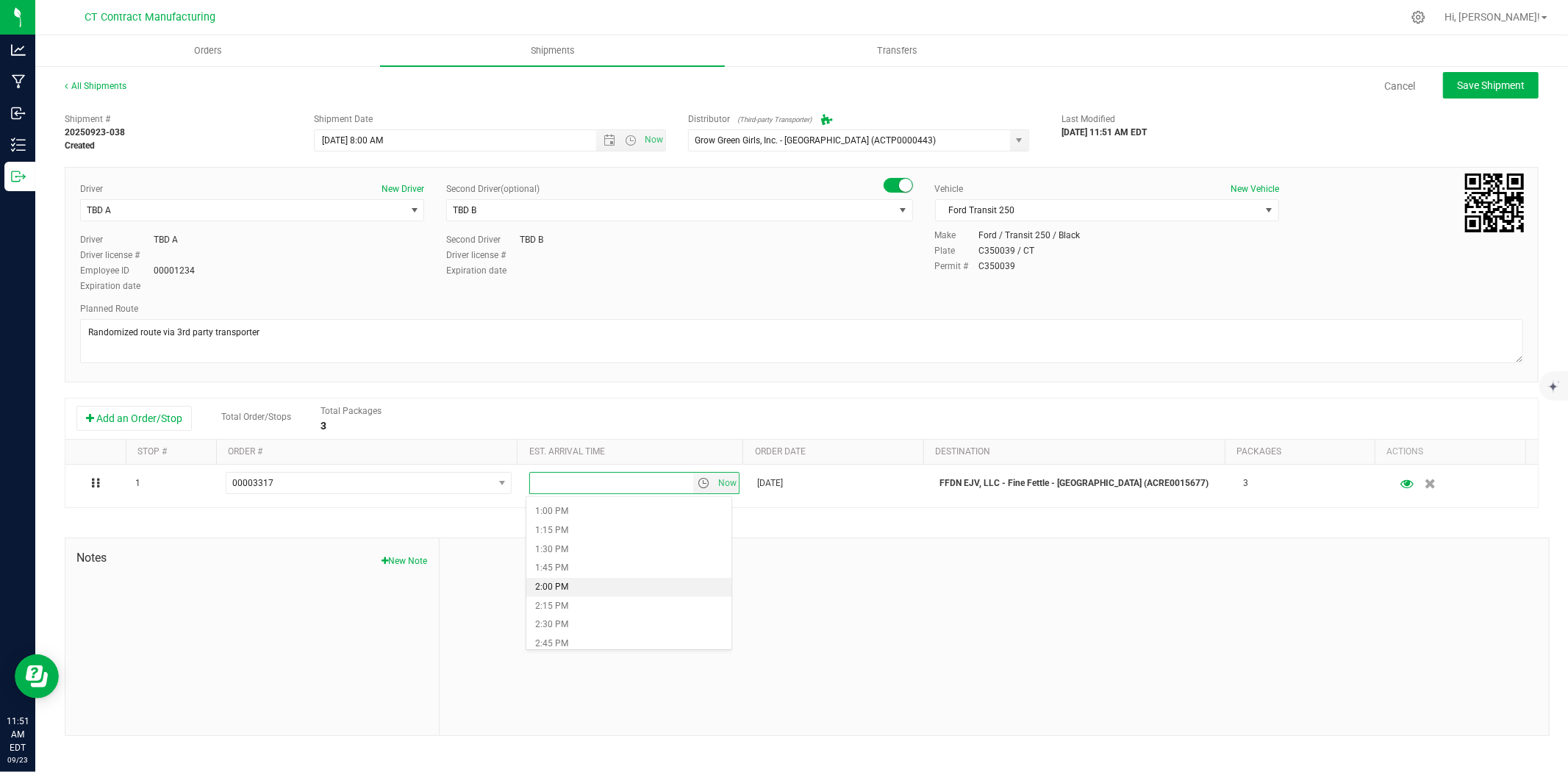
scroll to position [1062, 0]
click at [579, 586] on li "3:00 PM" at bounding box center [628, 582] width 205 height 19
click at [1475, 89] on span "Save Shipment" at bounding box center [1490, 85] width 68 height 11
type input "9/24/2025 12:00 PM"
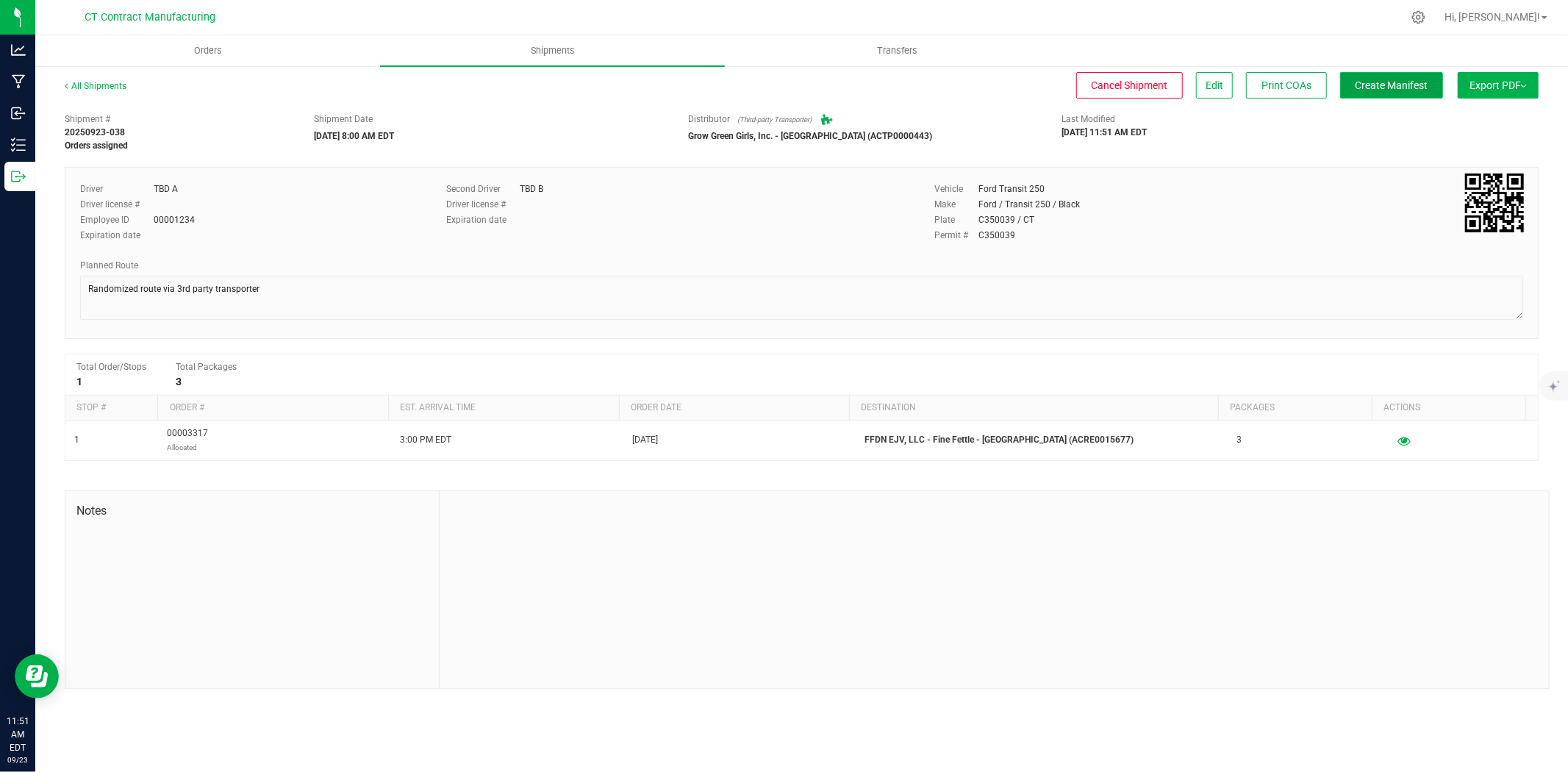
click at [1415, 80] on span "Create Manifest" at bounding box center [1392, 85] width 72 height 11
click at [112, 89] on link "All Shipments" at bounding box center [95, 86] width 62 height 11
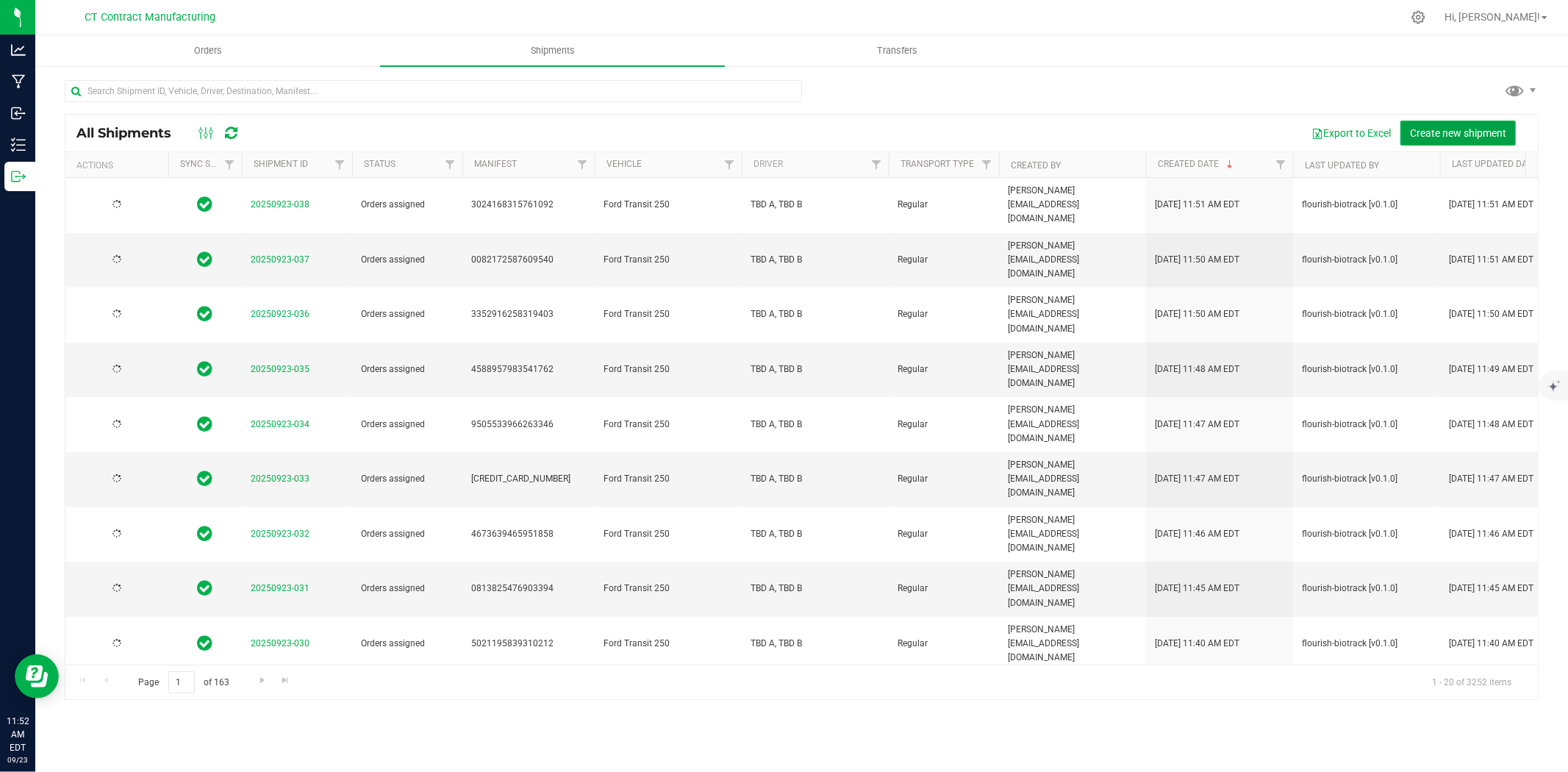
click at [1450, 135] on span "Create new shipment" at bounding box center [1458, 133] width 96 height 11
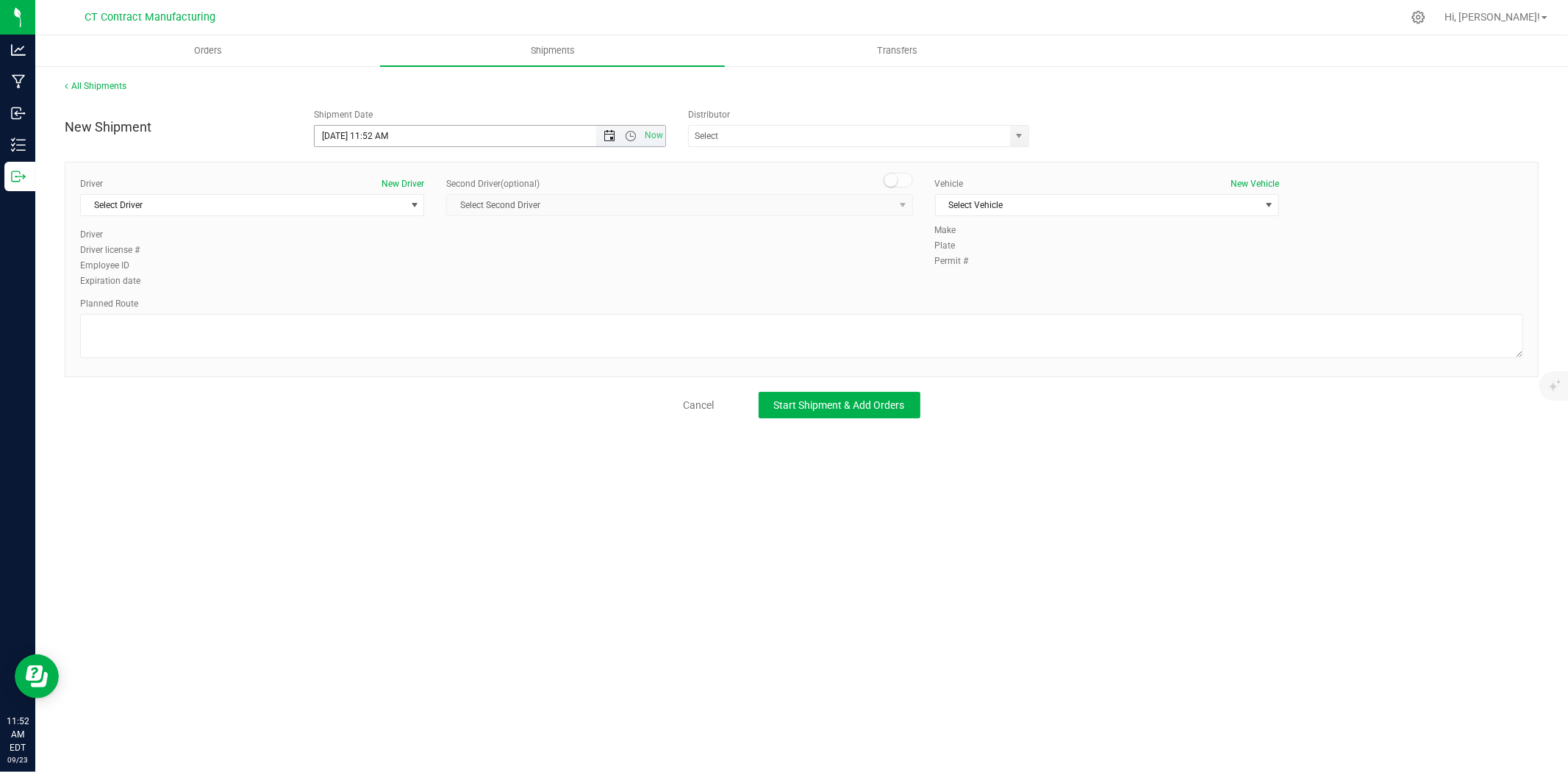
click at [609, 133] on span "Open the date view" at bounding box center [609, 135] width 11 height 11
click at [393, 282] on link "24" at bounding box center [392, 286] width 21 height 23
click at [630, 126] on span "Now" at bounding box center [630, 135] width 69 height 20
click at [630, 140] on span "Open the time view" at bounding box center [630, 135] width 11 height 11
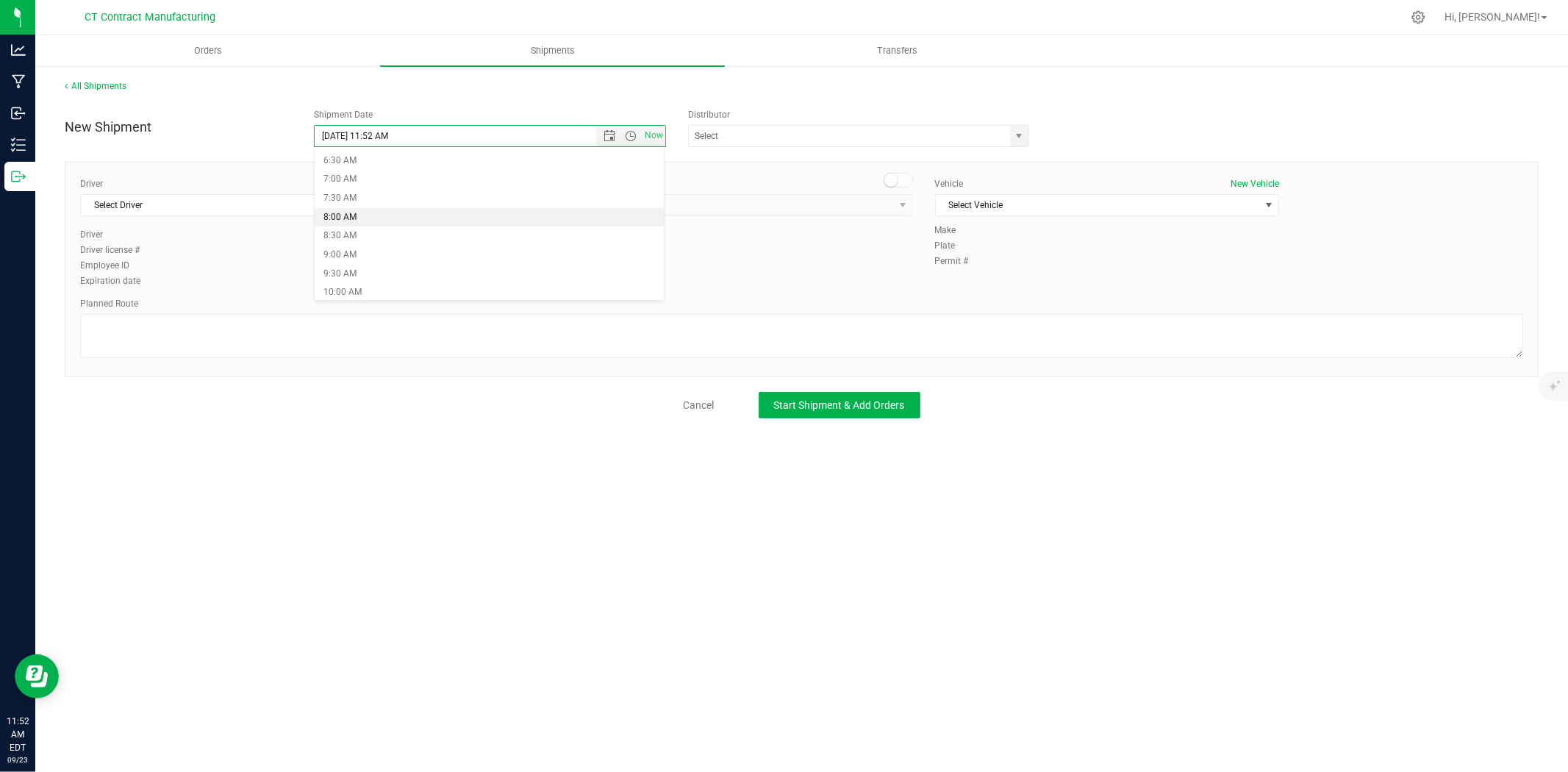
click at [359, 219] on li "8:00 AM" at bounding box center [489, 218] width 349 height 19
type input "9/24/2025 8:00 AM"
click at [1024, 136] on span "select" at bounding box center [1019, 135] width 11 height 11
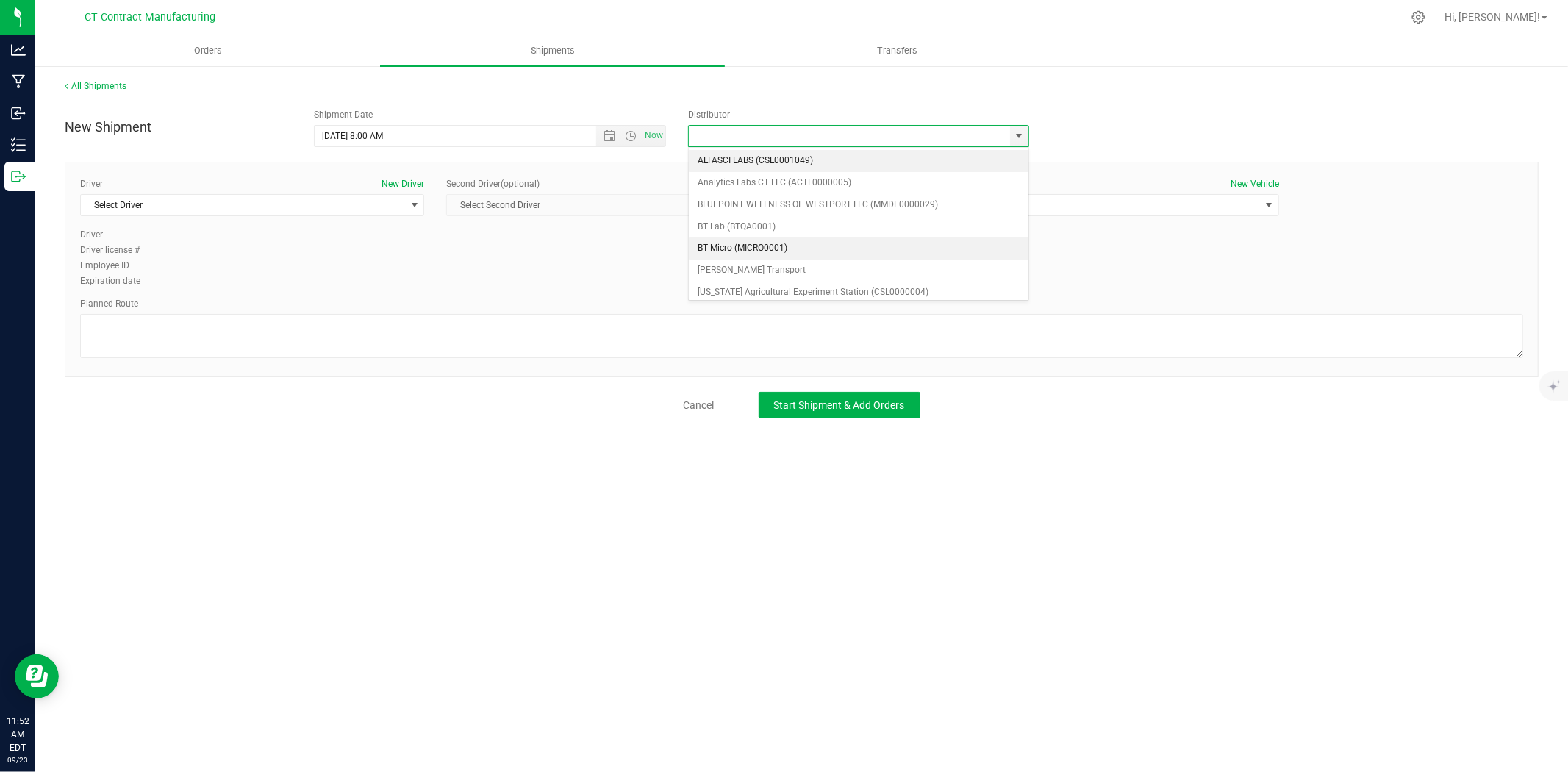
scroll to position [81, 0]
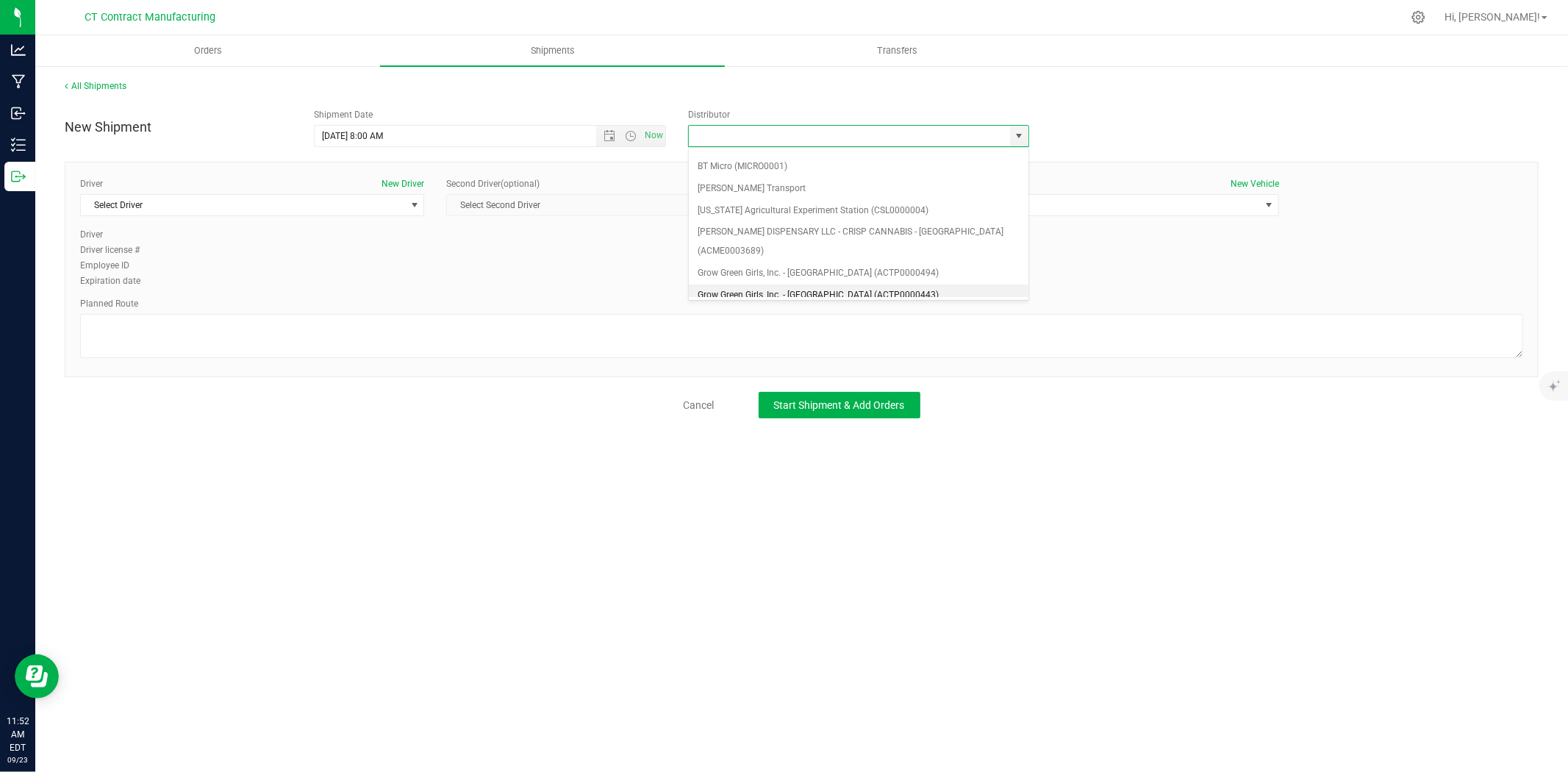
click at [863, 285] on li "Grow Green Girls, Inc. - Westbrook (ACTP0000443)" at bounding box center [858, 295] width 339 height 22
type input "Grow Green Girls, Inc. - Westbrook (ACTP0000443)"
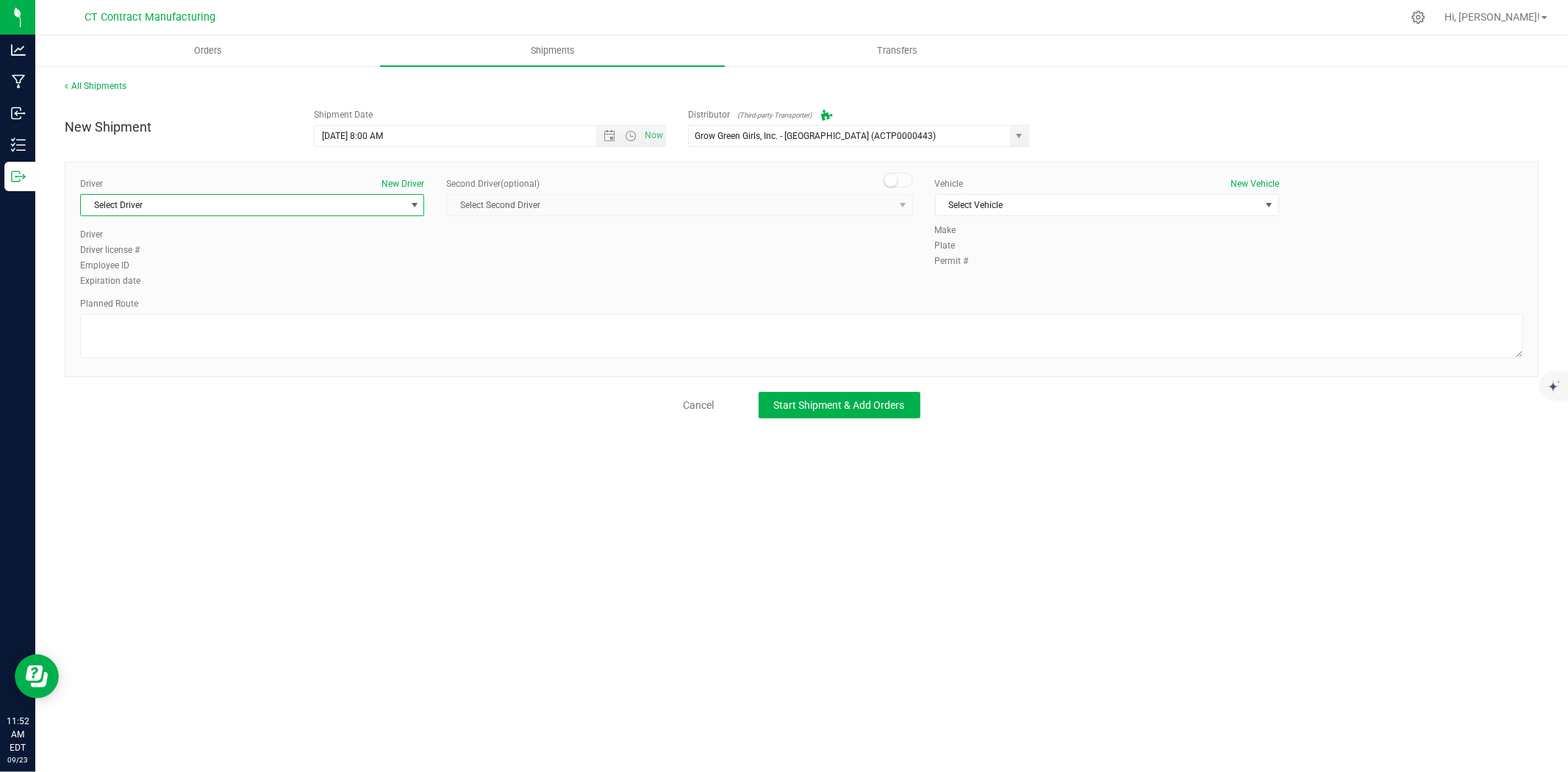
click at [366, 197] on span "Select Driver" at bounding box center [242, 204] width 324 height 20
click at [175, 259] on li "TBD A" at bounding box center [252, 266] width 343 height 22
click at [886, 180] on small at bounding box center [890, 180] width 13 height 13
click at [879, 201] on span "Select Second Driver" at bounding box center [670, 204] width 446 height 20
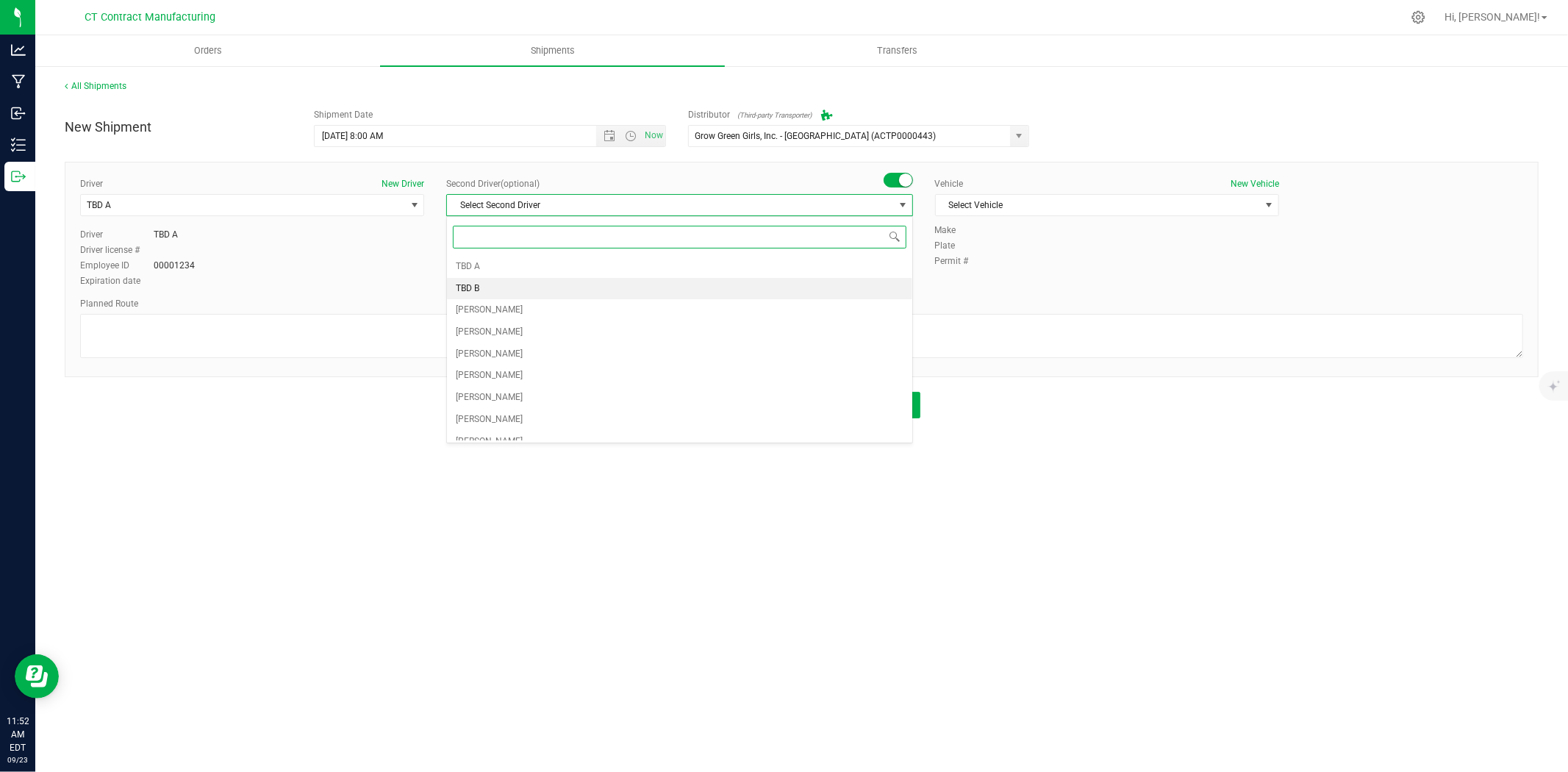
click at [493, 285] on li "TBD B" at bounding box center [680, 288] width 465 height 22
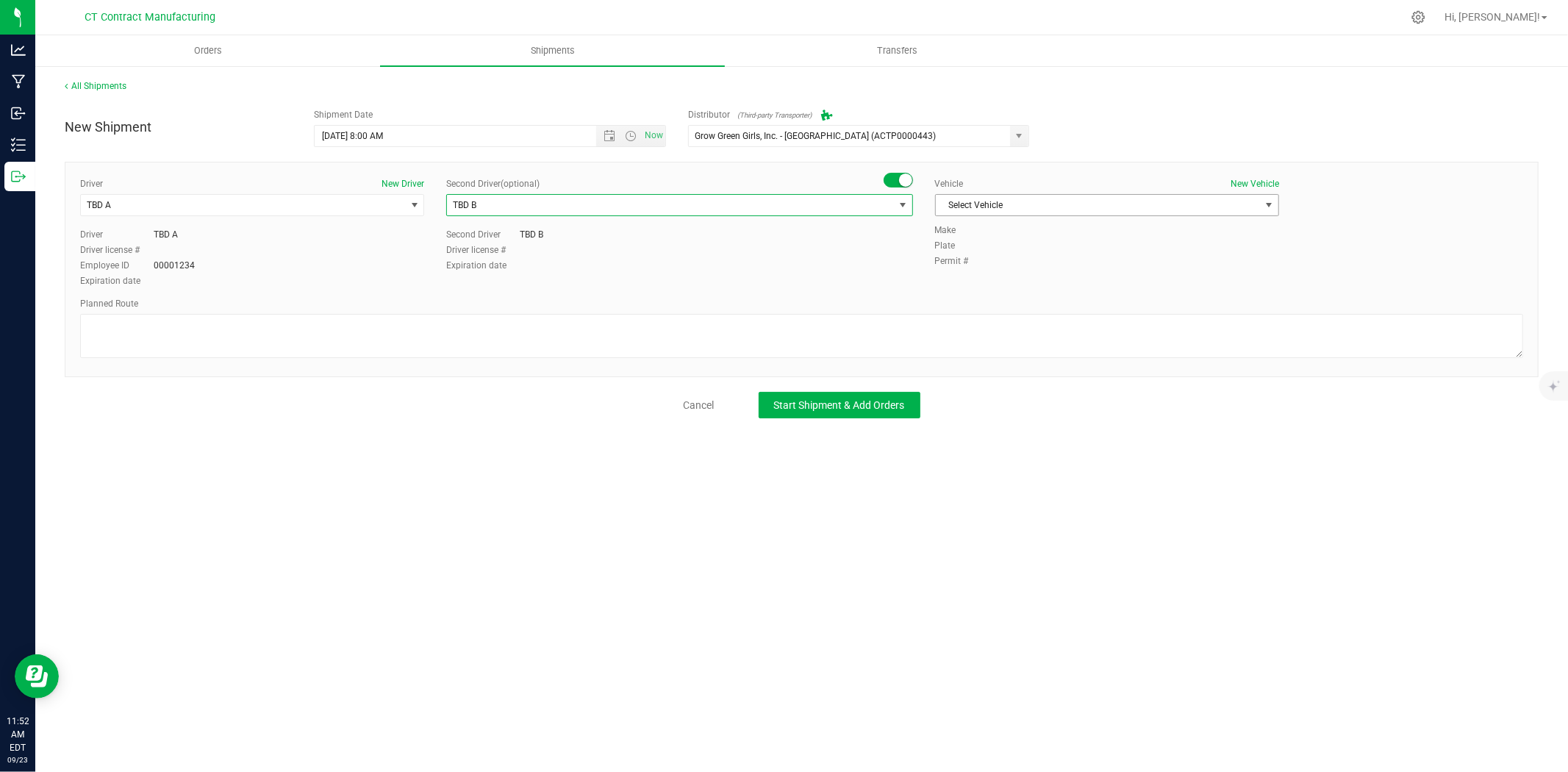
click at [1005, 217] on span "Select Vehicle" at bounding box center [1107, 205] width 344 height 22
click at [985, 251] on li "Ford Transit 250" at bounding box center [1107, 252] width 343 height 22
click at [945, 333] on textarea at bounding box center [802, 336] width 1443 height 44
paste textarea "Randomized route via 3rd party transporter"
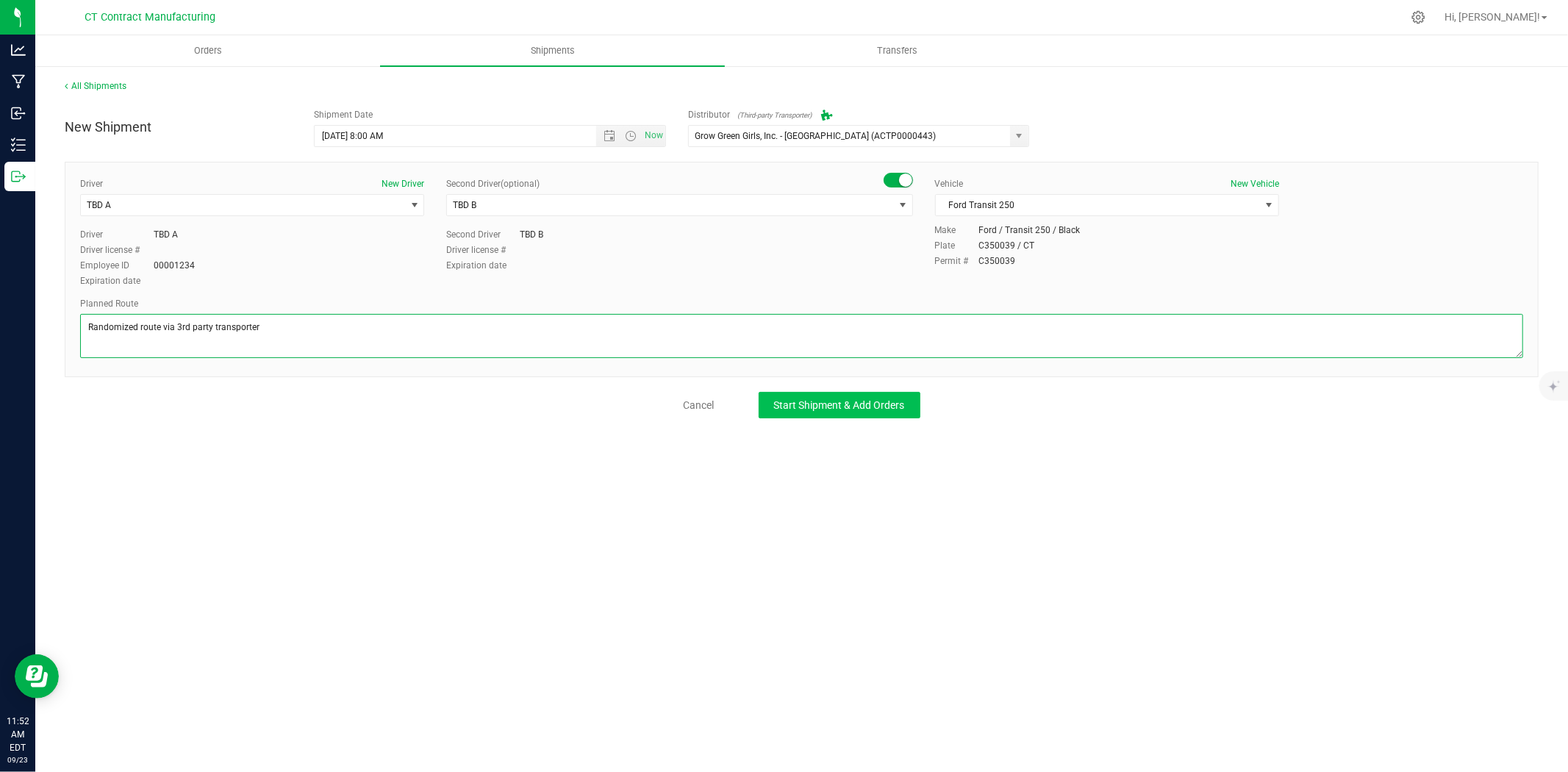
type textarea "Randomized route via 3rd party transporter"
click at [860, 395] on button "Start Shipment & Add Orders" at bounding box center [839, 405] width 162 height 27
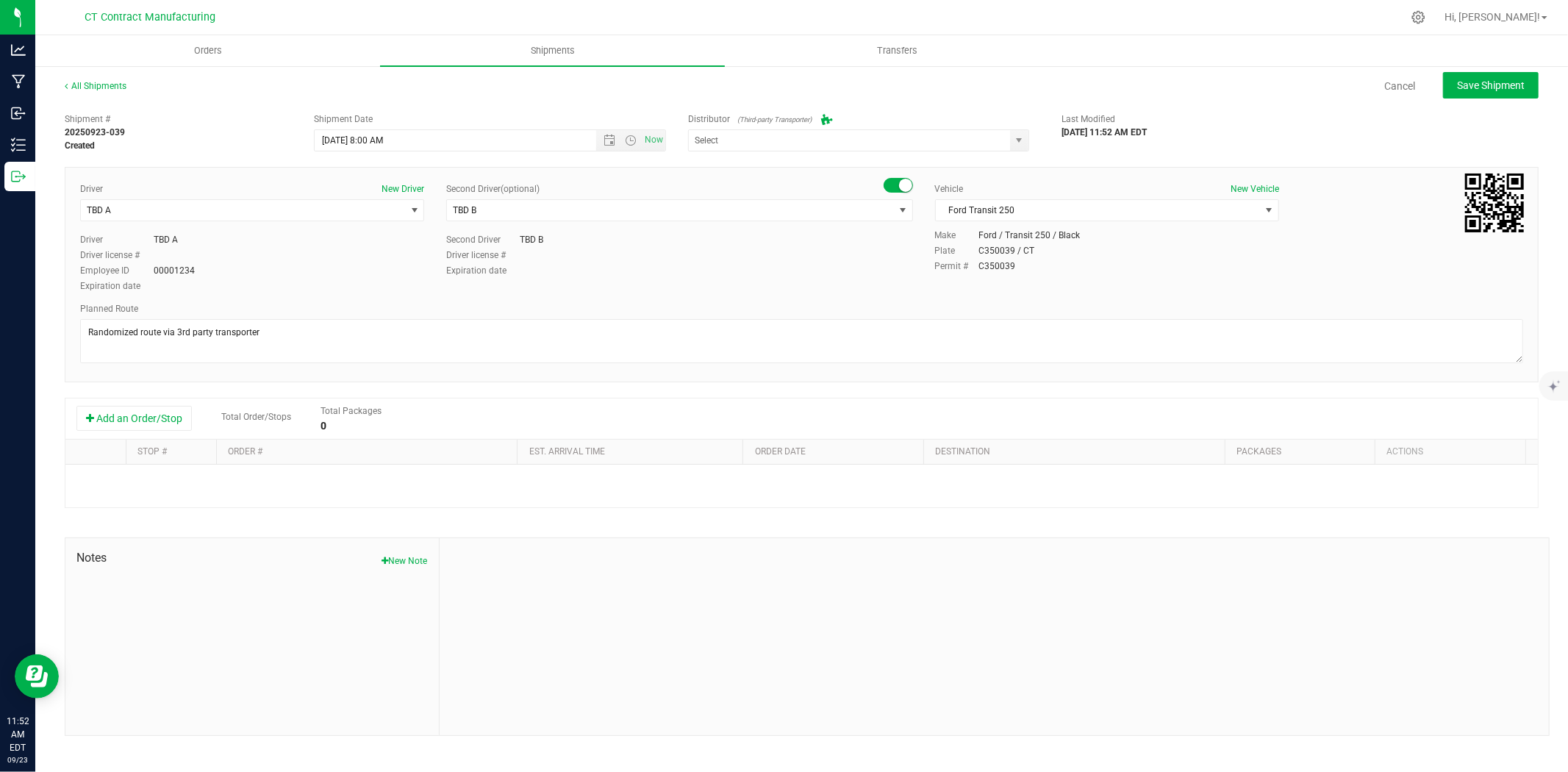
type input "Grow Green Girls, Inc. - Westbrook (ACTP0000443)"
click at [160, 420] on button "Add an Order/Stop" at bounding box center [133, 418] width 116 height 25
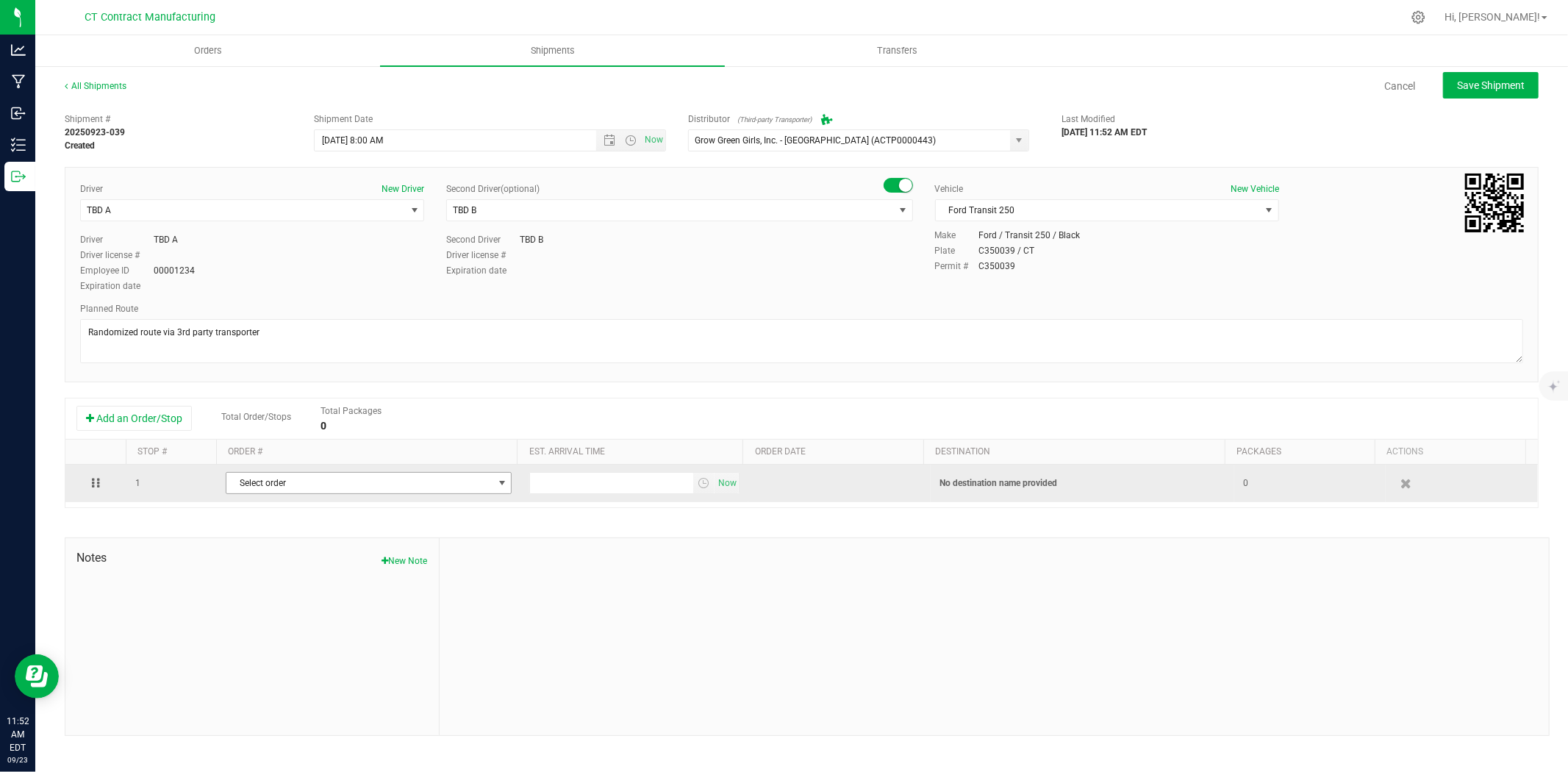
click at [313, 485] on span "Select order" at bounding box center [359, 483] width 266 height 20
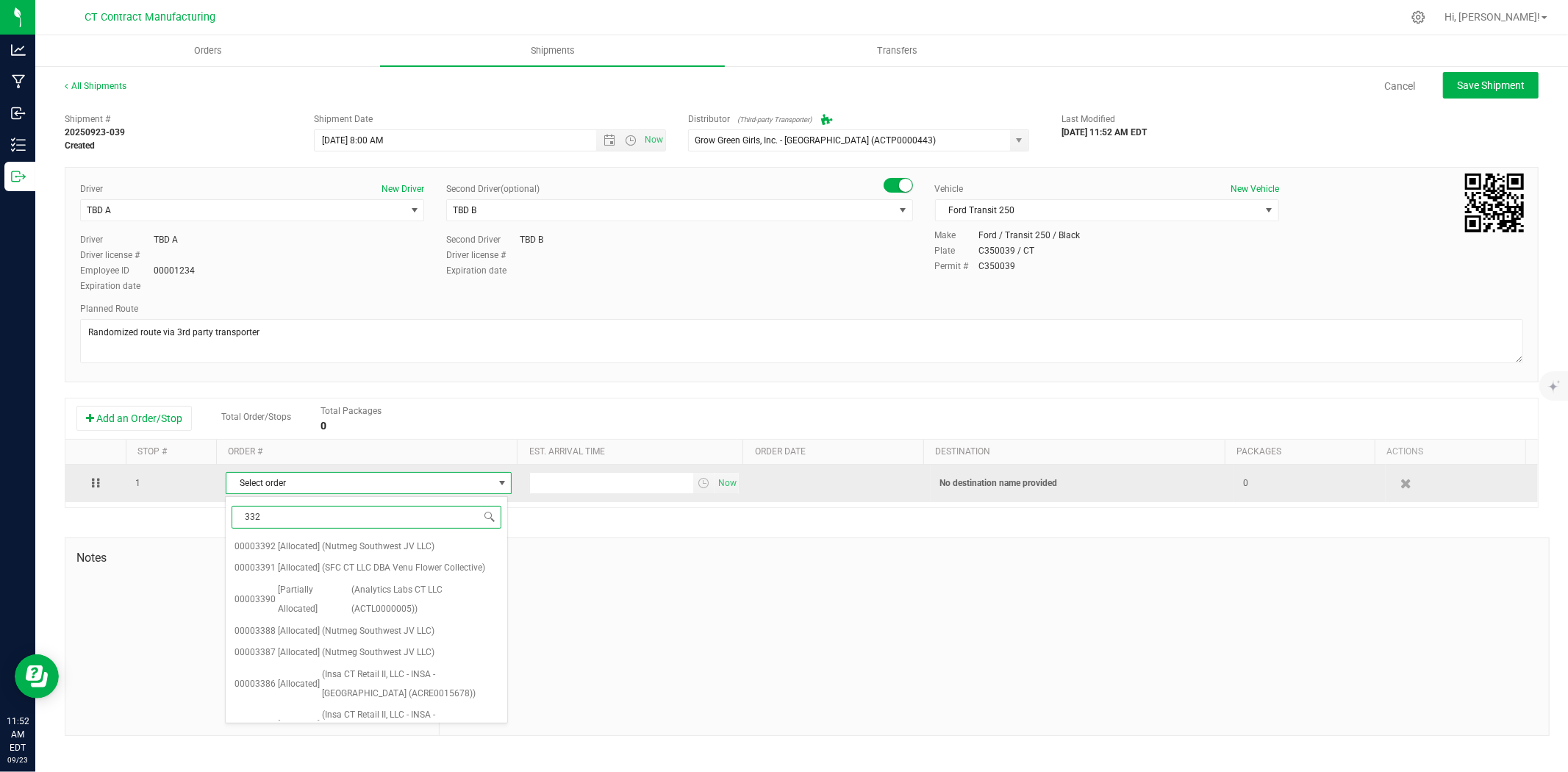
type input "3328"
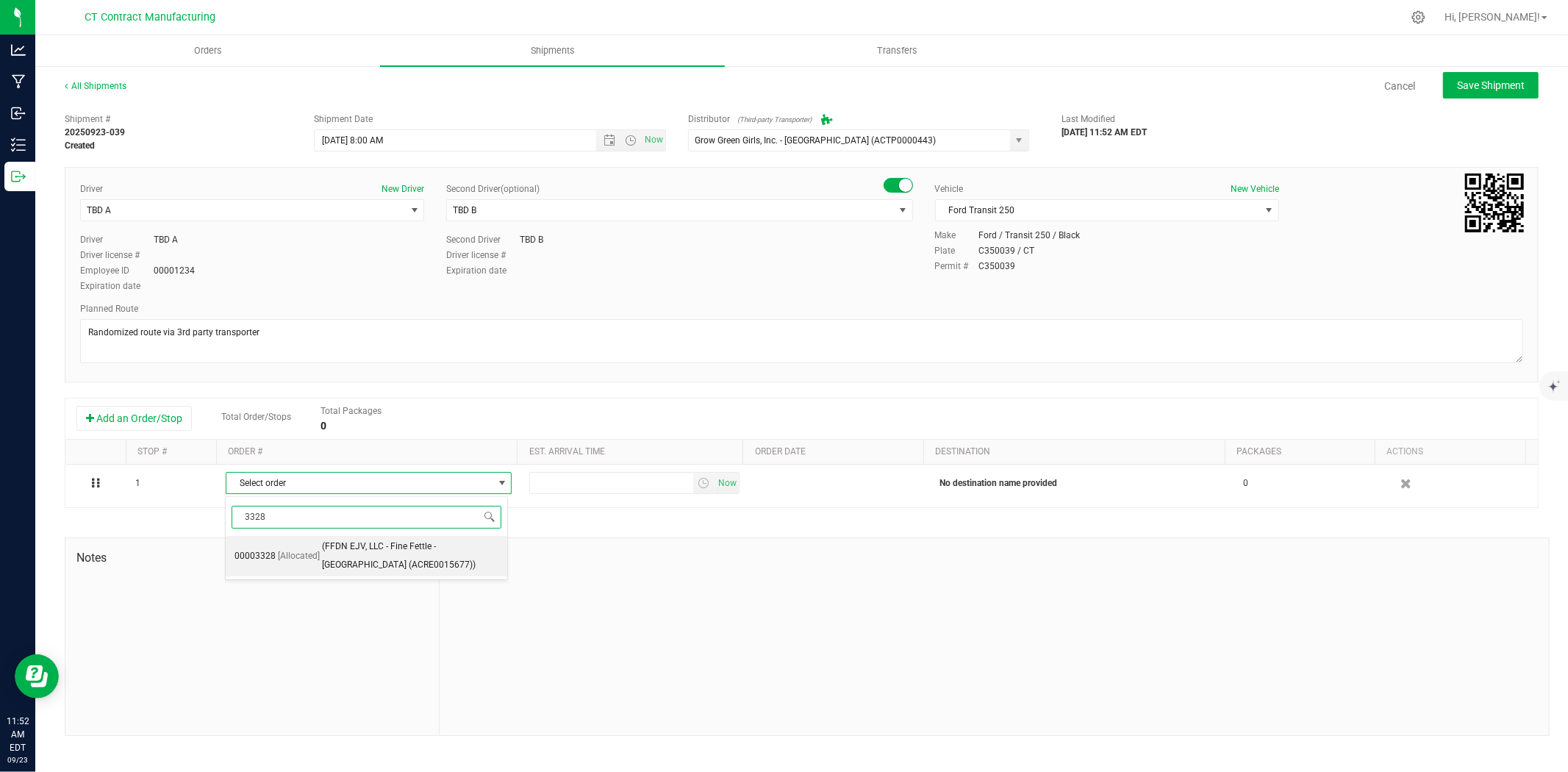
click at [315, 562] on span "[Allocated]" at bounding box center [298, 557] width 42 height 19
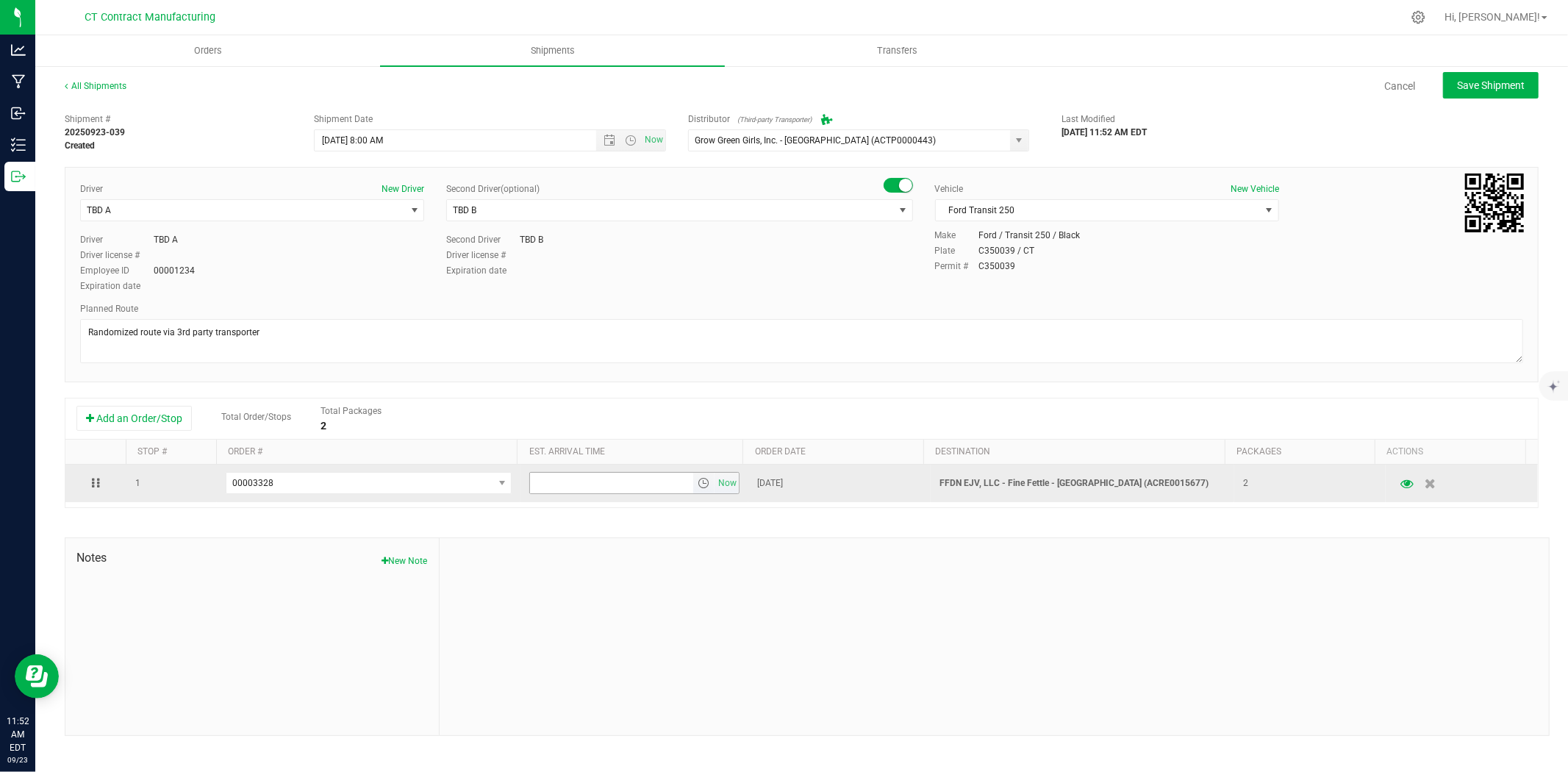
click at [704, 485] on span "select" at bounding box center [704, 483] width 21 height 20
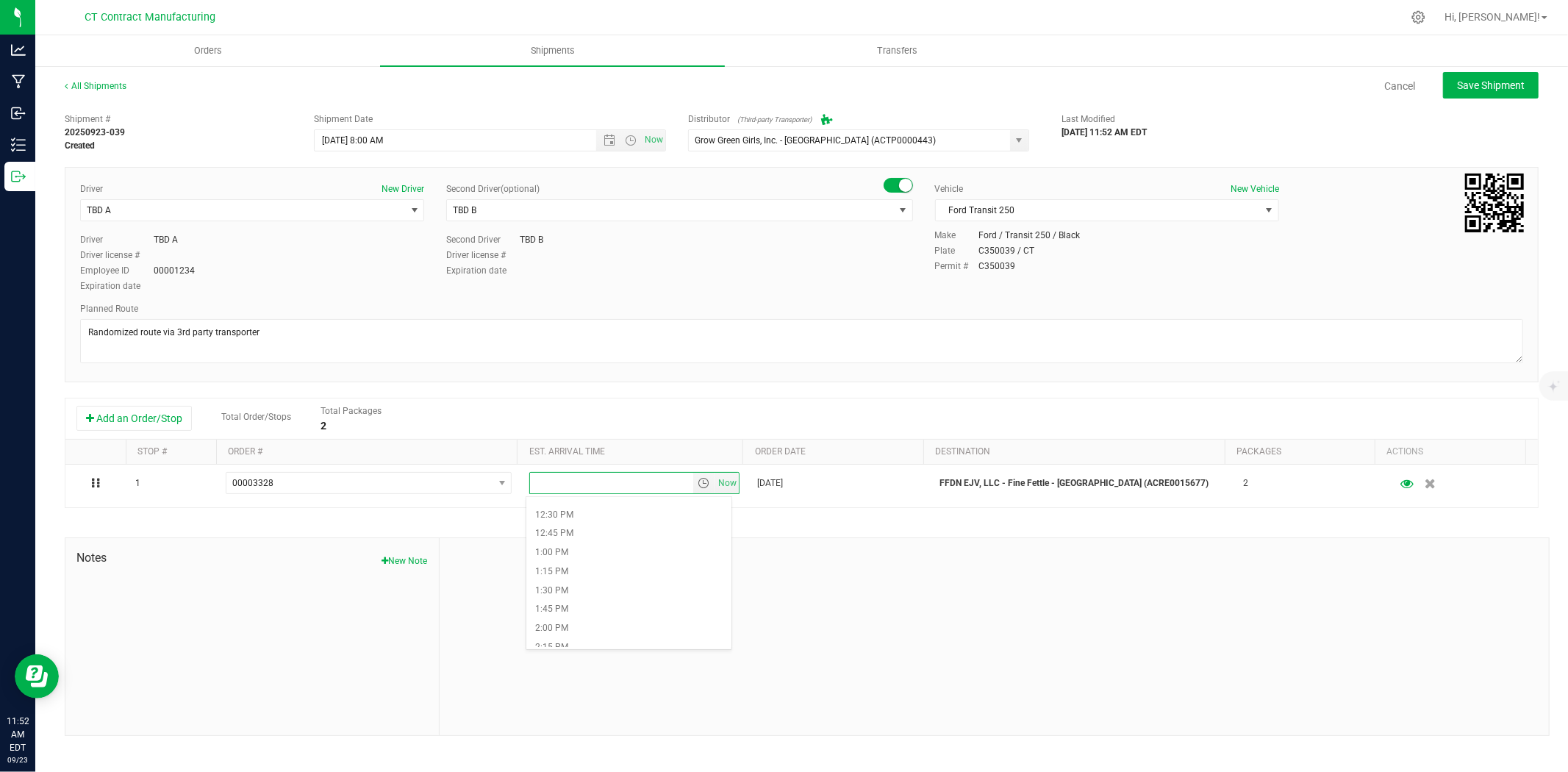
scroll to position [1143, 0]
click at [560, 531] on li "3:30 PM" at bounding box center [628, 538] width 205 height 19
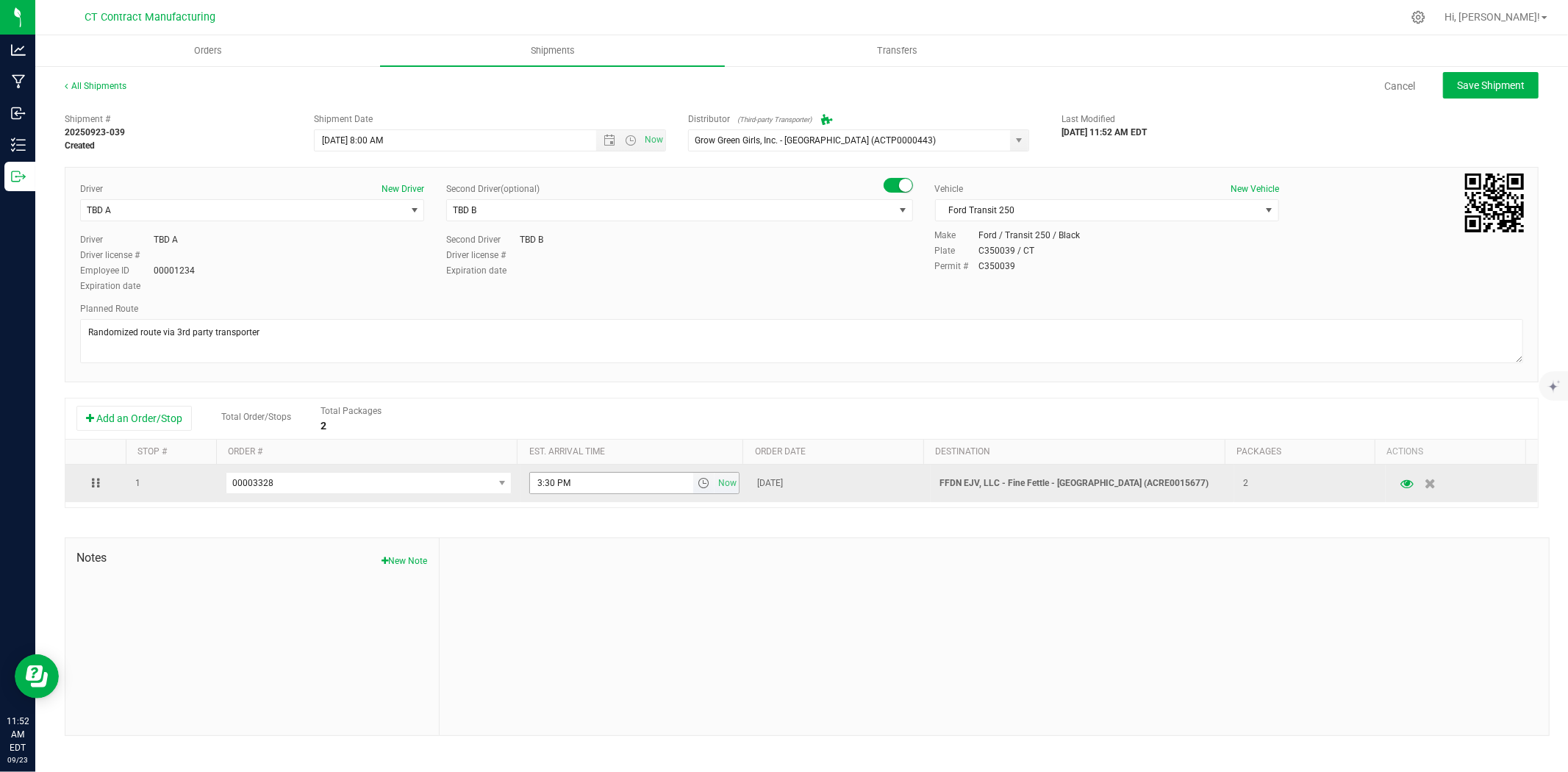
click at [699, 484] on span "select" at bounding box center [703, 483] width 11 height 11
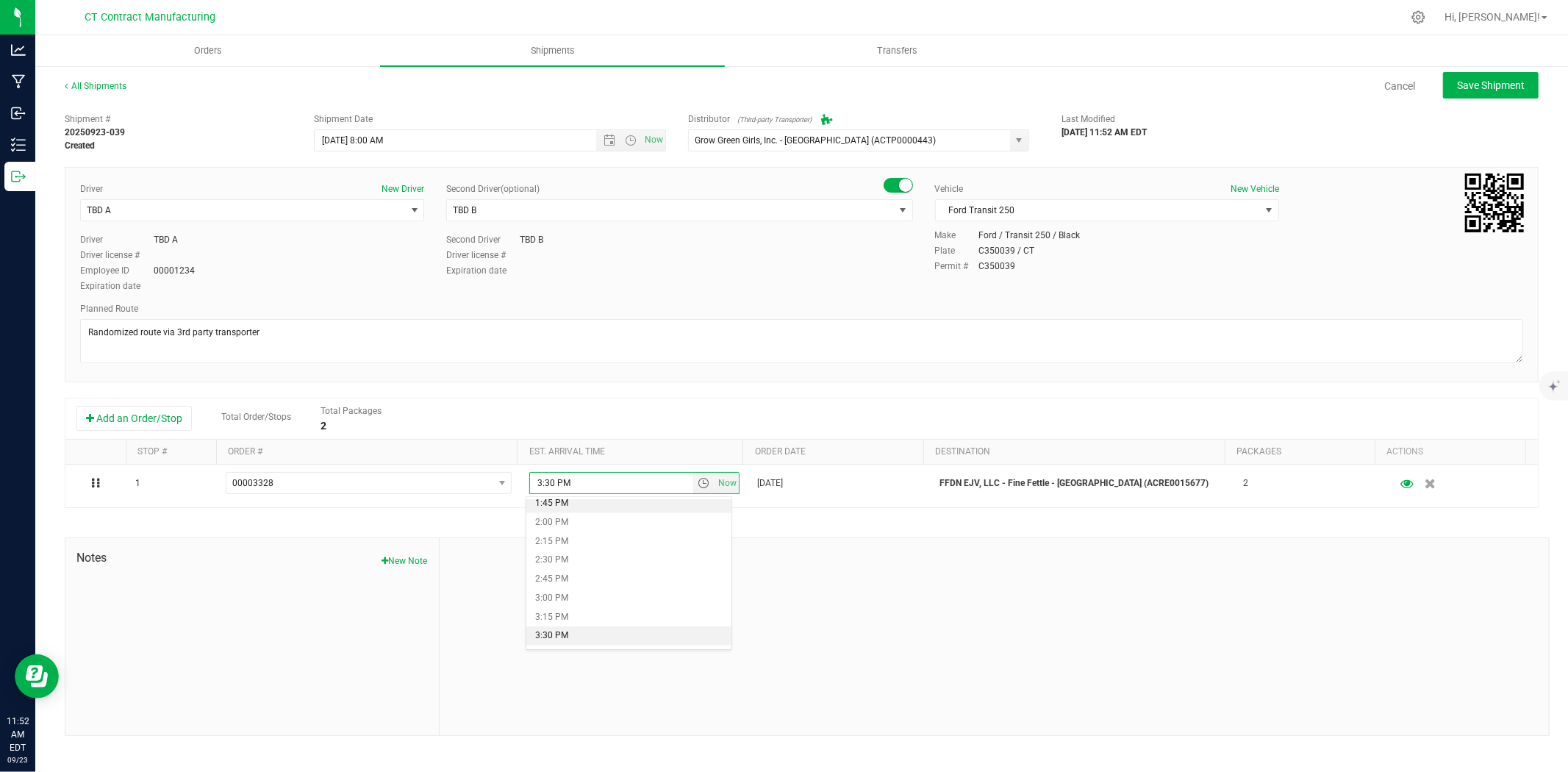
scroll to position [1062, 0]
click at [588, 574] on li "3:00 PM" at bounding box center [628, 582] width 205 height 19
click at [1475, 87] on span "Save Shipment" at bounding box center [1490, 85] width 68 height 11
type input "9/24/2025 12:00 PM"
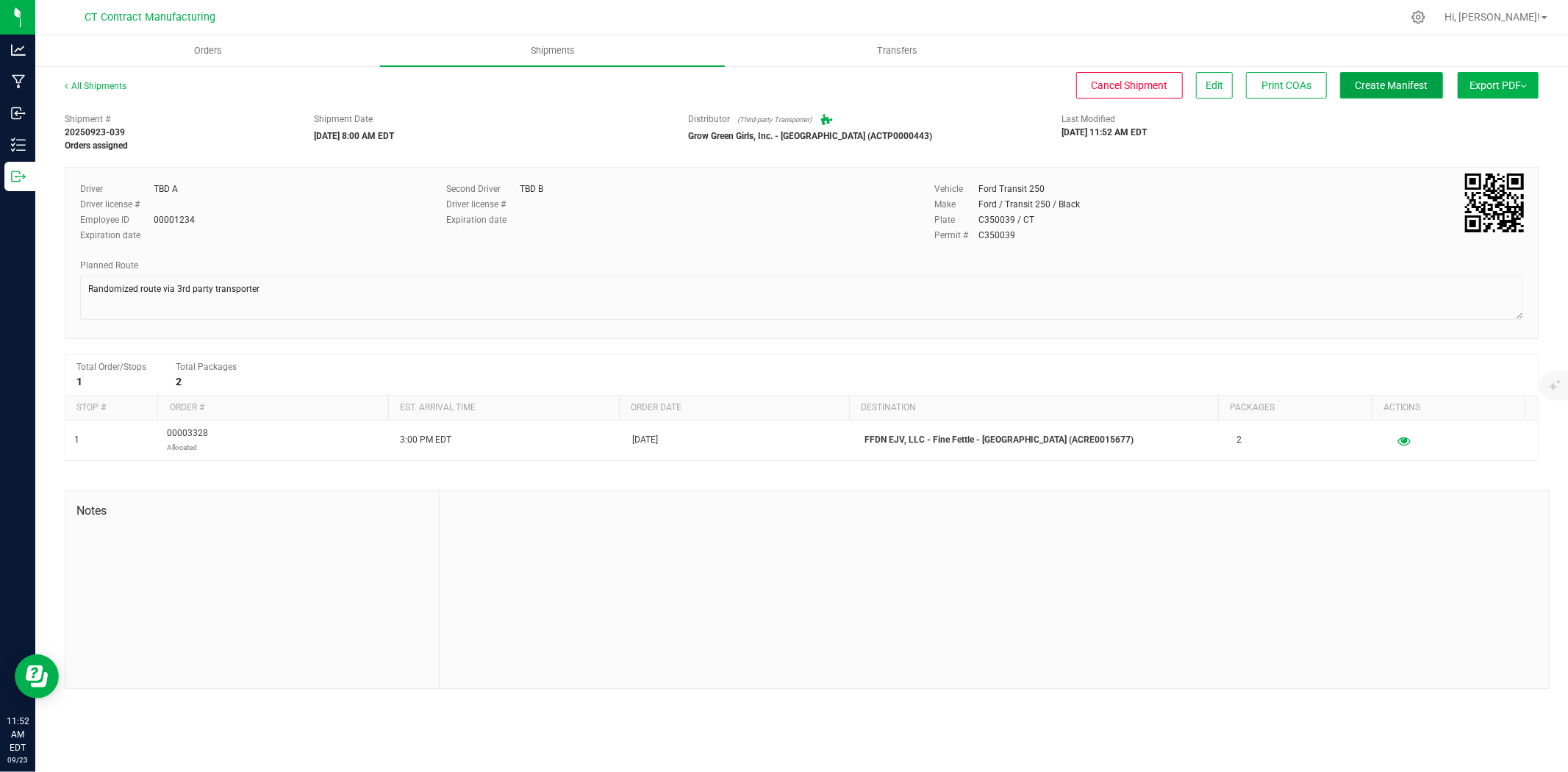
click at [1404, 81] on span "Create Manifest" at bounding box center [1392, 85] width 72 height 11
click at [115, 85] on link "All Shipments" at bounding box center [95, 86] width 62 height 11
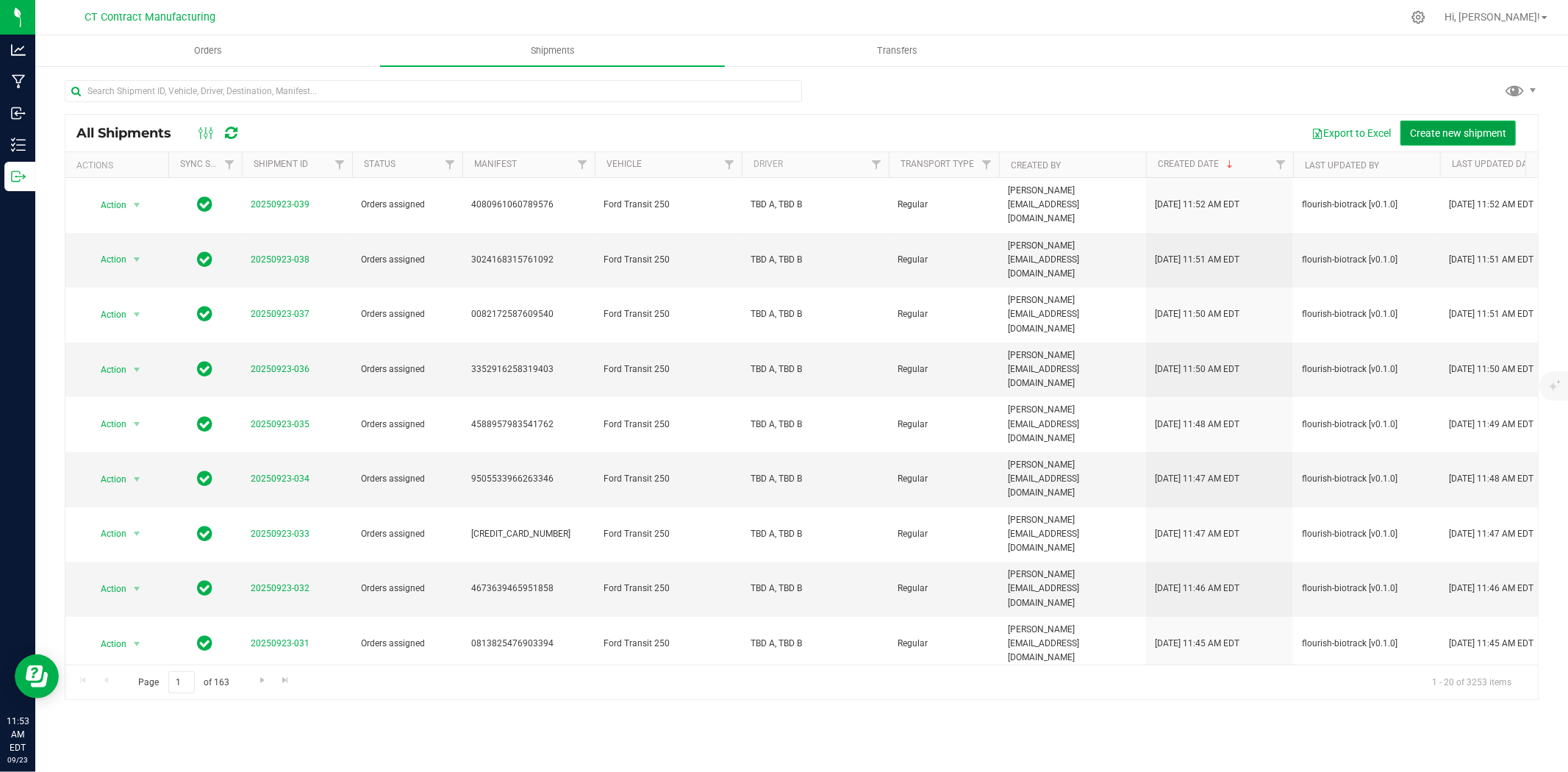
click at [1465, 123] on button "Create new shipment" at bounding box center [1458, 133] width 116 height 25
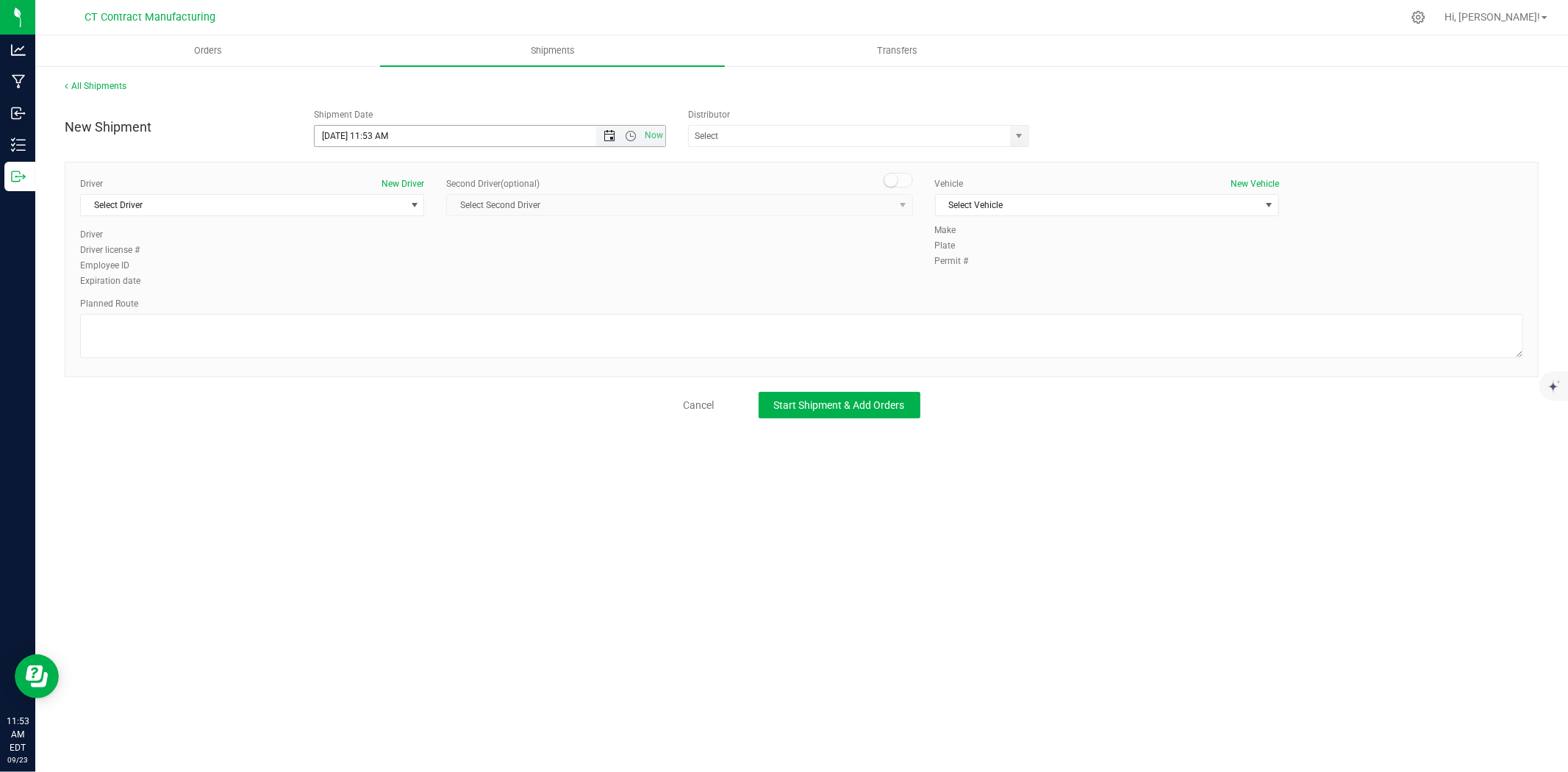
click at [609, 134] on span "Open the date view" at bounding box center [609, 135] width 11 height 11
click at [394, 282] on link "24" at bounding box center [392, 286] width 21 height 23
click at [636, 130] on span "Open the time view" at bounding box center [630, 135] width 11 height 11
click at [376, 223] on li "8:00 AM" at bounding box center [489, 218] width 349 height 19
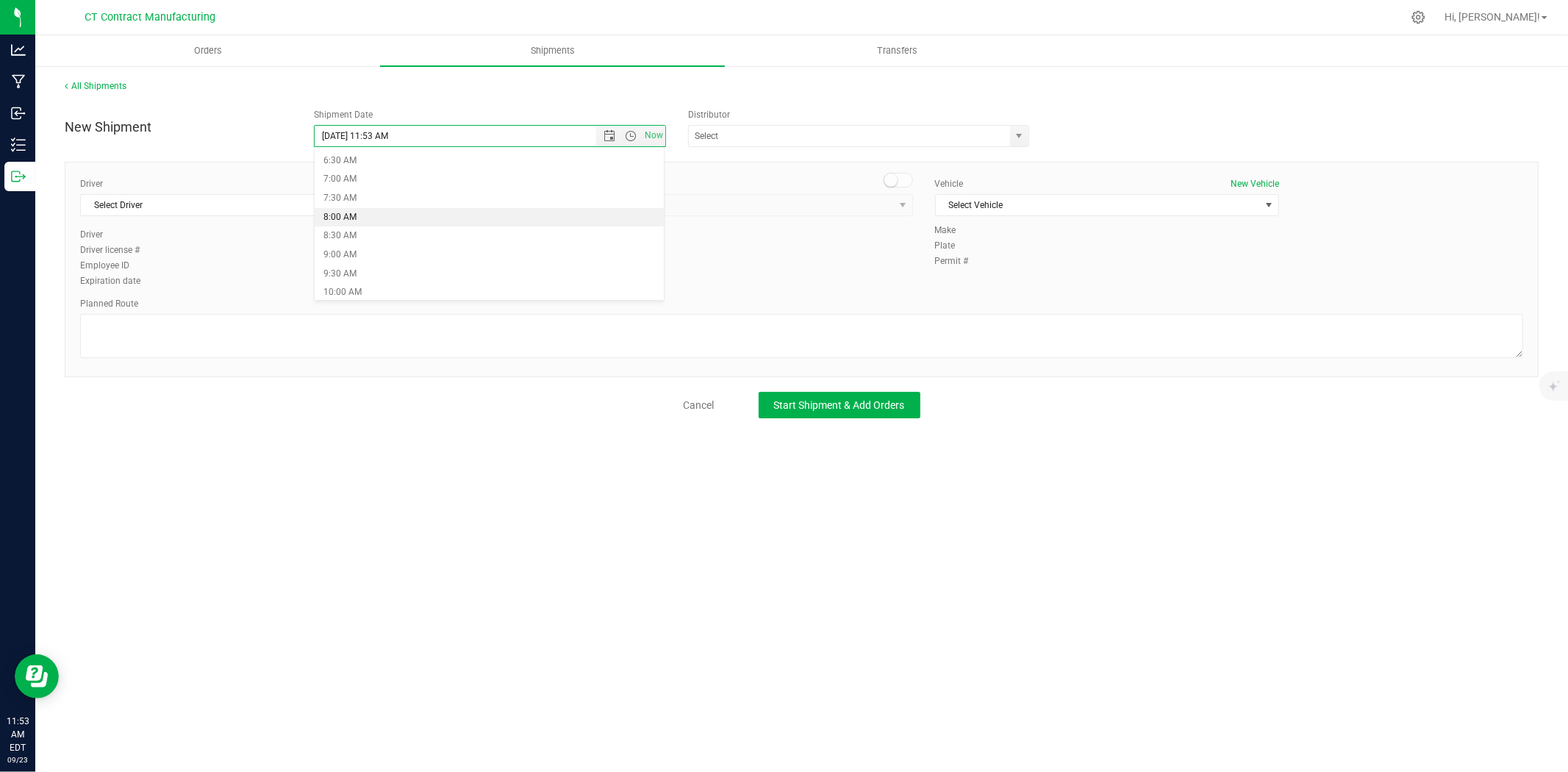
type input "9/24/2025 8:00 AM"
click at [1017, 141] on span "select" at bounding box center [1019, 135] width 11 height 11
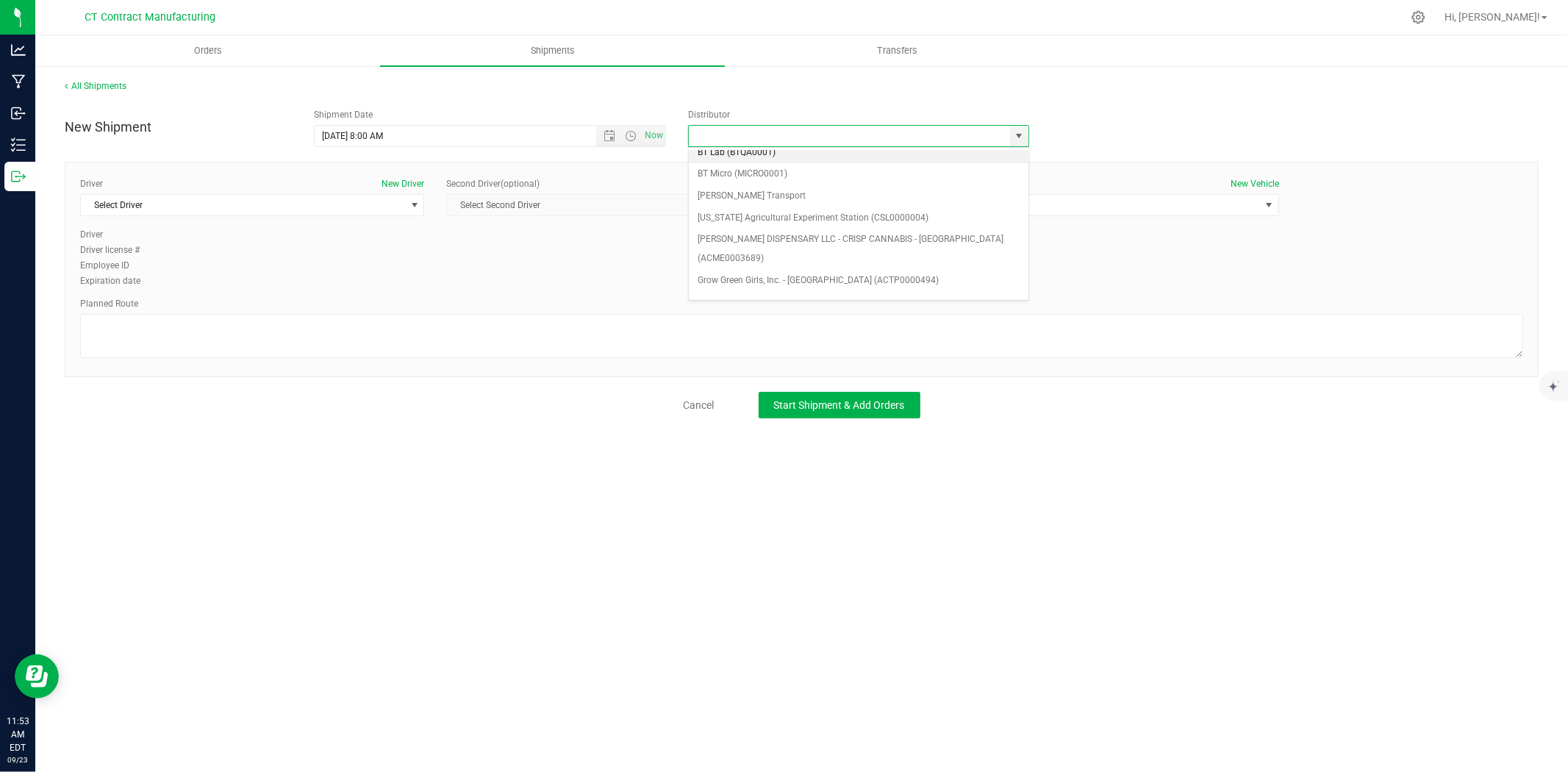
scroll to position [81, 0]
click at [868, 285] on li "Grow Green Girls, Inc. - Westbrook (ACTP0000443)" at bounding box center [858, 295] width 339 height 22
type input "Grow Green Girls, Inc. - Westbrook (ACTP0000443)"
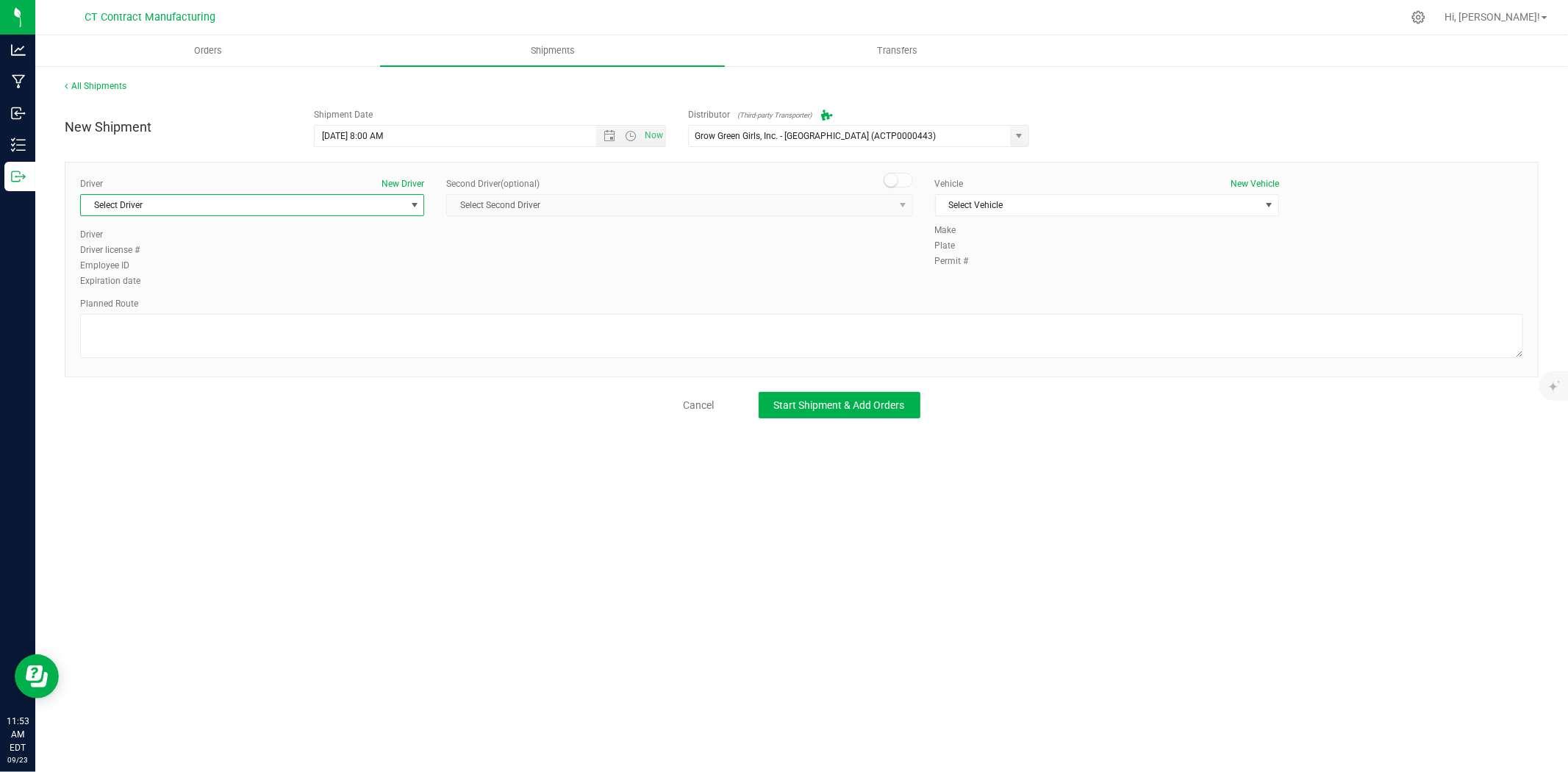
click at [378, 204] on span "Select Driver" at bounding box center [242, 204] width 324 height 20
click at [159, 265] on li "TBD A" at bounding box center [252, 266] width 343 height 22
click at [901, 182] on span at bounding box center [898, 180] width 29 height 15
click at [893, 203] on span "select" at bounding box center [902, 204] width 19 height 20
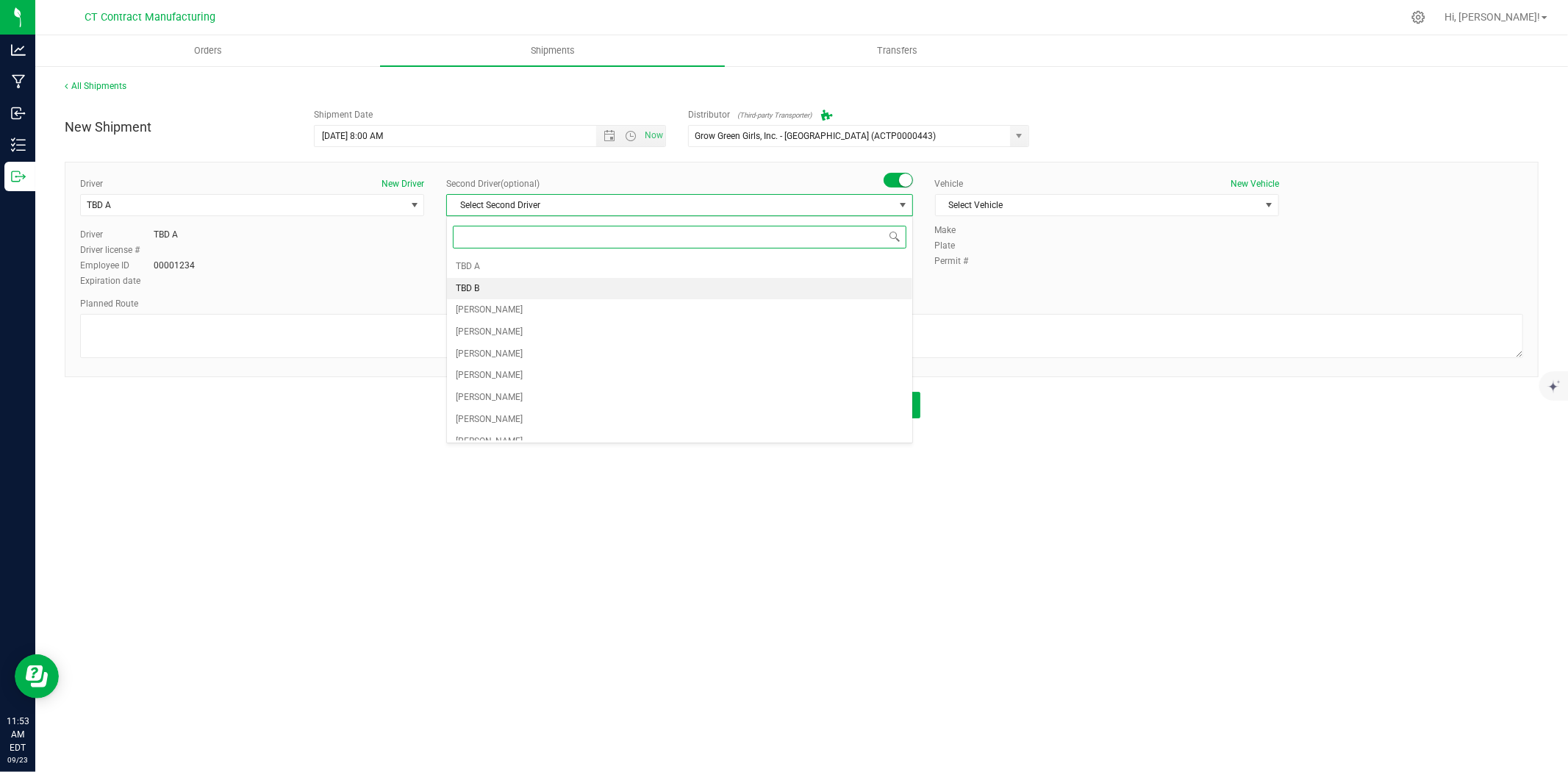
click at [605, 292] on li "TBD B" at bounding box center [680, 288] width 465 height 22
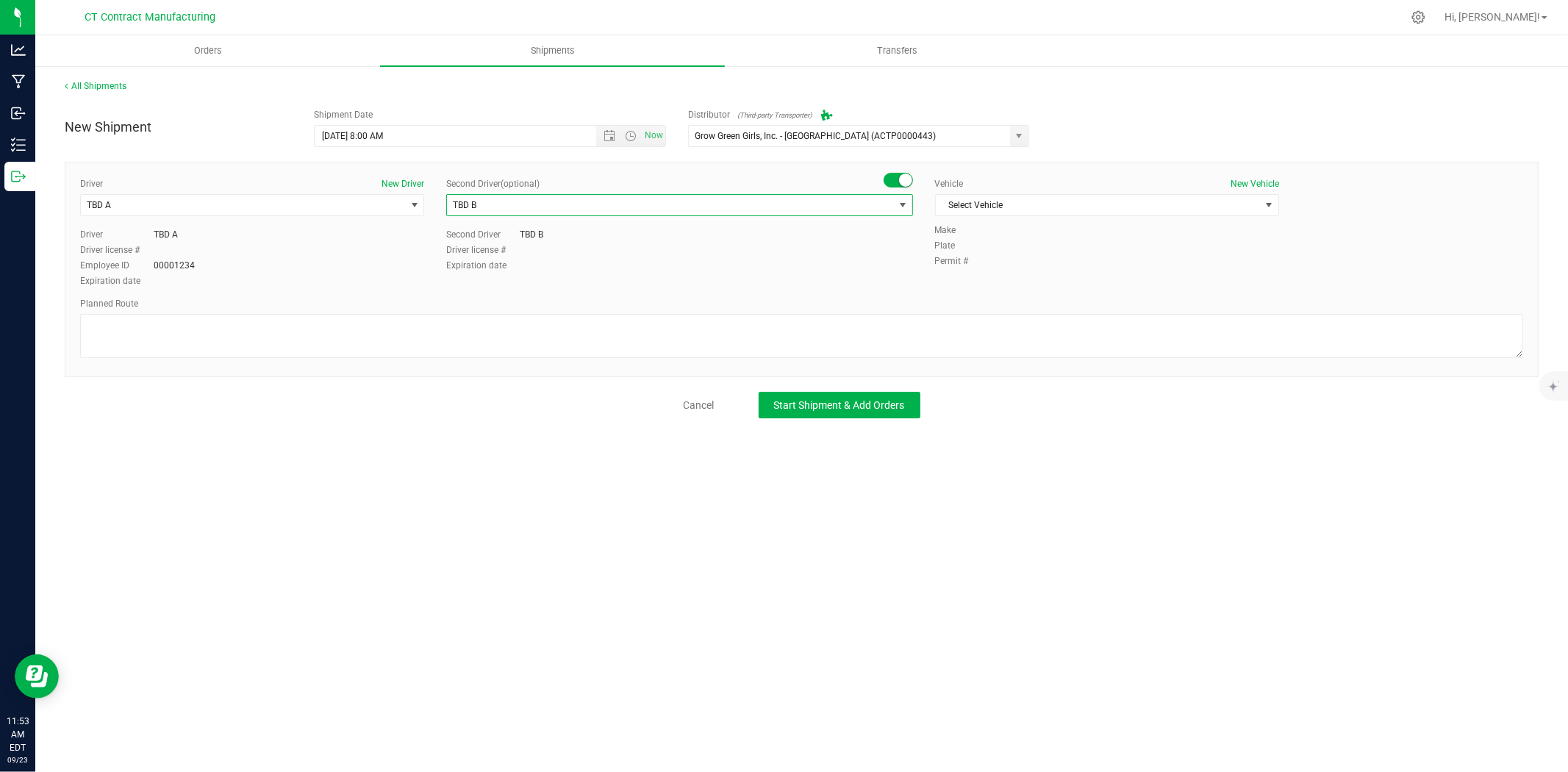
click at [989, 218] on div "Vehicle New Vehicle Select Vehicle Select Vehicle Analytics Labs Ford Transit 2…" at bounding box center [1107, 200] width 366 height 46
click at [1004, 208] on span "Select Vehicle" at bounding box center [1098, 204] width 324 height 20
click at [1001, 254] on li "Ford Transit 250" at bounding box center [1107, 252] width 343 height 22
click at [907, 325] on textarea at bounding box center [802, 336] width 1443 height 44
paste textarea "Randomized route via 3rd party transporter"
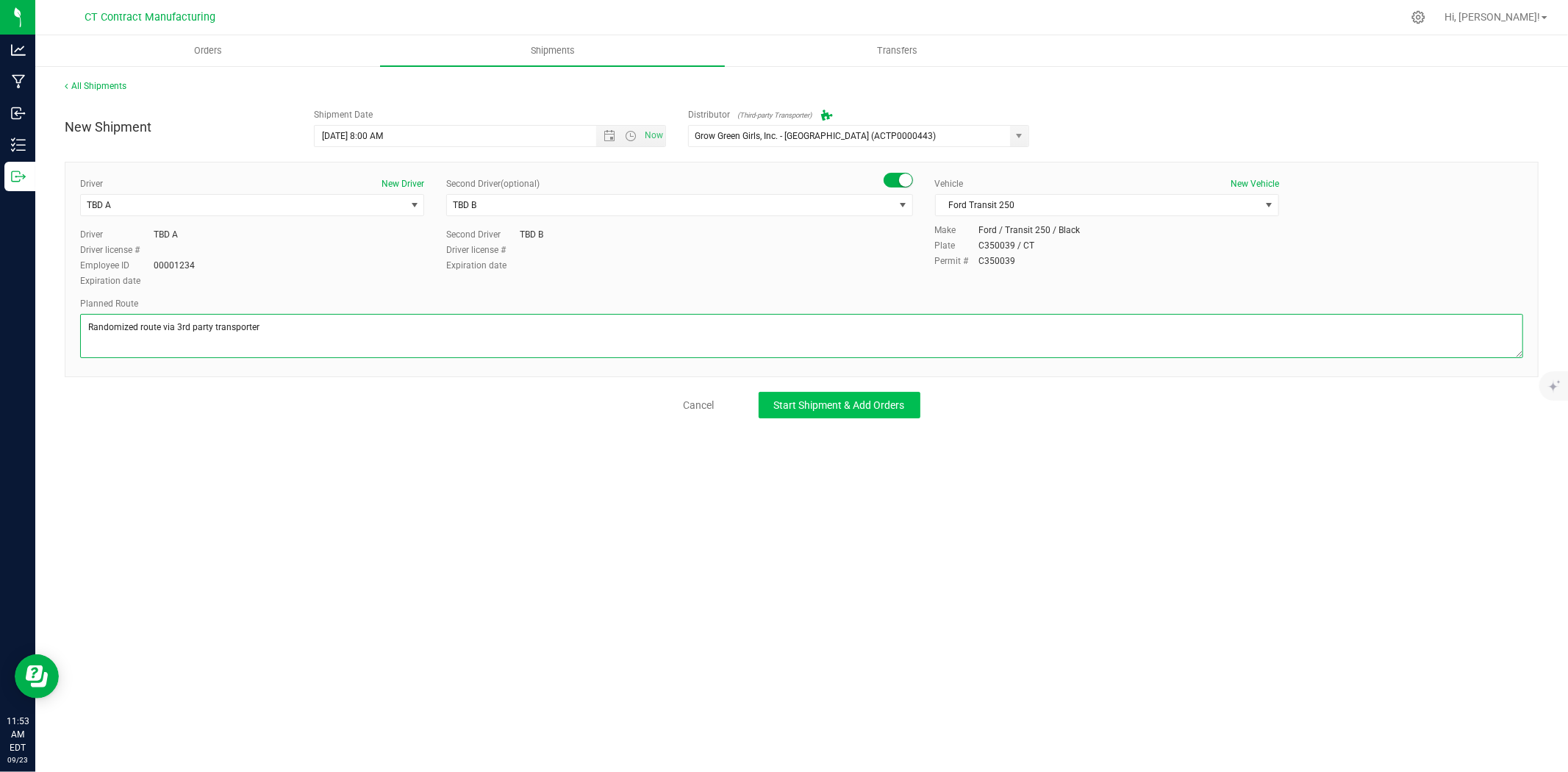
type textarea "Randomized route via 3rd party transporter"
click at [825, 402] on span "Start Shipment & Add Orders" at bounding box center [840, 405] width 131 height 11
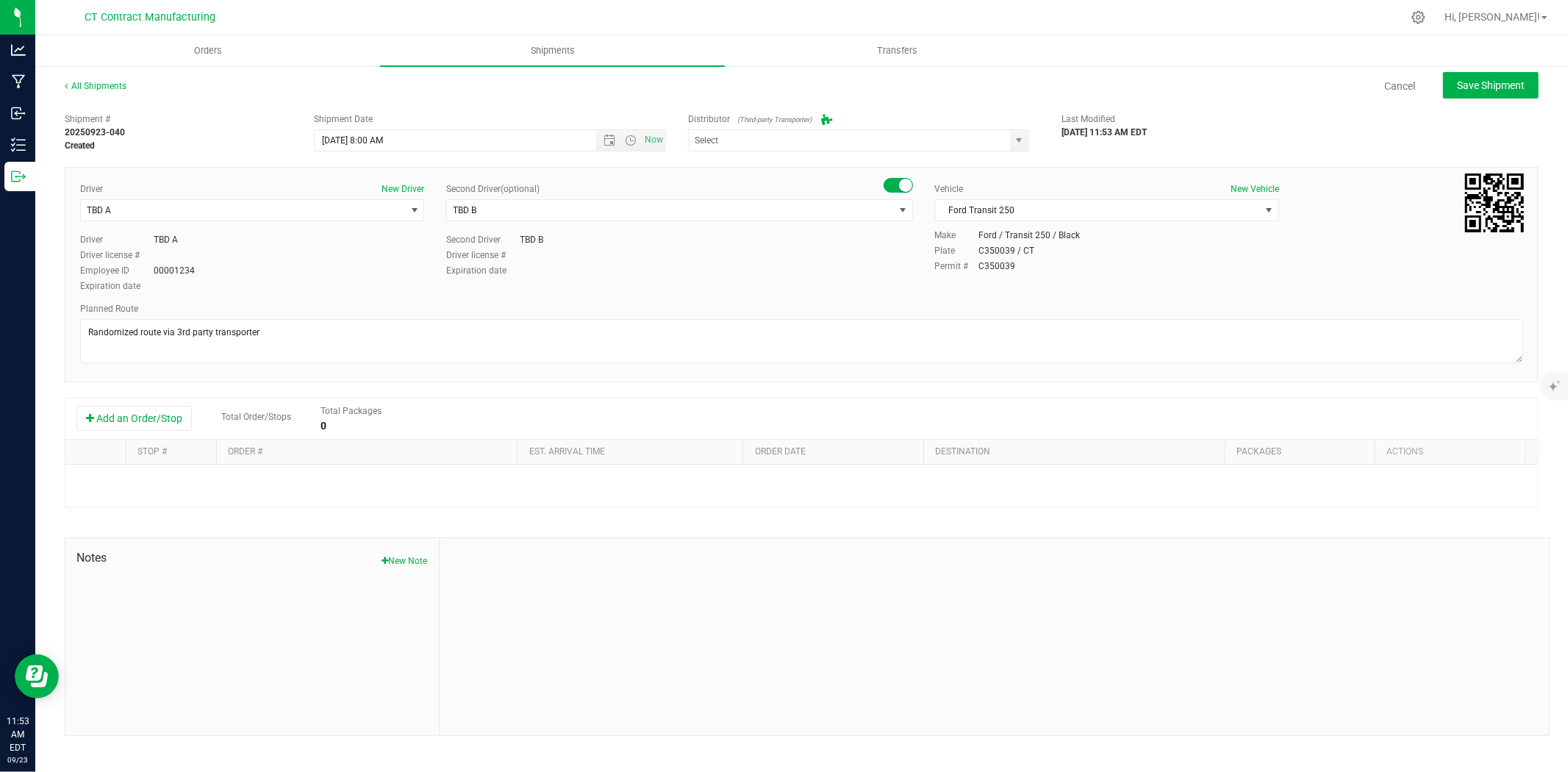
type input "Grow Green Girls, Inc. - Westbrook (ACTP0000443)"
click at [133, 417] on button "Add an Order/Stop" at bounding box center [133, 418] width 116 height 25
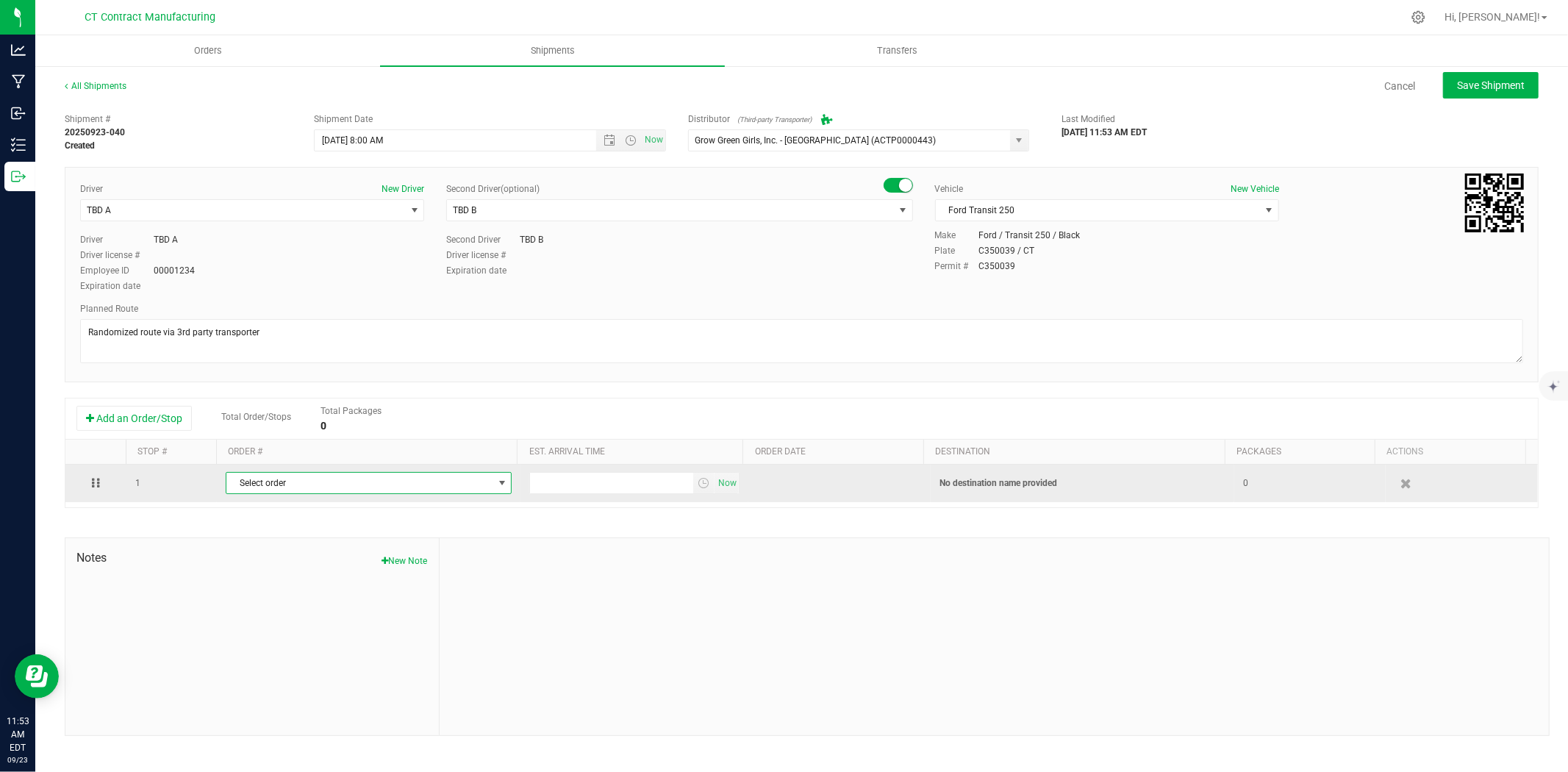
click at [312, 487] on span "Select order" at bounding box center [359, 483] width 266 height 20
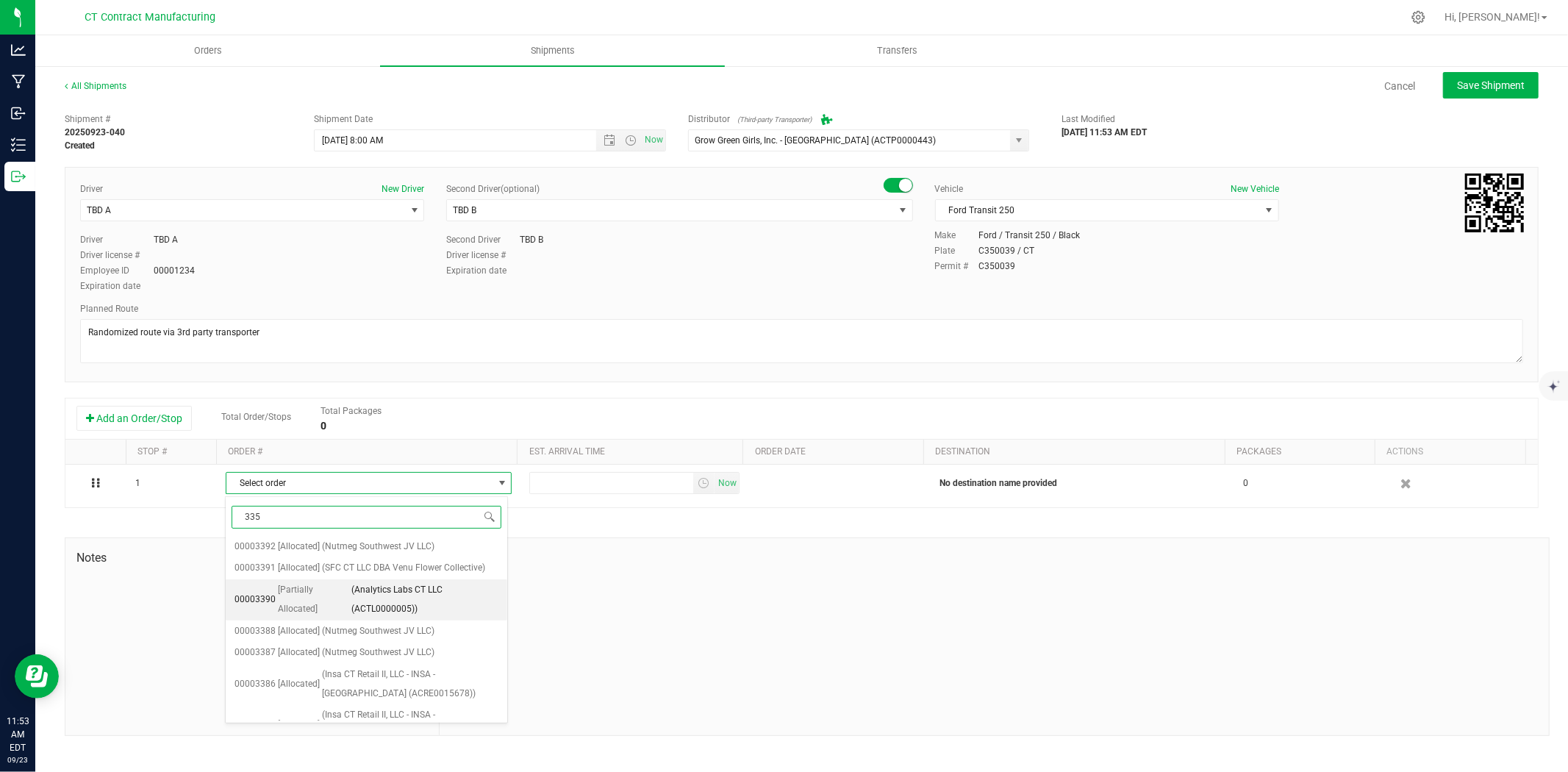
type input "3354"
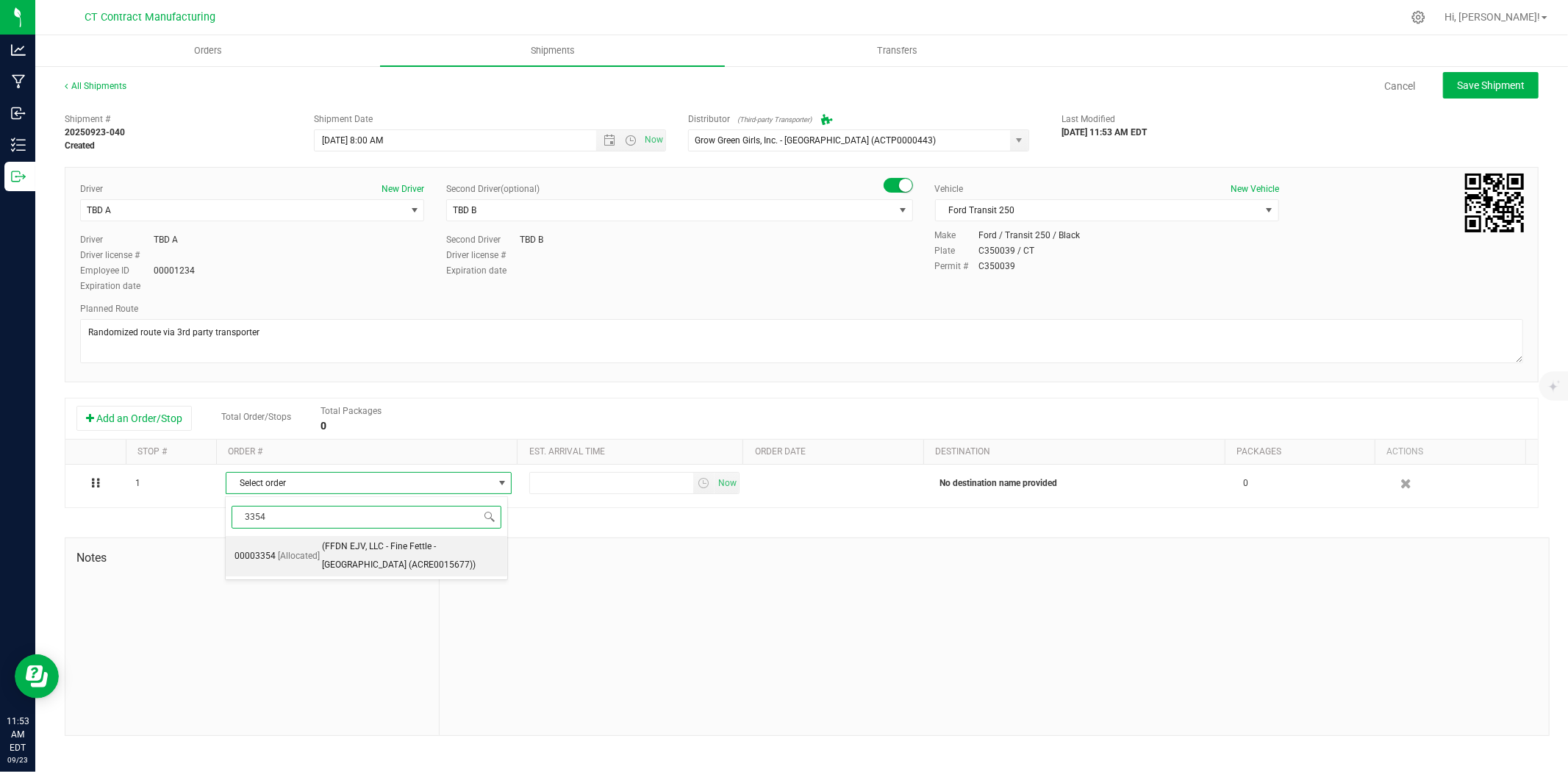
click at [383, 565] on span "(FFDN EJV, LLC - Fine Fettle - Old Saybrook (ACRE0015677))" at bounding box center [410, 556] width 177 height 37
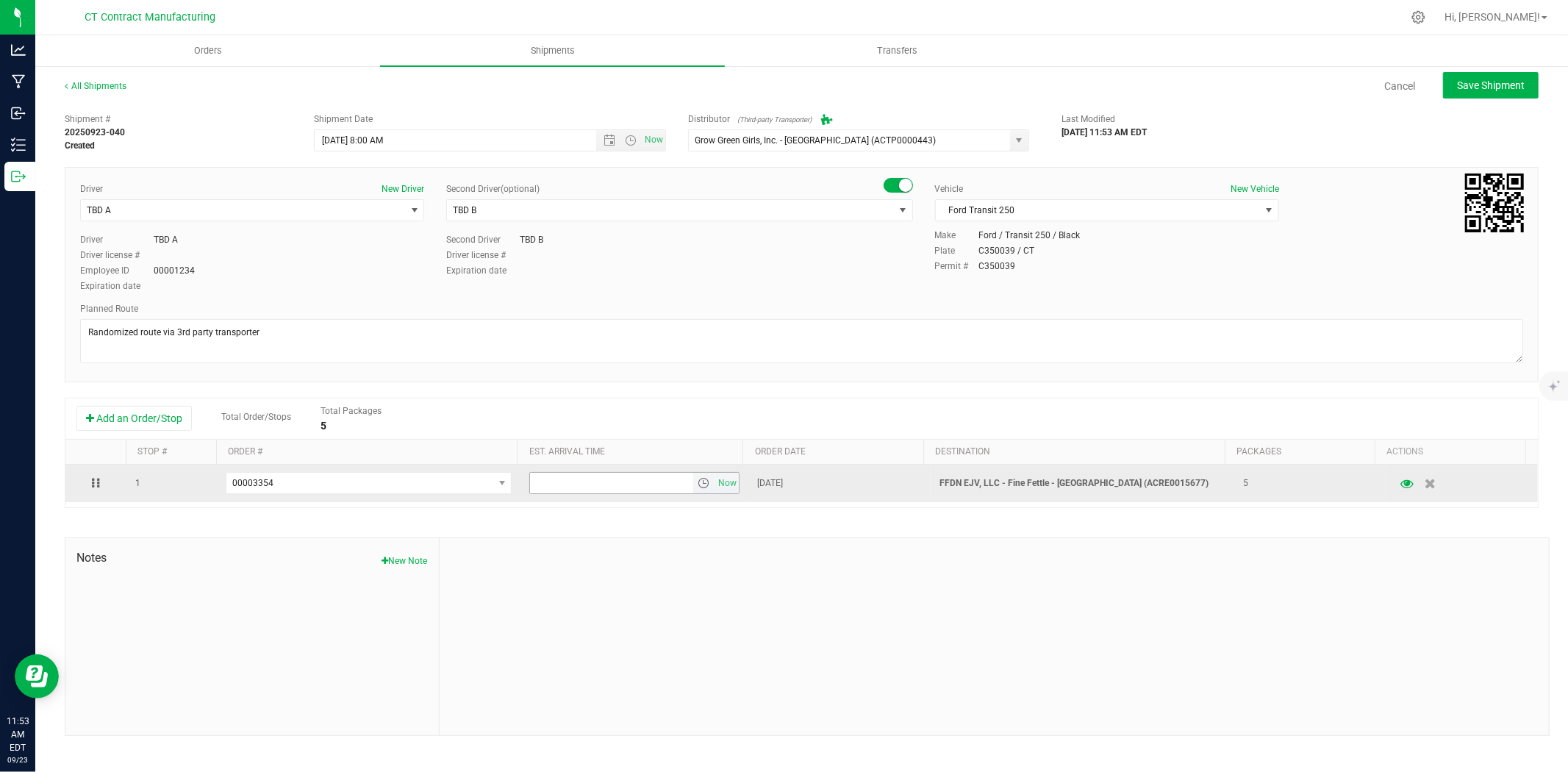
click at [702, 484] on span "select" at bounding box center [703, 483] width 11 height 11
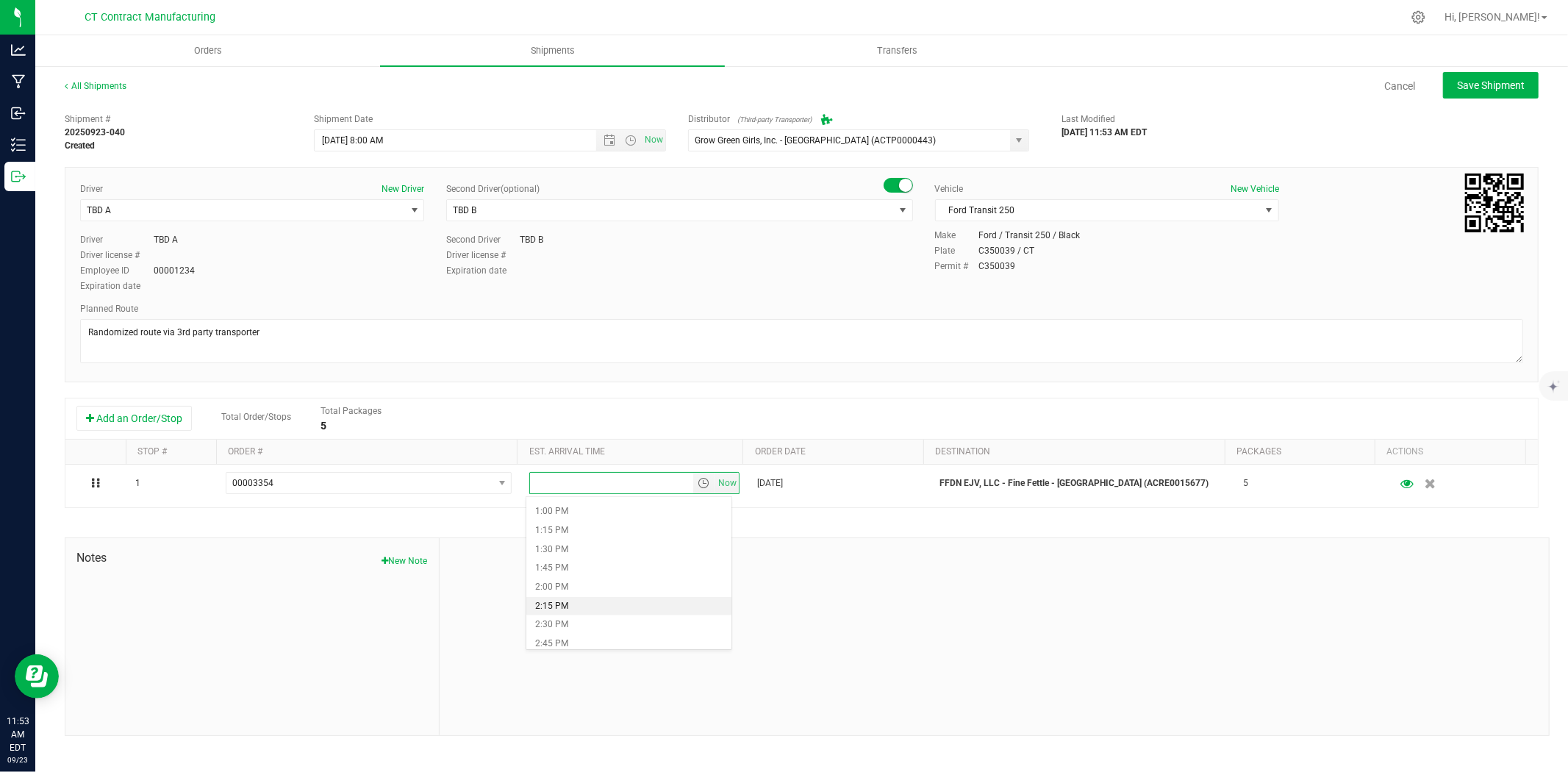
scroll to position [1062, 0]
click at [591, 577] on li "3:00 PM" at bounding box center [628, 582] width 205 height 19
click at [1488, 76] on button "Save Shipment" at bounding box center [1491, 86] width 95 height 27
type input "9/24/2025 12:00 PM"
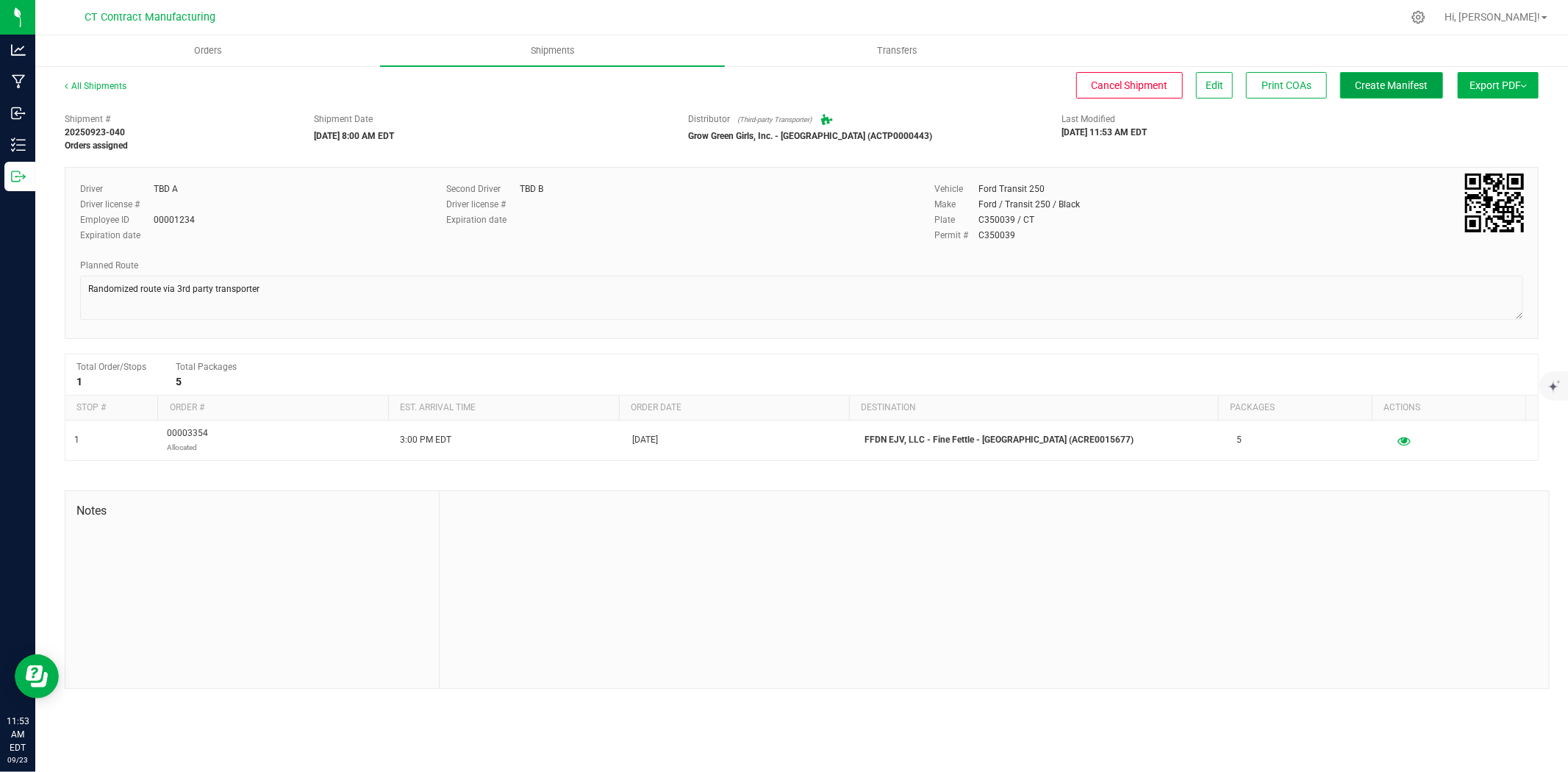
click at [1401, 83] on span "Create Manifest" at bounding box center [1392, 85] width 72 height 11
click at [103, 85] on link "All Shipments" at bounding box center [95, 86] width 62 height 11
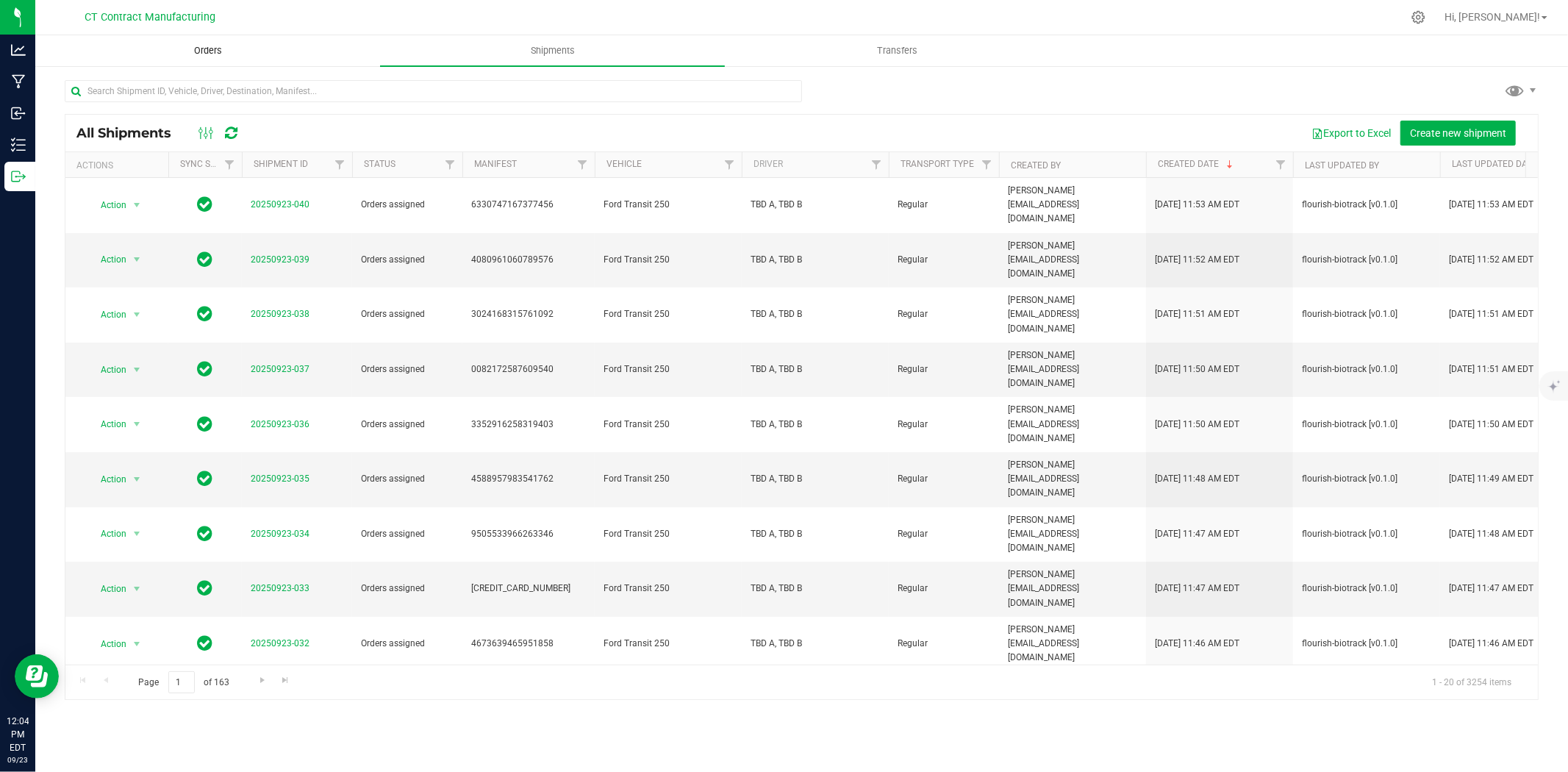
click at [240, 49] on span "Orders" at bounding box center [208, 50] width 68 height 13
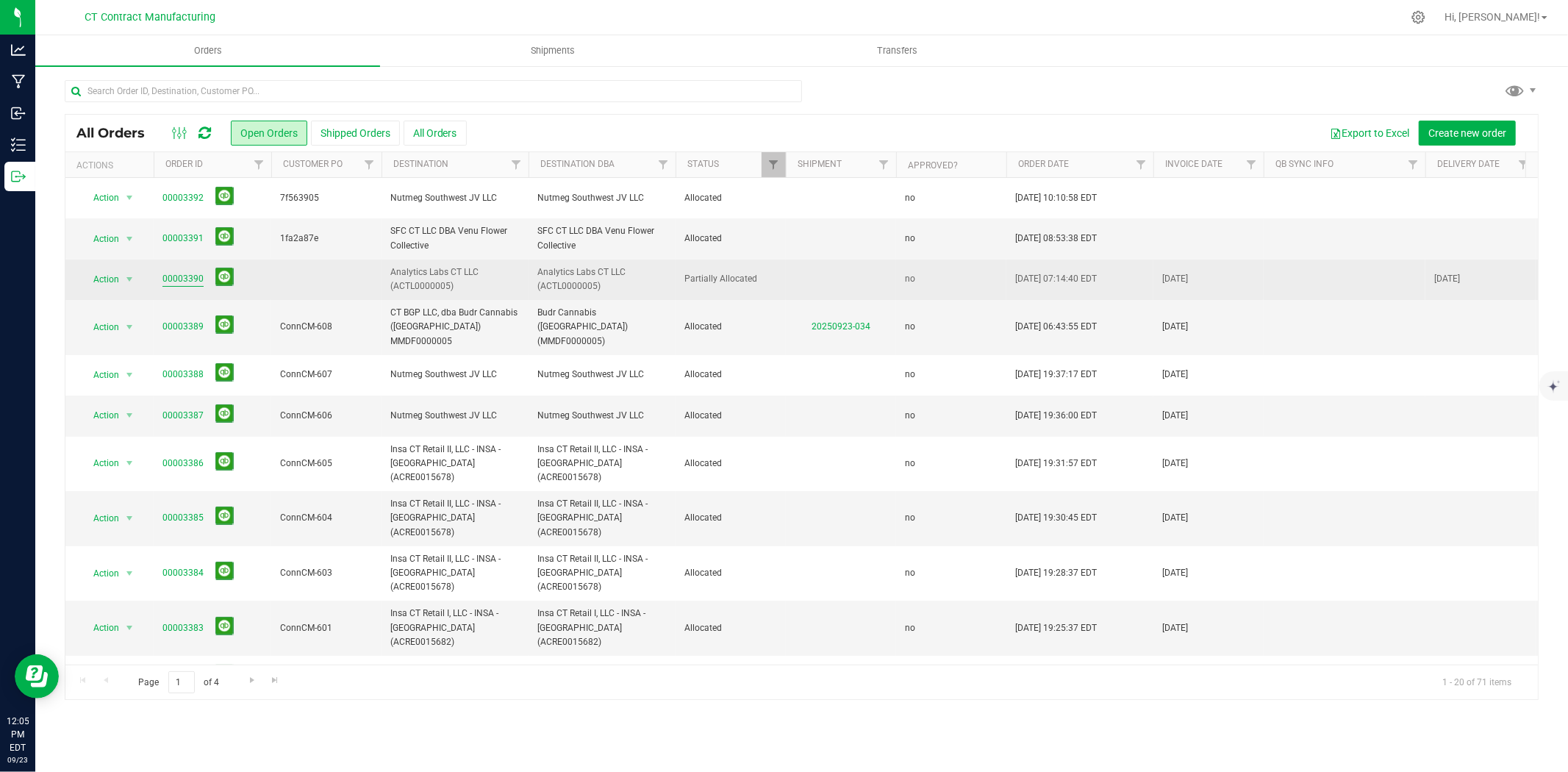
click at [188, 280] on link "00003390" at bounding box center [183, 279] width 42 height 14
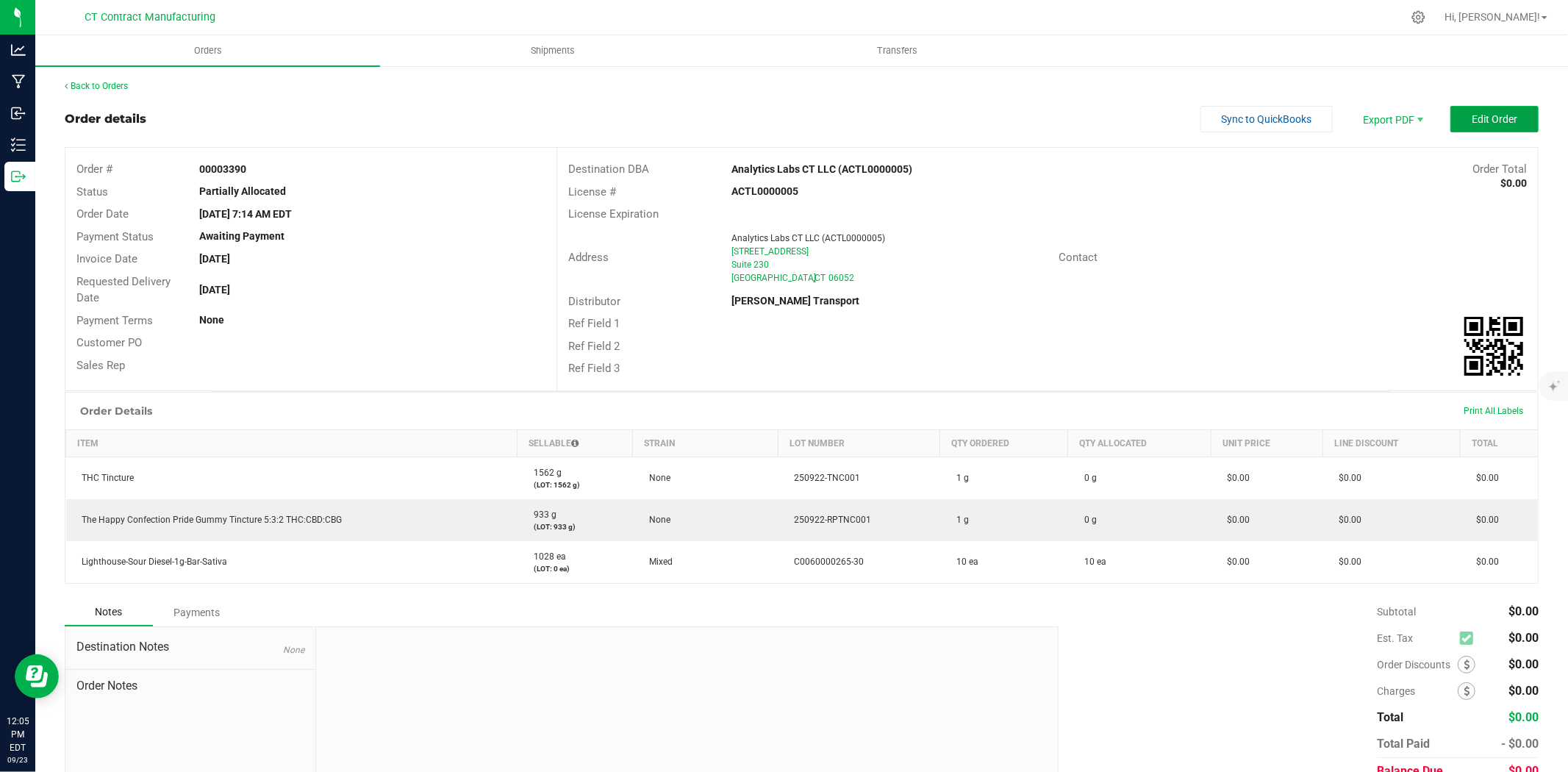
click at [1480, 126] on button "Edit Order" at bounding box center [1495, 119] width 88 height 27
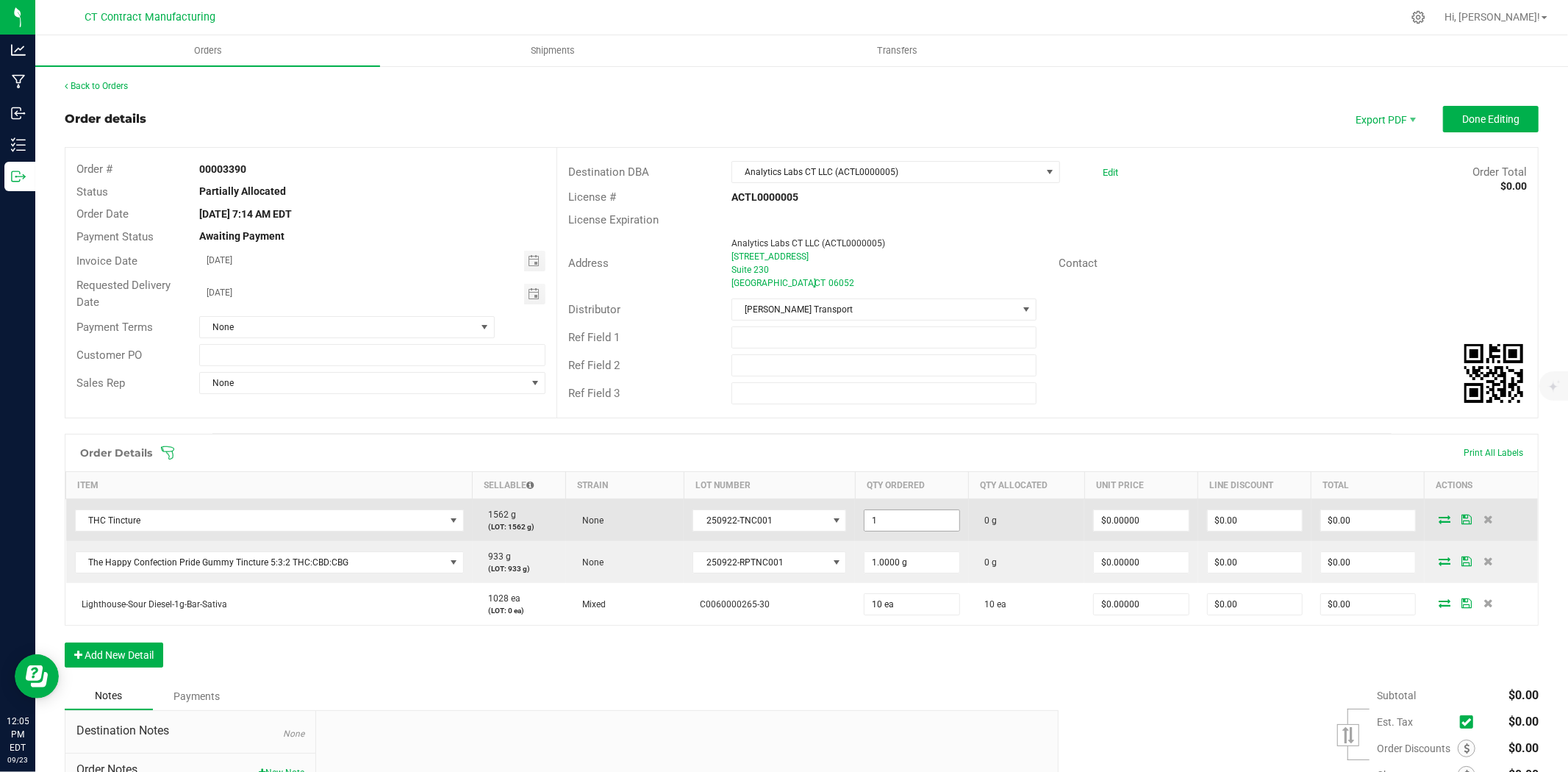
click at [917, 526] on input "1" at bounding box center [911, 520] width 94 height 20
type input "2.4000 g"
click at [1439, 516] on icon at bounding box center [1444, 519] width 11 height 9
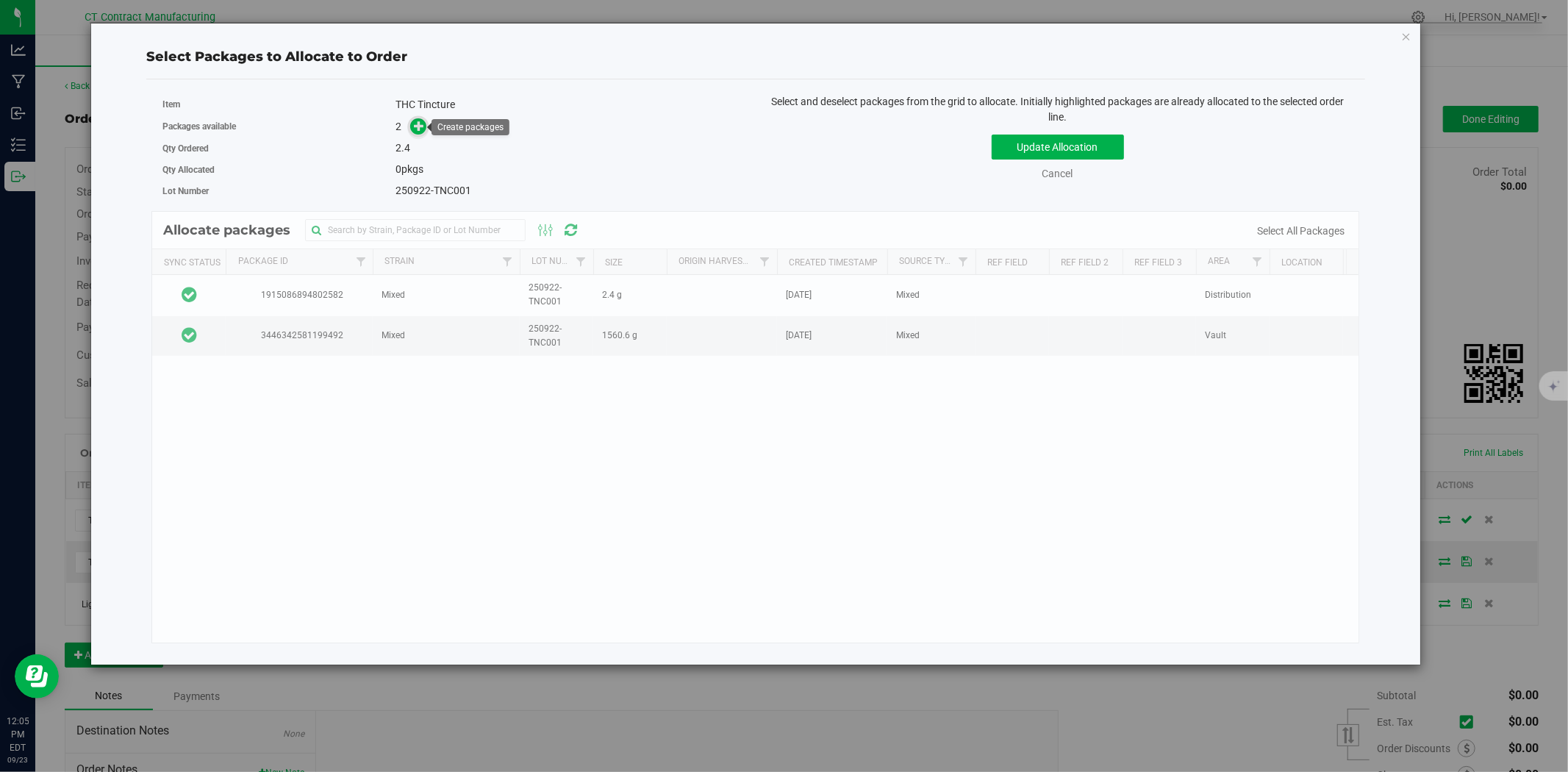
click at [419, 120] on icon at bounding box center [419, 126] width 11 height 11
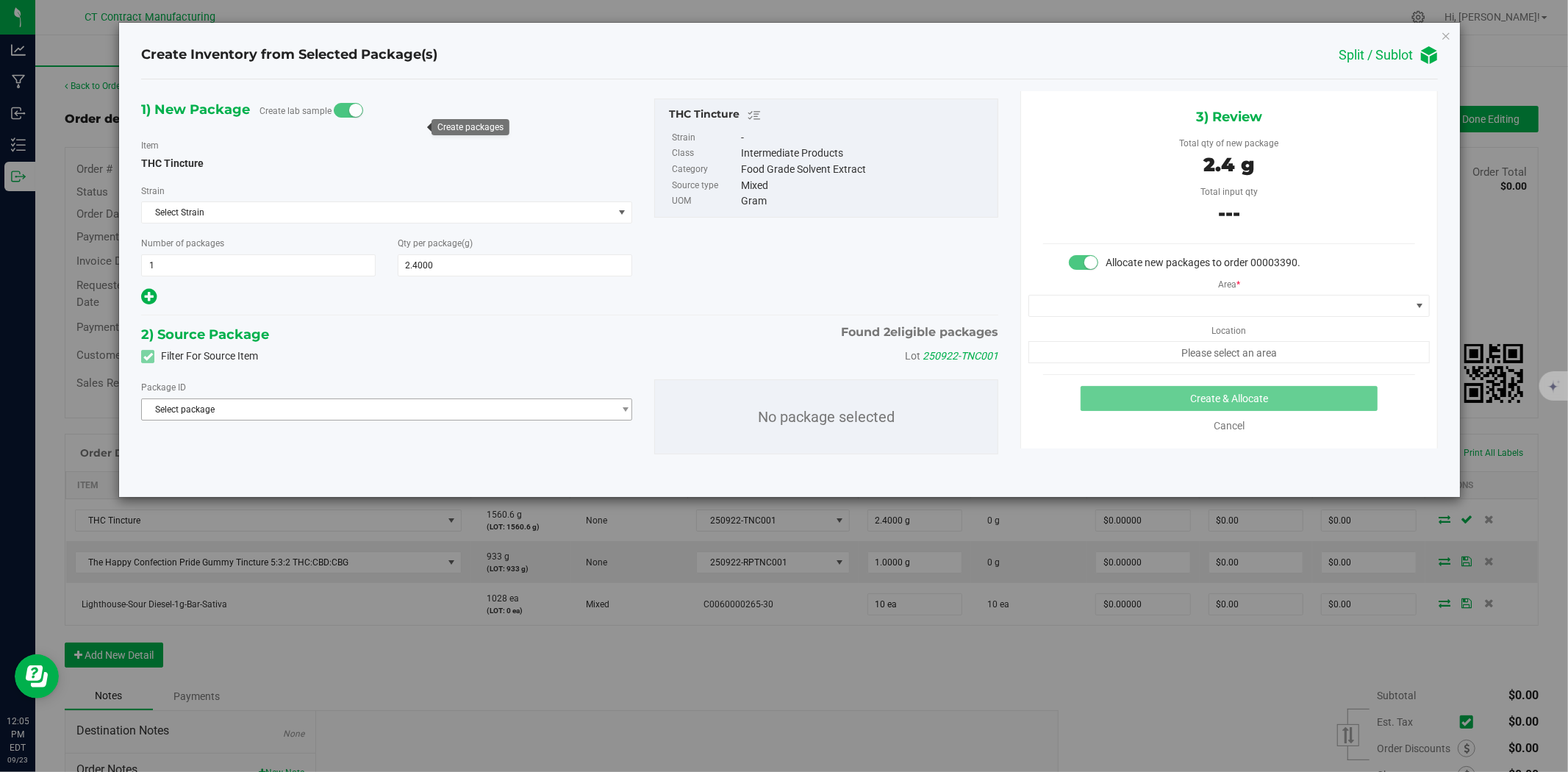
click at [417, 400] on span "Select package" at bounding box center [377, 409] width 471 height 20
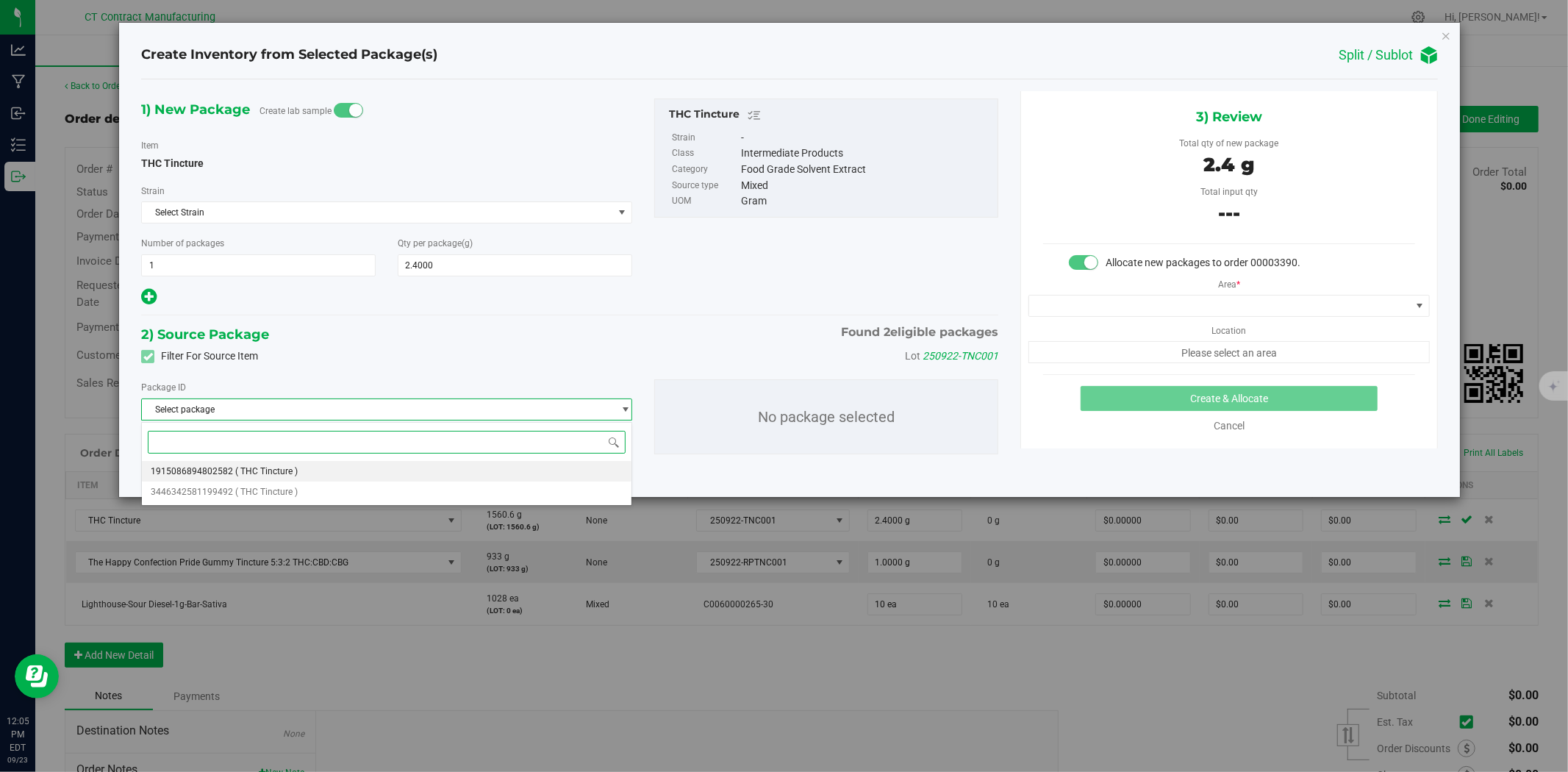
click at [381, 469] on li "1915086894802582 ( THC Tincture )" at bounding box center [387, 470] width 490 height 20
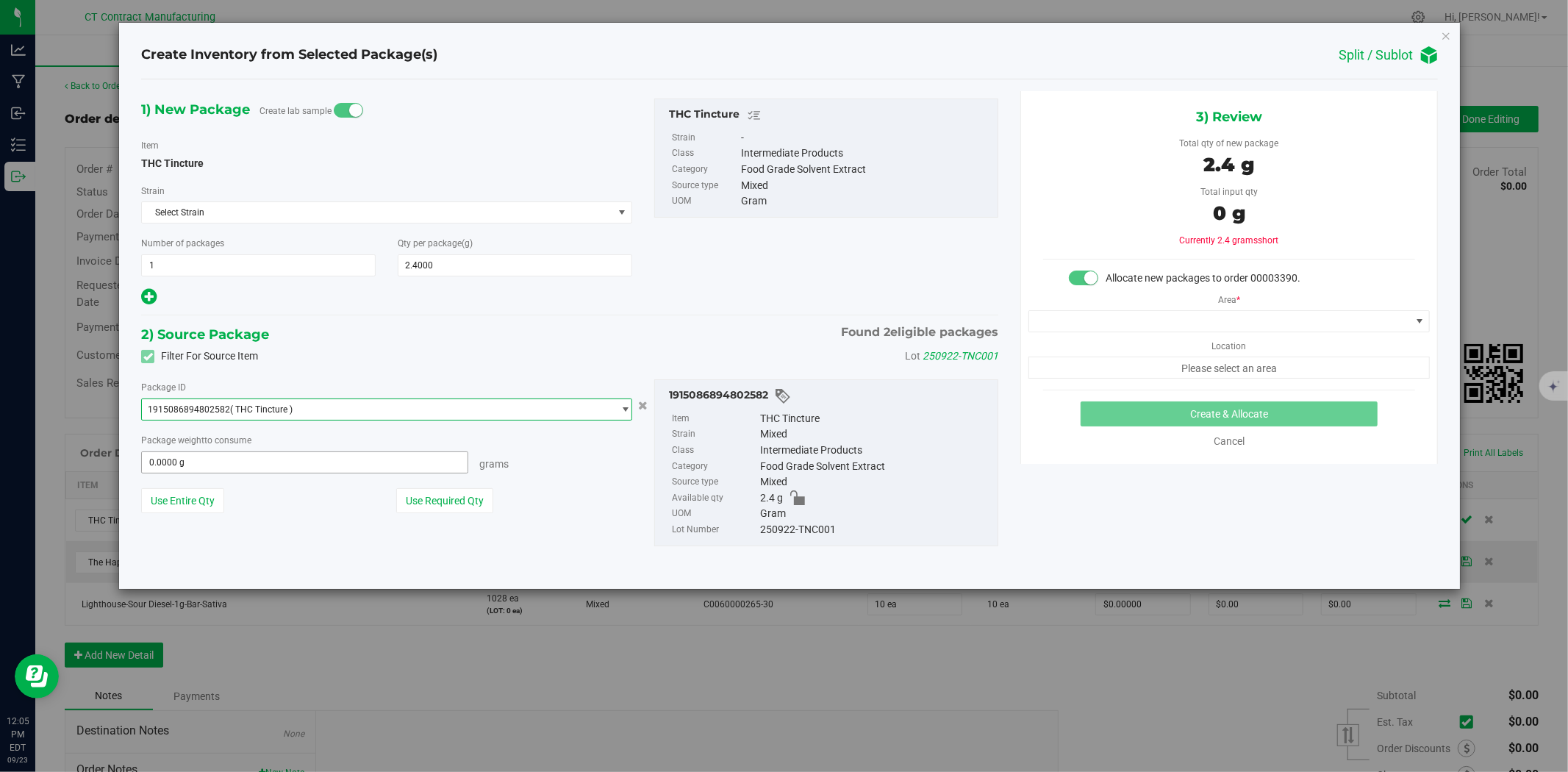
click at [384, 463] on span "0.0000 g 0" at bounding box center [305, 462] width 327 height 22
type input "2.4"
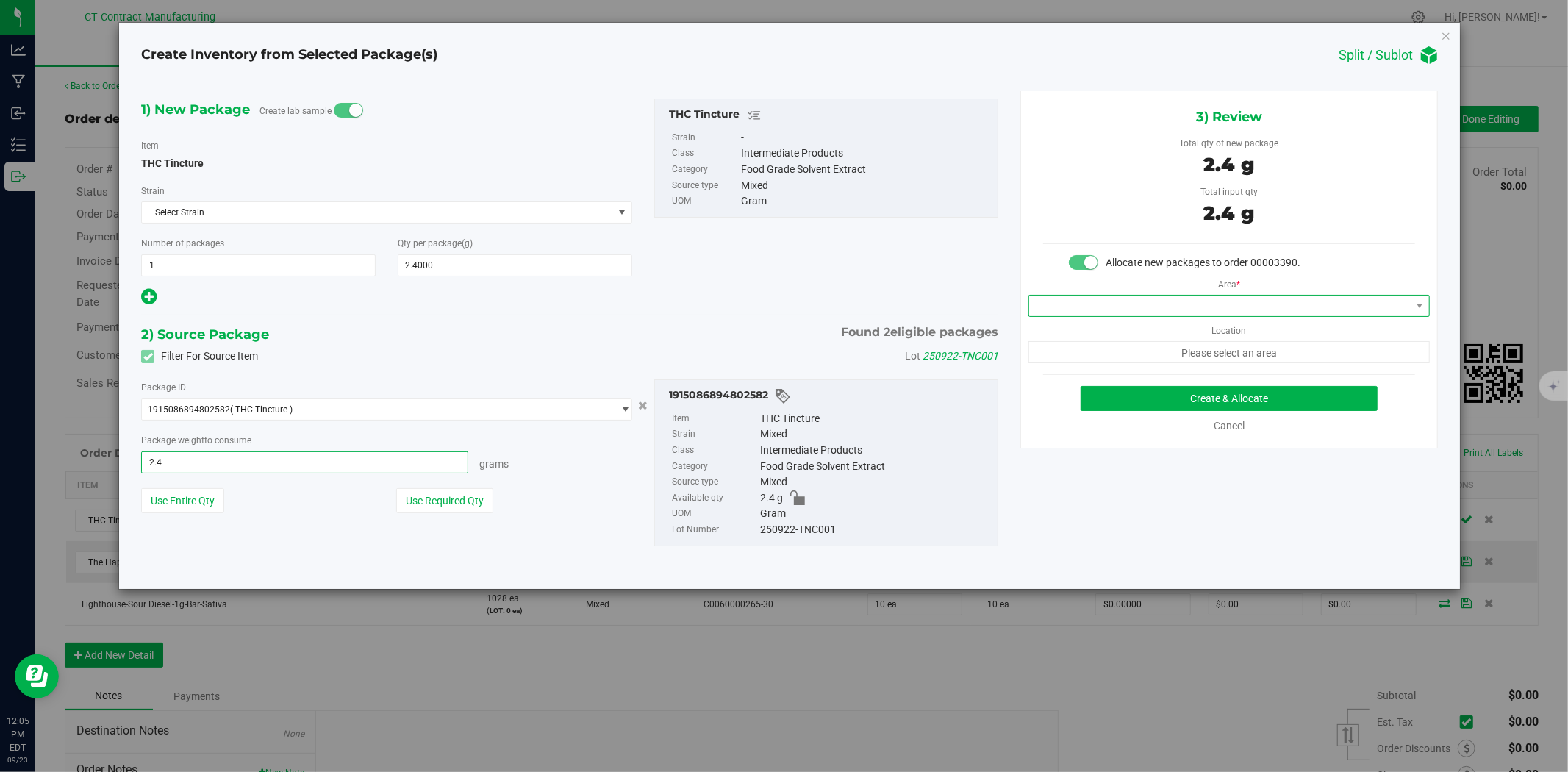
type input "2.4000 g"
click at [1137, 305] on span at bounding box center [1220, 305] width 382 height 20
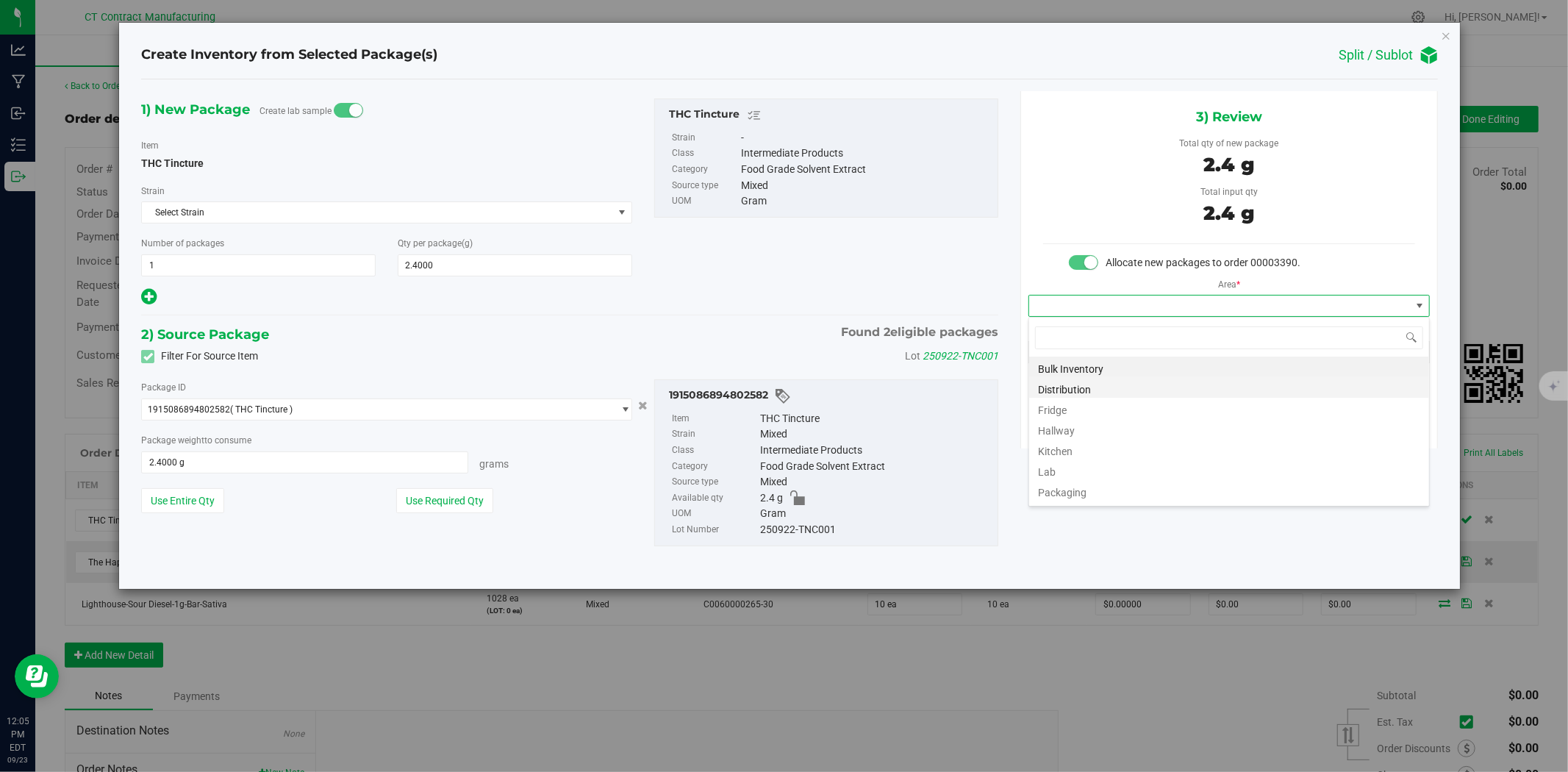
scroll to position [22, 400]
click at [1094, 386] on li "Distribution" at bounding box center [1229, 387] width 400 height 20
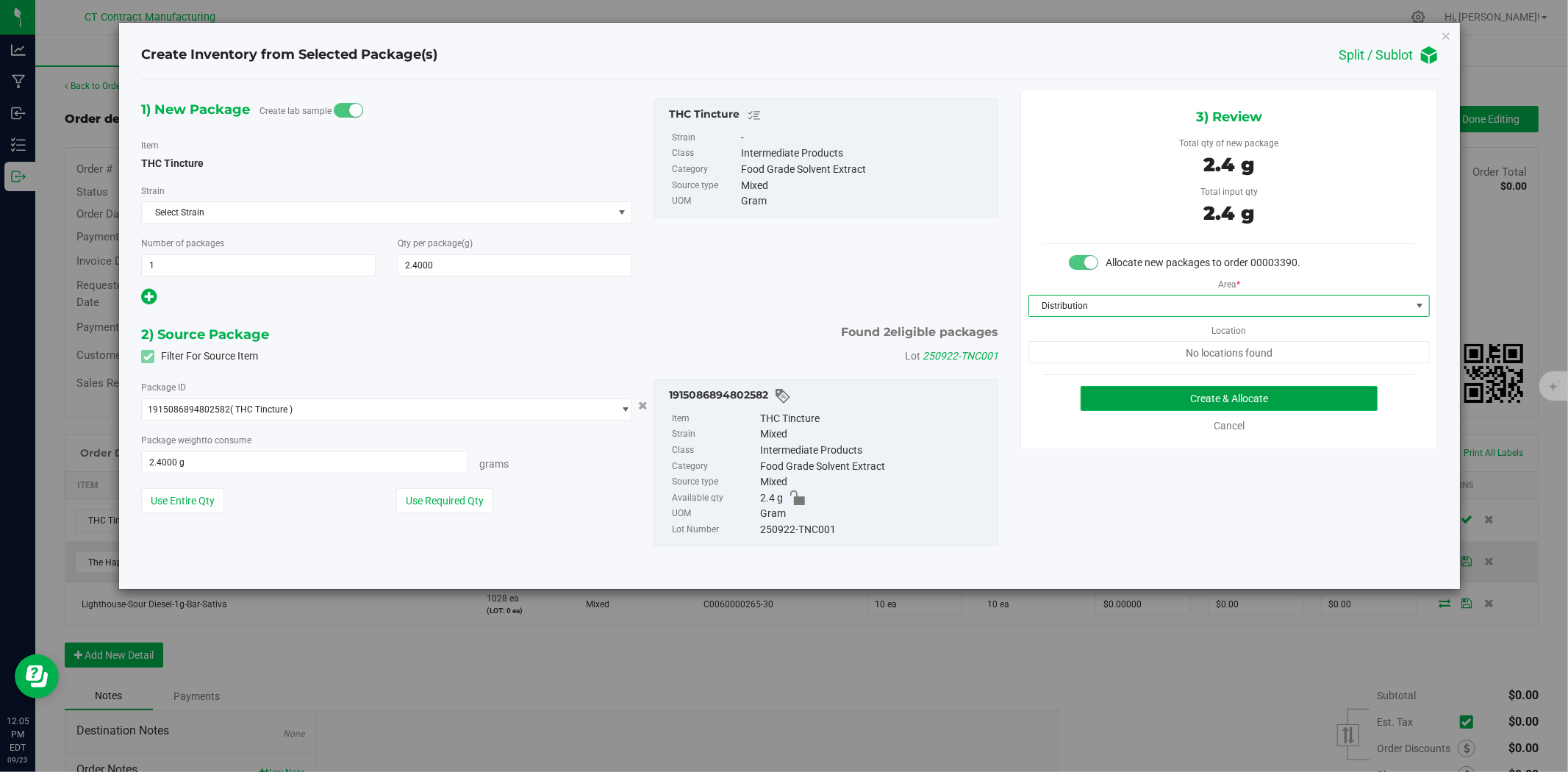
click at [1121, 393] on button "Create & Allocate" at bounding box center [1229, 399] width 298 height 25
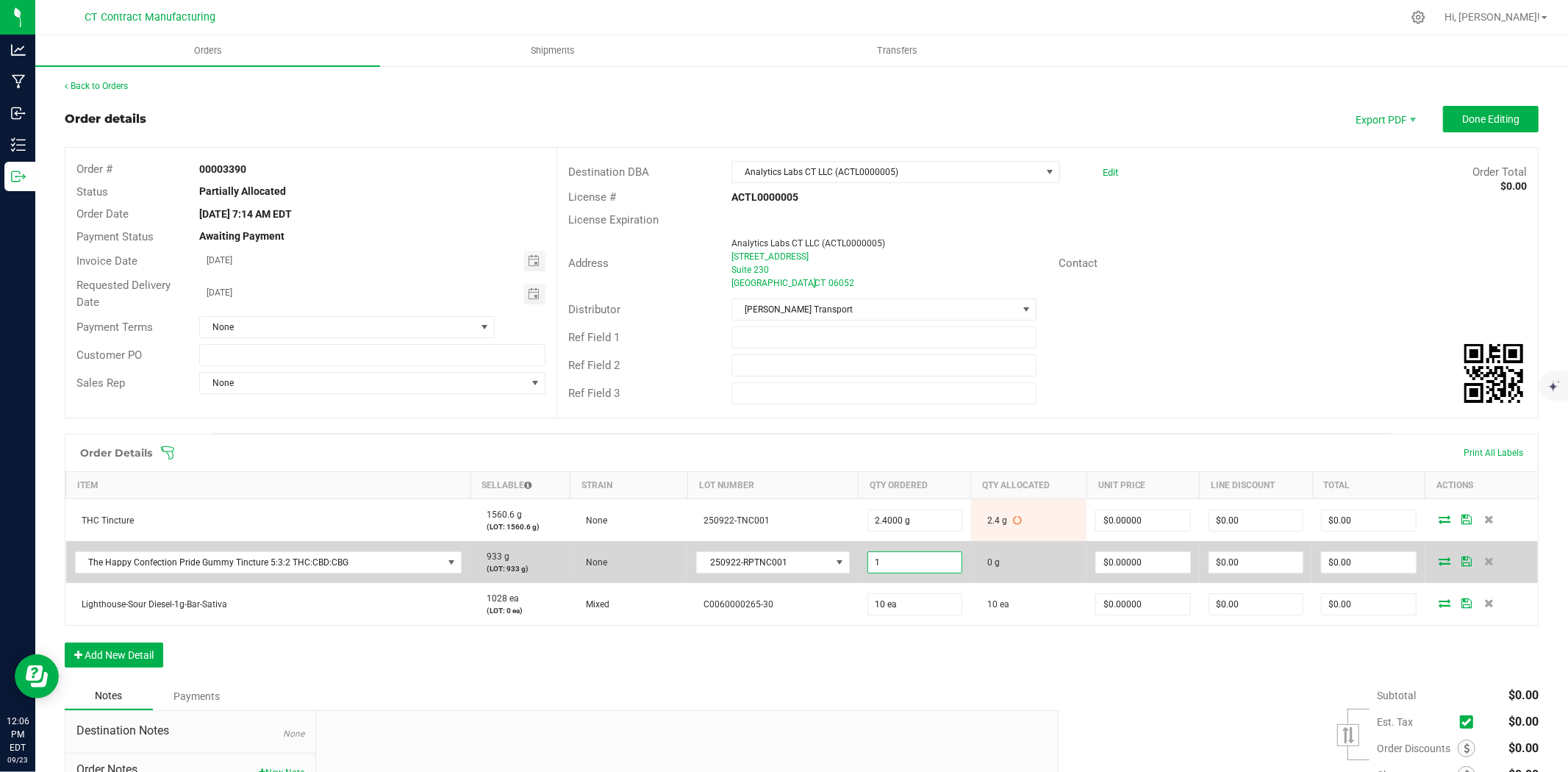
click at [910, 569] on input "1" at bounding box center [915, 562] width 94 height 20
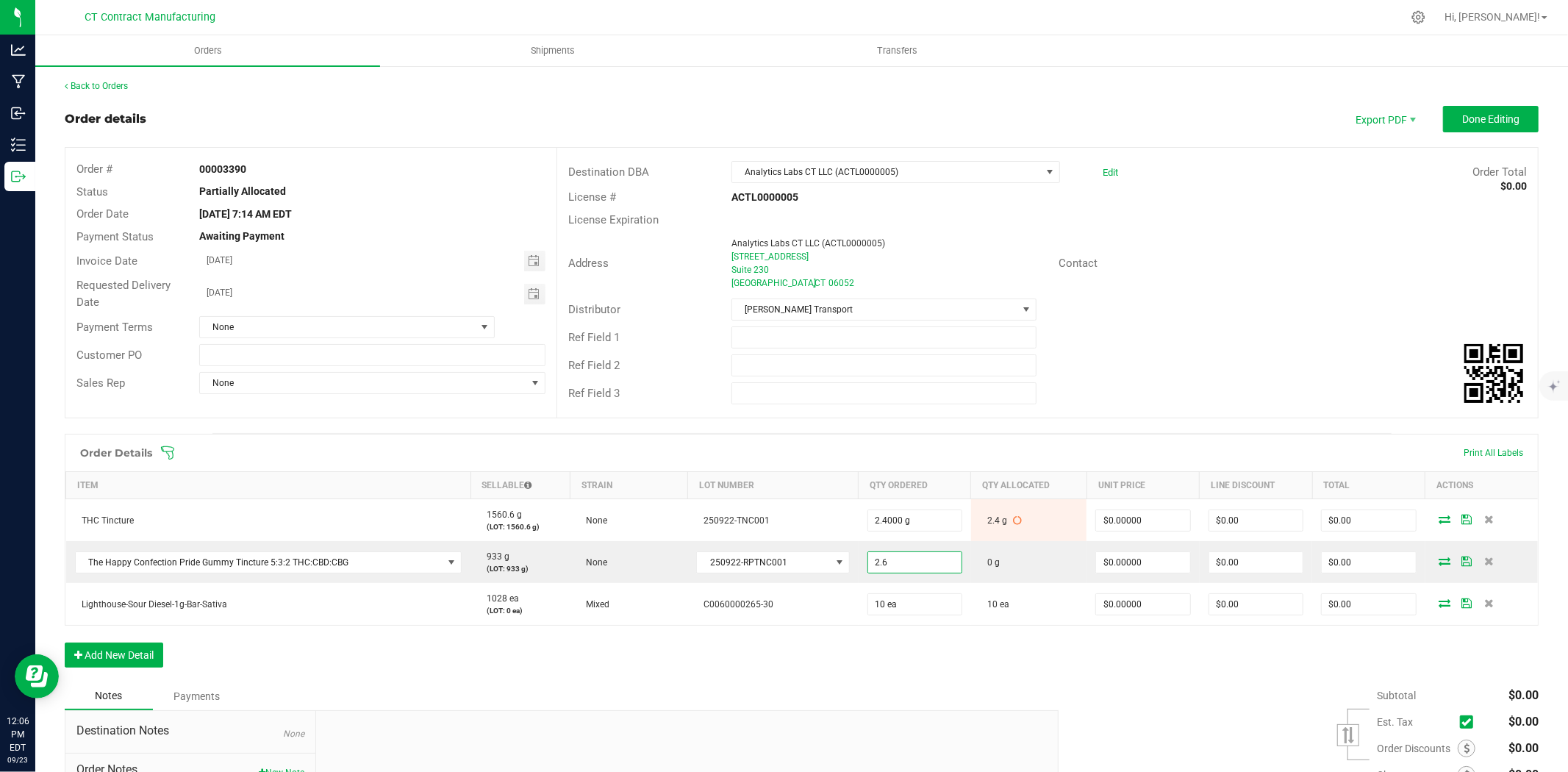
type input "2.6000 g"
click at [929, 649] on div "Order Details Print All Labels Item Sellable Strain Lot Number Qty Ordered Qty …" at bounding box center [801, 558] width 1473 height 248
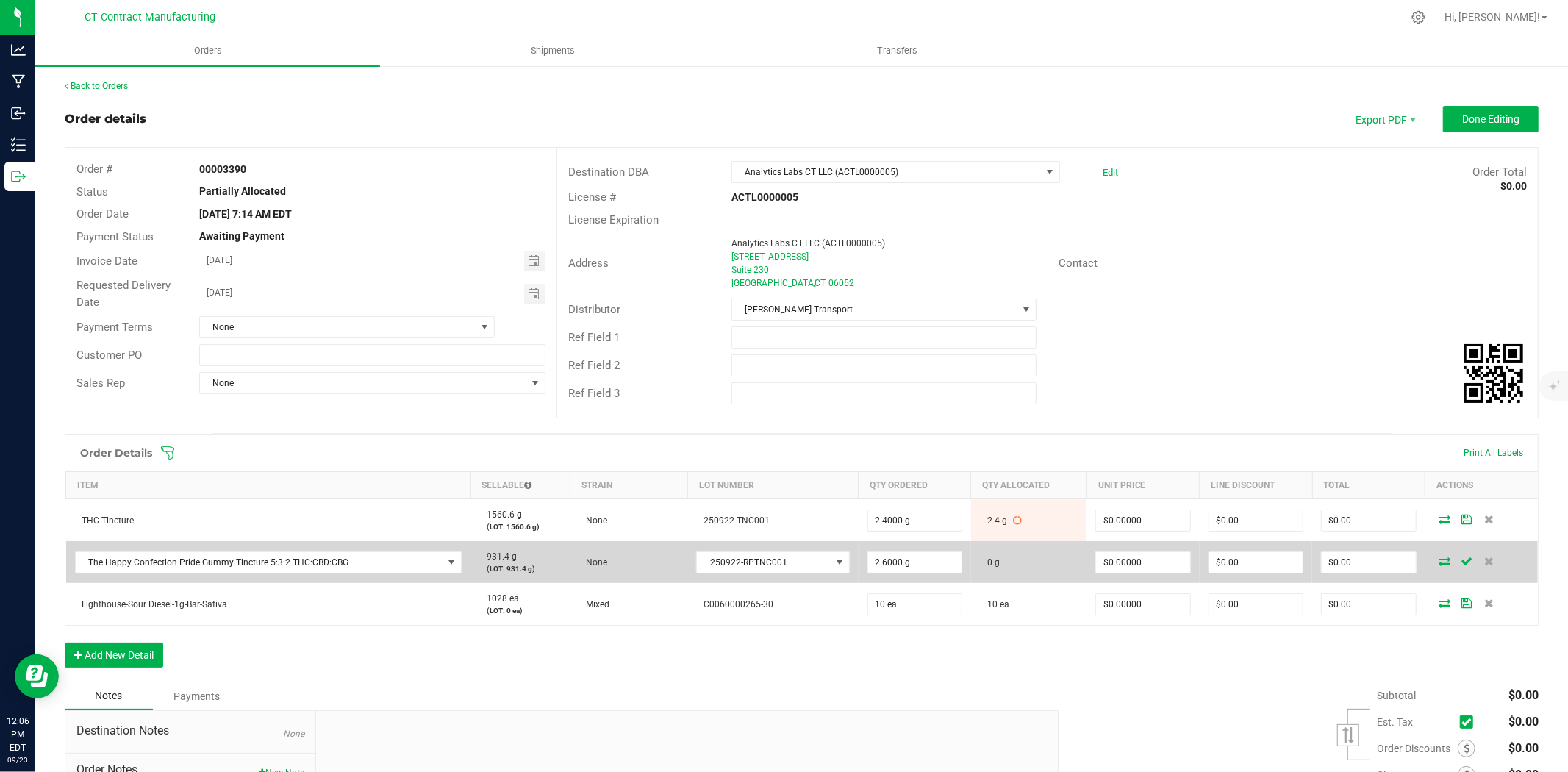
click at [1439, 562] on icon at bounding box center [1444, 562] width 11 height 9
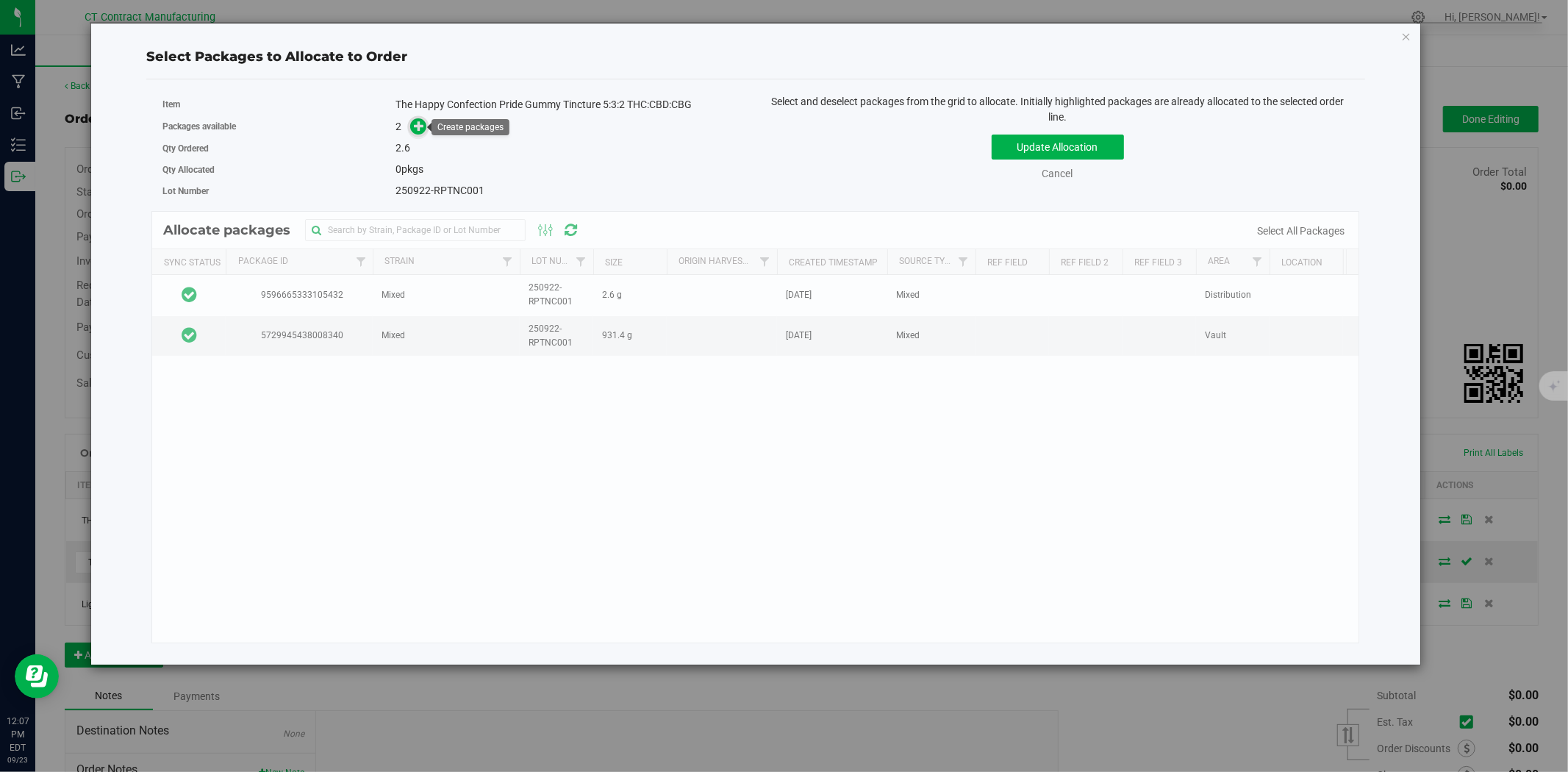
click at [413, 126] on span at bounding box center [418, 126] width 17 height 17
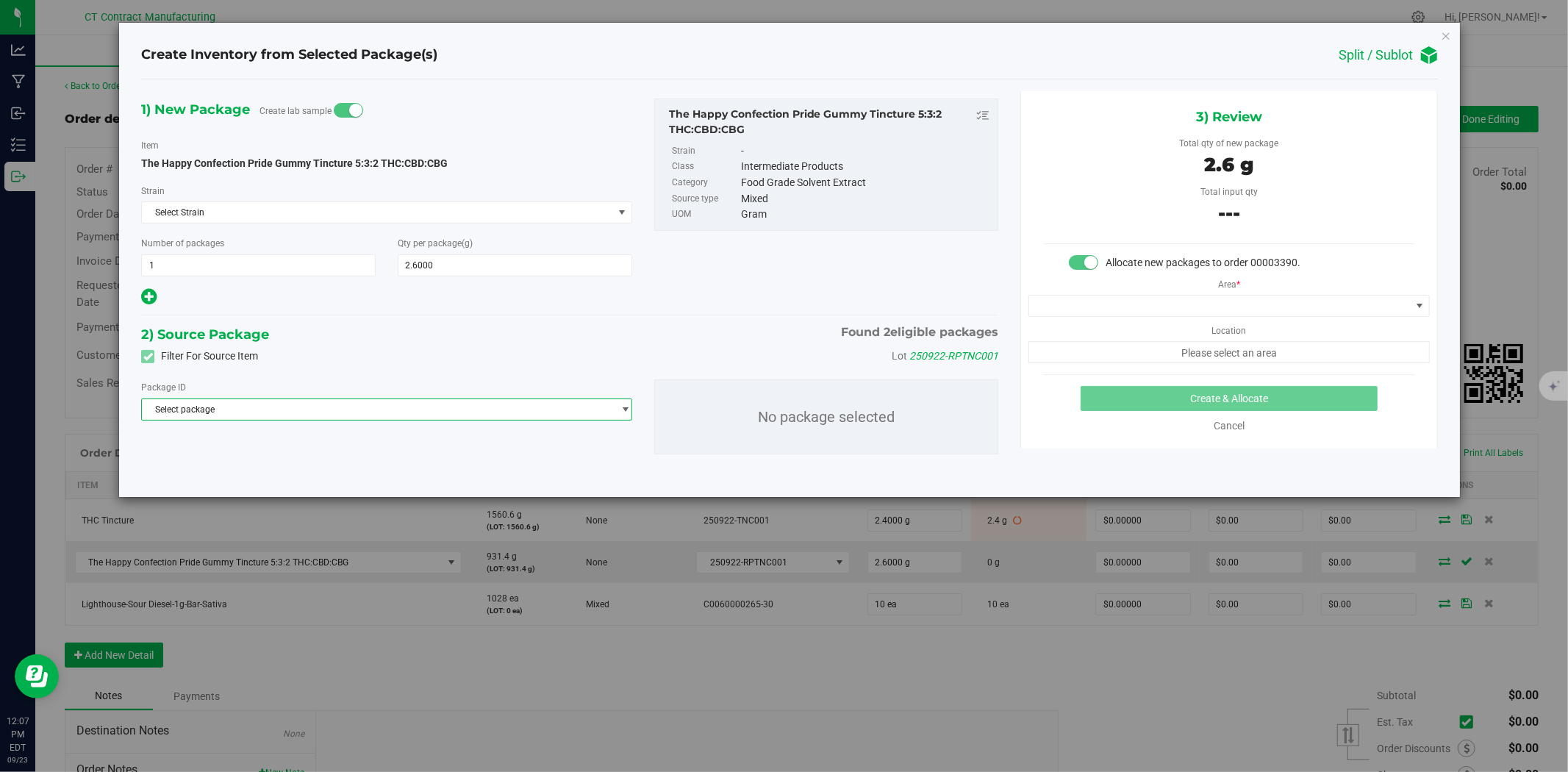
click at [457, 410] on span "Select package" at bounding box center [377, 409] width 471 height 20
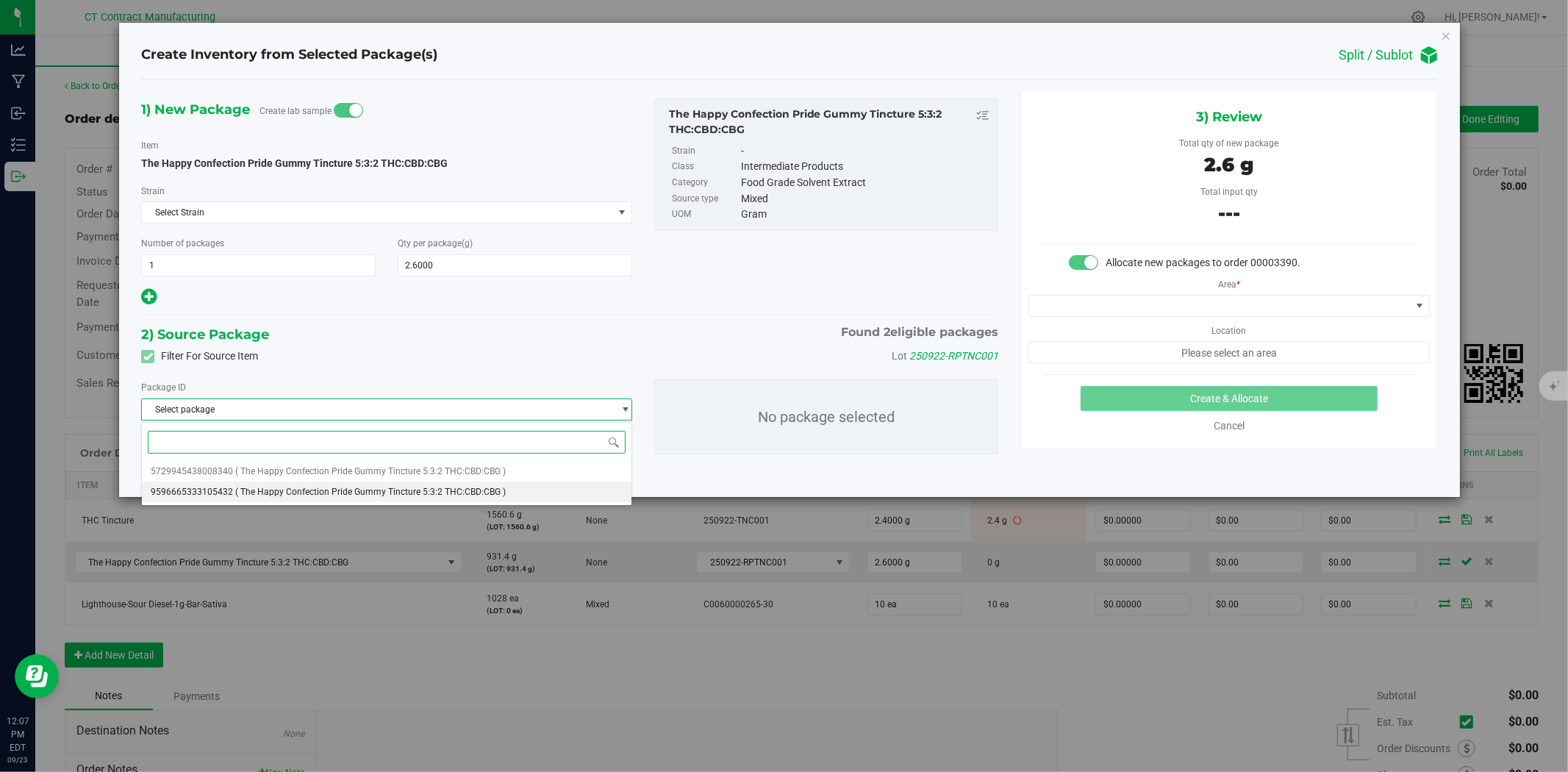
click at [371, 490] on span "( The Happy Confection Pride Gummy Tincture 5:3:2 THC:CBD:CBG )" at bounding box center [370, 493] width 270 height 11
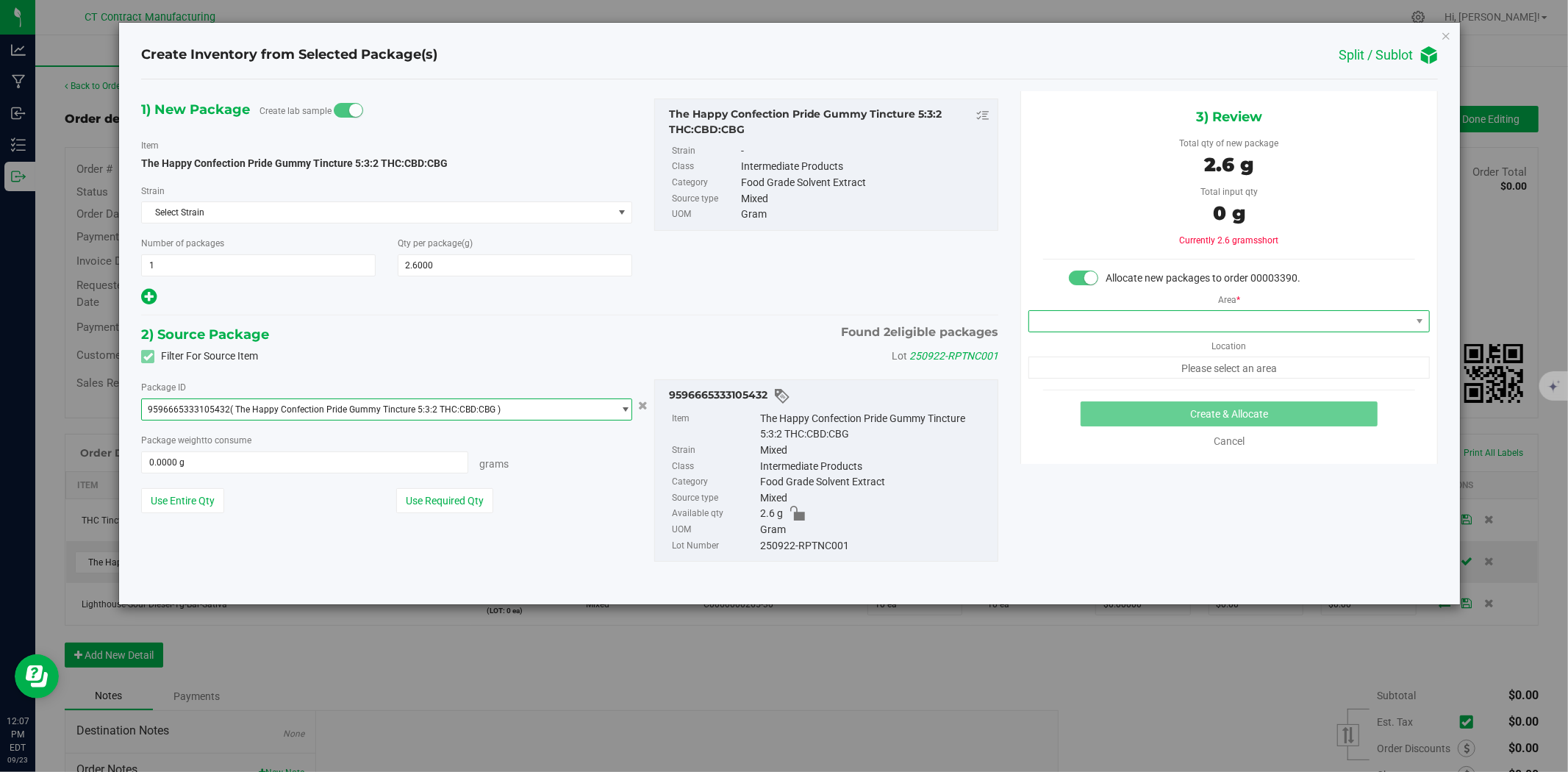
click at [1176, 312] on span at bounding box center [1220, 321] width 382 height 20
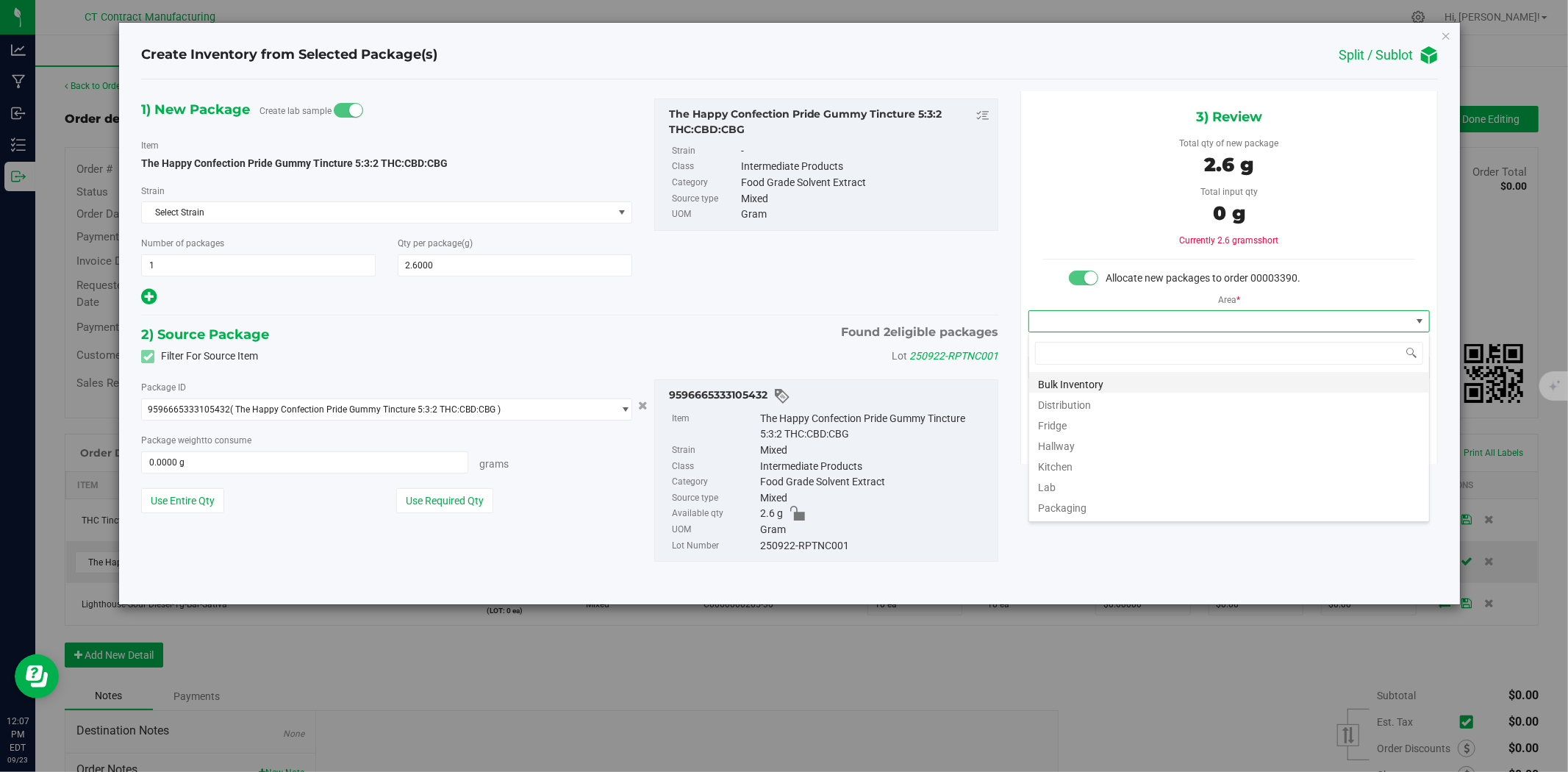
scroll to position [22, 400]
click at [1146, 403] on li "Distribution" at bounding box center [1229, 402] width 400 height 20
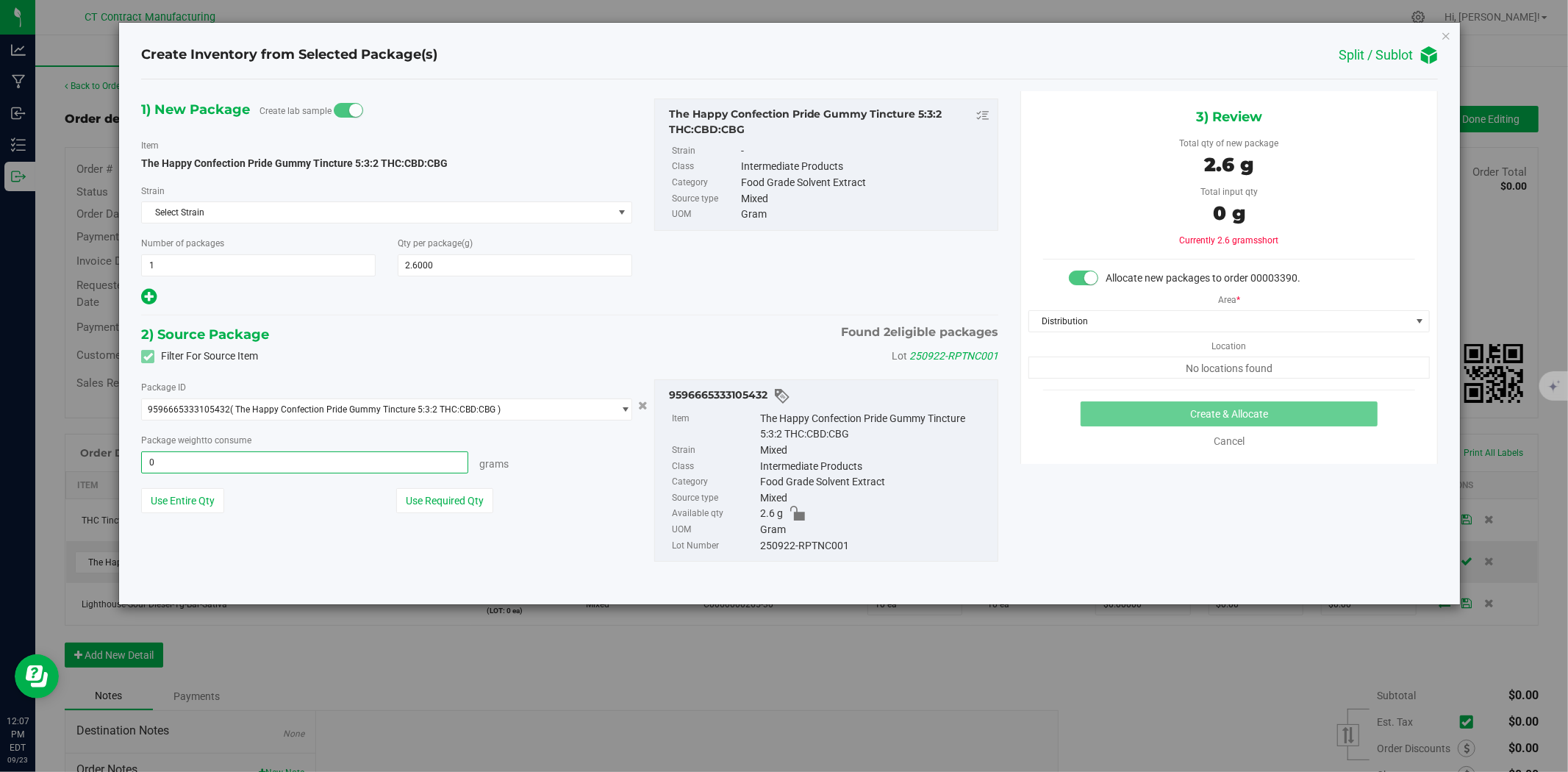
click at [362, 469] on span "0.0000 g 0" at bounding box center [305, 462] width 327 height 22
type input "2.6"
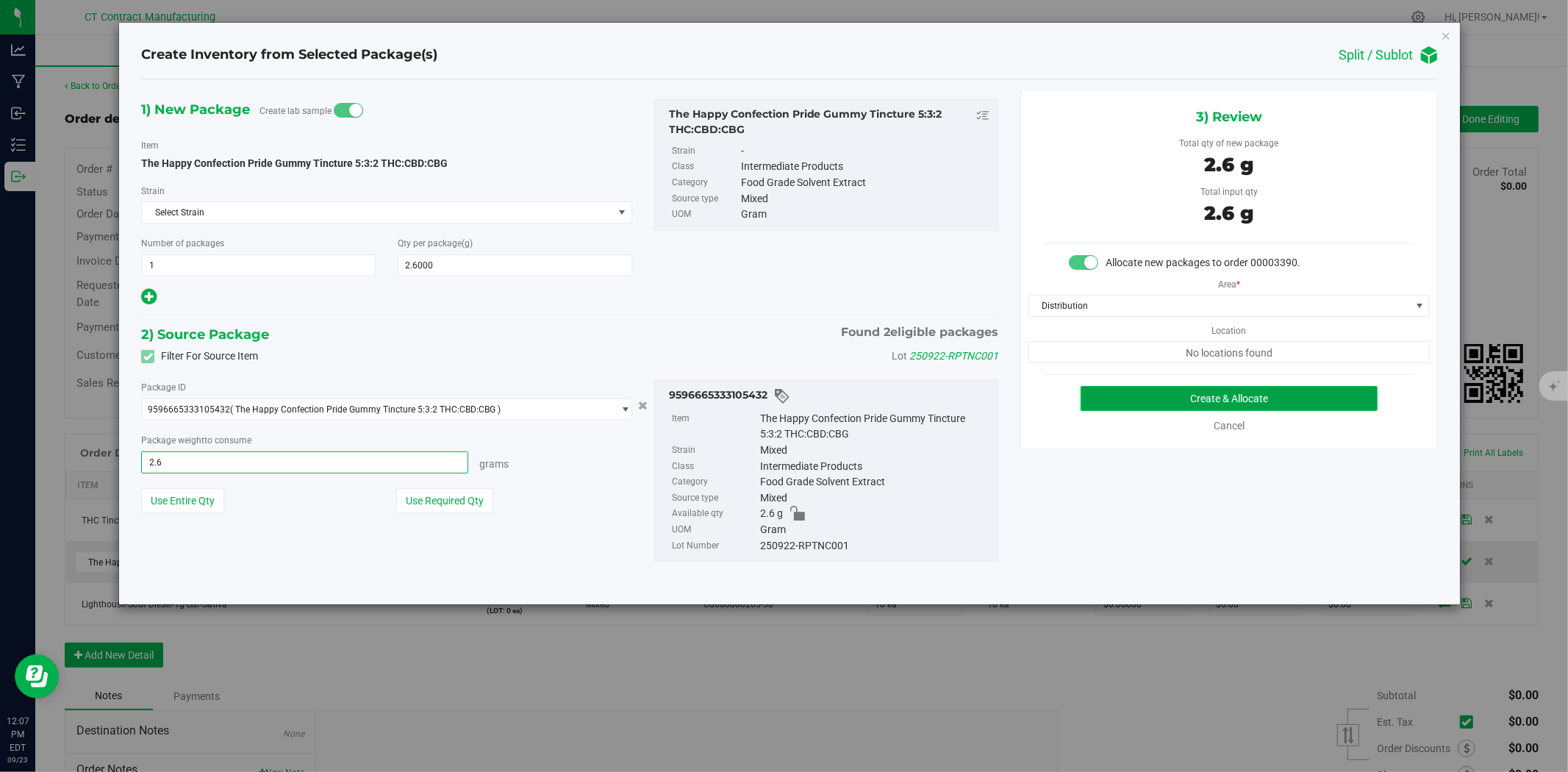
type input "2.6000 g"
click at [1151, 393] on button "Create & Allocate" at bounding box center [1229, 399] width 298 height 25
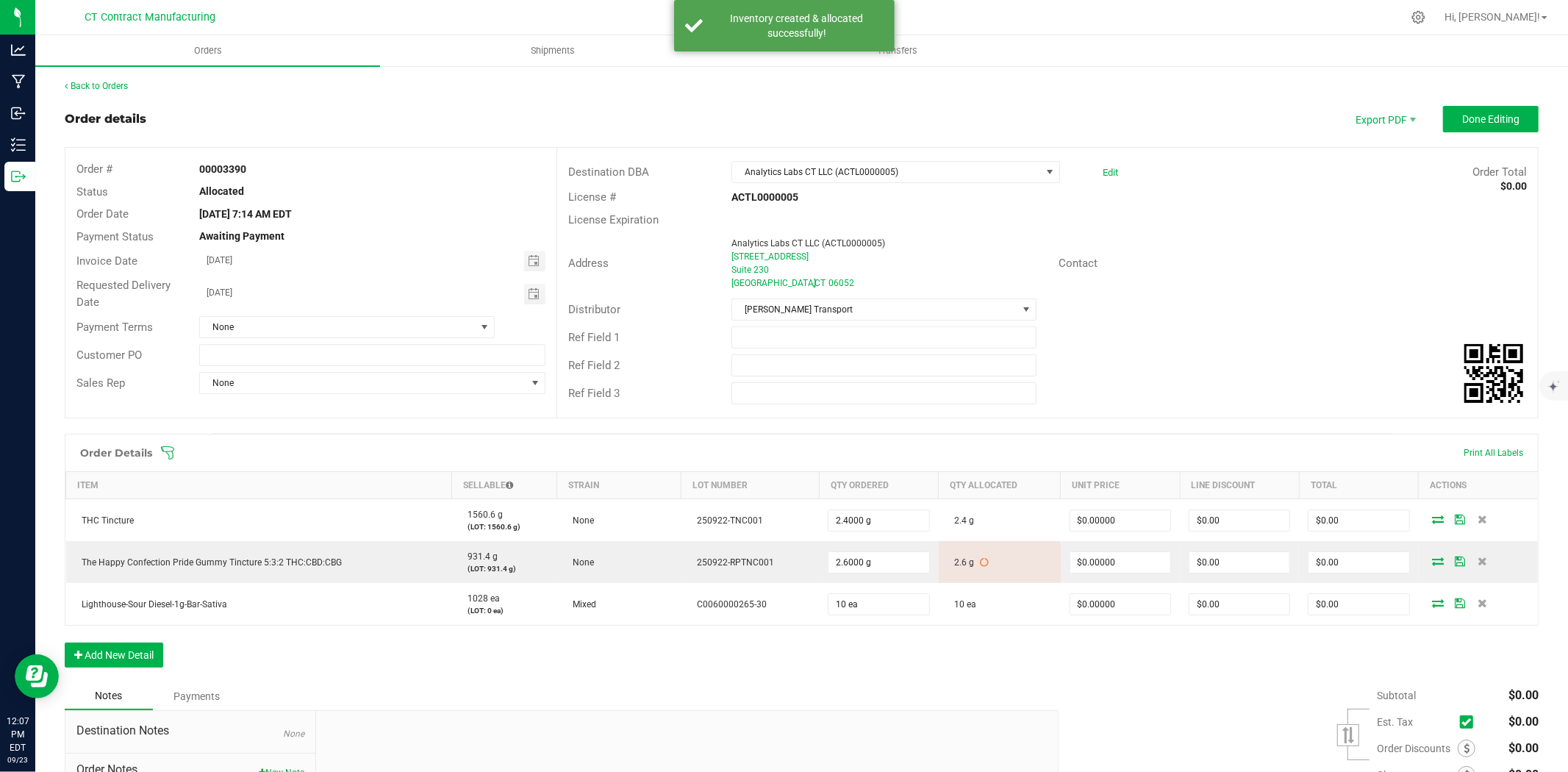
click at [1493, 103] on div "Back to Orders Order details Export PDF Done Editing Order # 00003390 Status Al…" at bounding box center [801, 494] width 1473 height 829
click at [1495, 120] on span "Done Editing" at bounding box center [1490, 118] width 57 height 11
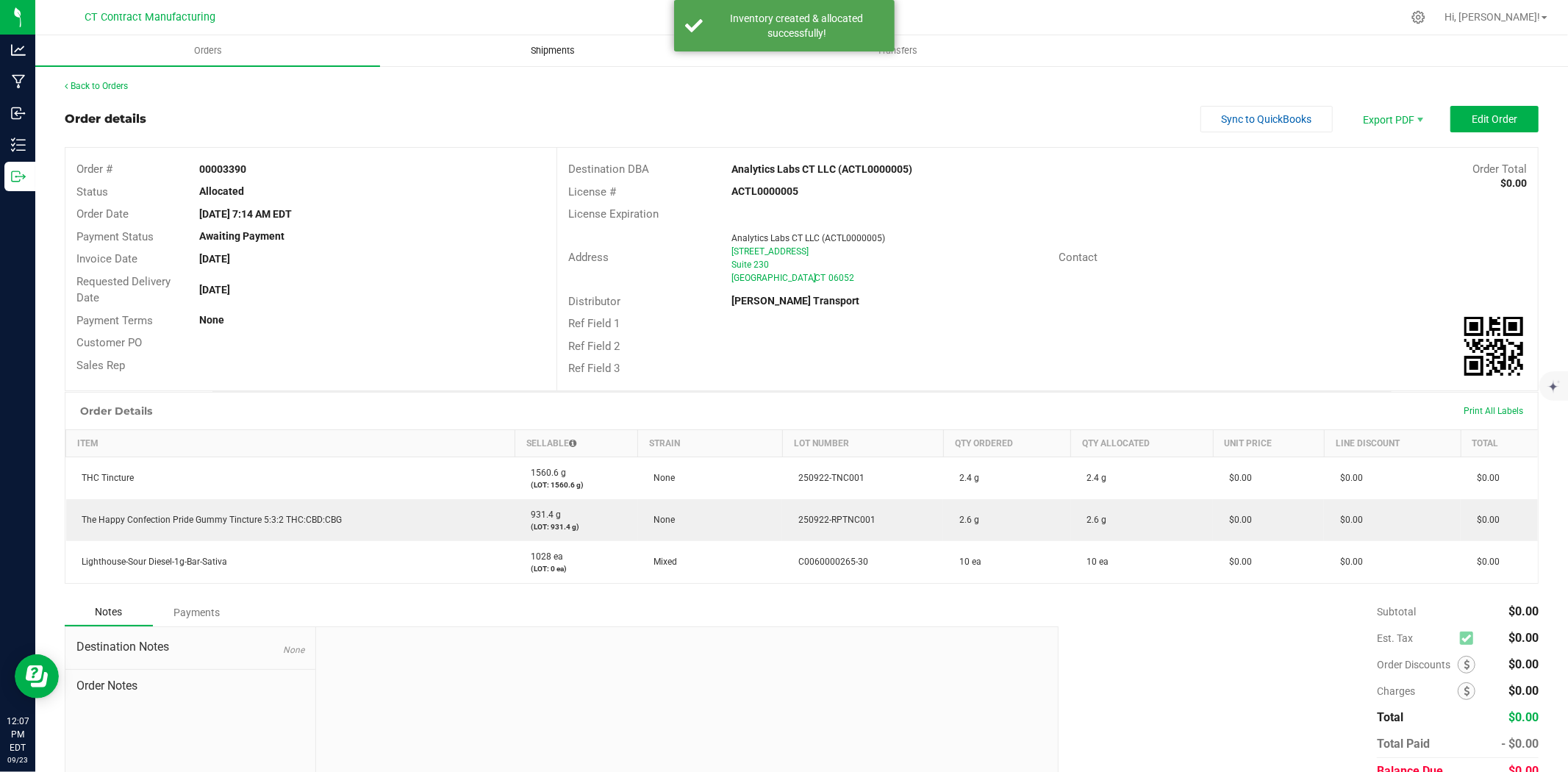
click at [571, 51] on span "Shipments" at bounding box center [552, 50] width 84 height 13
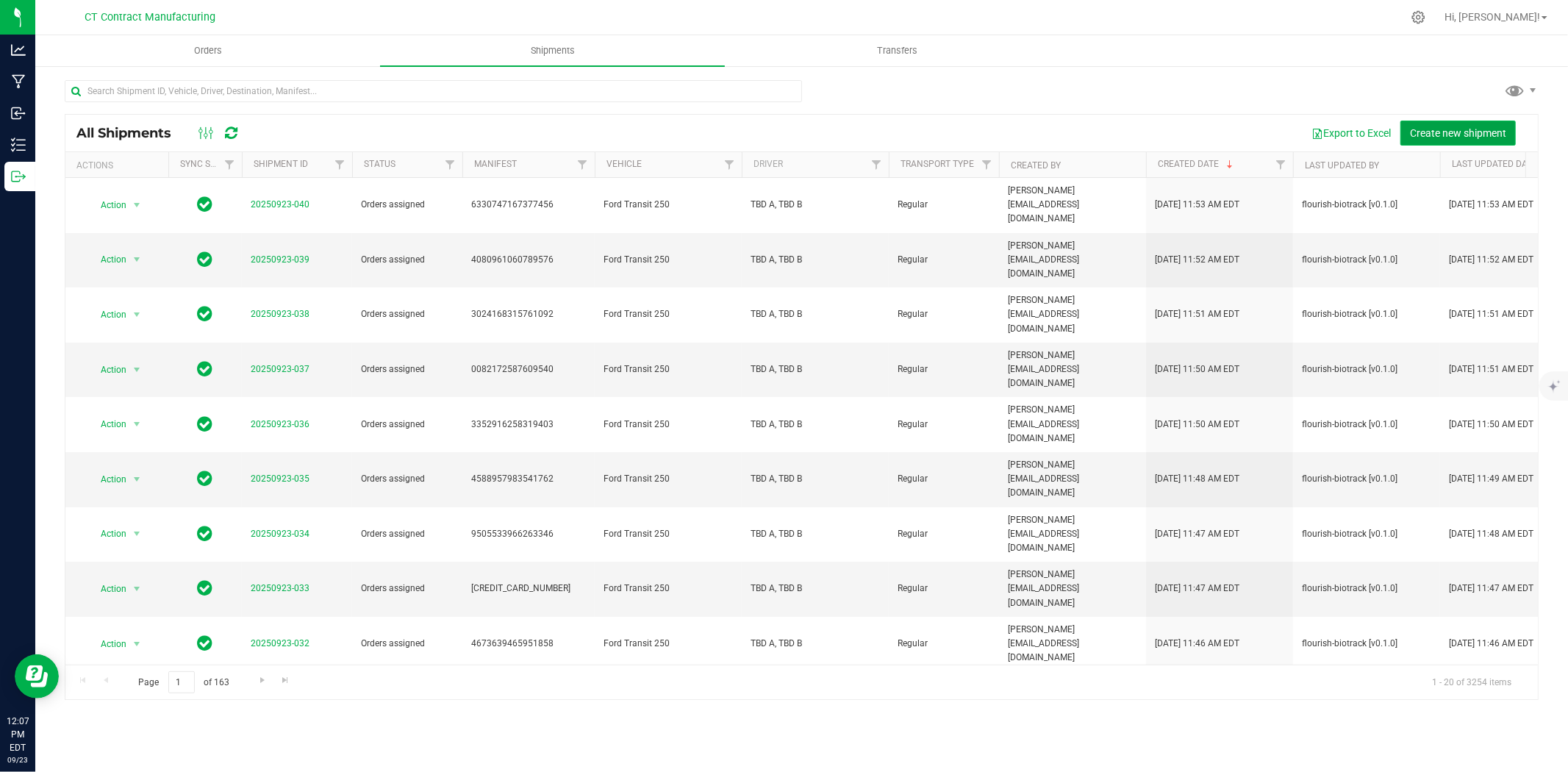
click at [1460, 133] on span "Create new shipment" at bounding box center [1458, 133] width 96 height 11
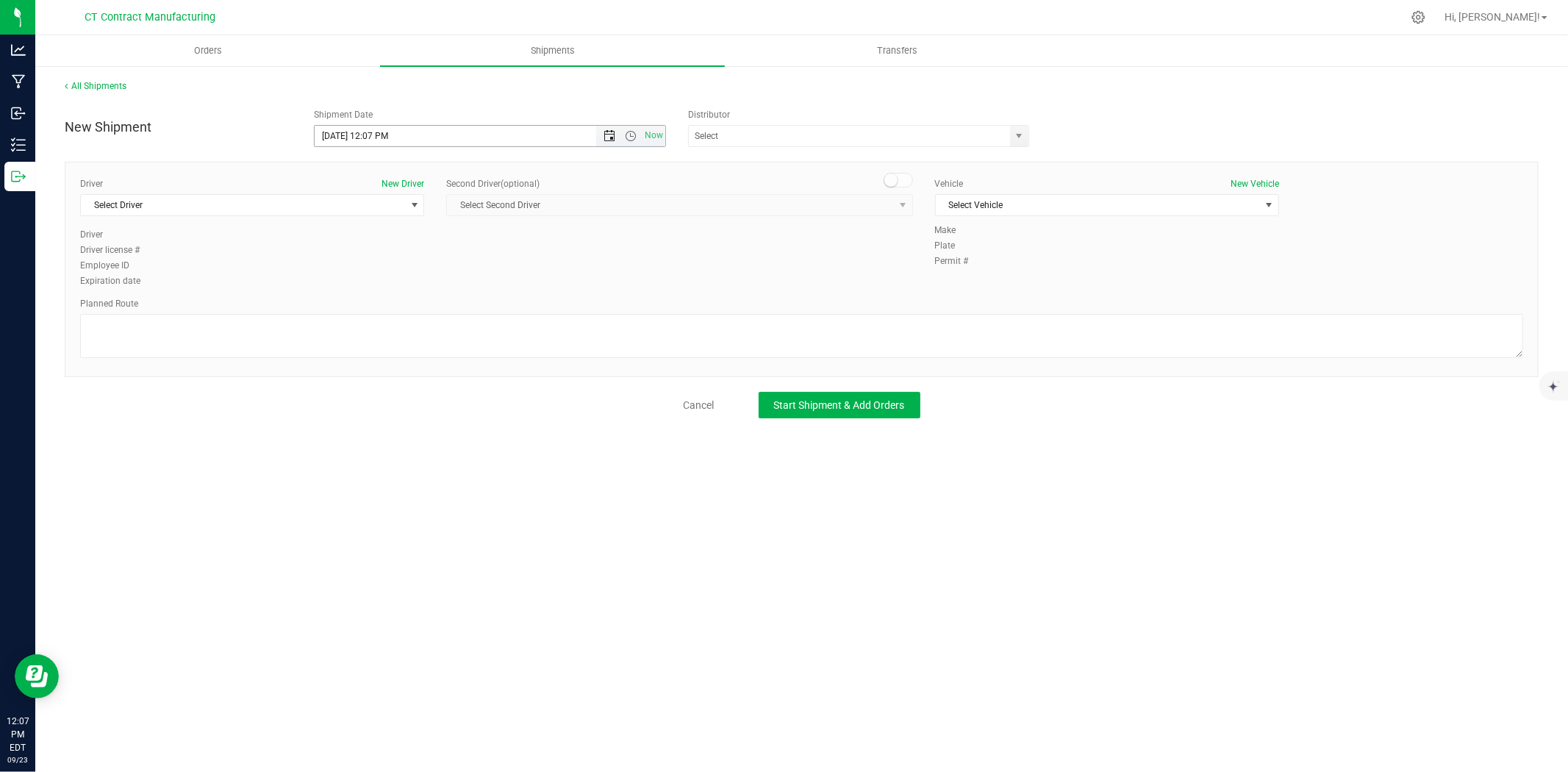
click at [613, 130] on span "Open the date view" at bounding box center [609, 135] width 11 height 11
click at [395, 278] on link "24" at bounding box center [392, 286] width 21 height 23
click at [630, 138] on span "Open the time view" at bounding box center [630, 135] width 11 height 11
click at [494, 171] on li "5:30 PM" at bounding box center [489, 169] width 349 height 19
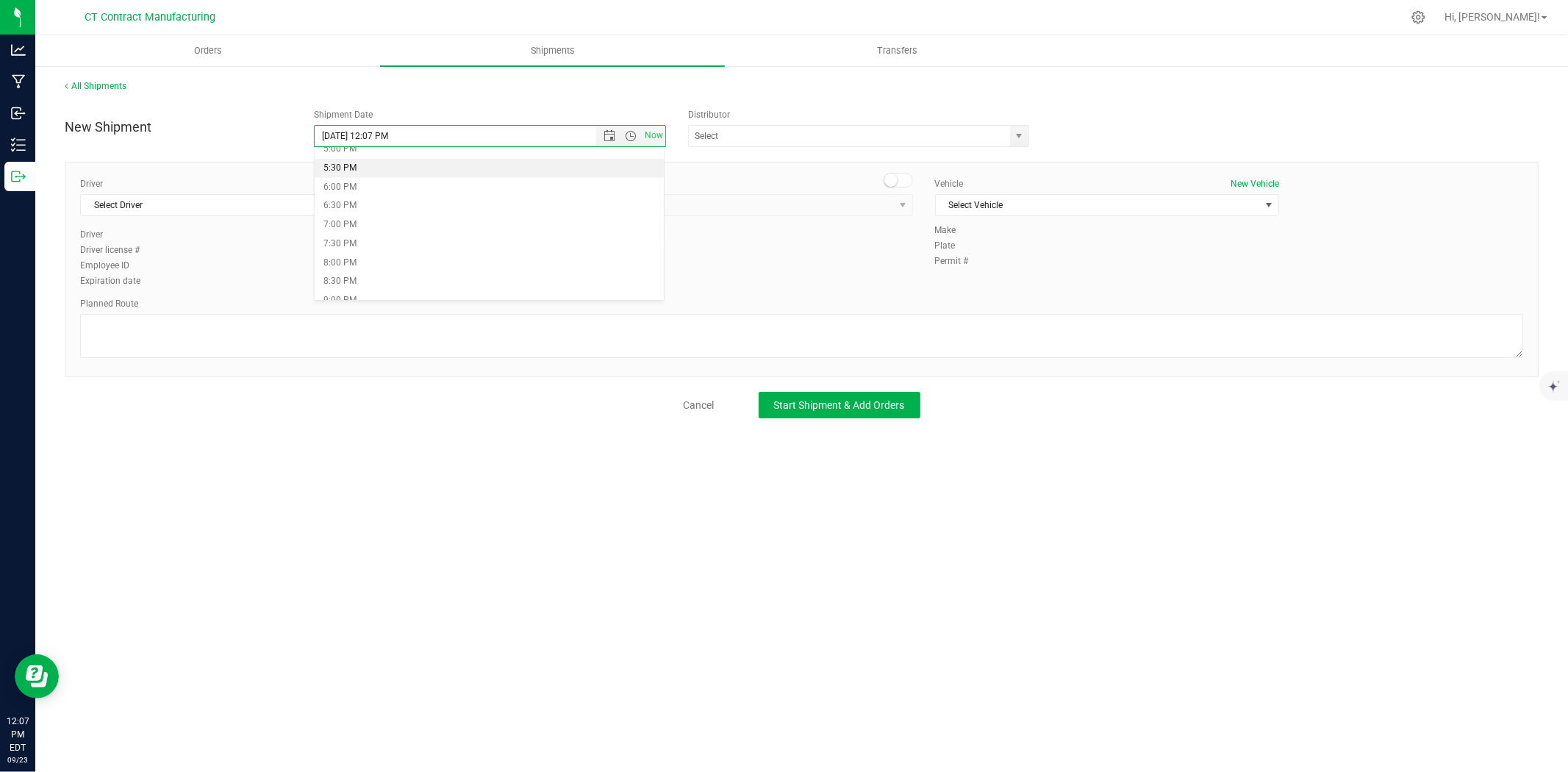
type input "9/24/2025 5:30 PM"
click at [409, 210] on span "select" at bounding box center [414, 204] width 11 height 11
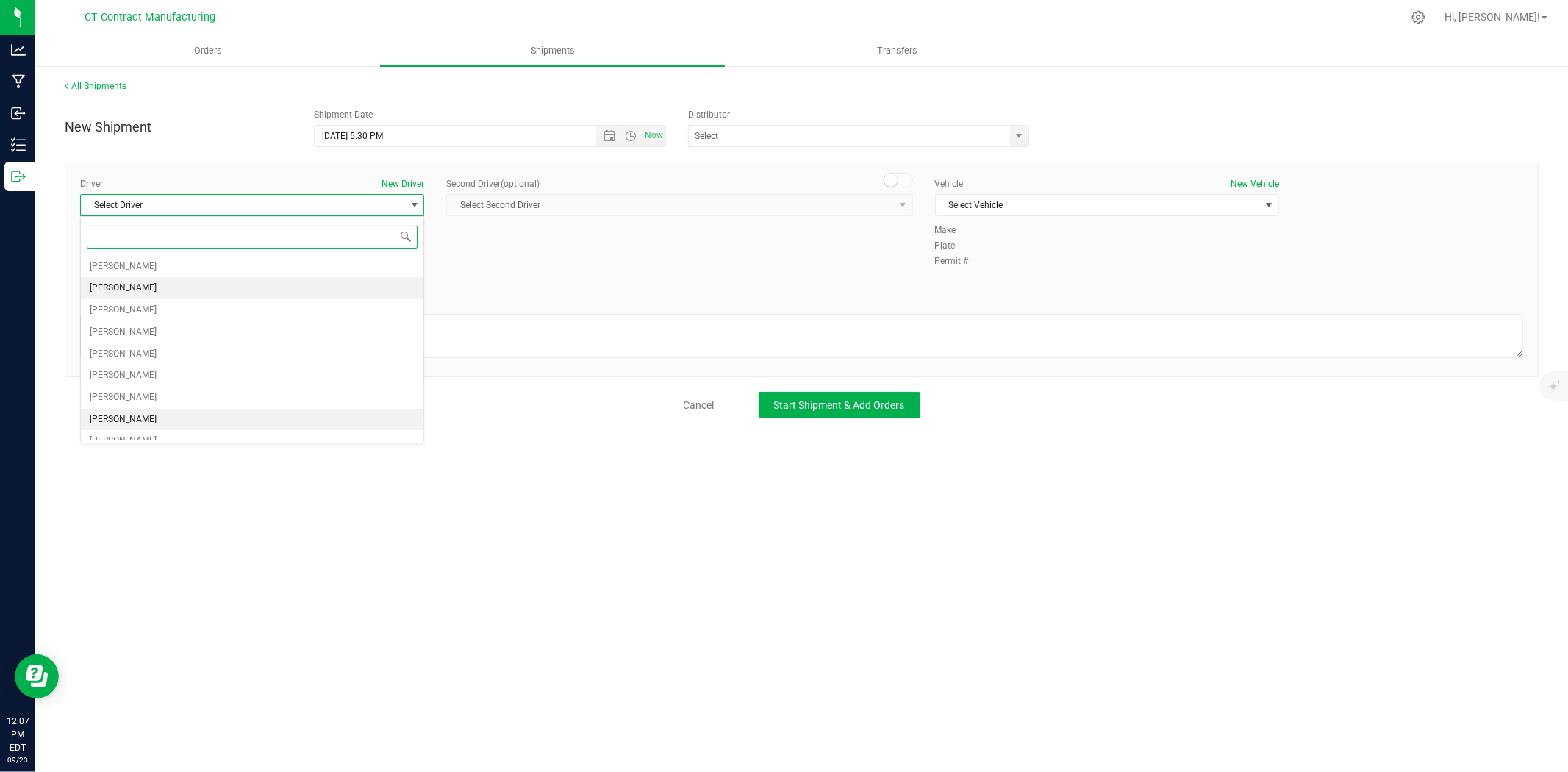
scroll to position [299, 0]
click at [233, 378] on li "Ben Smith" at bounding box center [252, 385] width 343 height 22
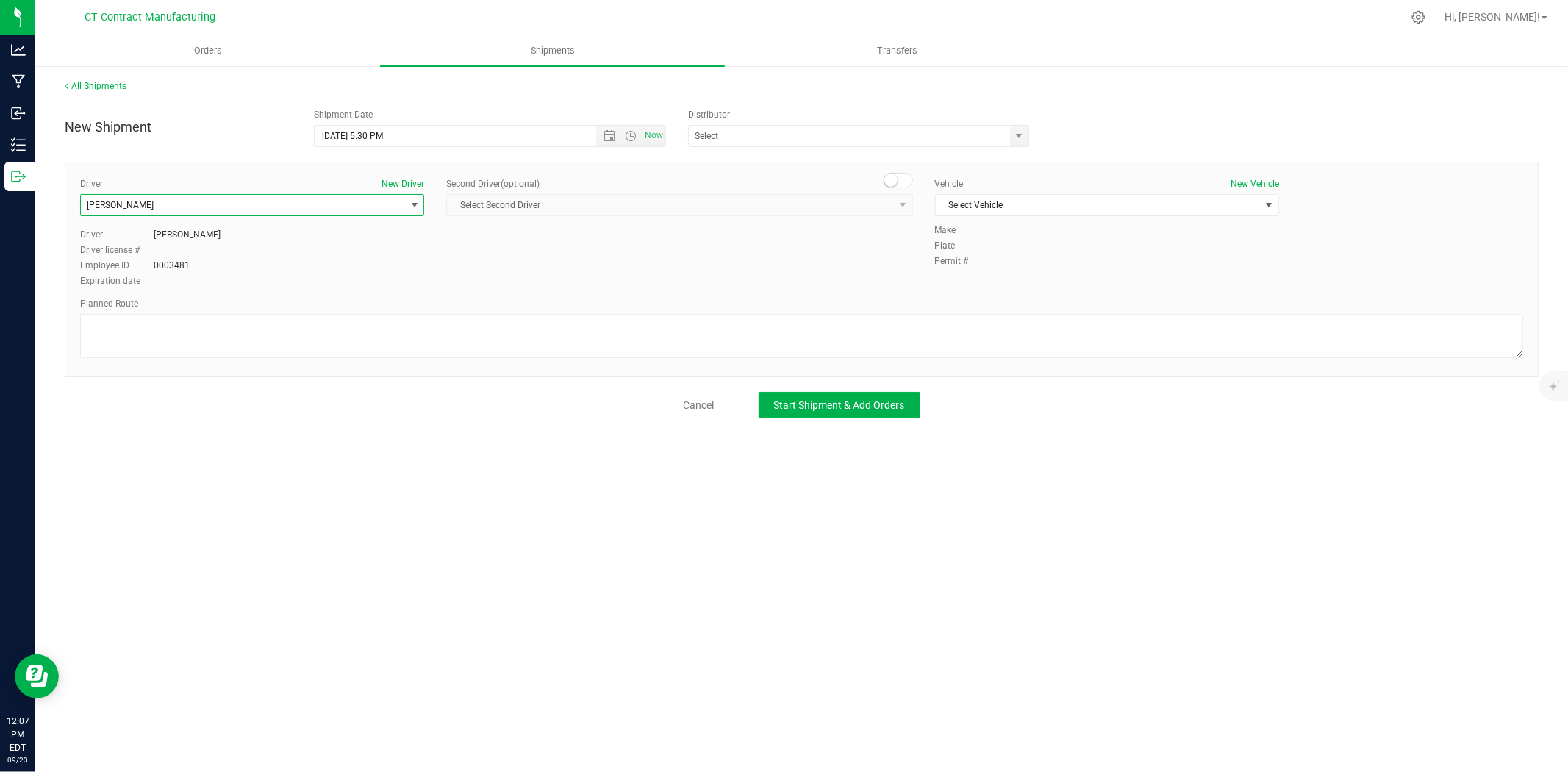
click at [899, 174] on span at bounding box center [898, 180] width 29 height 15
click at [897, 195] on span "select" at bounding box center [902, 204] width 19 height 20
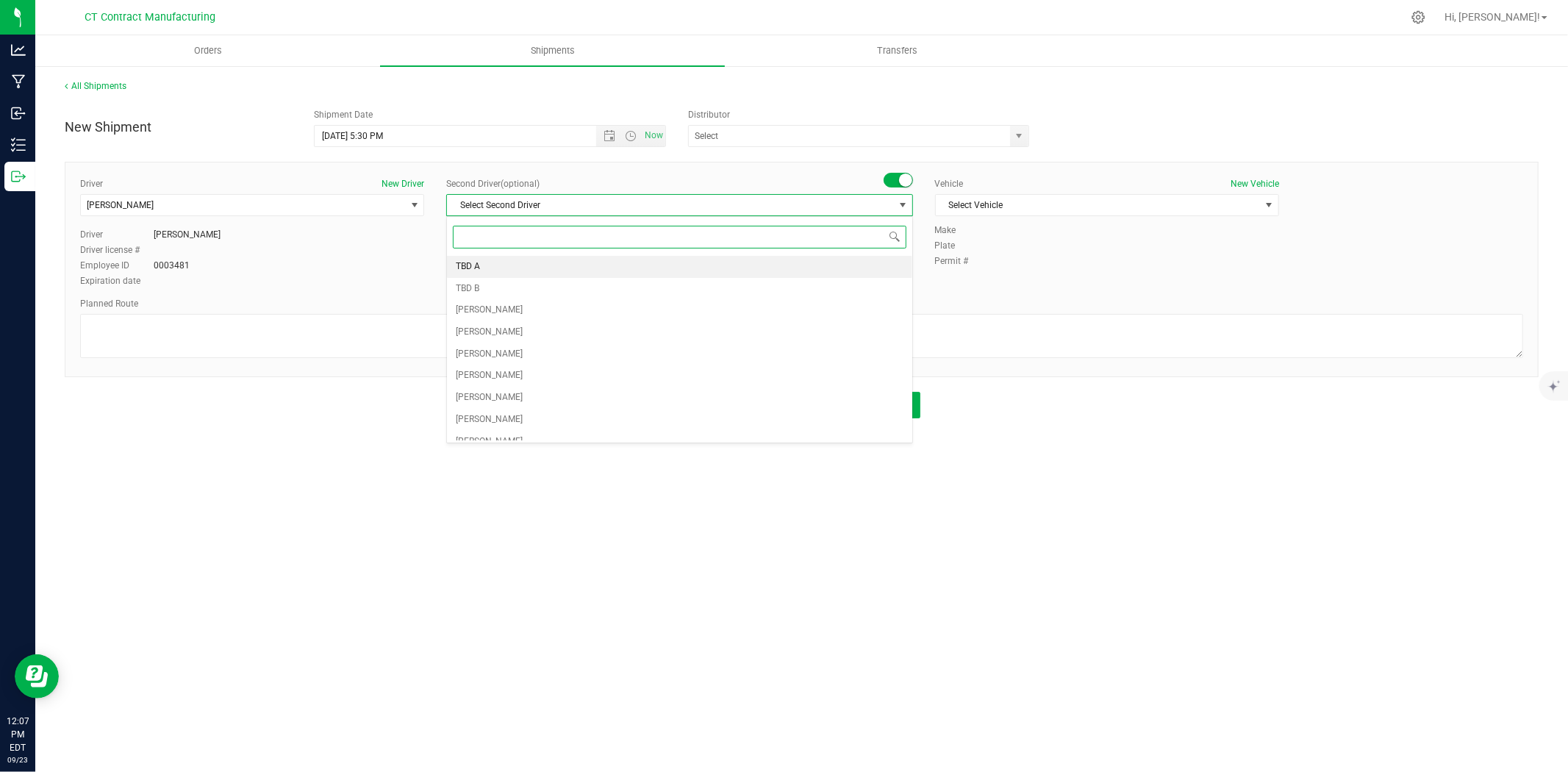
click at [583, 272] on li "TBD A" at bounding box center [680, 266] width 465 height 22
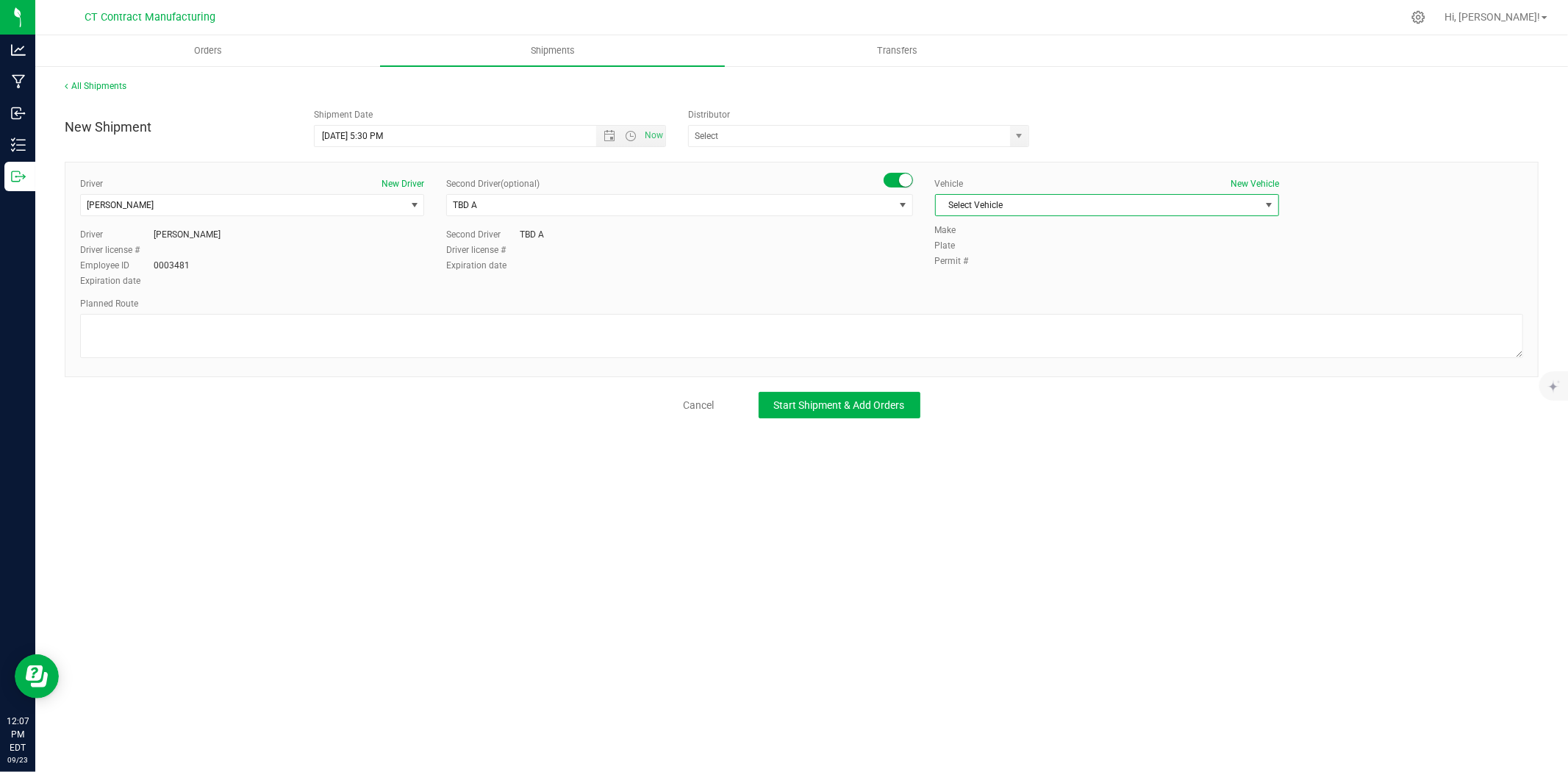
click at [966, 203] on span "Select Vehicle" at bounding box center [1098, 204] width 324 height 20
click at [971, 222] on li "Analytics Labs" at bounding box center [1107, 231] width 343 height 22
click at [741, 340] on textarea at bounding box center [802, 336] width 1443 height 44
type textarea "Randomized route I95/Rt9"
click at [791, 413] on button "Start Shipment & Add Orders" at bounding box center [839, 405] width 162 height 27
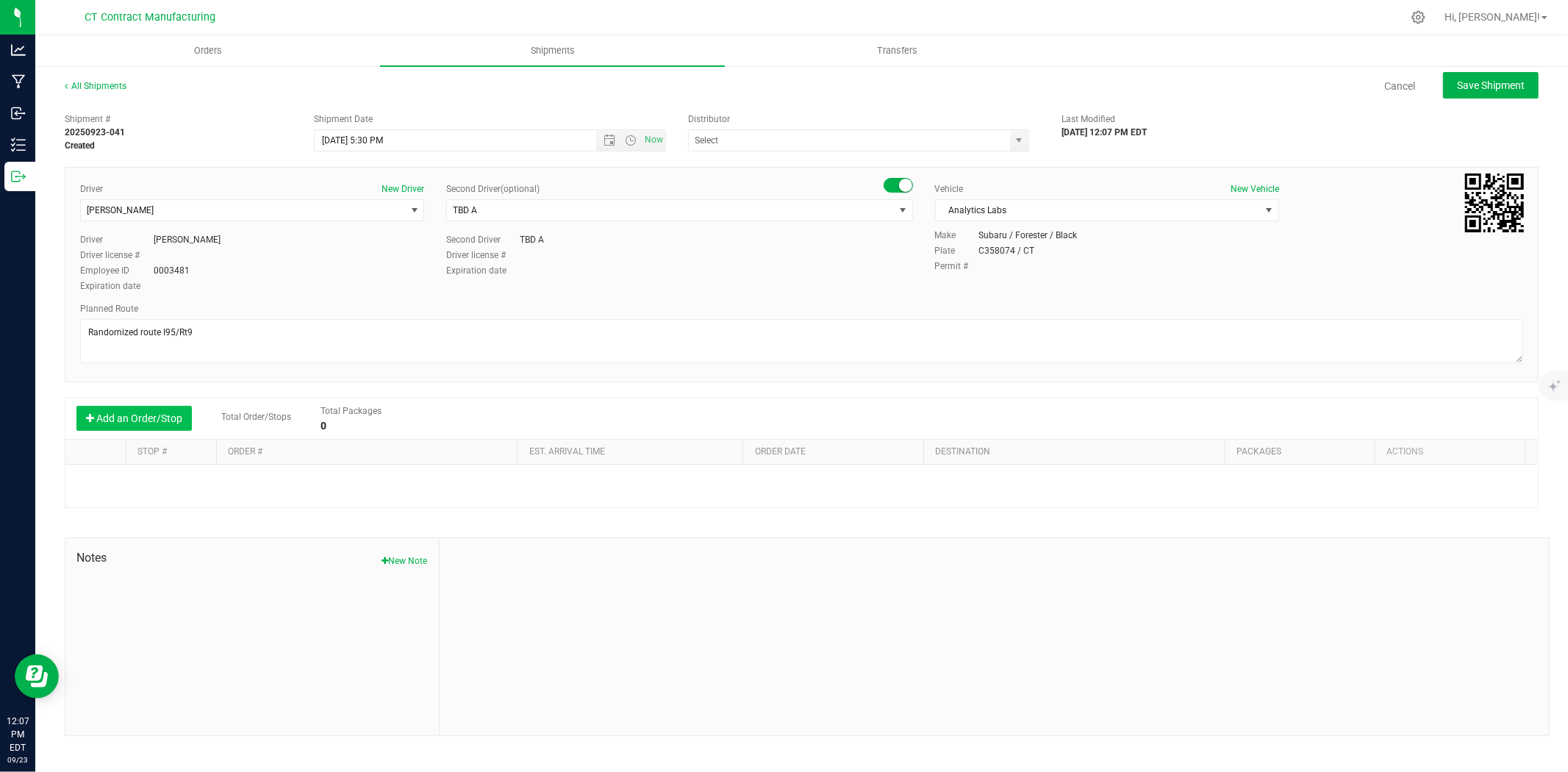
click at [156, 419] on button "Add an Order/Stop" at bounding box center [133, 418] width 116 height 25
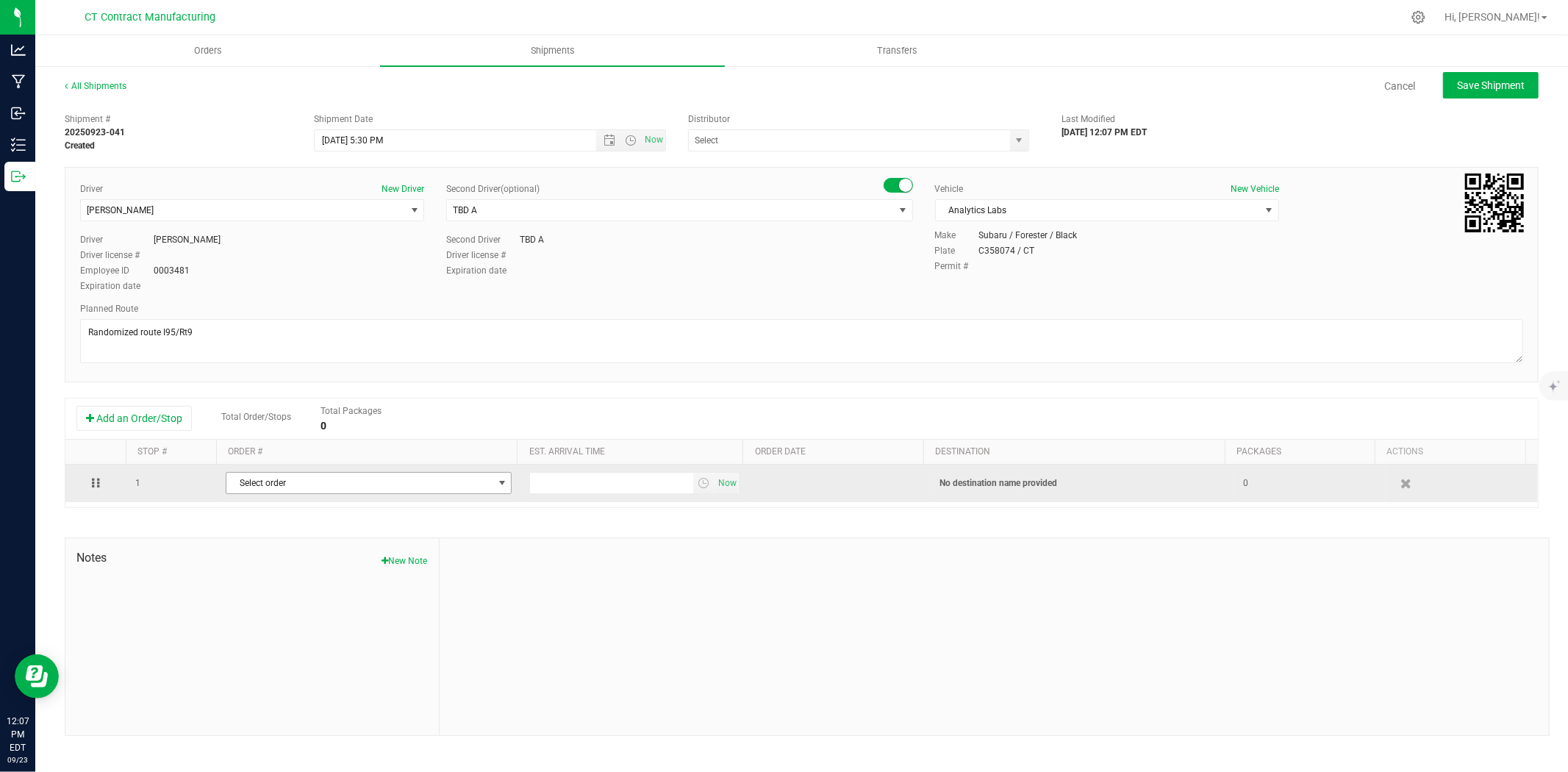
click at [487, 483] on span "Select order" at bounding box center [359, 483] width 266 height 20
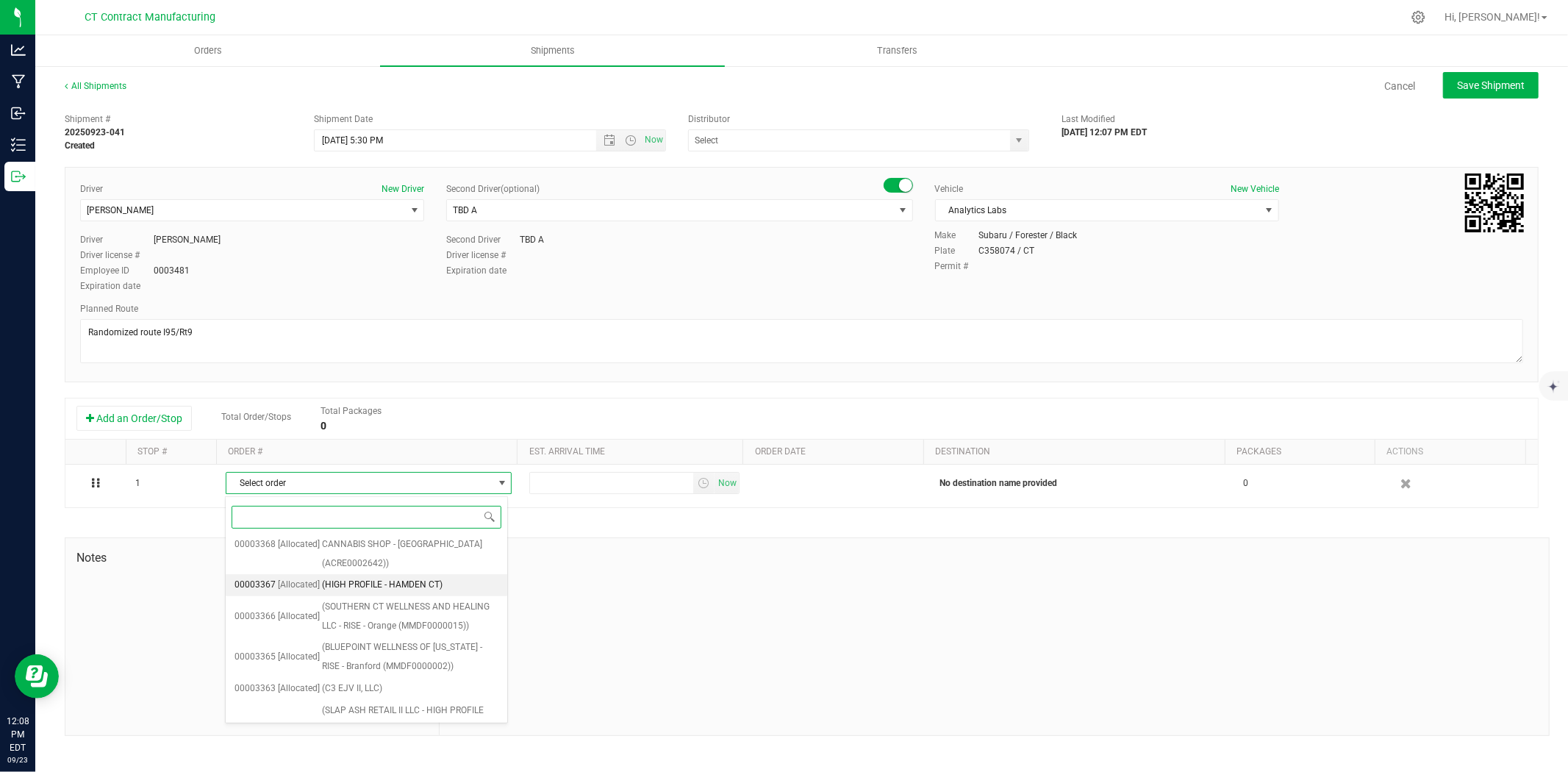
scroll to position [679, 0]
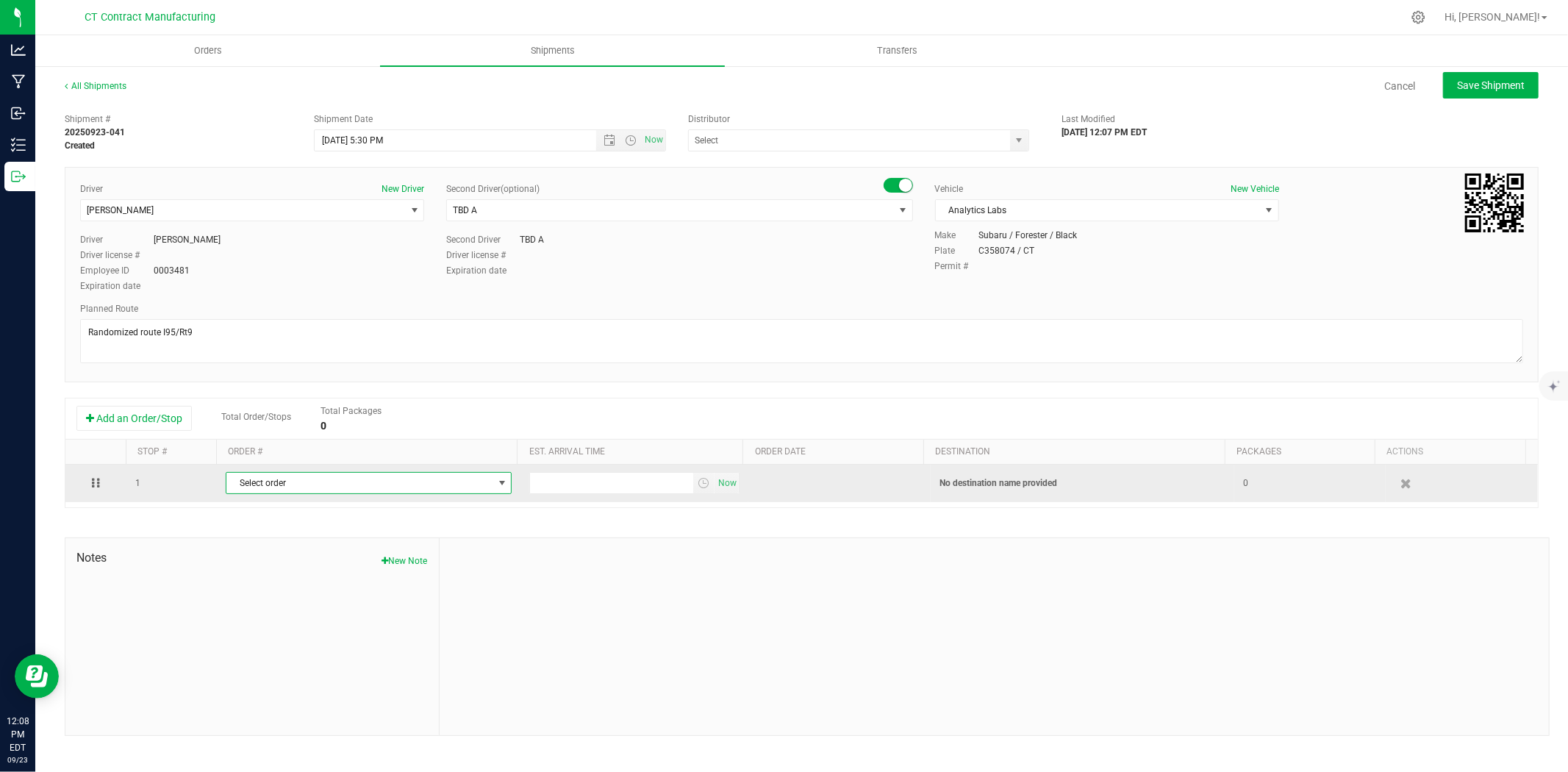
click at [331, 488] on span "Select order" at bounding box center [359, 483] width 266 height 20
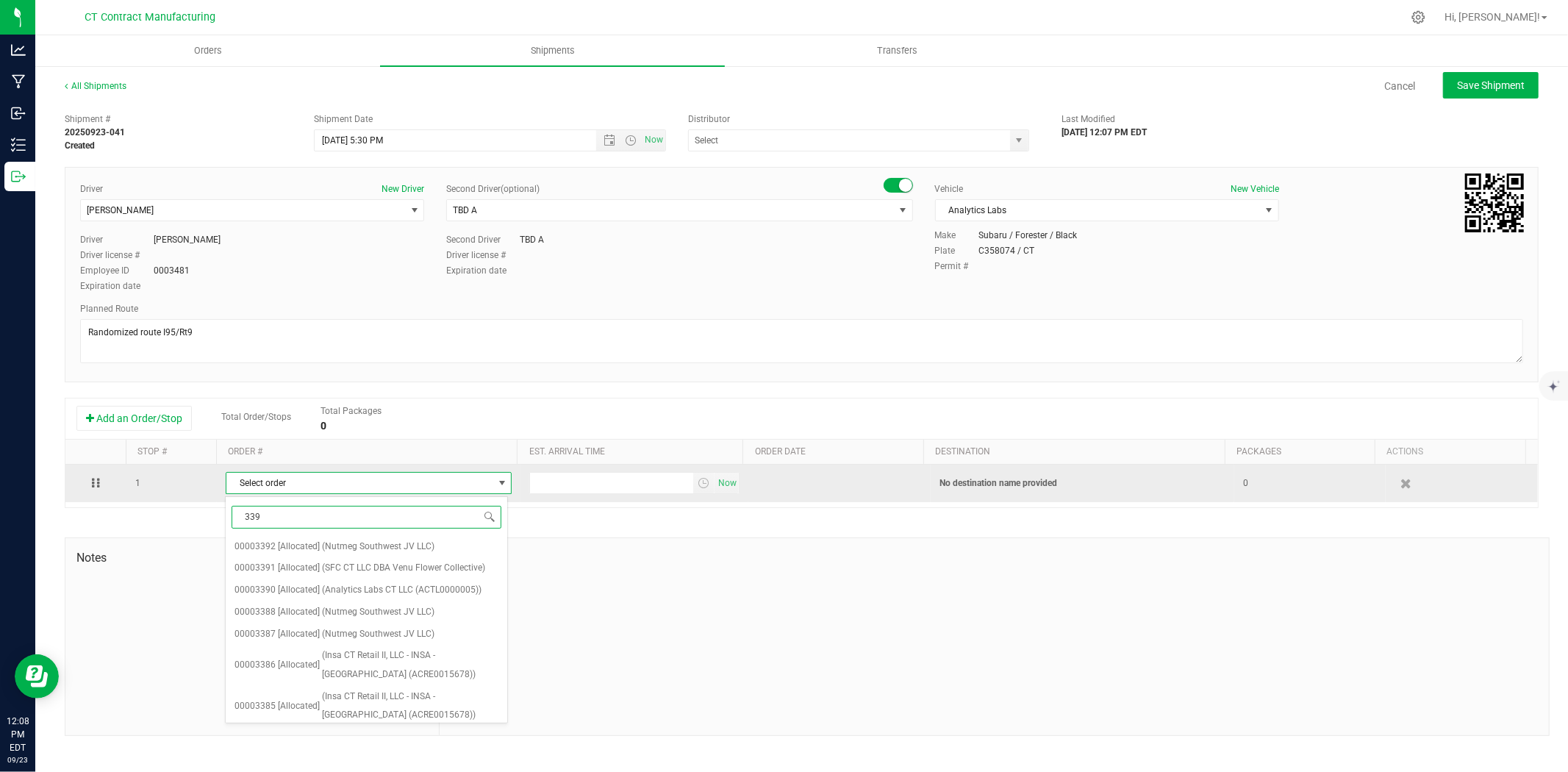
type input "3390"
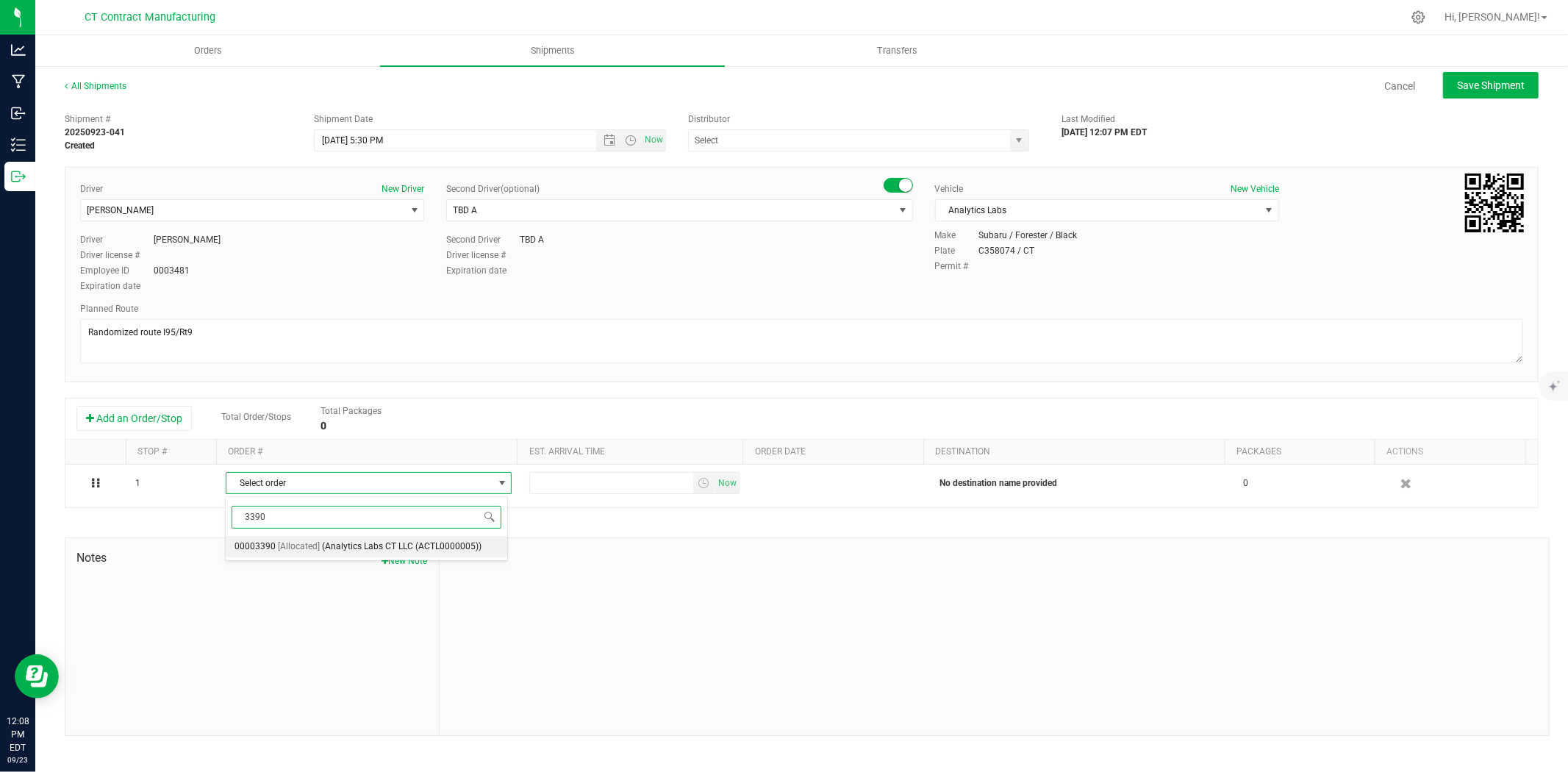
click at [346, 539] on span "(Analytics Labs CT LLC (ACTL0000005))" at bounding box center [401, 547] width 159 height 19
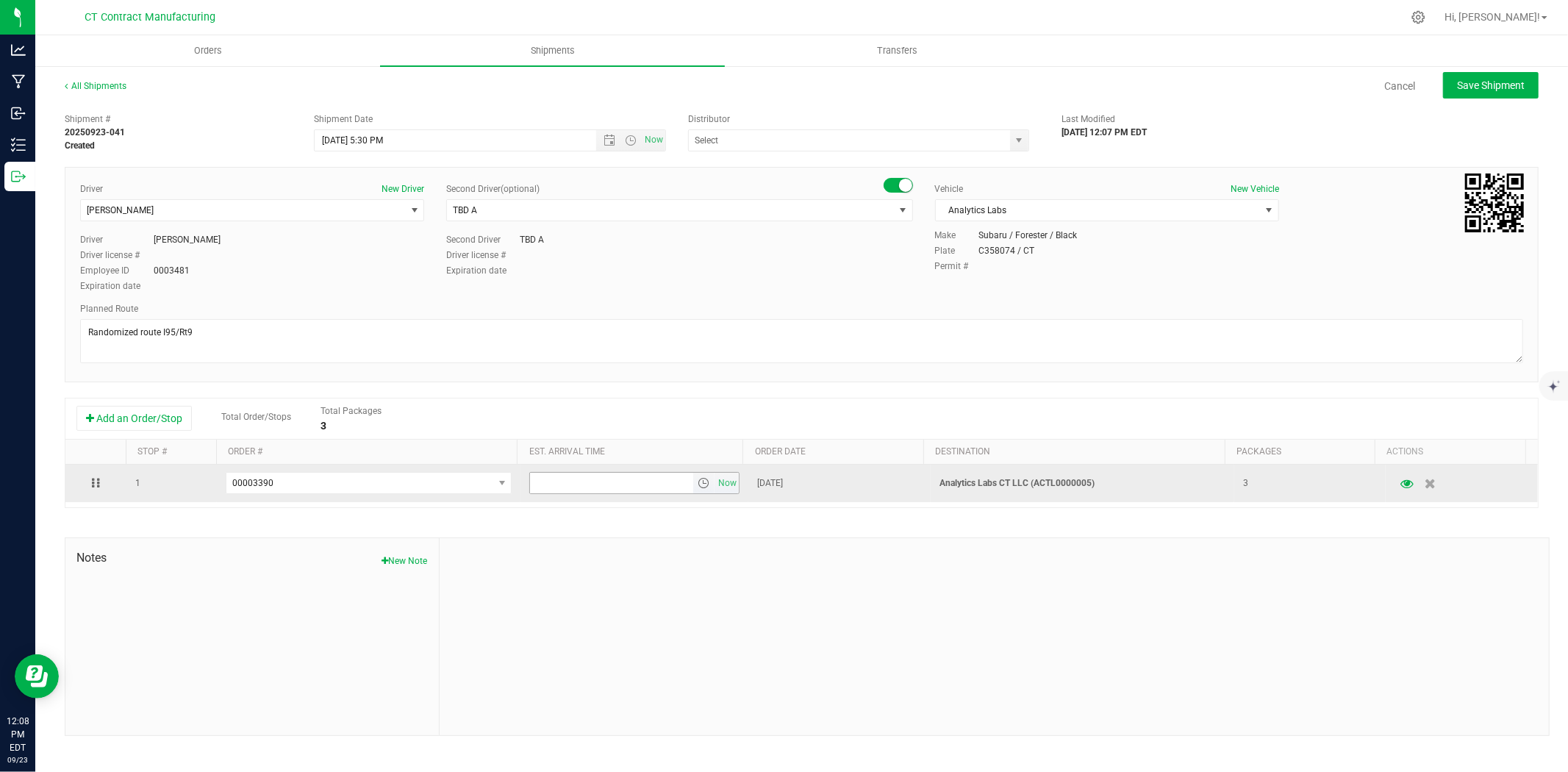
click at [701, 488] on span "select" at bounding box center [703, 483] width 11 height 11
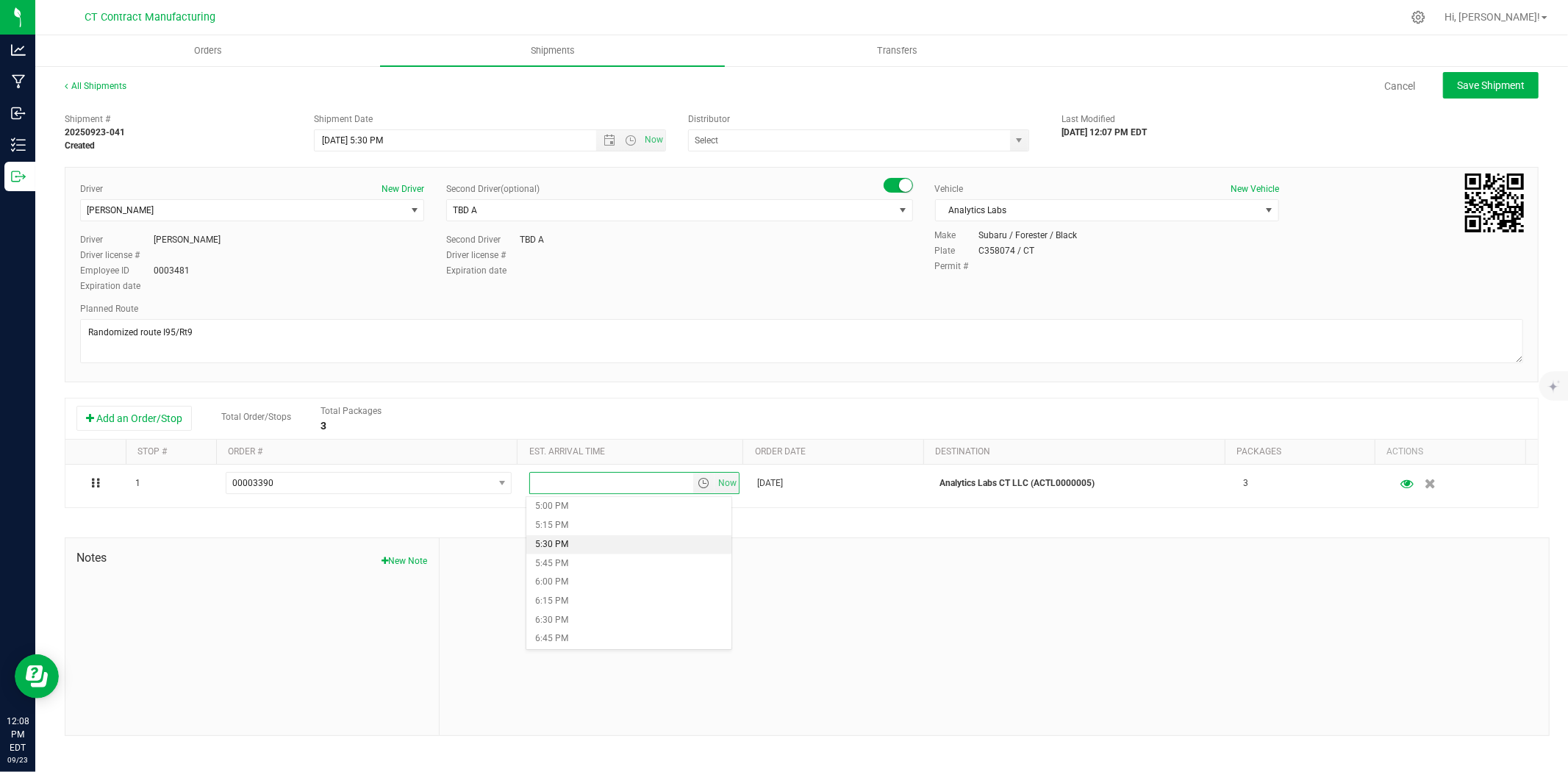
scroll to position [1307, 0]
click at [591, 597] on li "6:30 PM" at bounding box center [628, 601] width 205 height 19
click at [1512, 76] on button "Save Shipment" at bounding box center [1491, 86] width 95 height 27
type input "9/24/2025 9:30 PM"
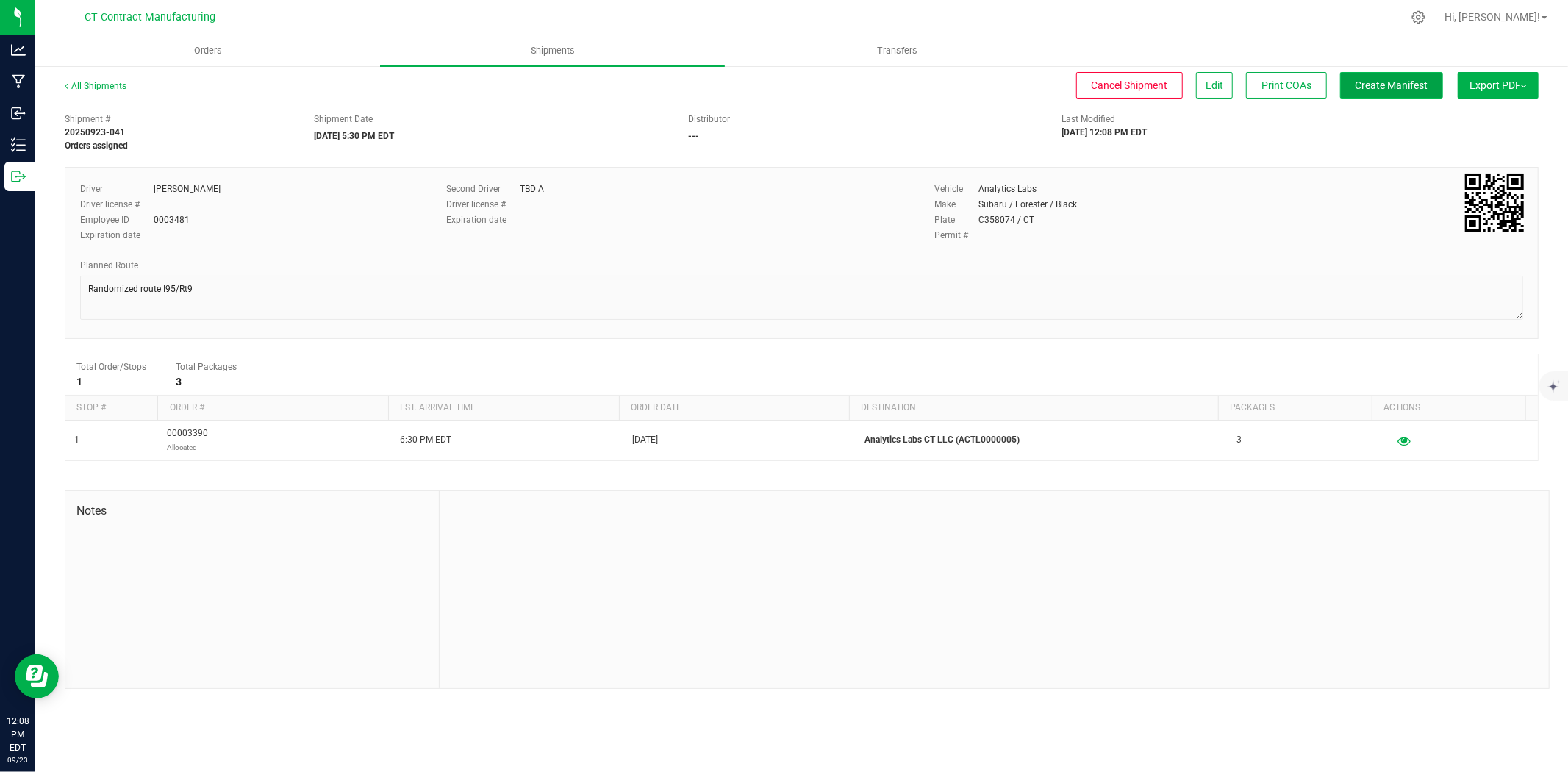
click at [1398, 83] on span "Create Manifest" at bounding box center [1392, 85] width 72 height 11
click at [1380, 85] on span "Ship Transfer" at bounding box center [1395, 85] width 60 height 11
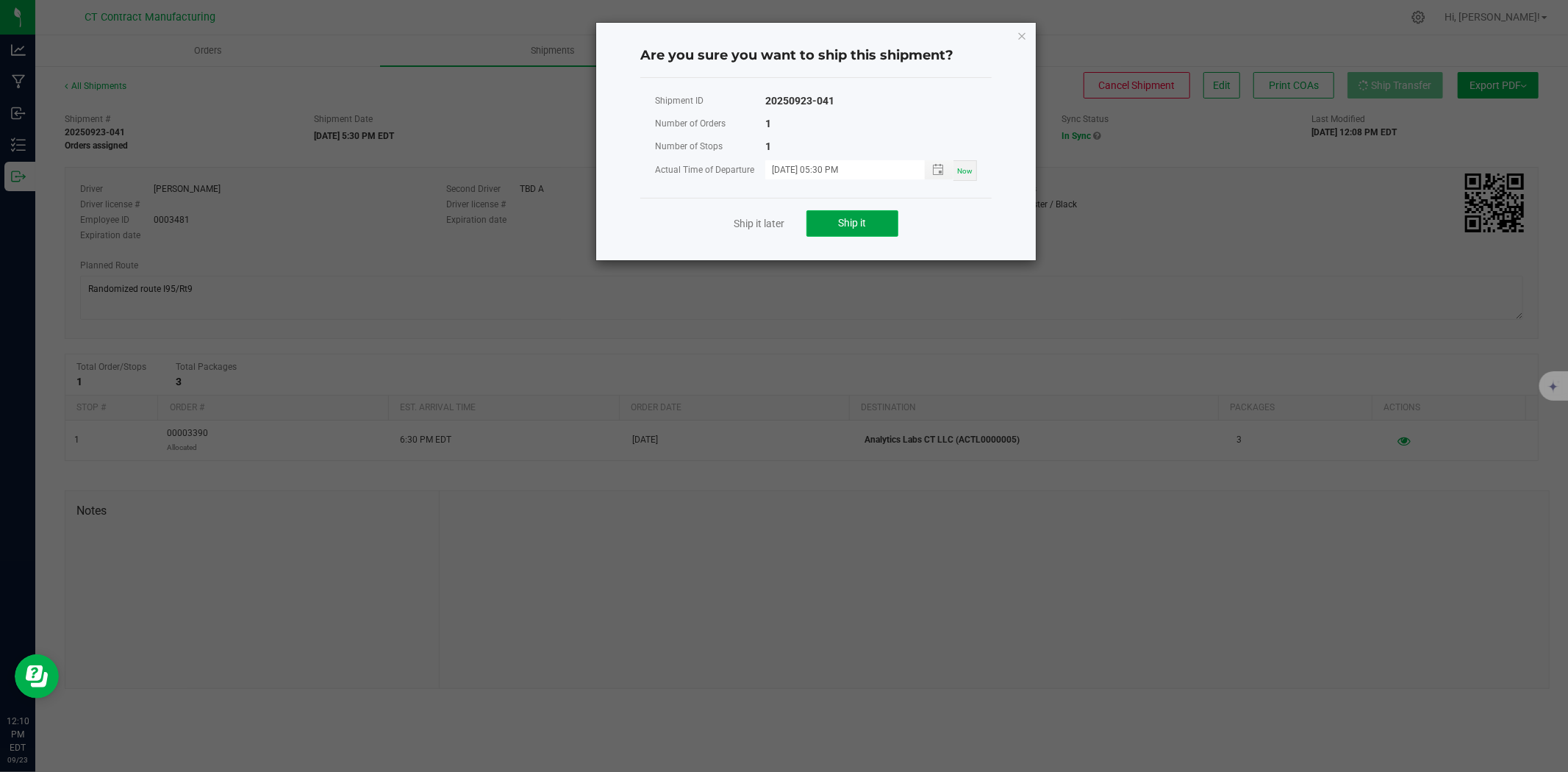
click at [836, 225] on button "Ship it" at bounding box center [852, 224] width 92 height 27
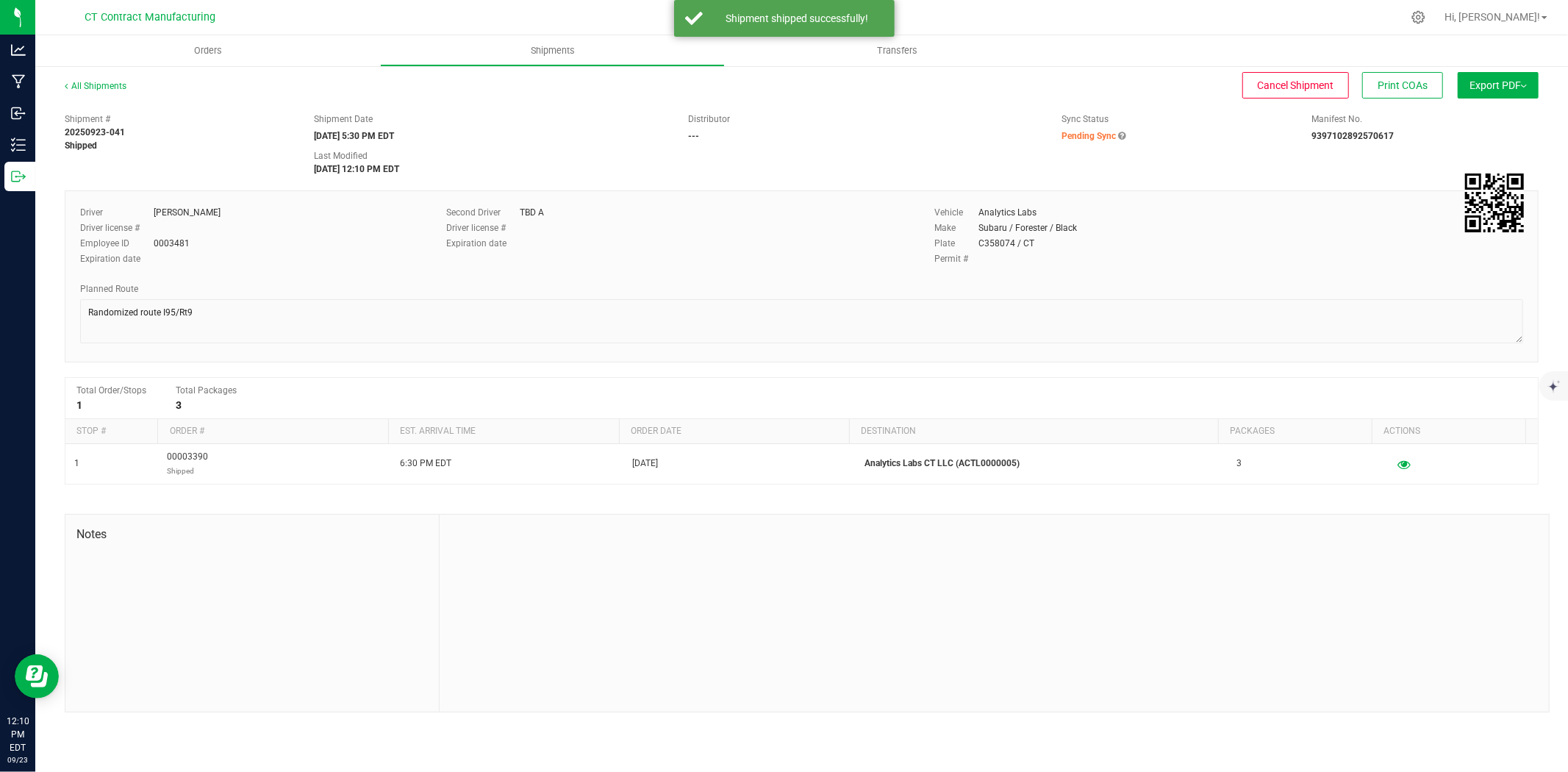
click at [104, 78] on div "All Shipments Cancel Shipment Print COAs Export PDF Manifest by Package ID Mani…" at bounding box center [802, 395] width 1533 height 662
click at [105, 81] on link "All Shipments" at bounding box center [95, 86] width 62 height 11
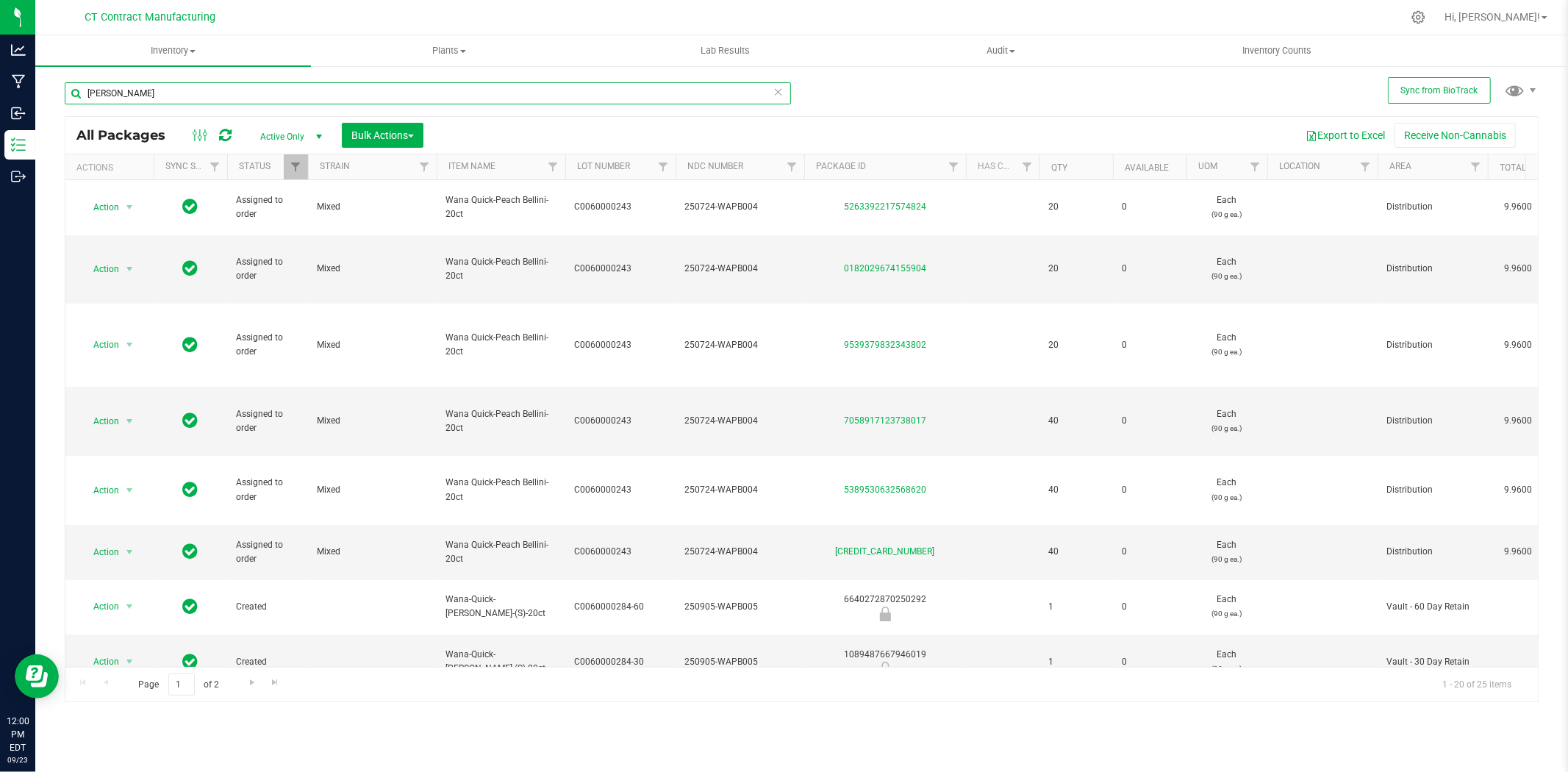
scroll to position [77, 0]
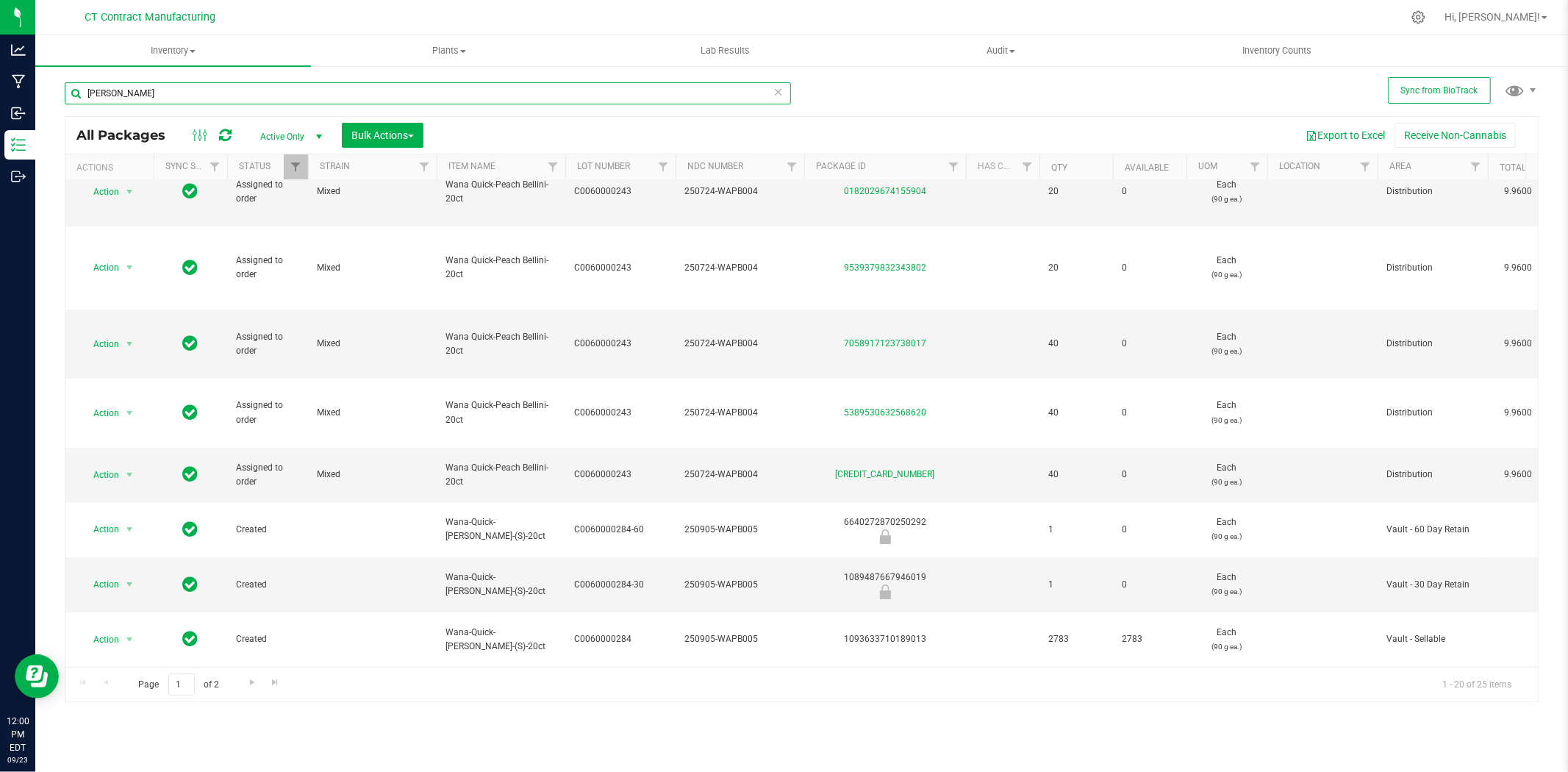
click at [307, 92] on input "[PERSON_NAME]" at bounding box center [428, 93] width 727 height 22
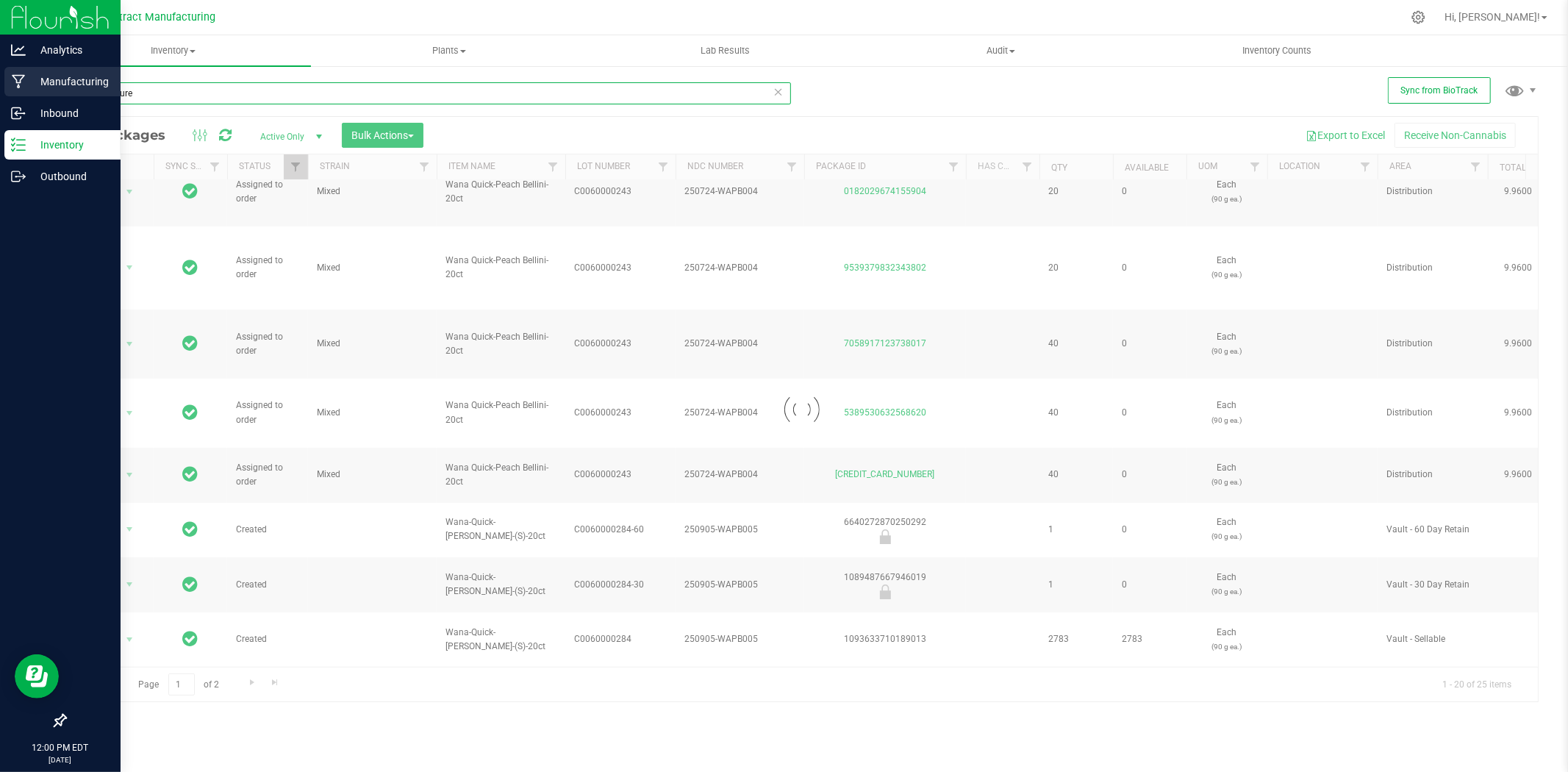
type input "thc tincture"
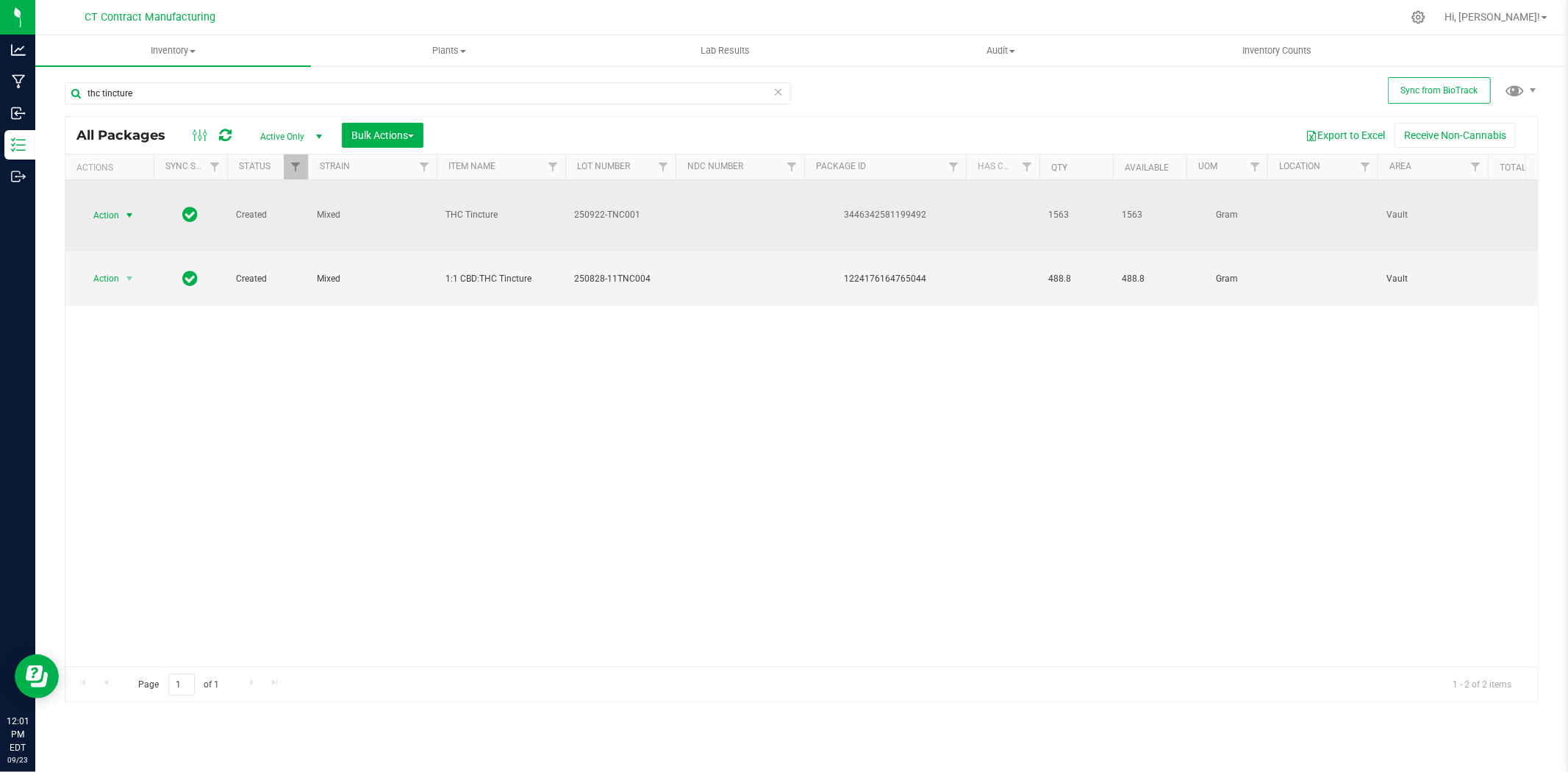
click at [134, 217] on span "select" at bounding box center [129, 215] width 11 height 11
click at [127, 212] on span "select" at bounding box center [129, 215] width 11 height 11
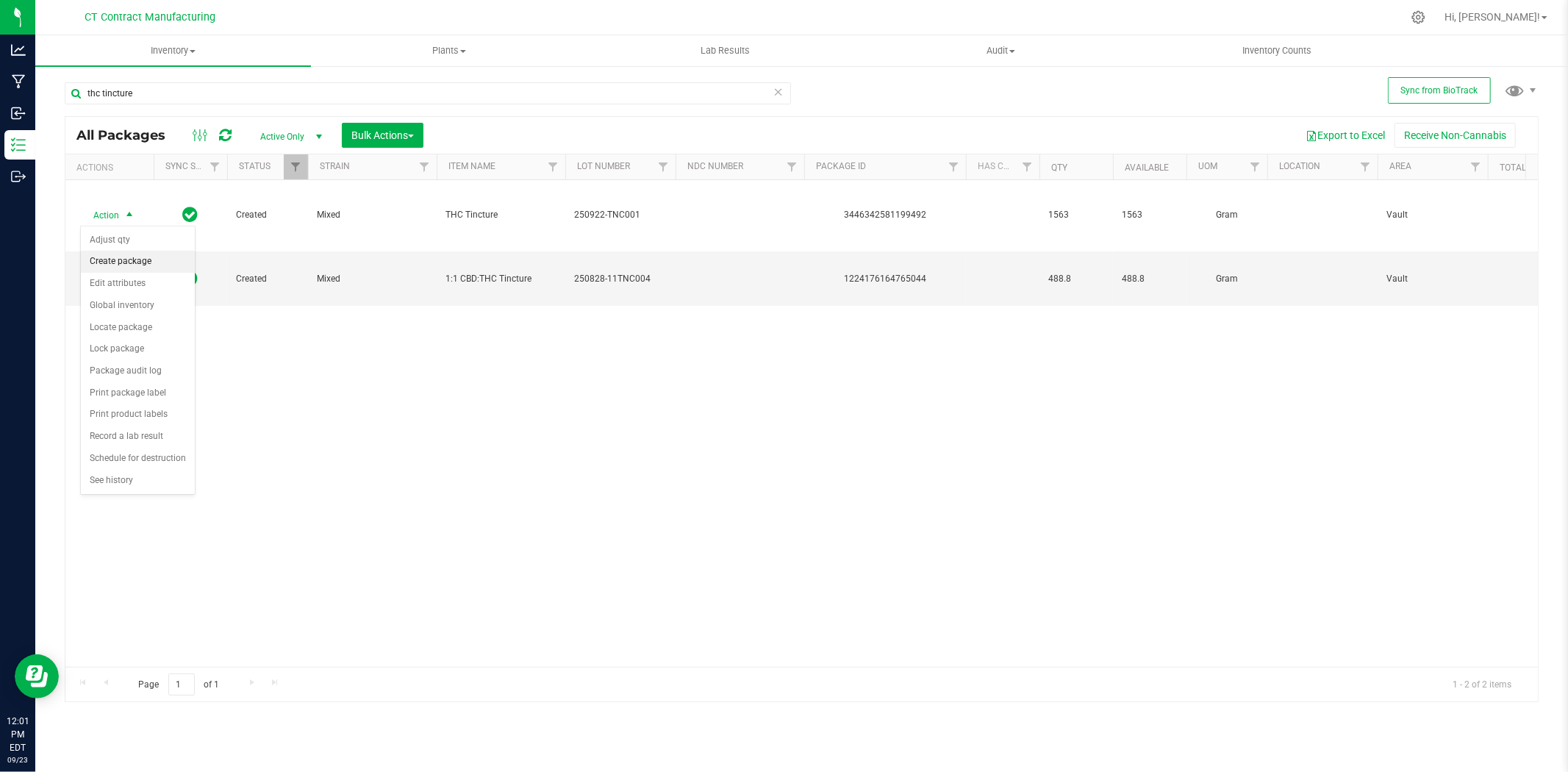
click at [145, 265] on li "Create package" at bounding box center [137, 262] width 114 height 22
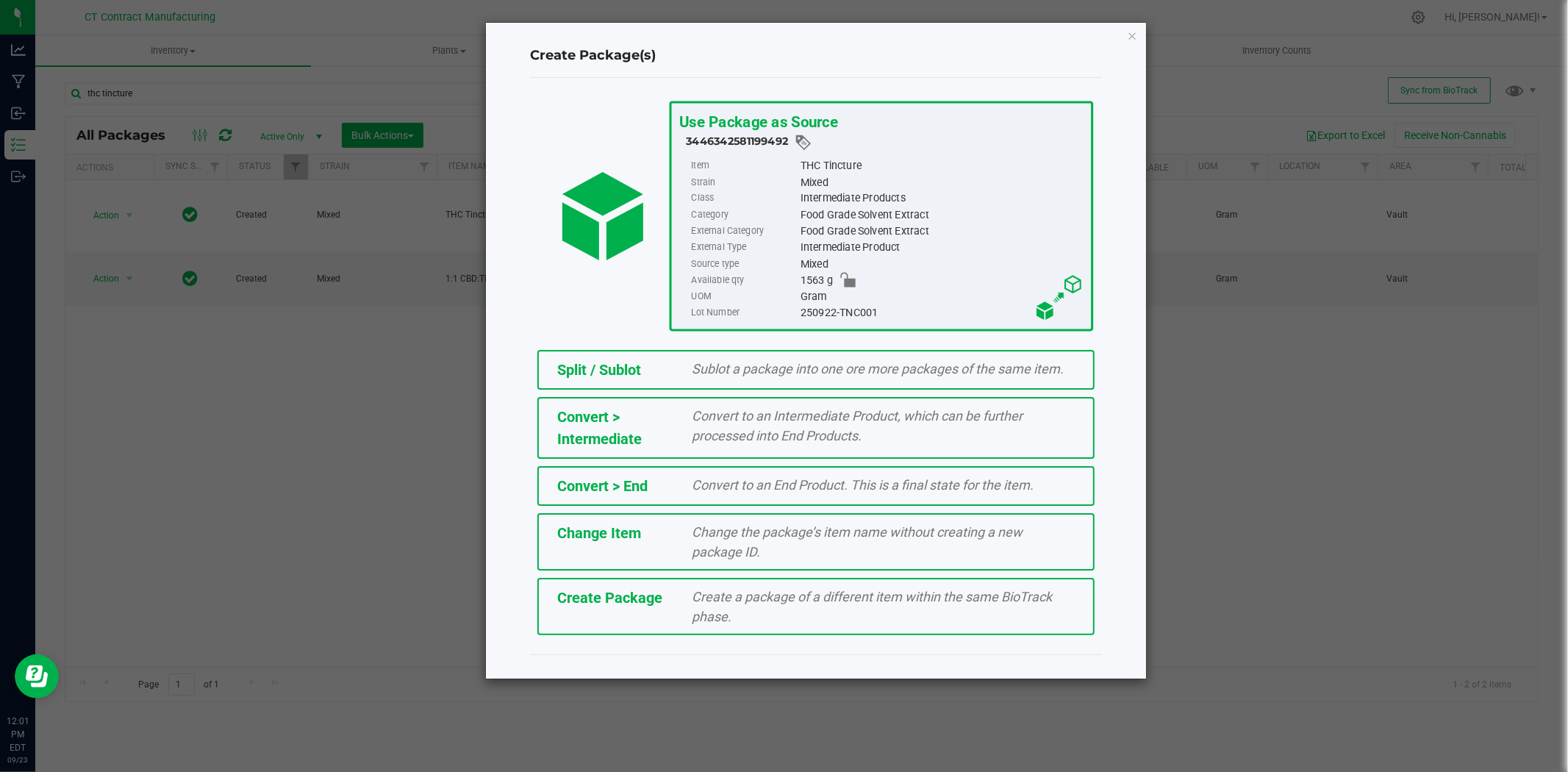
click at [605, 366] on span "Split / Sublot" at bounding box center [598, 370] width 84 height 18
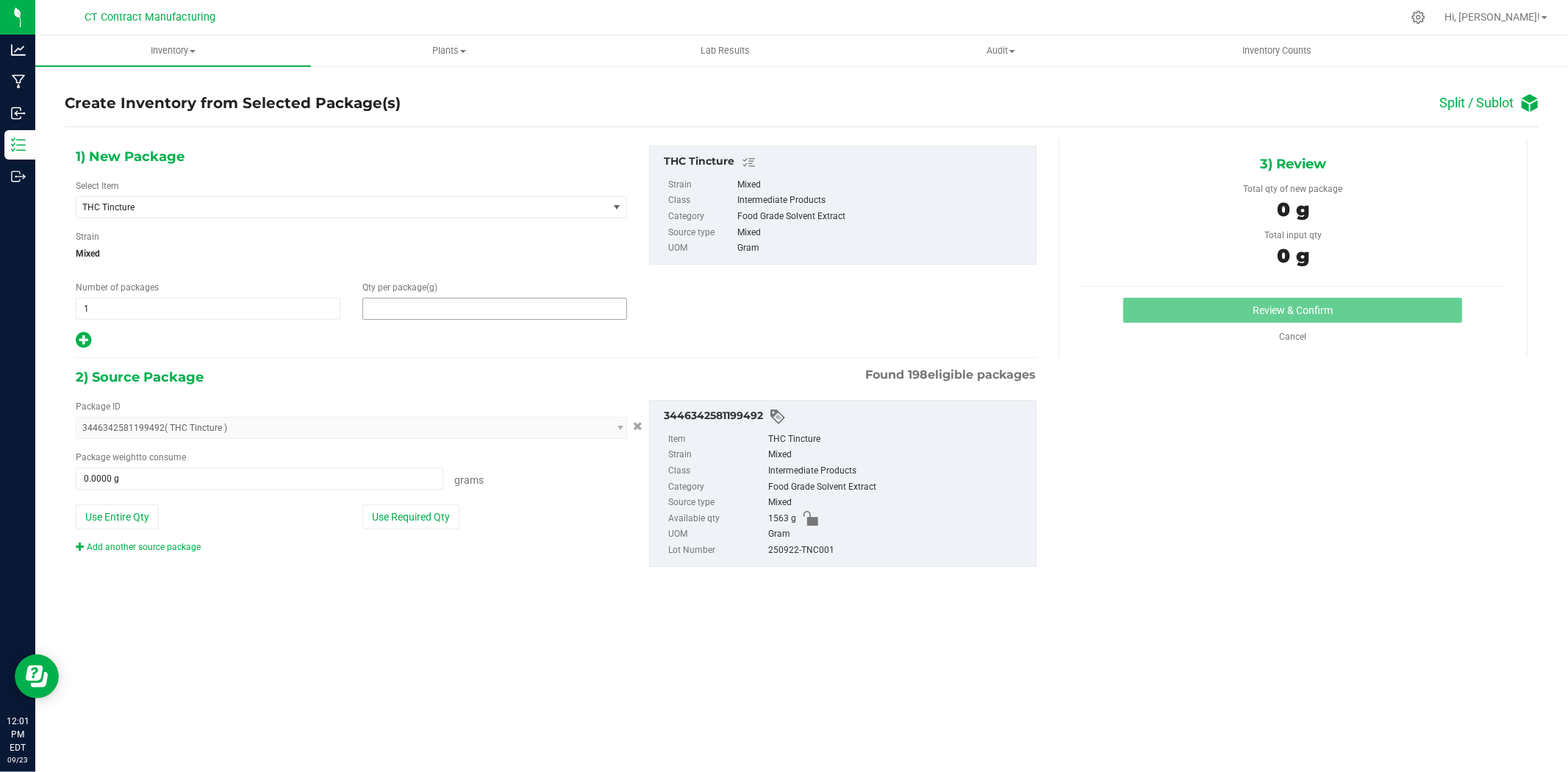
click at [400, 317] on span at bounding box center [494, 309] width 264 height 22
click at [400, 315] on input "text" at bounding box center [495, 309] width 263 height 20
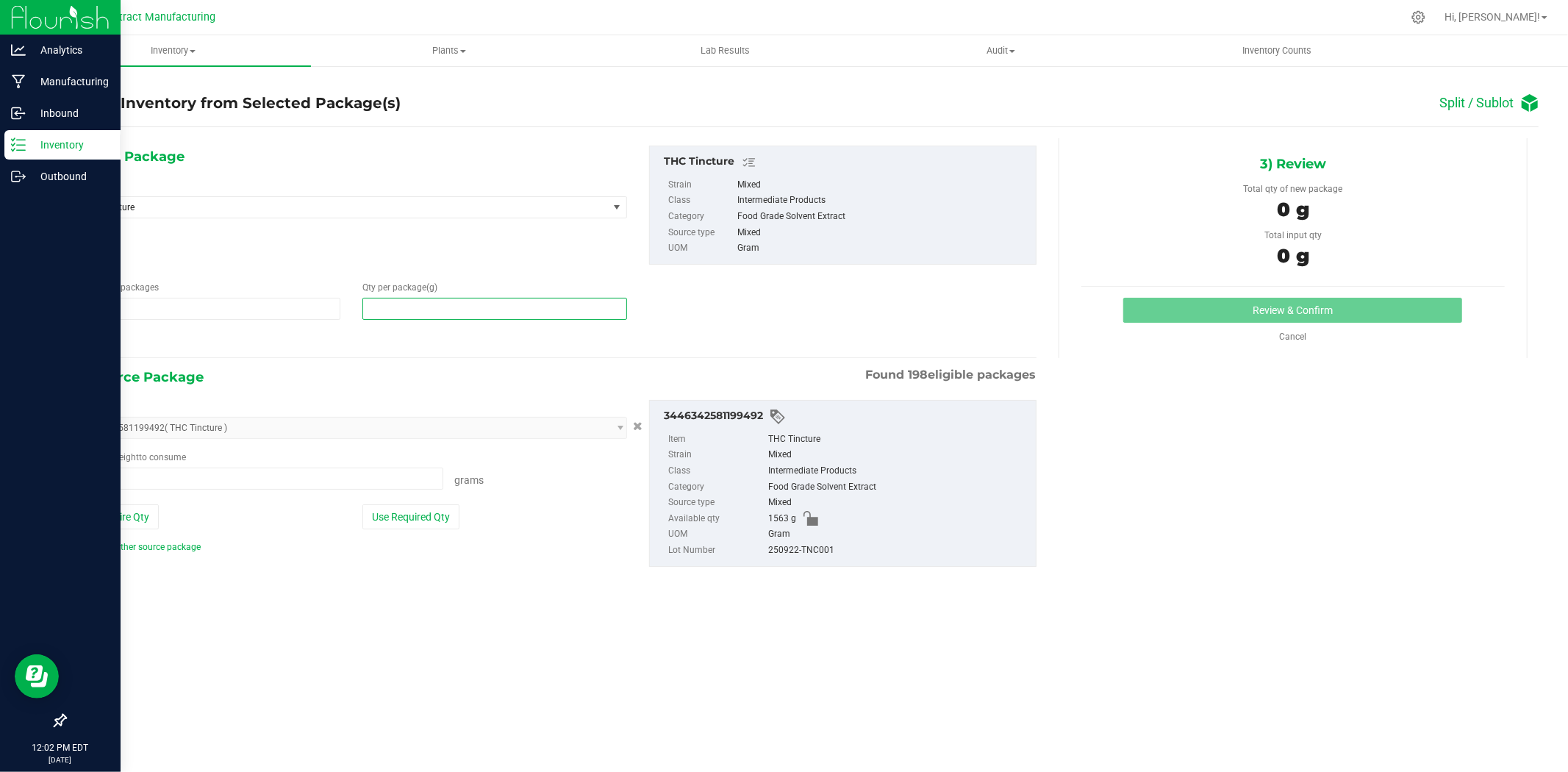
type input "0.0000"
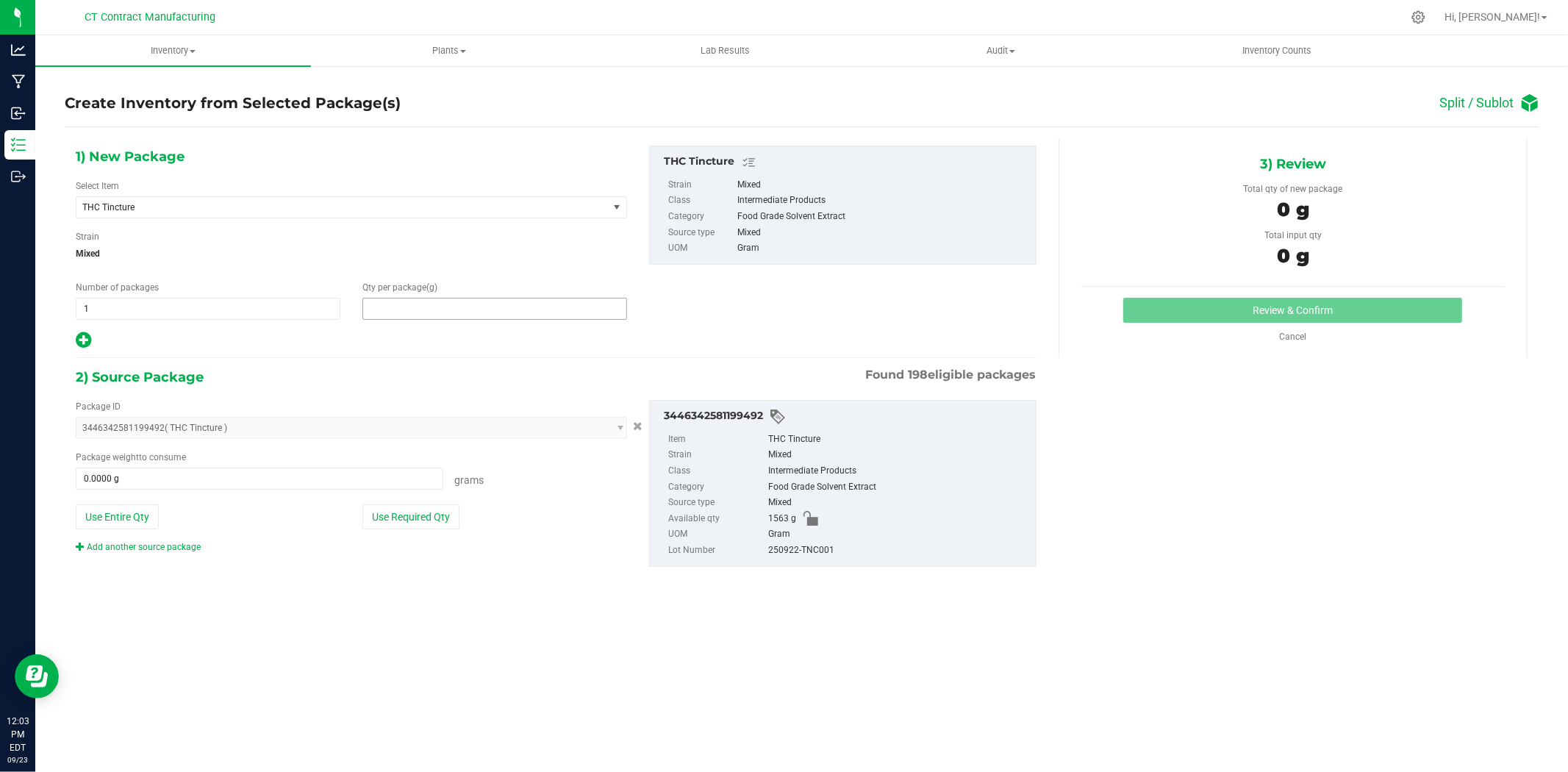
click at [490, 302] on span at bounding box center [494, 309] width 264 height 22
click at [490, 302] on input "text" at bounding box center [495, 309] width 263 height 20
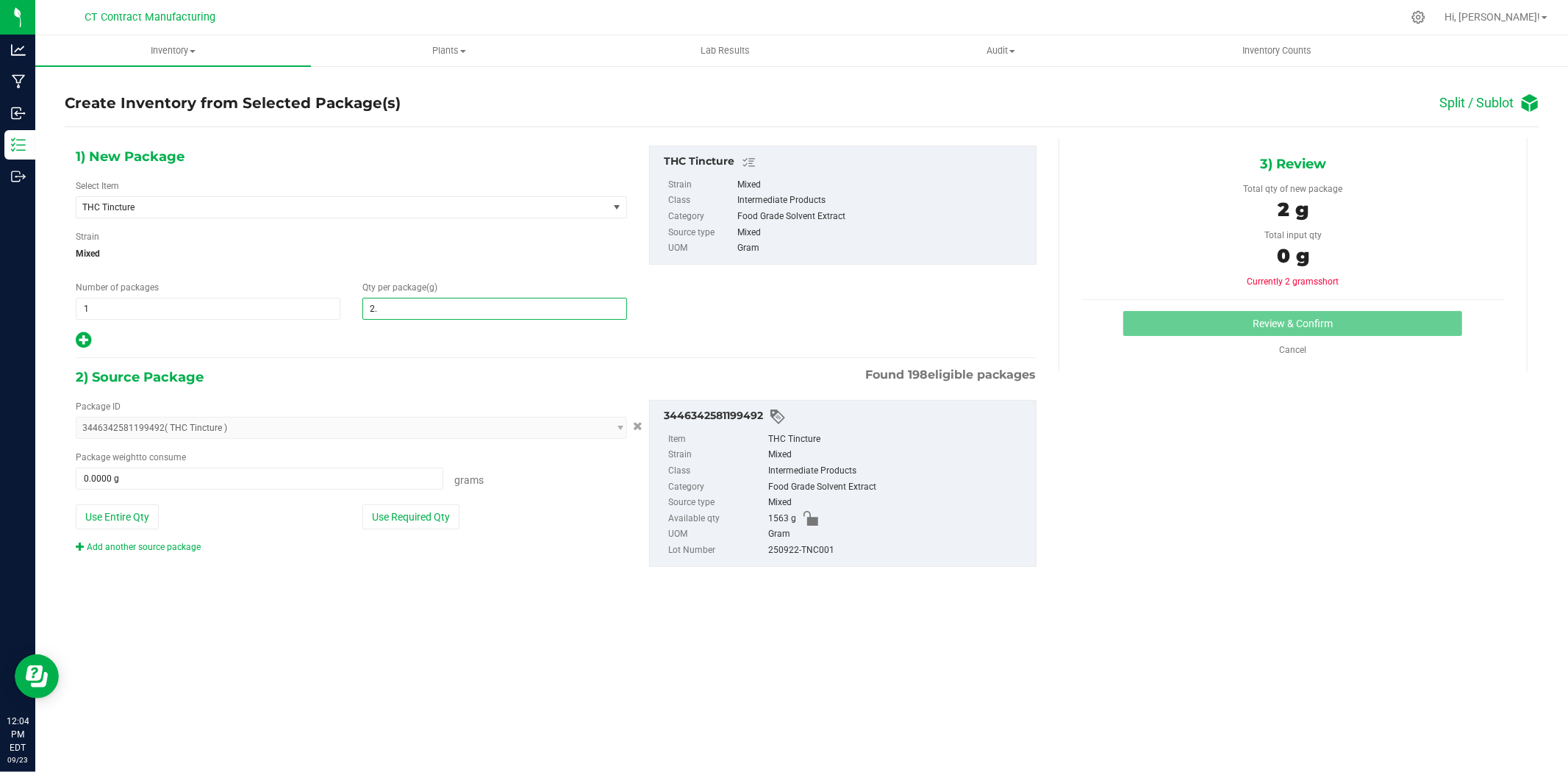
type input "2.4"
type input "2.4000"
click at [225, 483] on span at bounding box center [260, 478] width 368 height 22
type input "2.4"
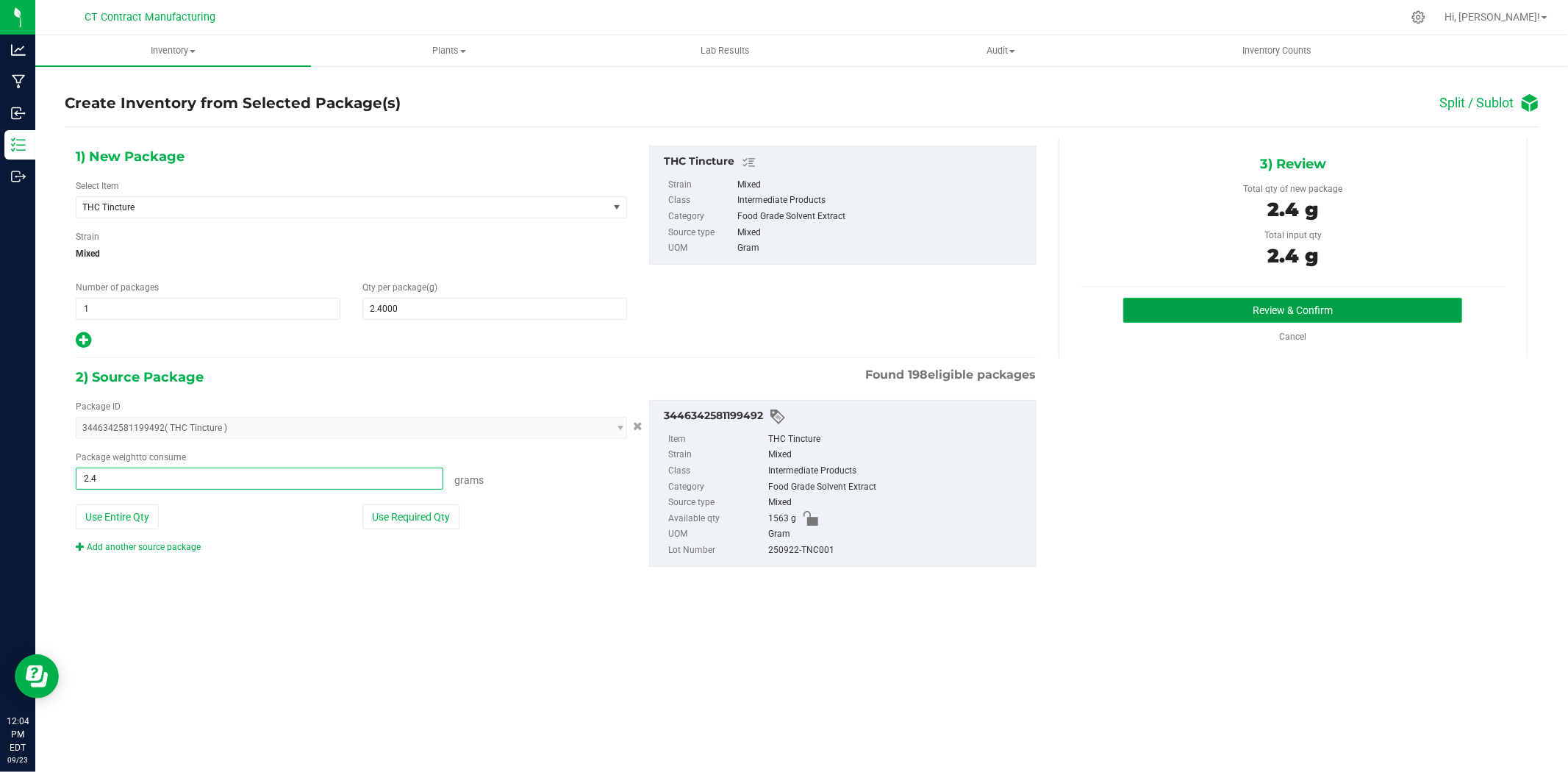
type input "2.4000 g"
click at [1421, 298] on button "Review & Confirm" at bounding box center [1292, 310] width 339 height 25
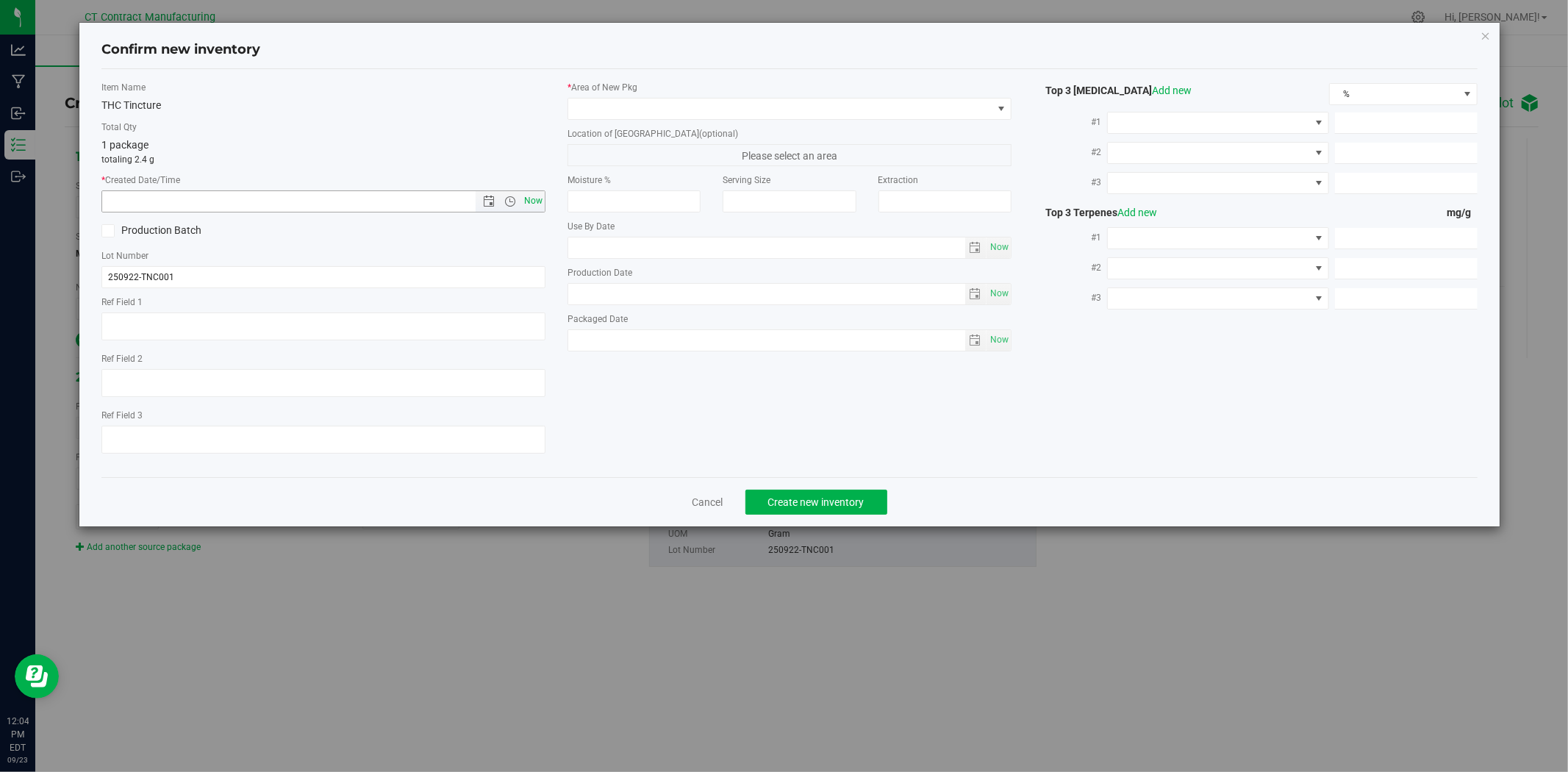
click at [538, 197] on span "Now" at bounding box center [534, 201] width 25 height 21
type input "[DATE] 12:04 PM"
click at [603, 111] on span at bounding box center [780, 108] width 424 height 20
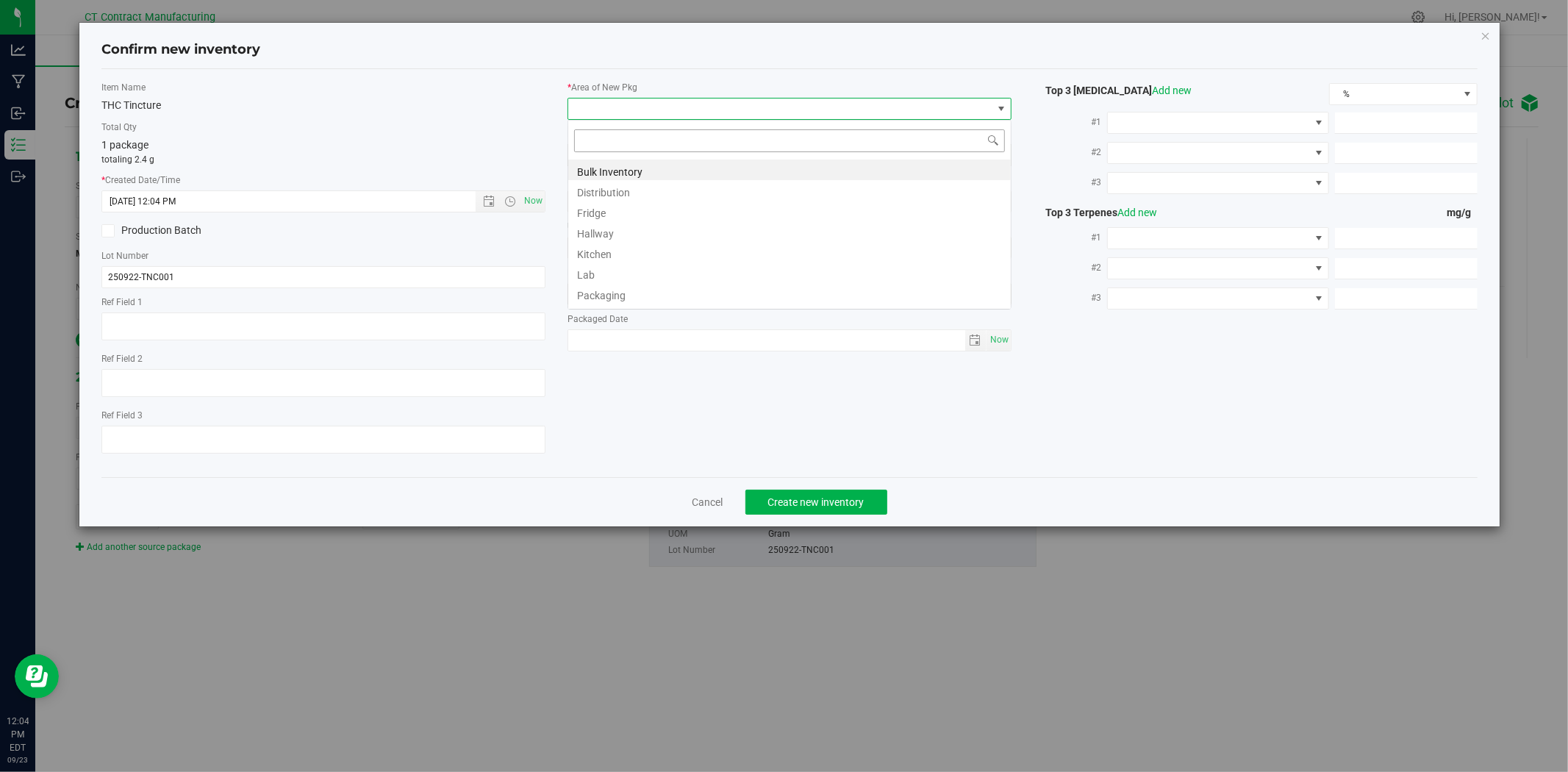
scroll to position [22, 444]
click at [614, 189] on li "Distribution" at bounding box center [789, 190] width 443 height 20
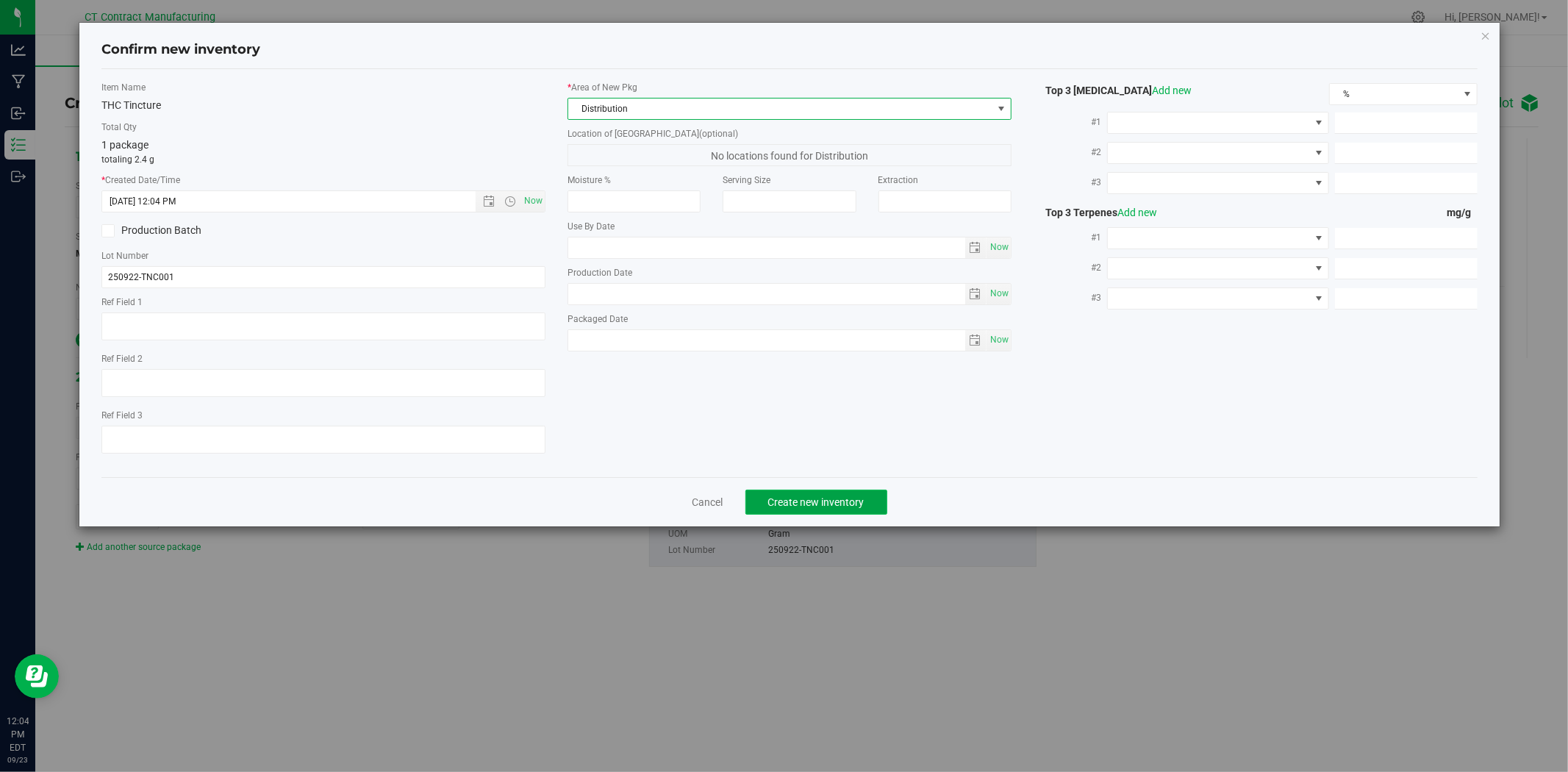
click at [773, 513] on button "Create new inventory" at bounding box center [816, 502] width 142 height 25
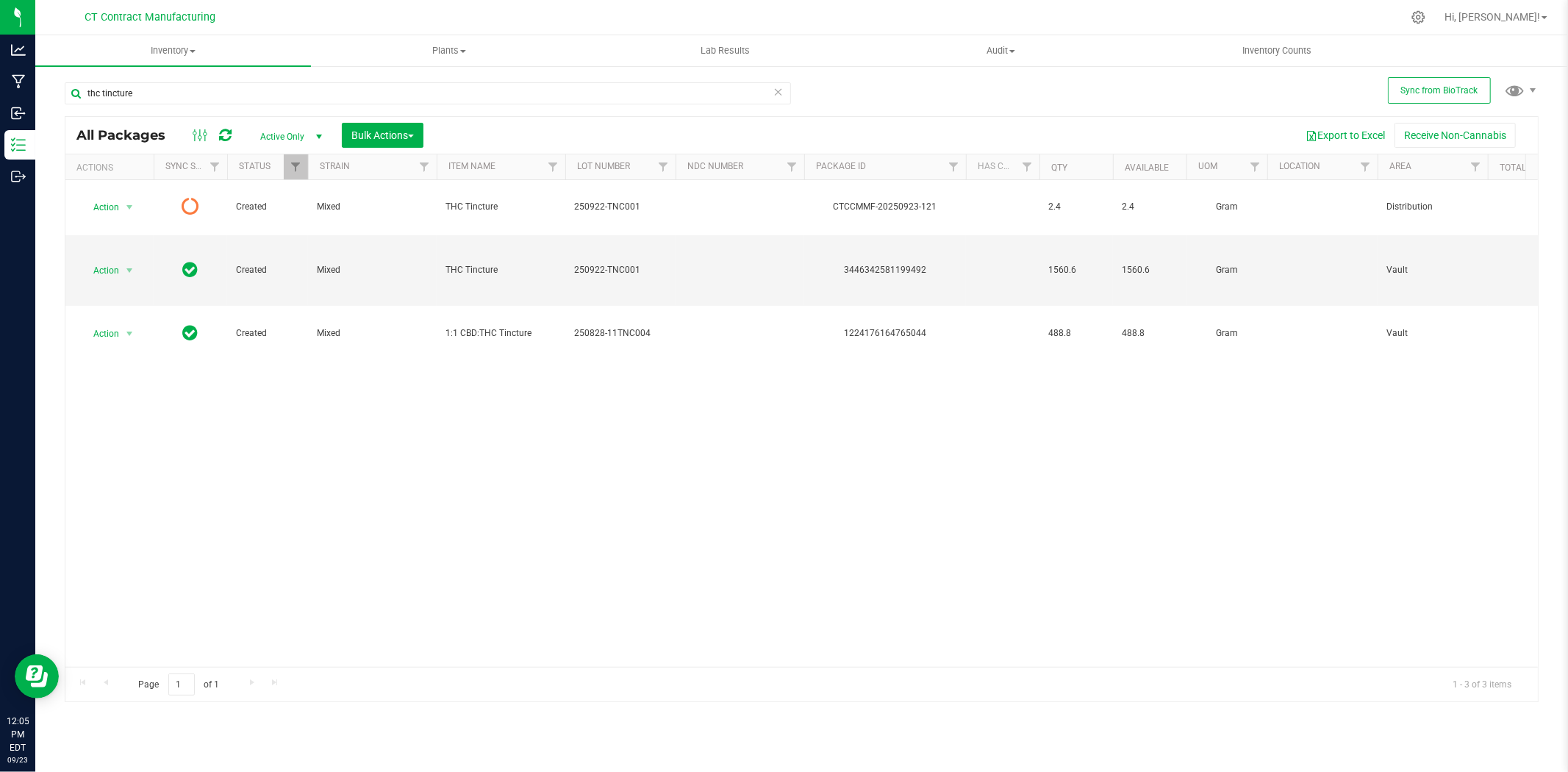
click at [219, 134] on icon at bounding box center [225, 135] width 12 height 15
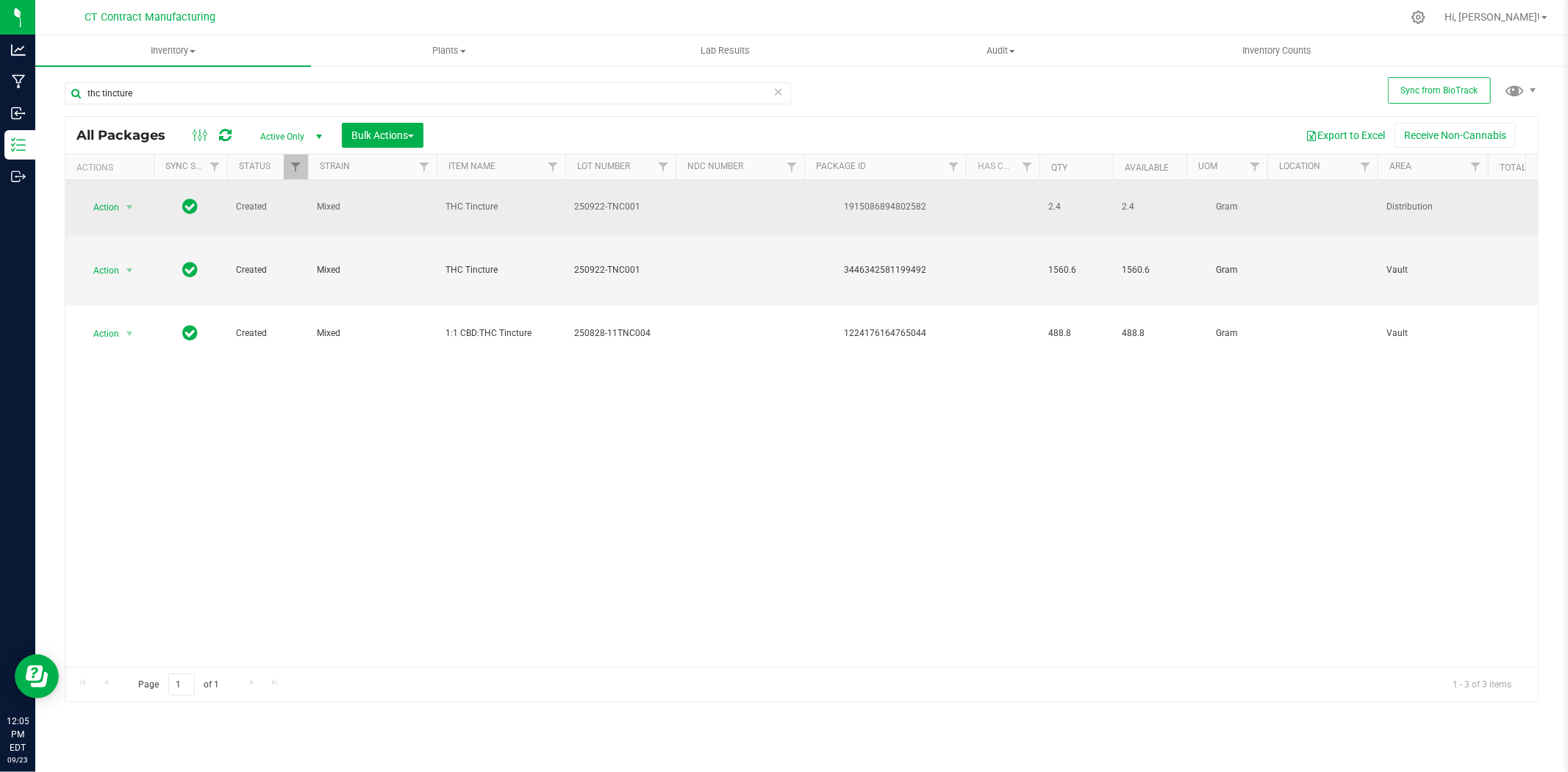
click at [864, 200] on div "1915086894802582" at bounding box center [885, 207] width 166 height 14
copy div "1915086894802582"
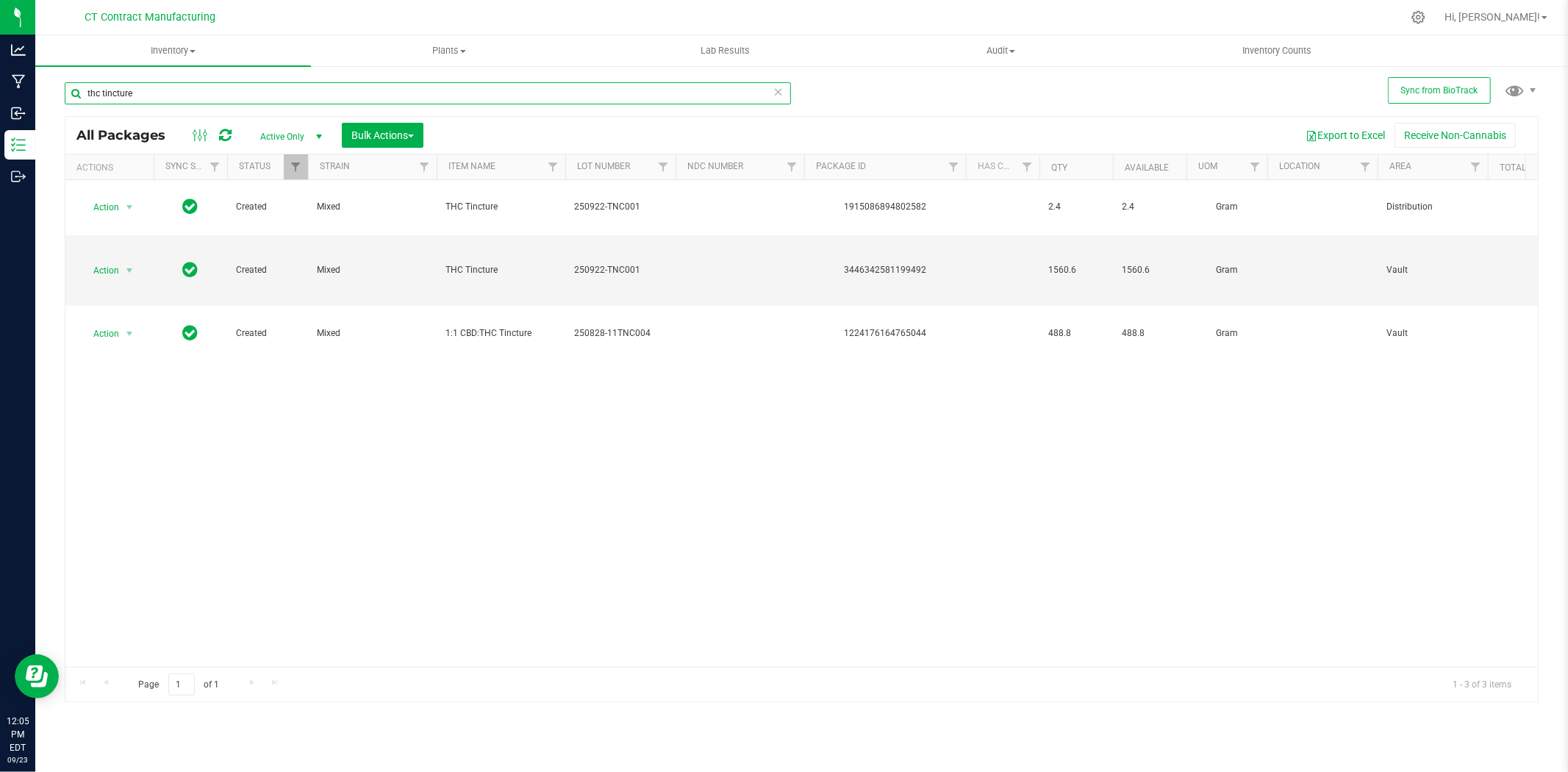
click at [201, 90] on input "thc tincture" at bounding box center [428, 93] width 727 height 22
click at [159, 94] on input "thc tincture" at bounding box center [428, 93] width 727 height 22
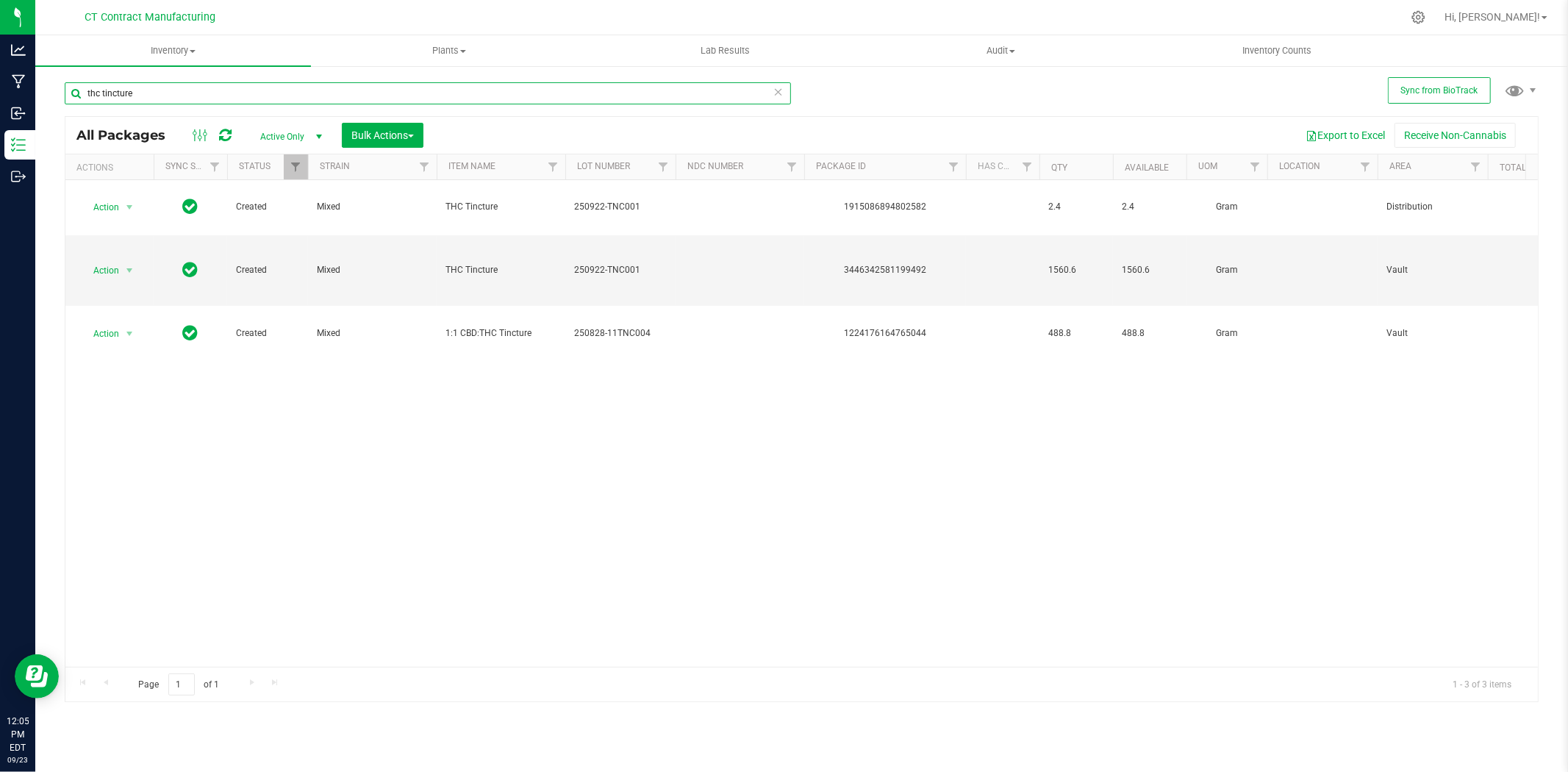
click at [159, 94] on input "thc tincture" at bounding box center [428, 93] width 727 height 22
paste input "The Happy Confection Pride Gummy Tincture 5:3:2 THC:CBD:CBG"
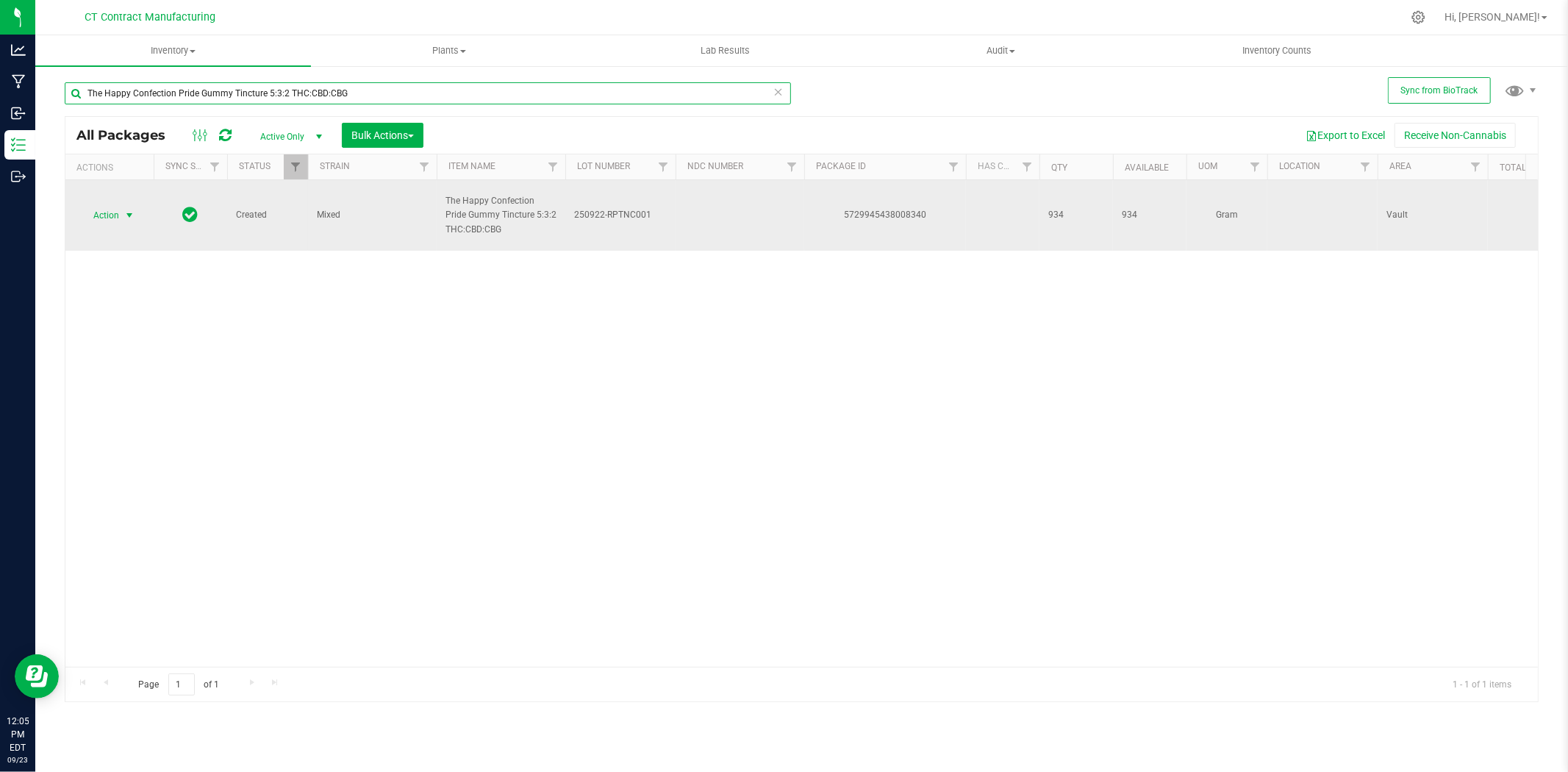
type input "The Happy Confection Pride Gummy Tincture 5:3:2 THC:CBD:CBG"
click at [133, 214] on span "select" at bounding box center [129, 215] width 11 height 11
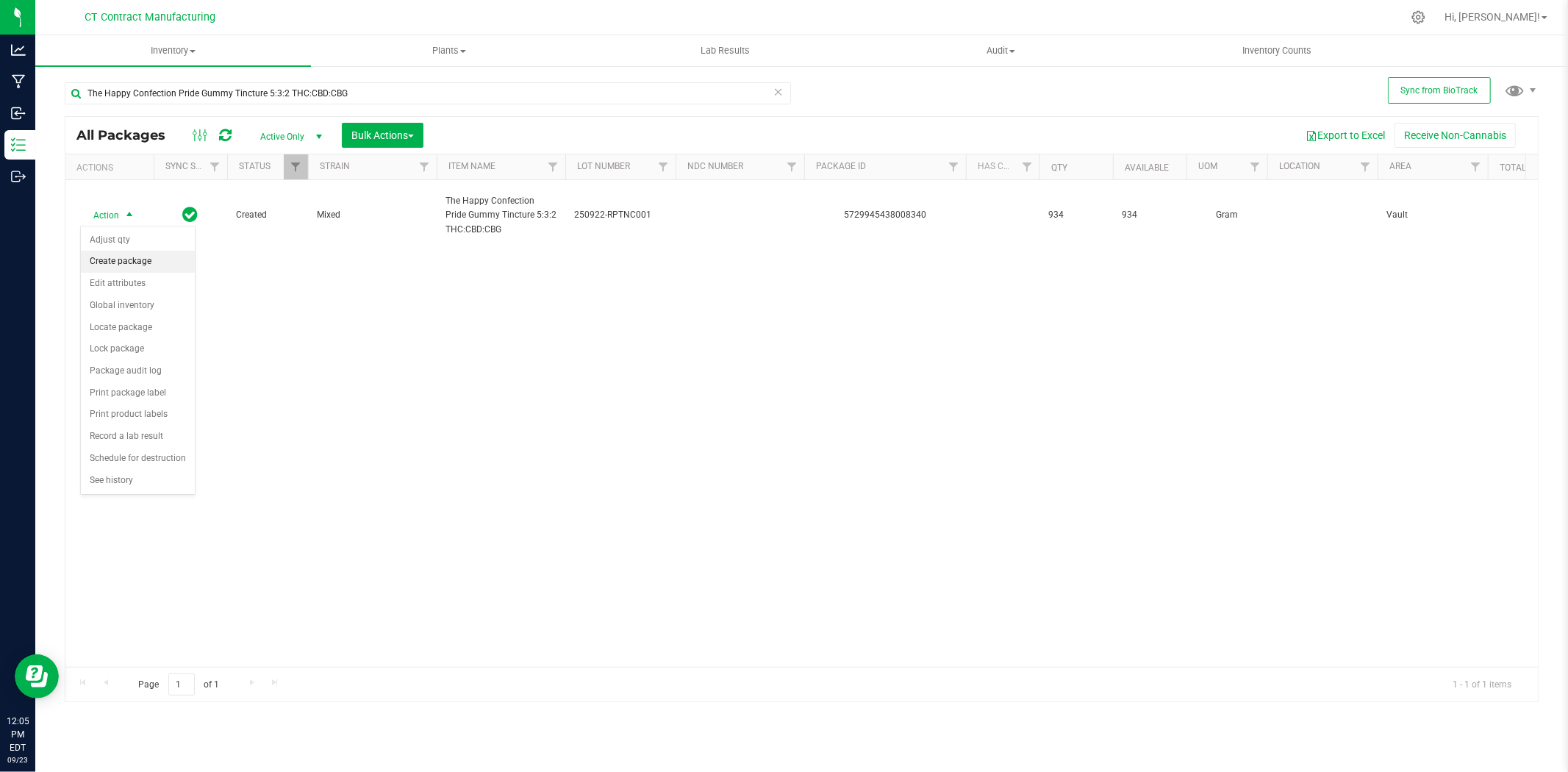
click at [131, 268] on li "Create package" at bounding box center [137, 262] width 114 height 22
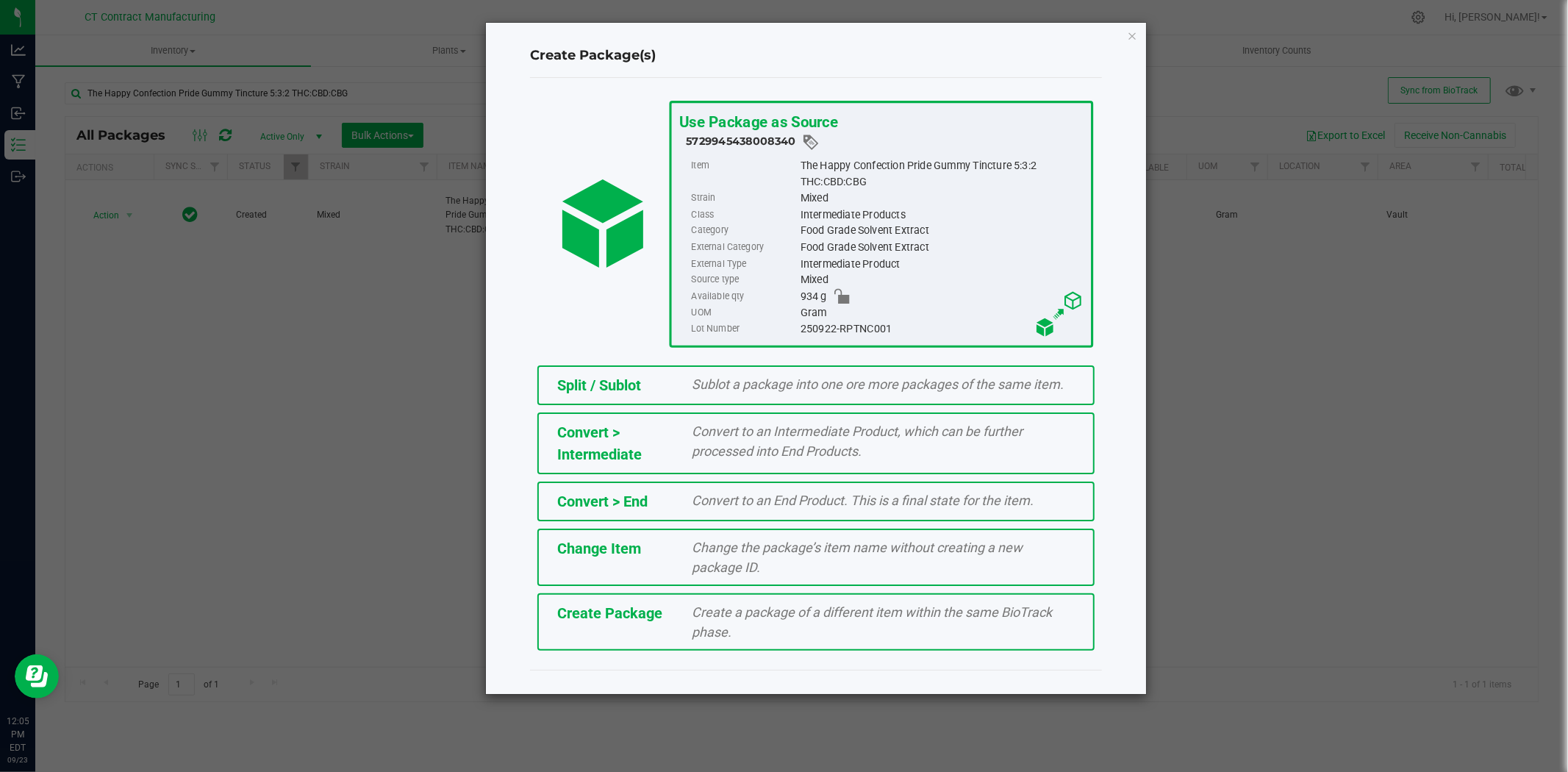
click at [669, 371] on div "Split / Sublot Sublot a package into one ore more packages of the same item." at bounding box center [816, 385] width 557 height 40
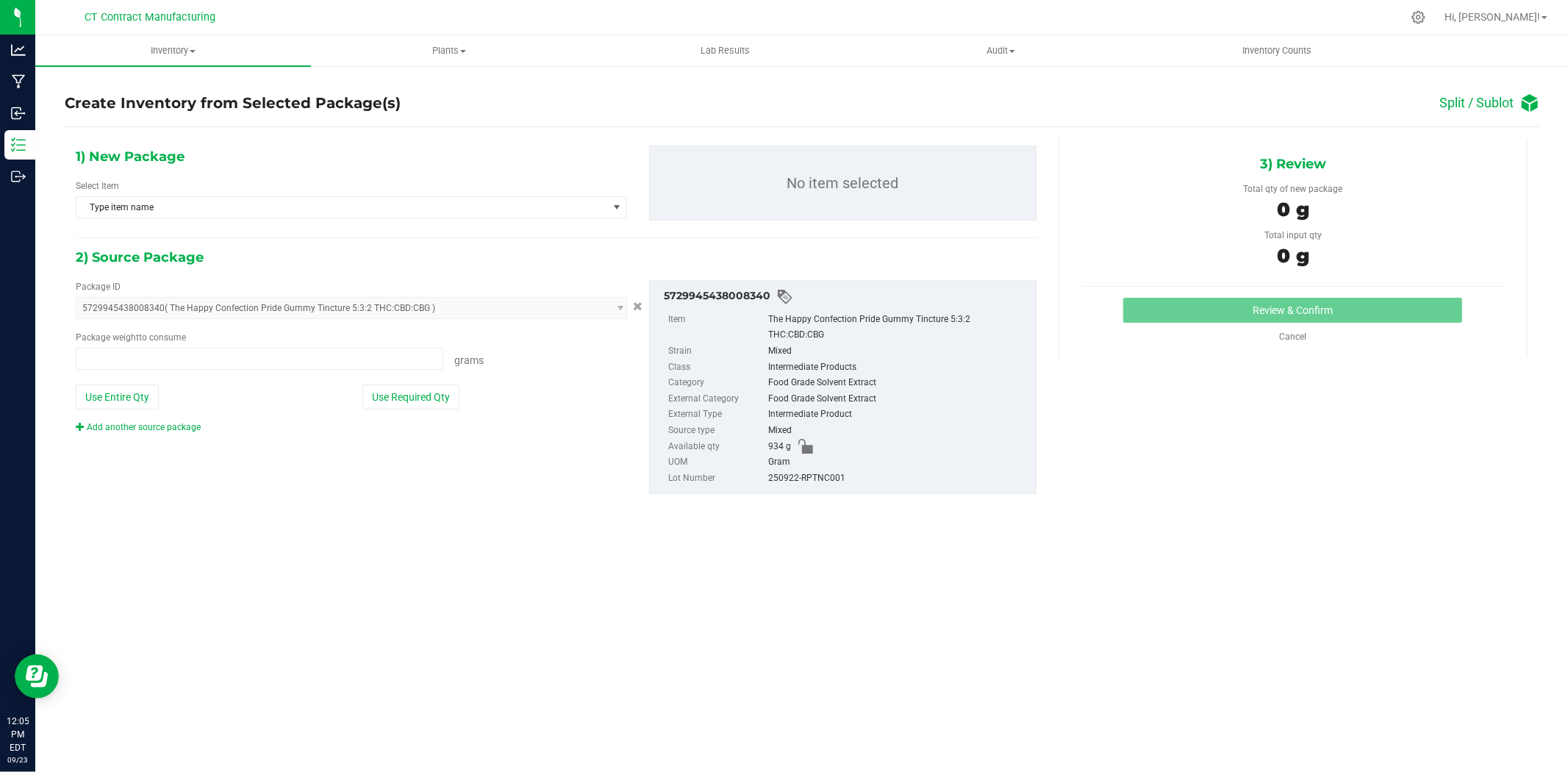
type input "0.0000 g"
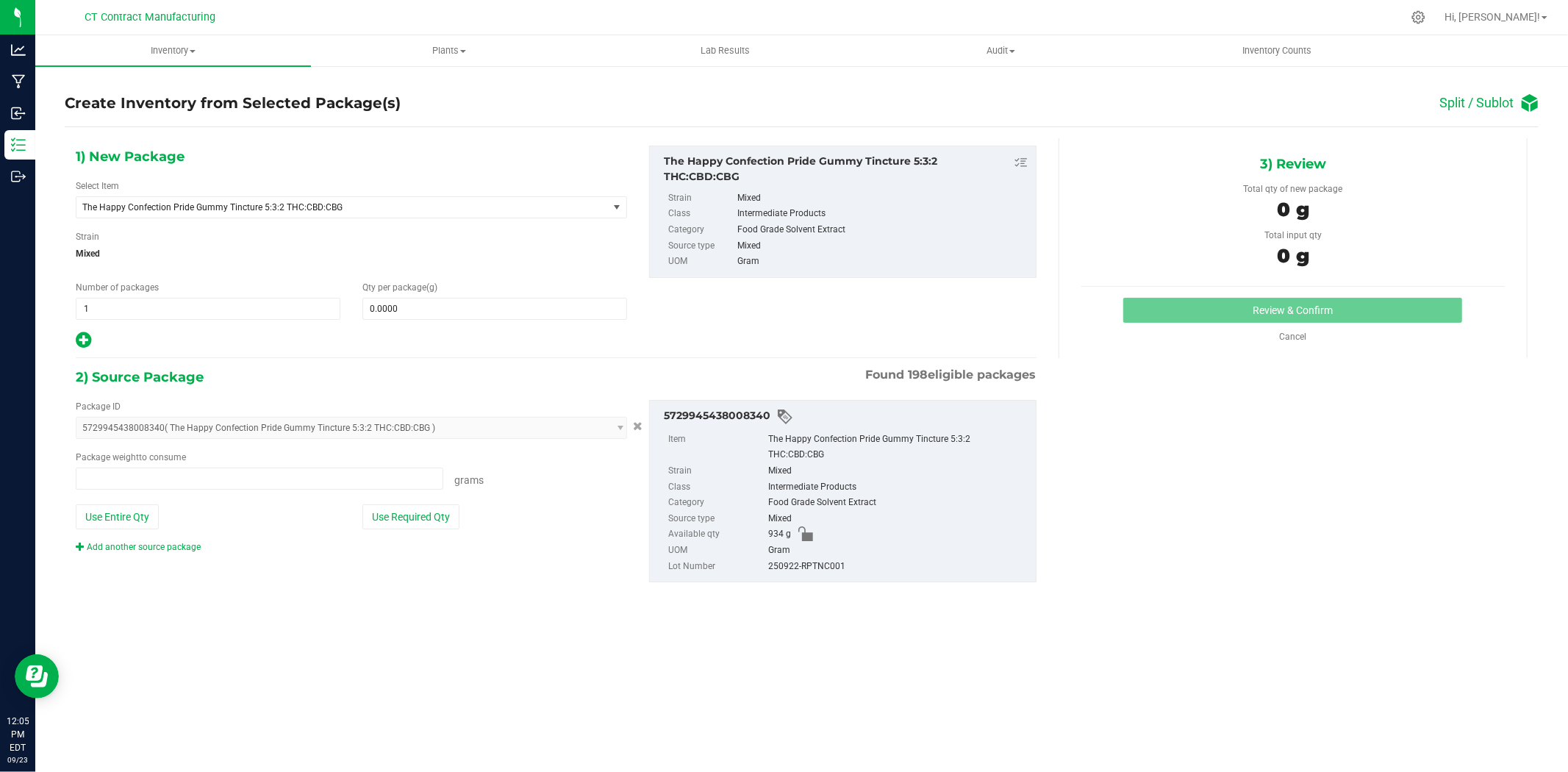
type input "0.0000 g"
click at [450, 317] on span at bounding box center [494, 309] width 264 height 22
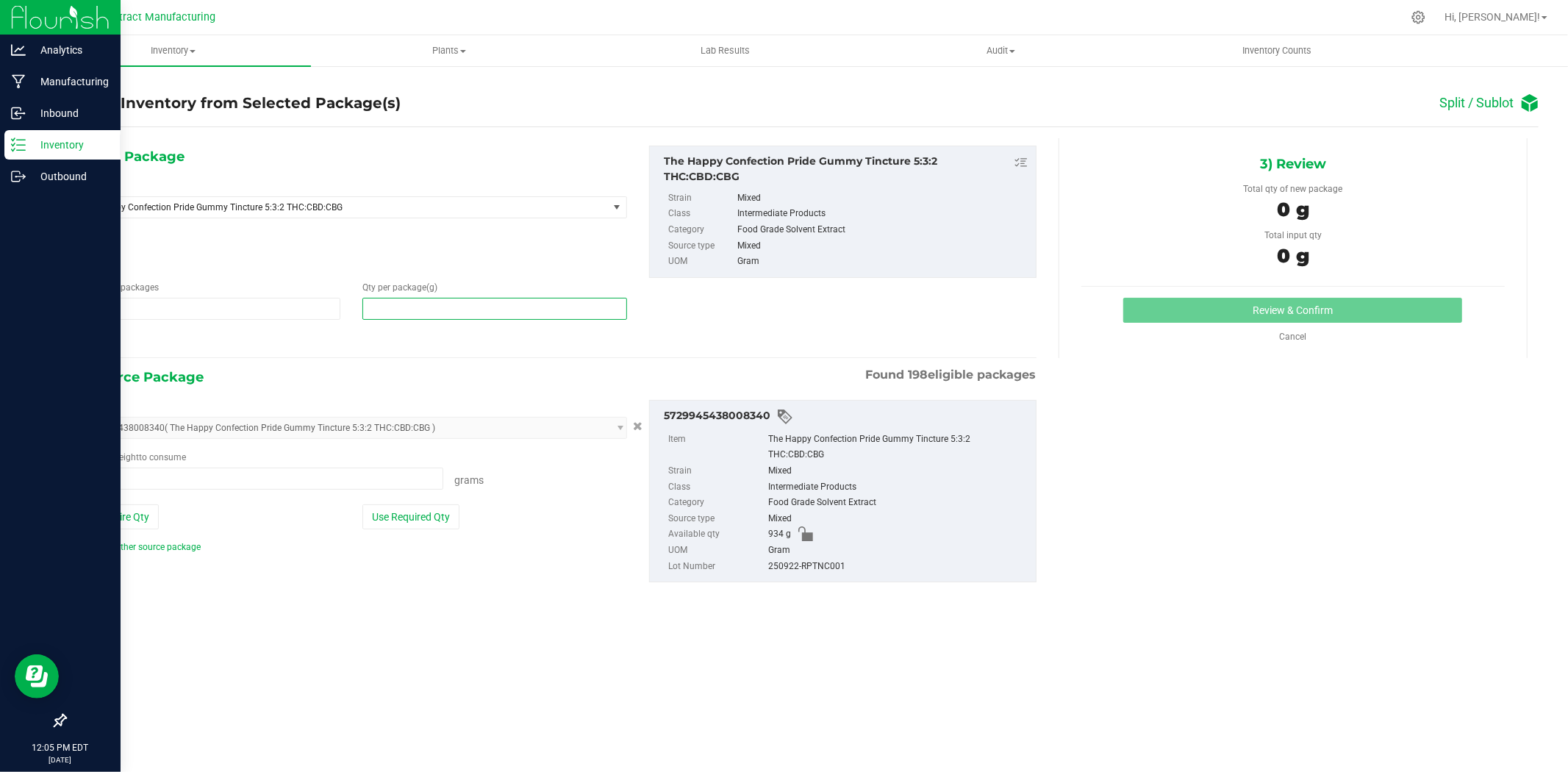
type input "0.0000"
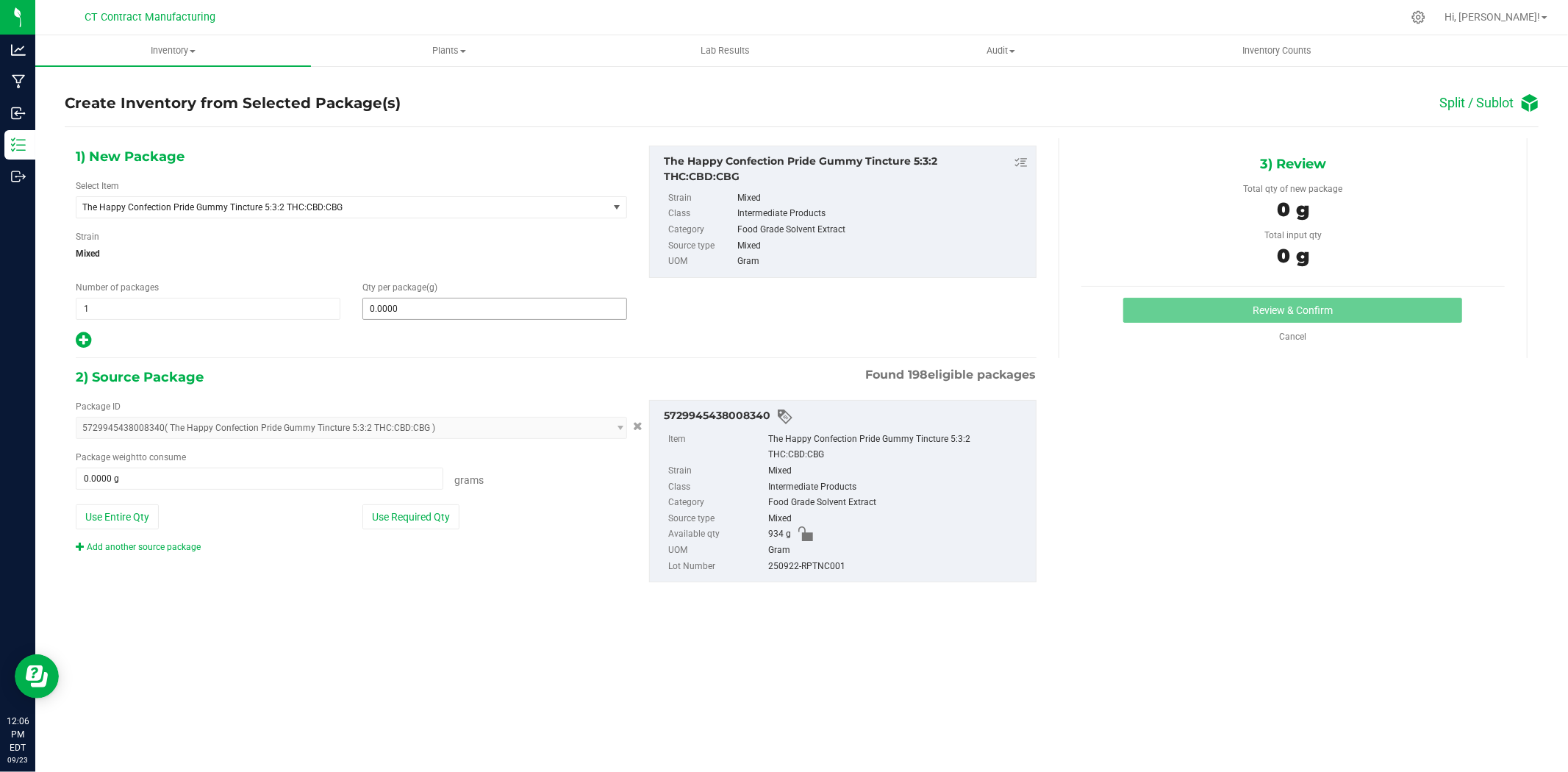
click at [592, 296] on div "Qty per package (g) 0.0000 0" at bounding box center [495, 301] width 286 height 39
click at [591, 302] on span at bounding box center [494, 309] width 264 height 22
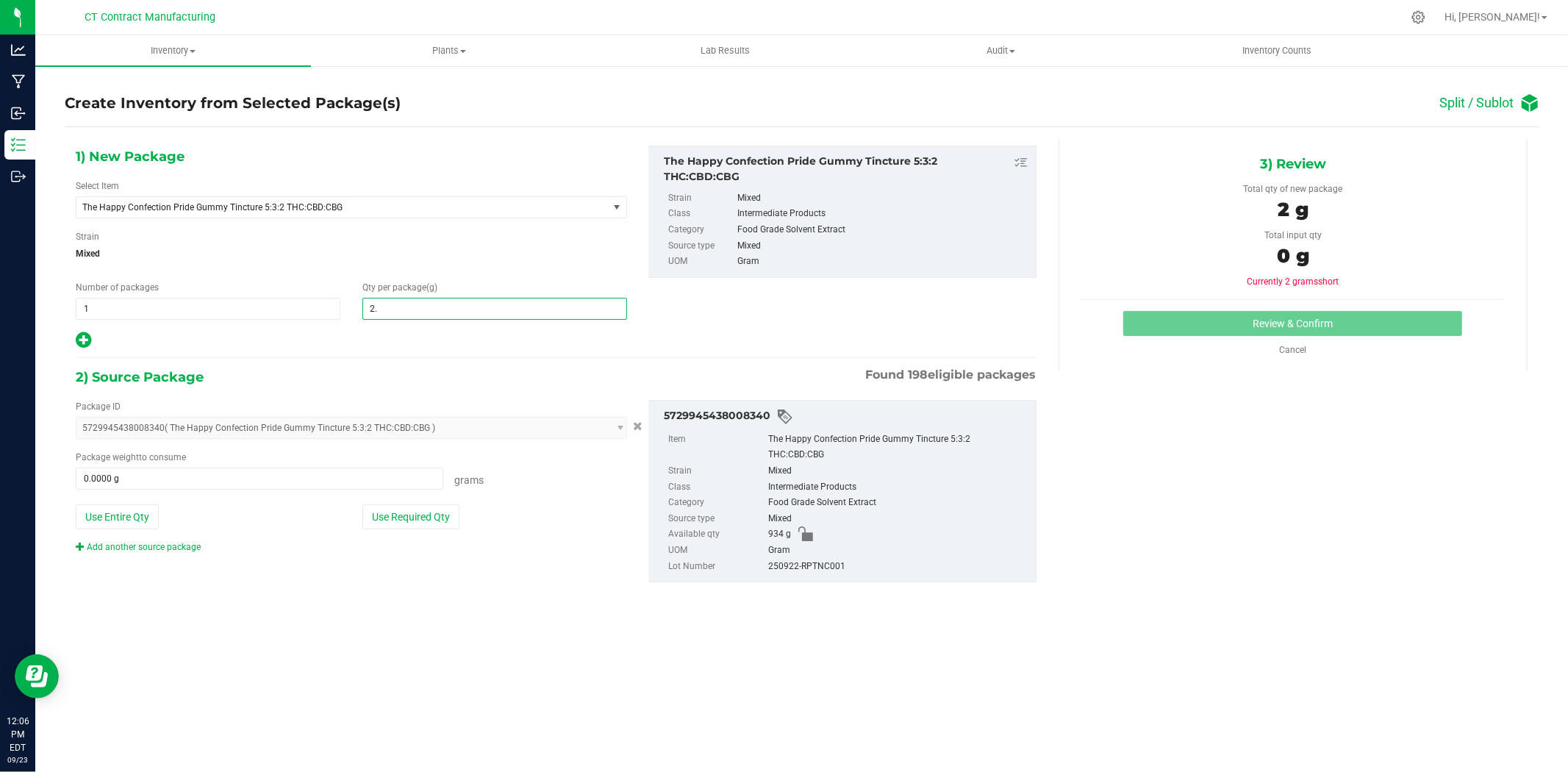
type input "2.6"
type input "2.6000"
click at [279, 481] on span at bounding box center [260, 478] width 368 height 22
type input "2.6"
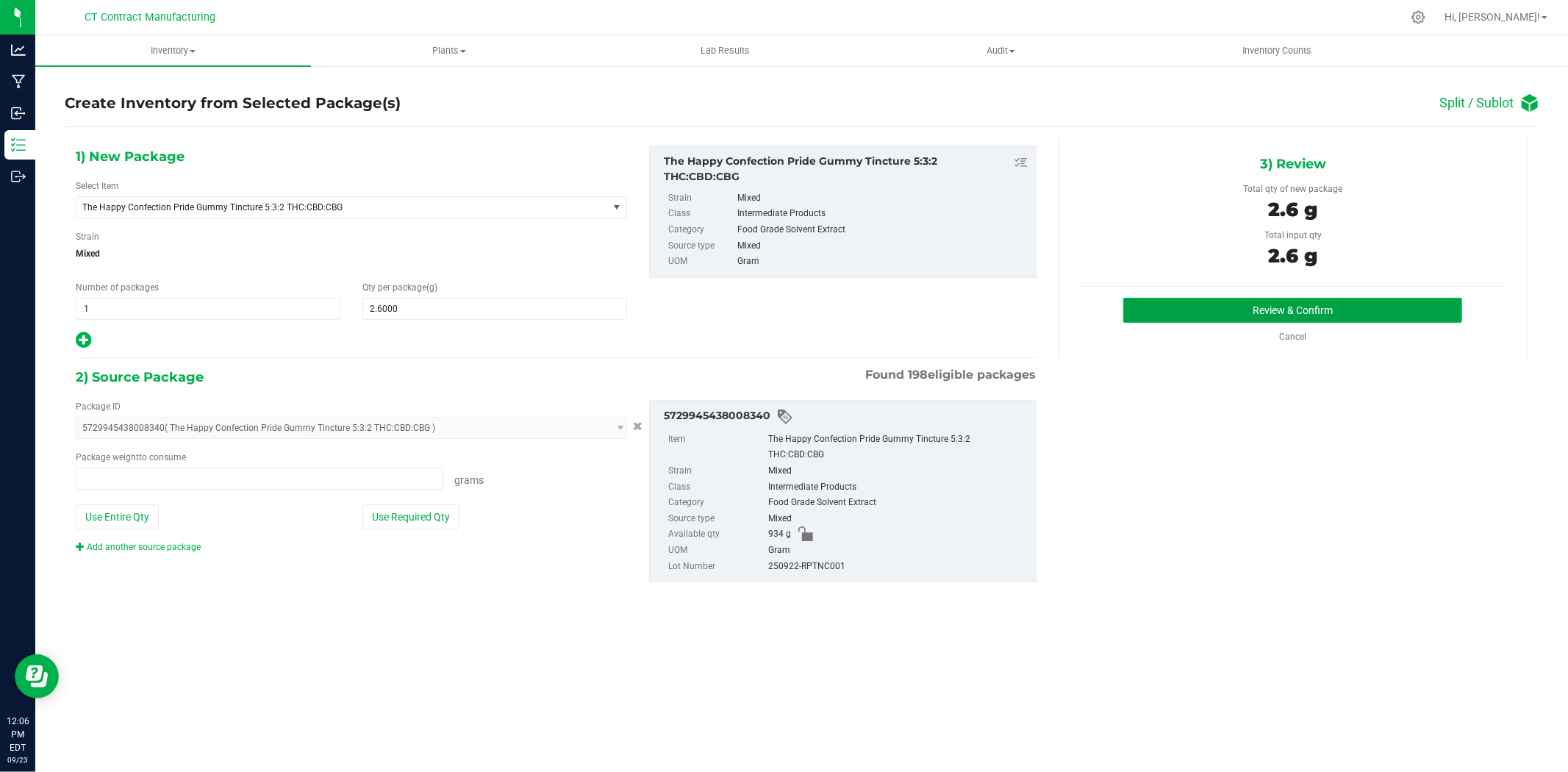
type input "2.6000 g"
click at [1266, 310] on button "Review & Confirm" at bounding box center [1292, 310] width 339 height 25
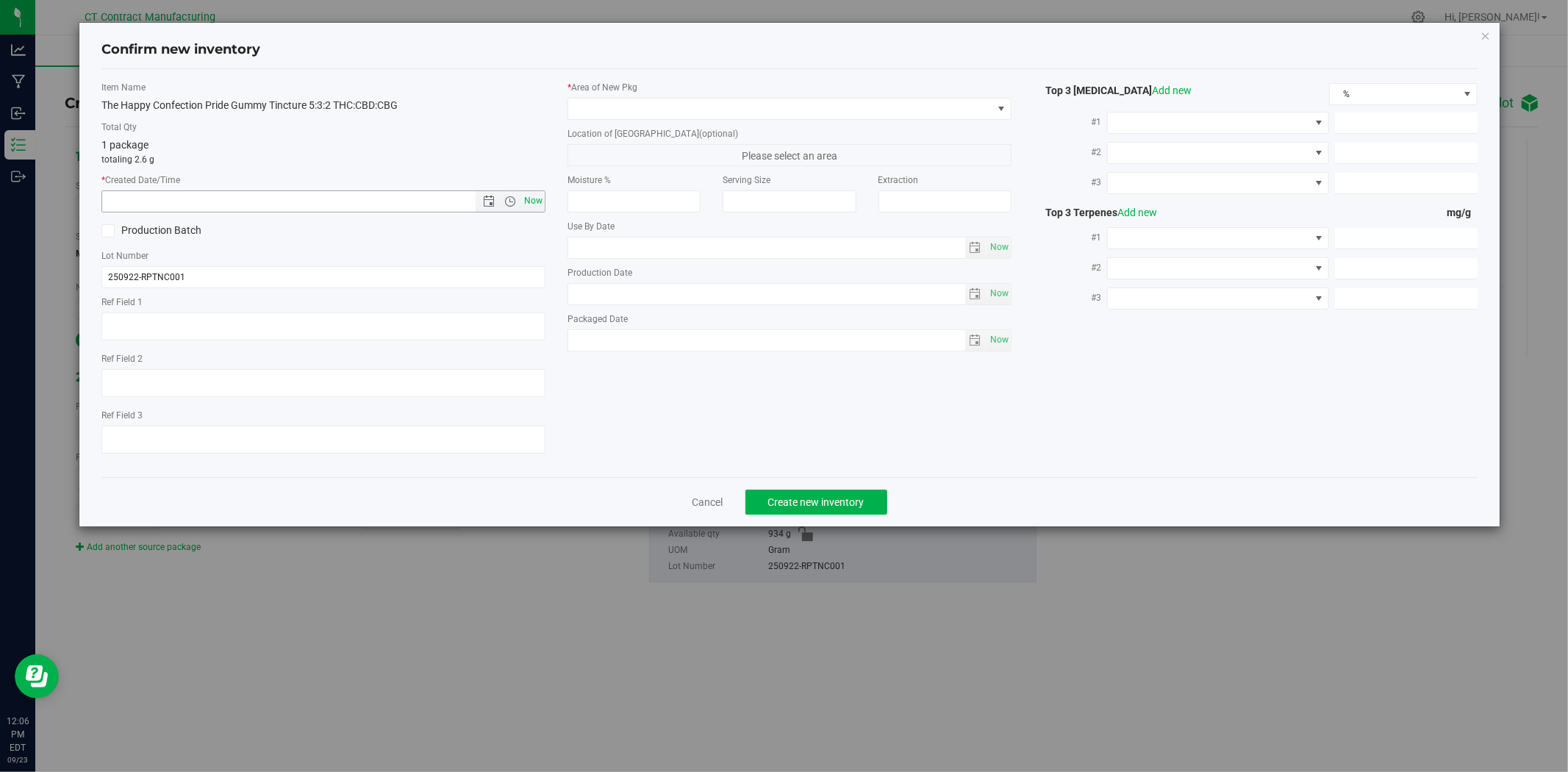
click at [529, 195] on span "Now" at bounding box center [534, 201] width 25 height 21
type input "[DATE] 12:06 PM"
click at [597, 99] on span at bounding box center [780, 108] width 424 height 20
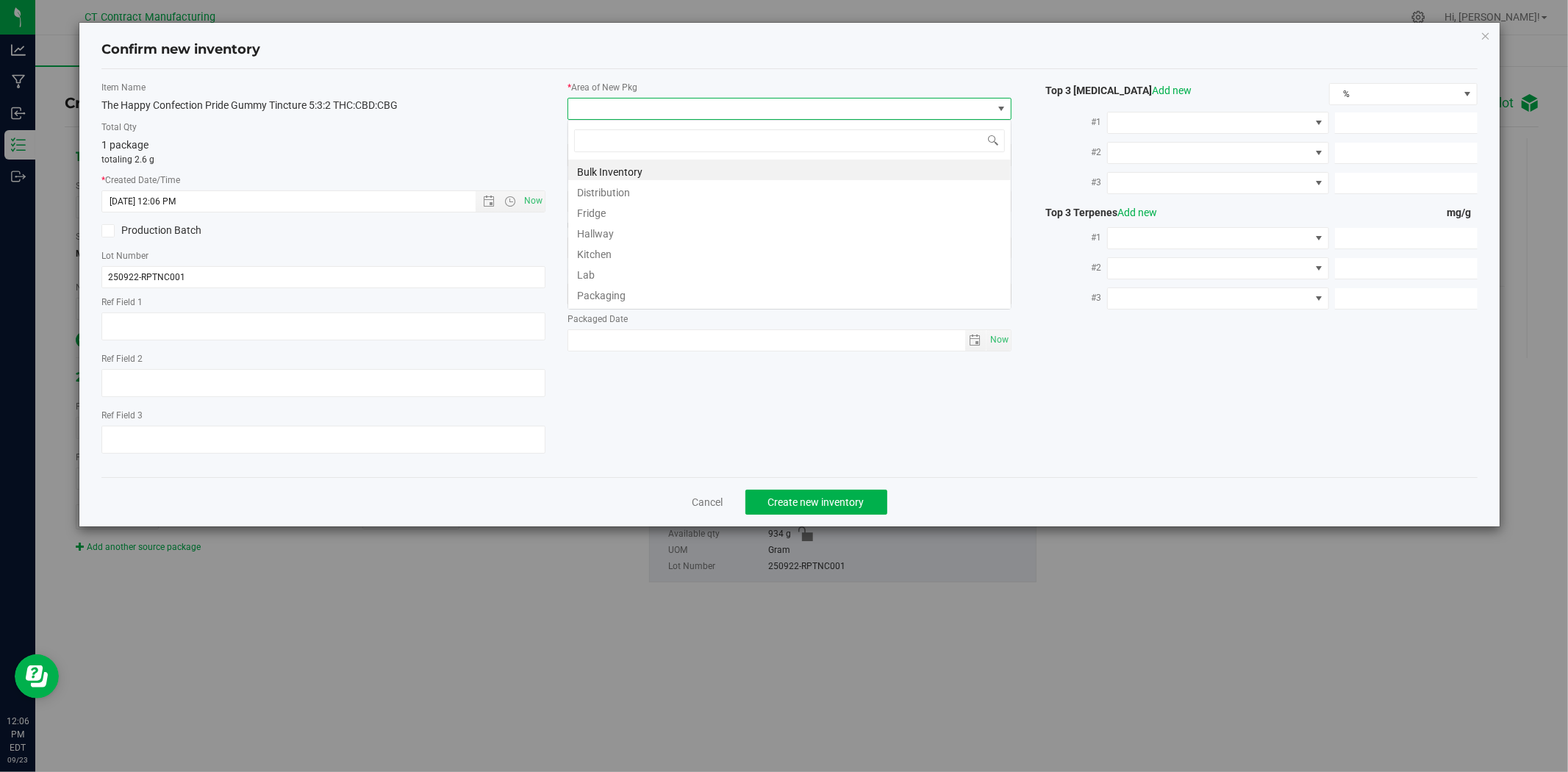
scroll to position [22, 444]
click at [610, 186] on li "Distribution" at bounding box center [789, 190] width 443 height 20
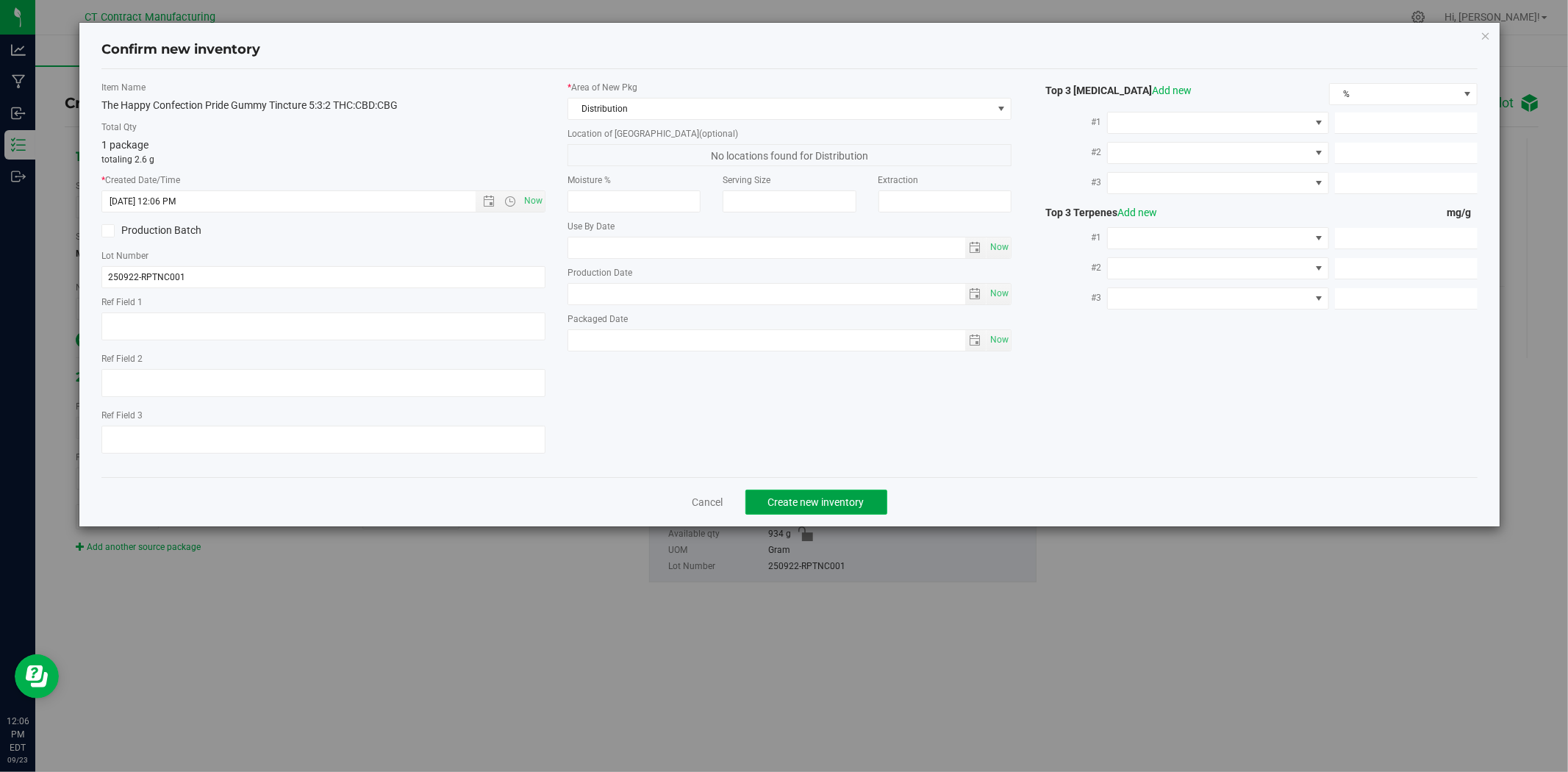
click at [784, 501] on span "Create new inventory" at bounding box center [816, 501] width 96 height 11
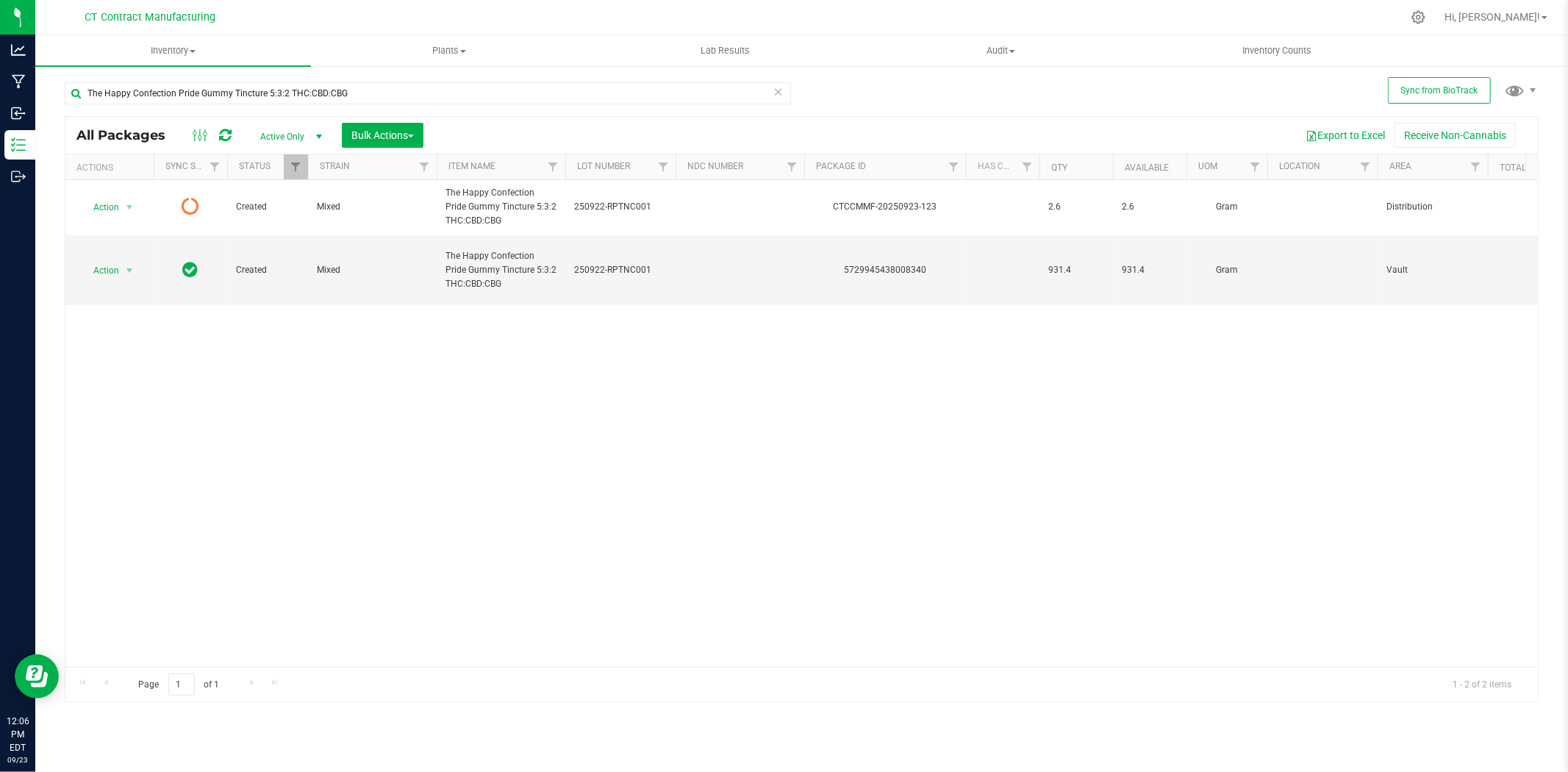
click at [229, 133] on icon at bounding box center [225, 135] width 12 height 15
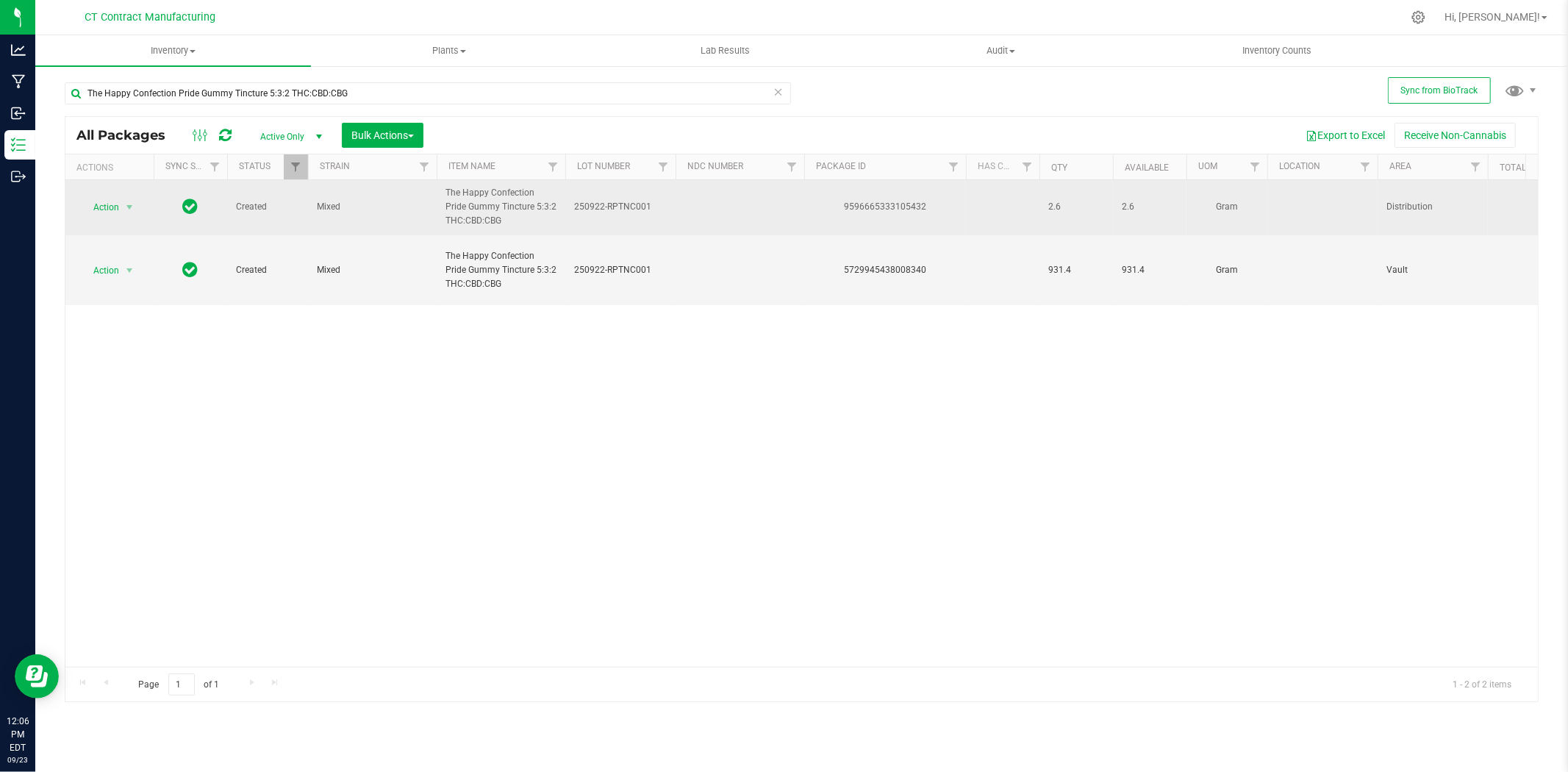
click at [886, 204] on div "9596665333105432" at bounding box center [885, 207] width 166 height 14
copy div "9596665333105432"
